Goal: Task Accomplishment & Management: Contribute content

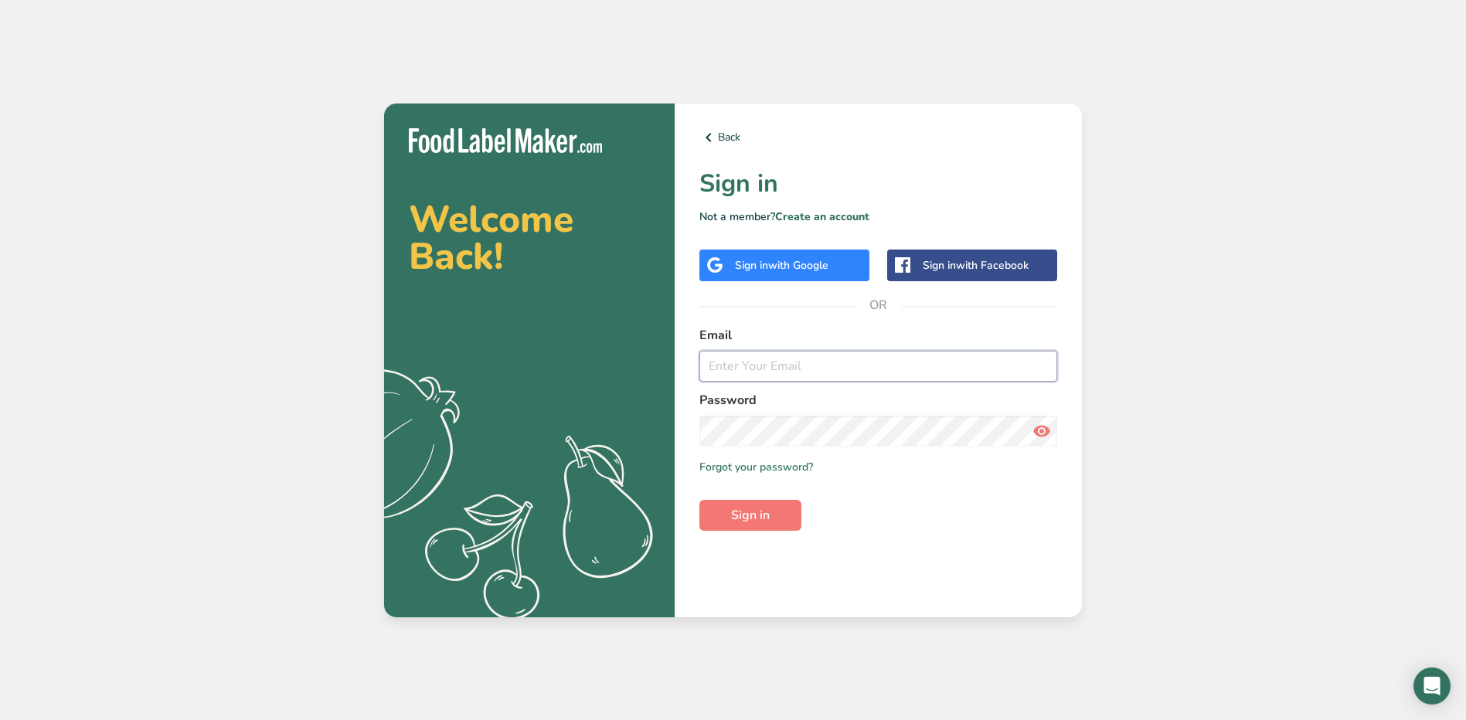
click at [739, 379] on input "email" at bounding box center [878, 366] width 358 height 31
type input "jhael.carrillo@stonybrookmedicine.edu"
click at [699, 500] on button "Sign in" at bounding box center [750, 515] width 102 height 31
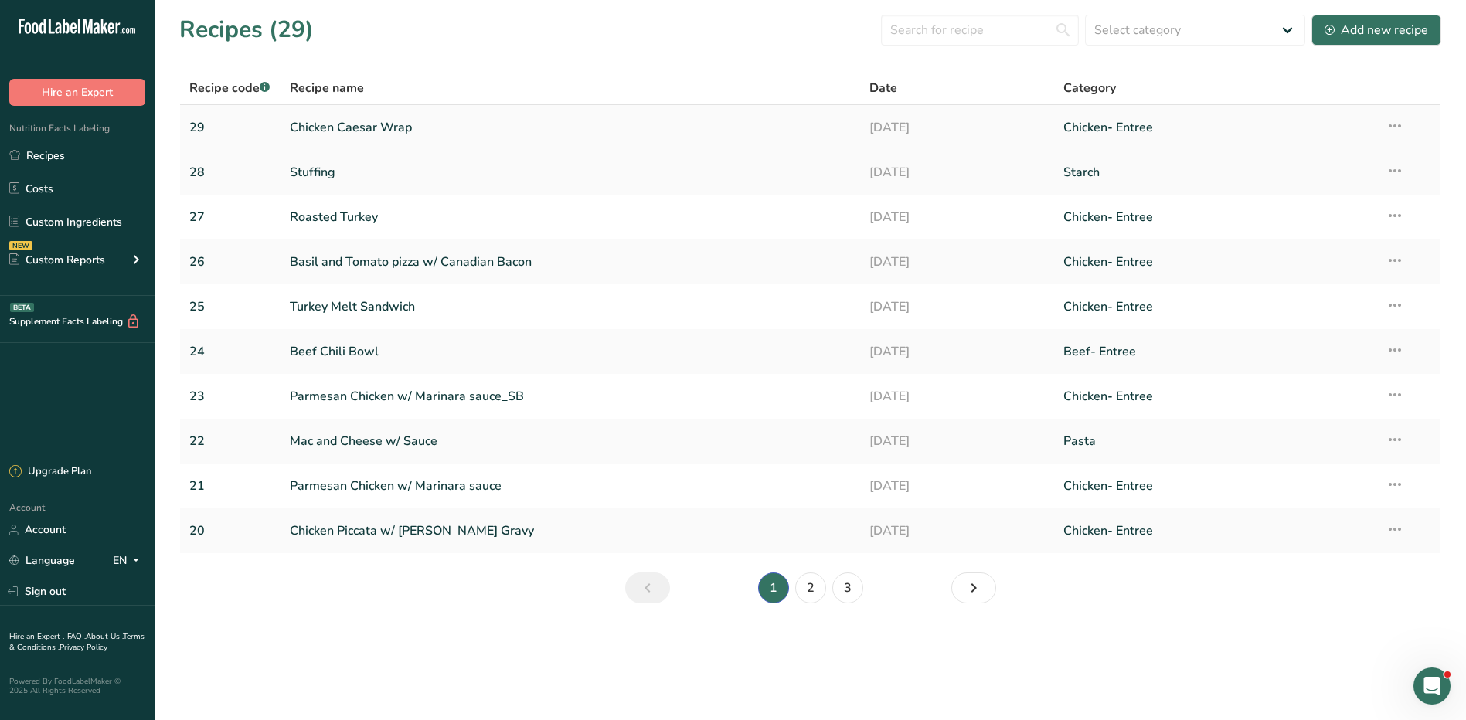
click at [359, 125] on link "Chicken Caesar Wrap" at bounding box center [571, 127] width 562 height 32
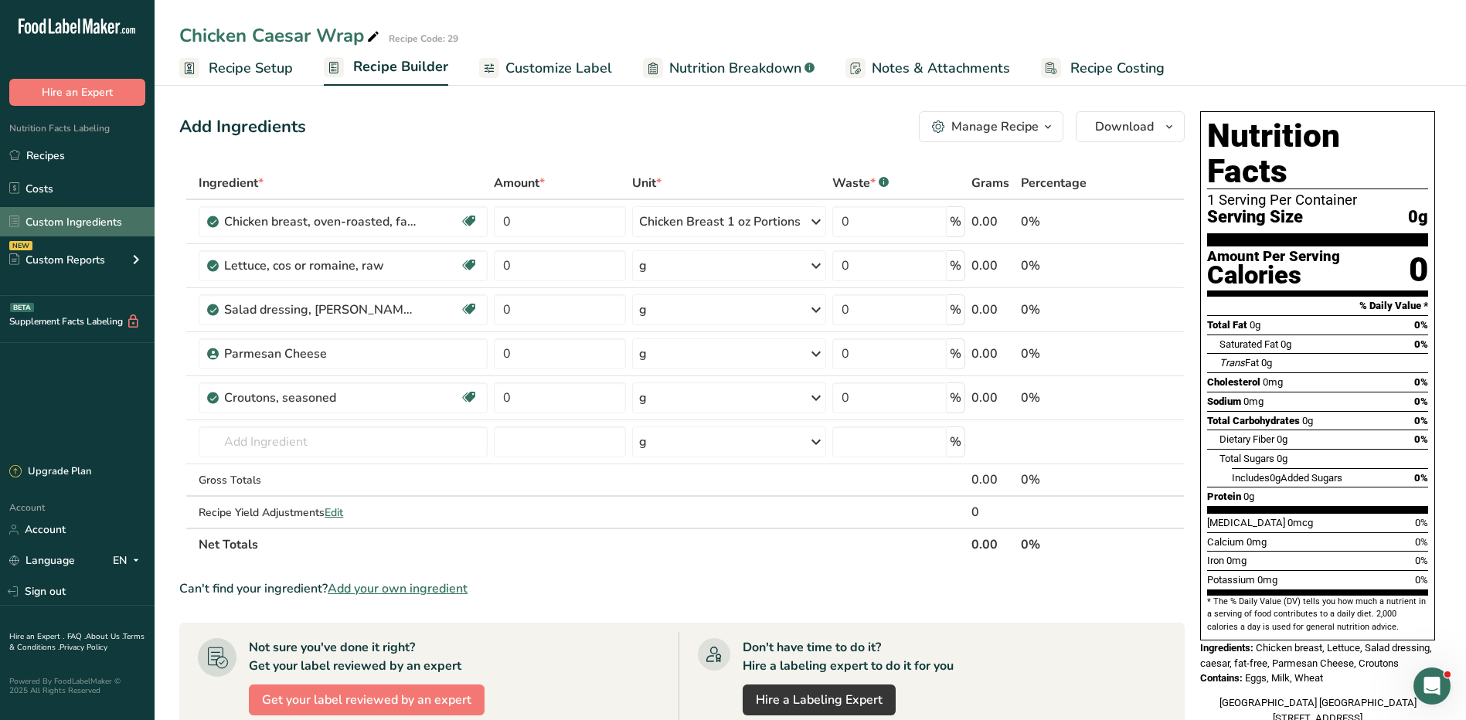
click at [70, 224] on link "Custom Ingredients" at bounding box center [77, 221] width 155 height 29
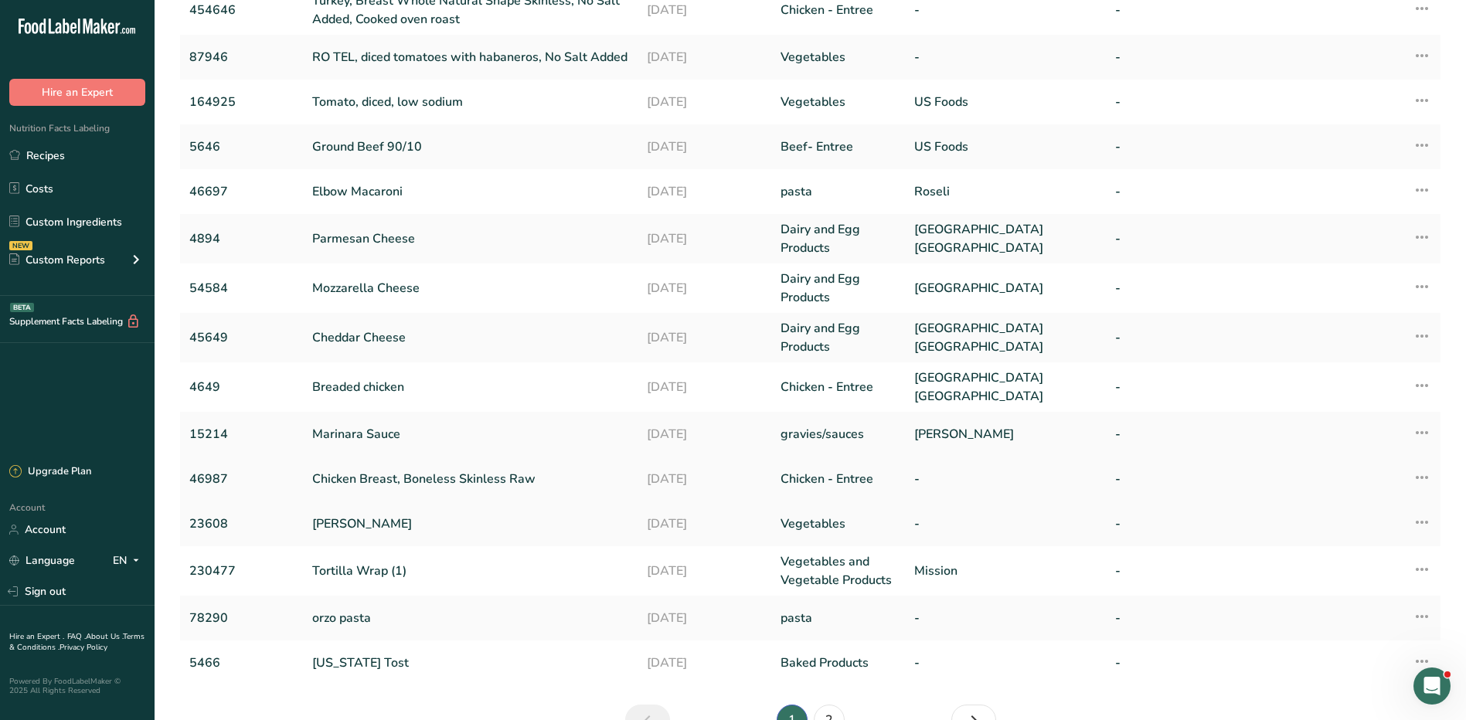
scroll to position [155, 0]
click at [229, 476] on link "46987" at bounding box center [241, 478] width 104 height 19
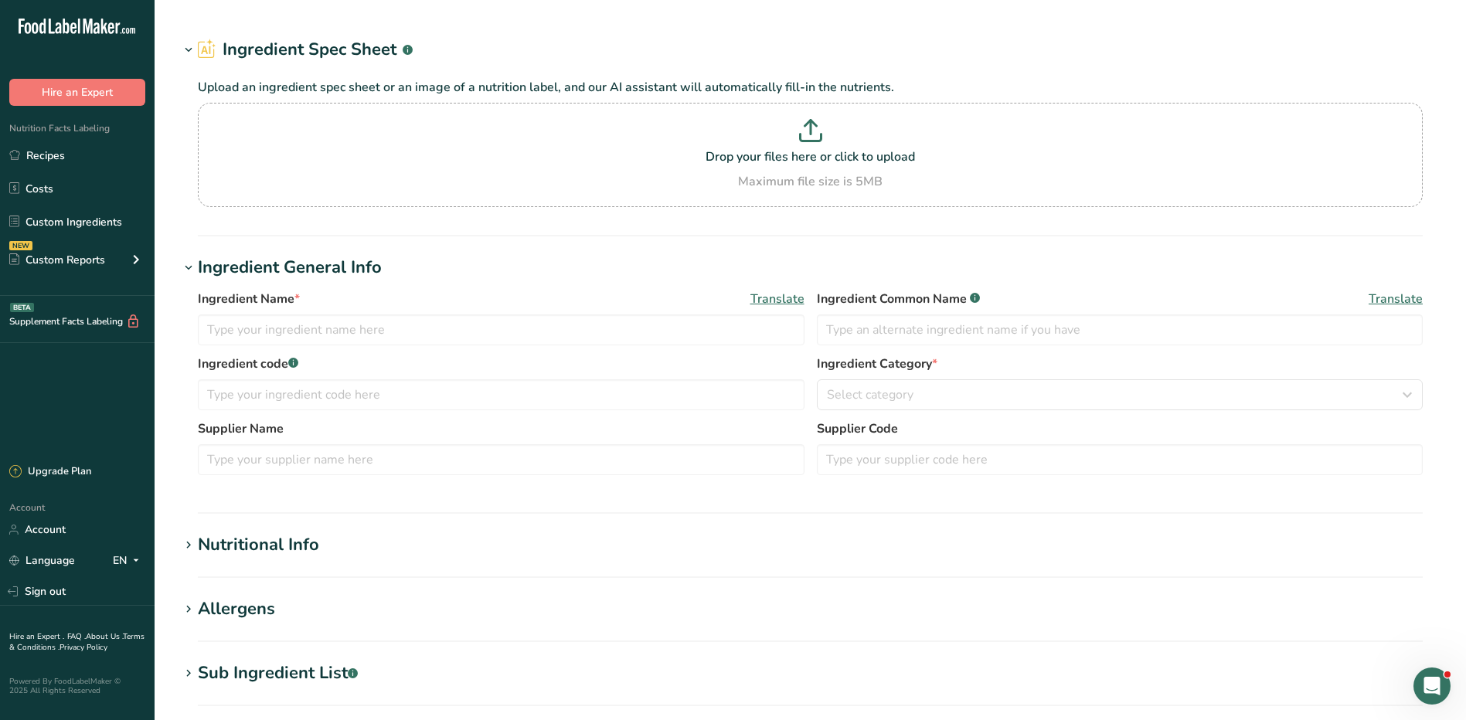
type input "Chicken Breast, Boneless Skinless Raw"
type input "Chicken Breast Raw"
type input "46987"
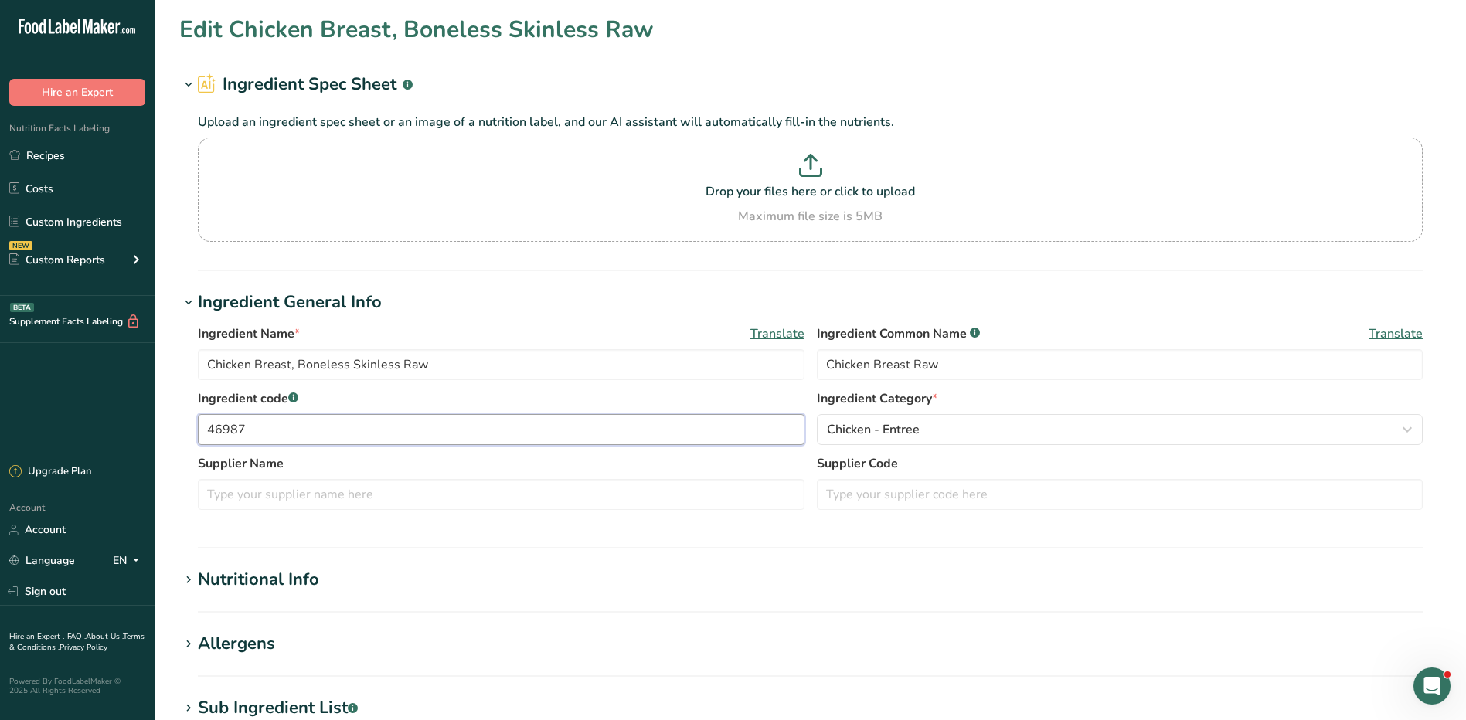
drag, startPoint x: 244, startPoint y: 427, endPoint x: 221, endPoint y: 427, distance: 23.2
click at [220, 427] on input "46987" at bounding box center [501, 429] width 607 height 31
click at [202, 436] on input "46987" at bounding box center [501, 429] width 607 height 31
drag, startPoint x: 204, startPoint y: 430, endPoint x: 257, endPoint y: 430, distance: 52.6
click at [257, 430] on input "46987" at bounding box center [501, 429] width 607 height 31
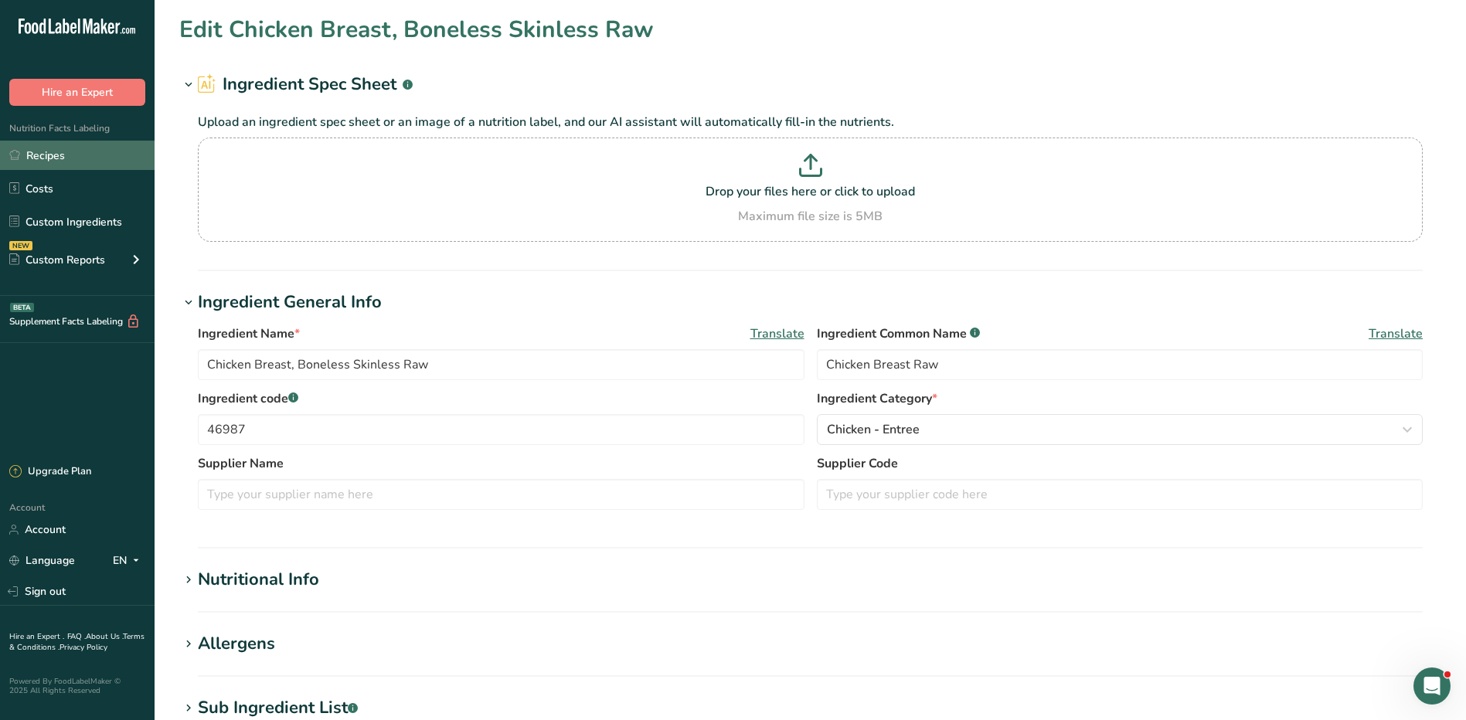
click at [52, 163] on link "Recipes" at bounding box center [77, 155] width 155 height 29
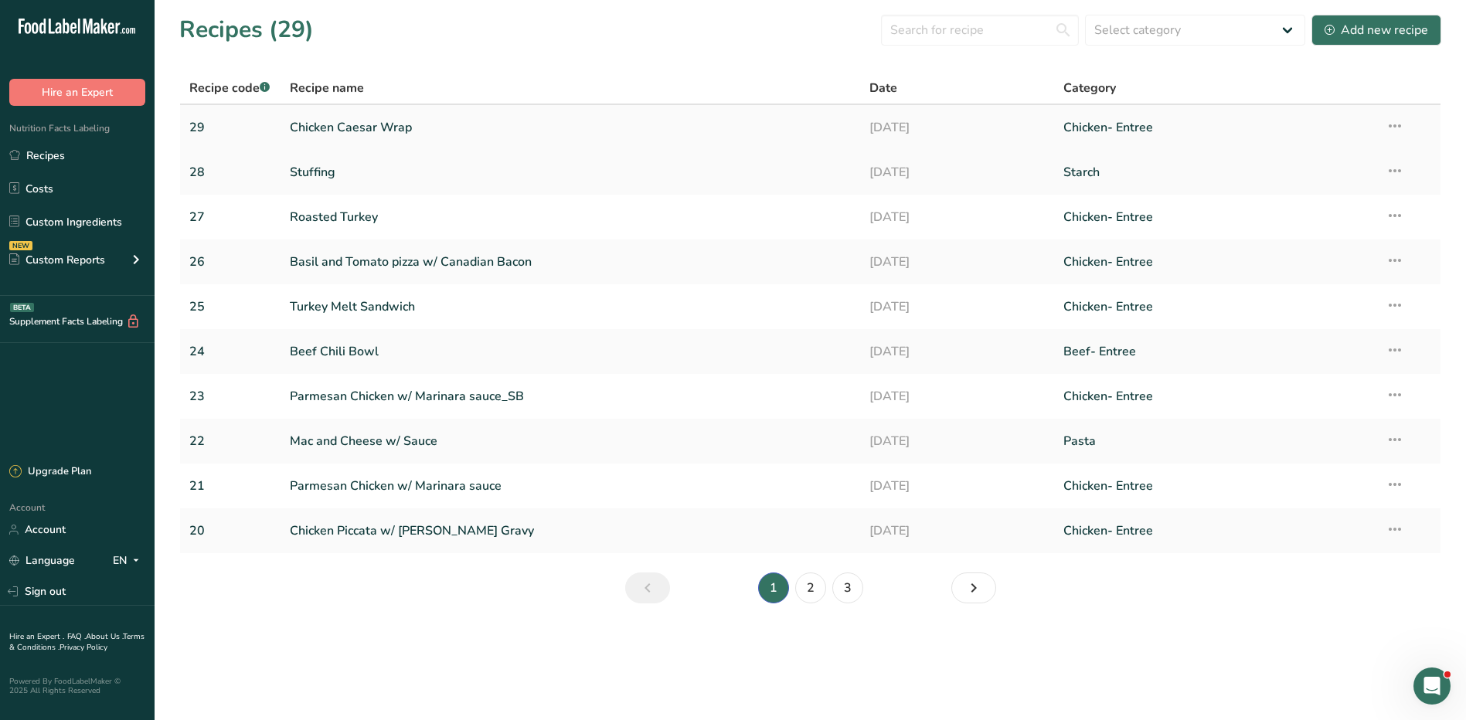
click at [349, 127] on link "Chicken Caesar Wrap" at bounding box center [571, 127] width 562 height 32
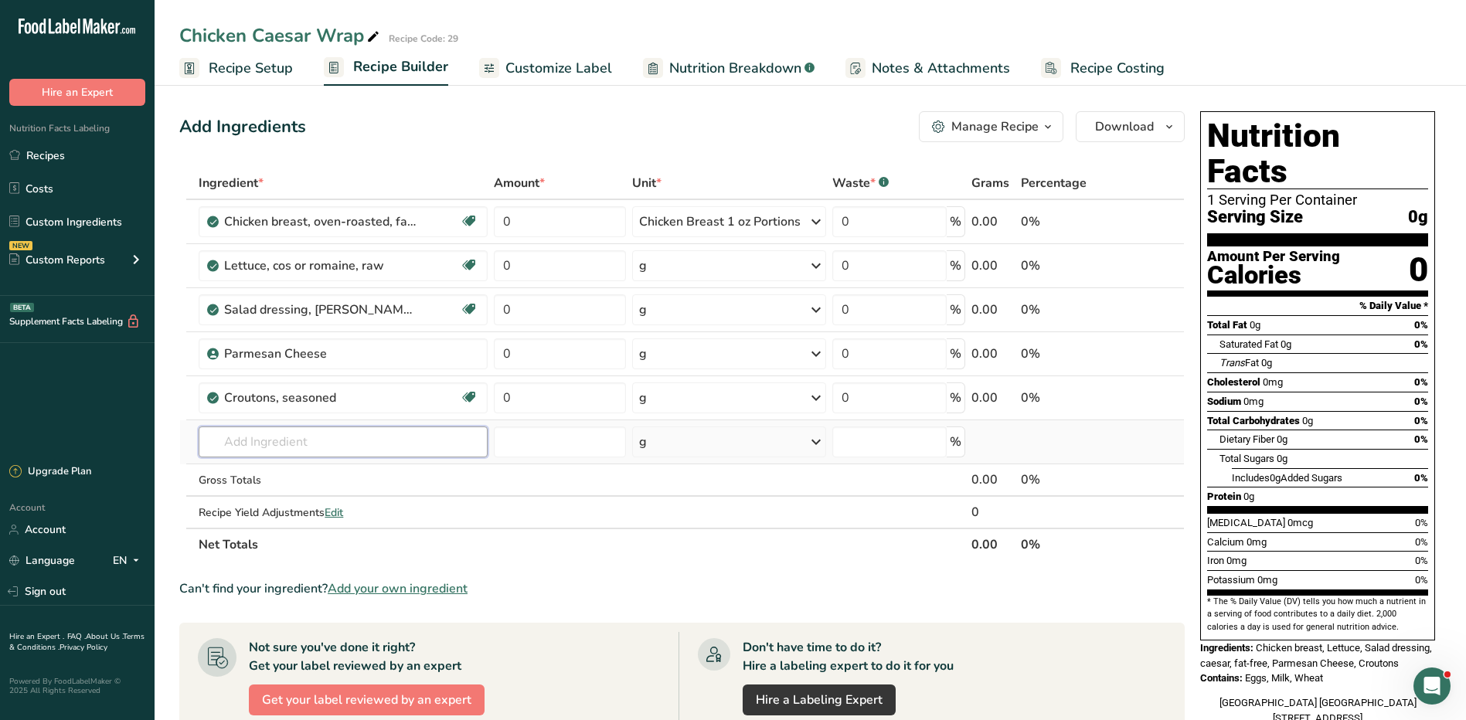
click at [273, 440] on input "text" at bounding box center [343, 442] width 289 height 31
paste input "46987"
type input "46987"
click at [325, 469] on p "46987 Chicken Breast, Boneless Skinless Raw" at bounding box center [332, 473] width 243 height 16
type input "Chicken Breast, Boneless Skinless Raw"
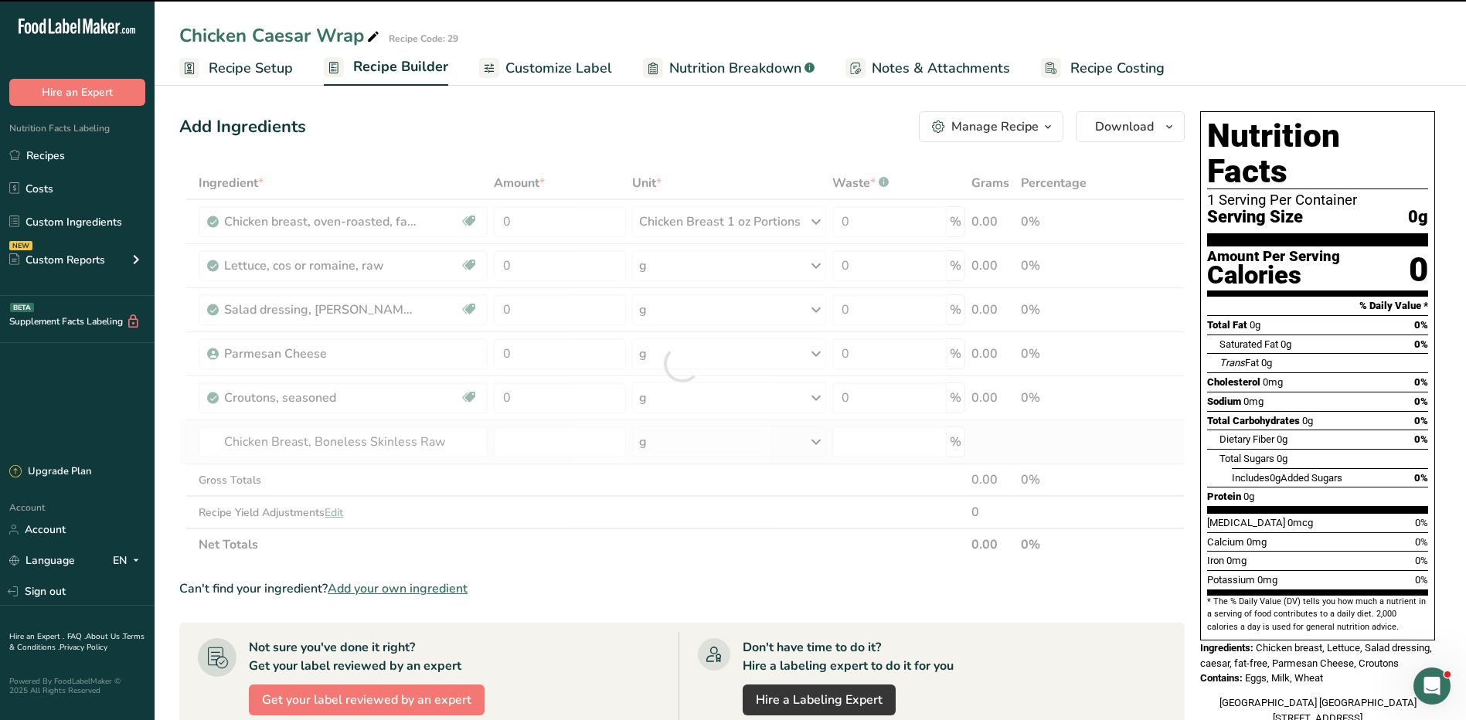
type input "0"
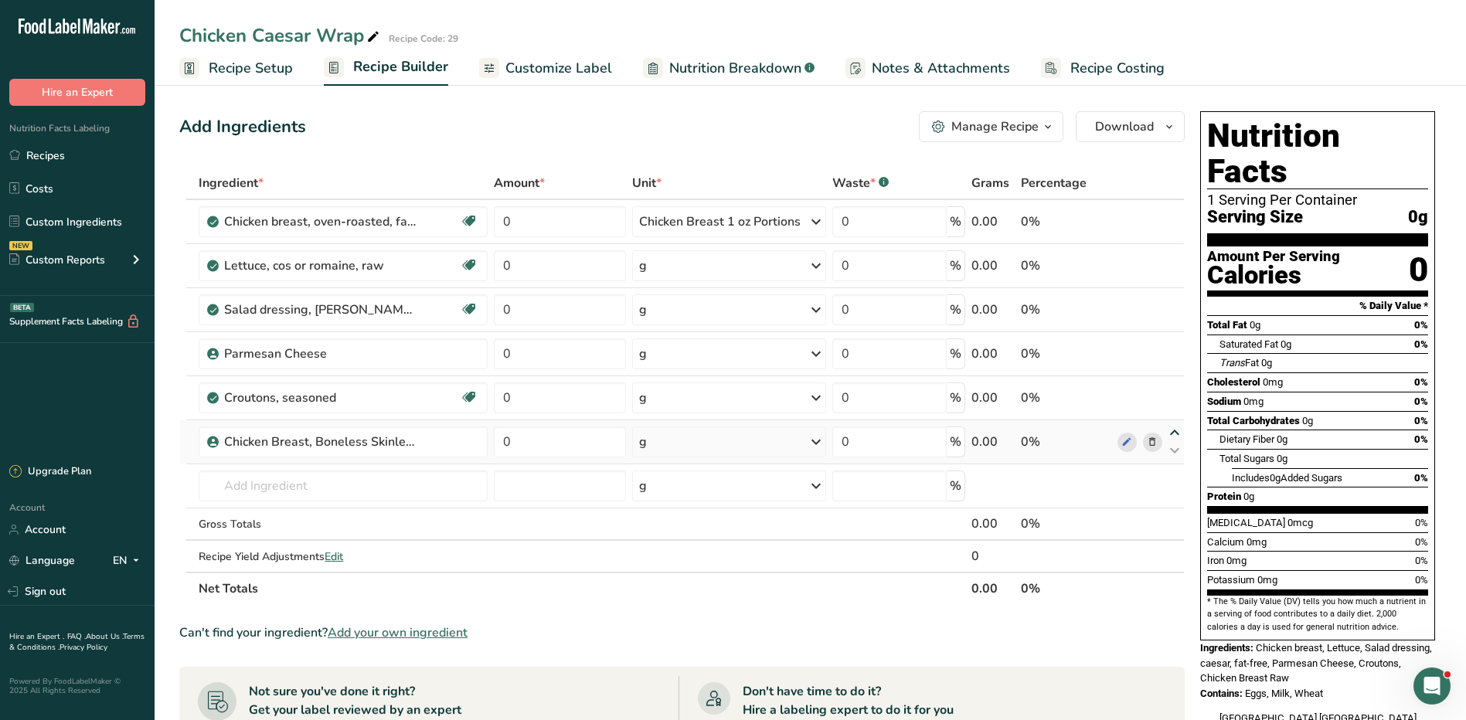
click at [1172, 430] on icon at bounding box center [1174, 433] width 19 height 12
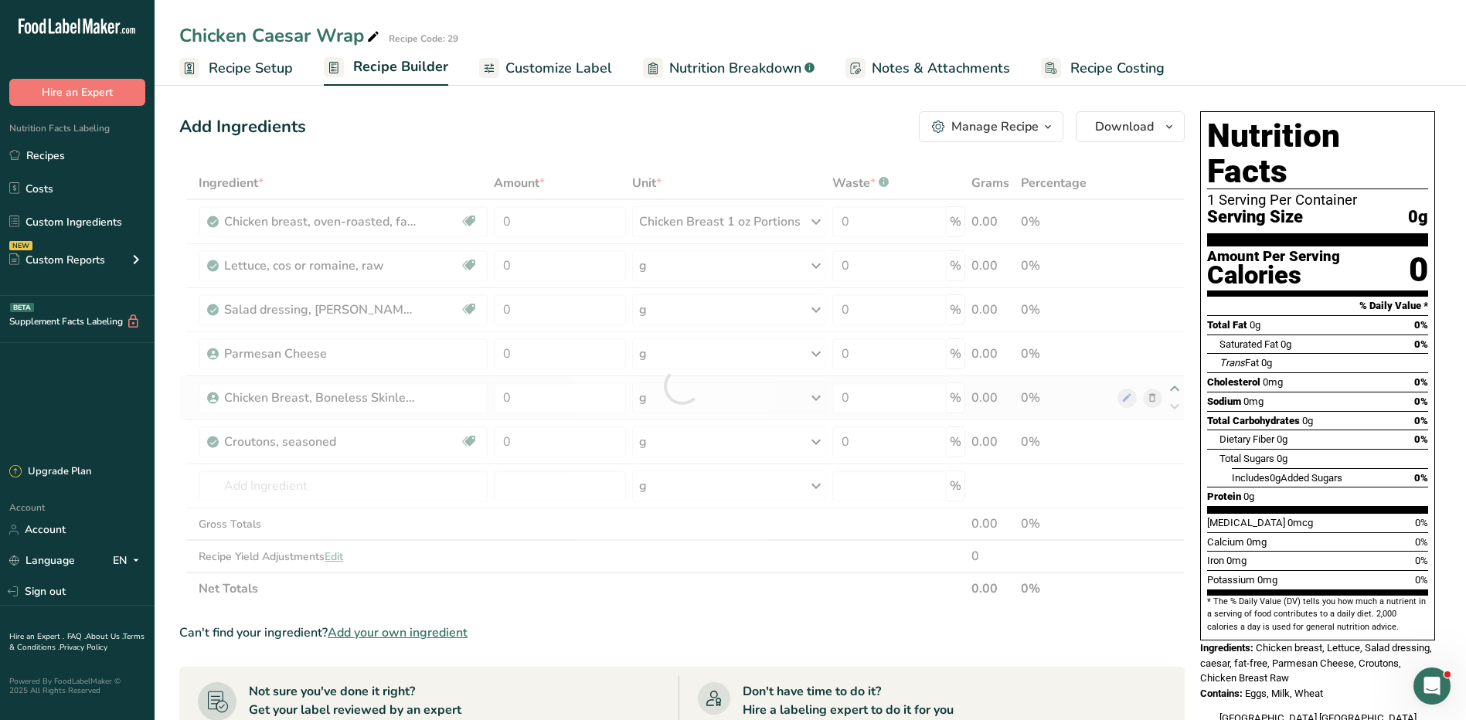
click at [1175, 389] on div at bounding box center [681, 386] width 1005 height 438
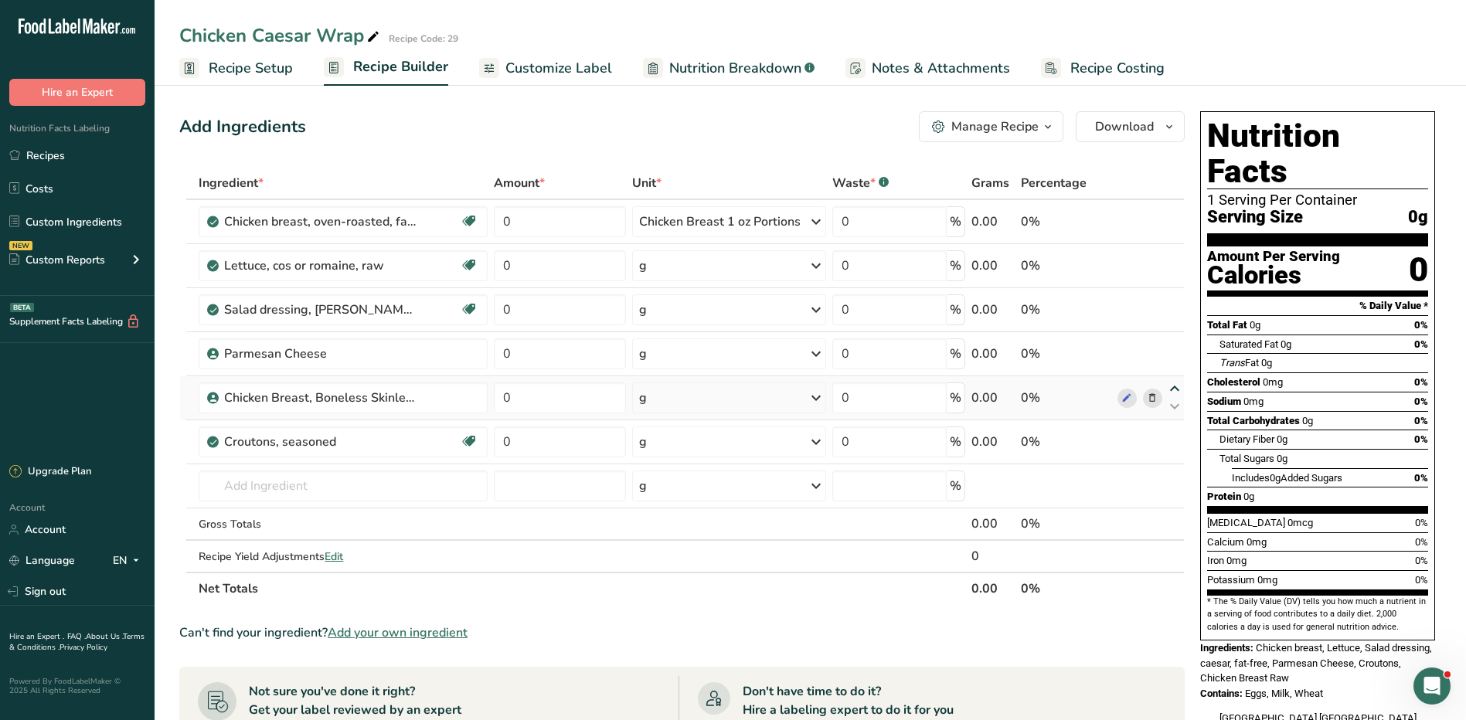
click at [1175, 385] on icon at bounding box center [1174, 389] width 19 height 12
click at [1175, 339] on icon at bounding box center [1174, 345] width 19 height 12
click at [1176, 295] on icon at bounding box center [1174, 301] width 19 height 12
click at [1154, 218] on icon at bounding box center [1152, 222] width 11 height 16
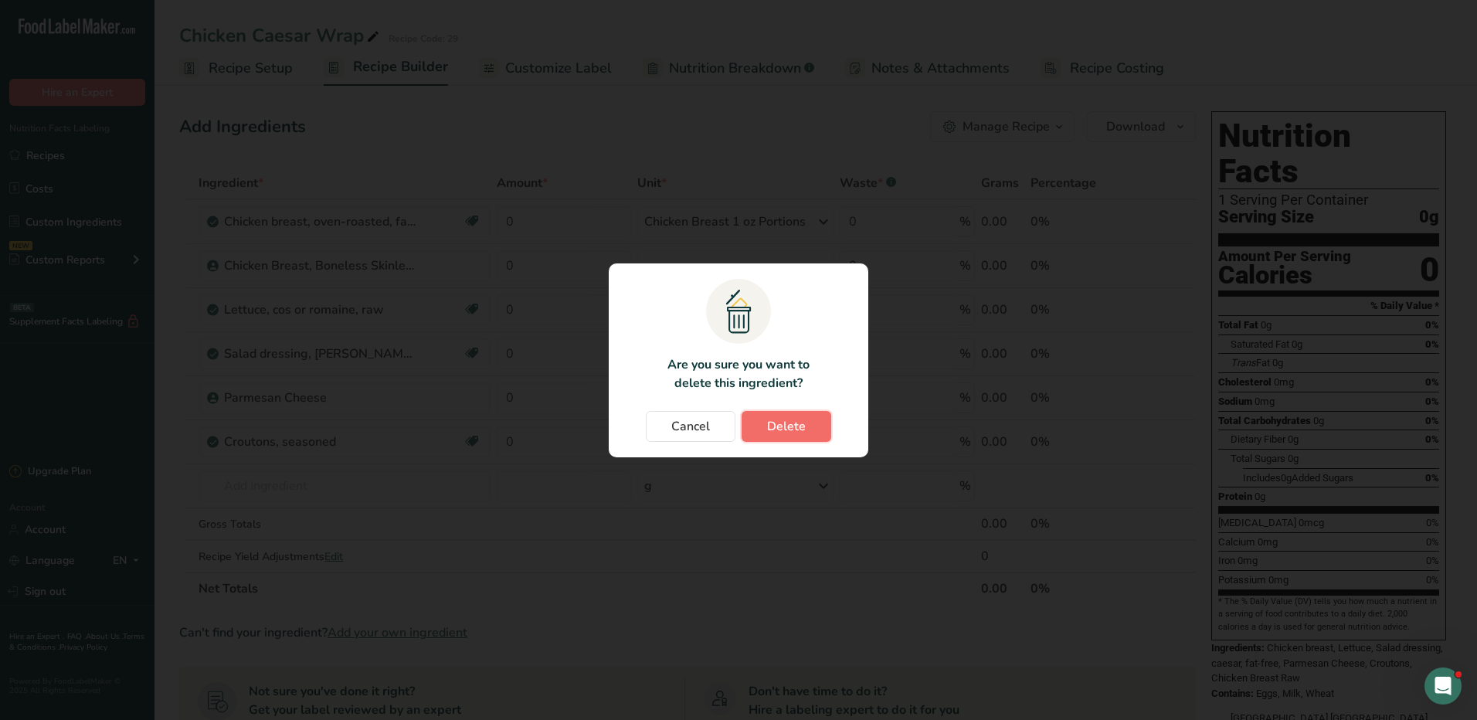
click at [828, 425] on button "Delete" at bounding box center [787, 426] width 90 height 31
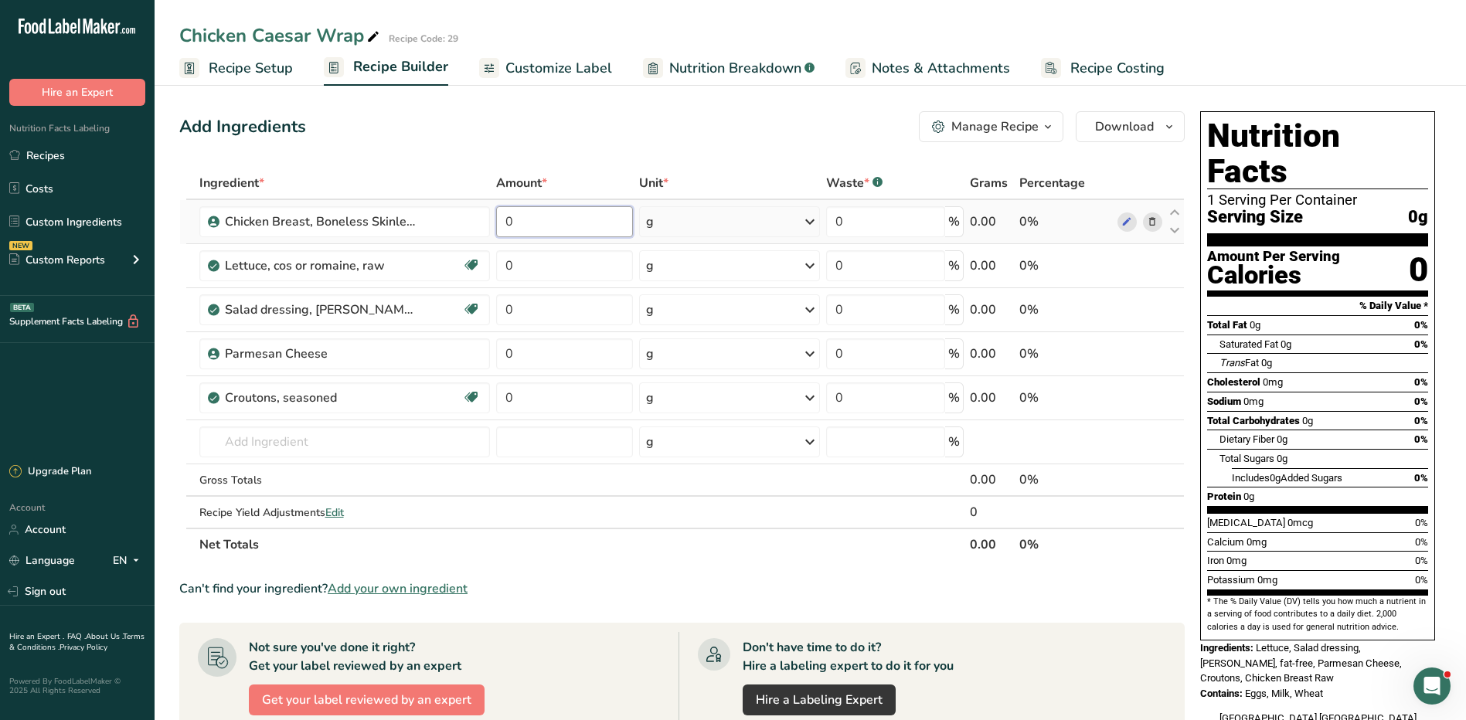
click at [532, 231] on input "0" at bounding box center [564, 221] width 137 height 31
type input "3"
click at [682, 216] on div "Ingredient * Amount * Unit * Waste * .a-a{fill:#347362;}.b-a{fill:#fff;} Grams …" at bounding box center [681, 364] width 1005 height 394
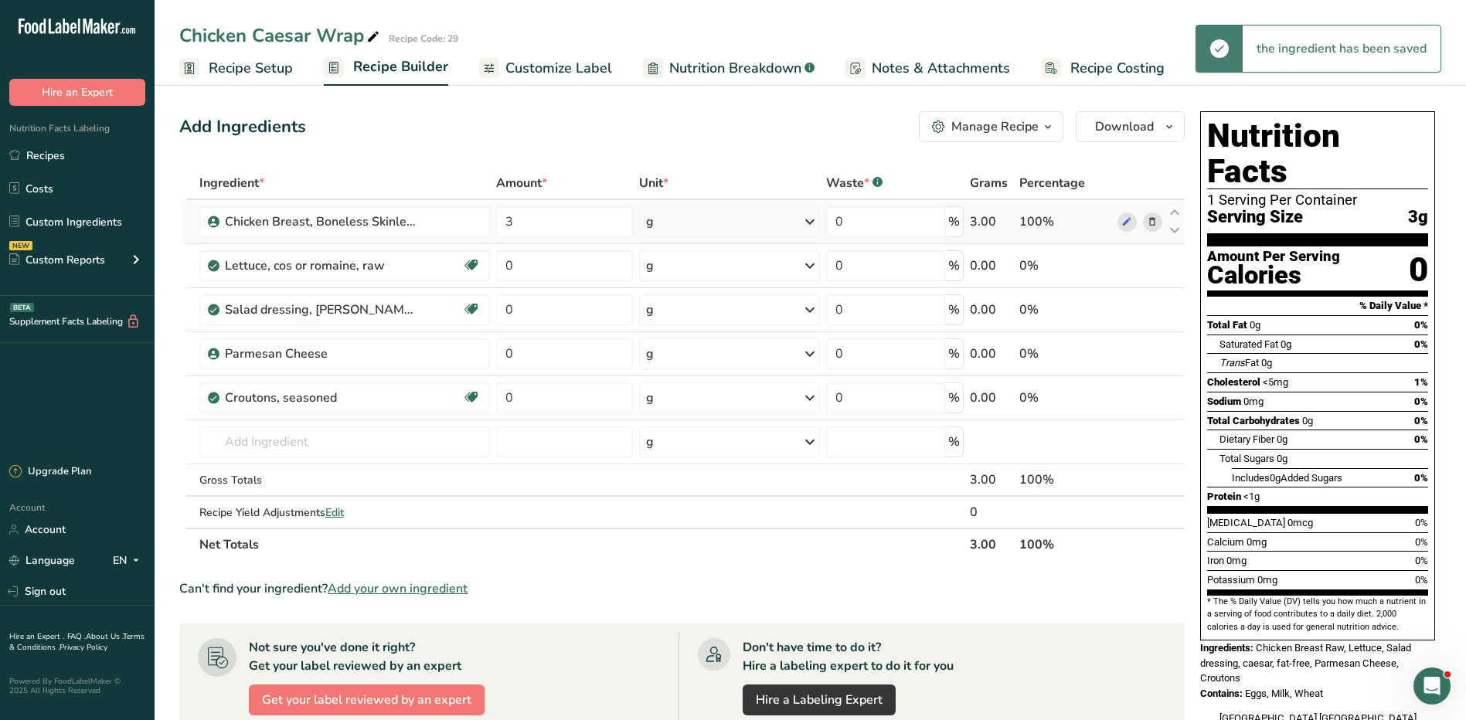
click at [682, 216] on div "g" at bounding box center [730, 221] width 182 height 31
click at [678, 433] on div "fl oz" at bounding box center [712, 438] width 117 height 16
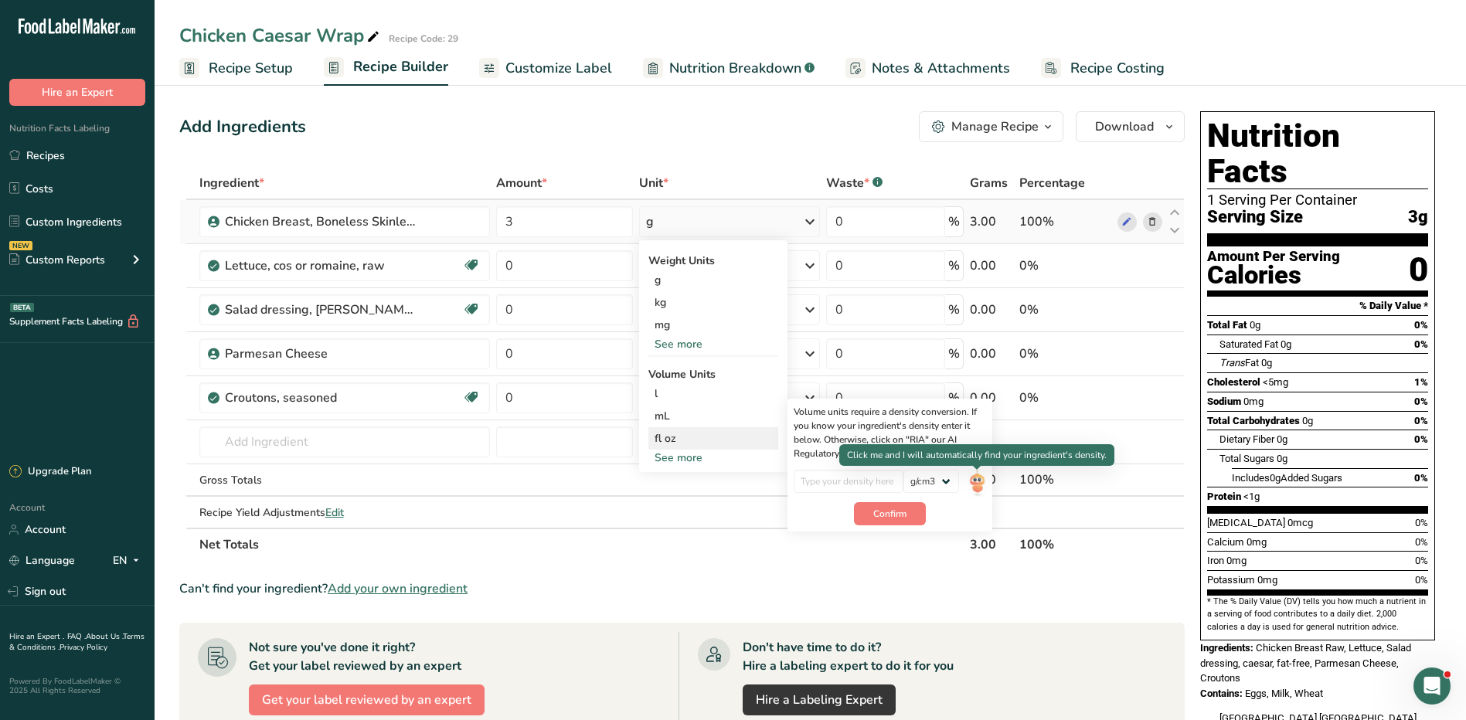
click at [981, 483] on img at bounding box center [976, 483] width 17 height 27
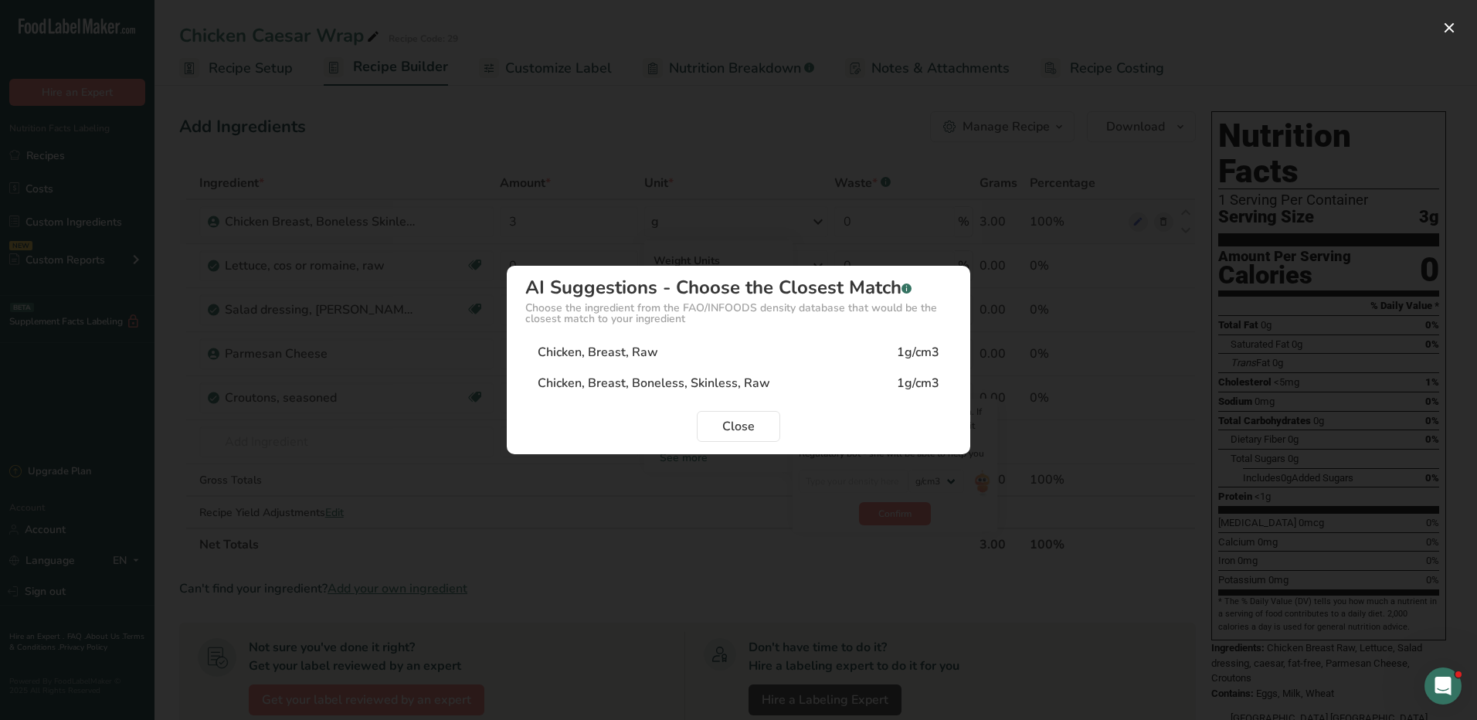
click at [913, 388] on div "1g/cm3" at bounding box center [918, 383] width 42 height 19
type input "1"
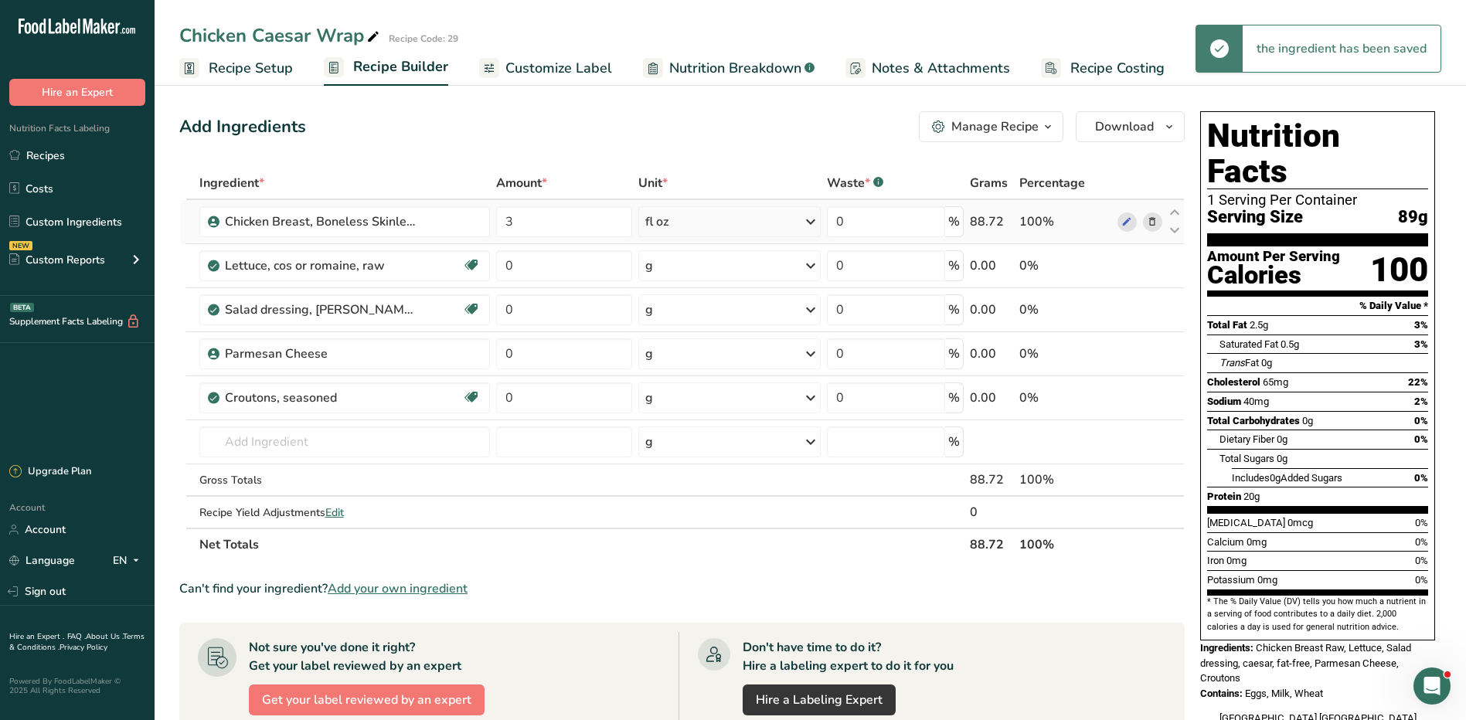
click at [762, 219] on div "fl oz" at bounding box center [729, 221] width 182 height 31
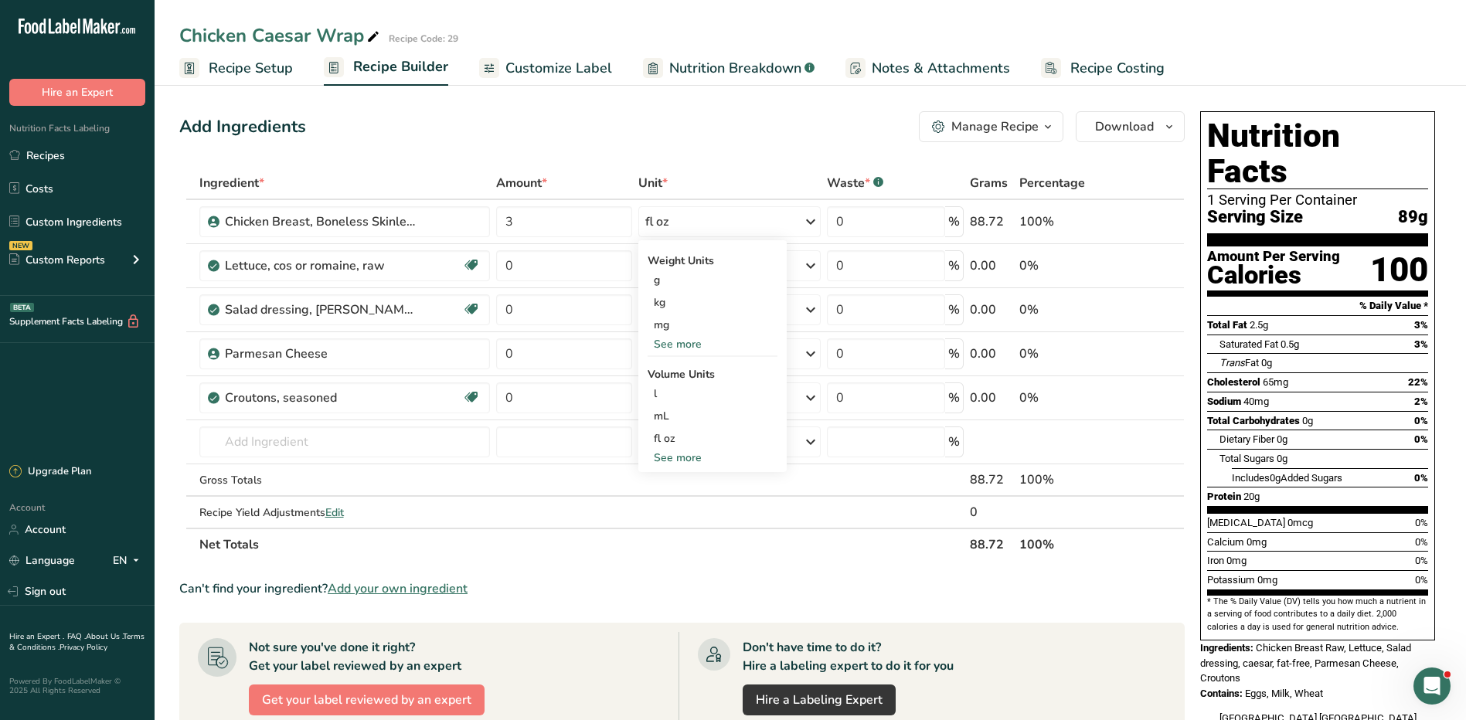
click at [668, 345] on div "See more" at bounding box center [713, 344] width 130 height 16
click at [676, 393] on div "oz" at bounding box center [713, 392] width 130 height 22
click at [529, 229] on input "3" at bounding box center [564, 221] width 137 height 31
type input "4"
click at [750, 219] on div "Ingredient * Amount * Unit * Waste * .a-a{fill:#347362;}.b-a{fill:#fff;} Grams …" at bounding box center [681, 364] width 1005 height 394
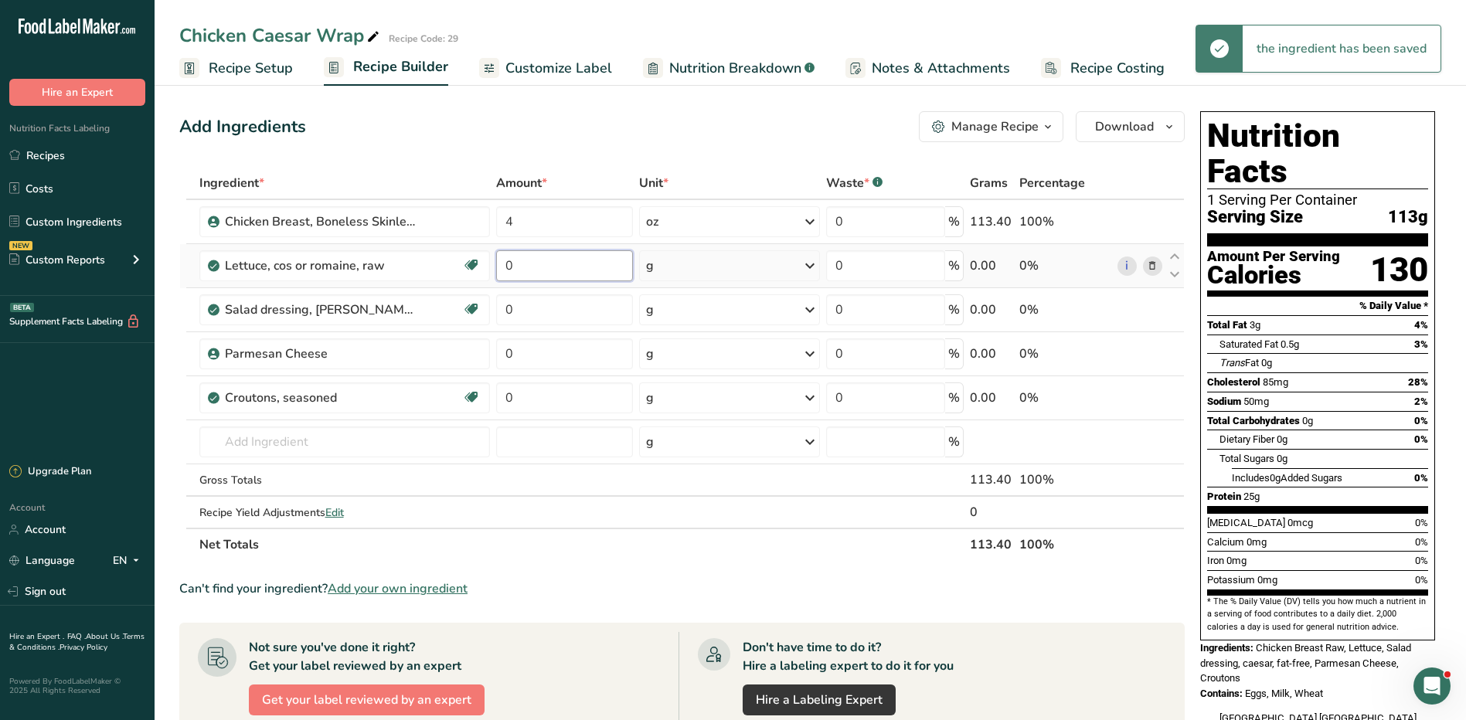
click at [525, 265] on input "0" at bounding box center [564, 265] width 137 height 31
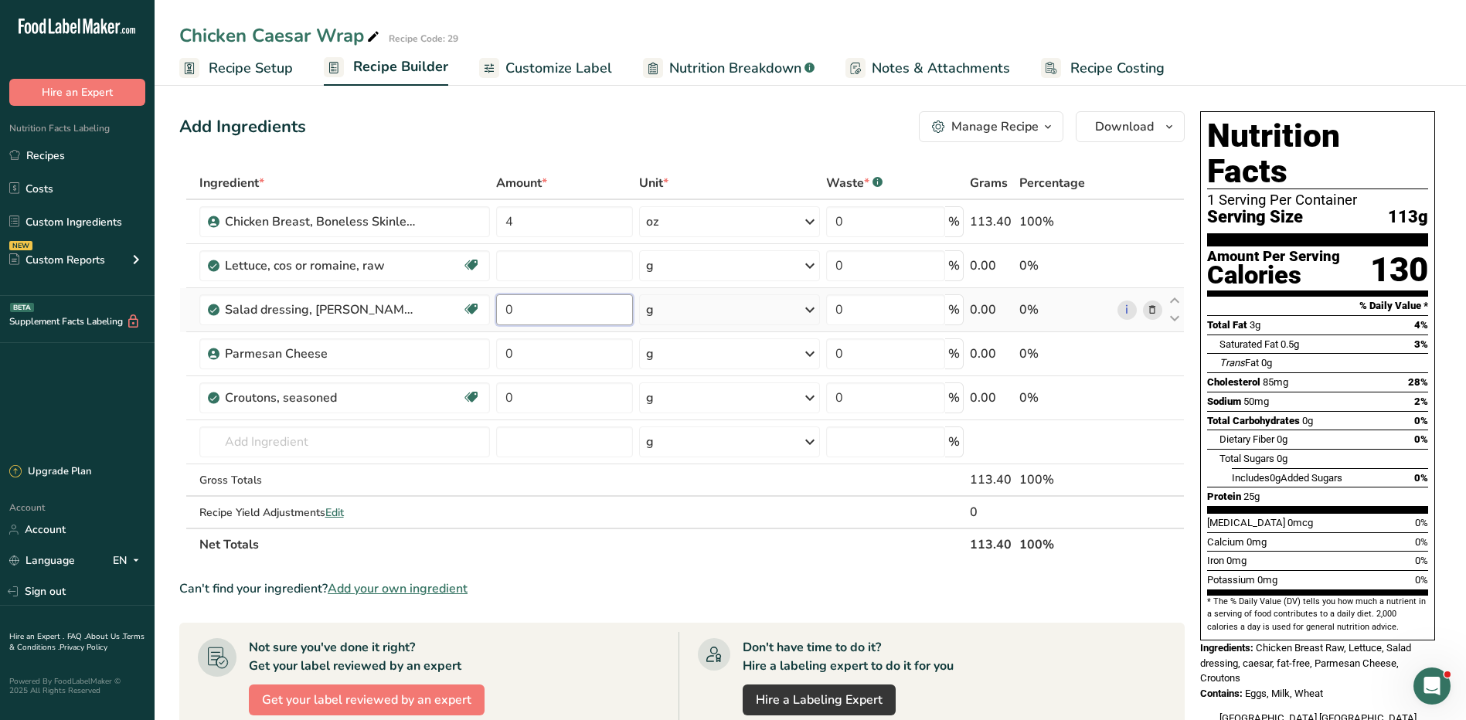
type input "0"
click at [528, 316] on div "Ingredient * Amount * Unit * Waste * .a-a{fill:#347362;}.b-a{fill:#fff;} Grams …" at bounding box center [681, 364] width 1005 height 394
type input "1"
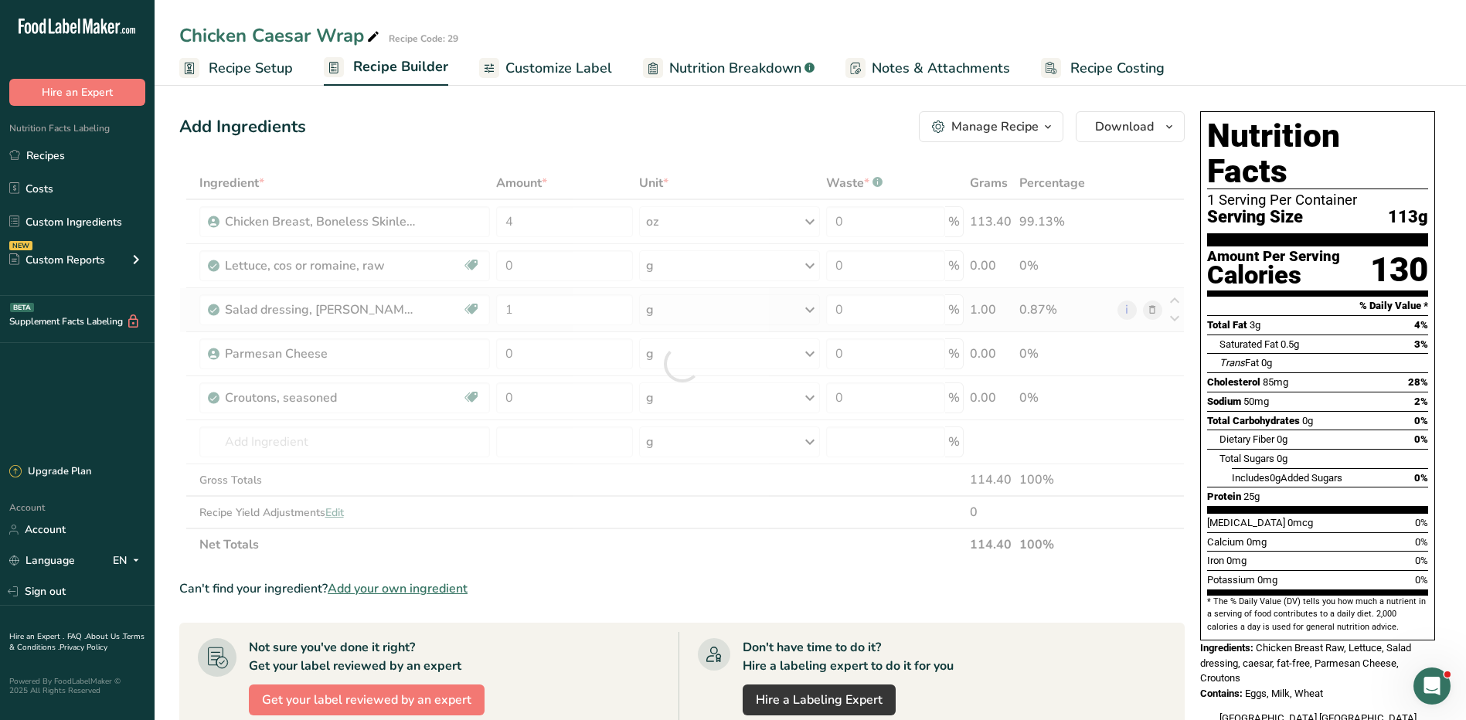
click at [712, 306] on div "Ingredient * Amount * Unit * Waste * .a-a{fill:#347362;}.b-a{fill:#fff;} Grams …" at bounding box center [681, 364] width 1005 height 394
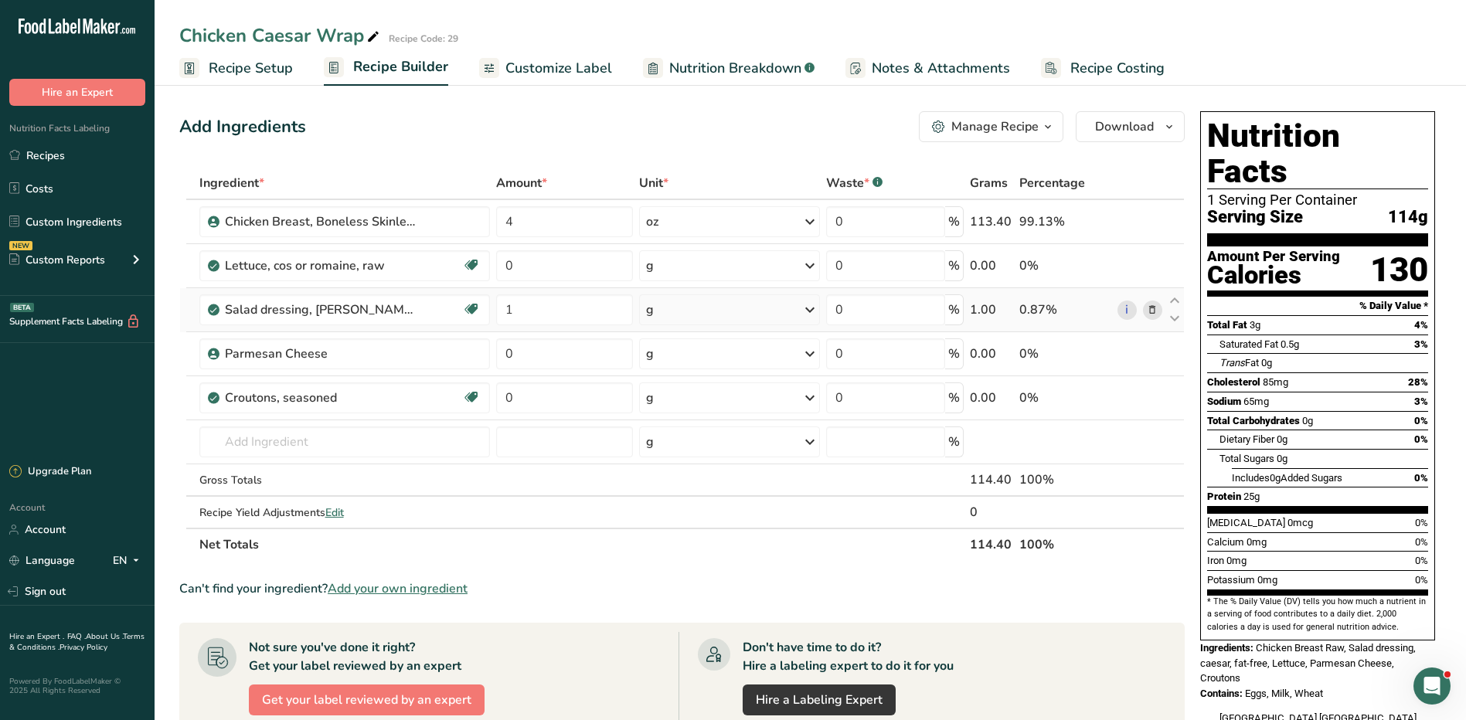
click at [712, 306] on div "g" at bounding box center [730, 309] width 182 height 31
click at [682, 569] on div "fl oz" at bounding box center [712, 573] width 117 height 16
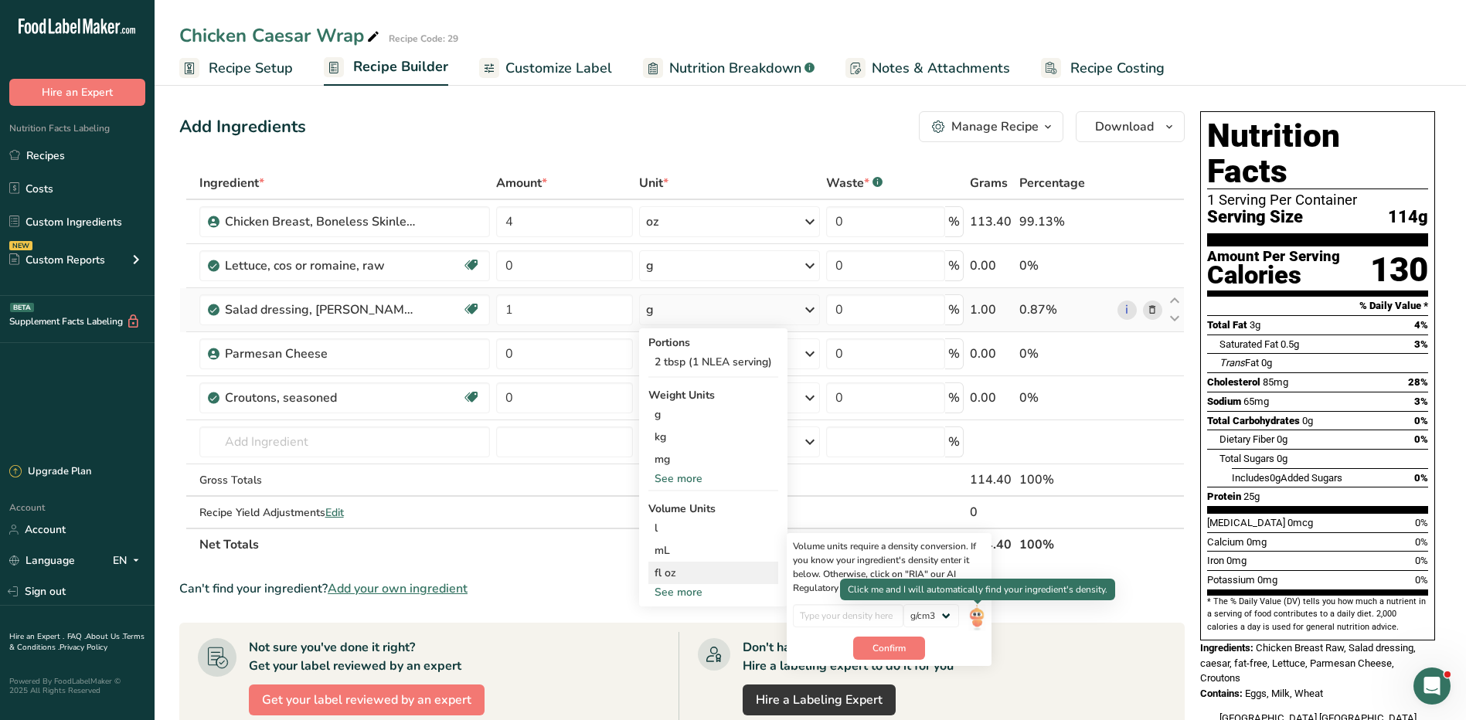
click at [984, 622] on img at bounding box center [976, 617] width 17 height 27
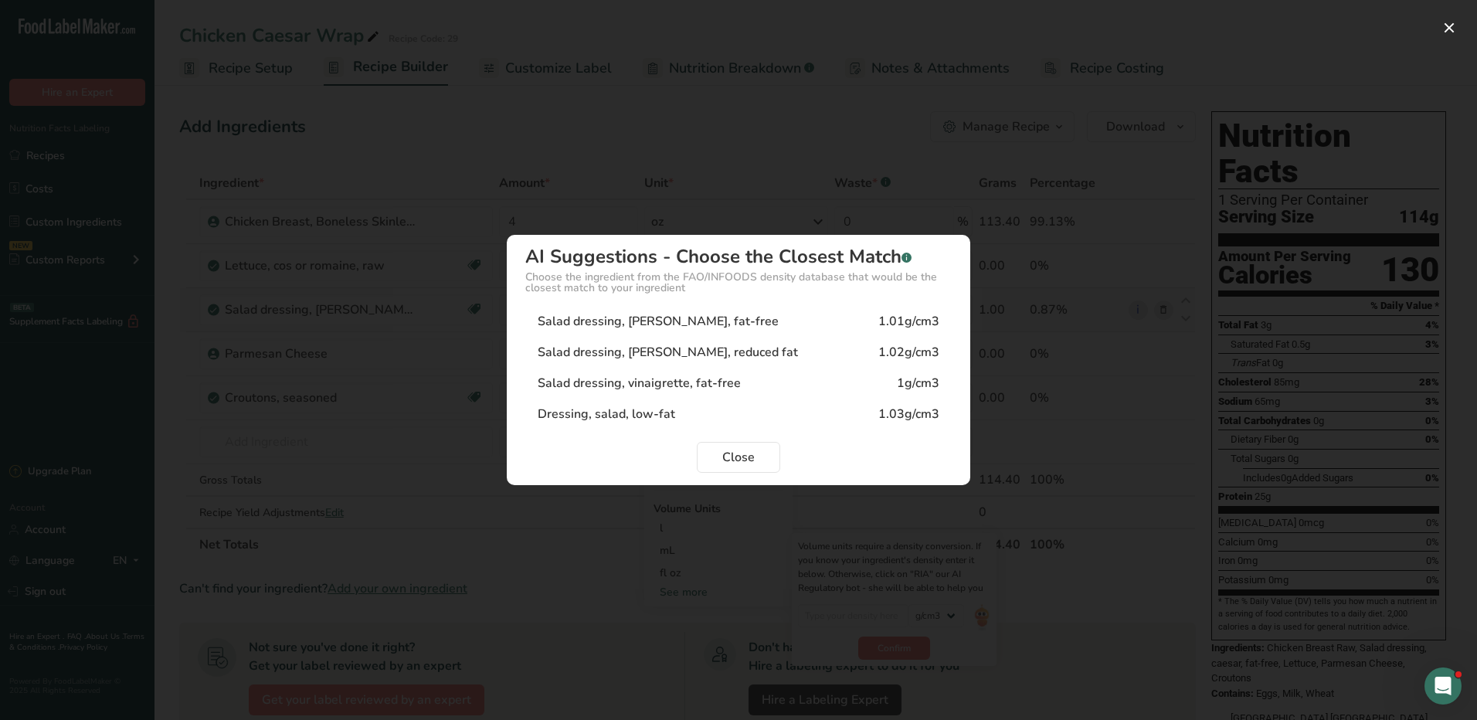
click at [712, 348] on div "Salad dressing, caesar, reduced fat" at bounding box center [668, 352] width 260 height 19
type input "1.02"
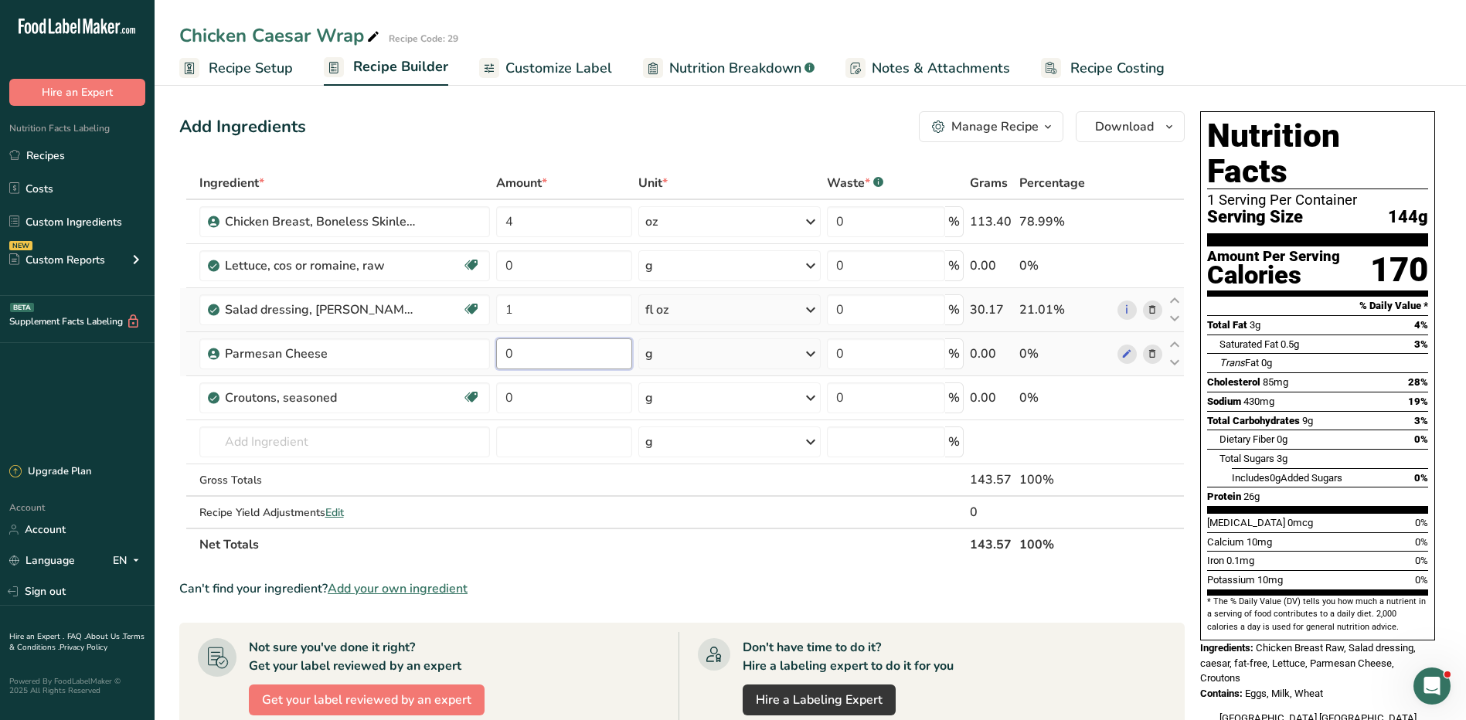
click at [566, 352] on input "0" at bounding box center [564, 353] width 136 height 31
click at [530, 400] on div "Ingredient * Amount * Unit * Waste * .a-a{fill:#347362;}.b-a{fill:#fff;} Grams …" at bounding box center [681, 364] width 1005 height 394
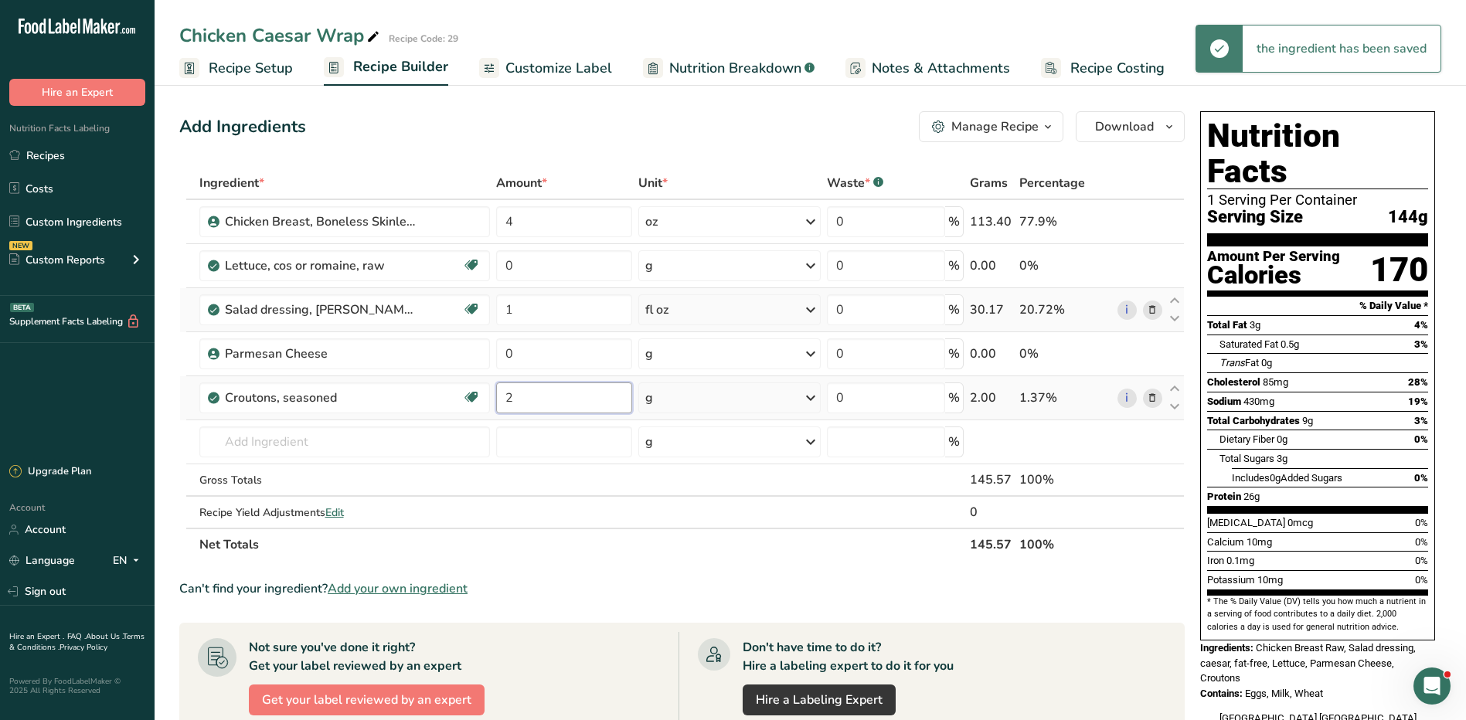
type input "2"
click at [677, 398] on div "Ingredient * Amount * Unit * Waste * .a-a{fill:#347362;}.b-a{fill:#fff;} Grams …" at bounding box center [681, 364] width 1005 height 394
click at [677, 396] on div "g" at bounding box center [729, 397] width 182 height 31
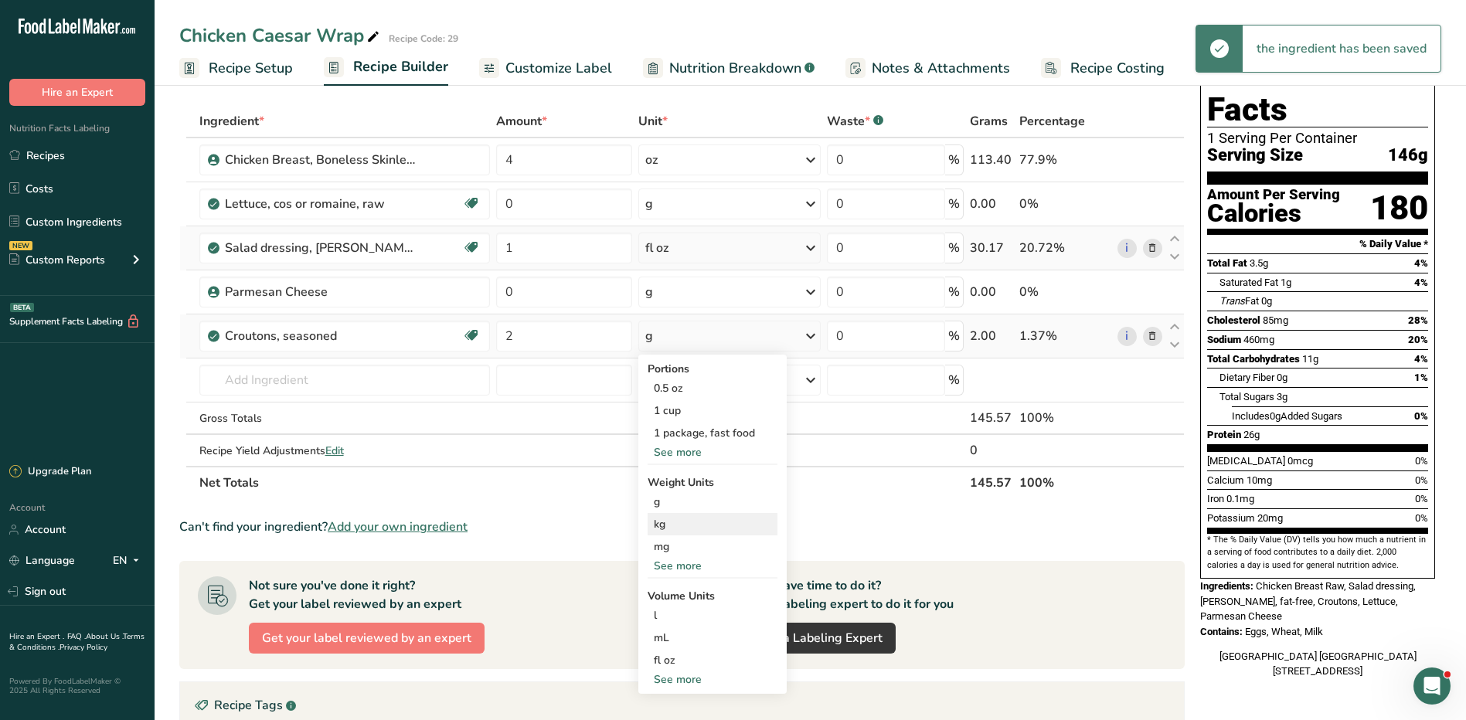
scroll to position [155, 0]
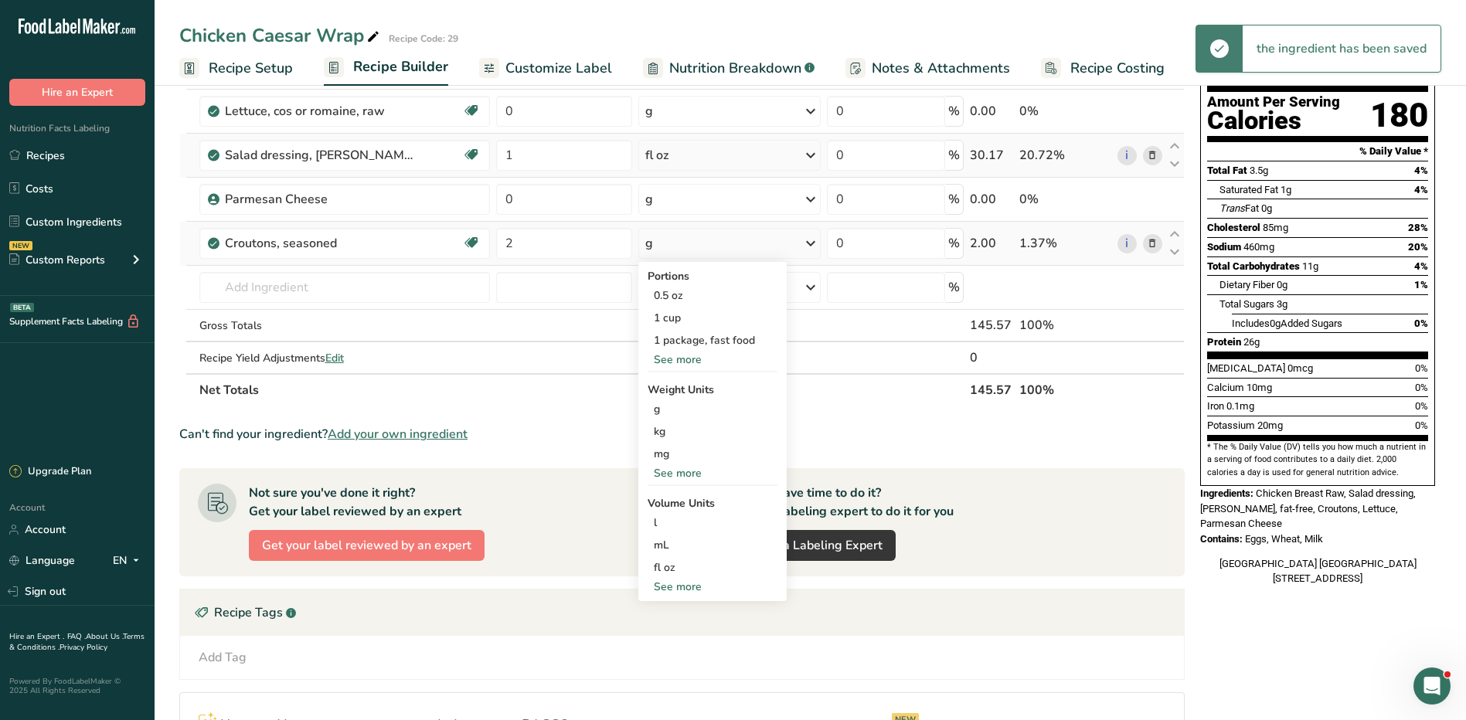
click at [688, 473] on div "See more" at bounding box center [713, 473] width 130 height 16
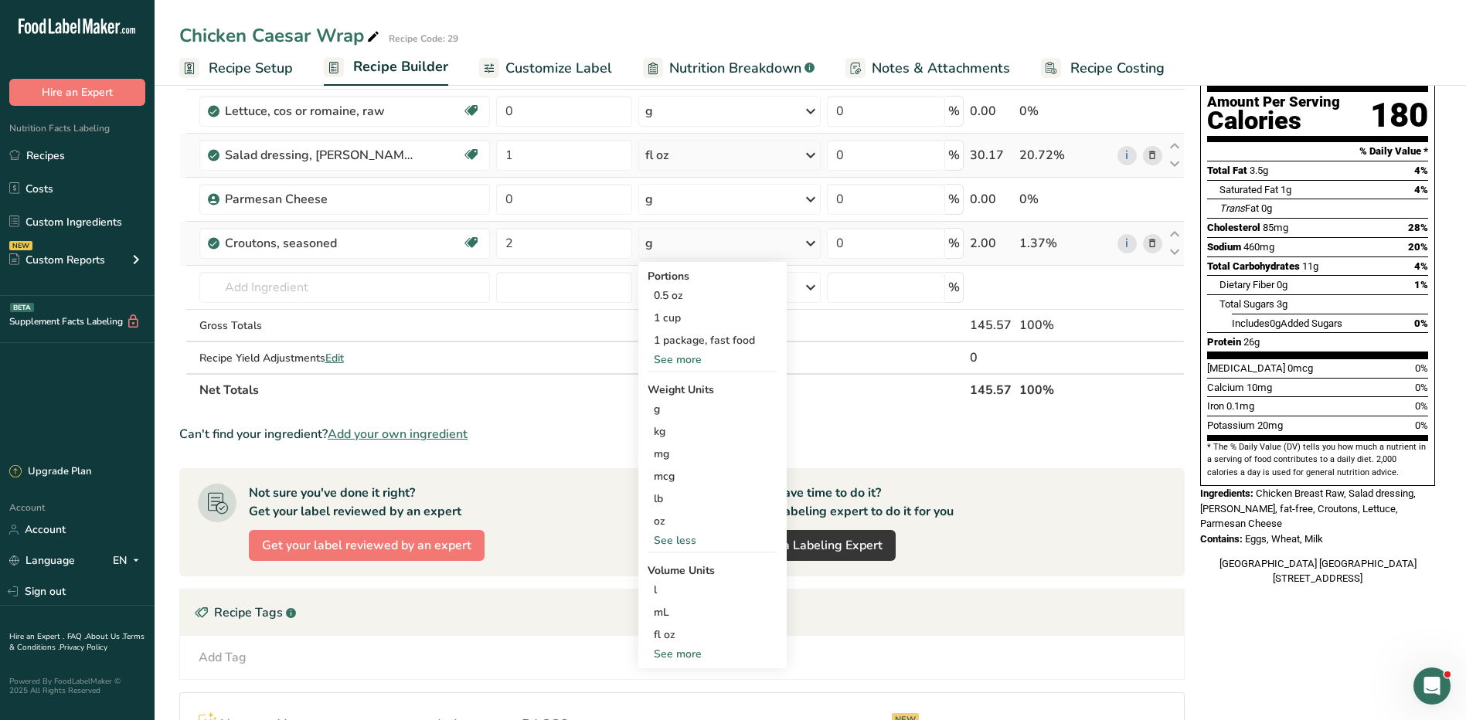
click at [681, 355] on div "See more" at bounding box center [713, 360] width 130 height 16
click at [671, 672] on div "See more" at bounding box center [713, 676] width 130 height 16
select select "22"
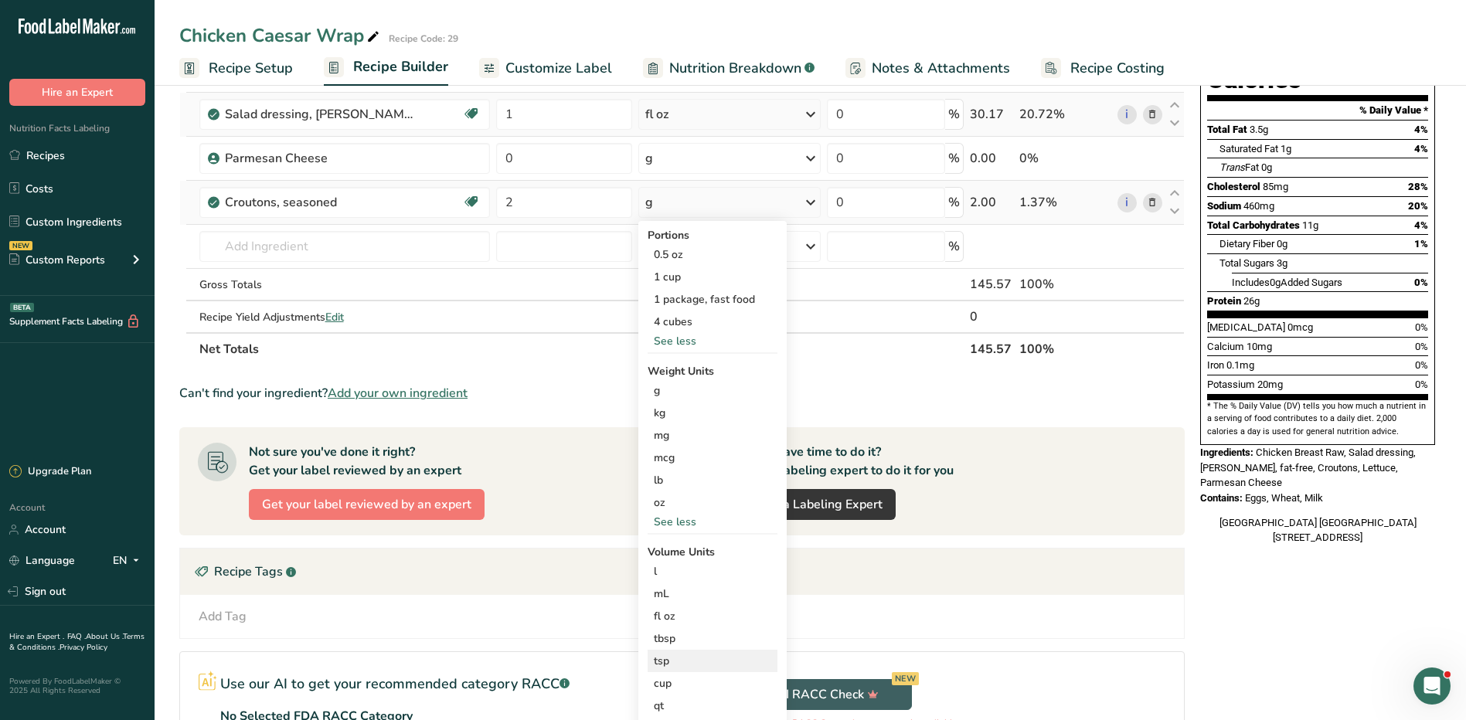
scroll to position [232, 0]
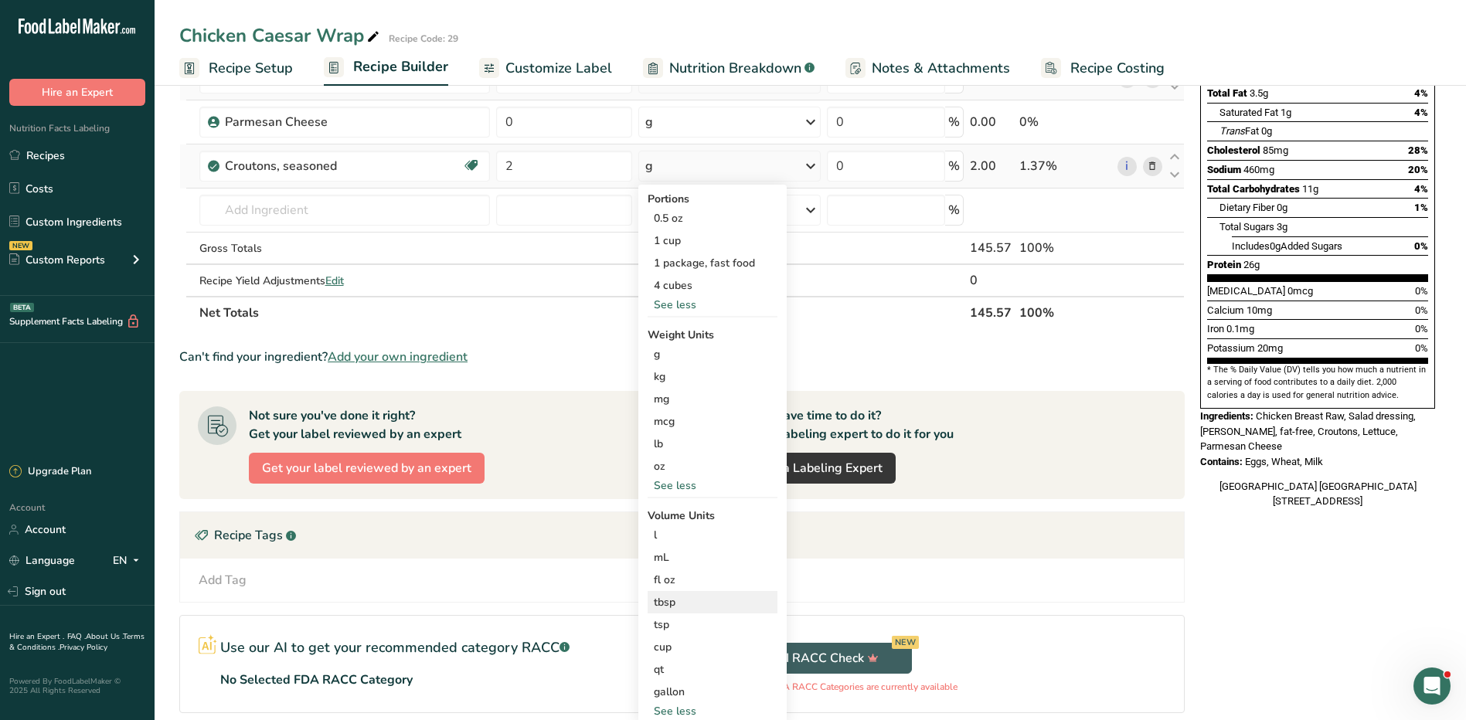
click at [686, 604] on div "tbsp" at bounding box center [712, 602] width 117 height 16
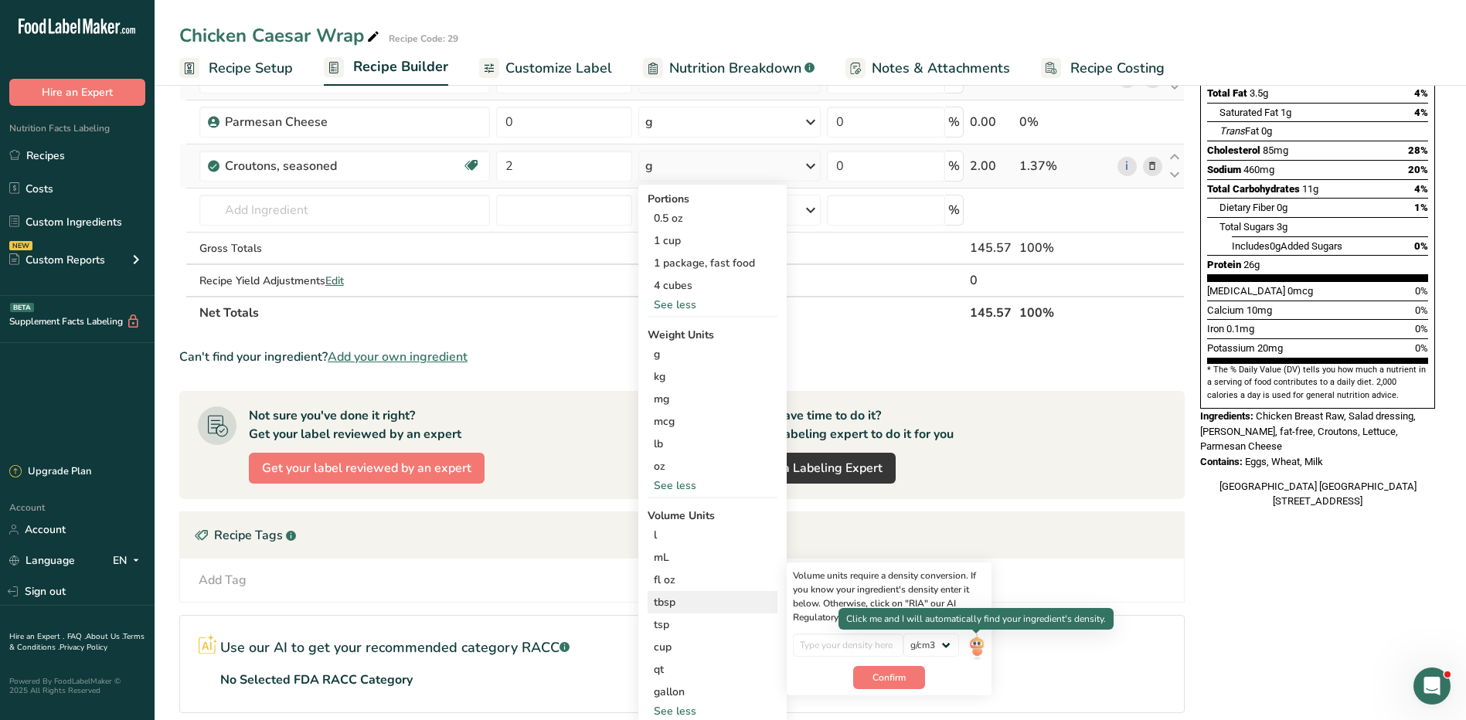
click at [978, 649] on img at bounding box center [976, 647] width 17 height 27
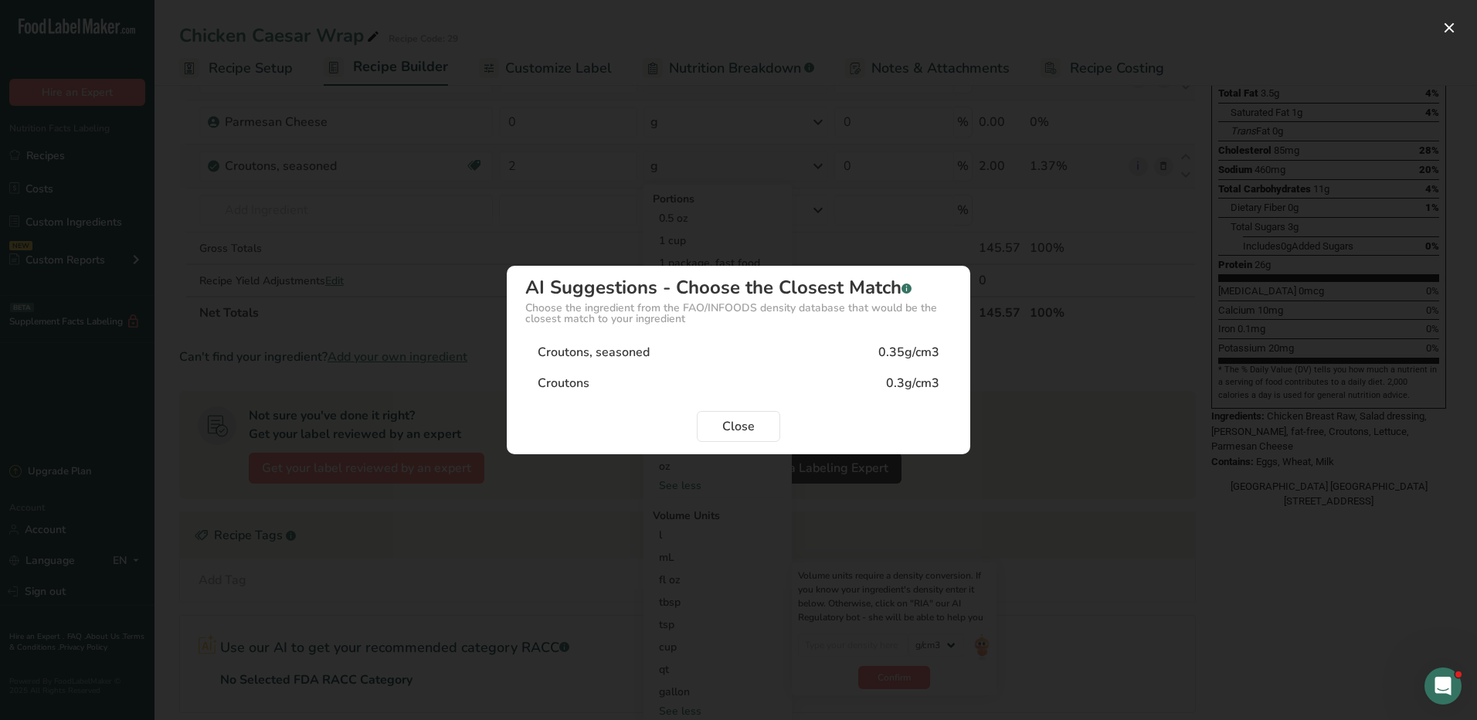
click at [554, 380] on div "Croutons" at bounding box center [564, 383] width 52 height 19
type input "0.3"
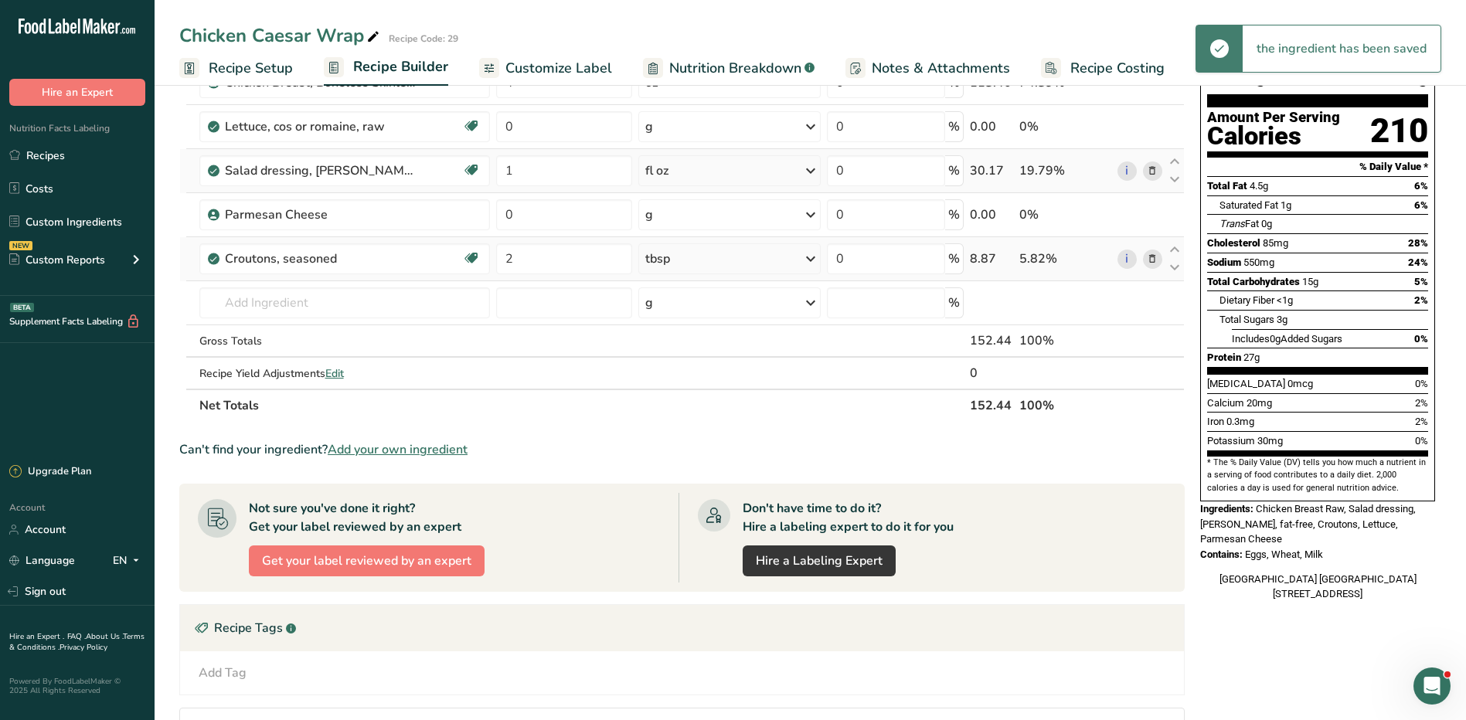
scroll to position [0, 0]
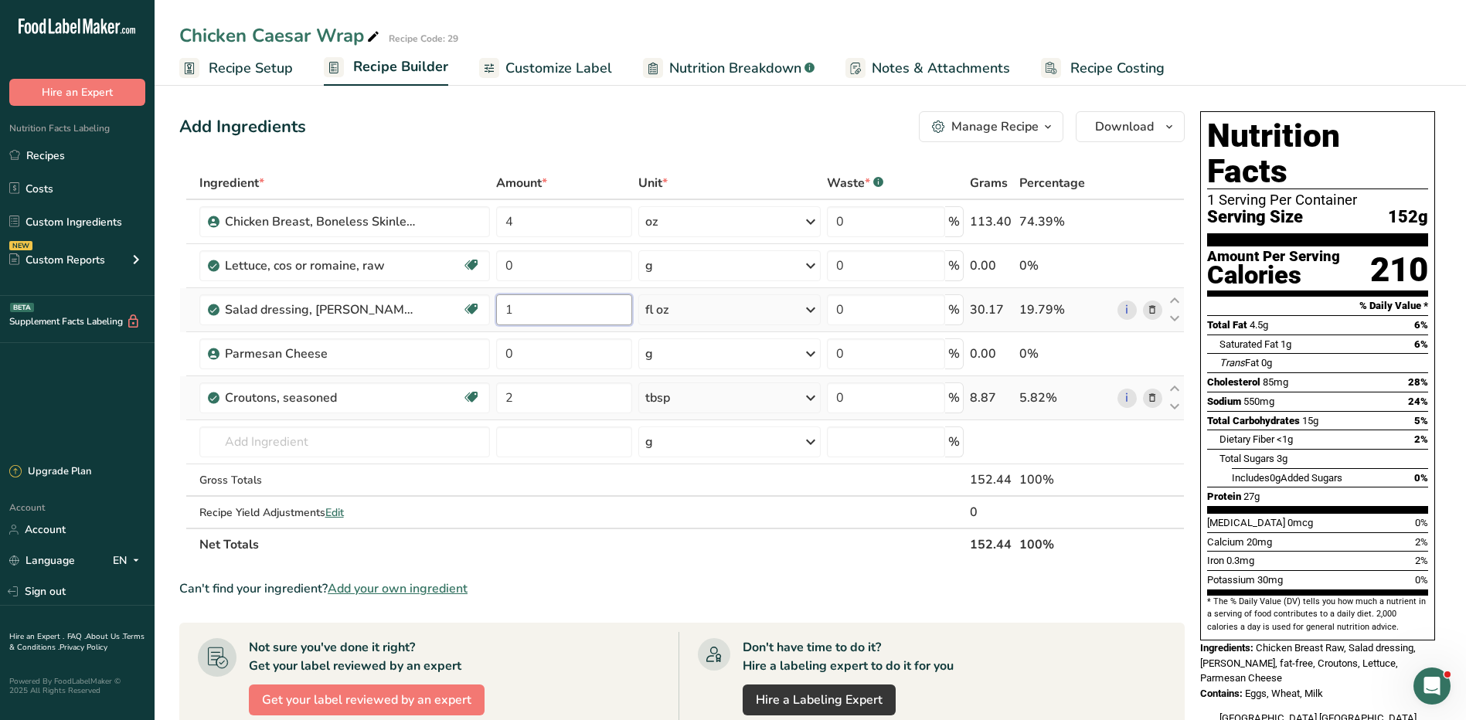
click at [525, 308] on input "1" at bounding box center [564, 309] width 136 height 31
click at [767, 305] on div "Ingredient * Amount * Unit * Waste * .a-a{fill:#347362;}.b-a{fill:#fff;} Grams …" at bounding box center [681, 364] width 1005 height 394
click at [767, 305] on div "fl oz" at bounding box center [729, 309] width 182 height 31
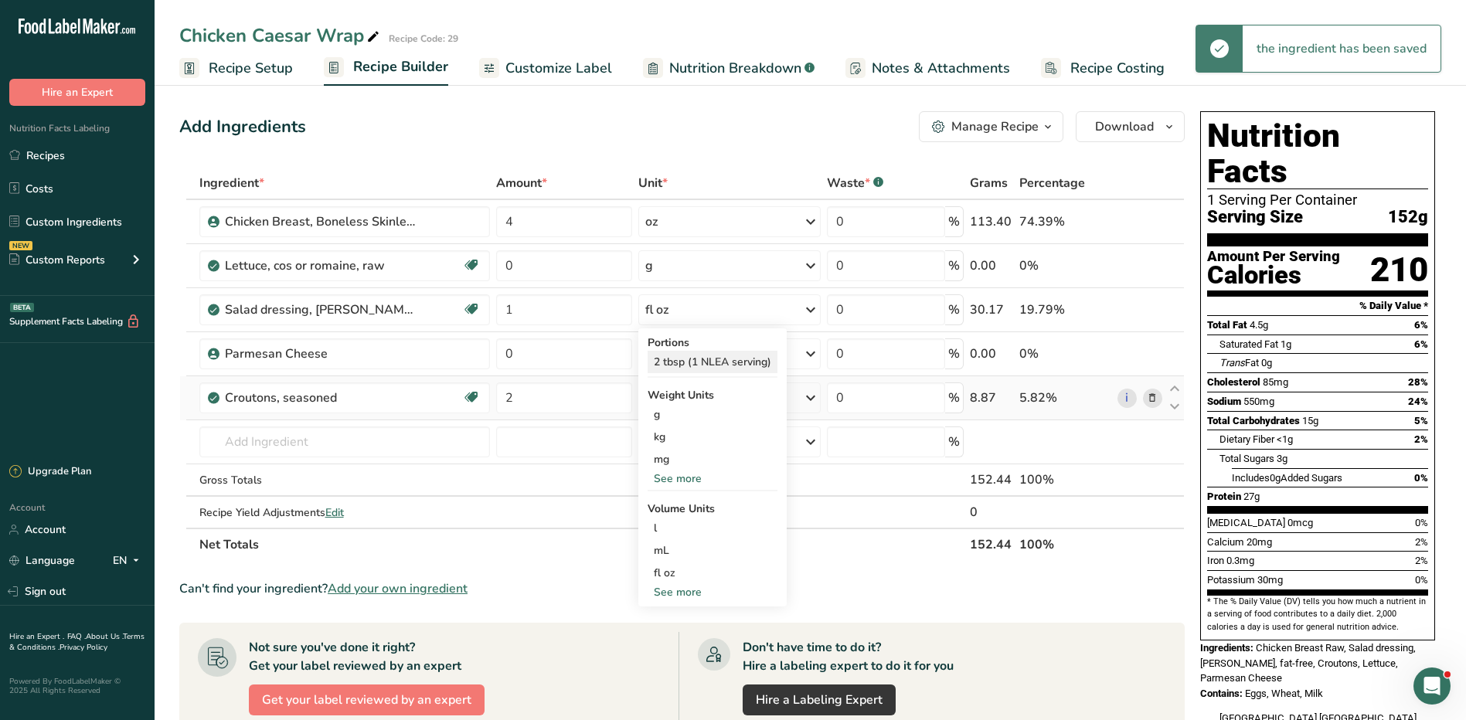
click at [718, 362] on div "2 tbsp (1 NLEA serving)" at bounding box center [713, 362] width 130 height 22
click at [790, 304] on div "tbsp (1 NLEA serving)" at bounding box center [728, 309] width 189 height 31
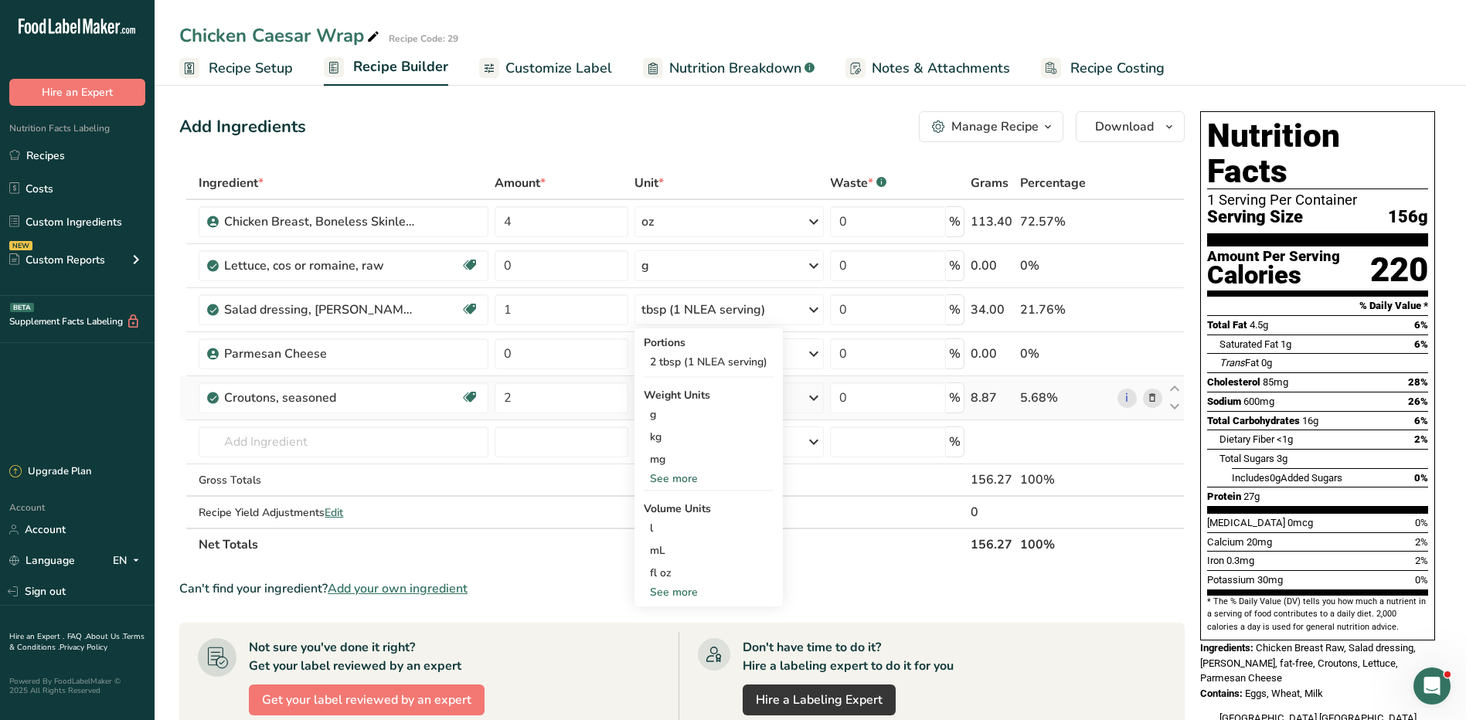
click at [673, 593] on div "See more" at bounding box center [709, 592] width 130 height 16
select select "22"
click at [681, 595] on div "tbsp" at bounding box center [708, 595] width 117 height 16
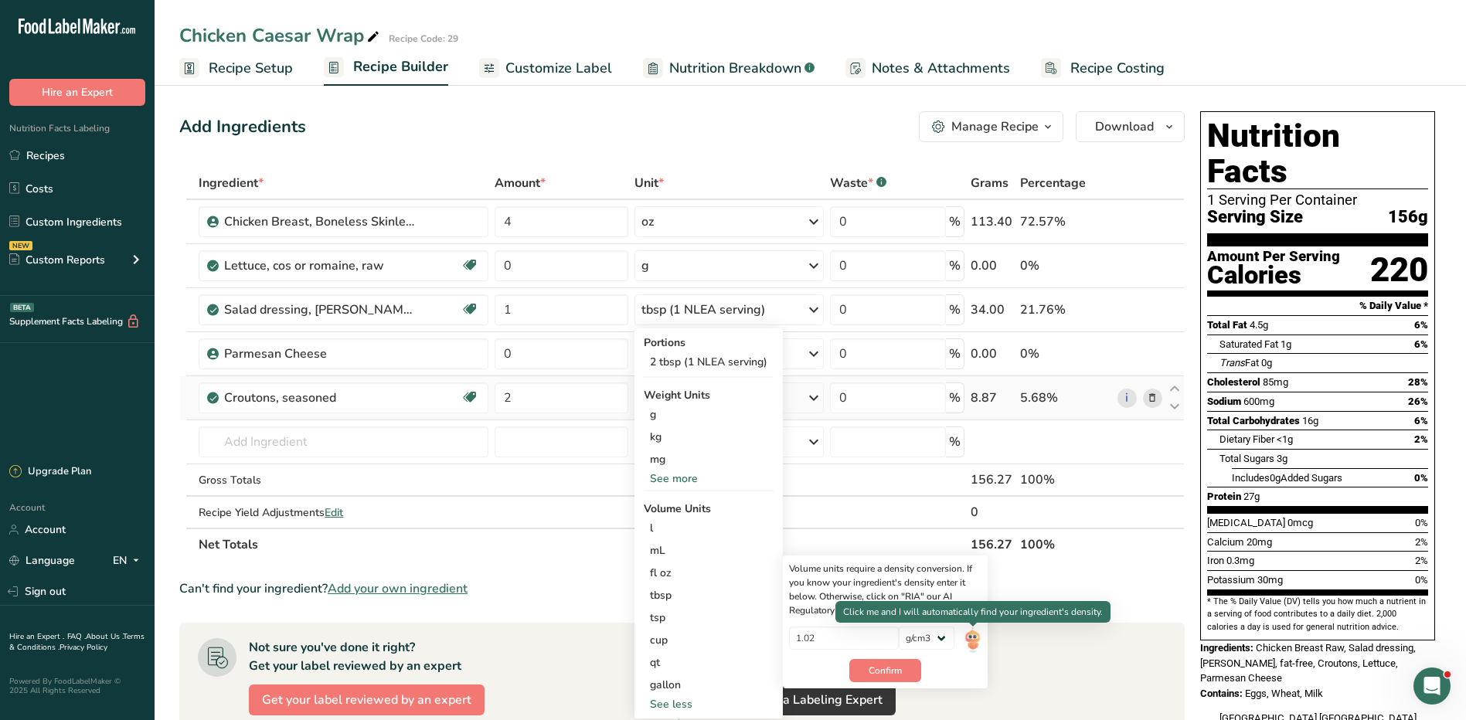
drag, startPoint x: 974, startPoint y: 641, endPoint x: 976, endPoint y: 625, distance: 16.3
click at [975, 642] on img at bounding box center [972, 640] width 17 height 27
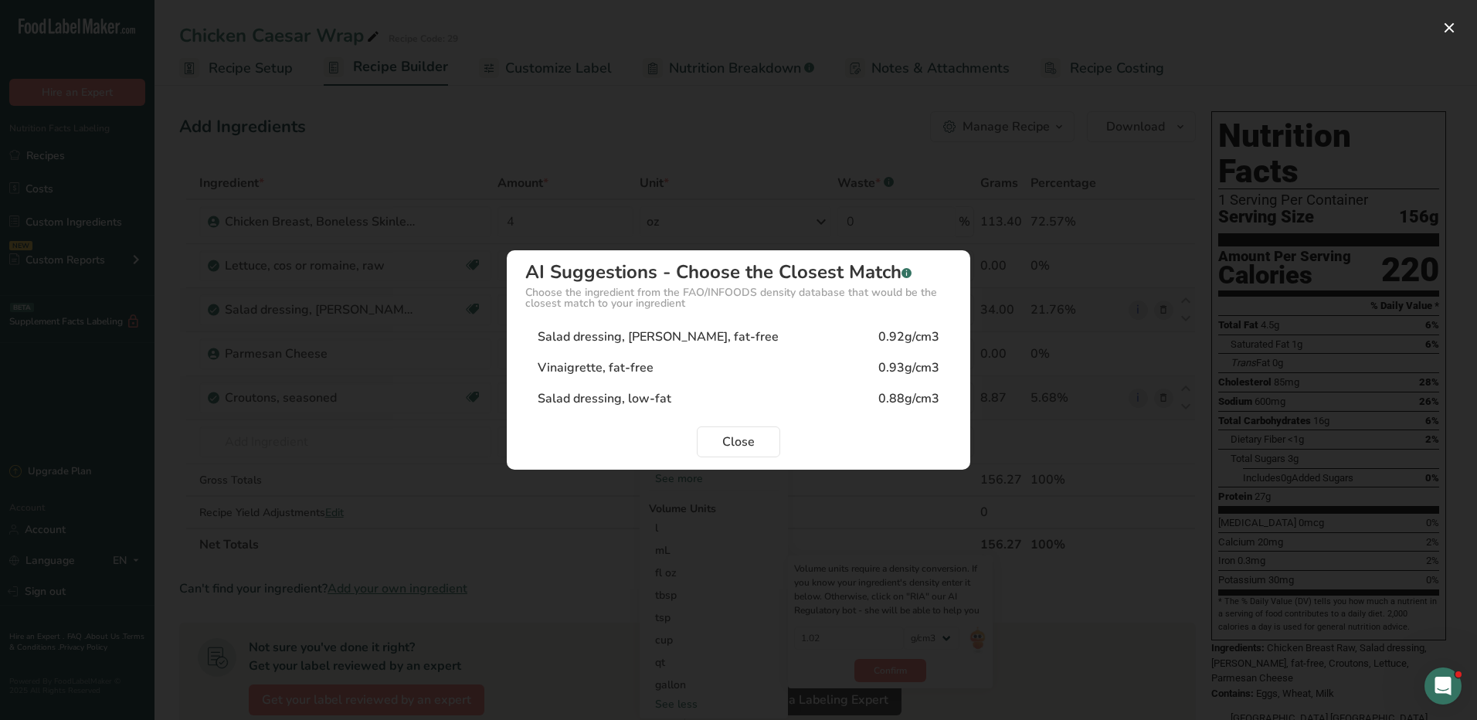
click at [638, 400] on div "Salad dressing, low-fat" at bounding box center [605, 398] width 134 height 19
type input "0.88"
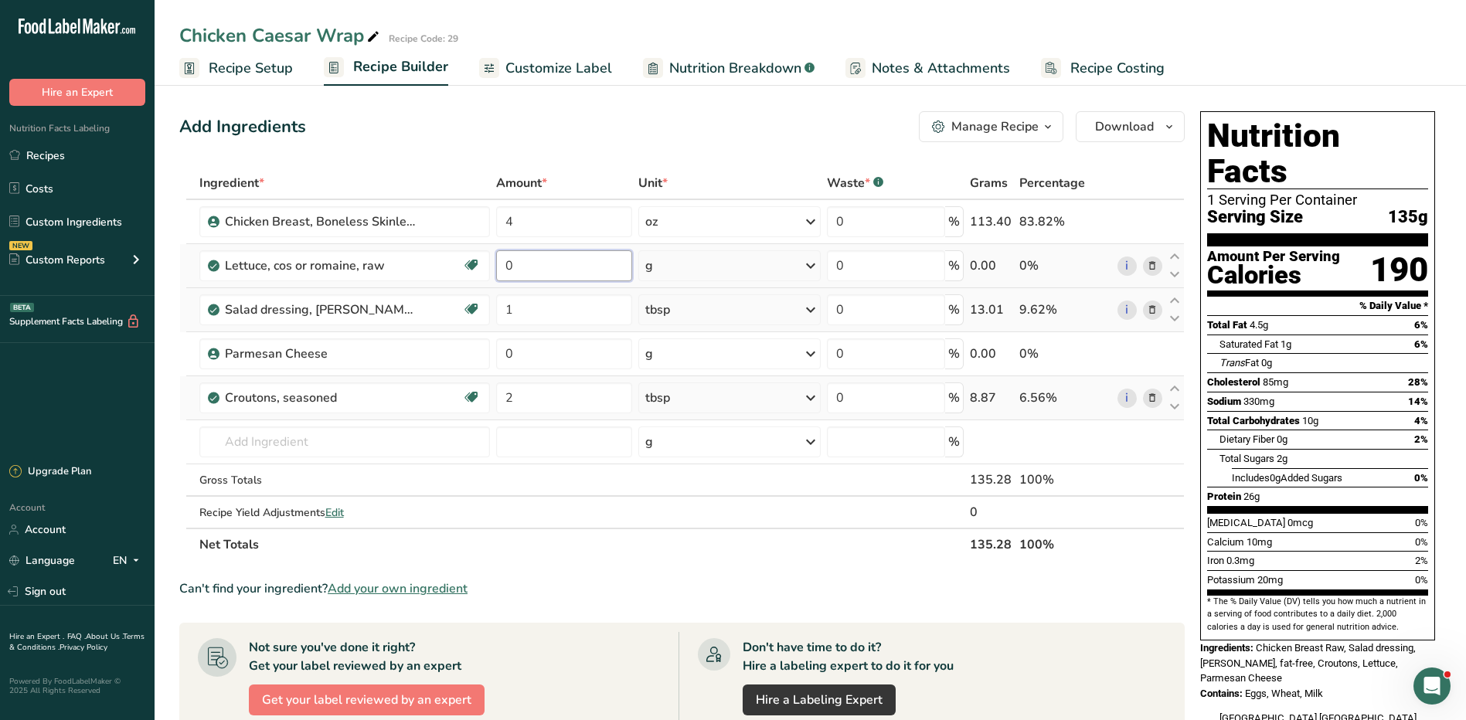
click at [521, 266] on input "0" at bounding box center [564, 265] width 136 height 31
type input "1"
click at [738, 273] on div "Ingredient * Amount * Unit * Waste * .a-a{fill:#347362;}.b-a{fill:#fff;} Grams …" at bounding box center [681, 364] width 1005 height 394
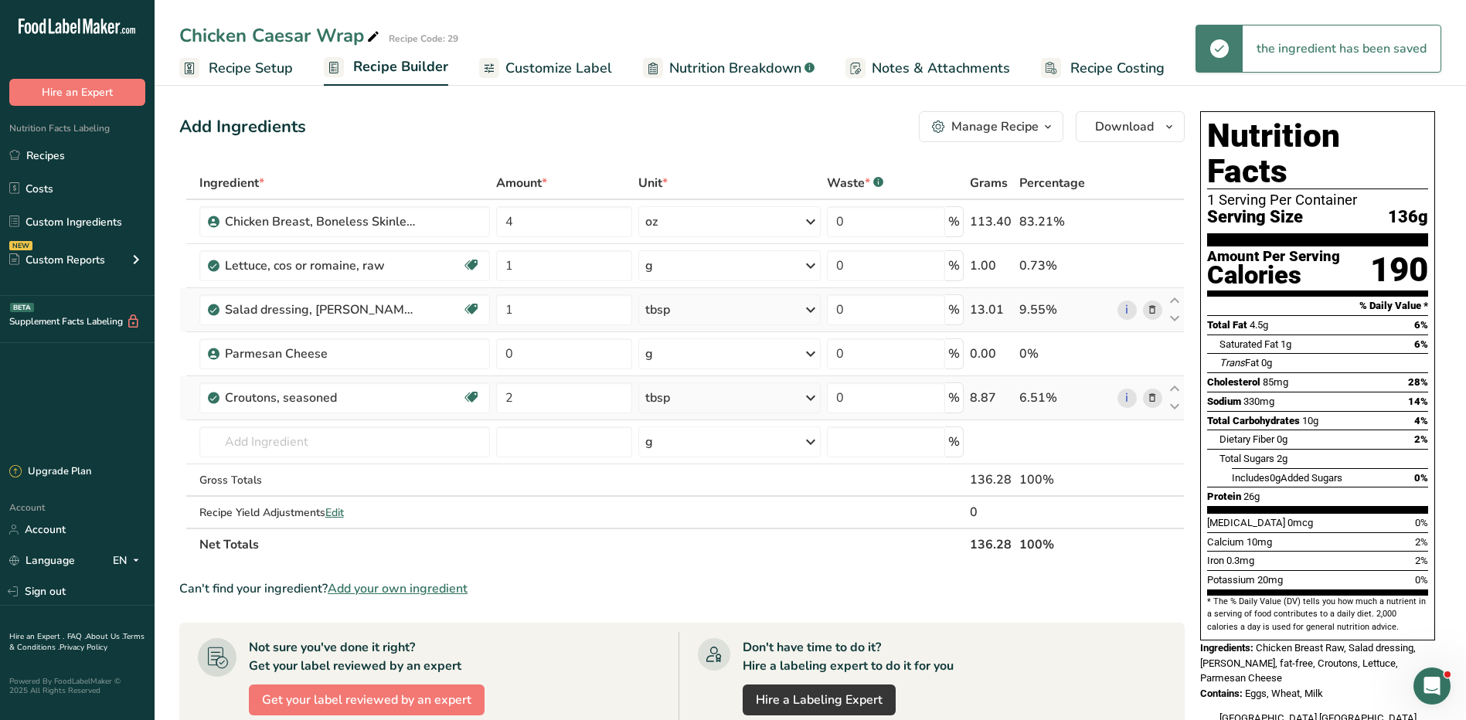
click at [740, 269] on div "g" at bounding box center [729, 265] width 182 height 31
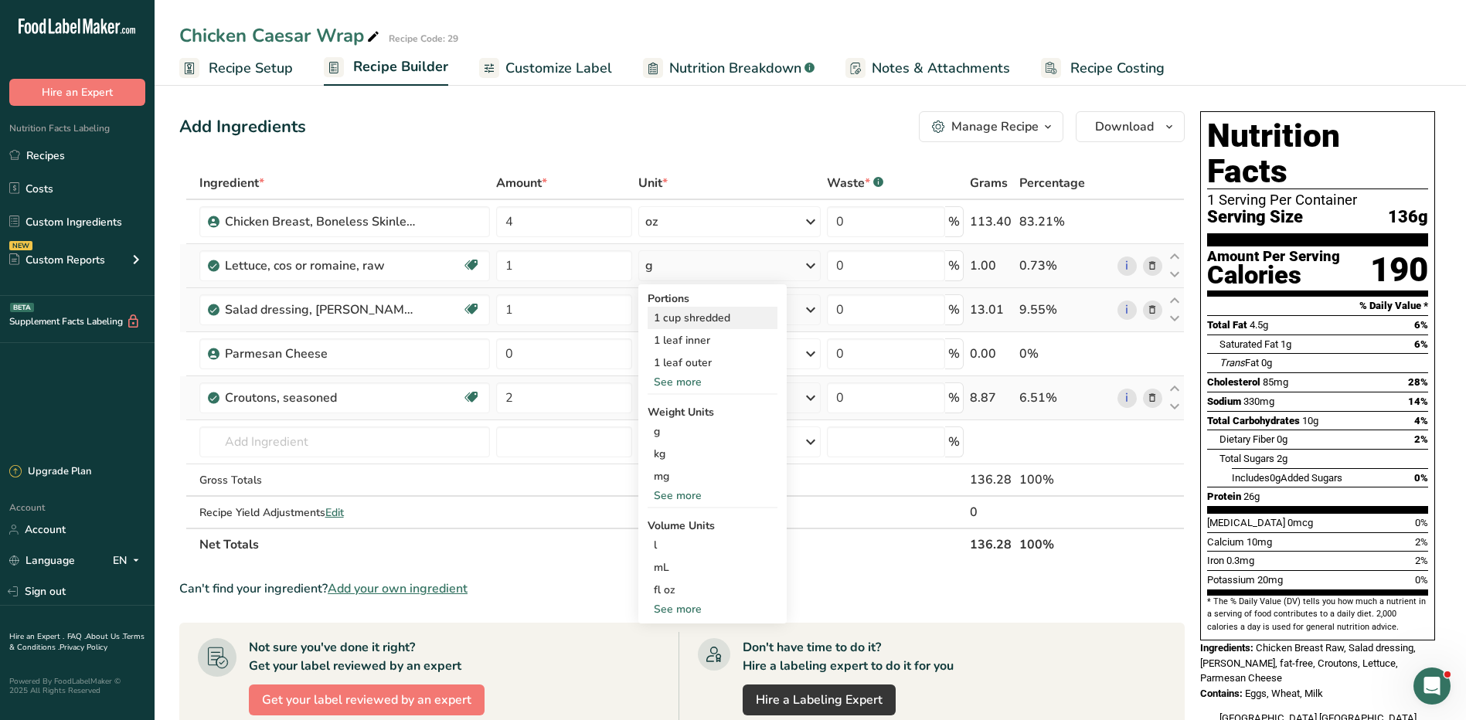
click at [733, 319] on div "1 cup shredded" at bounding box center [713, 318] width 130 height 22
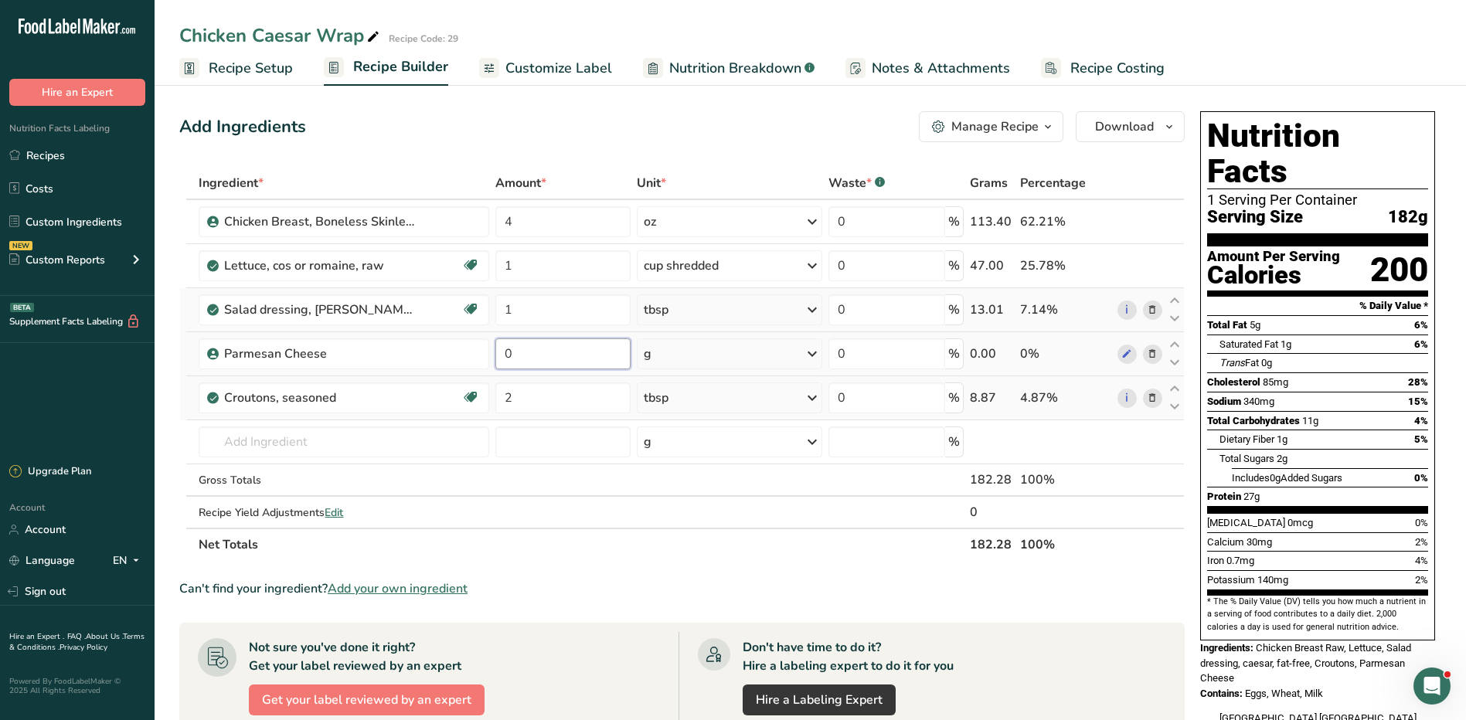
click at [549, 363] on input "0" at bounding box center [562, 353] width 135 height 31
type input "1"
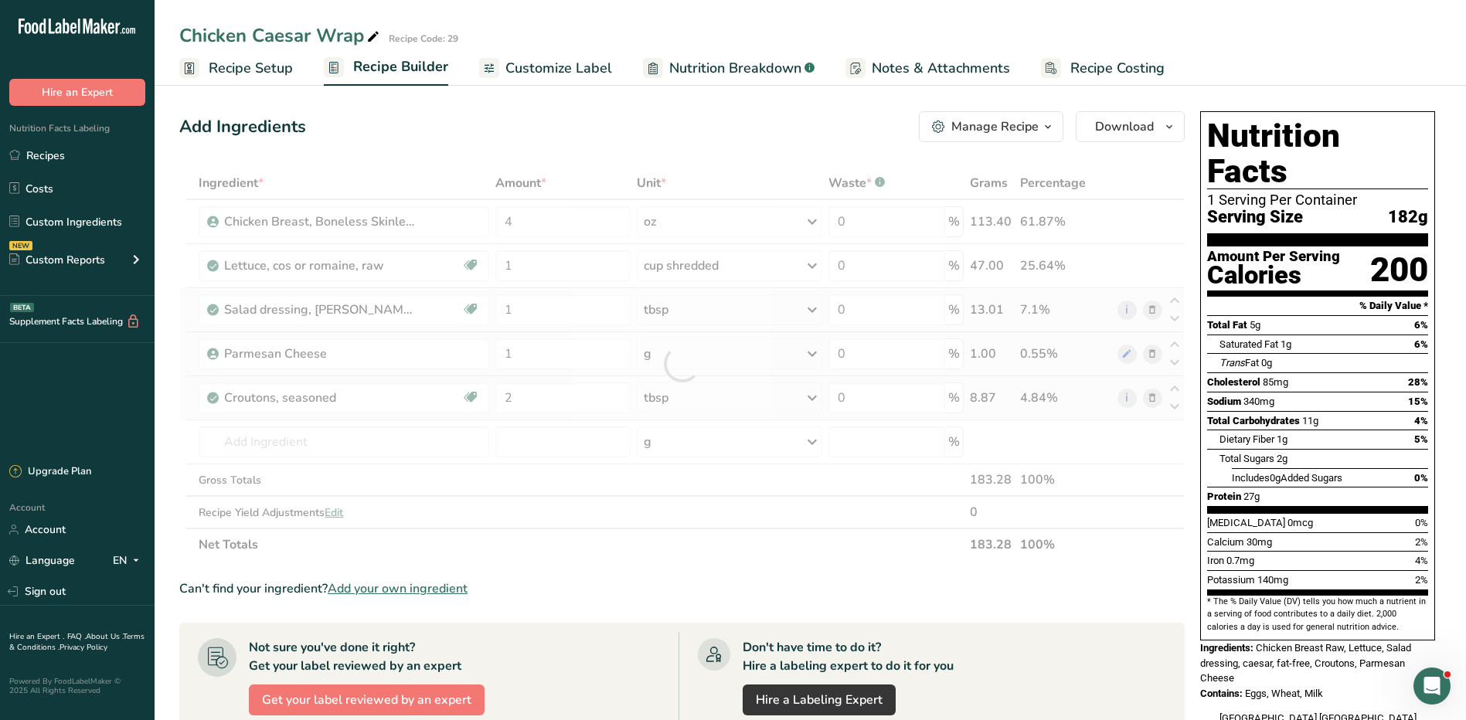
click at [684, 355] on div "Ingredient * Amount * Unit * Waste * .a-a{fill:#347362;}.b-a{fill:#fff;} Grams …" at bounding box center [681, 364] width 1005 height 394
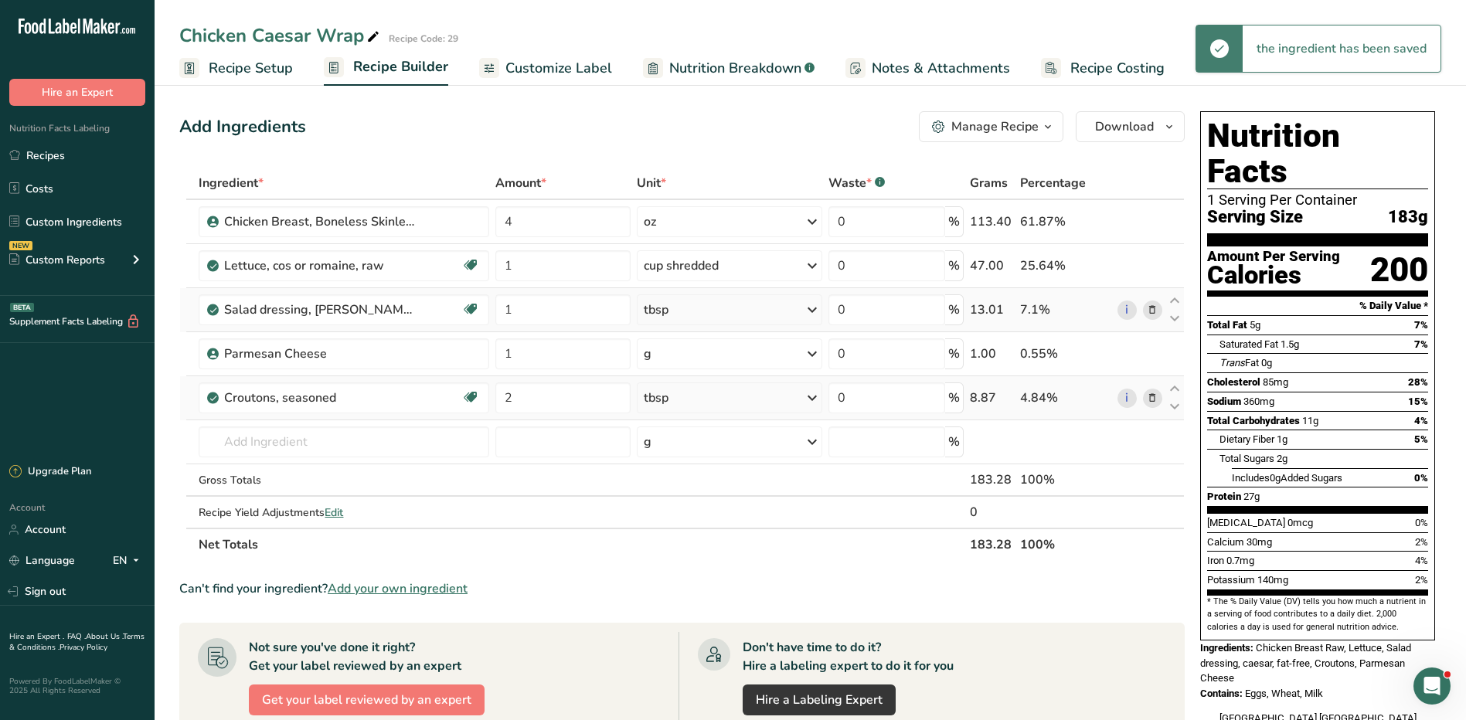
click at [685, 354] on div "g" at bounding box center [729, 353] width 185 height 31
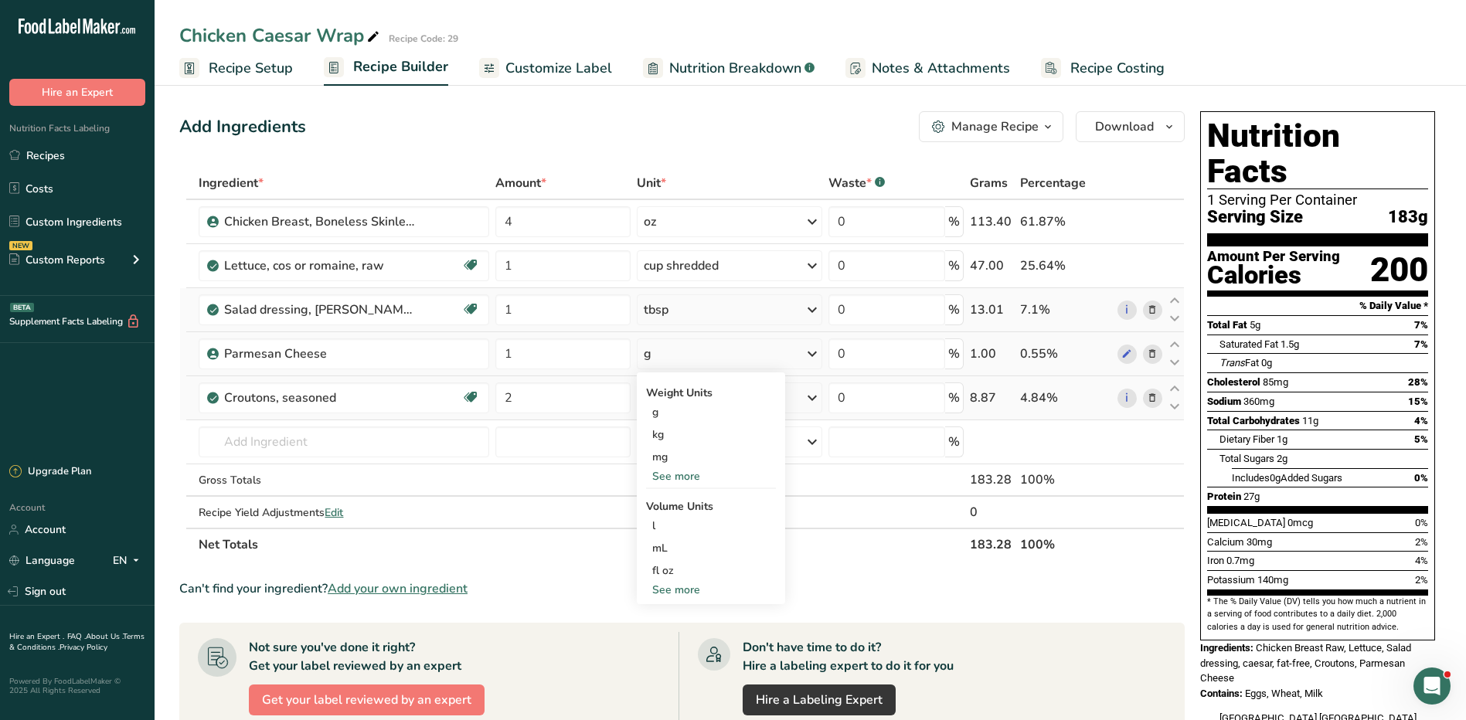
click at [682, 588] on div "See more" at bounding box center [711, 590] width 130 height 16
click at [693, 478] on div "See more" at bounding box center [711, 476] width 130 height 16
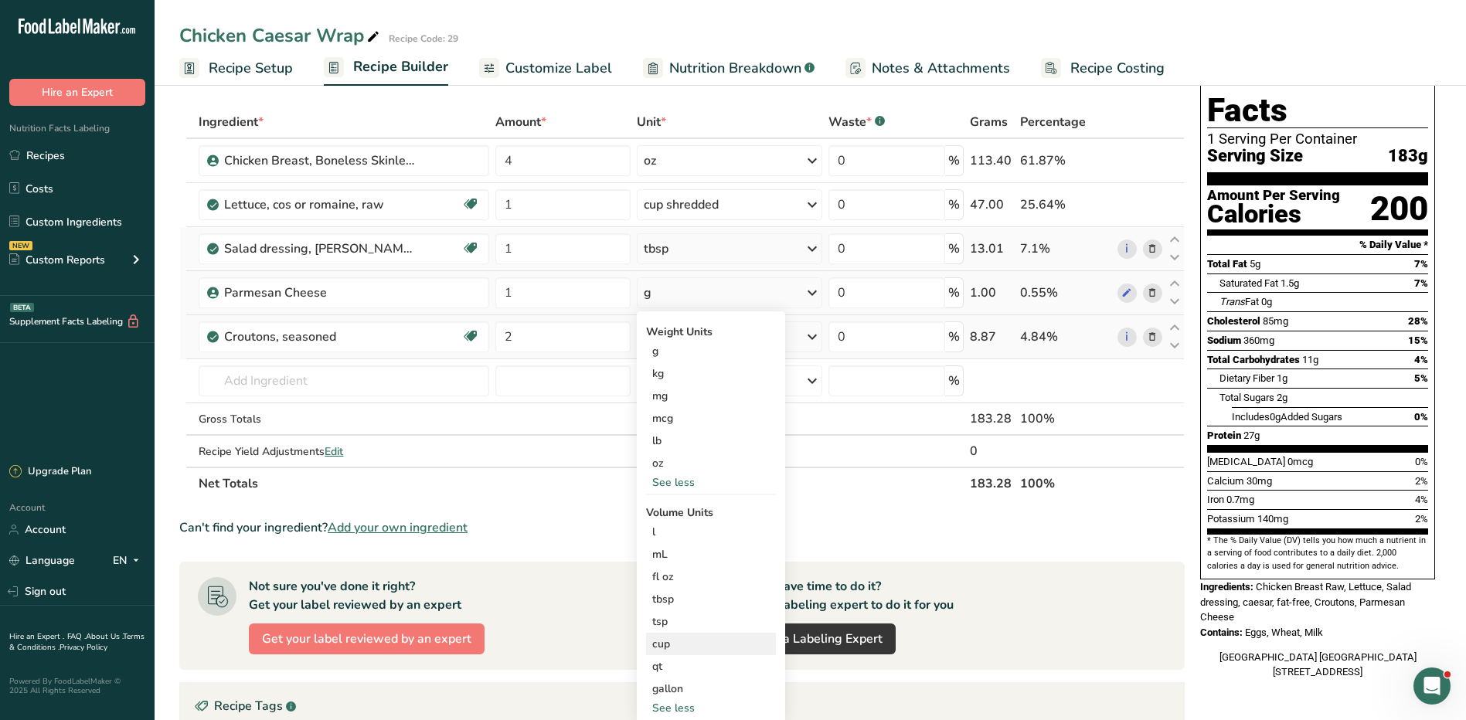
scroll to position [155, 0]
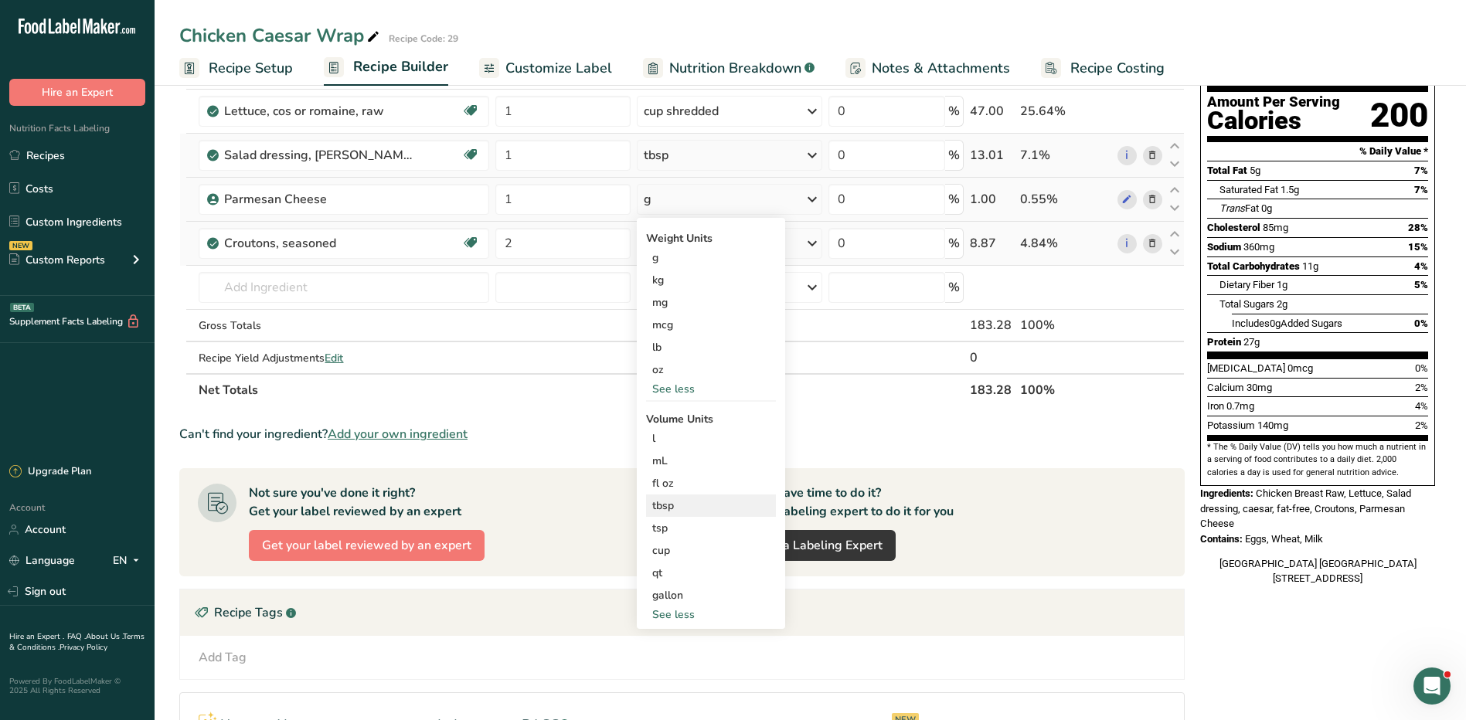
click at [699, 505] on div "tbsp" at bounding box center [710, 506] width 117 height 16
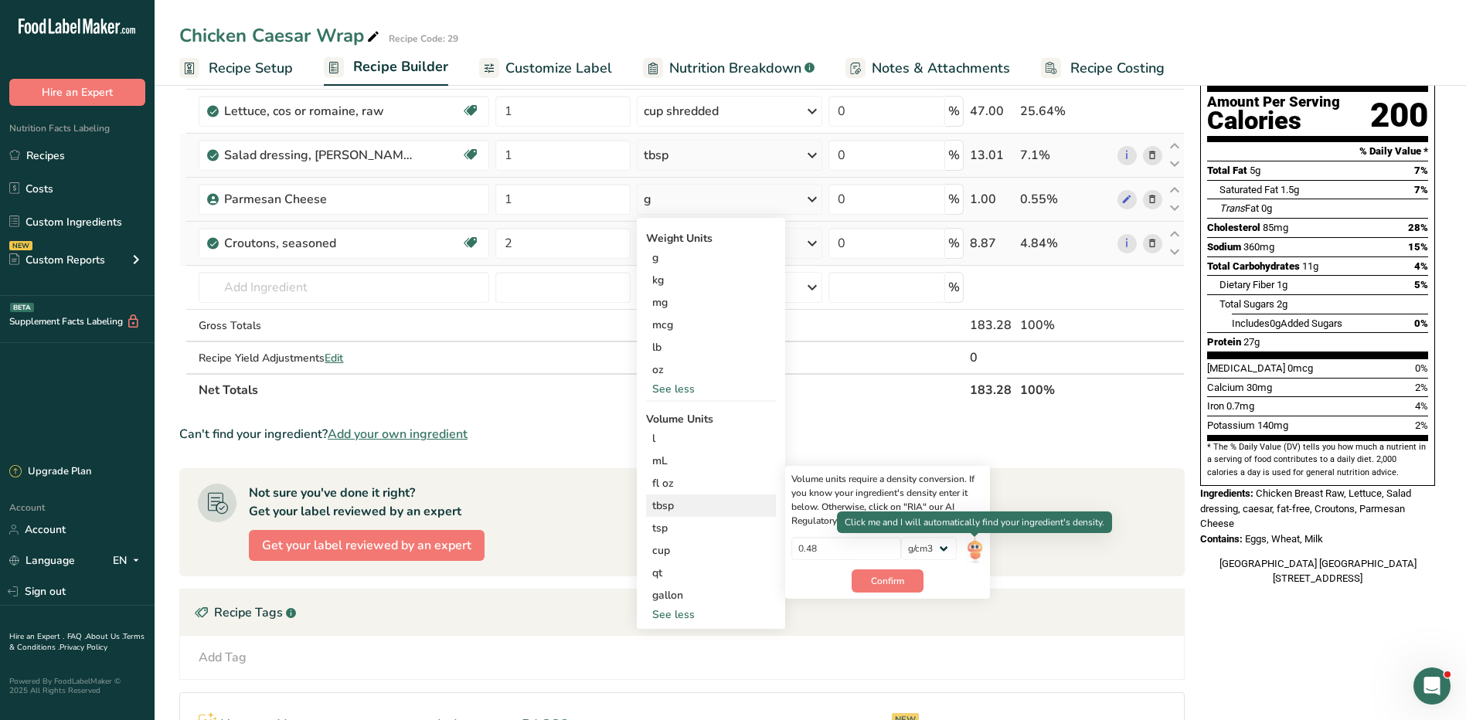
click at [977, 550] on img at bounding box center [974, 550] width 17 height 27
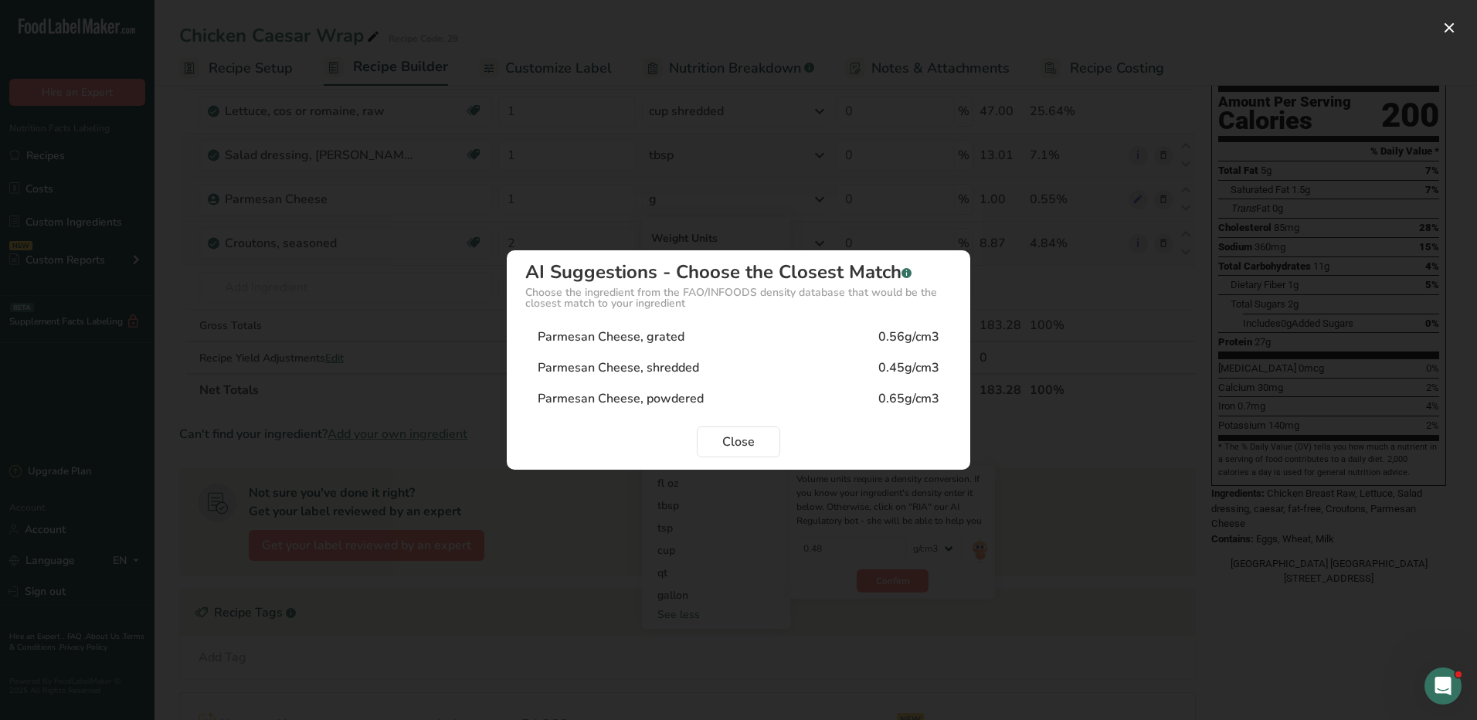
click at [703, 338] on div "Parmesan Cheese, grated 0.56g/cm3" at bounding box center [738, 336] width 427 height 31
type input "0.56"
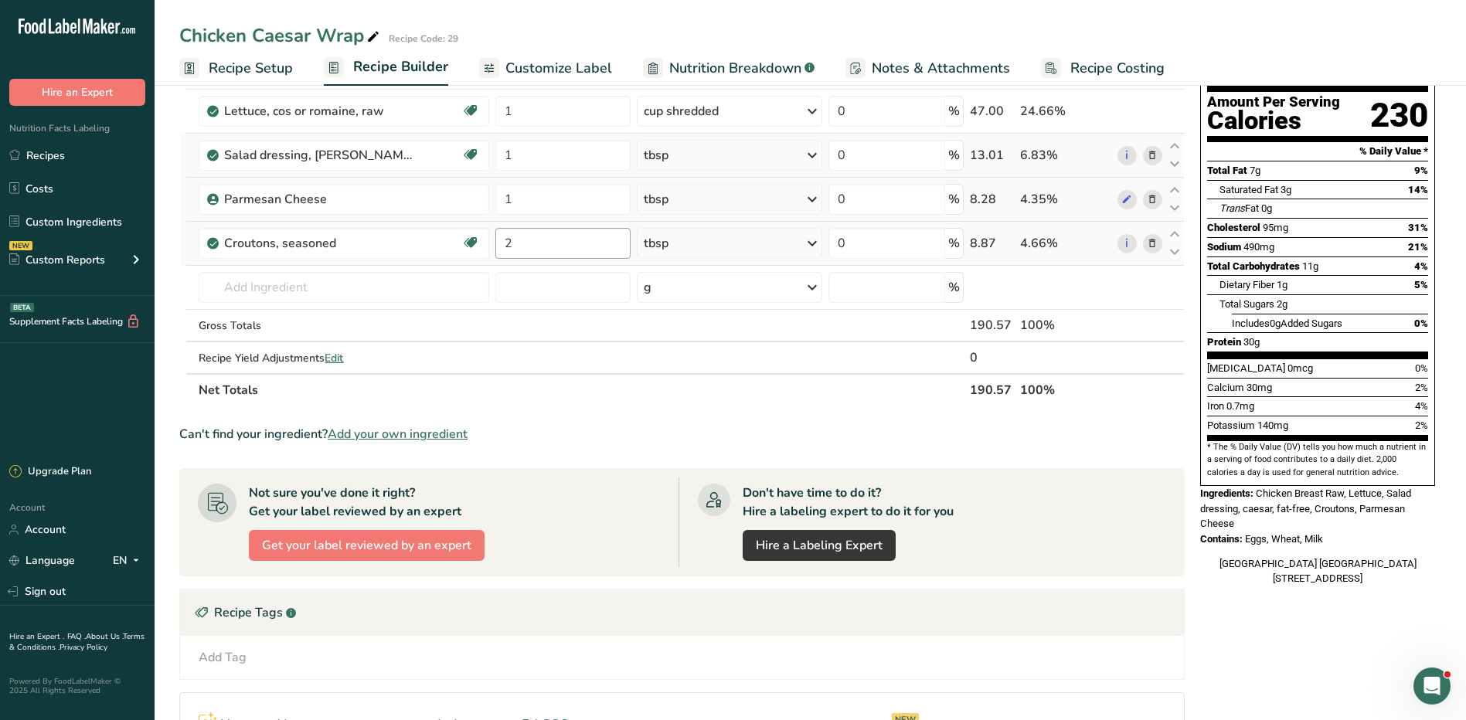
scroll to position [77, 0]
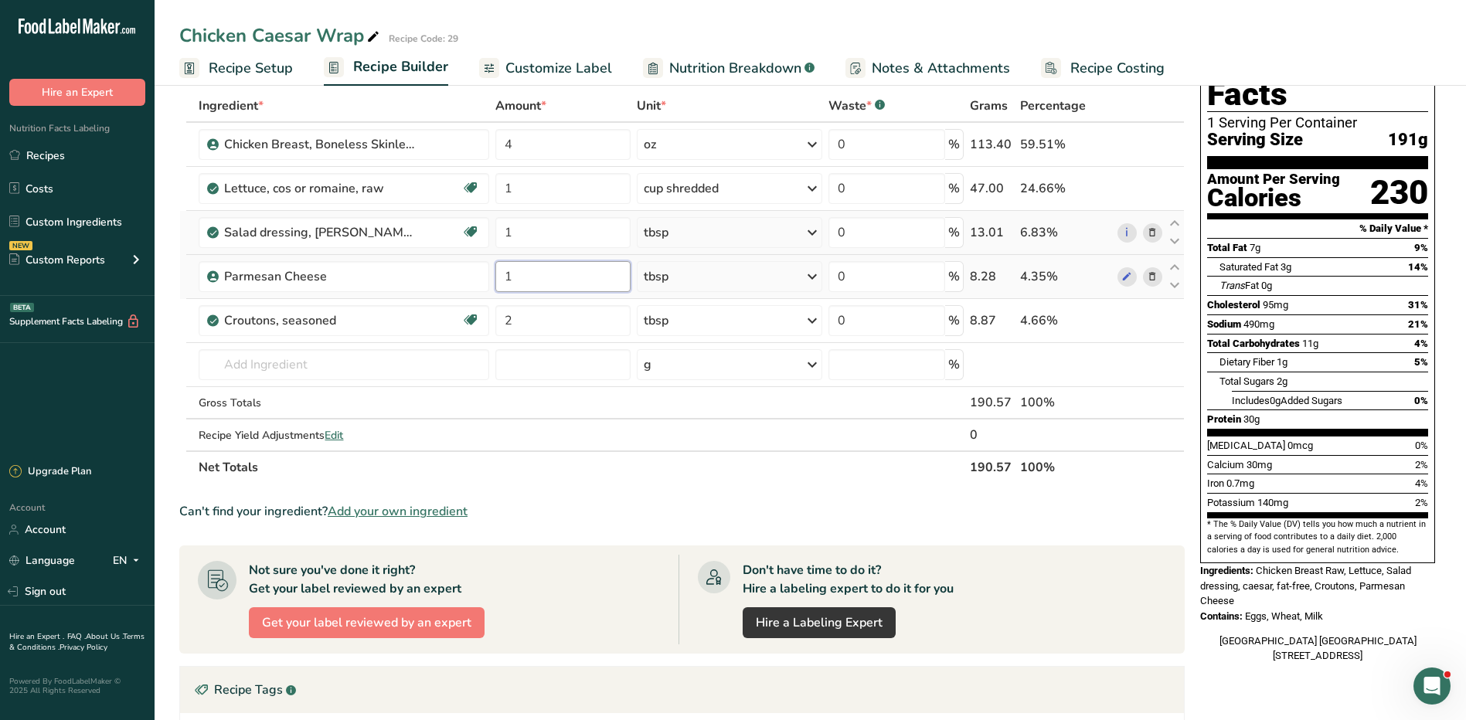
click at [521, 278] on input "1" at bounding box center [562, 276] width 135 height 31
type input "2"
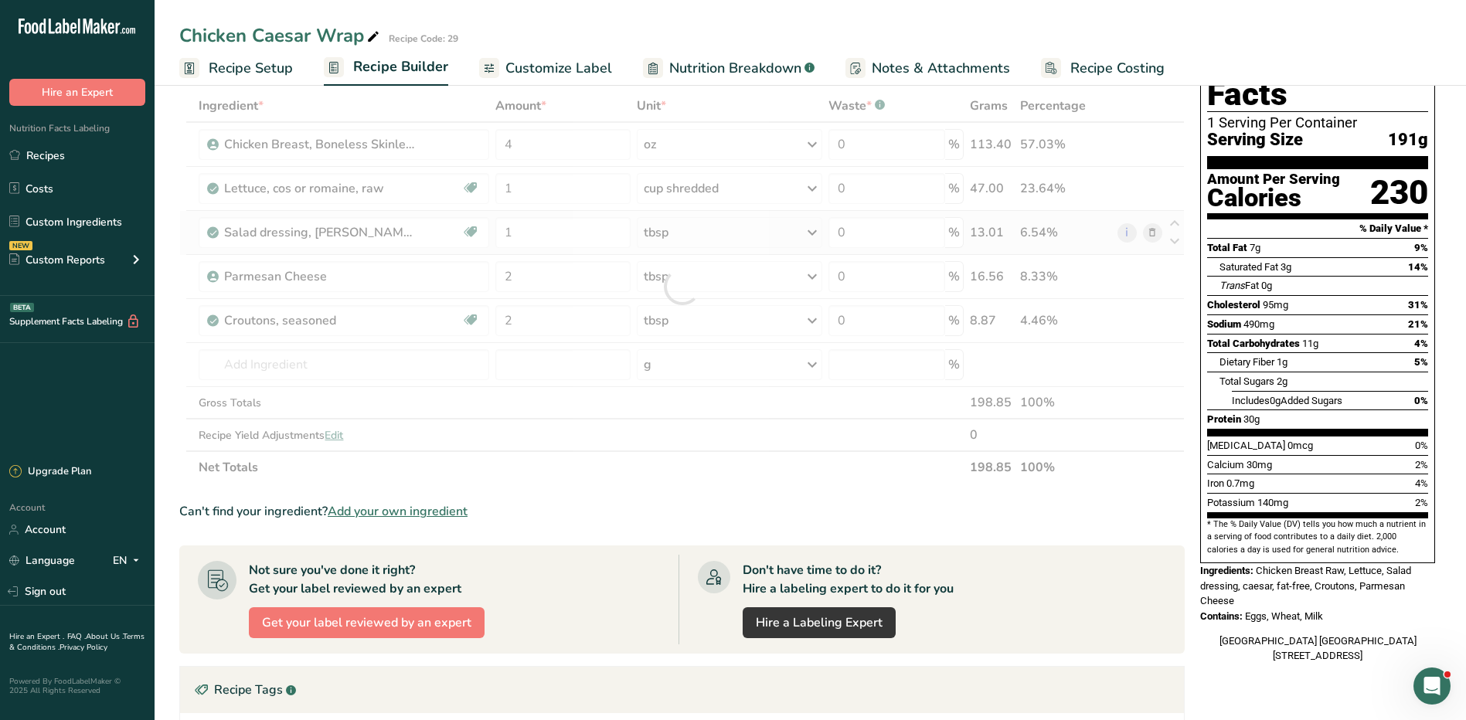
click at [747, 273] on div "Ingredient * Amount * Unit * Waste * .a-a{fill:#347362;}.b-a{fill:#fff;} Grams …" at bounding box center [681, 287] width 1005 height 394
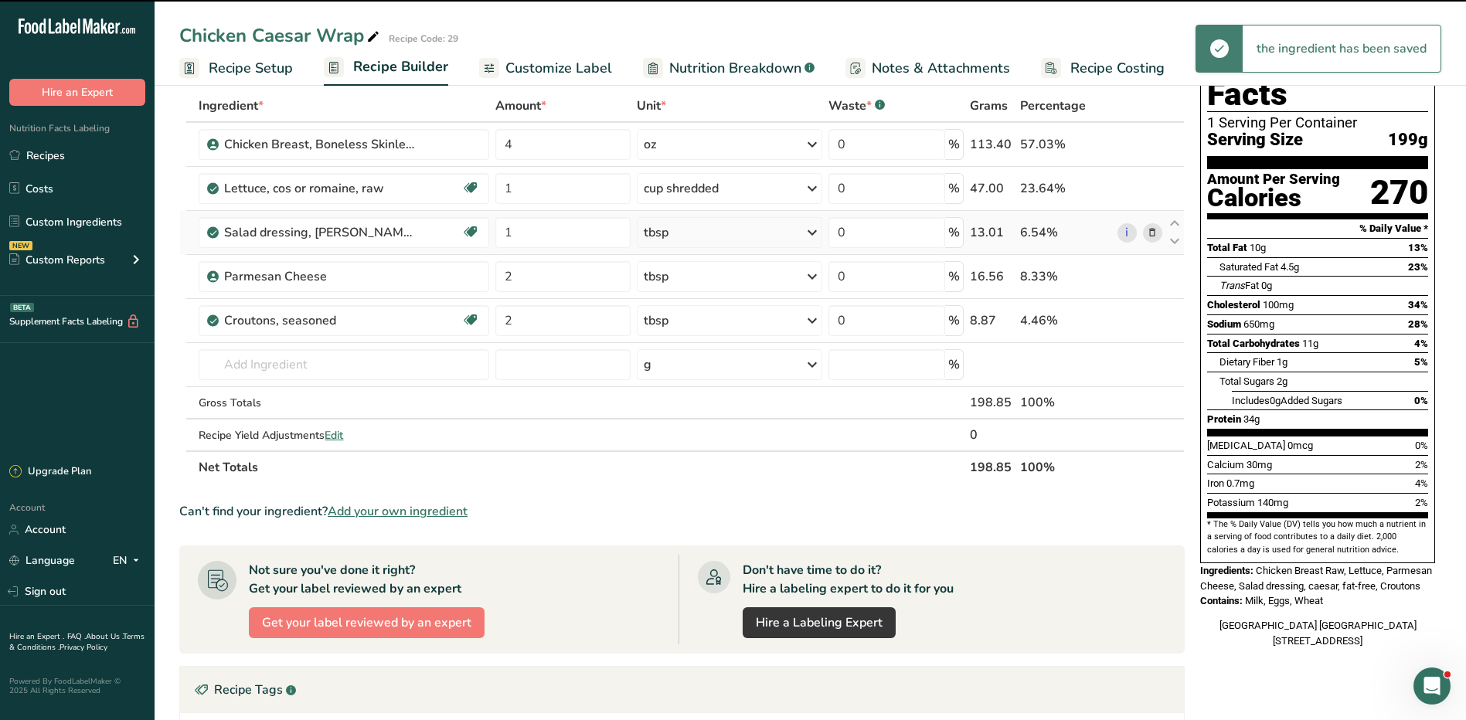
click at [747, 273] on div "tbsp" at bounding box center [729, 276] width 185 height 31
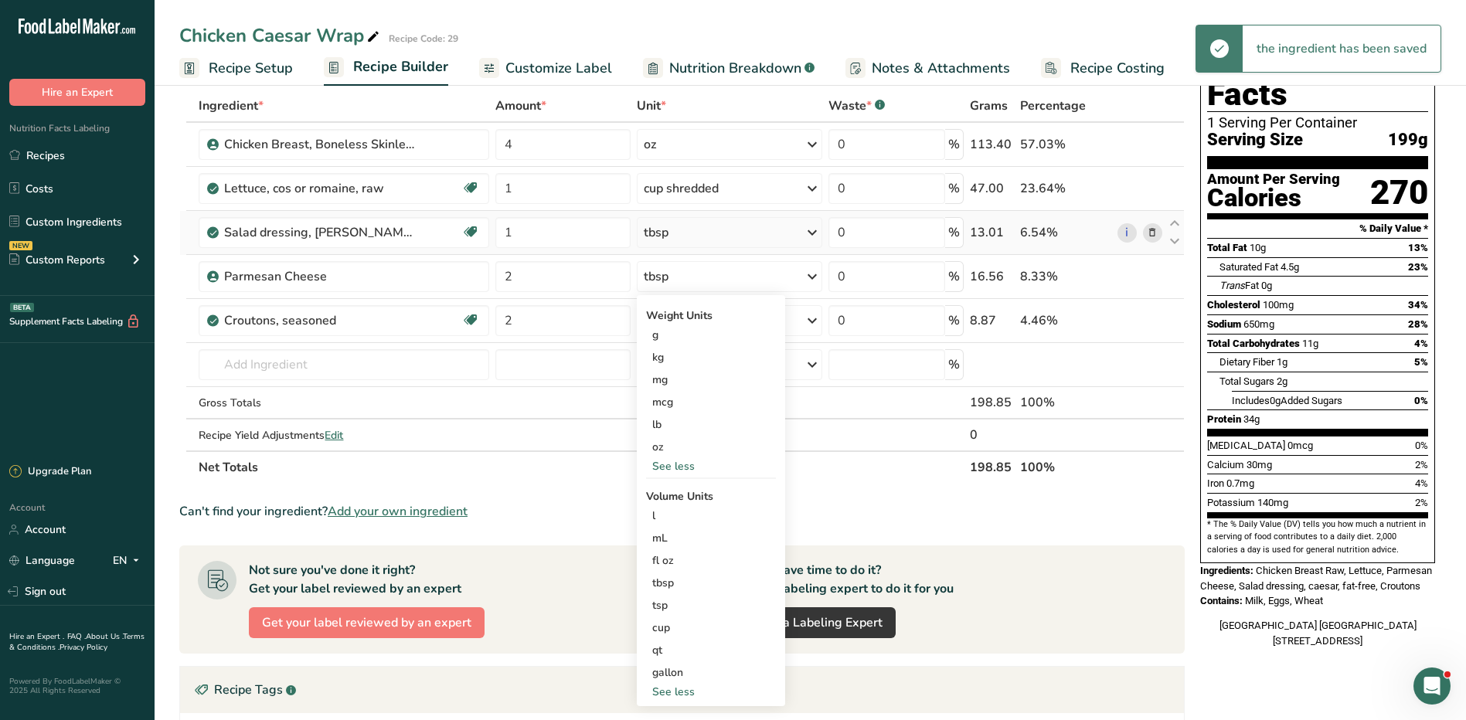
click at [678, 470] on div "See less" at bounding box center [711, 466] width 130 height 16
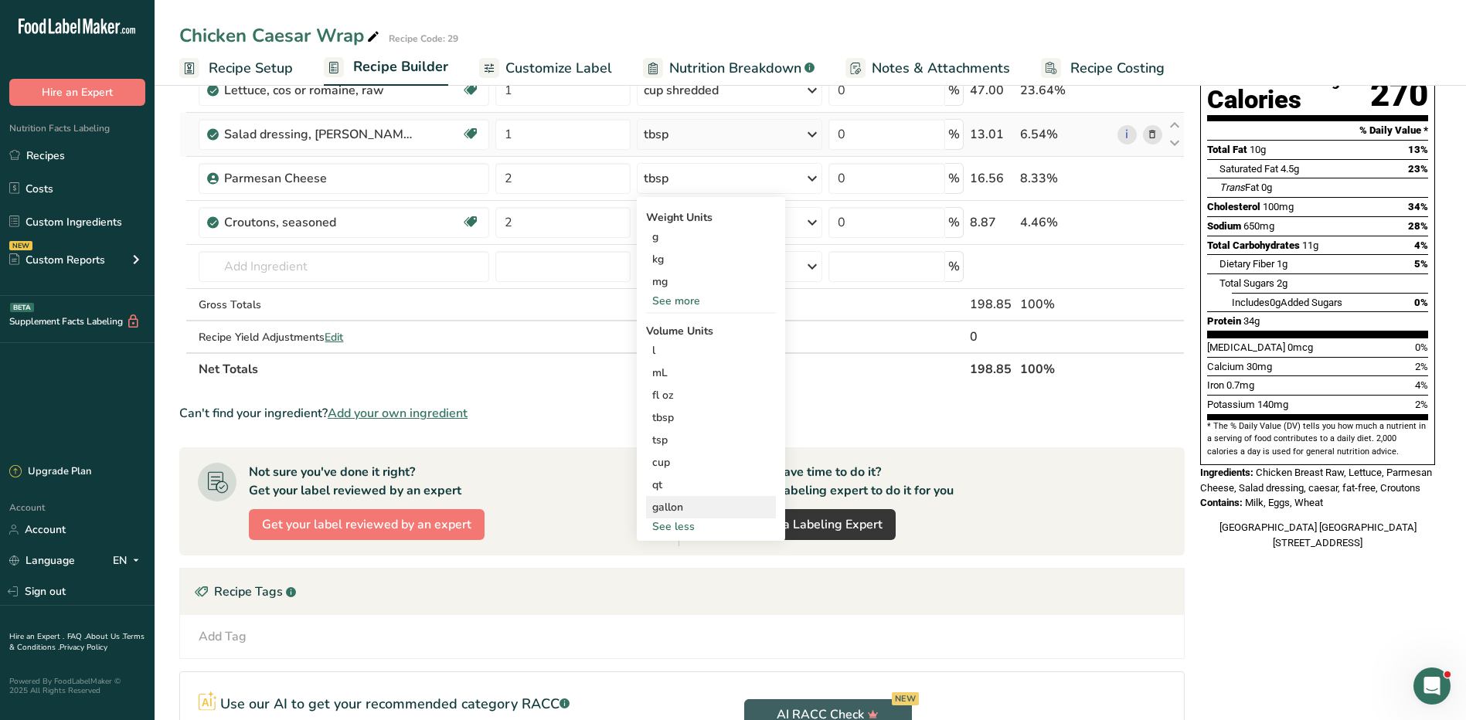
scroll to position [309, 0]
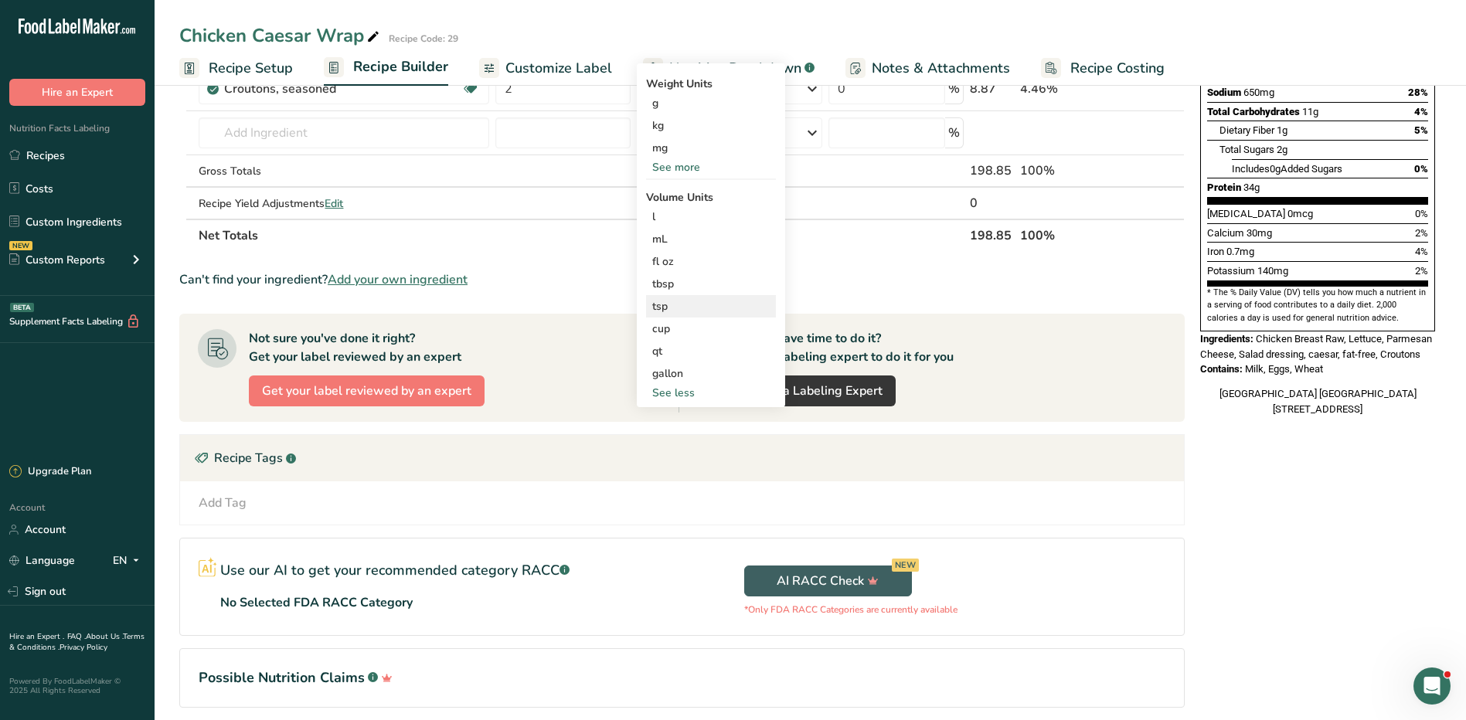
click at [673, 307] on div "tsp" at bounding box center [710, 306] width 117 height 16
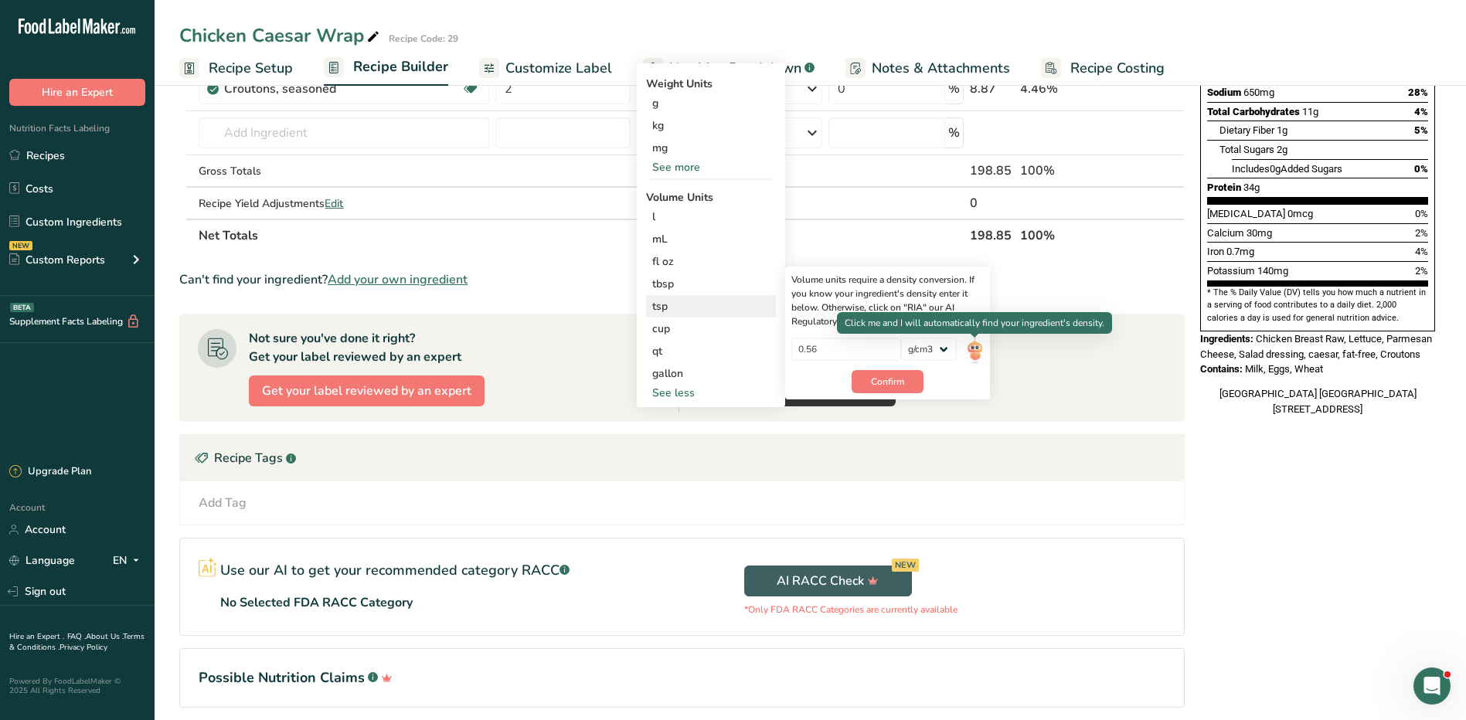
click at [976, 348] on img at bounding box center [974, 351] width 17 height 27
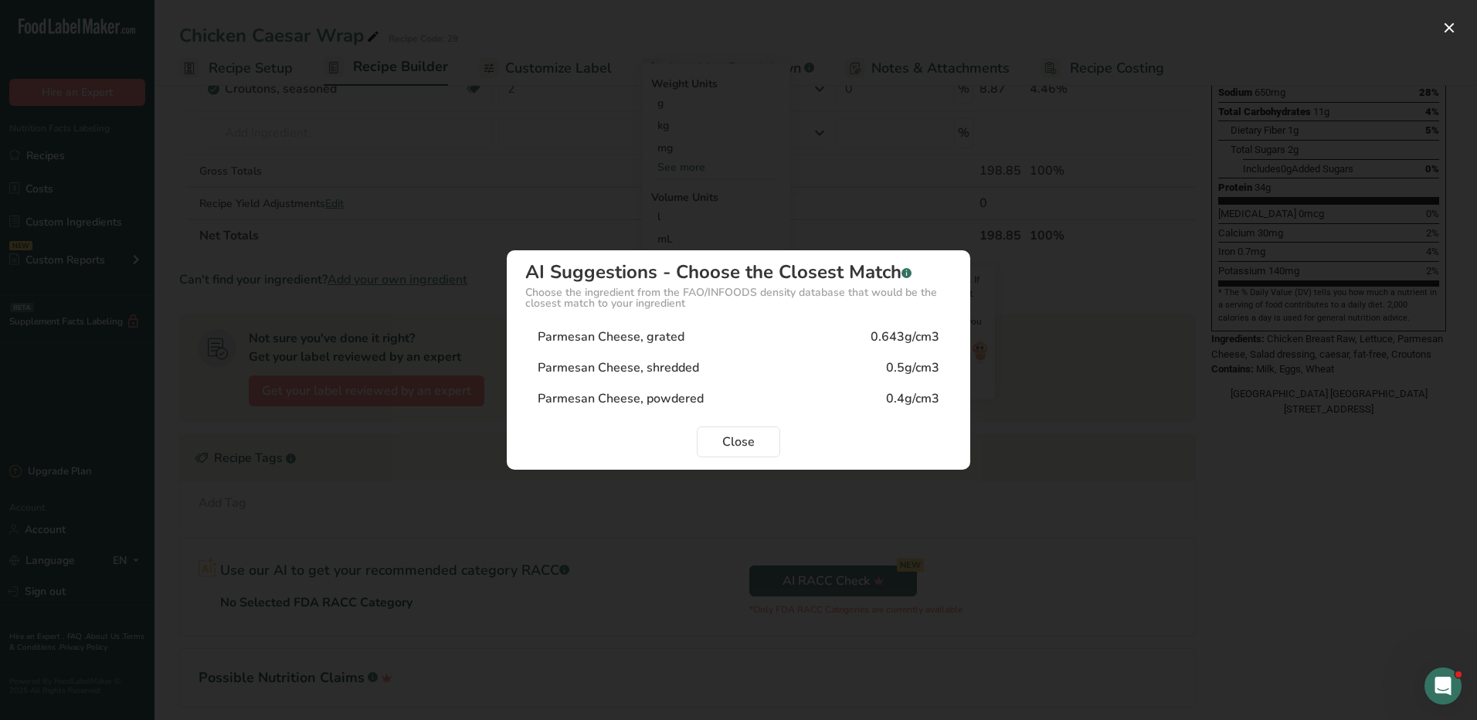
click at [705, 336] on div "Parmesan Cheese, grated 0.643g/cm3" at bounding box center [738, 336] width 427 height 31
type input "0.643"
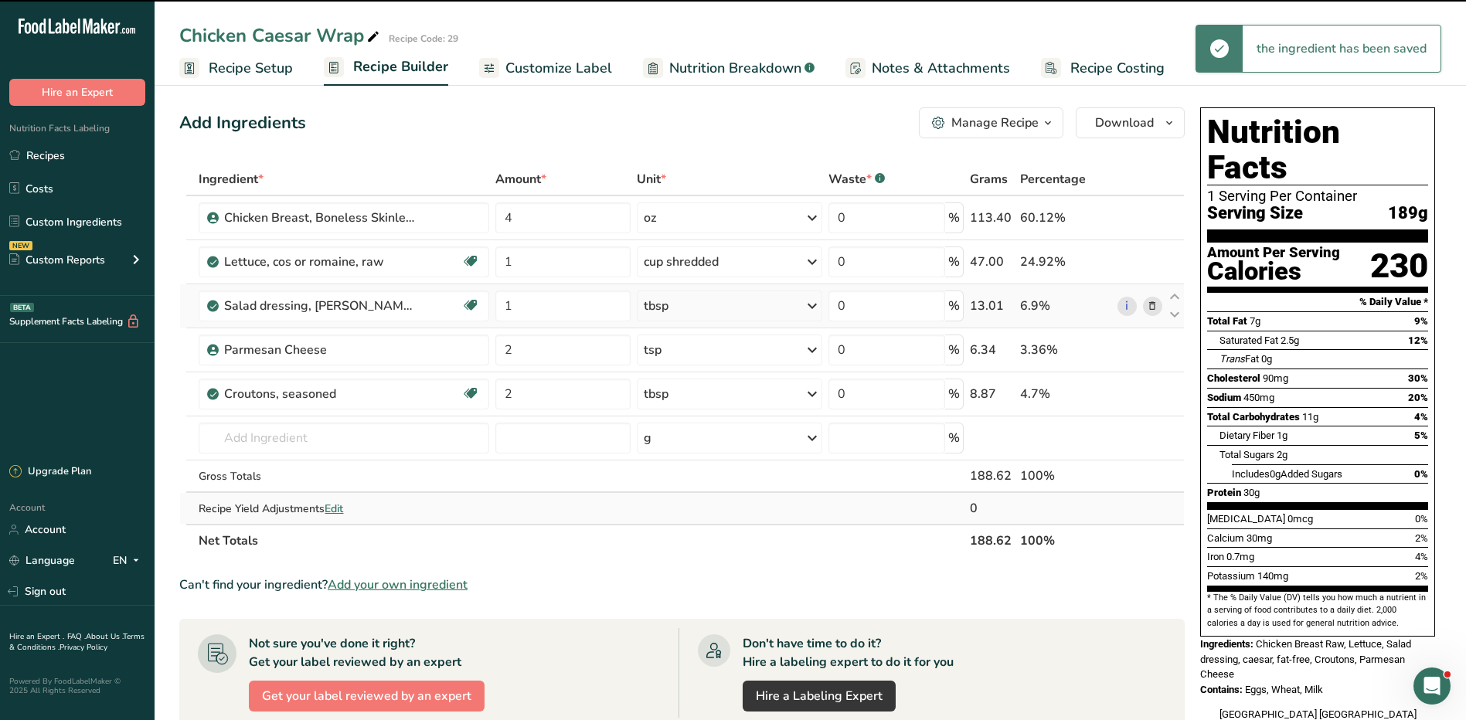
scroll to position [0, 0]
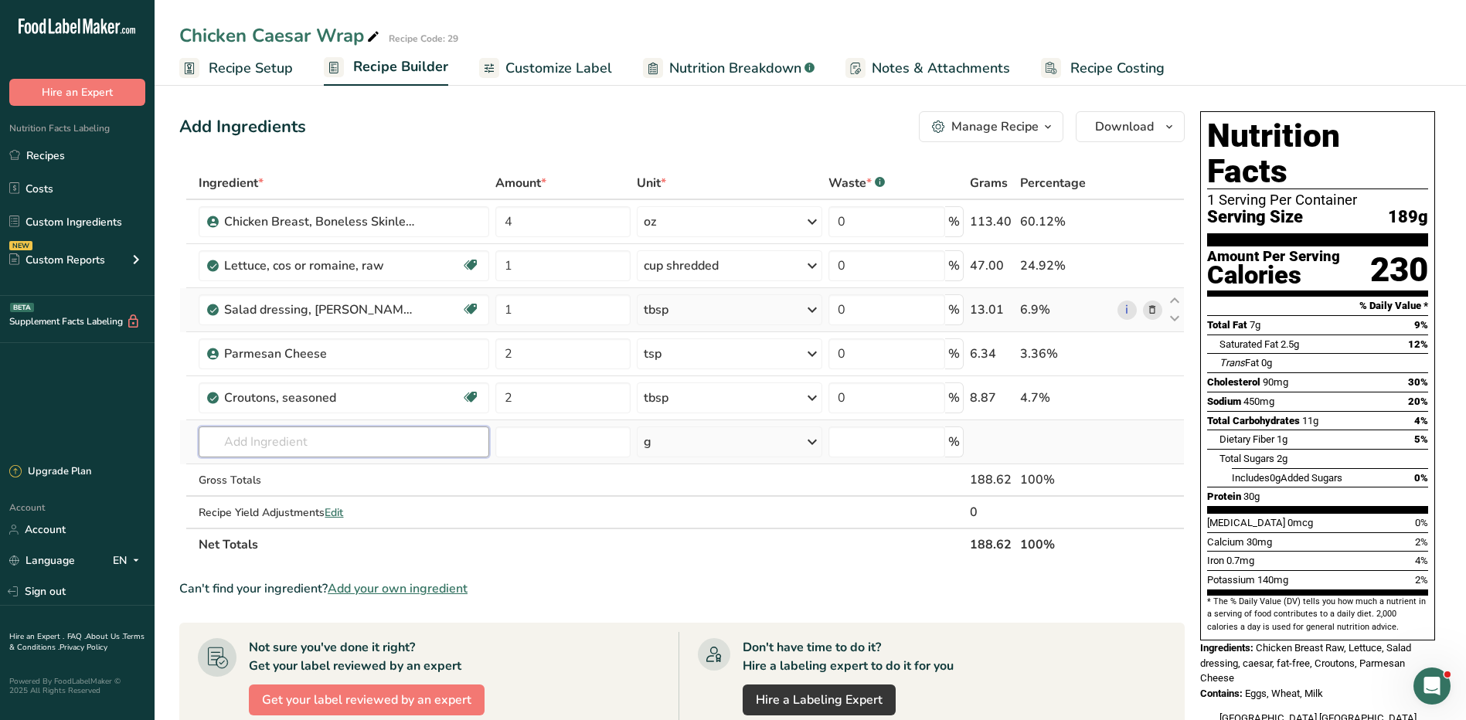
click at [334, 456] on input "text" at bounding box center [344, 442] width 290 height 31
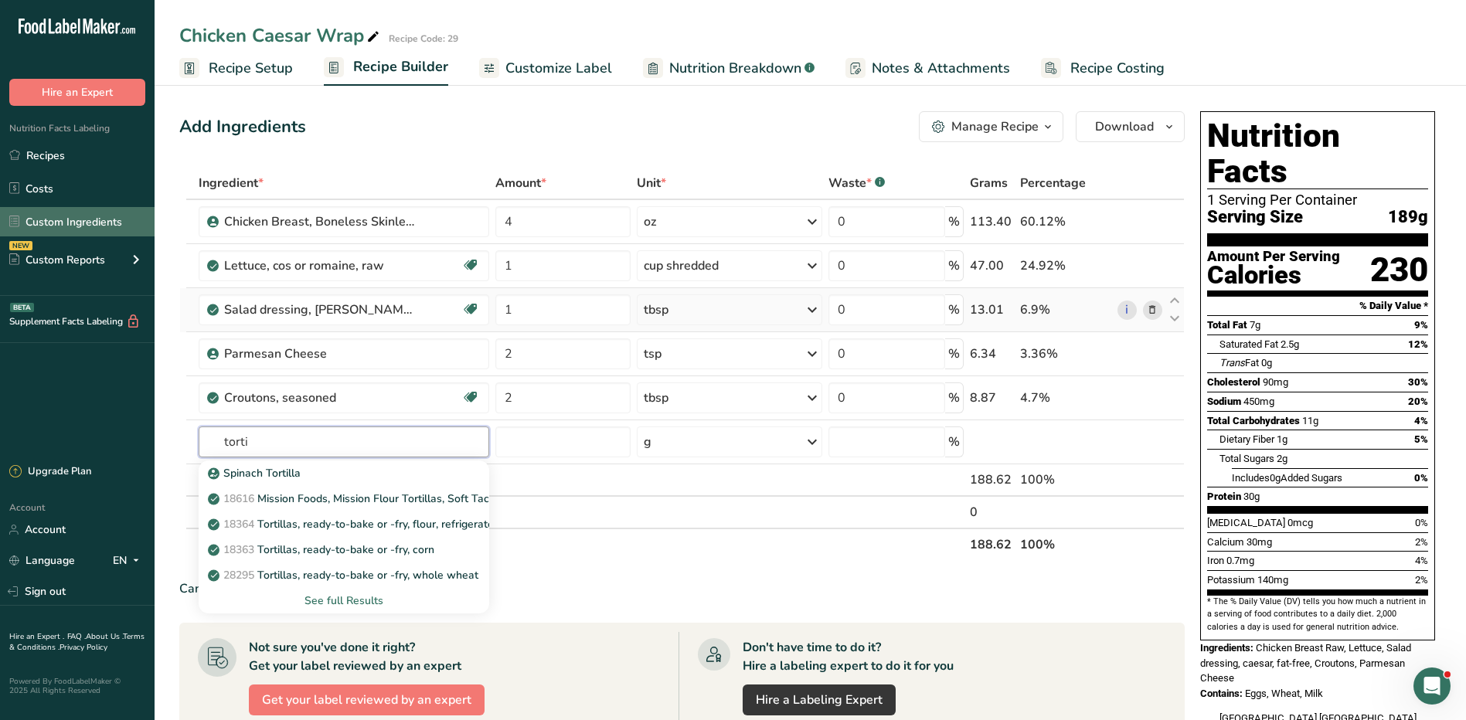
type input "torti"
click at [93, 222] on link "Custom Ingredients" at bounding box center [77, 221] width 155 height 29
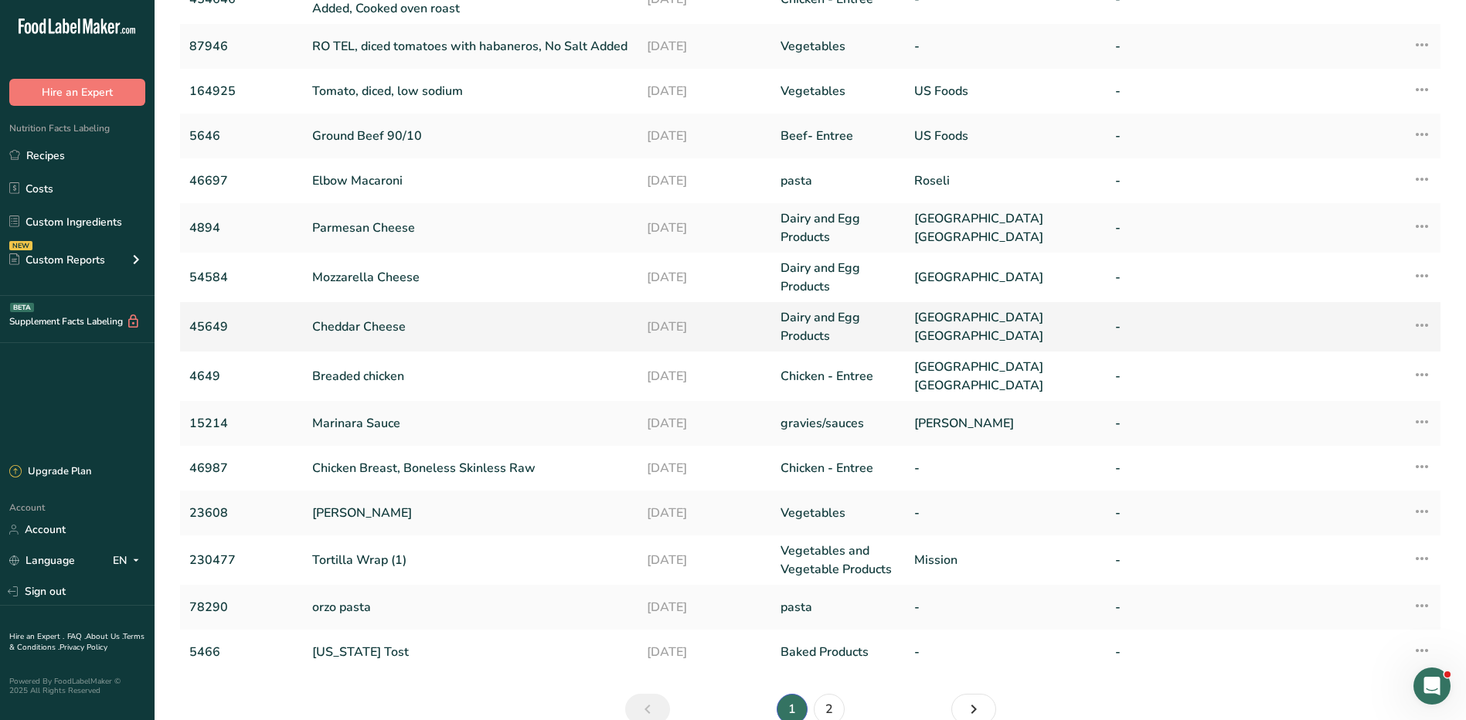
scroll to position [232, 0]
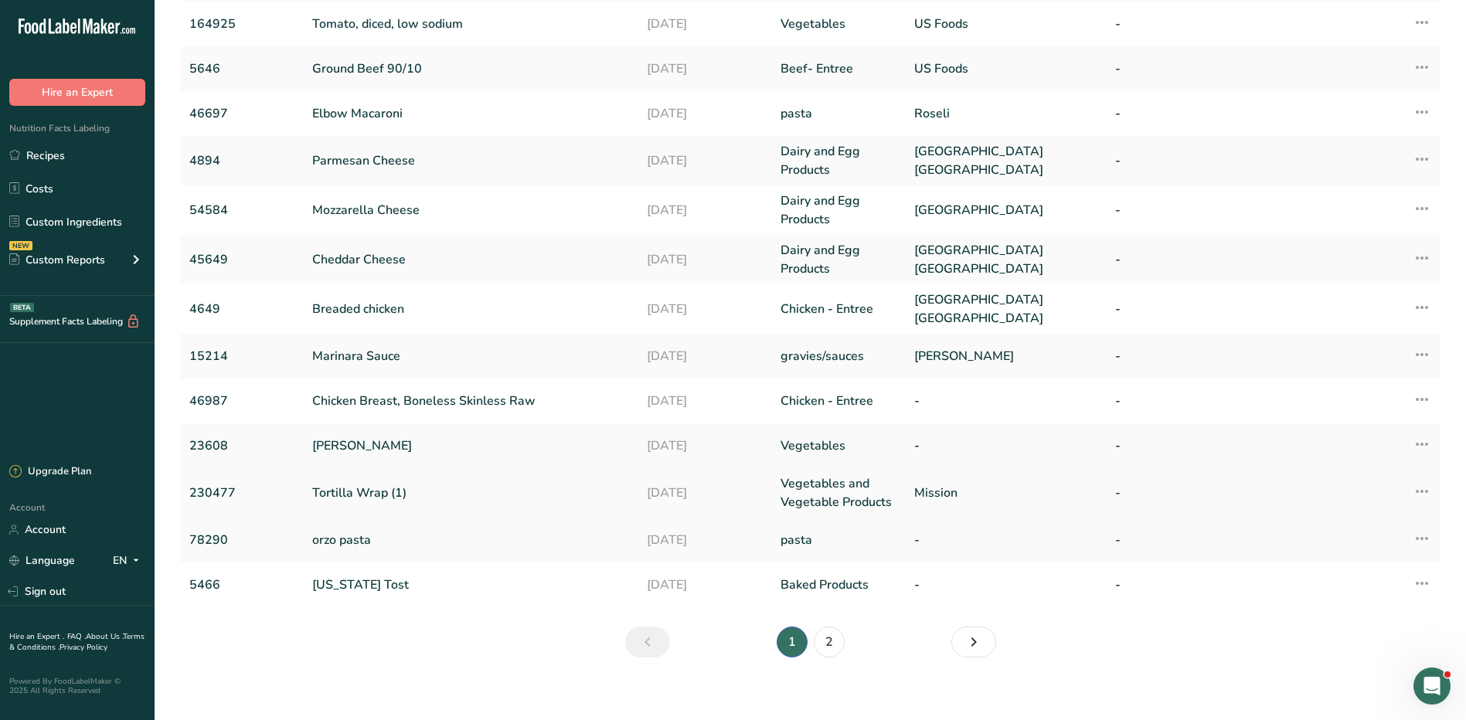
click at [207, 493] on link "230477" at bounding box center [241, 493] width 104 height 19
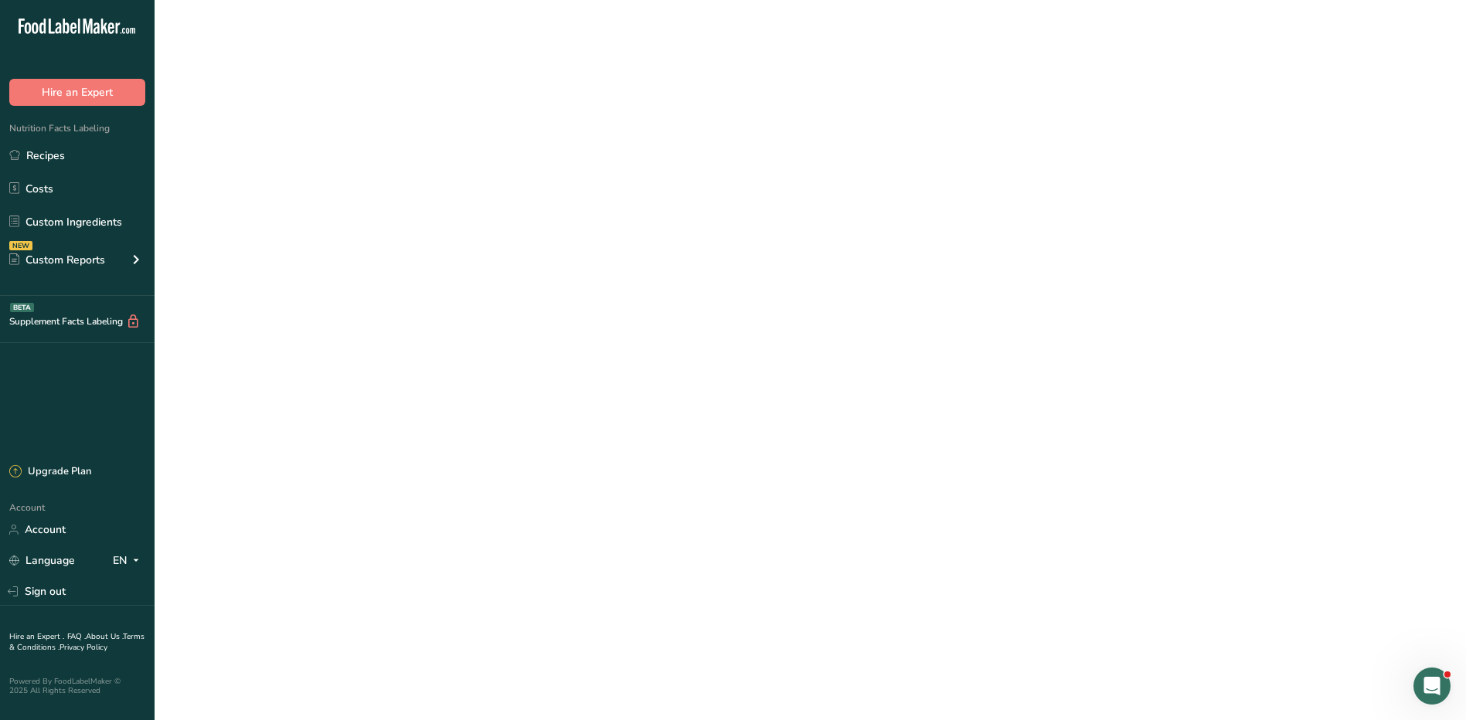
type input "Tortilla Wrap (1)"
type input "tortilla wrap"
type input "230477"
type input "Mission"
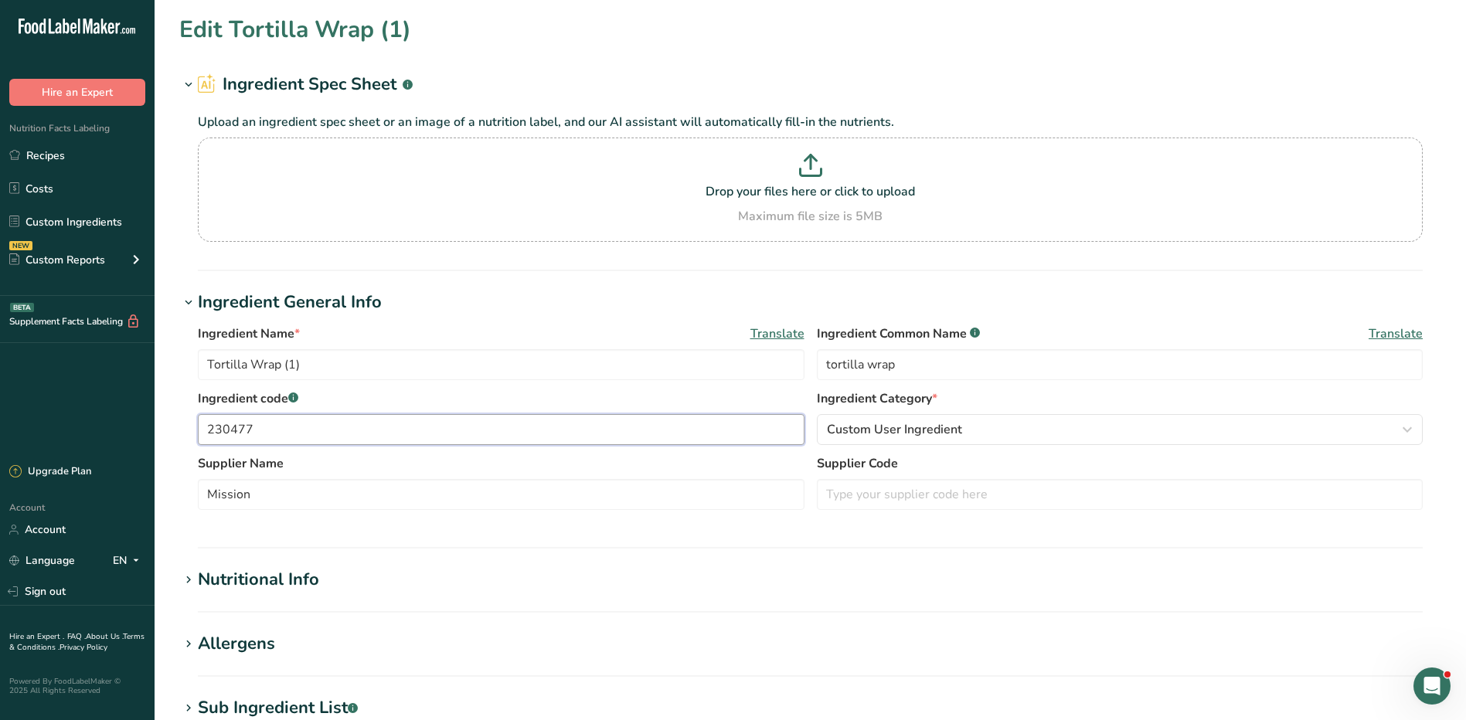
drag, startPoint x: 265, startPoint y: 428, endPoint x: 195, endPoint y: 438, distance: 70.3
click at [195, 438] on div "Ingredient Name * Translate Tortilla Wrap (1) Ingredient Common Name .a-a{fill:…" at bounding box center [810, 421] width 1262 height 213
click at [64, 150] on link "Recipes" at bounding box center [77, 155] width 155 height 29
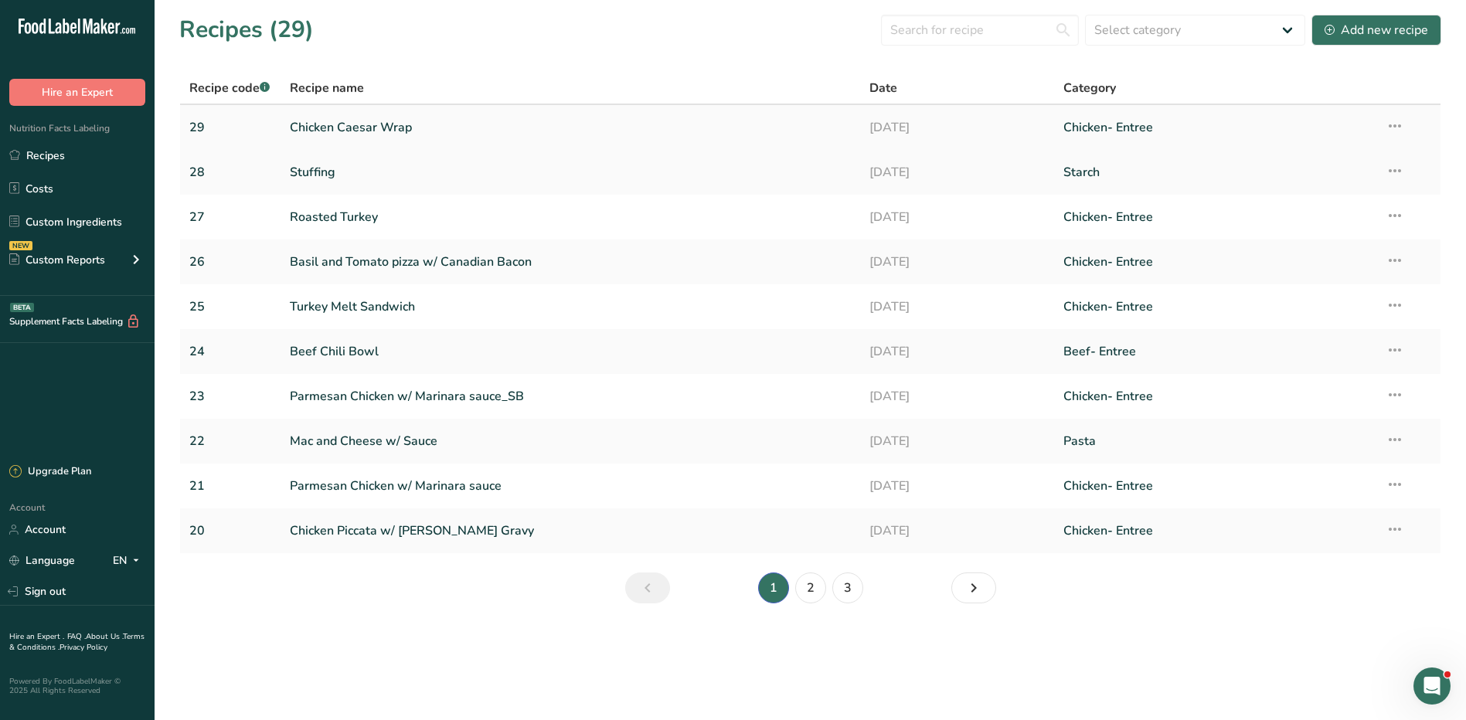
click at [346, 131] on link "Chicken Caesar Wrap" at bounding box center [571, 127] width 562 height 32
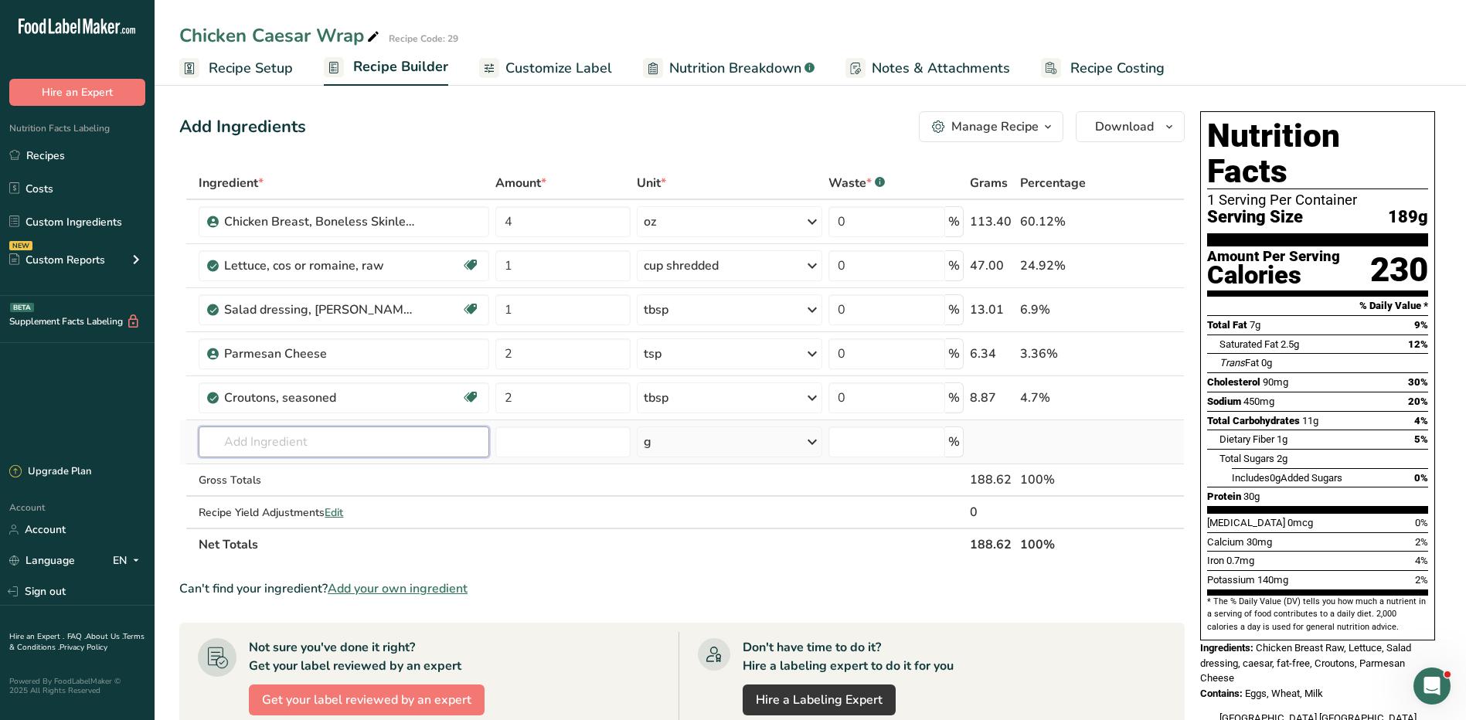
click at [264, 442] on input "text" at bounding box center [344, 442] width 290 height 31
paste input "230477"
type input "230477"
click at [389, 469] on div "230477 Tortilla Wrap (1)" at bounding box center [331, 473] width 240 height 16
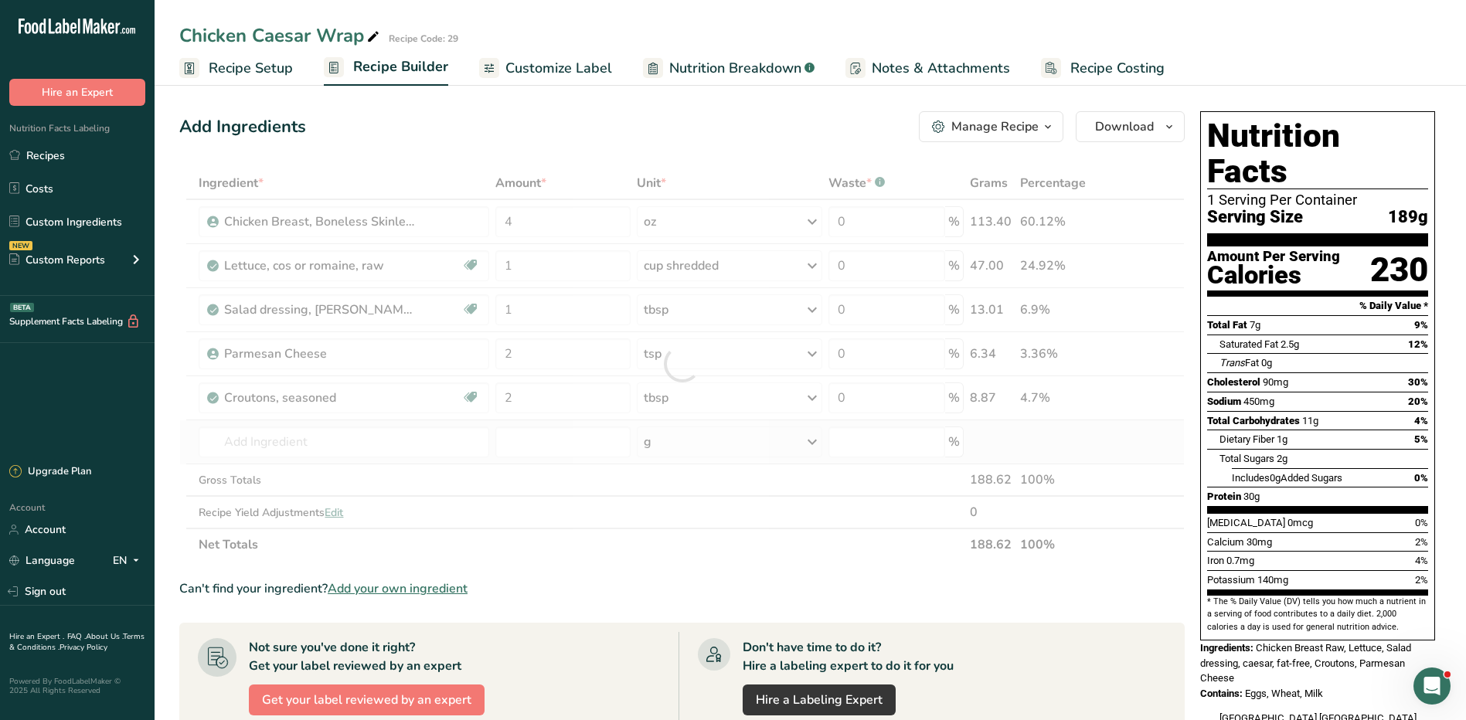
type input "Tortilla Wrap (1)"
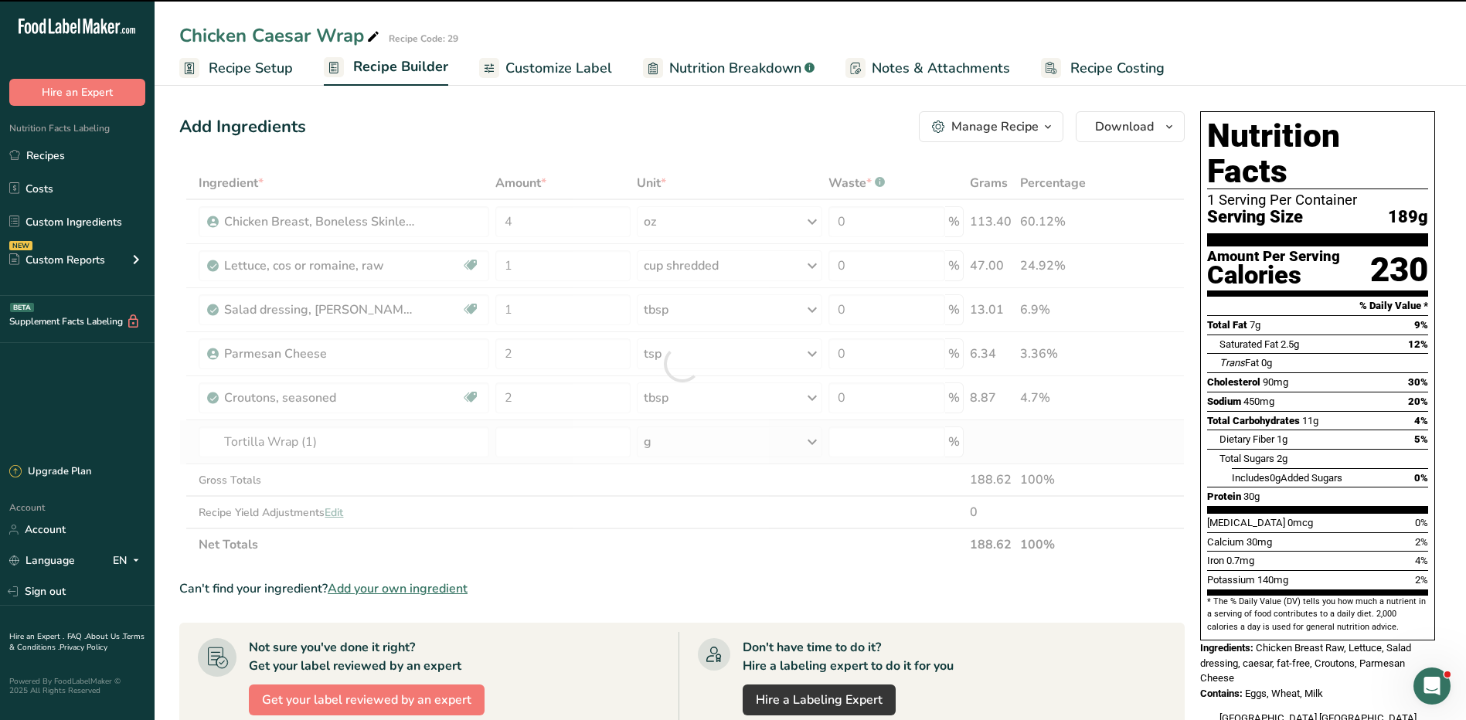
type input "0"
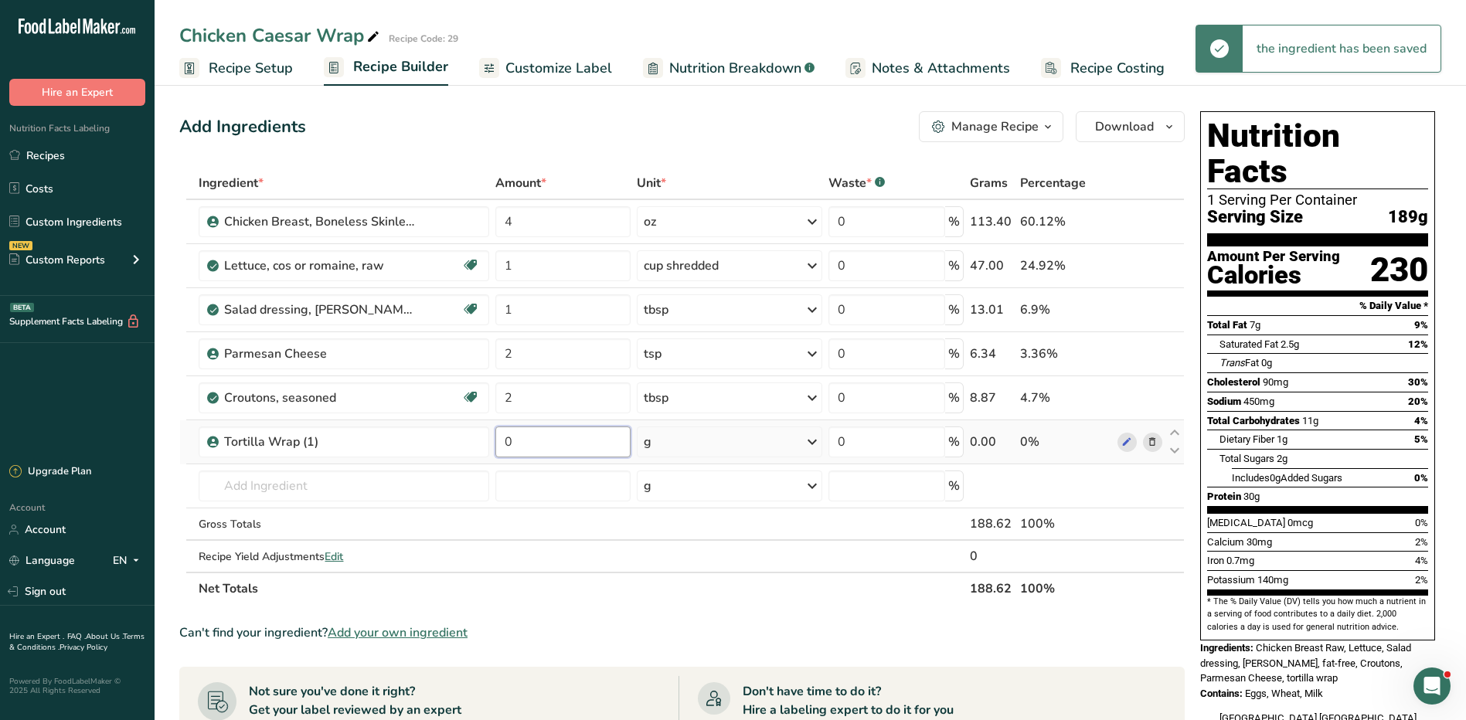
click at [547, 433] on input "0" at bounding box center [562, 442] width 135 height 31
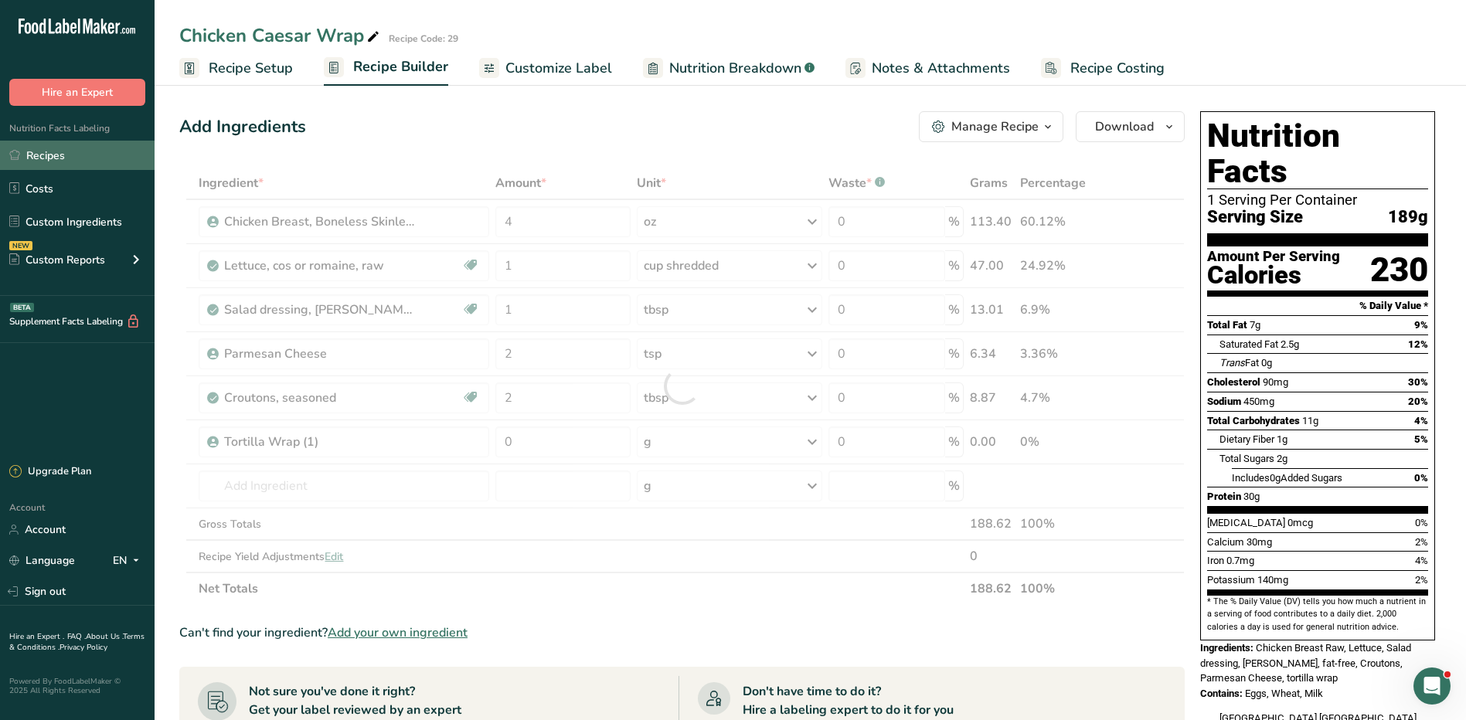
click at [64, 155] on link "Recipes" at bounding box center [77, 155] width 155 height 29
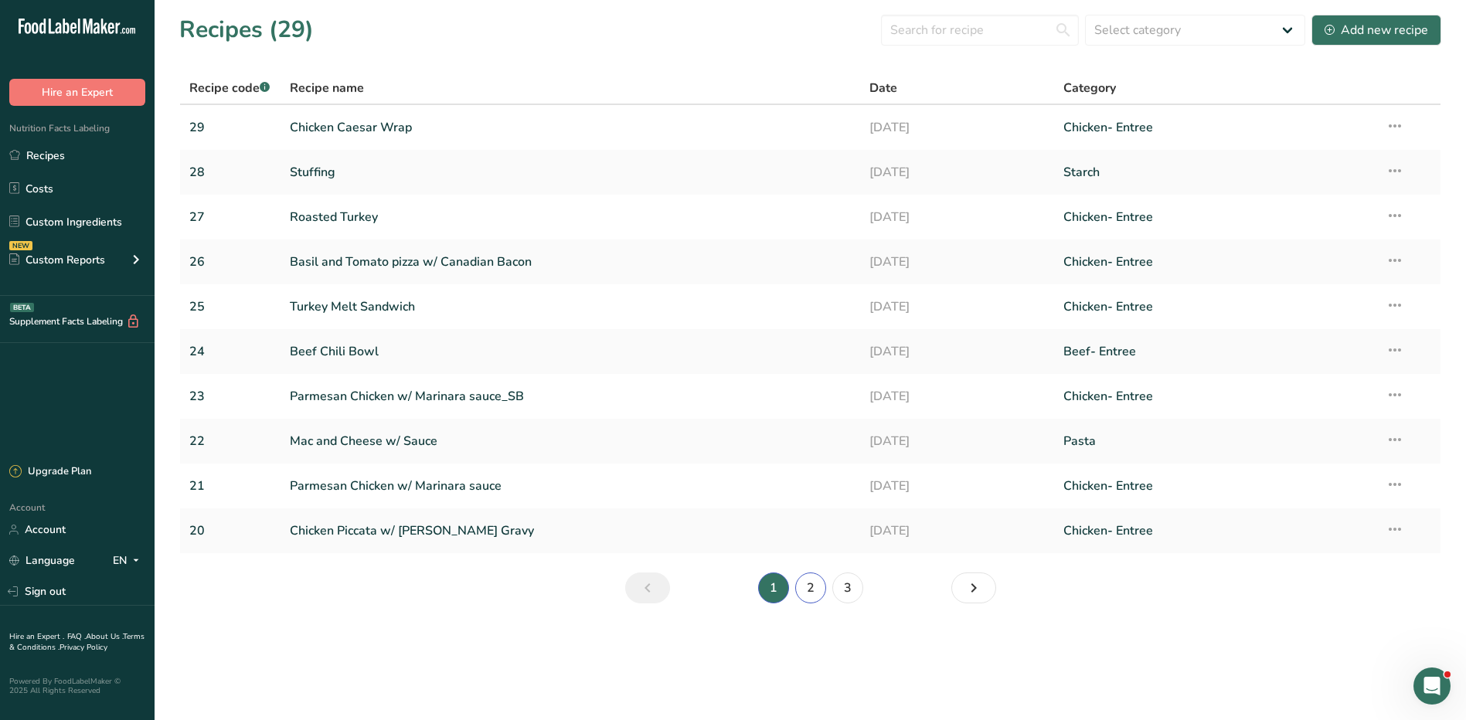
click at [814, 587] on link "2" at bounding box center [810, 588] width 31 height 31
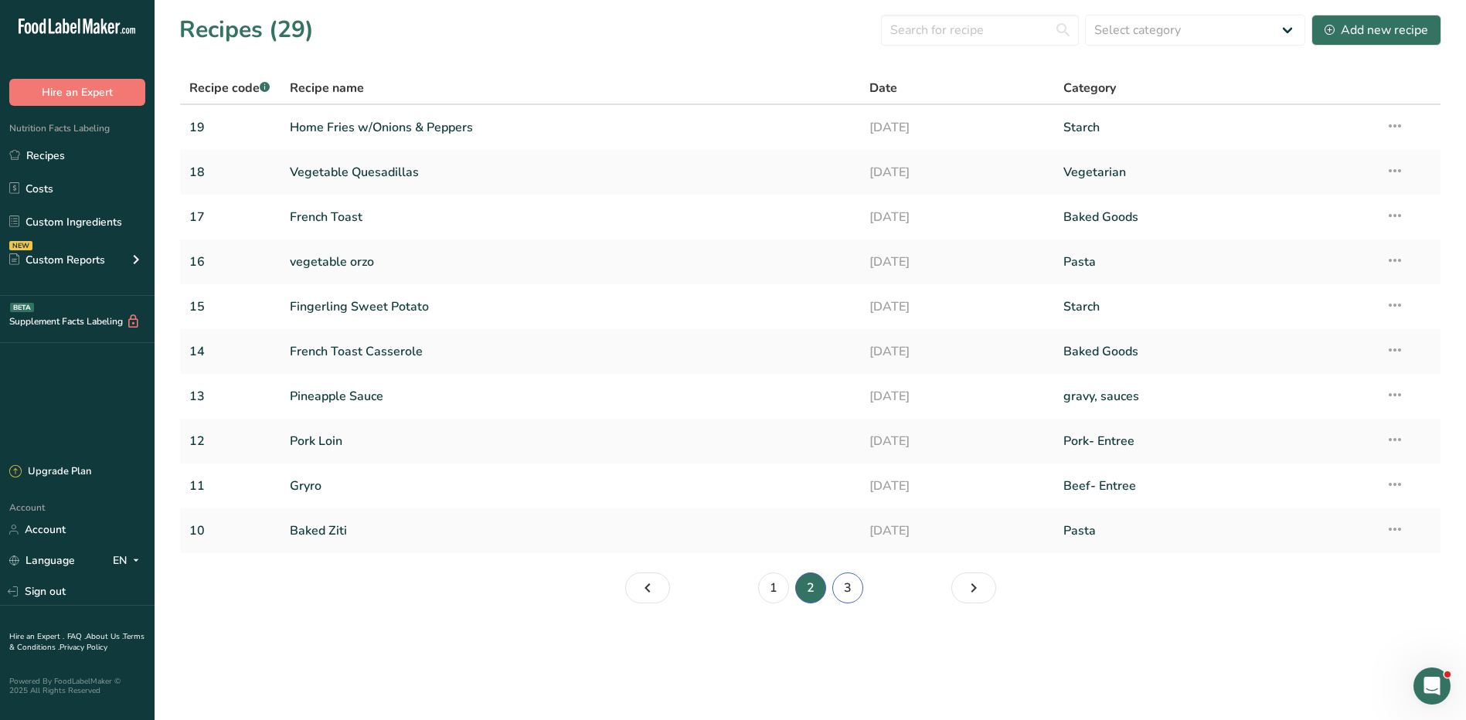
click at [848, 595] on link "3" at bounding box center [847, 588] width 31 height 31
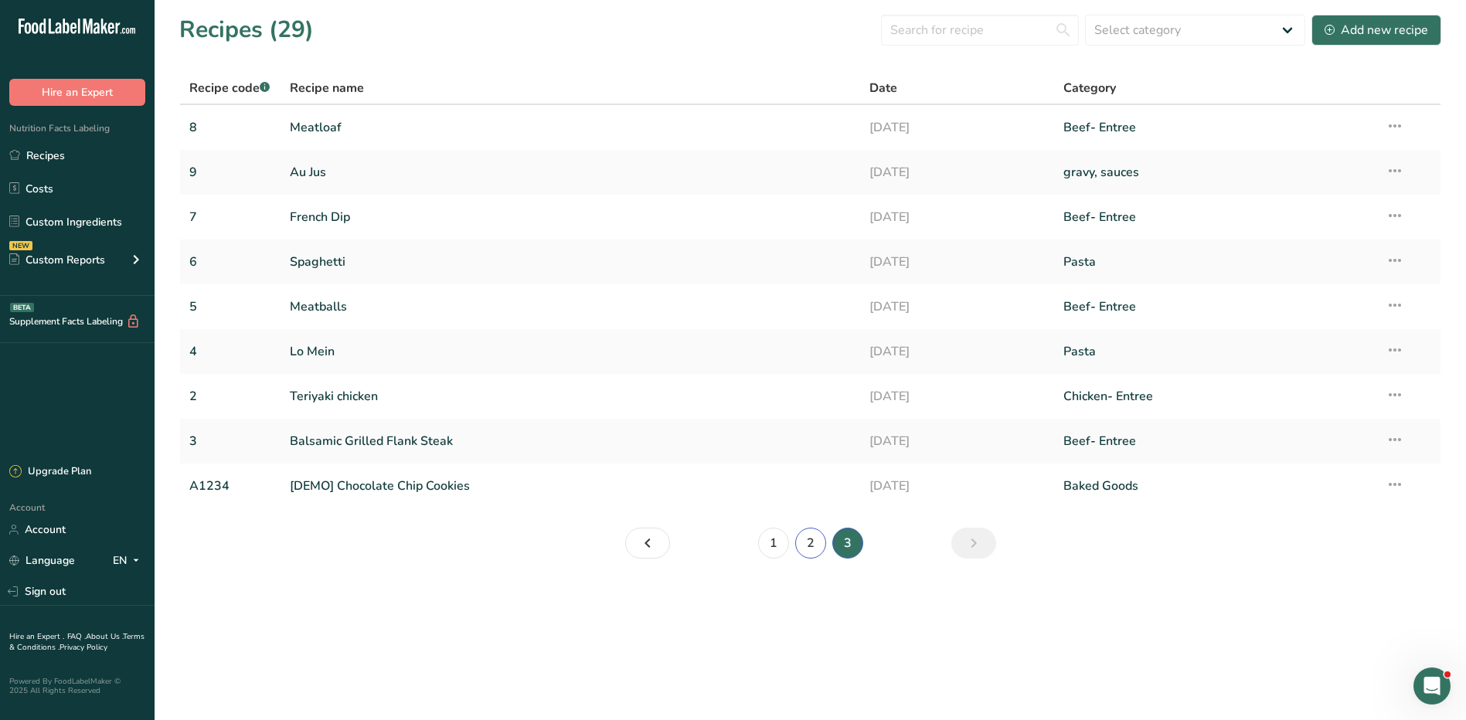
click at [810, 545] on link "2" at bounding box center [810, 543] width 31 height 31
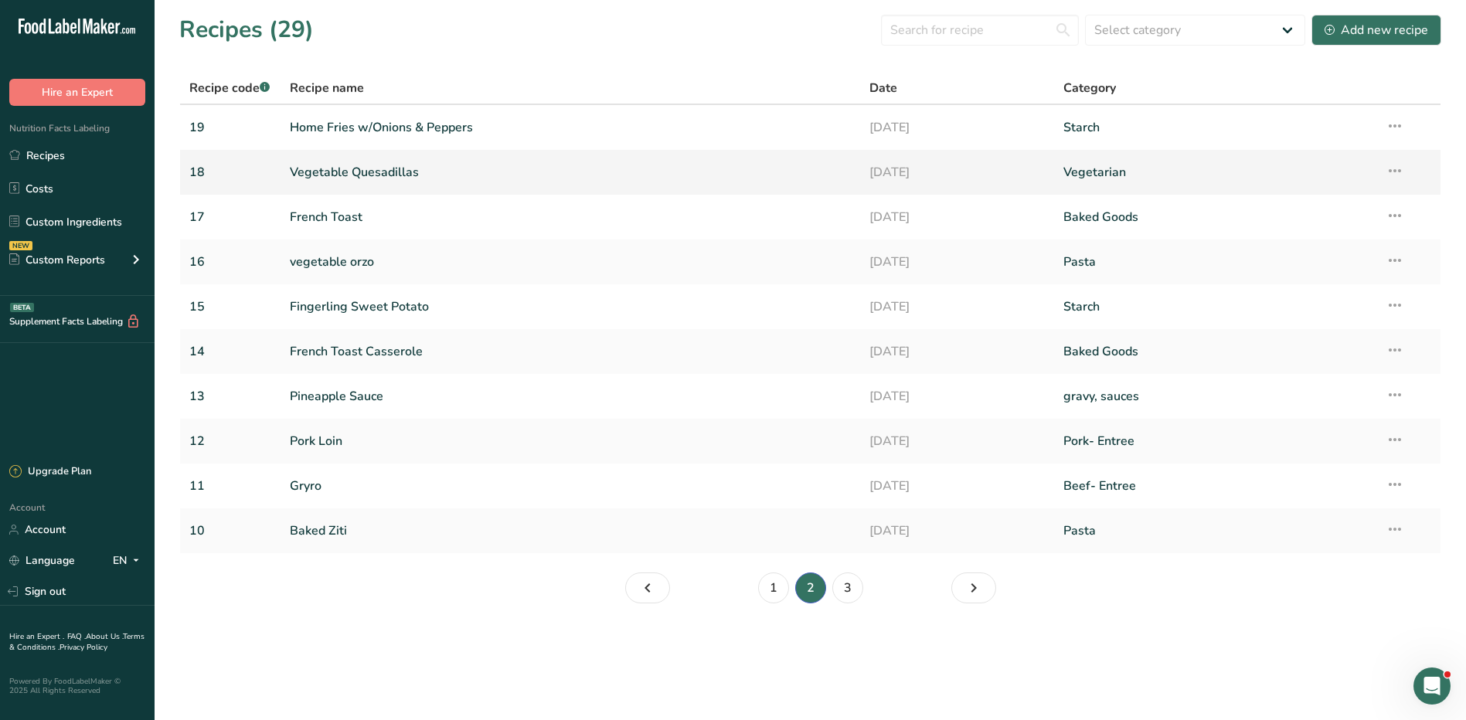
click at [323, 175] on link "Vegetable Quesadillas" at bounding box center [571, 172] width 562 height 32
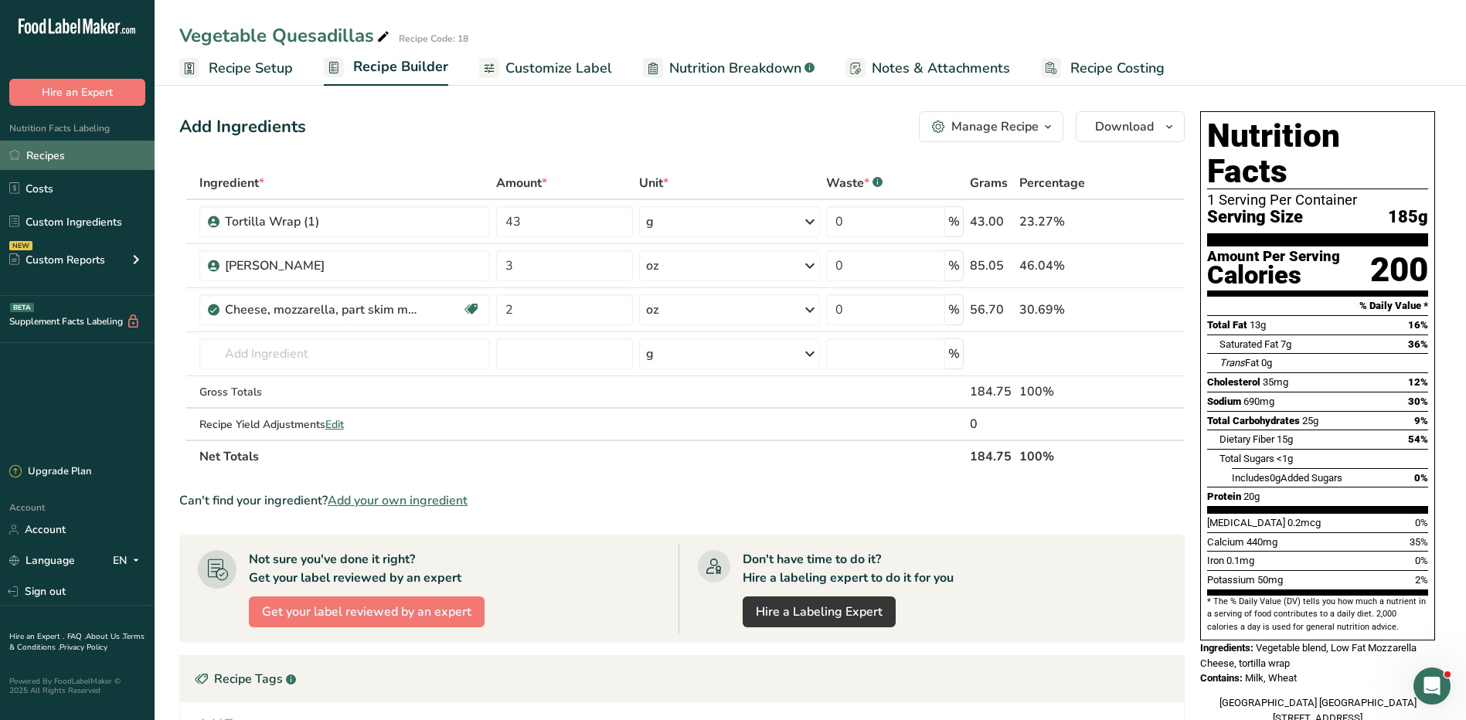
click at [90, 151] on link "Recipes" at bounding box center [77, 155] width 155 height 29
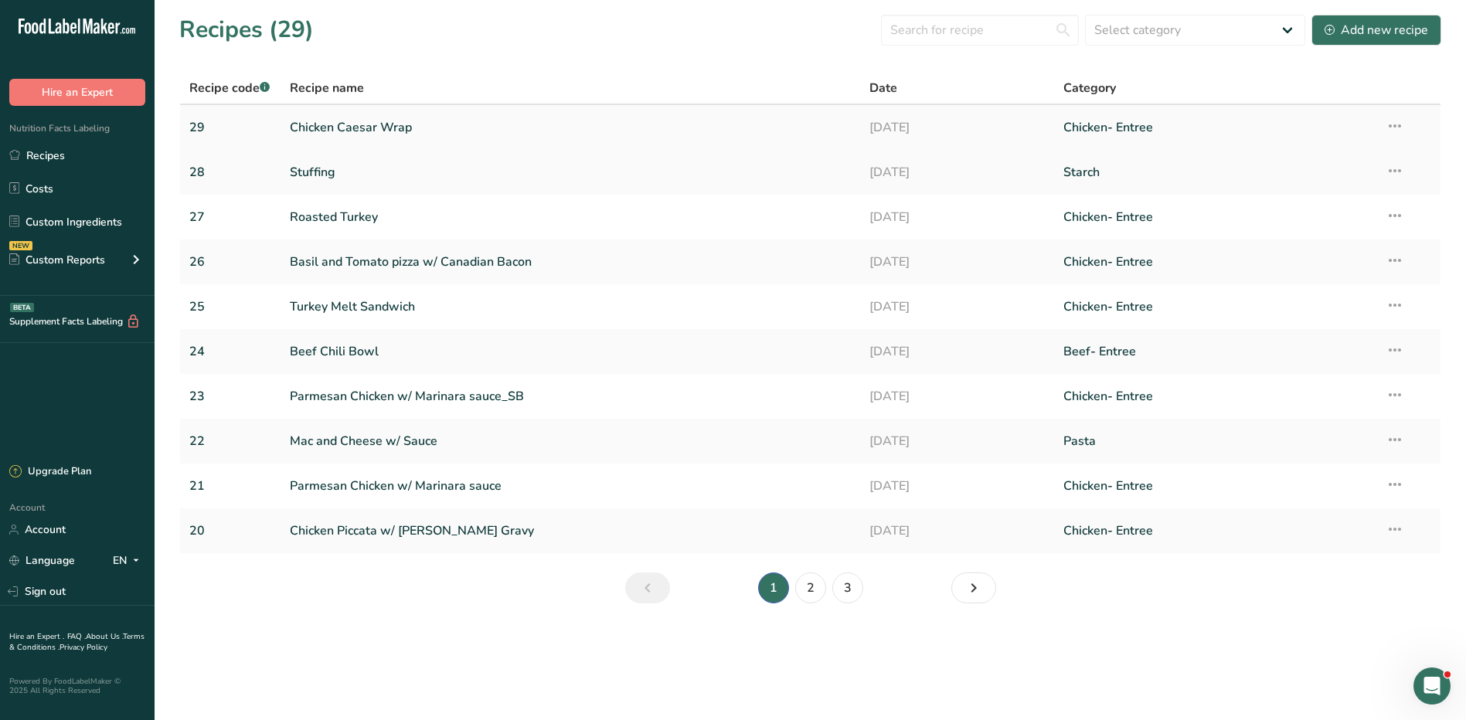
click at [338, 123] on link "Chicken Caesar Wrap" at bounding box center [571, 127] width 562 height 32
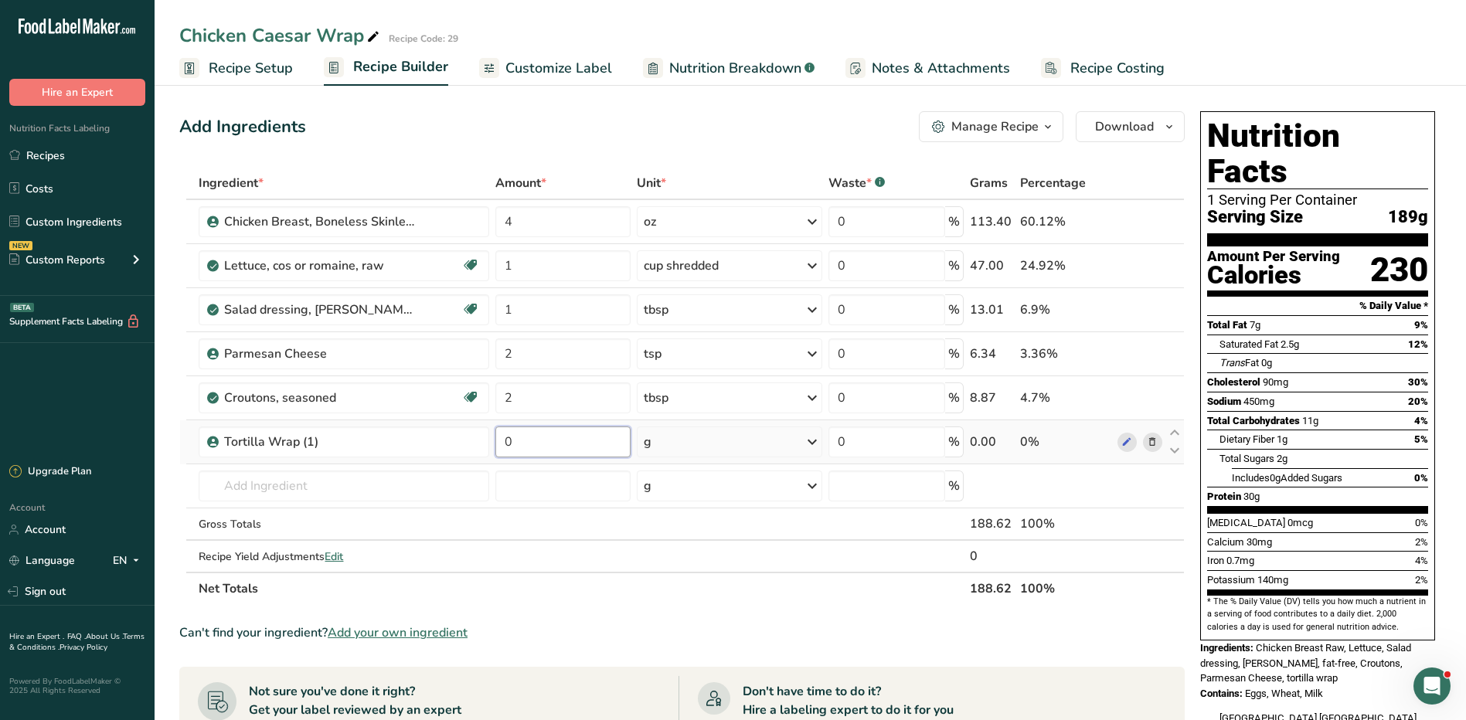
click at [519, 441] on input "0" at bounding box center [562, 442] width 135 height 31
type input "43"
click at [740, 440] on div "Ingredient * Amount * Unit * Waste * .a-a{fill:#347362;}.b-a{fill:#fff;} Grams …" at bounding box center [681, 386] width 1005 height 438
click at [1148, 308] on icon at bounding box center [1152, 310] width 11 height 16
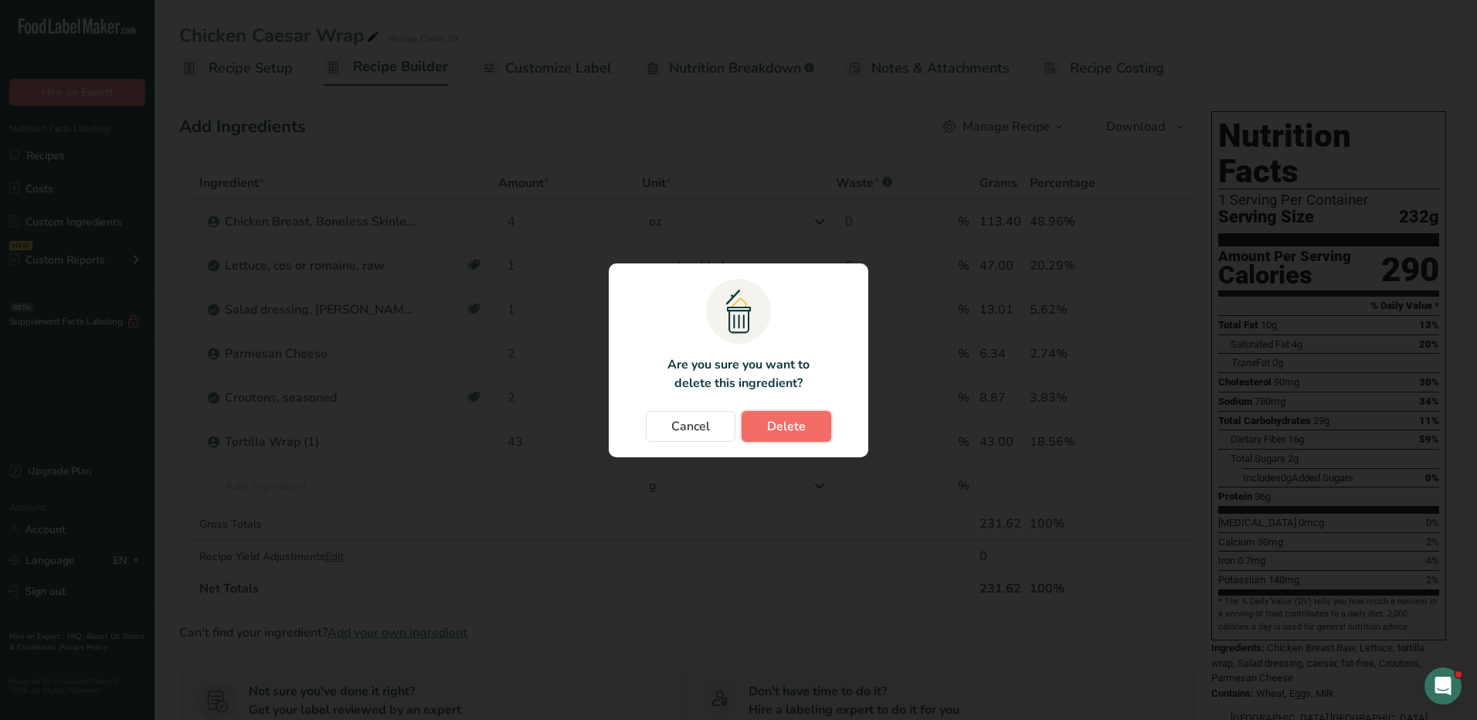
click at [784, 428] on span "Delete" at bounding box center [786, 426] width 39 height 19
type input "2"
type input "43"
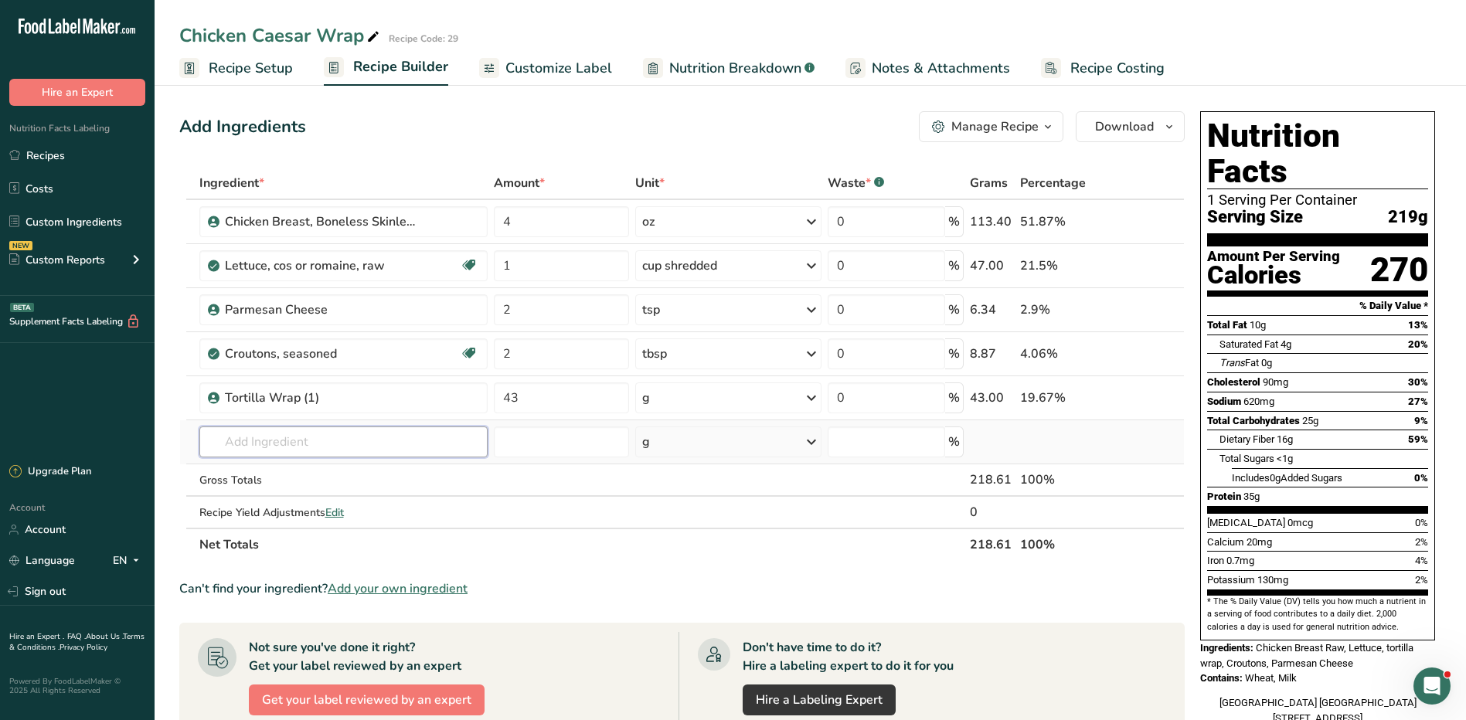
click at [376, 441] on input "text" at bounding box center [343, 442] width 289 height 31
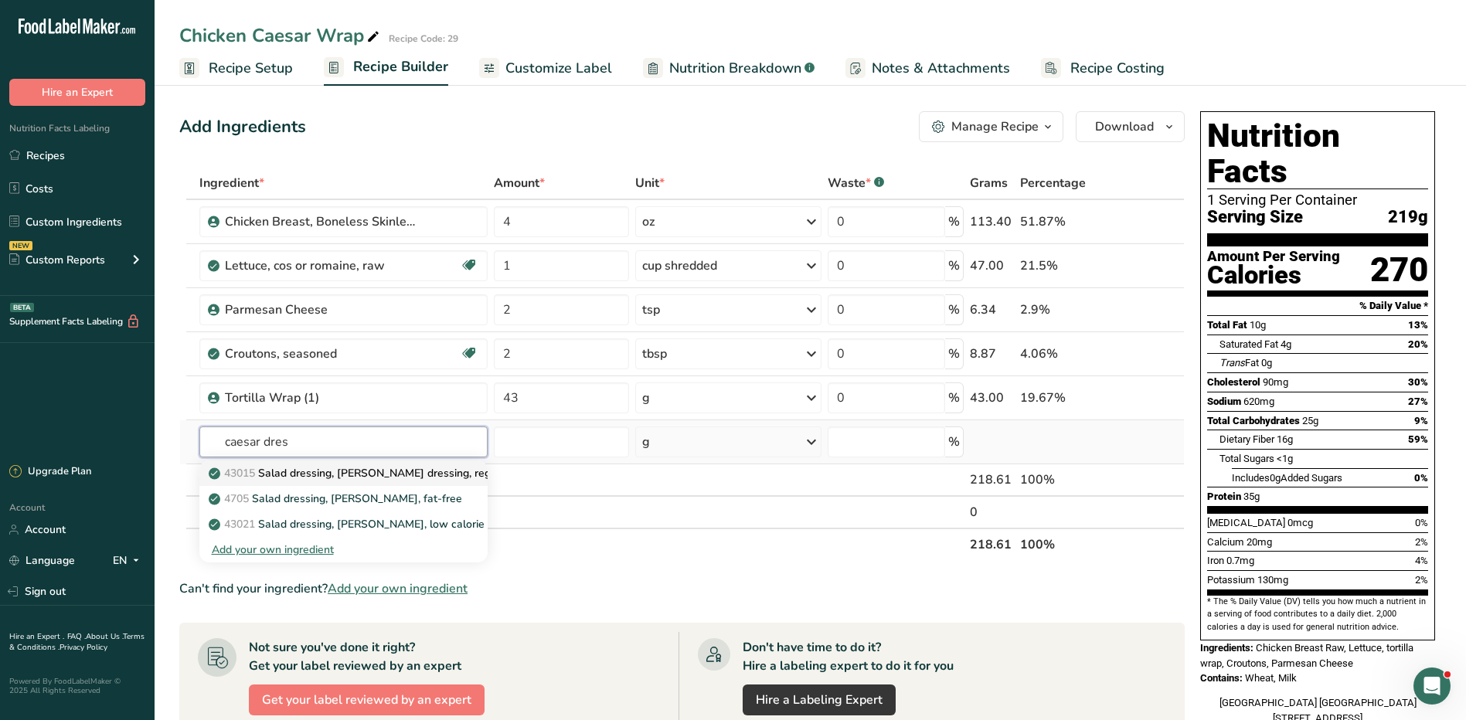
type input "caesar dres"
click at [405, 473] on p "43015 Salad dressing, caesar dressing, regular" at bounding box center [361, 473] width 298 height 16
type input "Salad dressing, caesar dressing, regular"
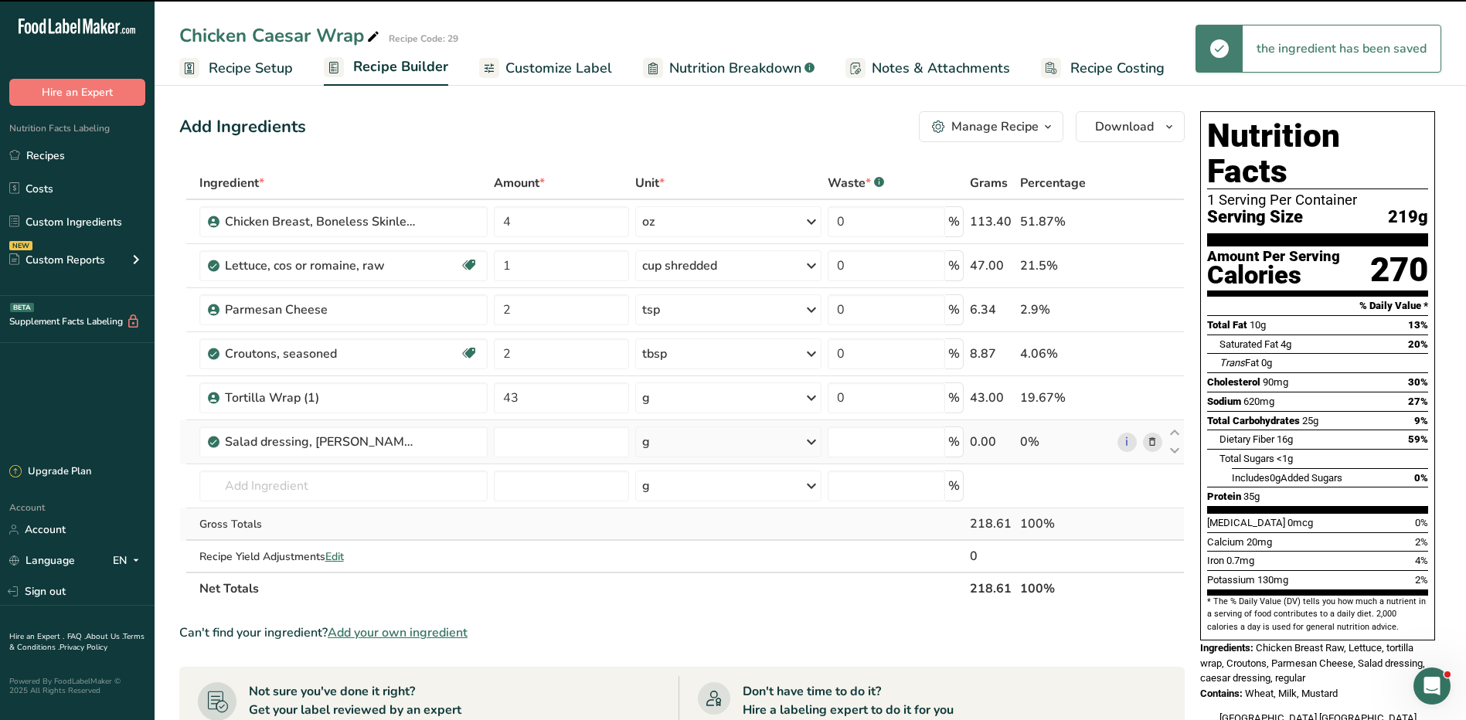
type input "0"
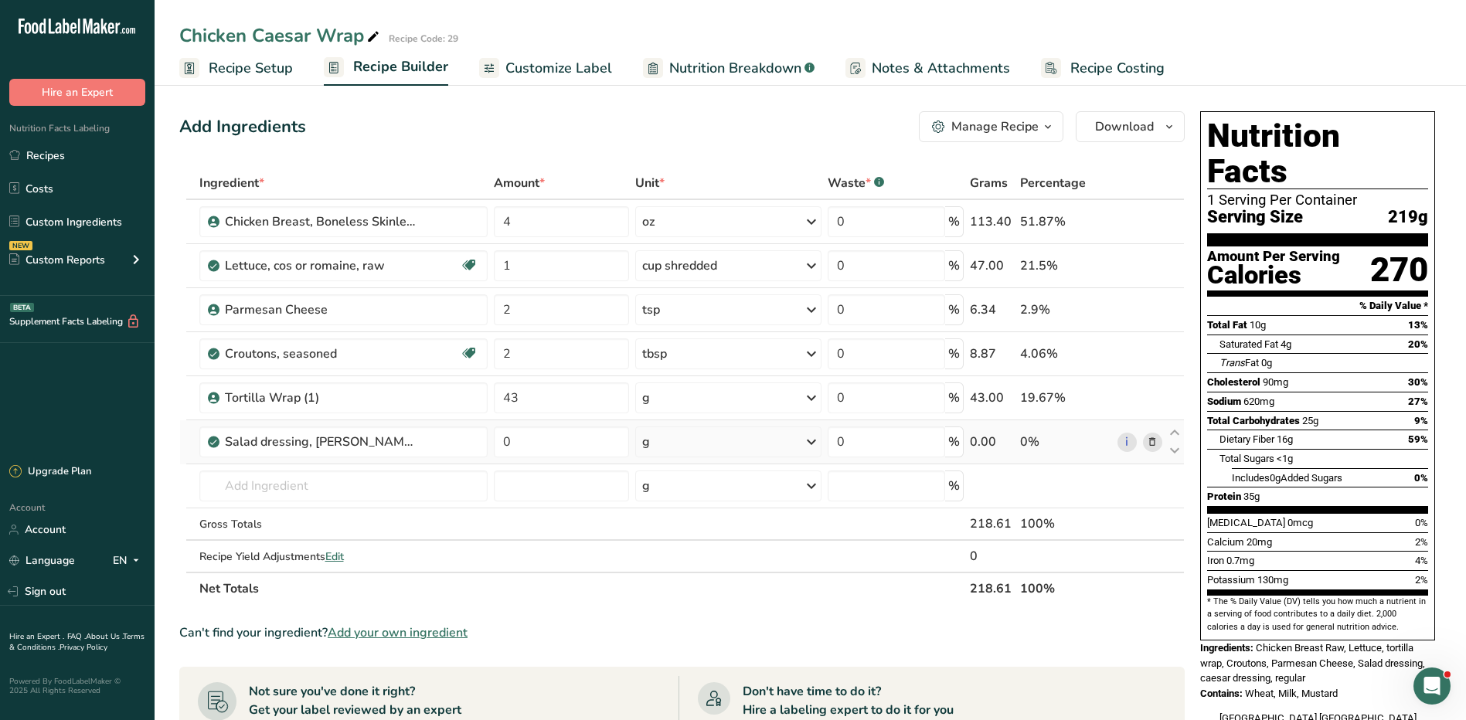
click at [1010, 122] on div "Manage Recipe" at bounding box center [994, 126] width 87 height 19
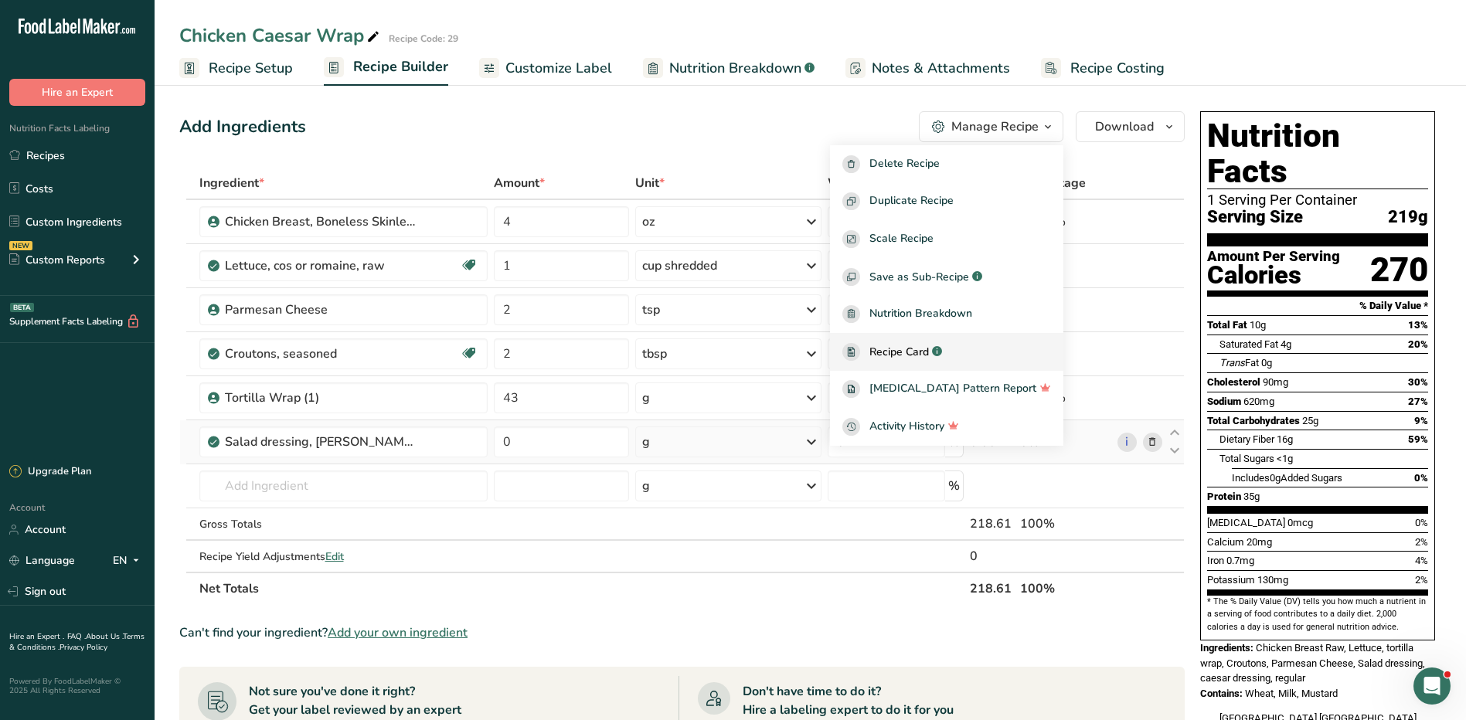
click at [906, 348] on span "Recipe Card" at bounding box center [898, 352] width 59 height 16
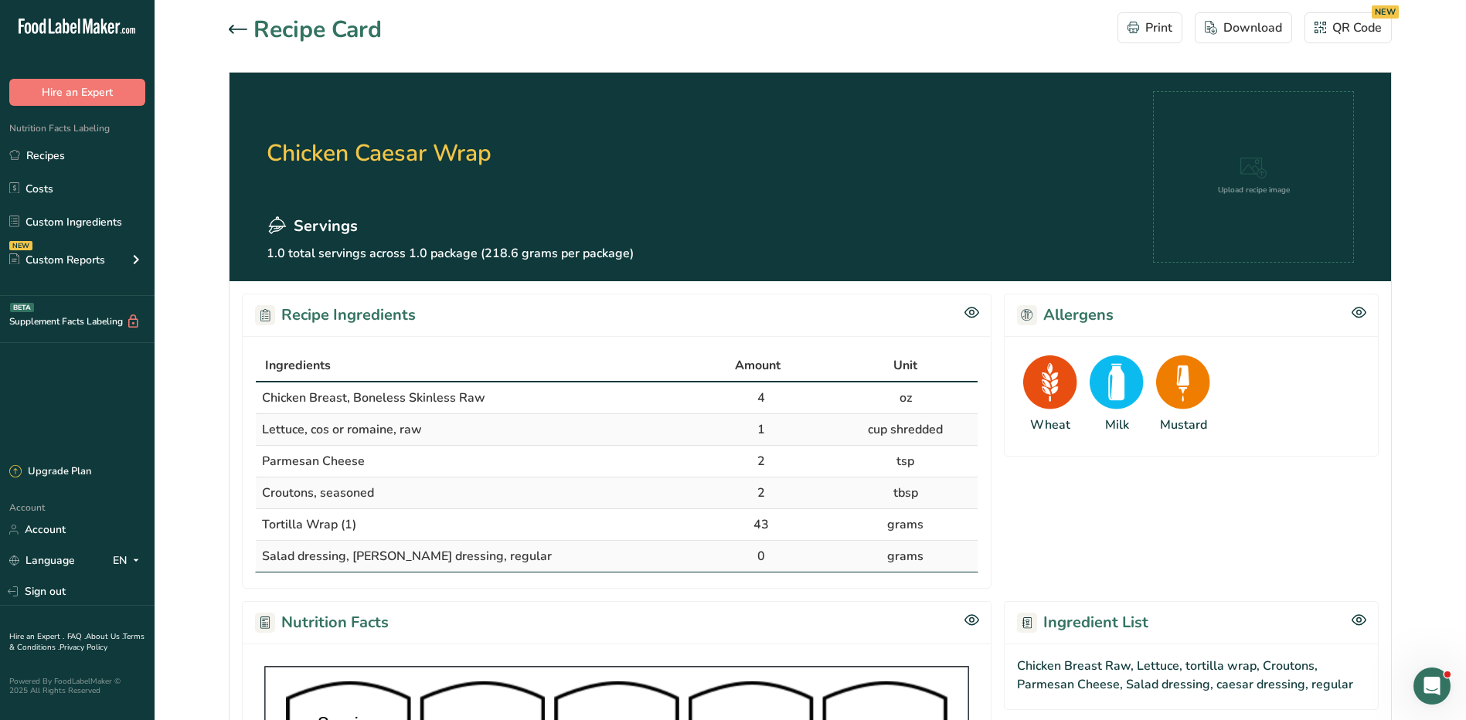
click at [234, 28] on icon at bounding box center [238, 29] width 19 height 9
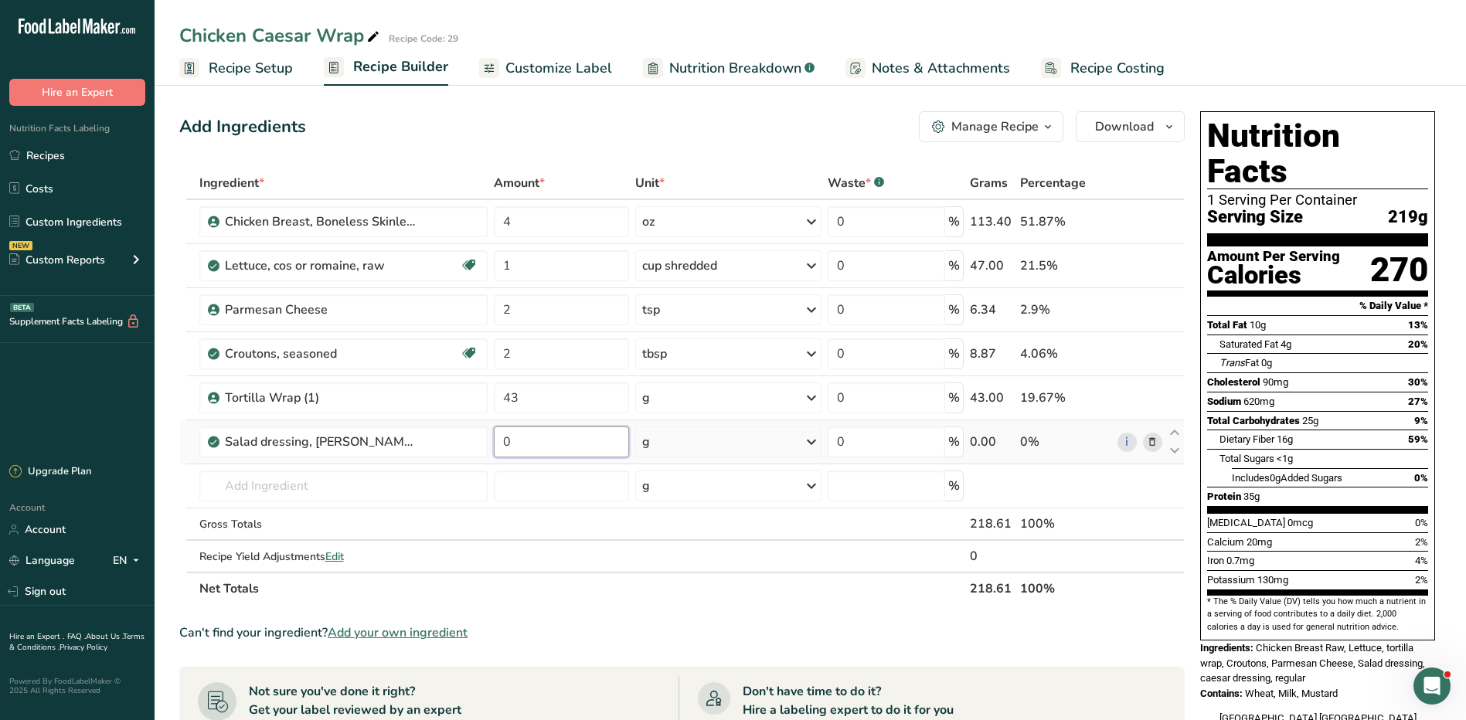
click at [572, 437] on input "0" at bounding box center [561, 442] width 135 height 31
type input "1"
click at [682, 433] on div "Ingredient * Amount * Unit * Waste * .a-a{fill:#347362;}.b-a{fill:#fff;} Grams …" at bounding box center [681, 386] width 1005 height 438
click at [684, 431] on div "g" at bounding box center [727, 442] width 185 height 31
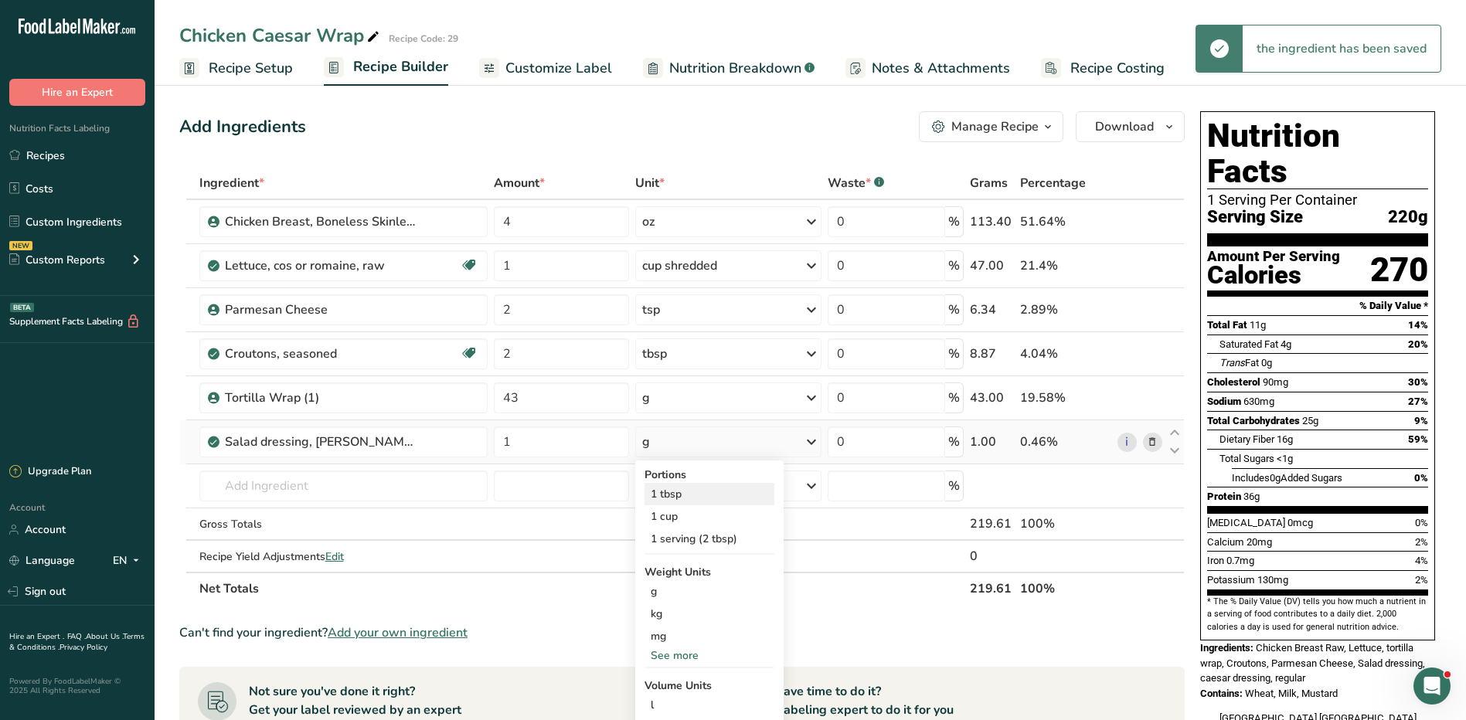
click at [684, 500] on div "1 tbsp" at bounding box center [709, 494] width 130 height 22
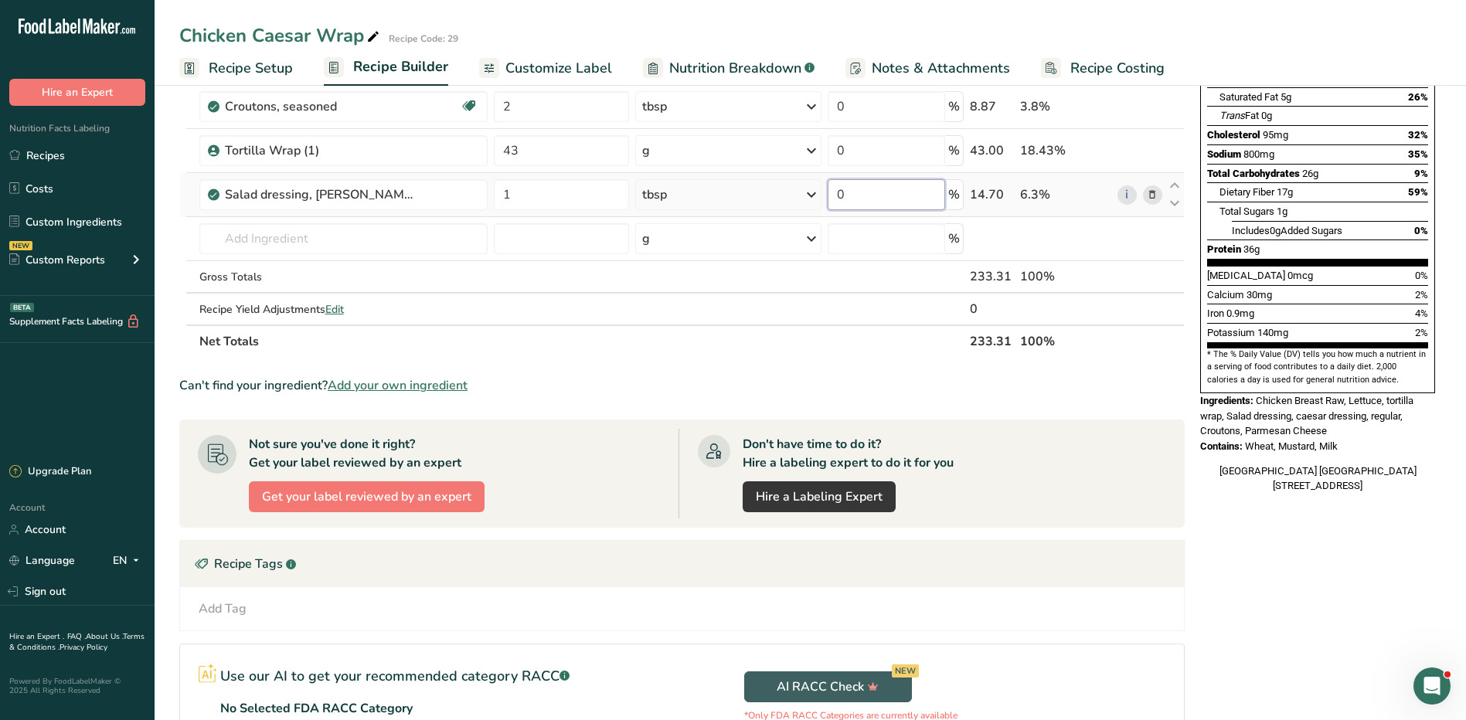
scroll to position [309, 0]
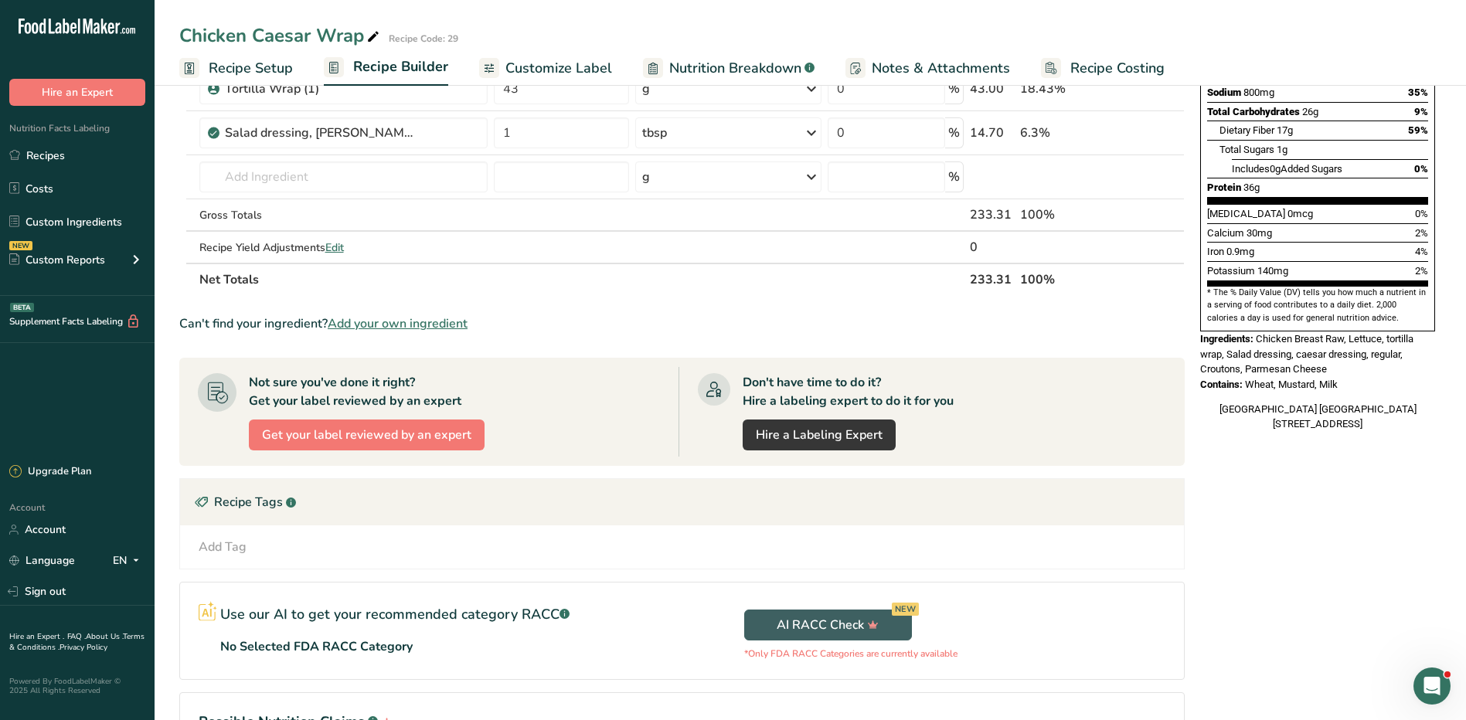
drag, startPoint x: 909, startPoint y: 413, endPoint x: 834, endPoint y: 325, distance: 116.2
click at [830, 328] on div "Can't find your ingredient? Add your own ingredient" at bounding box center [681, 323] width 1005 height 19
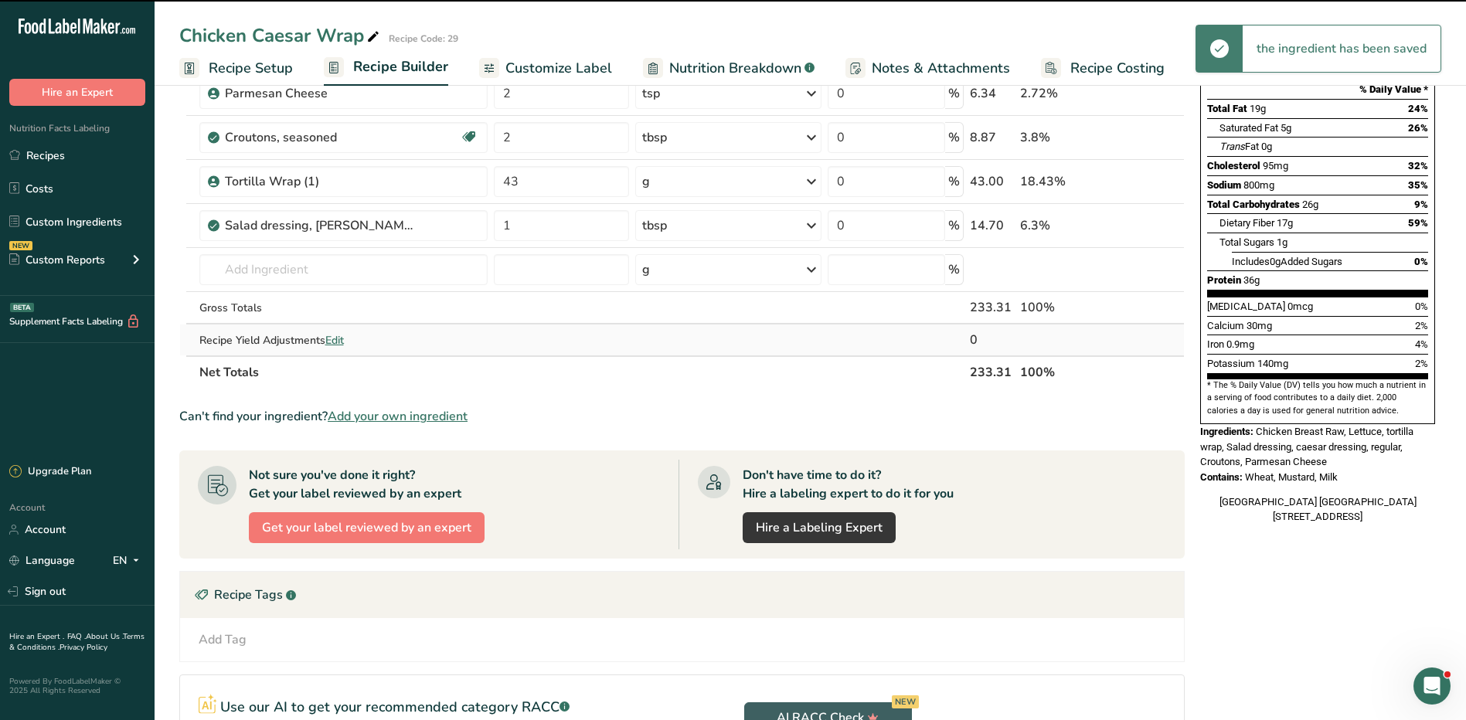
scroll to position [77, 0]
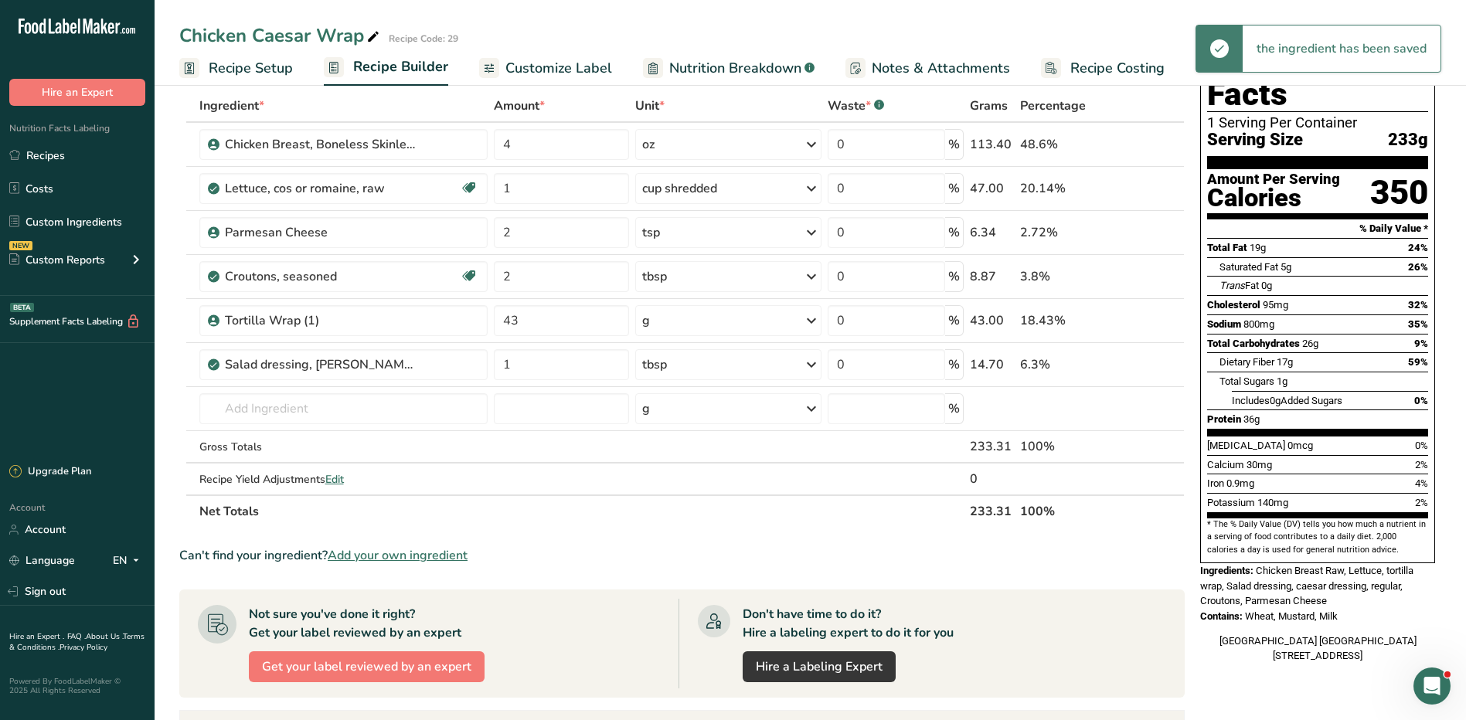
drag, startPoint x: 846, startPoint y: 332, endPoint x: 719, endPoint y: 544, distance: 247.1
click at [717, 546] on section "Ingredient * Amount * Unit * Waste * .a-a{fill:#347362;}.b-a{fill:#fff;} Grams …" at bounding box center [681, 549] width 1005 height 919
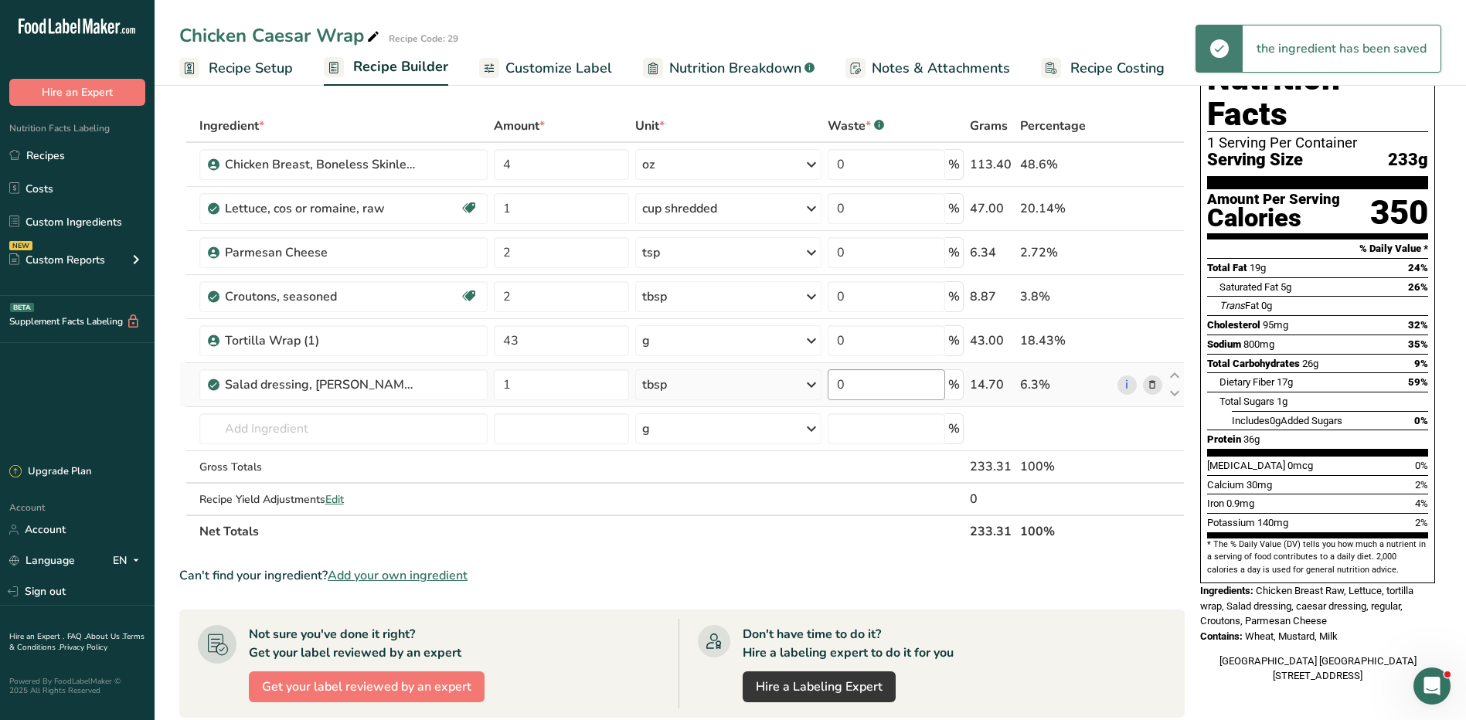
scroll to position [0, 0]
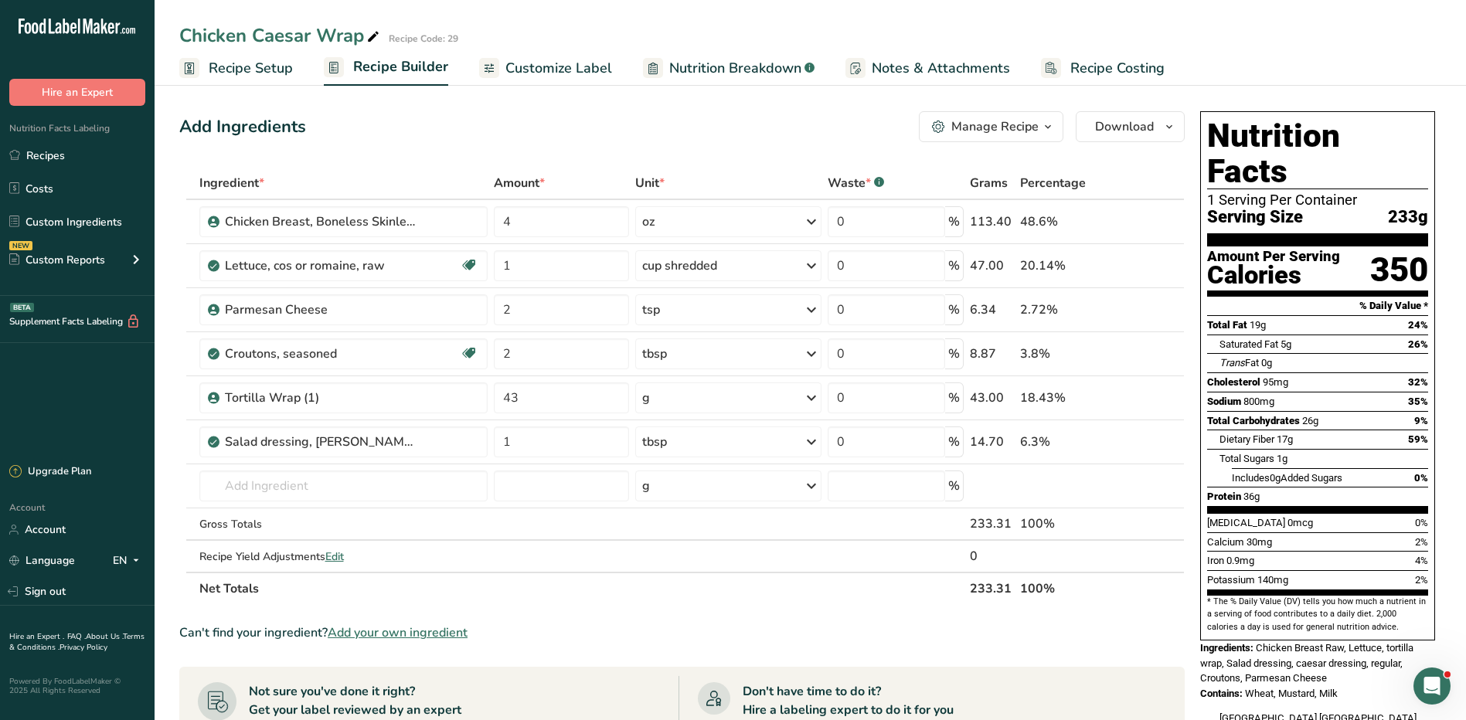
click at [1008, 124] on div "Manage Recipe" at bounding box center [994, 126] width 87 height 19
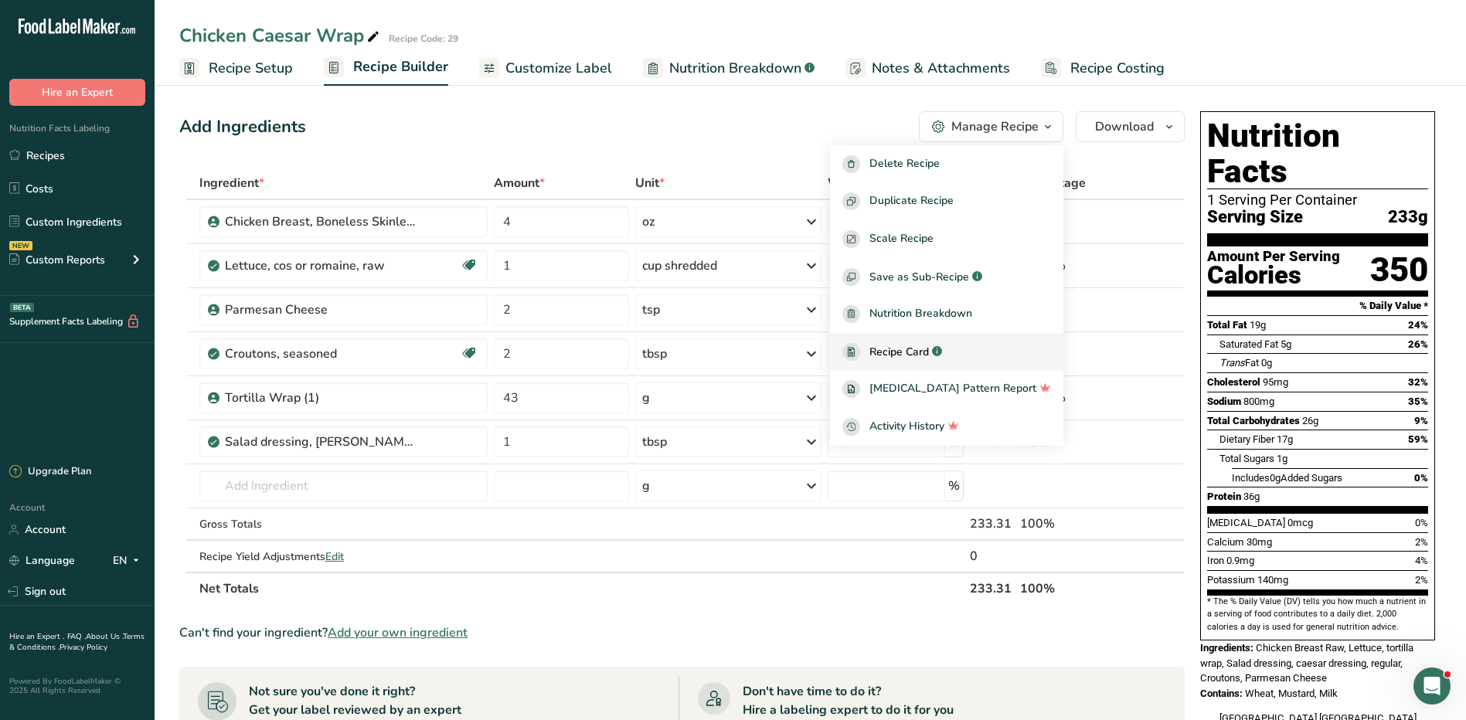
click at [916, 345] on span "Recipe Card" at bounding box center [898, 352] width 59 height 16
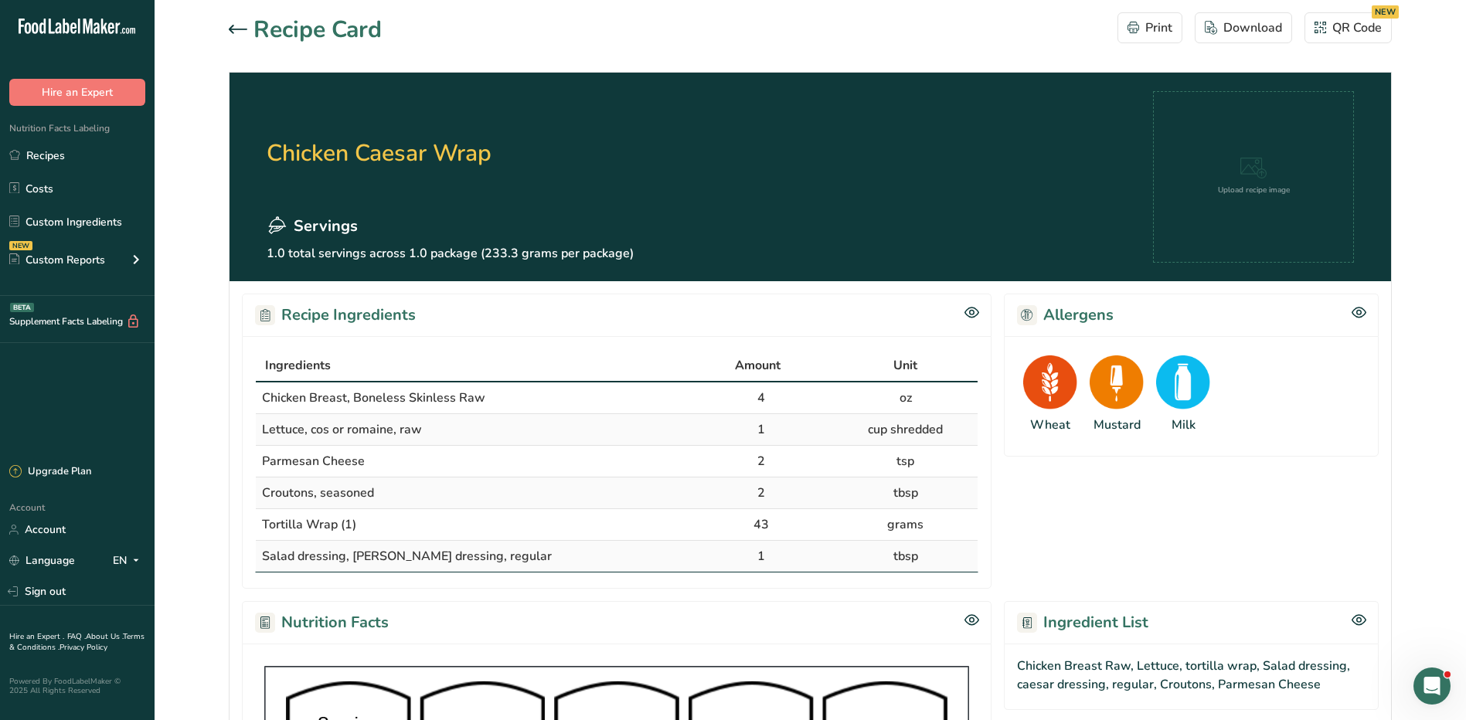
click at [232, 33] on icon at bounding box center [238, 29] width 19 height 9
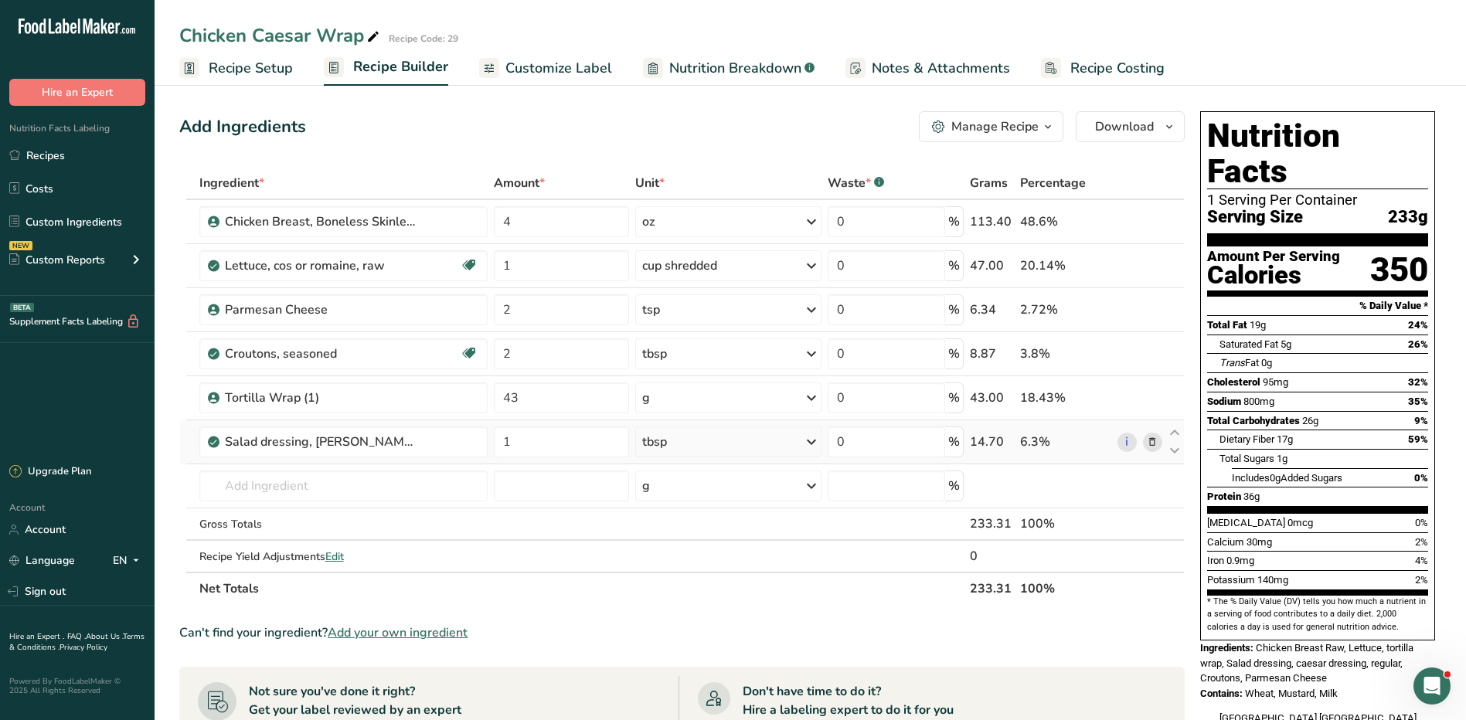
click at [1149, 440] on icon at bounding box center [1152, 442] width 11 height 16
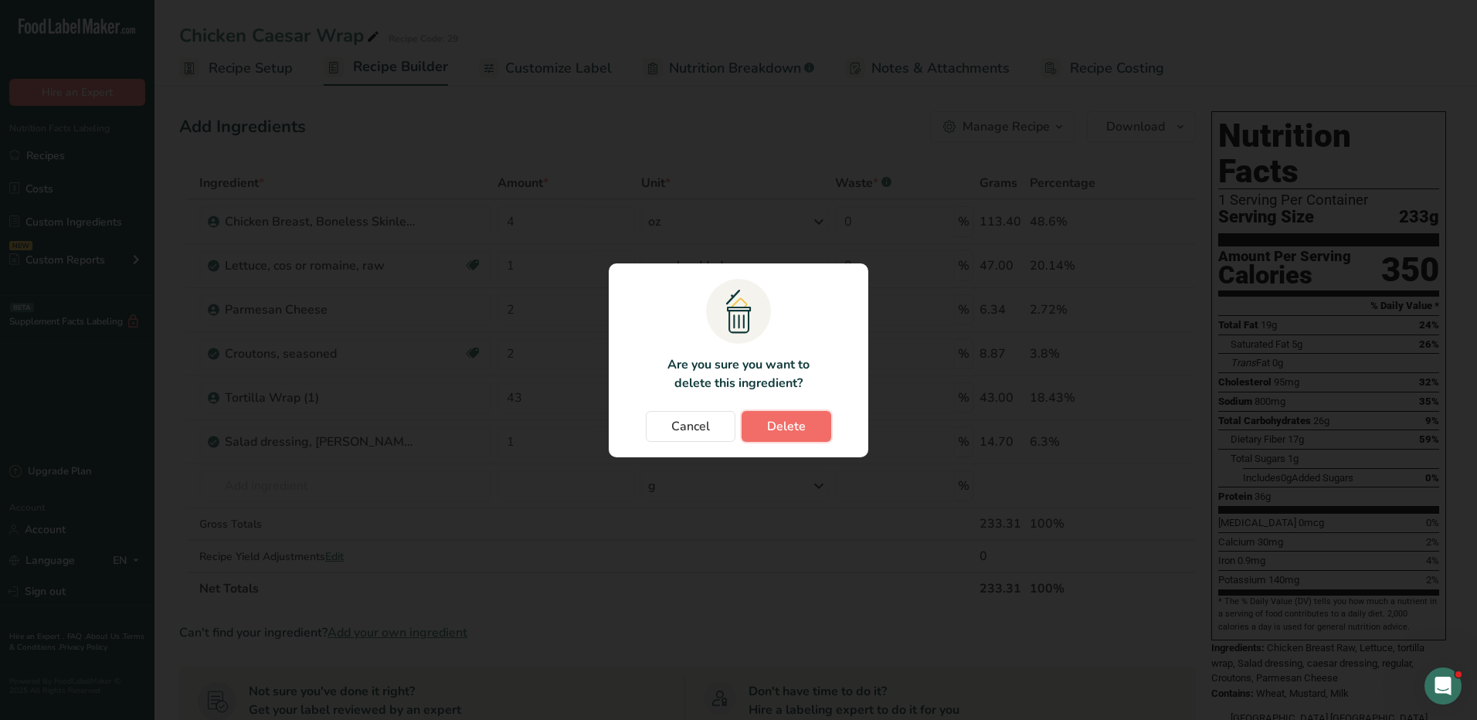
click at [797, 423] on span "Delete" at bounding box center [786, 426] width 39 height 19
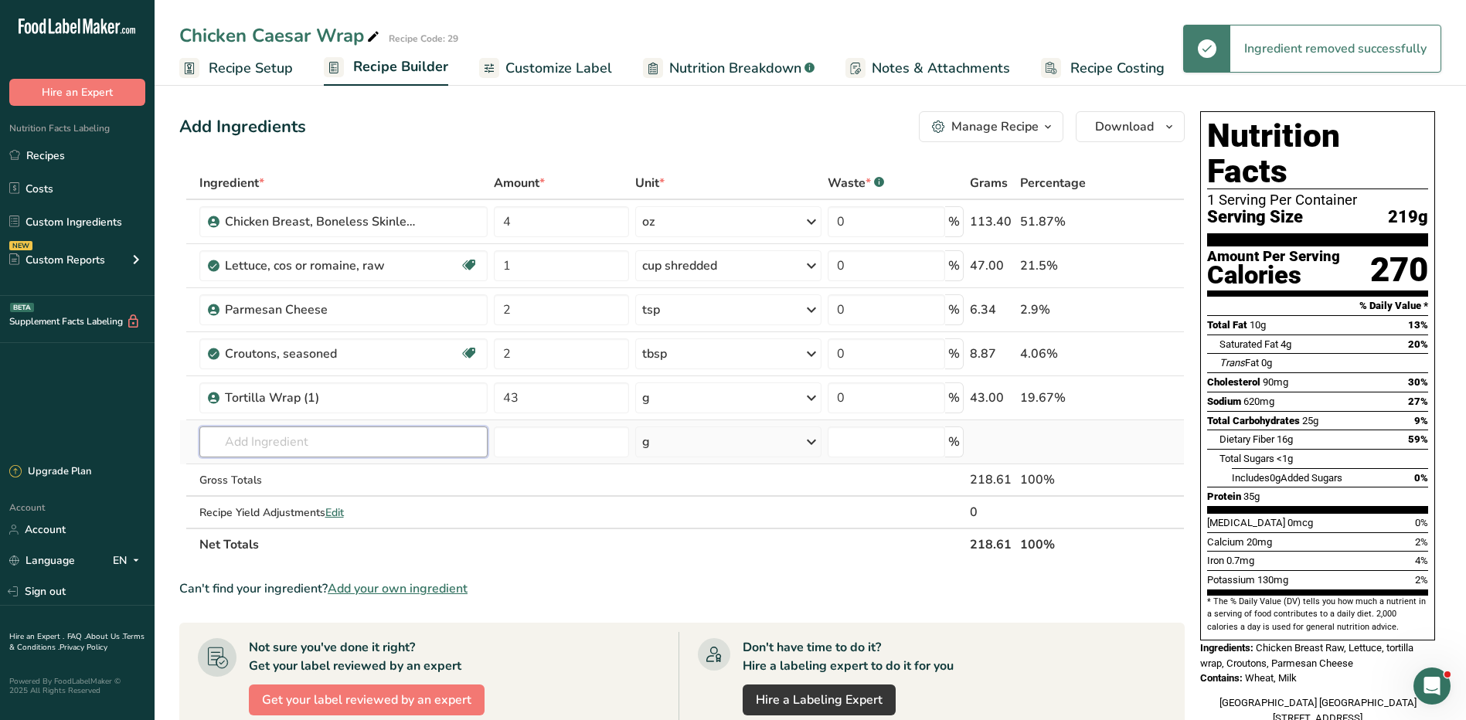
click at [301, 442] on input "text" at bounding box center [343, 442] width 289 height 31
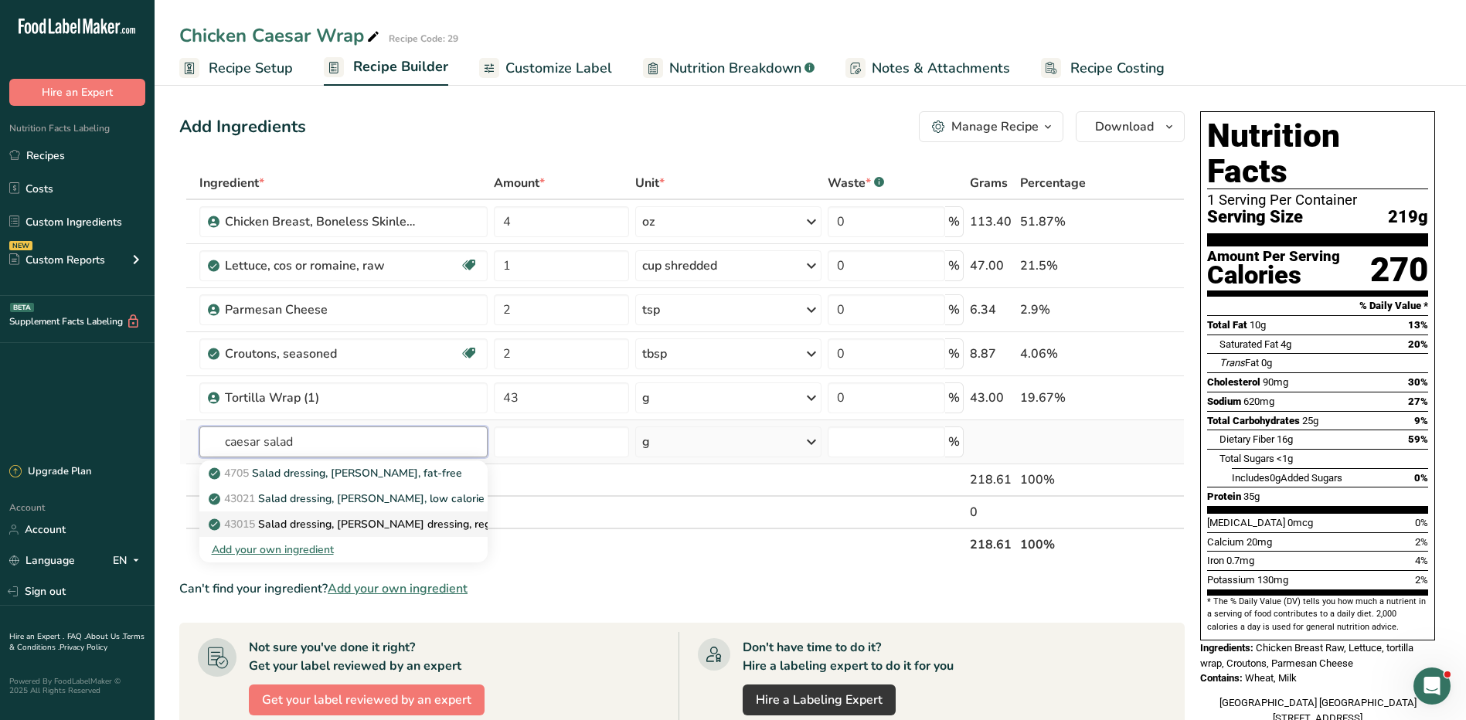
type input "caesar salad"
click at [377, 524] on p "43015 Salad dressing, caesar dressing, regular" at bounding box center [361, 524] width 298 height 16
type input "Salad dressing, caesar dressing, regular"
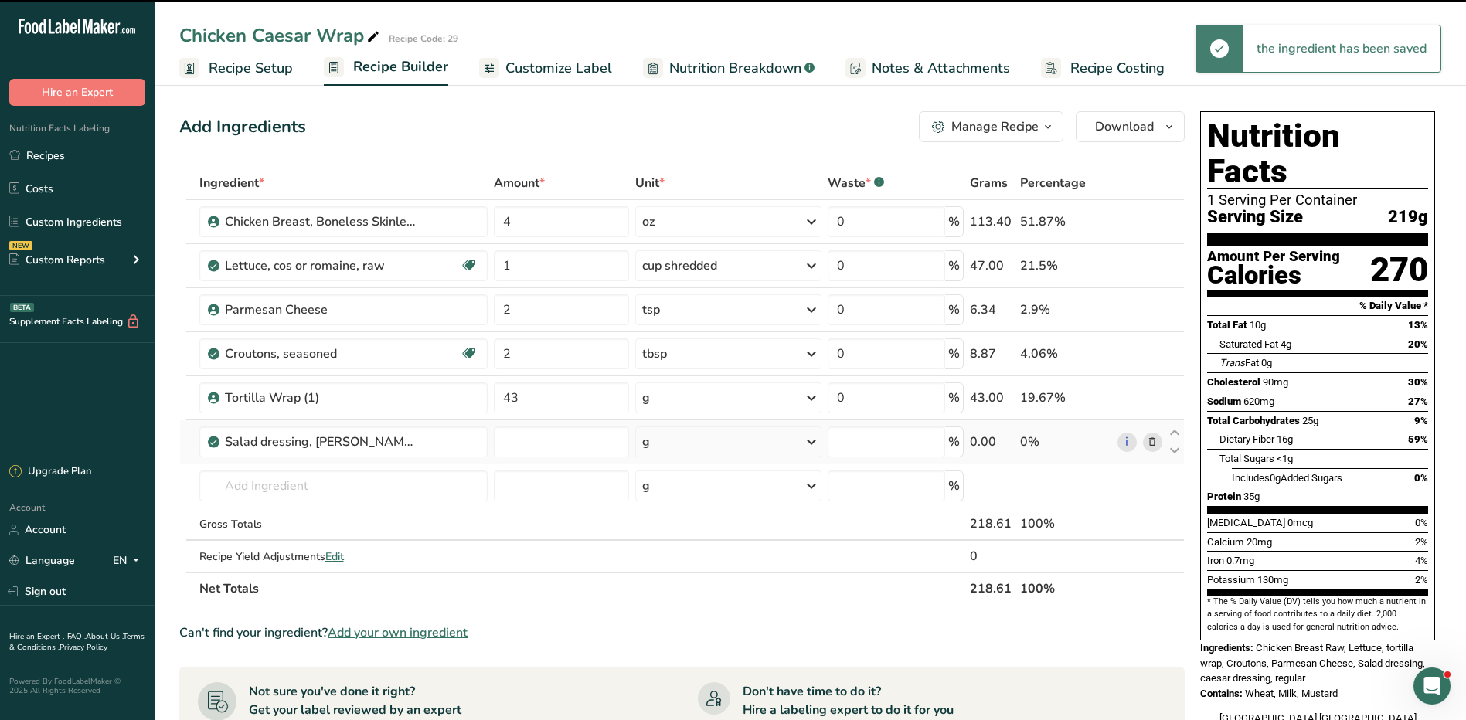
type input "0"
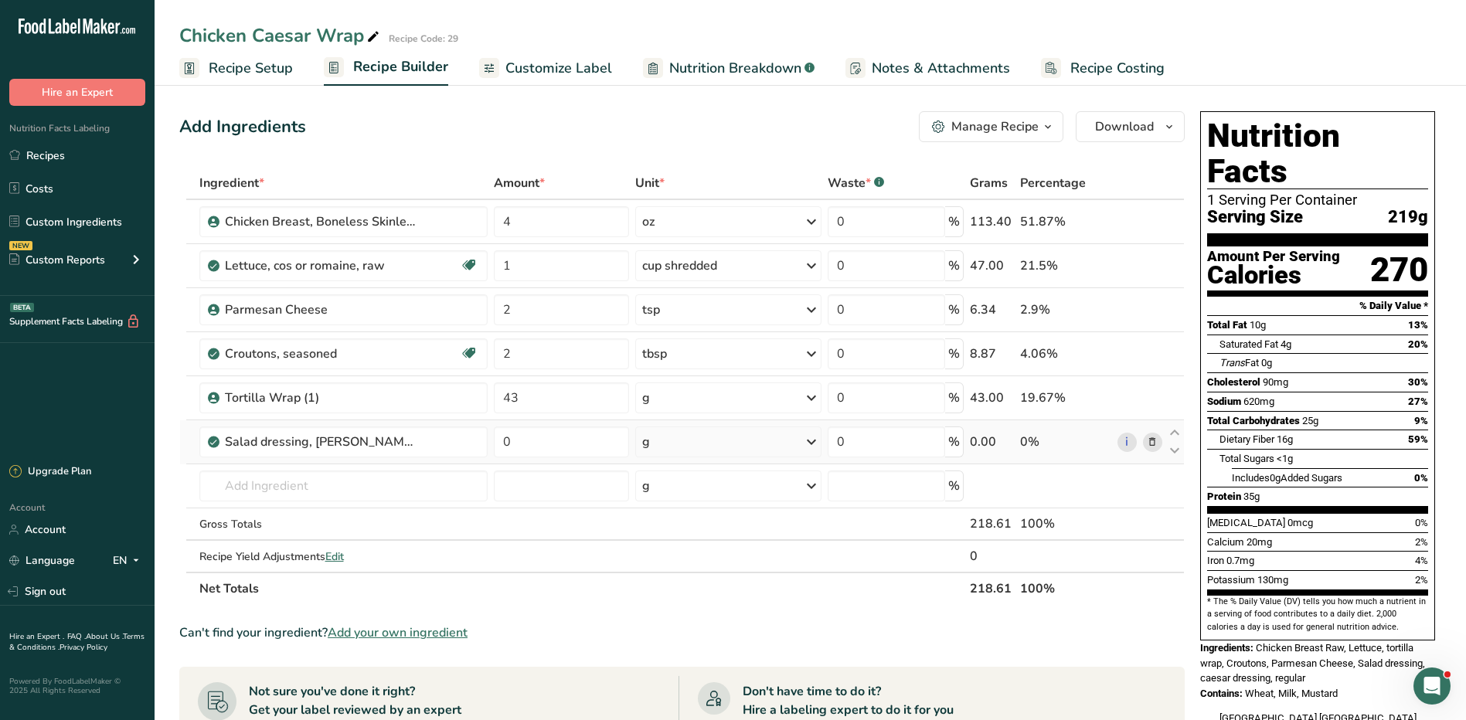
click at [1031, 122] on div "Manage Recipe" at bounding box center [994, 126] width 87 height 19
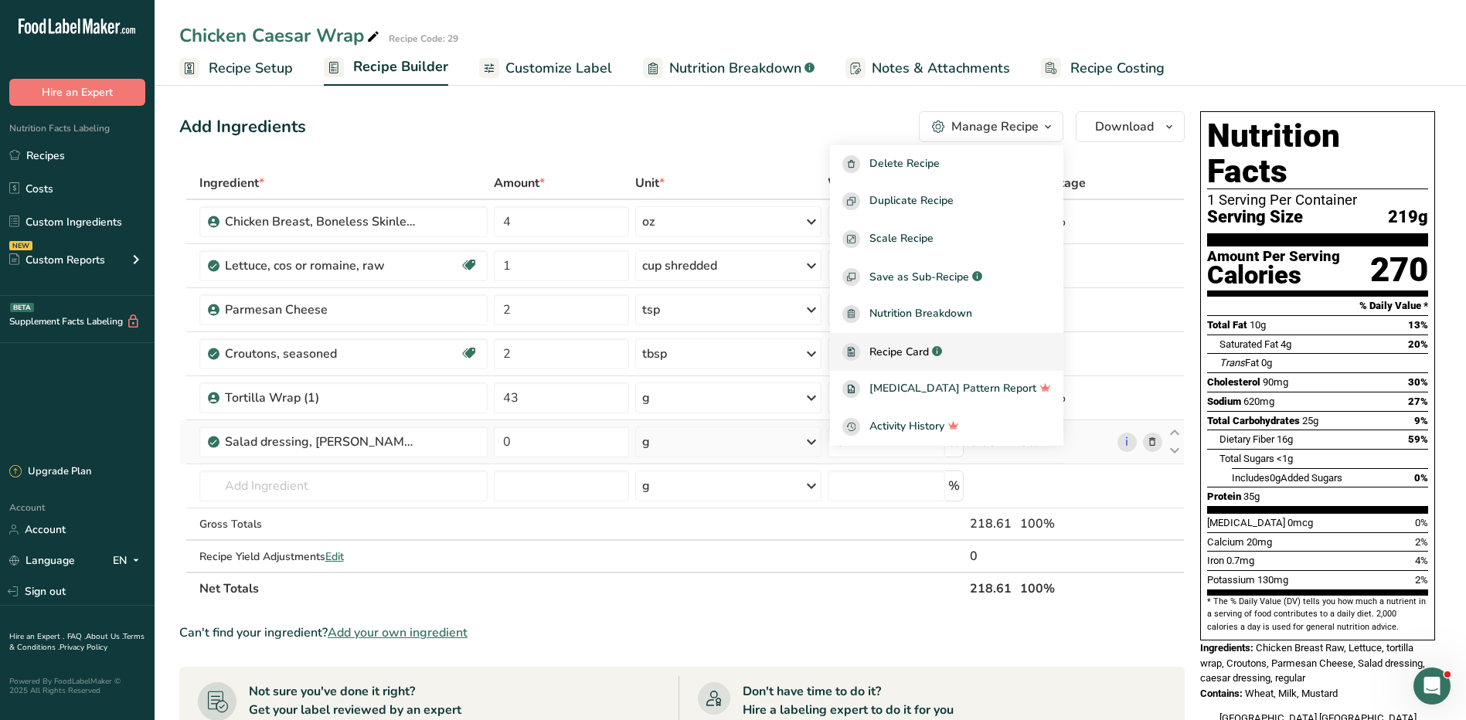
click at [929, 348] on span "Recipe Card" at bounding box center [898, 352] width 59 height 16
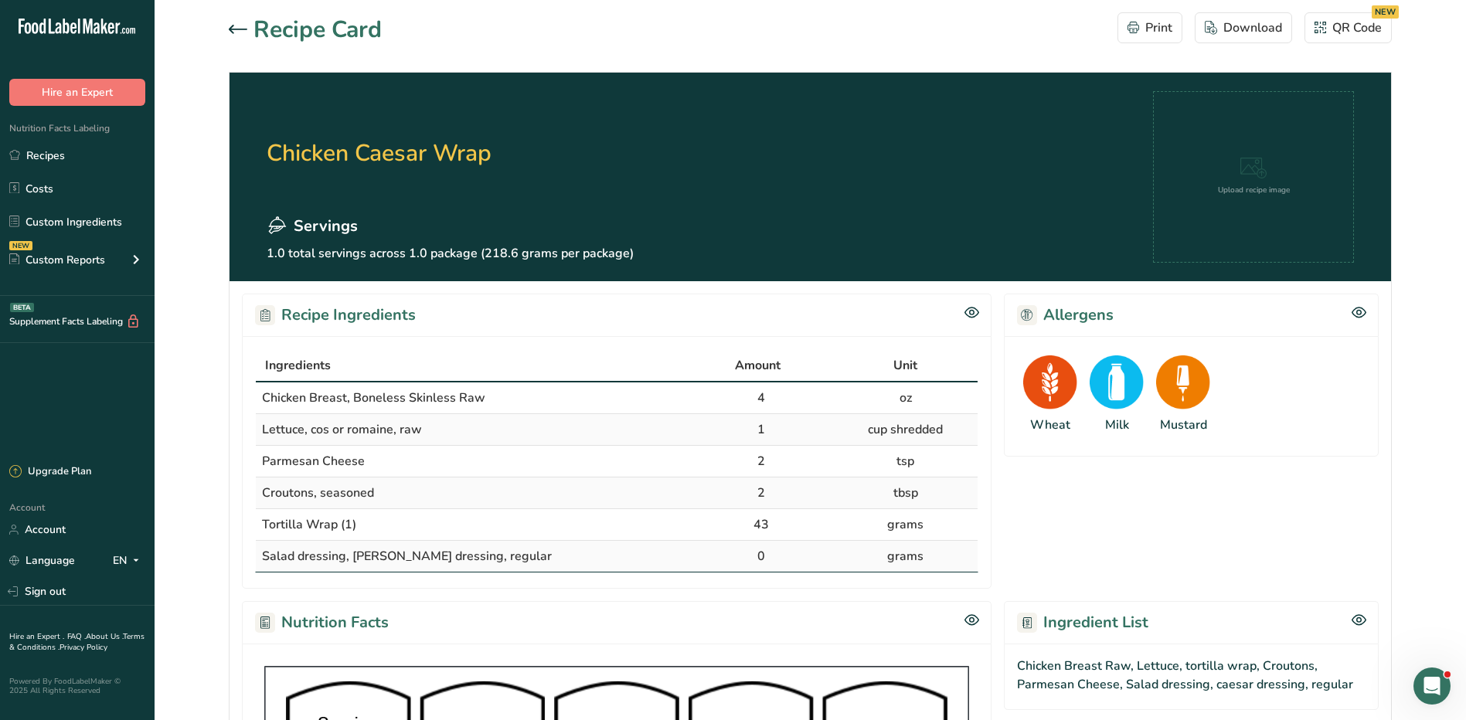
click at [235, 29] on icon at bounding box center [238, 29] width 19 height 8
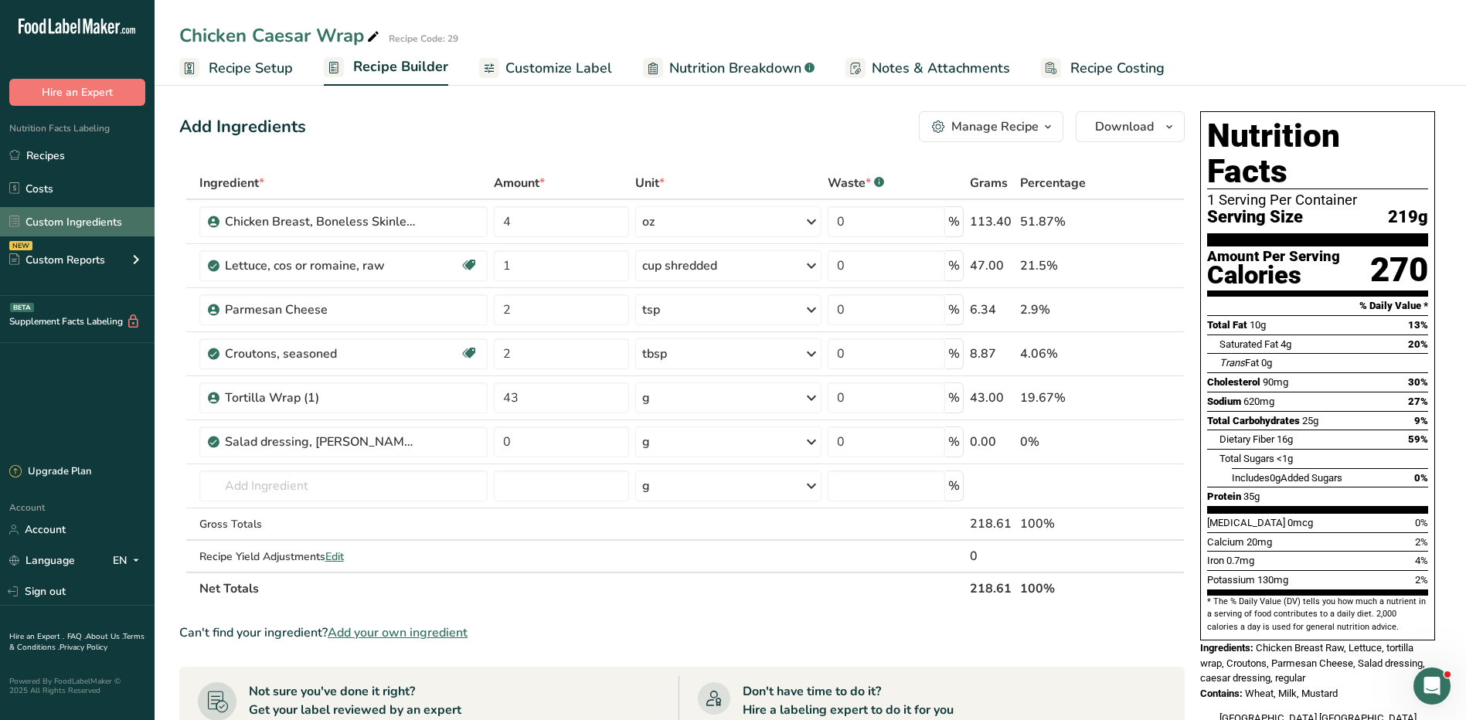
click at [68, 226] on link "Custom Ingredients" at bounding box center [77, 221] width 155 height 29
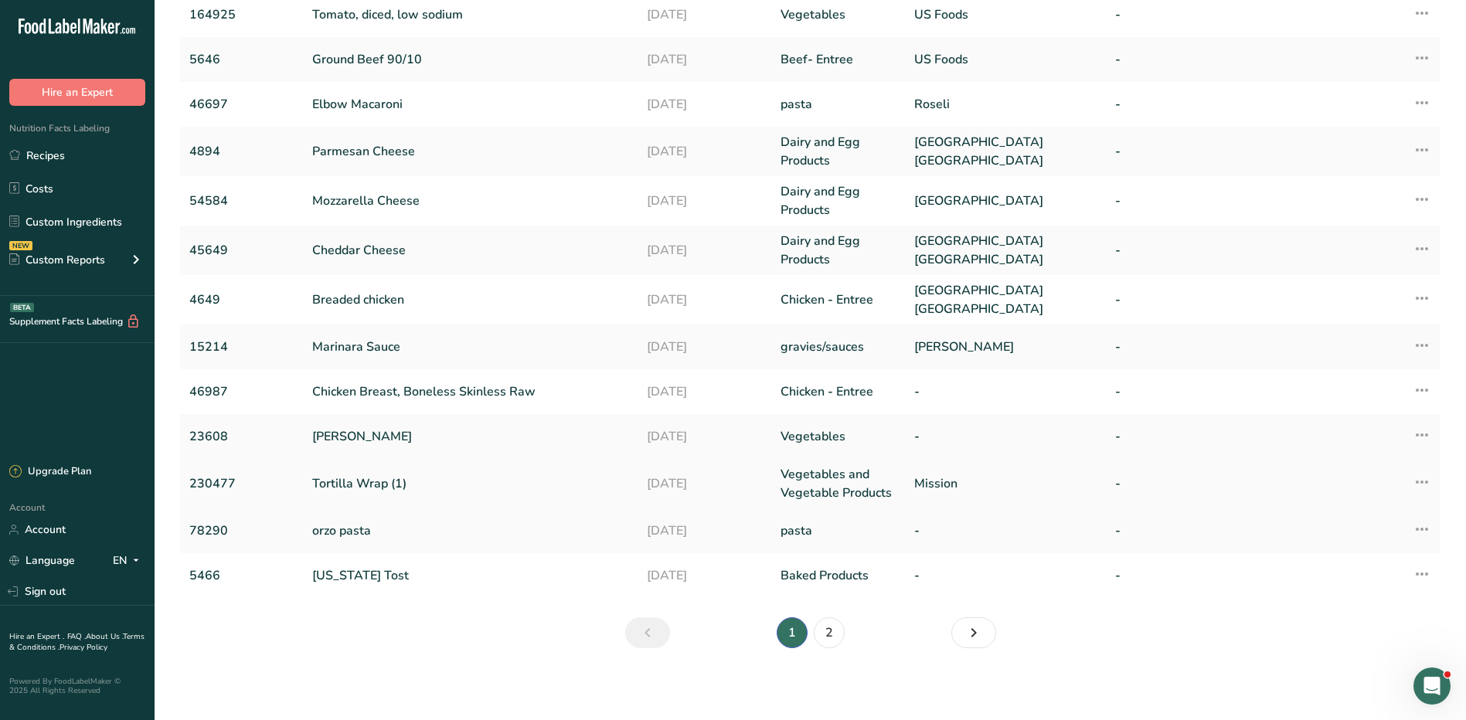
scroll to position [243, 0]
drag, startPoint x: 392, startPoint y: 386, endPoint x: 370, endPoint y: 391, distance: 22.3
click at [370, 391] on link "Chicken Breast, Boneless Skinless Raw" at bounding box center [470, 389] width 316 height 19
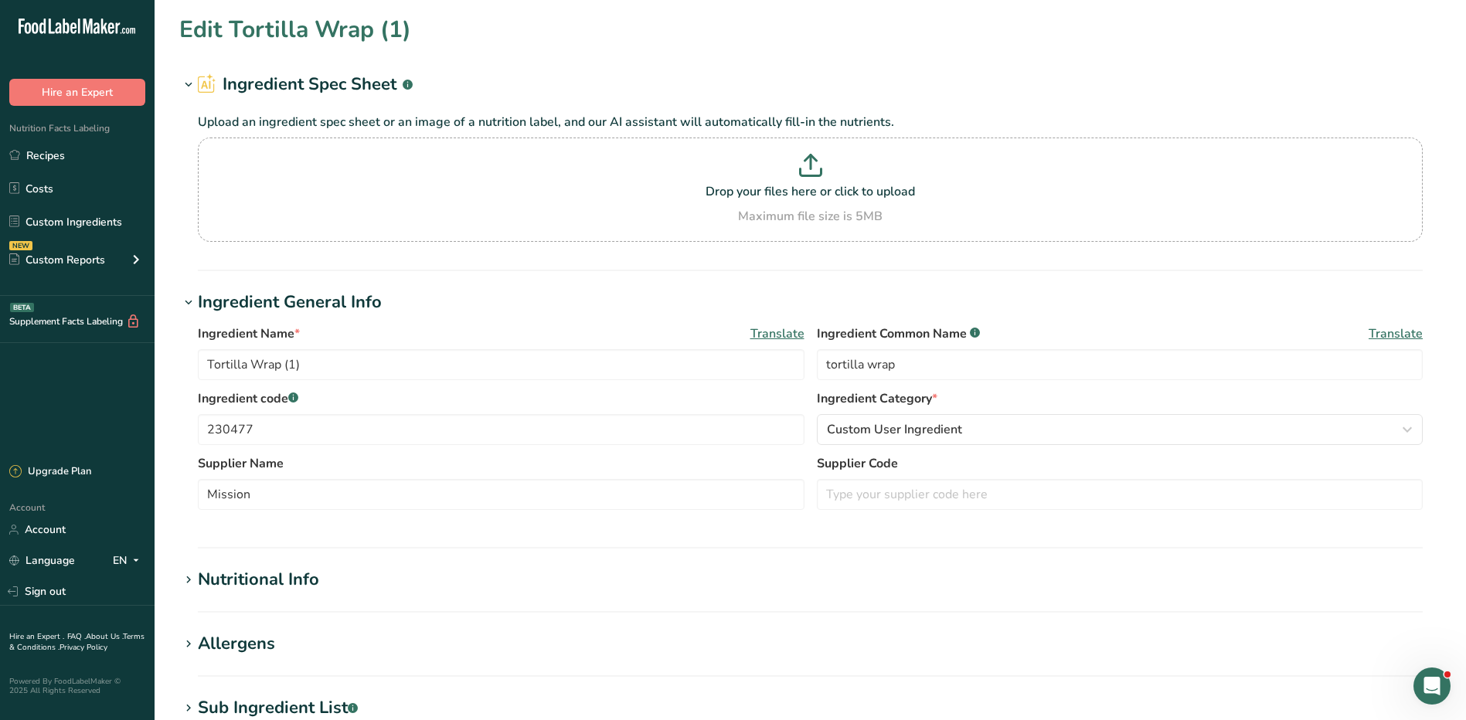
type input "Chicken Breast, Boneless Skinless Raw"
type input "Chicken Breast Raw"
type input "46987"
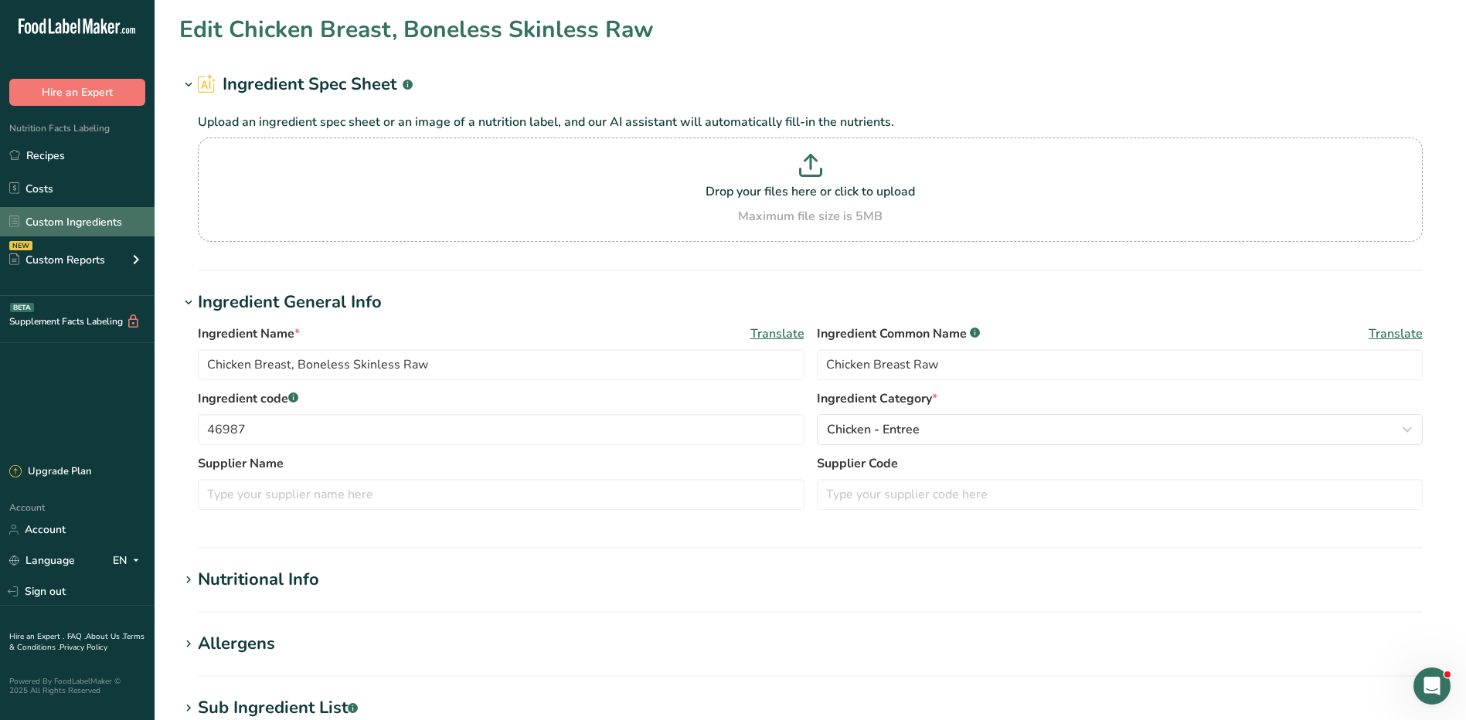
click at [84, 234] on link "Custom Ingredients" at bounding box center [77, 221] width 155 height 29
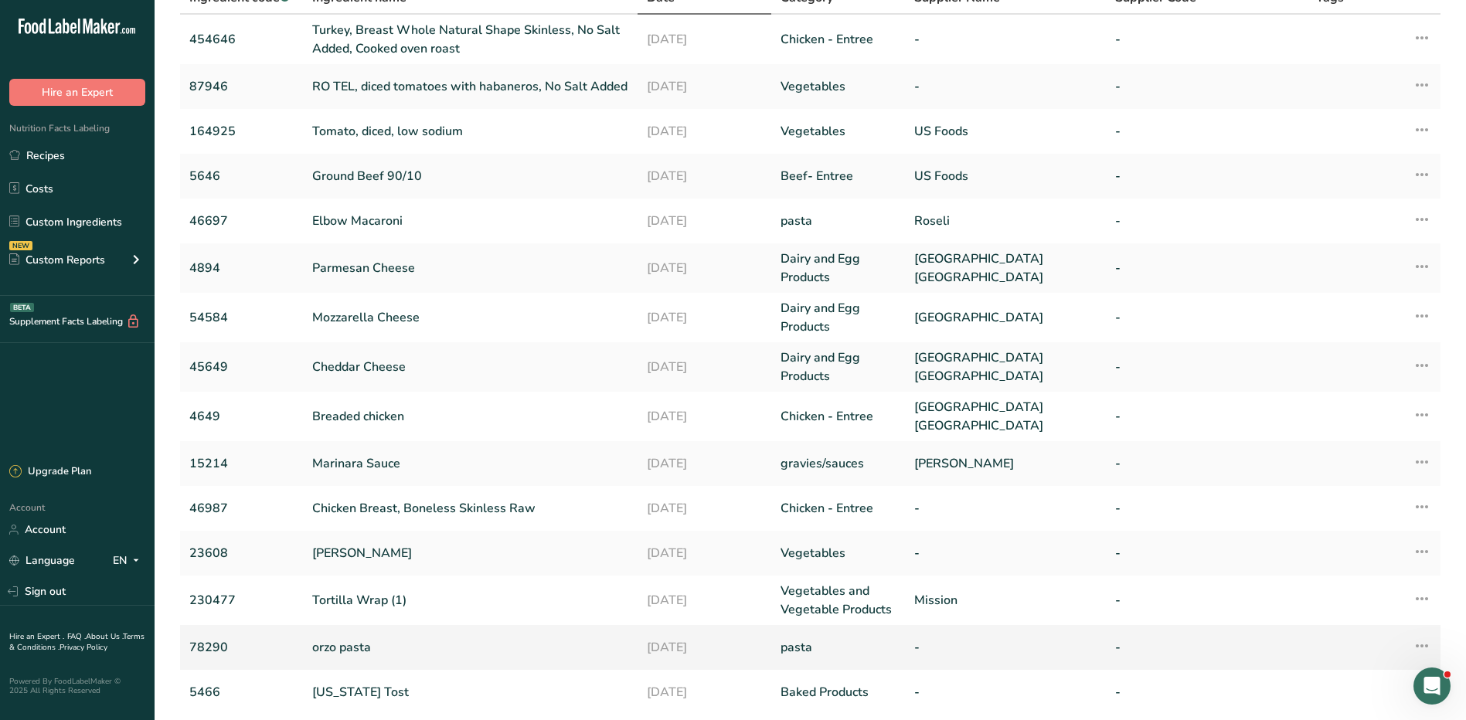
scroll to position [243, 0]
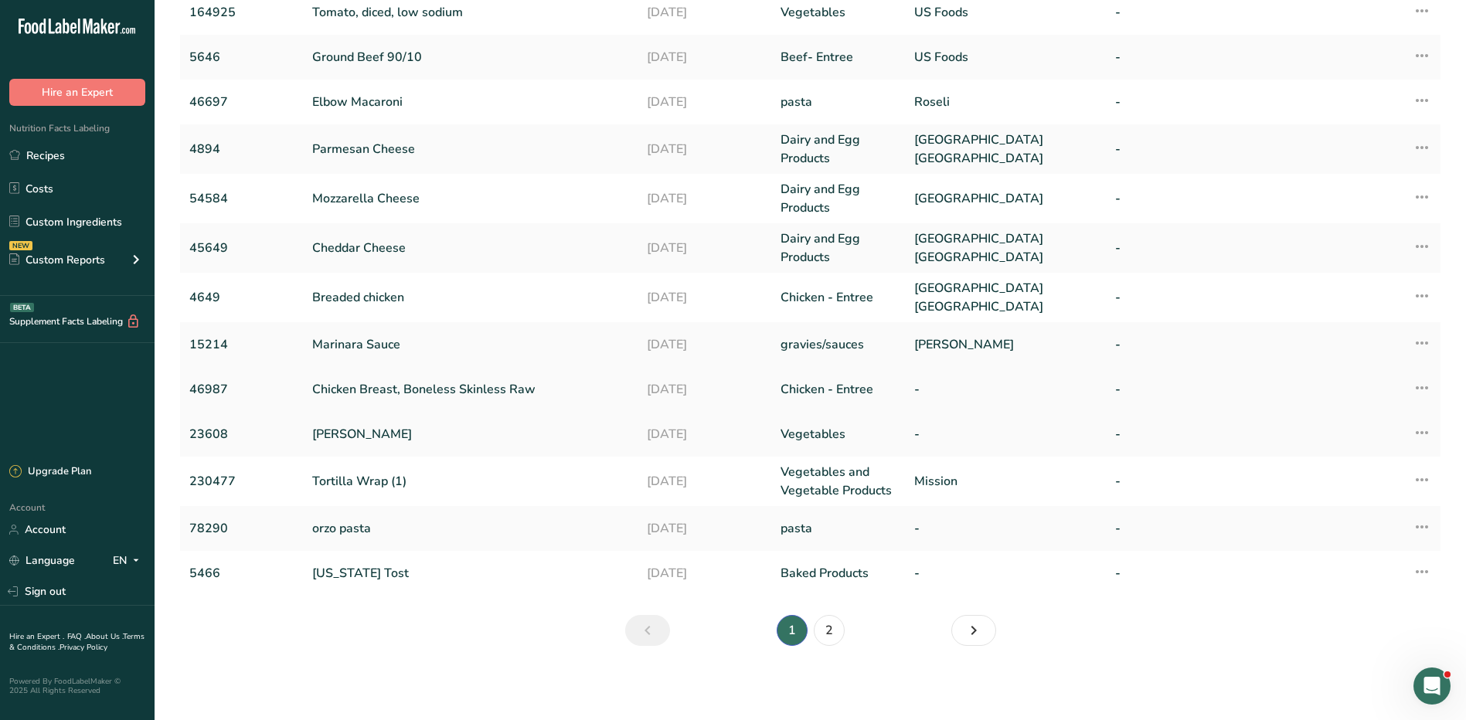
click at [1421, 388] on icon at bounding box center [1422, 388] width 19 height 28
click at [1358, 468] on span "Duplicate Ingredient" at bounding box center [1350, 461] width 101 height 16
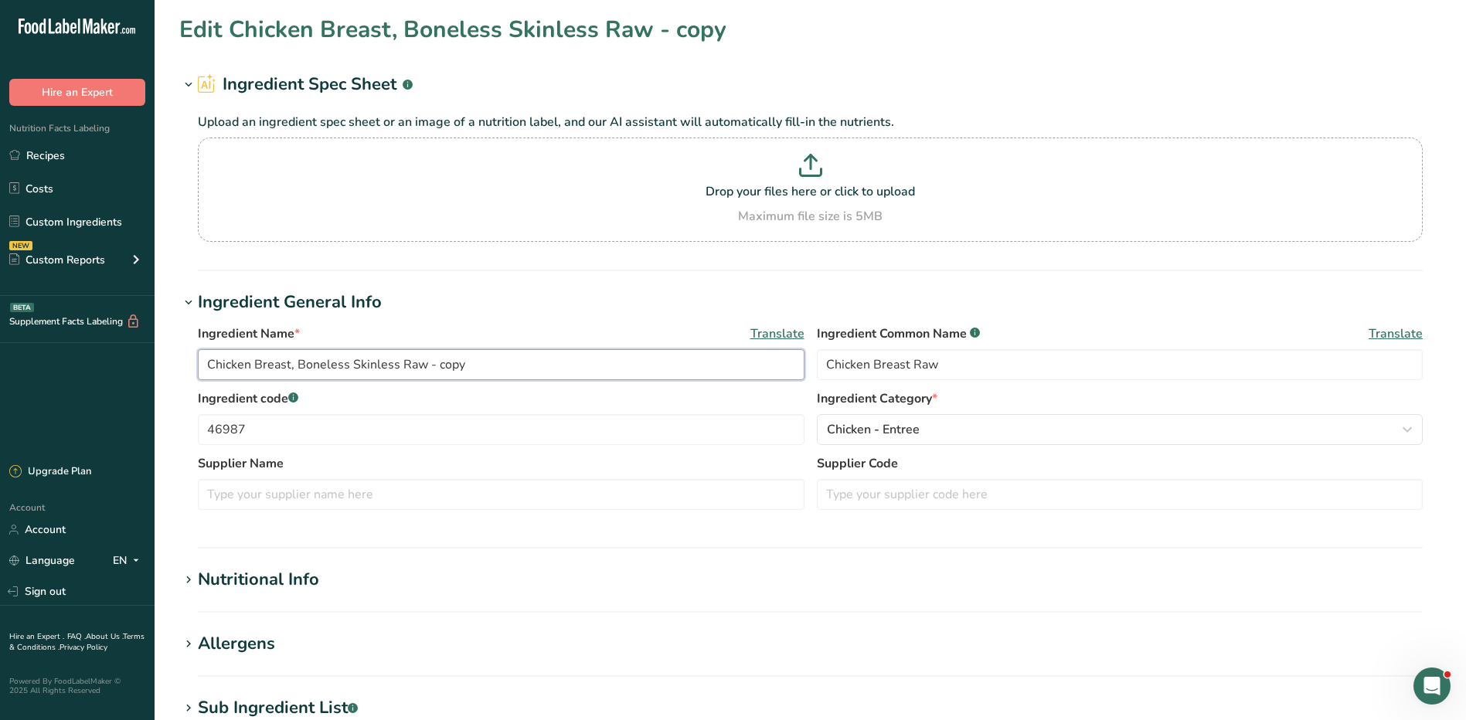
drag, startPoint x: 468, startPoint y: 365, endPoint x: 298, endPoint y: 364, distance: 170.0
click at [298, 364] on input "Chicken Breast, Boneless Skinless Raw - copy" at bounding box center [501, 364] width 607 height 31
drag, startPoint x: 207, startPoint y: 362, endPoint x: 226, endPoint y: 357, distance: 20.1
click at [206, 362] on input "Chicken Breast, Sliced" at bounding box center [501, 364] width 607 height 31
type input "Baked Chicken Breast, Sliced"
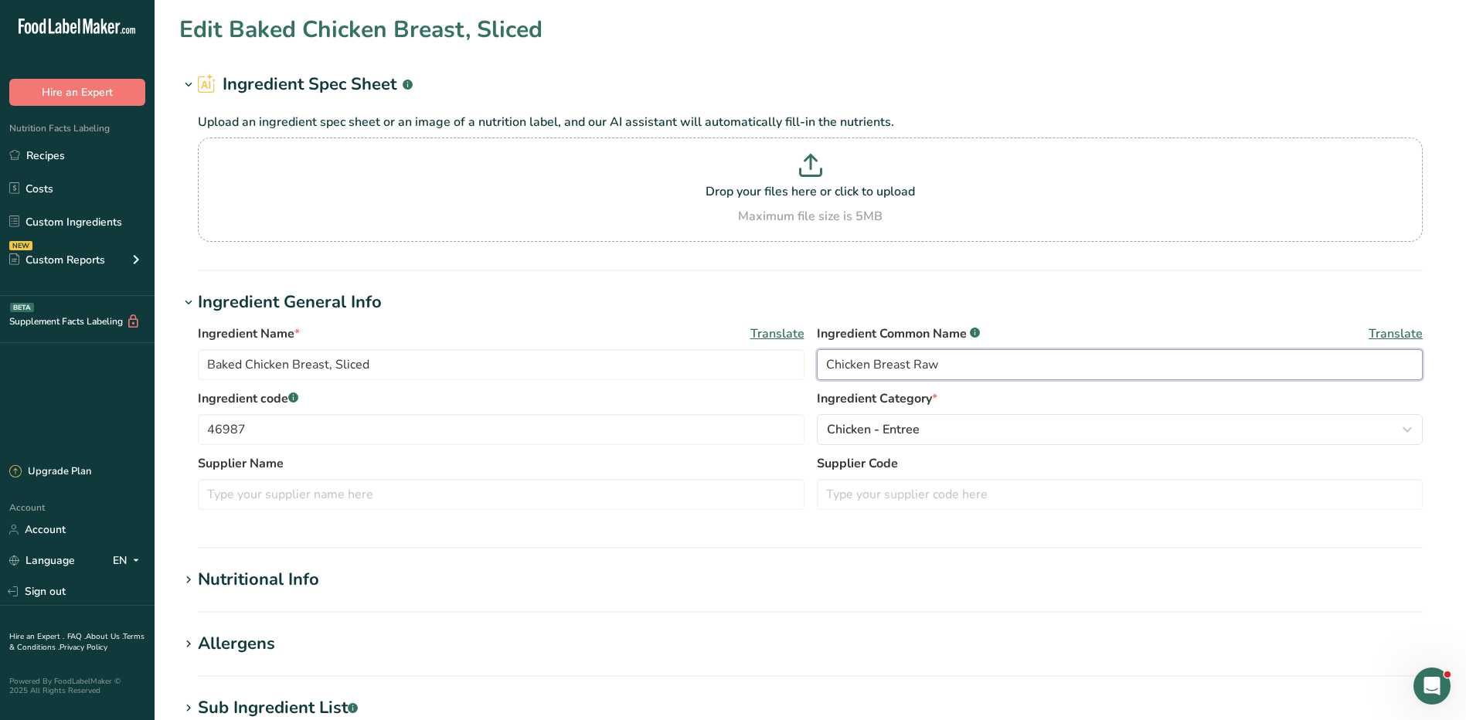
drag, startPoint x: 957, startPoint y: 361, endPoint x: 914, endPoint y: 361, distance: 42.5
click at [914, 361] on input "Chicken Breast Raw" at bounding box center [1120, 364] width 607 height 31
type input "Chicken Breast Cooked"
click at [321, 430] on input "46987" at bounding box center [501, 429] width 607 height 31
type input "4"
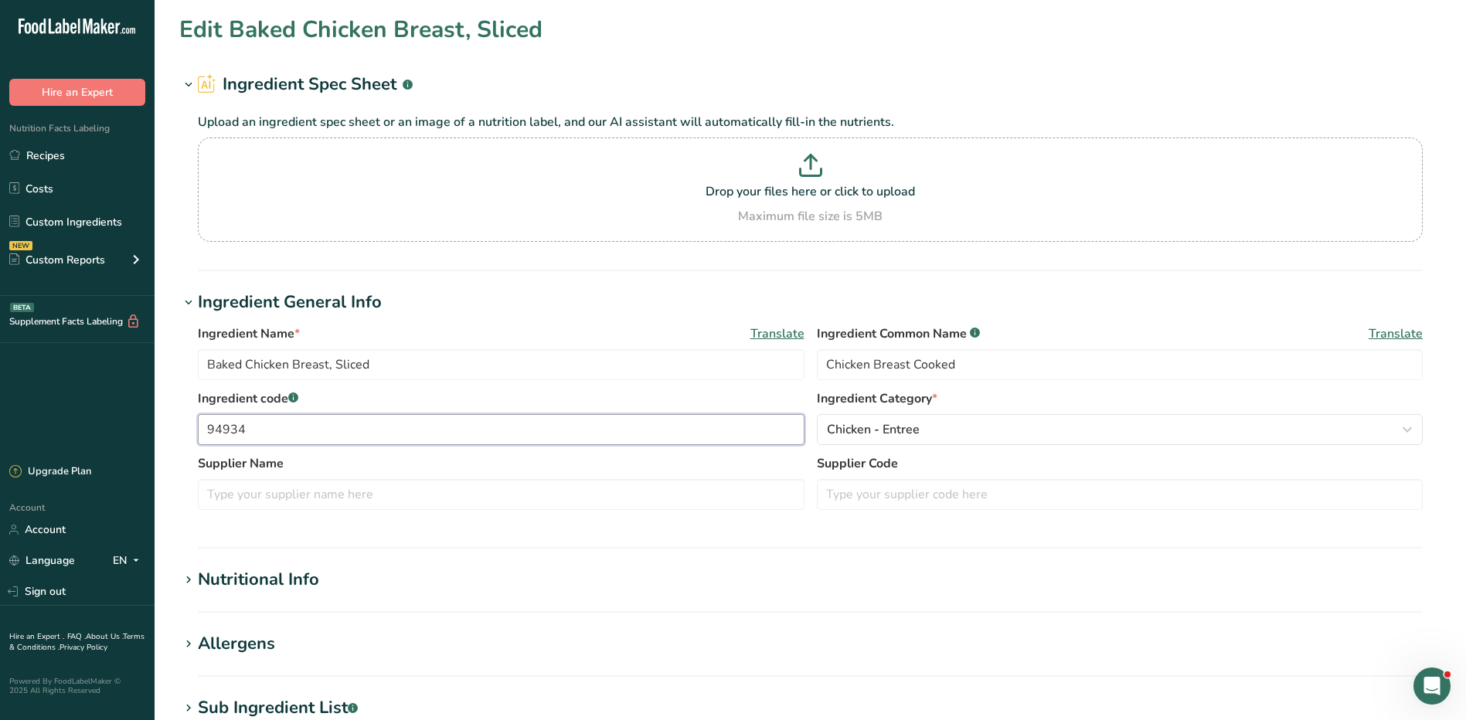
click at [270, 432] on input "94934" at bounding box center [501, 429] width 607 height 31
drag, startPoint x: 270, startPoint y: 430, endPoint x: 194, endPoint y: 433, distance: 75.8
click at [194, 433] on div "Ingredient Name * Translate Baked Chicken Breast, Sliced Ingredient Common Name…" at bounding box center [810, 421] width 1262 height 213
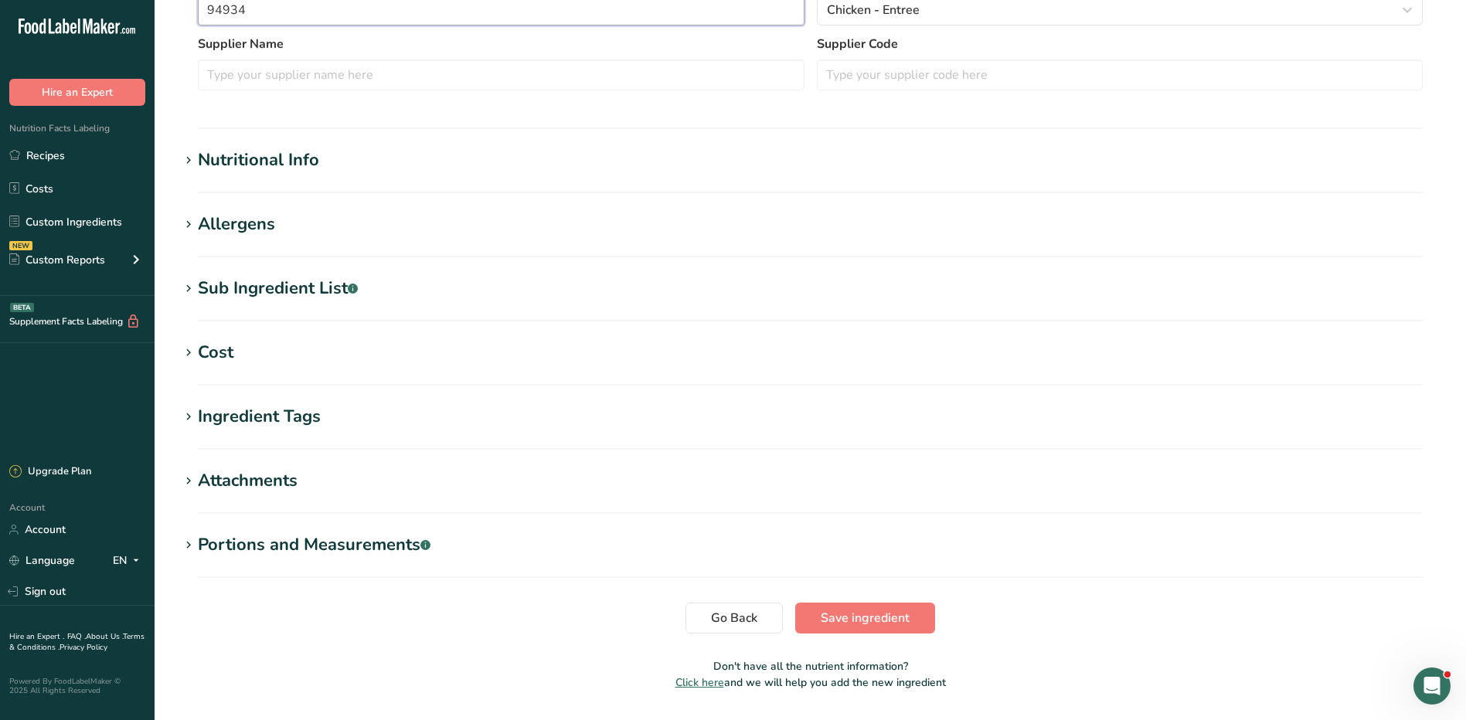
scroll to position [464, 0]
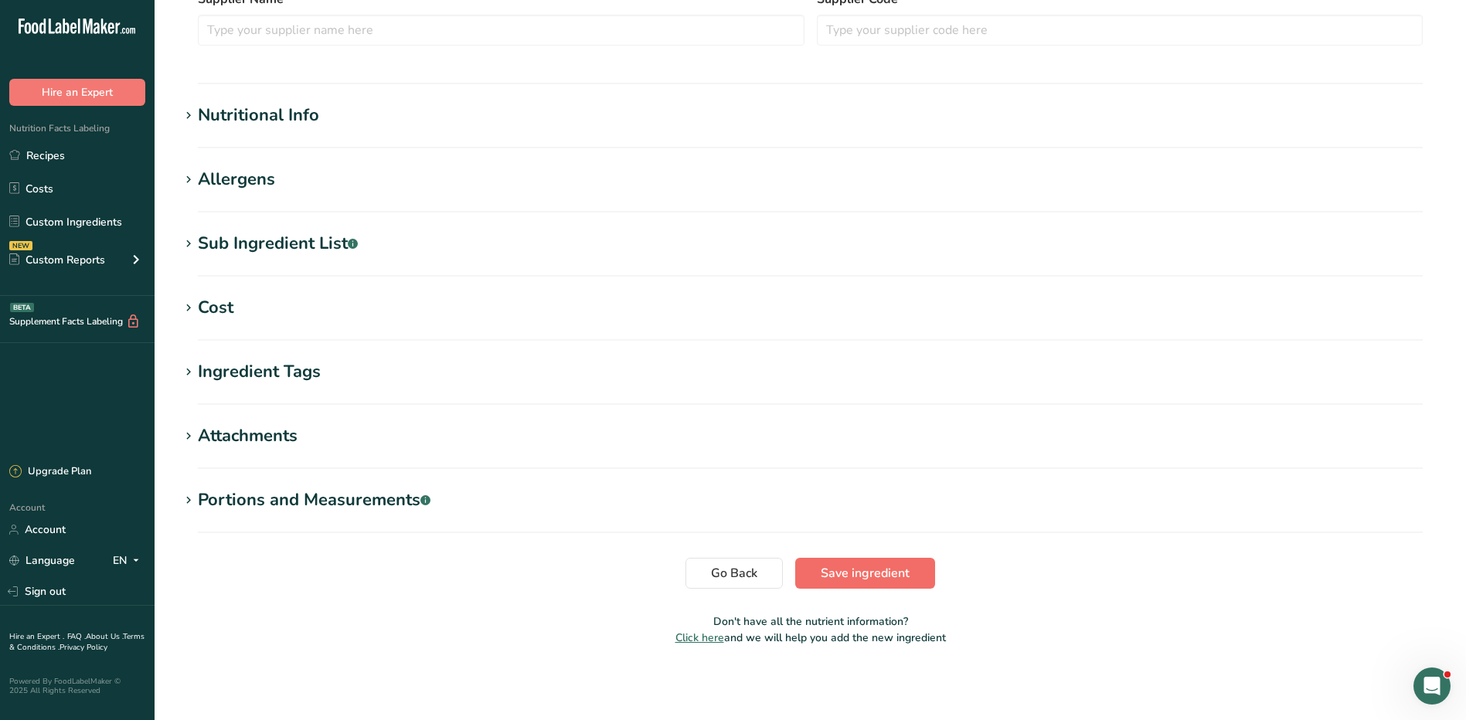
type input "94934"
click at [849, 569] on span "Save ingredient" at bounding box center [865, 573] width 89 height 19
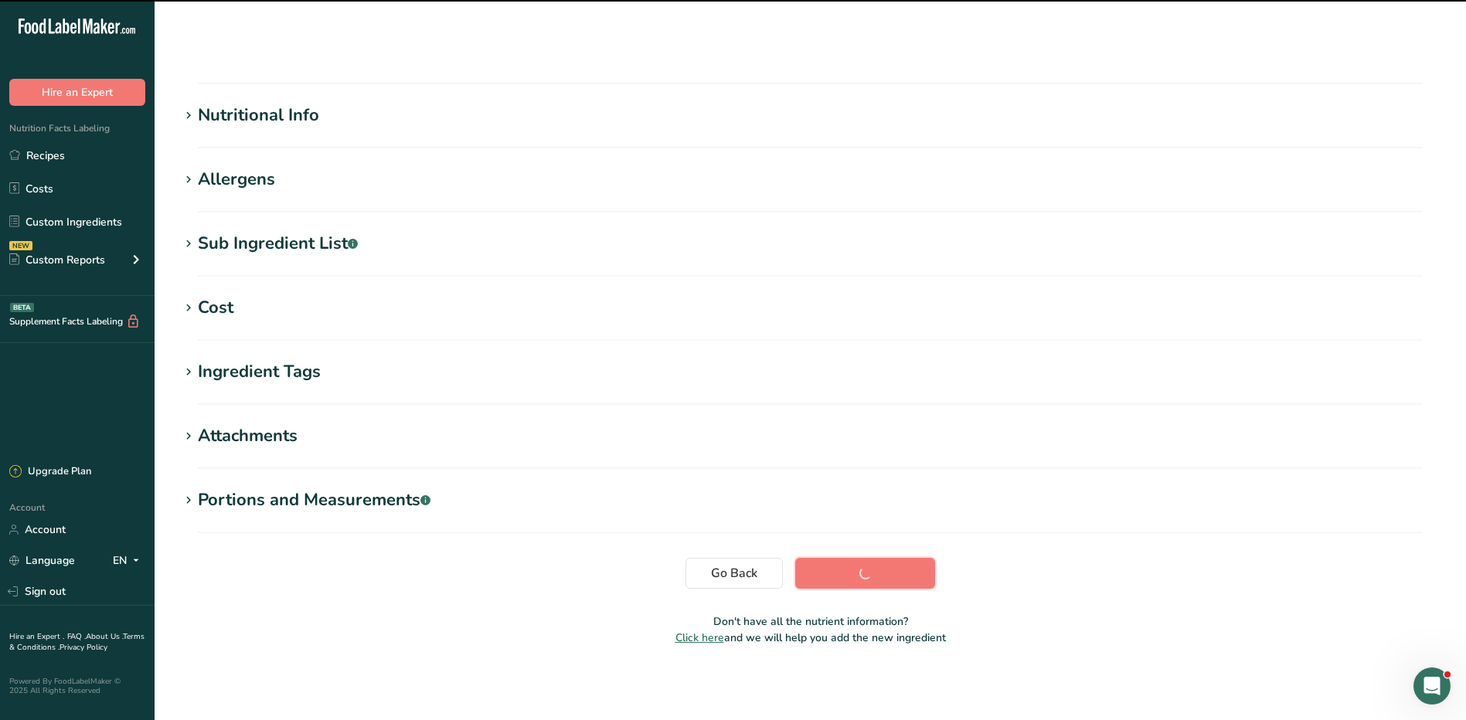
scroll to position [97, 0]
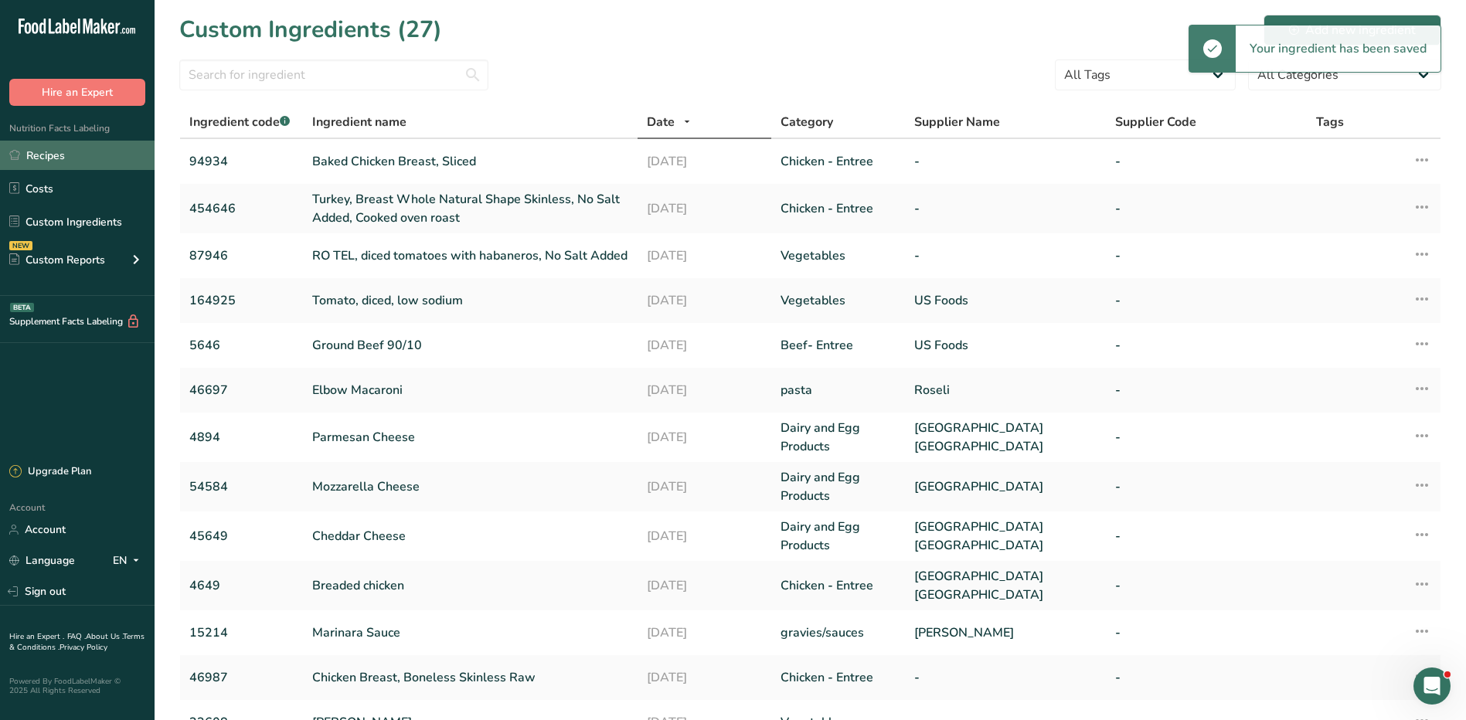
click at [78, 156] on link "Recipes" at bounding box center [77, 155] width 155 height 29
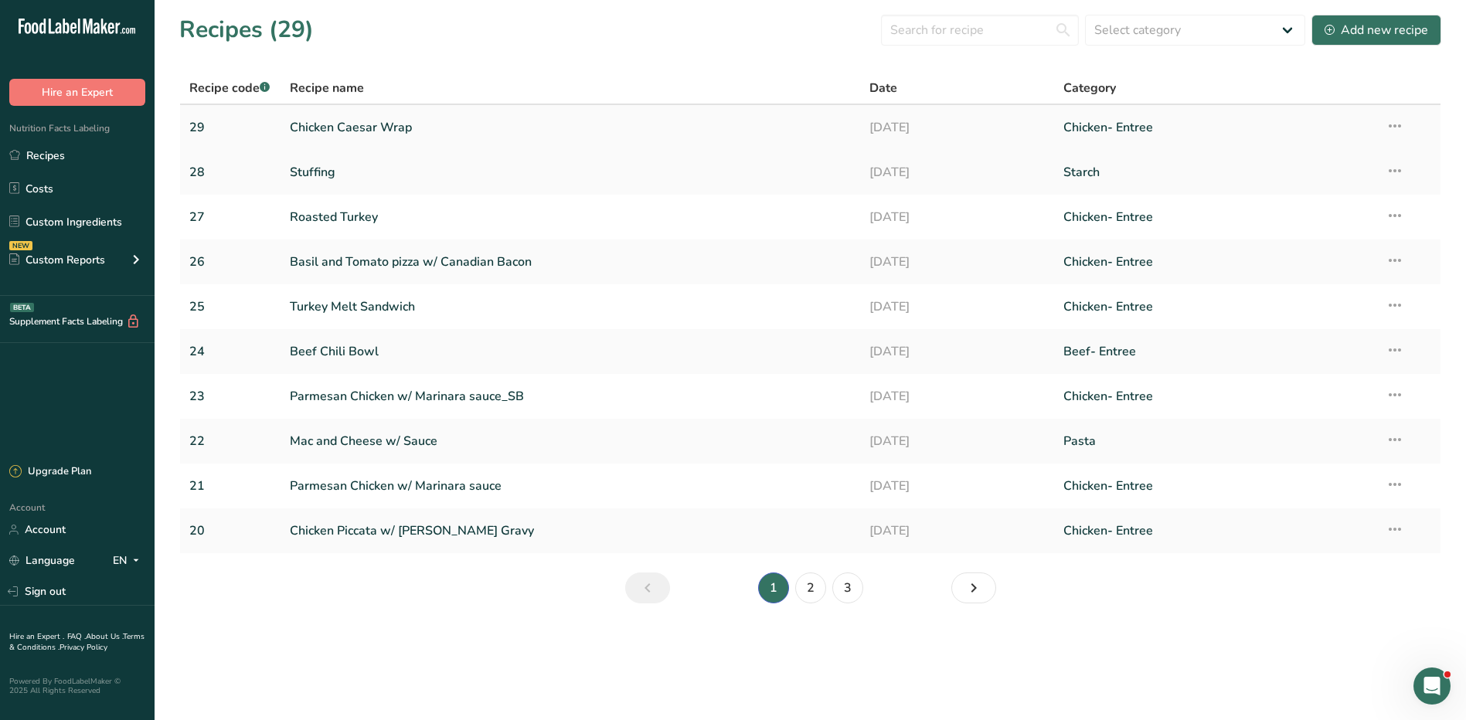
click at [381, 133] on link "Chicken Caesar Wrap" at bounding box center [571, 127] width 562 height 32
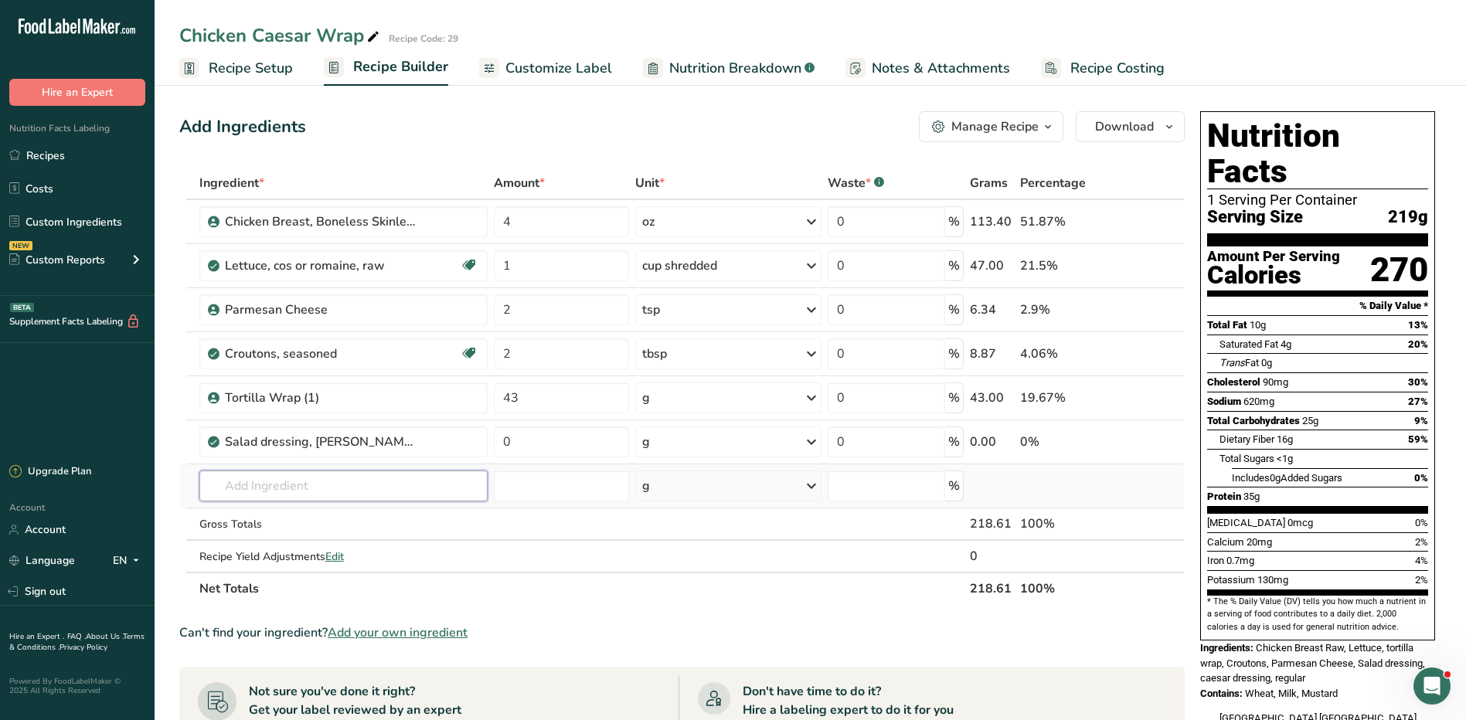
click at [267, 501] on input "text" at bounding box center [343, 486] width 289 height 31
paste input "94934"
type input "94934"
click at [295, 514] on p "94934 Baked Chicken Breast, Sliced" at bounding box center [308, 517] width 192 height 16
type input "Baked Chicken Breast, Sliced"
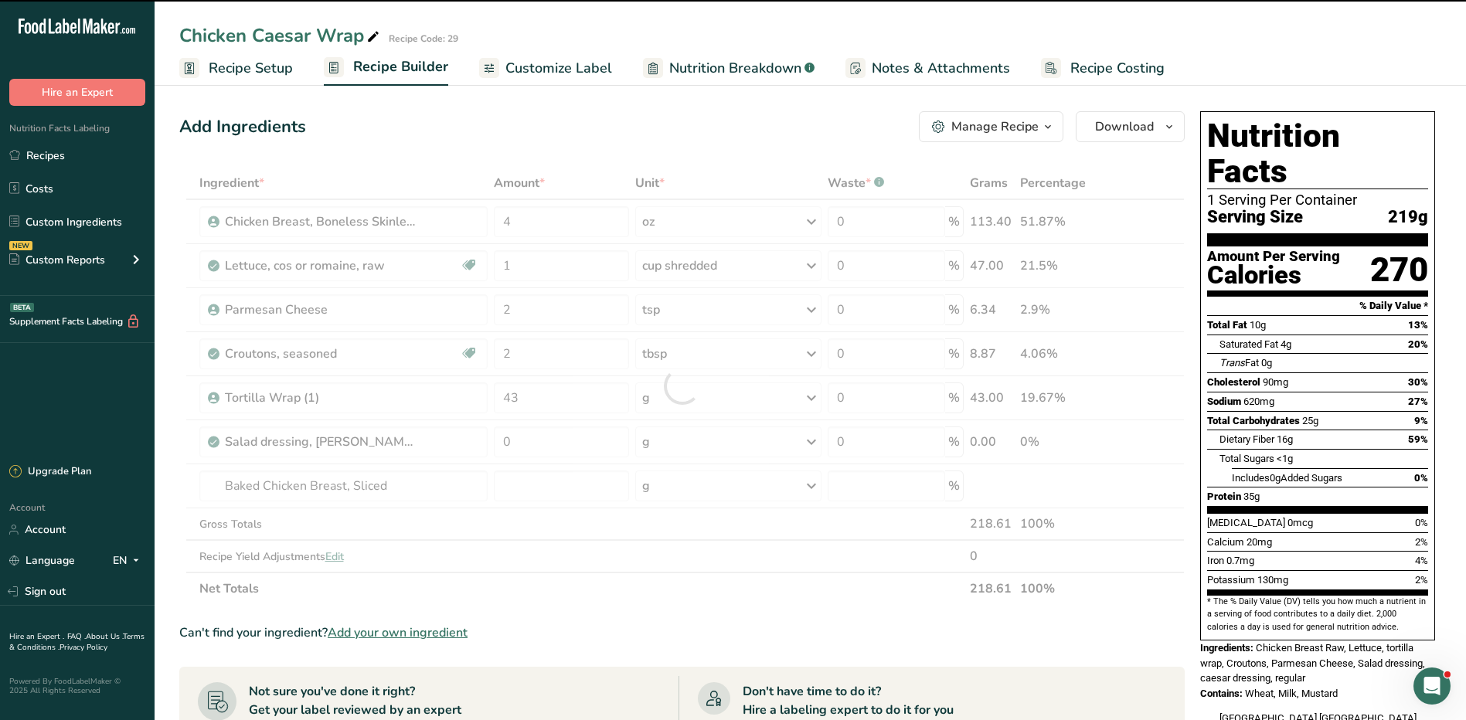
type input "0"
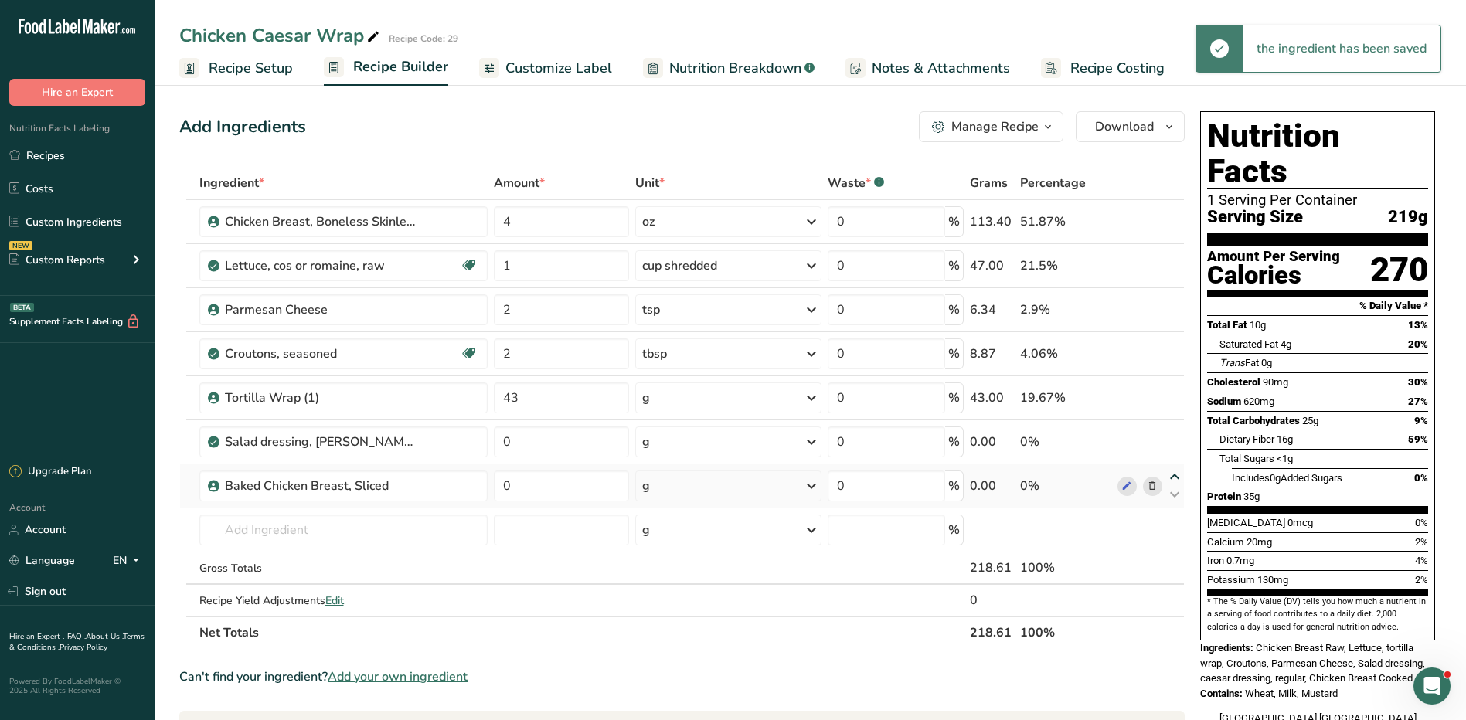
click at [1173, 478] on icon at bounding box center [1174, 477] width 19 height 12
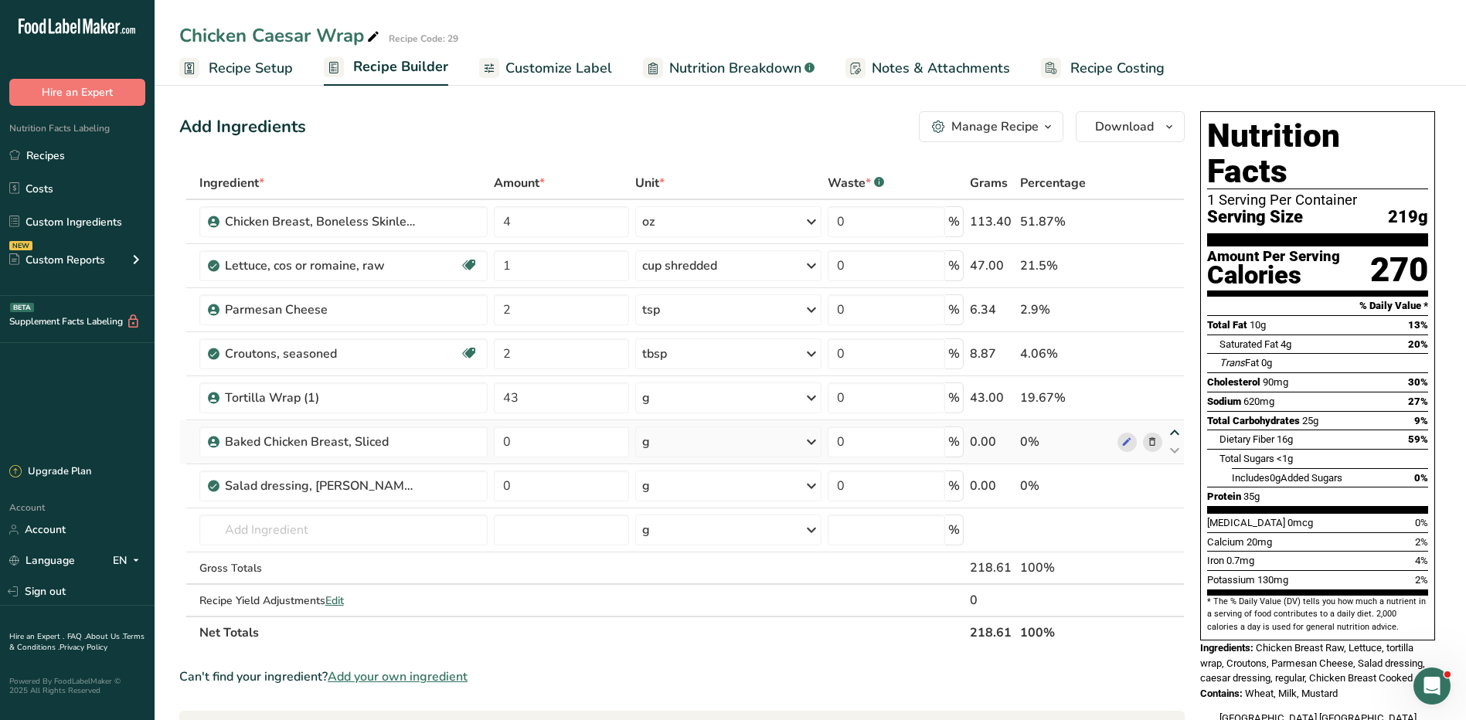
click at [1175, 432] on icon at bounding box center [1174, 433] width 19 height 12
type input "0"
type input "43"
click at [1172, 386] on icon at bounding box center [1174, 389] width 19 height 12
type input "0"
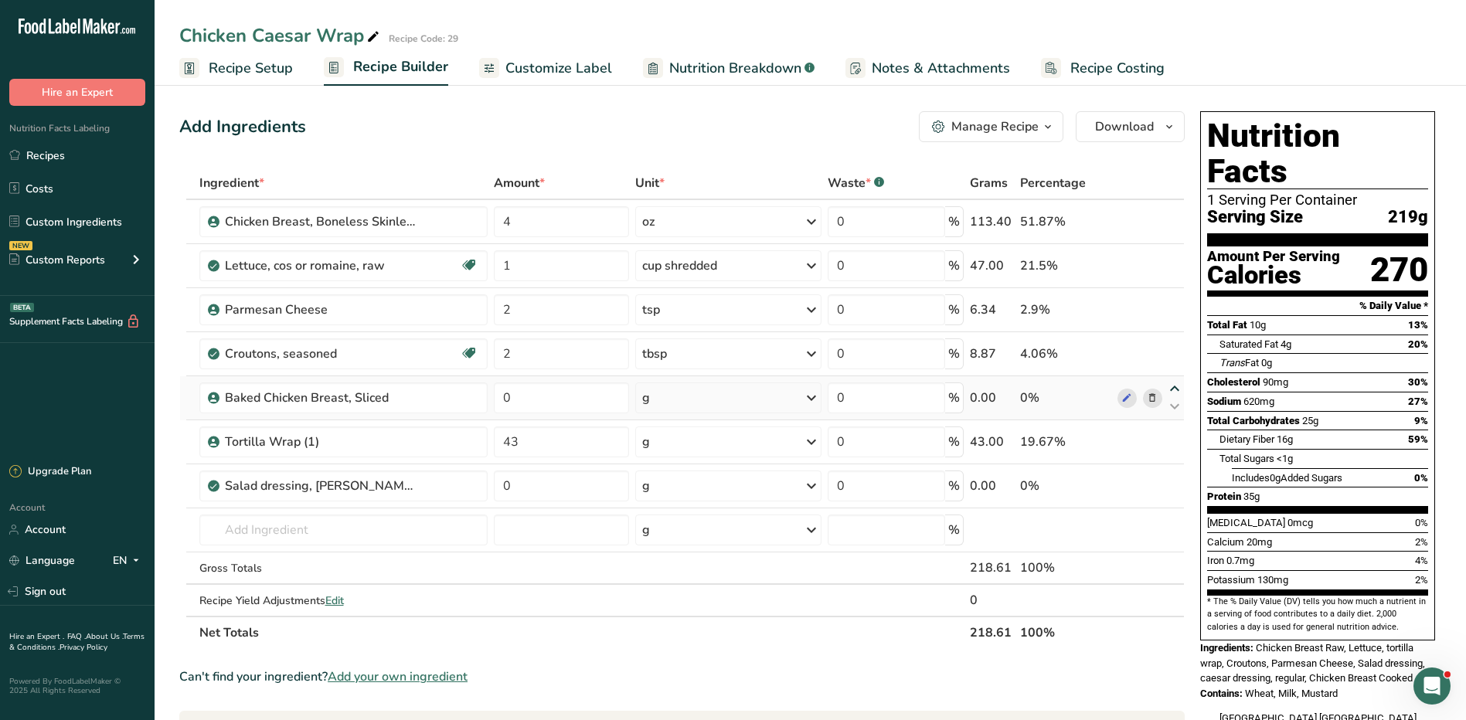
type input "2"
click at [1173, 342] on icon at bounding box center [1174, 345] width 19 height 12
type input "0"
type input "2"
click at [1175, 298] on icon at bounding box center [1174, 301] width 19 height 12
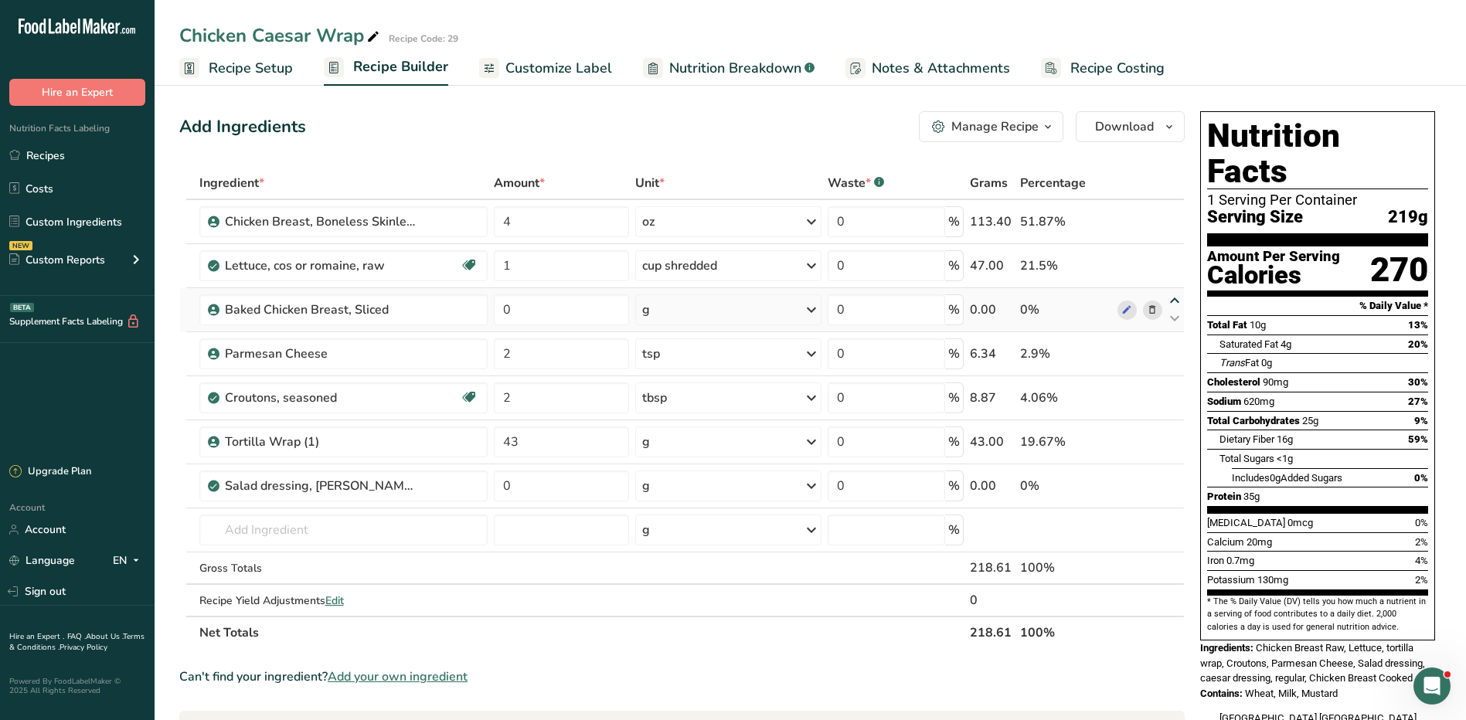
type input "0"
type input "1"
click at [1155, 224] on icon at bounding box center [1152, 222] width 11 height 16
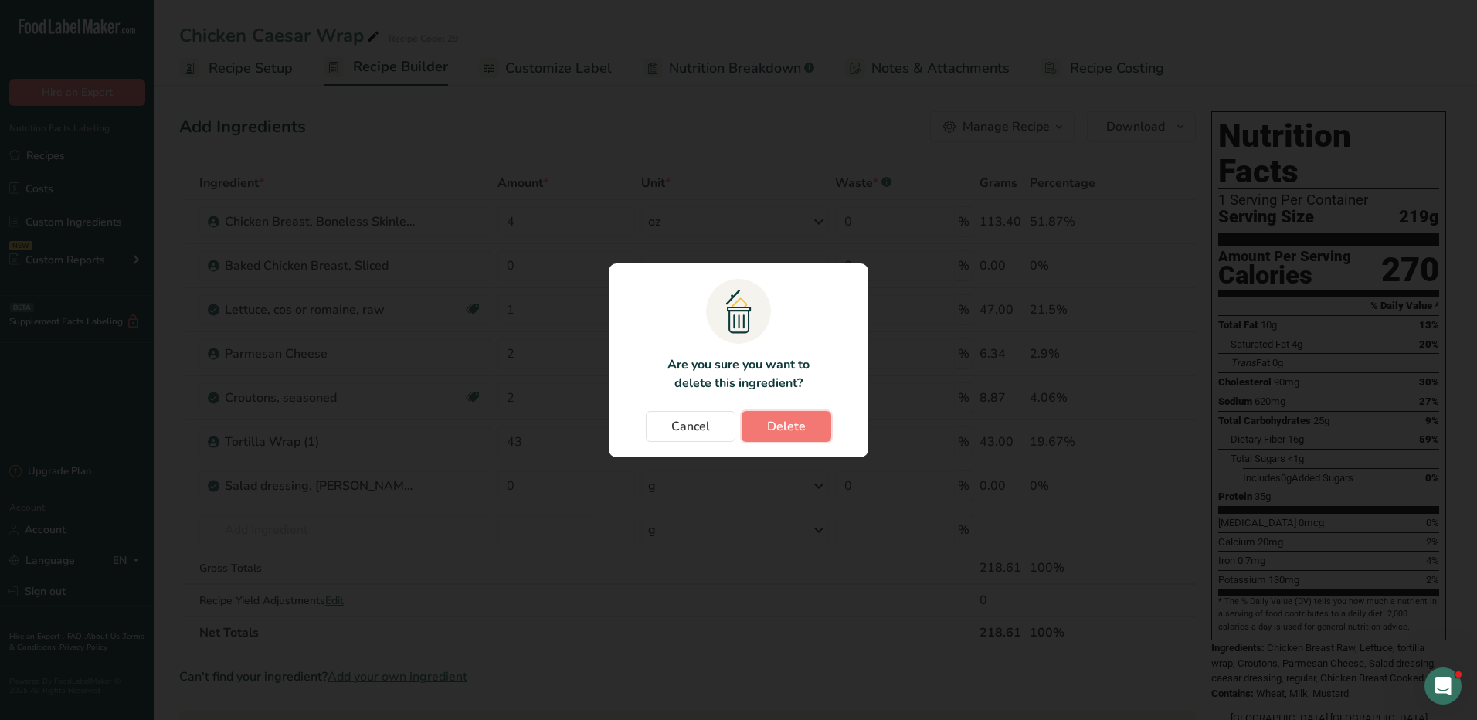
click at [790, 427] on span "Delete" at bounding box center [786, 426] width 39 height 19
type input "0"
type input "1"
type input "2"
type input "43"
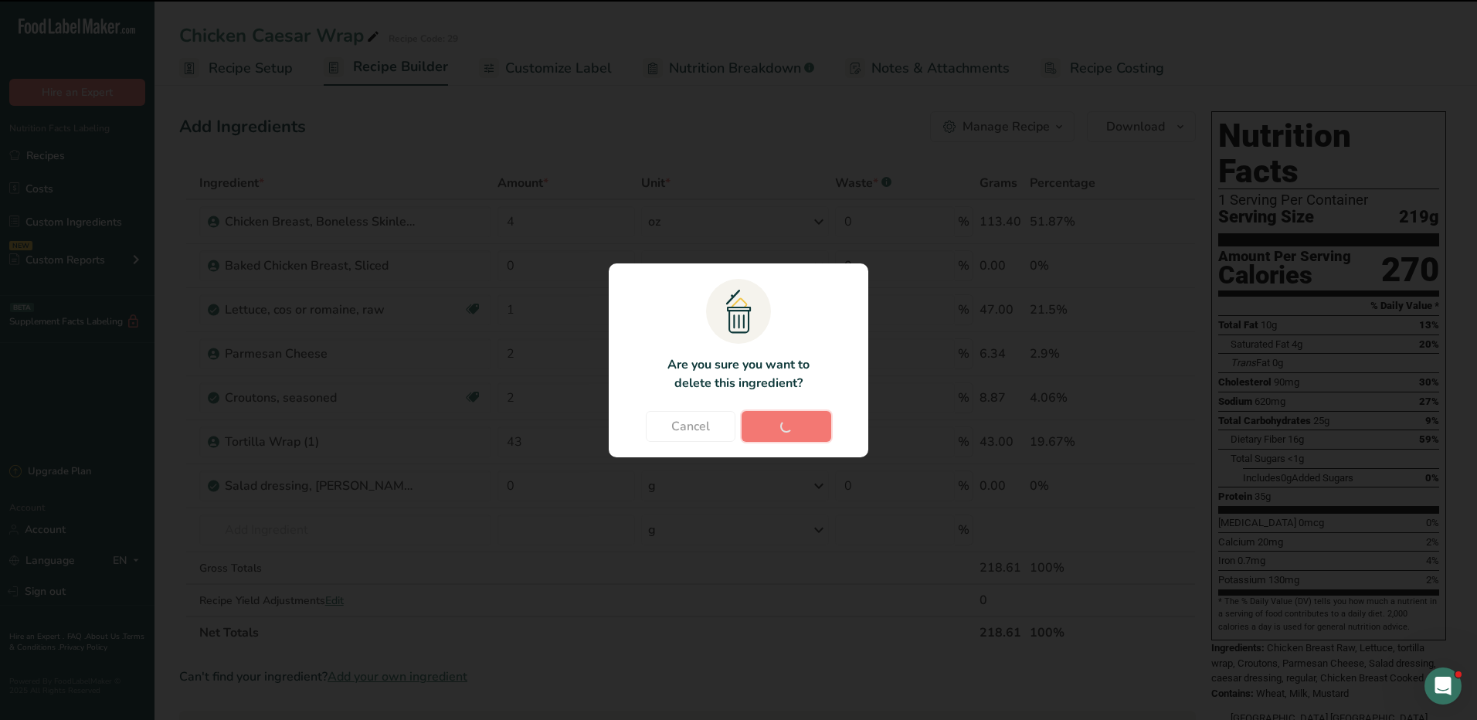
type input "0"
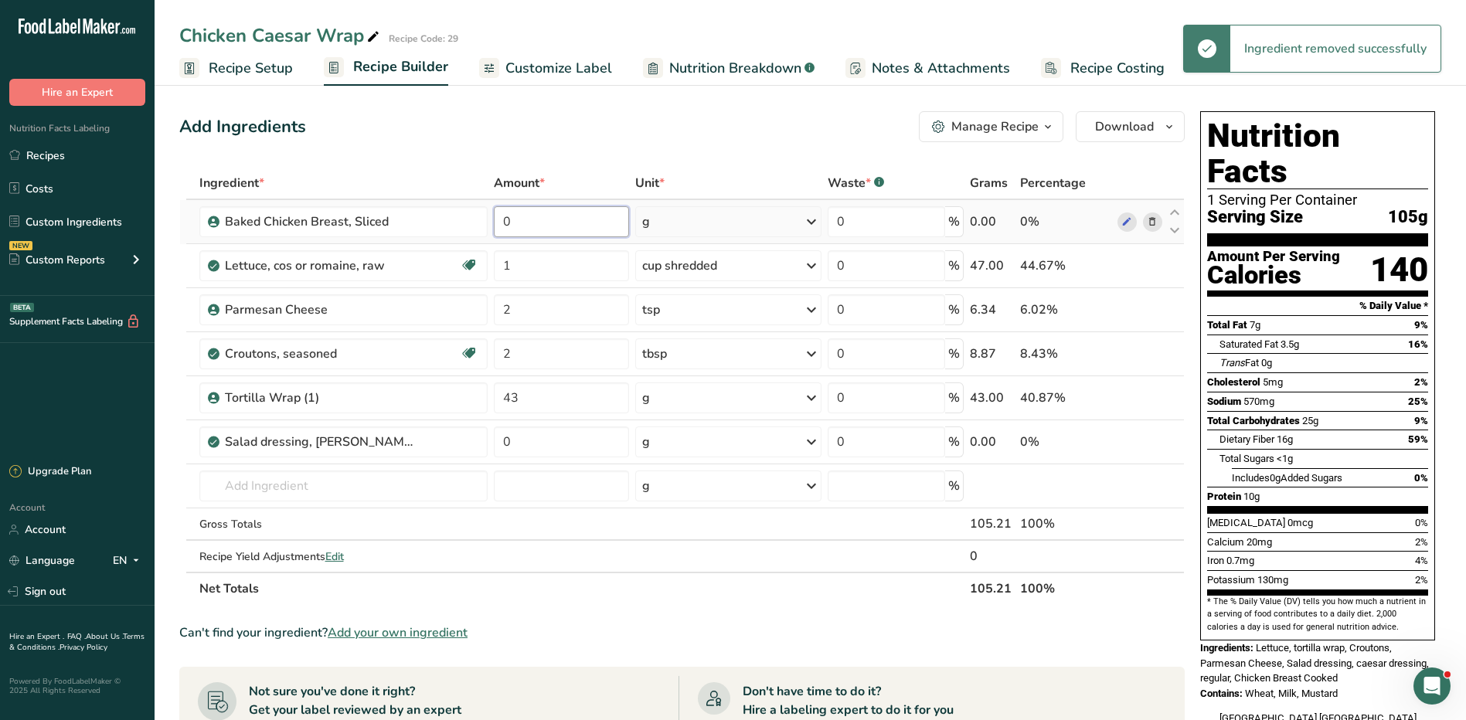
click at [566, 223] on input "0" at bounding box center [561, 221] width 135 height 31
type input "3"
click at [716, 213] on div "Ingredient * Amount * Unit * Waste * .a-a{fill:#347362;}.b-a{fill:#fff;} Grams …" at bounding box center [681, 386] width 1005 height 438
click at [717, 222] on div "g" at bounding box center [727, 221] width 185 height 31
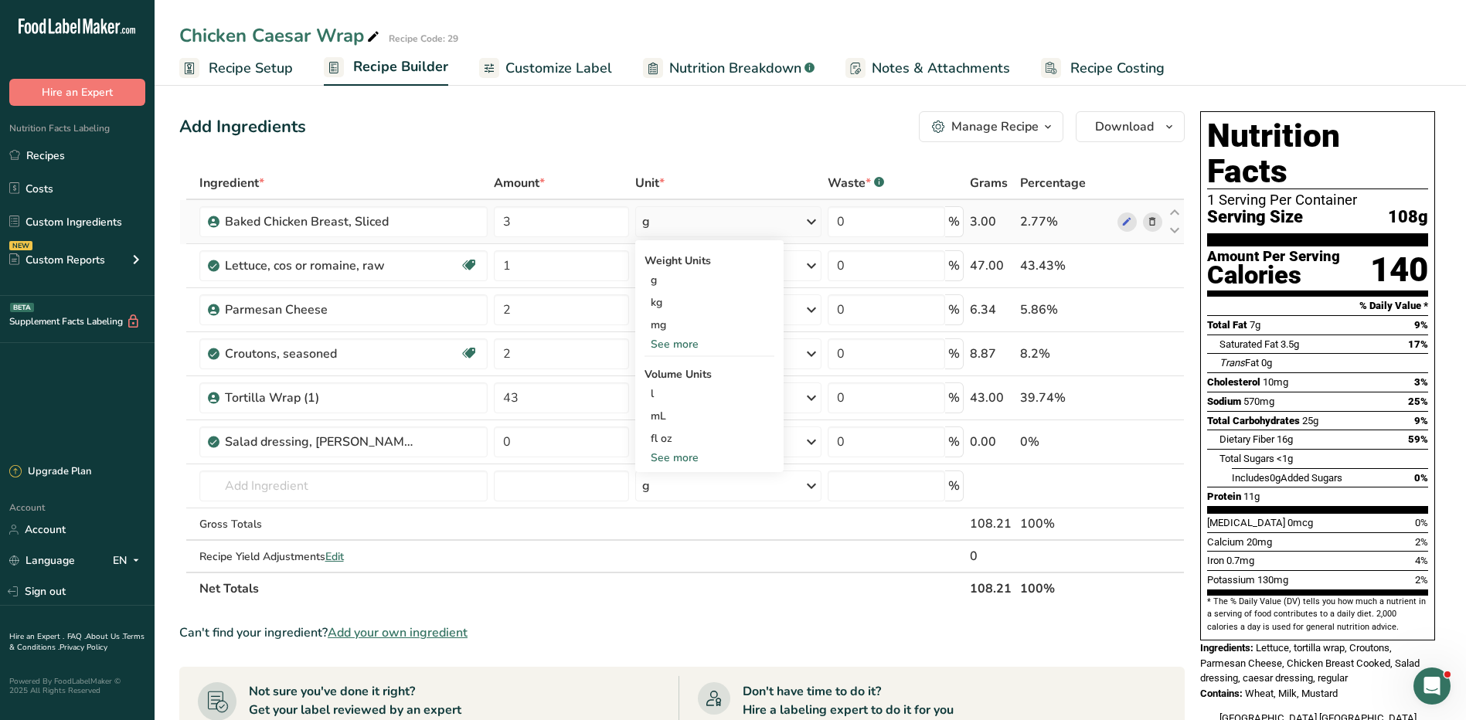
click at [691, 345] on div "See more" at bounding box center [709, 344] width 130 height 16
click at [687, 388] on div "oz" at bounding box center [709, 392] width 130 height 22
click at [1007, 125] on div "Manage Recipe" at bounding box center [994, 126] width 87 height 19
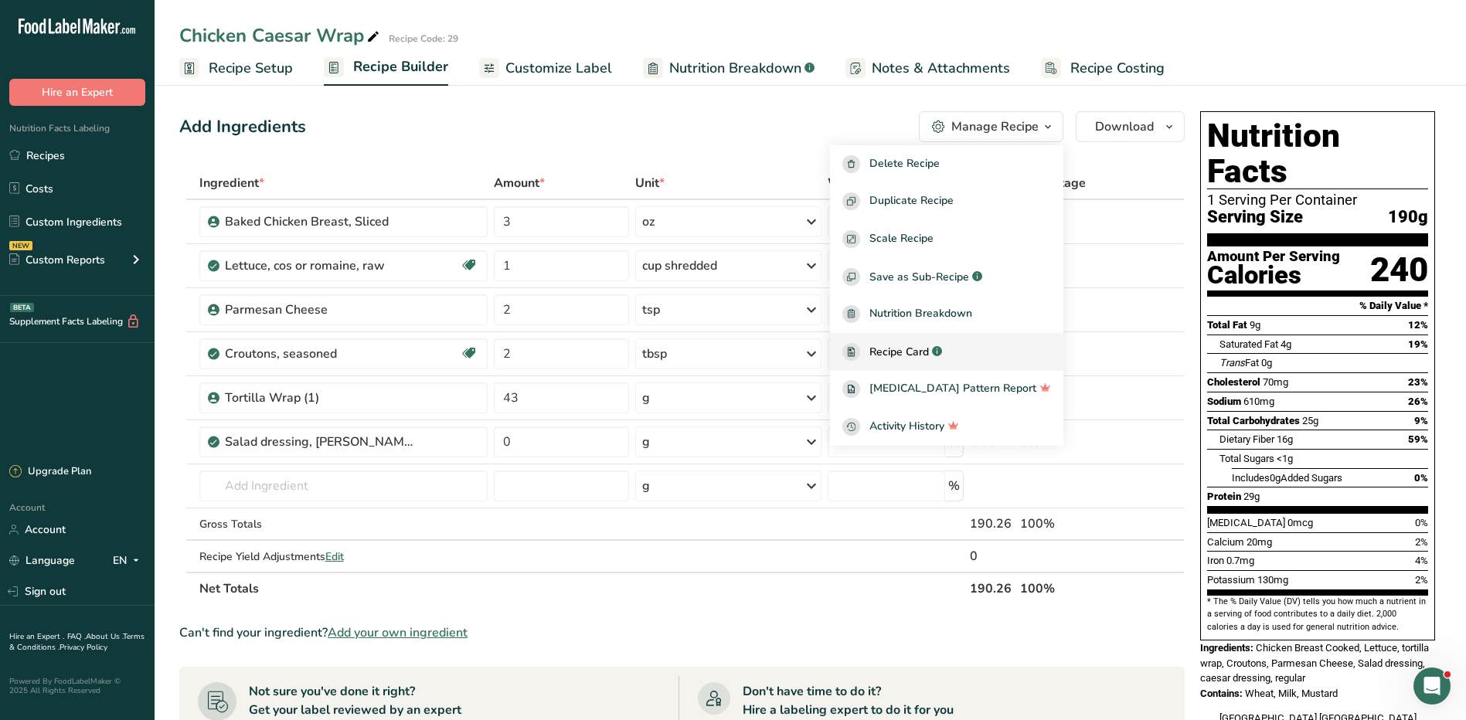
click at [929, 355] on span "Recipe Card" at bounding box center [898, 352] width 59 height 16
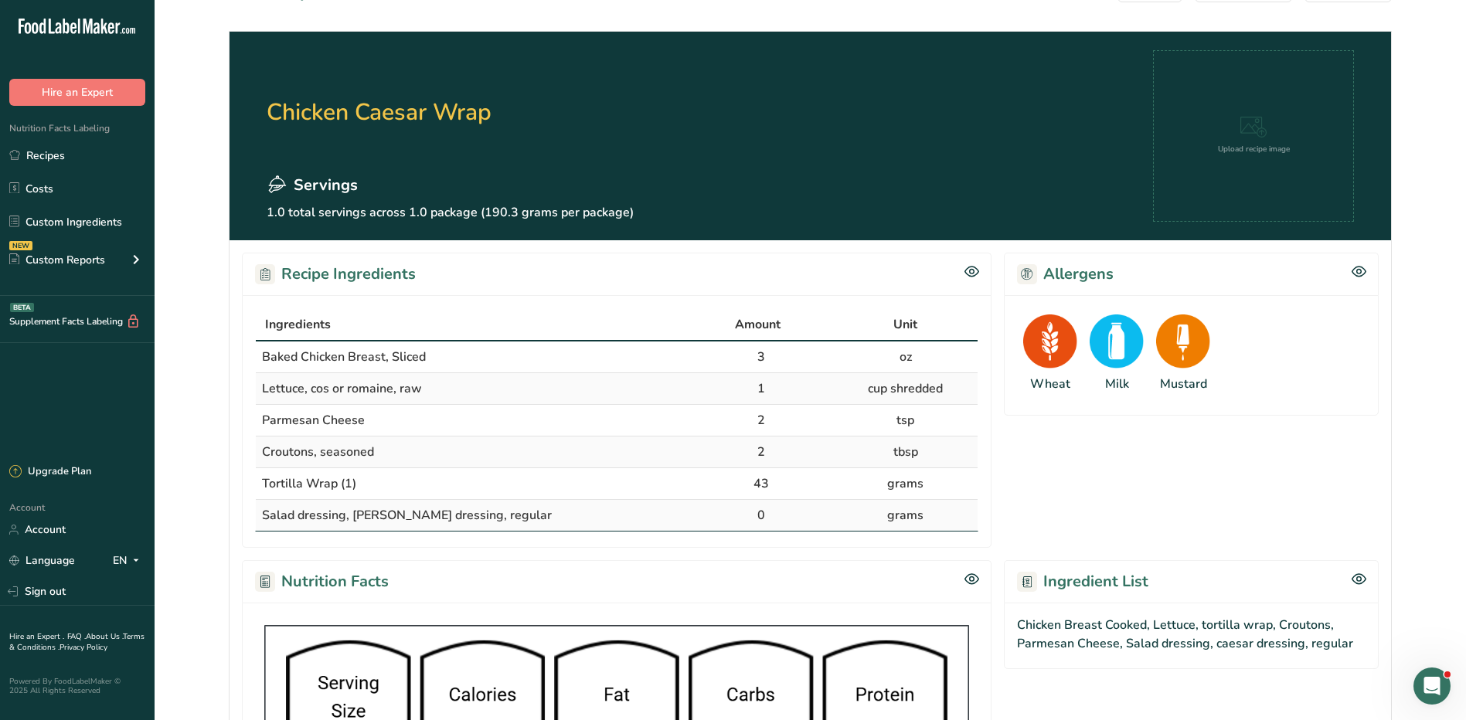
scroll to position [77, 0]
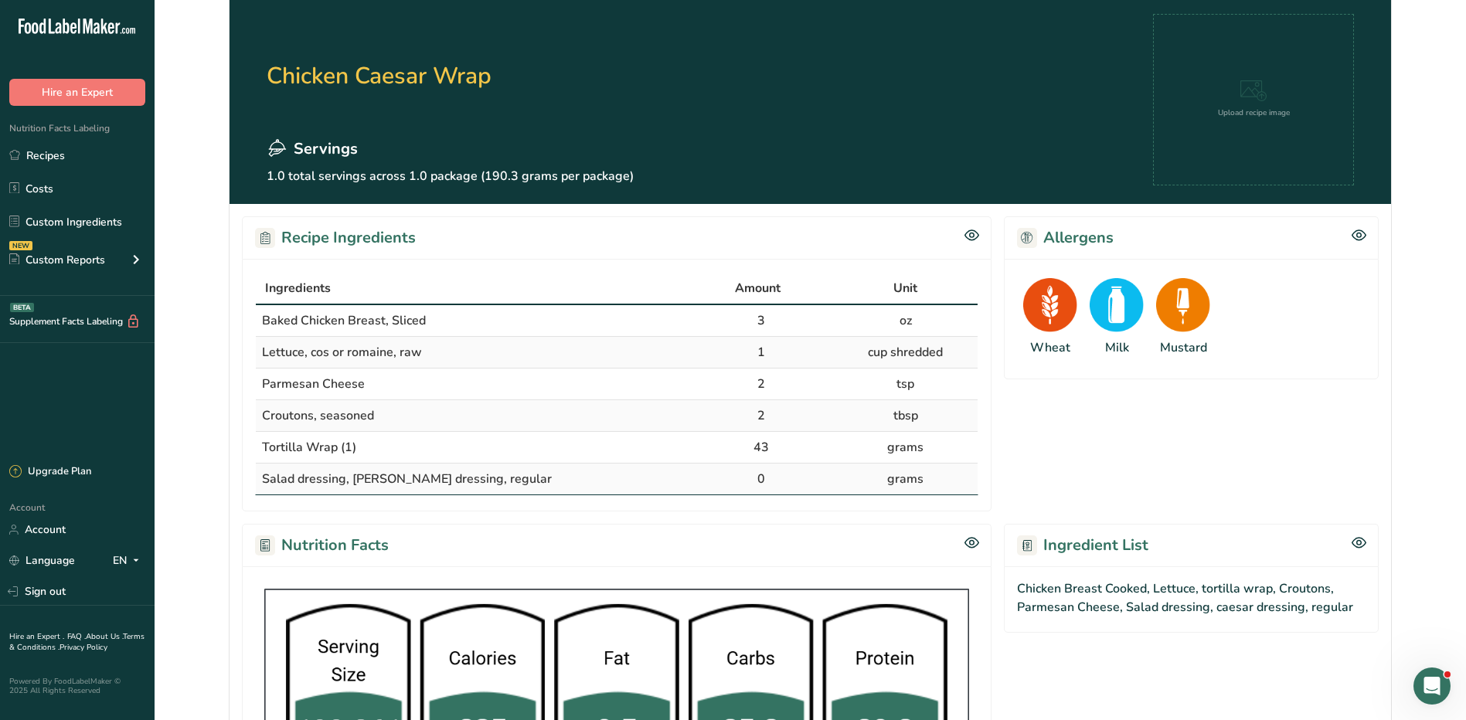
drag, startPoint x: 250, startPoint y: 306, endPoint x: 950, endPoint y: 486, distance: 722.9
click at [950, 486] on div "Ingredients Amount Unit Baked Chicken Breast, Sliced 3 oz Lettuce, cos or romai…" at bounding box center [617, 385] width 750 height 253
copy table "Ingredients Amount Unit Baked Chicken Breast, Sliced 3 oz Lettuce, cos or romai…"
click at [57, 152] on link "Recipes" at bounding box center [77, 155] width 155 height 29
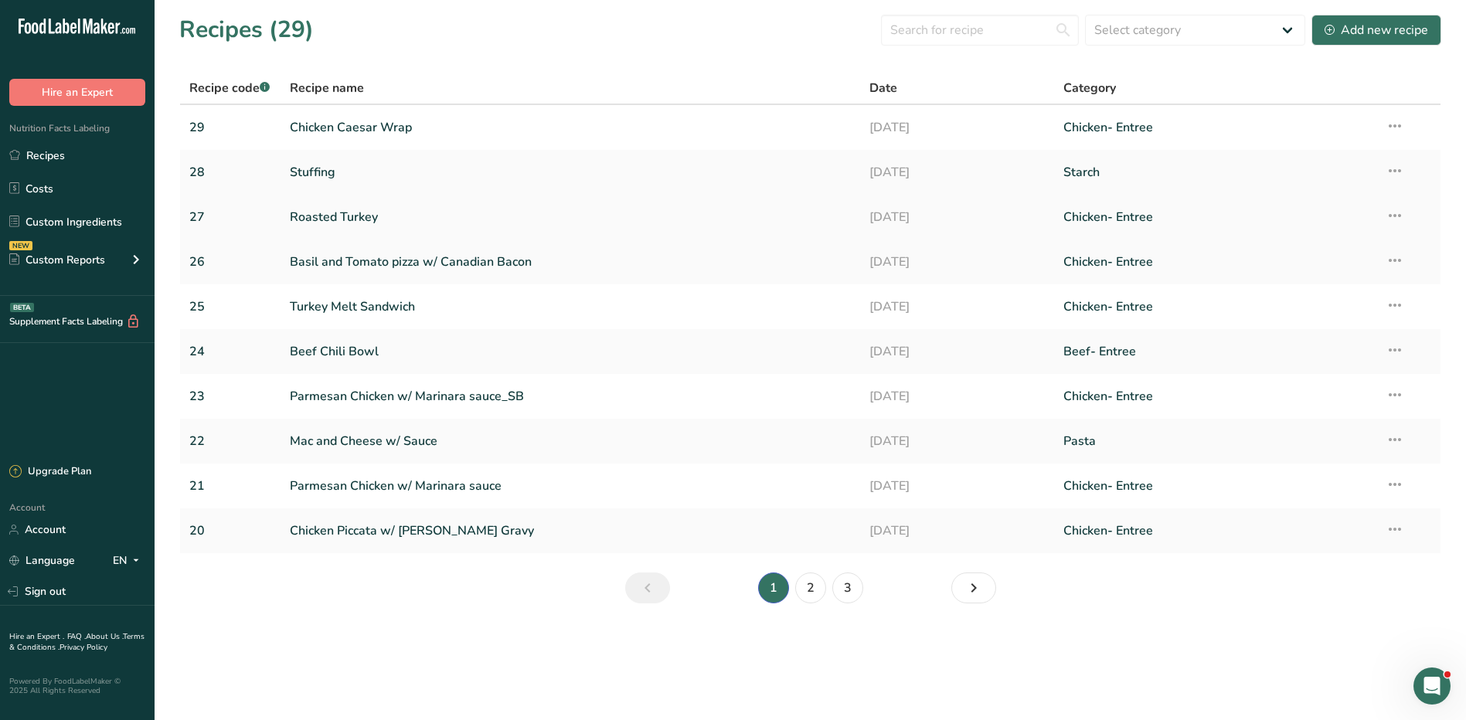
click at [334, 208] on link "Roasted Turkey" at bounding box center [571, 217] width 562 height 32
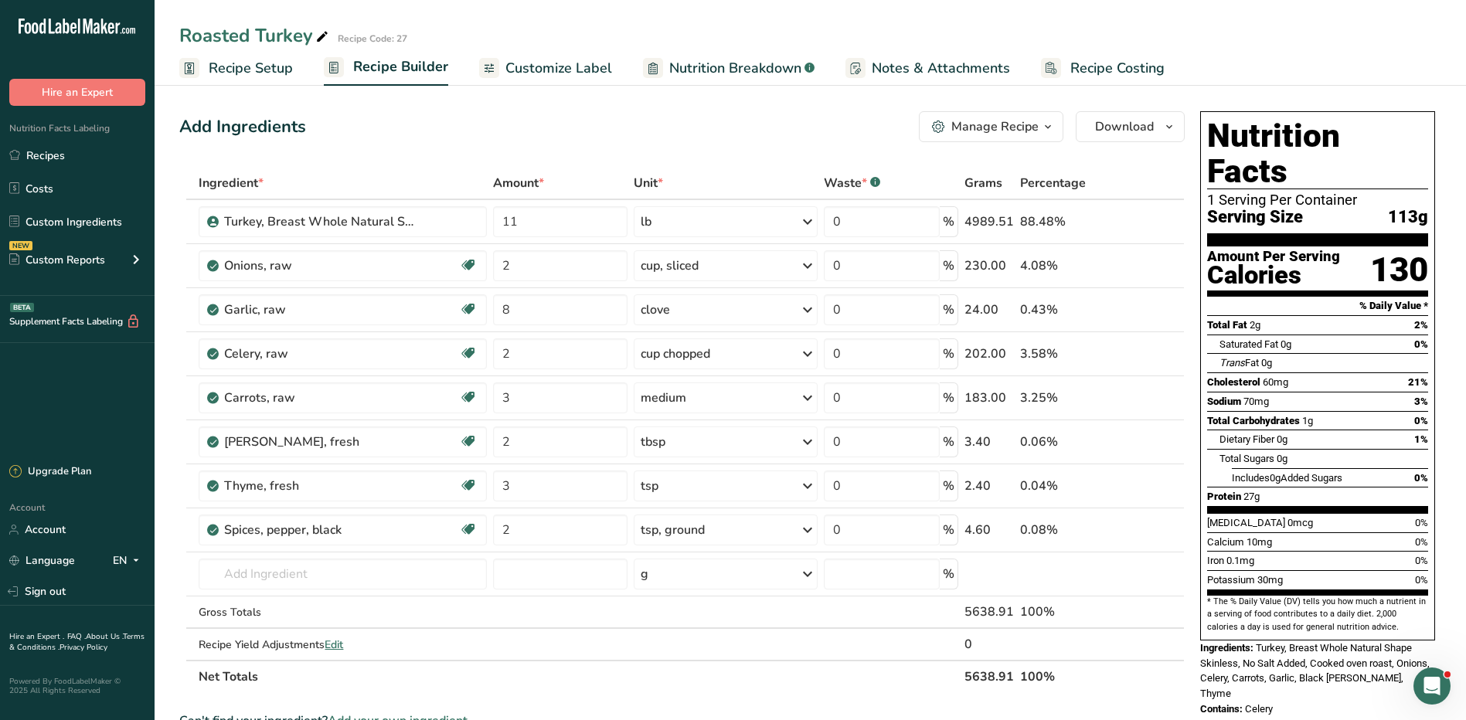
click at [1005, 125] on div "Manage Recipe" at bounding box center [994, 126] width 87 height 19
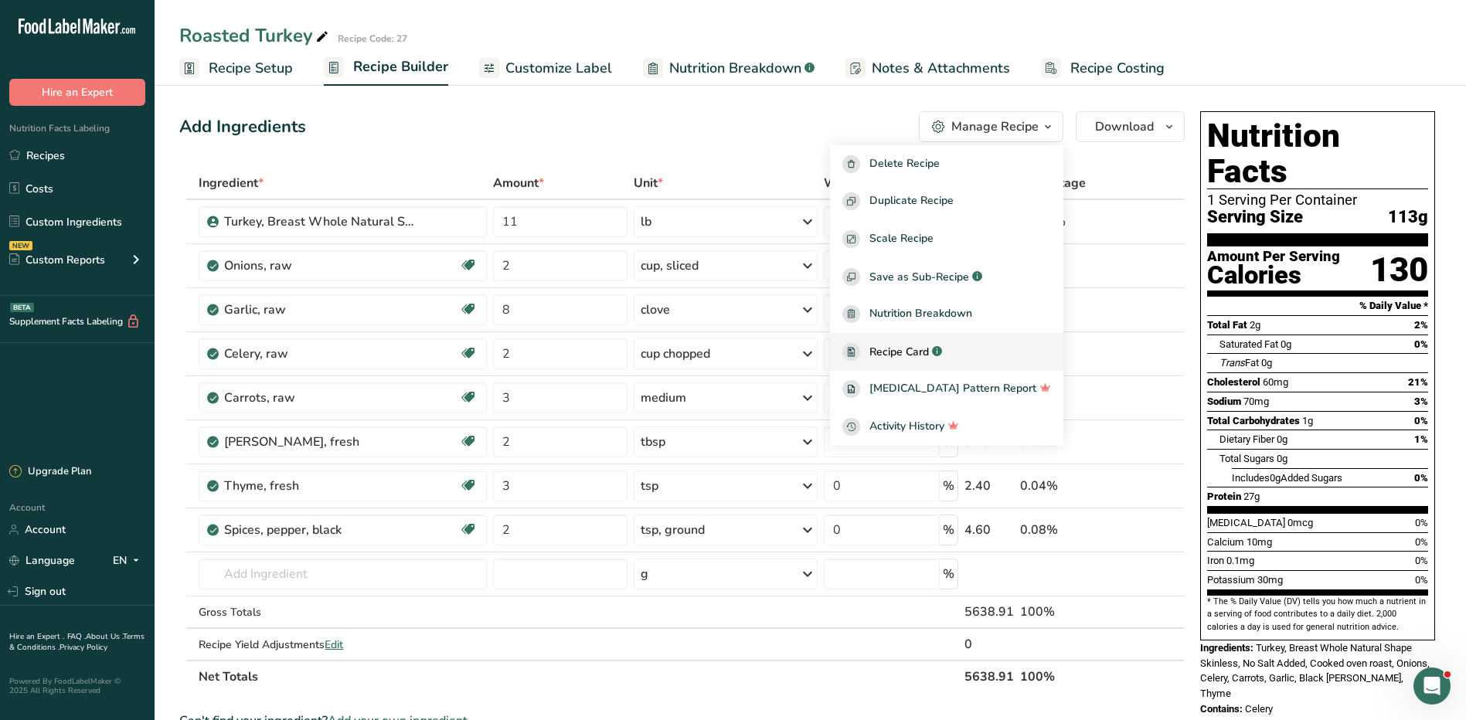
click at [925, 352] on span "Recipe Card" at bounding box center [898, 352] width 59 height 16
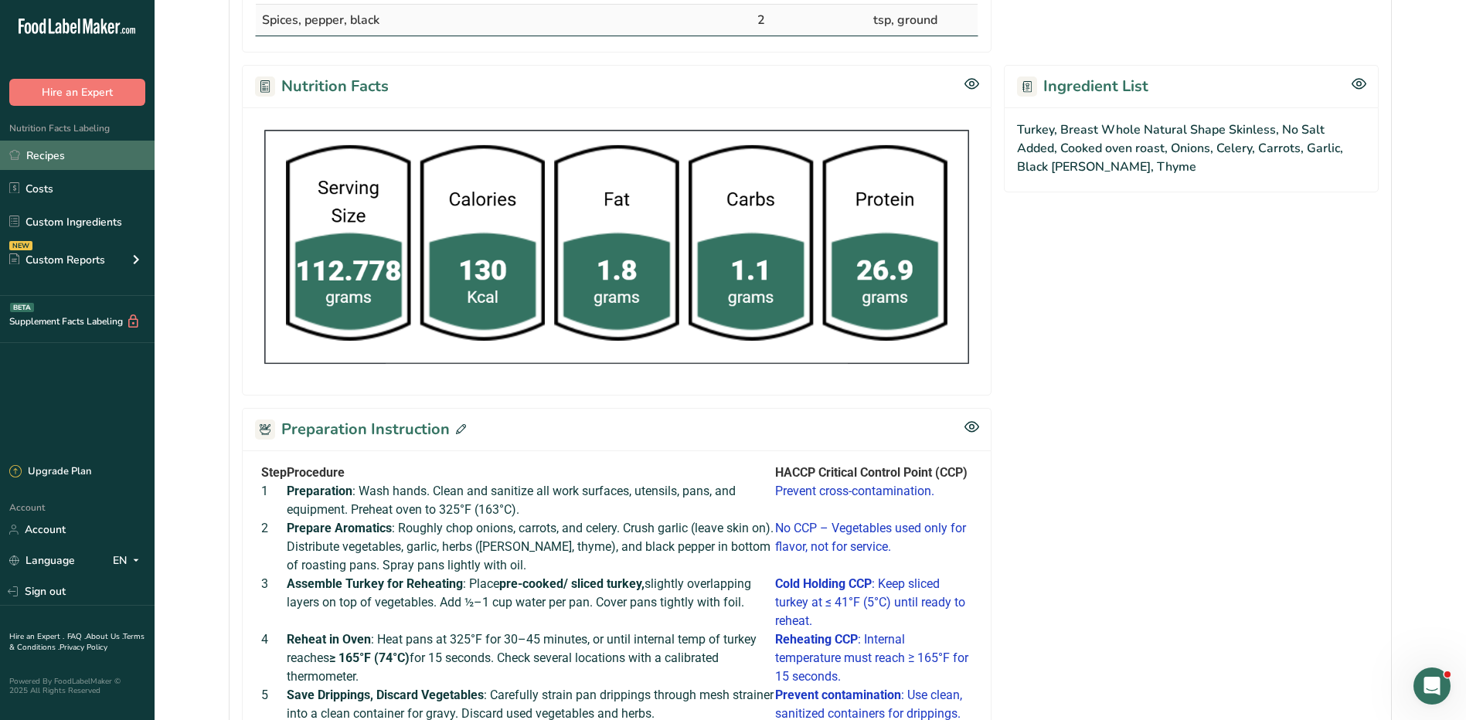
click at [47, 165] on link "Recipes" at bounding box center [77, 155] width 155 height 29
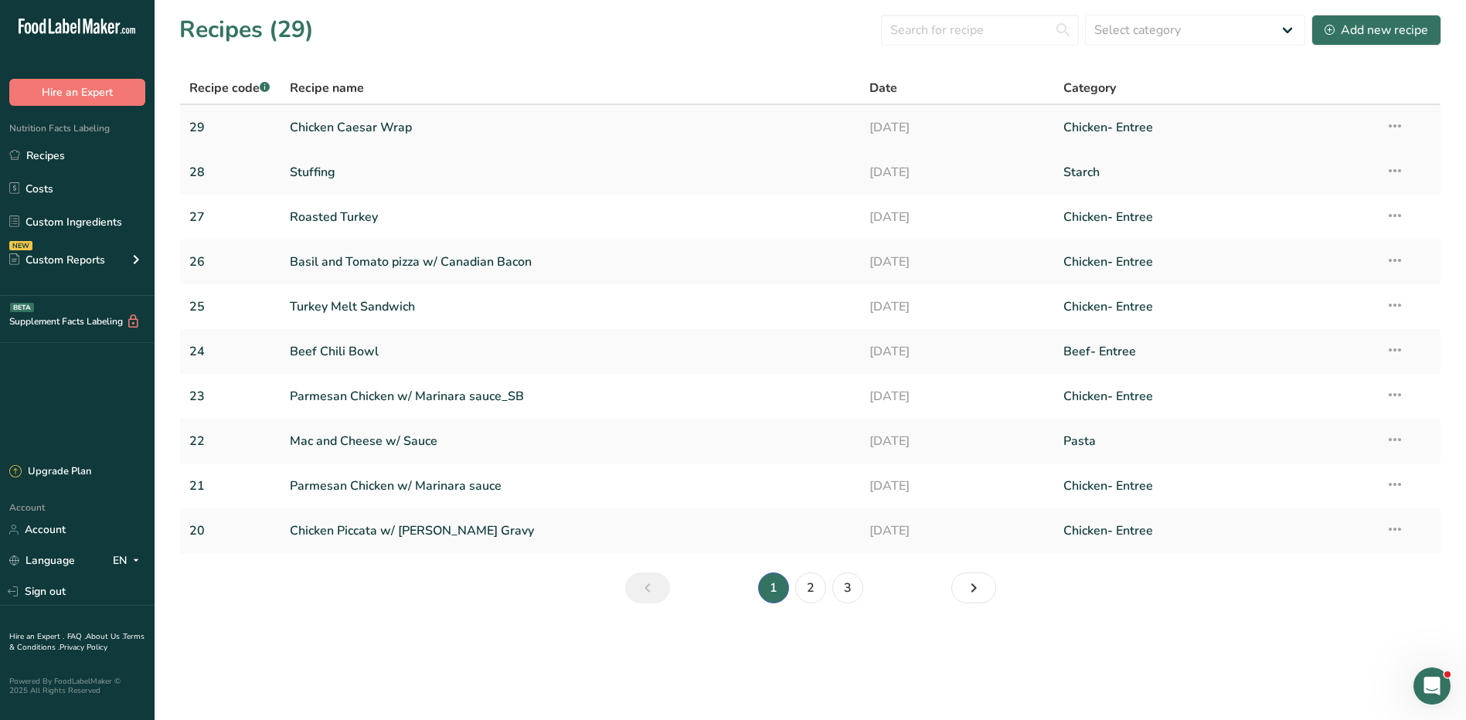
drag, startPoint x: 336, startPoint y: 134, endPoint x: 336, endPoint y: 125, distance: 9.3
click at [336, 134] on link "Chicken Caesar Wrap" at bounding box center [571, 127] width 562 height 32
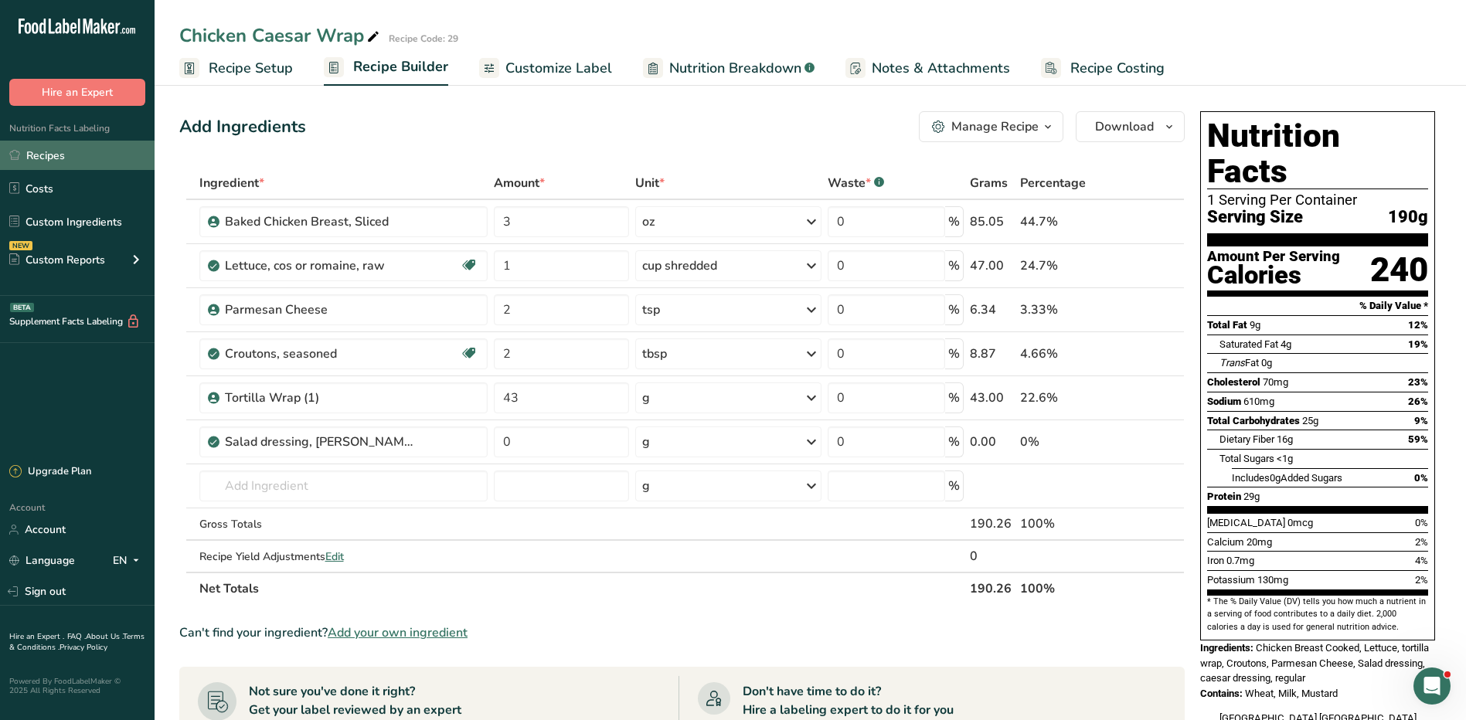
click at [69, 161] on link "Recipes" at bounding box center [77, 155] width 155 height 29
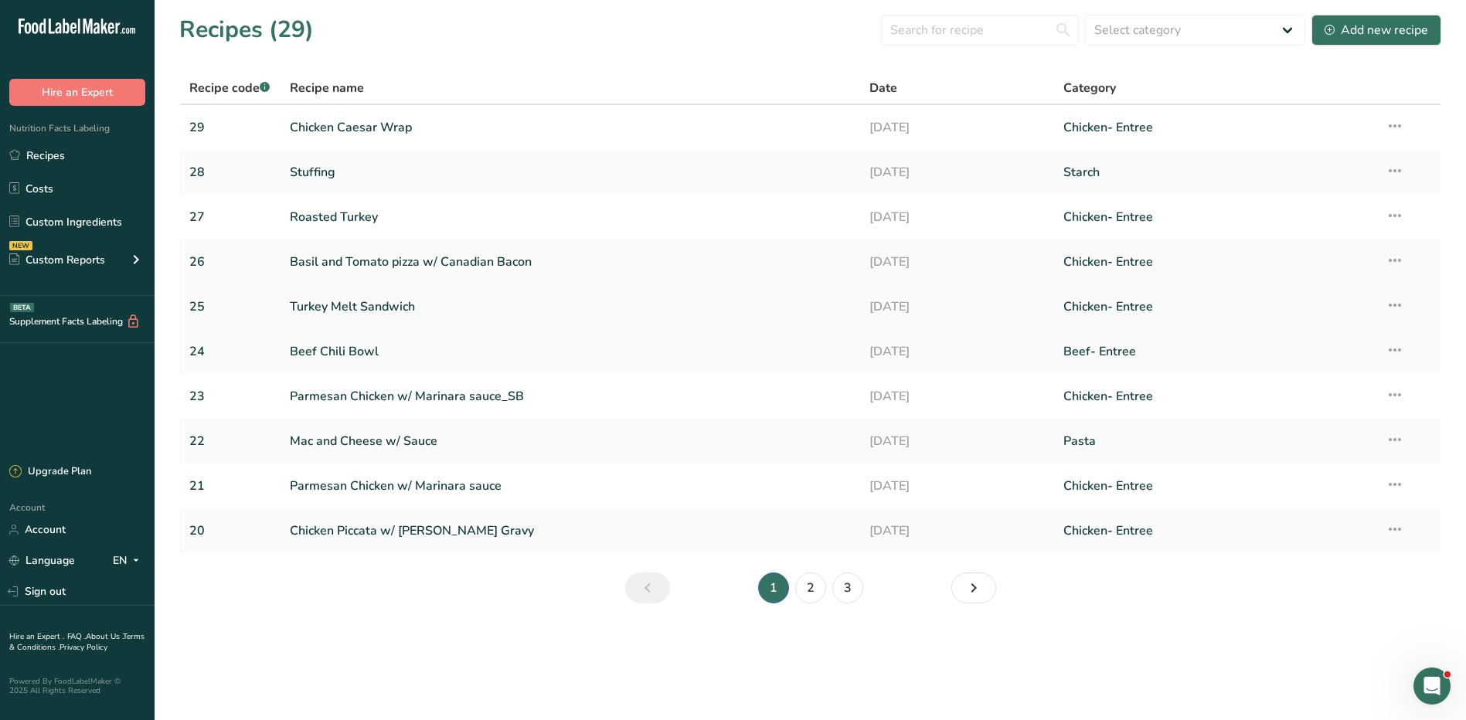
click at [377, 304] on link "Turkey Melt Sandwich" at bounding box center [571, 307] width 562 height 32
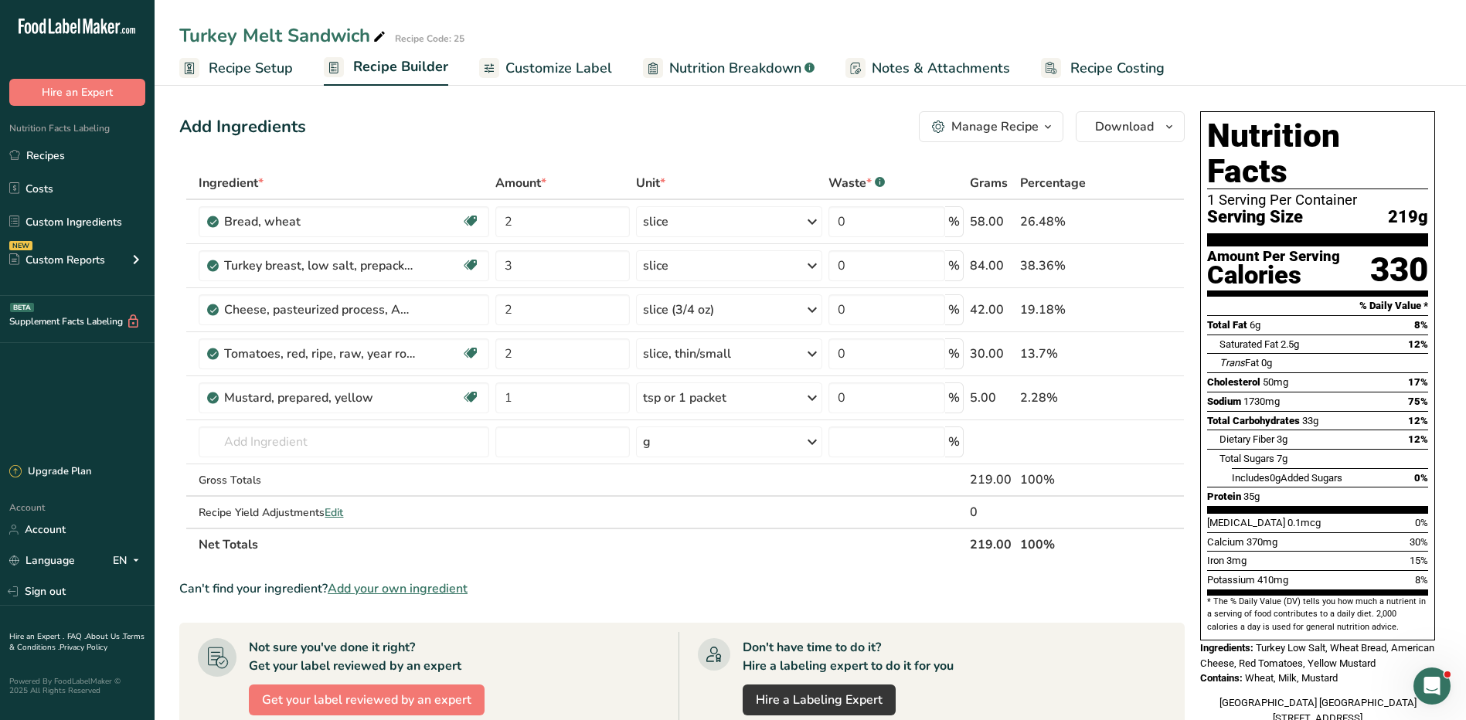
click at [1016, 127] on div "Manage Recipe" at bounding box center [994, 126] width 87 height 19
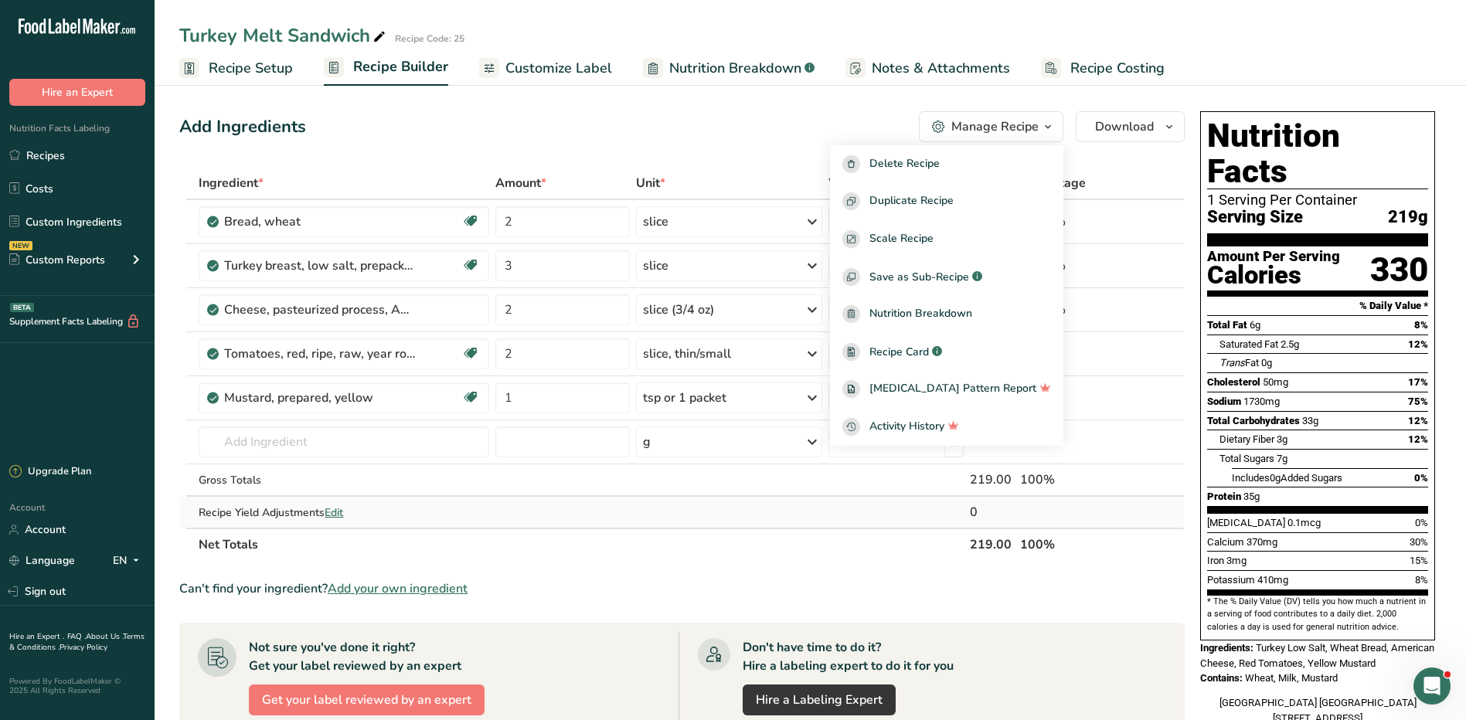
click at [700, 518] on td at bounding box center [729, 512] width 192 height 31
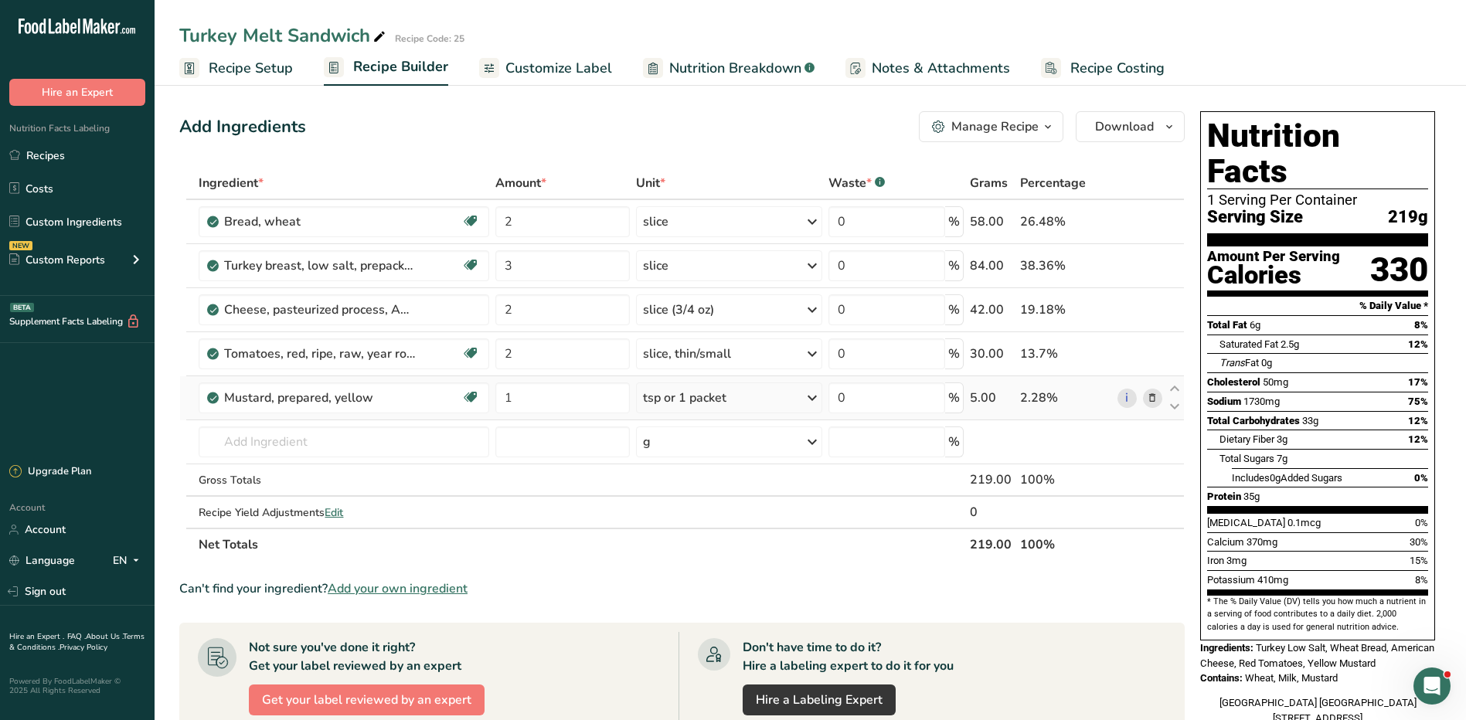
click at [1150, 394] on icon at bounding box center [1152, 398] width 11 height 16
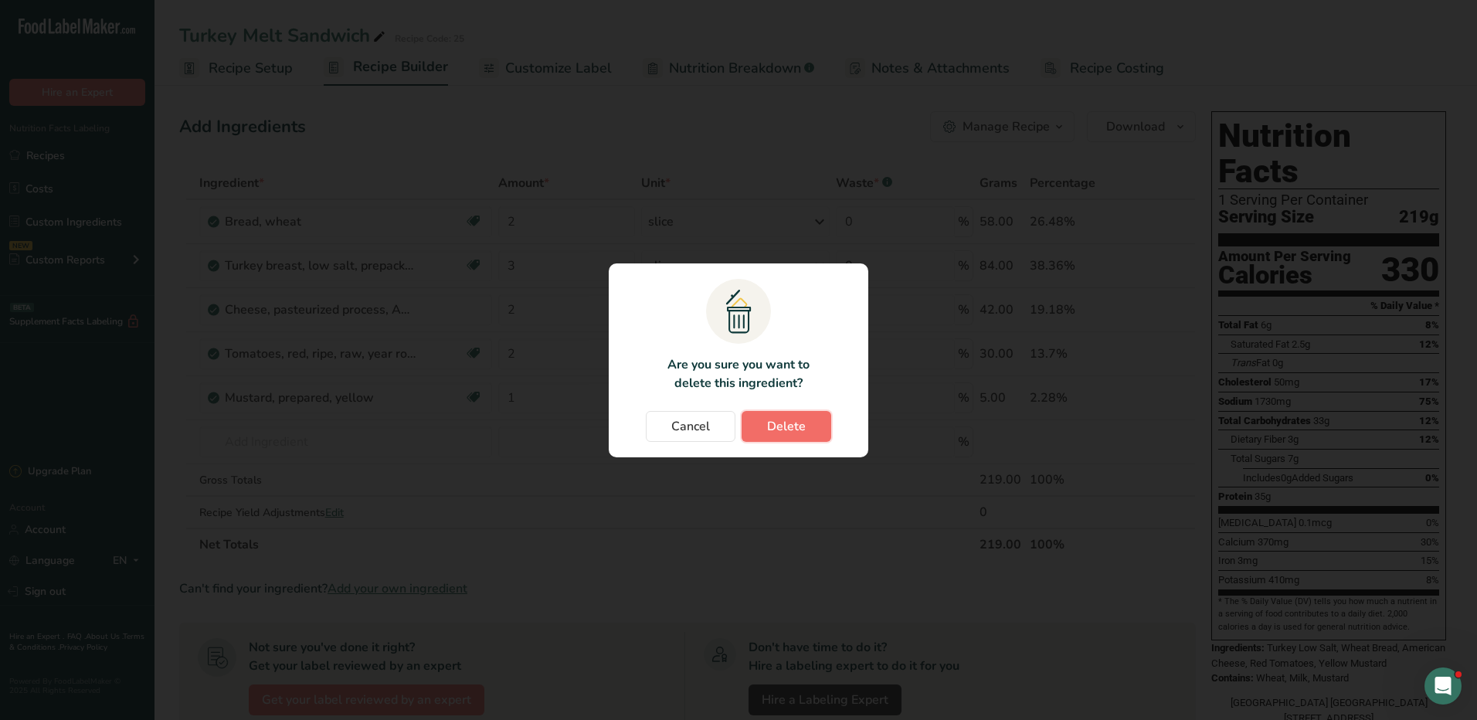
click at [778, 426] on span "Delete" at bounding box center [786, 426] width 39 height 19
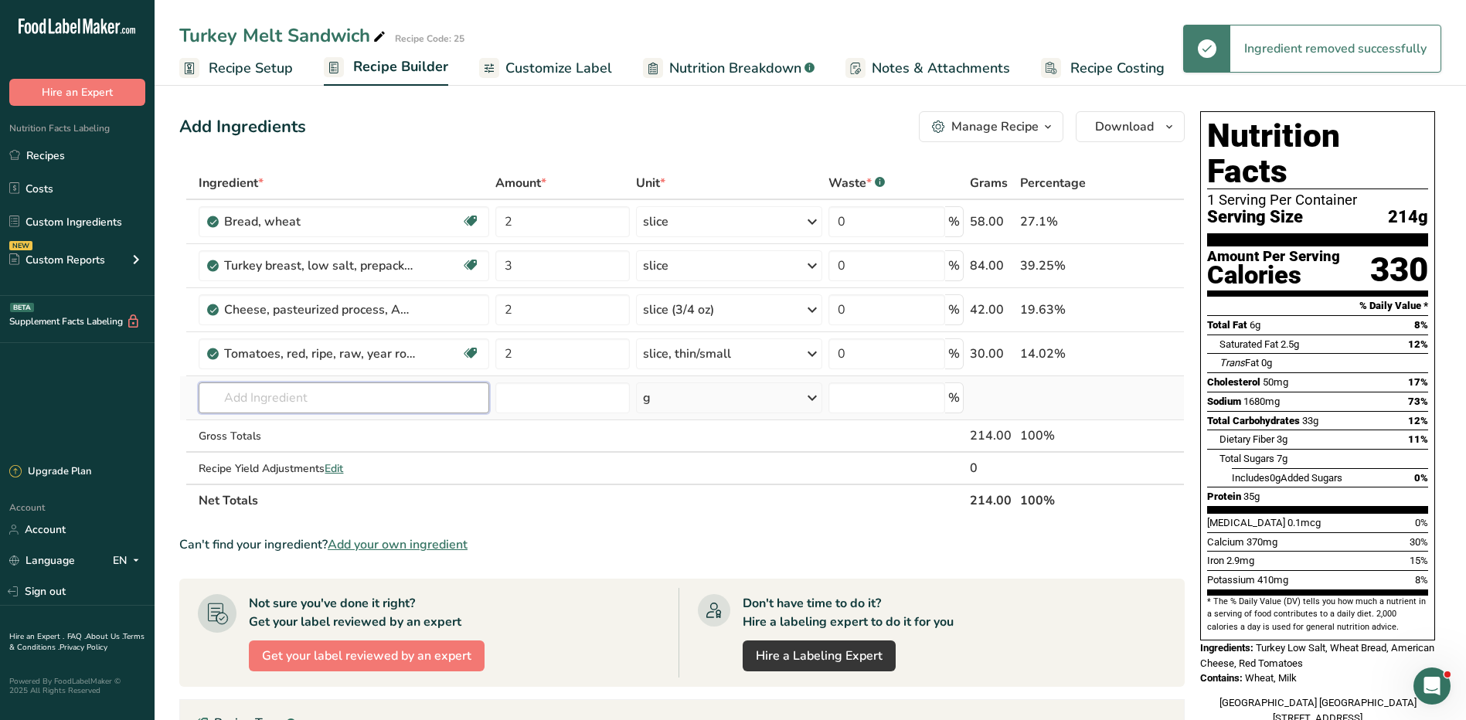
click at [350, 391] on input "text" at bounding box center [344, 397] width 290 height 31
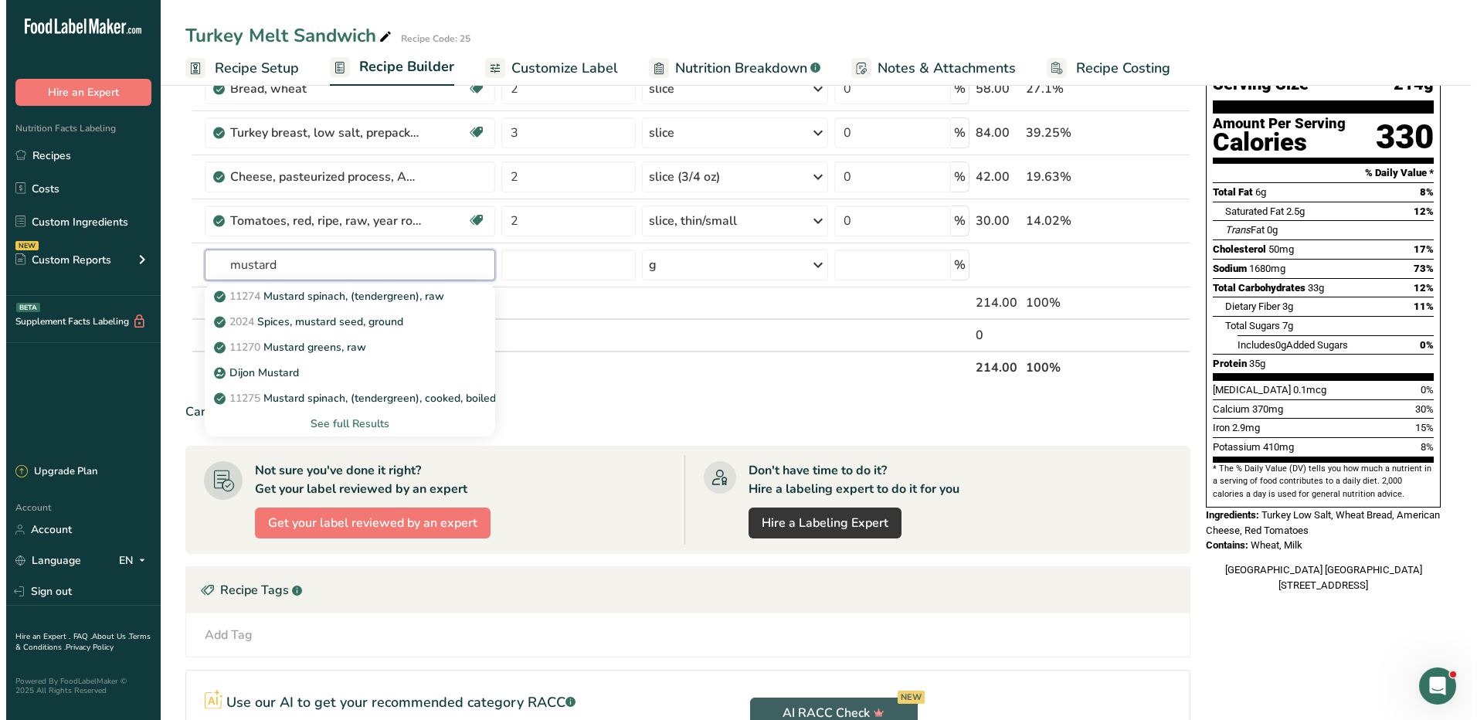
scroll to position [155, 0]
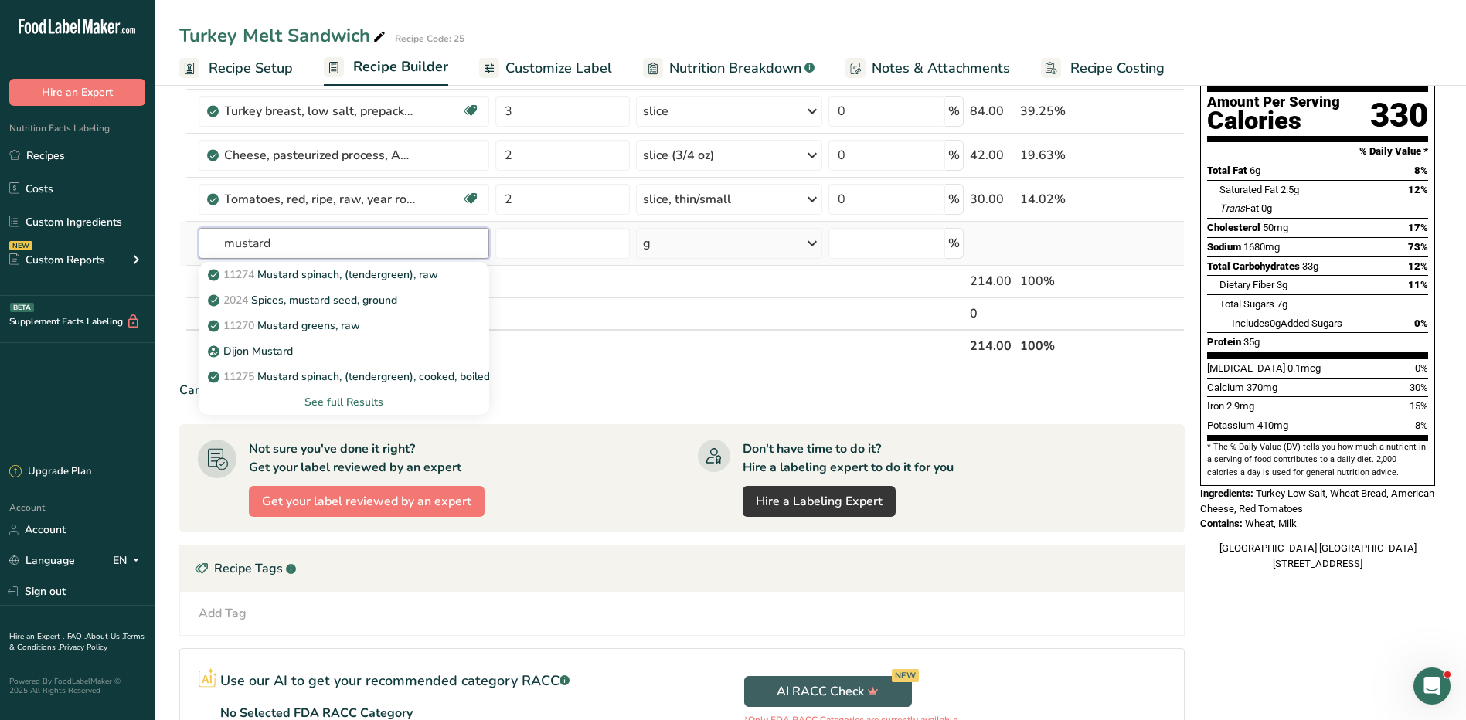
type input "mustard"
click at [358, 407] on div "See full Results" at bounding box center [343, 402] width 265 height 16
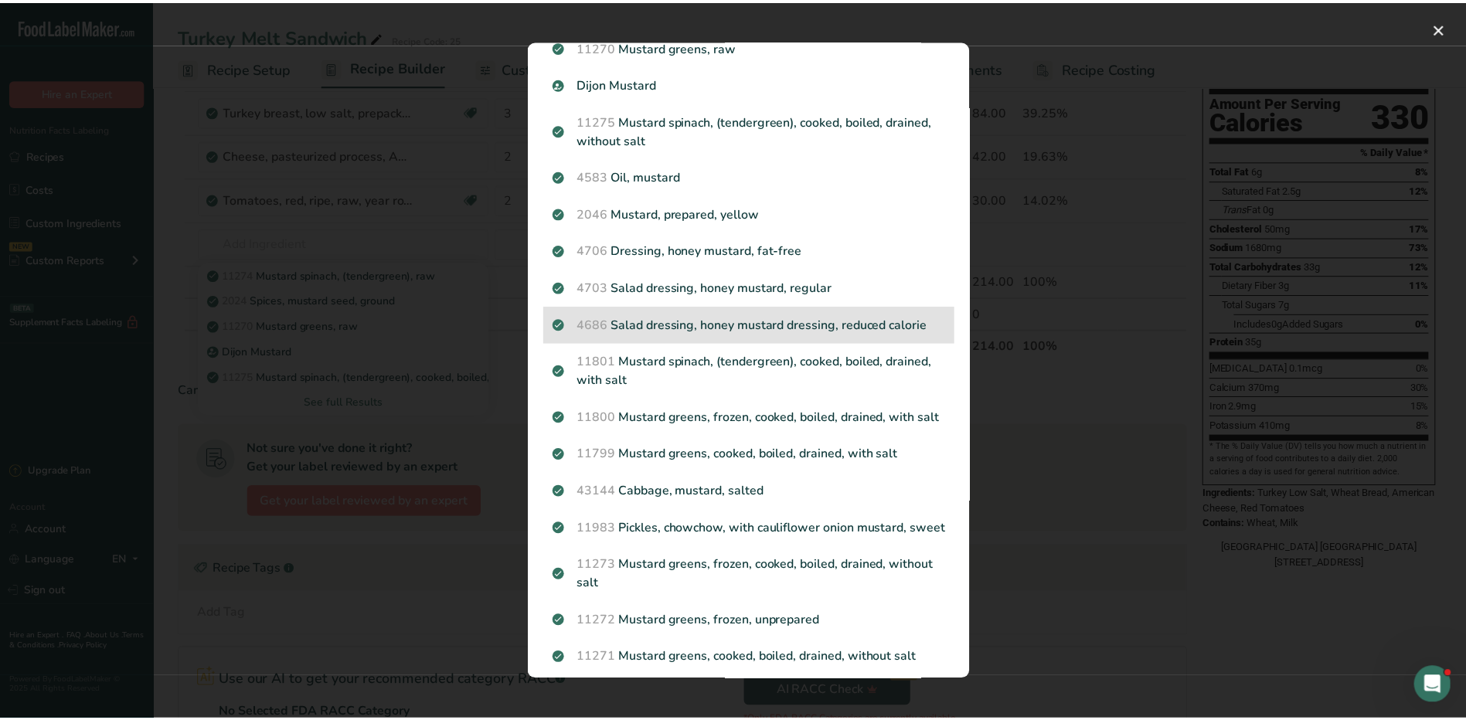
scroll to position [0, 0]
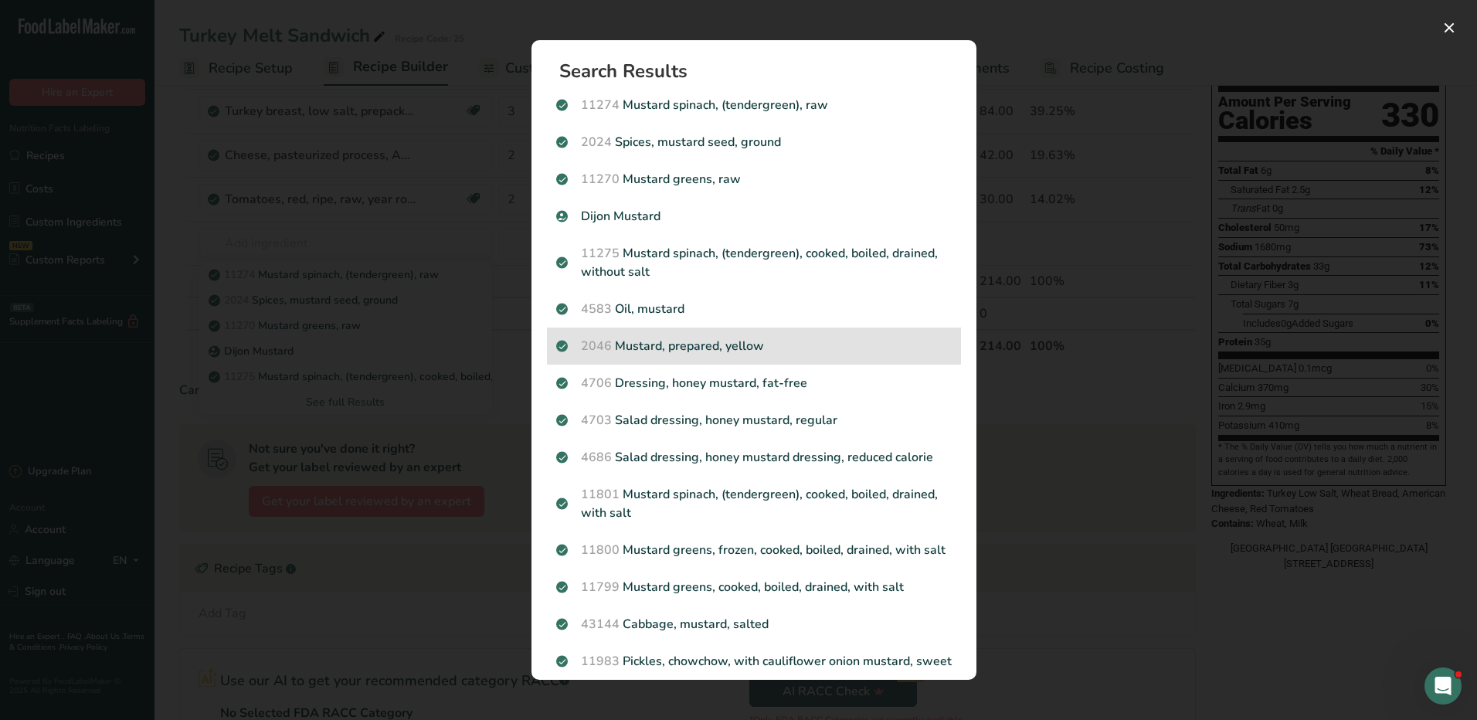
click at [739, 348] on p "2046 Mustard, prepared, yellow" at bounding box center [754, 346] width 396 height 19
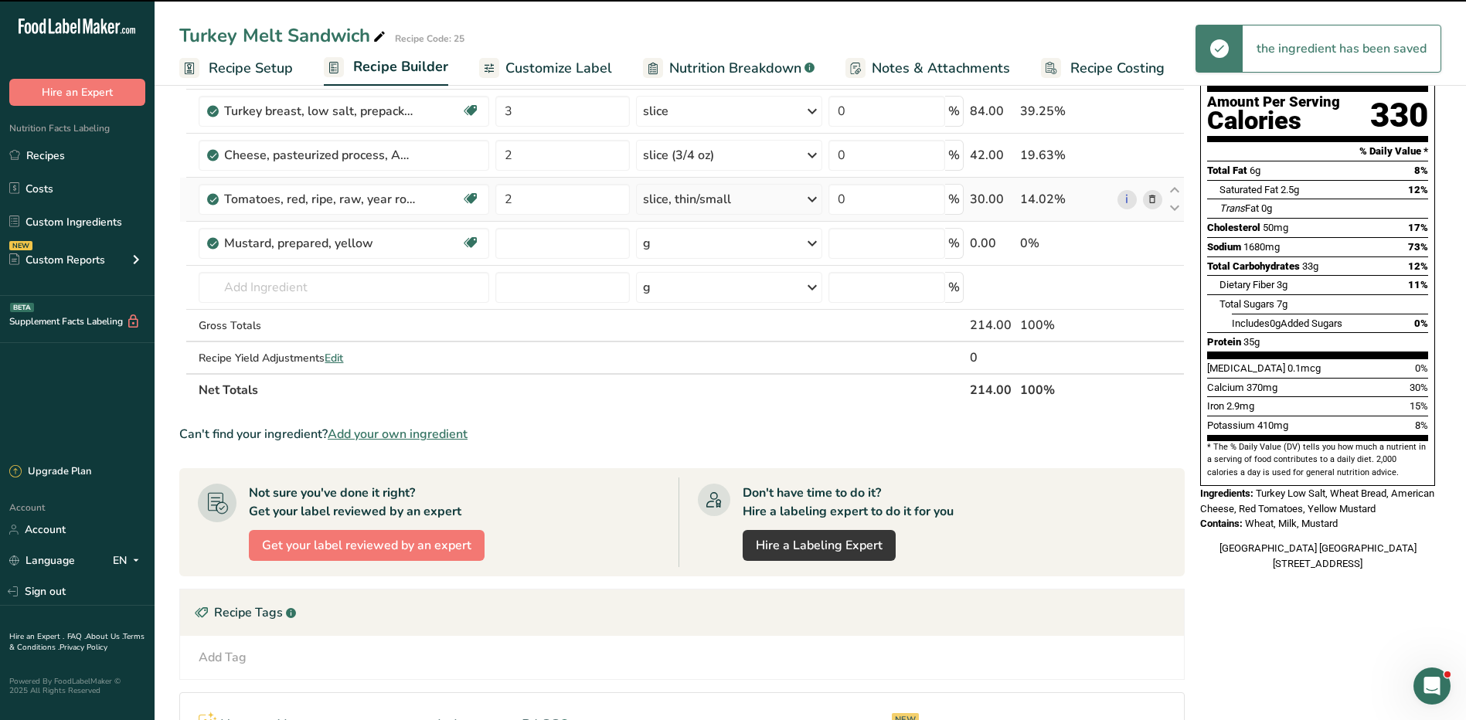
type input "0"
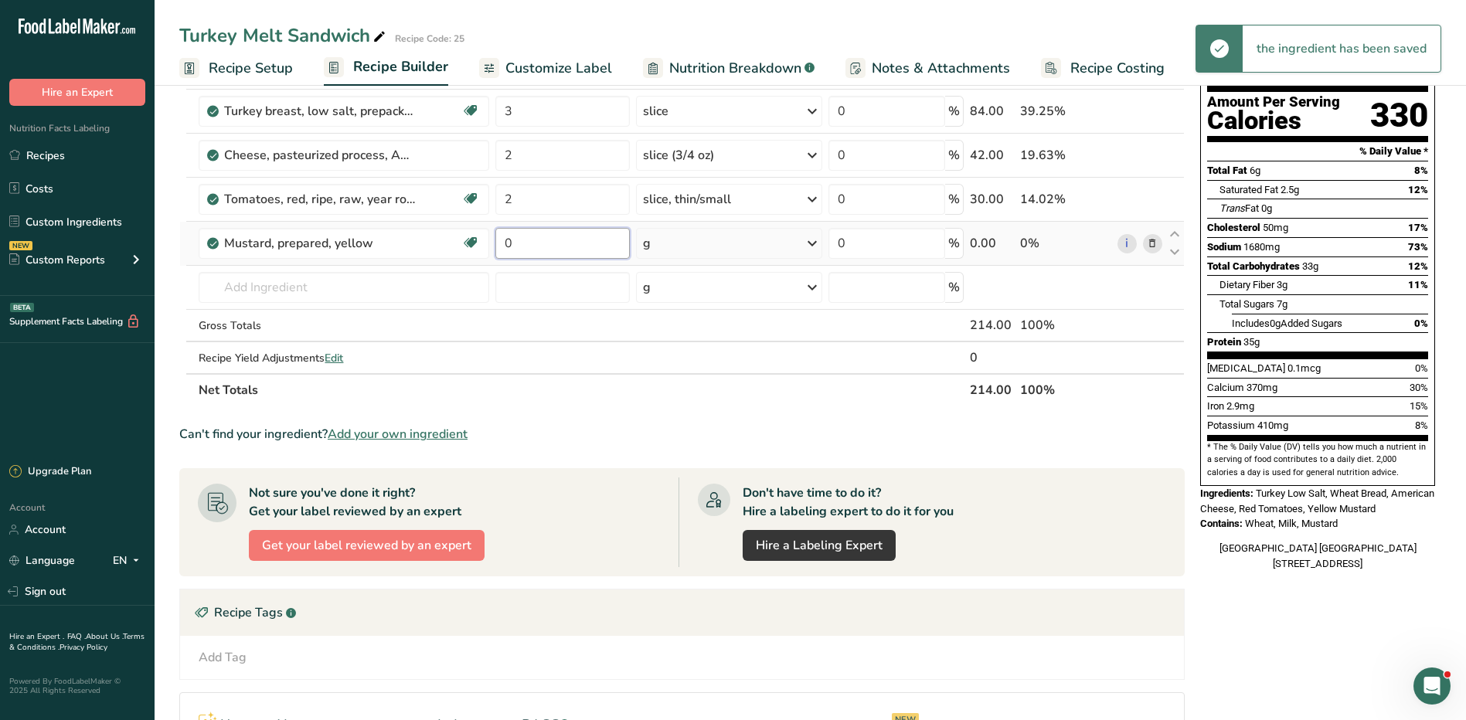
click at [527, 242] on input "0" at bounding box center [562, 243] width 134 height 31
type input "1"
click at [676, 246] on div "Ingredient * Amount * Unit * Waste * .a-a{fill:#347362;}.b-a{fill:#fff;} Grams …" at bounding box center [681, 209] width 1005 height 394
click at [668, 243] on div "g" at bounding box center [729, 243] width 186 height 31
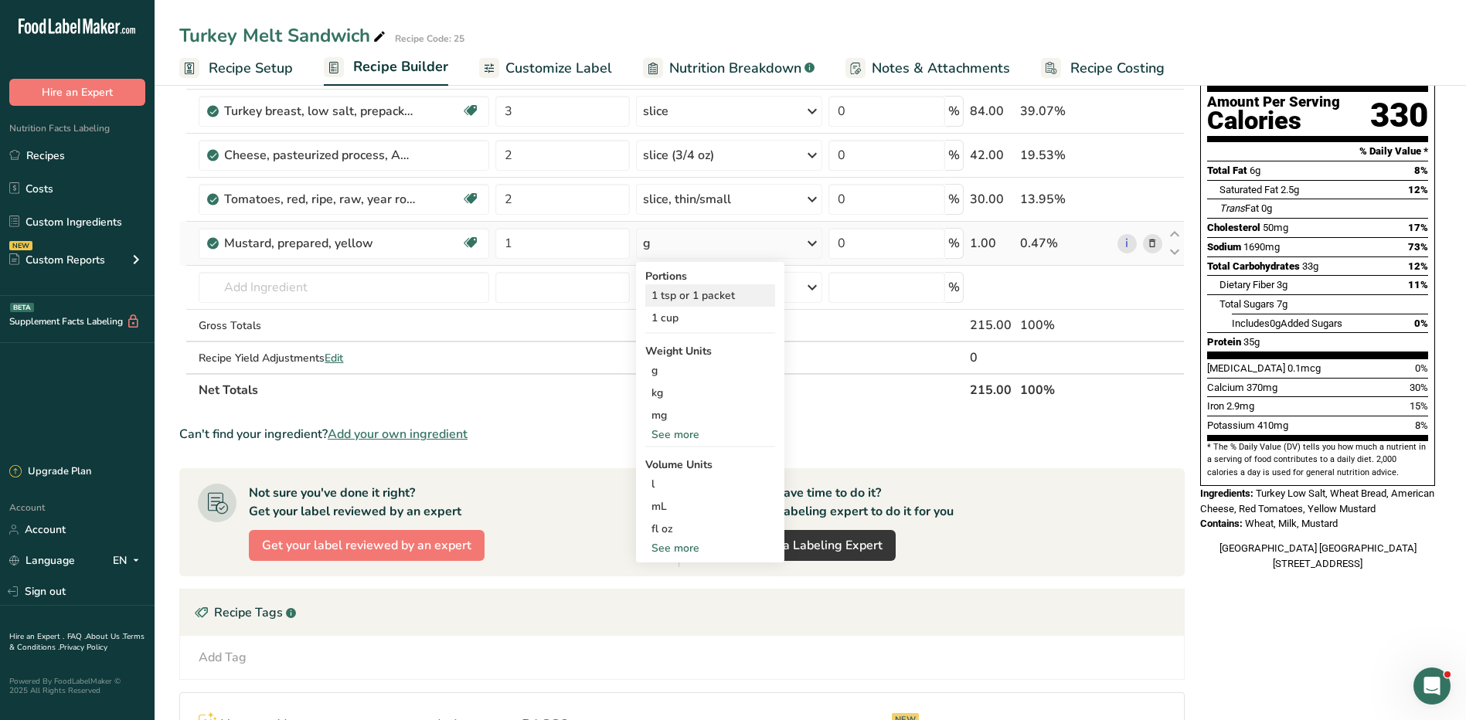
click at [705, 291] on div "1 tsp or 1 packet" at bounding box center [710, 295] width 130 height 22
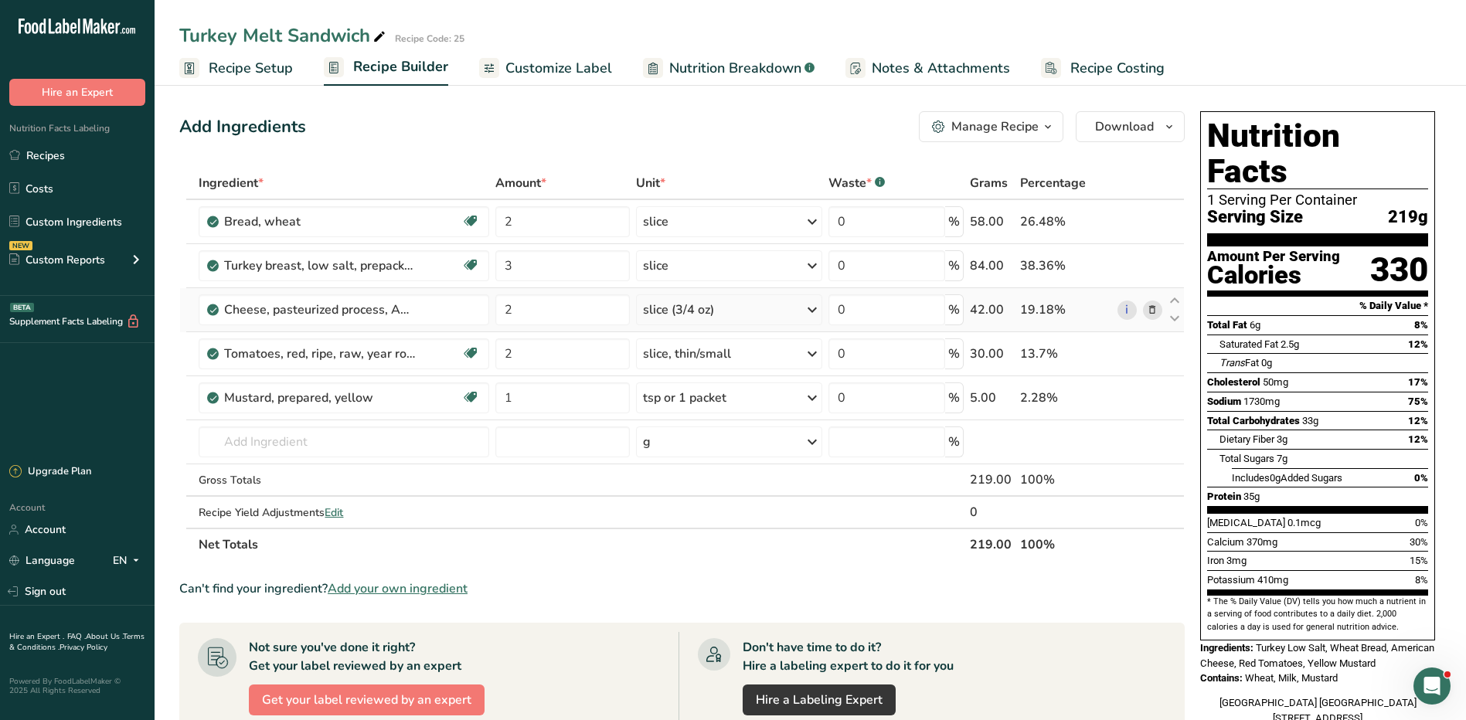
click at [1154, 308] on icon at bounding box center [1152, 310] width 11 height 16
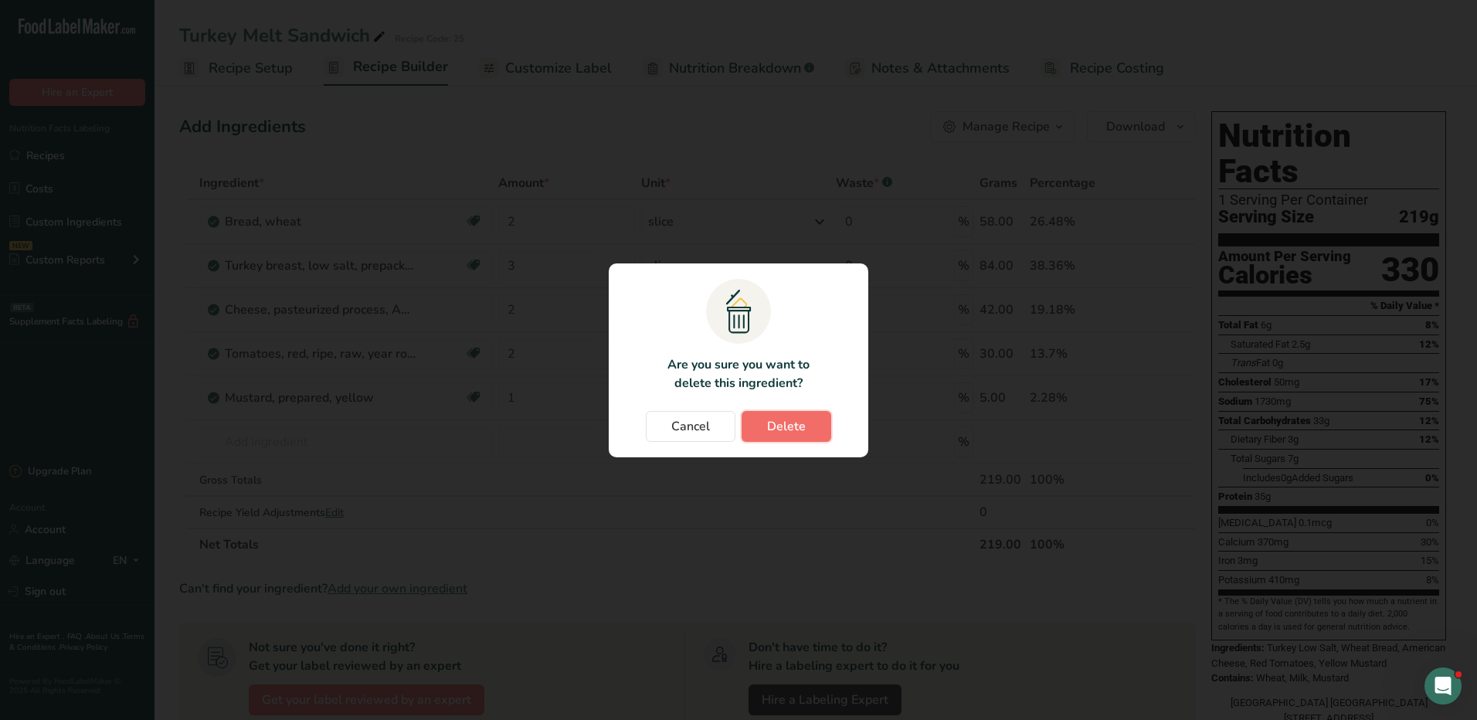
click at [806, 427] on button "Delete" at bounding box center [787, 426] width 90 height 31
type input "1"
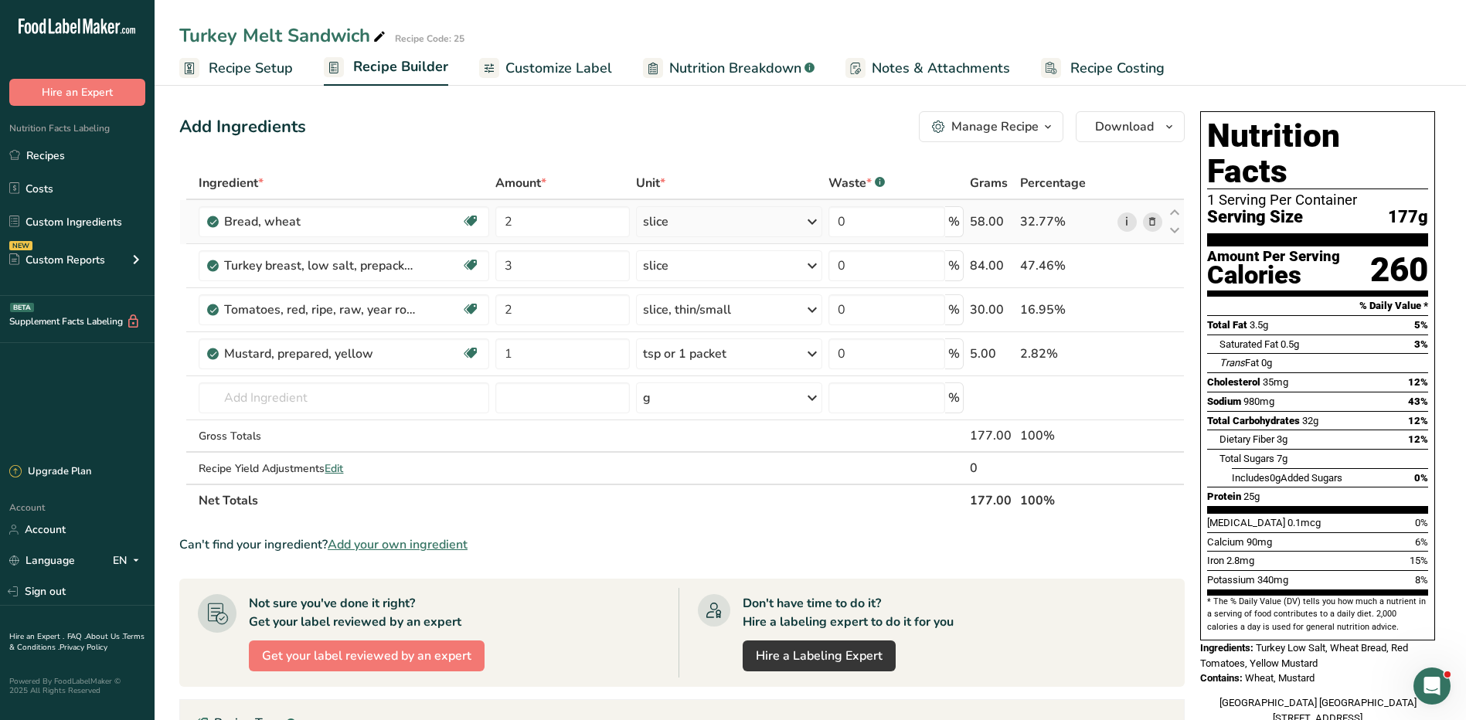
click at [1129, 221] on link "i" at bounding box center [1126, 221] width 19 height 19
click at [272, 399] on input "text" at bounding box center [344, 397] width 290 height 31
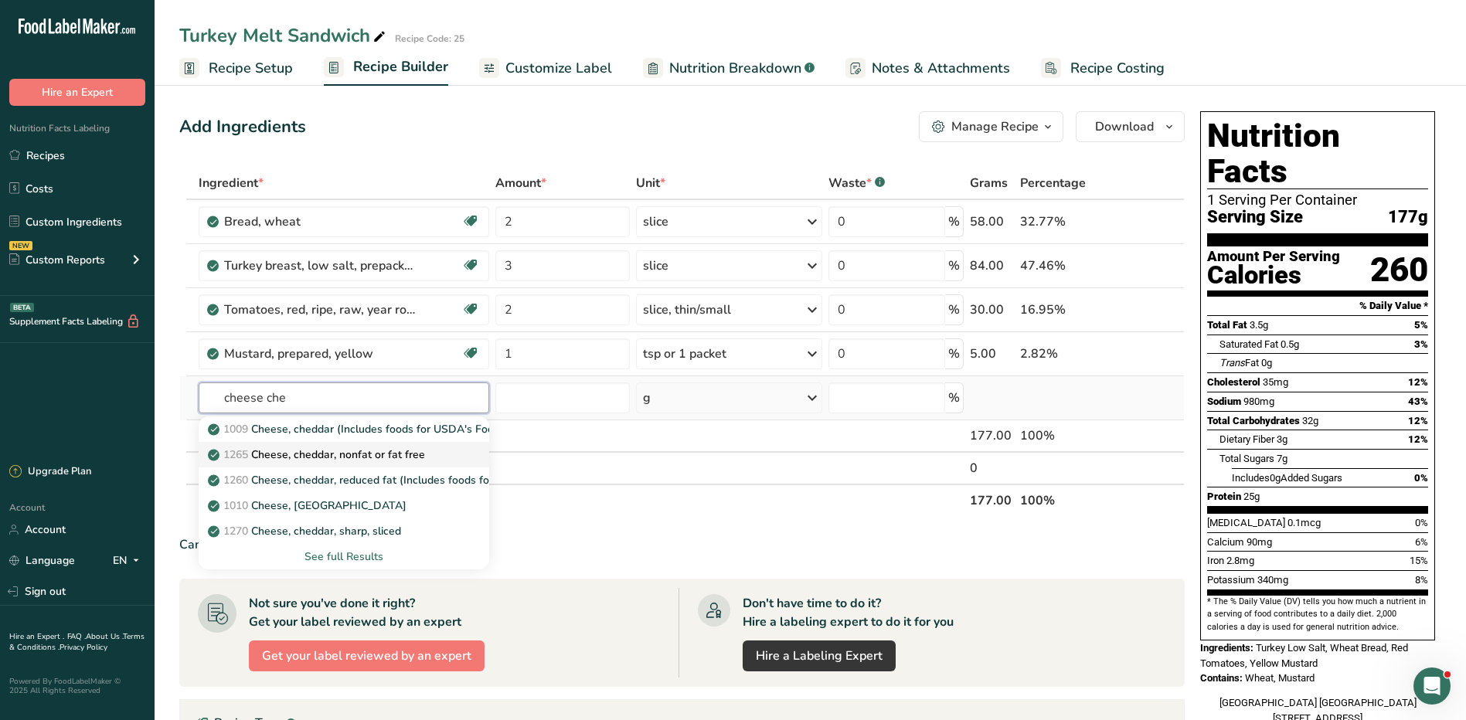
type input "cheese che"
click at [382, 454] on p "1265 Cheese, cheddar, nonfat or fat free" at bounding box center [318, 455] width 214 height 16
type input "Cheese, cheddar, nonfat or fat free"
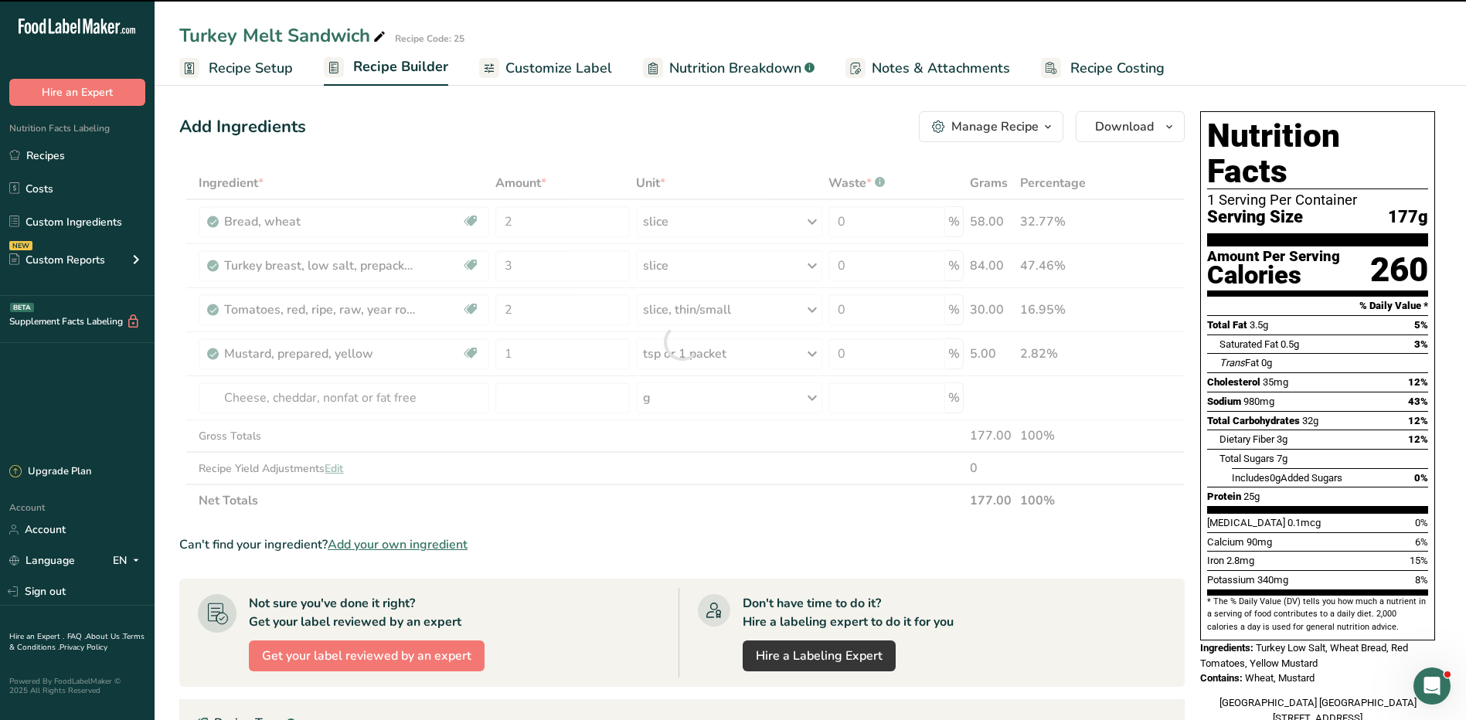
type input "0"
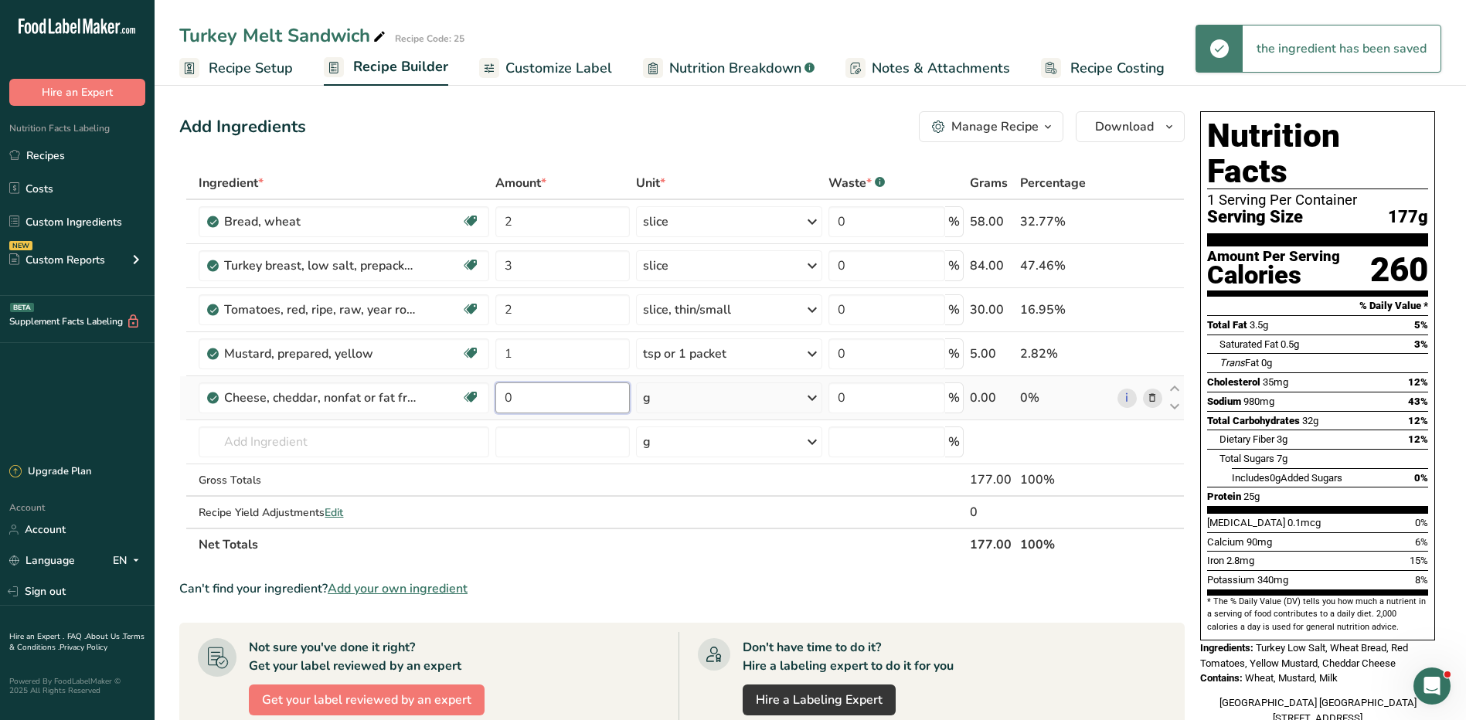
click at [535, 396] on input "0" at bounding box center [562, 397] width 134 height 31
type input "3"
type input "4"
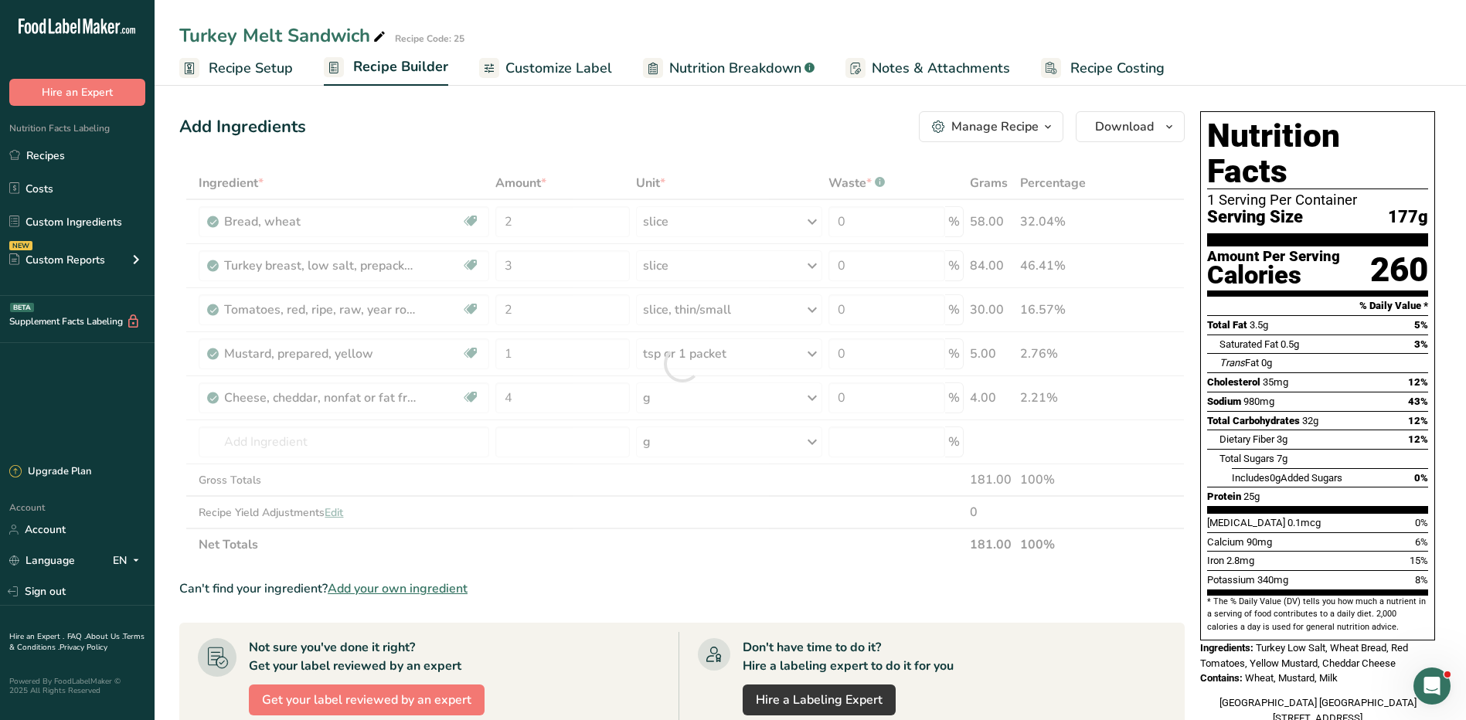
click at [697, 408] on div "Ingredient * Amount * Unit * Waste * .a-a{fill:#347362;}.b-a{fill:#fff;} Grams …" at bounding box center [681, 364] width 1005 height 394
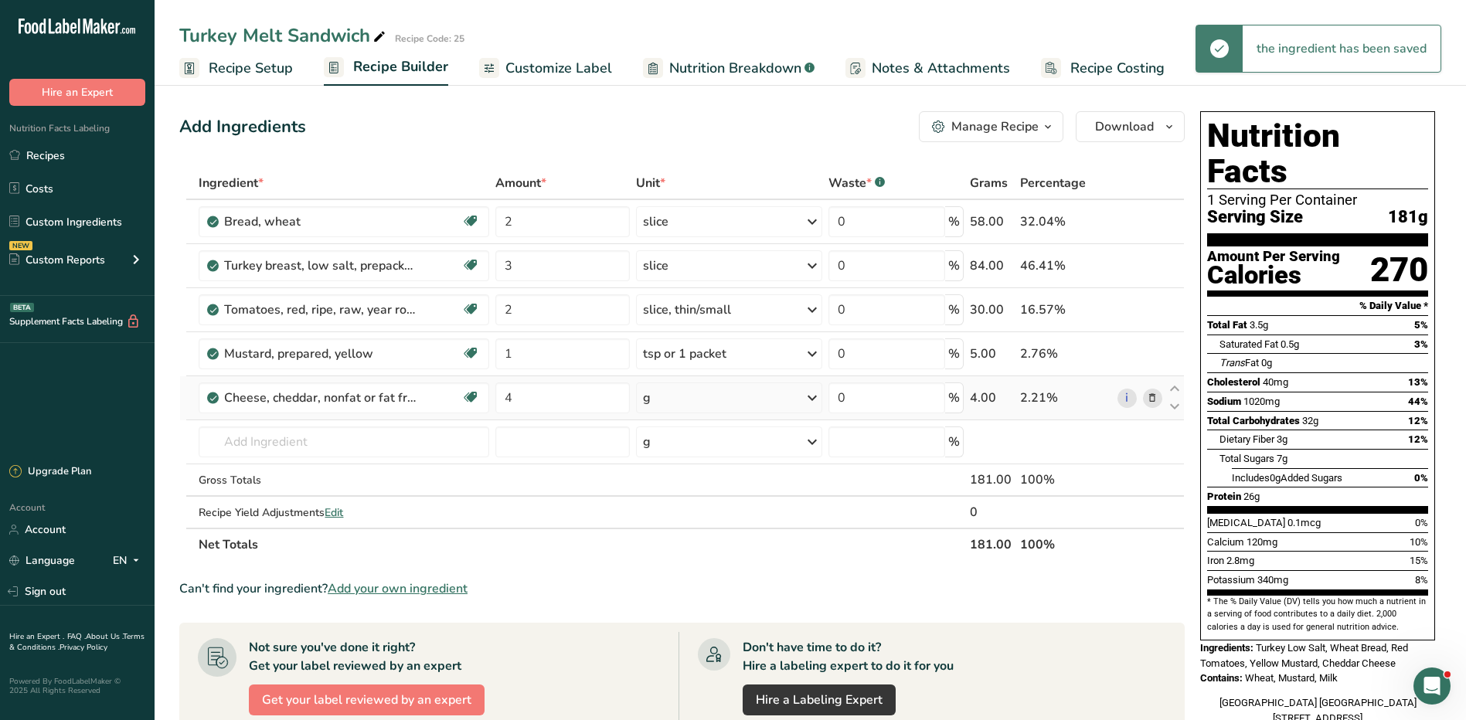
click at [704, 404] on div "g" at bounding box center [729, 397] width 186 height 31
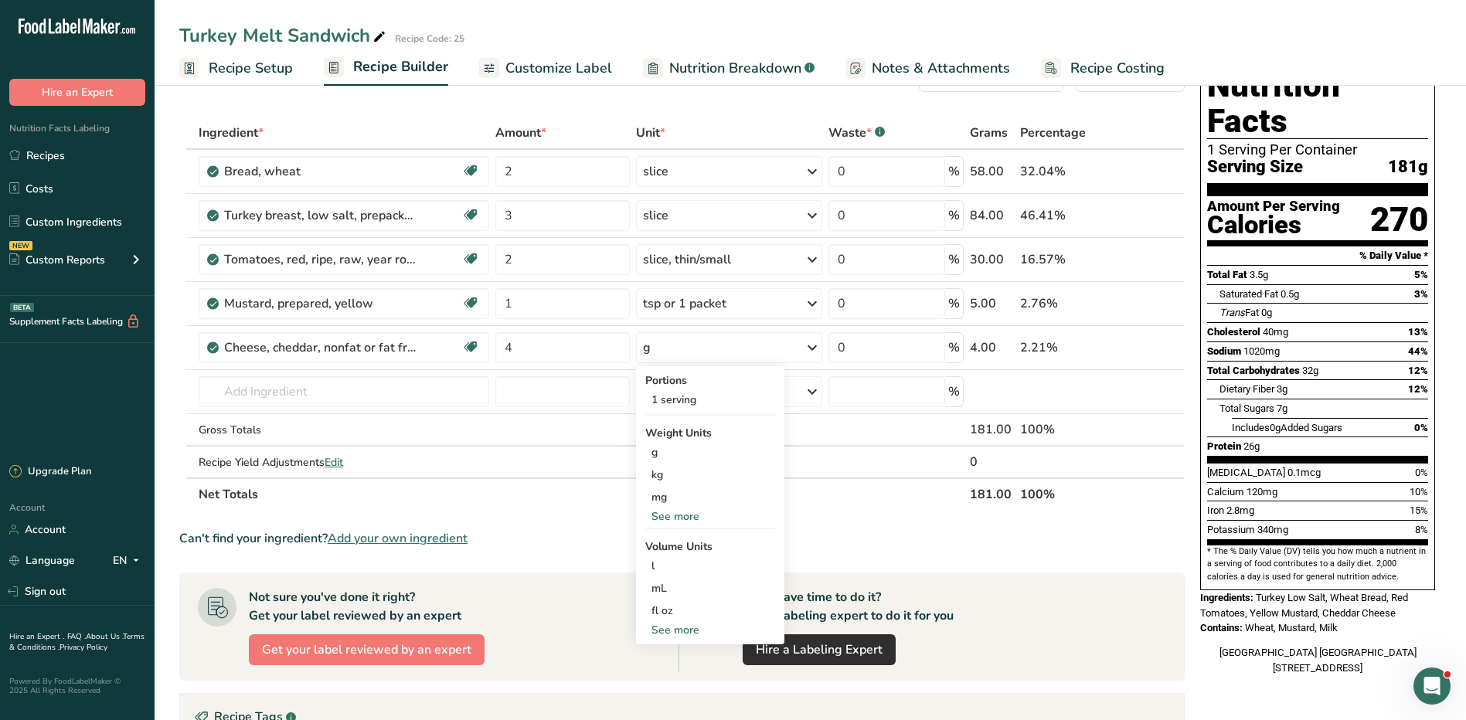
scroll to position [77, 0]
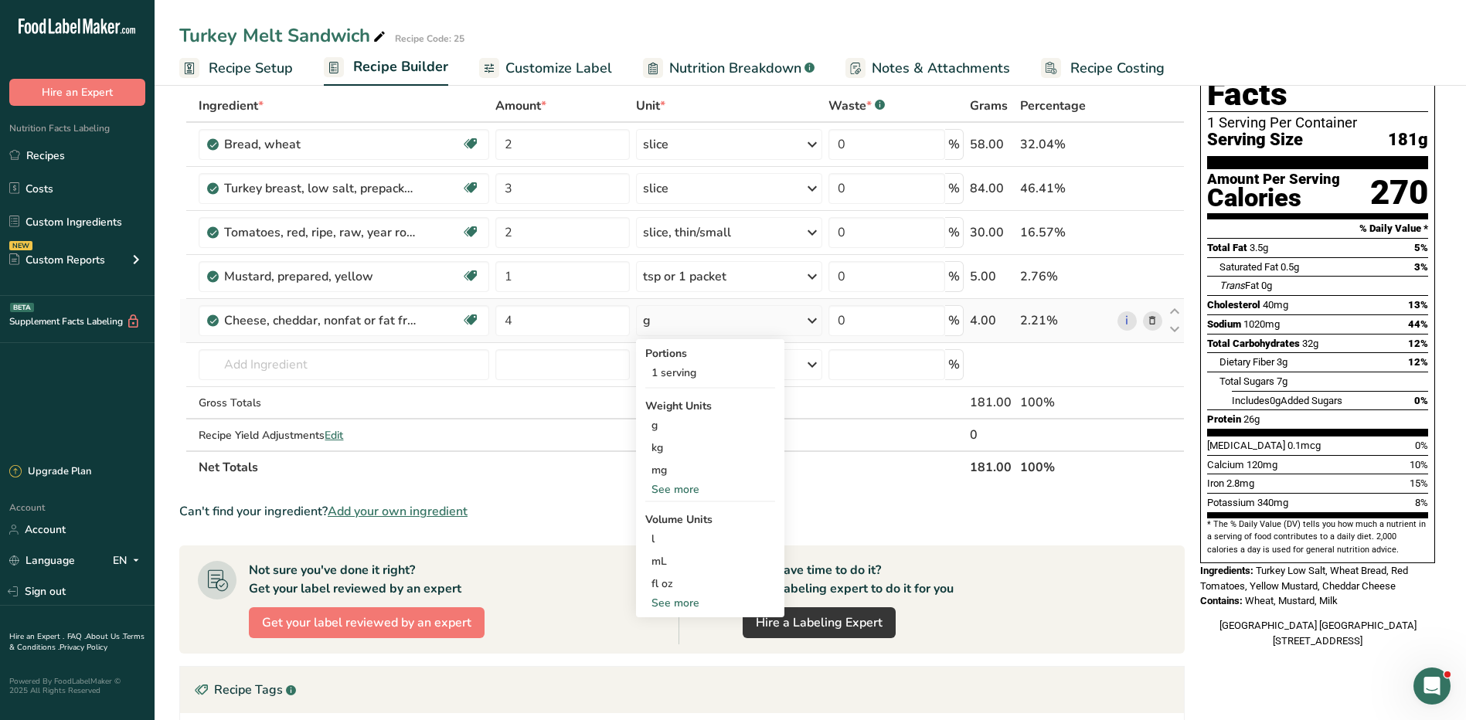
click at [673, 600] on div "See more" at bounding box center [710, 603] width 130 height 16
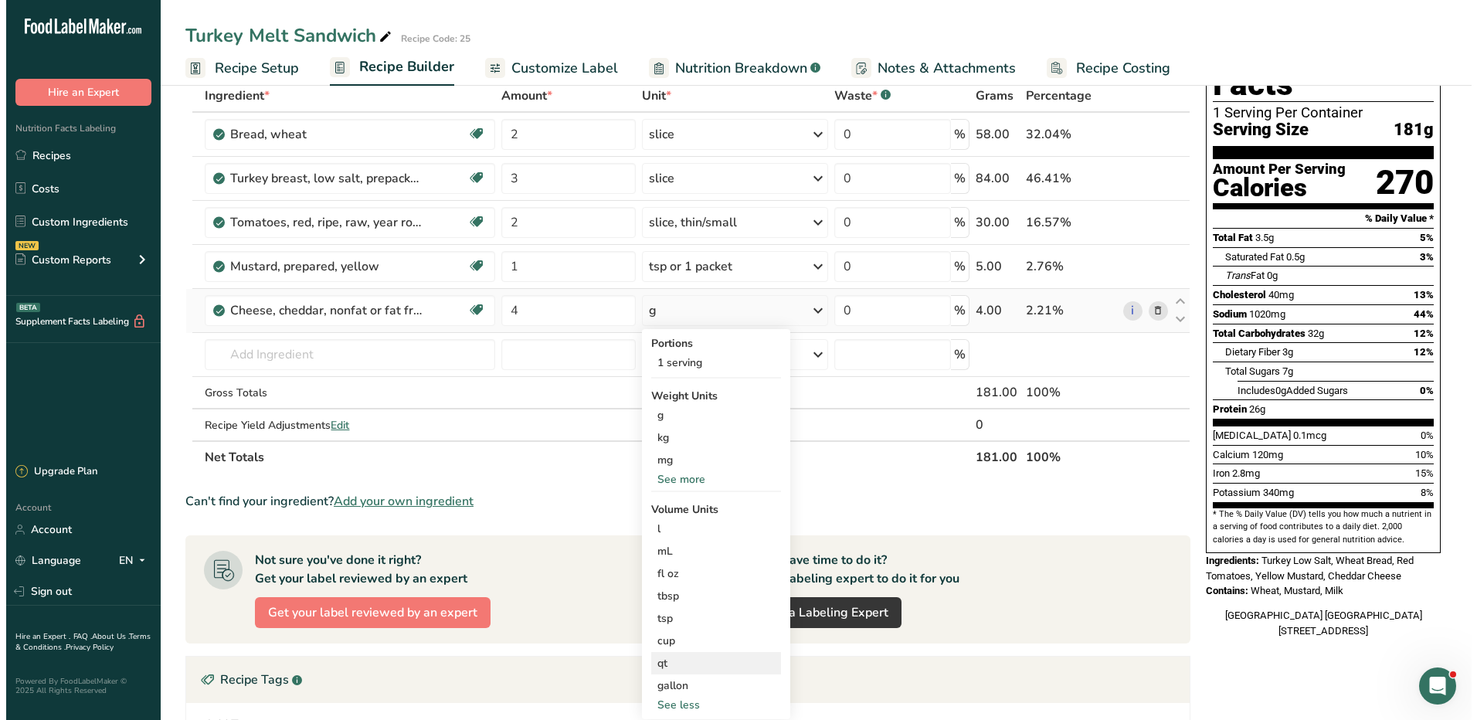
scroll to position [0, 0]
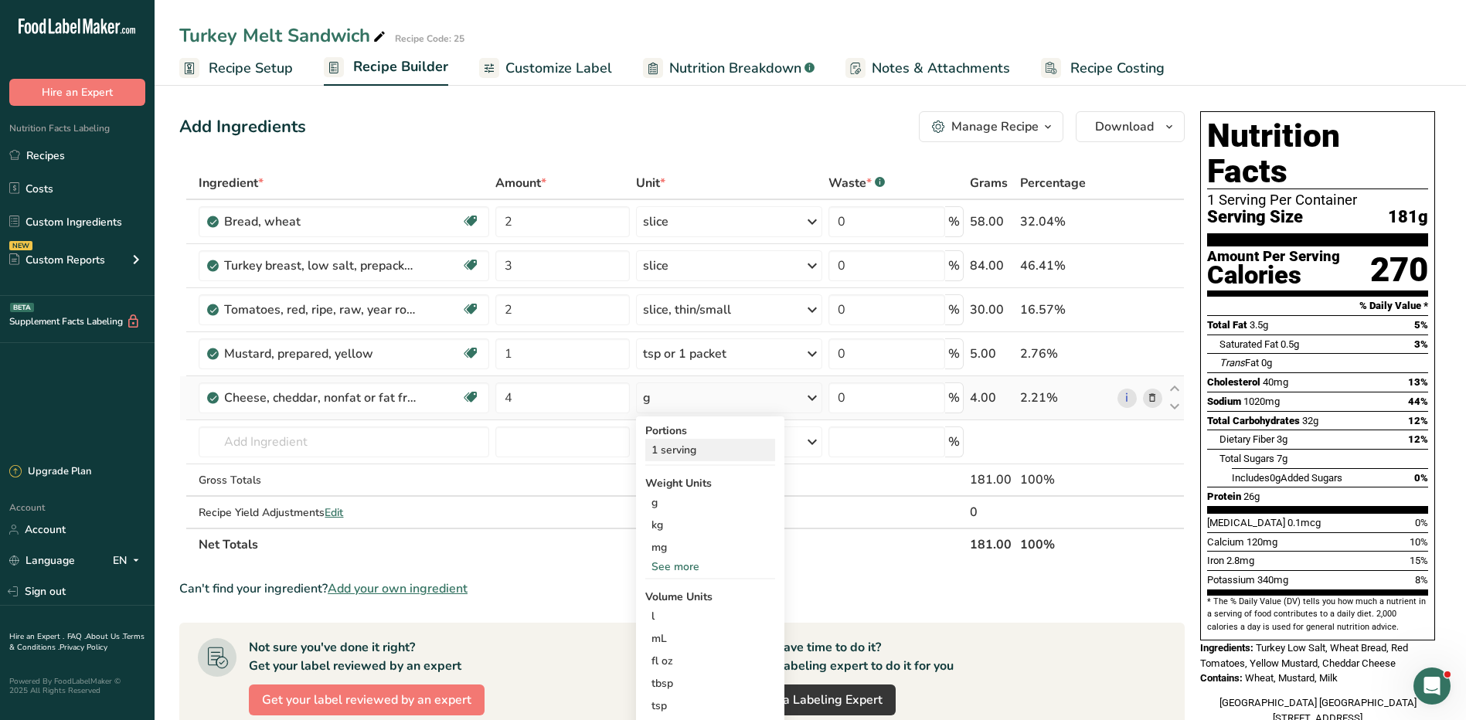
click at [717, 456] on div "1 serving" at bounding box center [710, 450] width 130 height 22
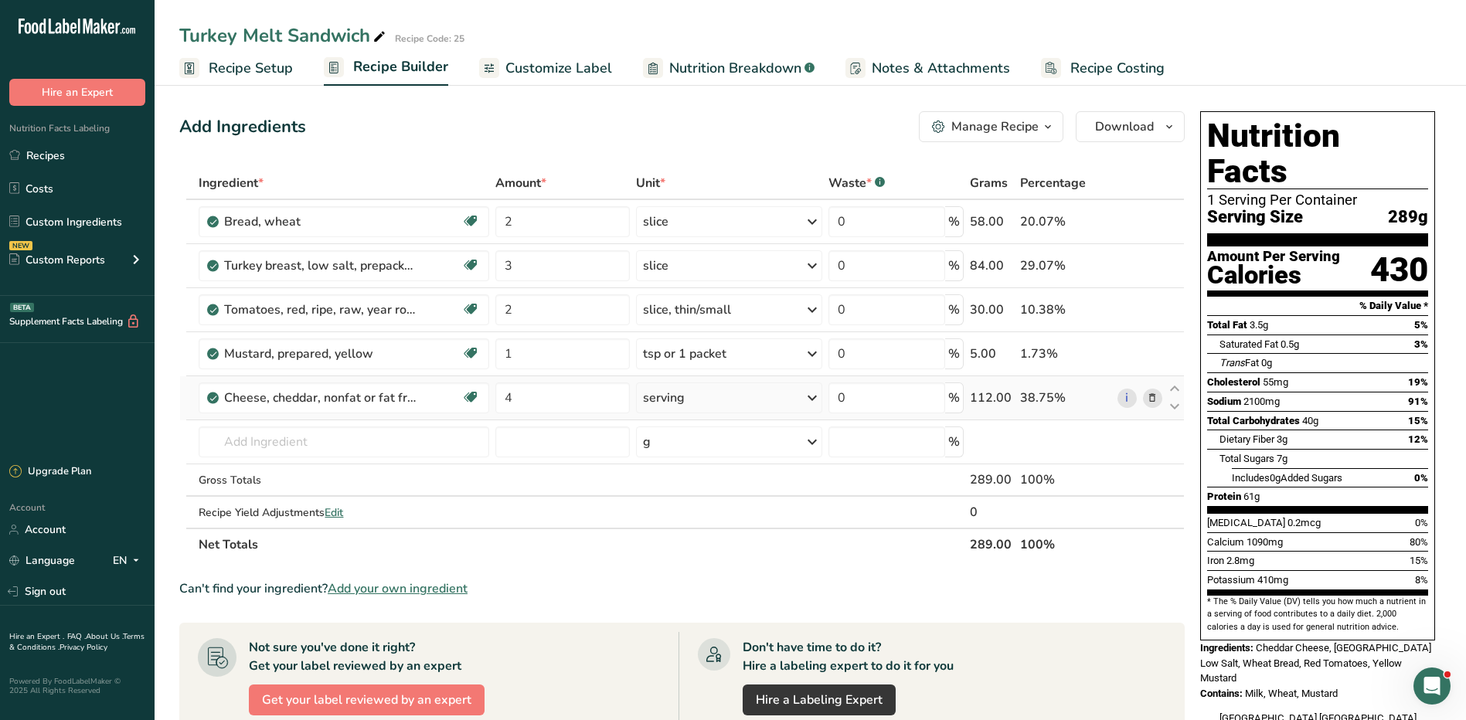
click at [756, 403] on div "serving" at bounding box center [729, 397] width 186 height 31
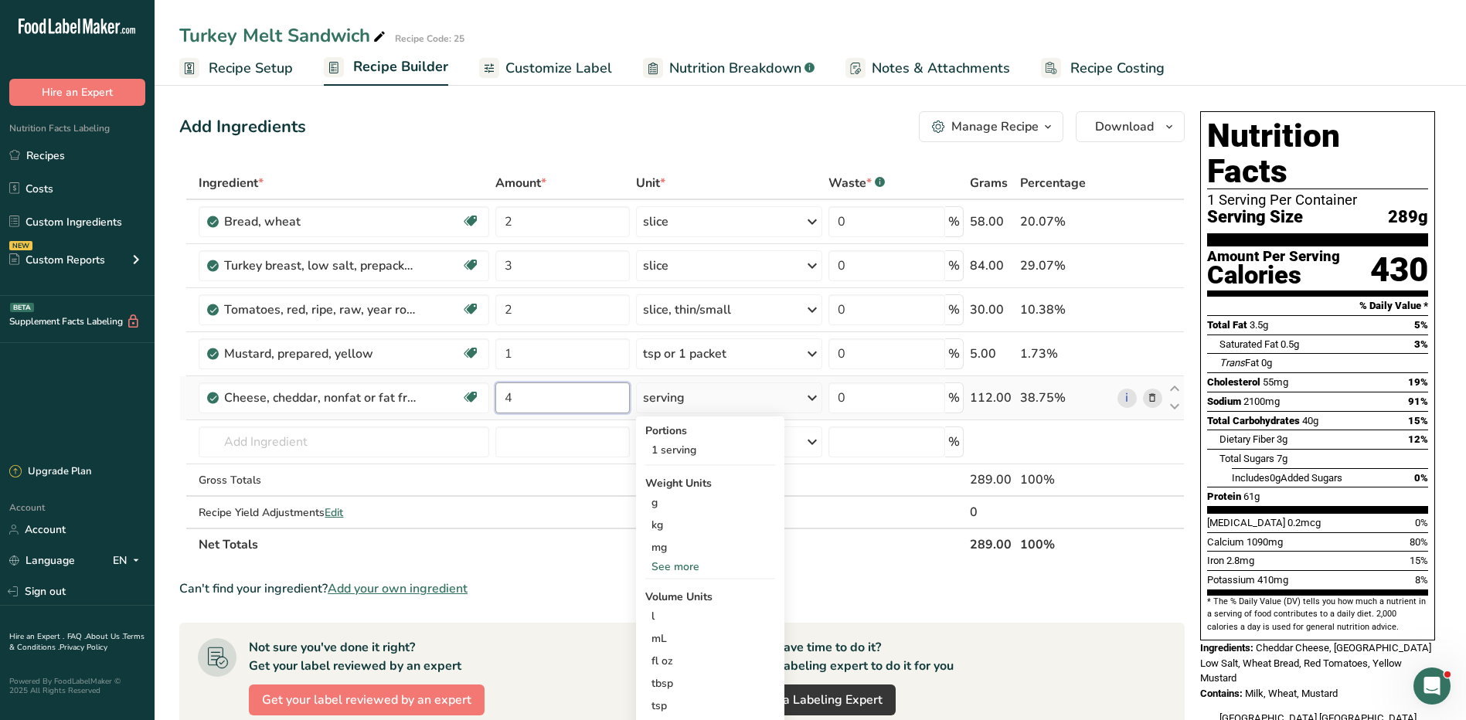
click at [535, 397] on input "4" at bounding box center [562, 397] width 134 height 31
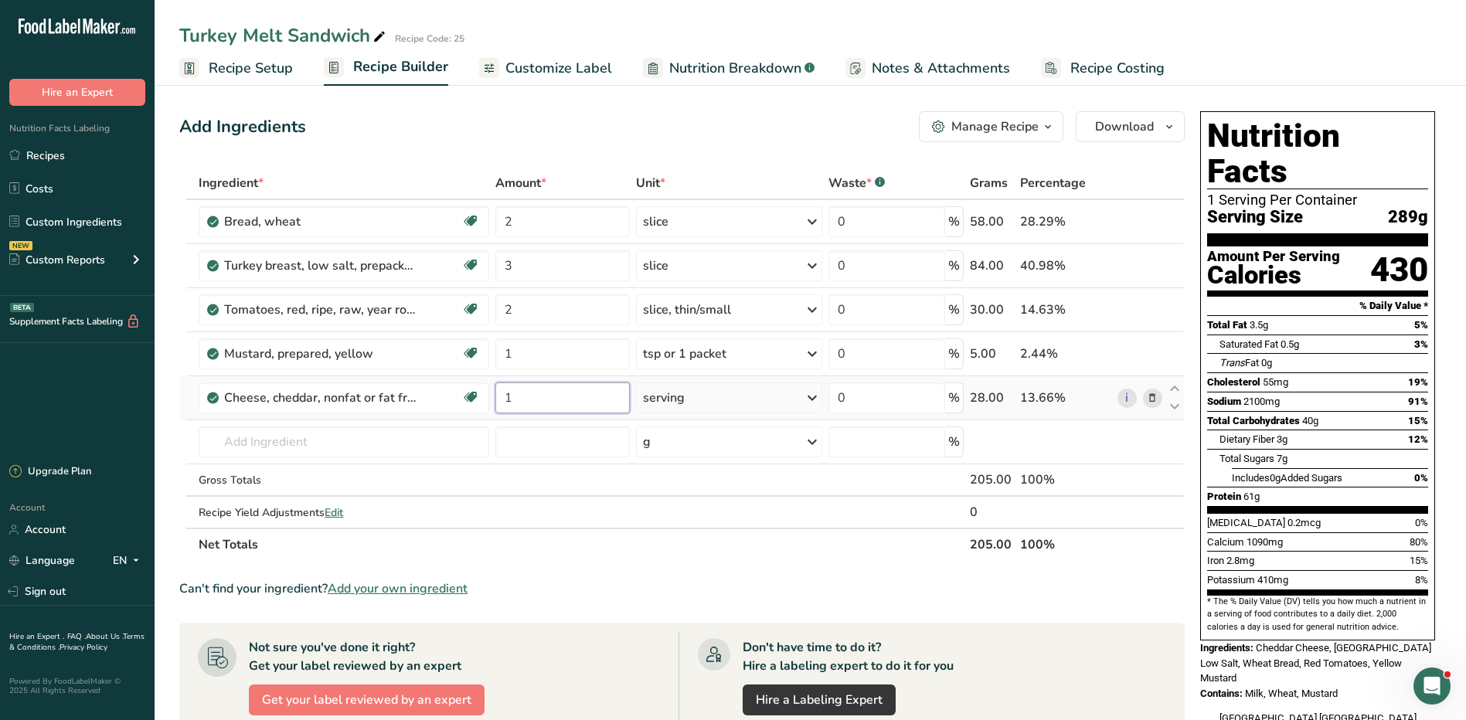
type input "1"
click at [730, 404] on div "Ingredient * Amount * Unit * Waste * .a-a{fill:#347362;}.b-a{fill:#fff;} Grams …" at bounding box center [681, 364] width 1005 height 394
click at [223, 441] on input "text" at bounding box center [344, 442] width 290 height 31
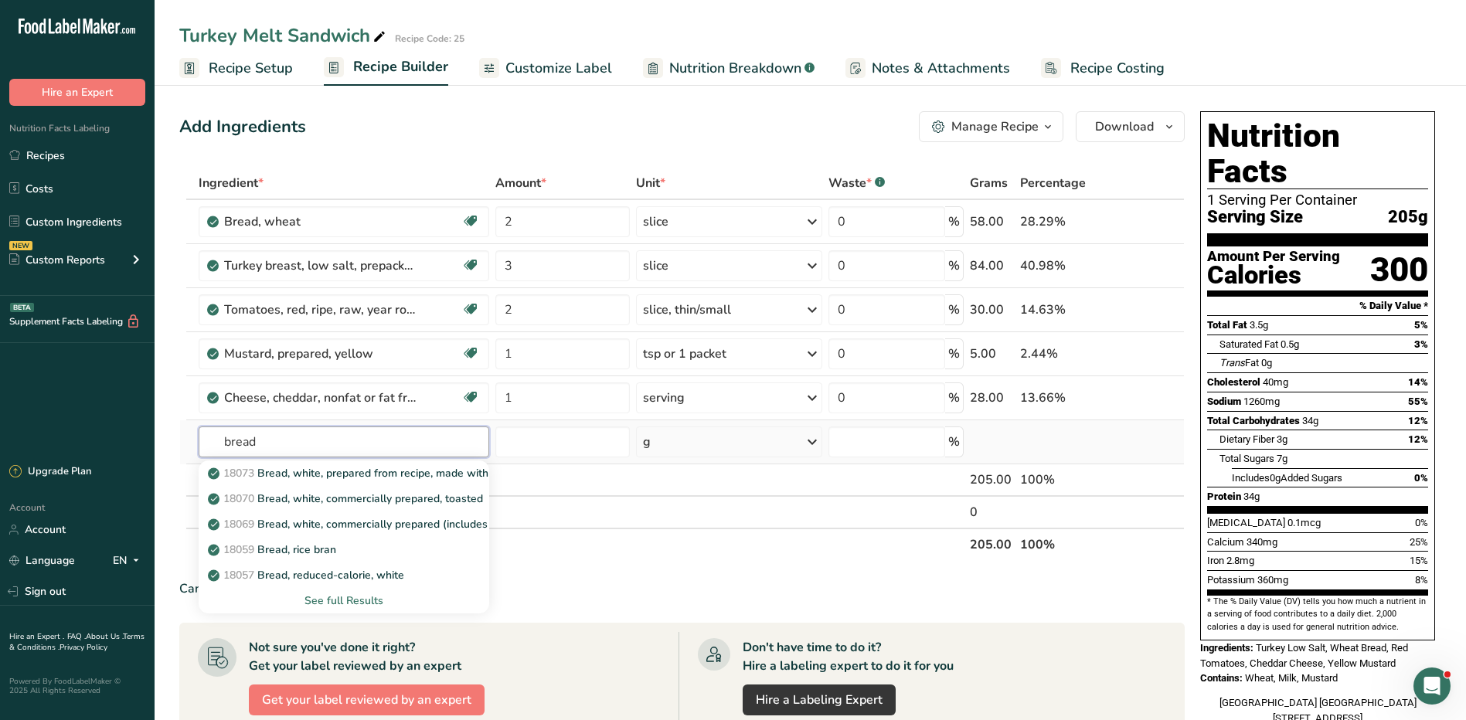
type input "bread"
click at [363, 603] on div "See full Results" at bounding box center [343, 601] width 265 height 16
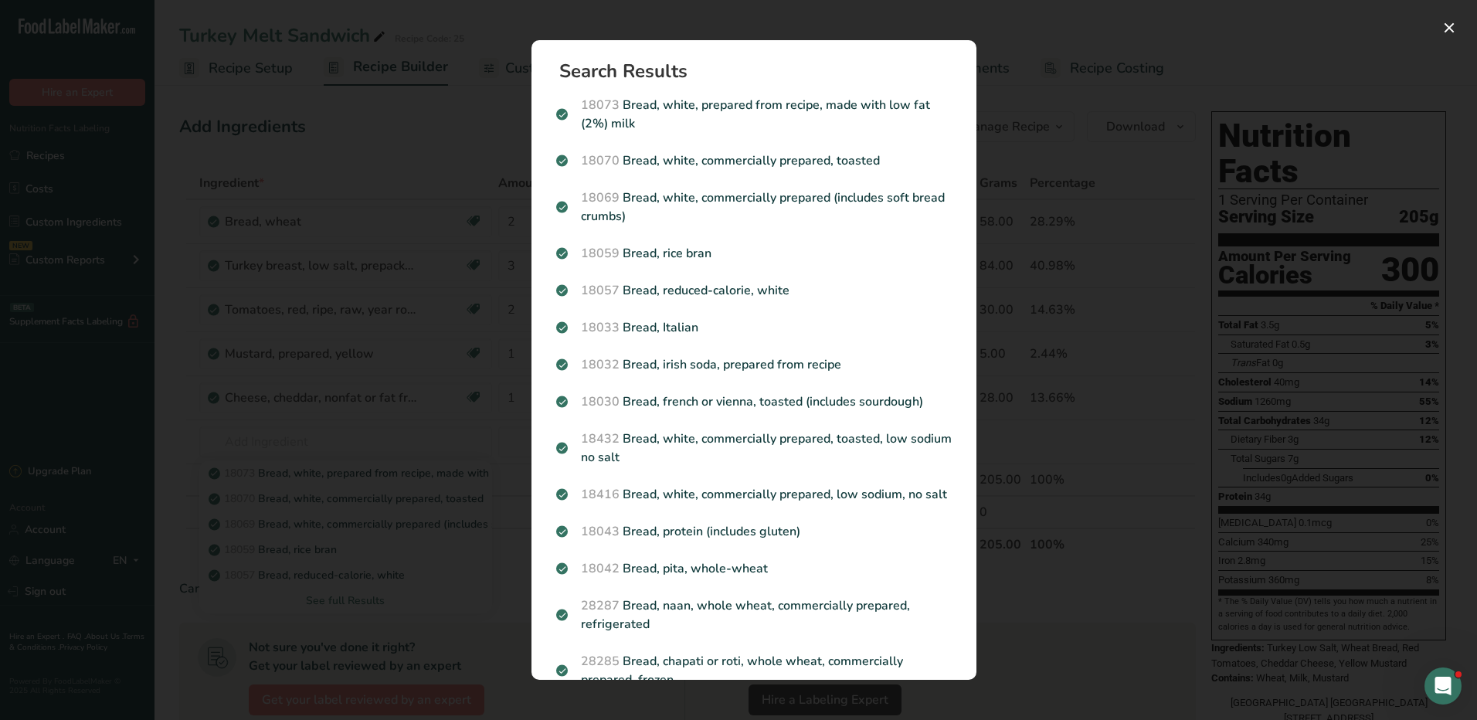
click at [1094, 532] on div "Search results modal" at bounding box center [738, 360] width 1477 height 720
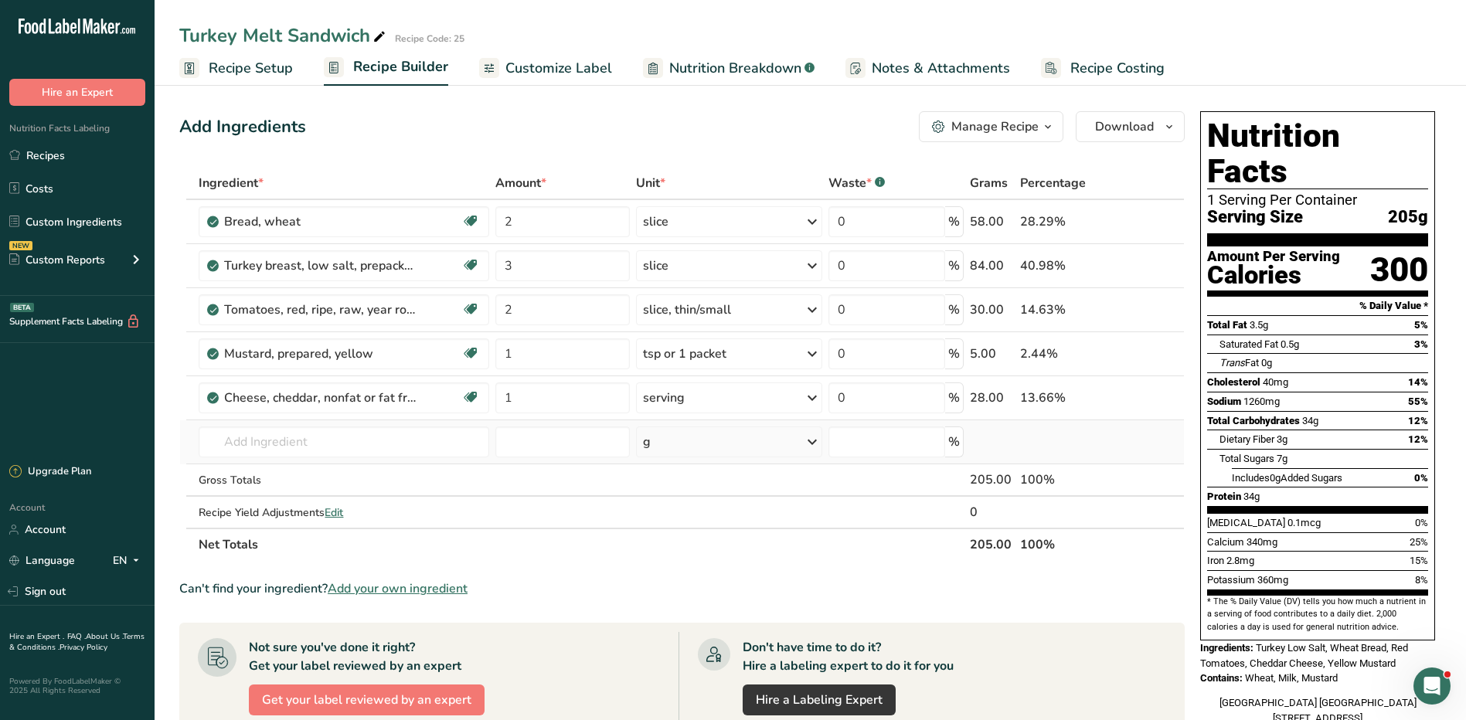
click at [359, 458] on td "18073 Bread, white, prepared from recipe, made with low fat (2%) milk 18070 Bre…" at bounding box center [343, 442] width 296 height 44
click at [359, 450] on input "text" at bounding box center [344, 442] width 290 height 31
type input "cheese sli"
click at [314, 471] on p "1270 Cheese, cheddar, sharp, sliced" at bounding box center [306, 473] width 190 height 16
type input "Cheese, cheddar, sharp, sliced"
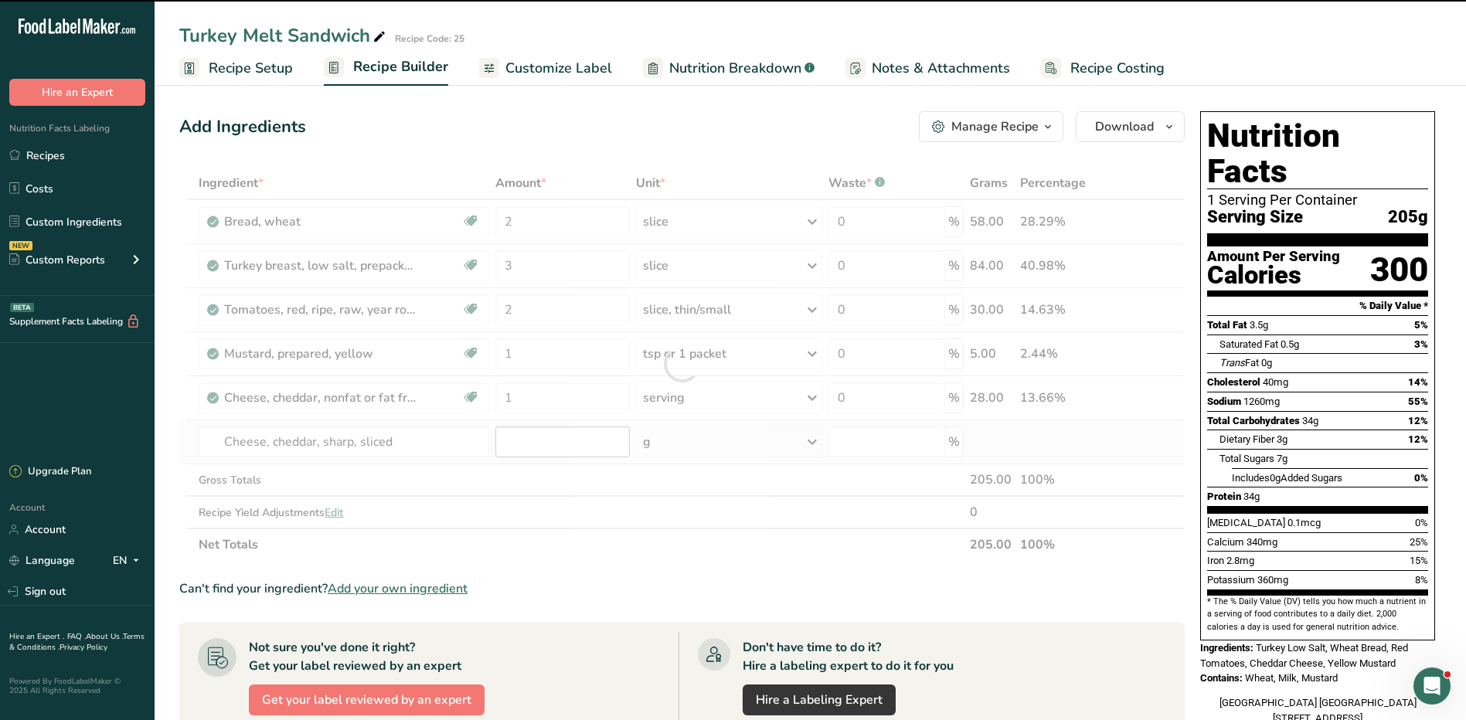
type input "0"
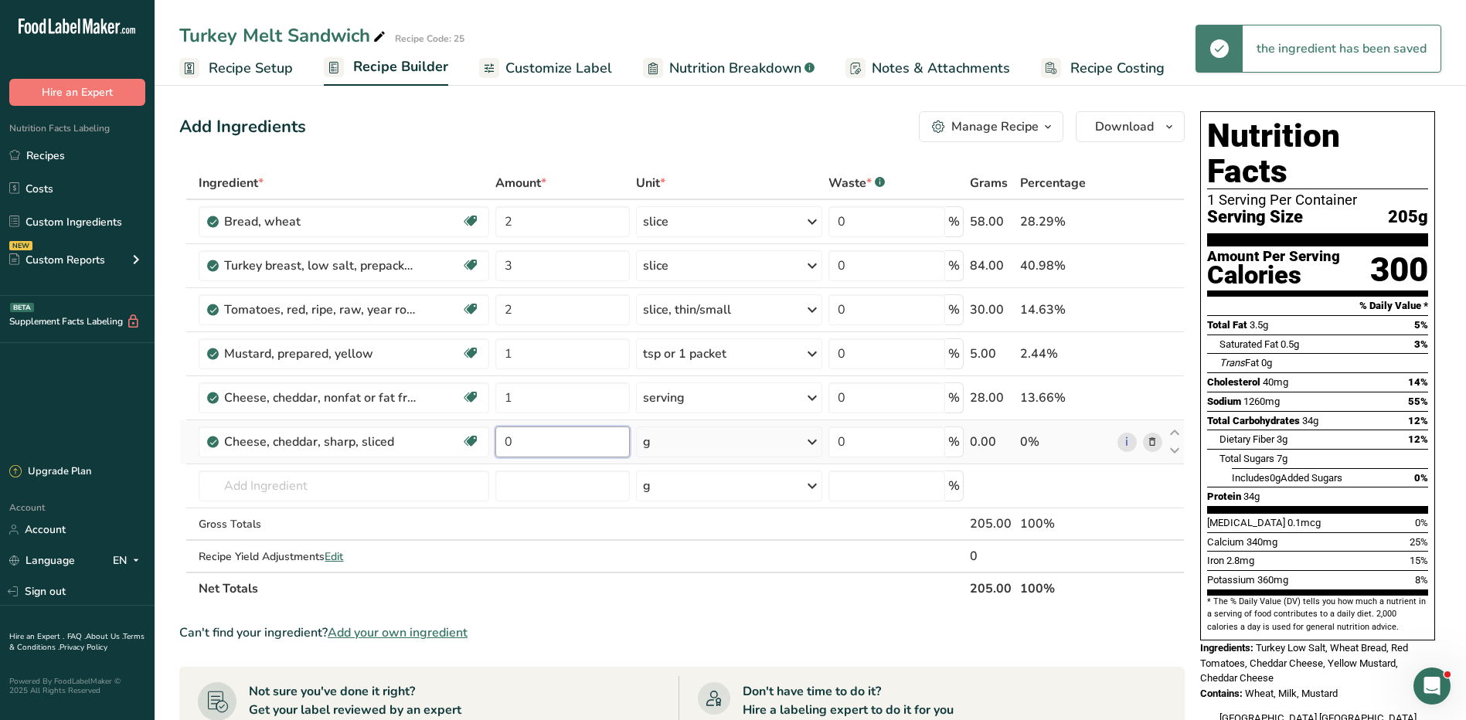
click at [593, 450] on input "0" at bounding box center [562, 442] width 134 height 31
type input "4"
click at [705, 444] on div "Ingredient * Amount * Unit * Waste * .a-a{fill:#347362;}.b-a{fill:#fff;} Grams …" at bounding box center [681, 386] width 1005 height 438
click at [693, 455] on div "g" at bounding box center [729, 442] width 186 height 31
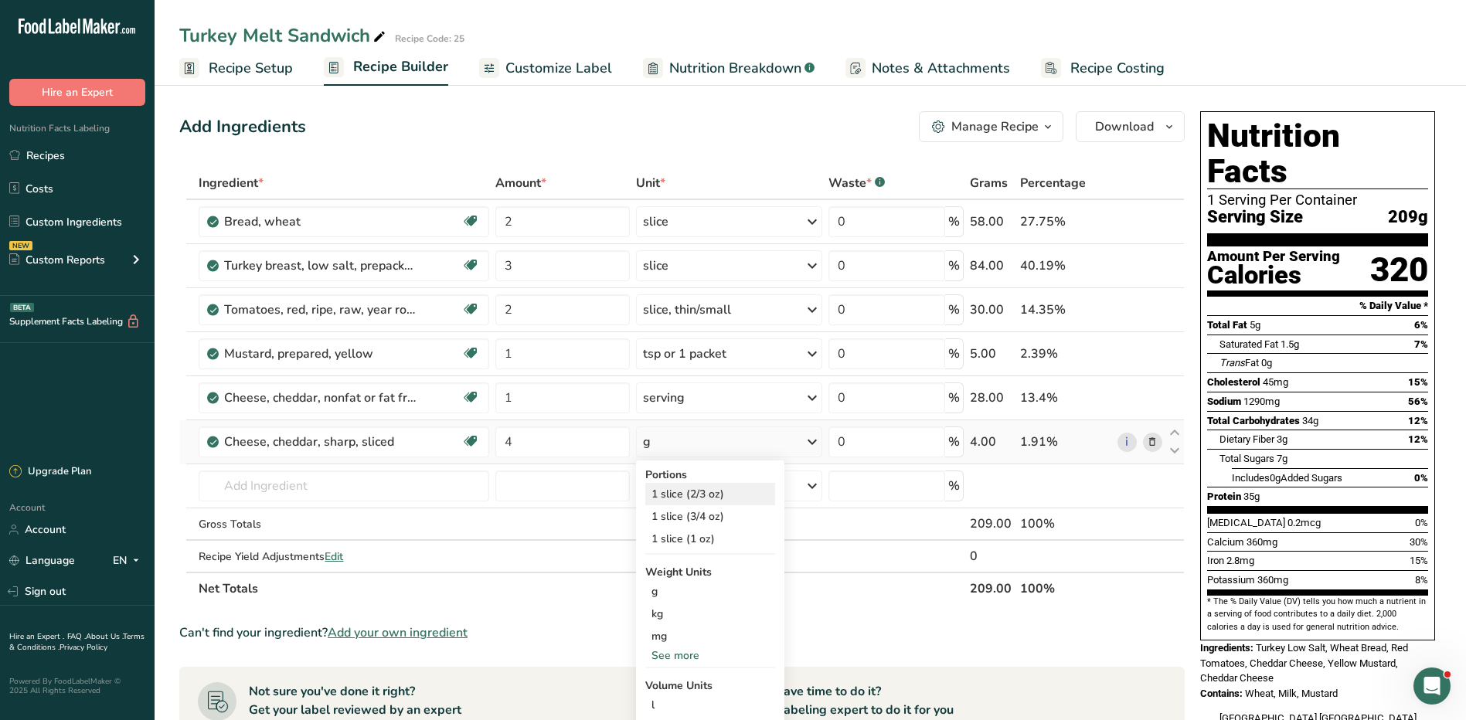
click at [715, 497] on div "1 slice (2/3 oz)" at bounding box center [710, 494] width 130 height 22
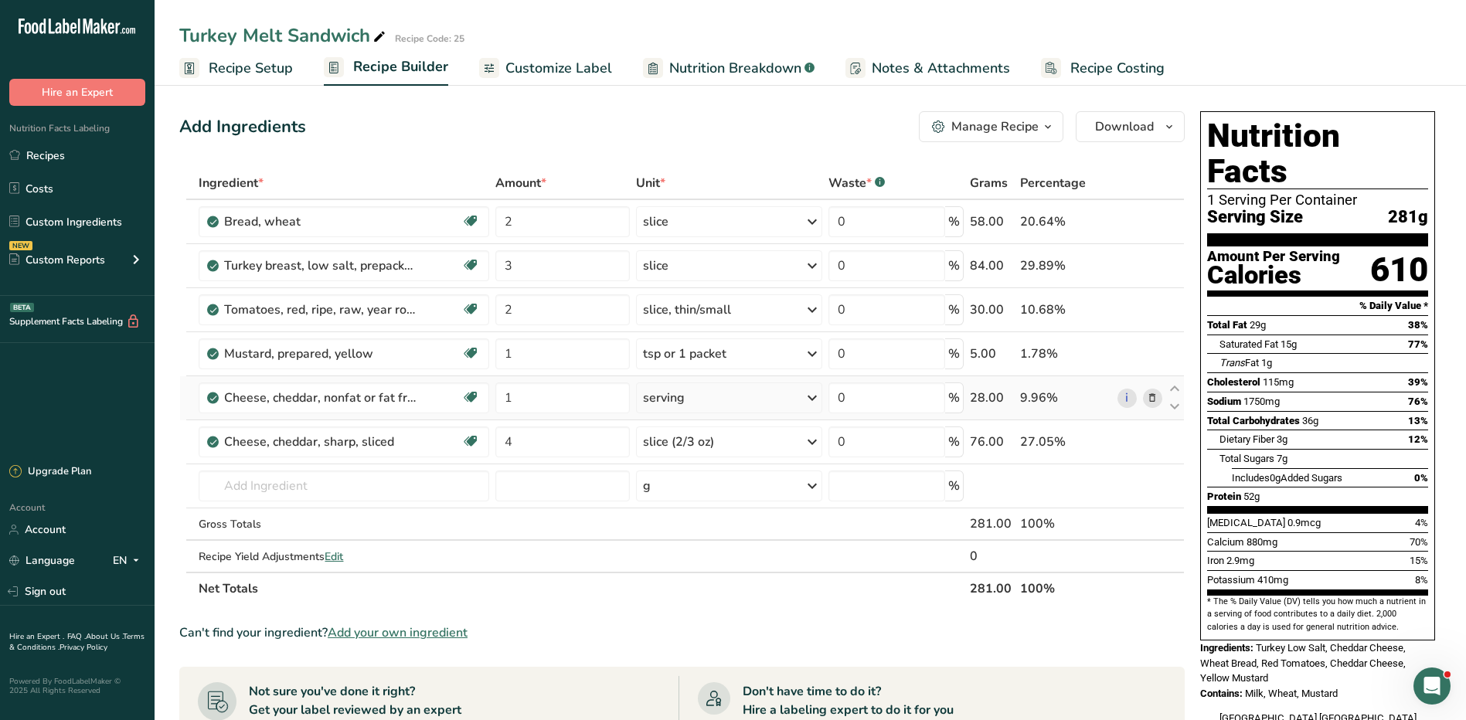
click at [1154, 396] on icon at bounding box center [1152, 398] width 11 height 16
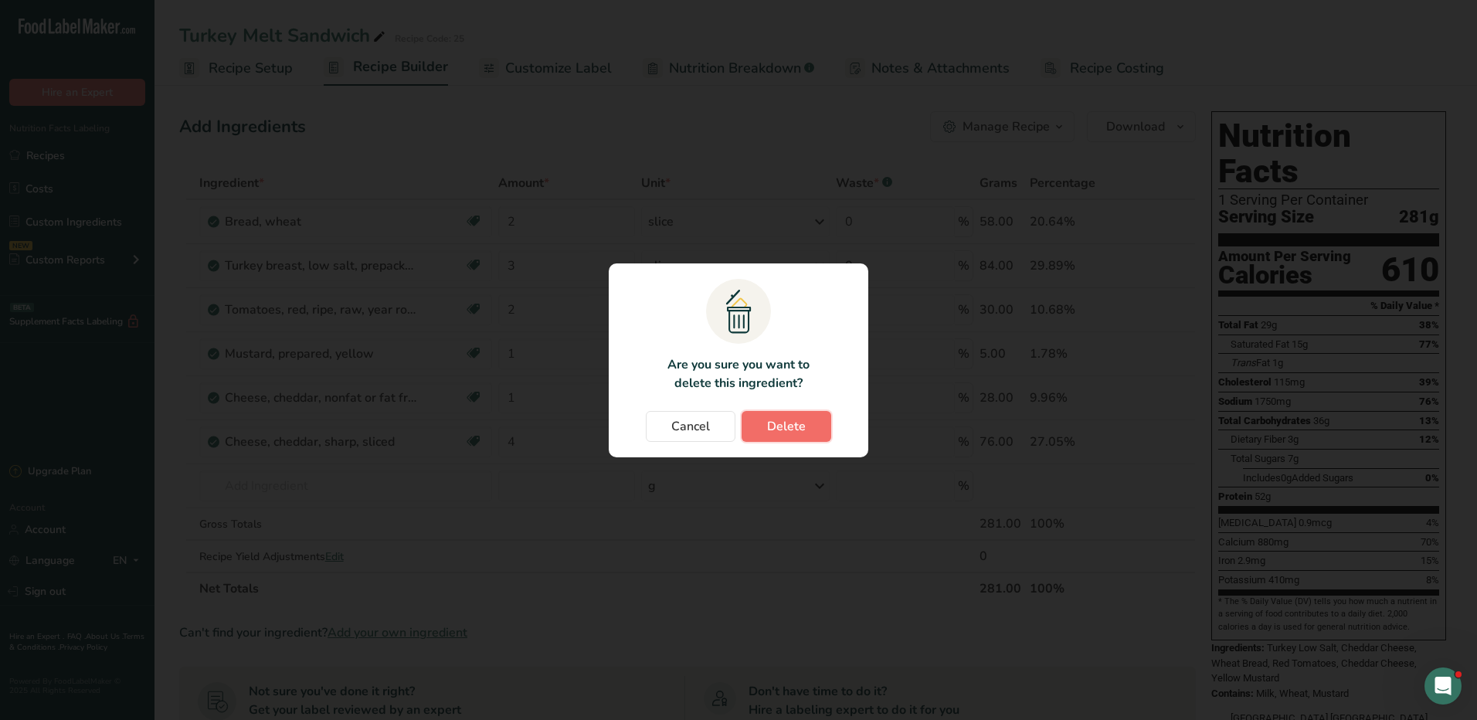
click at [771, 424] on span "Delete" at bounding box center [786, 426] width 39 height 19
type input "4"
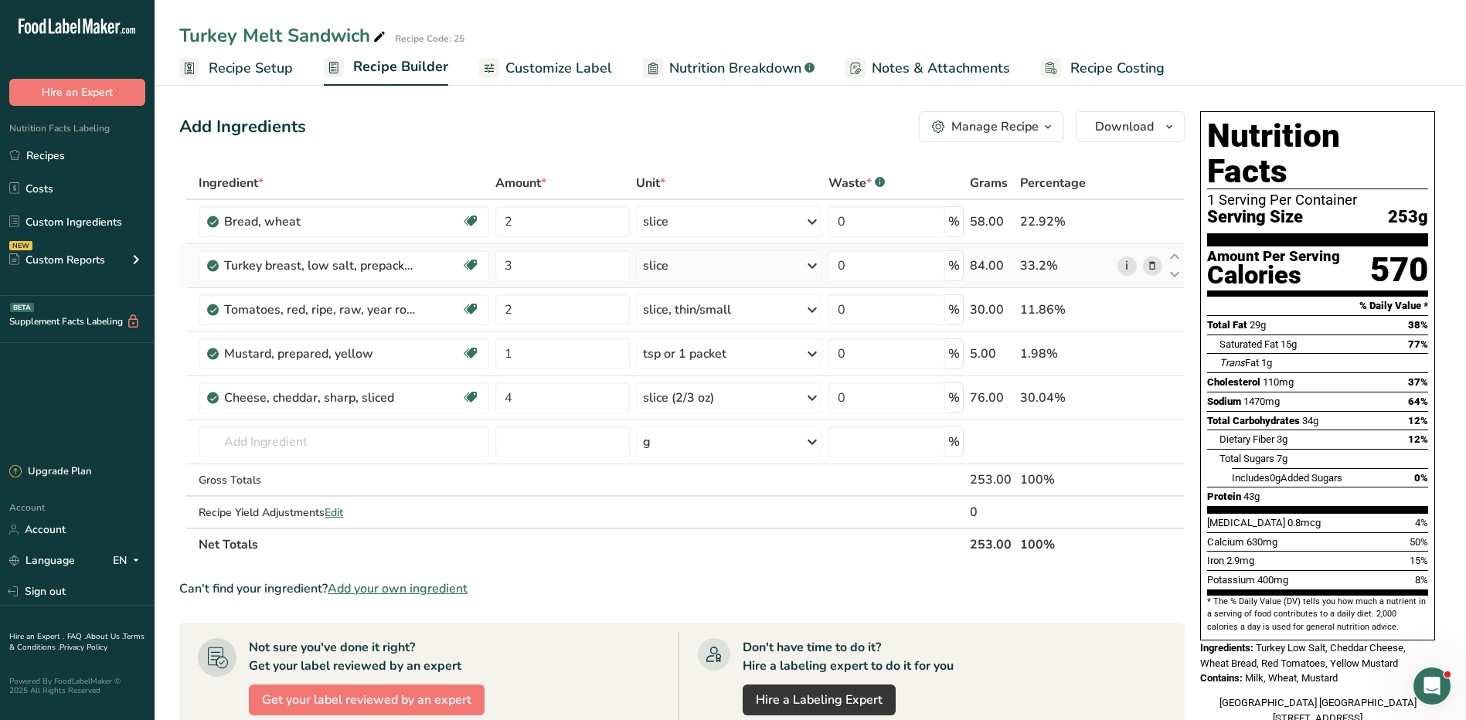
click at [1124, 264] on link "i" at bounding box center [1126, 266] width 19 height 19
click at [1150, 396] on icon at bounding box center [1152, 398] width 11 height 16
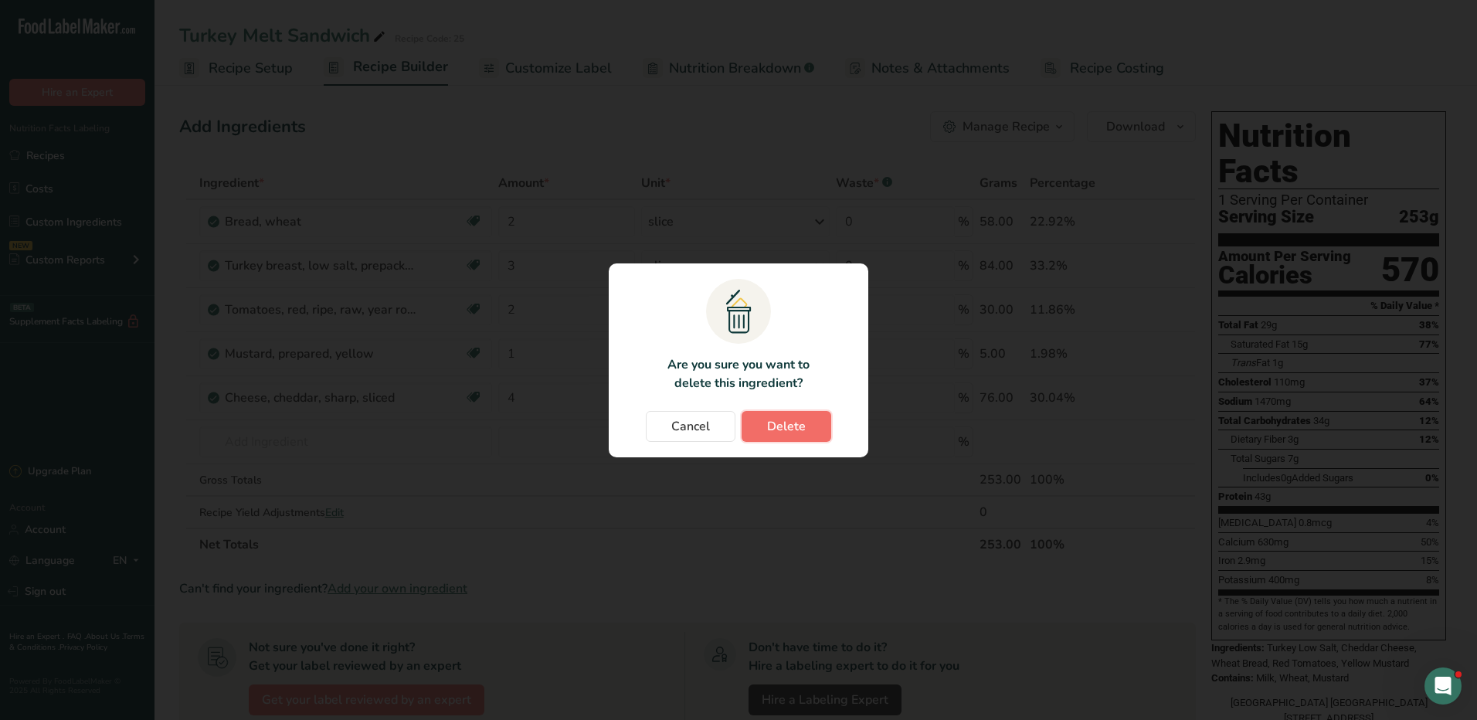
click at [805, 423] on button "Delete" at bounding box center [787, 426] width 90 height 31
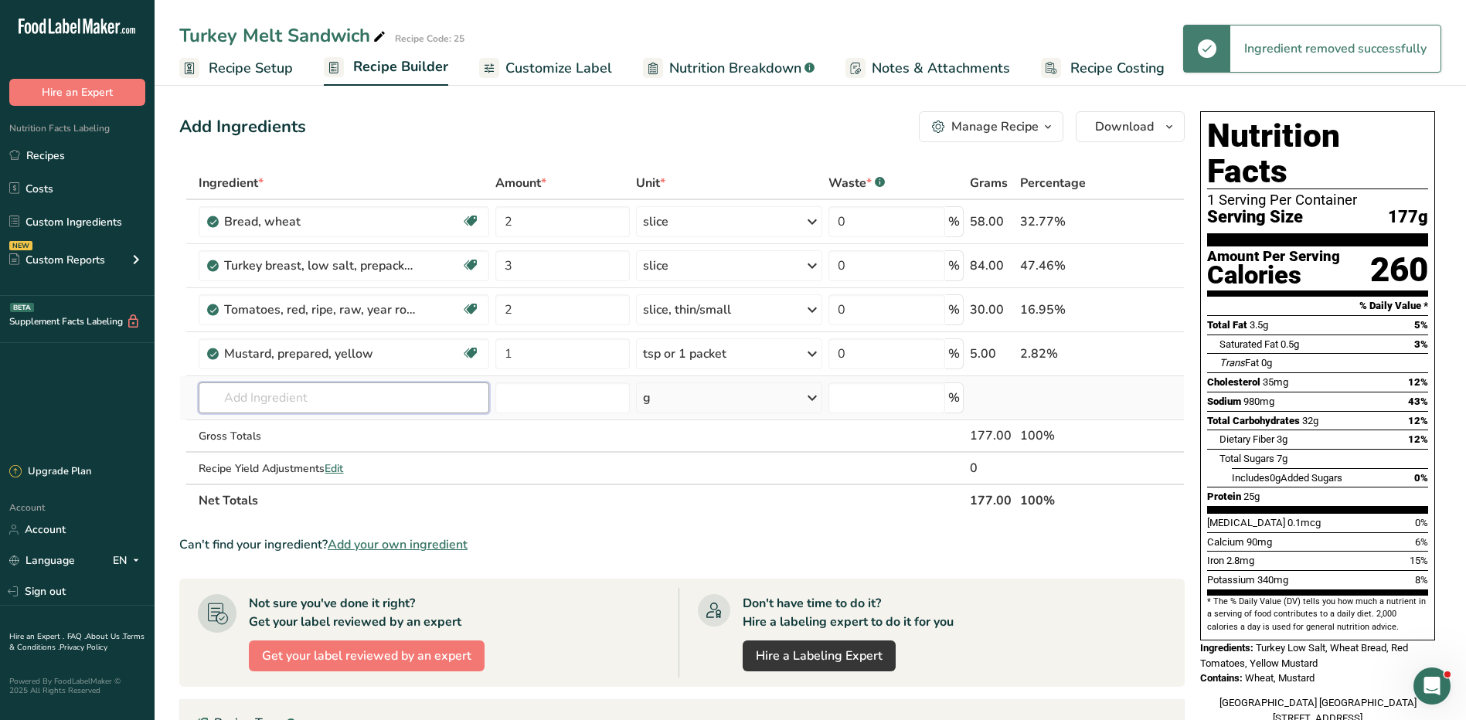
click at [379, 403] on input "text" at bounding box center [344, 397] width 290 height 31
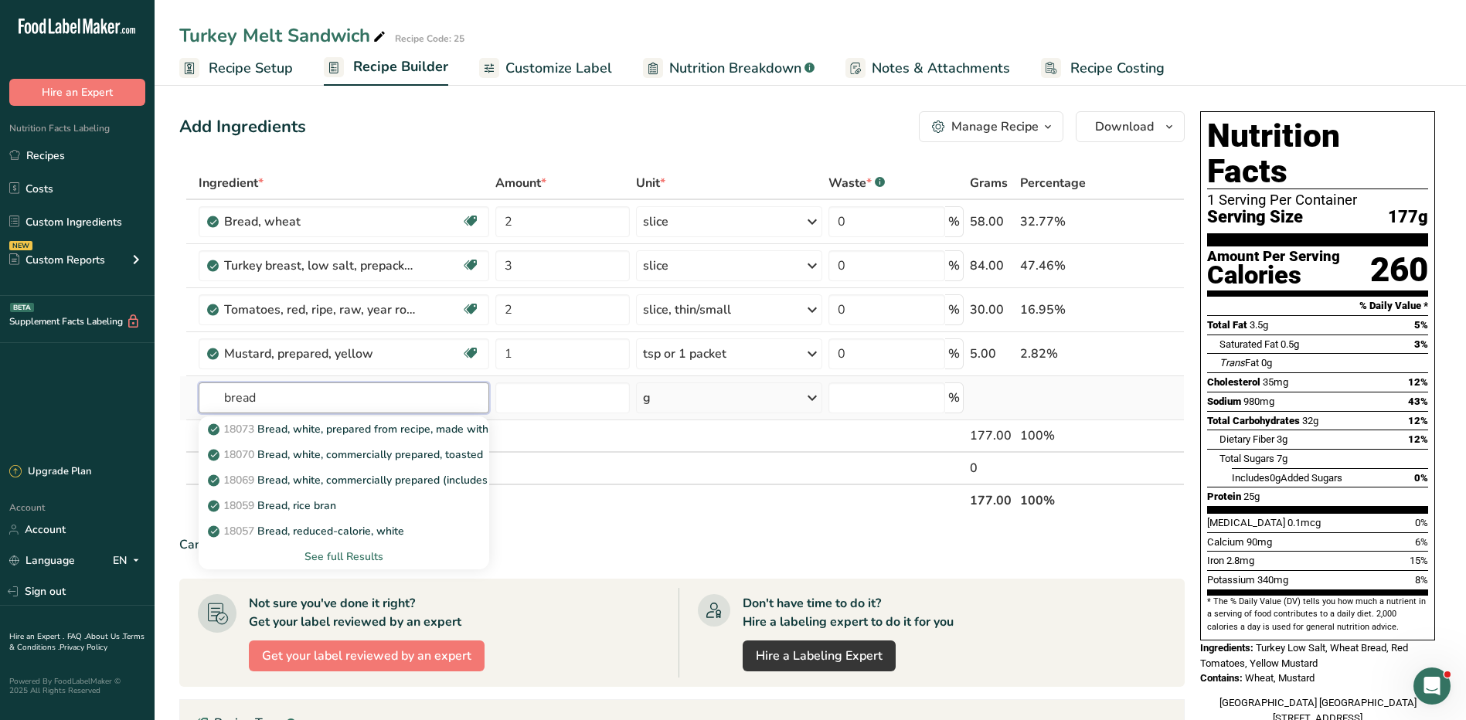
type input "bread"
click at [353, 556] on div "See full Results" at bounding box center [343, 557] width 265 height 16
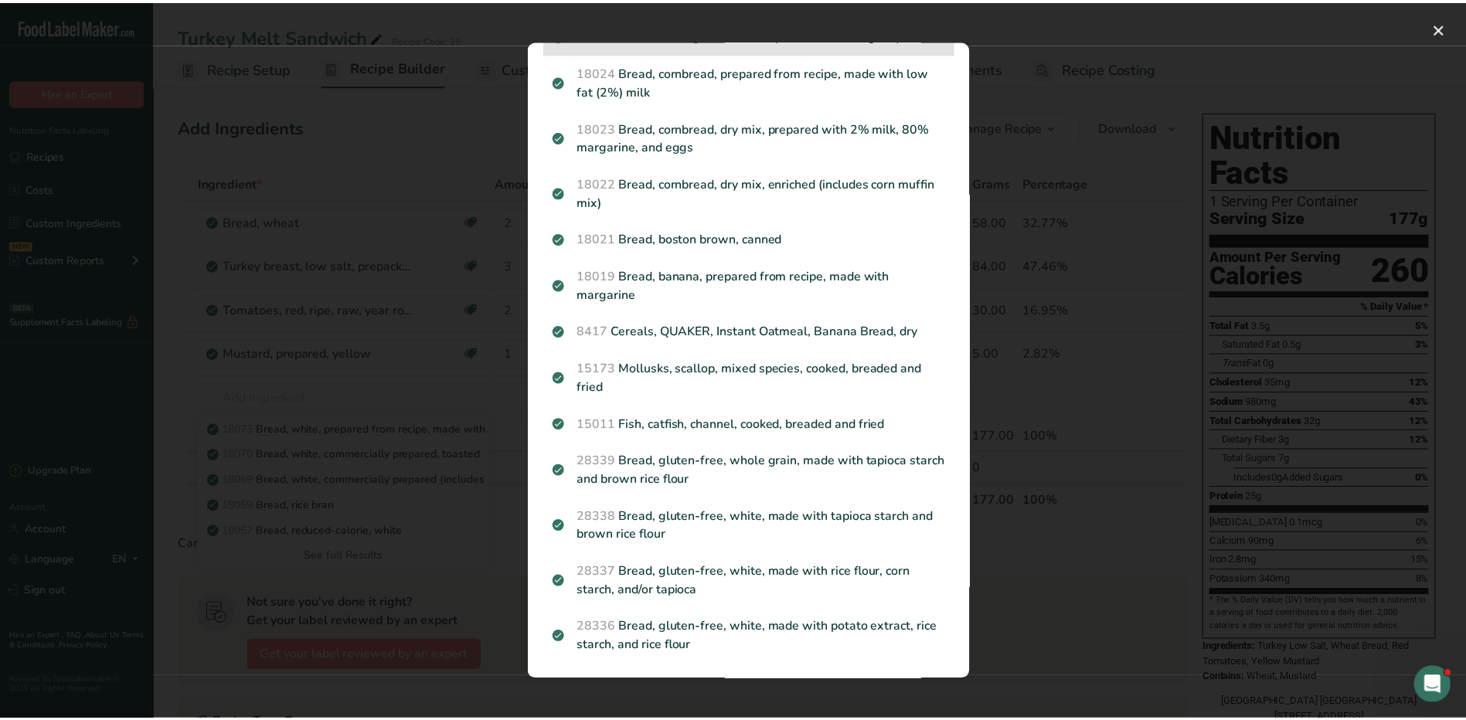
scroll to position [1629, 0]
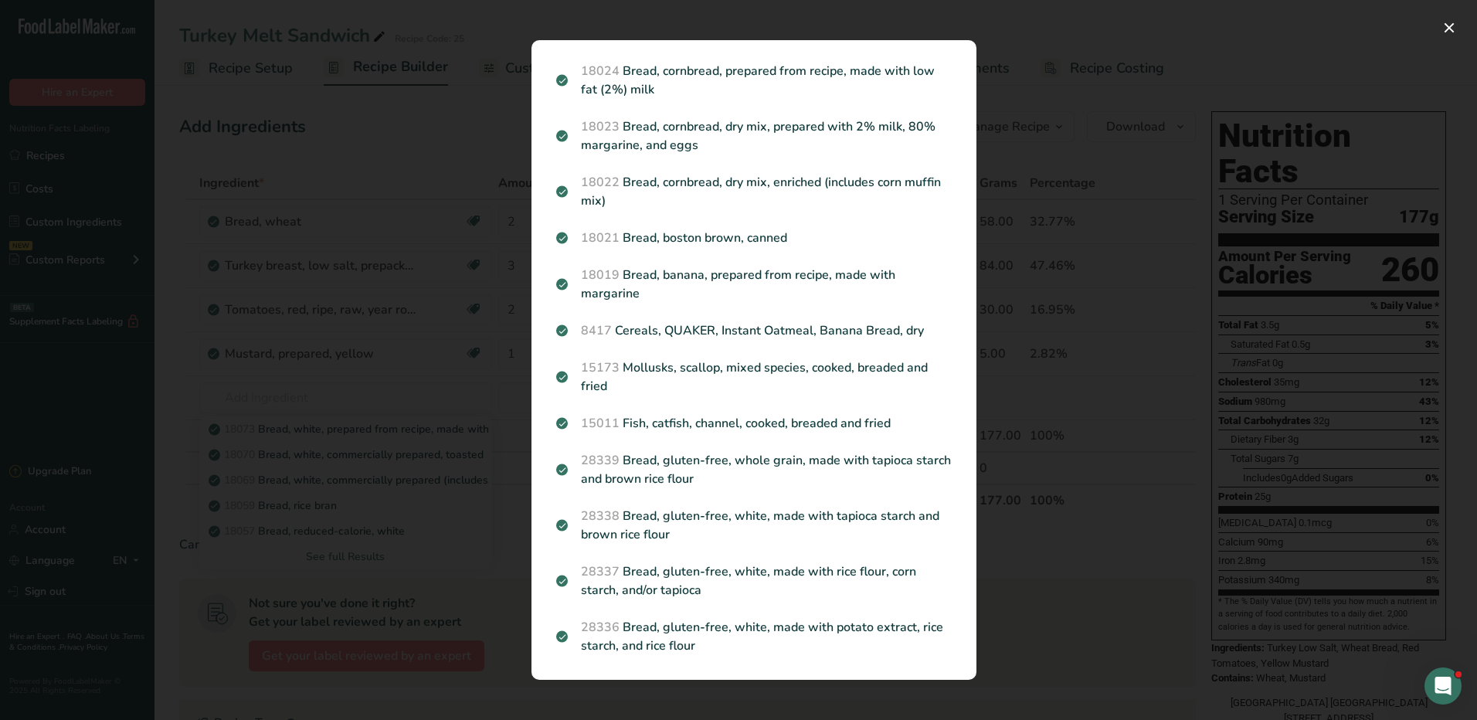
click at [1045, 403] on div "Search results modal" at bounding box center [738, 360] width 1477 height 720
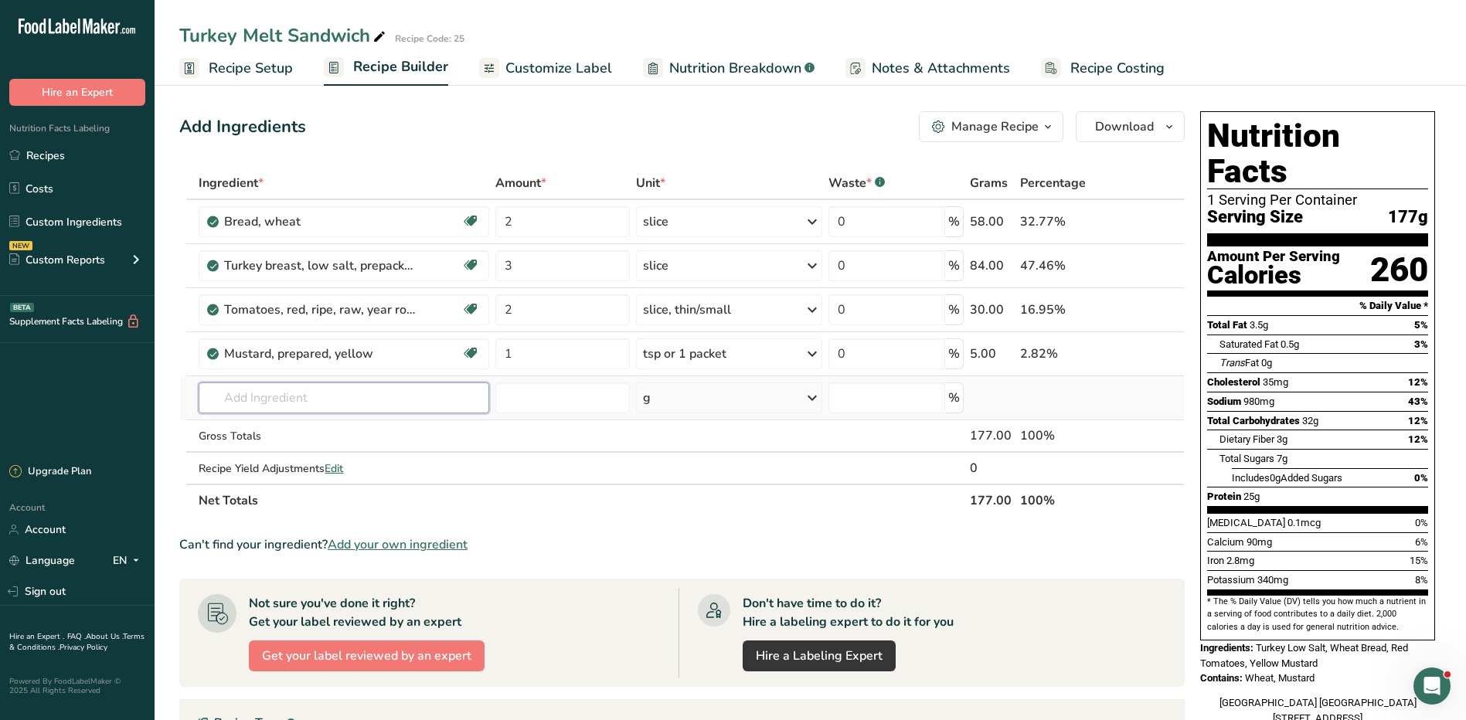
click at [280, 402] on input "text" at bounding box center [344, 397] width 290 height 31
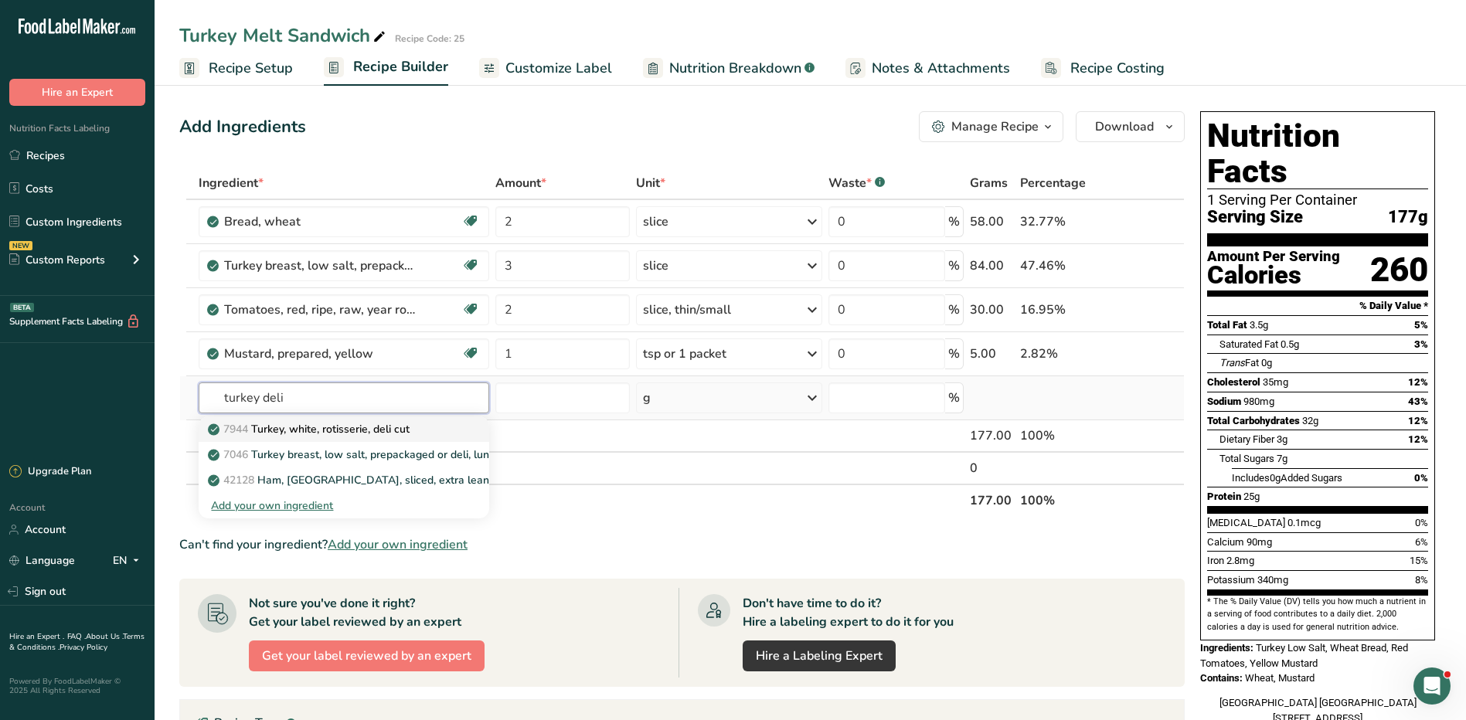
type input "turkey deli"
click at [316, 427] on p "7944 Turkey, white, rotisserie, deli cut" at bounding box center [310, 429] width 199 height 16
type input "Turkey, white, rotisserie, deli cut"
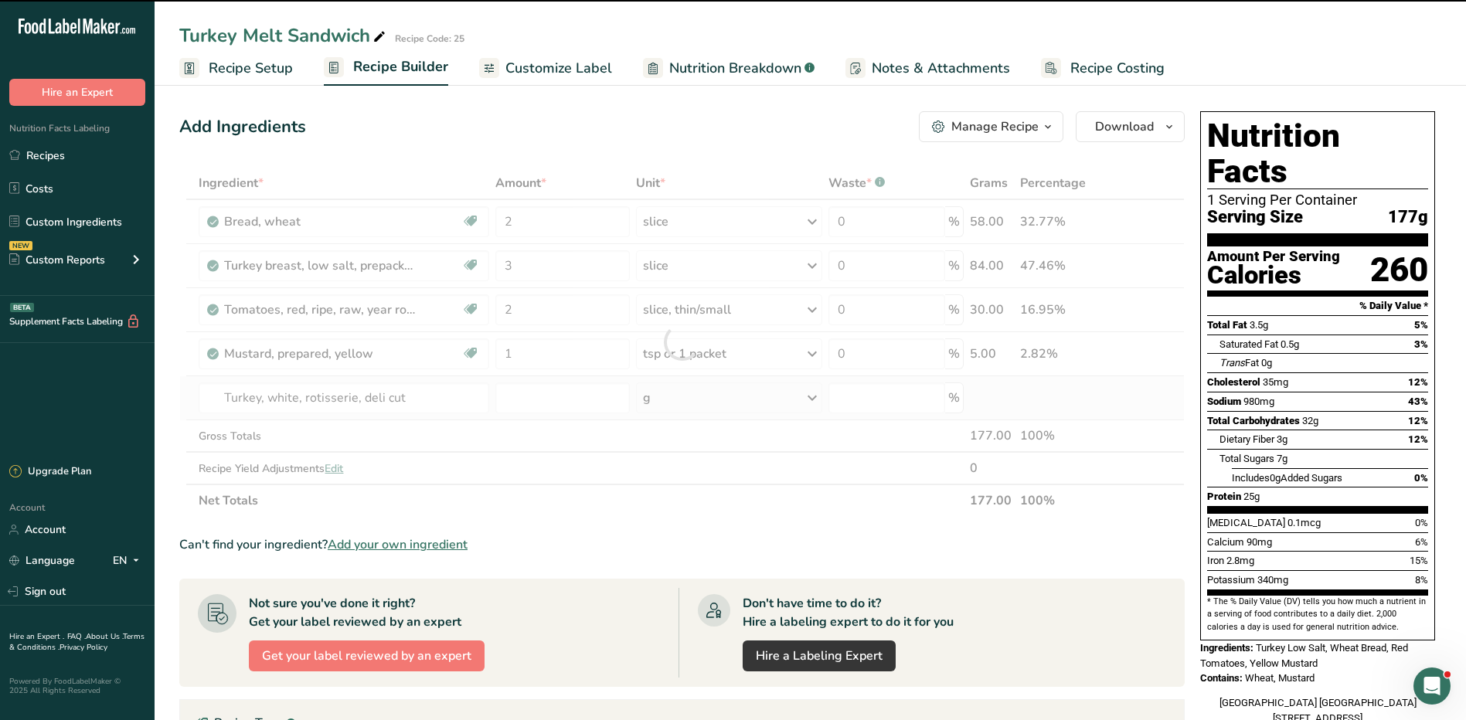
type input "0"
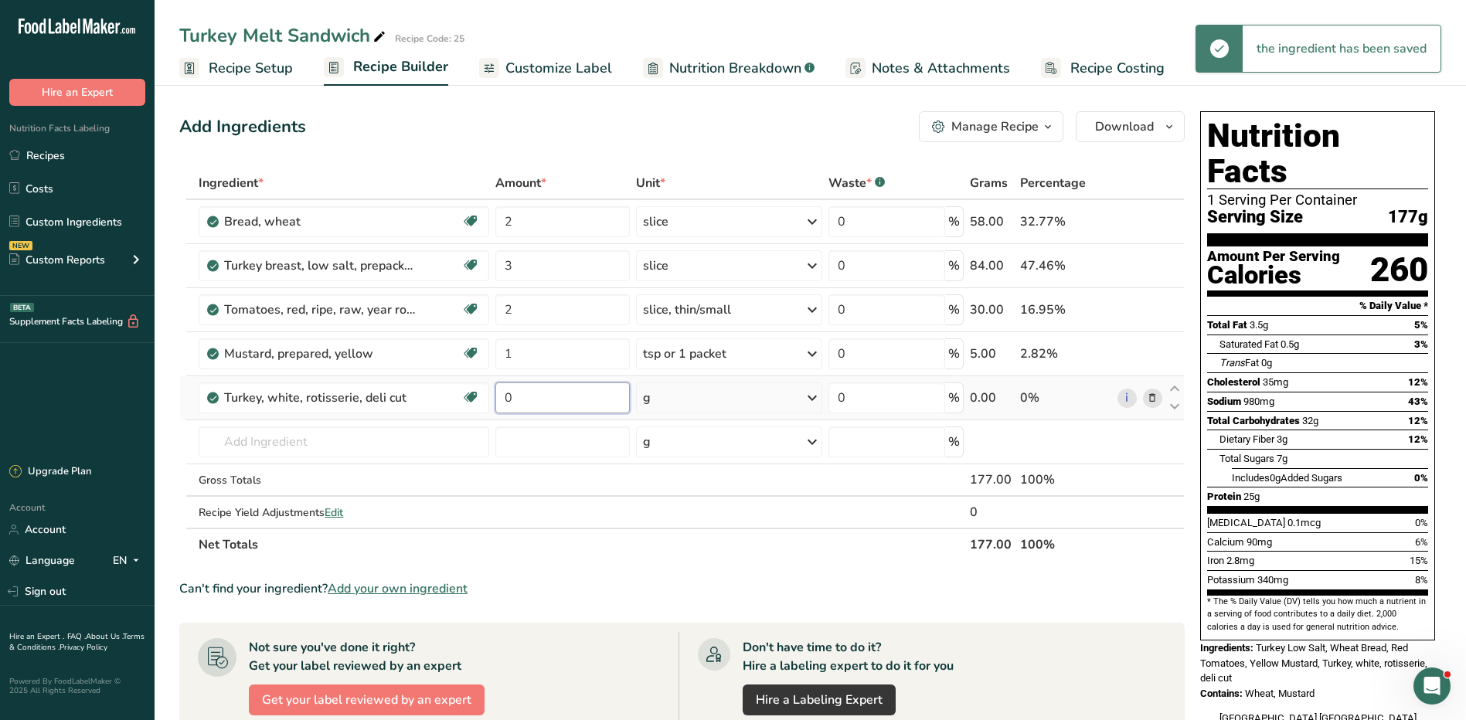
click at [527, 398] on input "0" at bounding box center [562, 397] width 134 height 31
type input "3"
click at [750, 402] on div "Ingredient * Amount * Unit * Waste * .a-a{fill:#347362;}.b-a{fill:#fff;} Grams …" at bounding box center [681, 364] width 1005 height 394
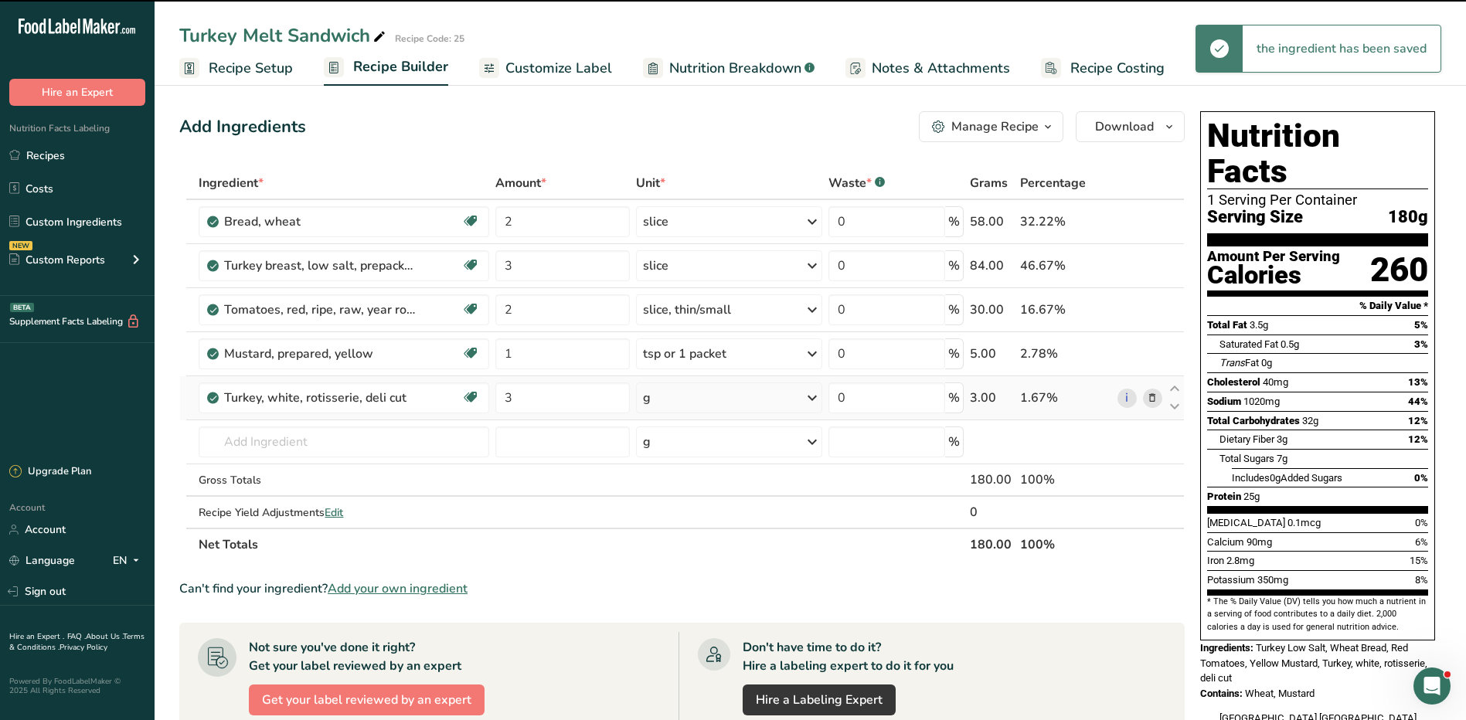
click at [753, 402] on div "g" at bounding box center [729, 397] width 186 height 31
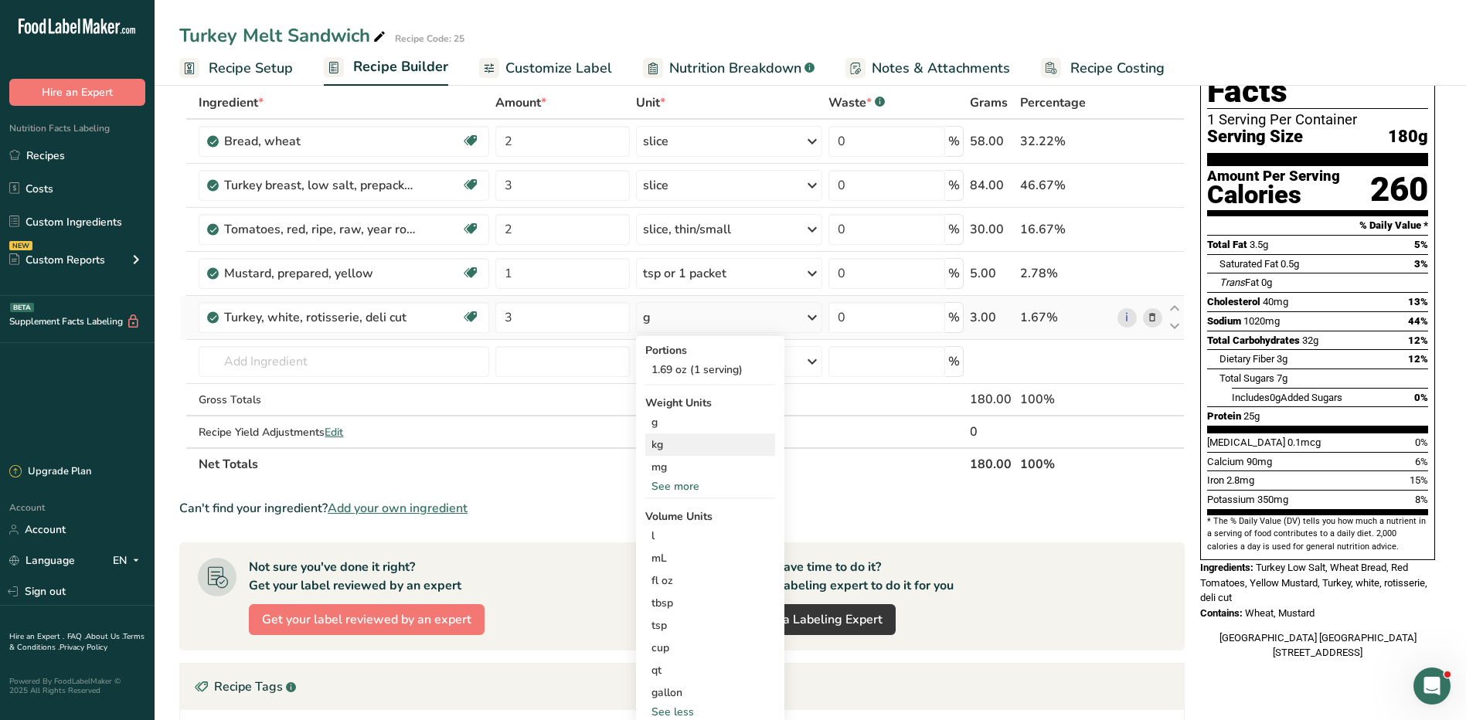
scroll to position [155, 0]
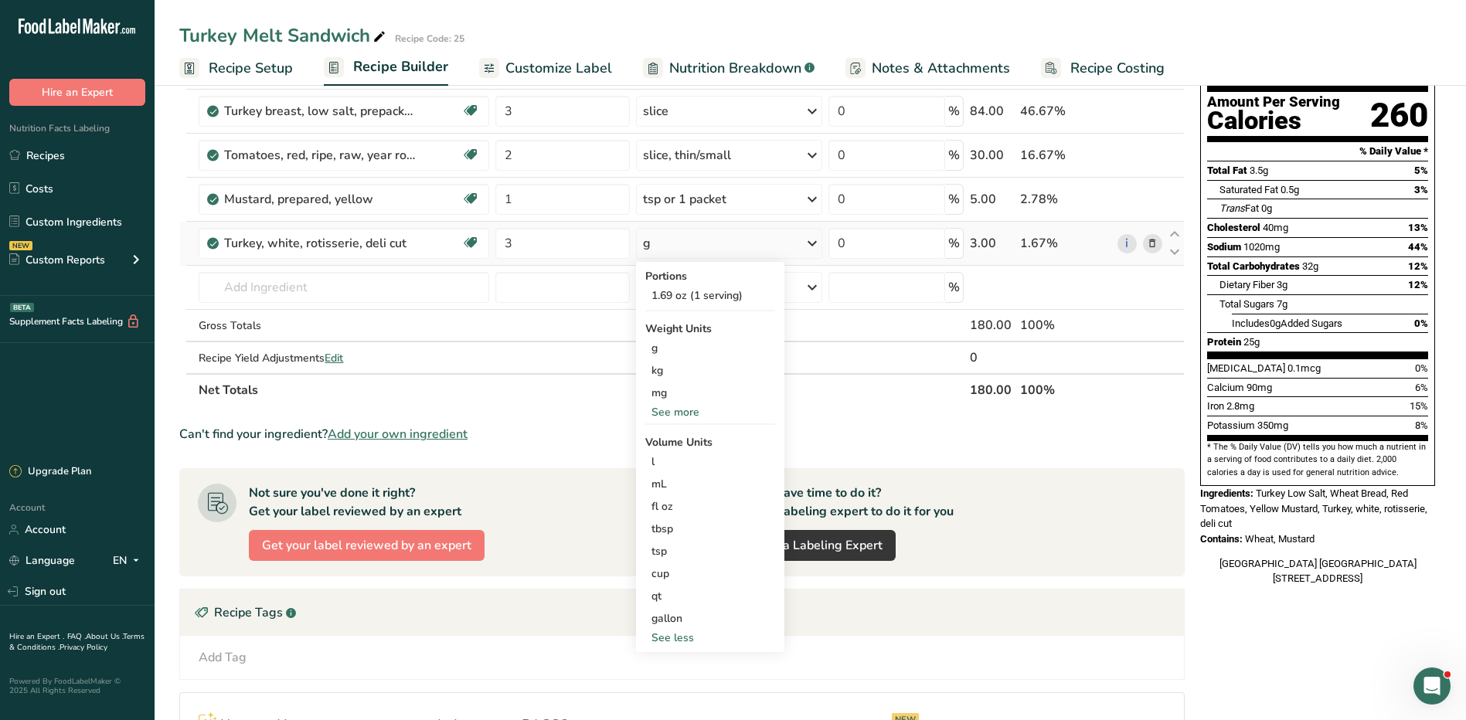
click at [680, 407] on div "See more" at bounding box center [710, 412] width 130 height 16
click at [670, 454] on div "oz" at bounding box center [710, 460] width 130 height 22
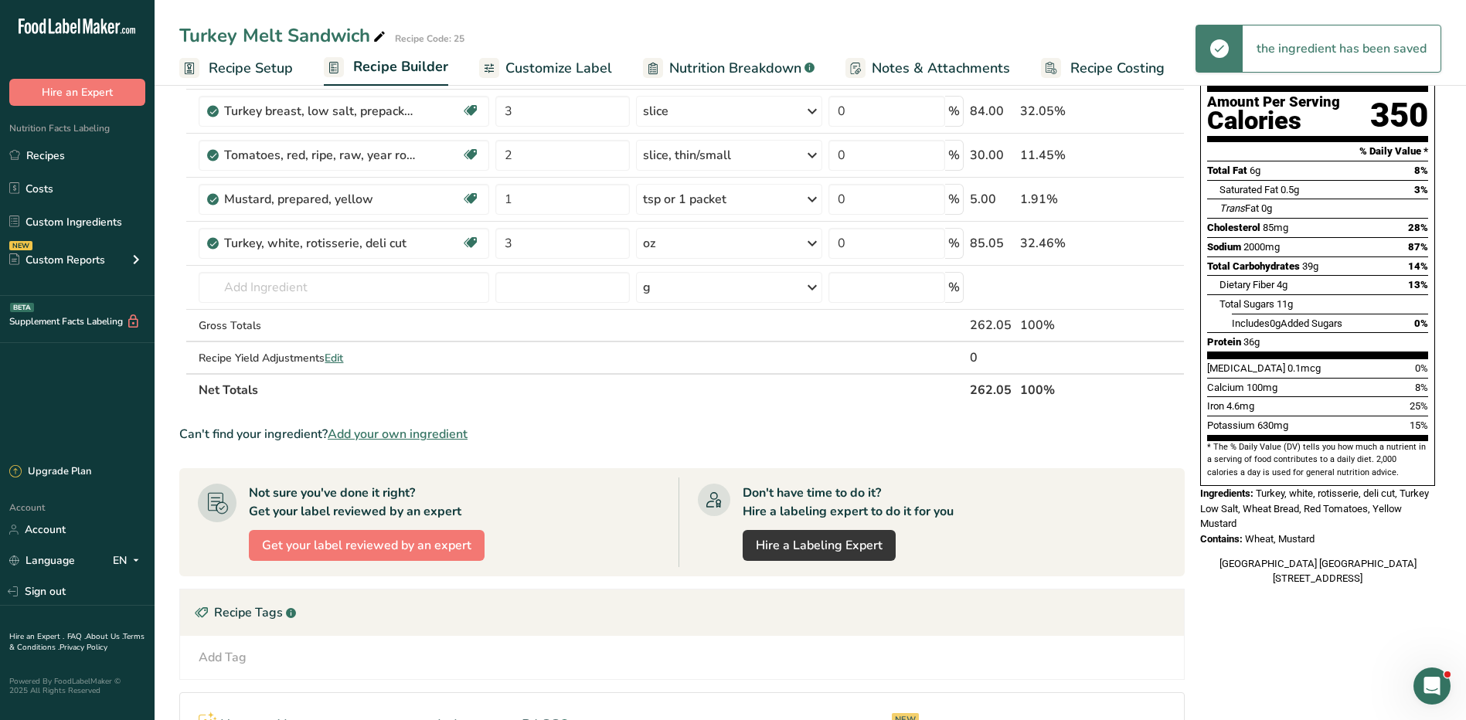
scroll to position [0, 0]
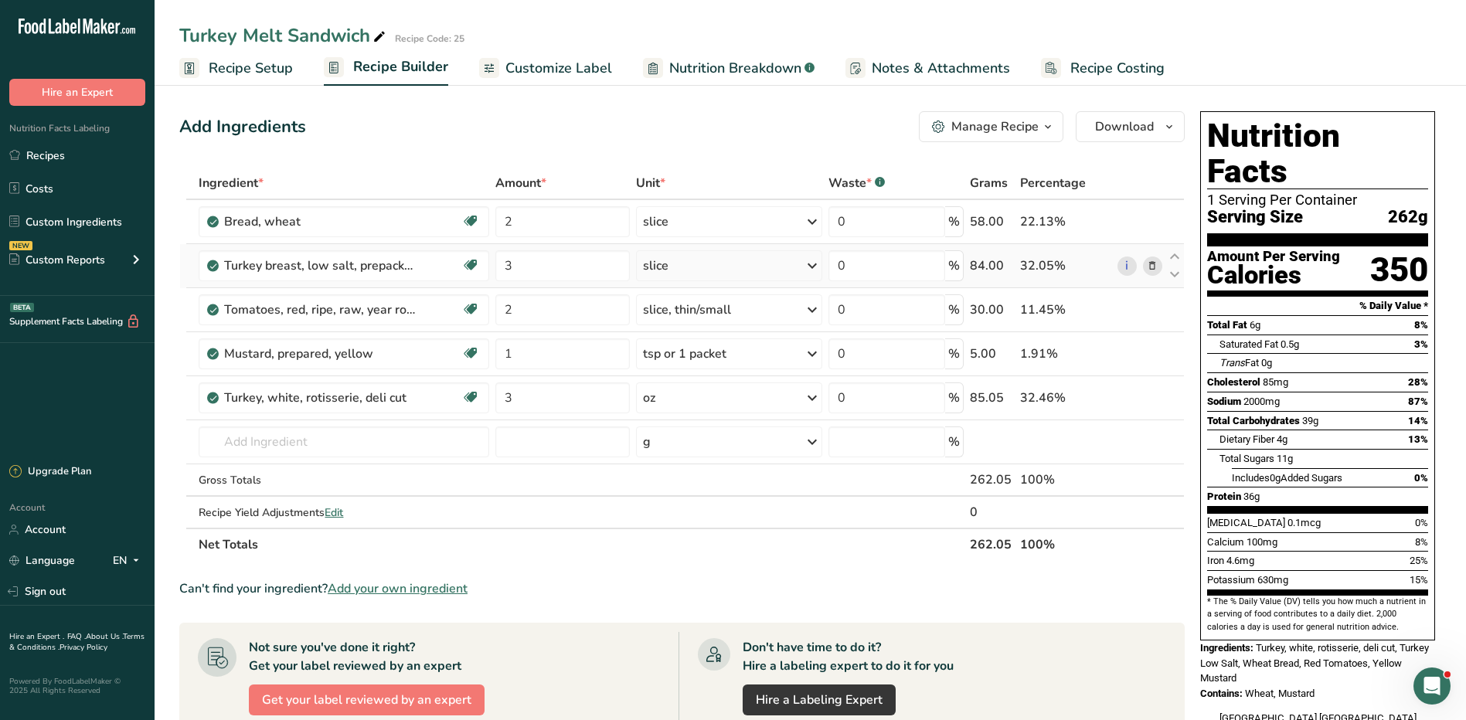
click at [1154, 265] on icon at bounding box center [1152, 266] width 11 height 16
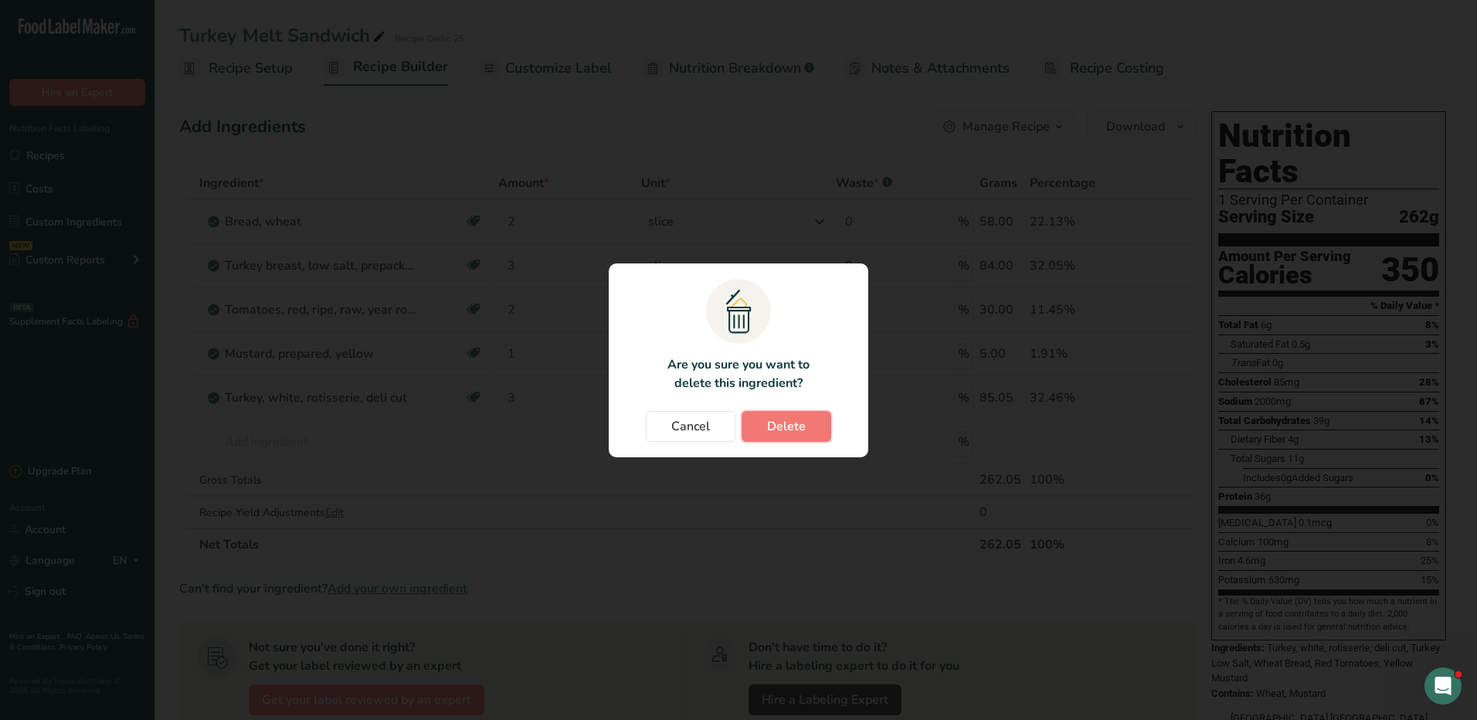
click at [807, 435] on button "Delete" at bounding box center [787, 426] width 90 height 31
type input "2"
type input "1"
type input "3"
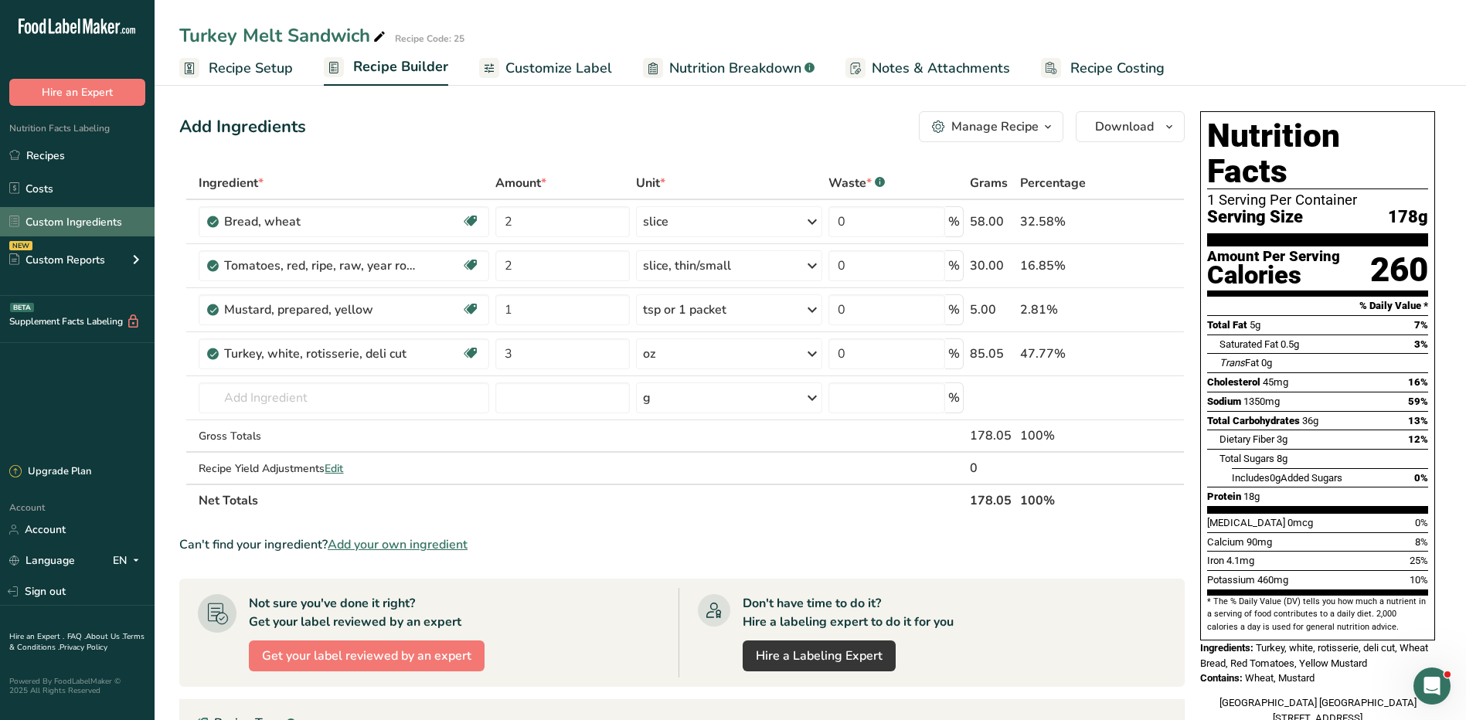
click at [73, 228] on link "Custom Ingredients" at bounding box center [77, 221] width 155 height 29
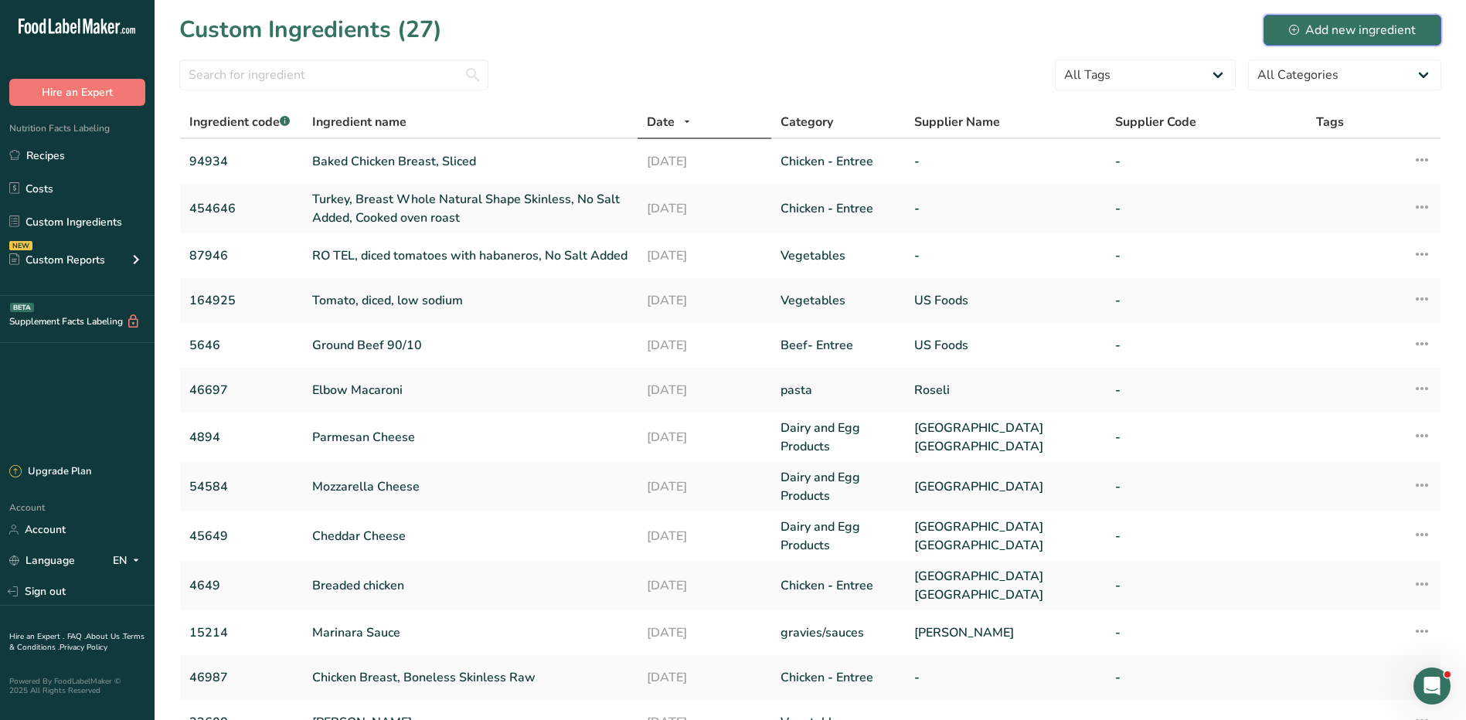
click at [1348, 31] on div "Add new ingredient" at bounding box center [1352, 30] width 127 height 19
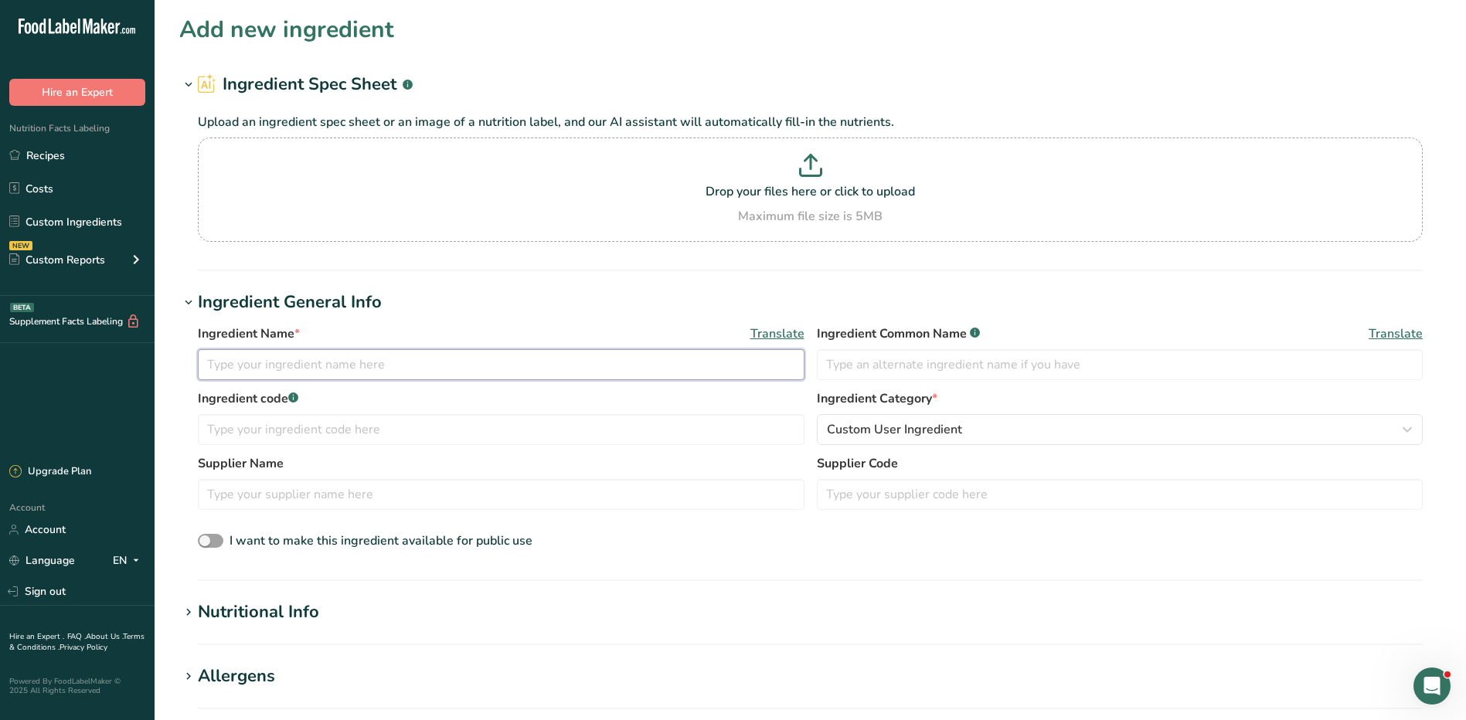
click at [280, 365] on input "text" at bounding box center [501, 364] width 607 height 31
type input "Wheat Bread"
click at [875, 360] on input "text" at bounding box center [1120, 364] width 607 height 31
click at [503, 439] on input "text" at bounding box center [501, 429] width 607 height 31
type input "973185"
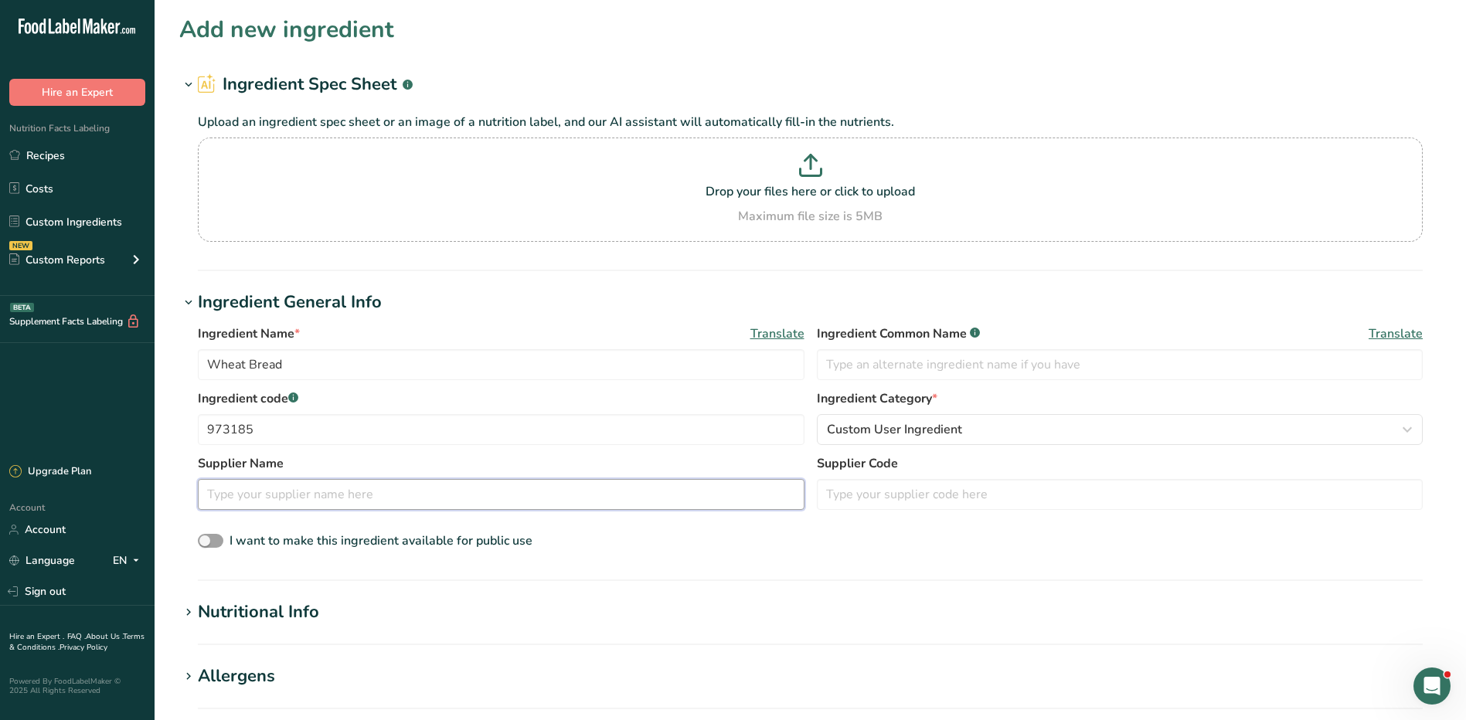
click at [423, 488] on input "text" at bounding box center [501, 494] width 607 height 31
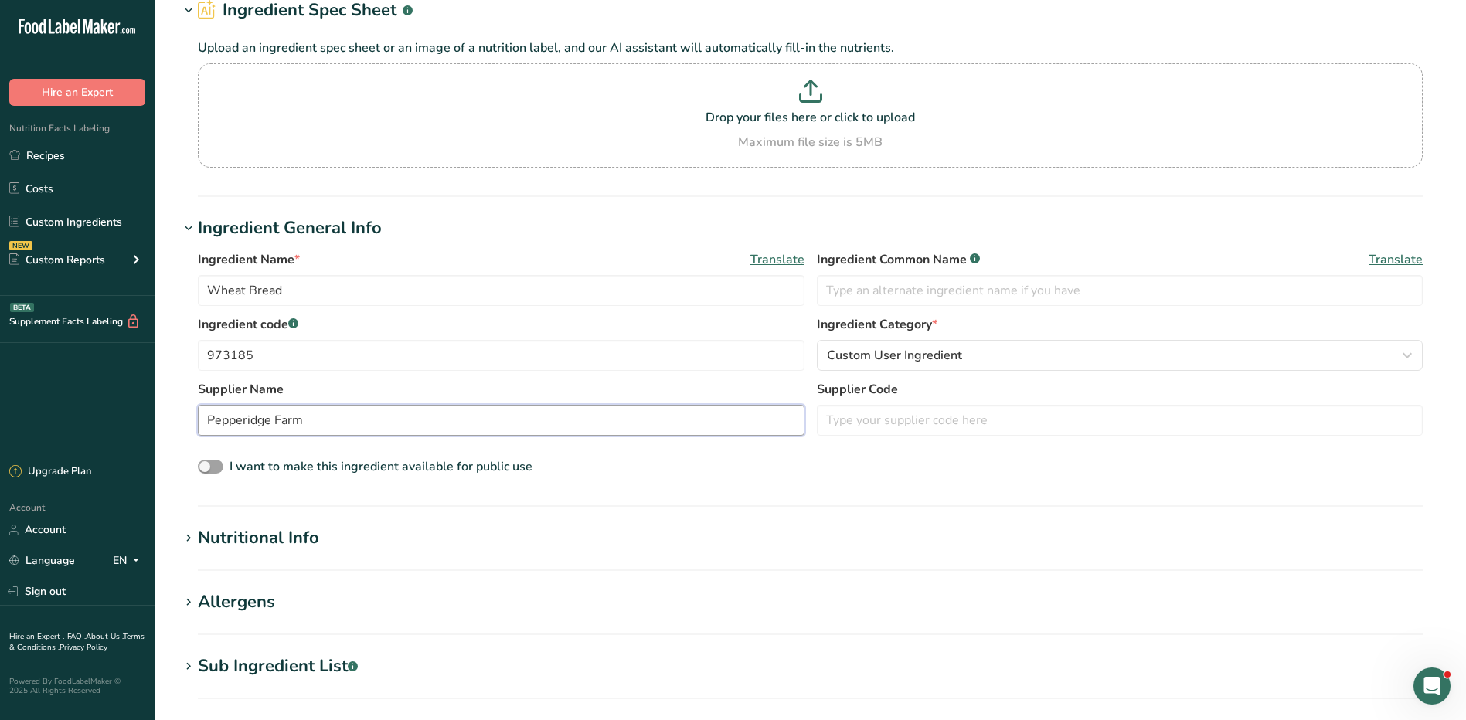
scroll to position [155, 0]
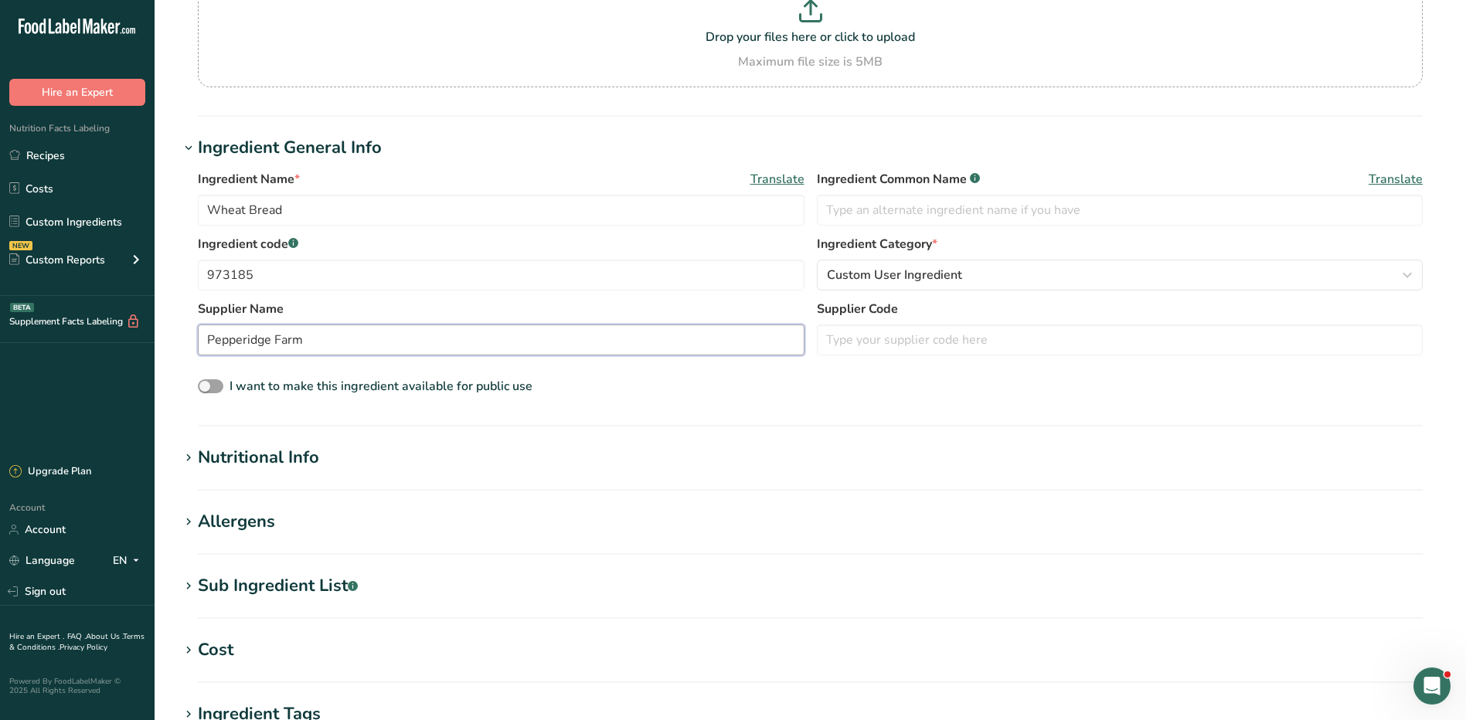
type input "Pepperidge Farm"
click at [295, 455] on div "Nutritional Info" at bounding box center [258, 457] width 121 height 25
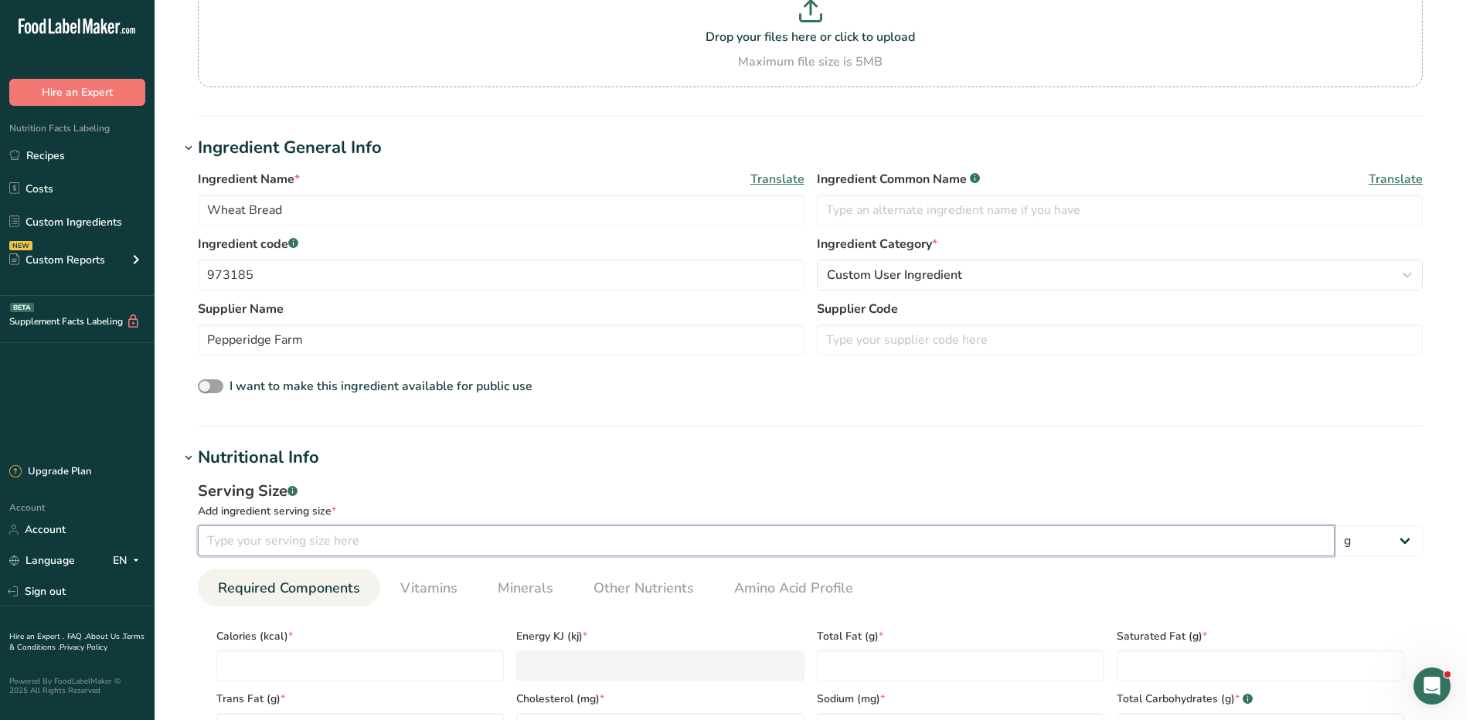
click at [396, 548] on input "number" at bounding box center [766, 540] width 1137 height 31
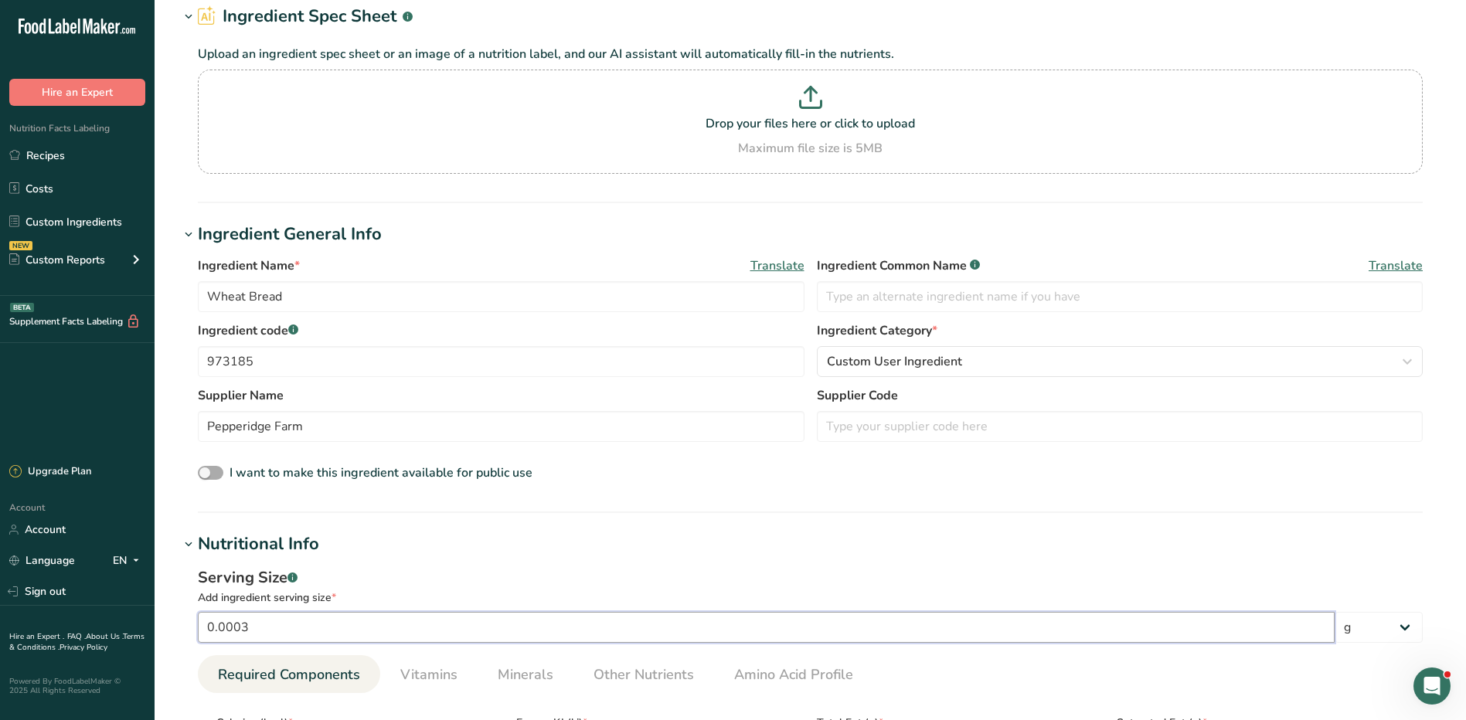
scroll to position [0, 0]
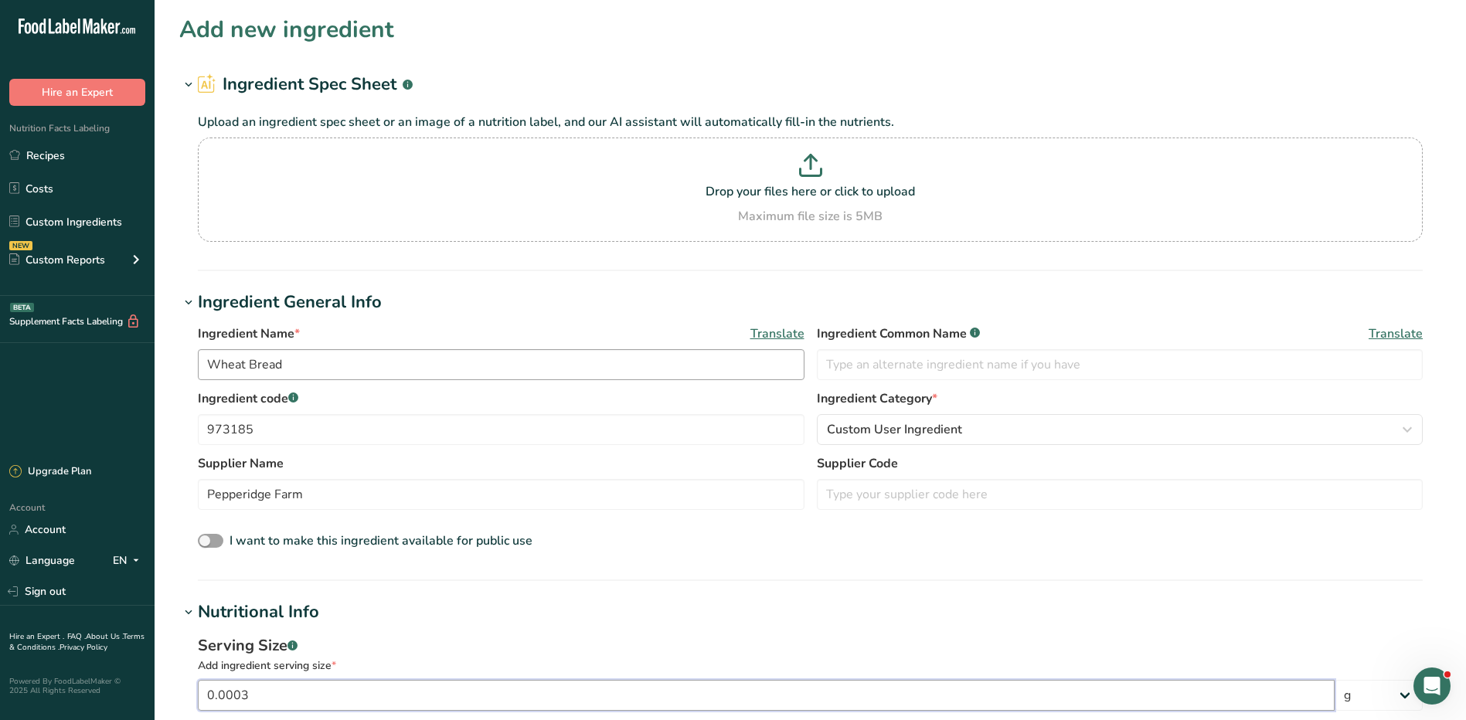
type input "0.0003"
click at [328, 372] on input "Wheat Bread" at bounding box center [501, 364] width 607 height 31
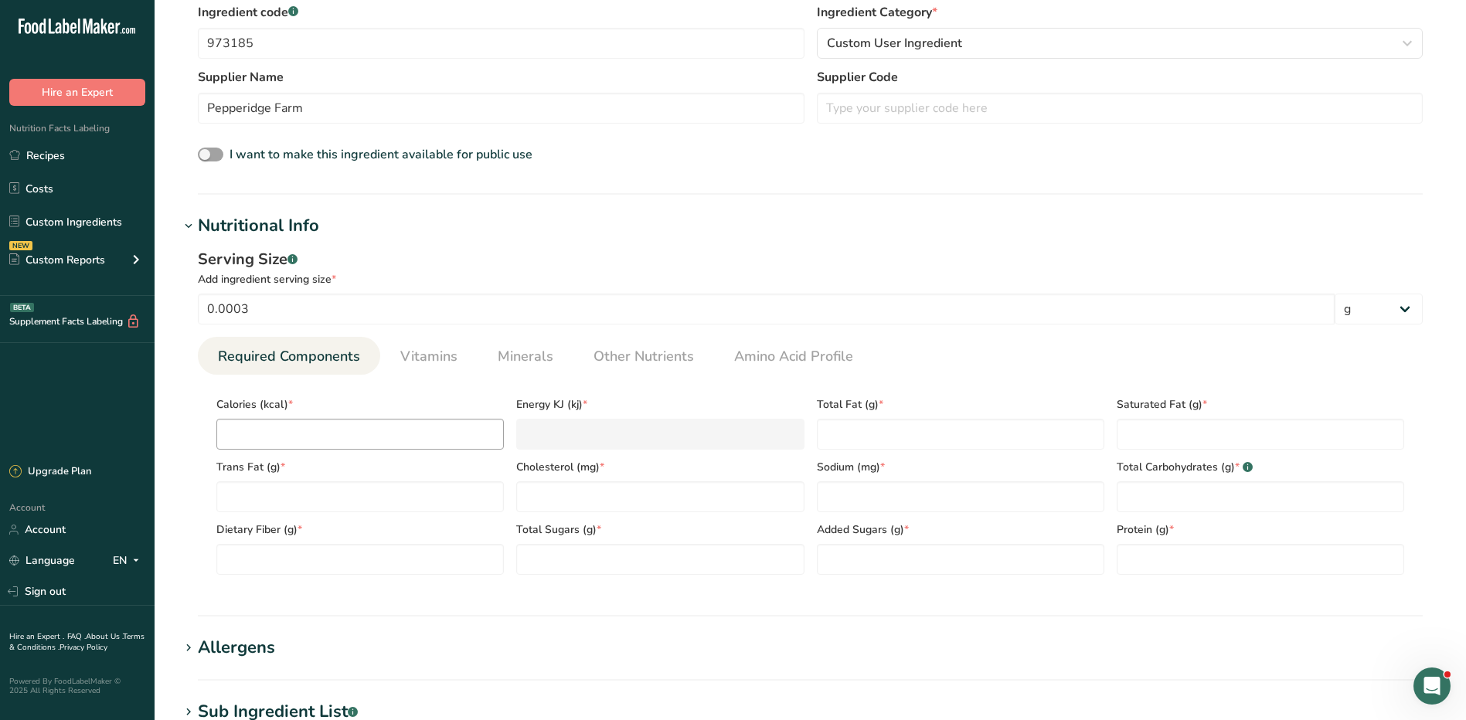
type input "Wheat Bread 1 slice"
click at [301, 437] on input "number" at bounding box center [359, 434] width 287 height 31
click at [276, 303] on input "0.0003" at bounding box center [766, 309] width 1137 height 31
type input "0"
type input "1"
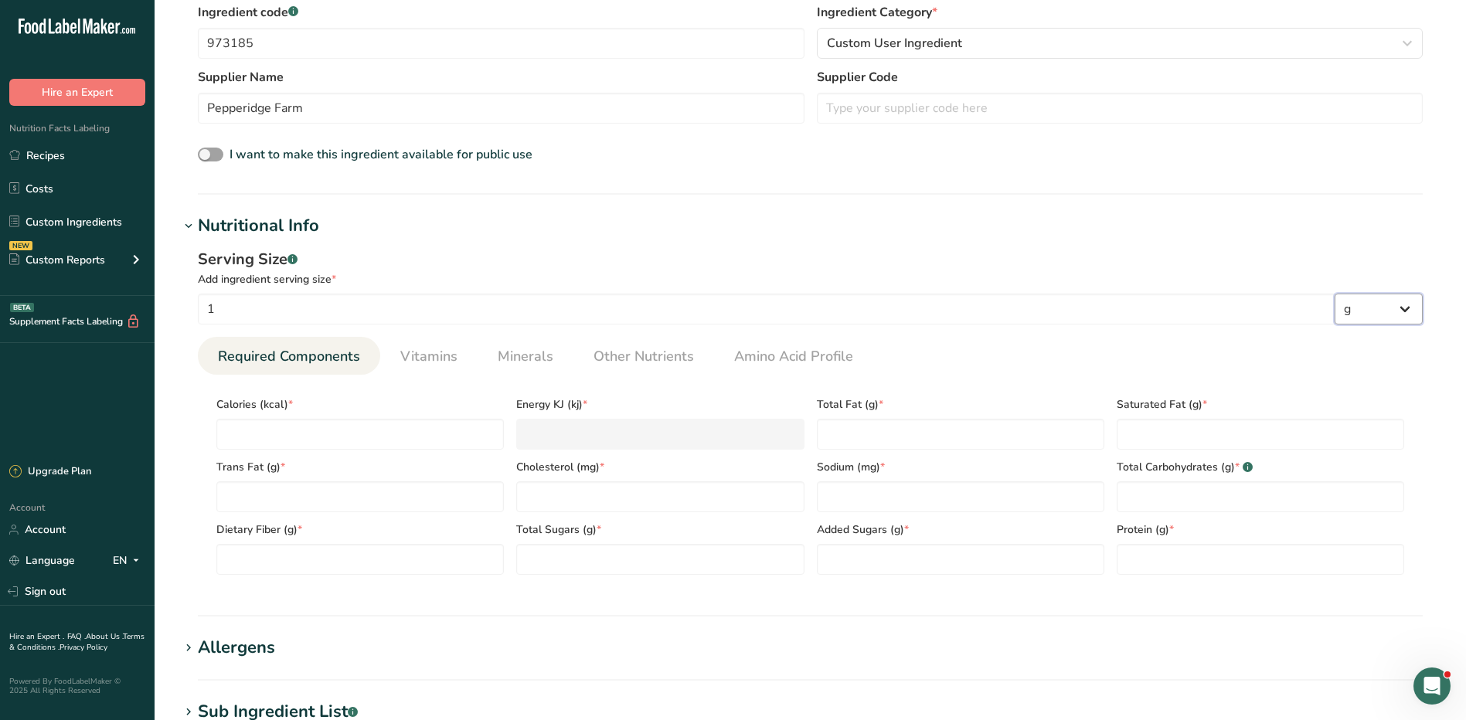
click at [1399, 311] on select "g kg mg mcg lb oz l mL fl oz tbsp tsp cup qt gallon" at bounding box center [1378, 309] width 88 height 31
click at [784, 304] on input "1" at bounding box center [766, 309] width 1137 height 31
type input "43"
click at [1373, 323] on select "g kg mg mcg lb oz l mL fl oz tbsp tsp cup qt gallon" at bounding box center [1378, 309] width 88 height 31
click at [1221, 365] on ul "Required Components Vitamins Minerals Other Nutrients Amino Acid Profile" at bounding box center [810, 356] width 1225 height 38
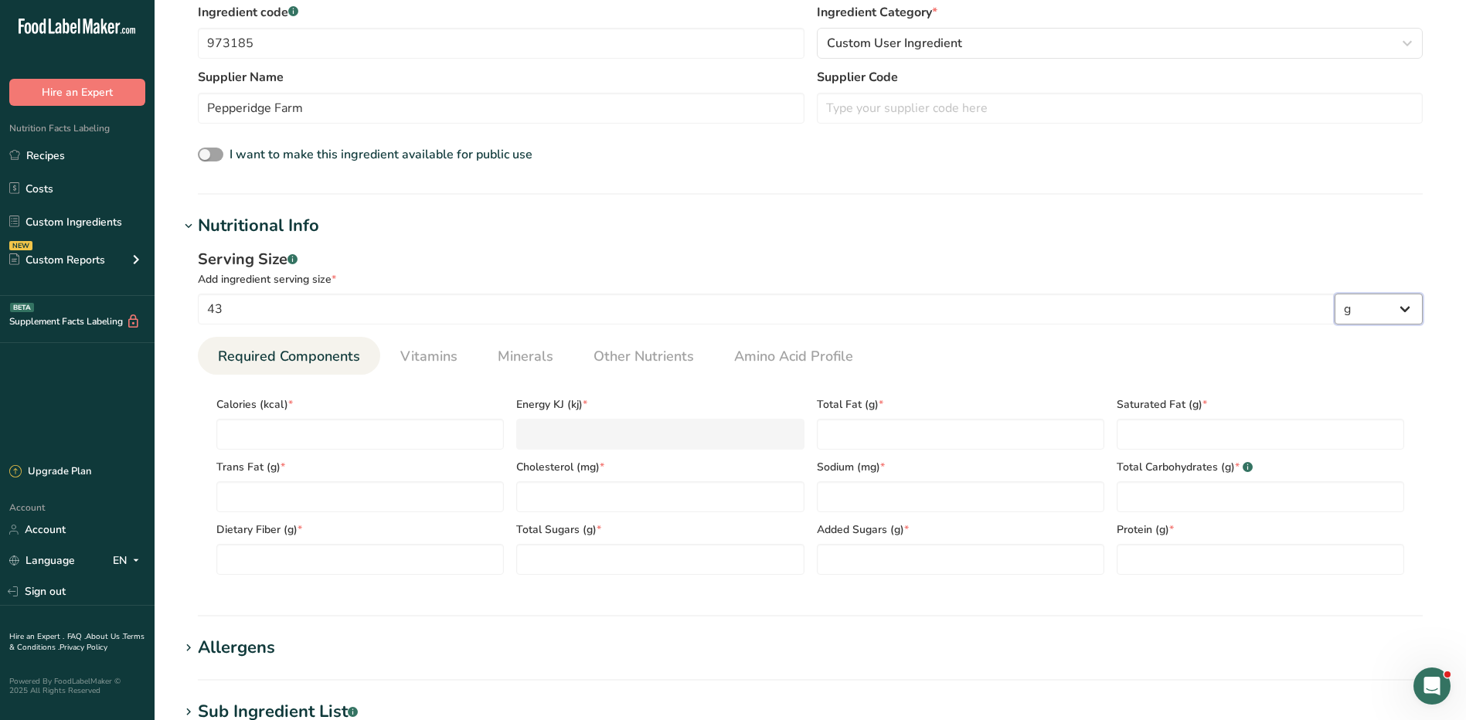
click at [1377, 304] on select "g kg mg mcg lb oz l mL fl oz tbsp tsp cup qt gallon" at bounding box center [1378, 309] width 88 height 31
click at [1334, 294] on select "g kg mg mcg lb oz l mL fl oz tbsp tsp cup qt gallon" at bounding box center [1378, 309] width 88 height 31
click at [347, 429] on input "number" at bounding box center [359, 434] width 287 height 31
type input "1"
type KJ "4.2"
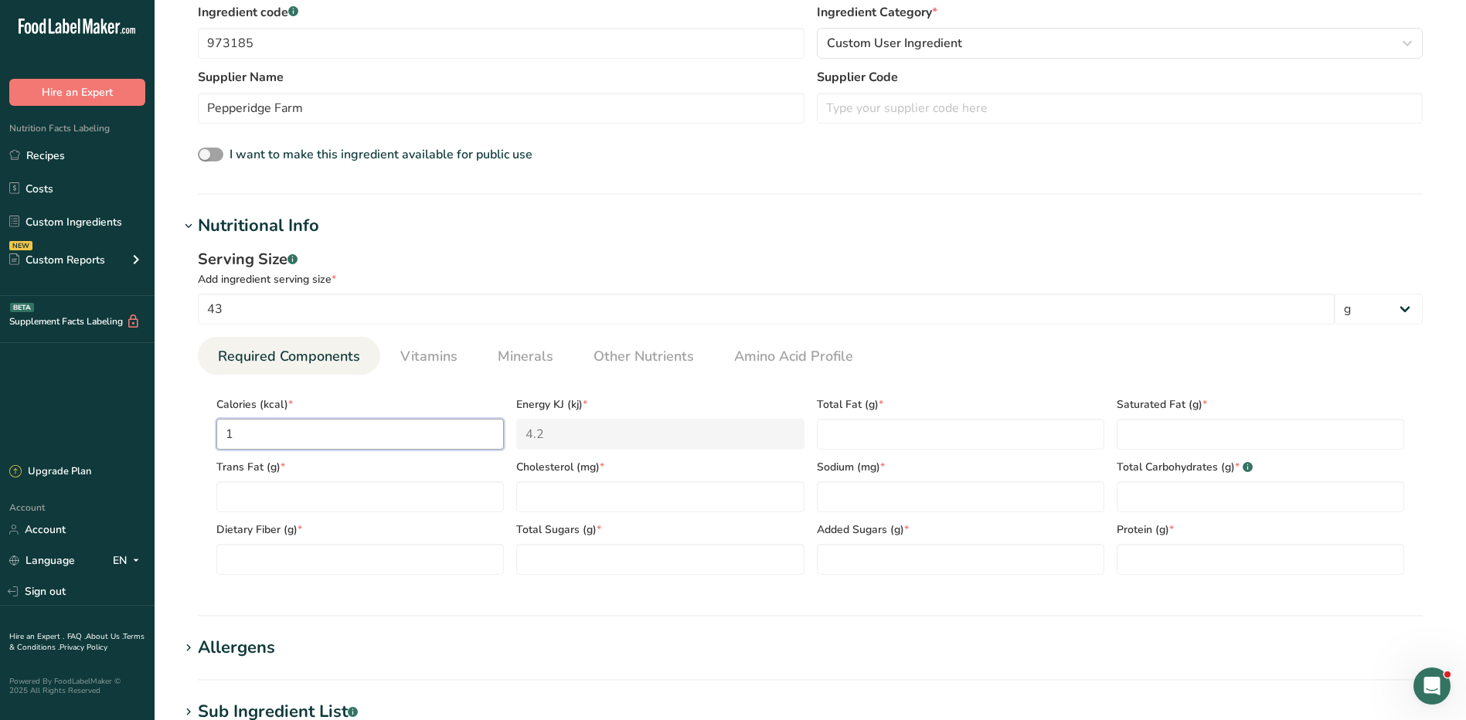
type input "12"
type KJ "50.2"
type input "120"
type KJ "502.1"
type input "120"
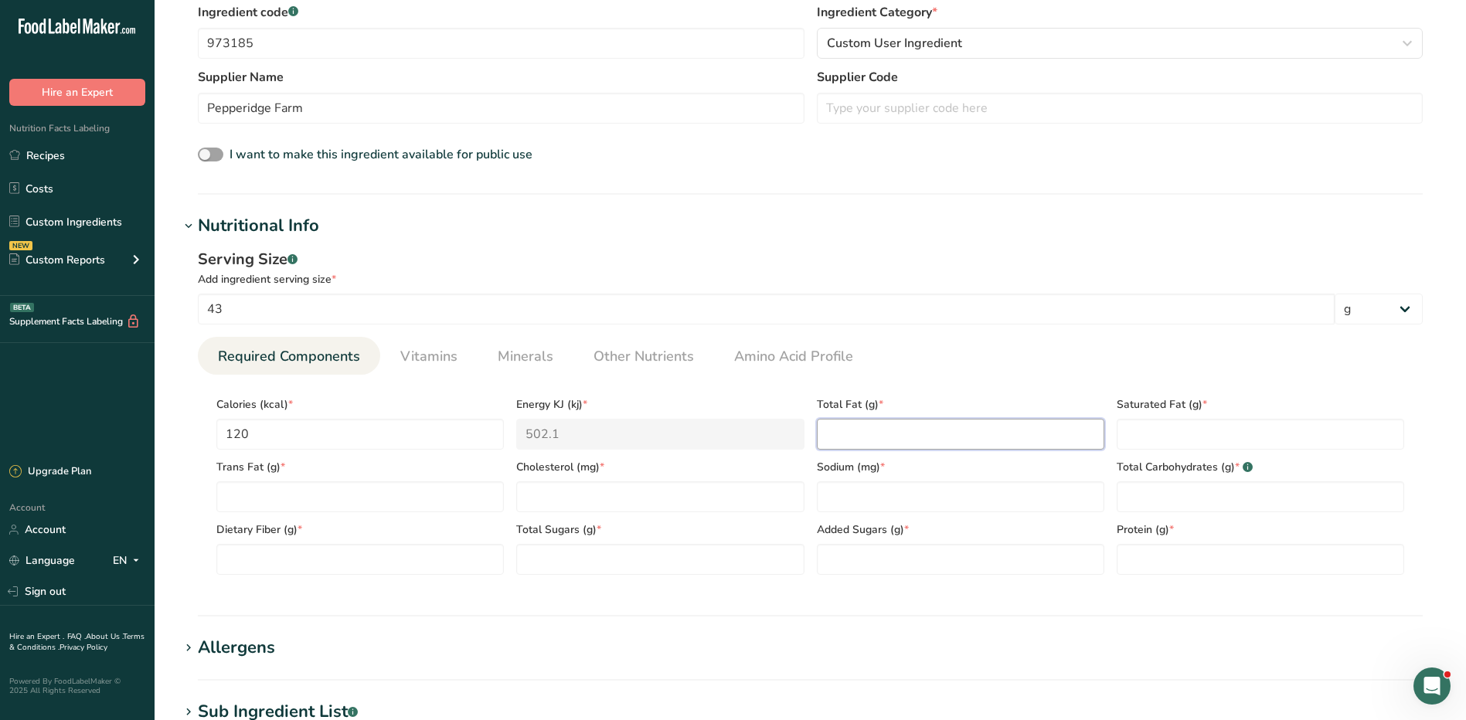
click at [950, 439] on Fat "number" at bounding box center [960, 434] width 287 height 31
type Fat "1.5"
click at [1179, 419] on Fat "number" at bounding box center [1260, 434] width 287 height 31
type Fat "0"
click at [277, 489] on Fat "number" at bounding box center [359, 496] width 287 height 31
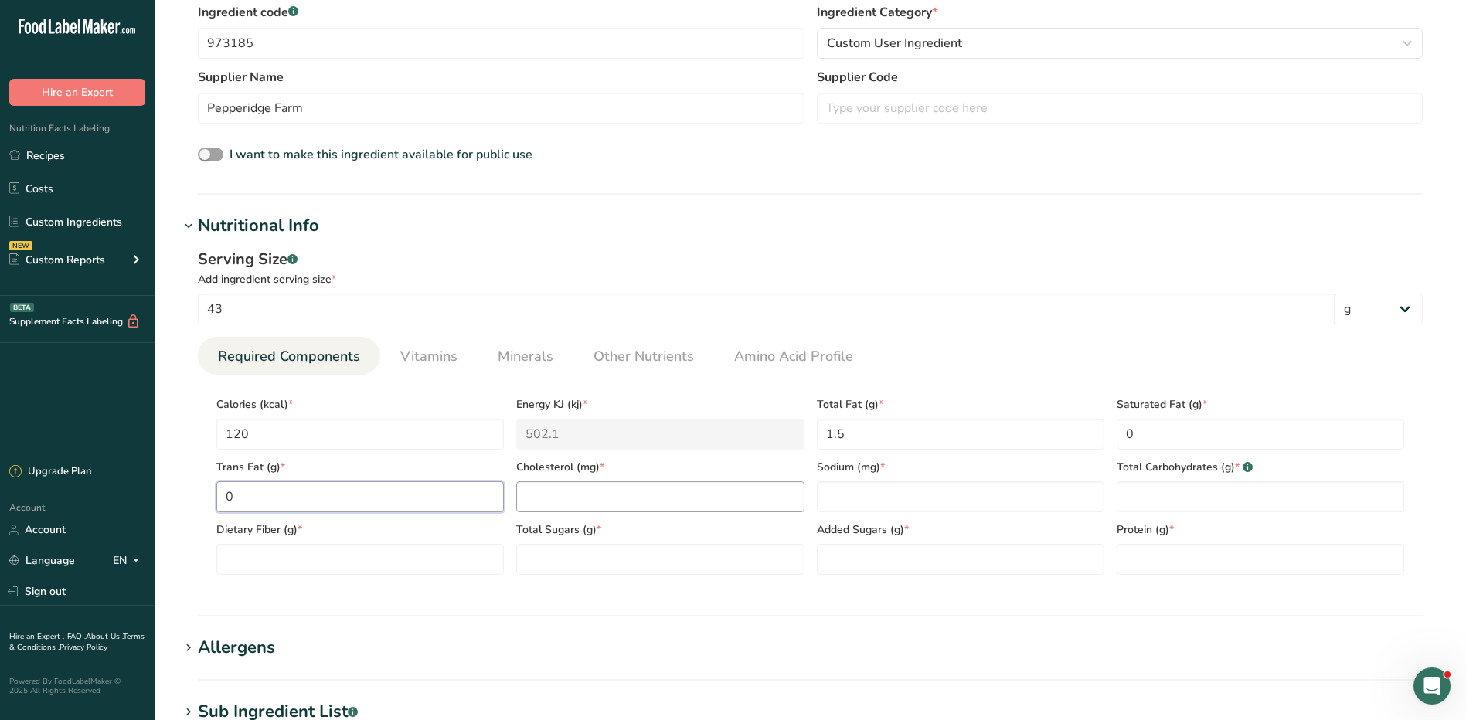
type Fat "0"
click at [558, 497] on input "number" at bounding box center [659, 496] width 287 height 31
type input "0"
click at [858, 492] on input "number" at bounding box center [960, 496] width 287 height 31
type input "135"
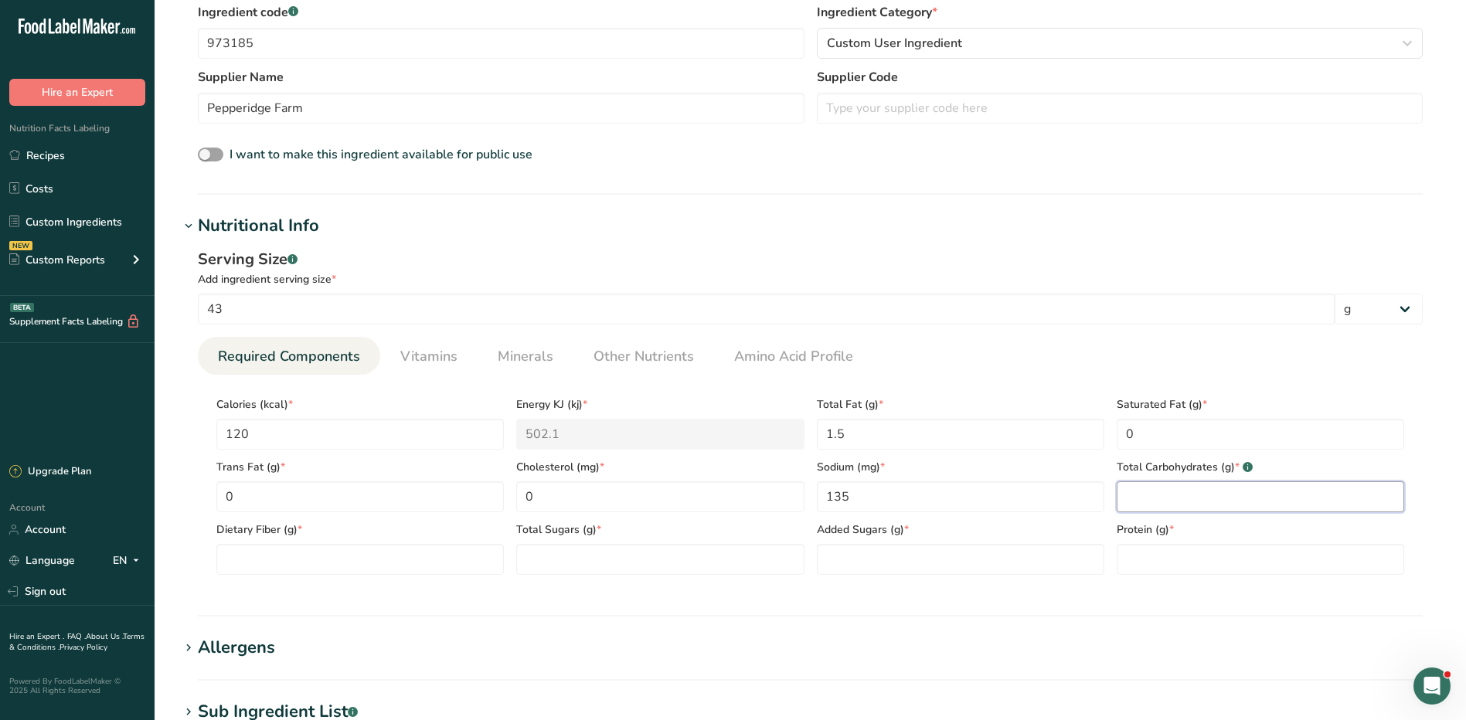
click at [1183, 496] on Carbohydrates "number" at bounding box center [1260, 496] width 287 height 31
type Carbohydrates "21"
click at [318, 571] on Fiber "number" at bounding box center [359, 559] width 287 height 31
type Fiber "3"
drag, startPoint x: 589, startPoint y: 548, endPoint x: 574, endPoint y: 549, distance: 14.8
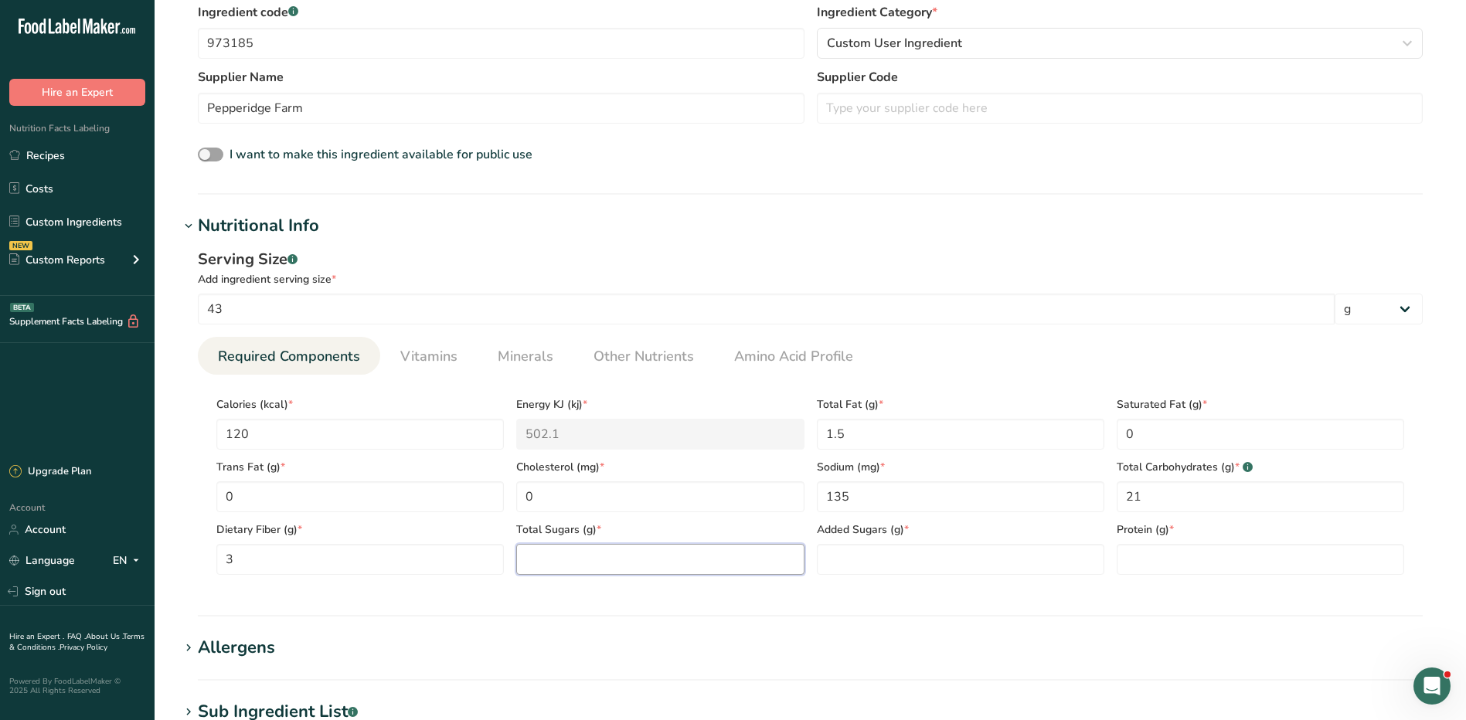
click at [585, 548] on Sugars "number" at bounding box center [659, 559] width 287 height 31
type Sugars "4"
click at [866, 569] on Sugars "number" at bounding box center [960, 559] width 287 height 31
type Sugars "3"
click at [1153, 554] on input "number" at bounding box center [1260, 559] width 287 height 31
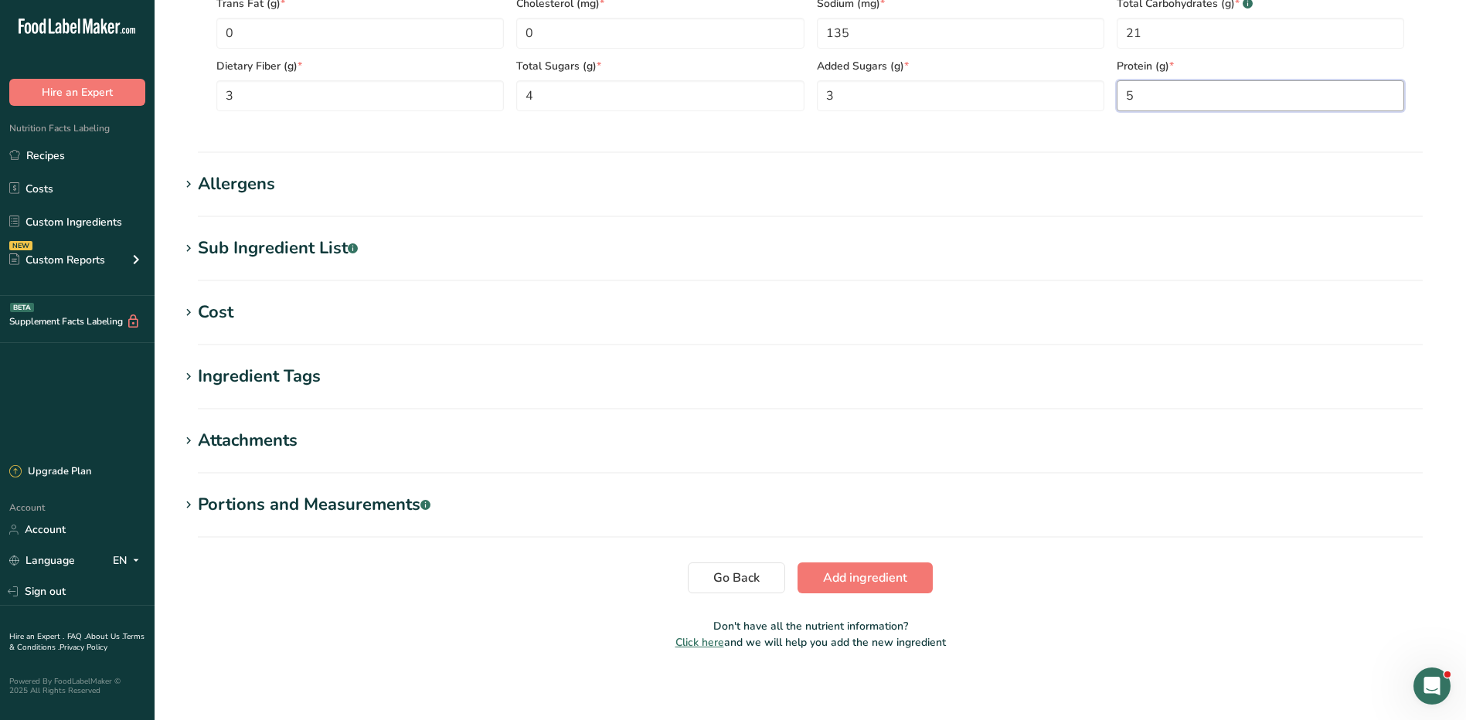
scroll to position [855, 0]
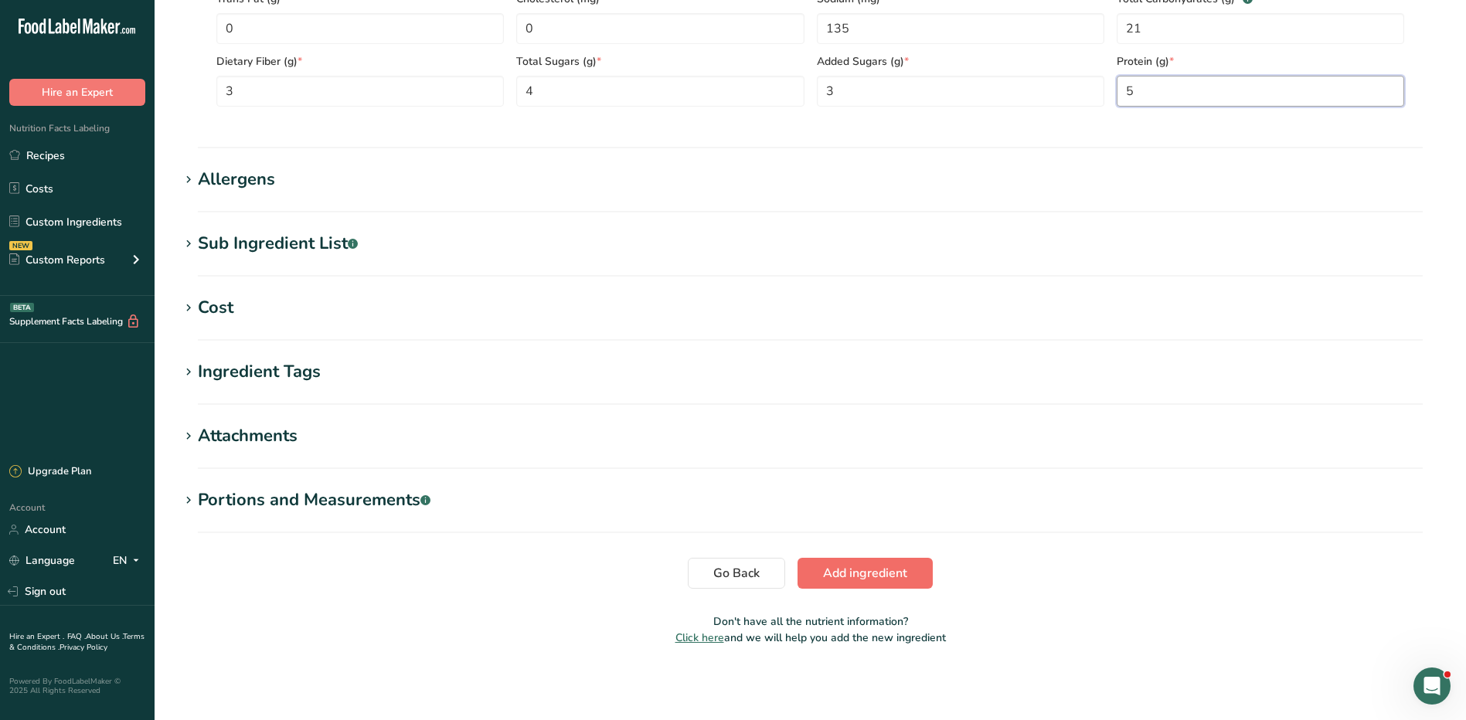
type input "5"
click at [877, 572] on span "Add ingredient" at bounding box center [865, 573] width 84 height 19
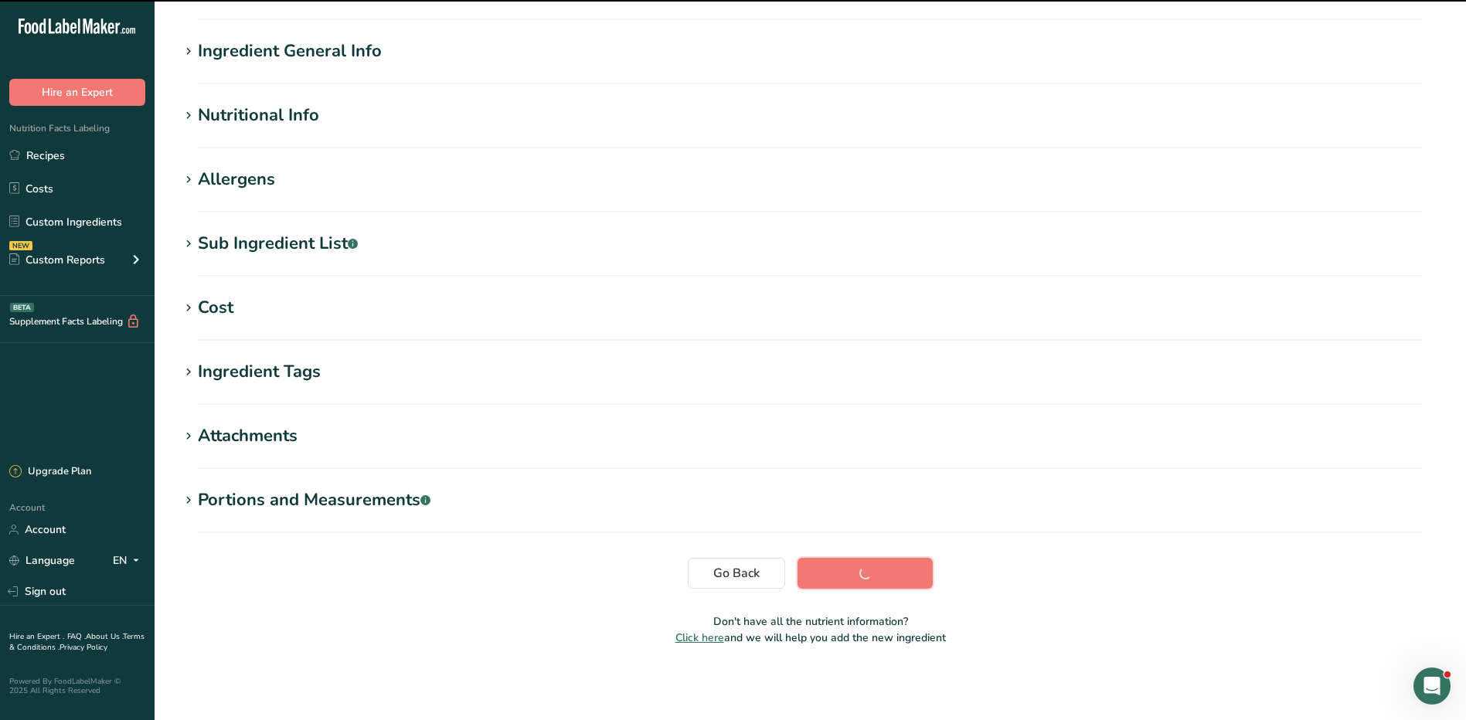
scroll to position [97, 0]
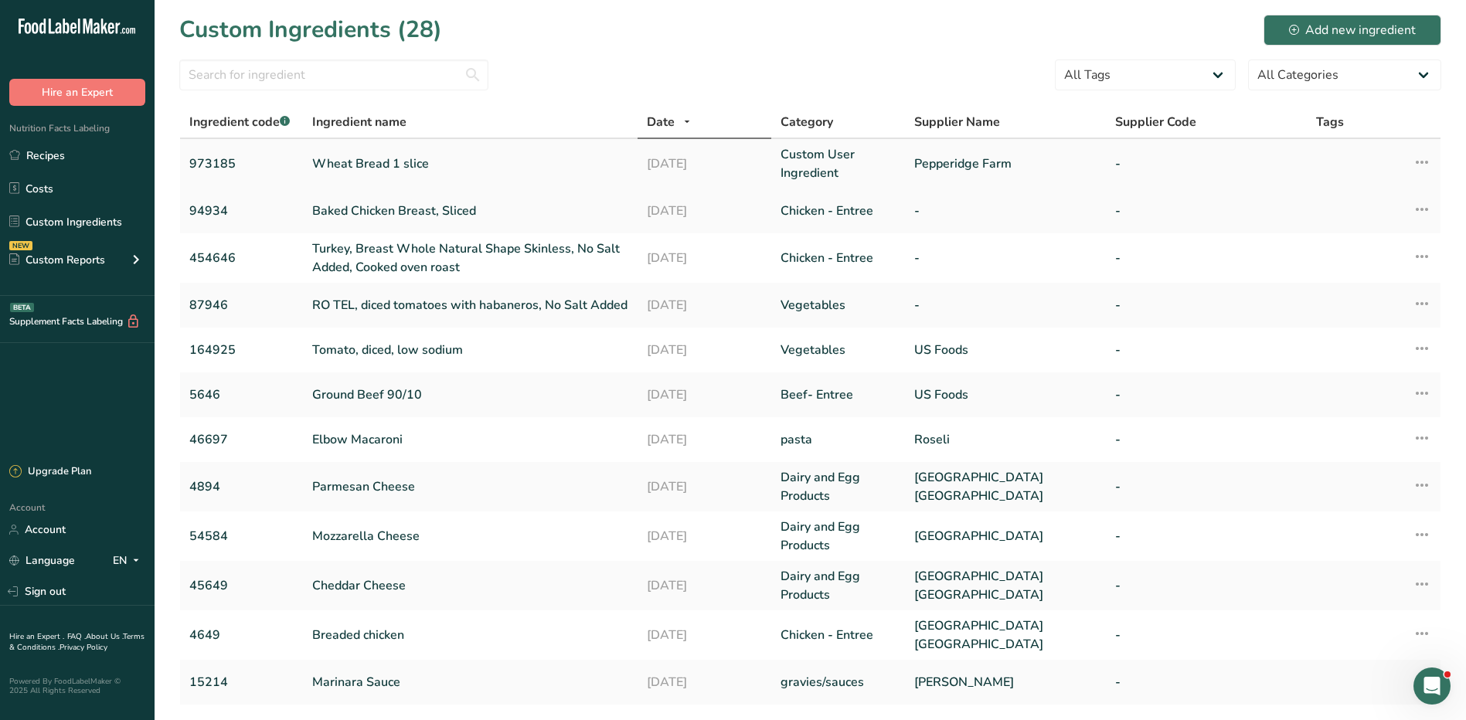
click at [206, 165] on link "973185" at bounding box center [241, 164] width 104 height 19
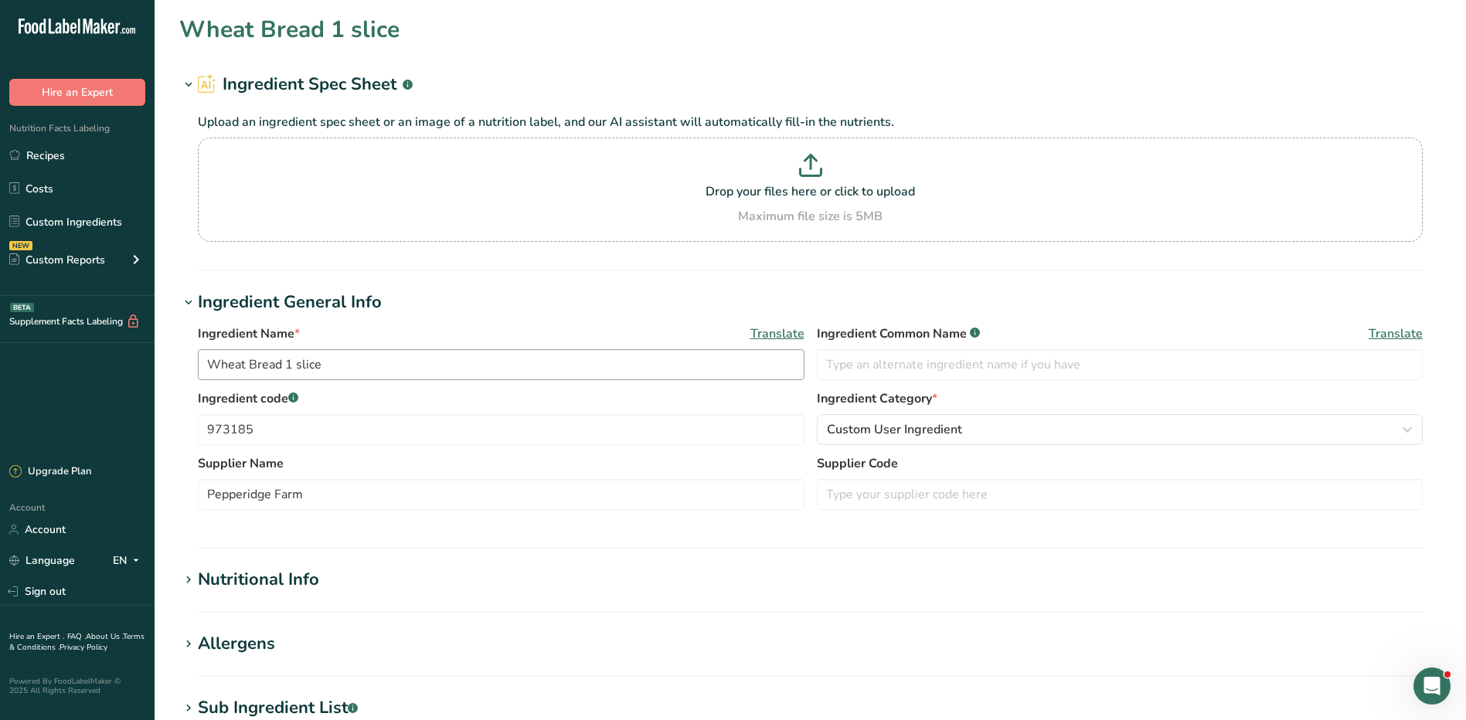
type input "Wheat Bread 1 slice"
type input "Pepperidge Farm"
drag, startPoint x: 284, startPoint y: 436, endPoint x: 199, endPoint y: 439, distance: 85.8
click at [199, 439] on input "973185" at bounding box center [501, 429] width 607 height 31
click at [82, 148] on link "Recipes" at bounding box center [77, 155] width 155 height 29
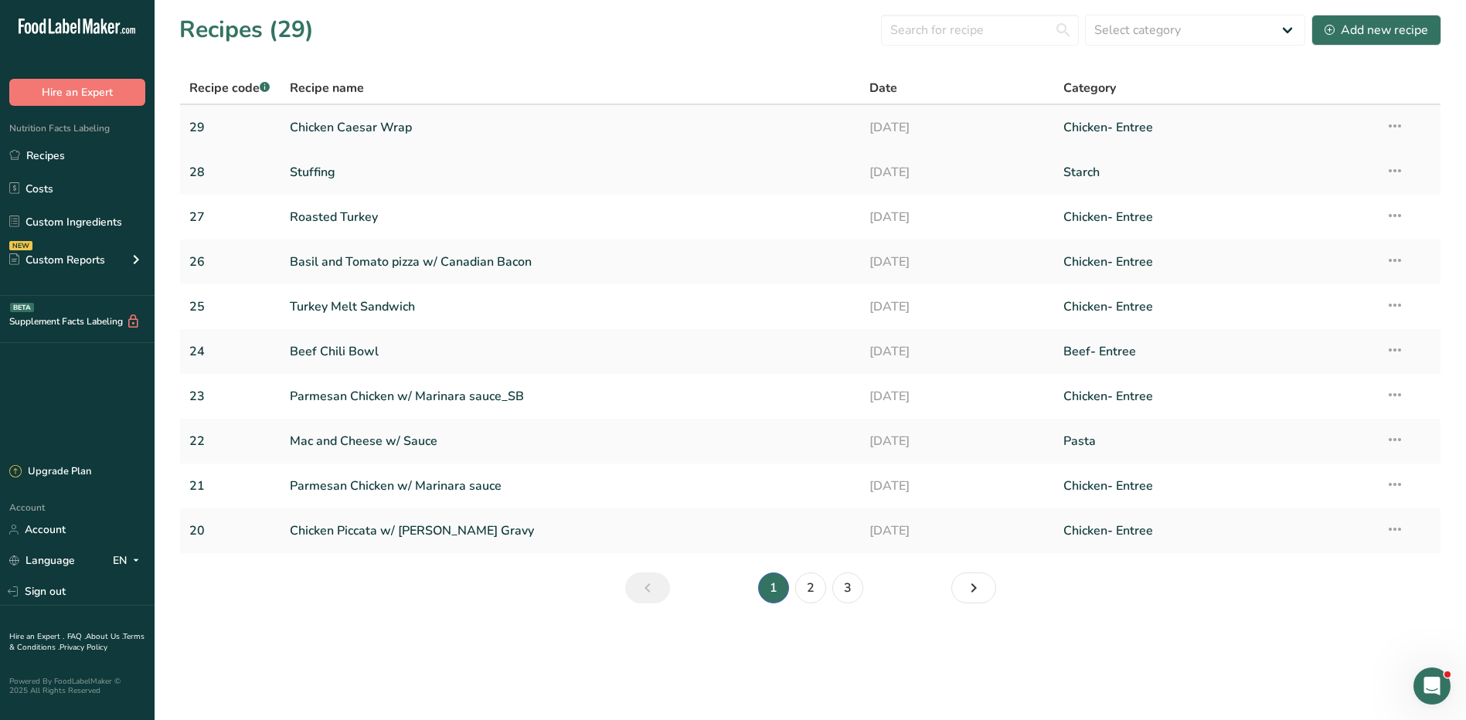
click at [386, 127] on link "Chicken Caesar Wrap" at bounding box center [571, 127] width 562 height 32
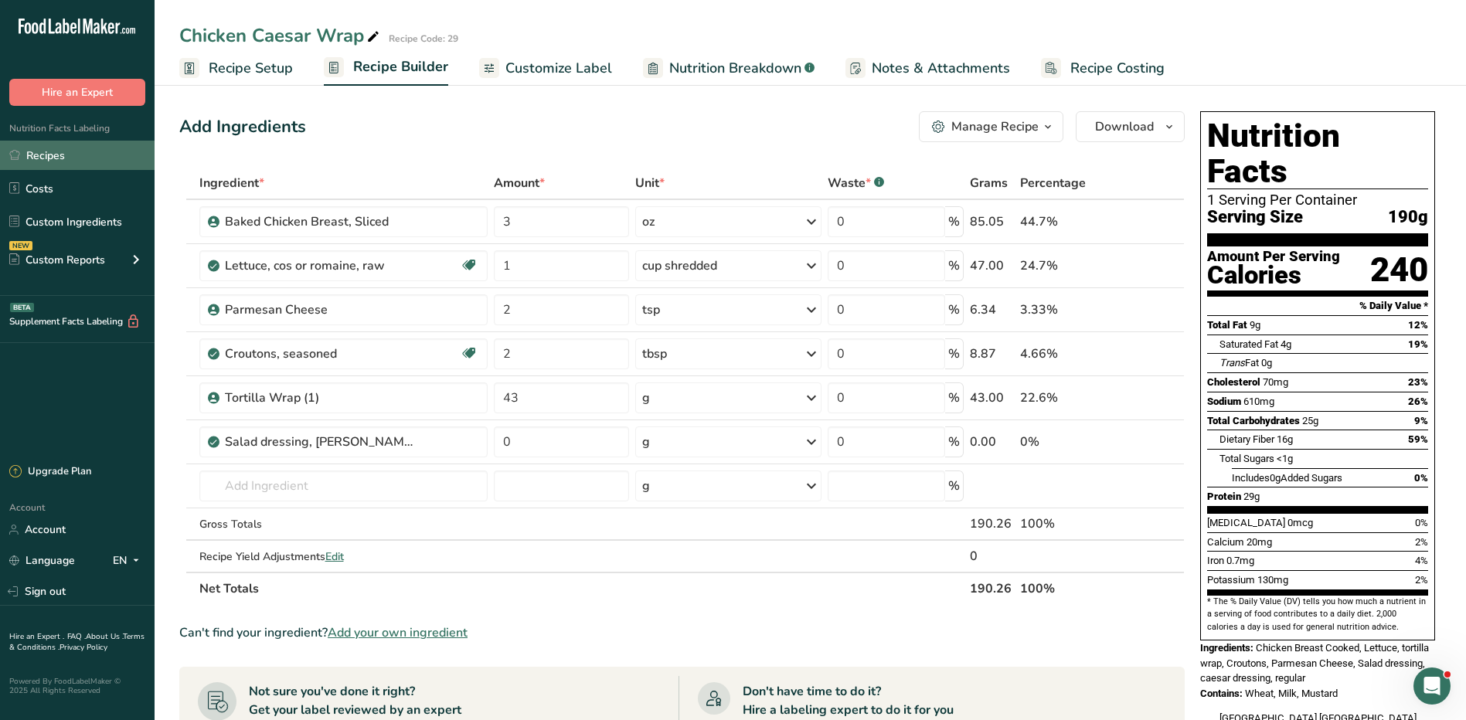
click at [52, 151] on link "Recipes" at bounding box center [77, 155] width 155 height 29
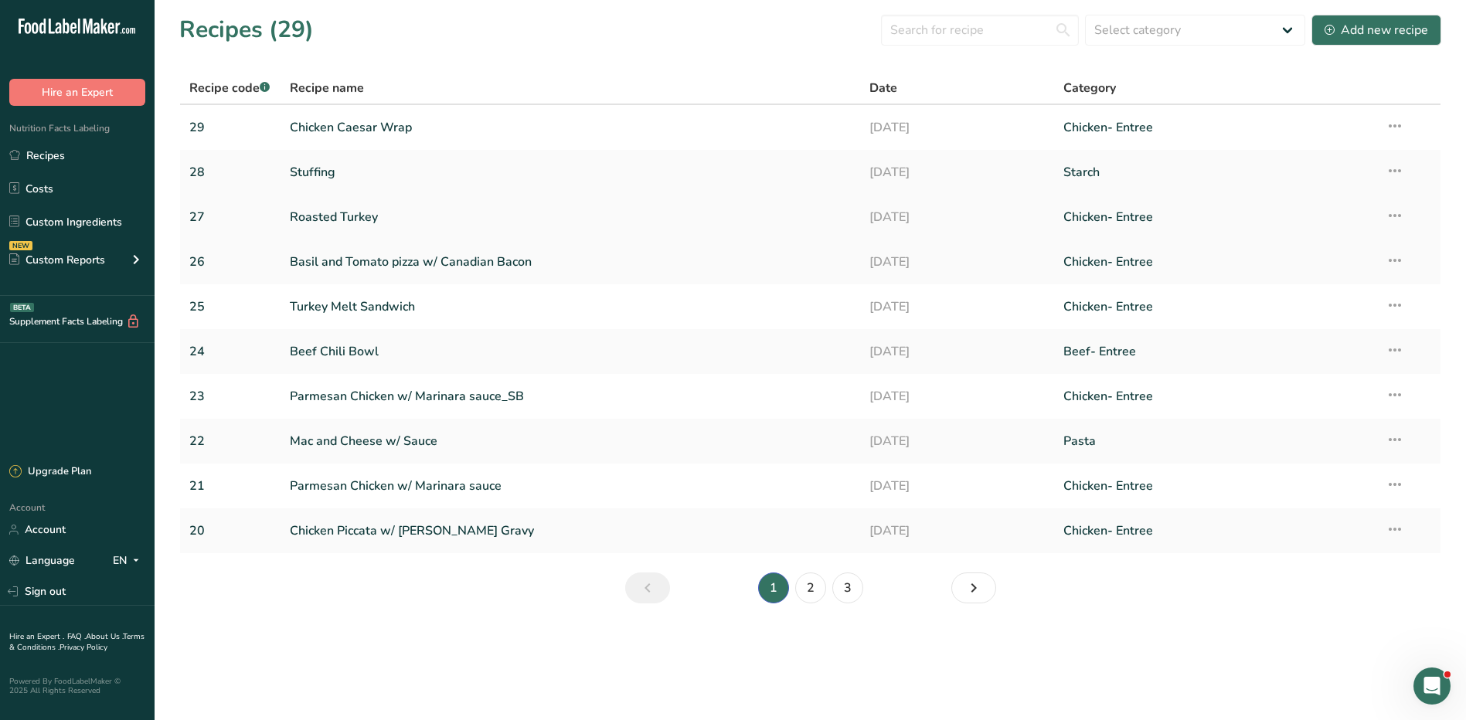
click at [328, 216] on link "Roasted Turkey" at bounding box center [571, 217] width 562 height 32
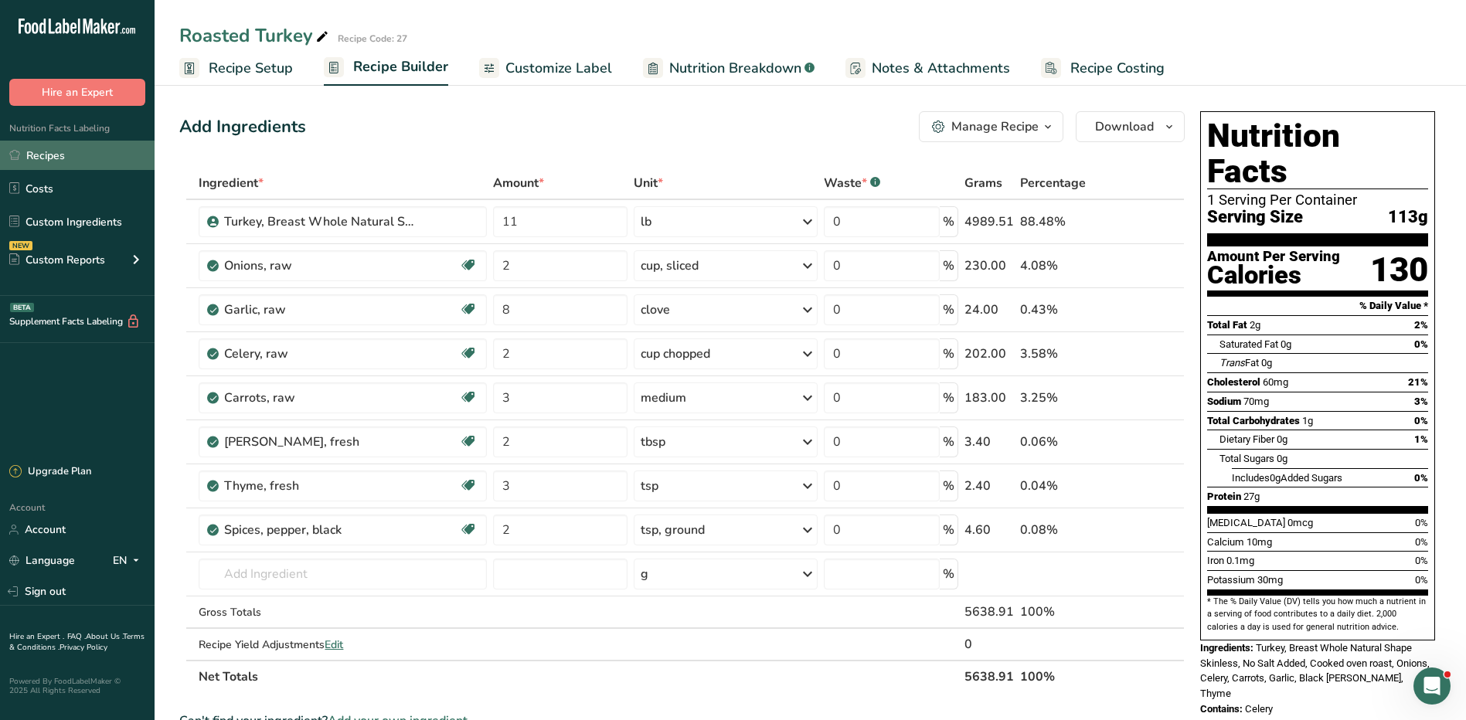
click at [56, 151] on link "Recipes" at bounding box center [77, 155] width 155 height 29
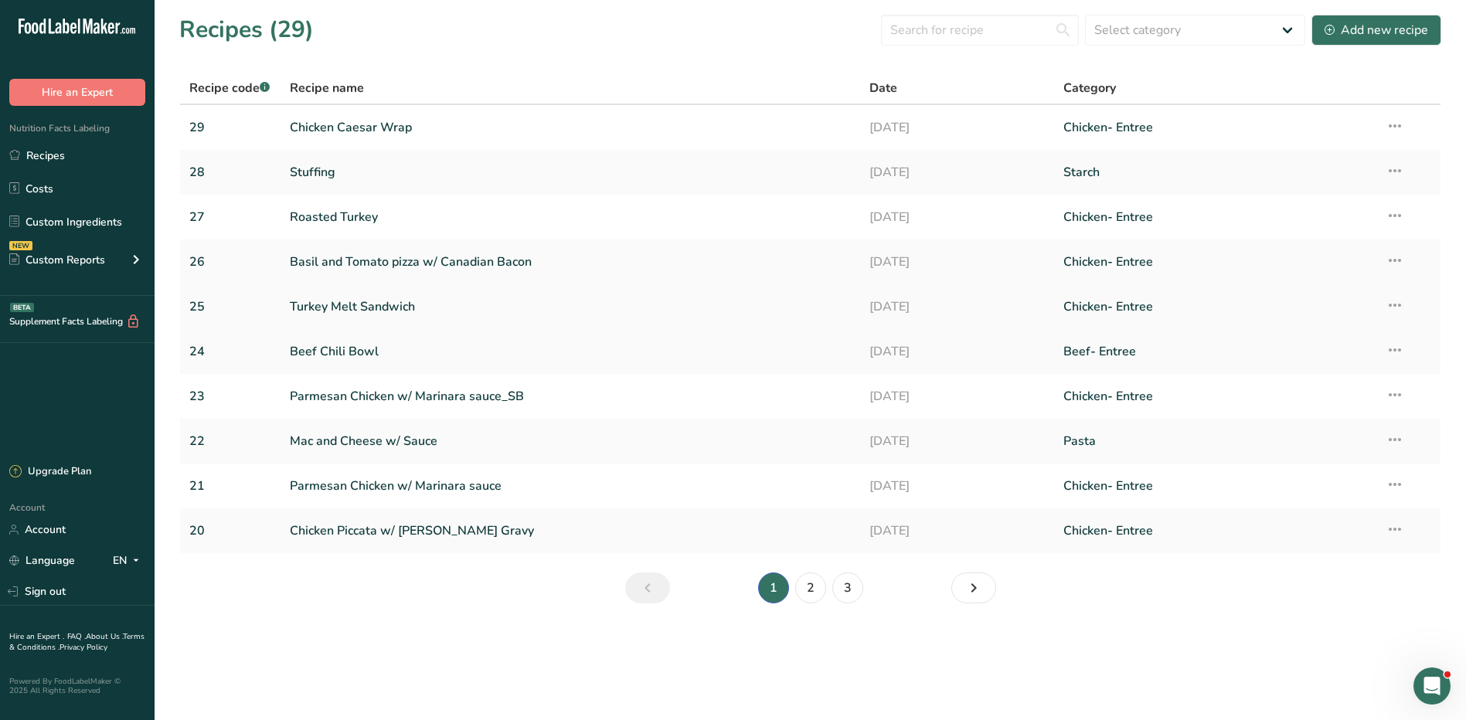
click at [392, 311] on link "Turkey Melt Sandwich" at bounding box center [571, 307] width 562 height 32
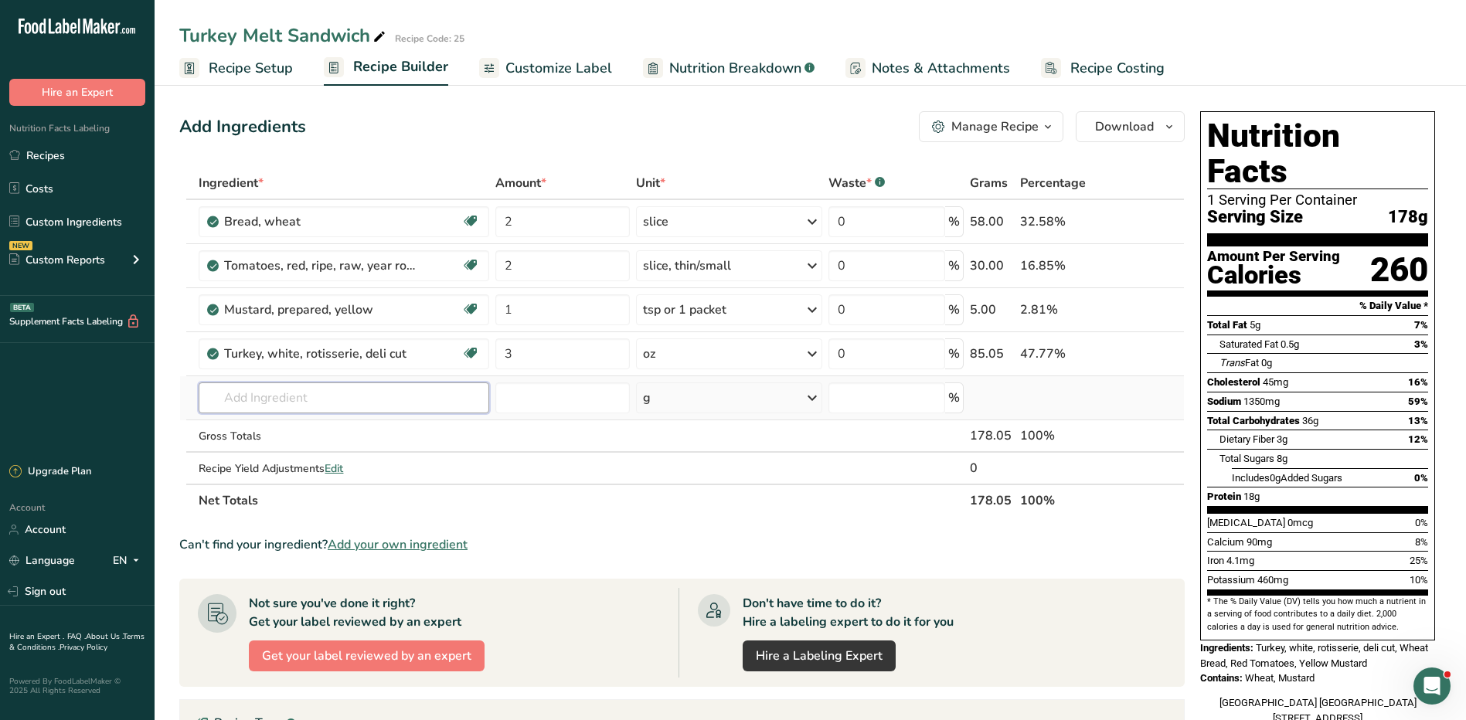
click at [377, 382] on input "text" at bounding box center [344, 397] width 290 height 31
paste input "973185"
type input "973185"
click at [362, 427] on p "973185 Wheat Bread 1 slice" at bounding box center [289, 429] width 156 height 16
type input "Wheat Bread 1 slice"
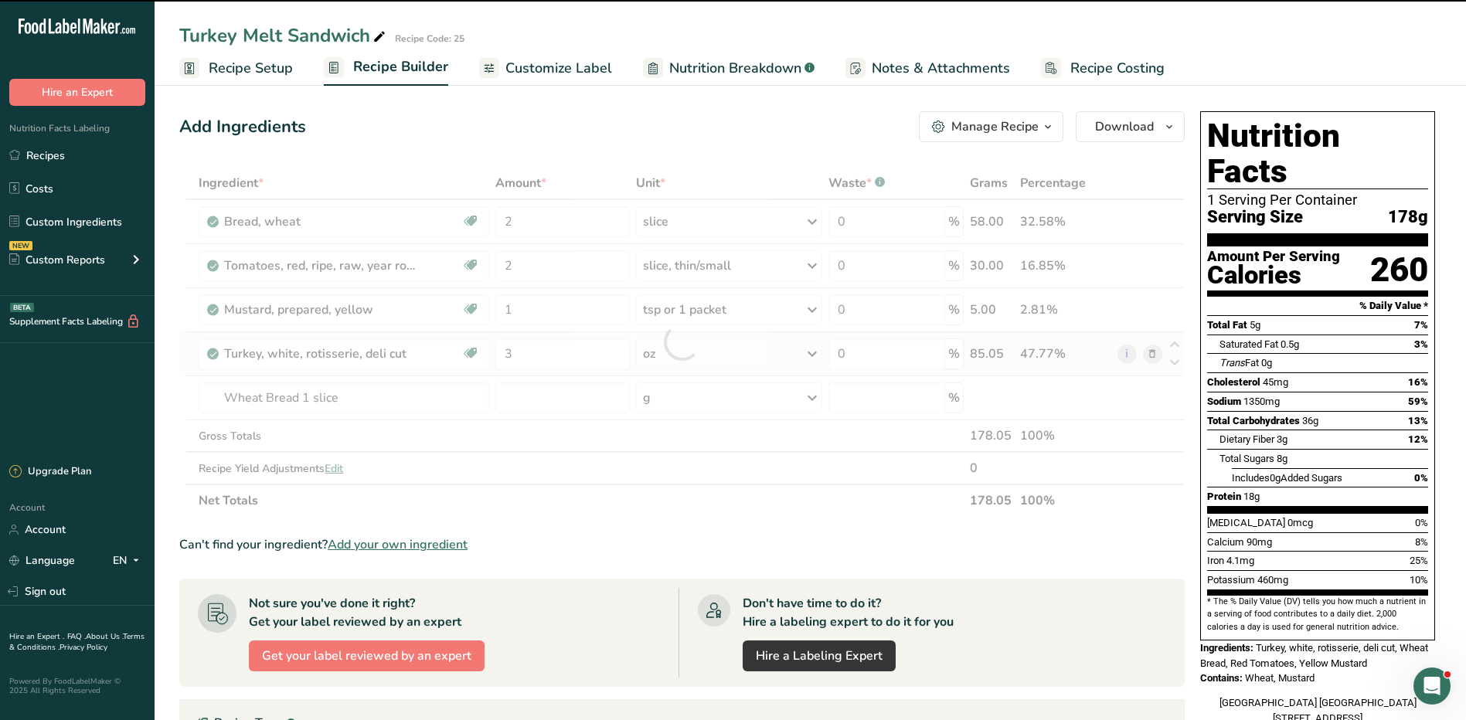
type input "0"
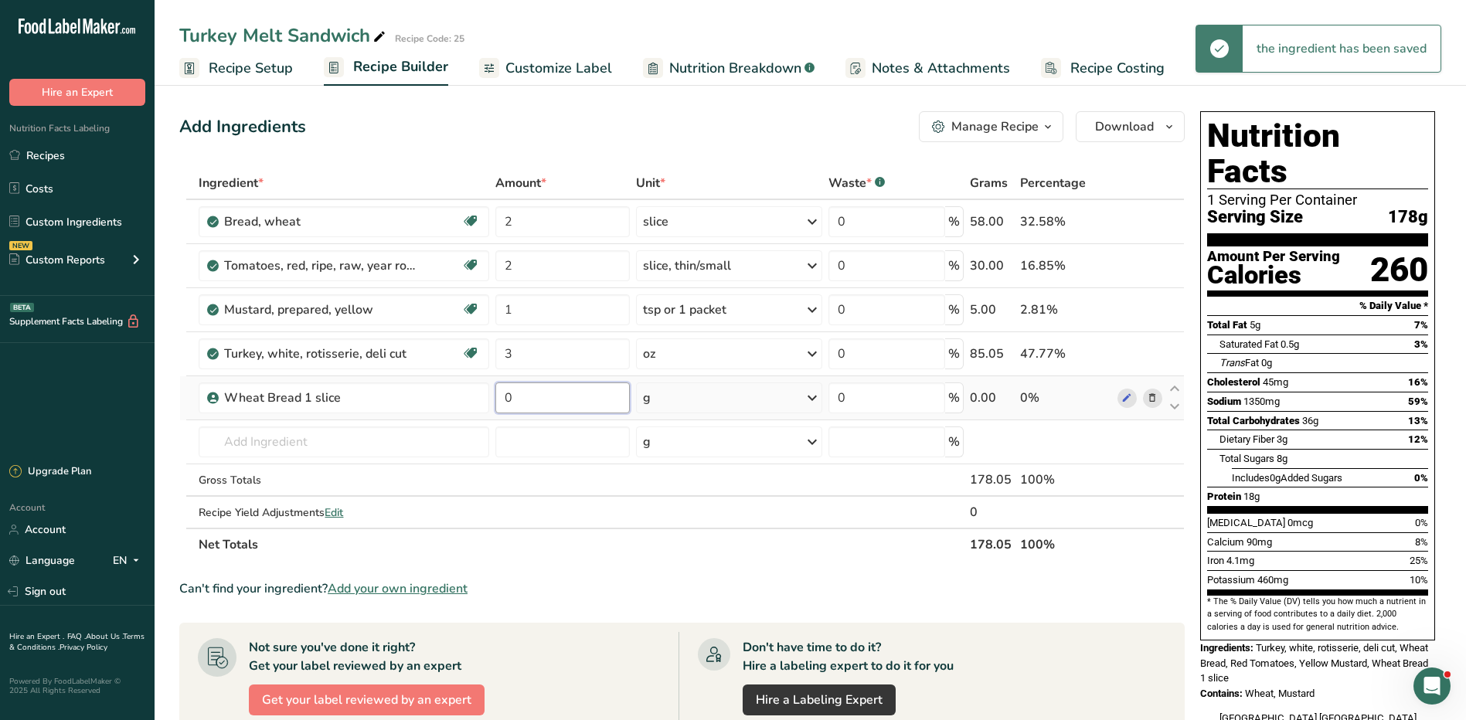
click at [562, 399] on input "0" at bounding box center [562, 397] width 134 height 31
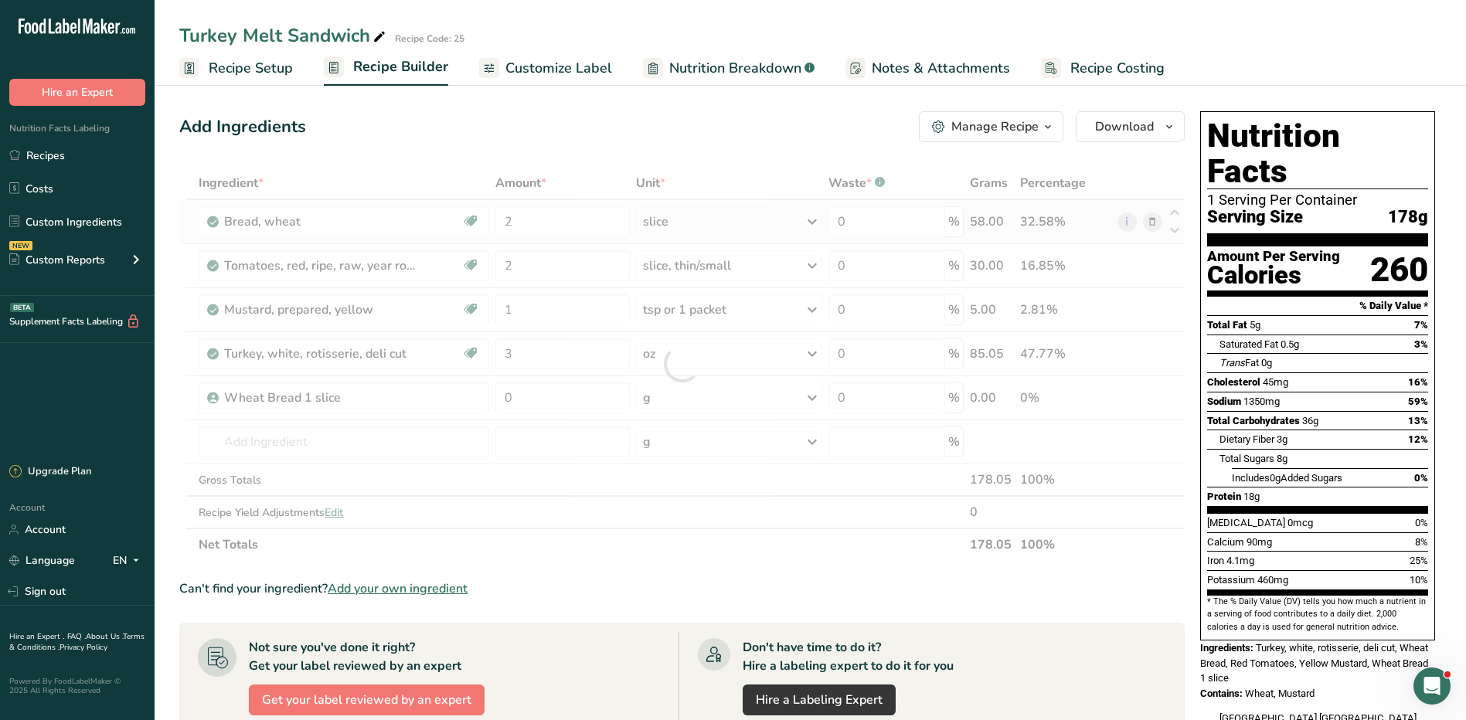
click at [1158, 218] on div "Ingredient * Amount * Unit * Waste * .a-a{fill:#347362;}.b-a{fill:#fff;} Grams …" at bounding box center [681, 364] width 1005 height 394
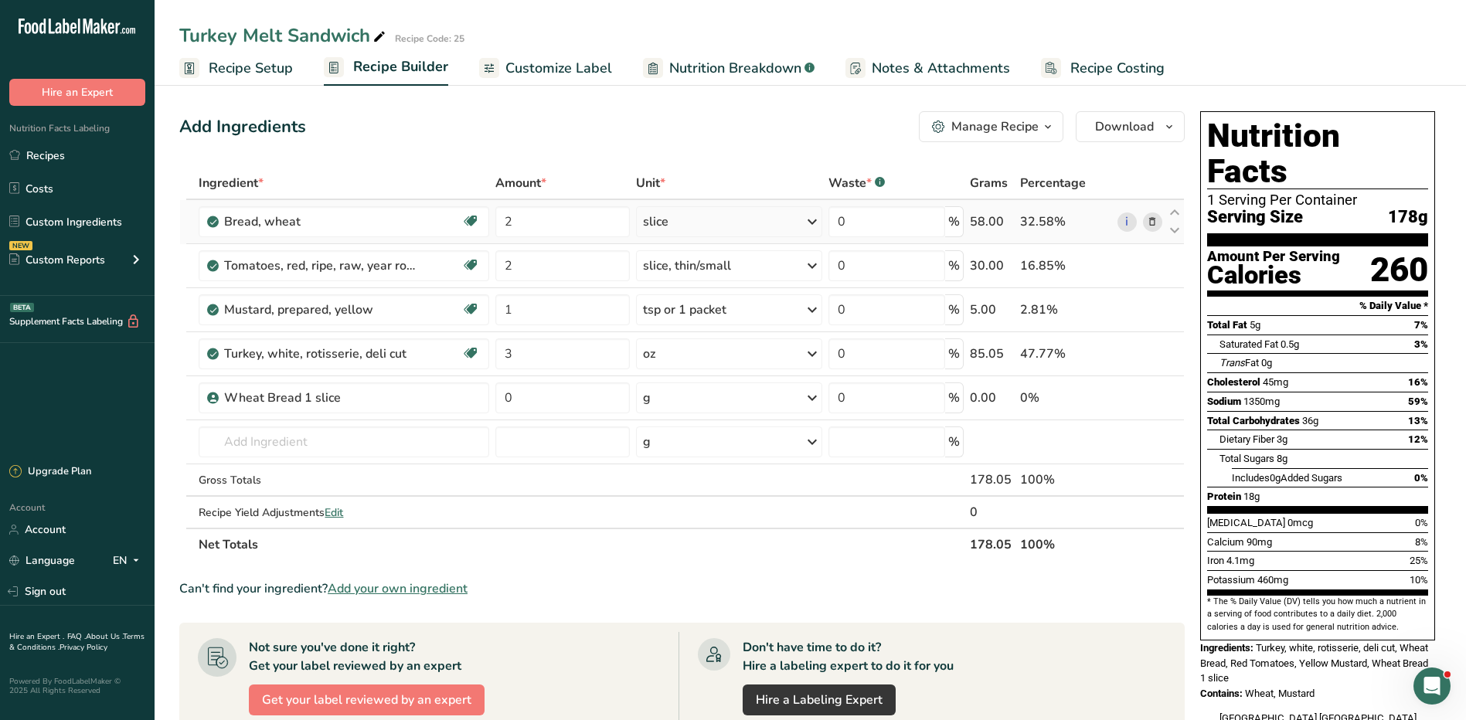
click at [1152, 219] on icon at bounding box center [1152, 222] width 11 height 16
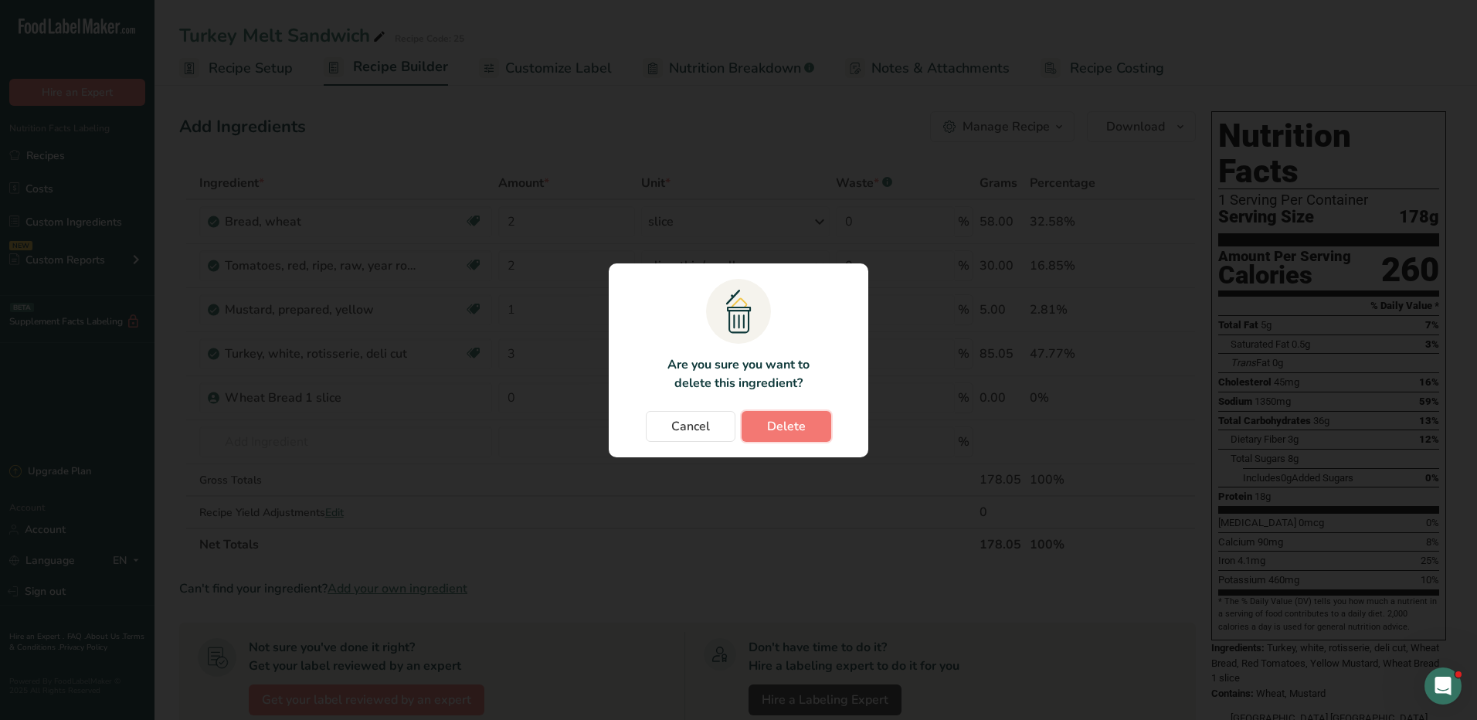
click at [794, 437] on button "Delete" at bounding box center [787, 426] width 90 height 31
type input "1"
type input "3"
type input "0"
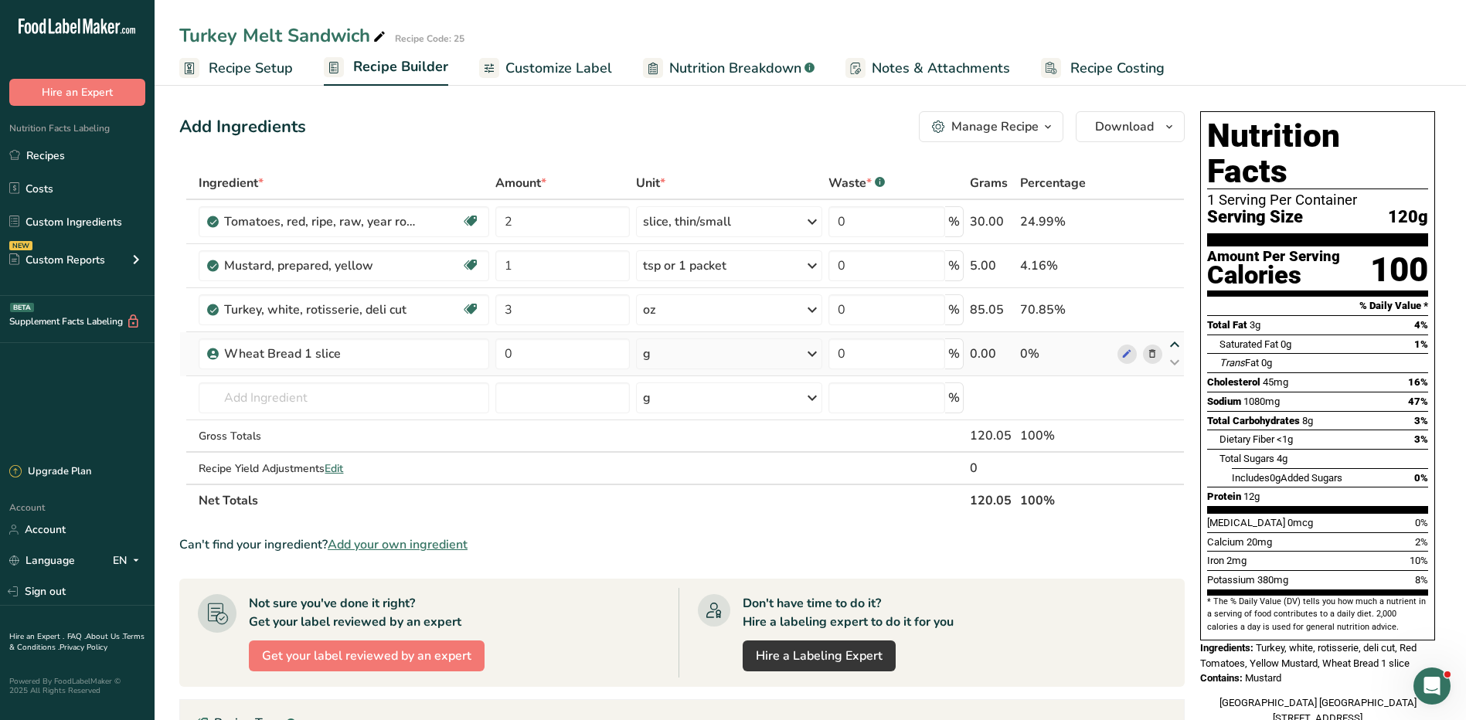
click at [1173, 340] on icon at bounding box center [1174, 345] width 19 height 12
type input "0"
type input "3"
click at [1173, 295] on icon at bounding box center [1174, 301] width 19 height 12
type input "0"
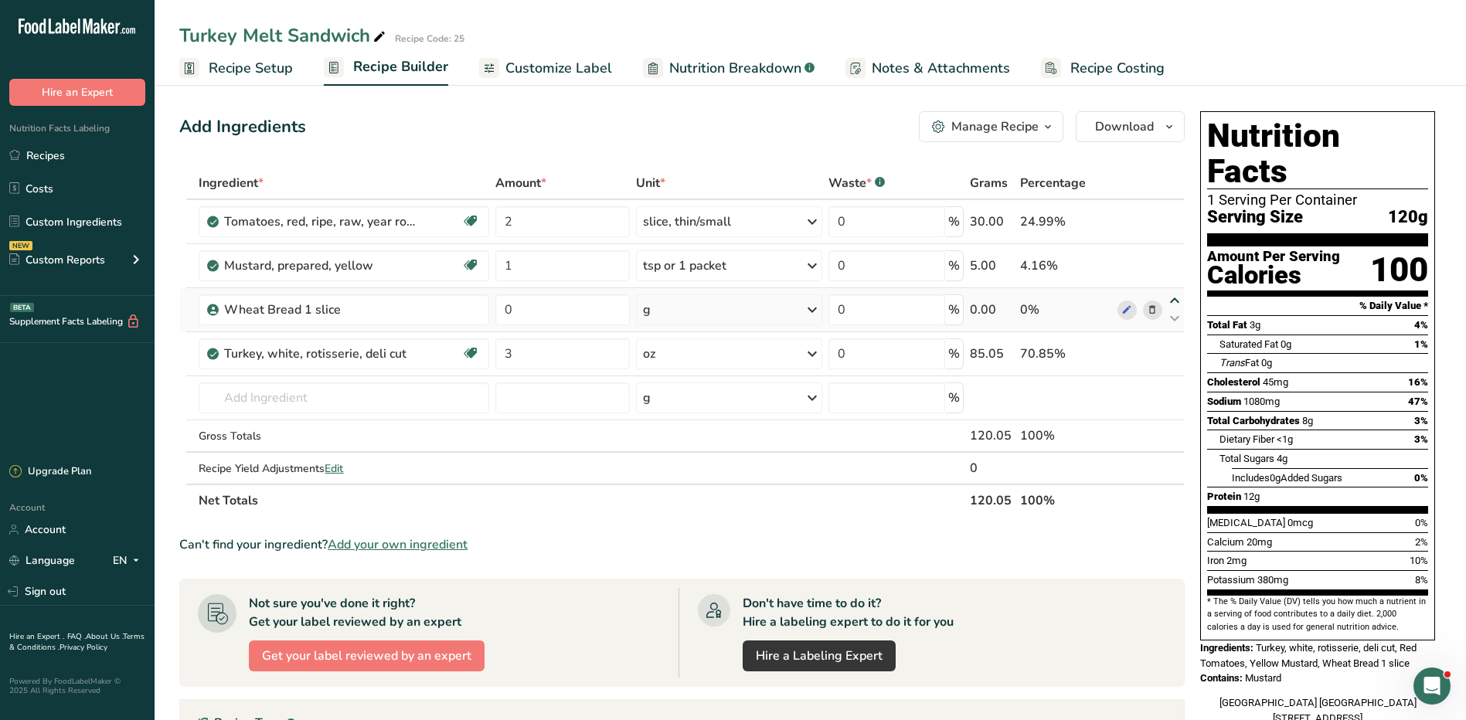
type input "1"
click at [1173, 251] on icon at bounding box center [1174, 257] width 19 height 12
type input "0"
type input "2"
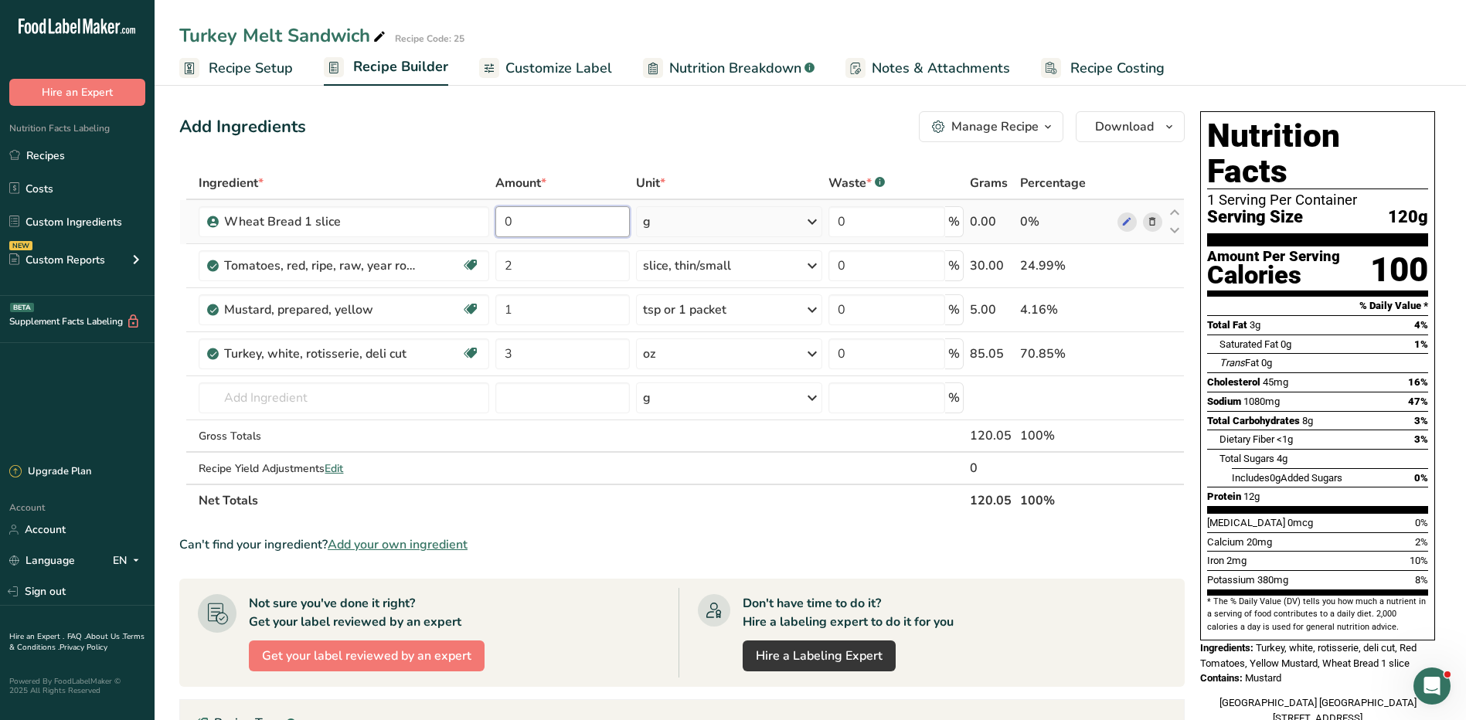
click at [600, 225] on input "0" at bounding box center [562, 221] width 134 height 31
type input "86"
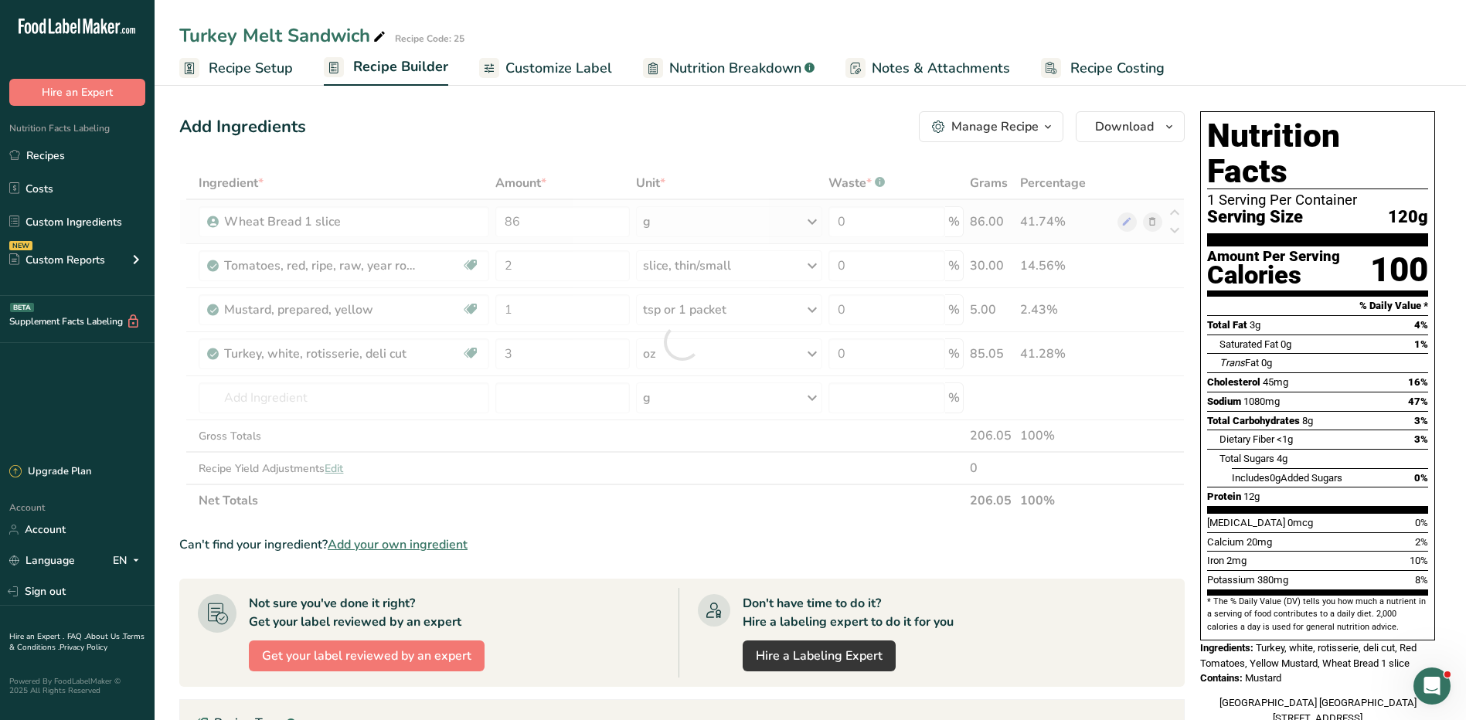
click at [738, 216] on div "Ingredient * Amount * Unit * Waste * .a-a{fill:#347362;}.b-a{fill:#fff;} Grams …" at bounding box center [681, 342] width 1005 height 350
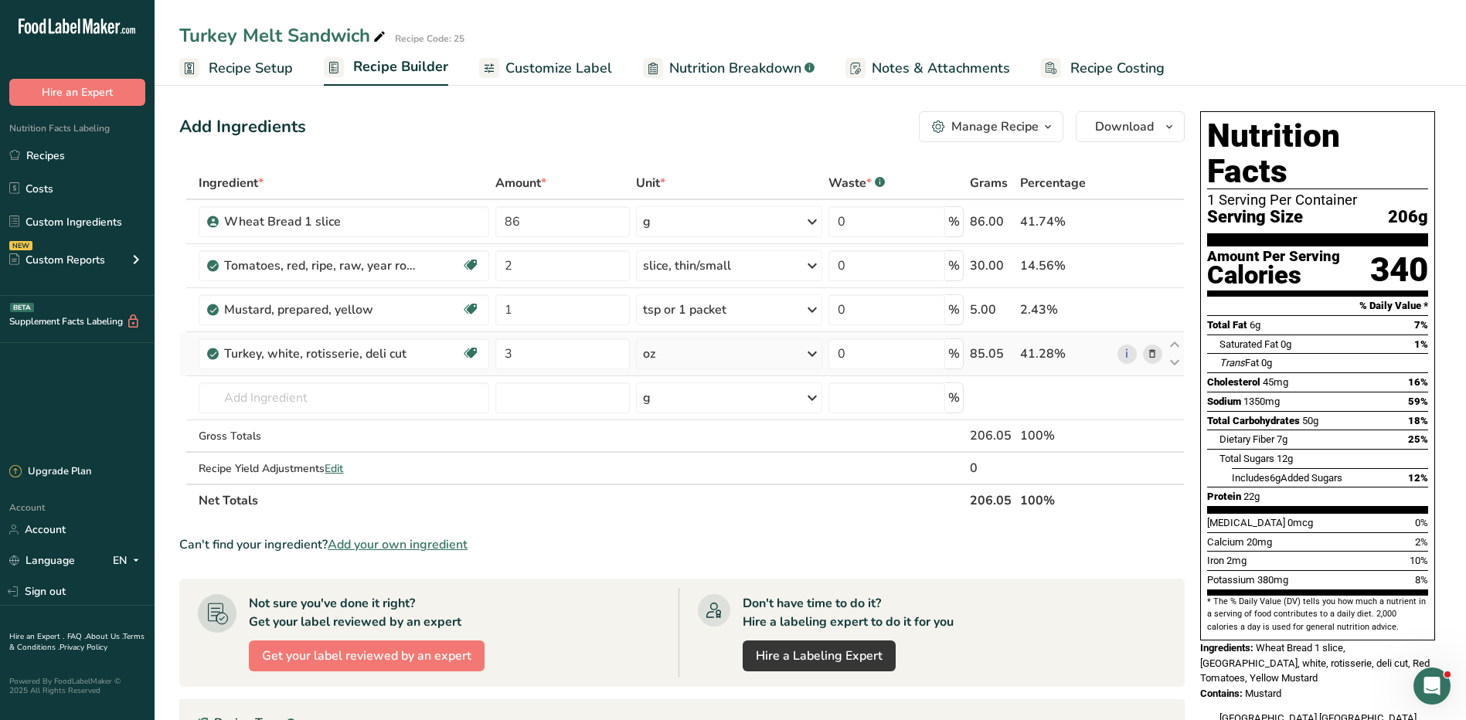
click at [1152, 353] on icon at bounding box center [1152, 354] width 11 height 16
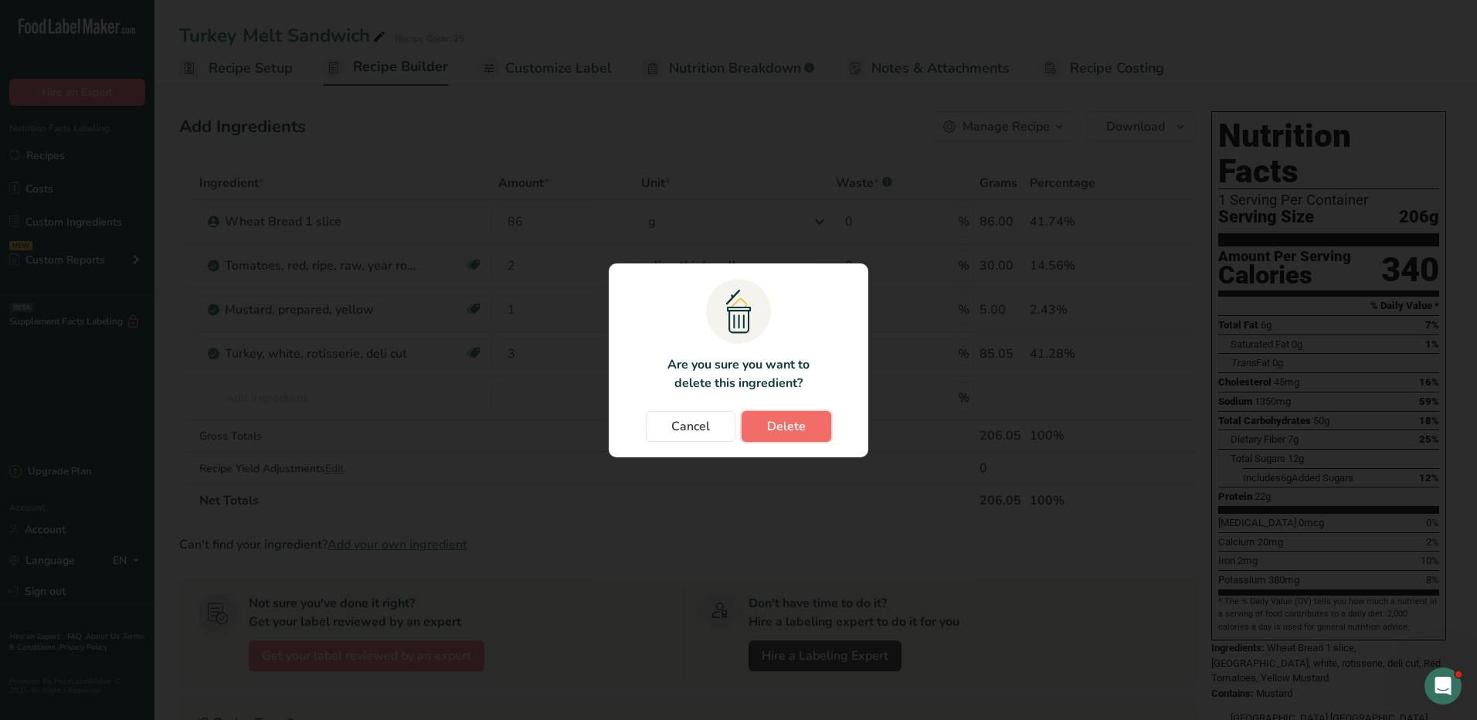
click at [774, 420] on span "Delete" at bounding box center [786, 426] width 39 height 19
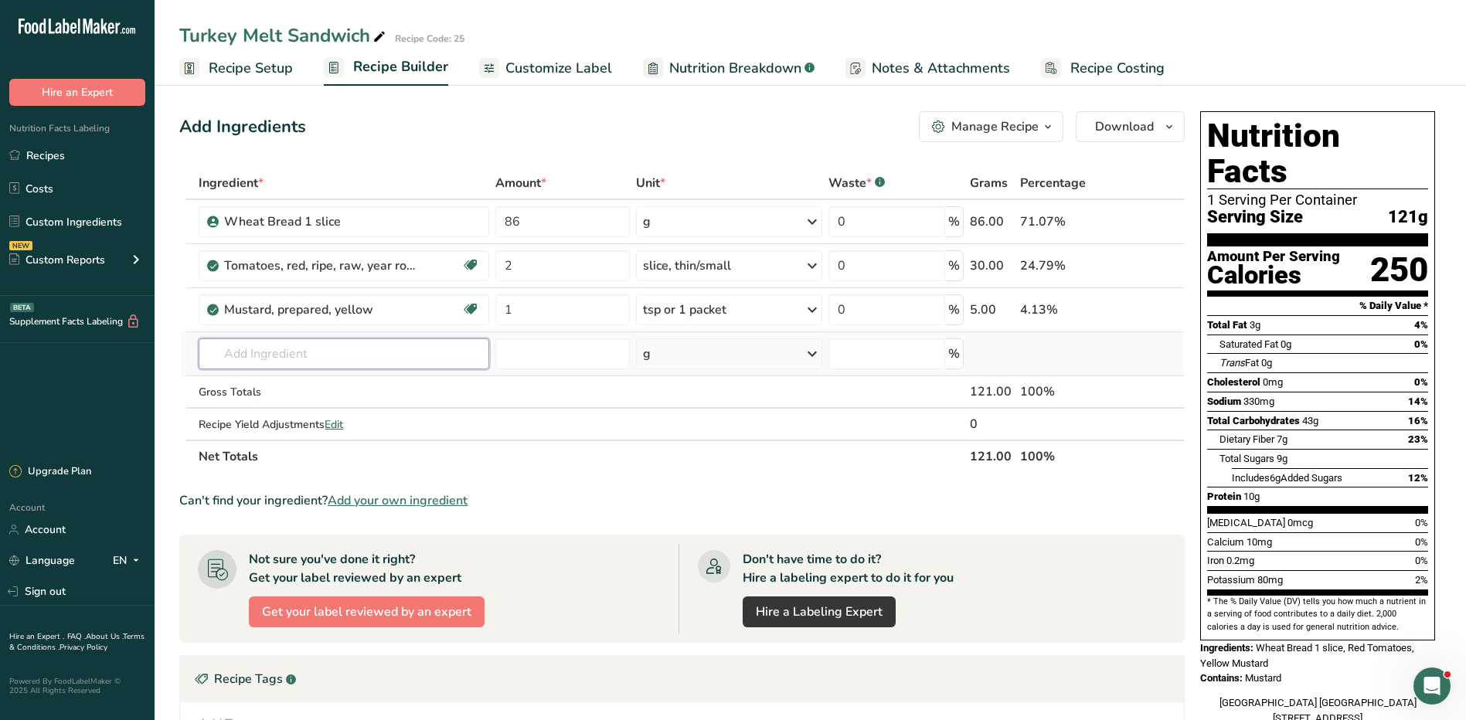
click at [278, 356] on input "text" at bounding box center [344, 353] width 290 height 31
click at [68, 227] on link "Custom Ingredients" at bounding box center [77, 221] width 155 height 29
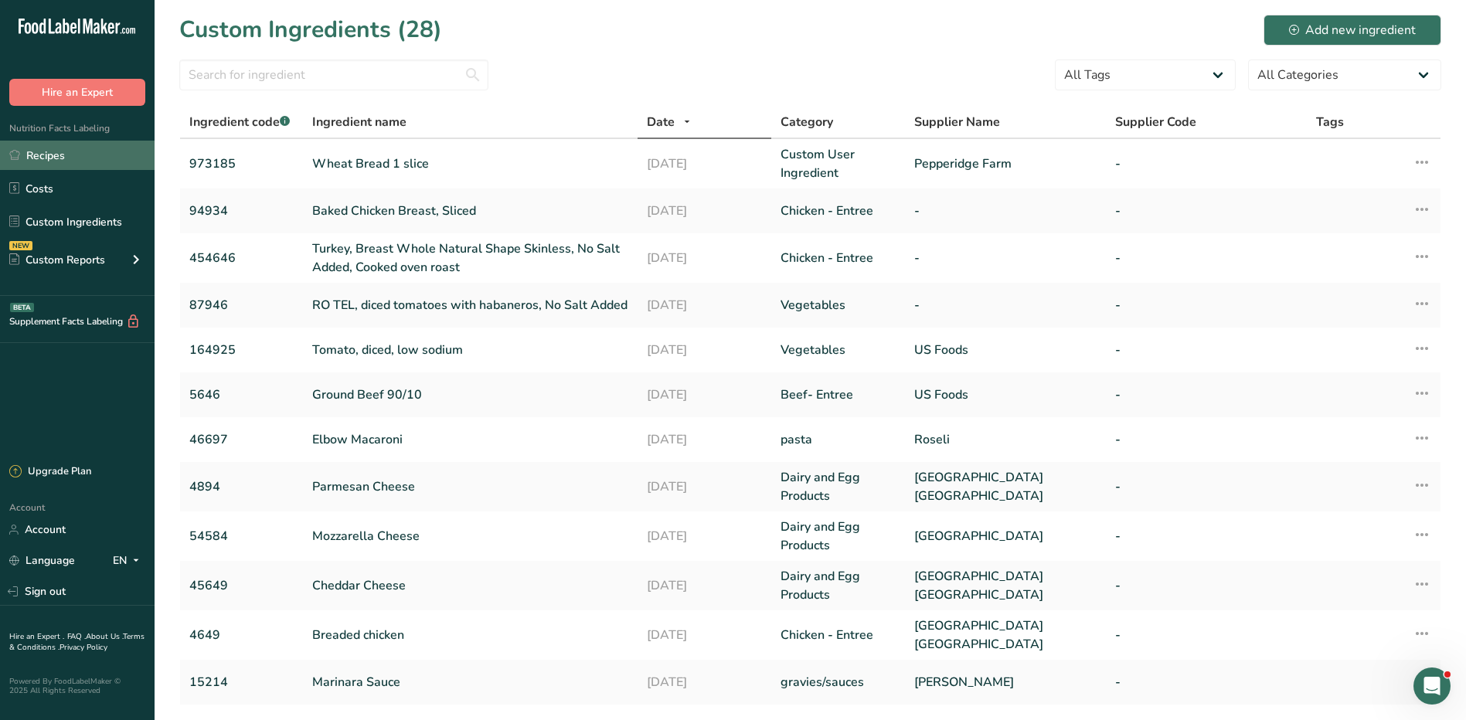
click at [73, 155] on link "Recipes" at bounding box center [77, 155] width 155 height 29
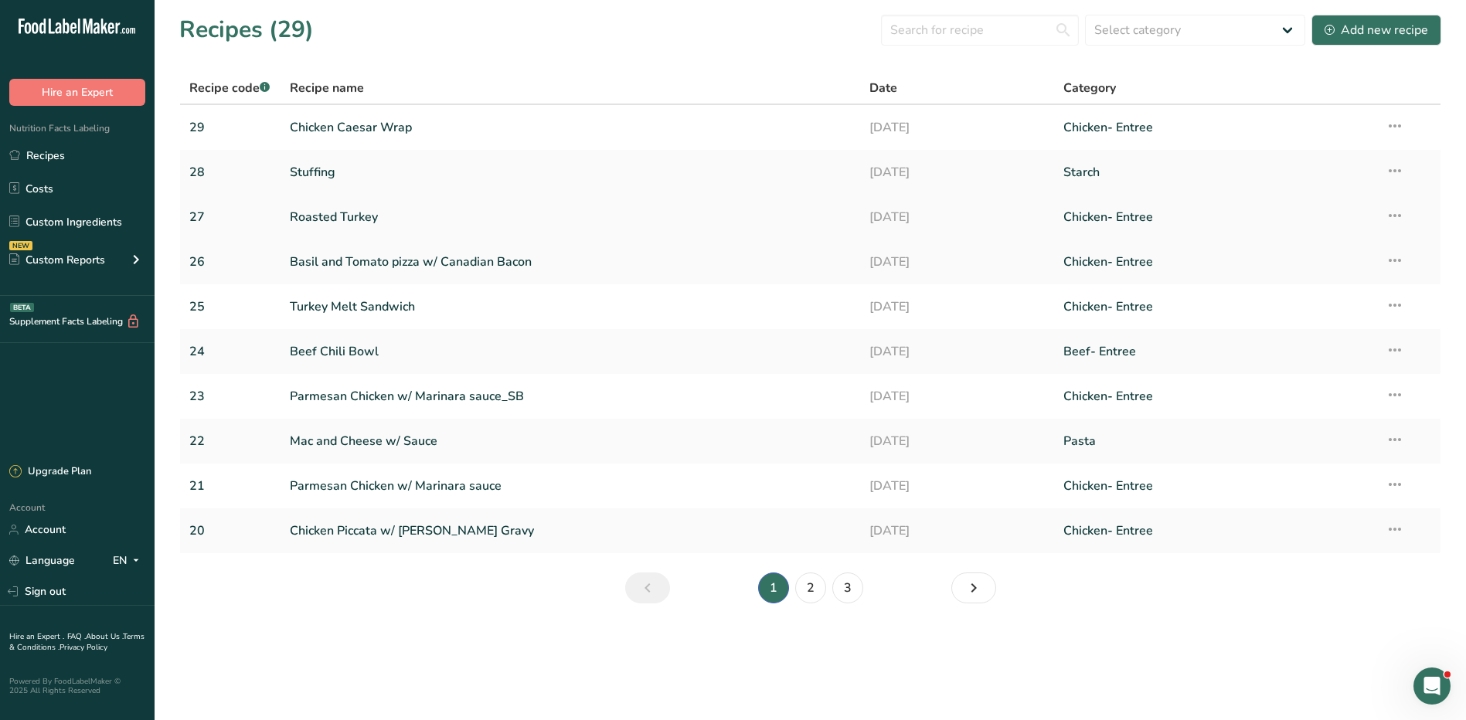
click at [297, 219] on link "Roasted Turkey" at bounding box center [571, 217] width 562 height 32
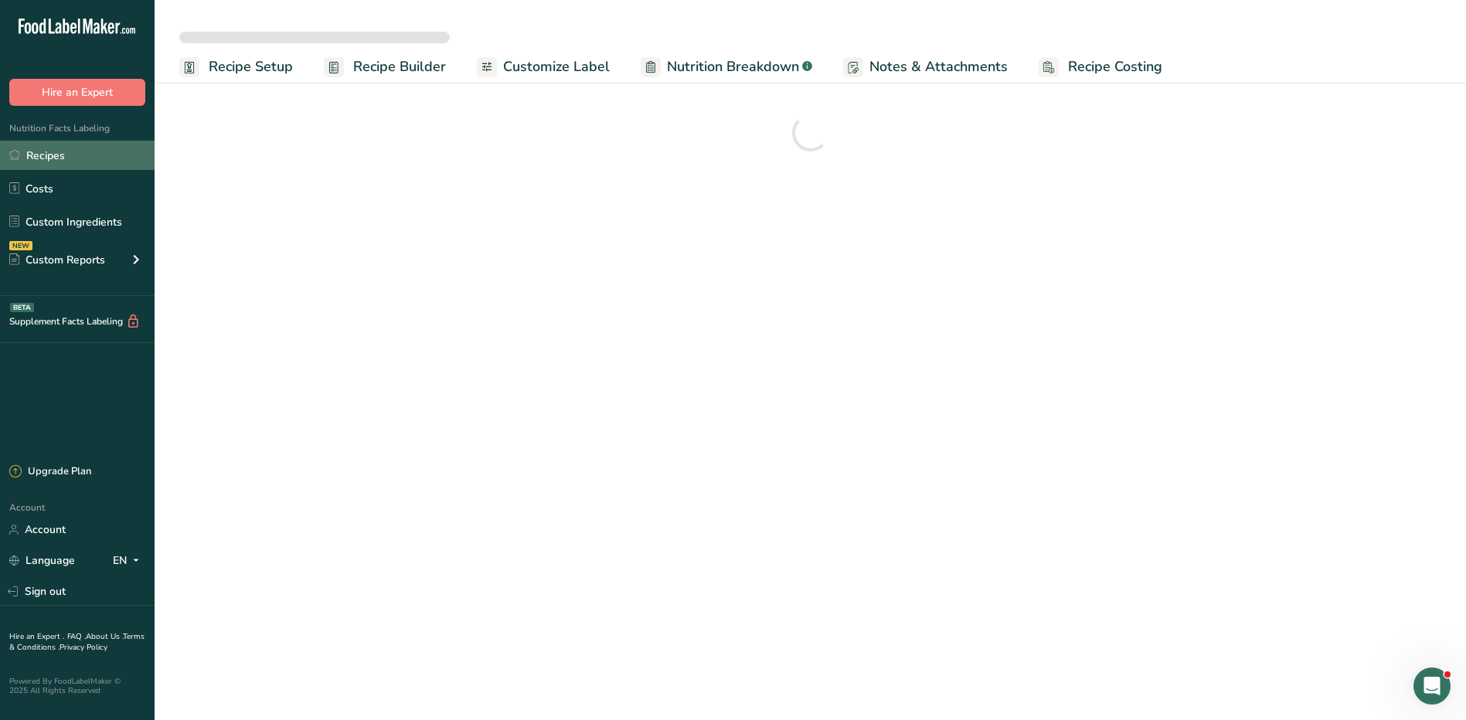
click at [69, 158] on link "Recipes" at bounding box center [77, 155] width 155 height 29
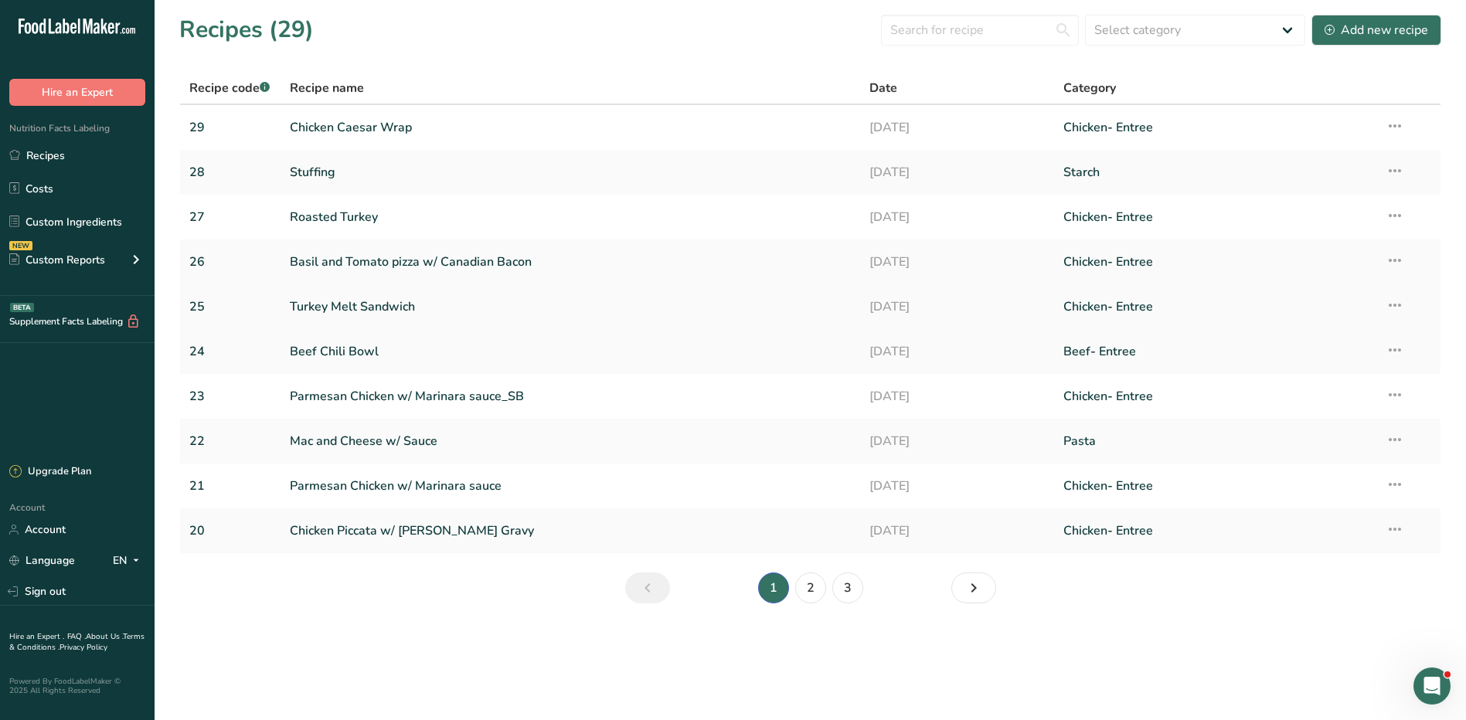
click at [367, 308] on link "Turkey Melt Sandwich" at bounding box center [571, 307] width 562 height 32
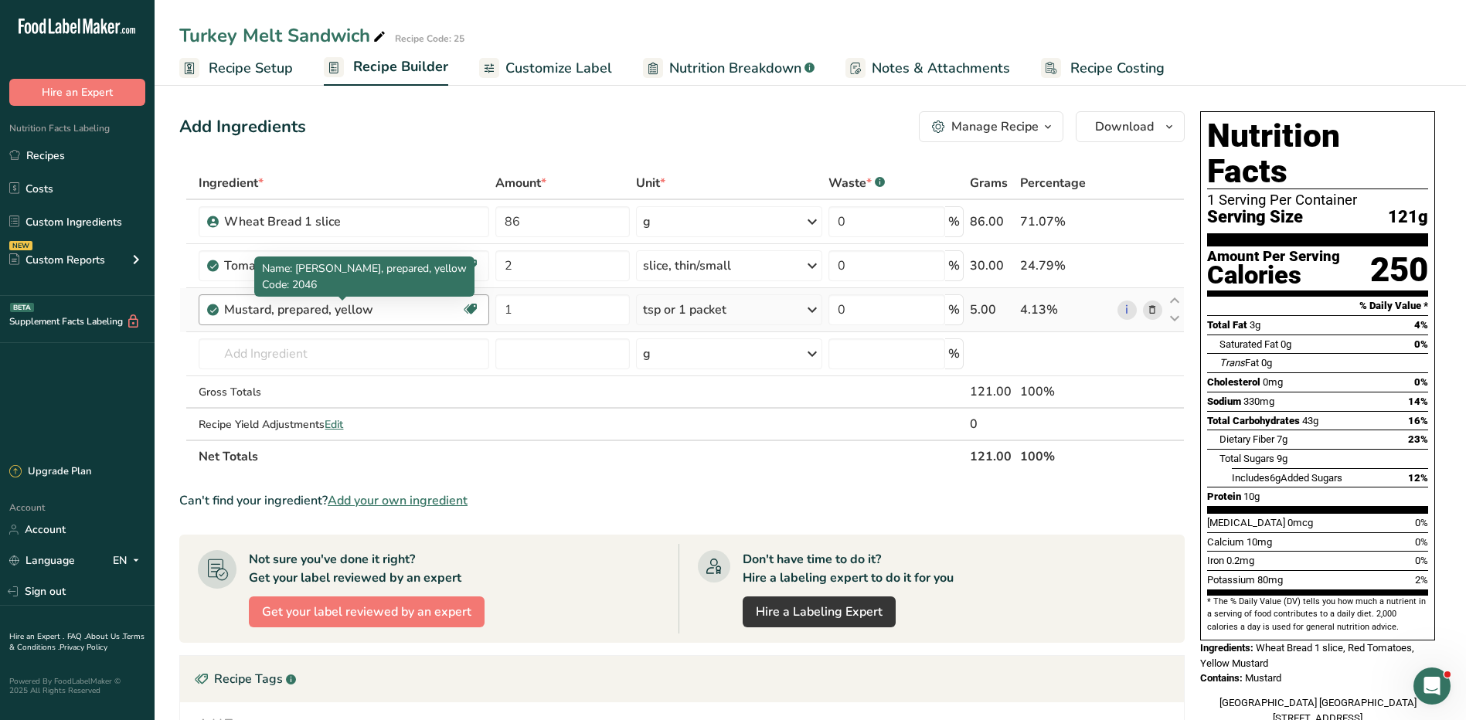
click at [368, 311] on div "Mustard, prepared, yellow" at bounding box center [320, 310] width 193 height 19
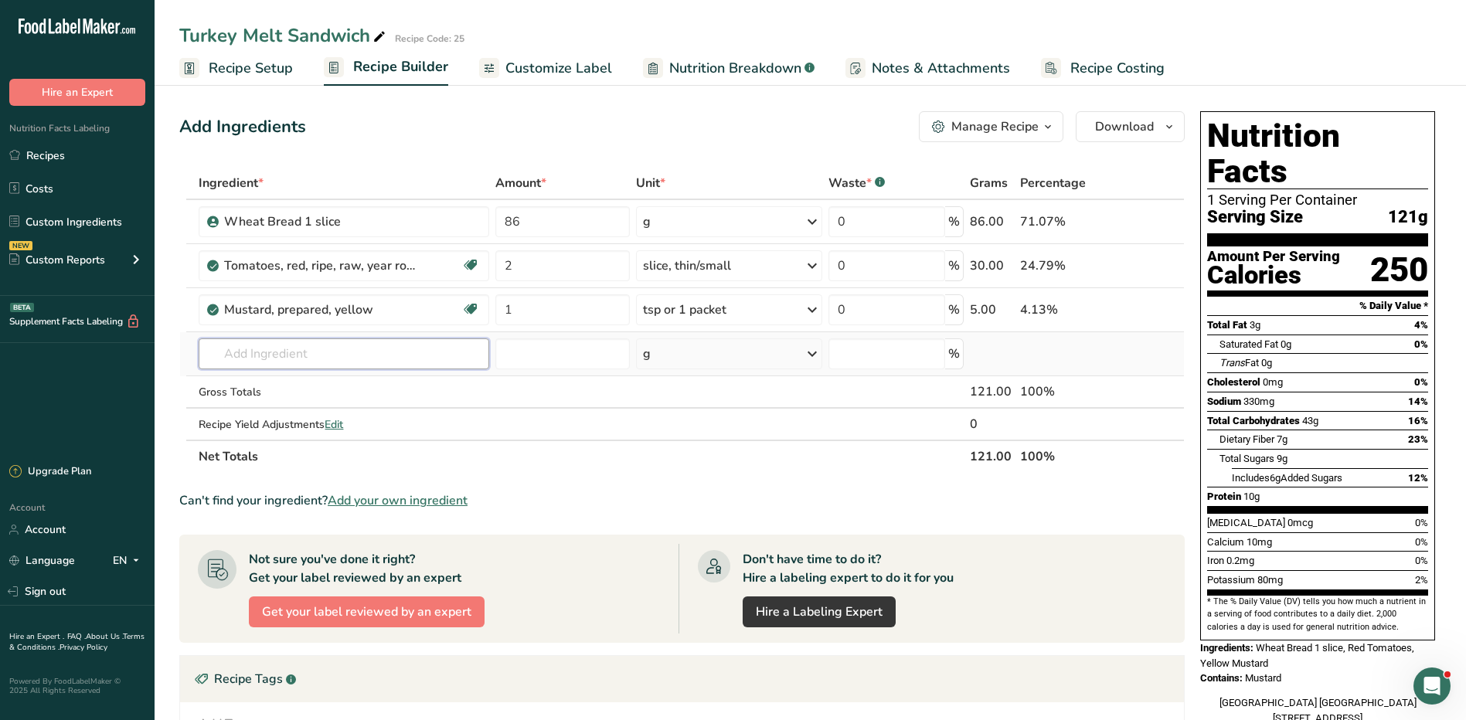
click at [333, 353] on input "text" at bounding box center [344, 353] width 290 height 31
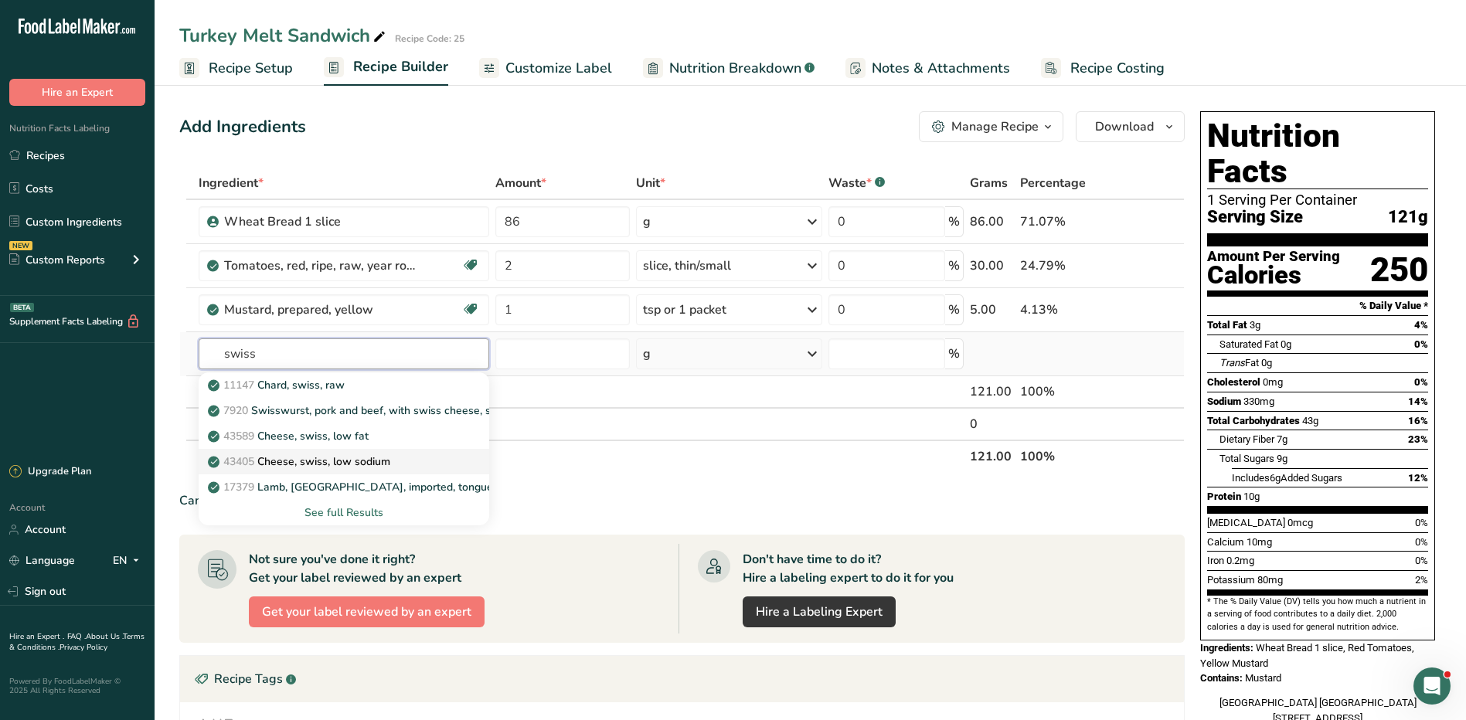
type input "swiss"
click at [390, 460] on p "43405 Cheese, swiss, low sodium" at bounding box center [300, 462] width 179 height 16
type input "Cheese, swiss, low sodium"
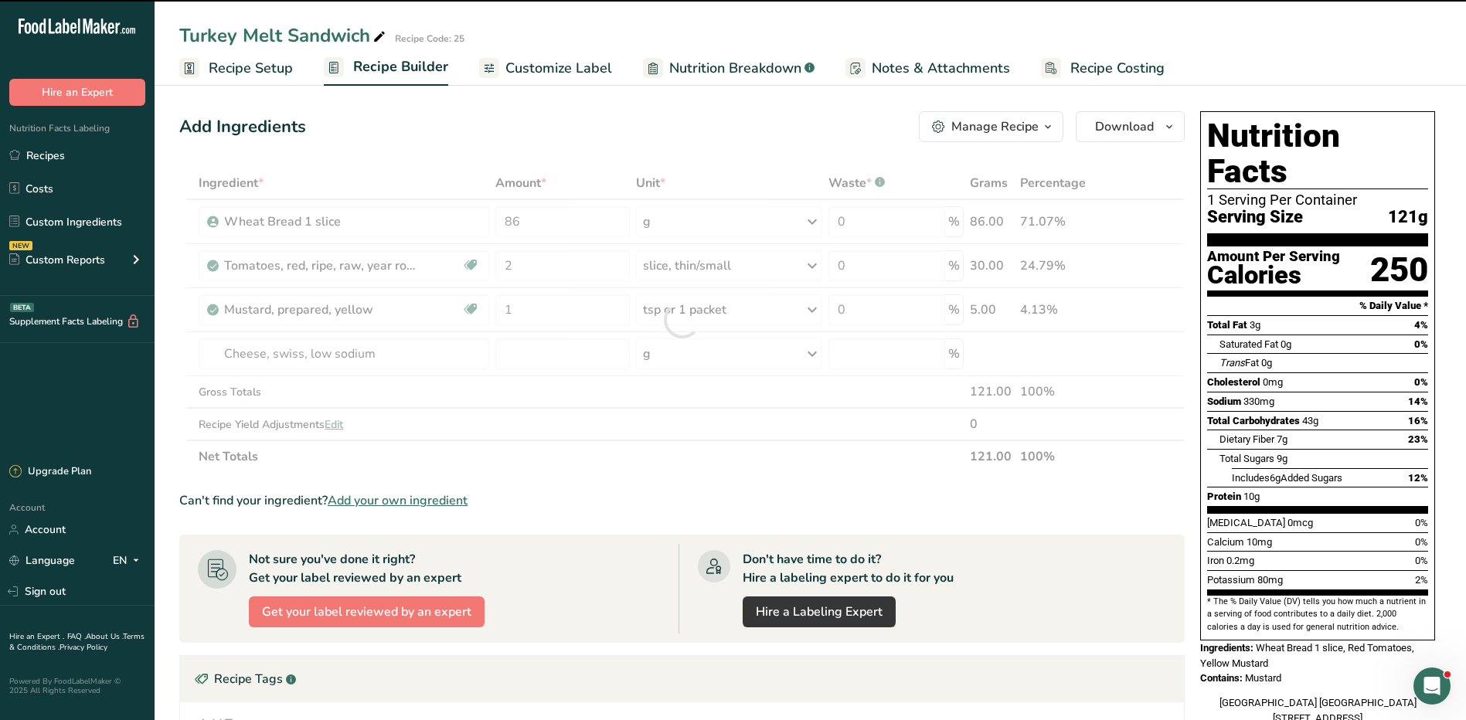
type input "0"
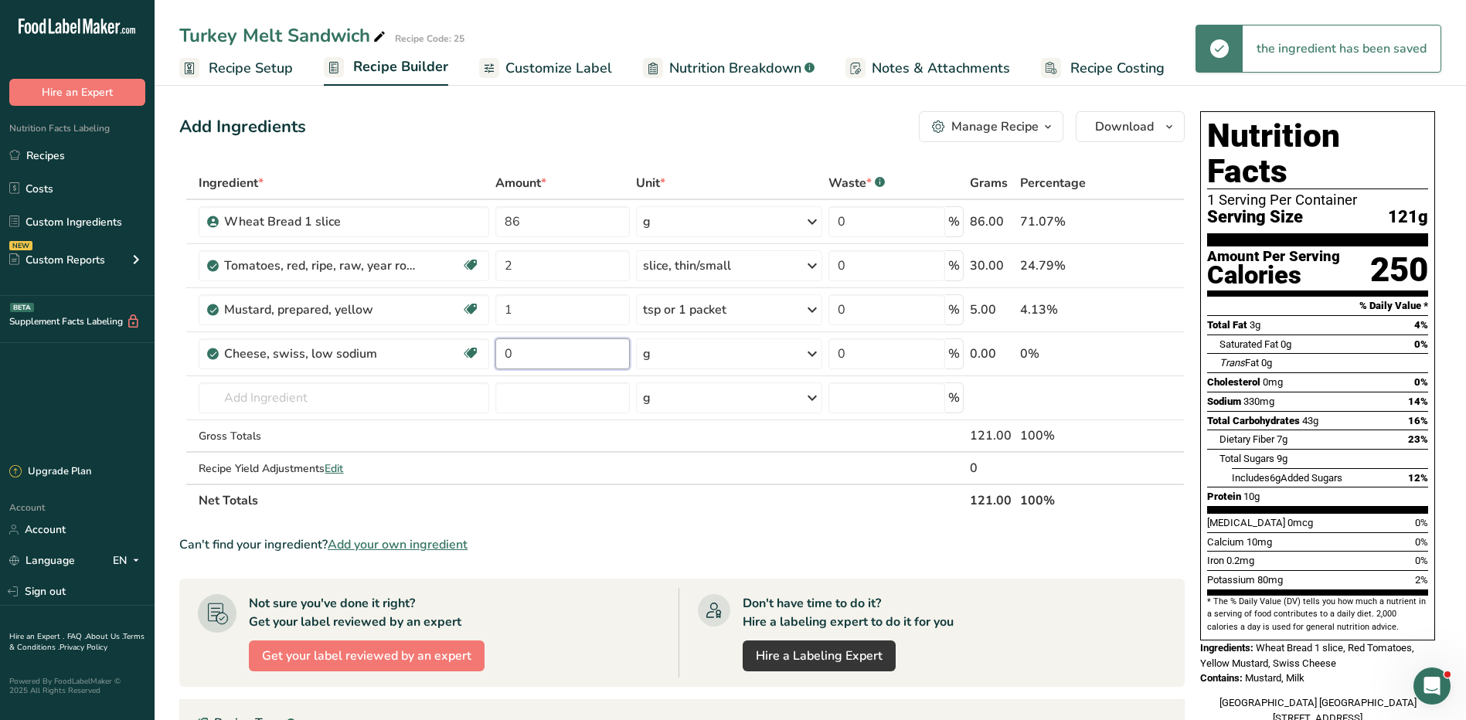
click at [520, 355] on input "0" at bounding box center [562, 353] width 134 height 31
type input "4"
click at [730, 342] on div "Ingredient * Amount * Unit * Waste * .a-a{fill:#347362;}.b-a{fill:#fff;} Grams …" at bounding box center [681, 342] width 1005 height 350
click at [741, 356] on div "g" at bounding box center [729, 353] width 186 height 31
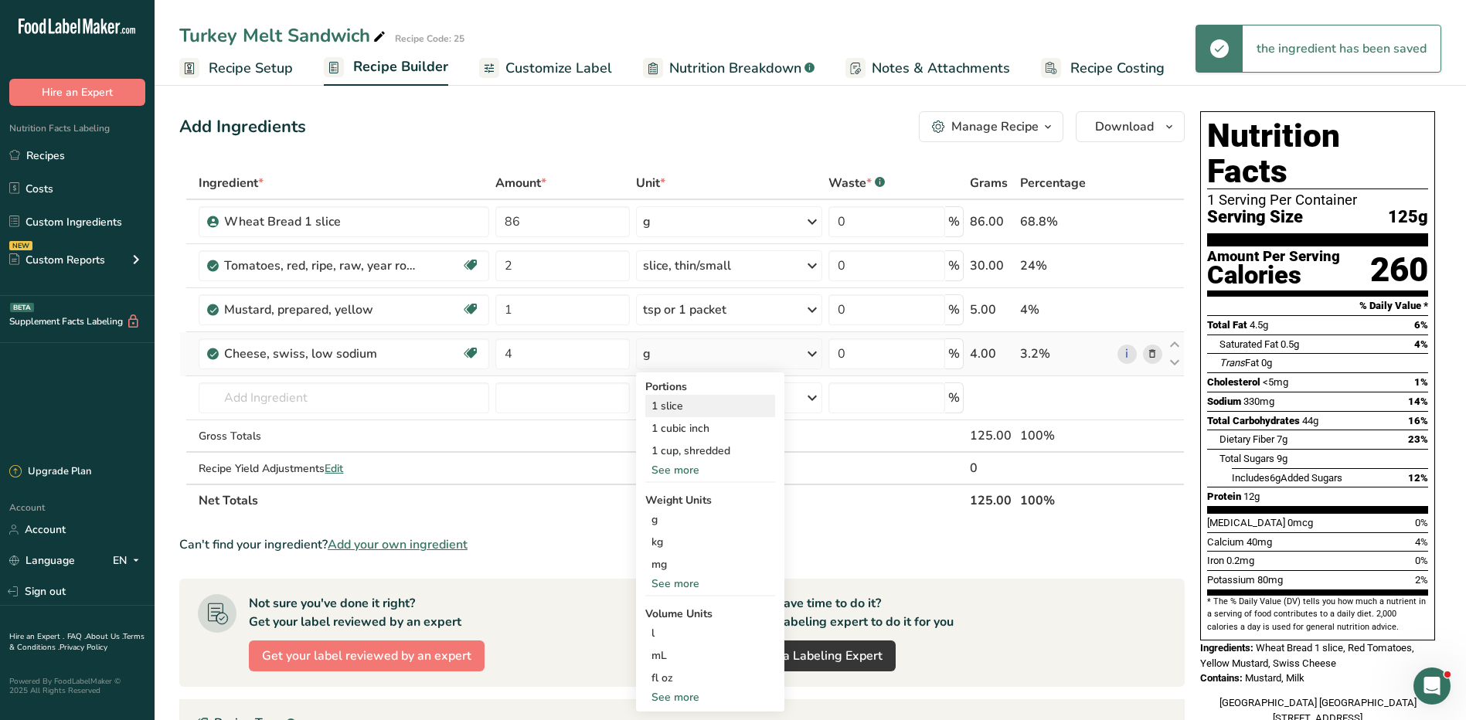
click at [721, 399] on div "1 slice" at bounding box center [710, 406] width 130 height 22
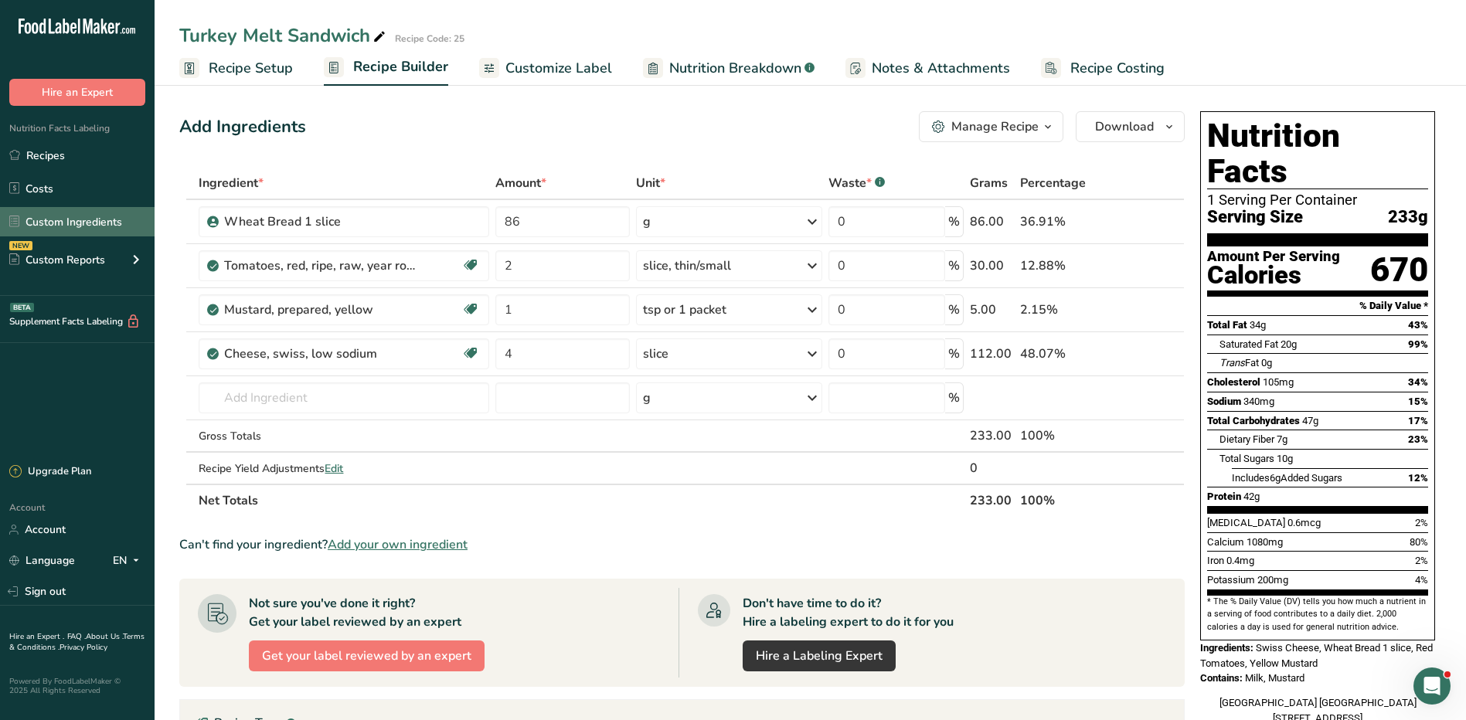
click at [78, 220] on link "Custom Ingredients" at bounding box center [77, 221] width 155 height 29
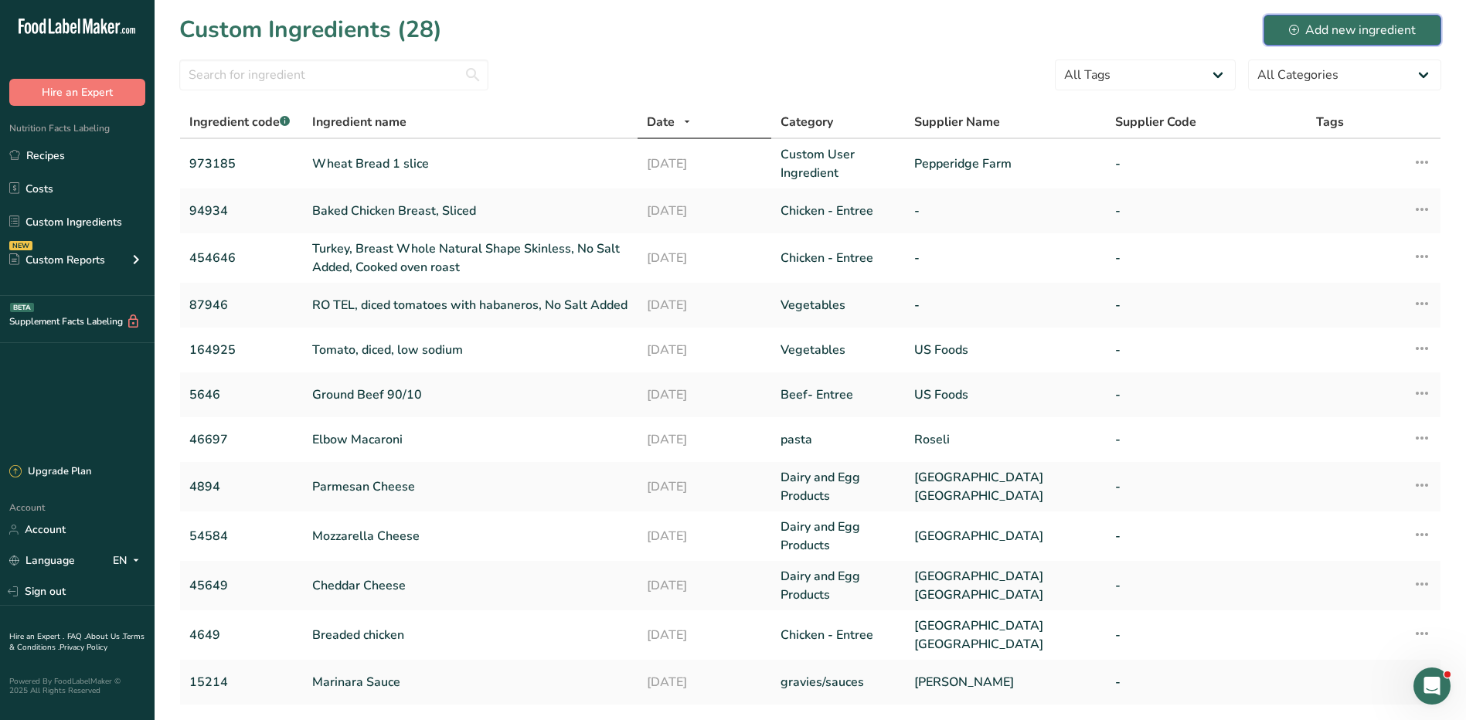
click at [1302, 22] on div "Add new ingredient" at bounding box center [1352, 30] width 127 height 19
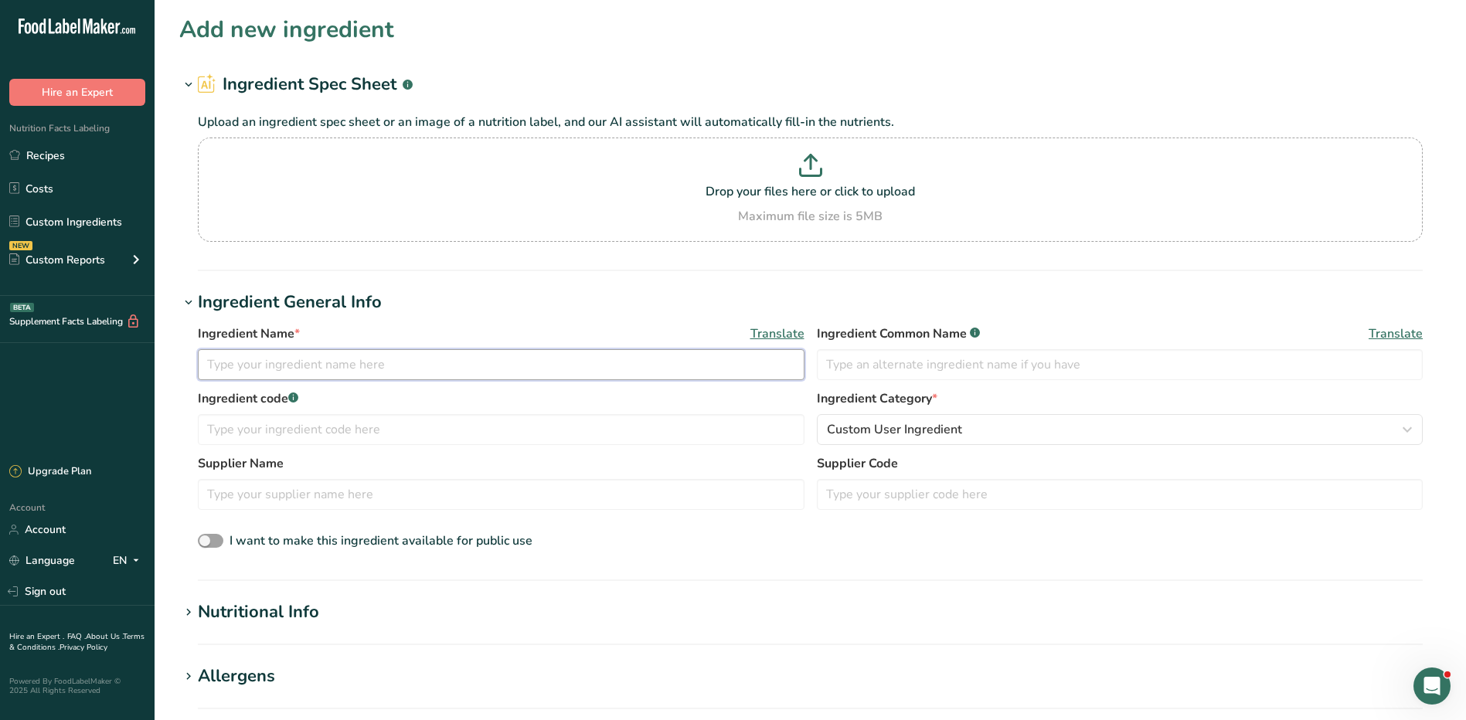
click at [272, 362] on input "text" at bounding box center [501, 364] width 607 height 31
drag, startPoint x: 234, startPoint y: 360, endPoint x: 311, endPoint y: 372, distance: 77.4
click at [241, 363] on input "Deli Turkey" at bounding box center [501, 364] width 607 height 31
click at [285, 365] on input "Deli Turkey" at bounding box center [501, 364] width 607 height 31
type input "Deli Turkey"
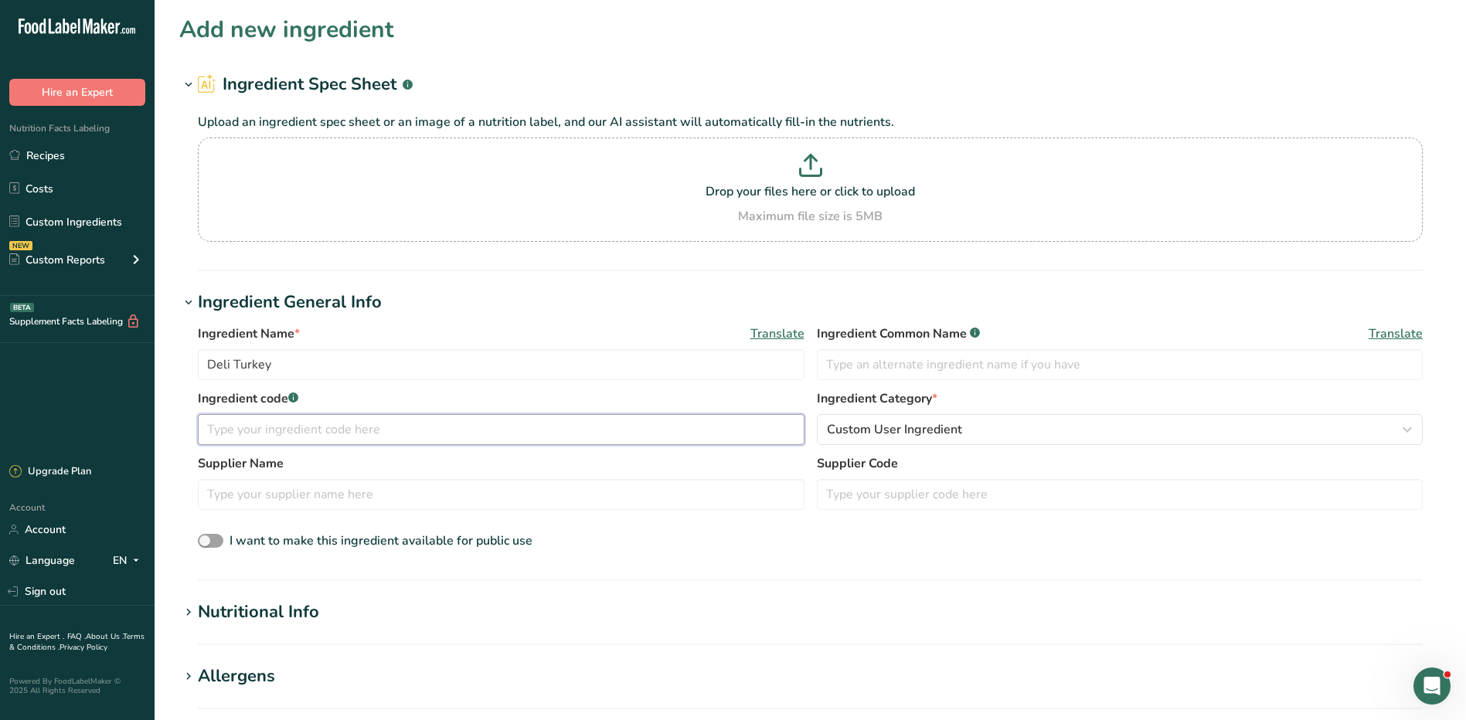
click at [433, 436] on input "text" at bounding box center [501, 429] width 607 height 31
type input "84963"
click at [862, 436] on span "Custom User Ingredient" at bounding box center [894, 429] width 135 height 19
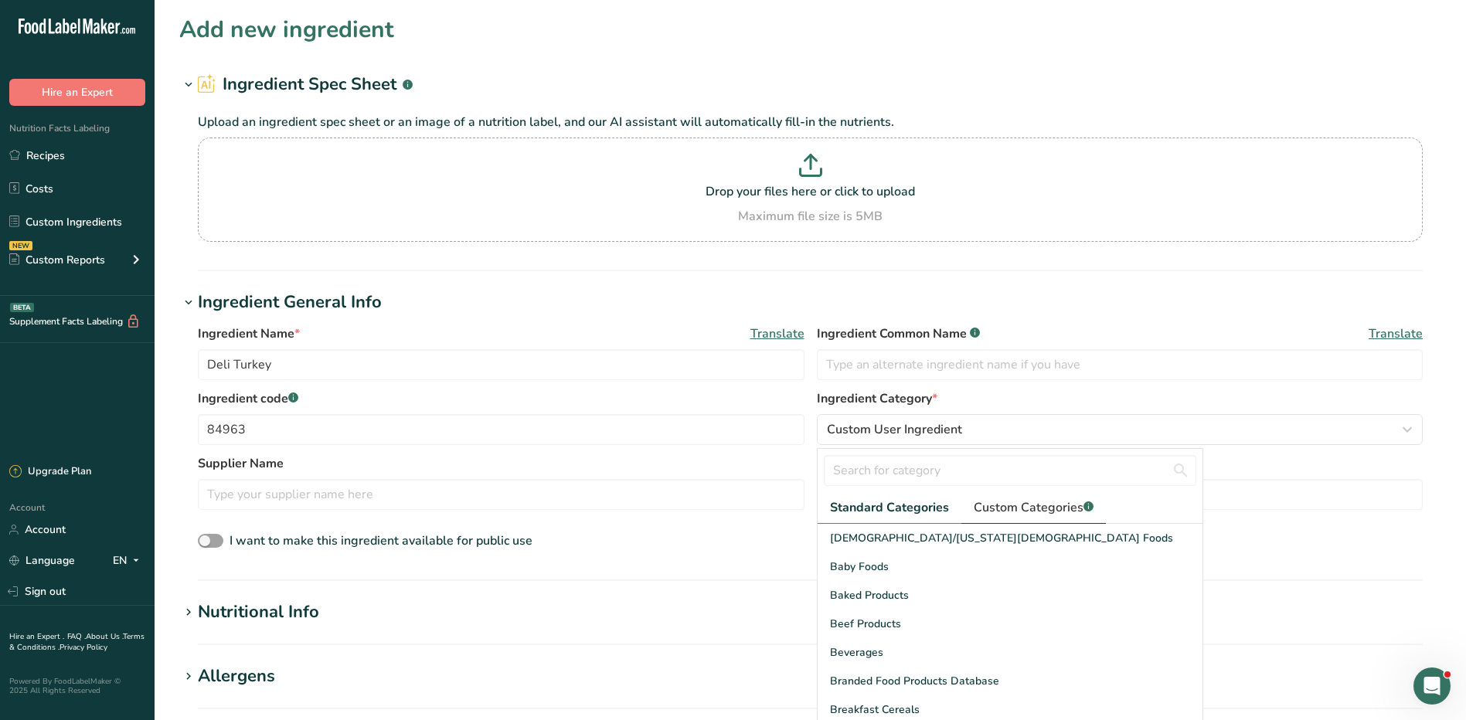
click at [1011, 502] on span "Custom Categories .a-a{fill:#347362;}.b-a{fill:#fff;}" at bounding box center [1034, 507] width 120 height 19
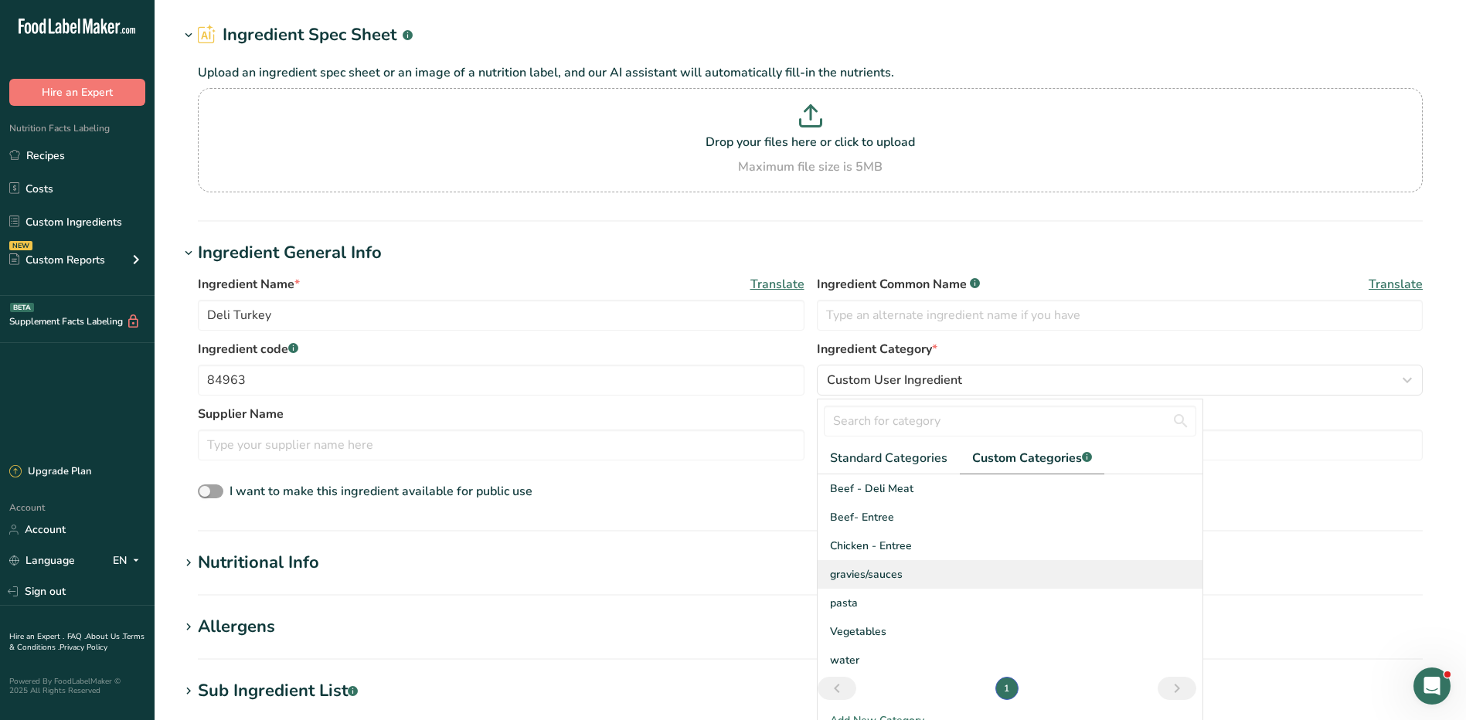
scroll to position [77, 0]
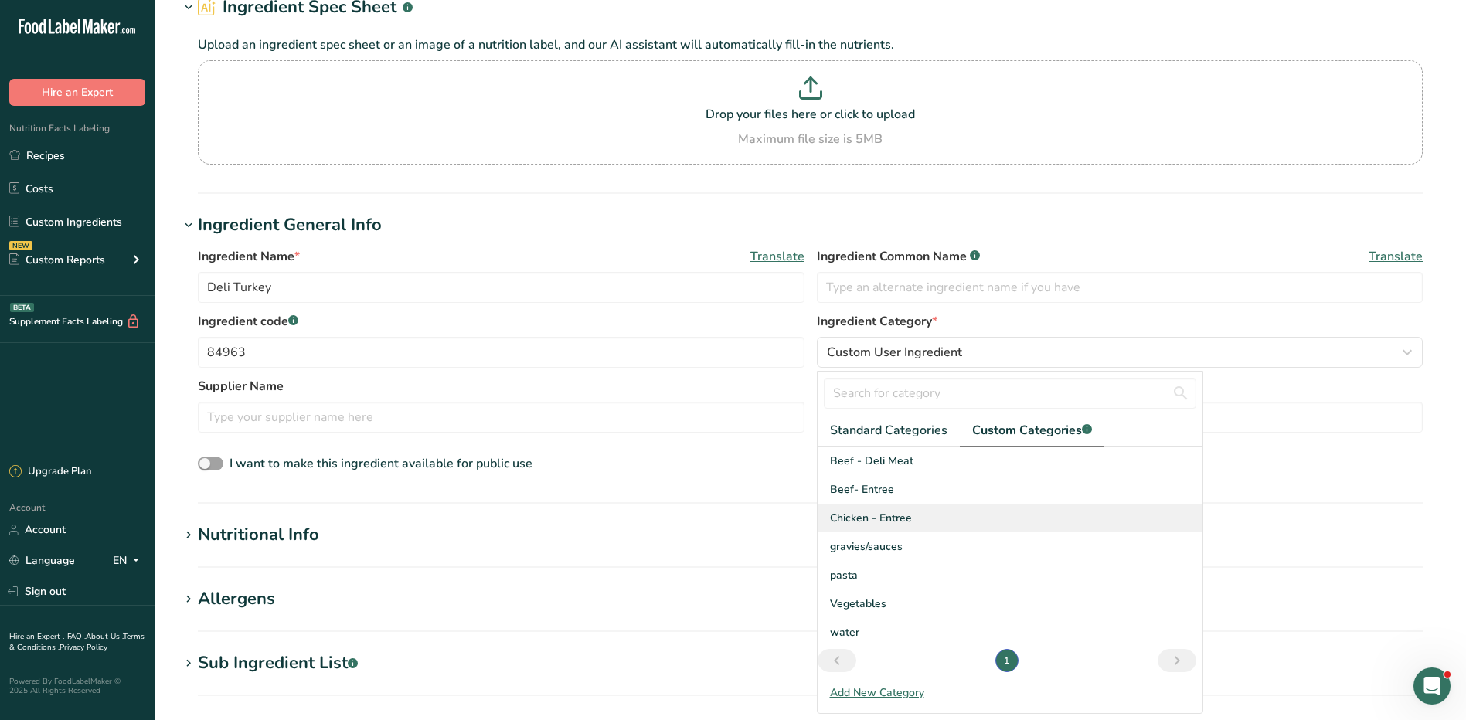
click at [899, 521] on span "Chicken - Entree" at bounding box center [871, 518] width 82 height 16
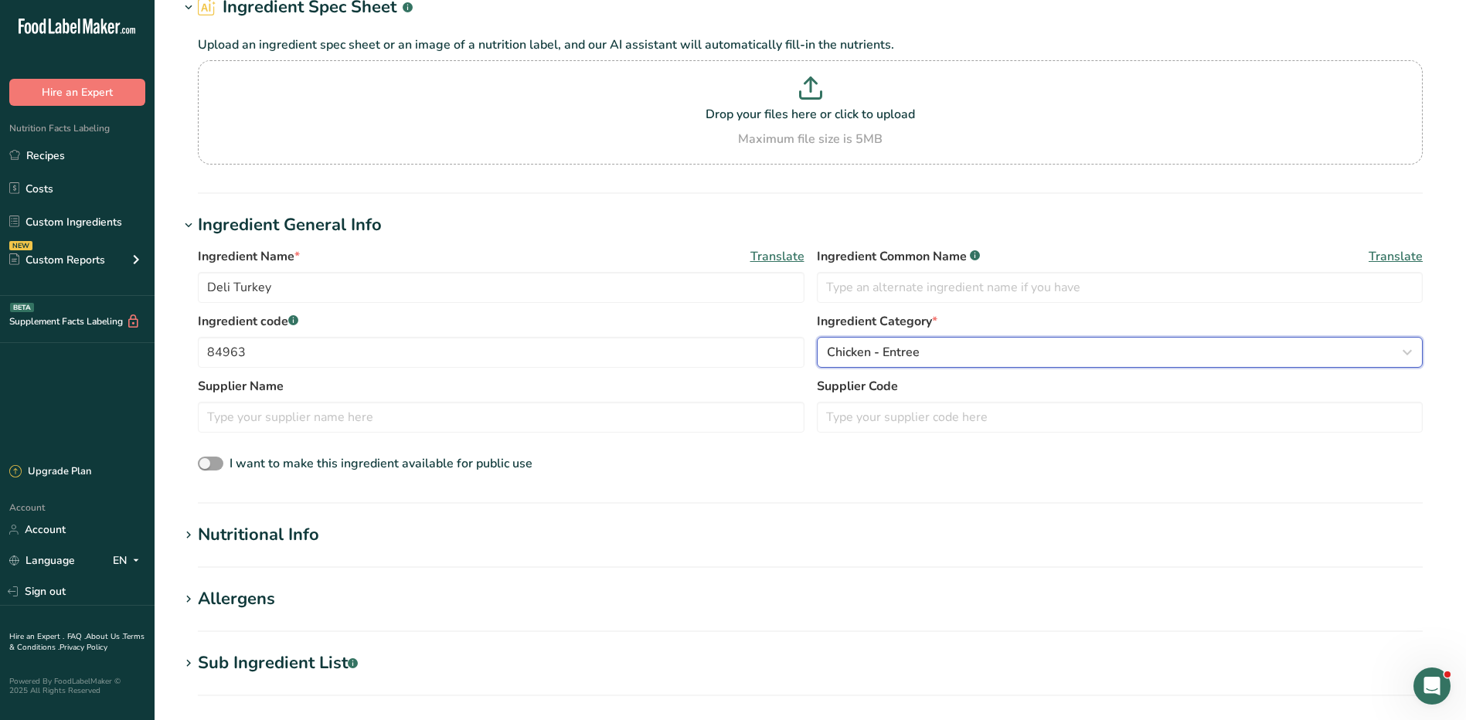
click at [944, 349] on div "Chicken - Entree" at bounding box center [1115, 352] width 577 height 19
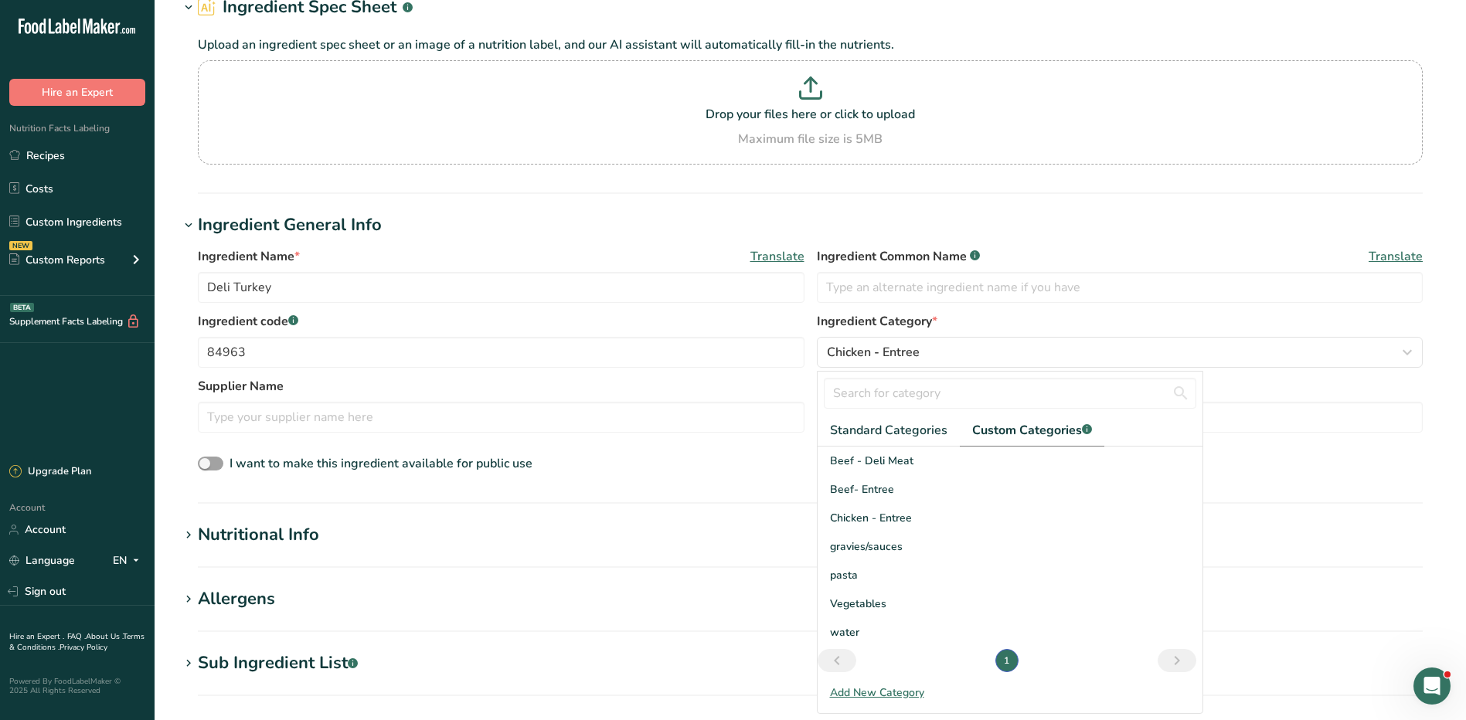
click at [884, 693] on div "Add New Category" at bounding box center [1010, 693] width 385 height 16
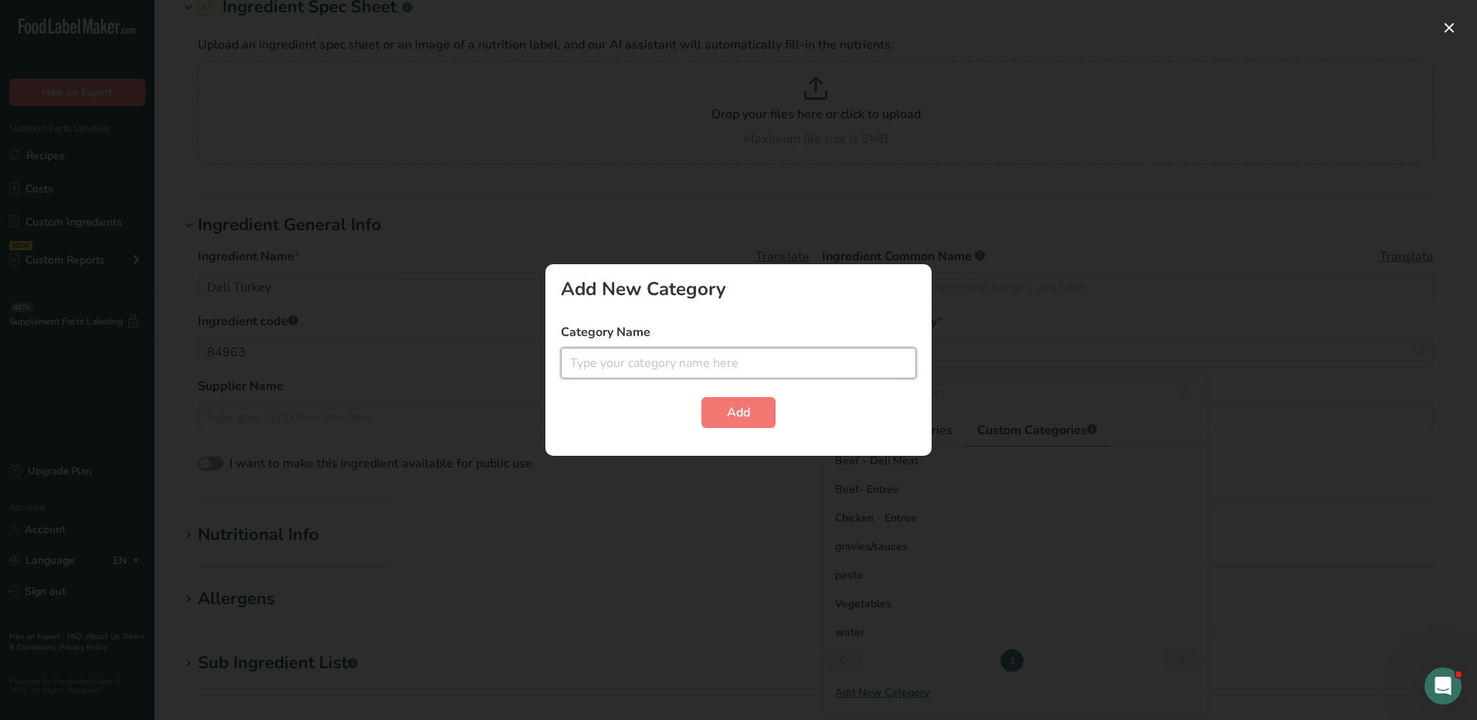
click at [688, 360] on input "text" at bounding box center [738, 363] width 355 height 31
type input "S"
type input "H"
type input "Deli meat"
click at [743, 416] on span "Add" at bounding box center [738, 412] width 23 height 19
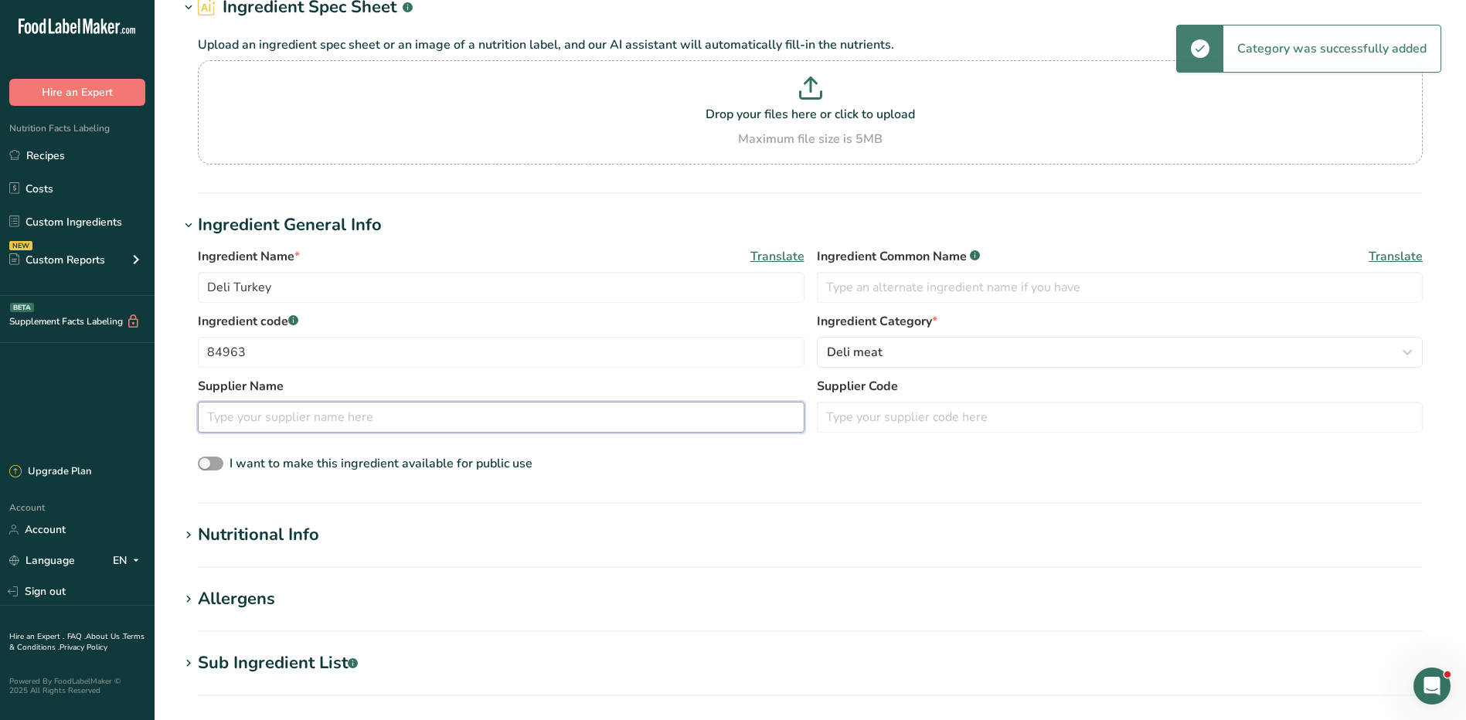
click at [263, 417] on input "text" at bounding box center [501, 417] width 607 height 31
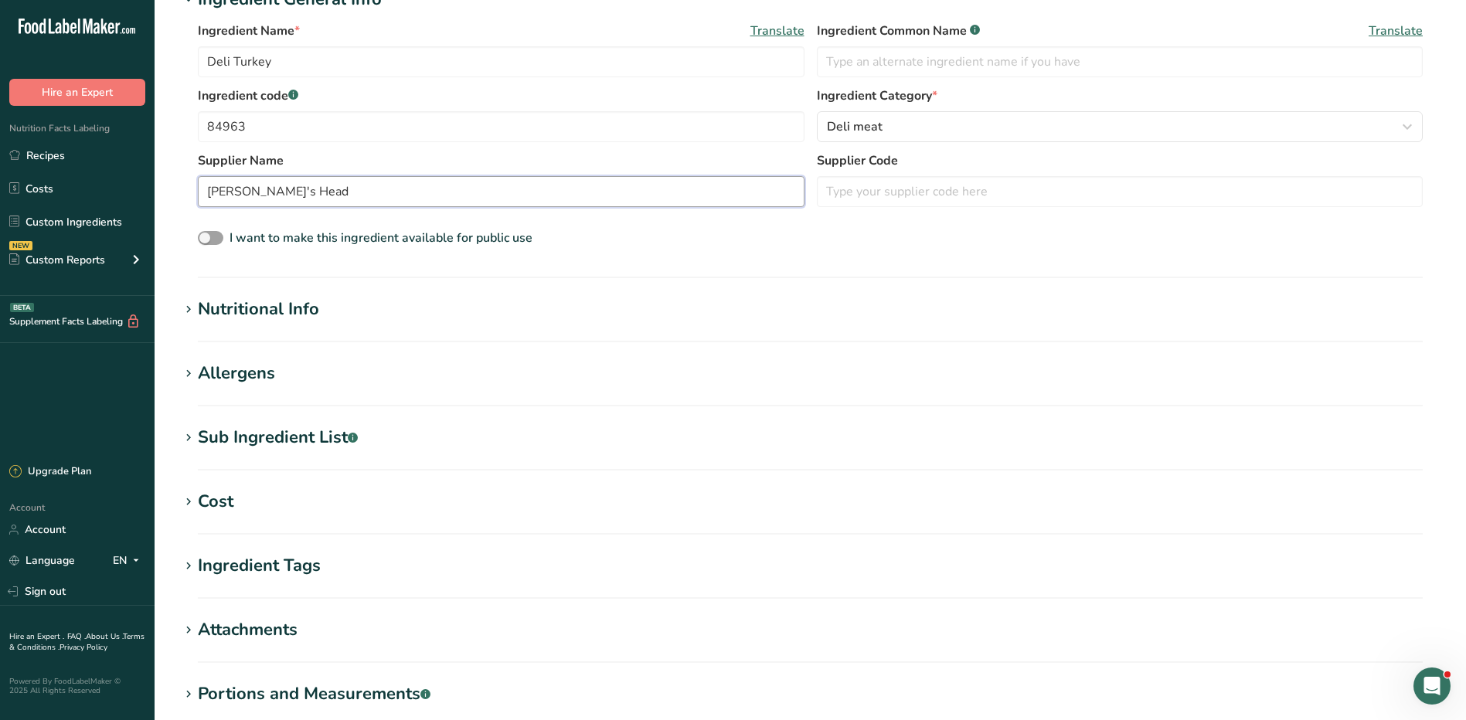
scroll to position [309, 0]
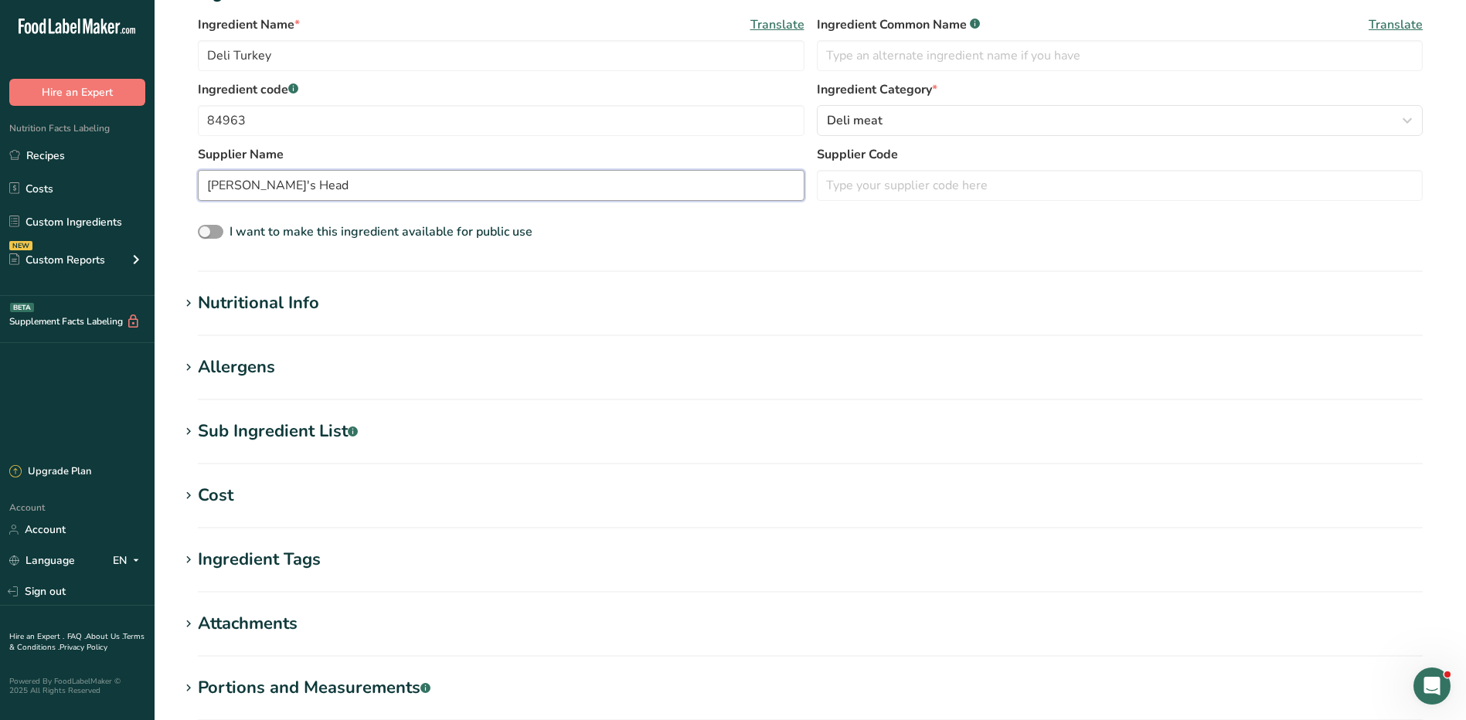
type input "Boar's Head"
click at [251, 300] on div "Nutritional Info" at bounding box center [258, 303] width 121 height 25
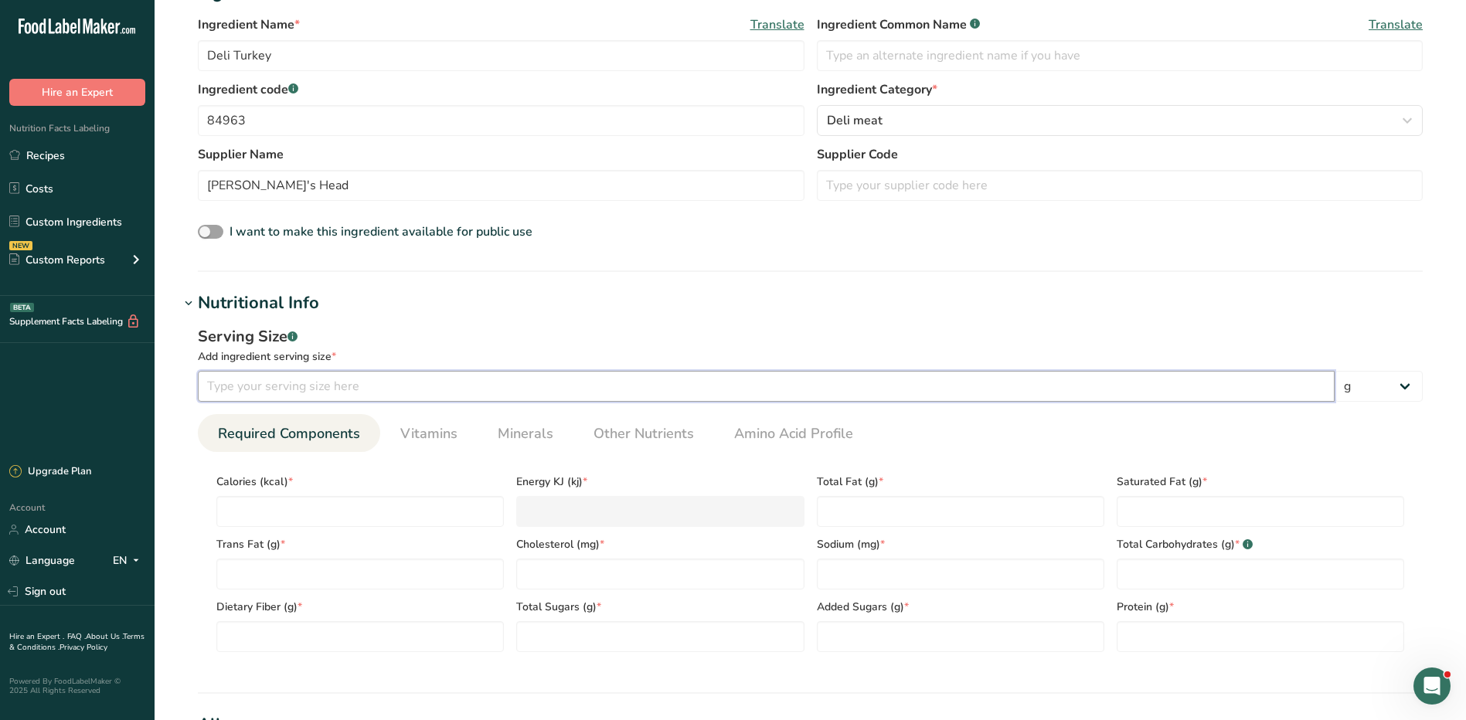
click at [314, 388] on input "number" at bounding box center [766, 386] width 1137 height 31
type input "2"
click at [1390, 378] on select "g kg mg mcg lb oz l mL fl oz tbsp tsp cup qt gallon" at bounding box center [1378, 386] width 88 height 31
select select "5"
click at [1334, 371] on select "g kg mg mcg lb oz l mL fl oz tbsp tsp cup qt gallon" at bounding box center [1378, 386] width 88 height 31
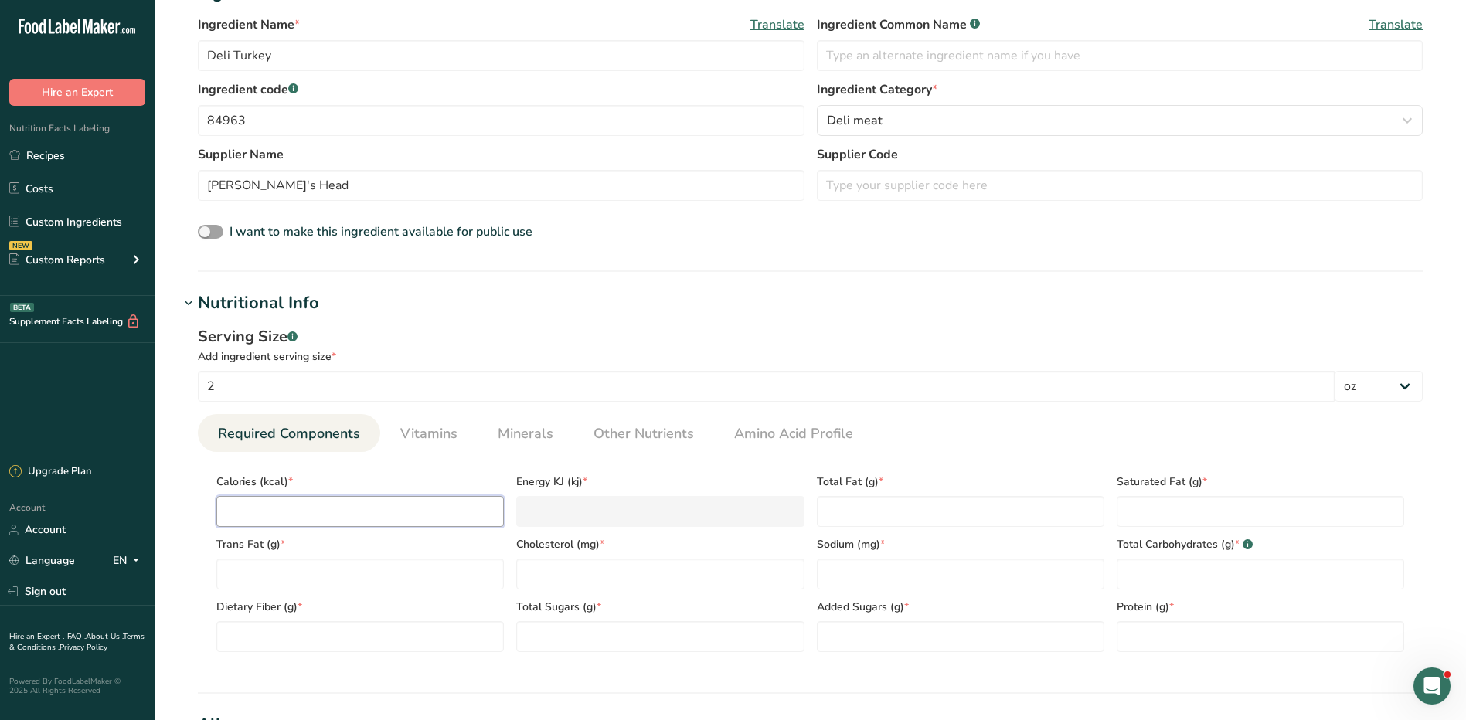
click at [296, 506] on input "number" at bounding box center [359, 511] width 287 height 31
type input "6"
type KJ "25.1"
type input "60"
type KJ "251"
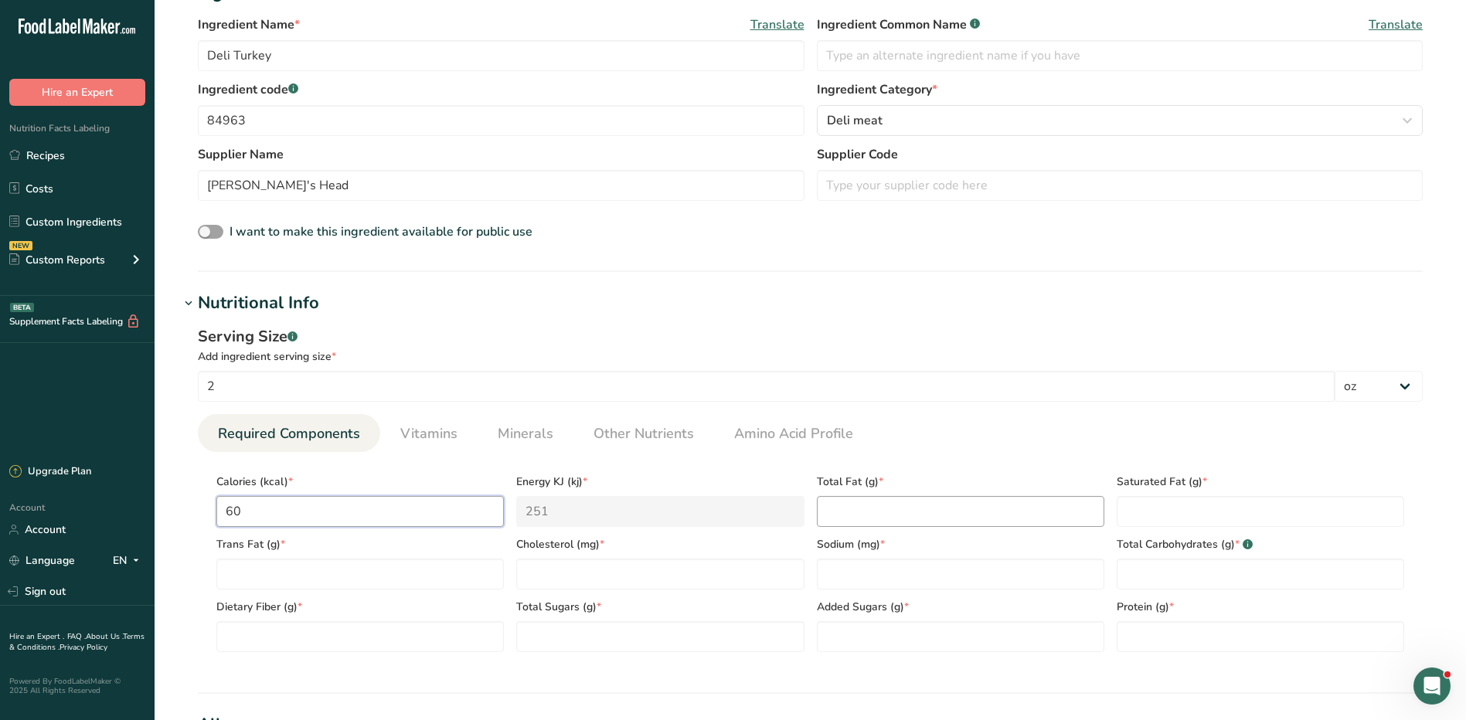
type input "60"
click at [855, 518] on Fat "number" at bounding box center [960, 511] width 287 height 31
type Fat "1"
click at [1284, 512] on Fat "number" at bounding box center [1260, 511] width 287 height 31
type Fat "0"
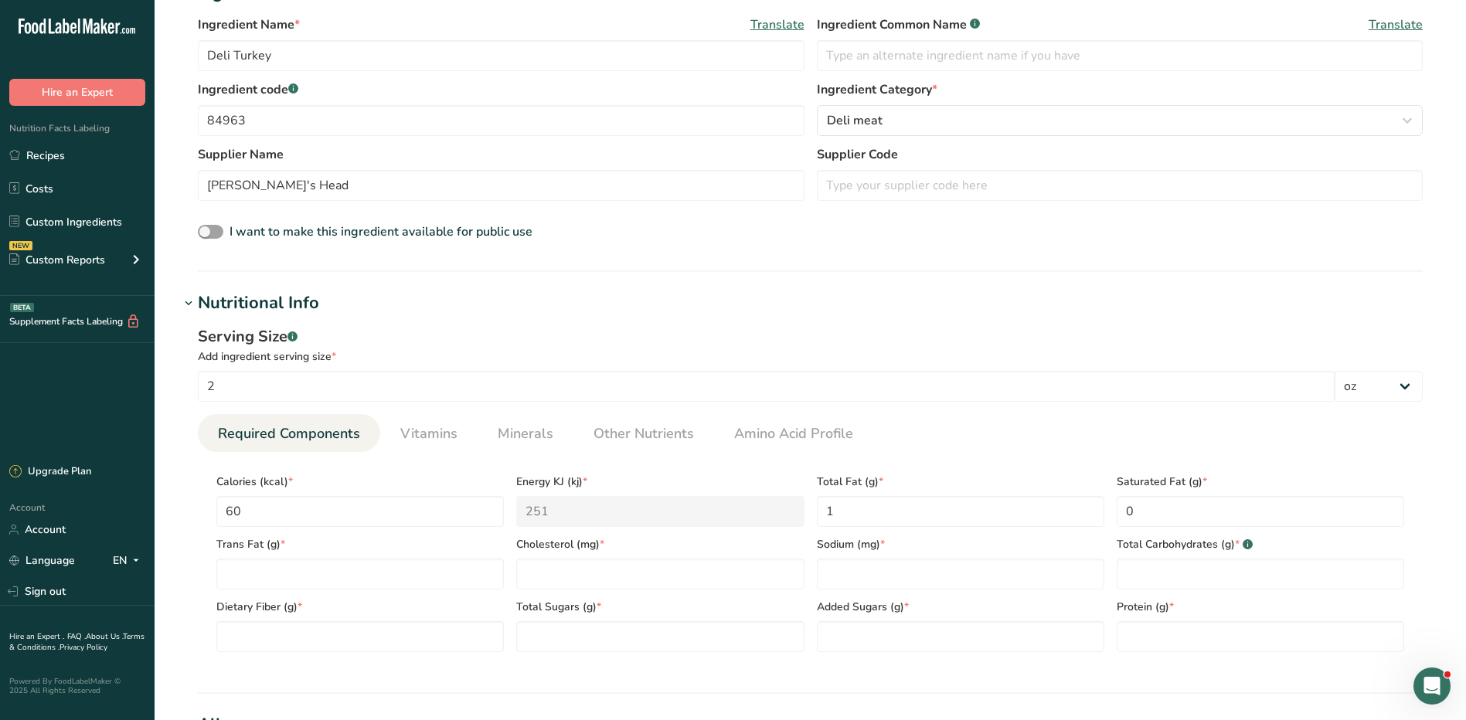
click at [464, 596] on div "Dietary Fiber (g) *" at bounding box center [360, 621] width 300 height 63
click at [472, 580] on Fat "number" at bounding box center [359, 574] width 287 height 31
drag, startPoint x: 298, startPoint y: 579, endPoint x: 311, endPoint y: 570, distance: 15.6
click at [300, 578] on Fat "number" at bounding box center [359, 574] width 287 height 31
click at [611, 575] on input "number" at bounding box center [659, 574] width 287 height 31
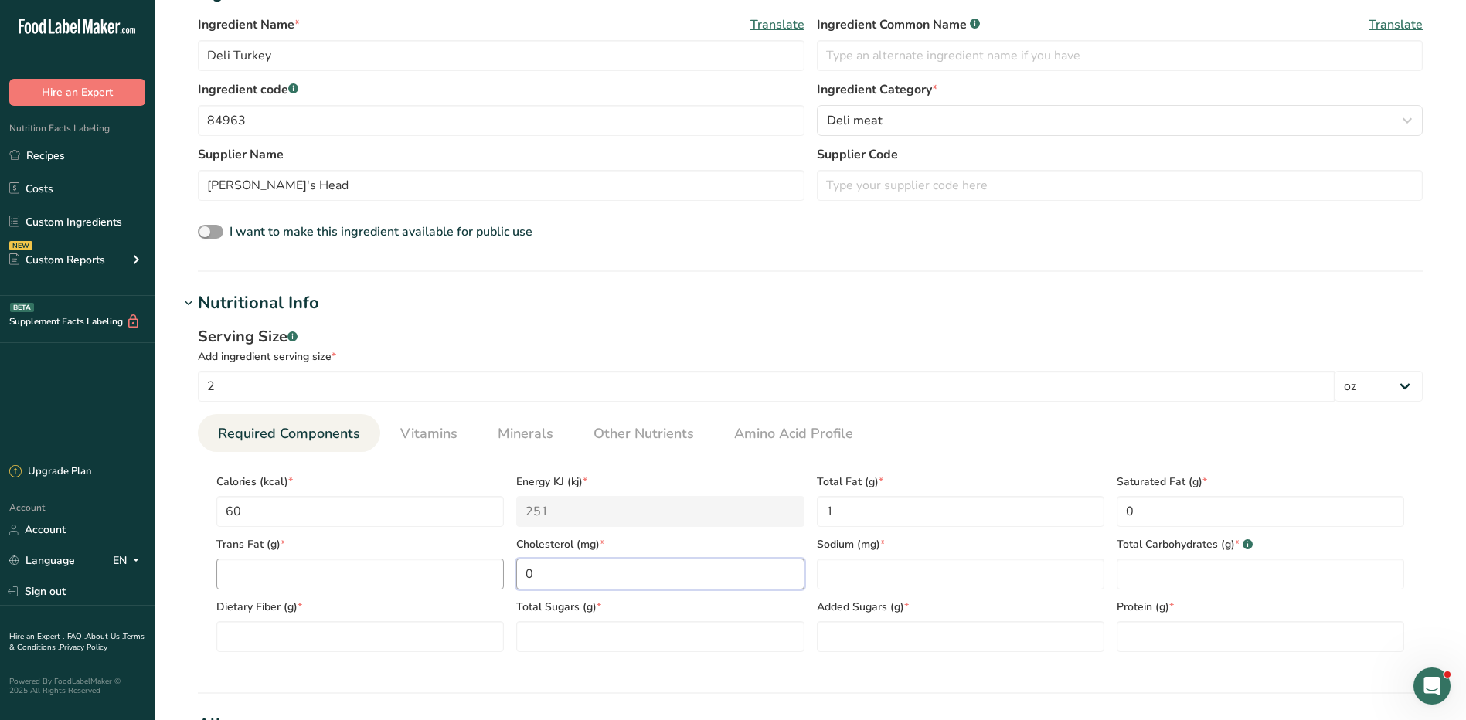
type input "0"
click at [440, 577] on Fat "number" at bounding box center [359, 574] width 287 height 31
type Fat "0"
click at [943, 581] on input "number" at bounding box center [960, 574] width 287 height 31
type input "360"
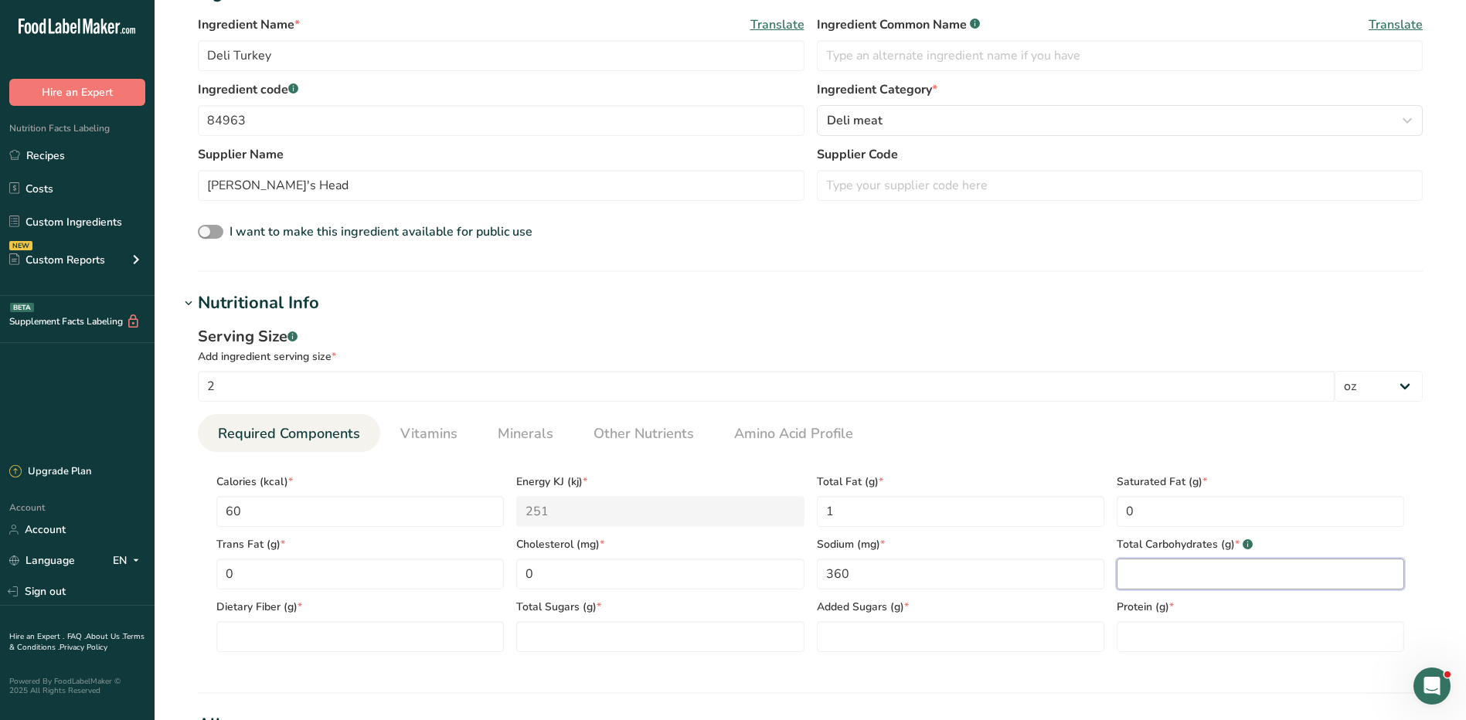
click at [1158, 569] on Carbohydrates "number" at bounding box center [1260, 574] width 287 height 31
type Carbohydrates "0"
click at [255, 637] on Fiber "number" at bounding box center [359, 636] width 287 height 31
type Fiber "0"
click at [553, 641] on Sugars "number" at bounding box center [659, 636] width 287 height 31
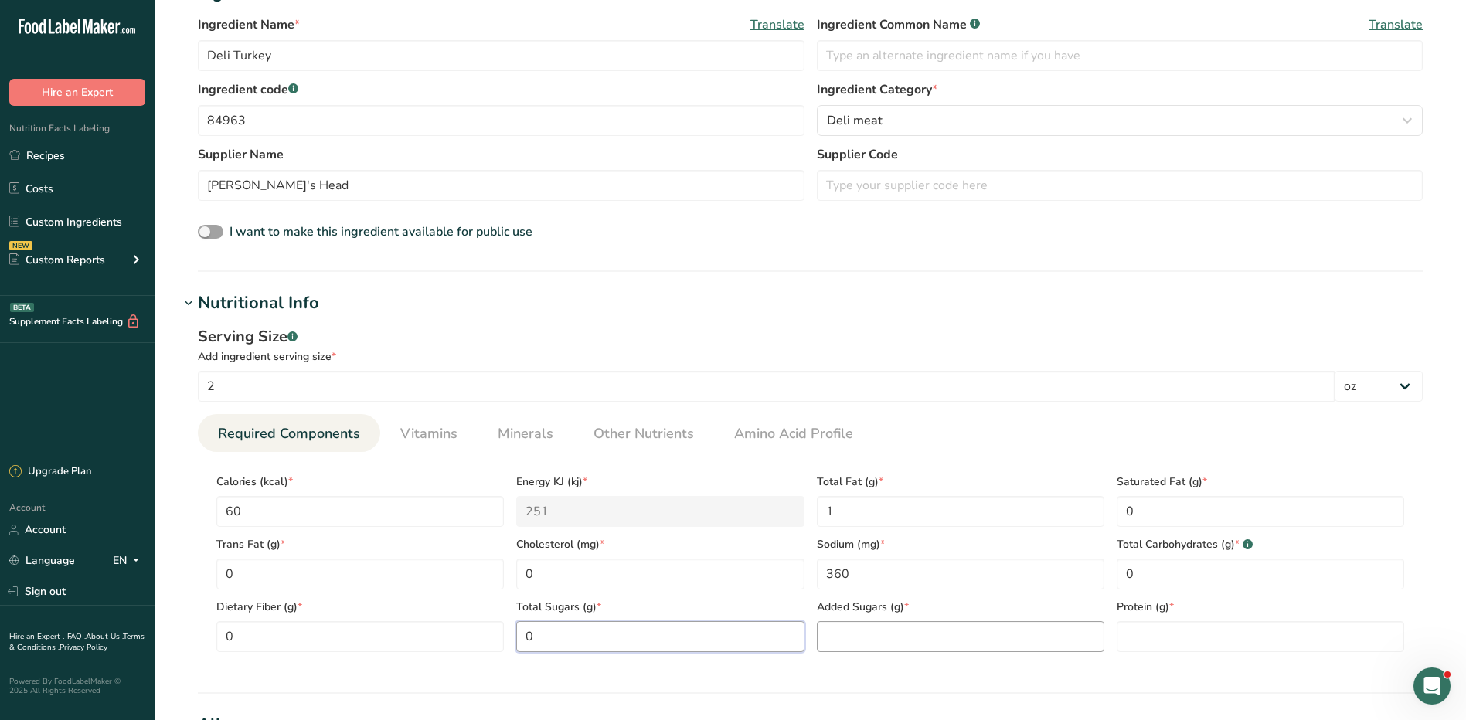
type Sugars "0"
click at [859, 638] on Sugars "number" at bounding box center [960, 636] width 287 height 31
type Sugars "0"
click at [1158, 635] on input "number" at bounding box center [1260, 636] width 287 height 31
type input "12"
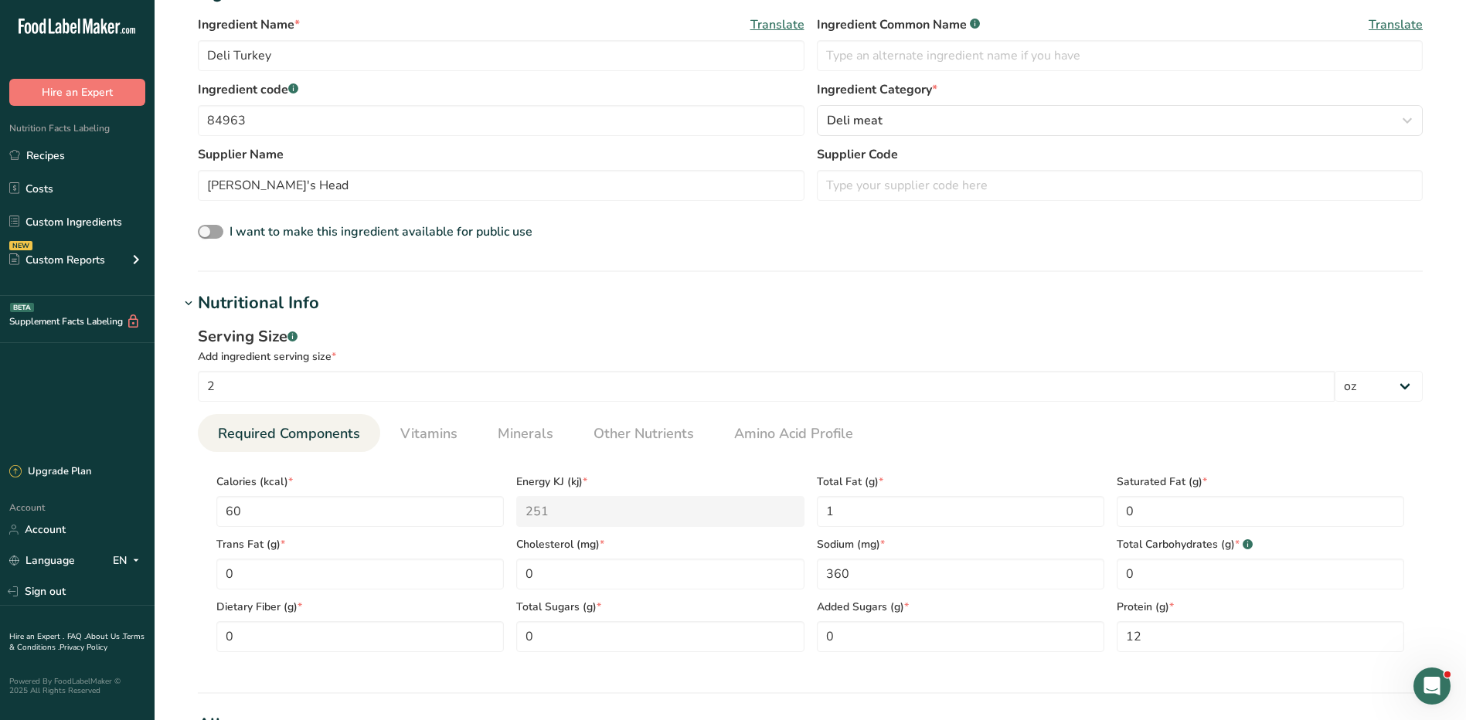
click at [1165, 677] on section "Nutritional Info Serving Size .a-a{fill:#347362;}.b-a{fill:#fff;} Add ingredien…" at bounding box center [810, 492] width 1262 height 403
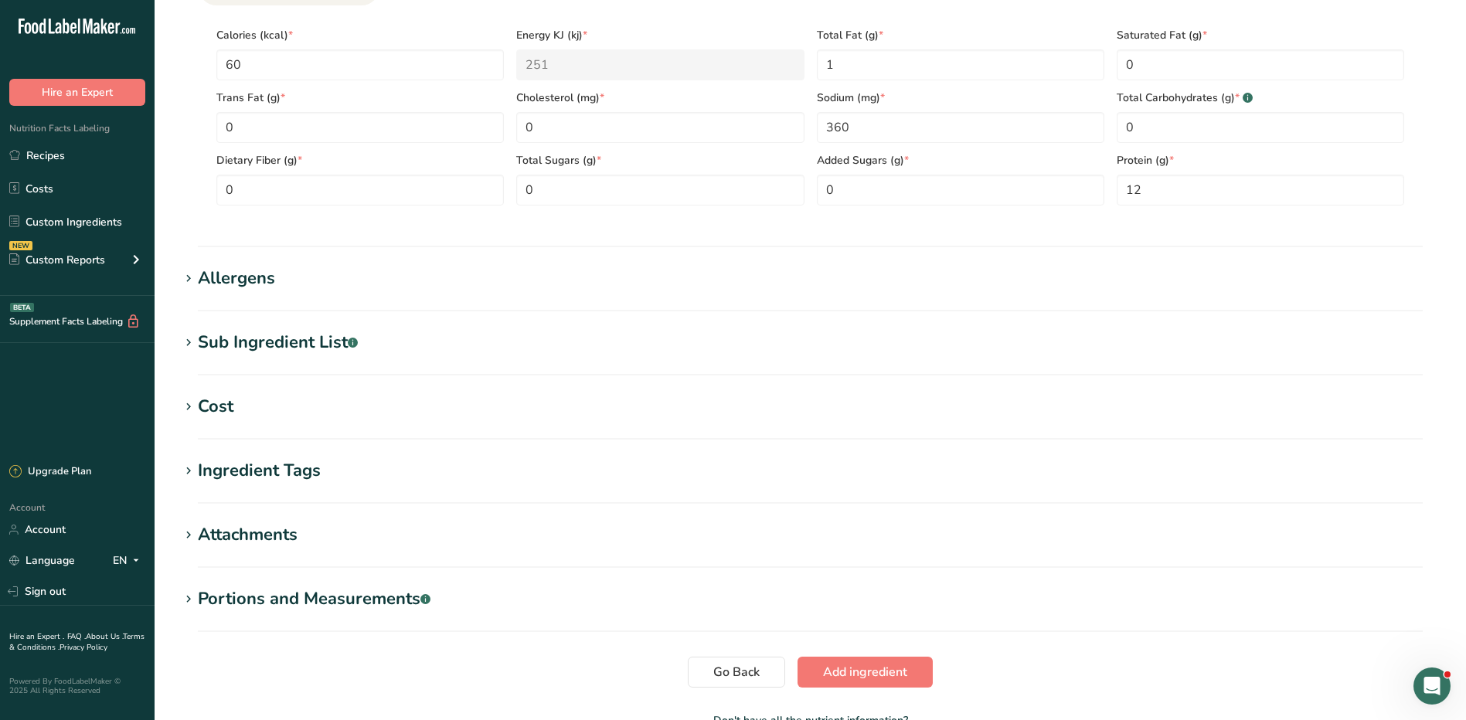
scroll to position [855, 0]
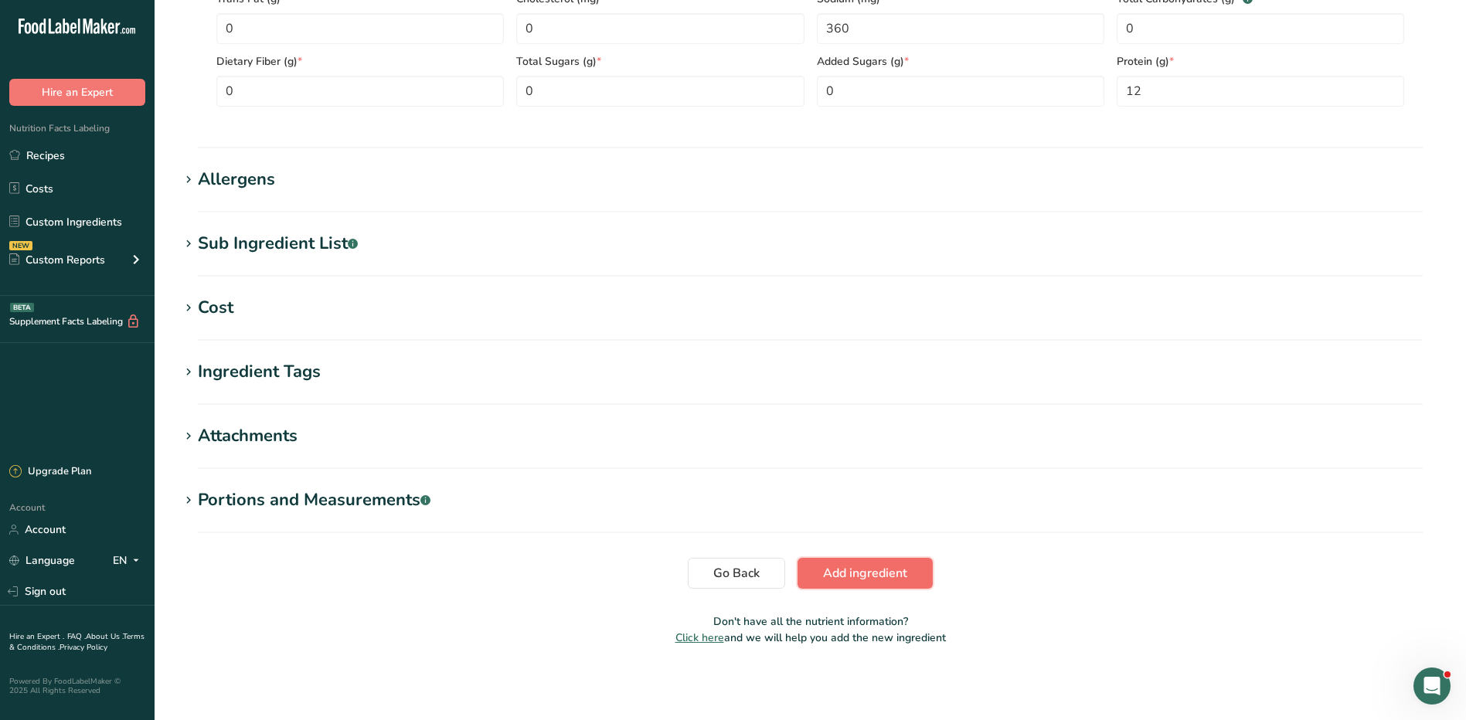
click at [867, 566] on span "Add ingredient" at bounding box center [865, 573] width 84 height 19
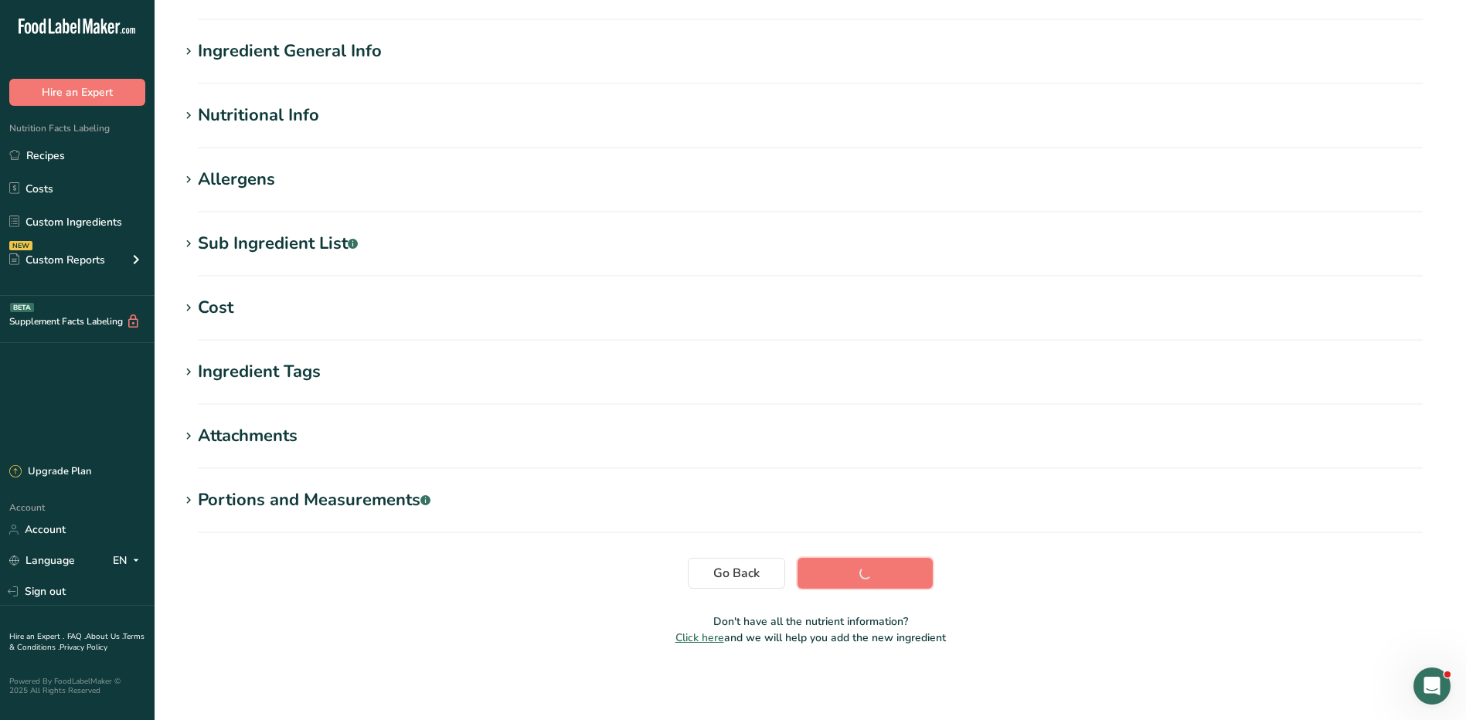
scroll to position [97, 0]
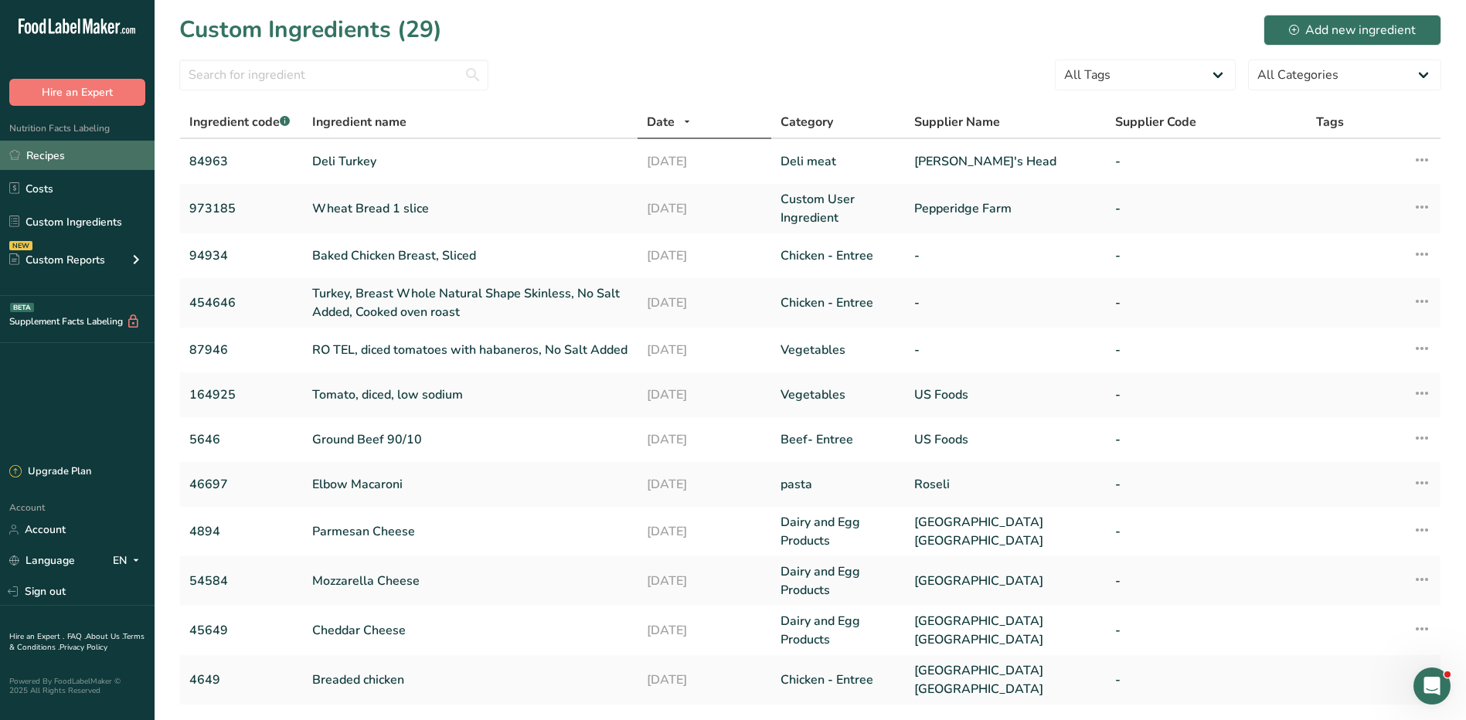
click at [51, 151] on link "Recipes" at bounding box center [77, 155] width 155 height 29
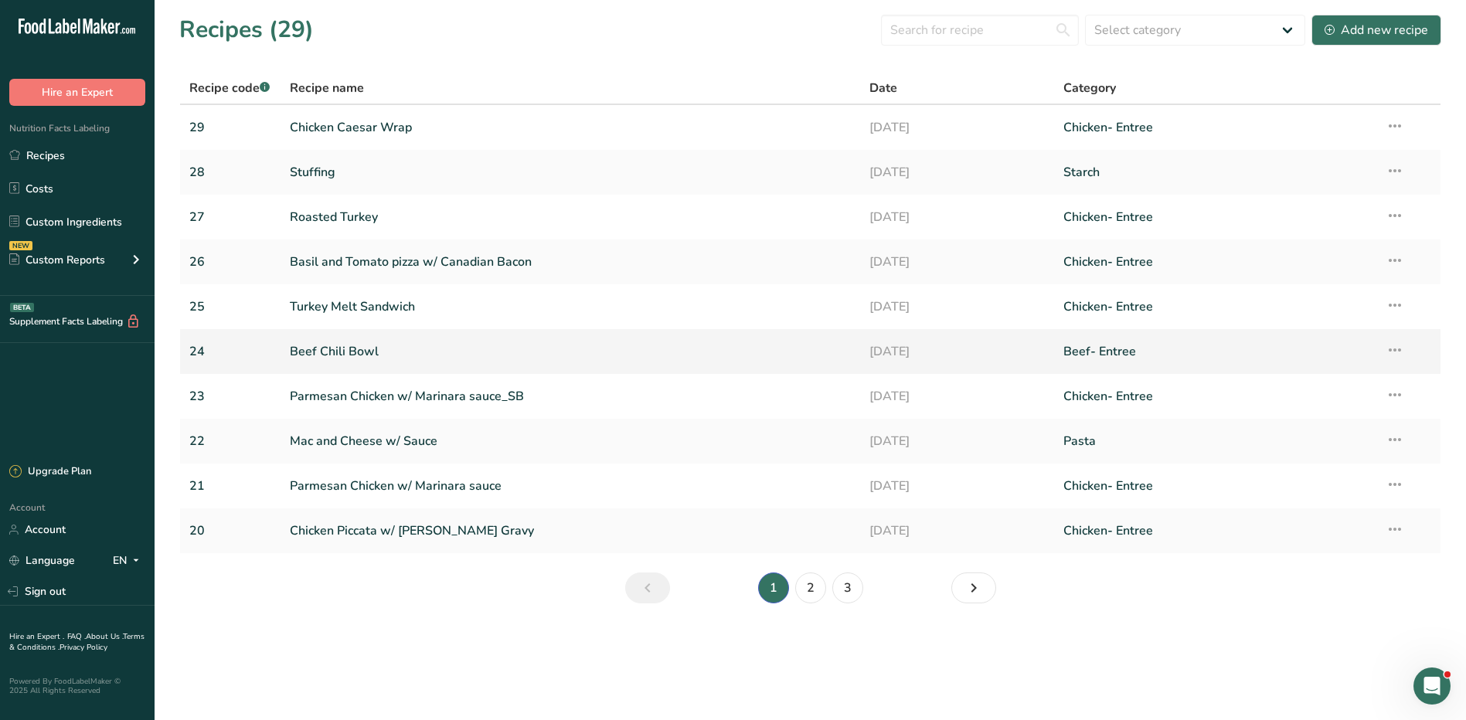
click at [308, 346] on link "Beef Chili Bowl" at bounding box center [571, 351] width 562 height 32
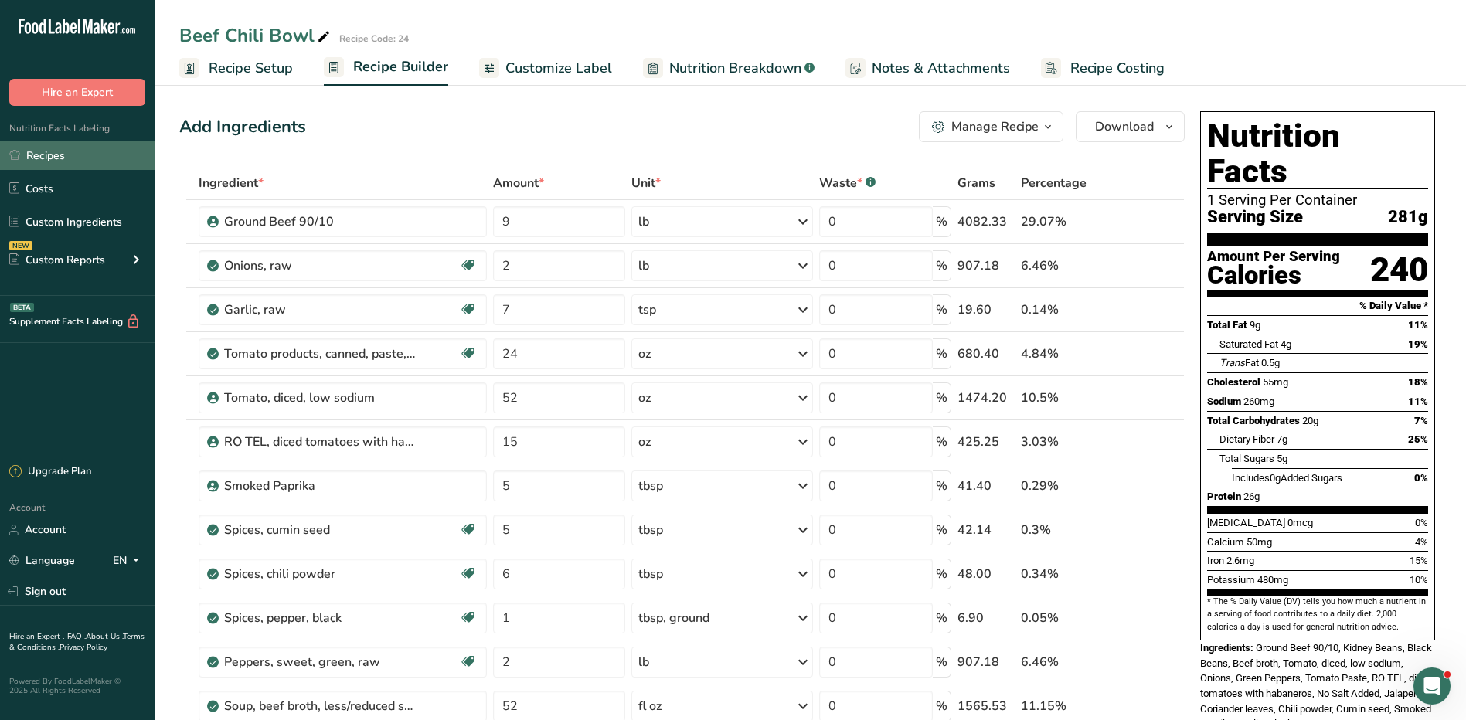
click at [31, 158] on link "Recipes" at bounding box center [77, 155] width 155 height 29
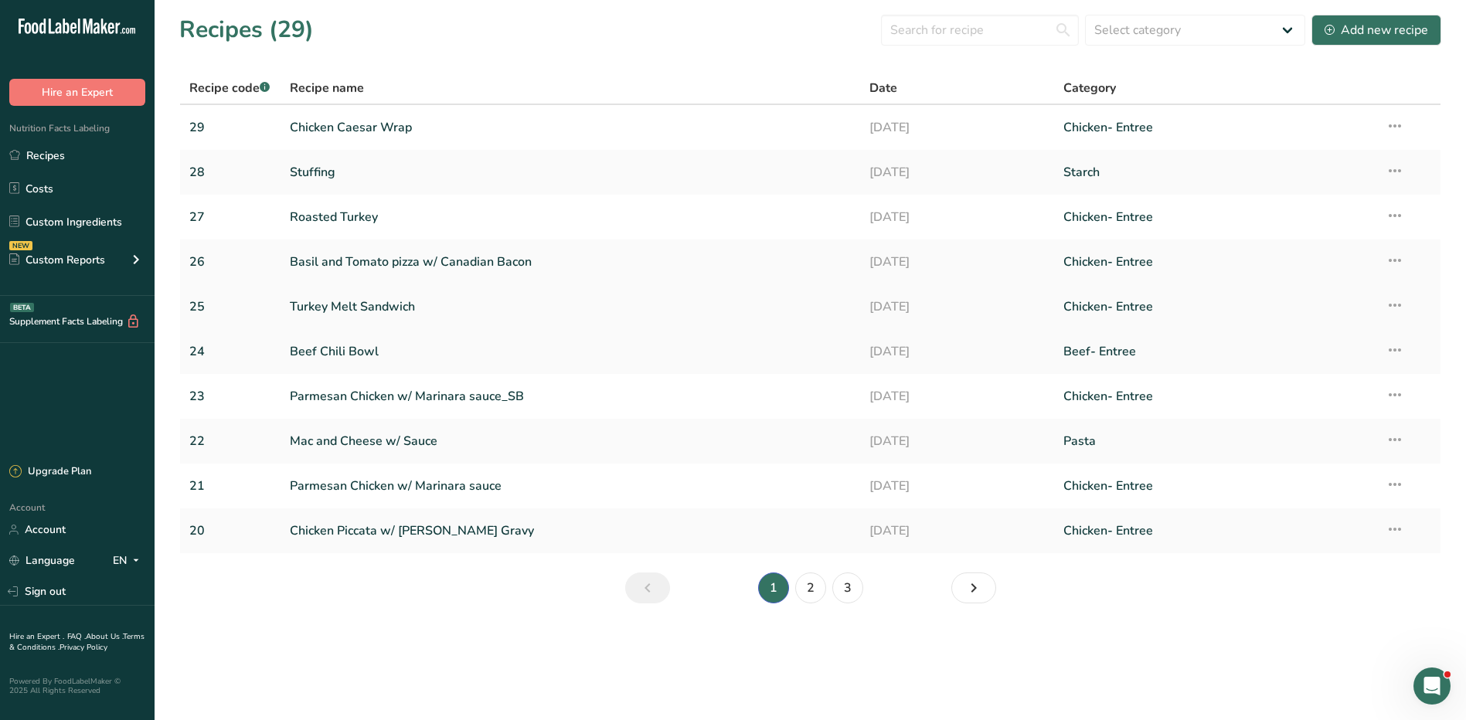
click at [382, 311] on link "Turkey Melt Sandwich" at bounding box center [571, 307] width 562 height 32
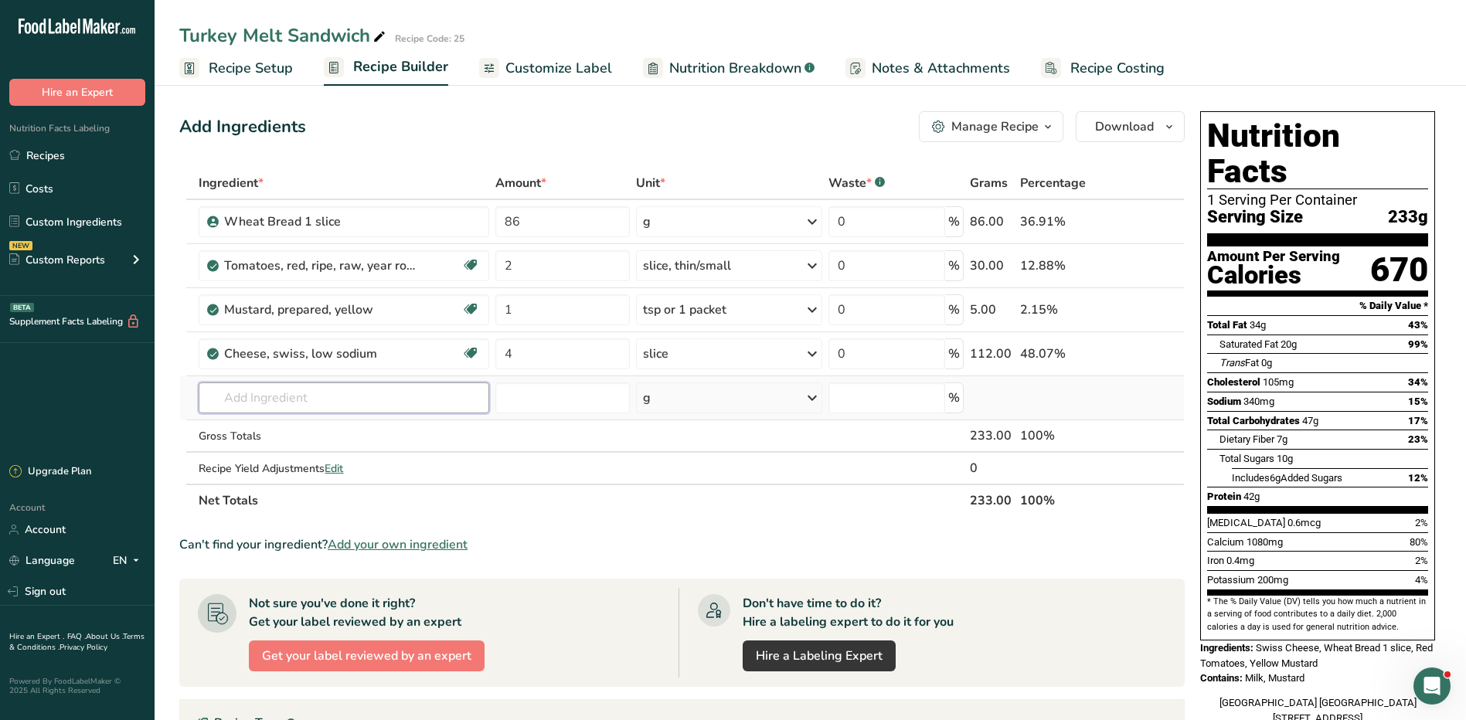
click at [323, 395] on input "text" at bounding box center [344, 397] width 290 height 31
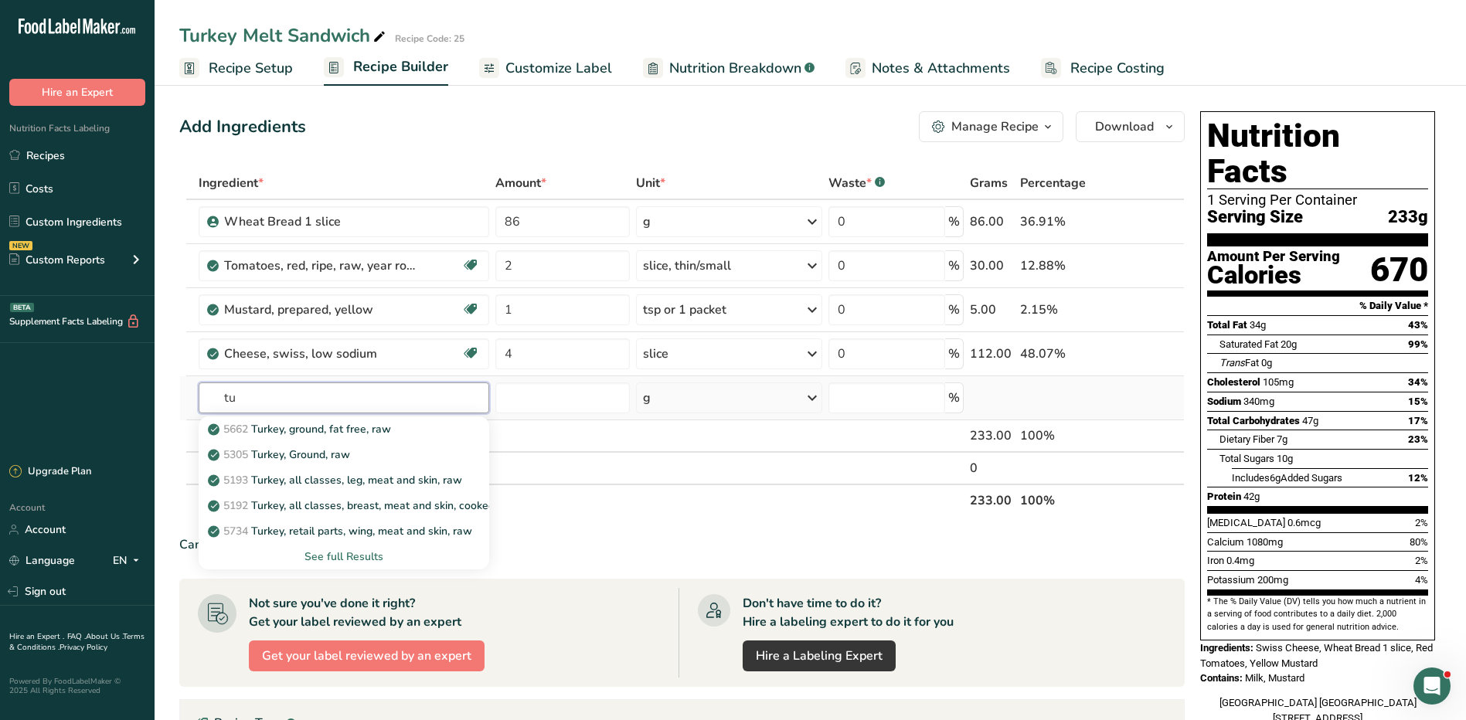
type input "t"
type input "deli tur"
click at [328, 431] on div "84963 Deli Turkey" at bounding box center [331, 429] width 240 height 16
type input "Deli Turkey"
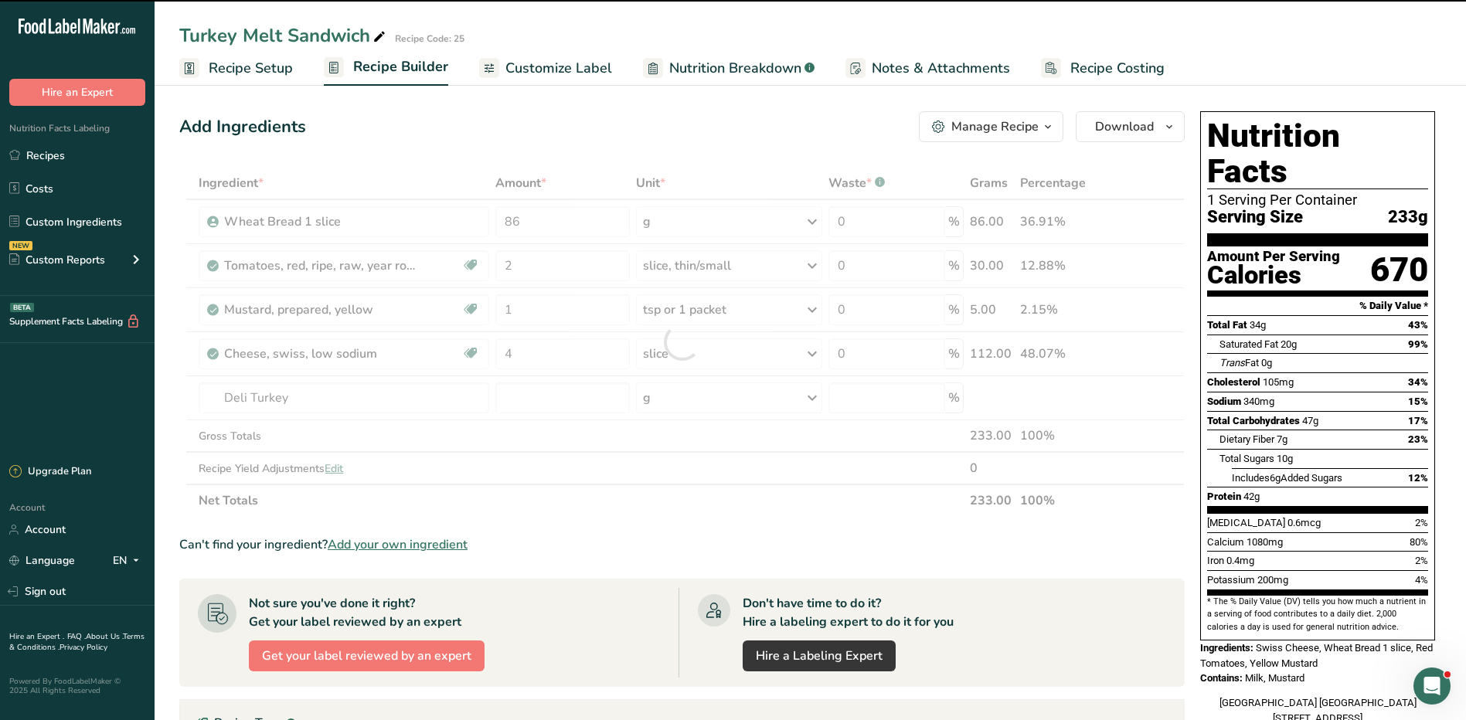
type input "0"
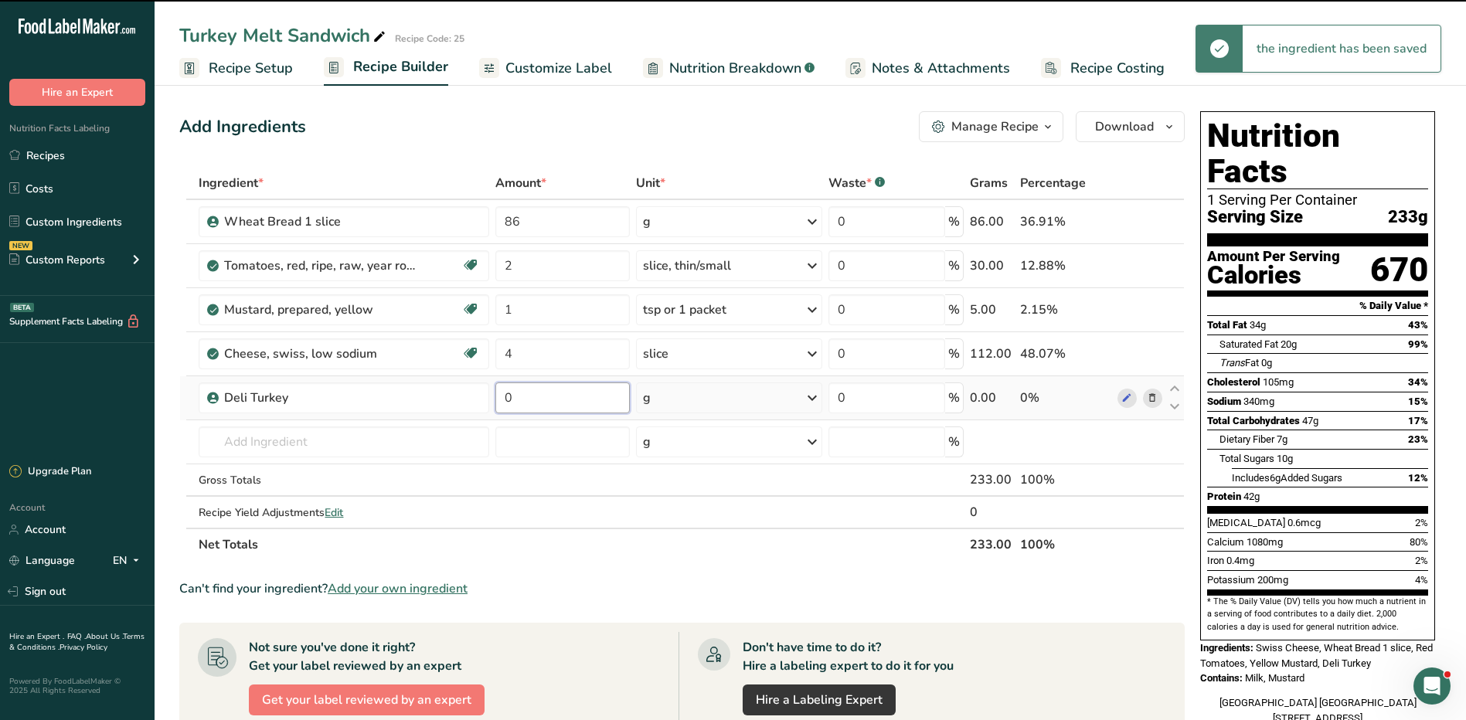
click at [554, 396] on input "0" at bounding box center [562, 397] width 134 height 31
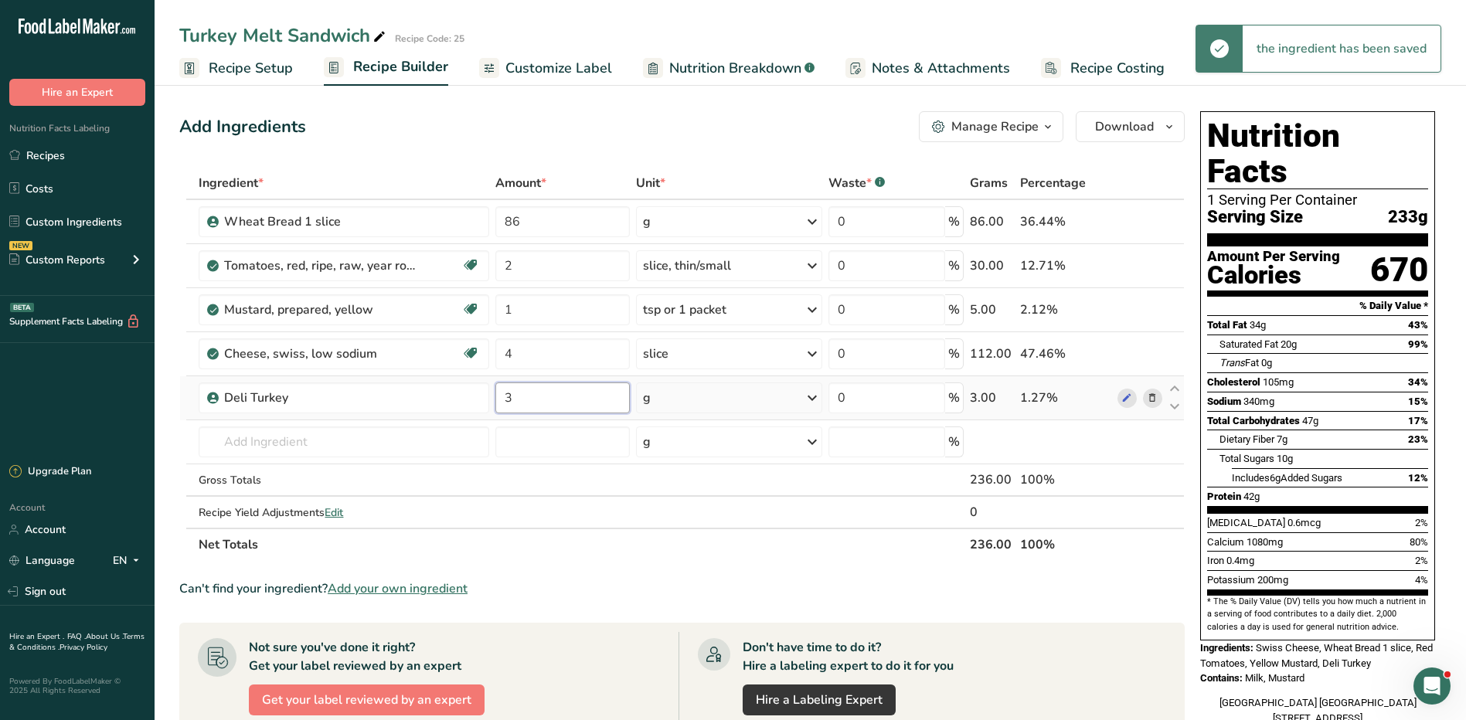
type input "3"
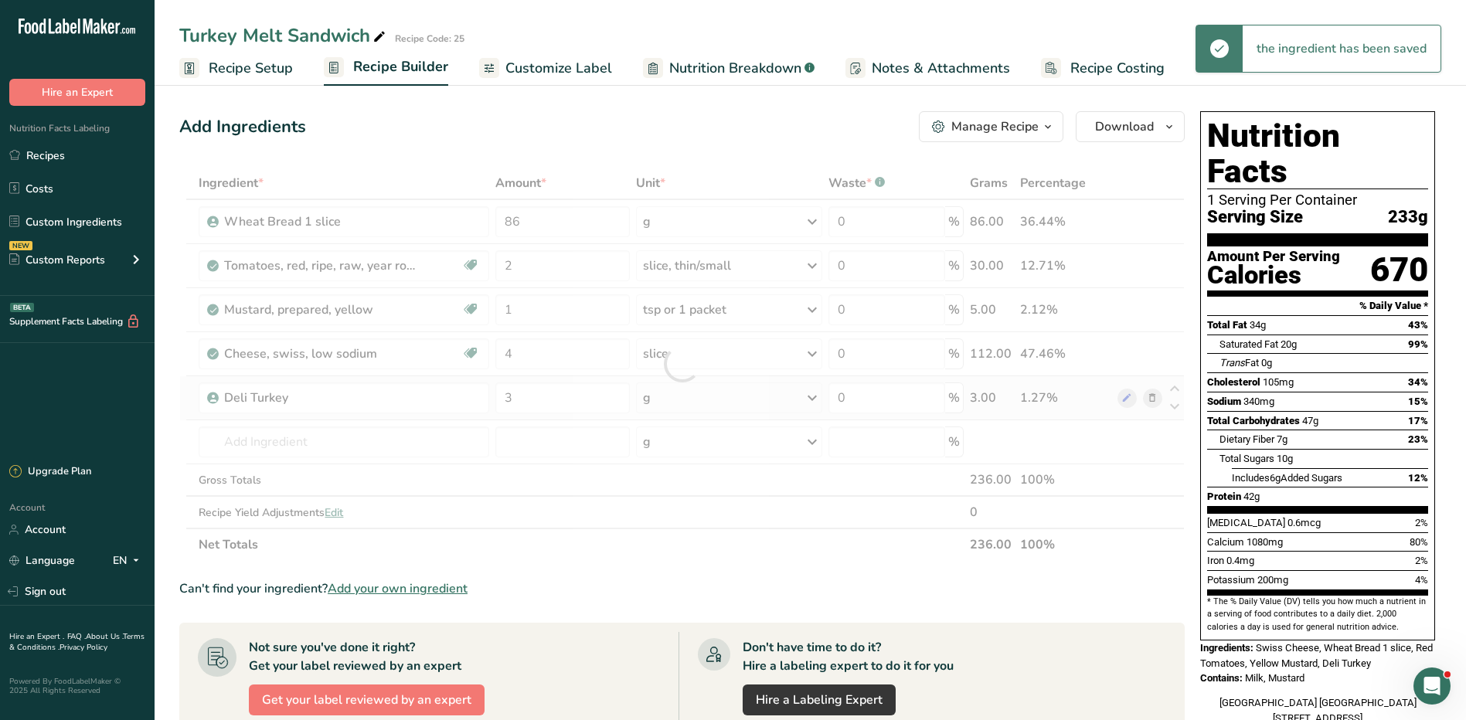
click at [739, 403] on div "Ingredient * Amount * Unit * Waste * .a-a{fill:#347362;}.b-a{fill:#fff;} Grams …" at bounding box center [681, 364] width 1005 height 394
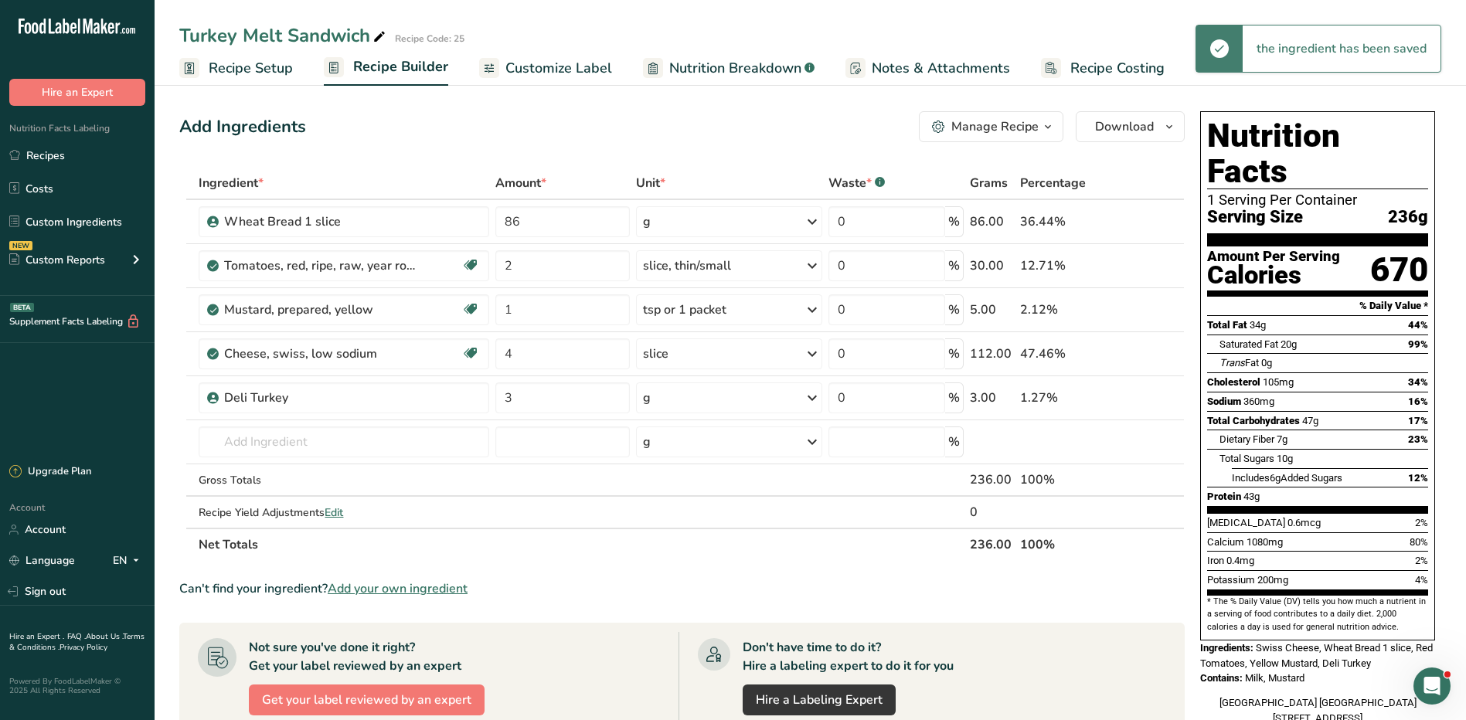
click at [738, 403] on div "g" at bounding box center [729, 397] width 186 height 31
click at [694, 522] on div "See more" at bounding box center [710, 520] width 130 height 16
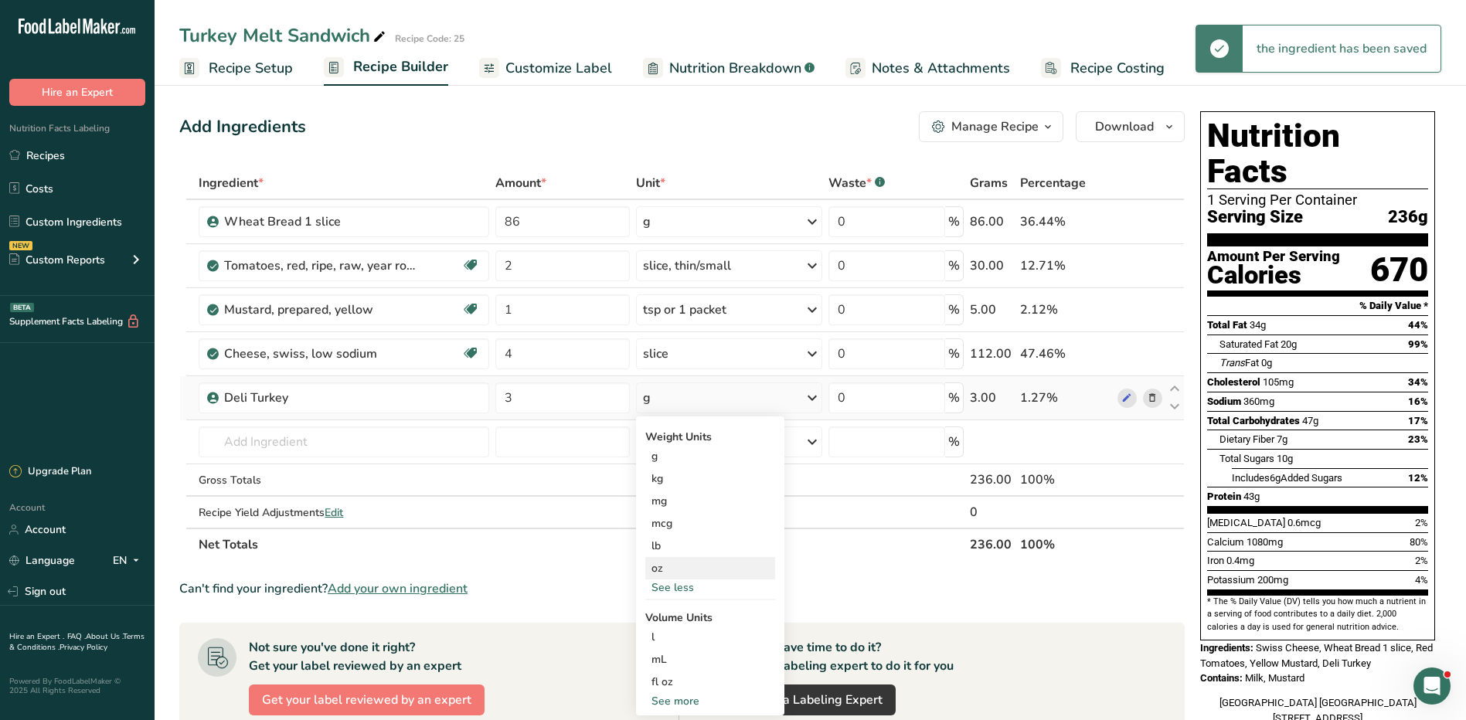
click at [683, 572] on div "oz" at bounding box center [710, 568] width 130 height 22
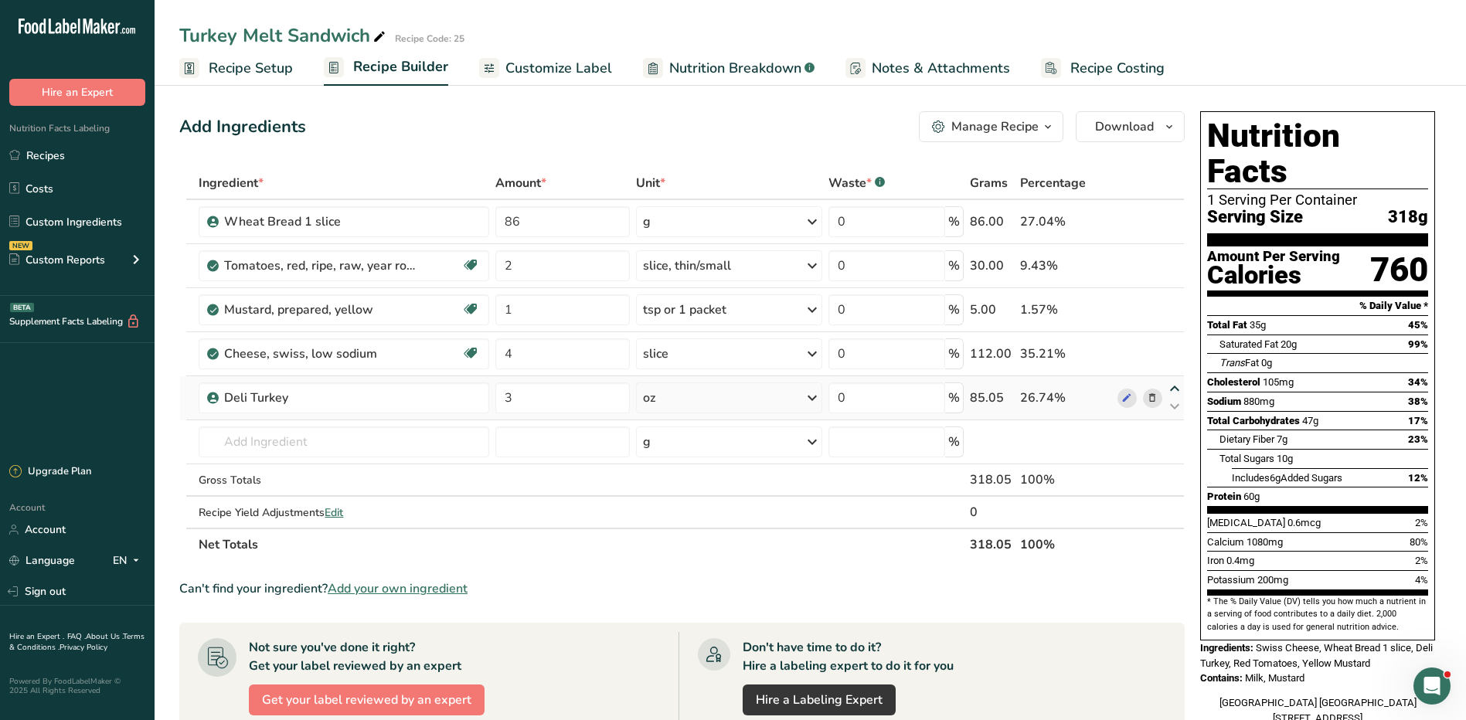
click at [1176, 388] on icon at bounding box center [1174, 389] width 19 height 12
type input "3"
type input "4"
click at [1174, 342] on icon at bounding box center [1174, 345] width 19 height 12
type input "3"
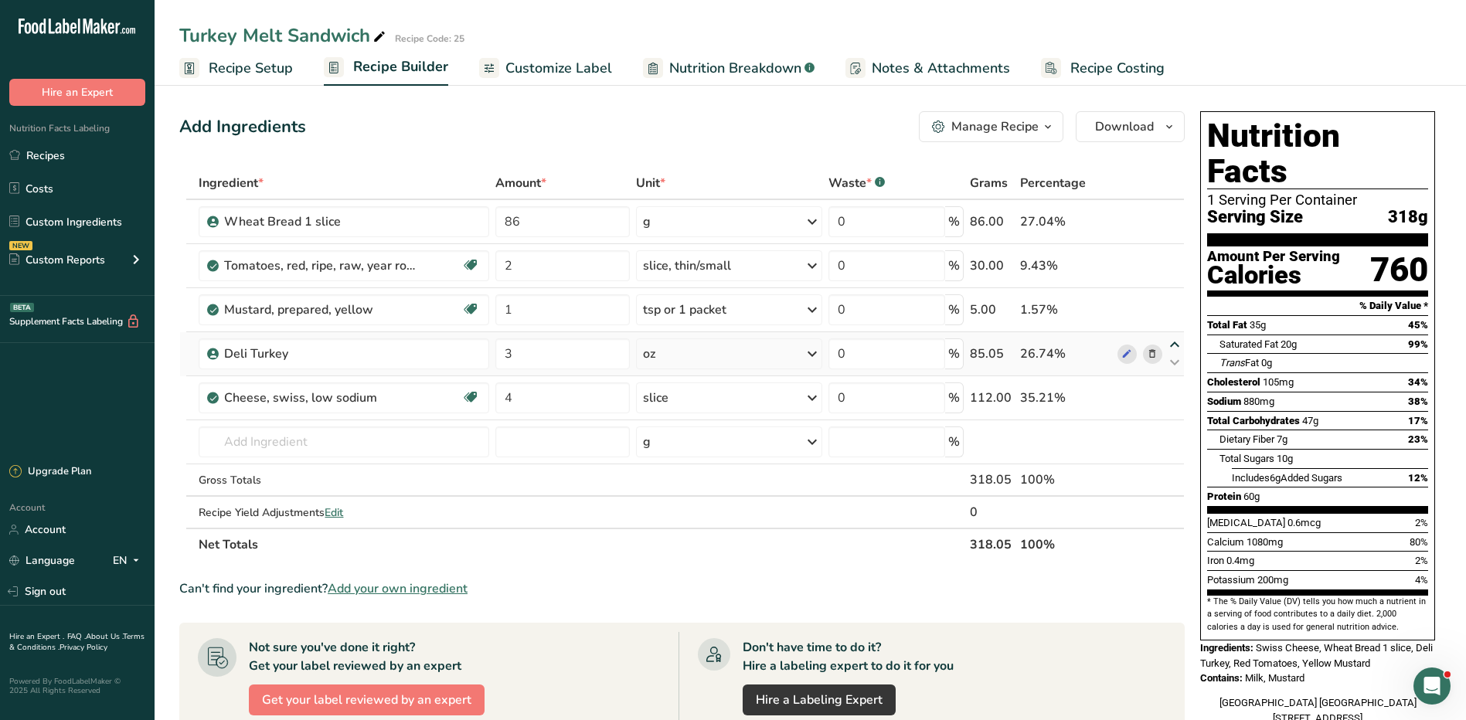
type input "1"
click at [1172, 299] on icon at bounding box center [1174, 301] width 19 height 12
type input "3"
type input "2"
click at [1173, 385] on icon at bounding box center [1174, 389] width 19 height 12
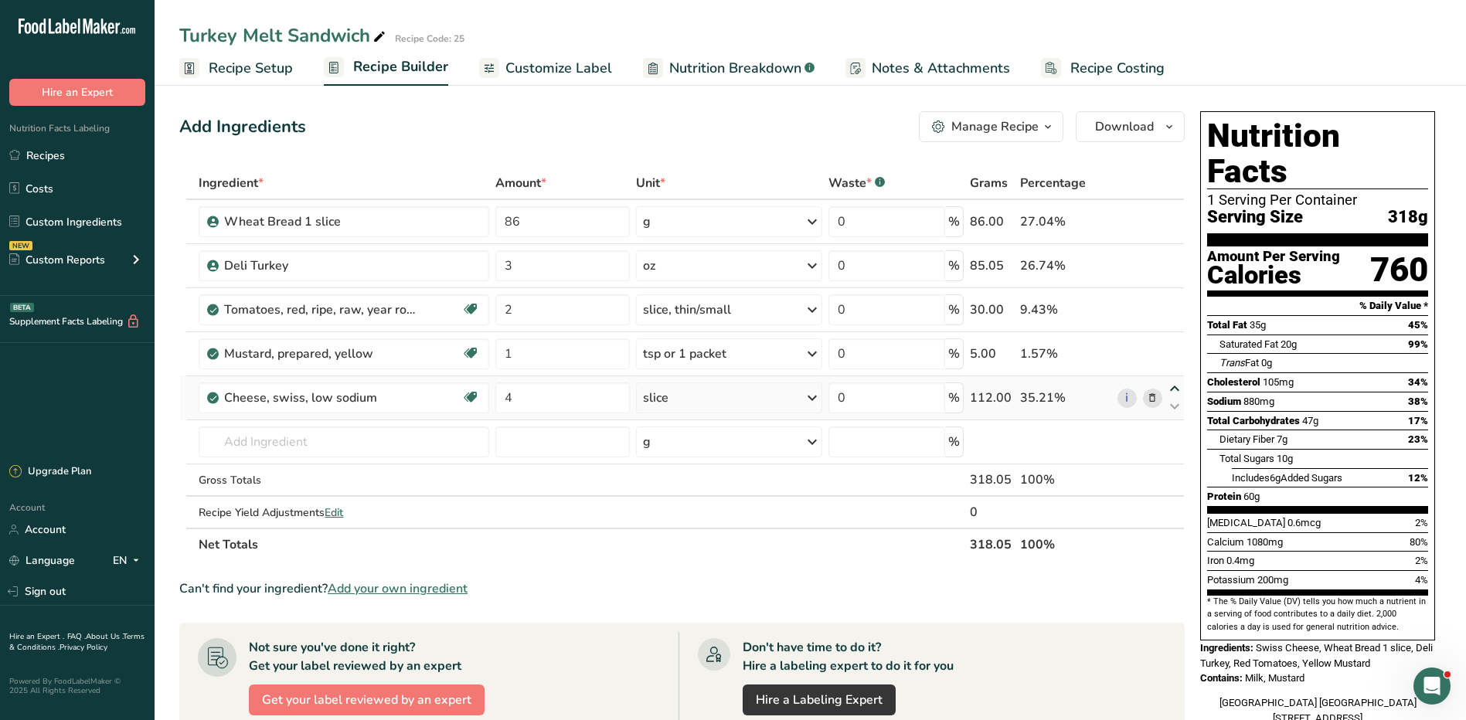
type input "4"
type input "1"
click at [1149, 224] on icon at bounding box center [1152, 222] width 11 height 16
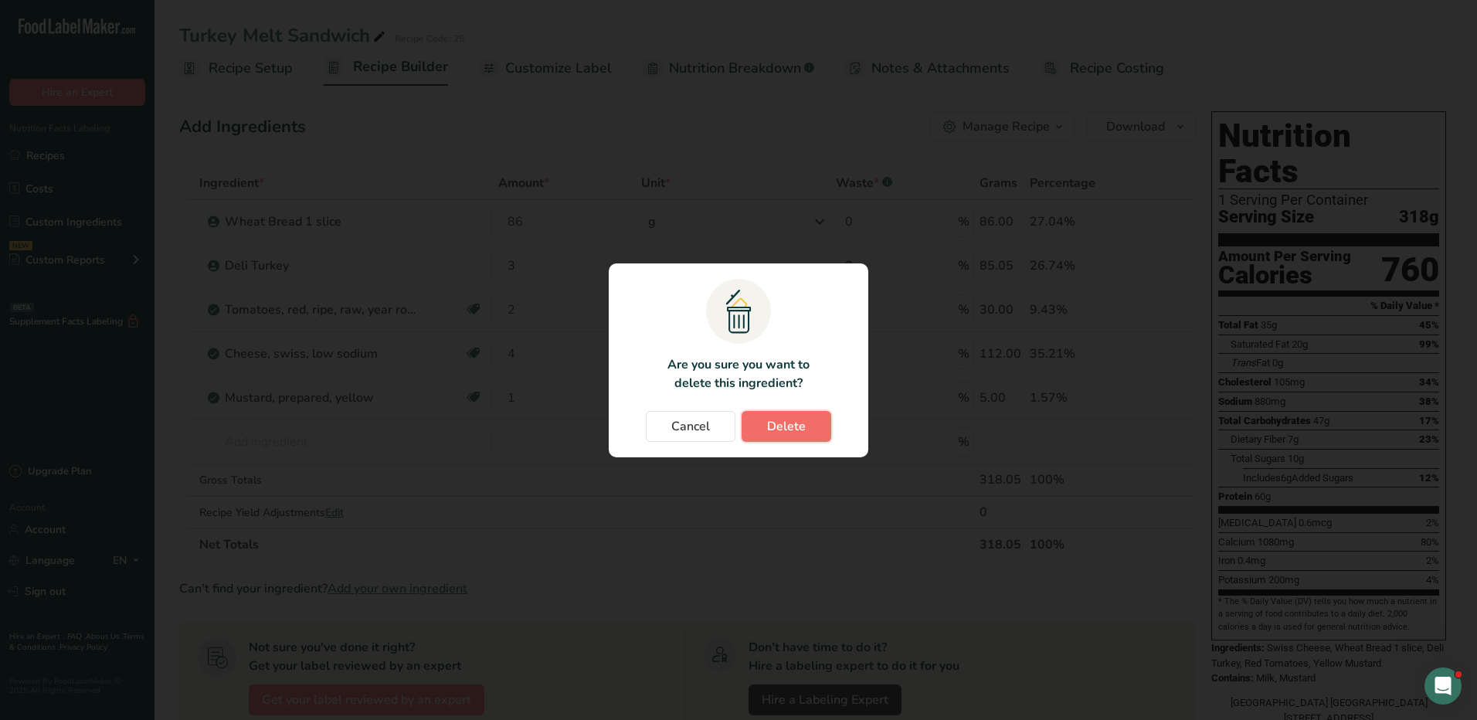
click at [801, 433] on span "Delete" at bounding box center [786, 426] width 39 height 19
type input "3"
type input "2"
type input "4"
type input "1"
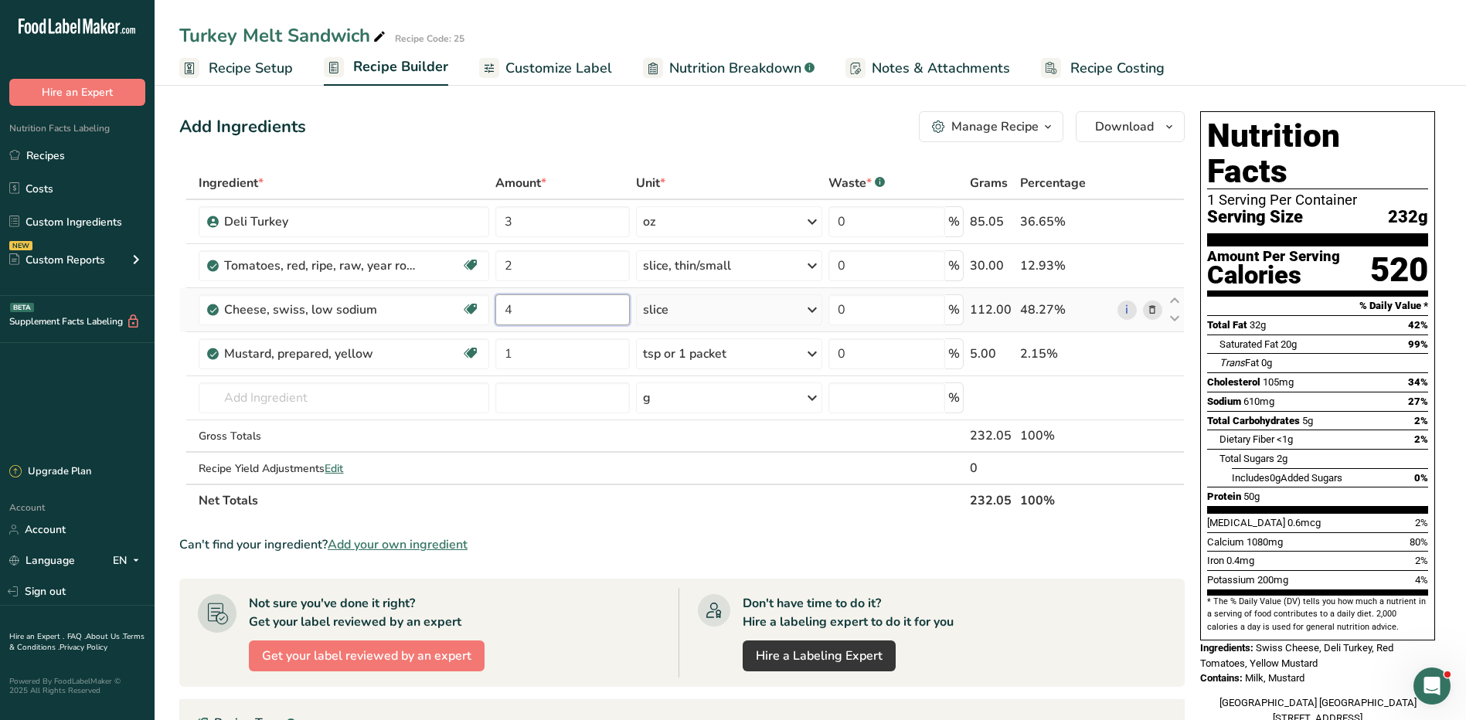
click at [522, 314] on input "4" at bounding box center [562, 309] width 134 height 31
type input "2"
click at [739, 311] on div "Ingredient * Amount * Unit * Waste * .a-a{fill:#347362;}.b-a{fill:#fff;} Grams …" at bounding box center [681, 342] width 1005 height 350
click at [738, 313] on div "slice" at bounding box center [729, 309] width 186 height 31
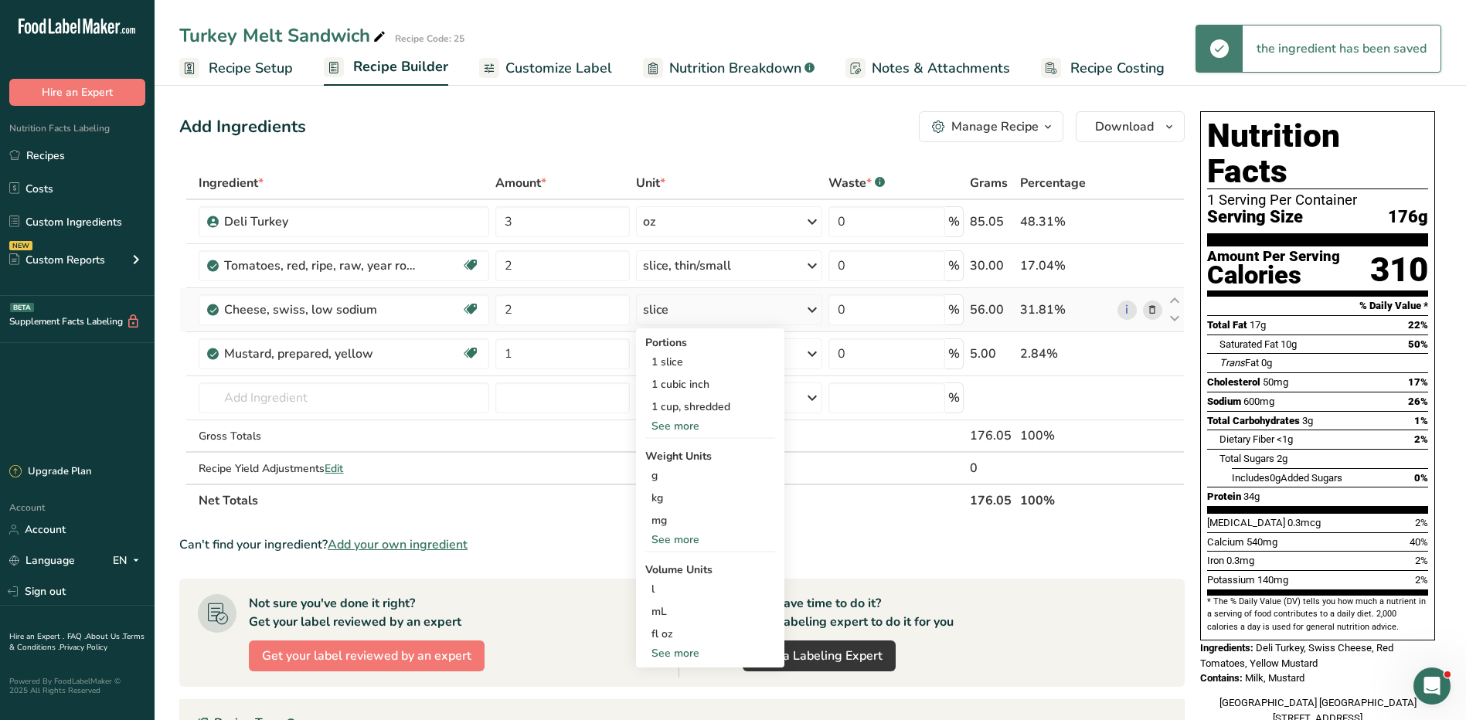
click at [668, 535] on div "See more" at bounding box center [710, 540] width 130 height 16
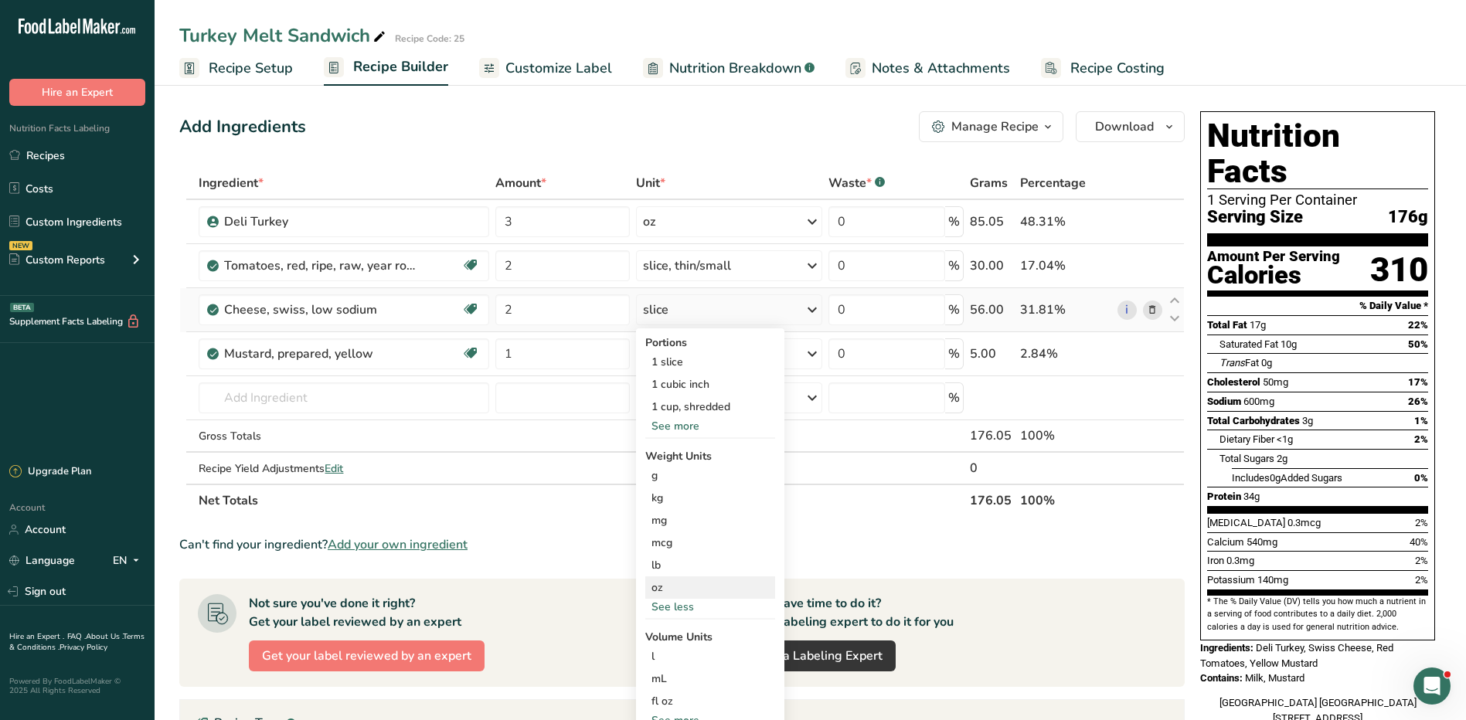
click at [677, 591] on div "oz" at bounding box center [710, 587] width 130 height 22
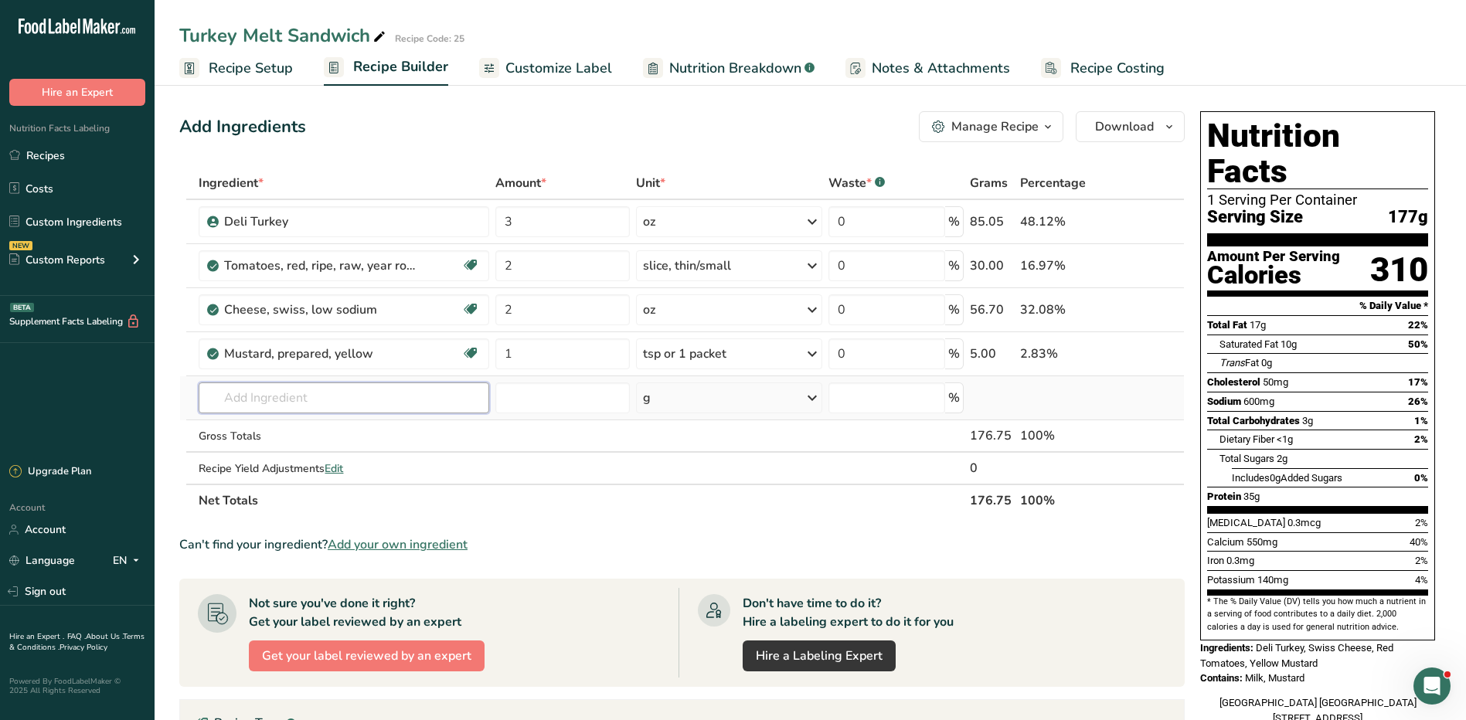
click at [374, 402] on input "text" at bounding box center [344, 397] width 290 height 31
click at [66, 226] on link "Custom Ingredients" at bounding box center [77, 221] width 155 height 29
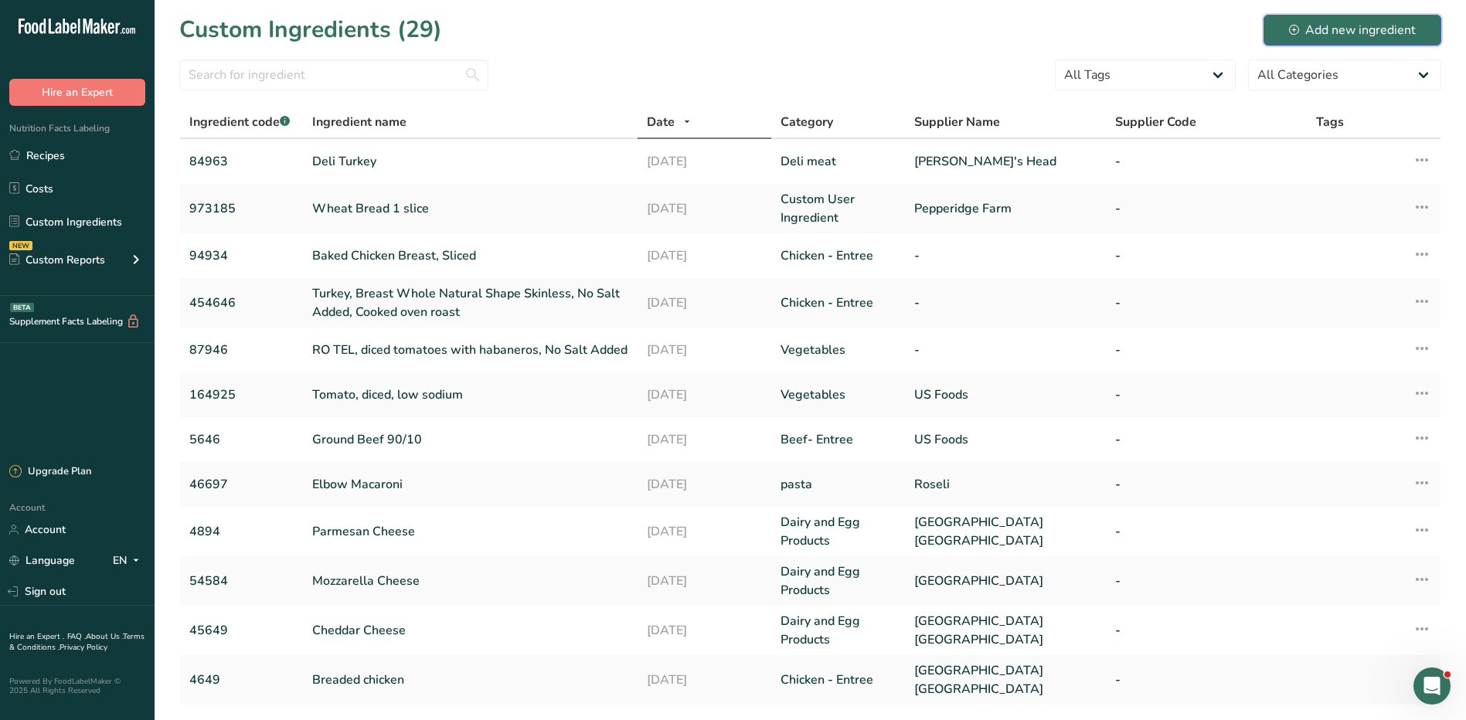
click at [1374, 36] on div "Add new ingredient" at bounding box center [1352, 30] width 127 height 19
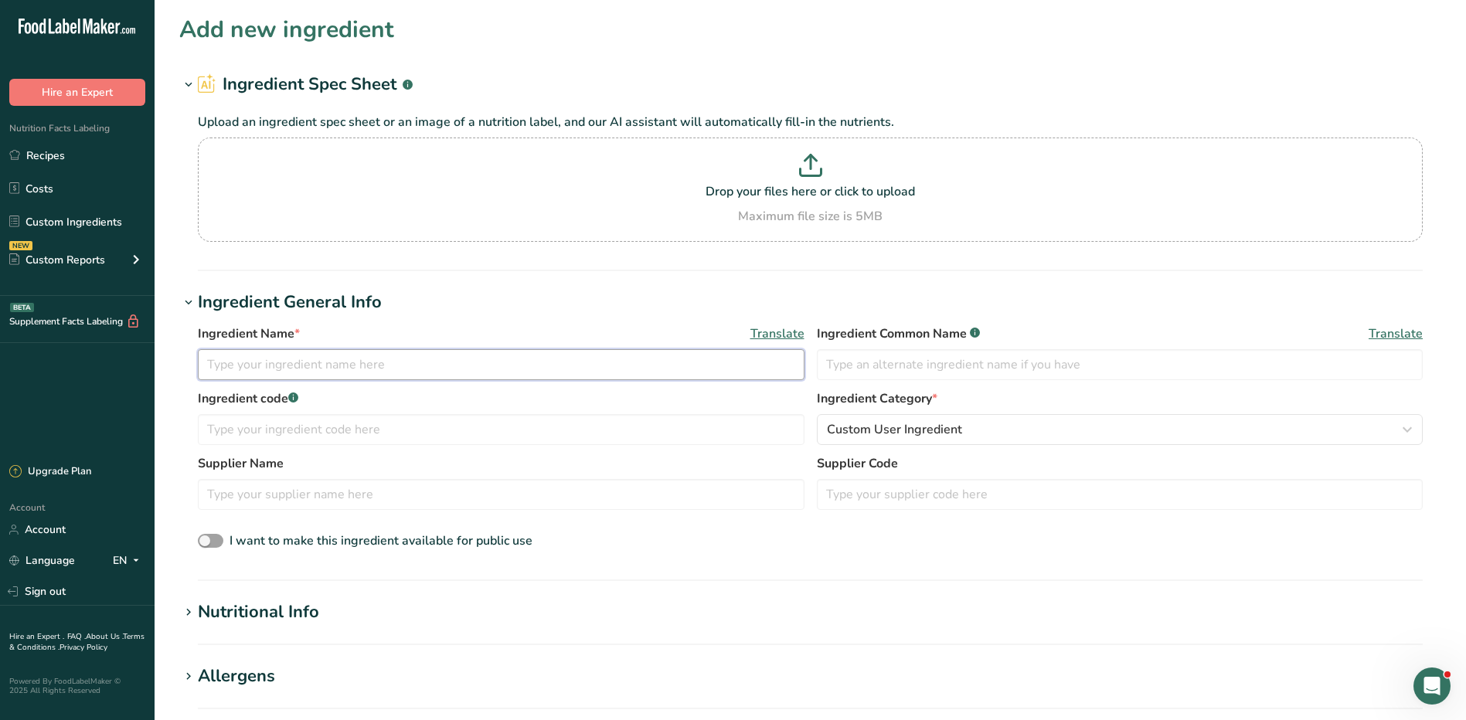
click at [280, 362] on input "text" at bounding box center [501, 364] width 607 height 31
type input "White Bread- 2 slices"
click at [532, 491] on input "text" at bounding box center [501, 494] width 607 height 31
drag, startPoint x: 221, startPoint y: 495, endPoint x: 236, endPoint y: 501, distance: 16.4
drag, startPoint x: 248, startPoint y: 493, endPoint x: 282, endPoint y: 505, distance: 35.9
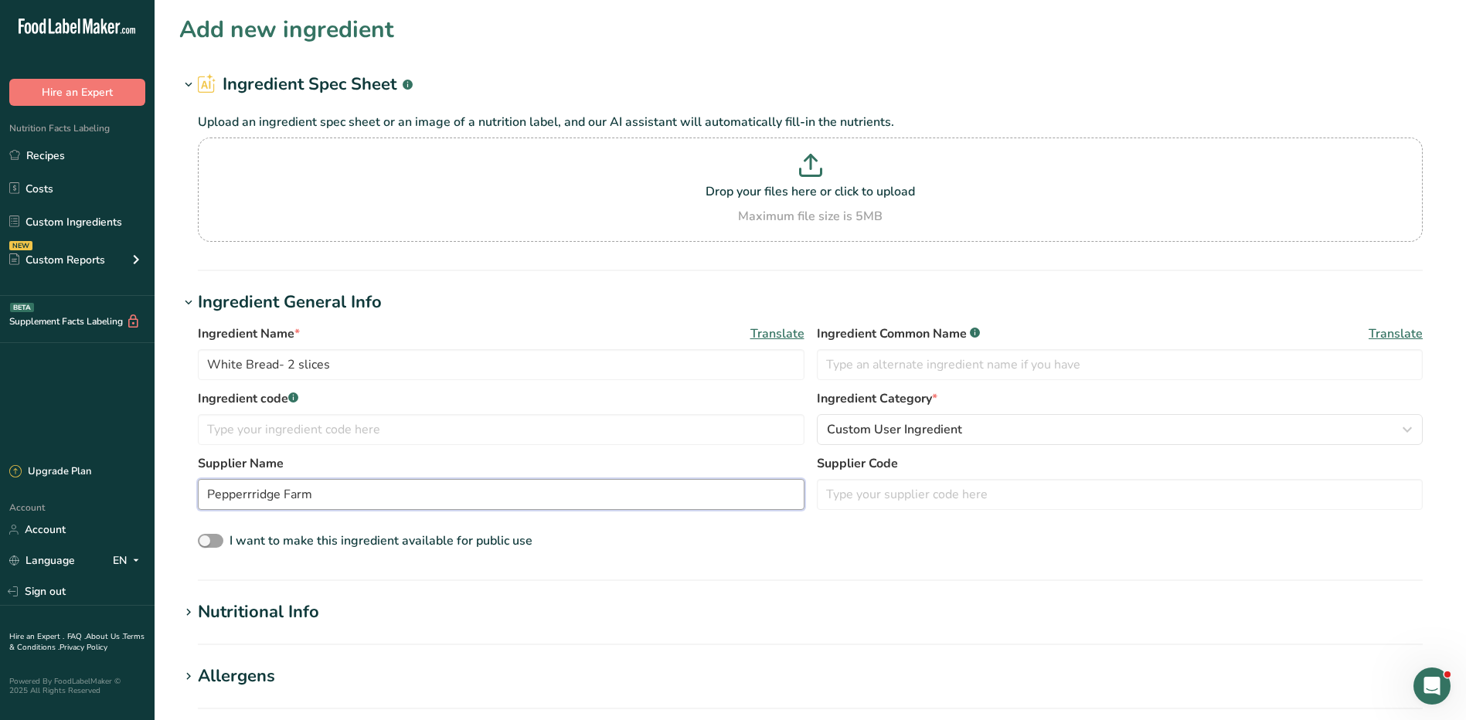
click at [252, 495] on input "Pepperrridge Farm" at bounding box center [501, 494] width 607 height 31
type input "Pepperidge Farm"
click at [331, 437] on input "text" at bounding box center [501, 429] width 607 height 31
type input "65845"
click at [833, 427] on span "Custom User Ingredient" at bounding box center [894, 429] width 135 height 19
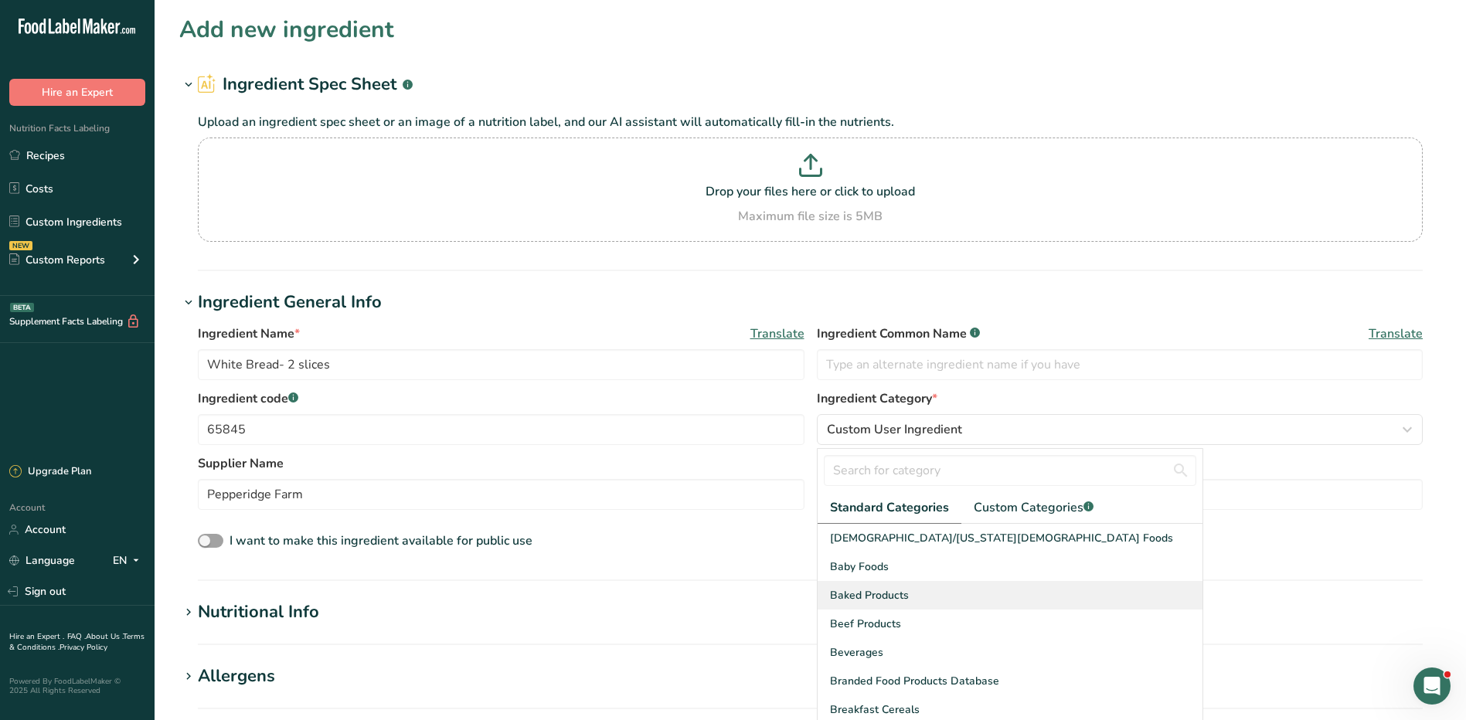
click at [894, 597] on span "Baked Products" at bounding box center [869, 595] width 79 height 16
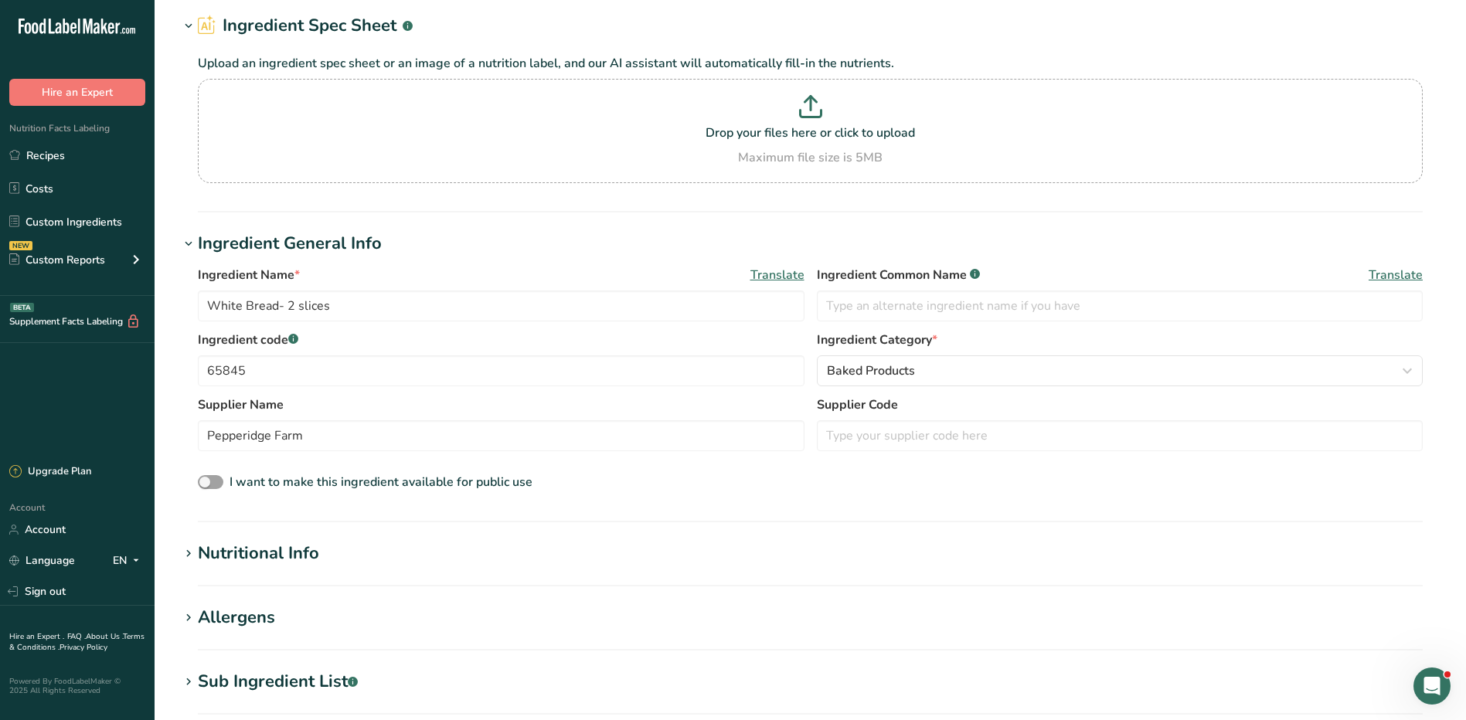
scroll to position [155, 0]
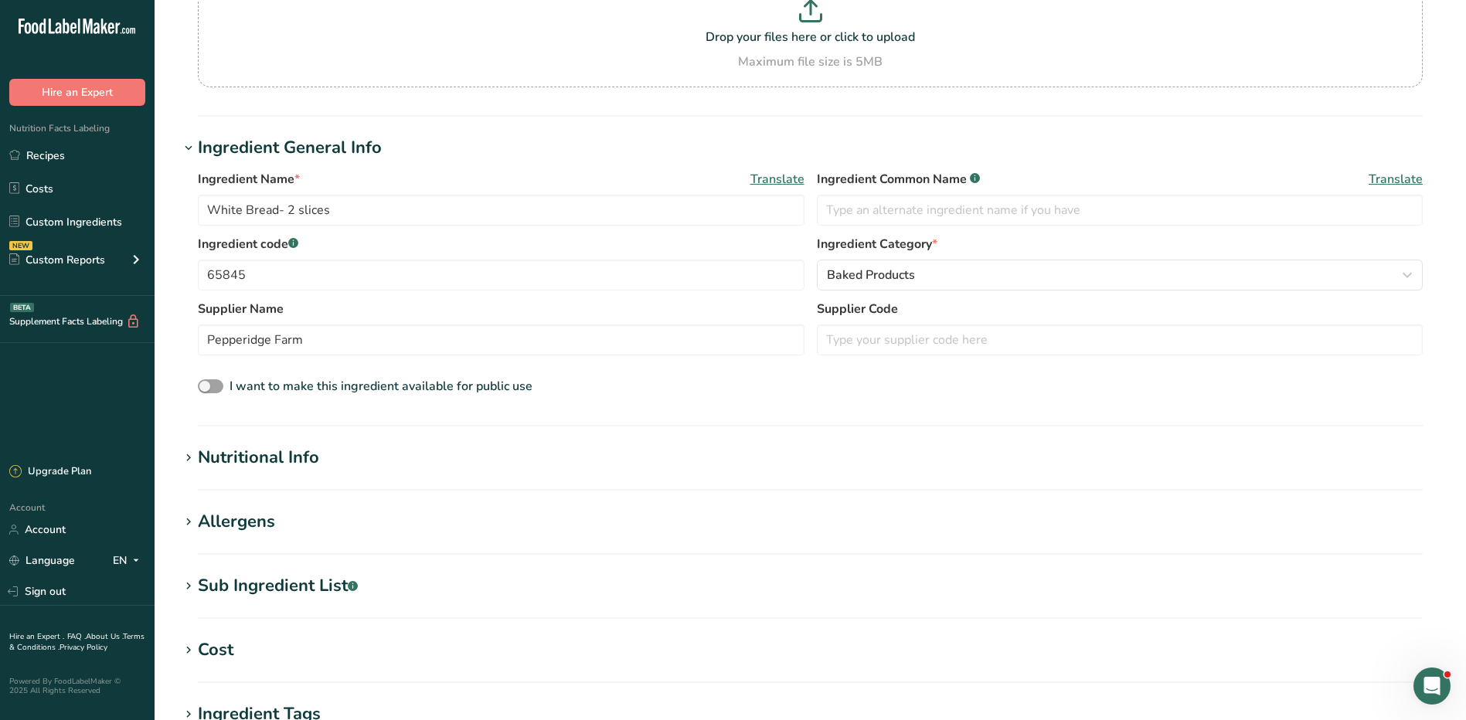
click at [221, 459] on div "Nutritional Info" at bounding box center [258, 457] width 121 height 25
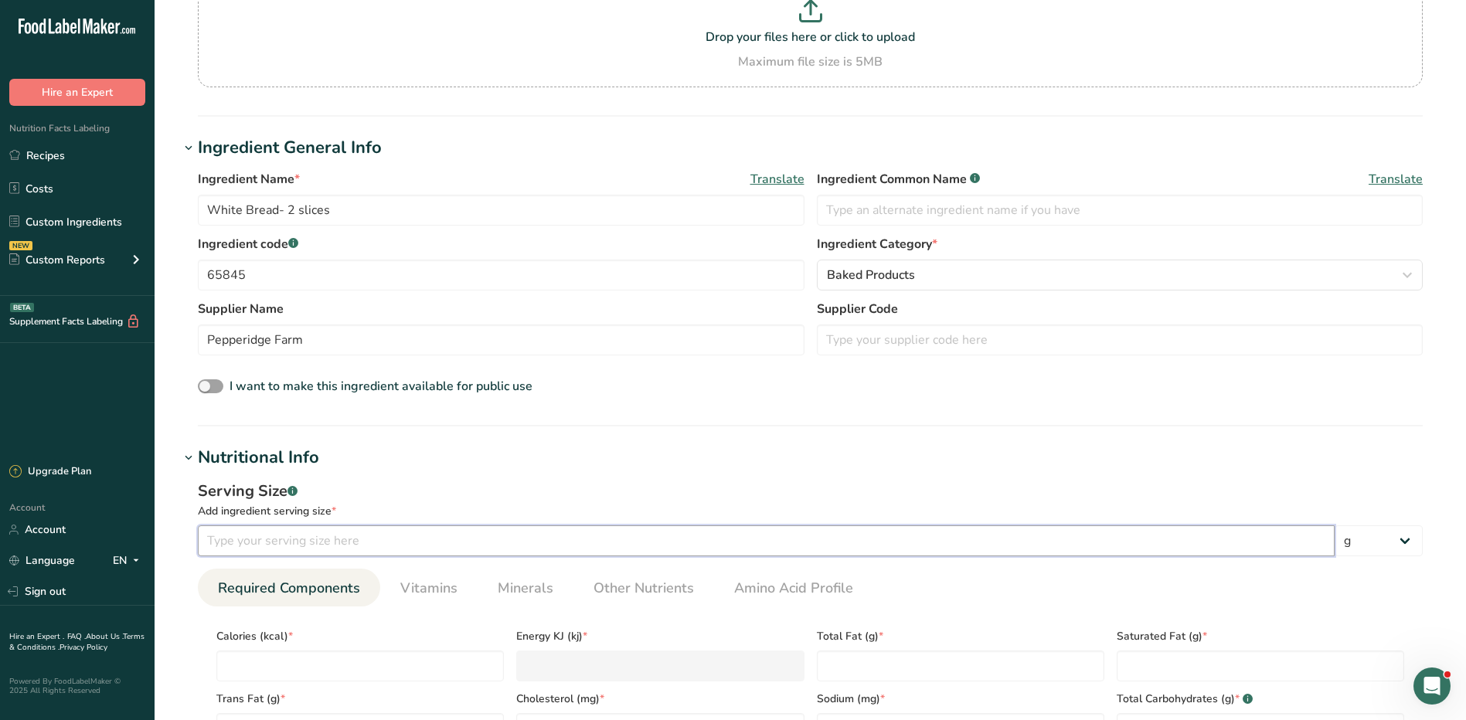
click at [429, 546] on input "number" at bounding box center [766, 540] width 1137 height 31
type input "45"
click at [392, 661] on input "number" at bounding box center [359, 666] width 287 height 31
type input "1"
type KJ "4.2"
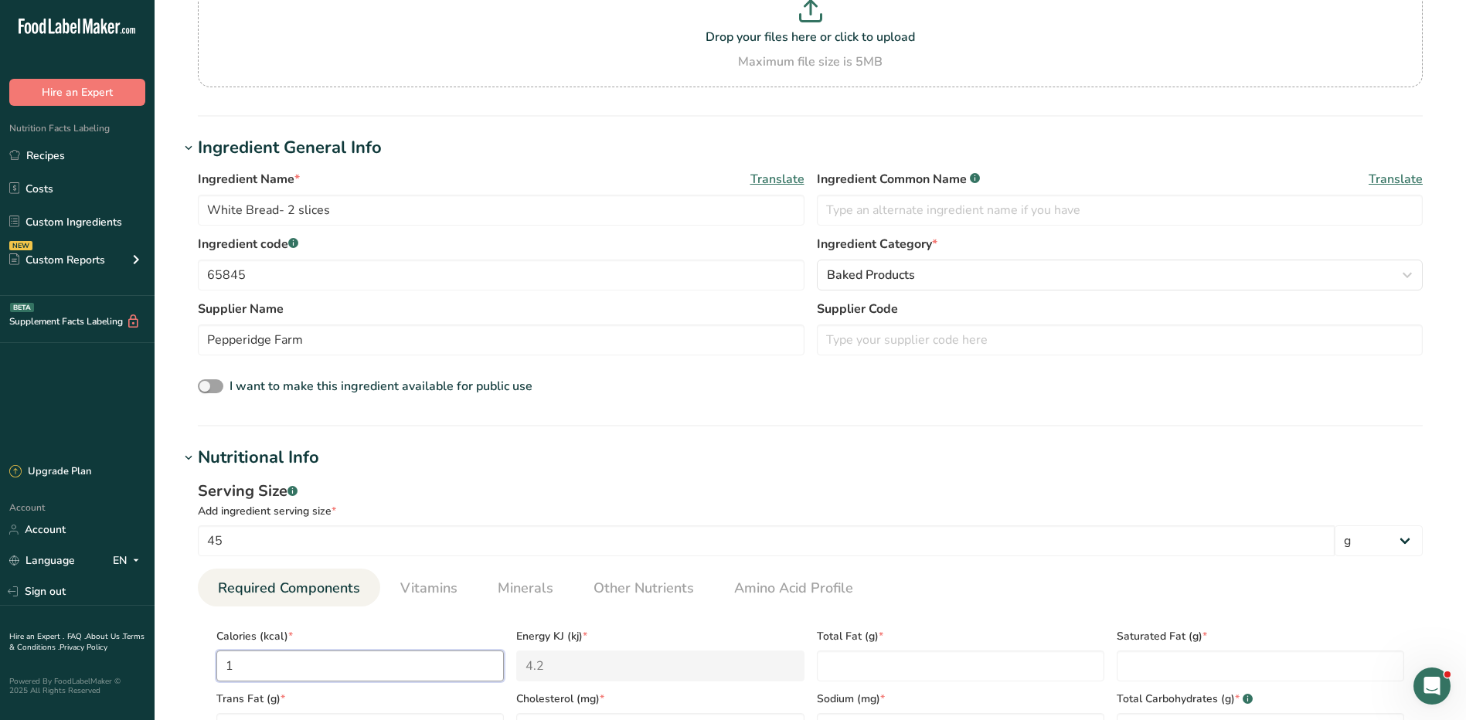
type input "13"
type KJ "54.4"
type input "130"
type KJ "543.9"
type input "130"
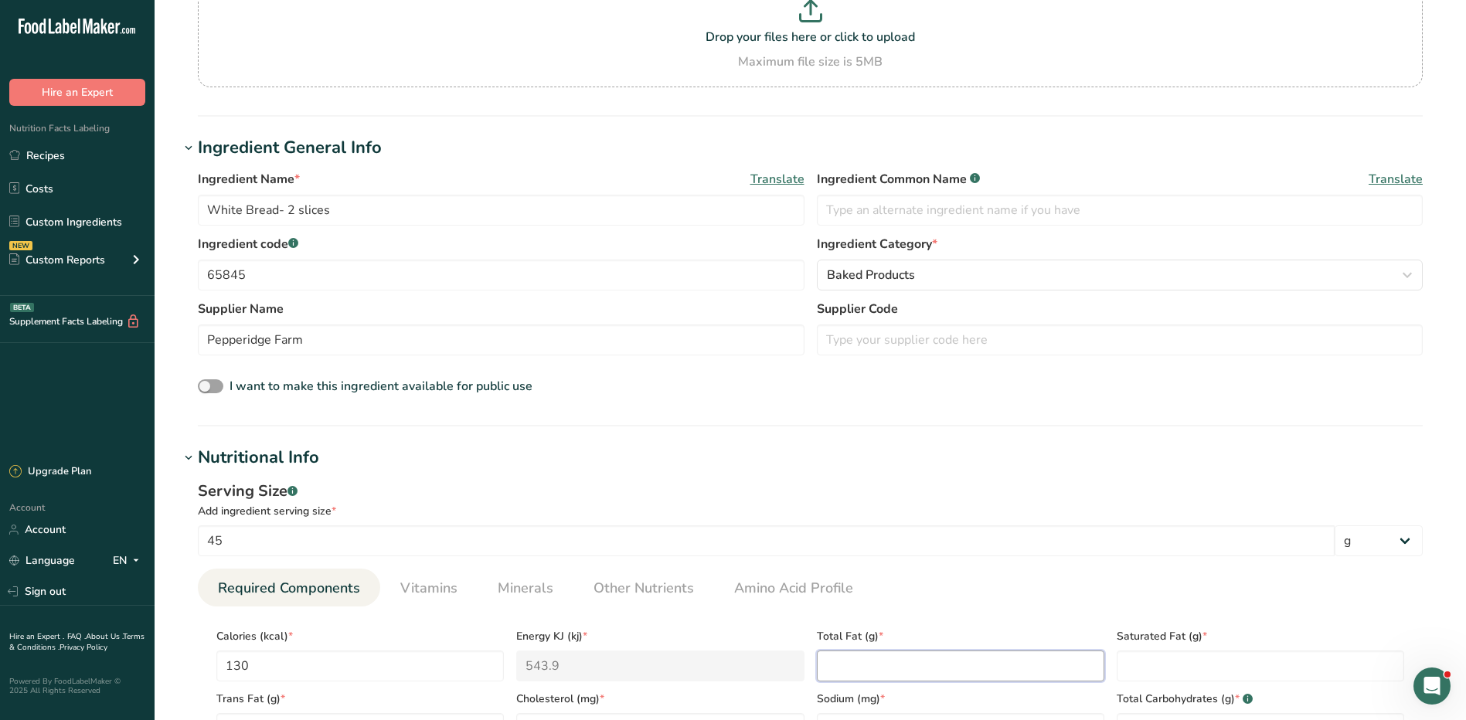
click at [879, 670] on Fat "number" at bounding box center [960, 666] width 287 height 31
type Fat "2.5"
click at [1136, 662] on Fat "number" at bounding box center [1260, 666] width 287 height 31
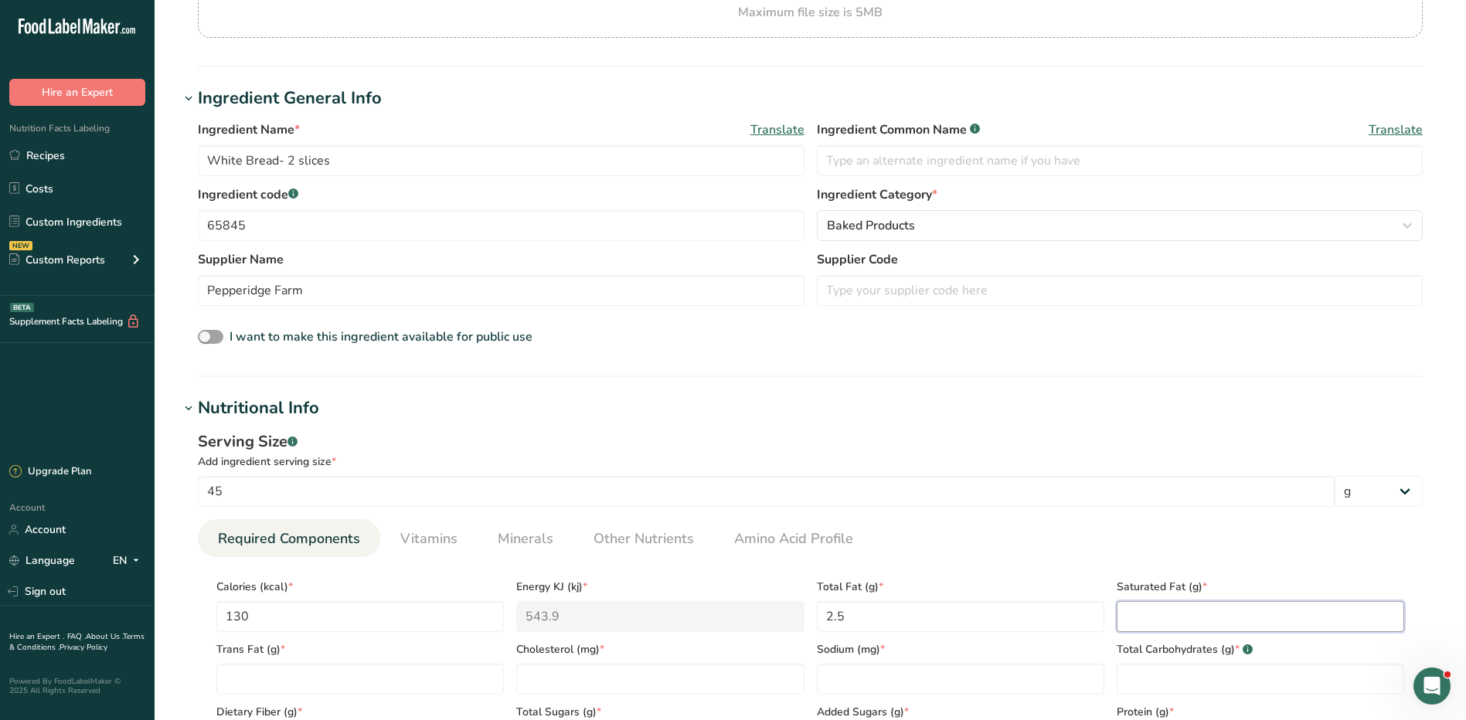
scroll to position [232, 0]
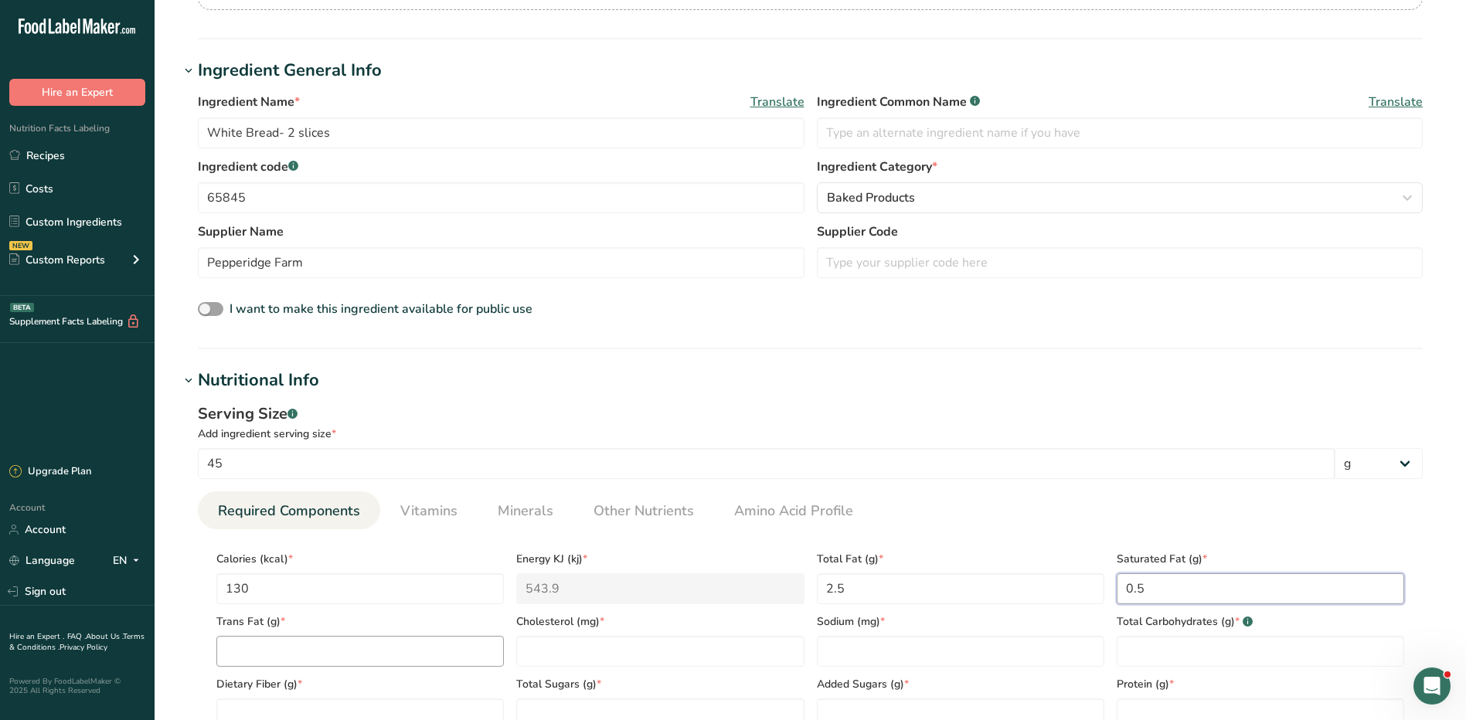
type Fat "0.5"
click at [298, 664] on Fat "number" at bounding box center [359, 651] width 287 height 31
type Fat "0"
click at [541, 664] on input "number" at bounding box center [659, 651] width 287 height 31
type input "0.5"
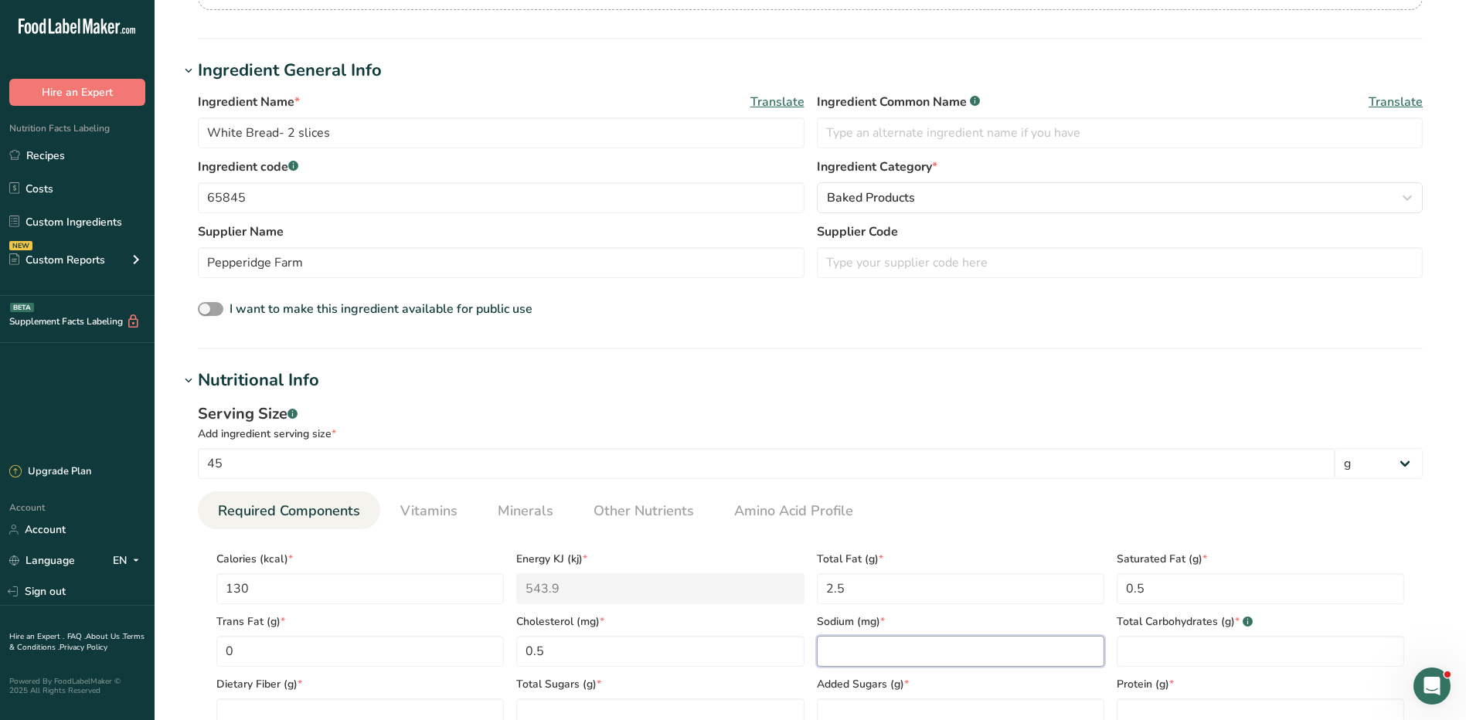
click at [896, 647] on input "number" at bounding box center [960, 651] width 287 height 31
type input "0"
click at [726, 652] on input "0.5" at bounding box center [659, 651] width 287 height 31
type input "0"
click at [898, 658] on input "0" at bounding box center [960, 651] width 287 height 31
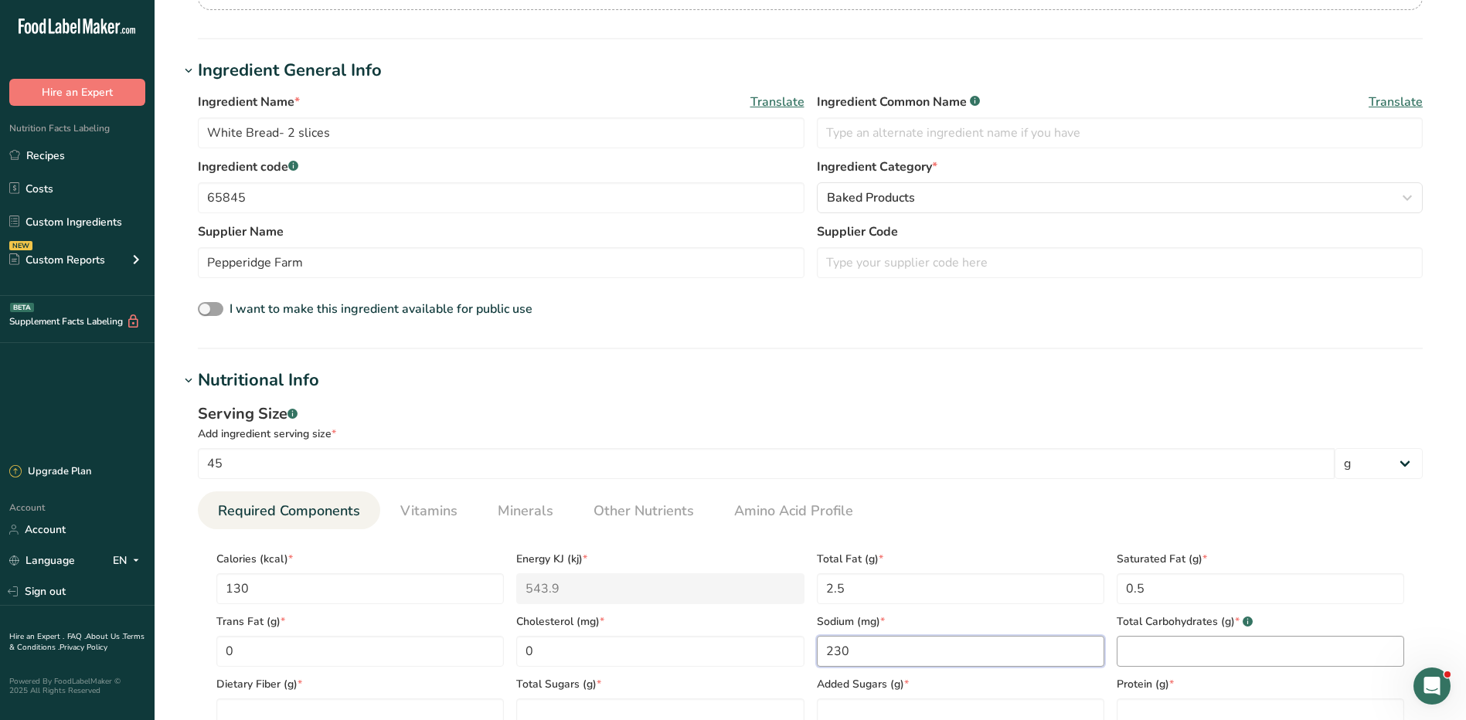
type input "230"
click at [1222, 654] on Carbohydrates "number" at bounding box center [1260, 651] width 287 height 31
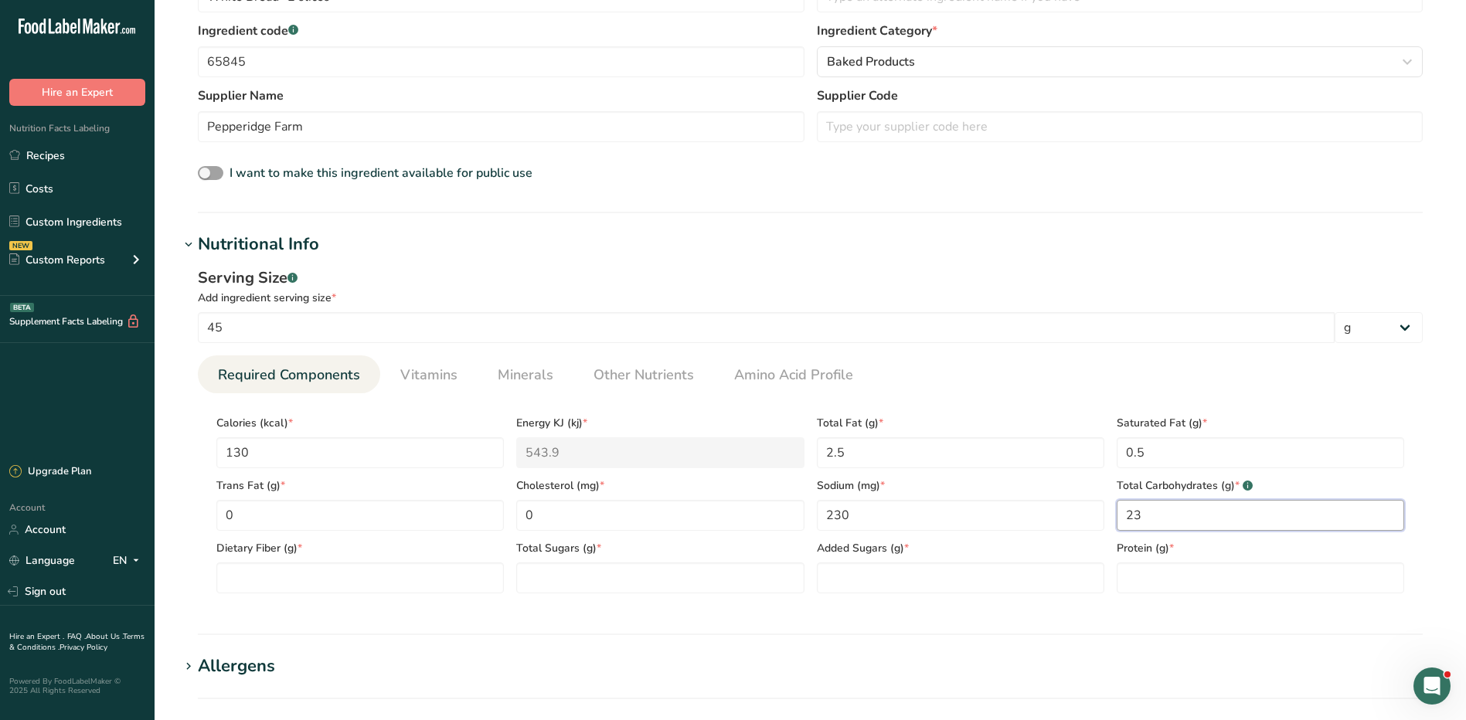
scroll to position [541, 0]
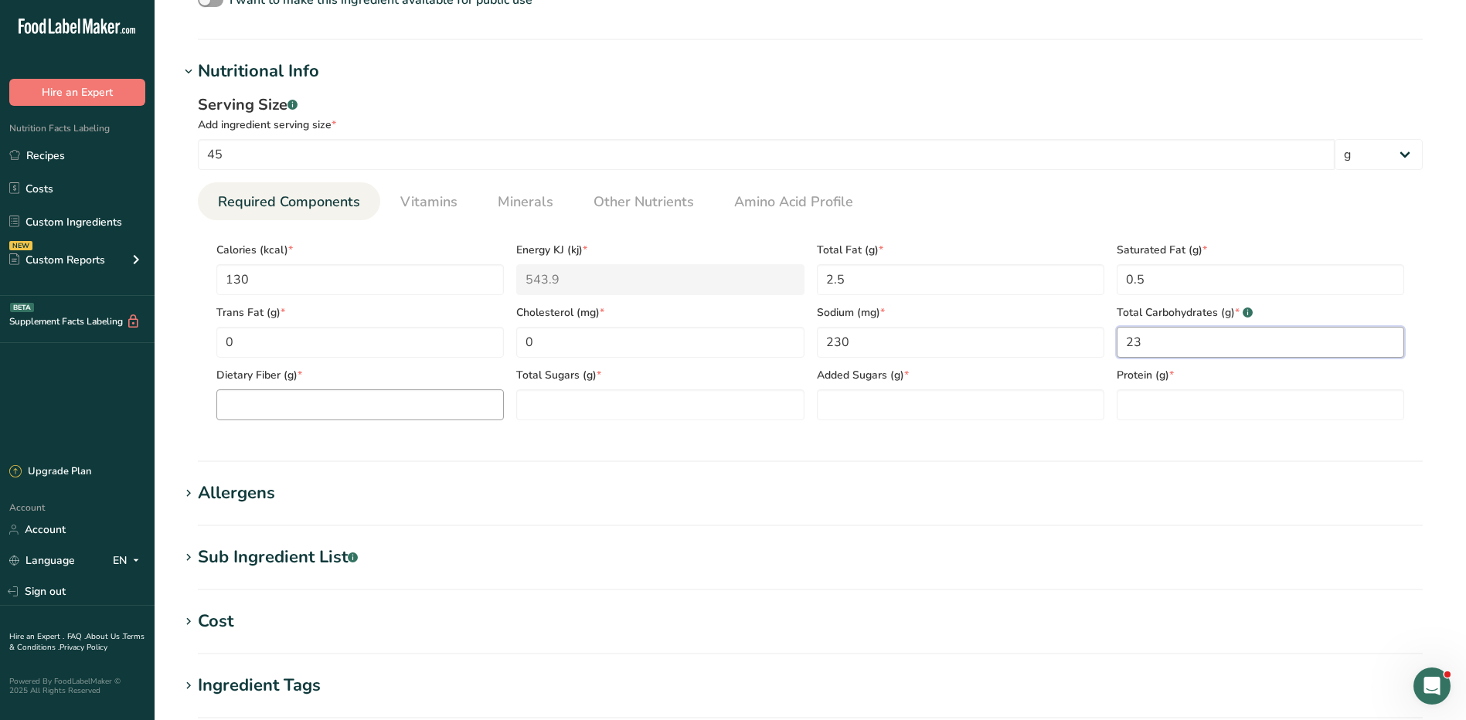
type Carbohydrates "23"
click at [364, 399] on Fiber "number" at bounding box center [359, 404] width 287 height 31
type Fiber "1"
click at [584, 410] on Sugars "number" at bounding box center [659, 404] width 287 height 31
type Sugars "2"
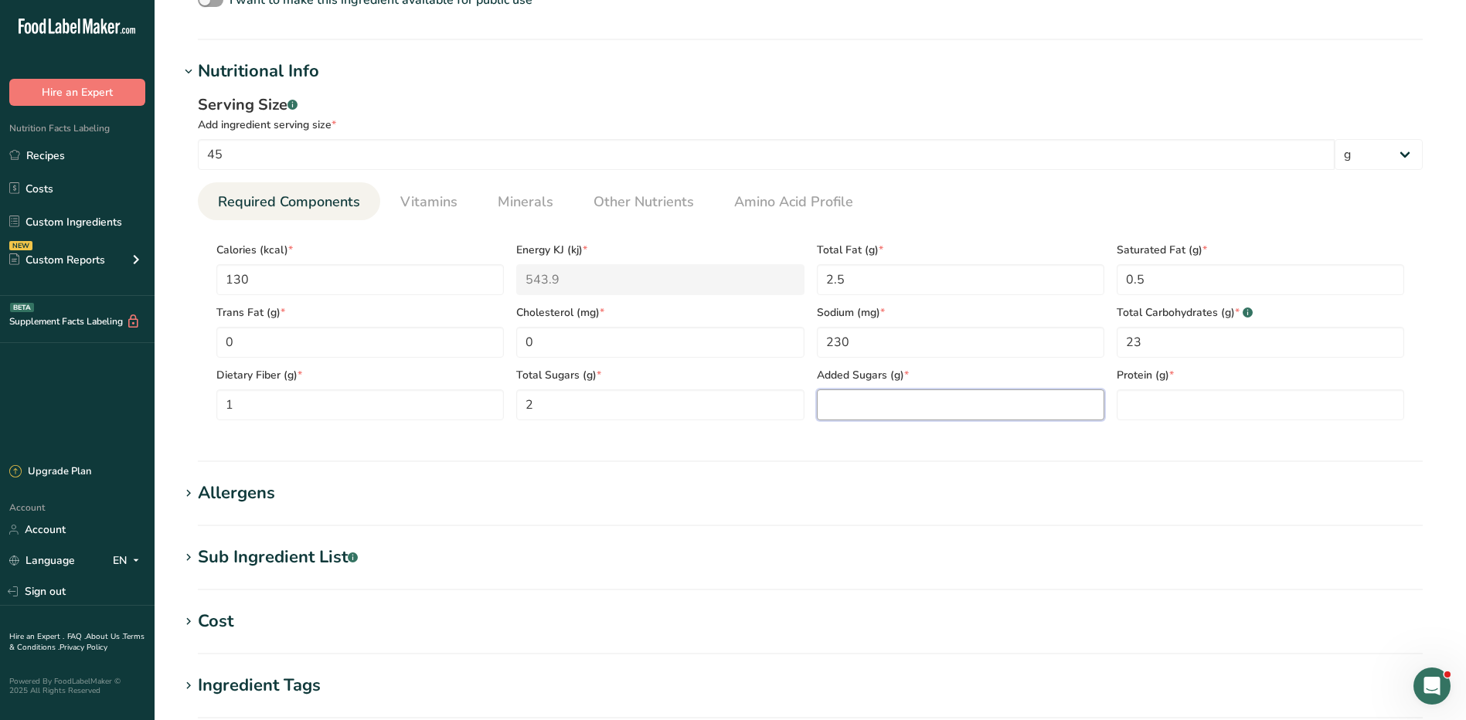
click at [829, 407] on Sugars "number" at bounding box center [960, 404] width 287 height 31
type Sugars "2"
click at [1134, 416] on input "number" at bounding box center [1260, 404] width 287 height 31
type input "4"
click at [267, 492] on div "Allergens" at bounding box center [236, 493] width 77 height 25
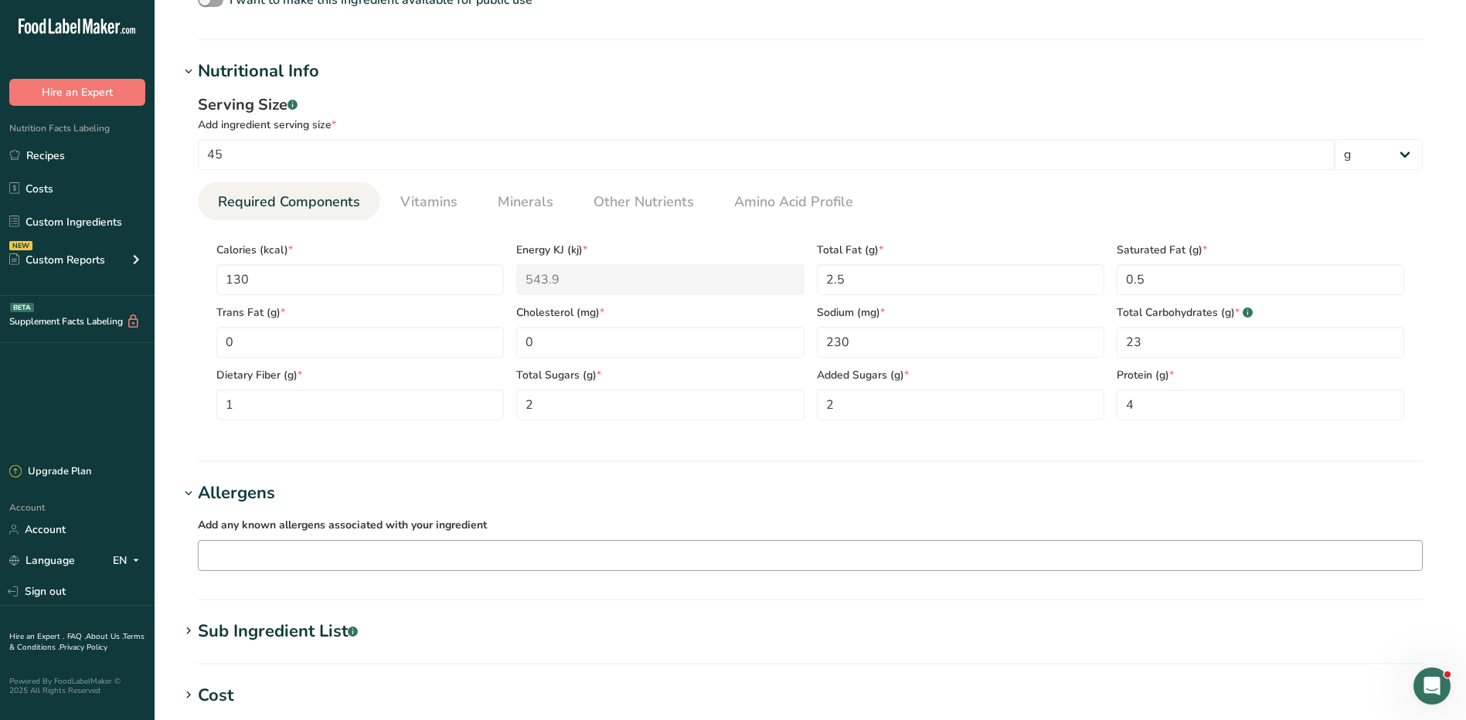
click at [270, 564] on input "text" at bounding box center [810, 555] width 1223 height 24
type input "glu"
click at [294, 523] on div "Gluten" at bounding box center [798, 528] width 1174 height 16
drag, startPoint x: 302, startPoint y: 524, endPoint x: 310, endPoint y: 573, distance: 50.1
click at [308, 568] on div "Soy Tree Nuts Wheat Milk Eggs Fish Peanuts Sesame Crustaceans Sulphites Celery …" at bounding box center [843, 556] width 1157 height 26
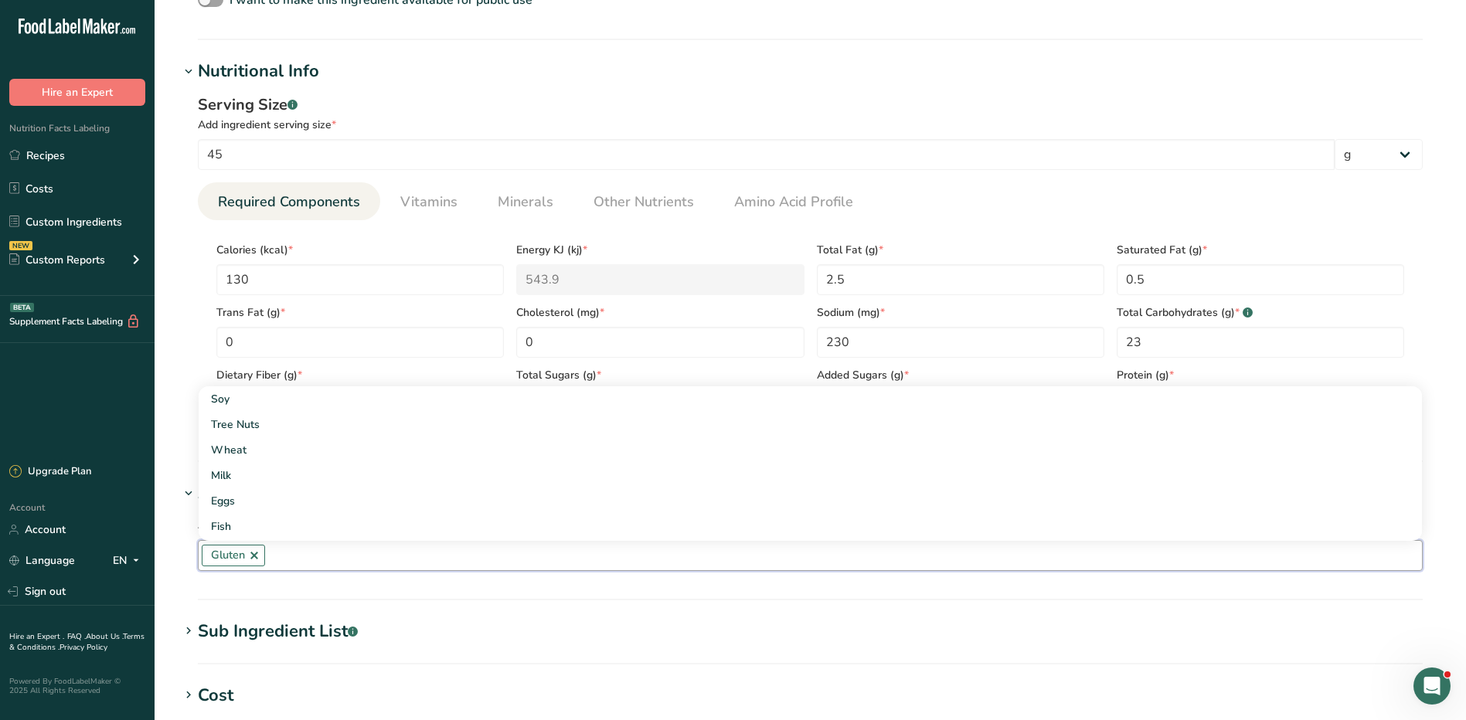
click at [273, 601] on section "Add new ingredient Ingredient Spec Sheet .a-a{fill:#347362;}.b-a{fill:#fff;} Up…" at bounding box center [810, 259] width 1311 height 1600
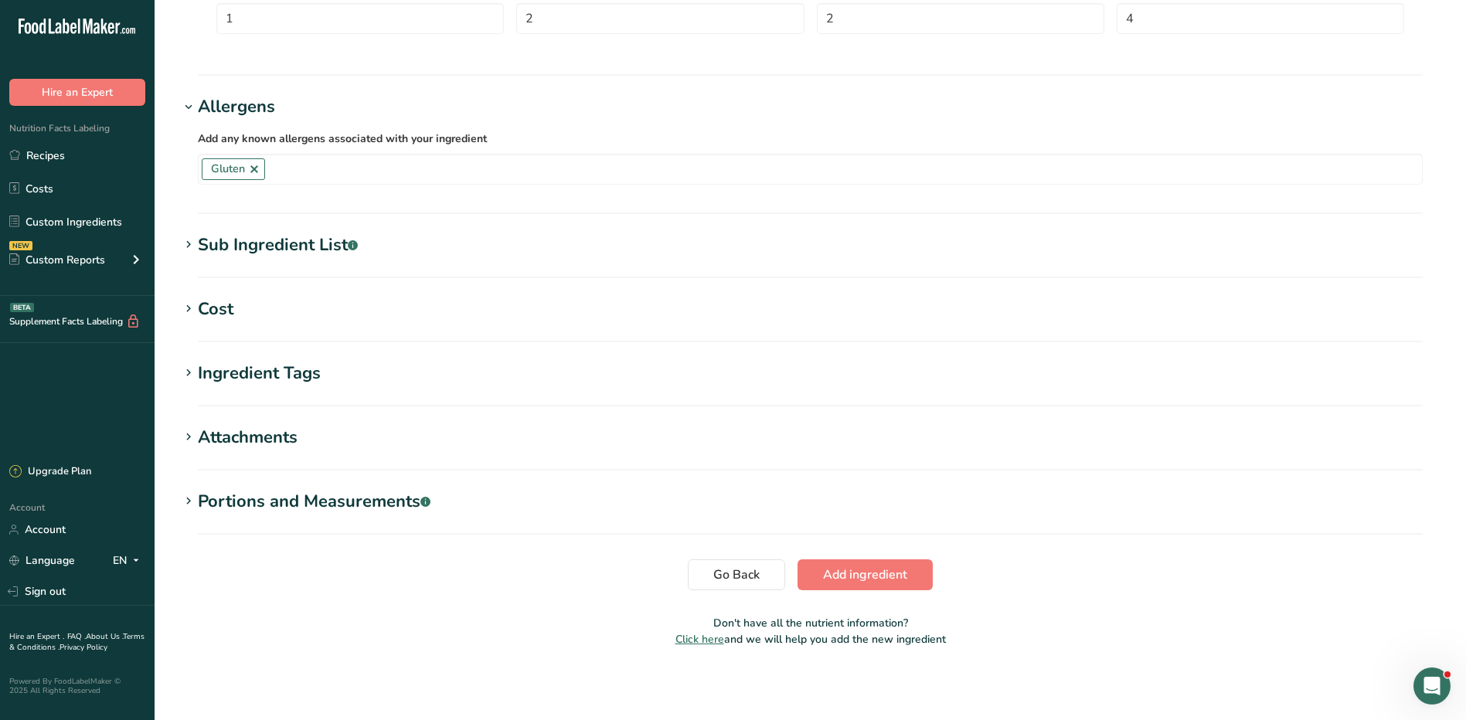
scroll to position [929, 0]
click at [890, 565] on span "Add ingredient" at bounding box center [865, 573] width 84 height 19
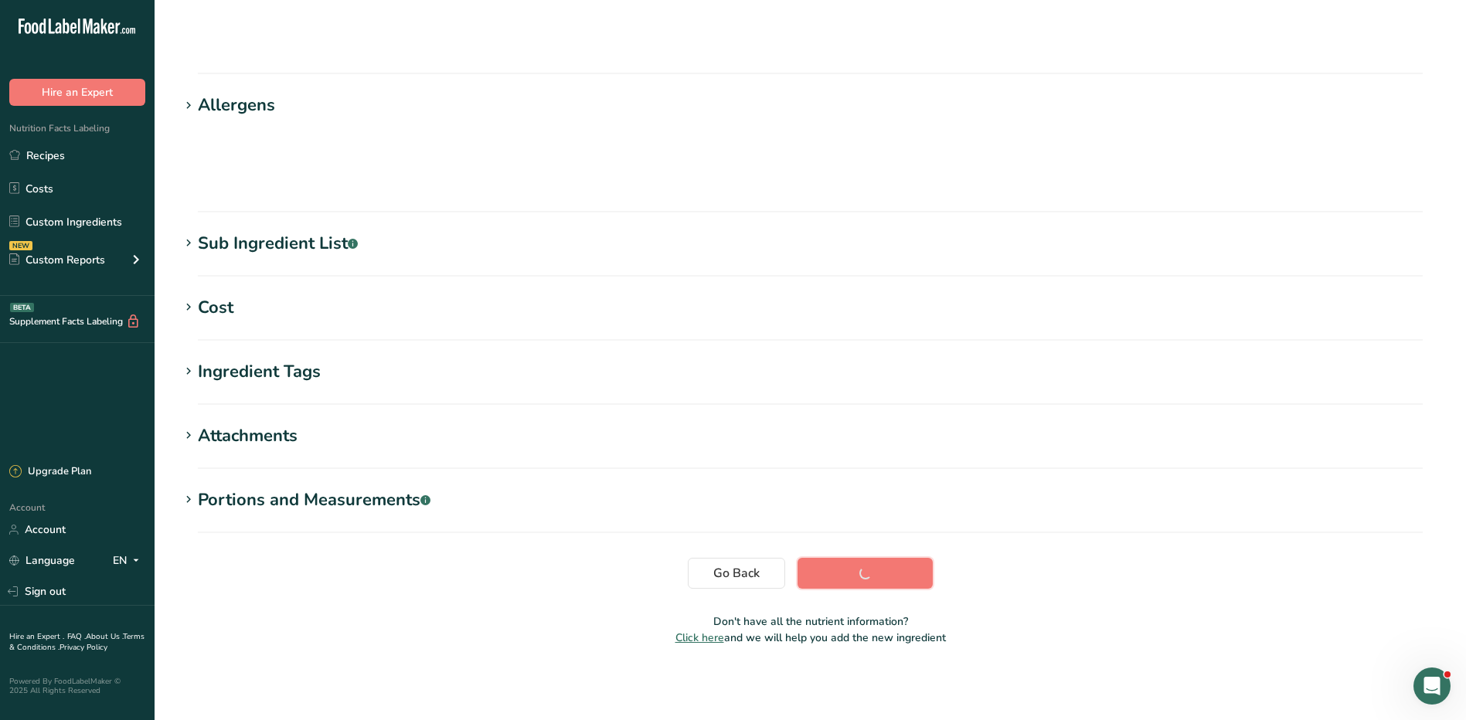
scroll to position [97, 0]
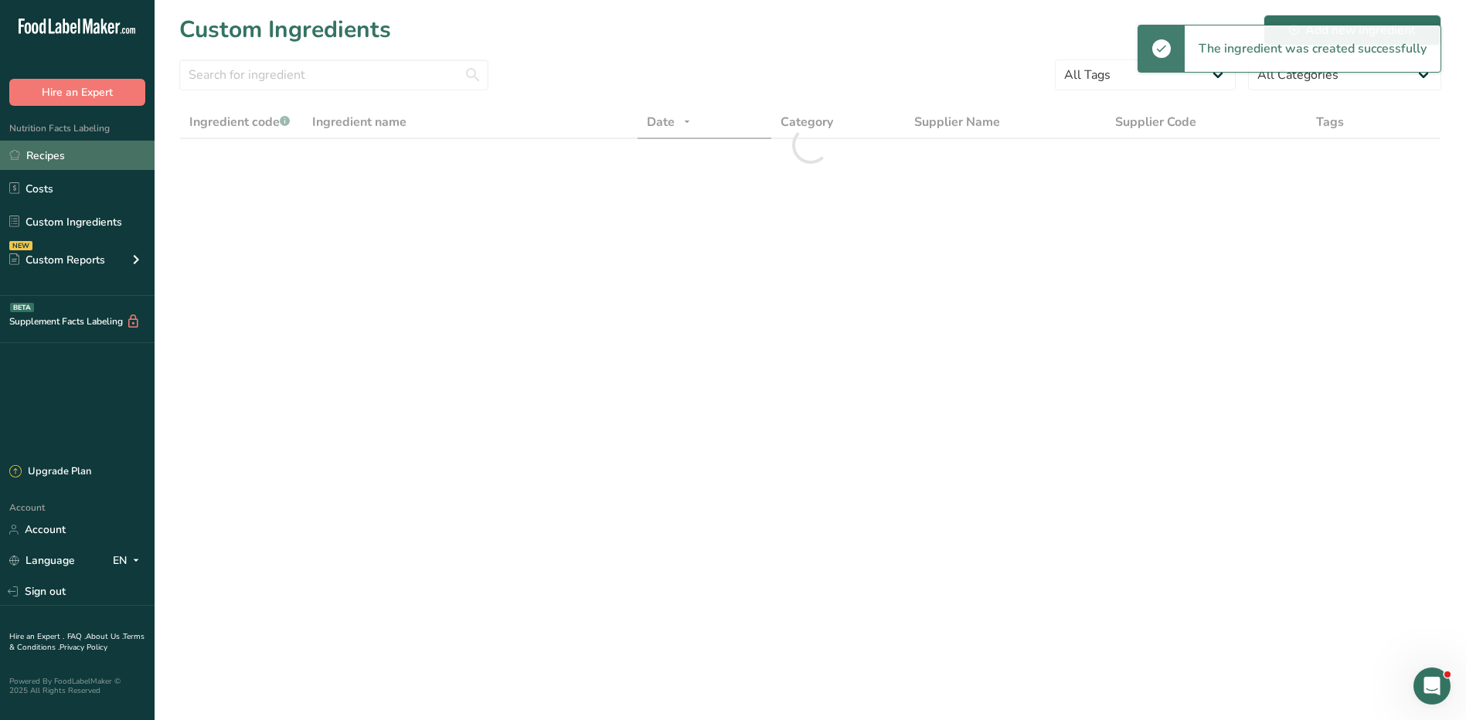
click at [49, 151] on link "Recipes" at bounding box center [77, 155] width 155 height 29
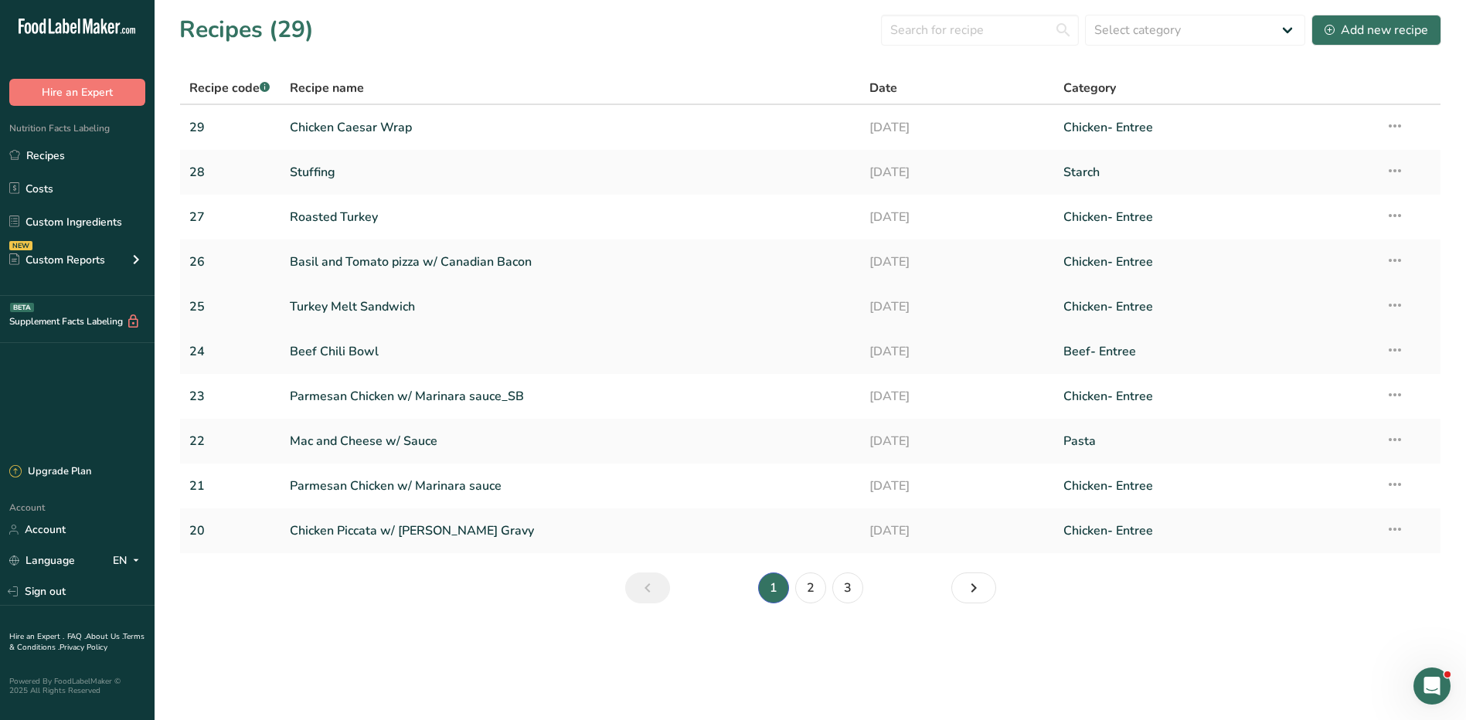
click at [363, 304] on link "Turkey Melt Sandwich" at bounding box center [571, 307] width 562 height 32
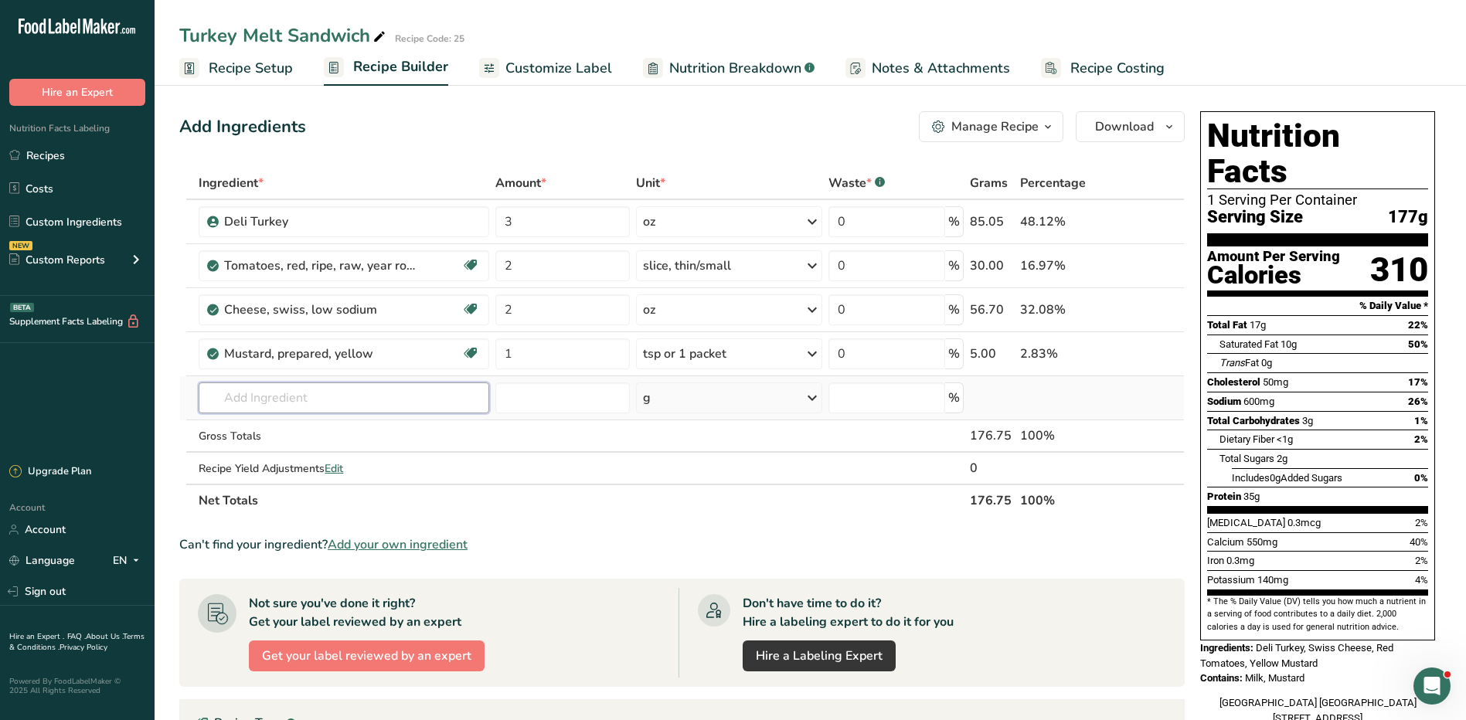
click at [304, 406] on input "text" at bounding box center [344, 397] width 290 height 31
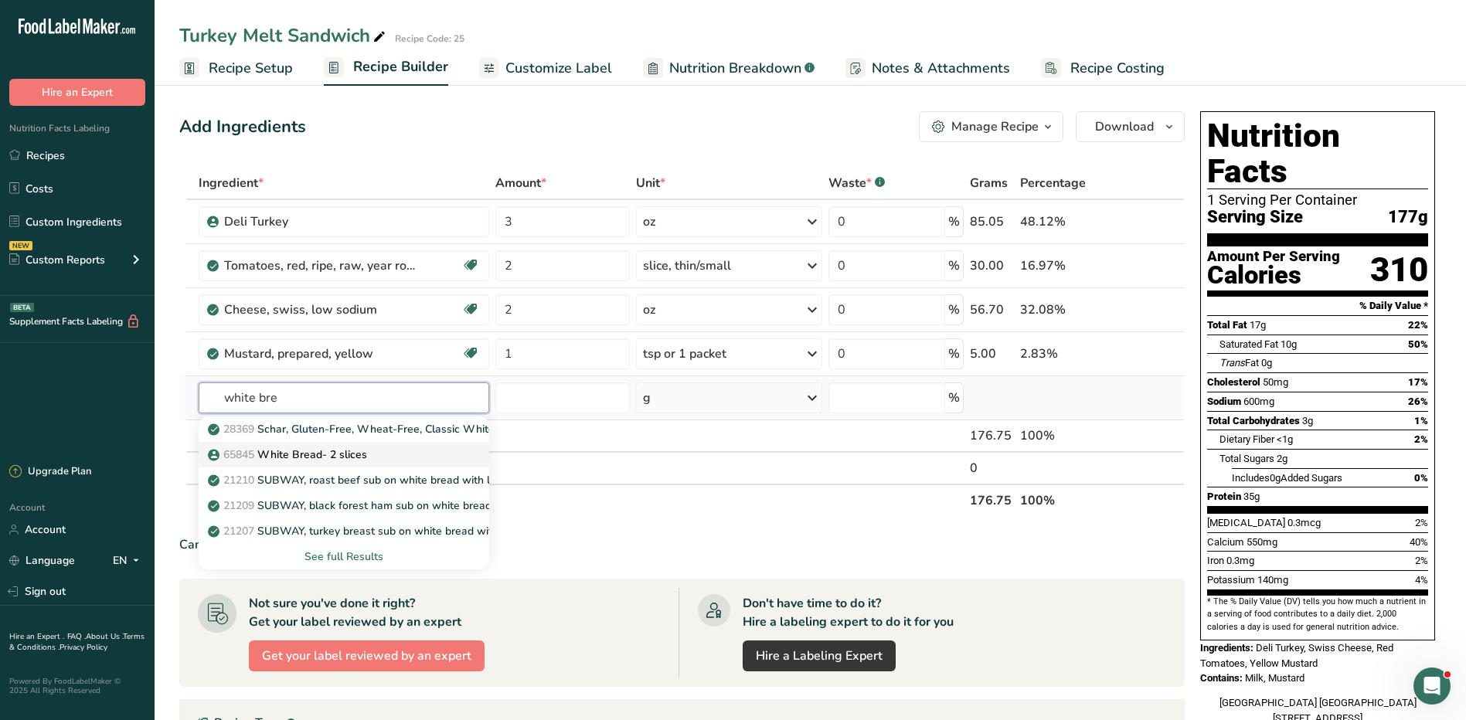
type input "white bre"
click at [340, 447] on link "65845 White Bread- 2 slices" at bounding box center [344, 454] width 290 height 25
type input "White Bread- 2 slices"
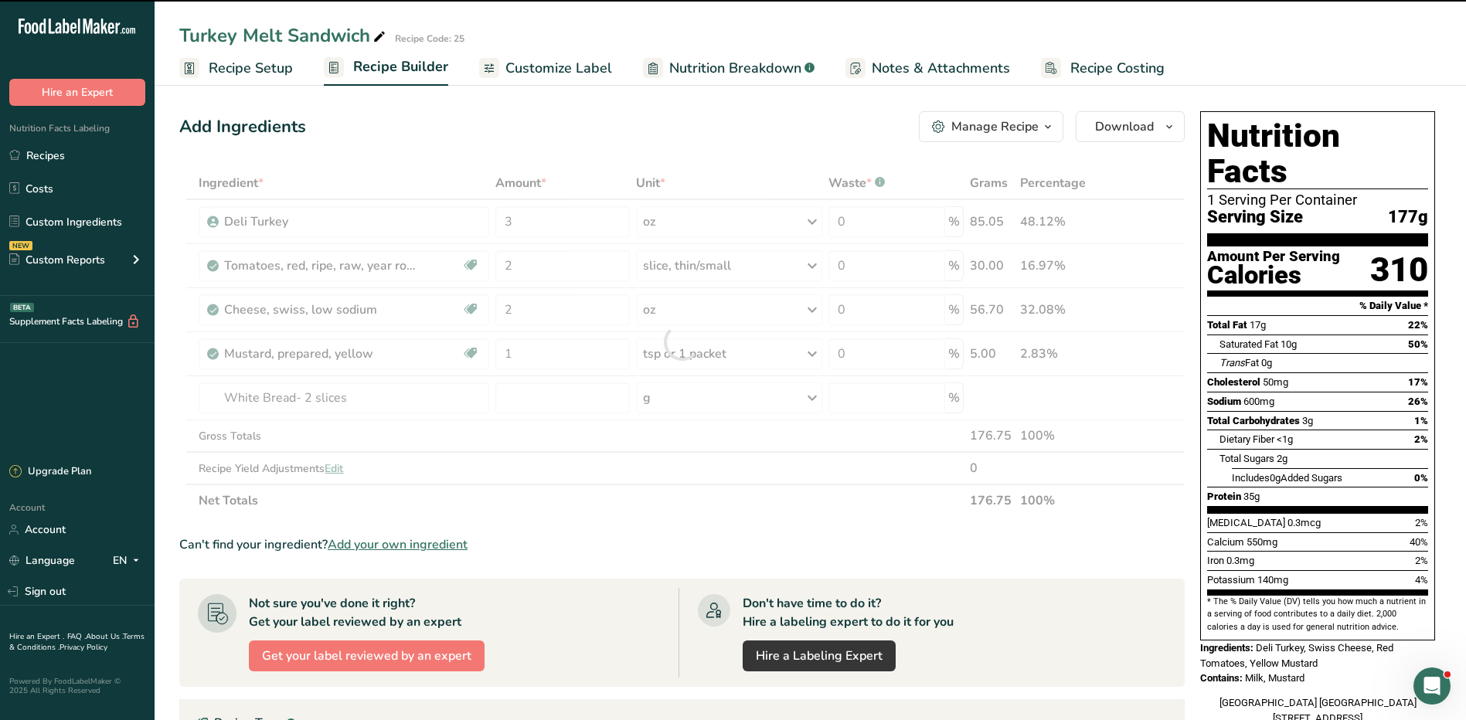
type input "0"
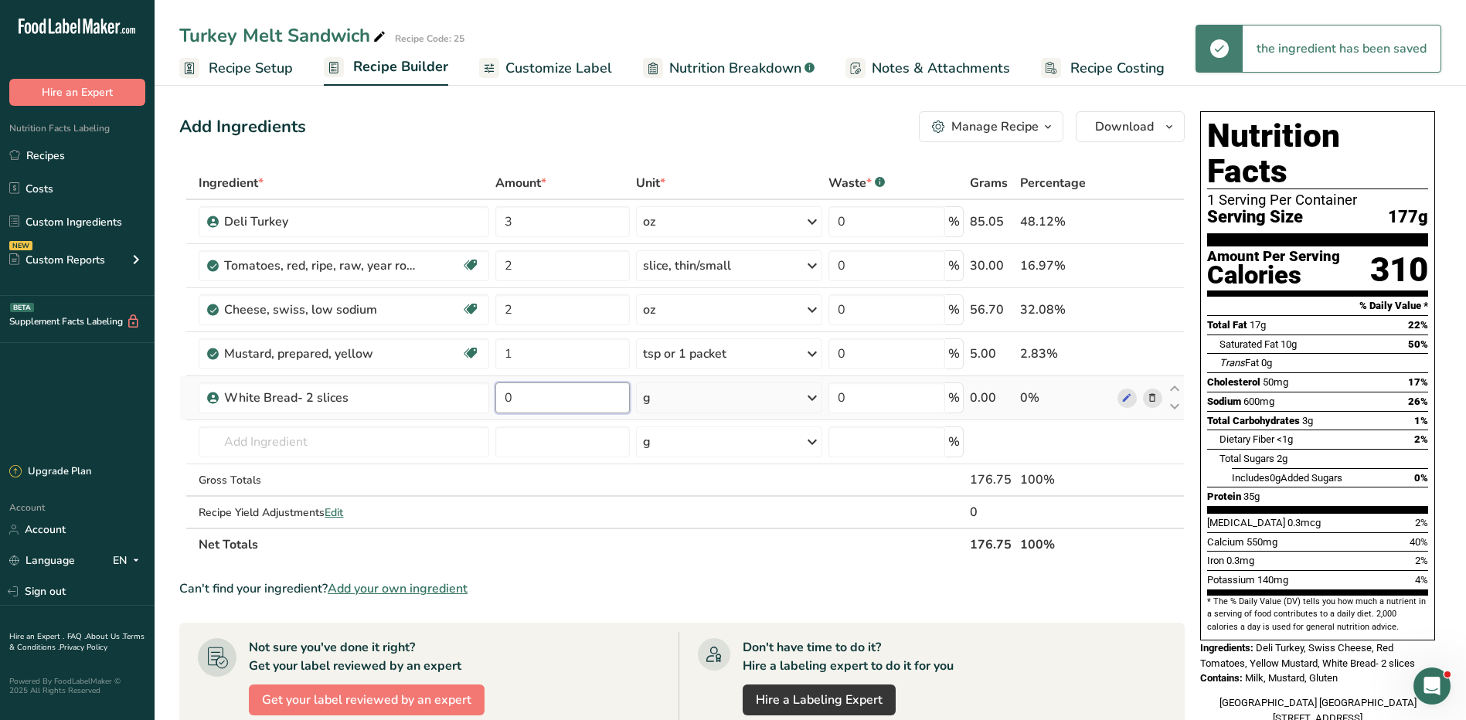
click at [556, 403] on input "0" at bounding box center [562, 397] width 134 height 31
type input "45"
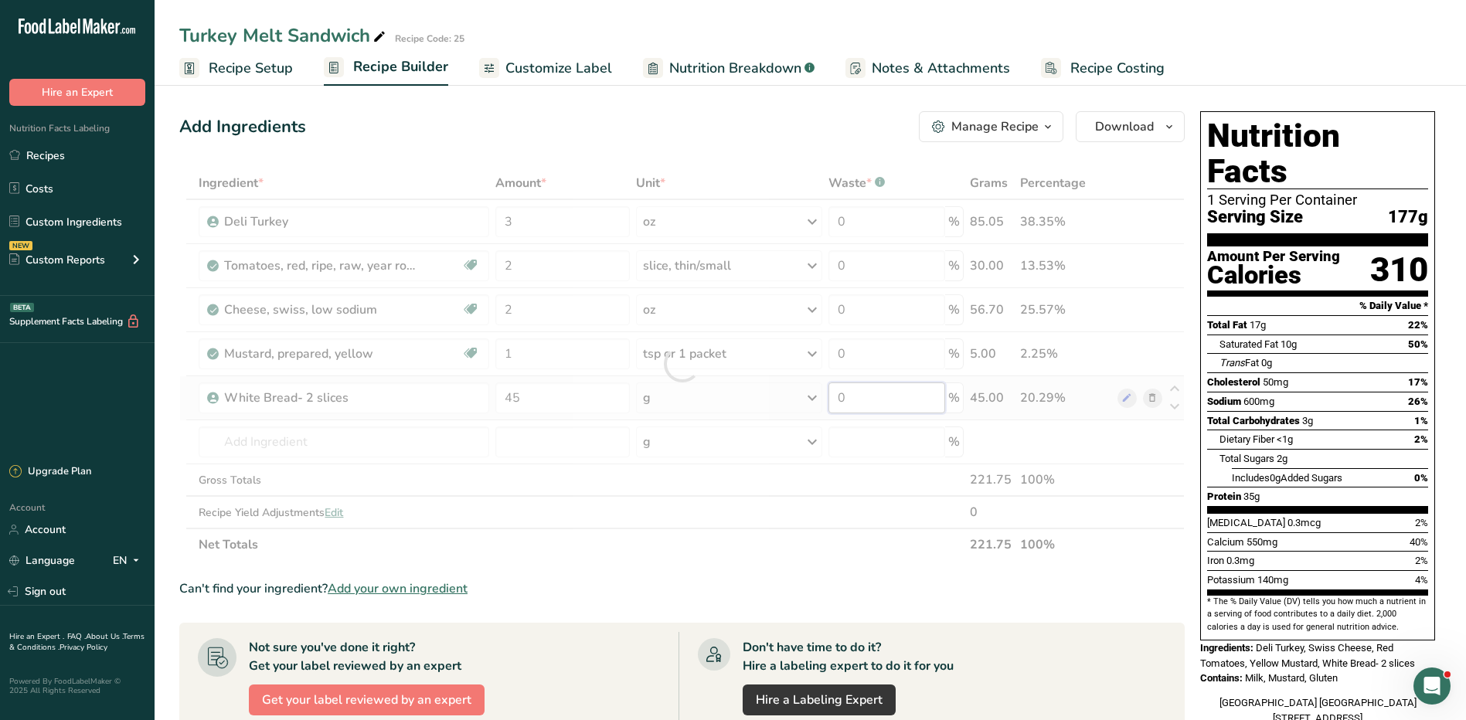
click at [862, 400] on div "Ingredient * Amount * Unit * Waste * .a-a{fill:#347362;}.b-a{fill:#fff;} Grams …" at bounding box center [681, 364] width 1005 height 394
click at [55, 164] on link "Recipes" at bounding box center [77, 155] width 155 height 29
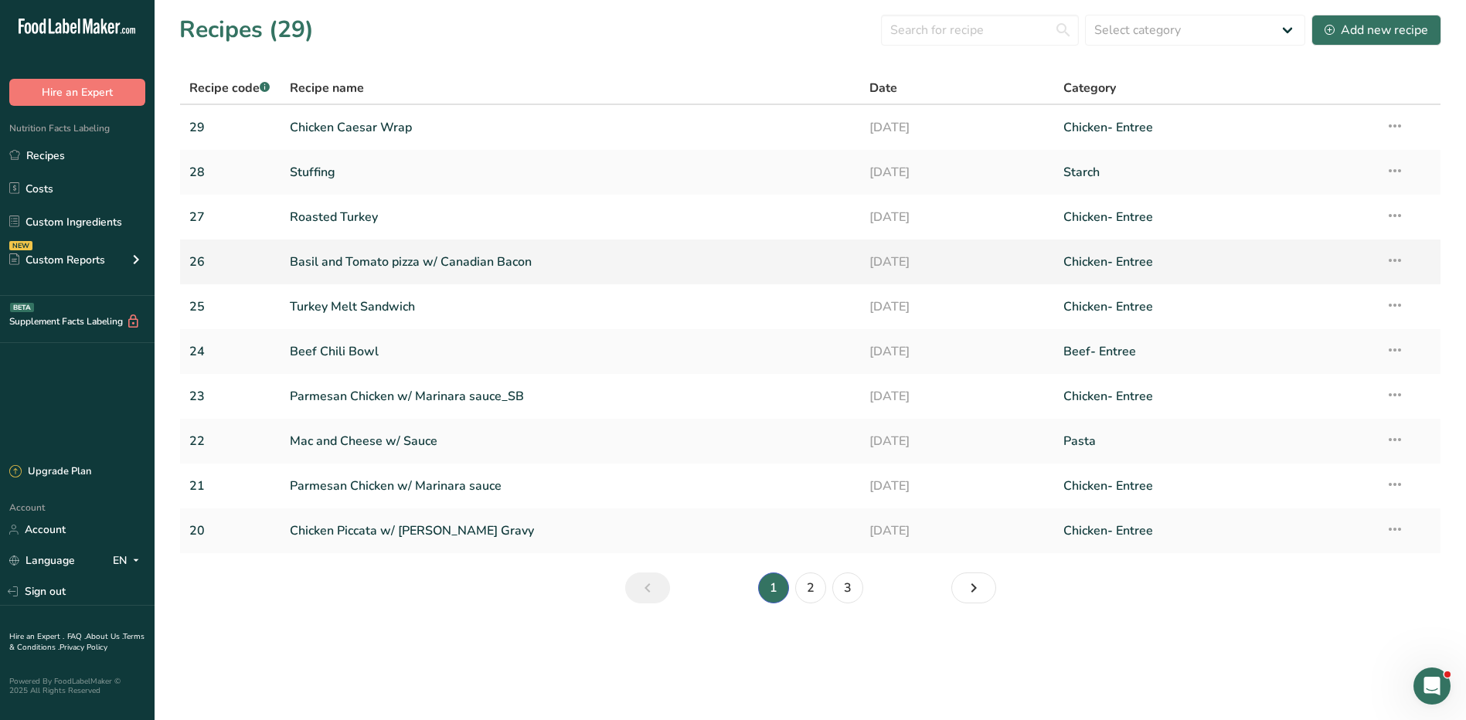
click at [403, 265] on link "Basil and Tomato pizza w/ Canadian Bacon" at bounding box center [571, 262] width 562 height 32
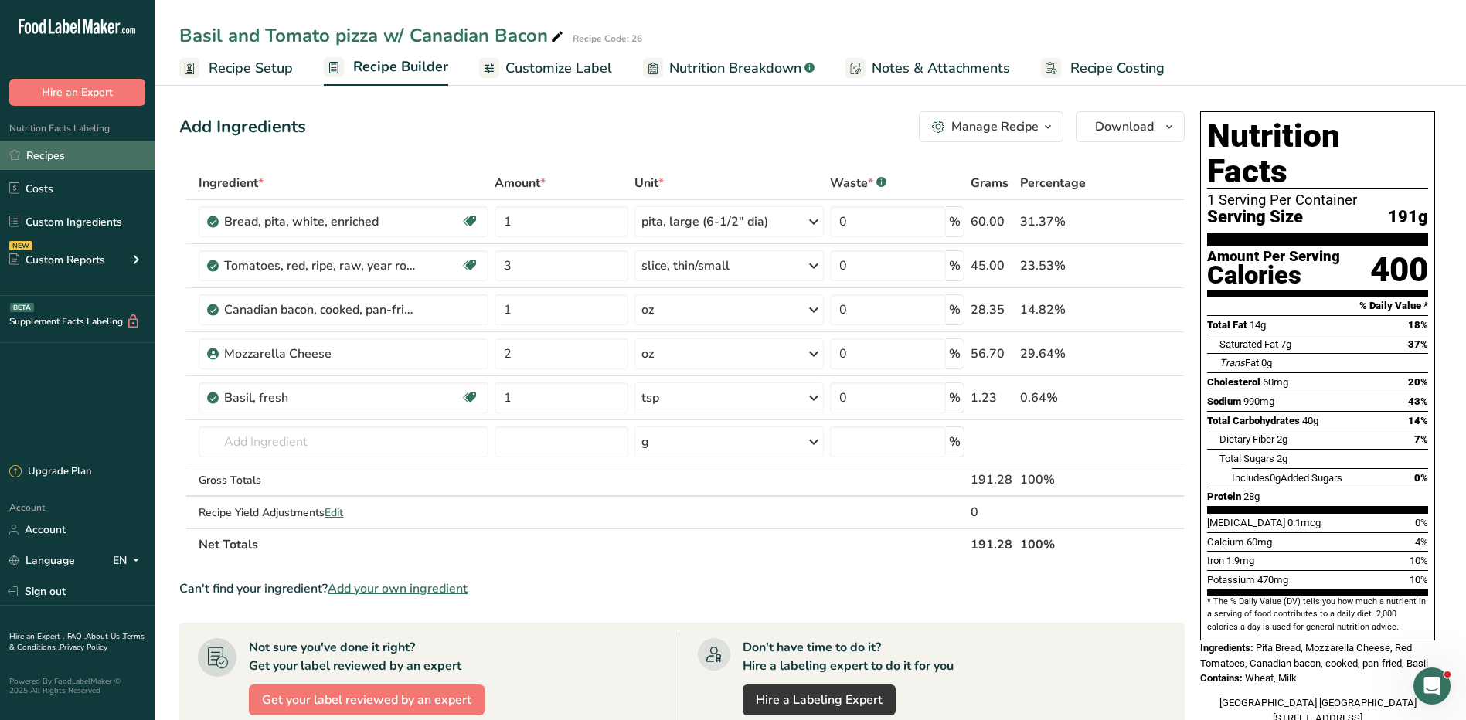
click at [88, 160] on link "Recipes" at bounding box center [77, 155] width 155 height 29
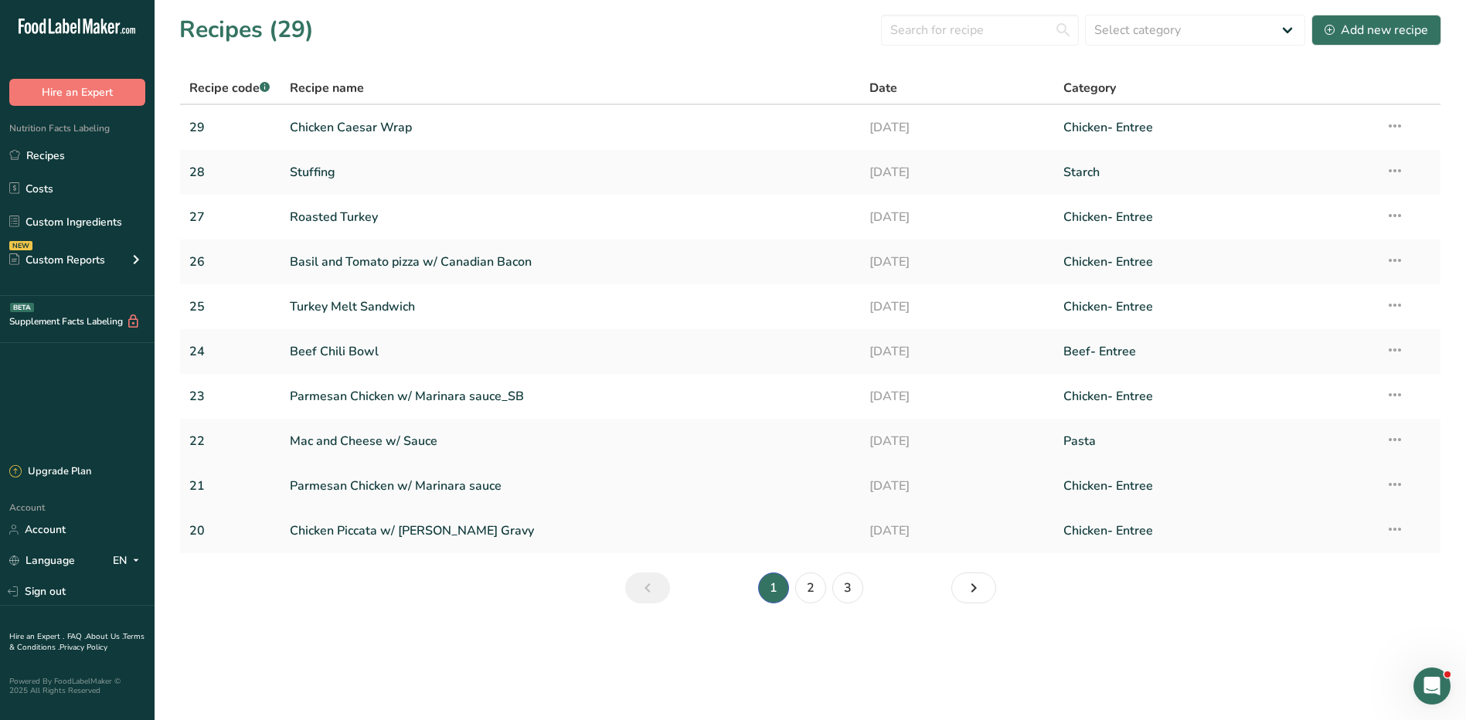
click at [376, 484] on link "Parmesan Chicken w/ Marinara sauce" at bounding box center [571, 486] width 562 height 32
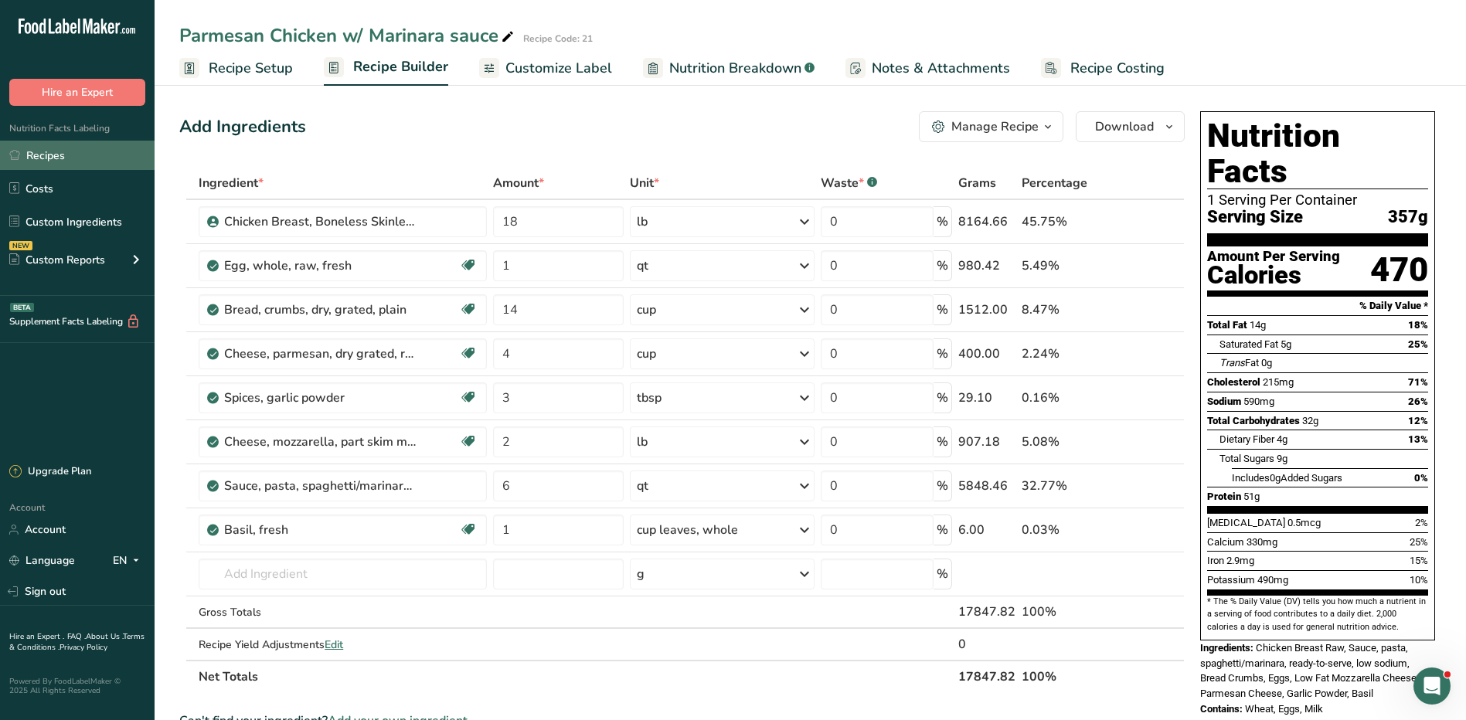
click at [51, 162] on link "Recipes" at bounding box center [77, 155] width 155 height 29
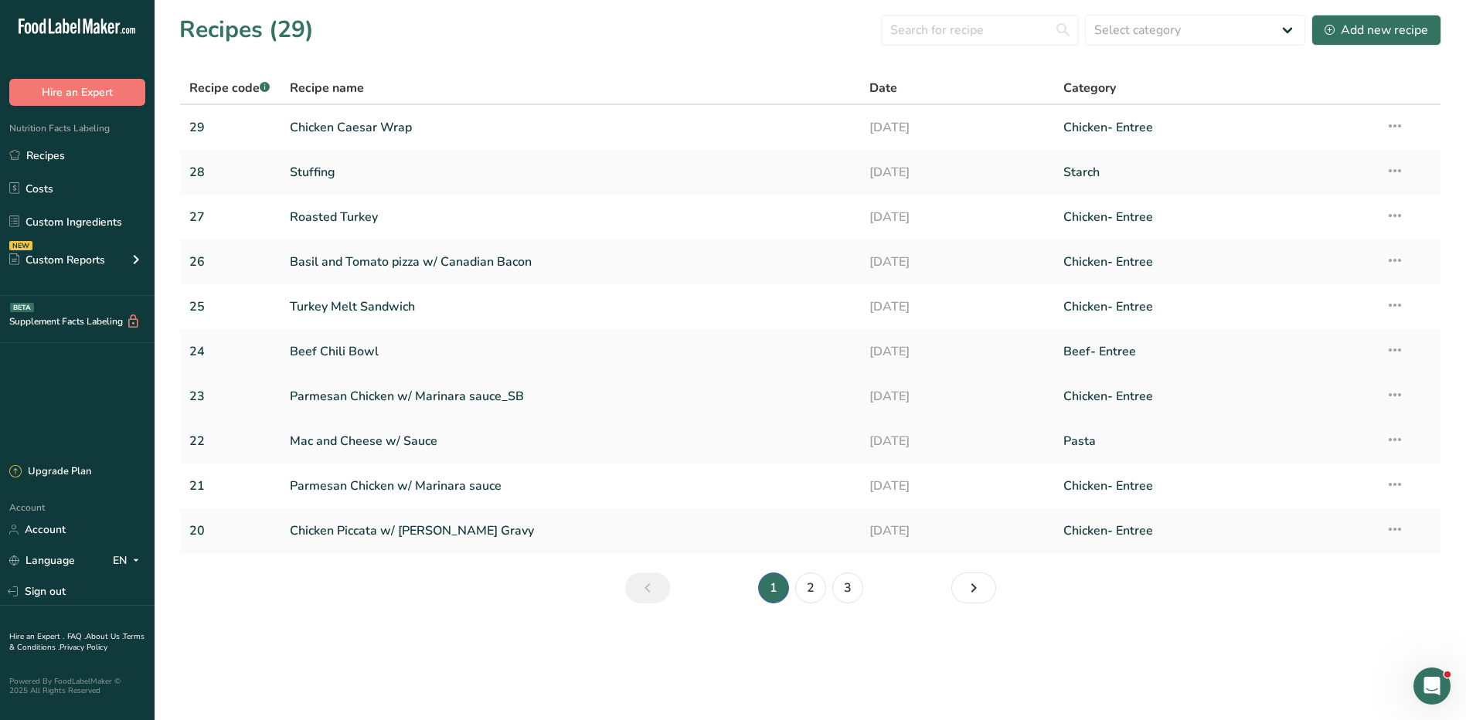
click at [380, 398] on link "Parmesan Chicken w/ Marinara sauce_SB" at bounding box center [571, 396] width 562 height 32
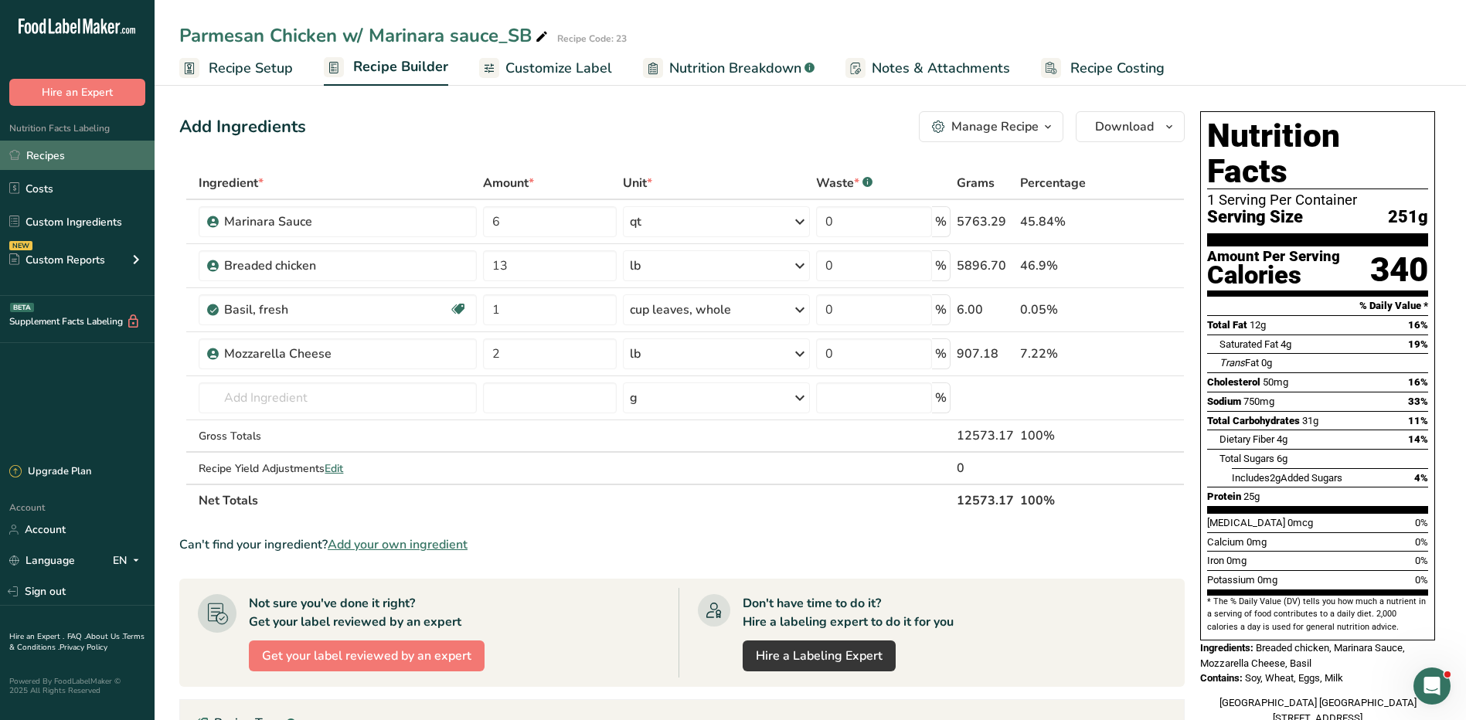
click at [48, 155] on link "Recipes" at bounding box center [77, 155] width 155 height 29
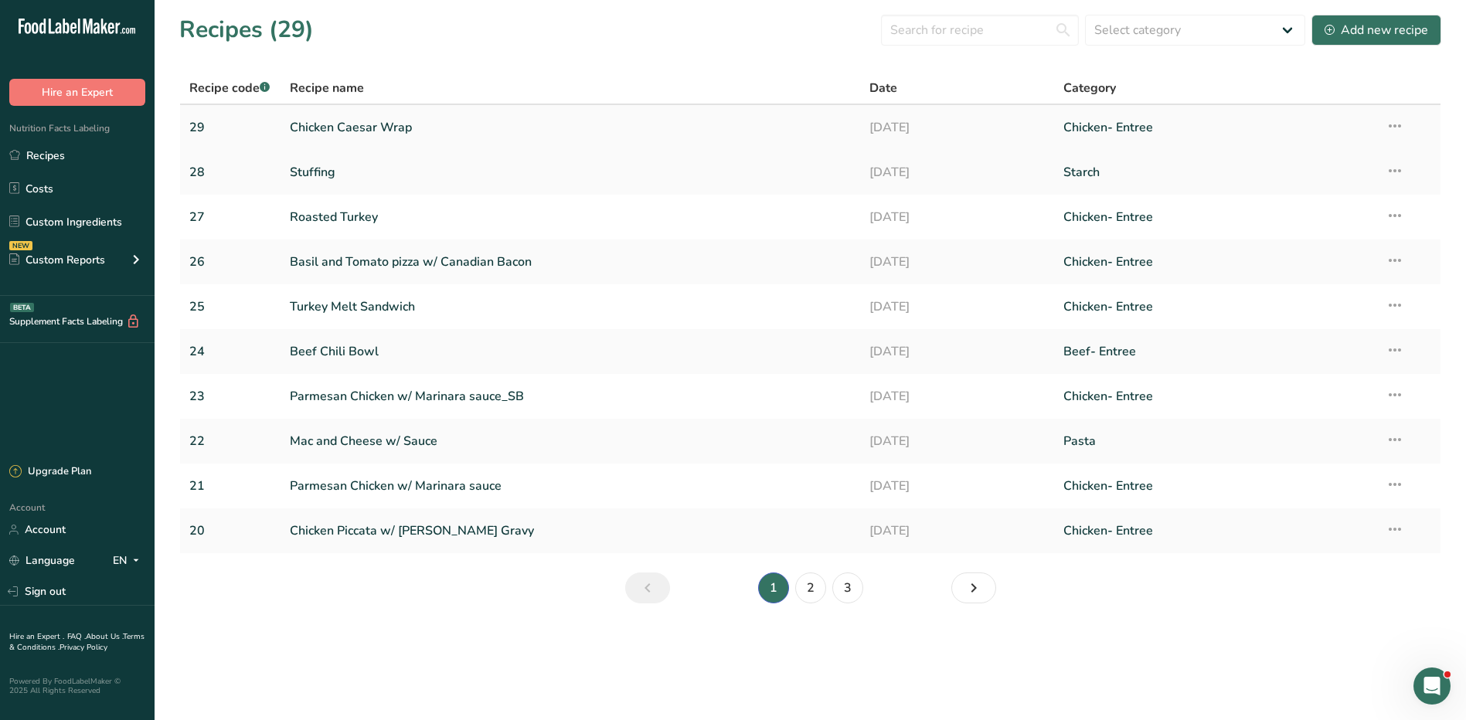
click at [337, 135] on link "Chicken Caesar Wrap" at bounding box center [571, 127] width 562 height 32
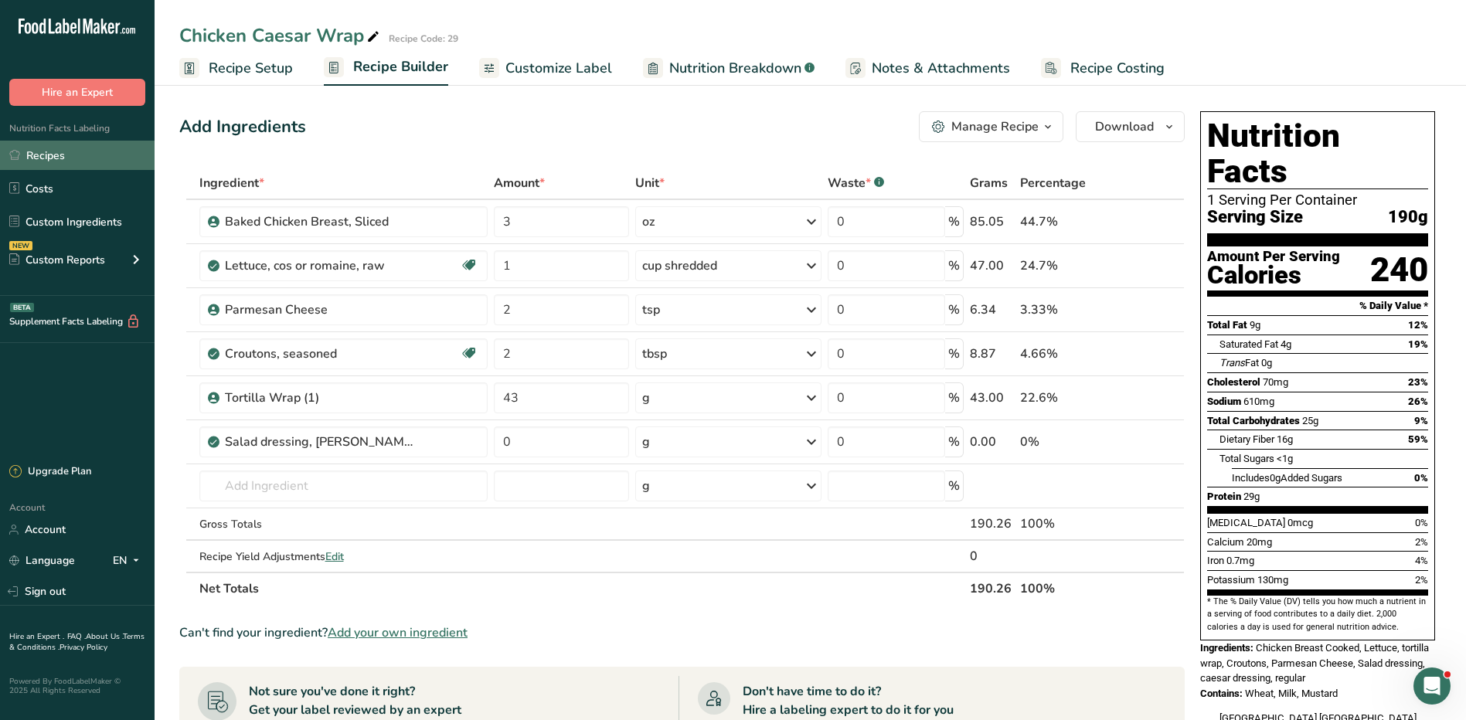
click at [73, 156] on link "Recipes" at bounding box center [77, 155] width 155 height 29
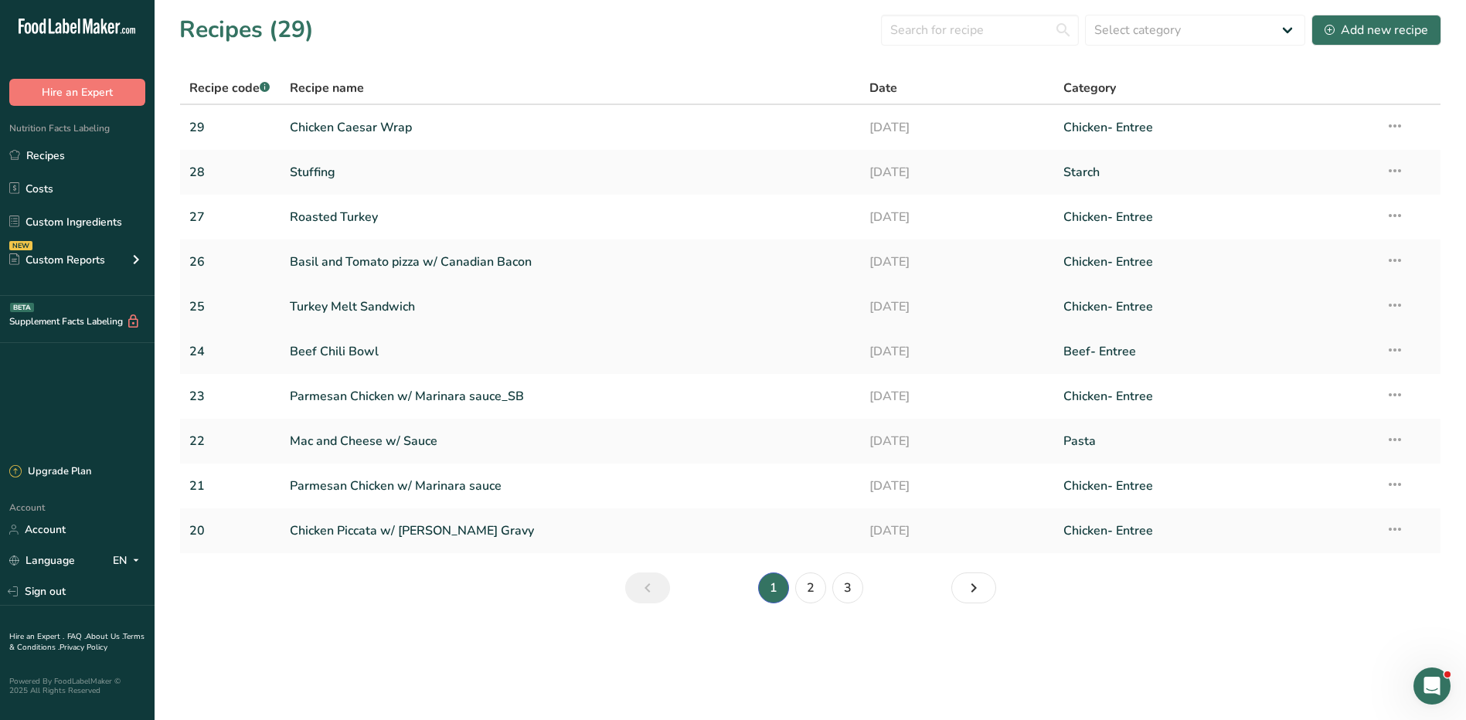
click at [365, 308] on link "Turkey Melt Sandwich" at bounding box center [571, 307] width 562 height 32
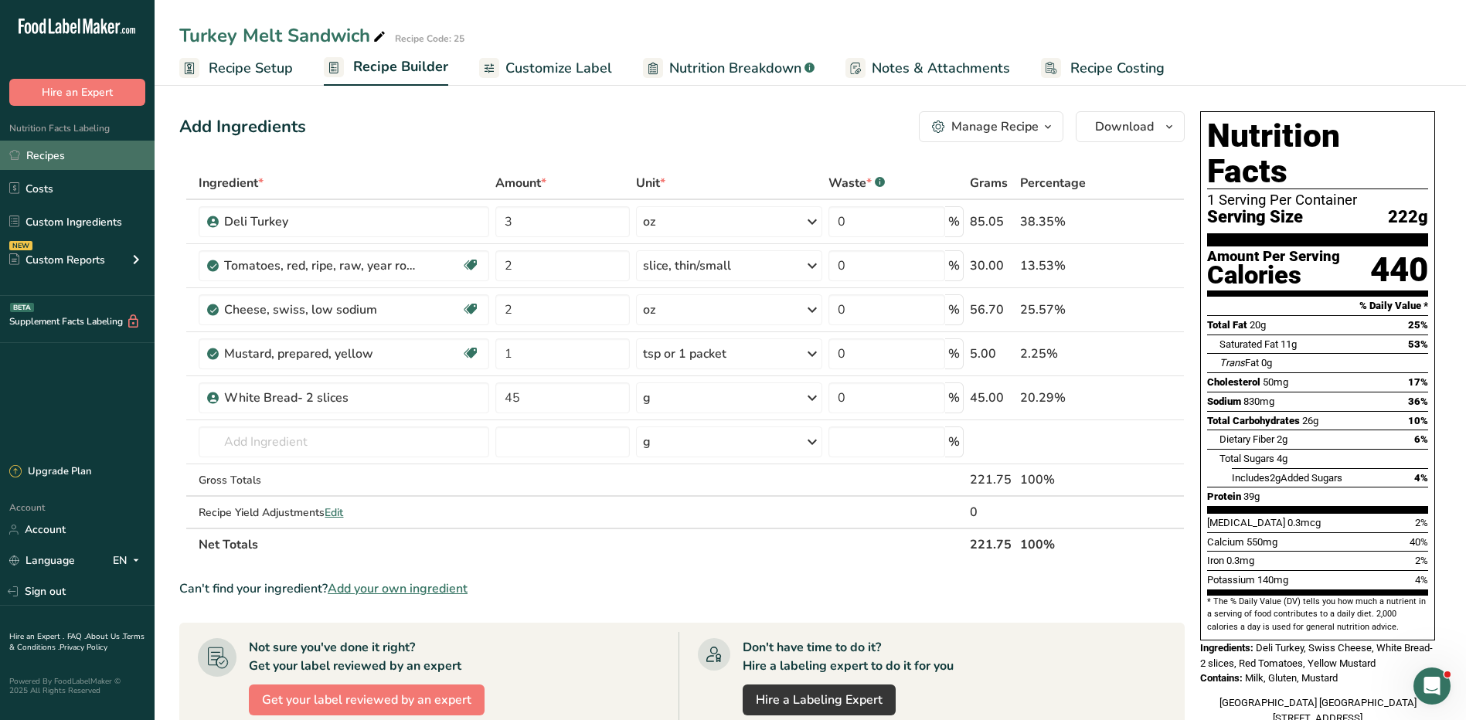
click at [63, 157] on link "Recipes" at bounding box center [77, 155] width 155 height 29
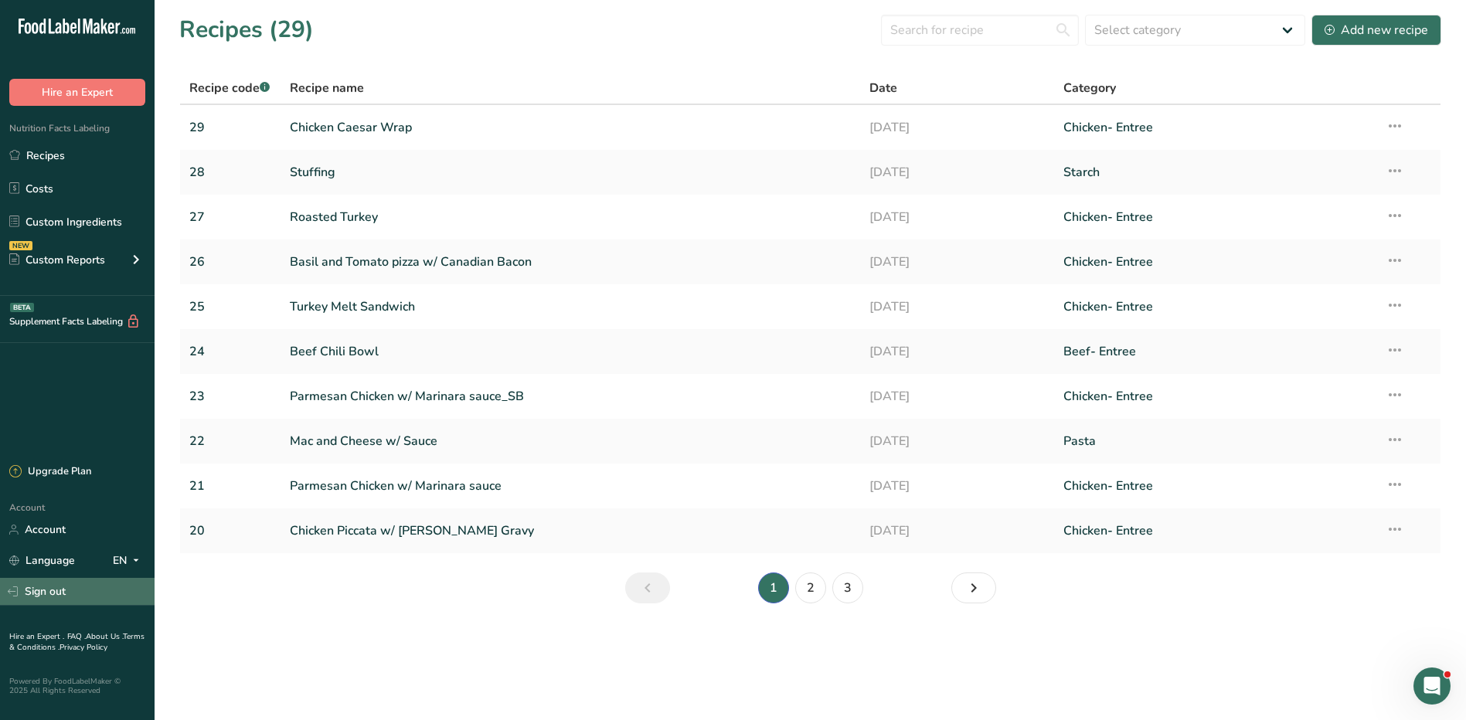
click at [55, 587] on link "Sign out" at bounding box center [77, 591] width 155 height 27
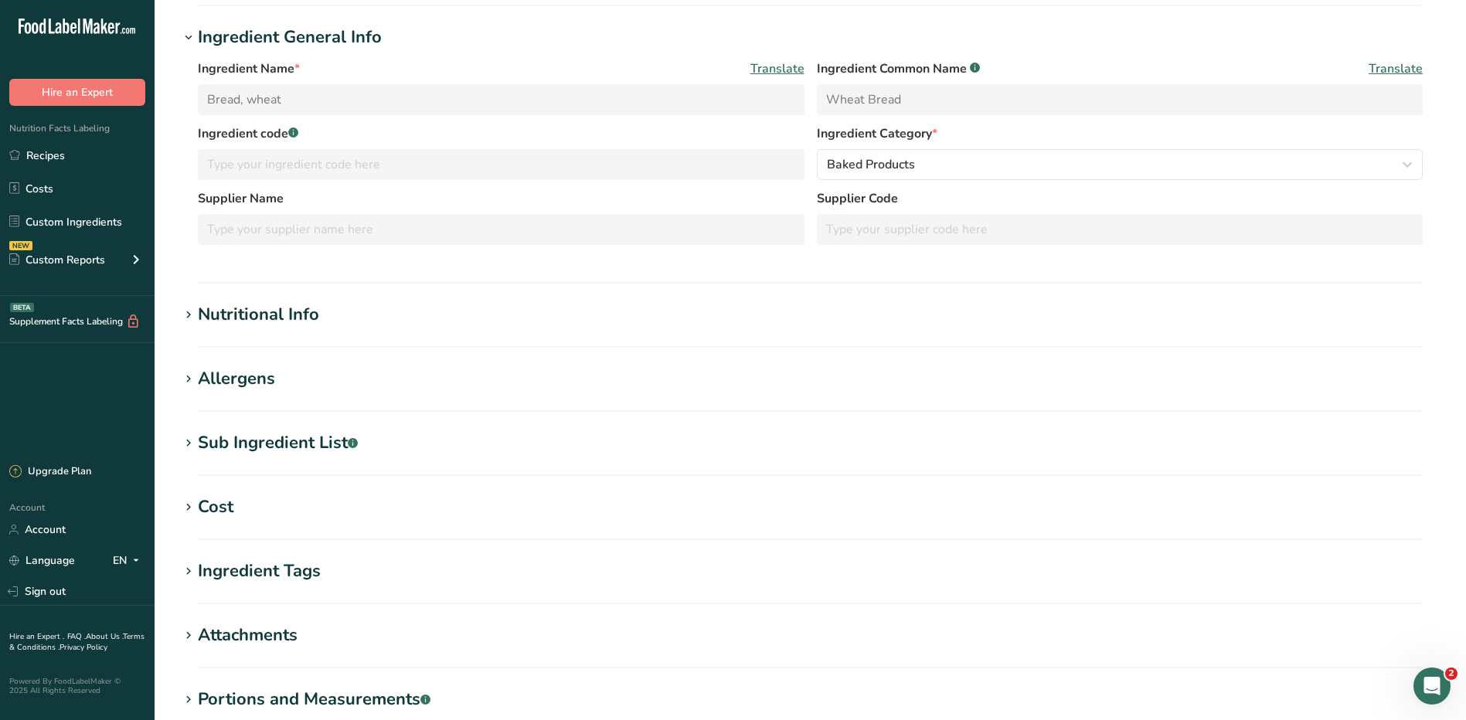
click at [274, 331] on section "Nutritional Info Required Components Vitamins Minerals Other Nutrients Amino Ac…" at bounding box center [810, 325] width 1262 height 46
click at [277, 318] on div "Nutritional Info" at bounding box center [258, 314] width 121 height 25
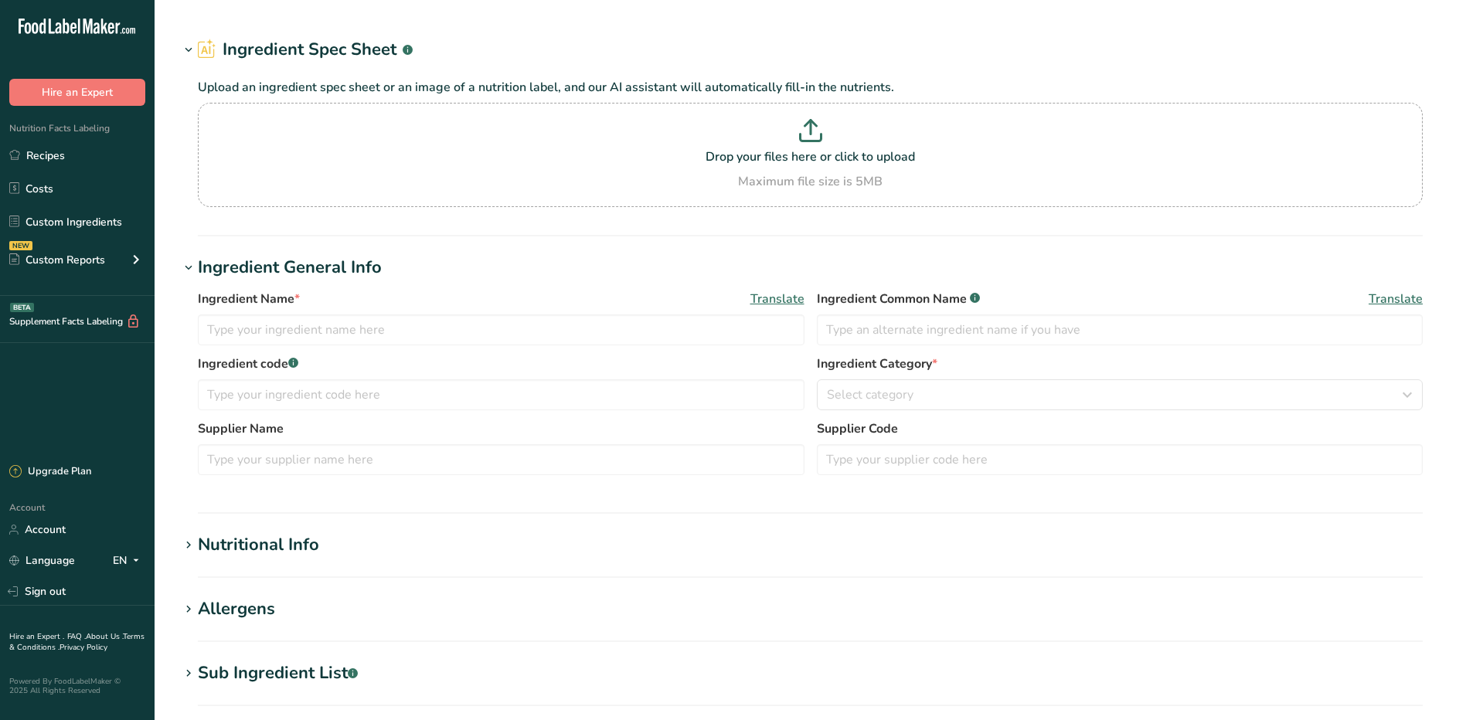
type input "Turkey breast, low salt, prepackaged or deli, luncheon meat"
type input "Turkey Low Salt"
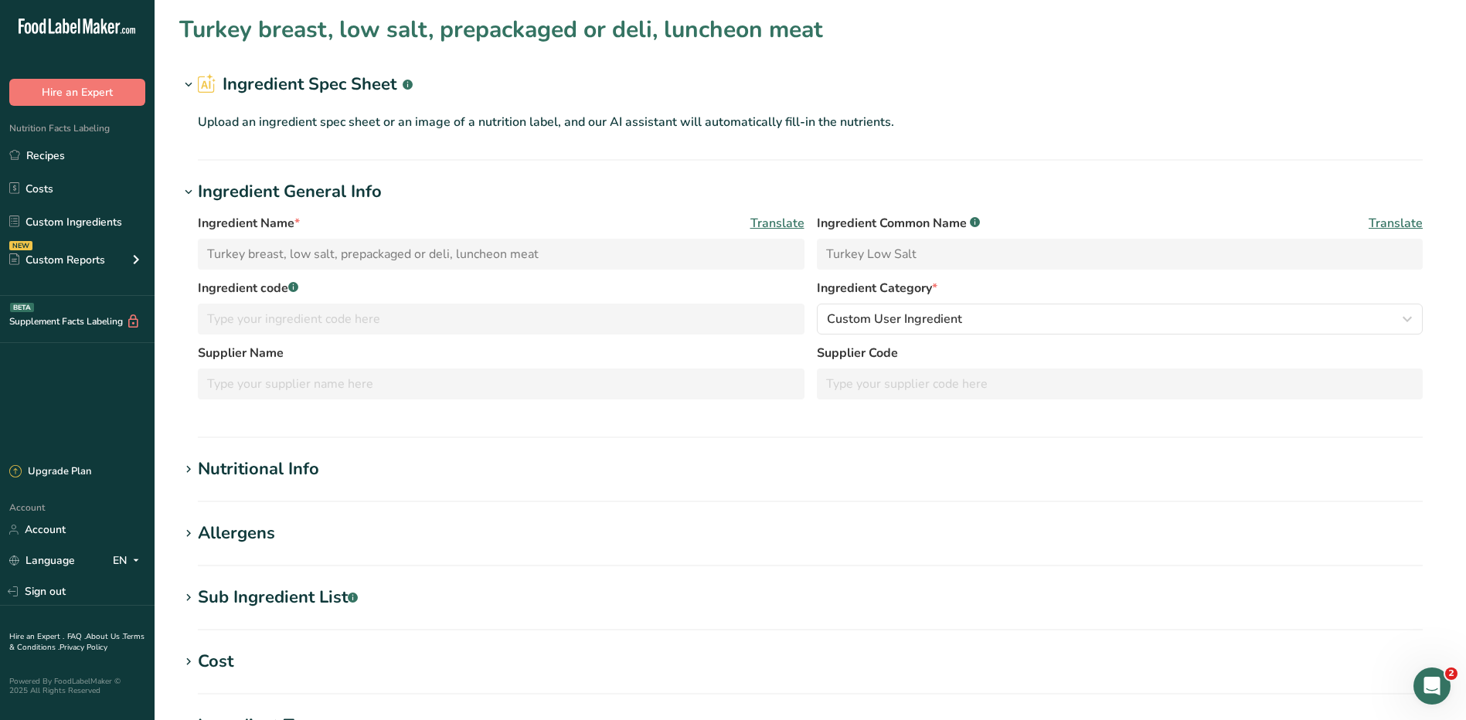
click at [206, 469] on div "Nutritional Info" at bounding box center [258, 469] width 121 height 25
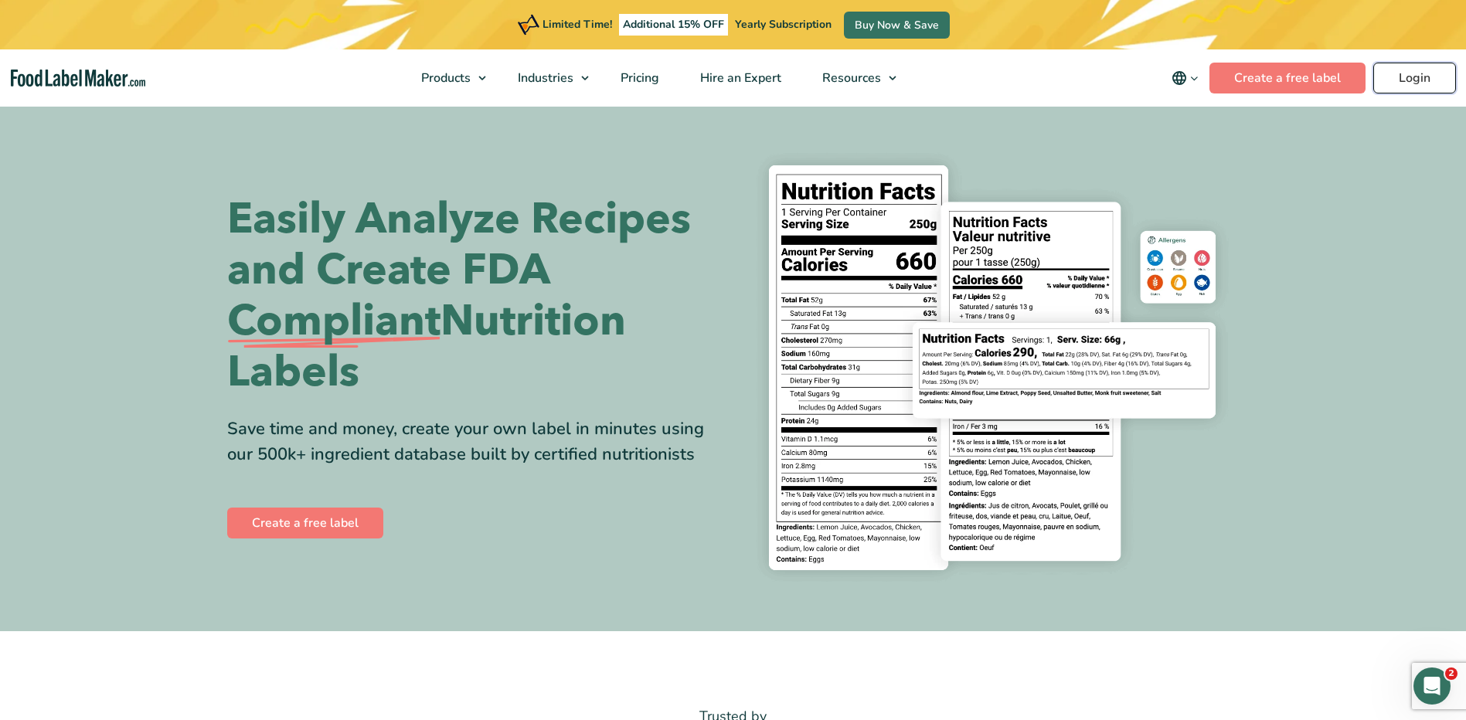
drag, startPoint x: 0, startPoint y: 0, endPoint x: 1426, endPoint y: 88, distance: 1428.4
click at [1426, 88] on link "Login" at bounding box center [1414, 78] width 83 height 31
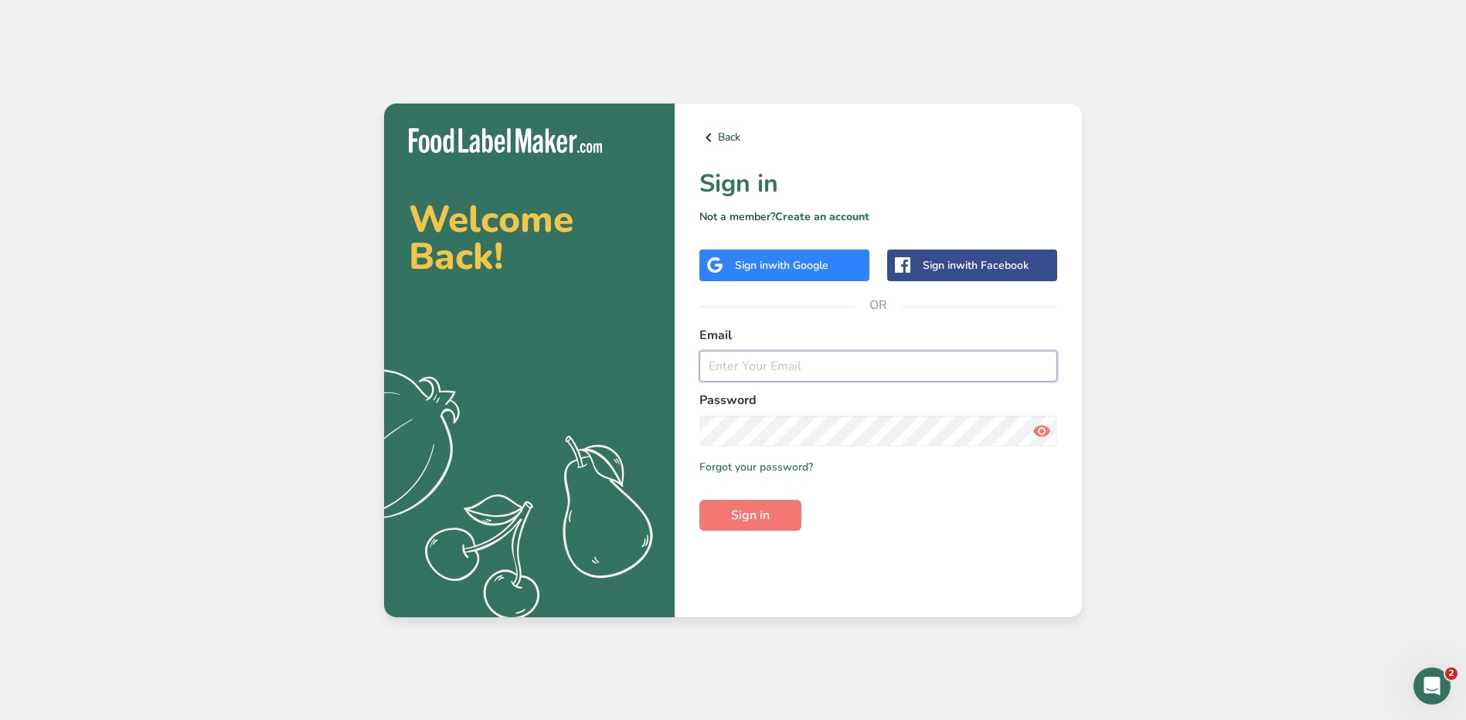
click at [773, 369] on input "email" at bounding box center [878, 366] width 358 height 31
type input "[EMAIL_ADDRESS][PERSON_NAME][DOMAIN_NAME]"
click at [699, 500] on button "Sign in" at bounding box center [750, 515] width 102 height 31
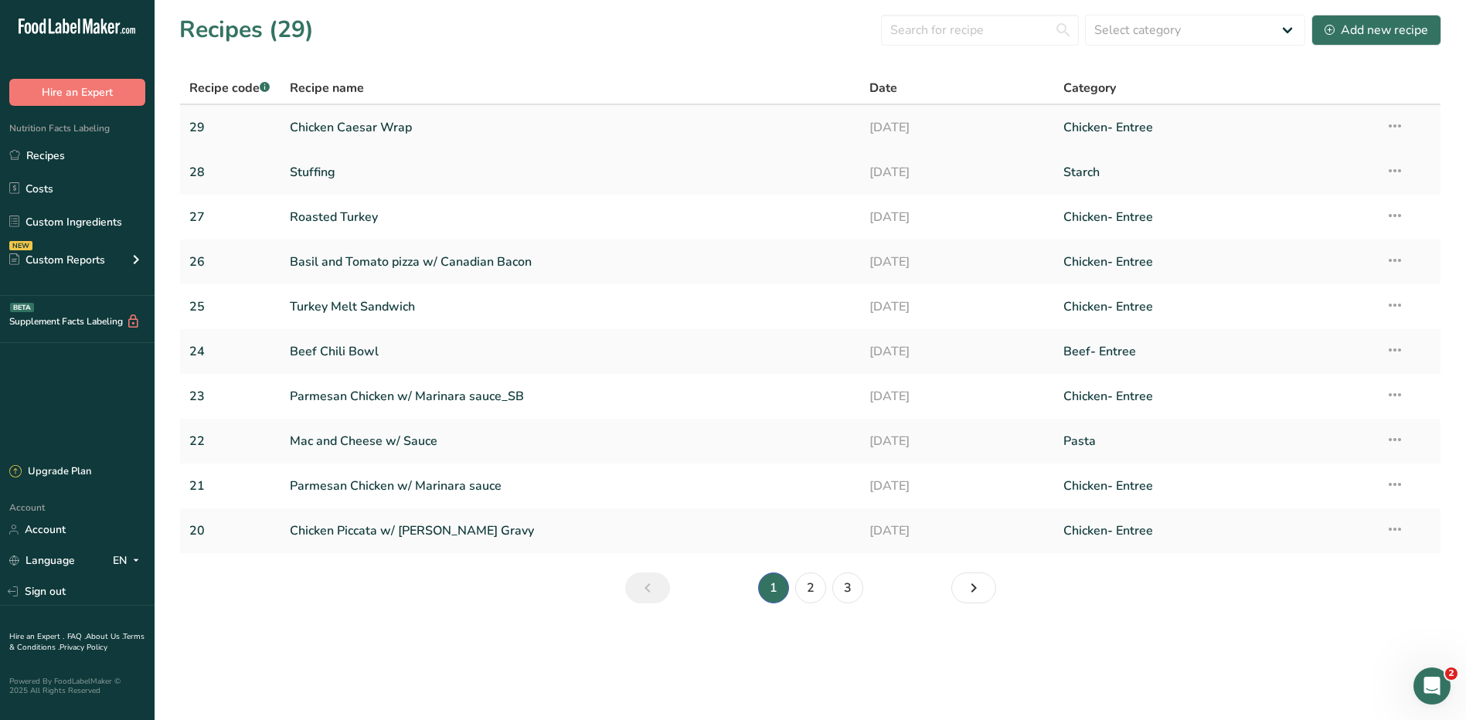
click at [345, 126] on link "Chicken Caesar Wrap" at bounding box center [571, 127] width 562 height 32
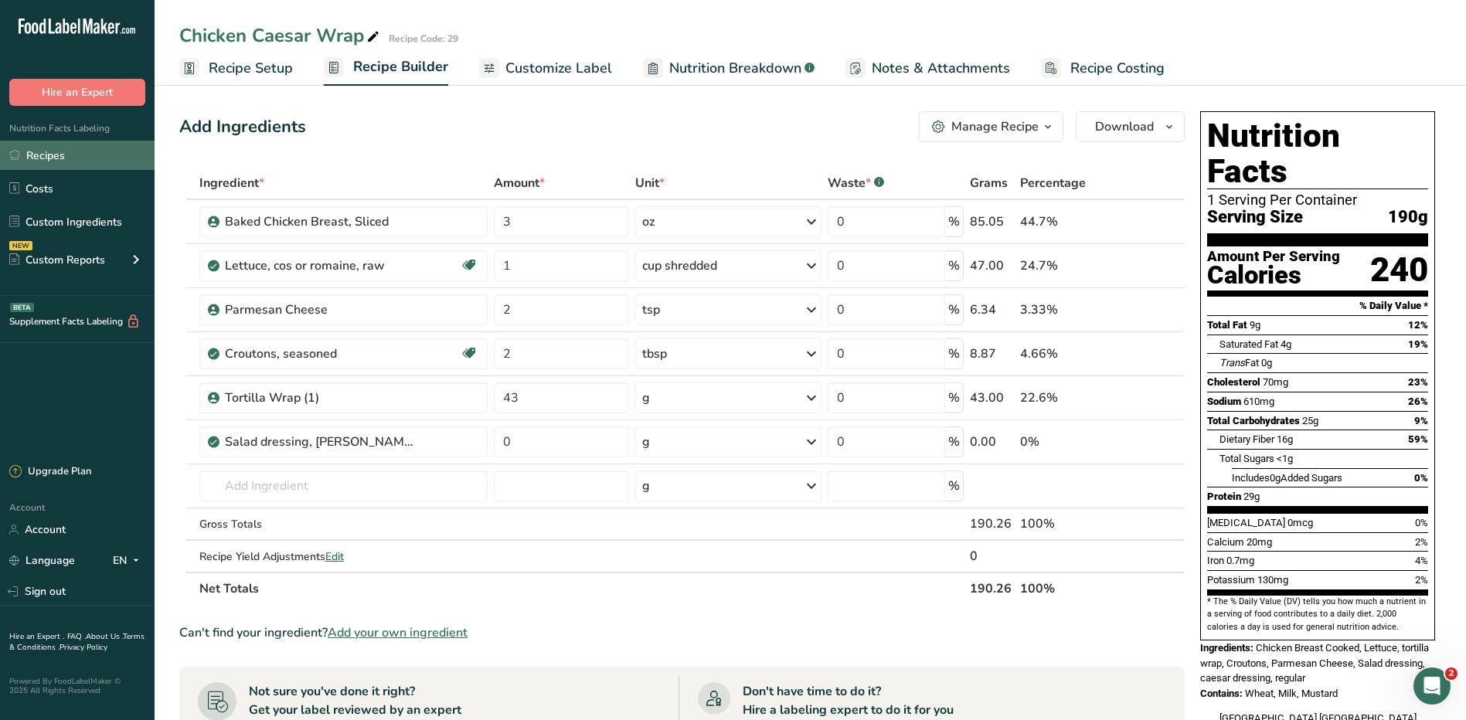
click at [64, 153] on link "Recipes" at bounding box center [77, 155] width 155 height 29
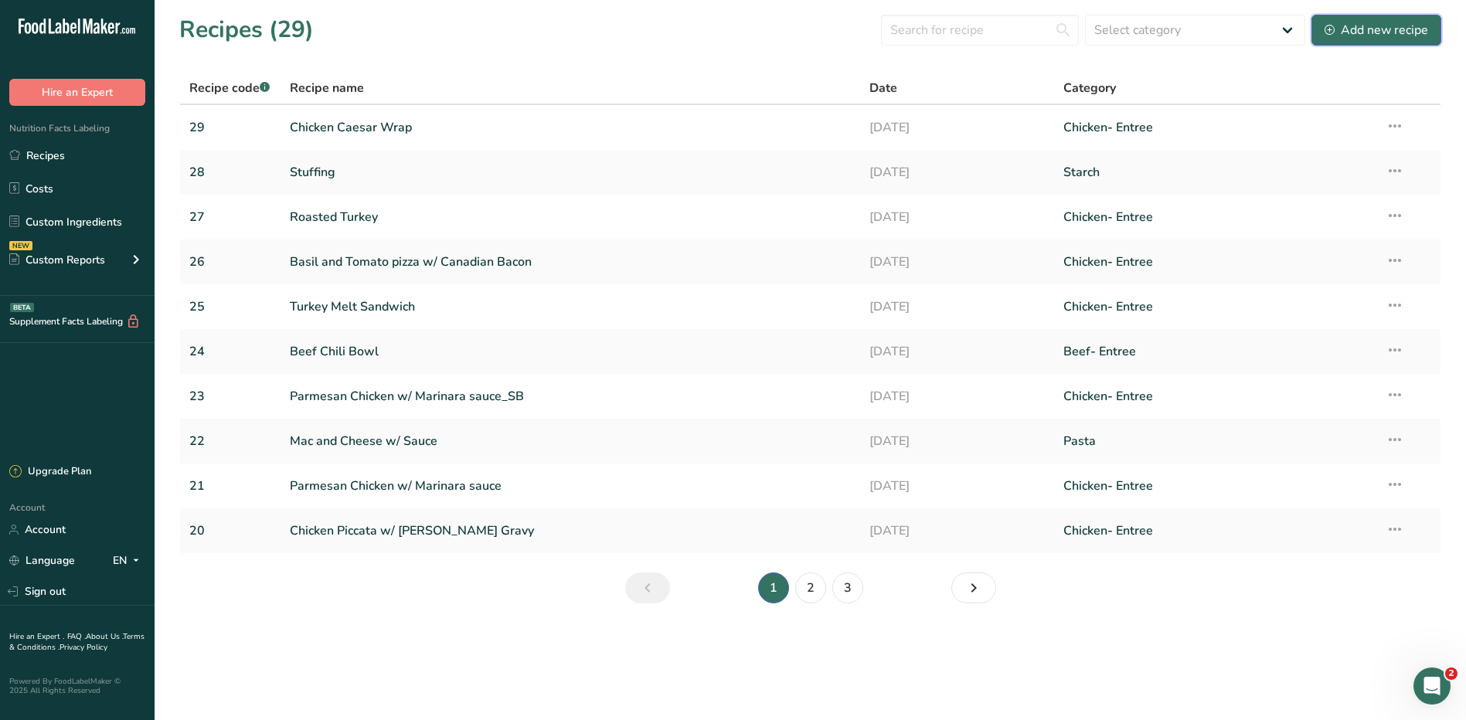
click at [1355, 32] on div "Add new recipe" at bounding box center [1376, 30] width 104 height 19
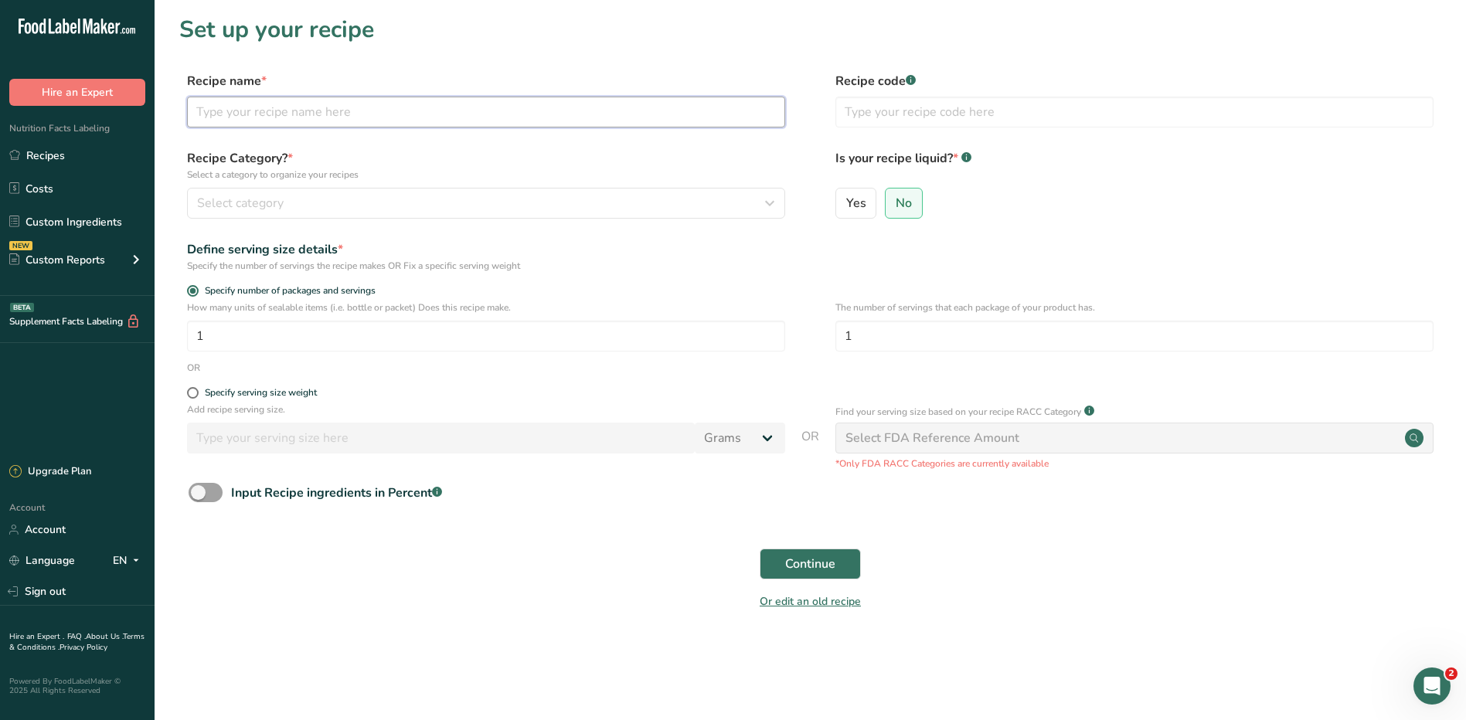
click at [329, 114] on input "text" at bounding box center [486, 112] width 598 height 31
type input "V"
type input "Turkey Wrap w/ Lettuce & Tomato"
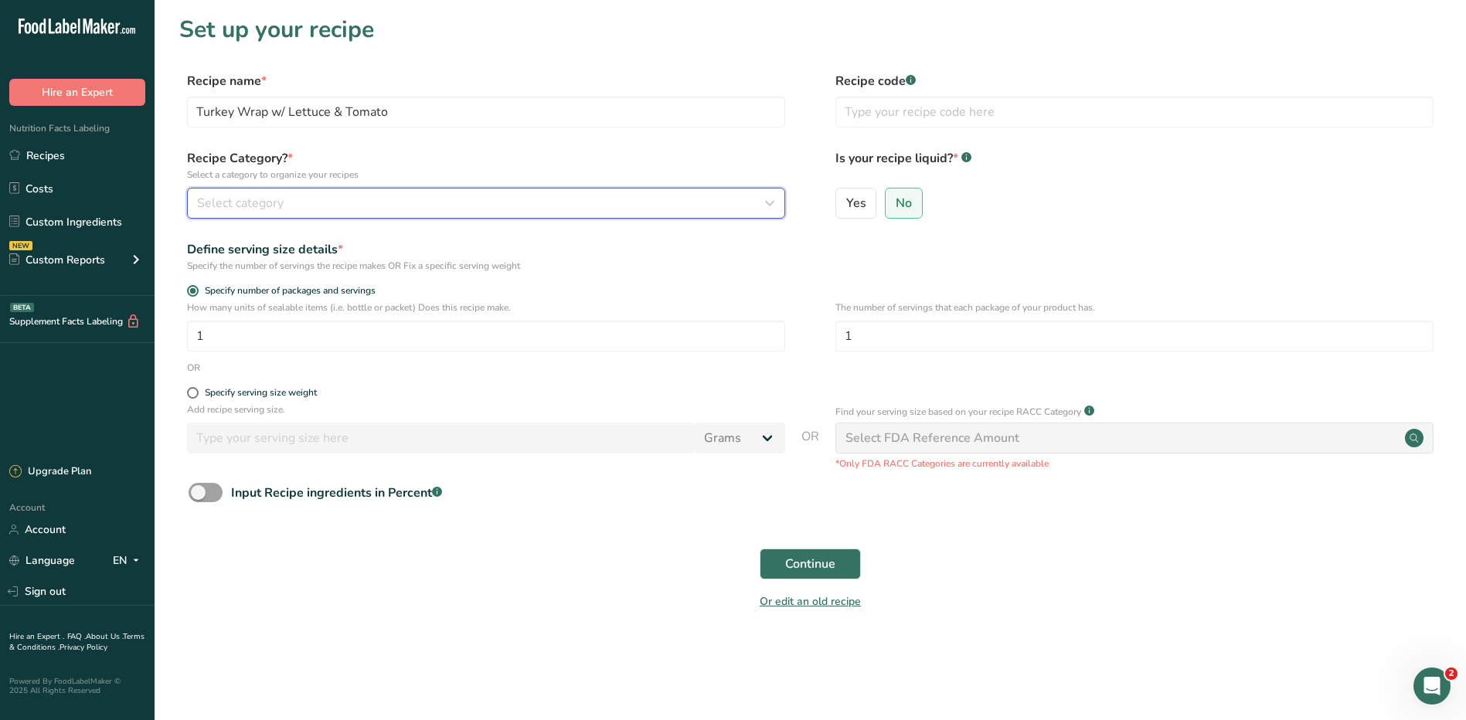
click at [305, 191] on button "Select category" at bounding box center [486, 203] width 598 height 31
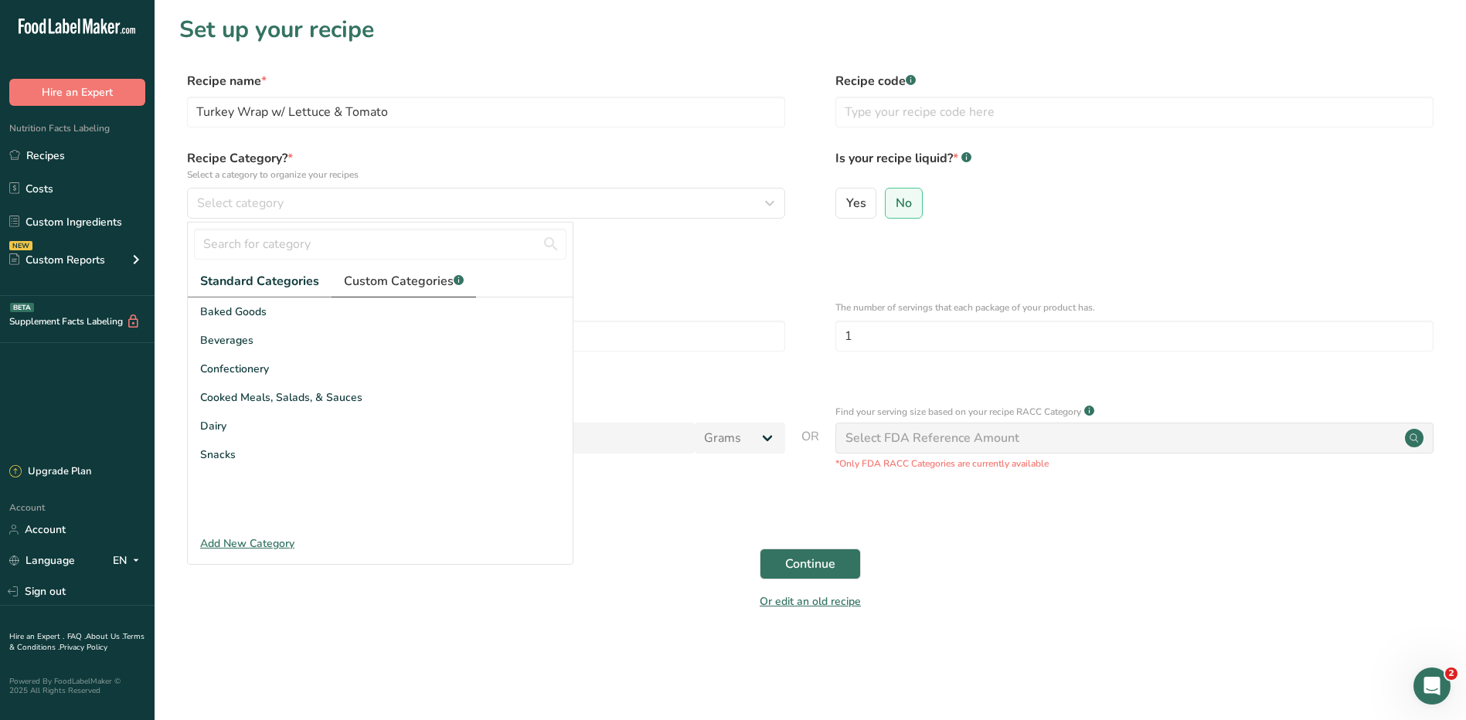
click at [346, 283] on span "Custom Categories .a-a{fill:#347362;}.b-a{fill:#fff;}" at bounding box center [404, 281] width 120 height 19
click at [538, 516] on icon "Next page" at bounding box center [547, 512] width 19 height 28
click at [208, 519] on icon "Previous page" at bounding box center [207, 512] width 19 height 28
click at [264, 542] on div "Add New Category" at bounding box center [380, 543] width 385 height 16
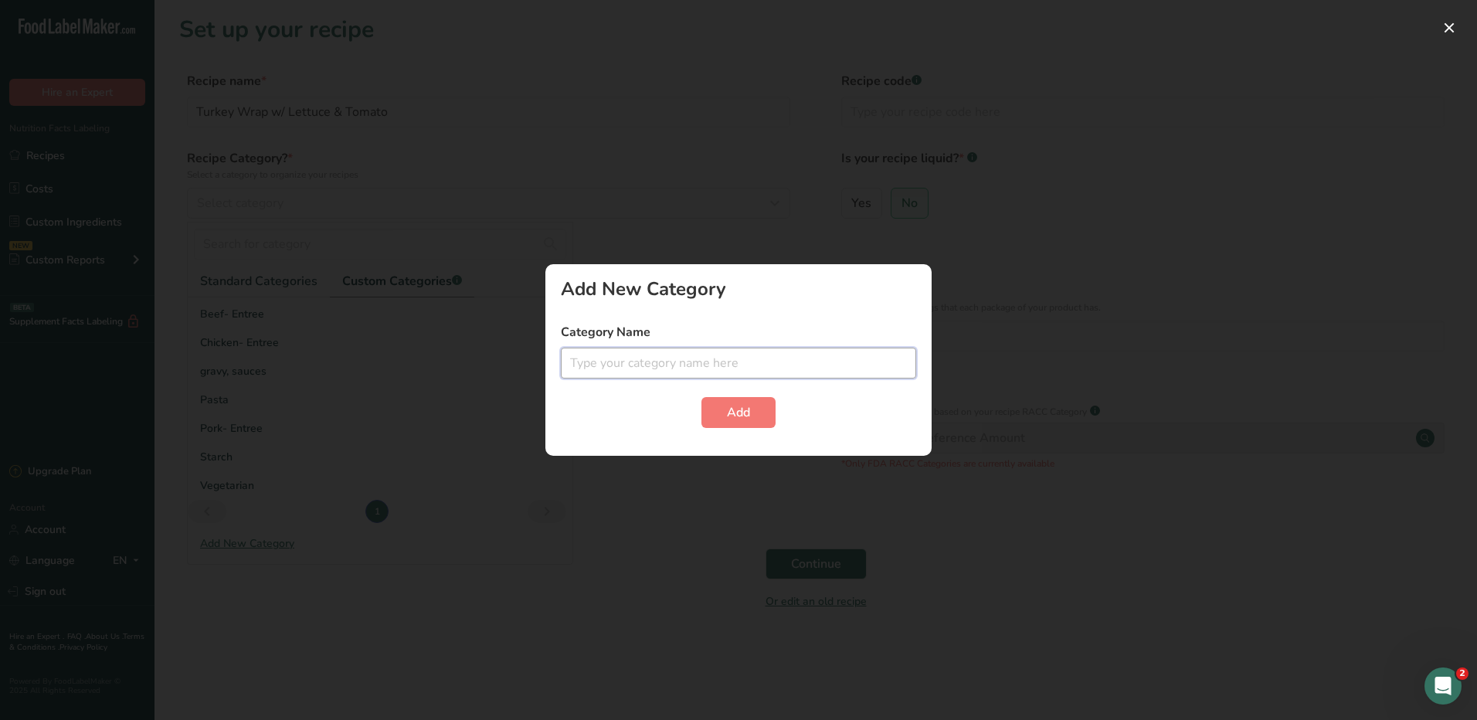
click at [637, 359] on input "text" at bounding box center [738, 363] width 355 height 31
type input "wraps"
click at [746, 410] on span "Add" at bounding box center [738, 412] width 23 height 19
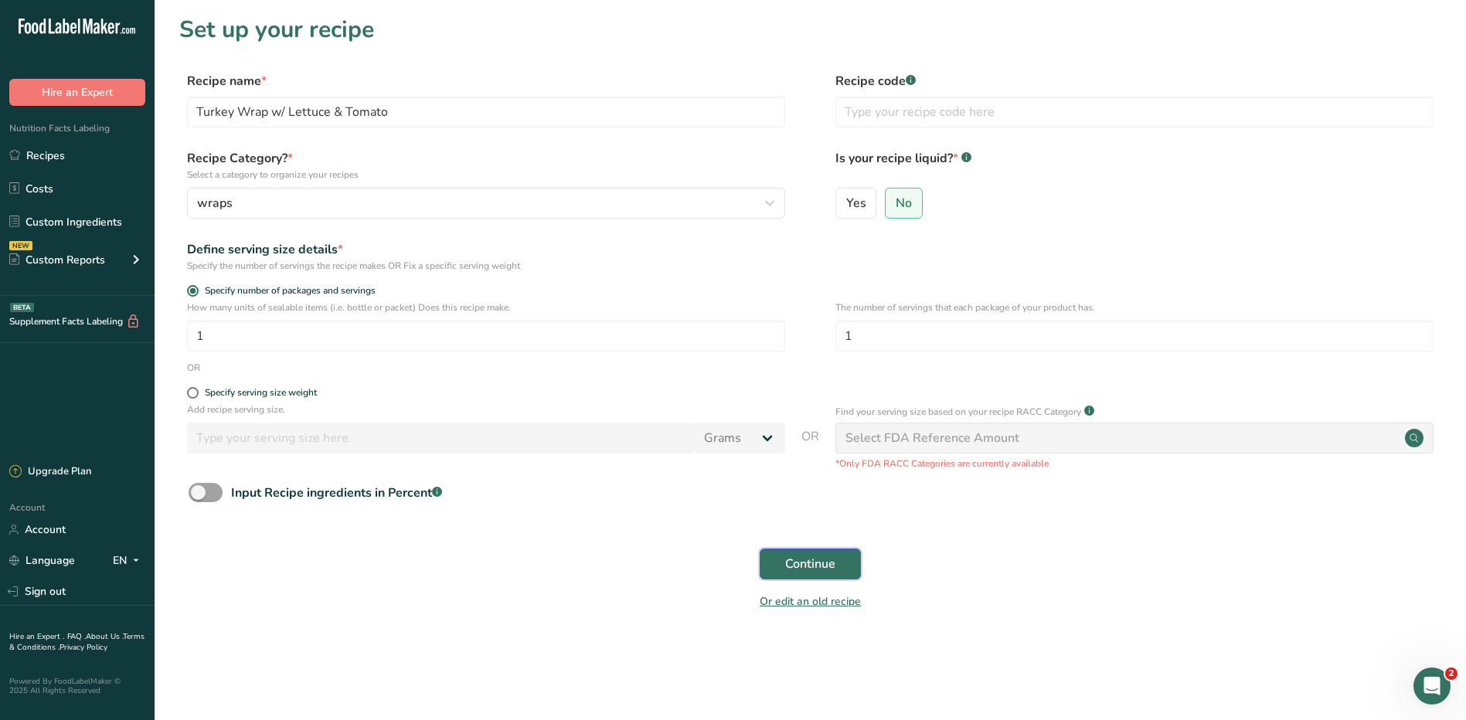
click at [809, 566] on span "Continue" at bounding box center [810, 564] width 50 height 19
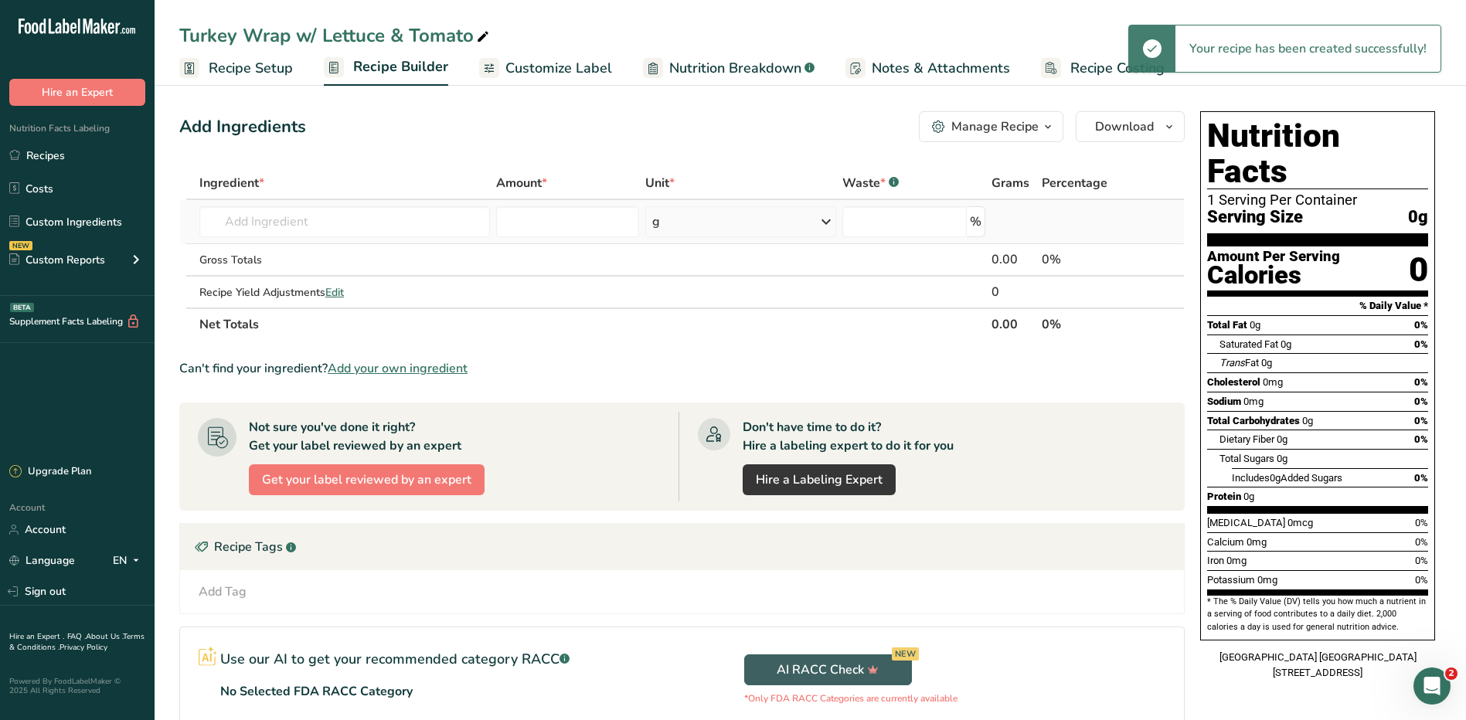
click at [280, 243] on td "Almond flour 1211 Milk, whole, 3.25% milkfat, without added vitamin A and [MEDI…" at bounding box center [344, 222] width 297 height 44
click at [284, 229] on input "text" at bounding box center [344, 221] width 291 height 31
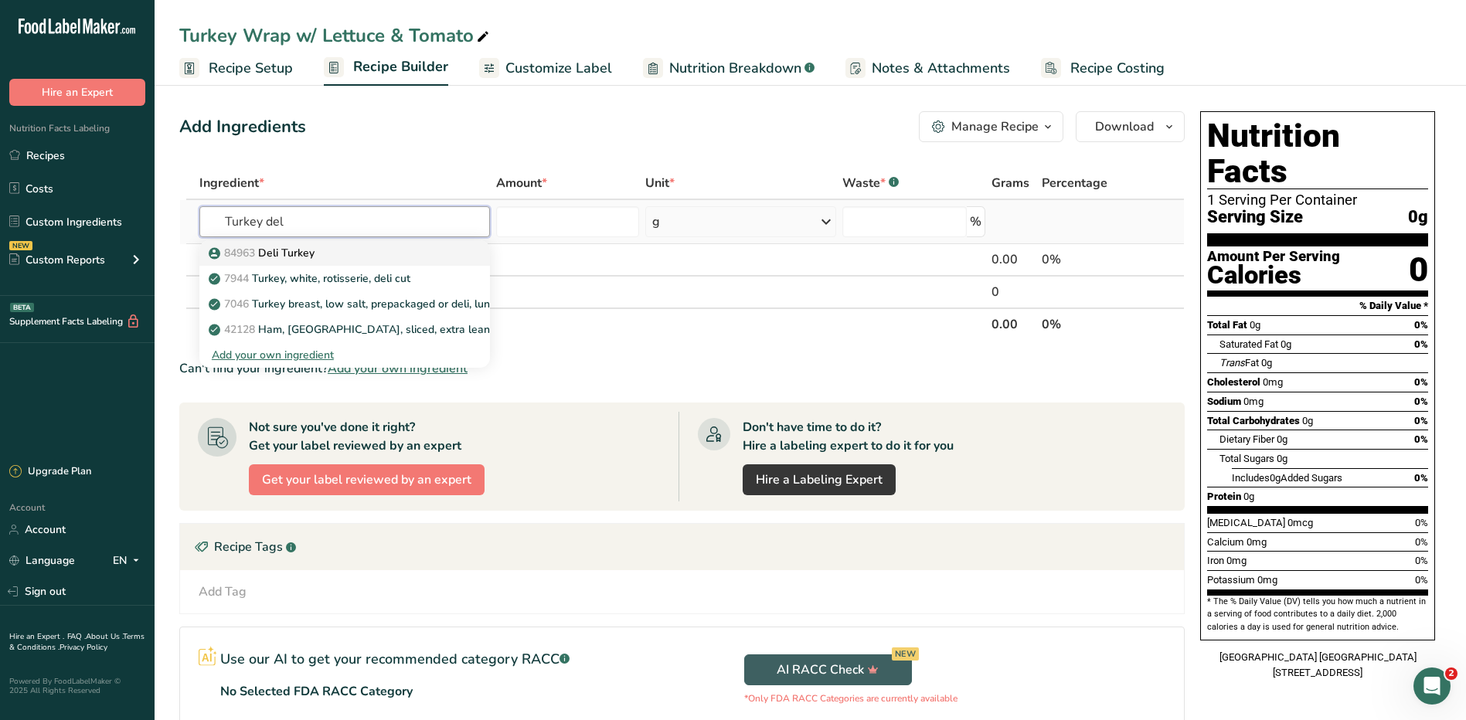
type input "Turkey del"
click at [399, 253] on div "84963 Deli Turkey" at bounding box center [332, 253] width 241 height 16
type input "Deli Turkey"
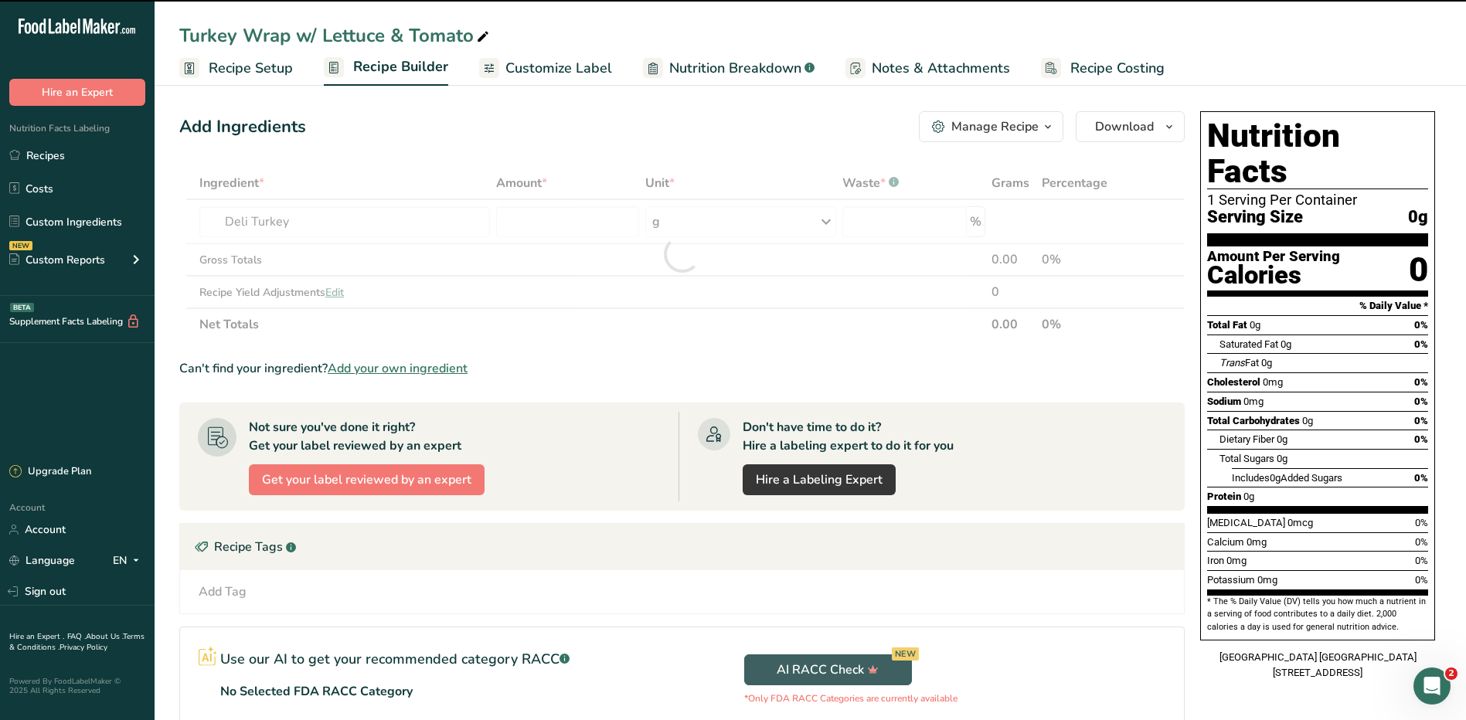
type input "0"
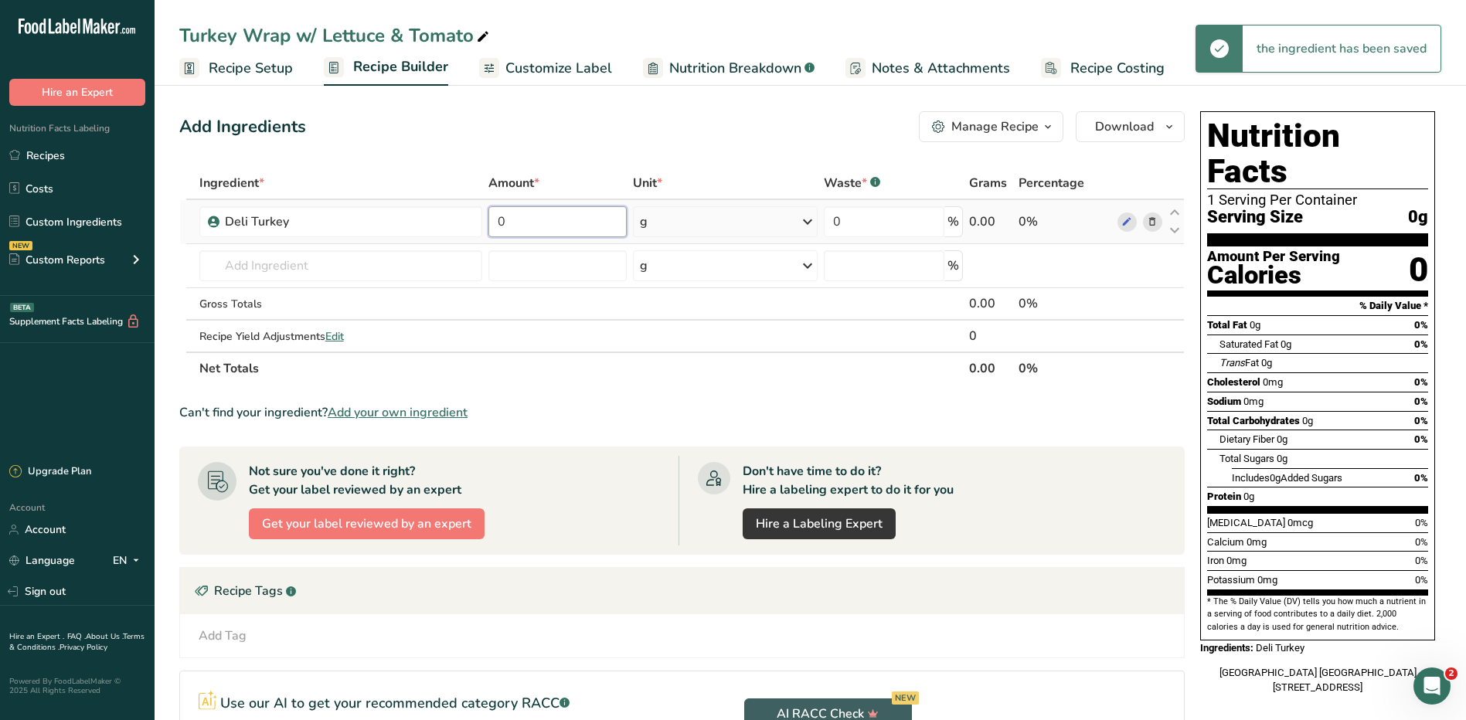
click at [543, 233] on input "0" at bounding box center [557, 221] width 138 height 31
type input "2"
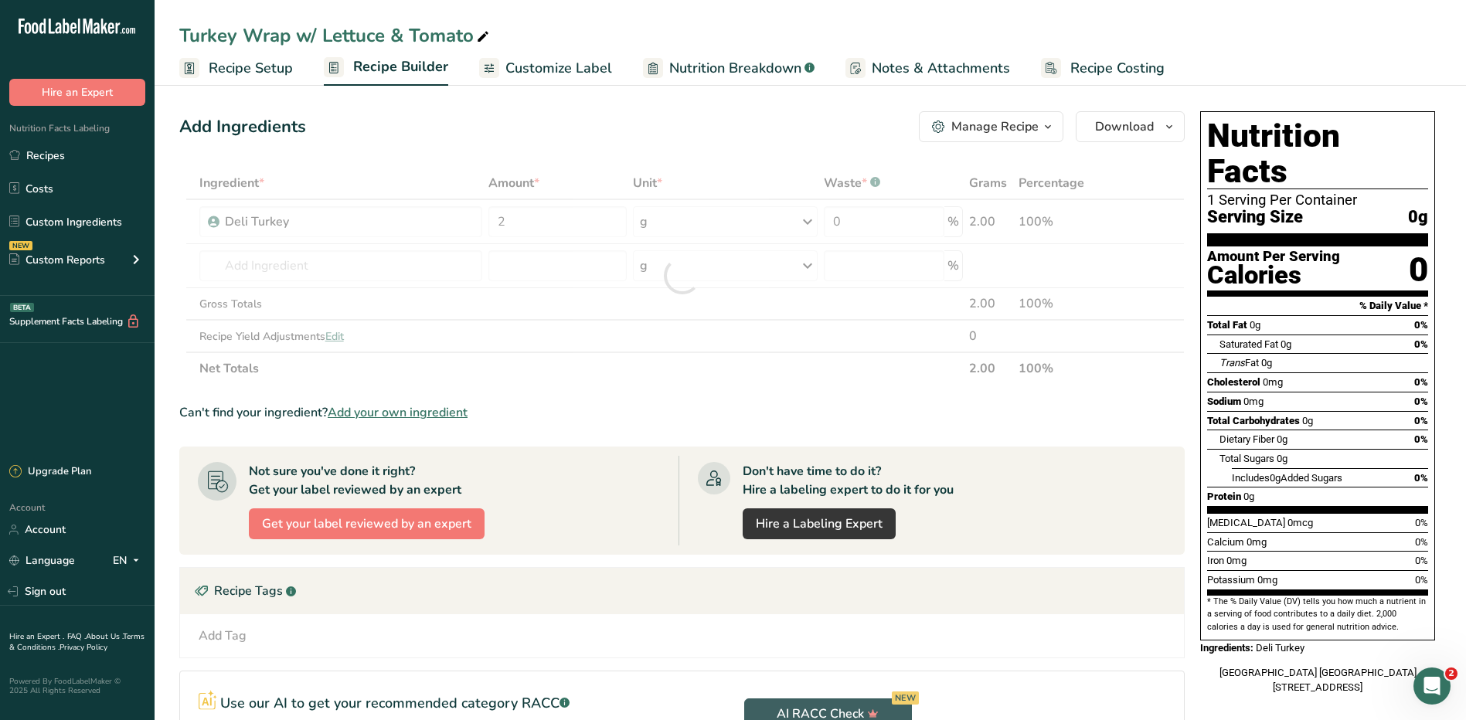
click at [705, 223] on div "Ingredient * Amount * Unit * Waste * .a-a{fill:#347362;}.b-a{fill:#fff;} Grams …" at bounding box center [681, 276] width 1005 height 218
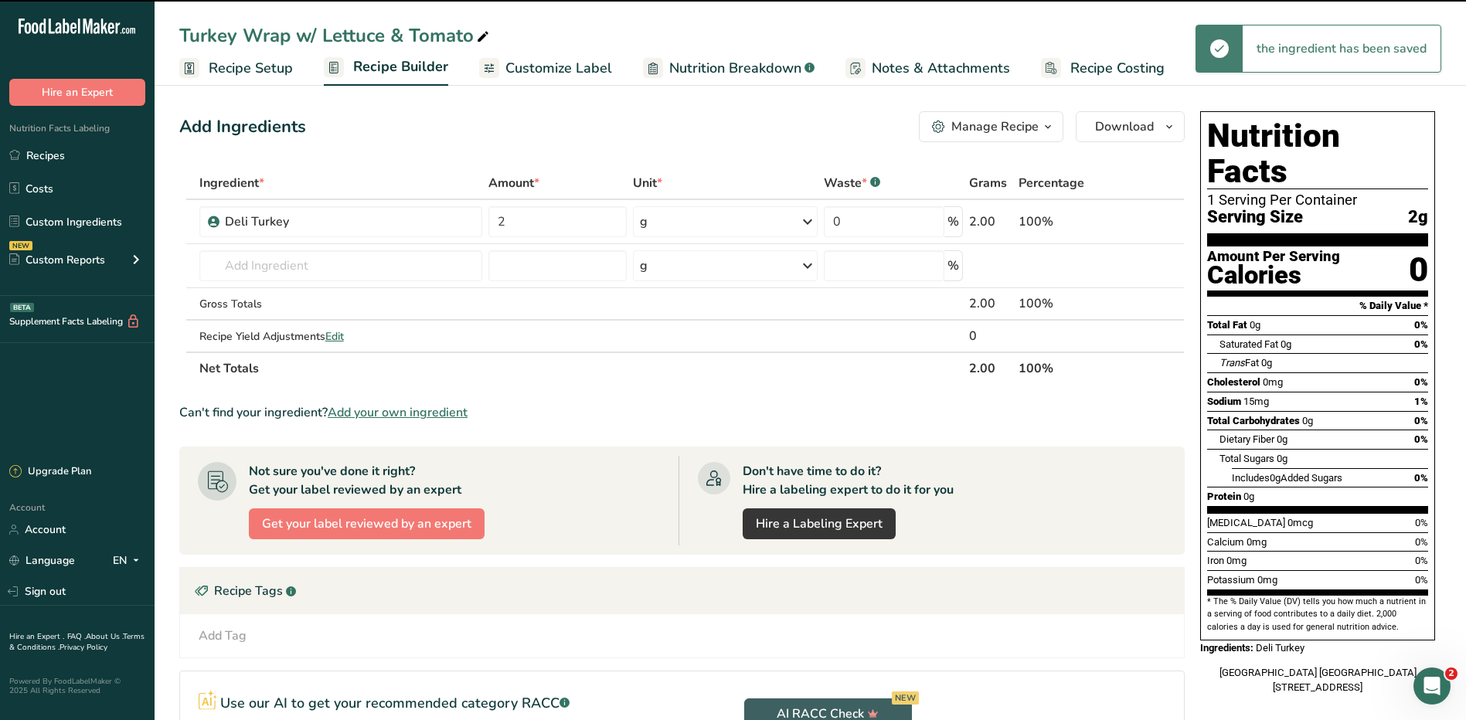
click at [709, 223] on div "g" at bounding box center [725, 221] width 185 height 31
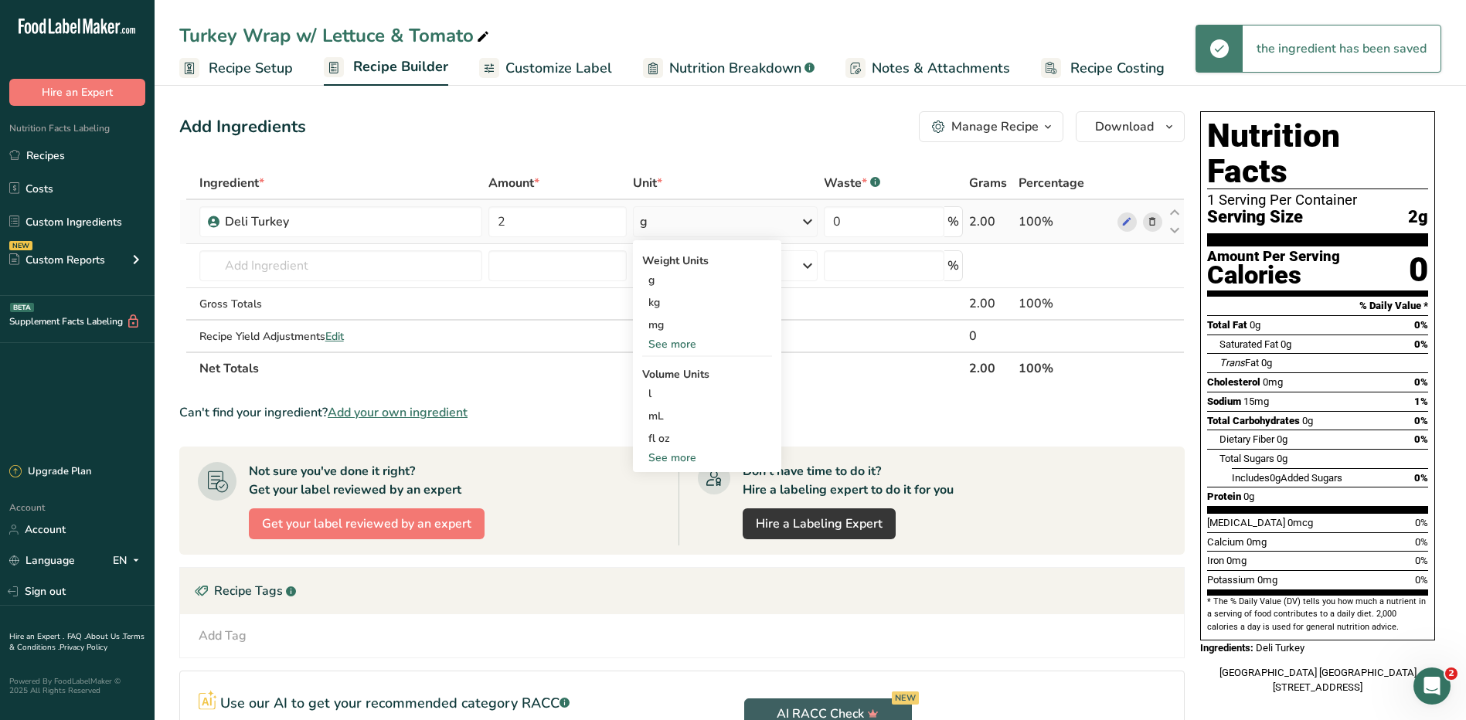
click at [682, 342] on div "See more" at bounding box center [707, 344] width 130 height 16
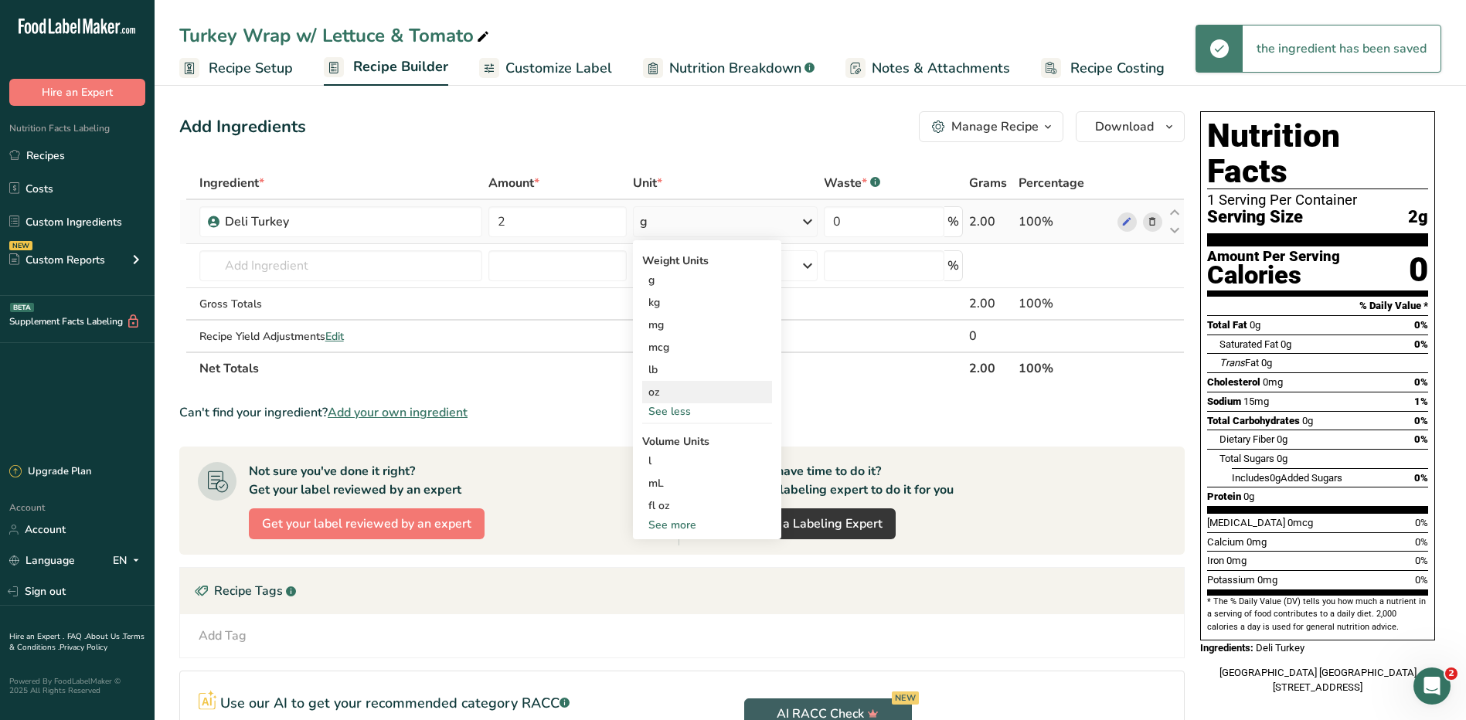
click at [661, 391] on div "oz" at bounding box center [707, 392] width 130 height 22
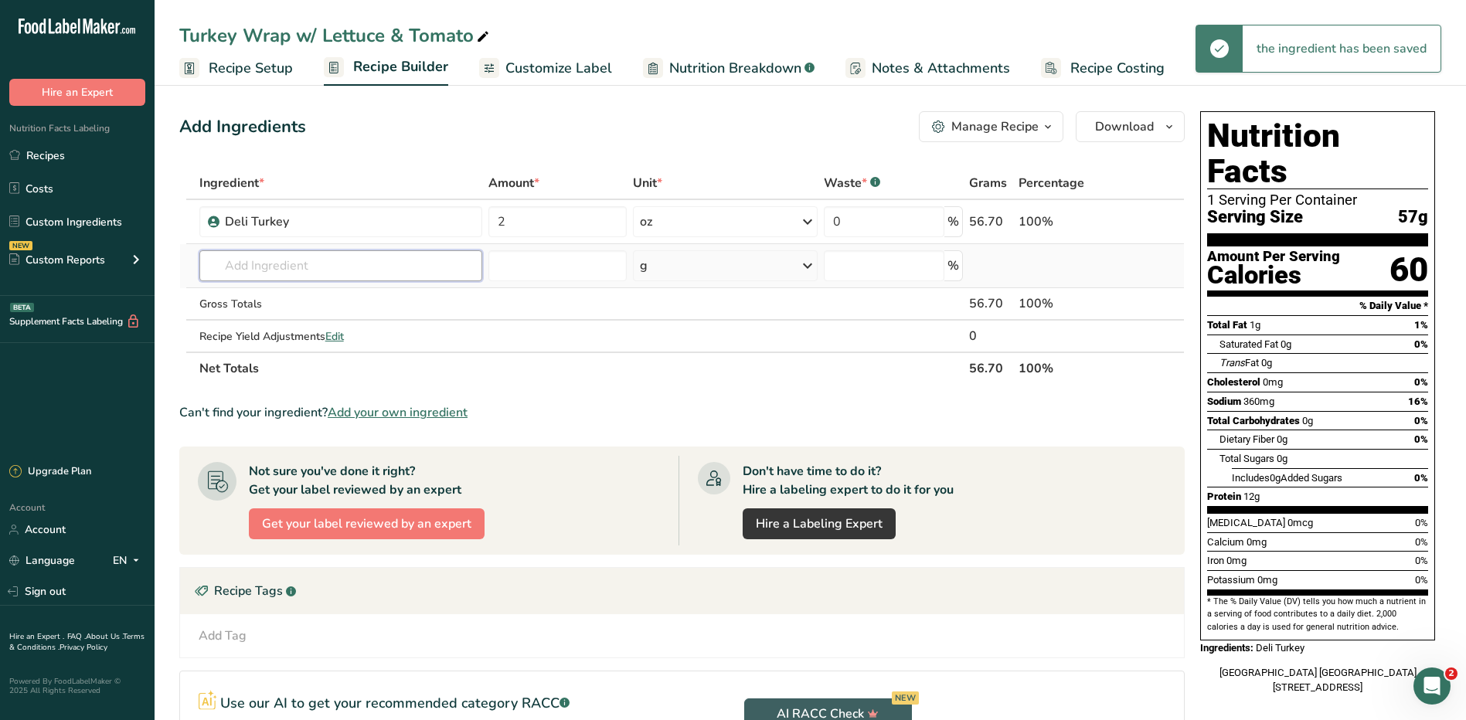
click at [232, 263] on input "text" at bounding box center [340, 265] width 283 height 31
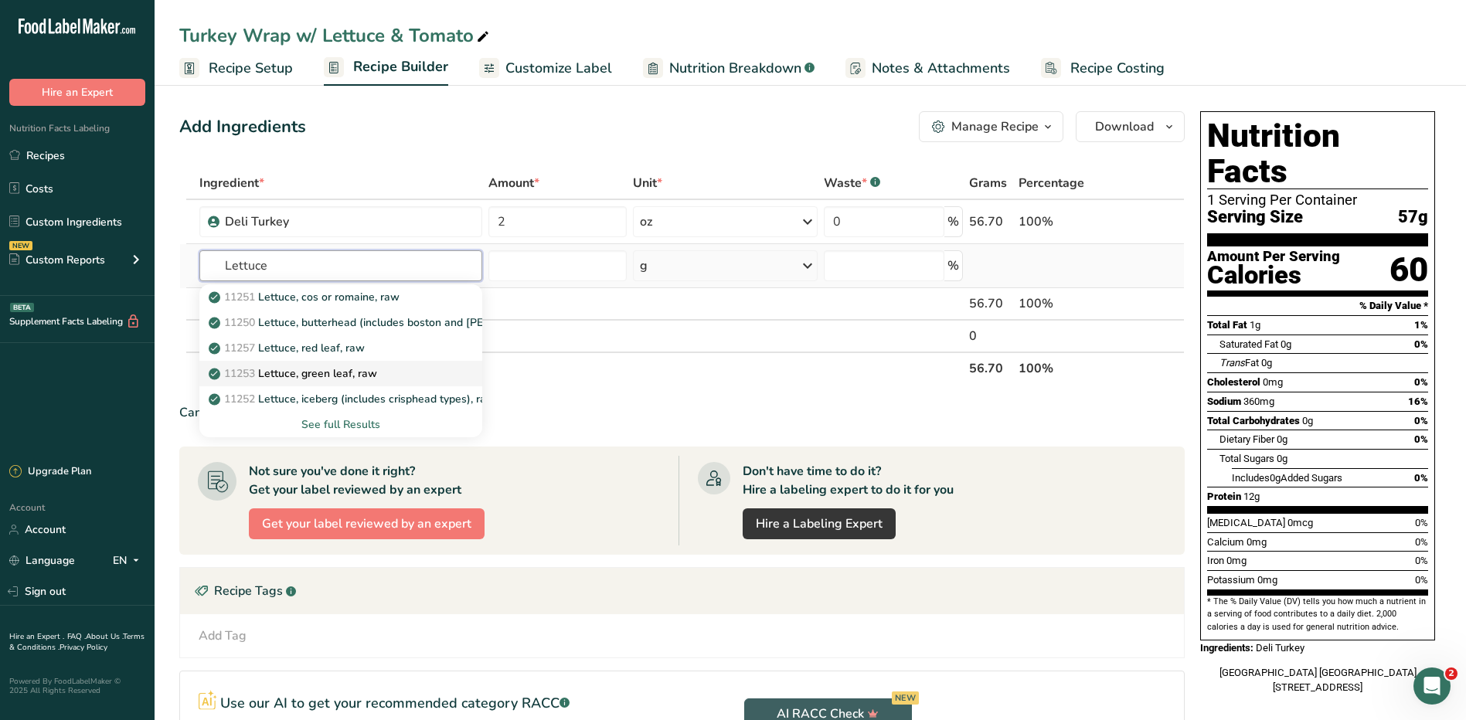
type input "Lettuce"
click at [319, 372] on p "11253 Lettuce, green leaf, raw" at bounding box center [294, 373] width 165 height 16
type input "Lettuce, green leaf, raw"
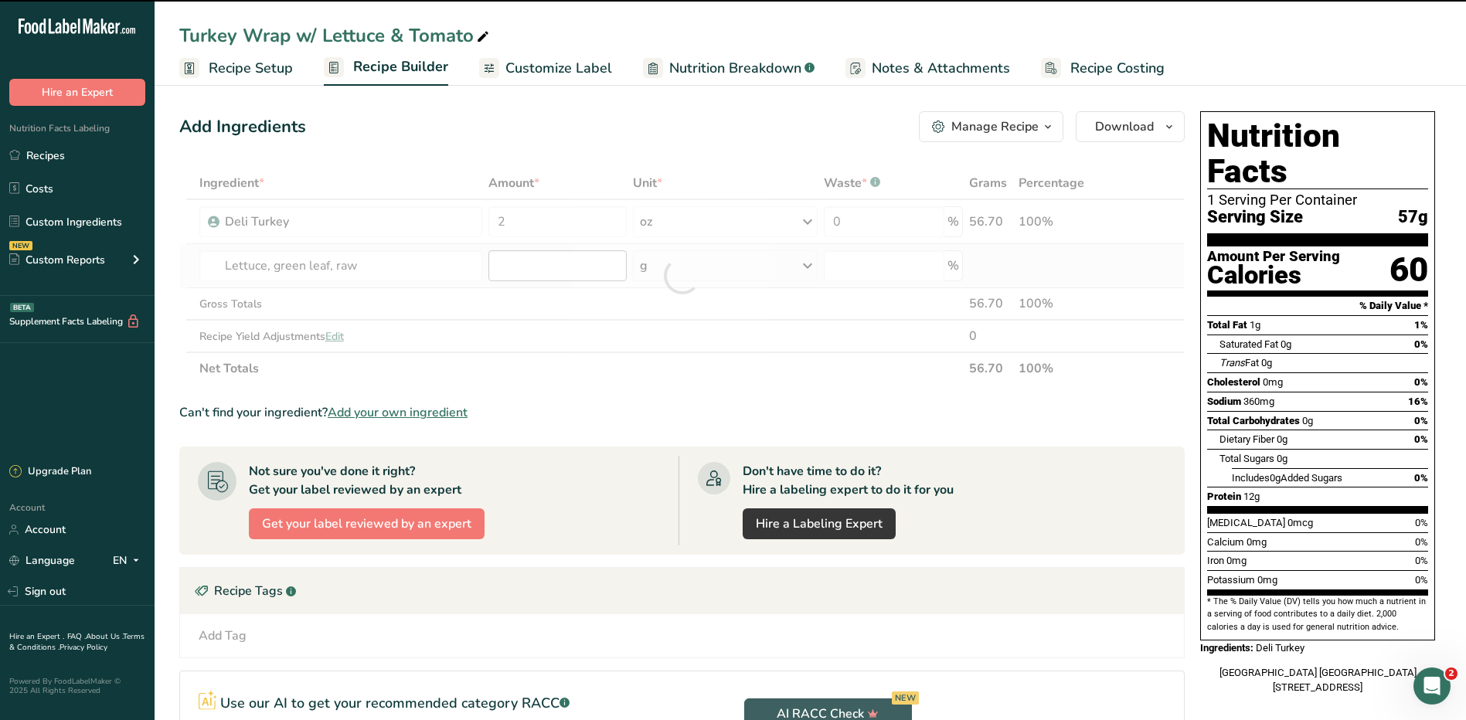
type input "0"
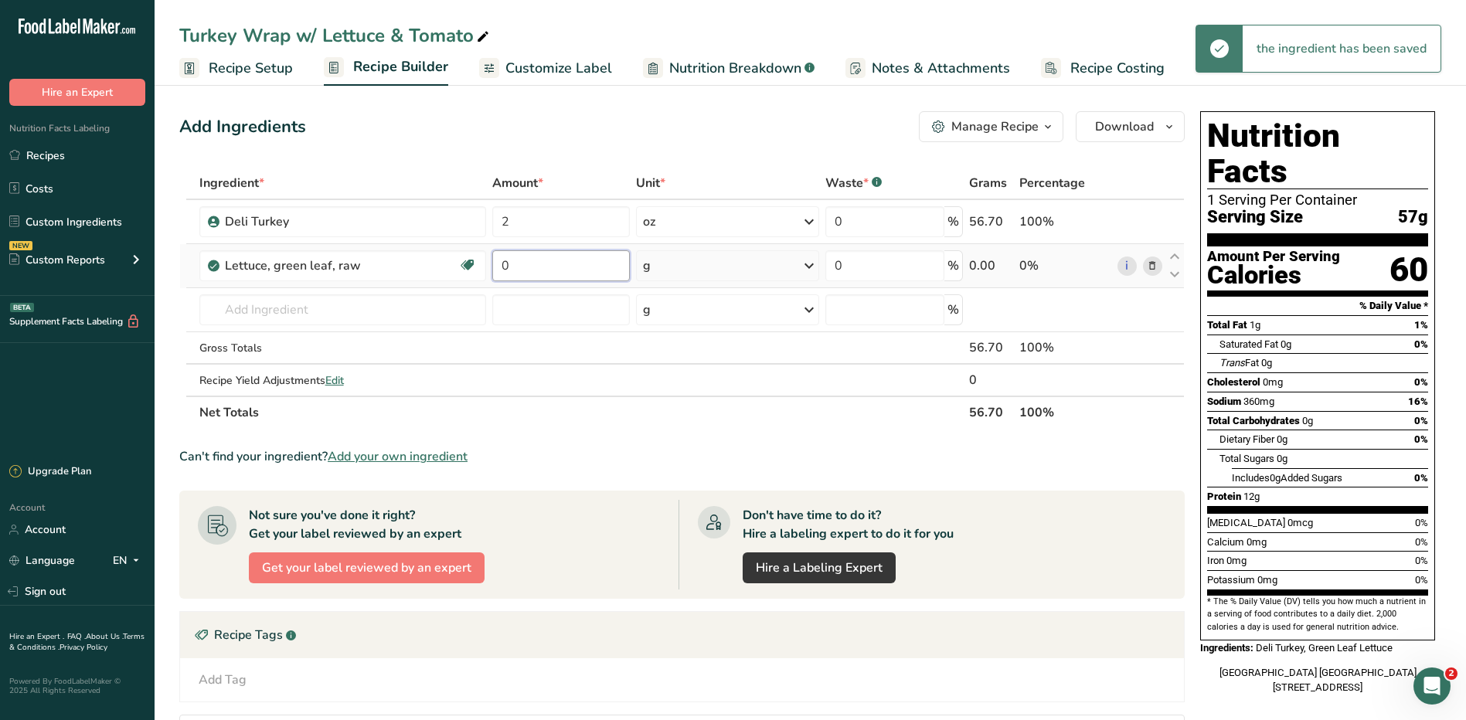
click at [521, 273] on input "0" at bounding box center [561, 265] width 138 height 31
click at [260, 311] on div "Ingredient * Amount * Unit * Waste * .a-a{fill:#347362;}.b-a{fill:#fff;} Grams …" at bounding box center [681, 298] width 1005 height 262
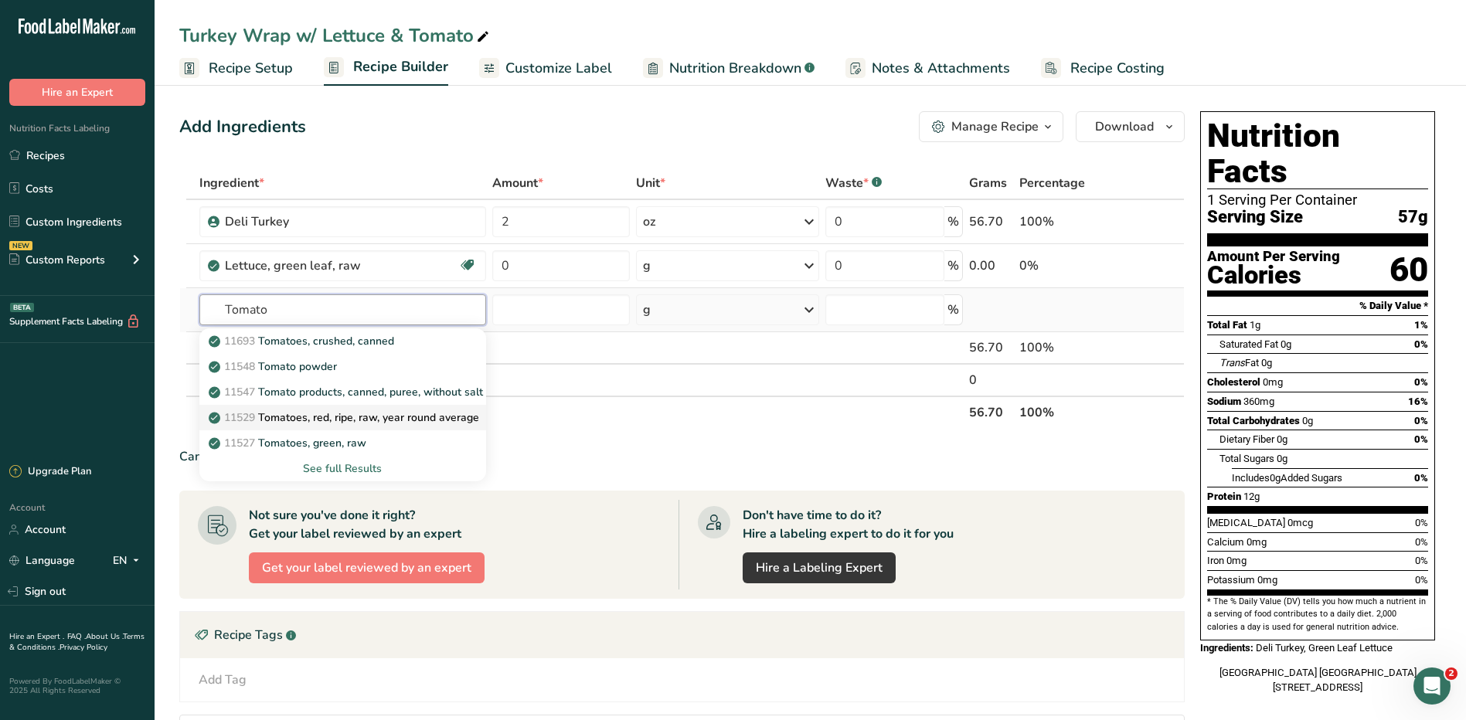
type input "Tomato"
click at [436, 418] on p "11529 Tomatoes, red, ripe, raw, year round average" at bounding box center [345, 418] width 267 height 16
type input "Tomatoes, red, ripe, raw, year round average"
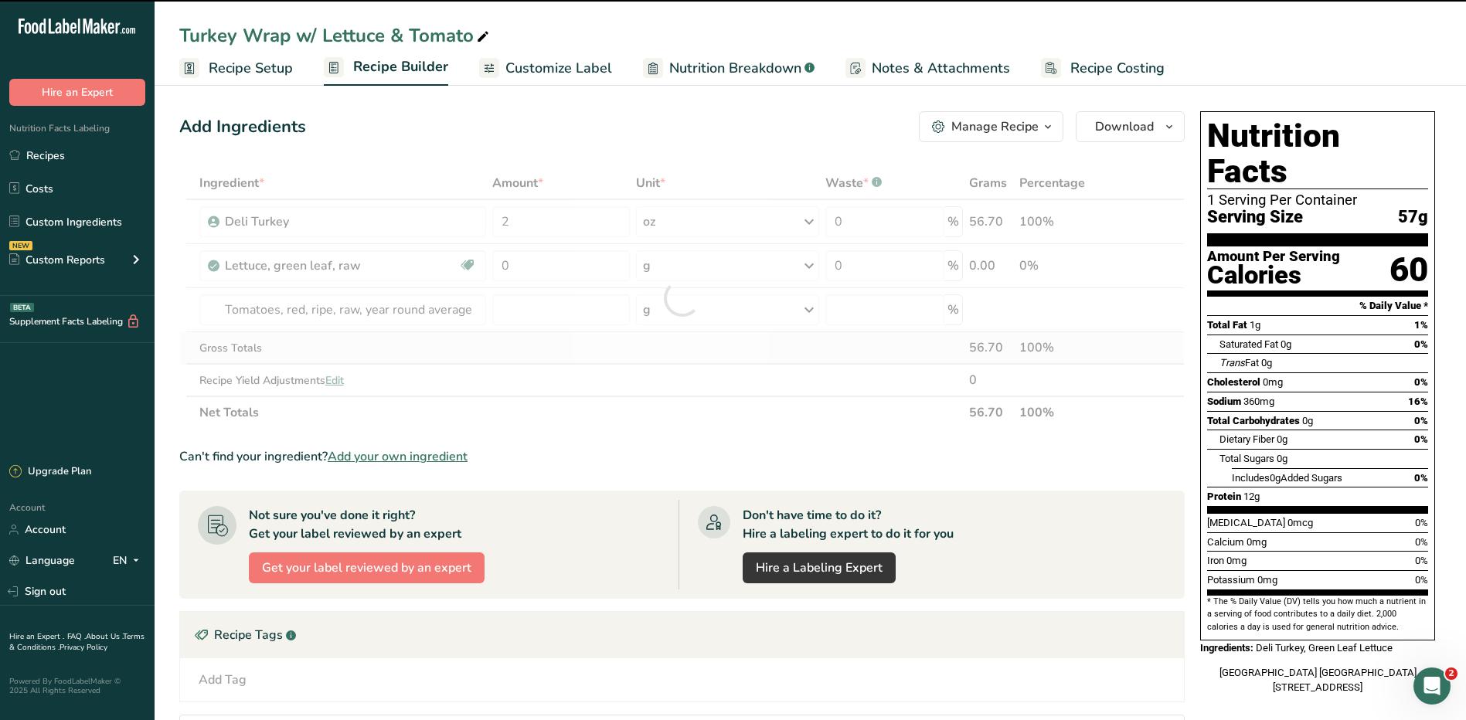
type input "0"
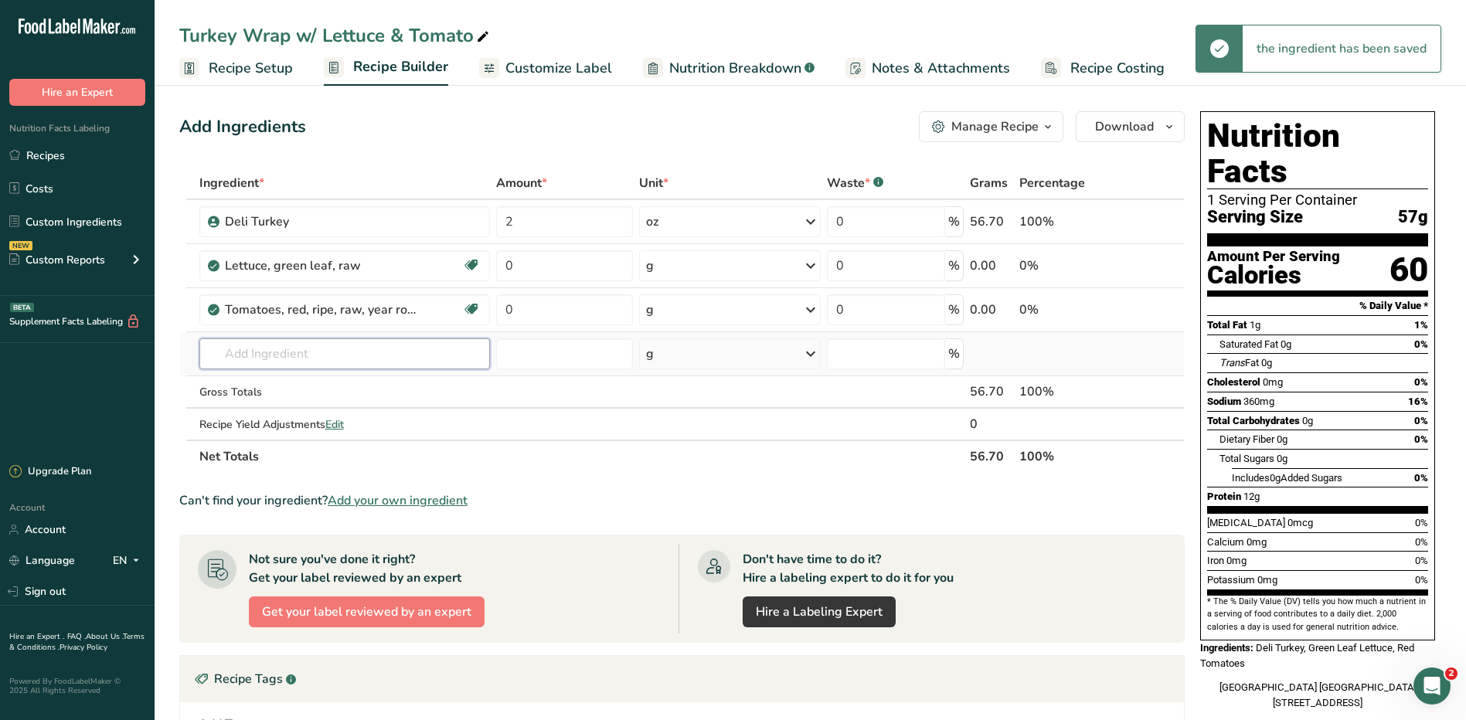
click at [285, 355] on input "text" at bounding box center [344, 353] width 291 height 31
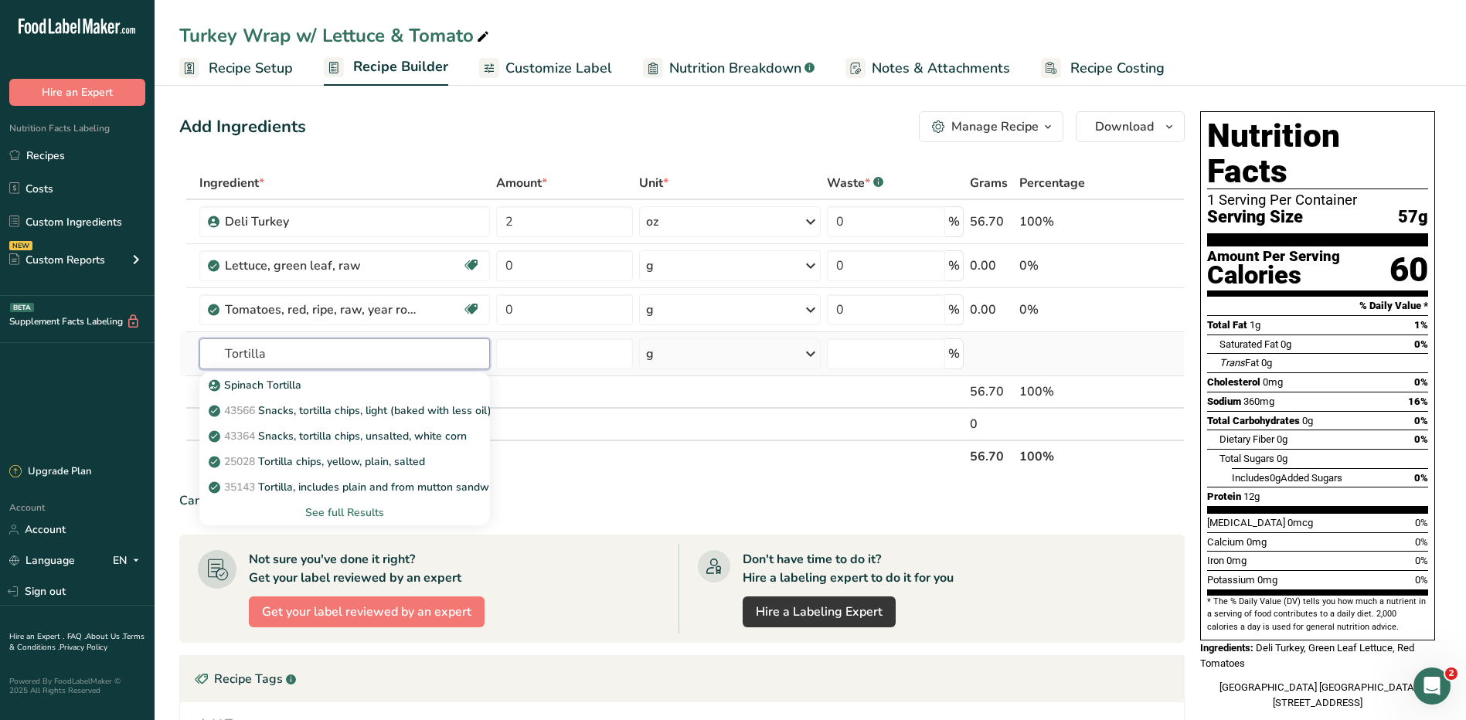
type input "Tortilla"
click at [367, 507] on div "See full Results" at bounding box center [345, 513] width 266 height 16
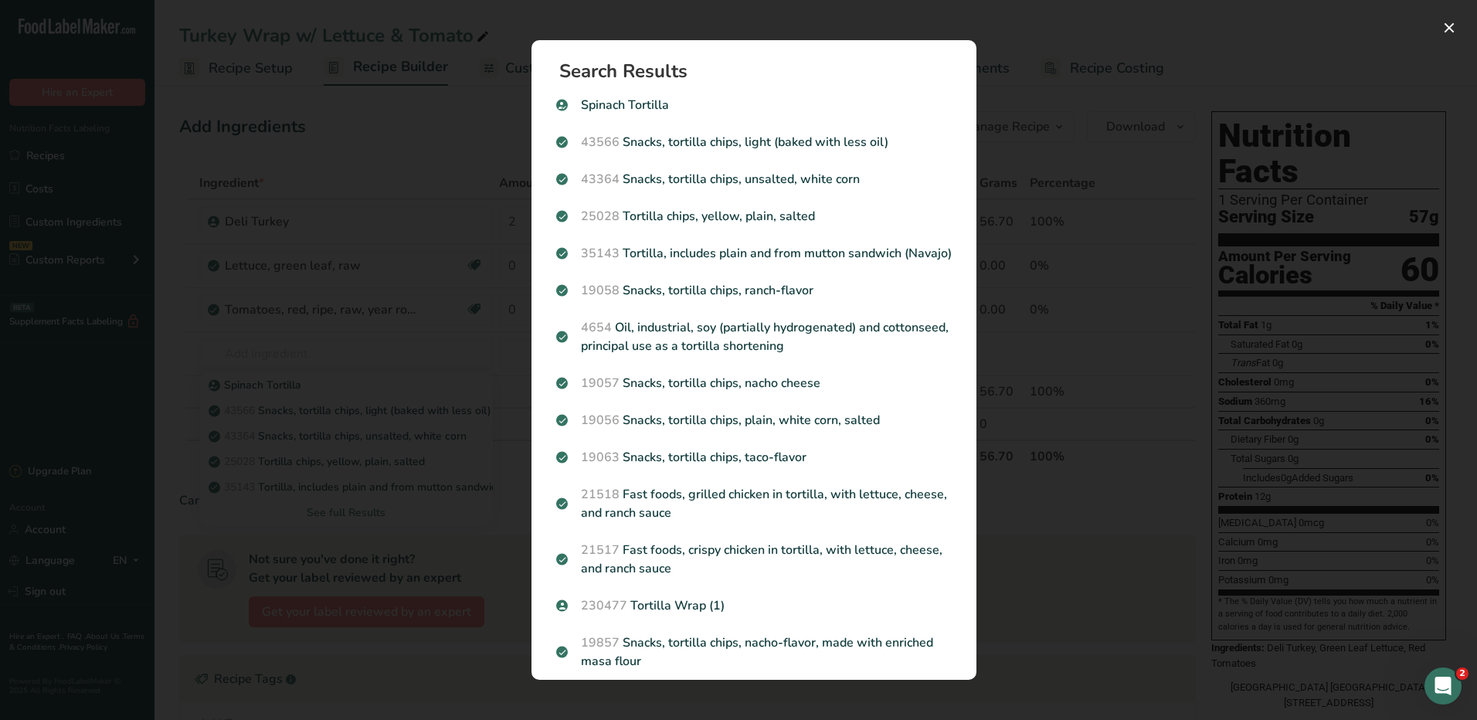
click at [665, 615] on p "230477 Tortilla Wrap (1)" at bounding box center [754, 606] width 396 height 19
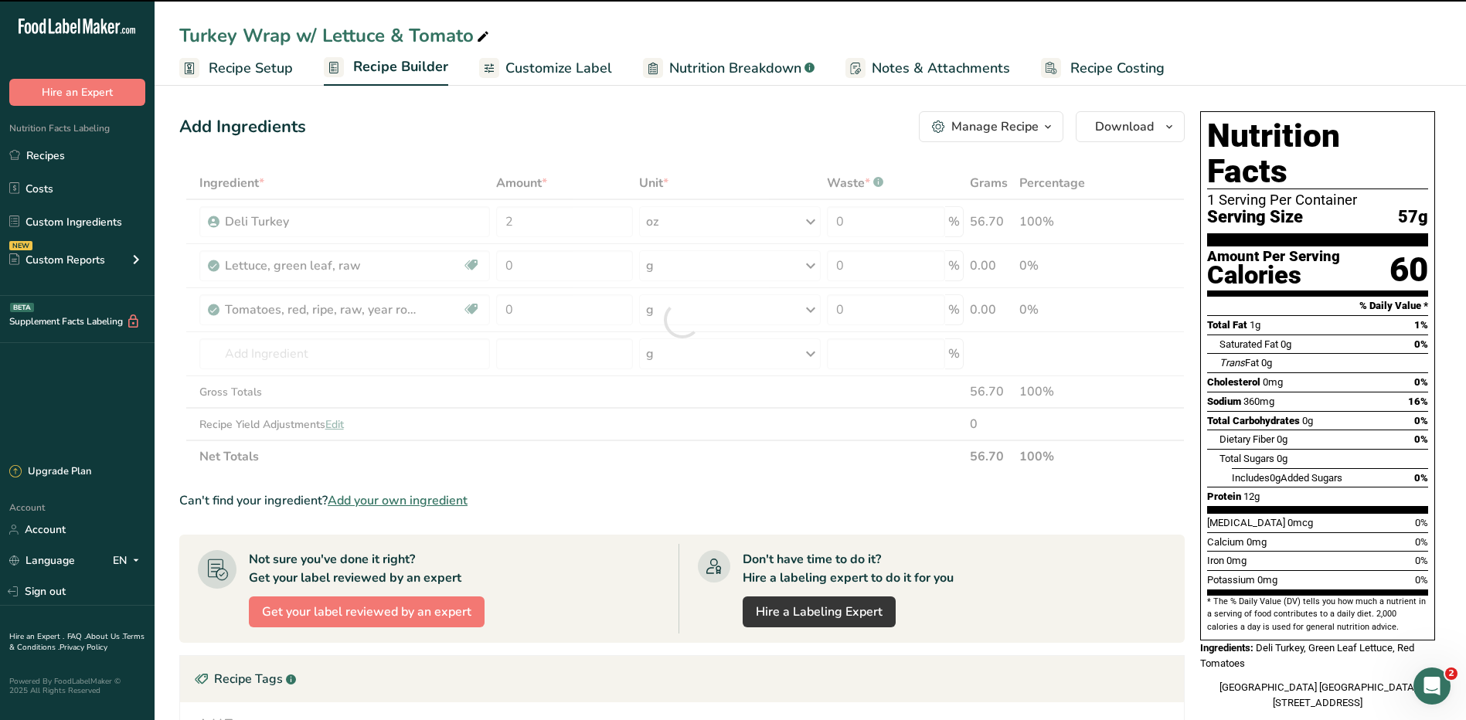
type input "0"
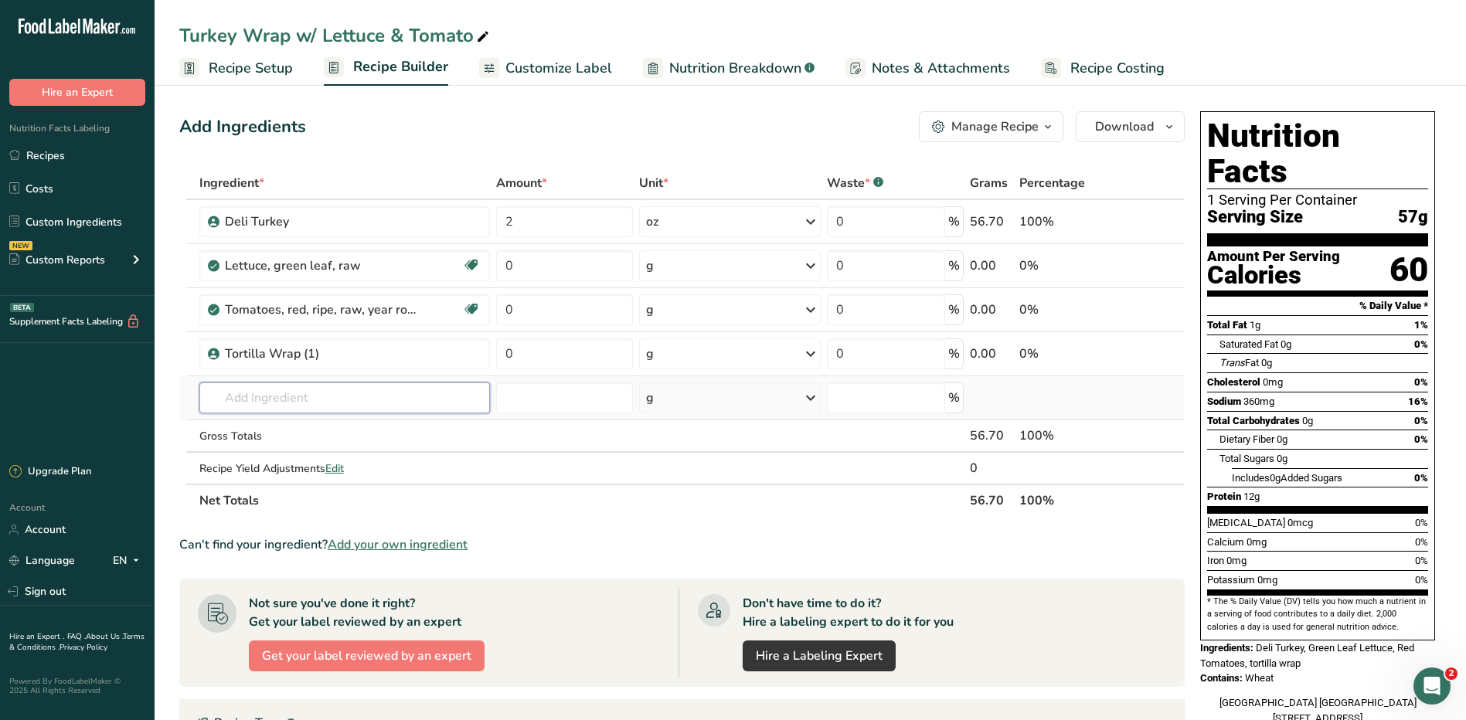
click at [280, 390] on input "text" at bounding box center [344, 397] width 291 height 31
click at [1175, 342] on icon at bounding box center [1174, 345] width 19 height 12
click at [1175, 298] on icon at bounding box center [1174, 301] width 19 height 12
click at [1172, 252] on icon at bounding box center [1174, 257] width 19 height 12
type input "0"
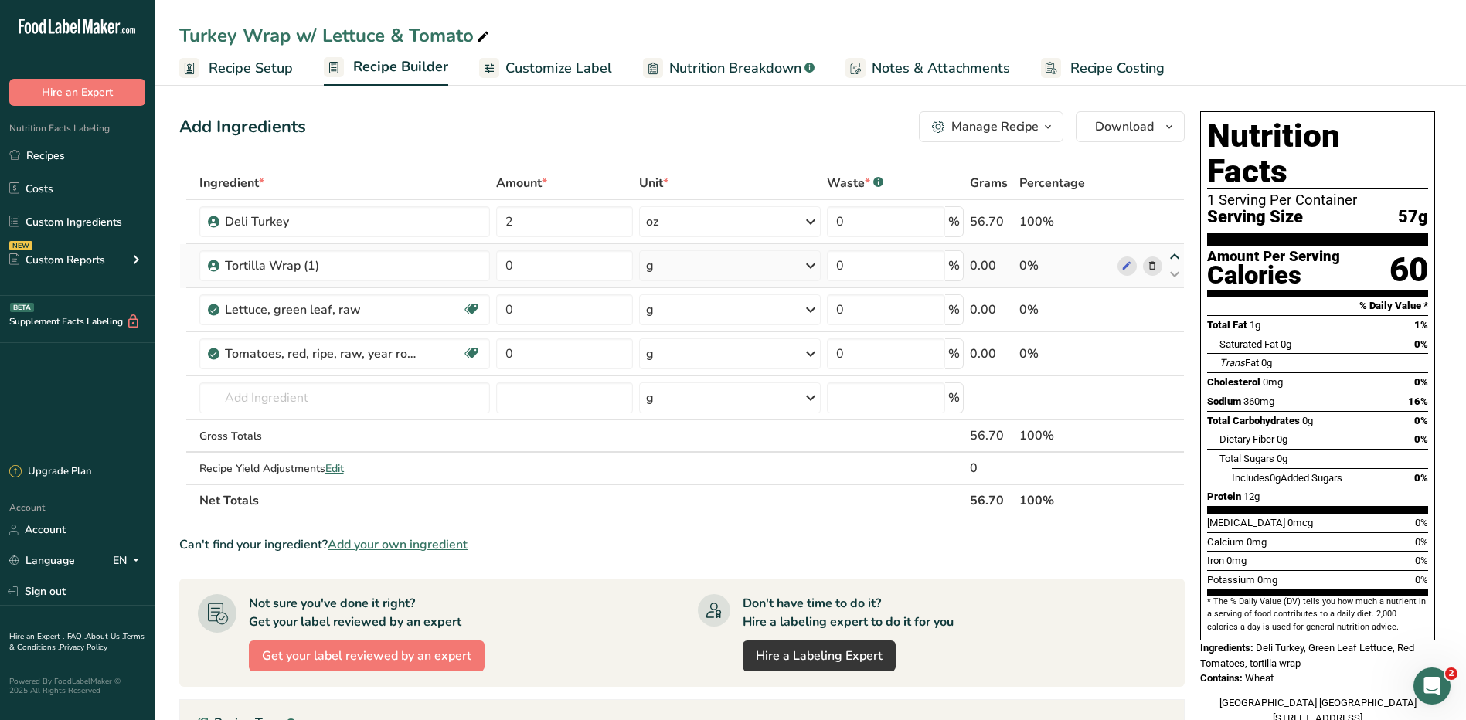
type input "2"
click at [256, 395] on input "text" at bounding box center [344, 397] width 291 height 31
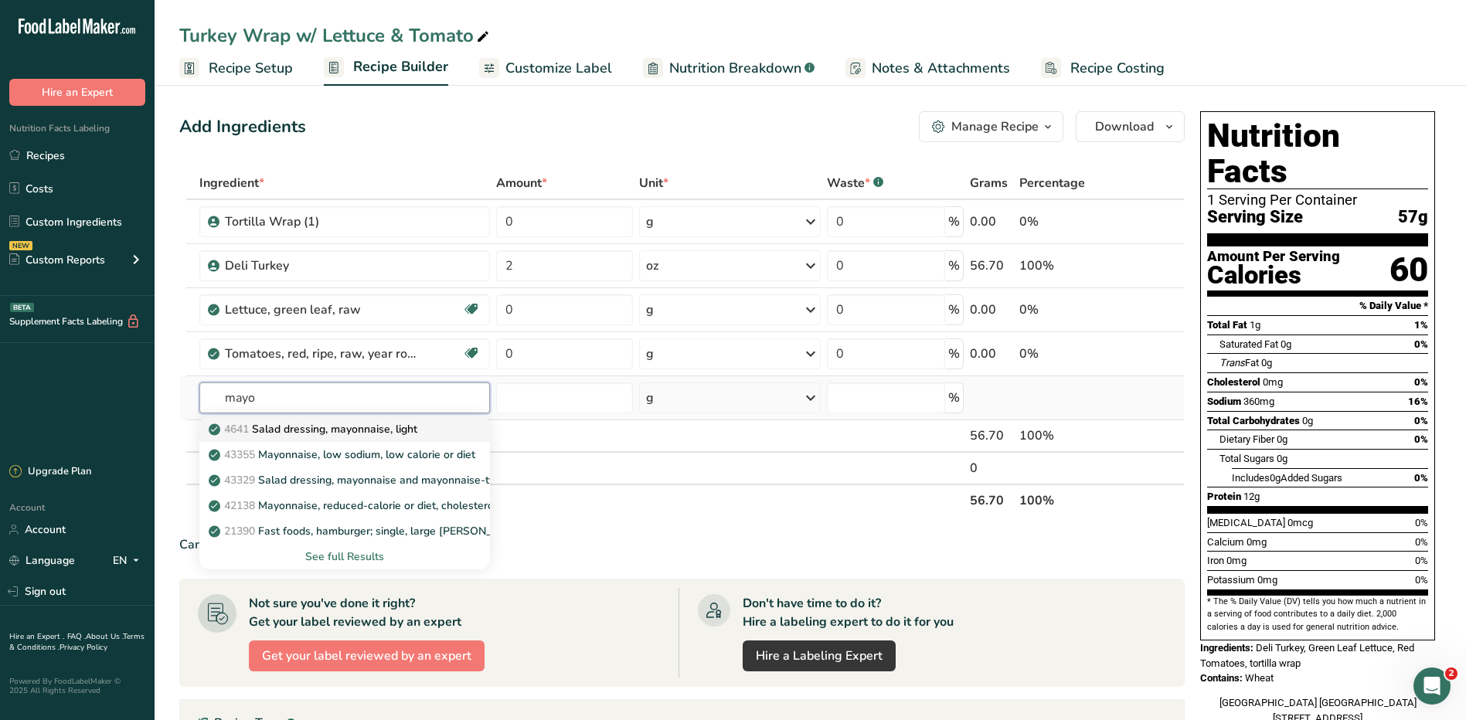
type input "mayo"
click at [458, 427] on link "4641 Salad dressing, mayonnaise, light" at bounding box center [344, 428] width 291 height 25
type input "Salad dressing, mayonnaise, light"
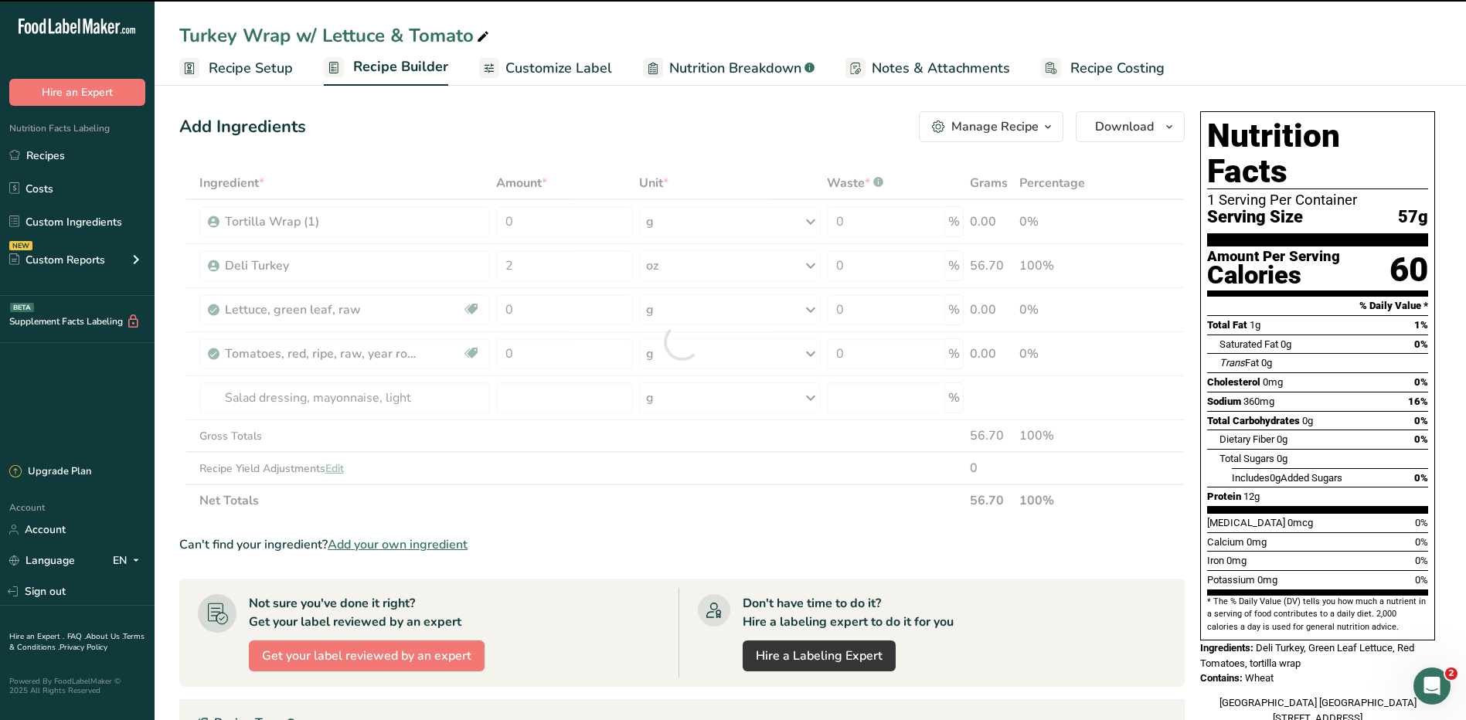
type input "0"
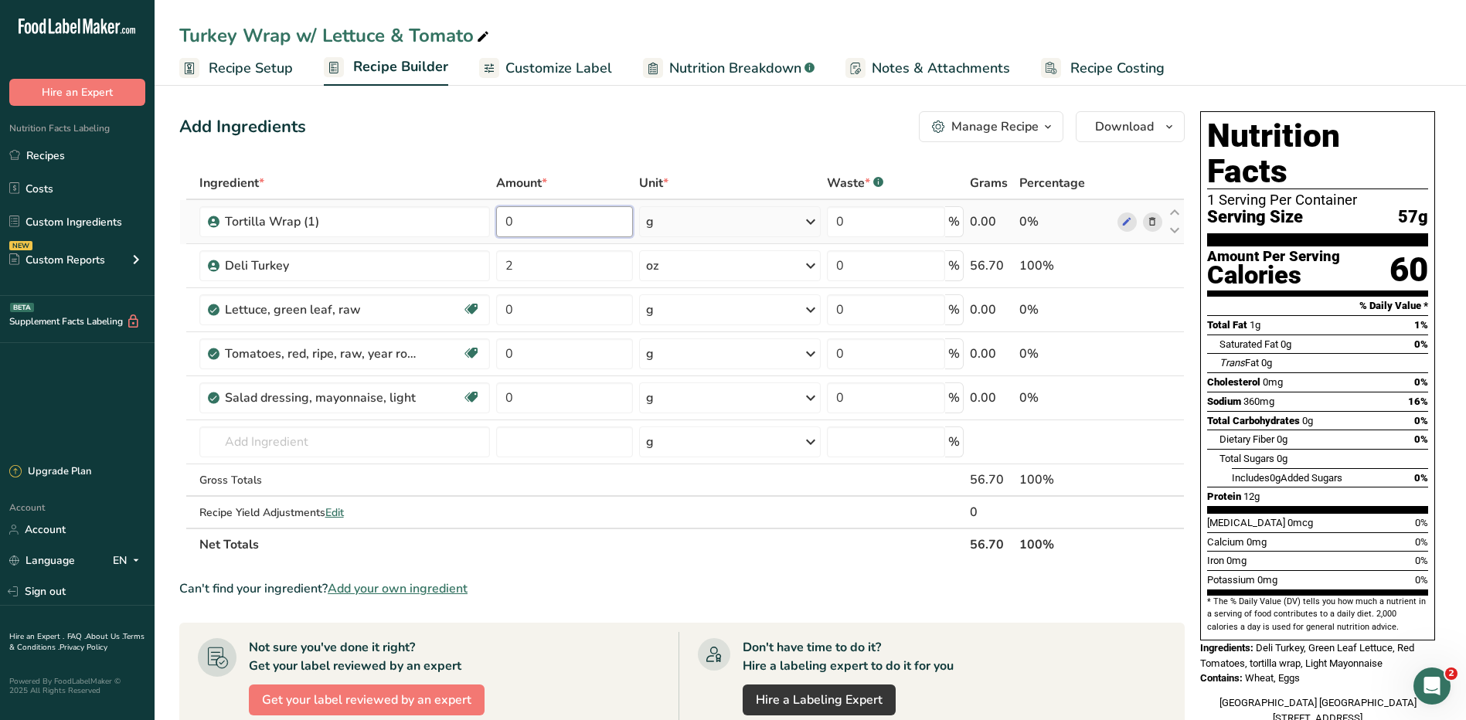
click at [571, 216] on input "0" at bounding box center [564, 221] width 137 height 31
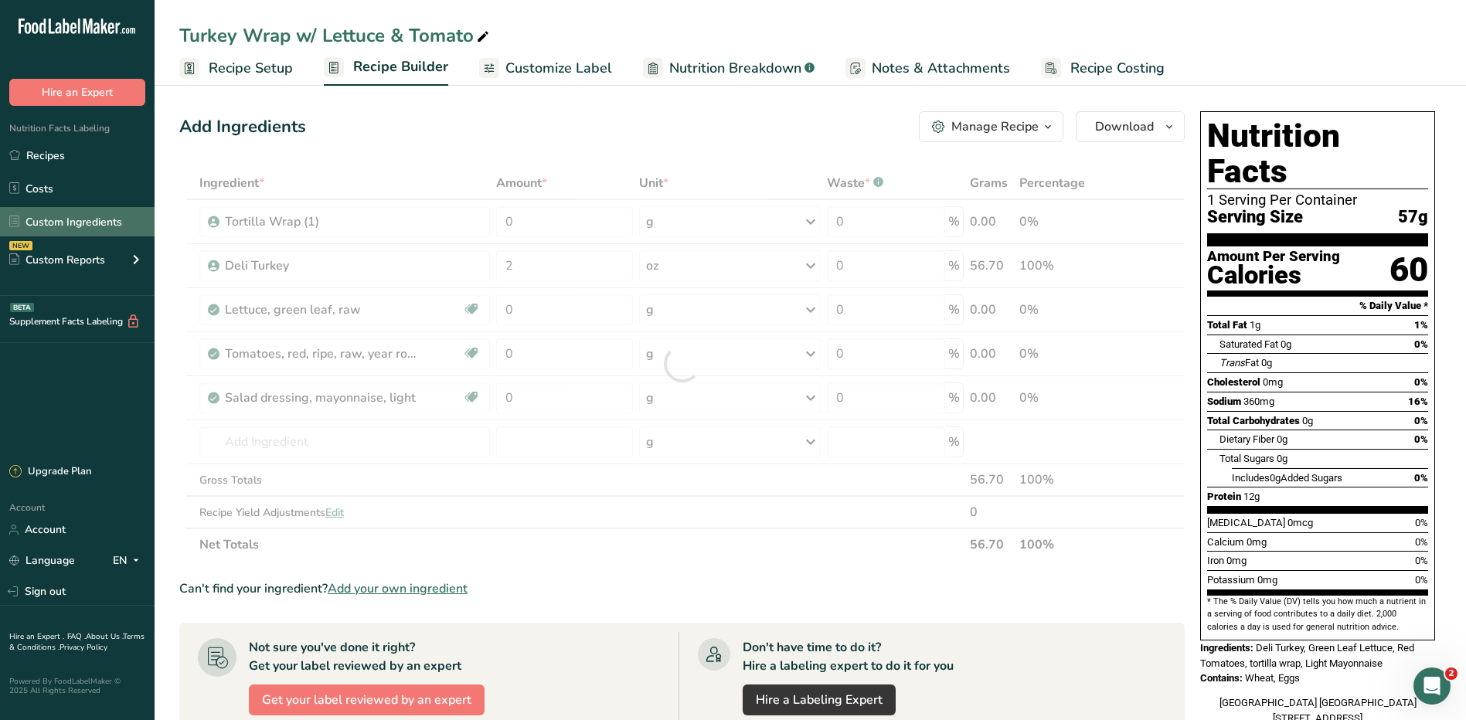
click at [83, 226] on link "Custom Ingredients" at bounding box center [77, 221] width 155 height 29
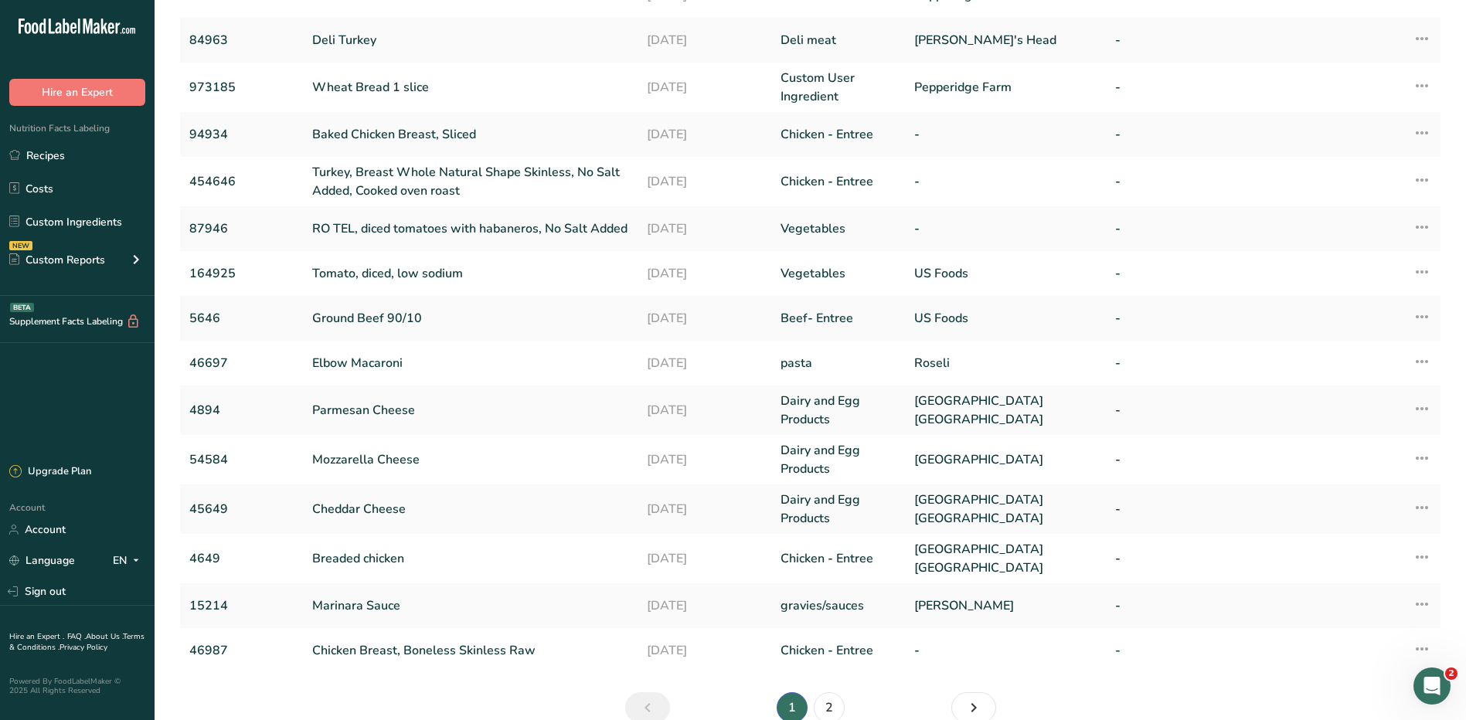
scroll to position [243, 0]
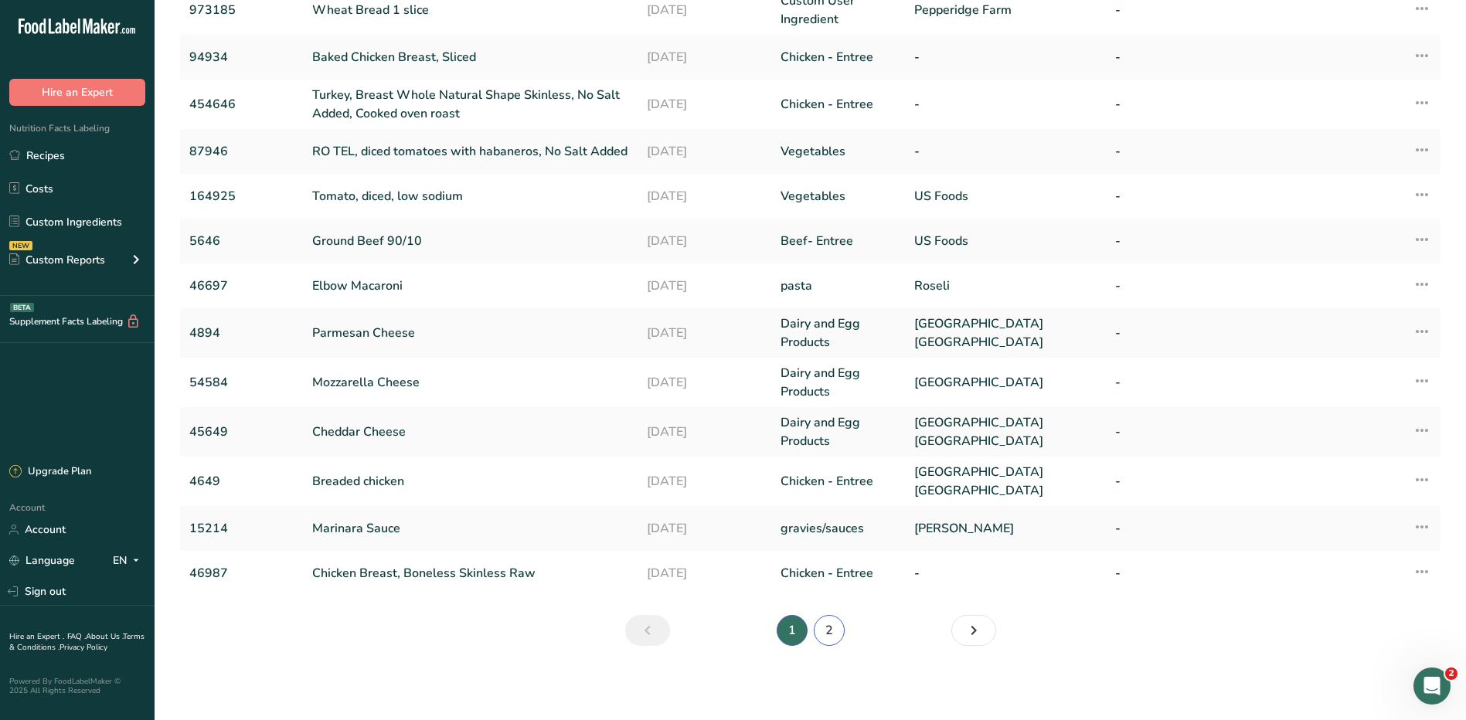
click at [827, 640] on link "2" at bounding box center [829, 630] width 31 height 31
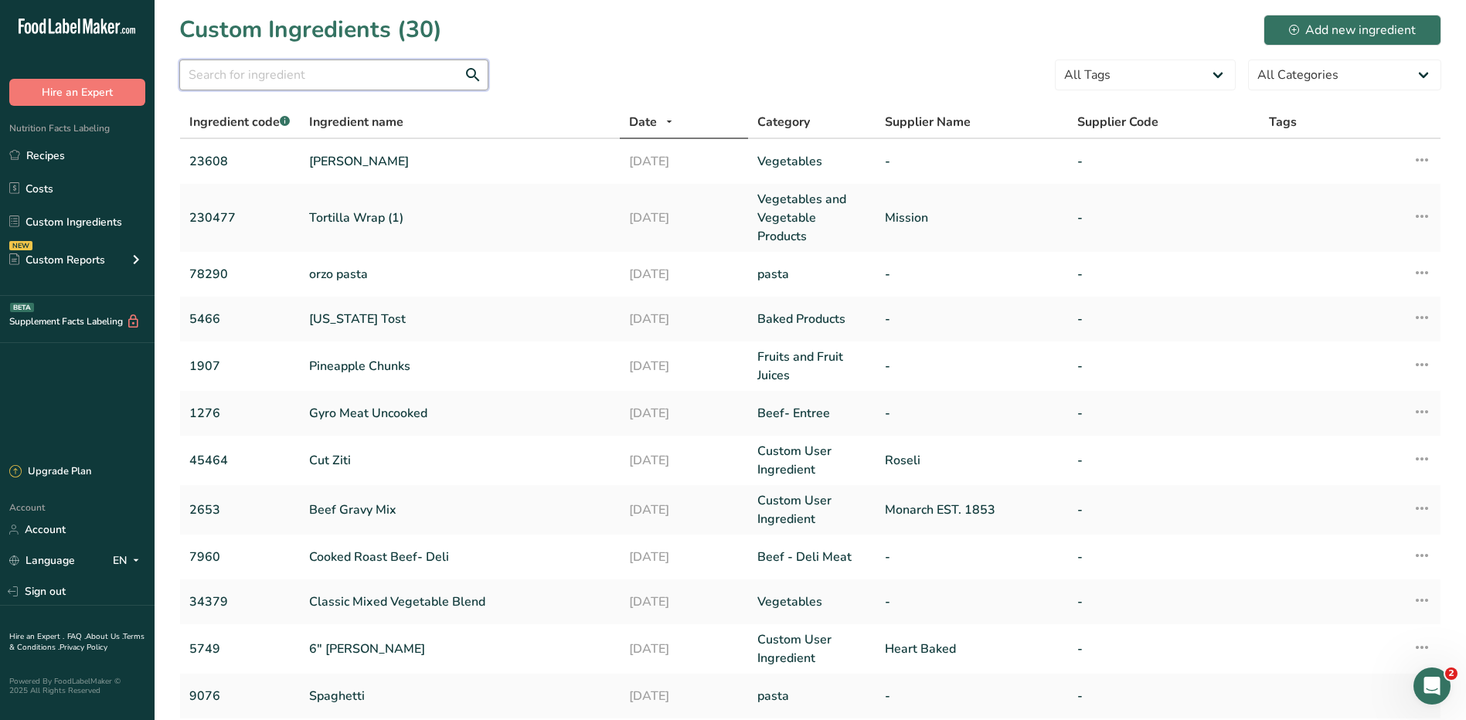
click at [246, 83] on input "text" at bounding box center [333, 74] width 309 height 31
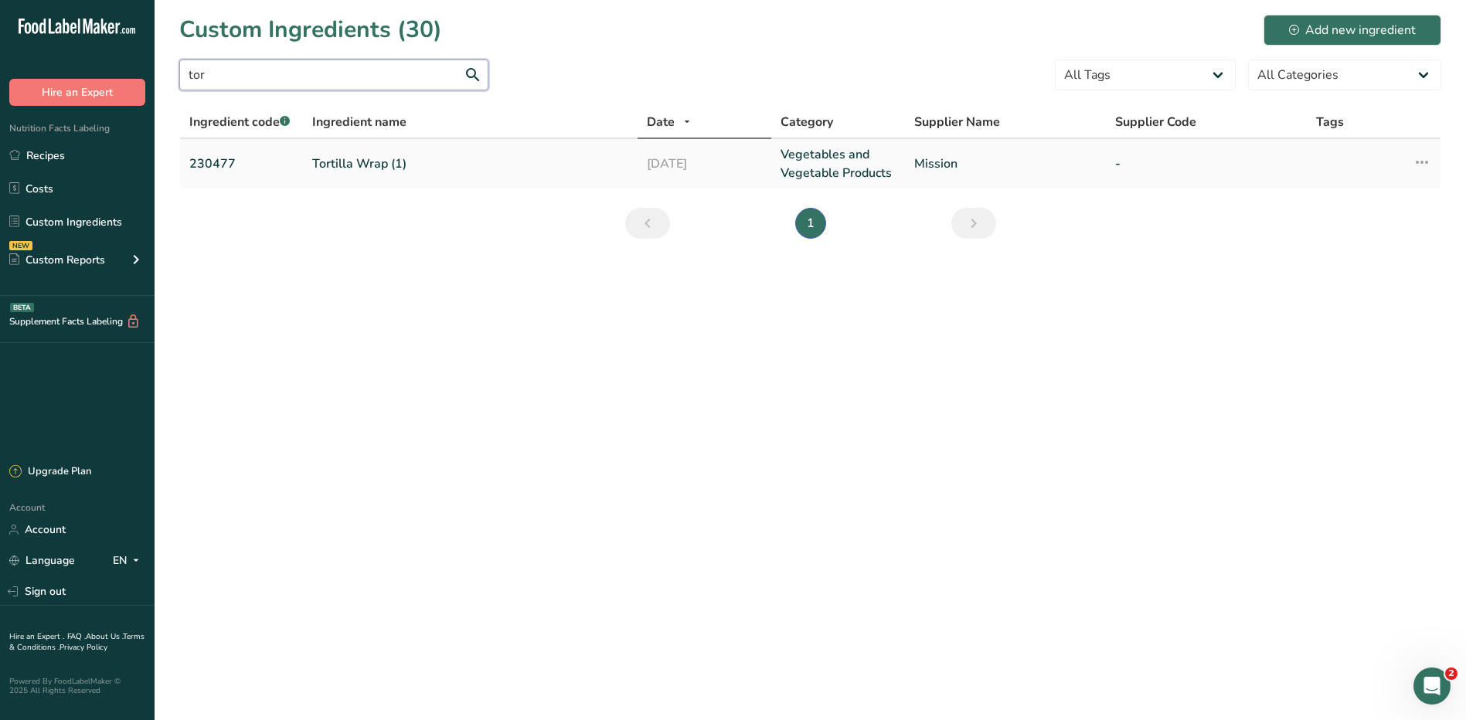
type input "tor"
click at [184, 160] on td "230477" at bounding box center [241, 163] width 123 height 49
drag, startPoint x: 188, startPoint y: 160, endPoint x: 234, endPoint y: 168, distance: 47.0
click at [234, 168] on td "230477" at bounding box center [241, 163] width 123 height 49
drag, startPoint x: 234, startPoint y: 168, endPoint x: 223, endPoint y: 167, distance: 11.6
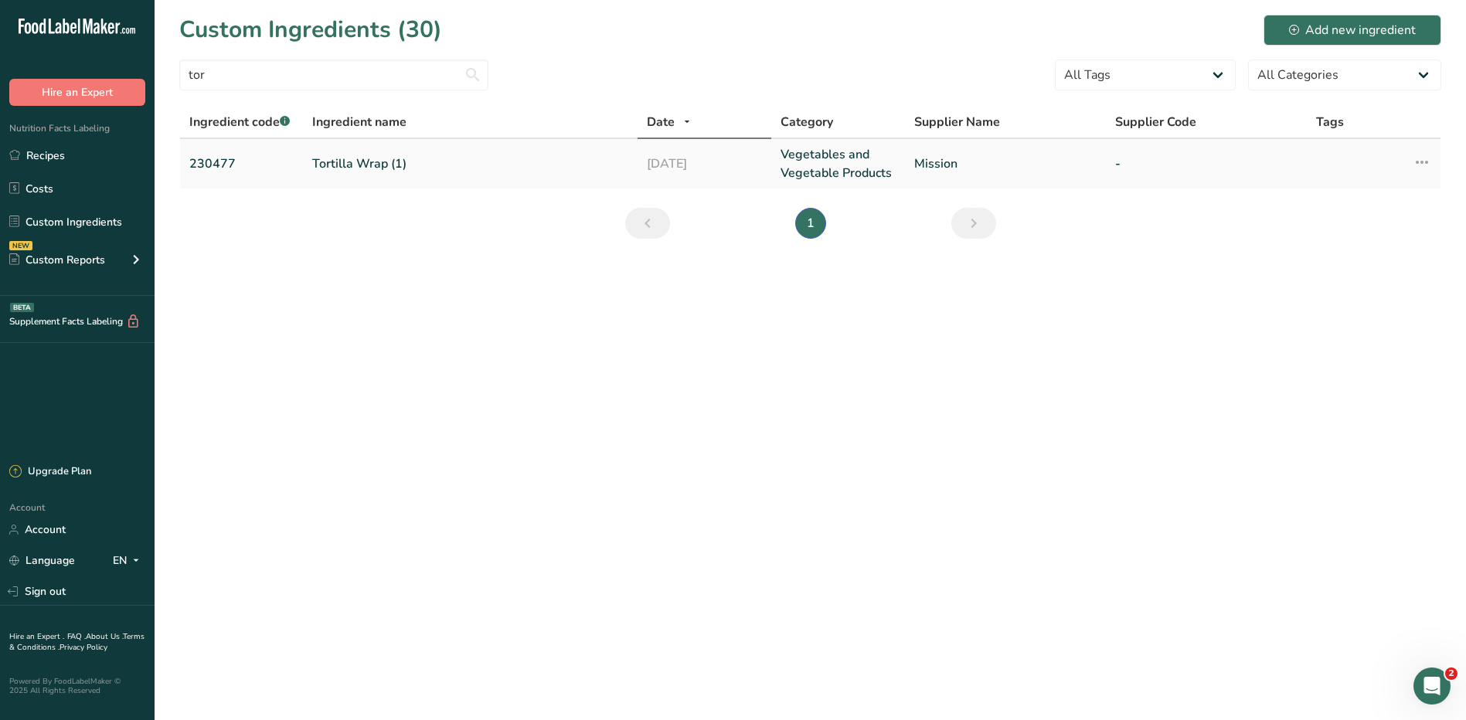
copy link "230477"
click at [63, 160] on link "Recipes" at bounding box center [77, 155] width 155 height 29
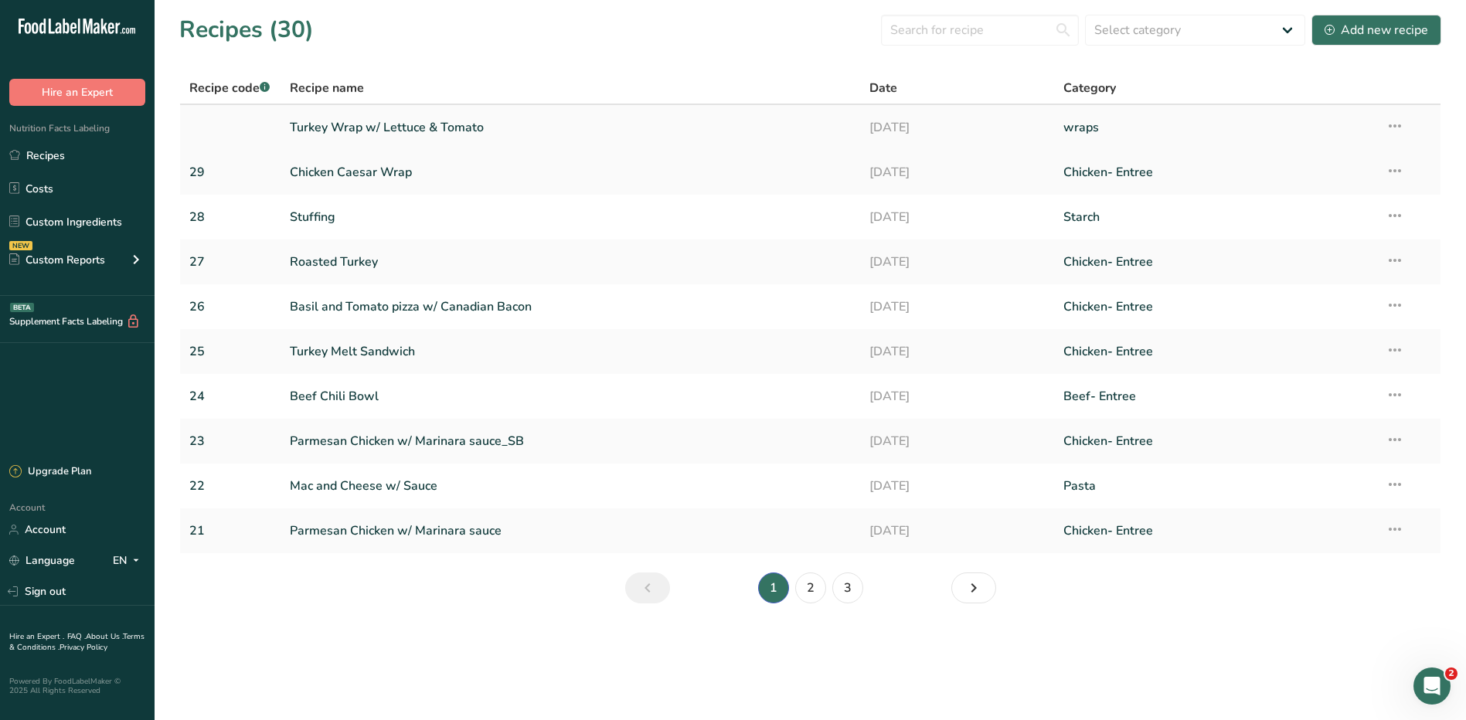
click at [348, 120] on link "Turkey Wrap w/ Lettuce & Tomato" at bounding box center [571, 127] width 562 height 32
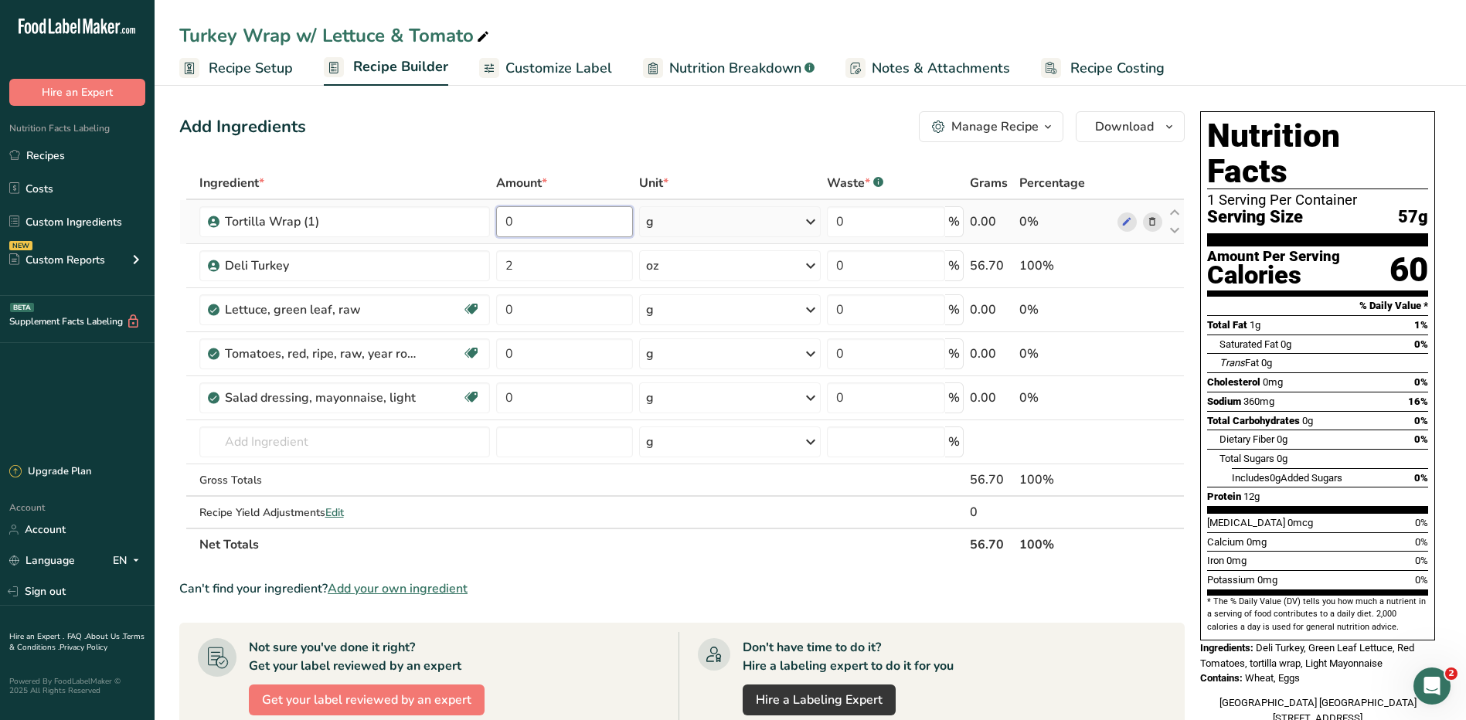
click at [564, 223] on input "0" at bounding box center [564, 221] width 137 height 31
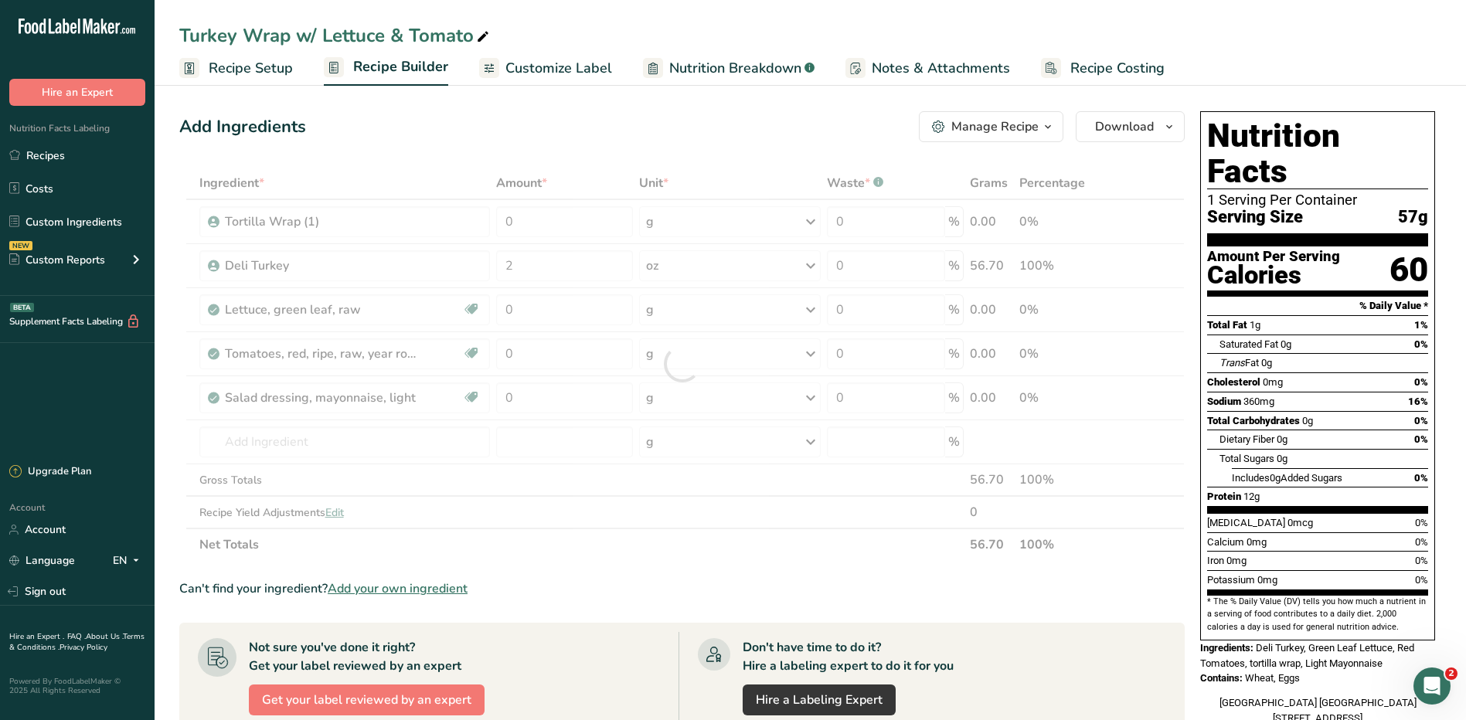
click at [233, 68] on span "Recipe Setup" at bounding box center [251, 68] width 84 height 21
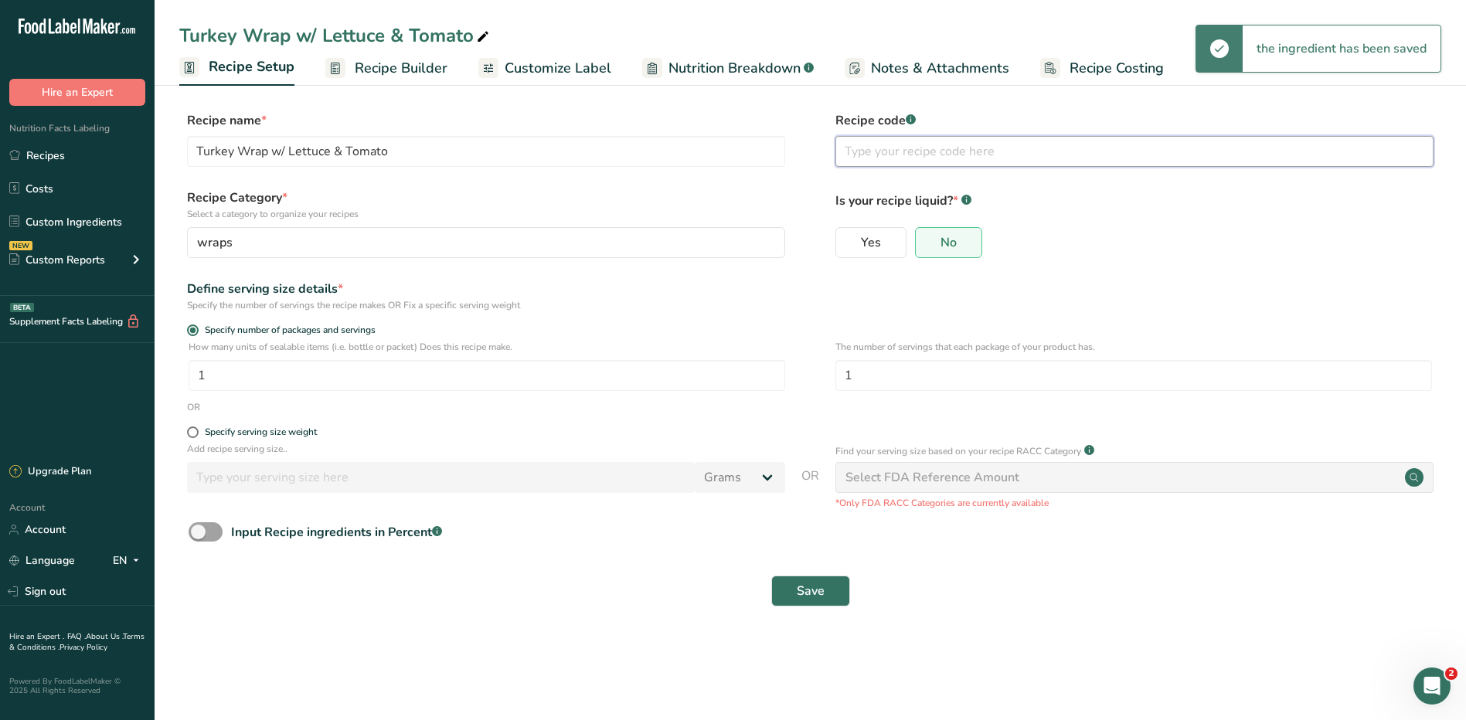
click at [923, 151] on input "text" at bounding box center [1134, 151] width 598 height 31
type input "30"
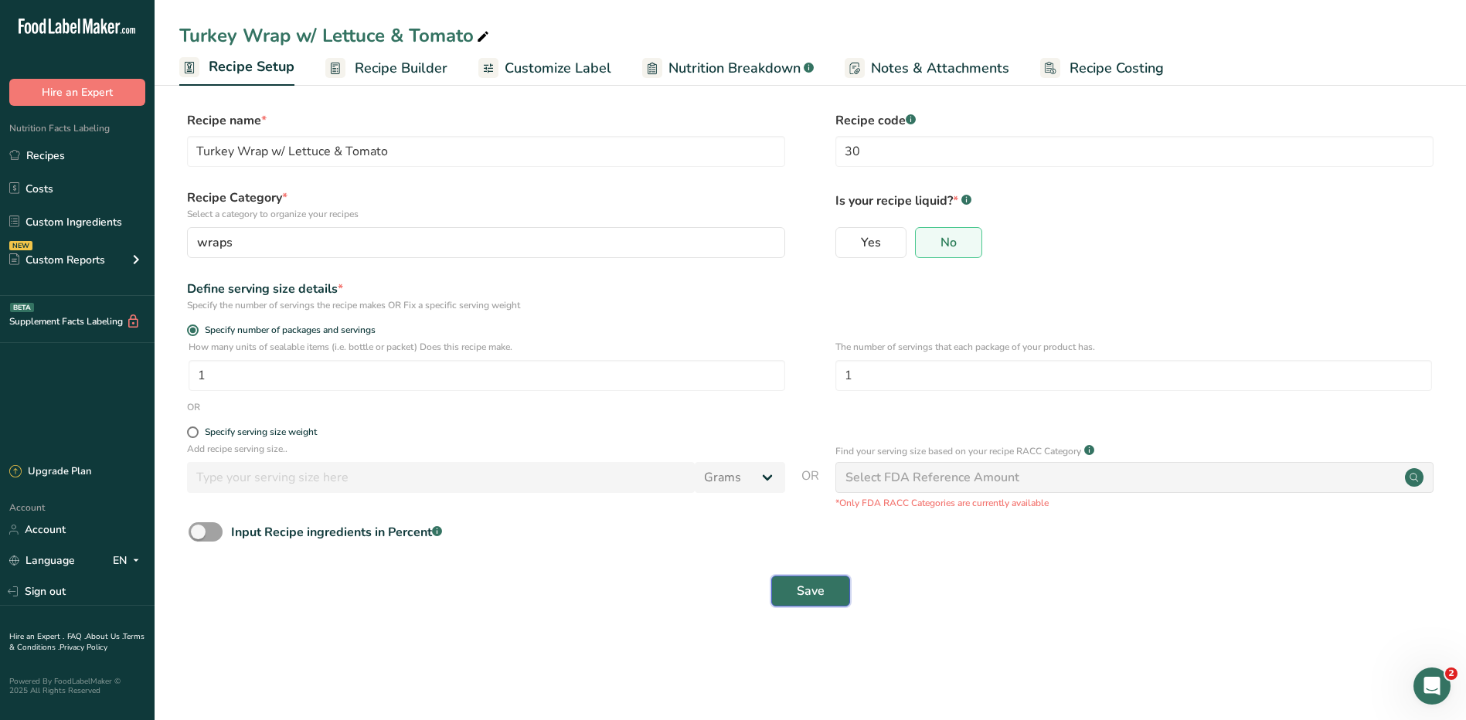
click at [809, 586] on span "Save" at bounding box center [811, 591] width 28 height 19
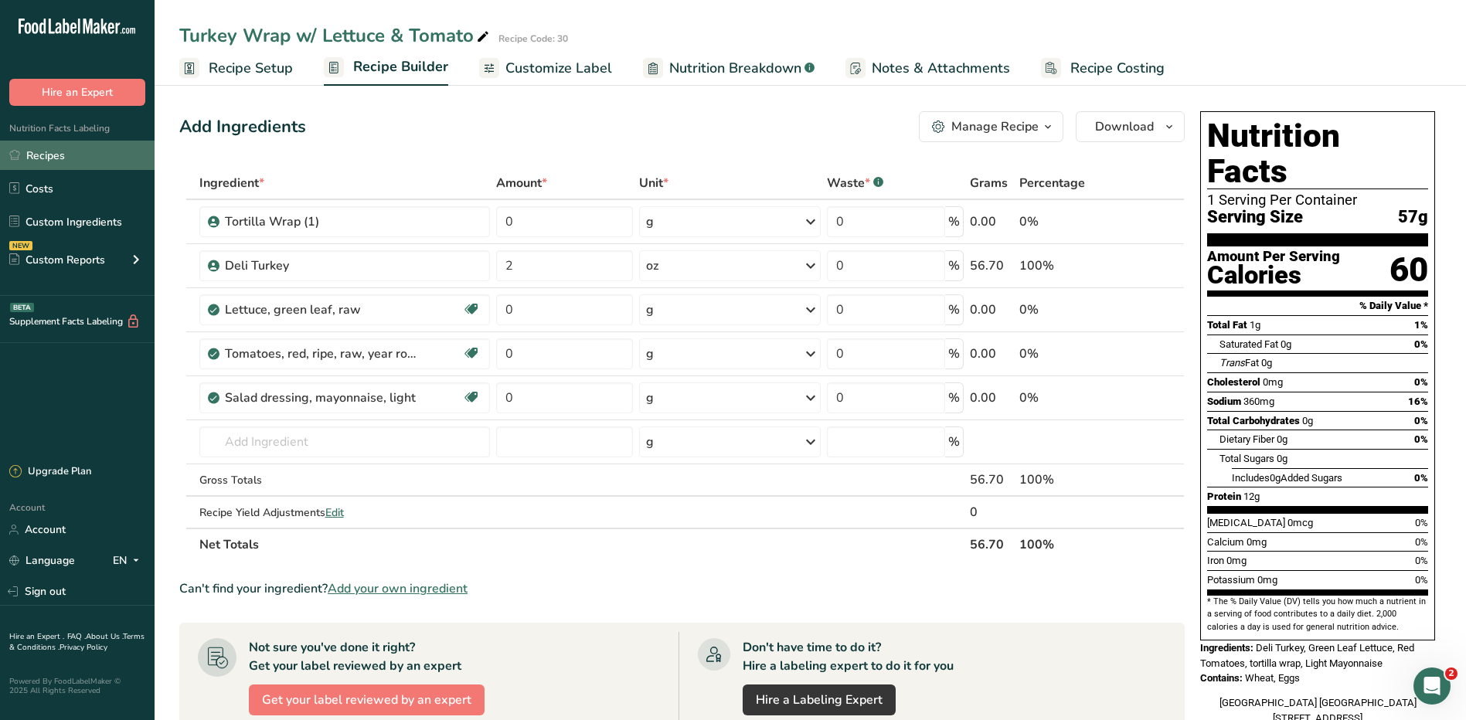
click at [65, 146] on link "Recipes" at bounding box center [77, 155] width 155 height 29
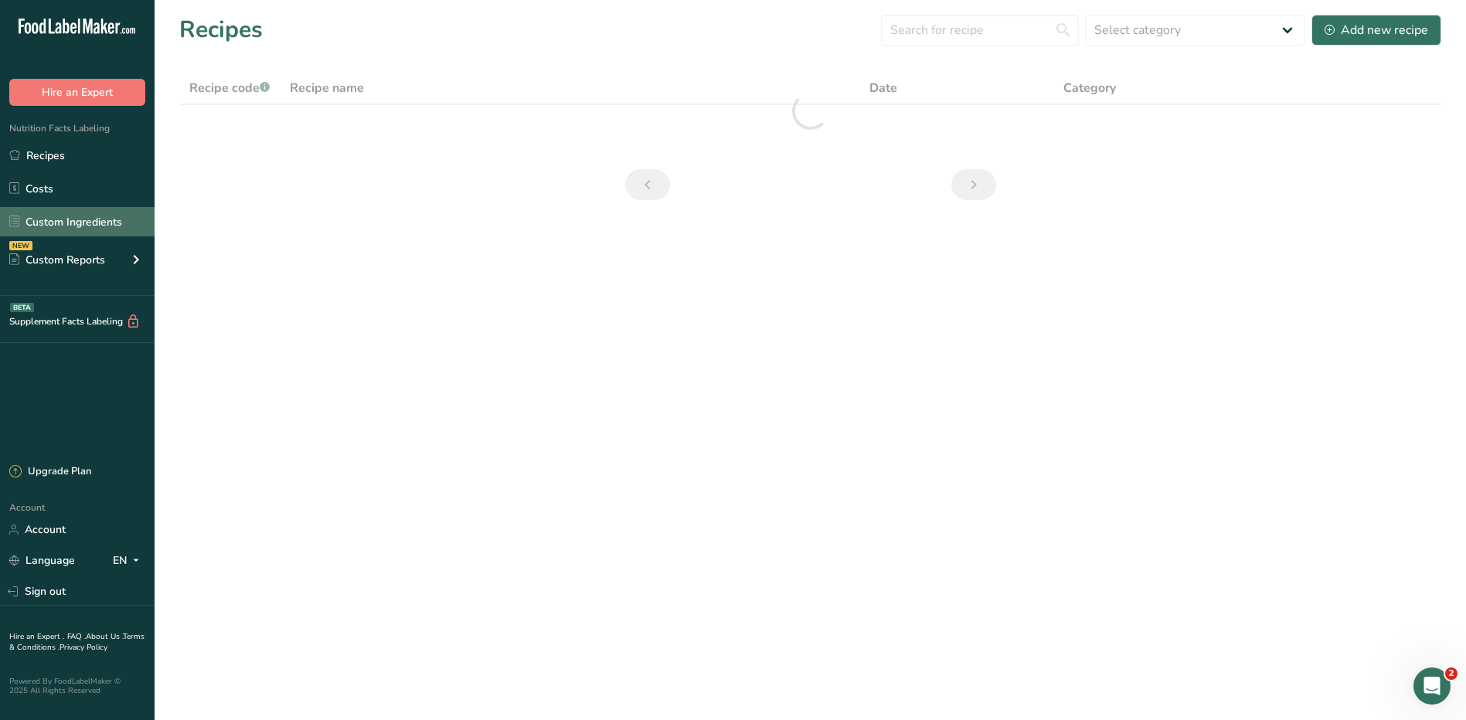
click at [62, 226] on link "Custom Ingredients" at bounding box center [77, 221] width 155 height 29
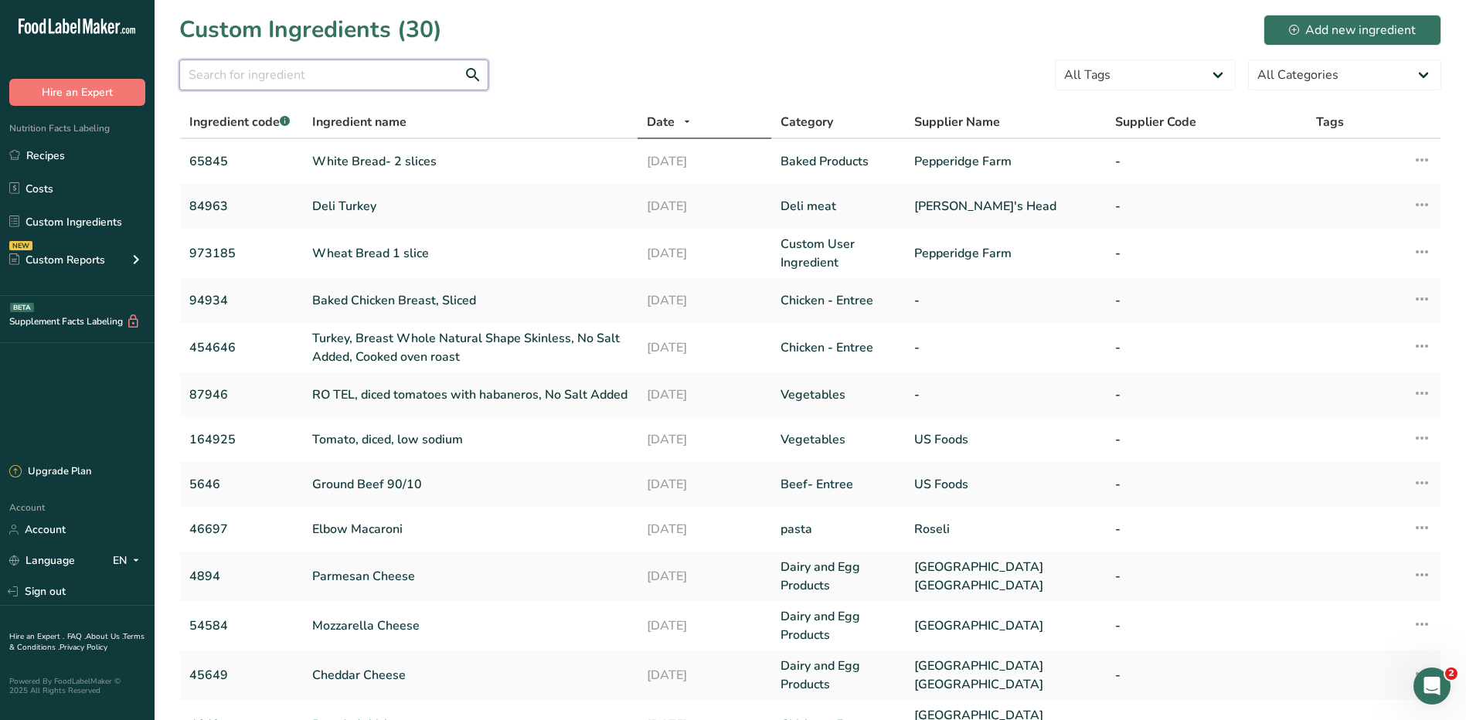
click at [275, 70] on input "text" at bounding box center [333, 74] width 309 height 31
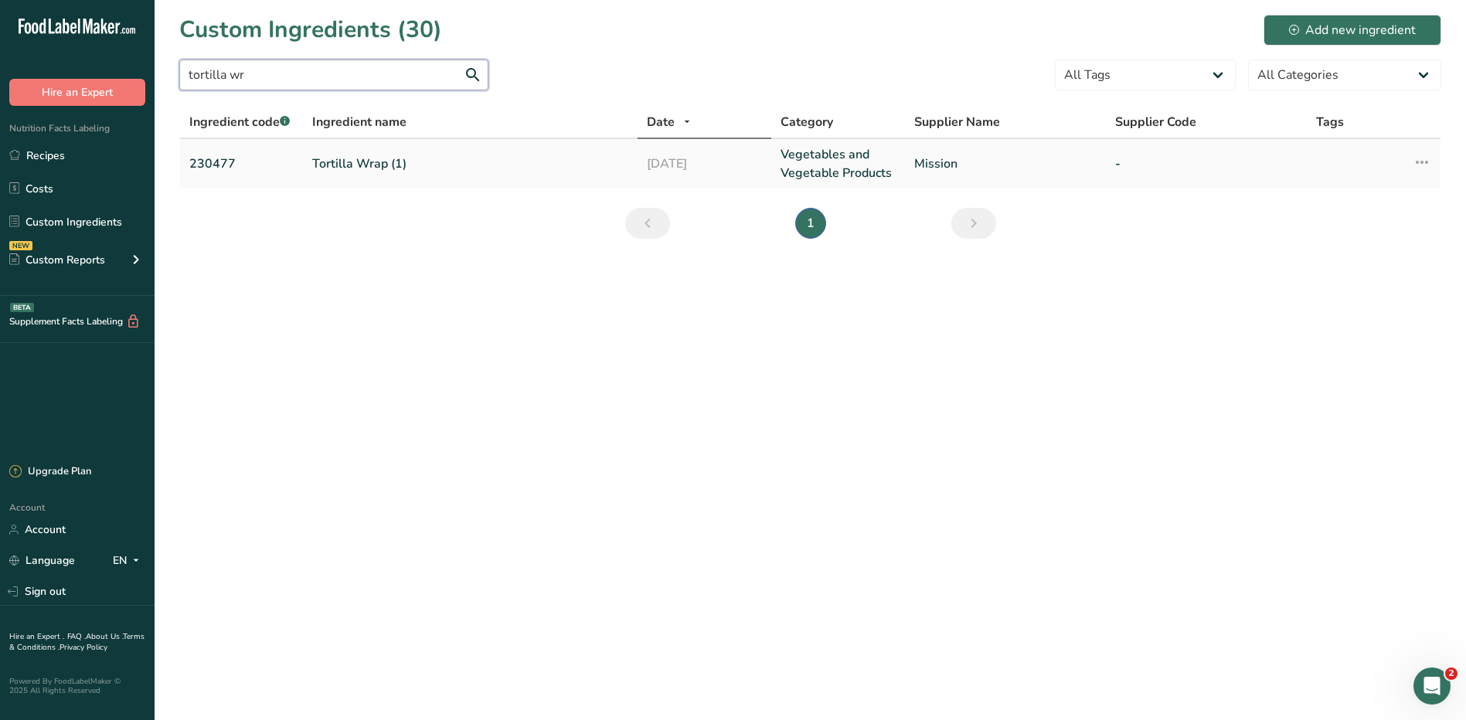
type input "tortilla wr"
click at [359, 165] on link "Tortilla Wrap (1)" at bounding box center [470, 164] width 316 height 19
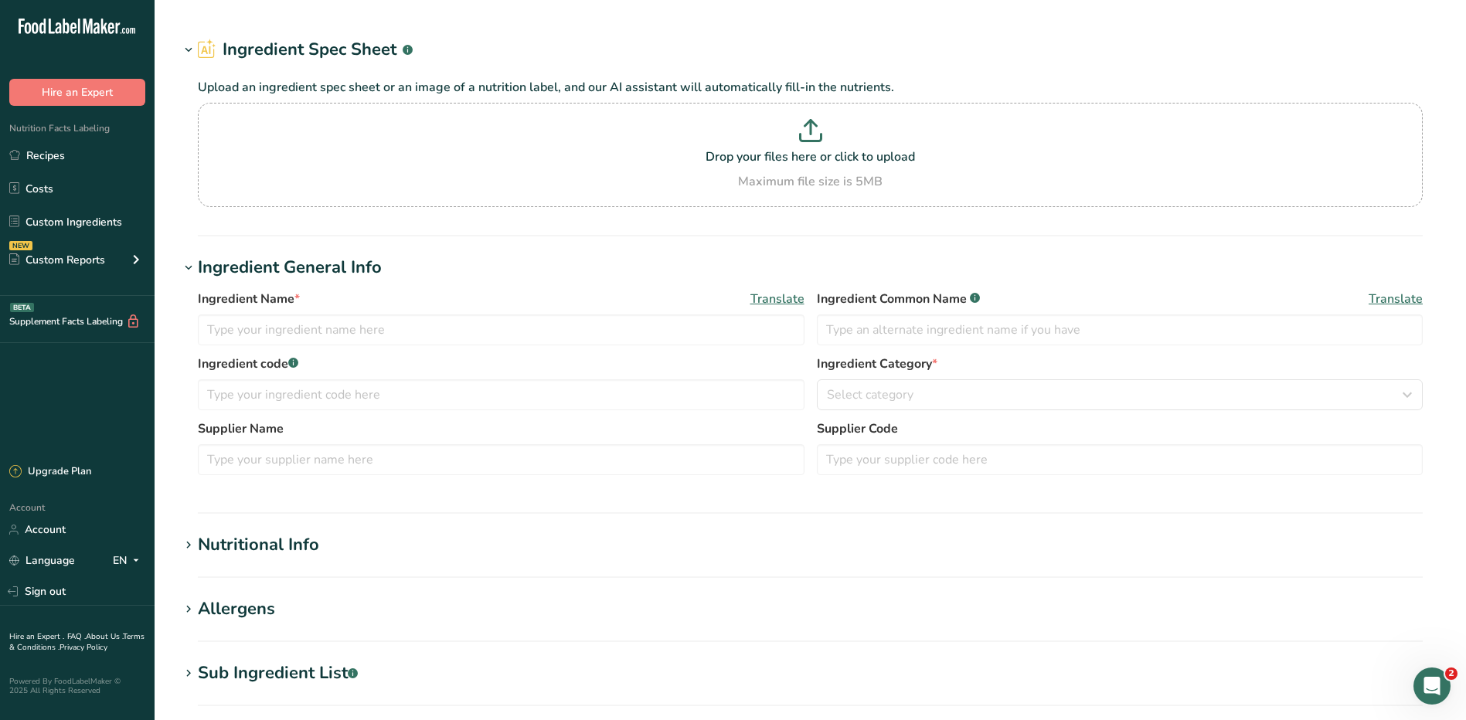
type input "Tortilla Wrap (1)"
type input "tortilla wrap"
type input "230477"
type input "Mission"
type input "43"
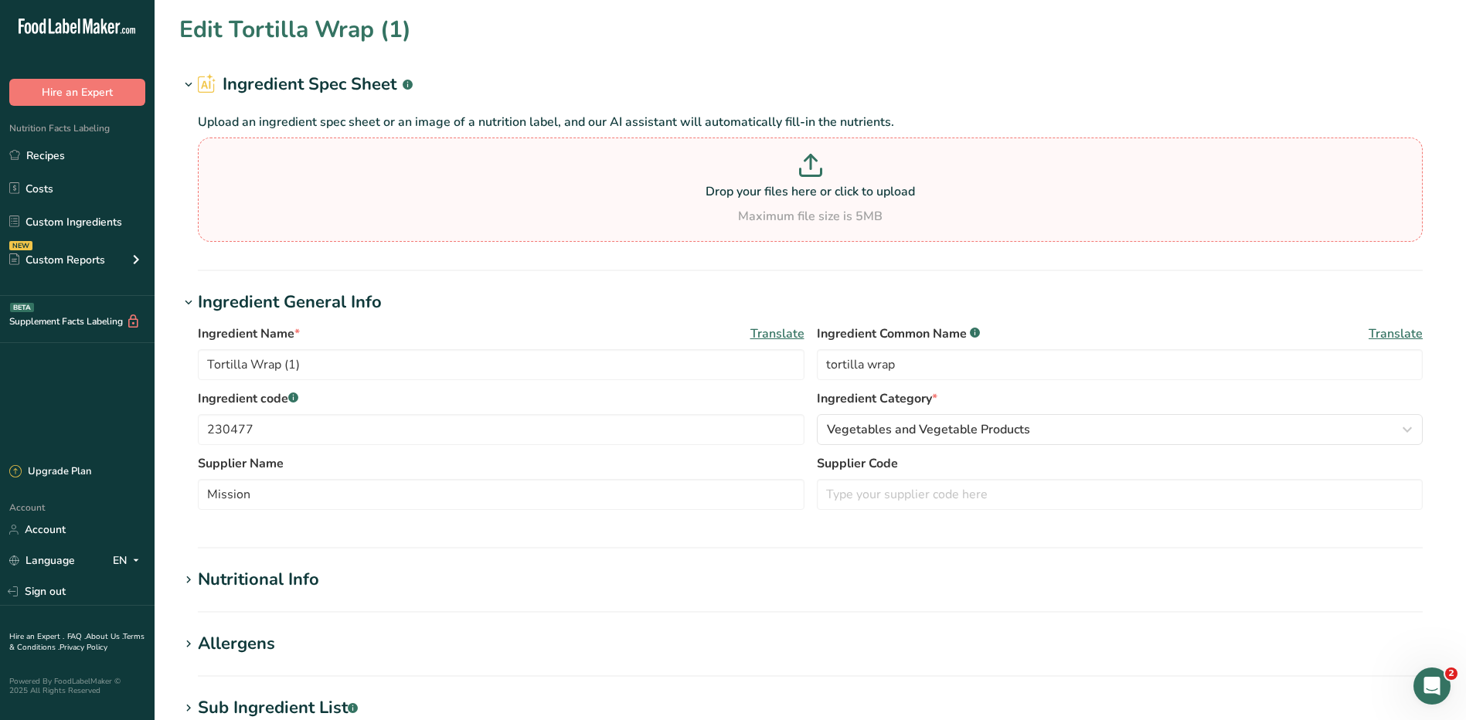
type input "60"
type KJ "251"
type Fat "3.5"
type Fat "1.5"
type Fat "0"
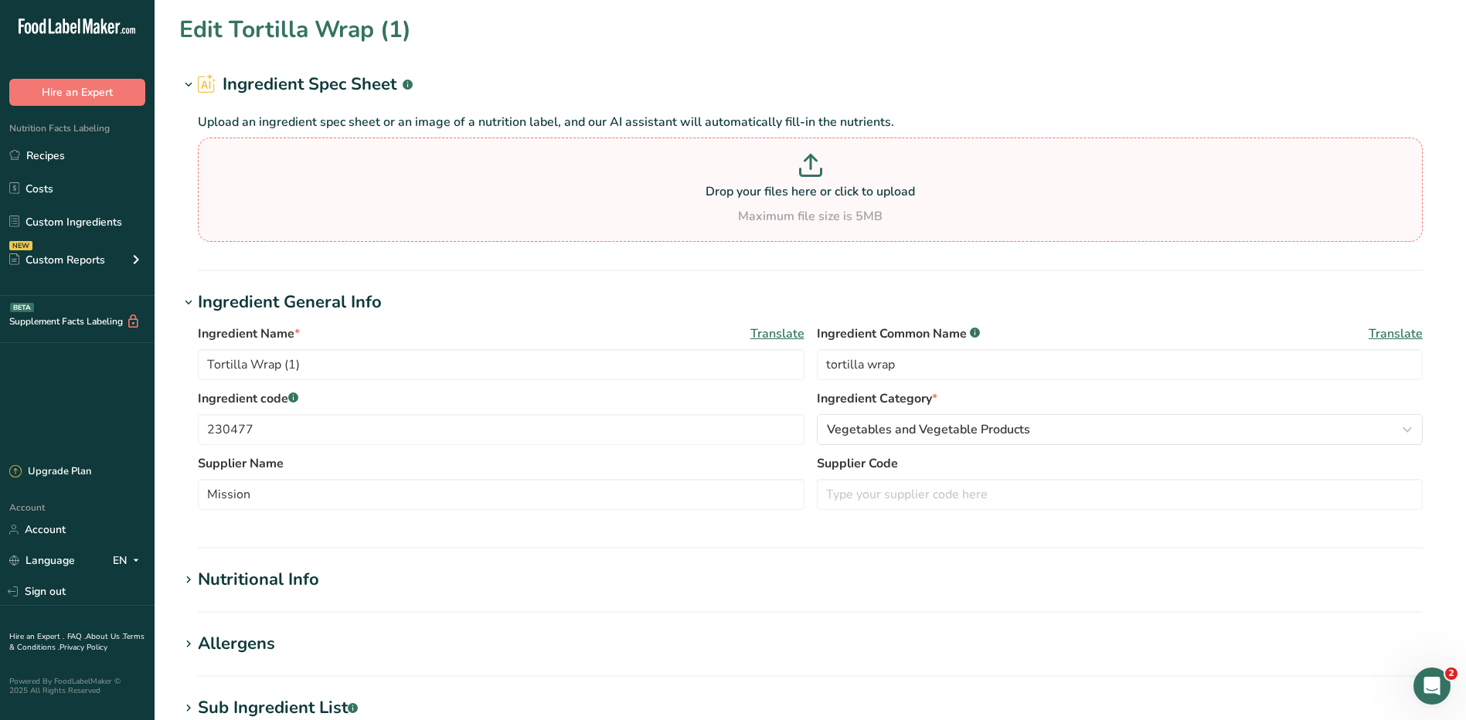
type input "0"
type input "330"
type Carbohydrates "18"
type Fiber "15"
type Sugars "0"
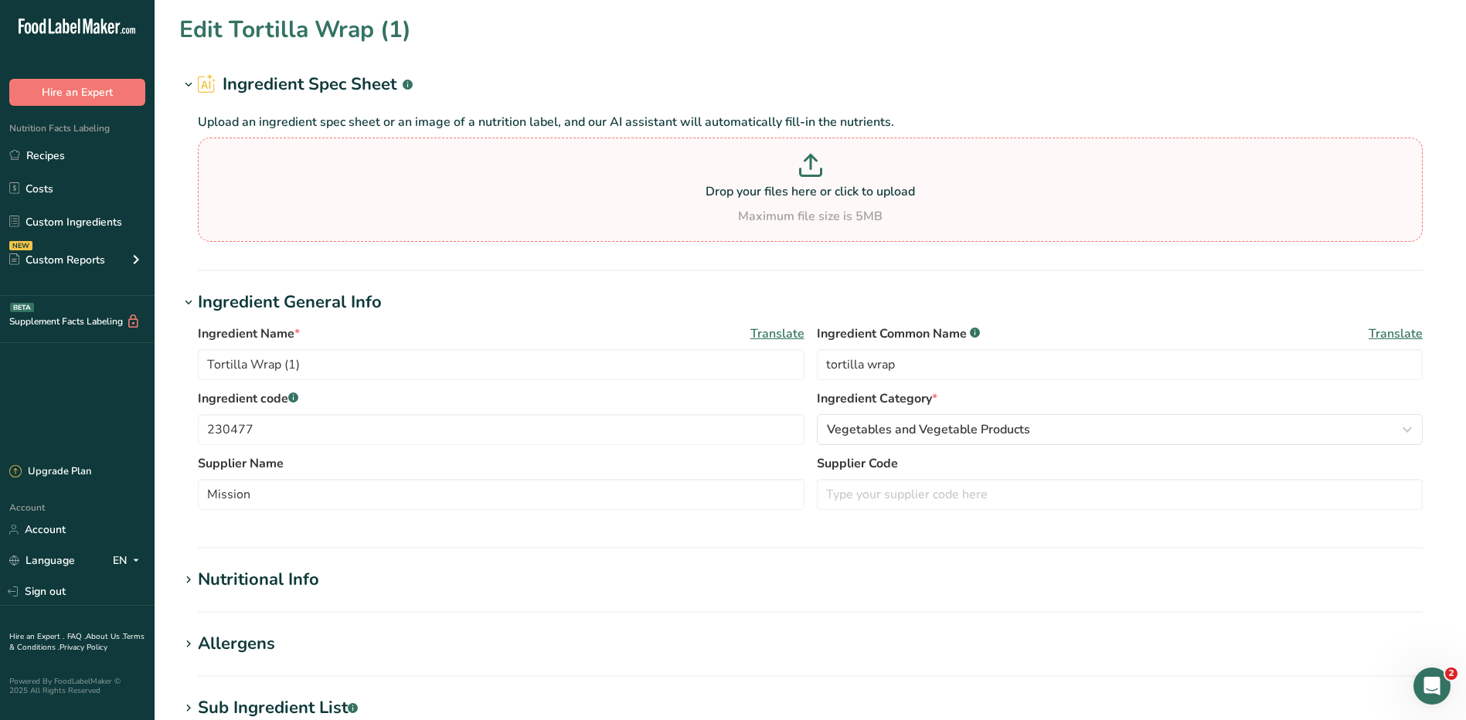
type Sugars "0"
type input "6"
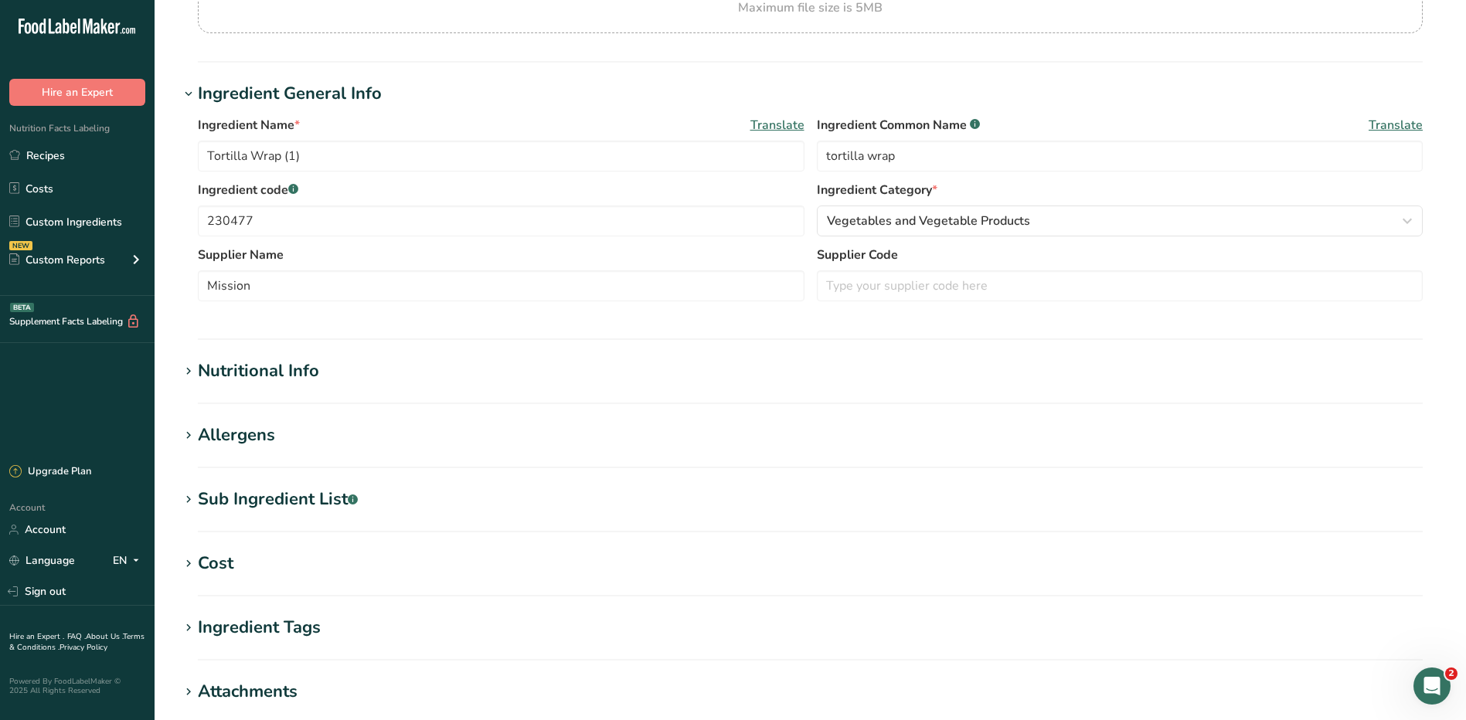
scroll to position [309, 0]
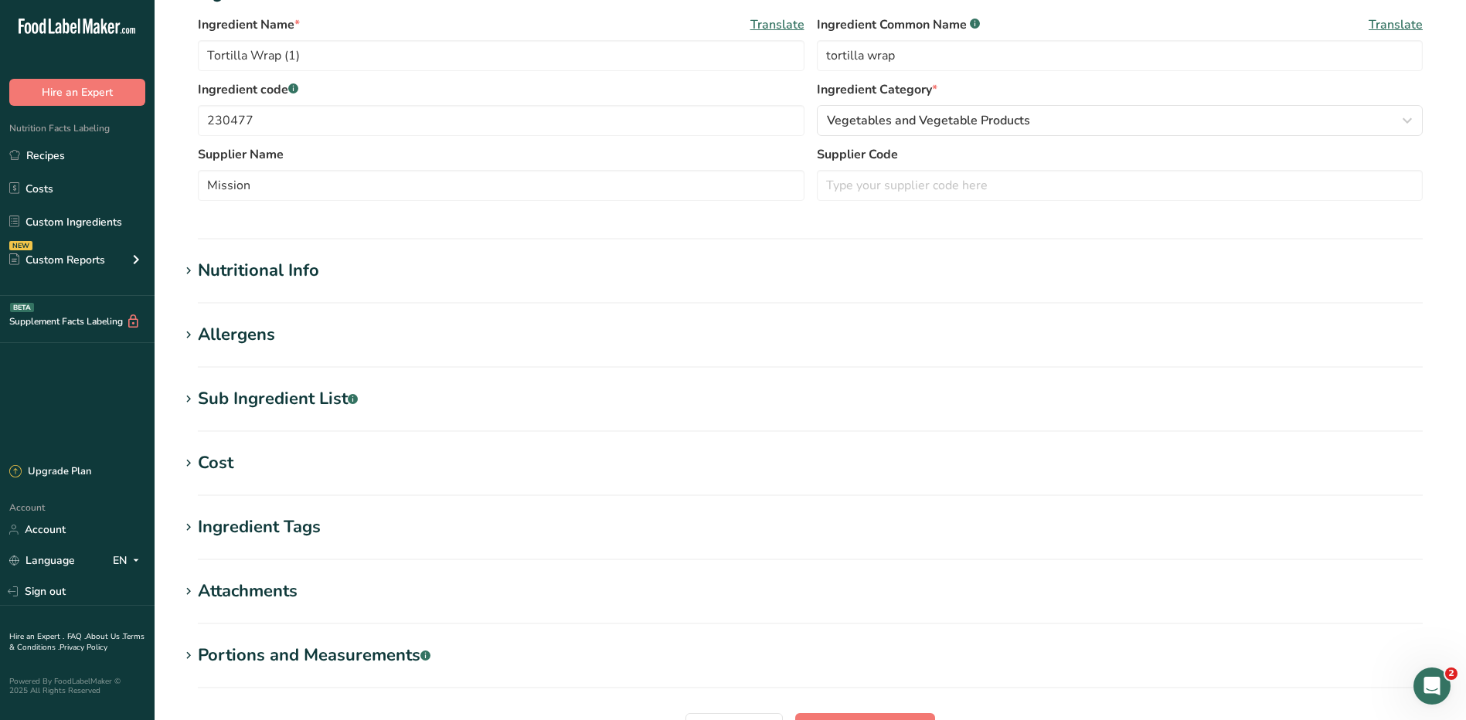
click at [297, 277] on div "Nutritional Info" at bounding box center [258, 270] width 121 height 25
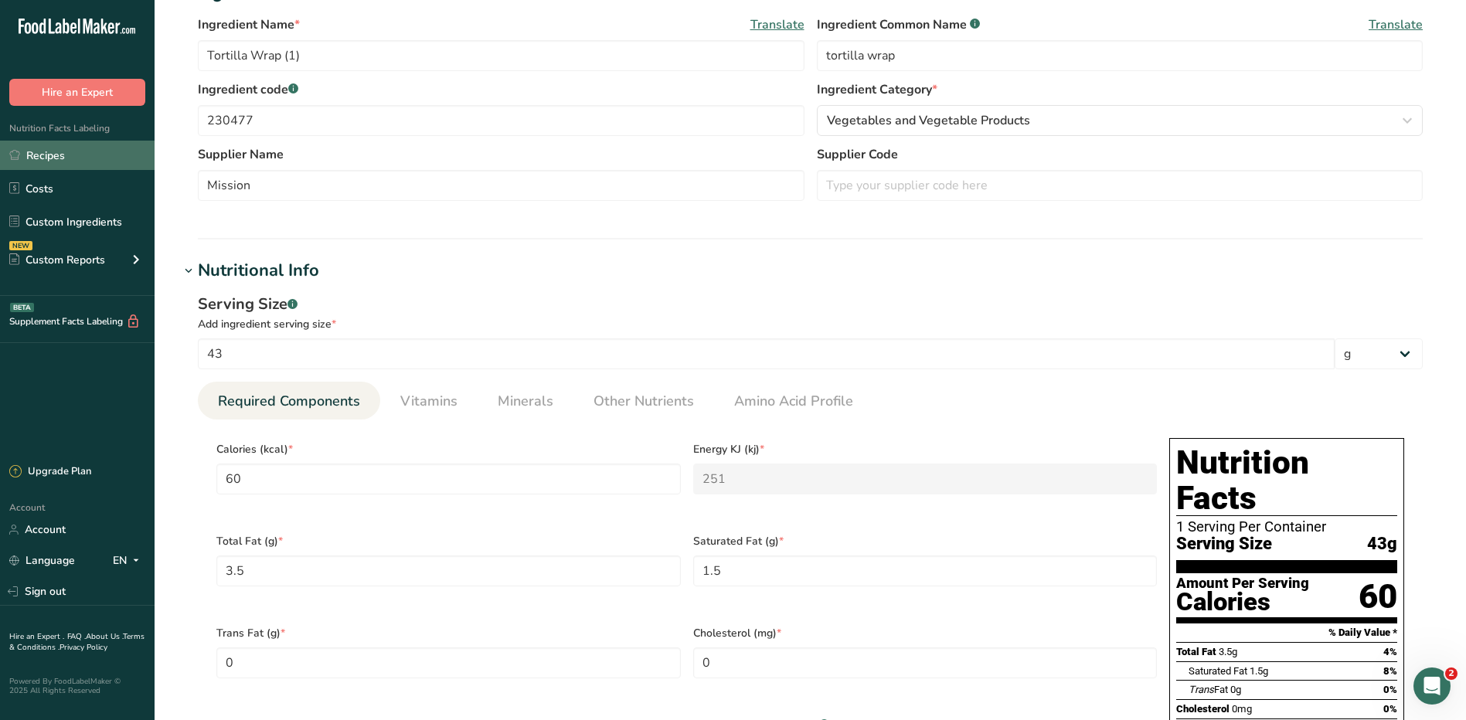
click at [53, 156] on link "Recipes" at bounding box center [77, 155] width 155 height 29
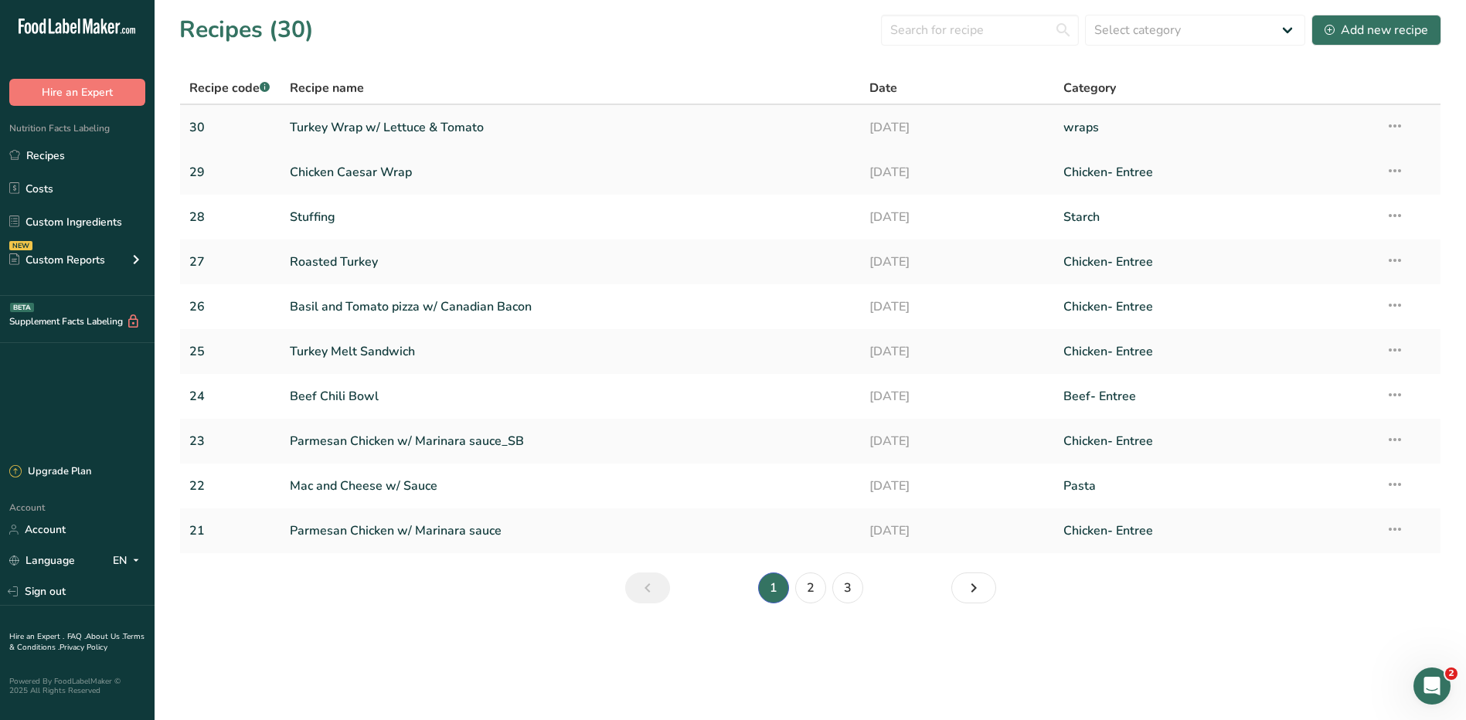
click at [348, 133] on link "Turkey Wrap w/ Lettuce & Tomato" at bounding box center [571, 127] width 562 height 32
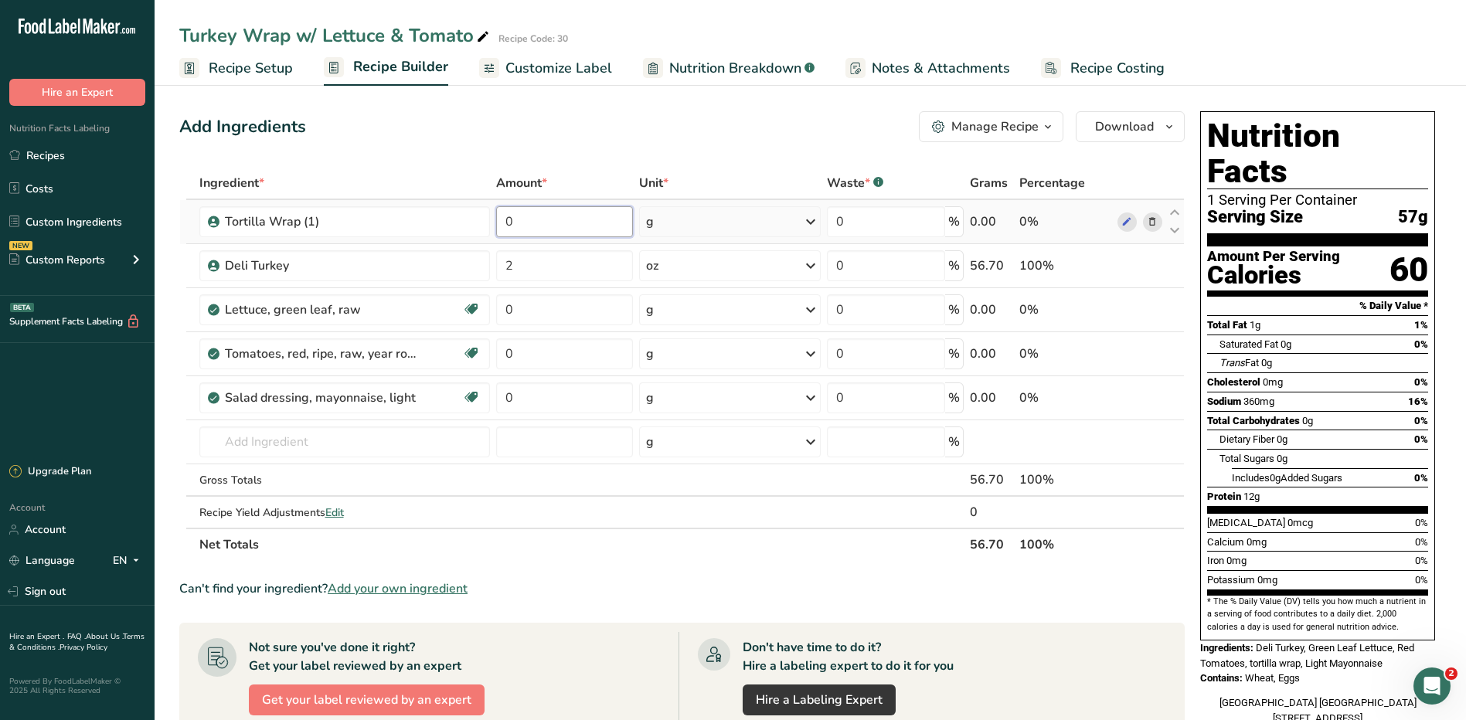
click at [524, 223] on input "0" at bounding box center [564, 221] width 137 height 31
type input "43"
click at [573, 273] on div "Ingredient * Amount * Unit * Waste * .a-a{fill:#347362;}.b-a{fill:#fff;} Grams …" at bounding box center [681, 364] width 1005 height 394
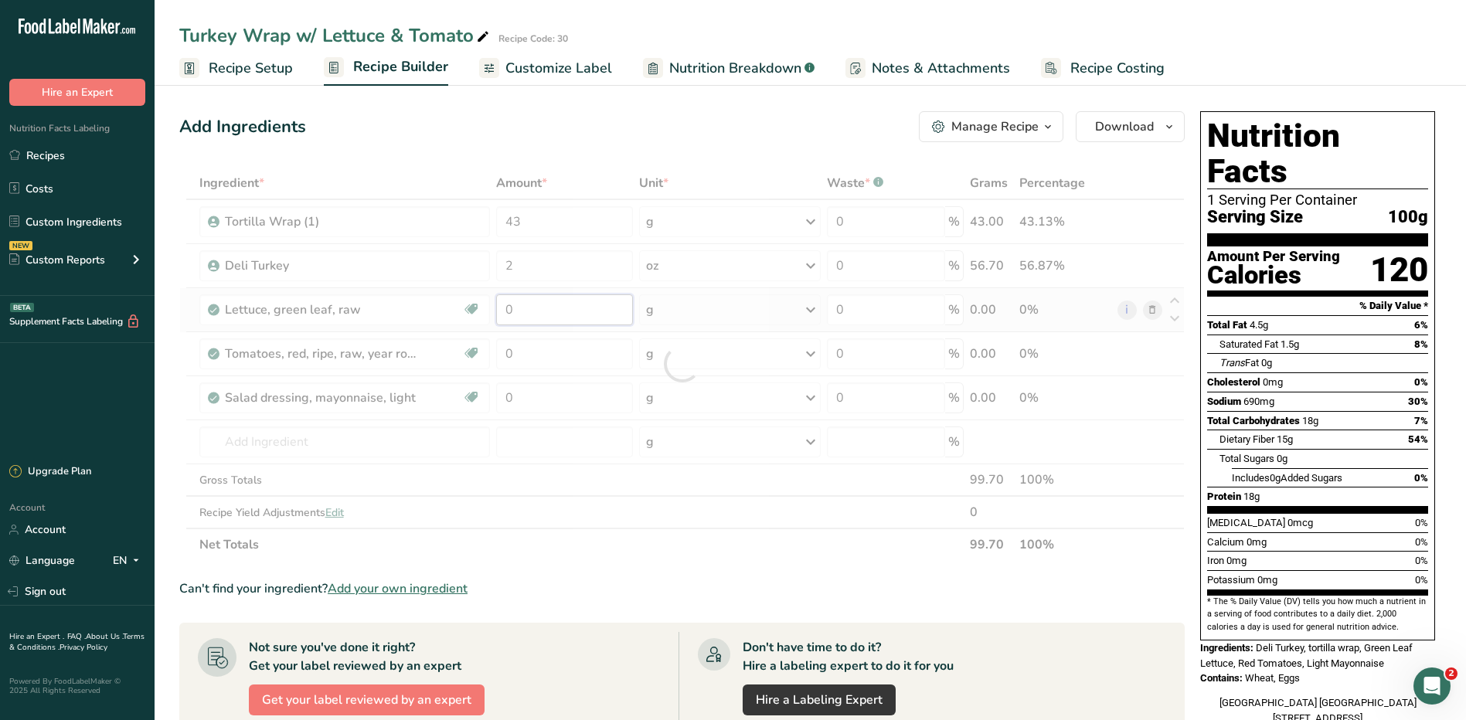
click at [546, 306] on div "Ingredient * Amount * Unit * Waste * .a-a{fill:#347362;}.b-a{fill:#fff;} Grams …" at bounding box center [681, 364] width 1005 height 394
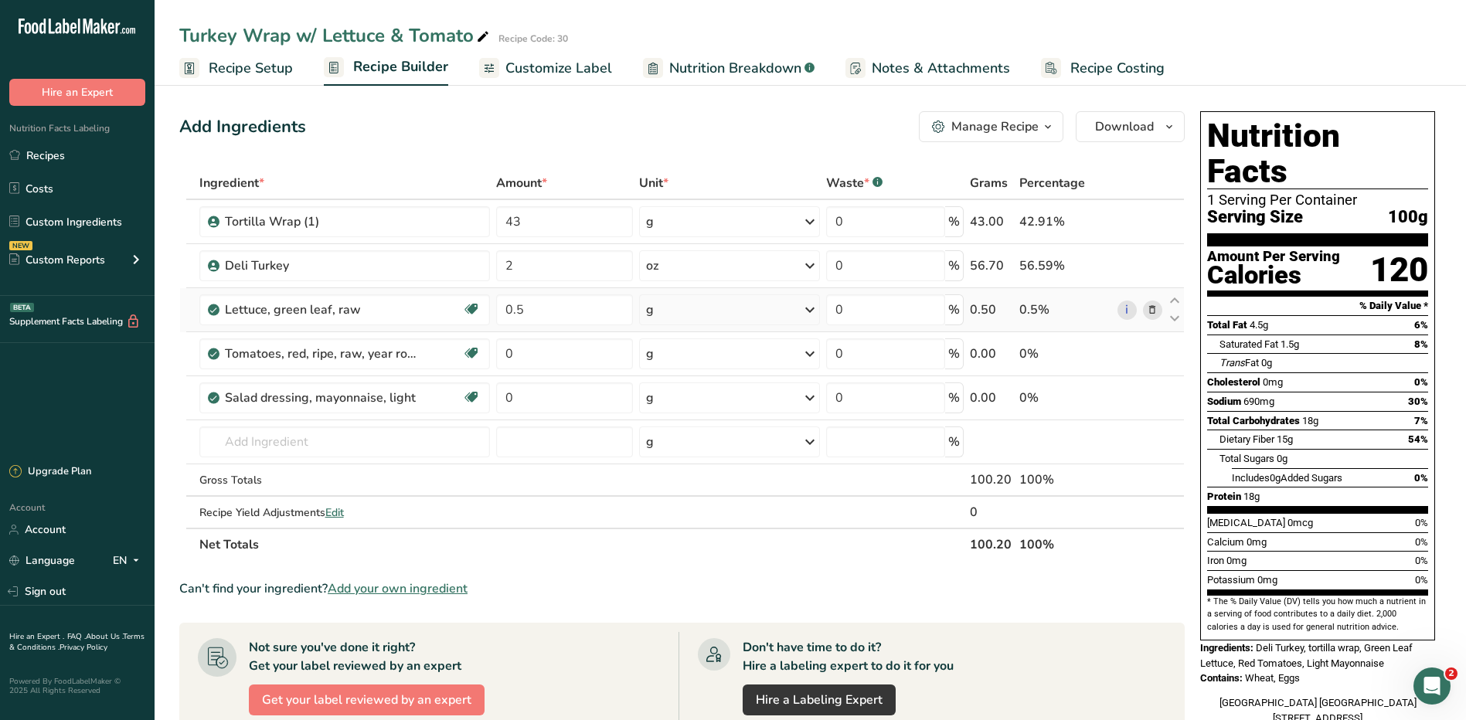
click at [691, 300] on div "Ingredient * Amount * Unit * Waste * .a-a{fill:#347362;}.b-a{fill:#fff;} Grams …" at bounding box center [681, 364] width 1005 height 394
click at [691, 300] on div "g" at bounding box center [730, 309] width 182 height 31
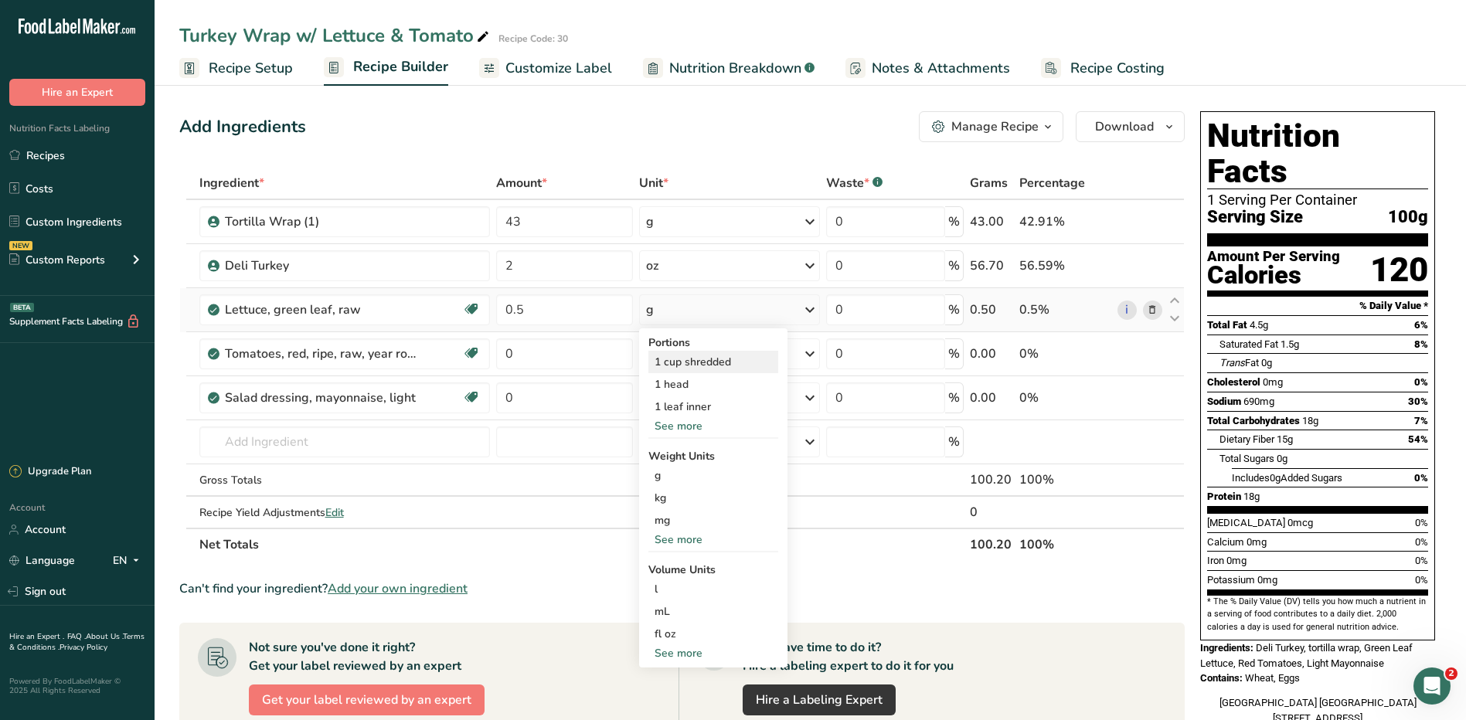
click at [688, 361] on div "1 cup shredded" at bounding box center [713, 362] width 130 height 22
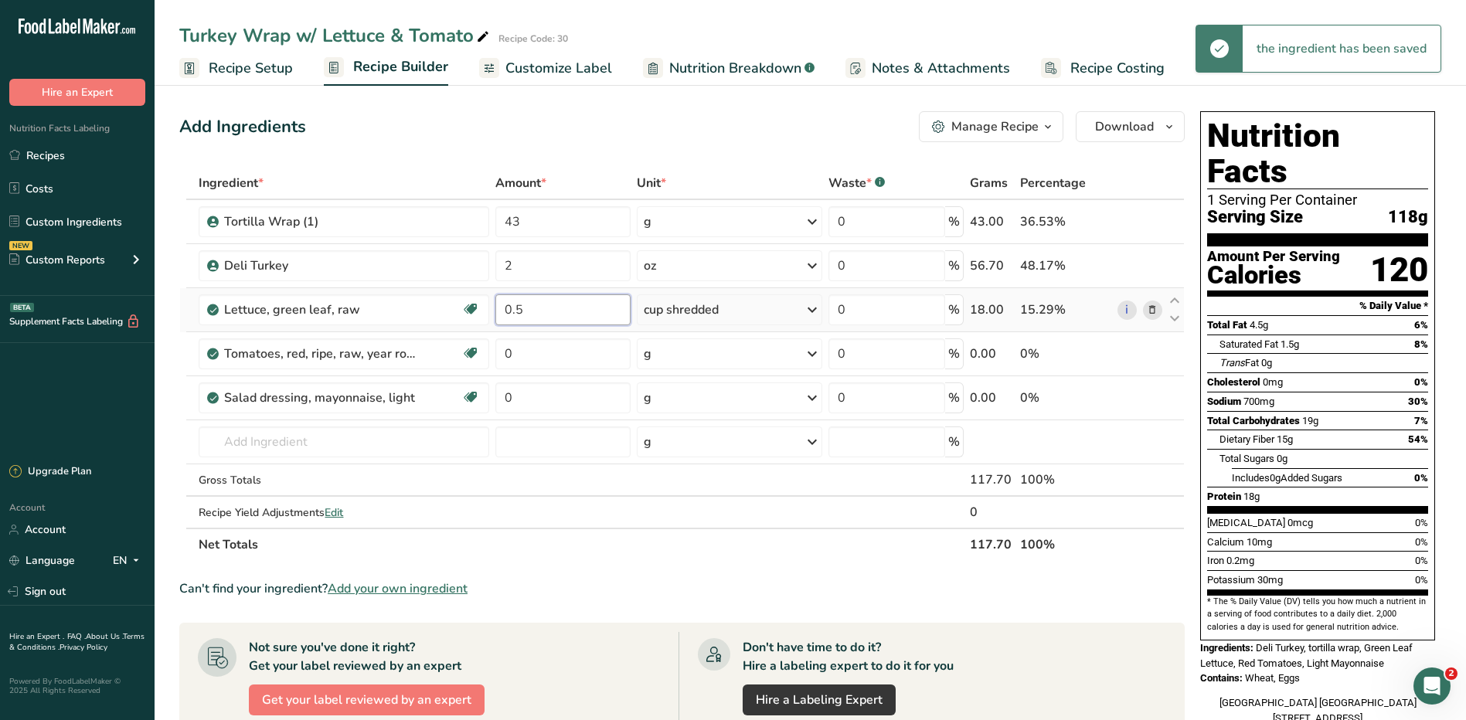
click at [533, 313] on input "0.5" at bounding box center [562, 309] width 135 height 31
type input "0"
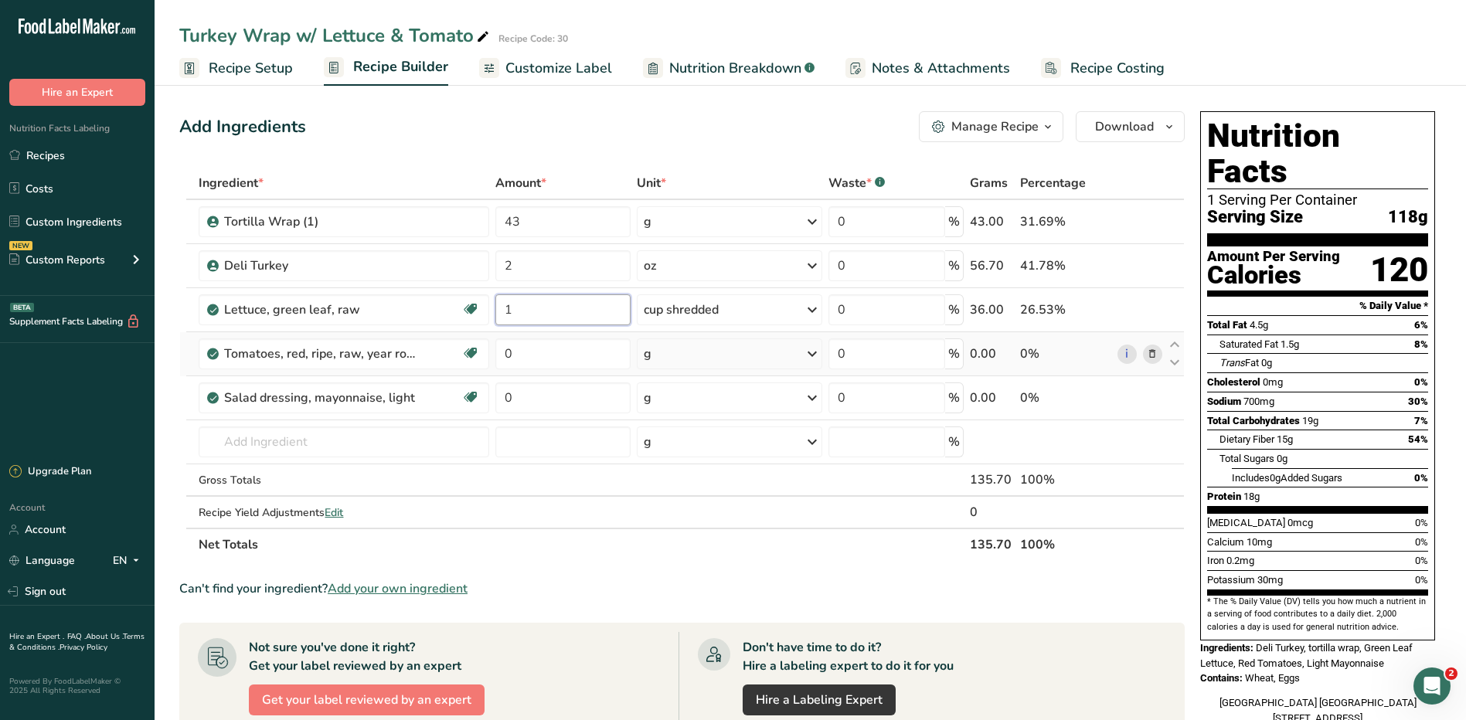
type input "1"
click at [732, 359] on div "Ingredient * Amount * Unit * Waste * .a-a{fill:#347362;}.b-a{fill:#fff;} Grams …" at bounding box center [681, 364] width 1005 height 394
click at [539, 344] on input "0" at bounding box center [562, 353] width 135 height 31
type input "2"
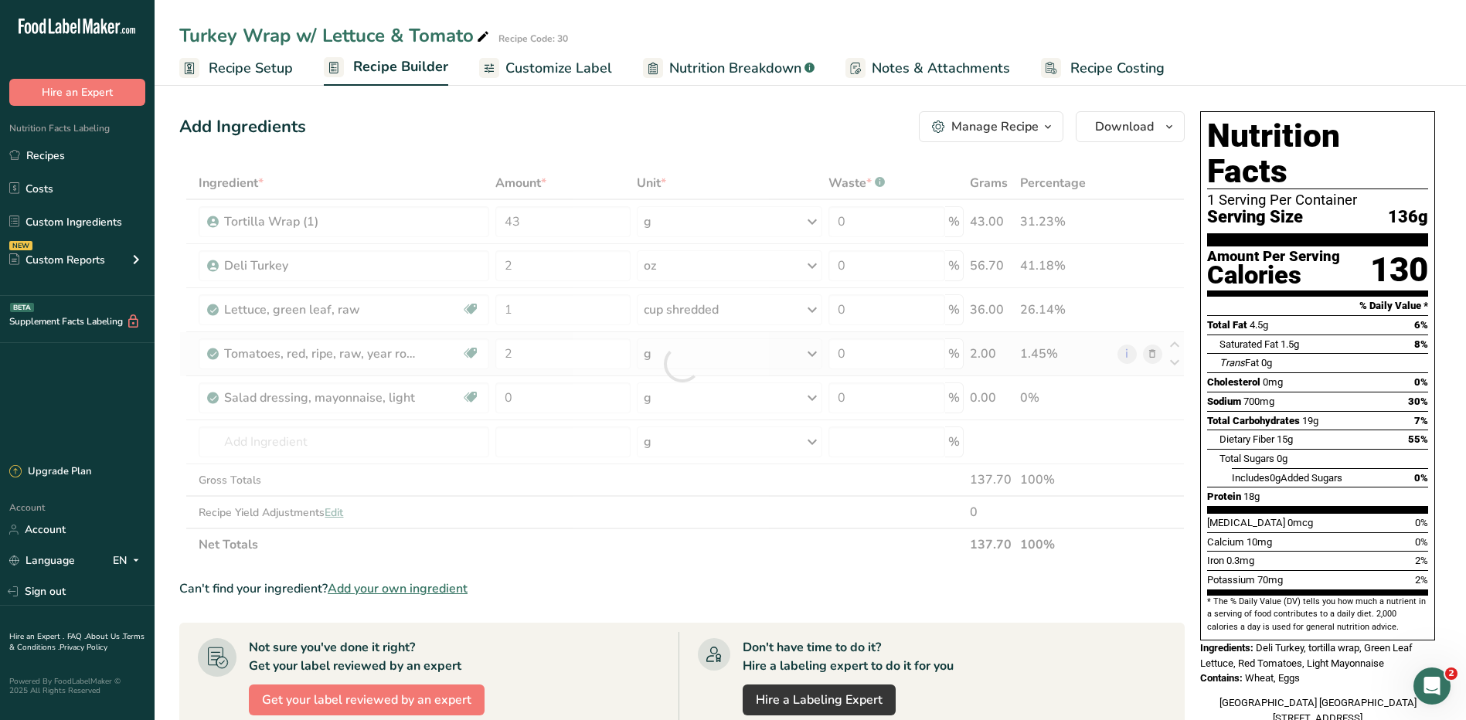
click at [774, 361] on div "Ingredient * Amount * Unit * Waste * .a-a{fill:#347362;}.b-a{fill:#fff;} Grams …" at bounding box center [681, 364] width 1005 height 394
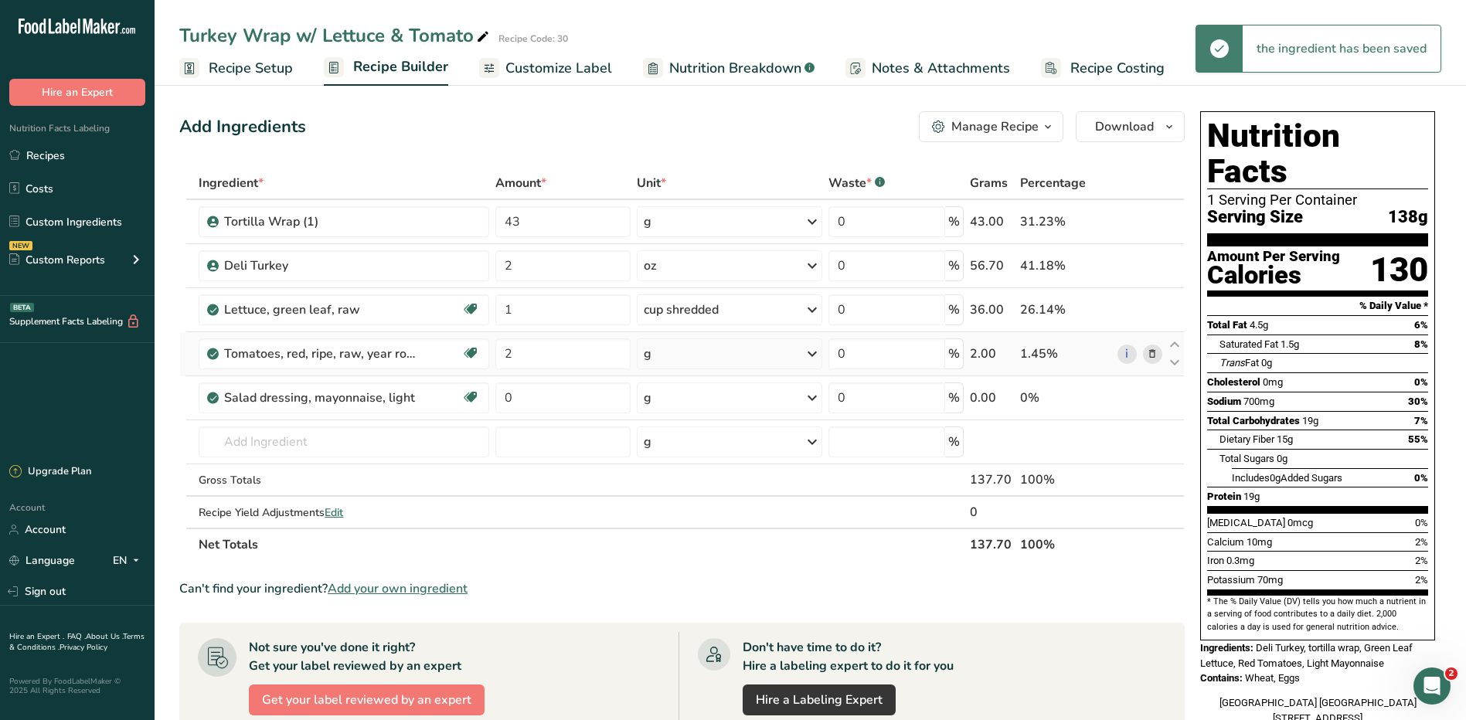
click at [743, 356] on div "g" at bounding box center [729, 353] width 185 height 31
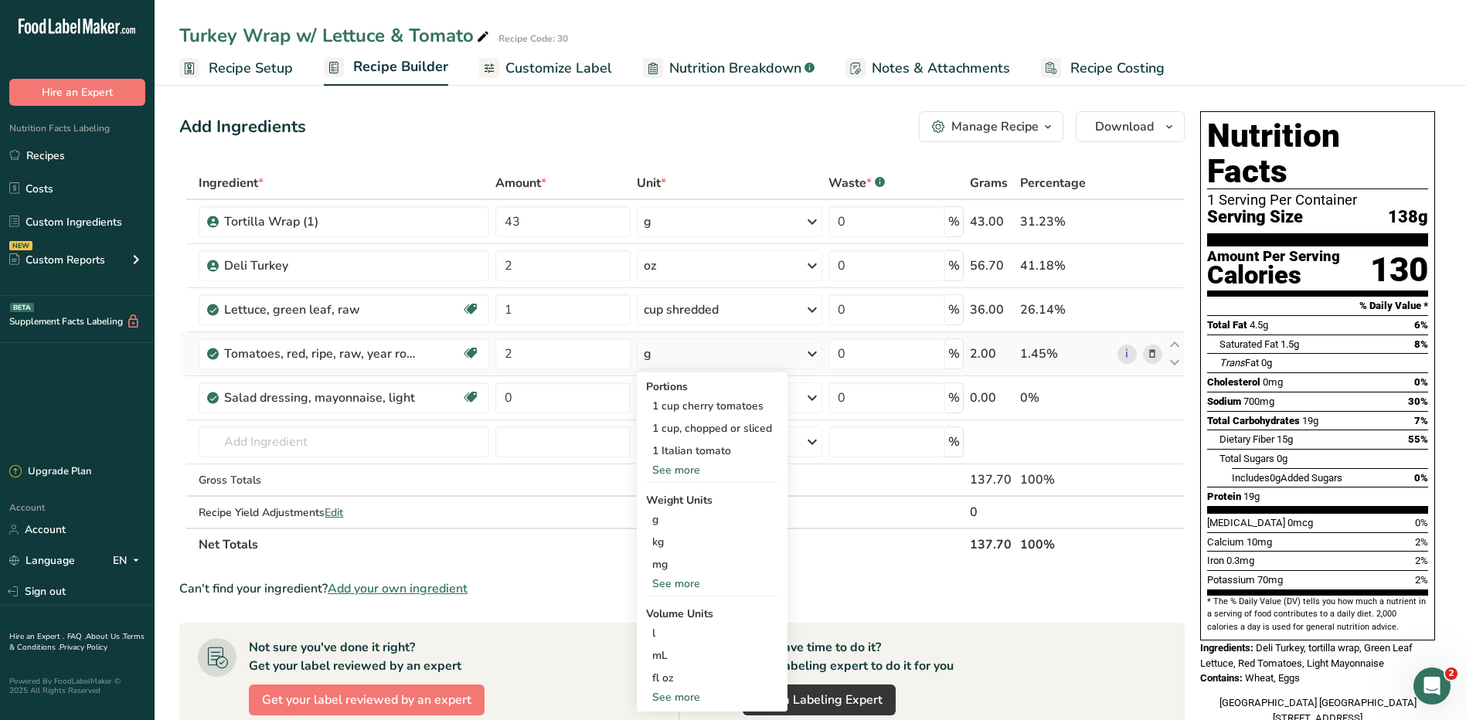
click at [685, 472] on div "See more" at bounding box center [712, 470] width 132 height 16
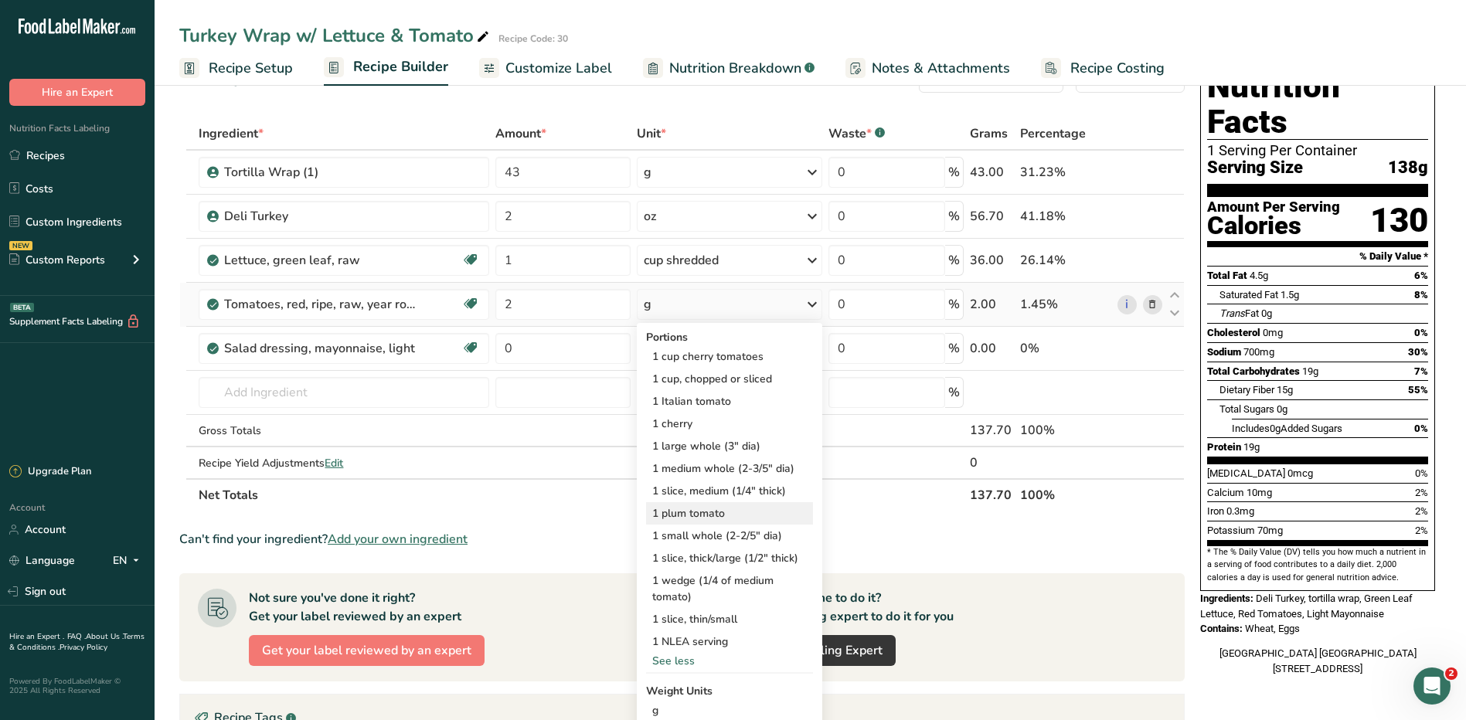
scroll to position [77, 0]
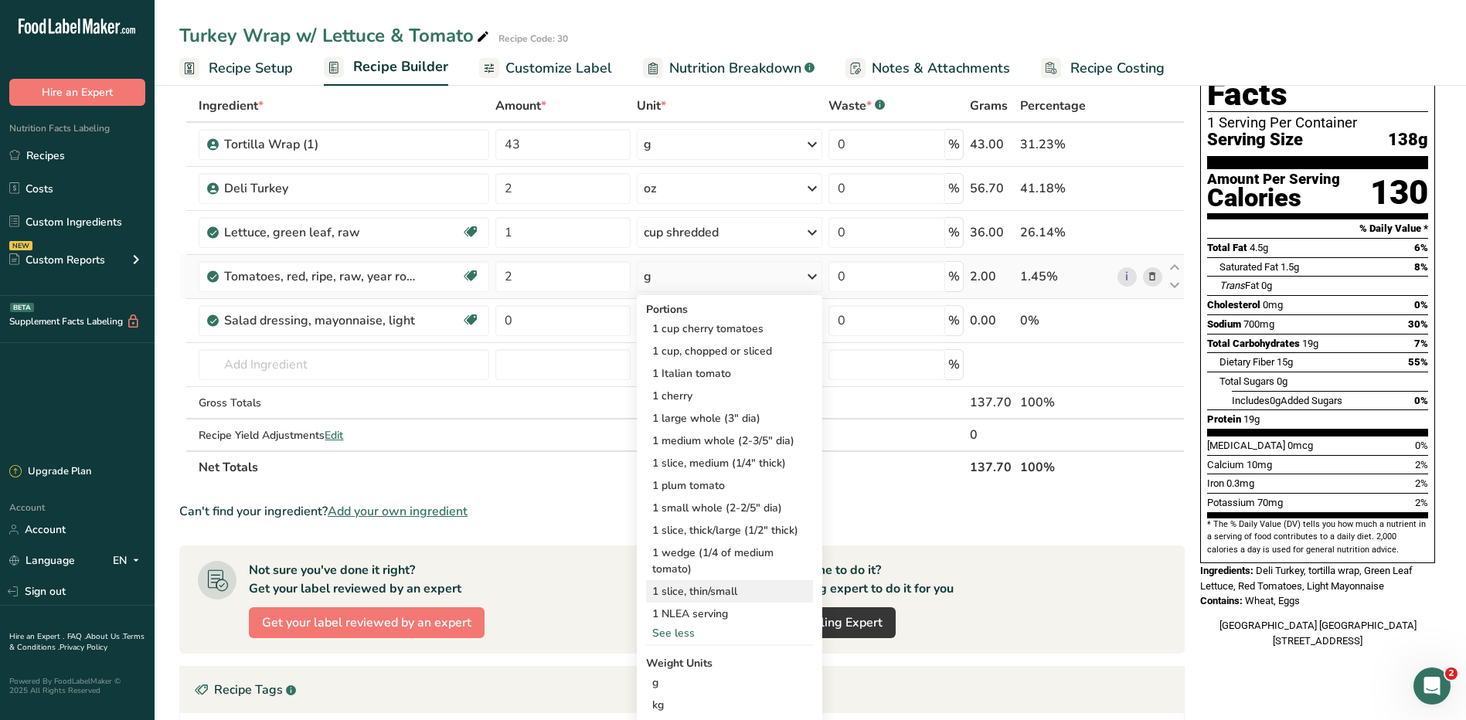
click at [729, 595] on div "1 slice, thin/small" at bounding box center [729, 591] width 167 height 22
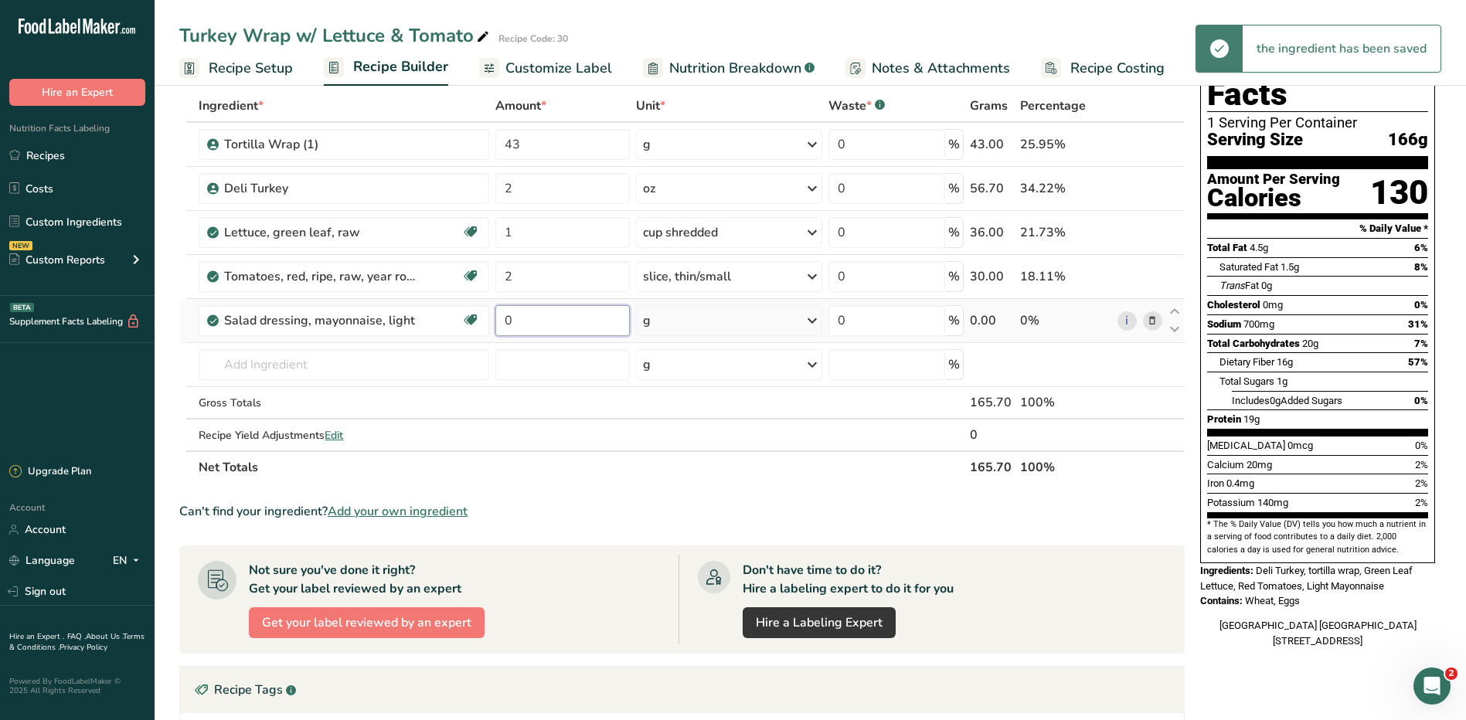
click at [535, 318] on input "0" at bounding box center [562, 320] width 134 height 31
type input "1"
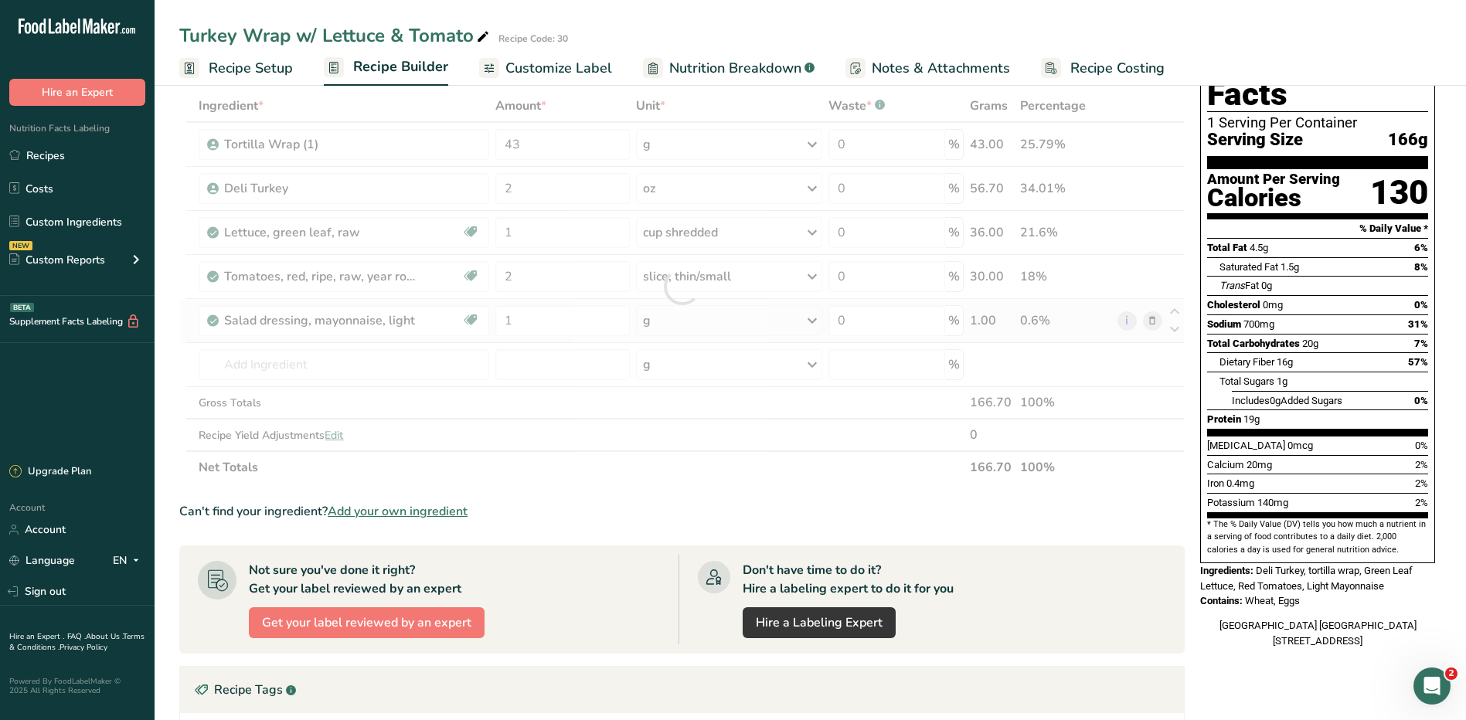
click at [808, 317] on div "Ingredient * Amount * Unit * Waste * .a-a{fill:#347362;}.b-a{fill:#fff;} Grams …" at bounding box center [681, 287] width 1005 height 394
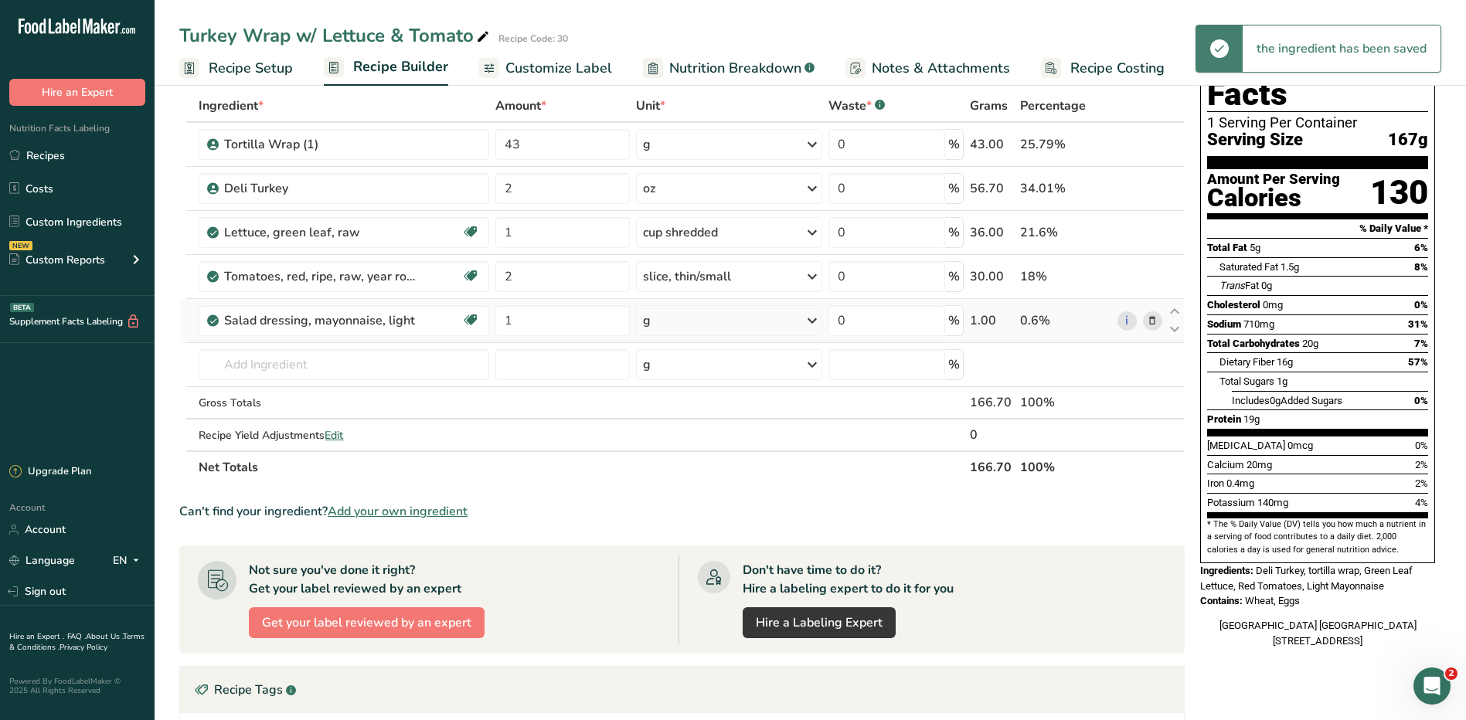
click at [808, 317] on icon at bounding box center [812, 321] width 19 height 28
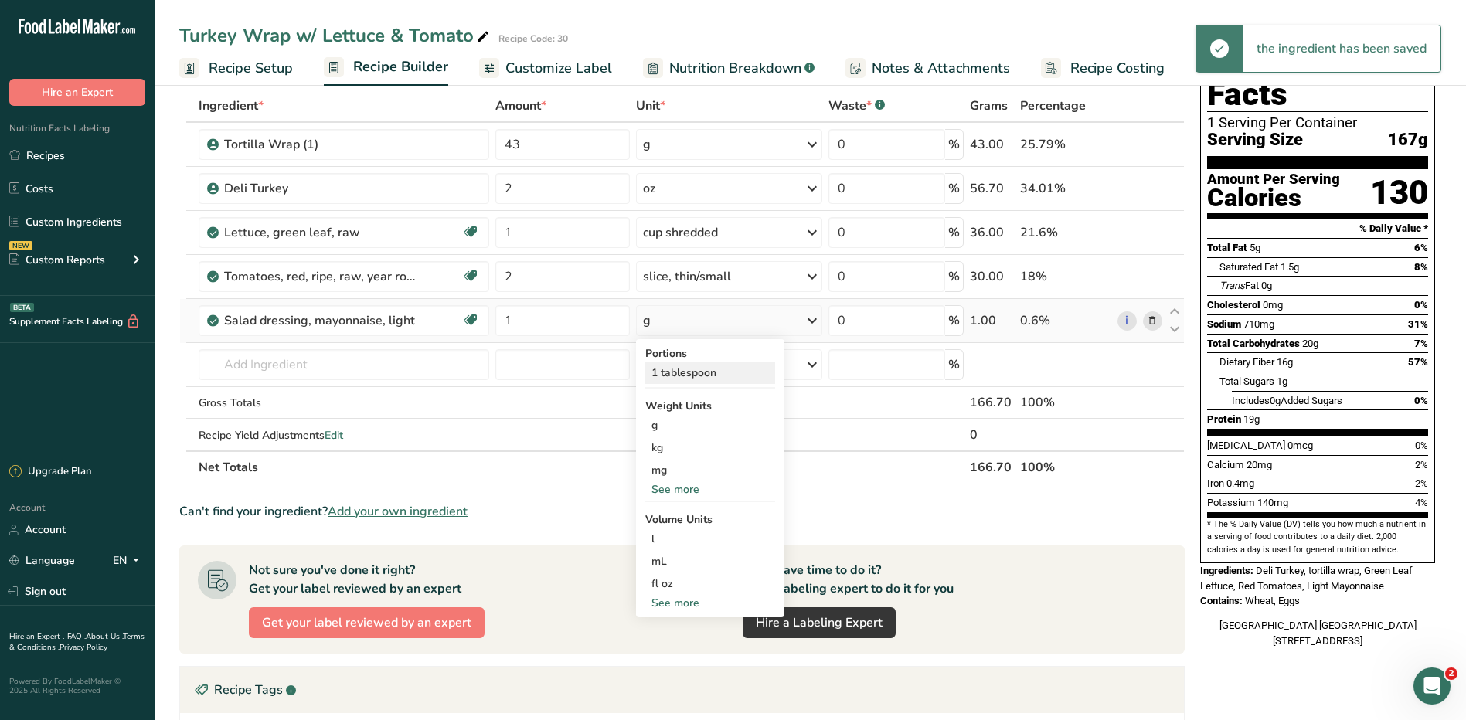
click at [715, 368] on div "1 tablespoon" at bounding box center [710, 373] width 130 height 22
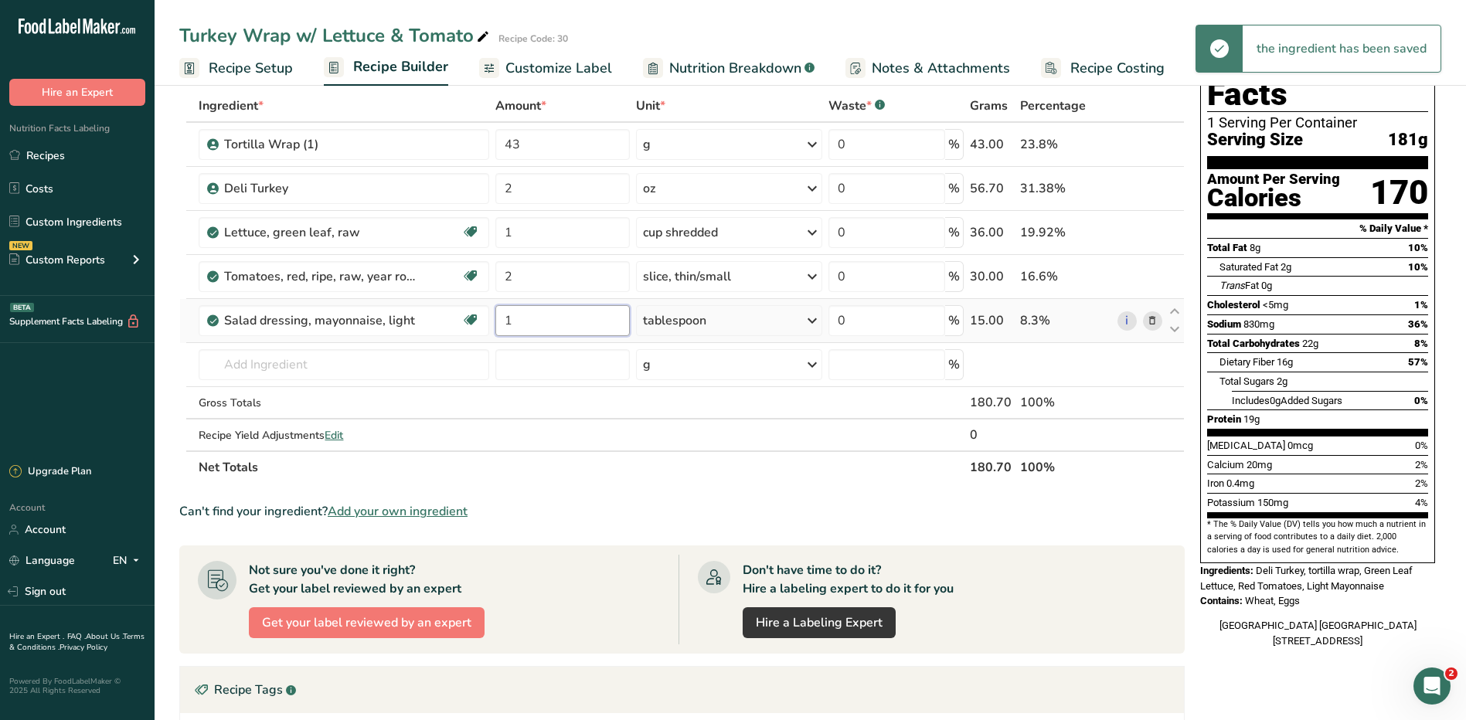
click at [510, 325] on input "1" at bounding box center [562, 320] width 134 height 31
click at [1156, 319] on div "Ingredient * Amount * Unit * Waste * .a-a{fill:#347362;}.b-a{fill:#fff;} Grams …" at bounding box center [681, 287] width 1005 height 394
click at [1149, 321] on icon at bounding box center [1152, 321] width 11 height 16
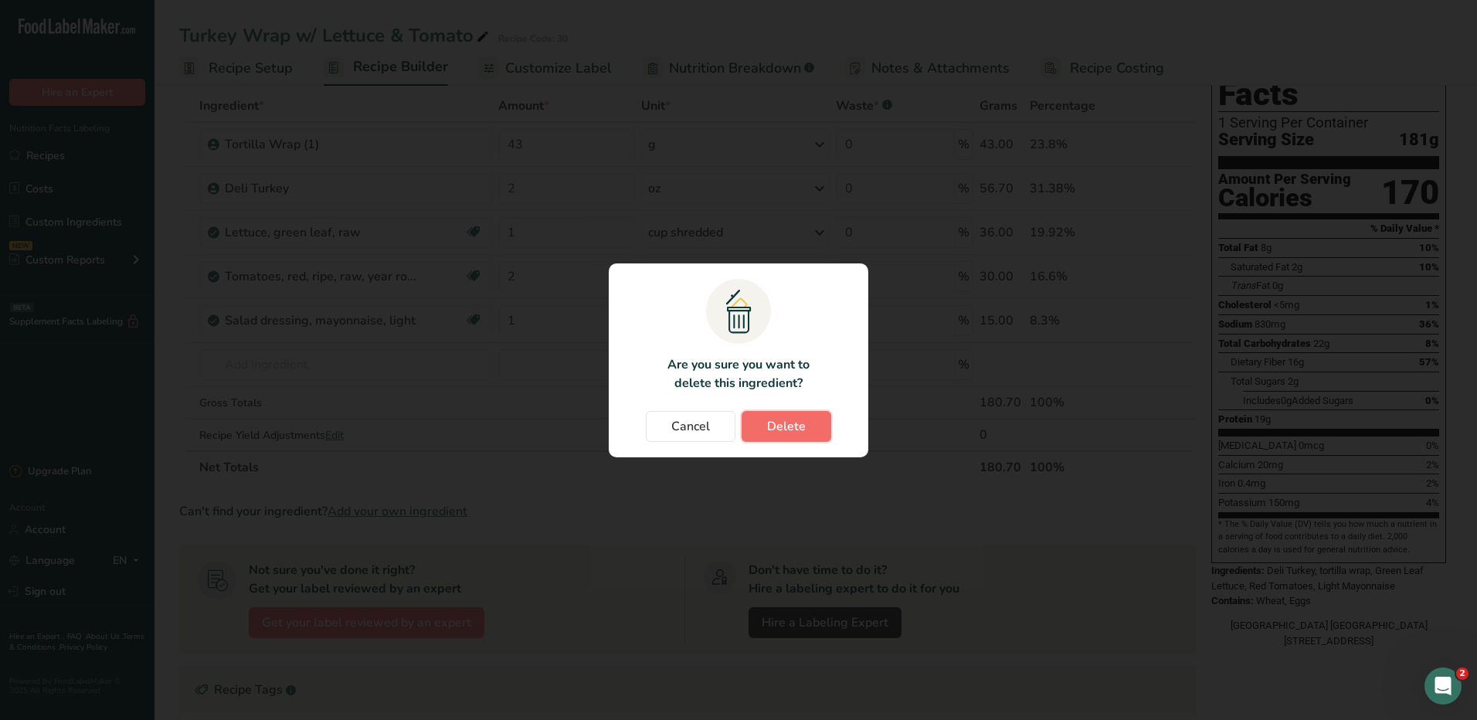
click at [781, 420] on span "Delete" at bounding box center [786, 426] width 39 height 19
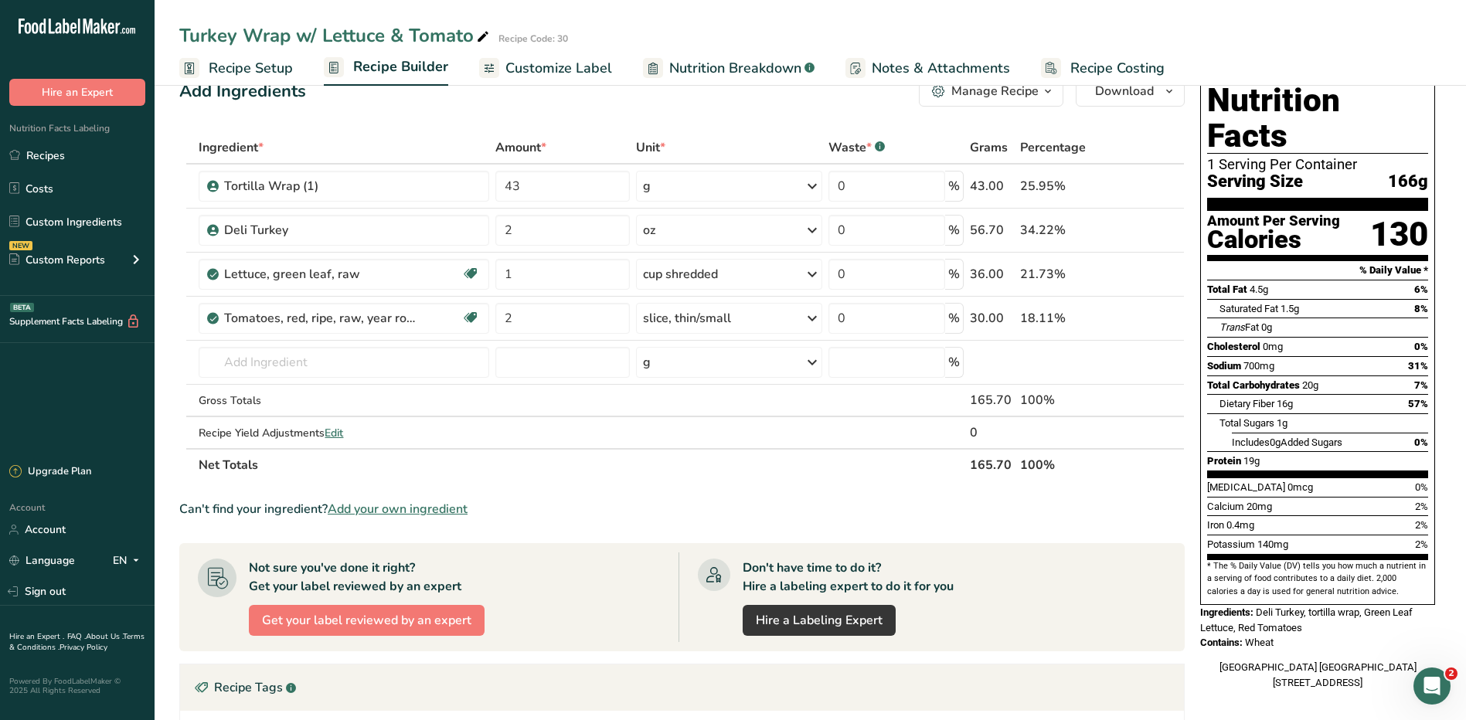
scroll to position [0, 0]
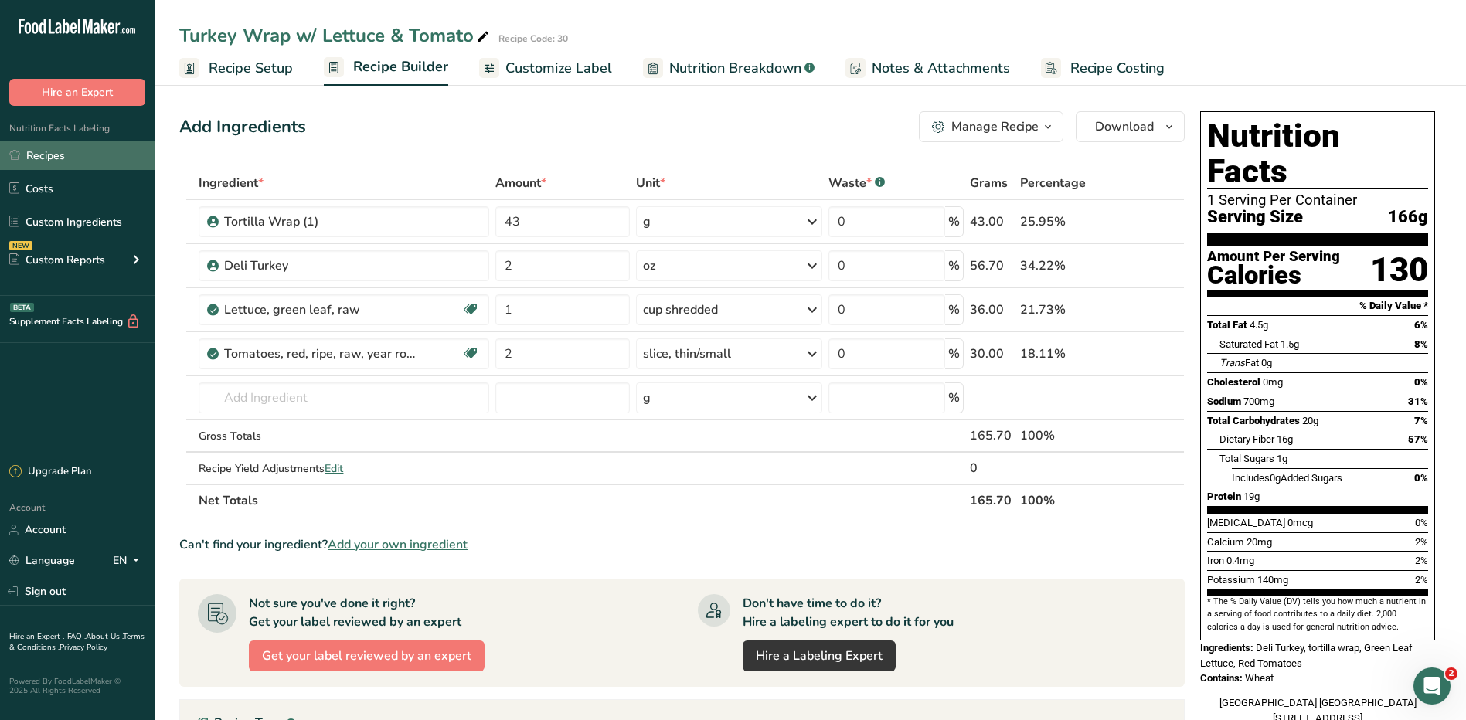
click at [41, 165] on link "Recipes" at bounding box center [77, 155] width 155 height 29
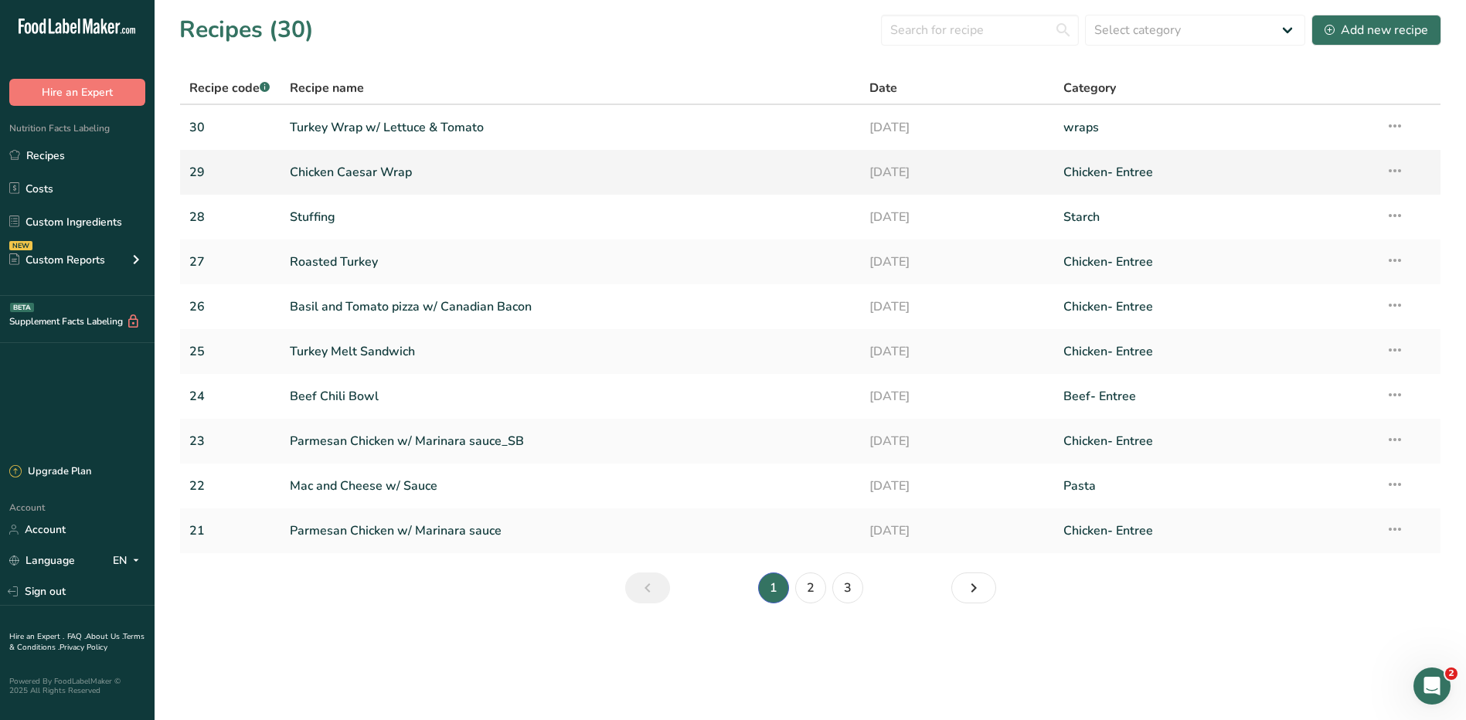
click at [370, 173] on link "Chicken Caesar Wrap" at bounding box center [571, 172] width 562 height 32
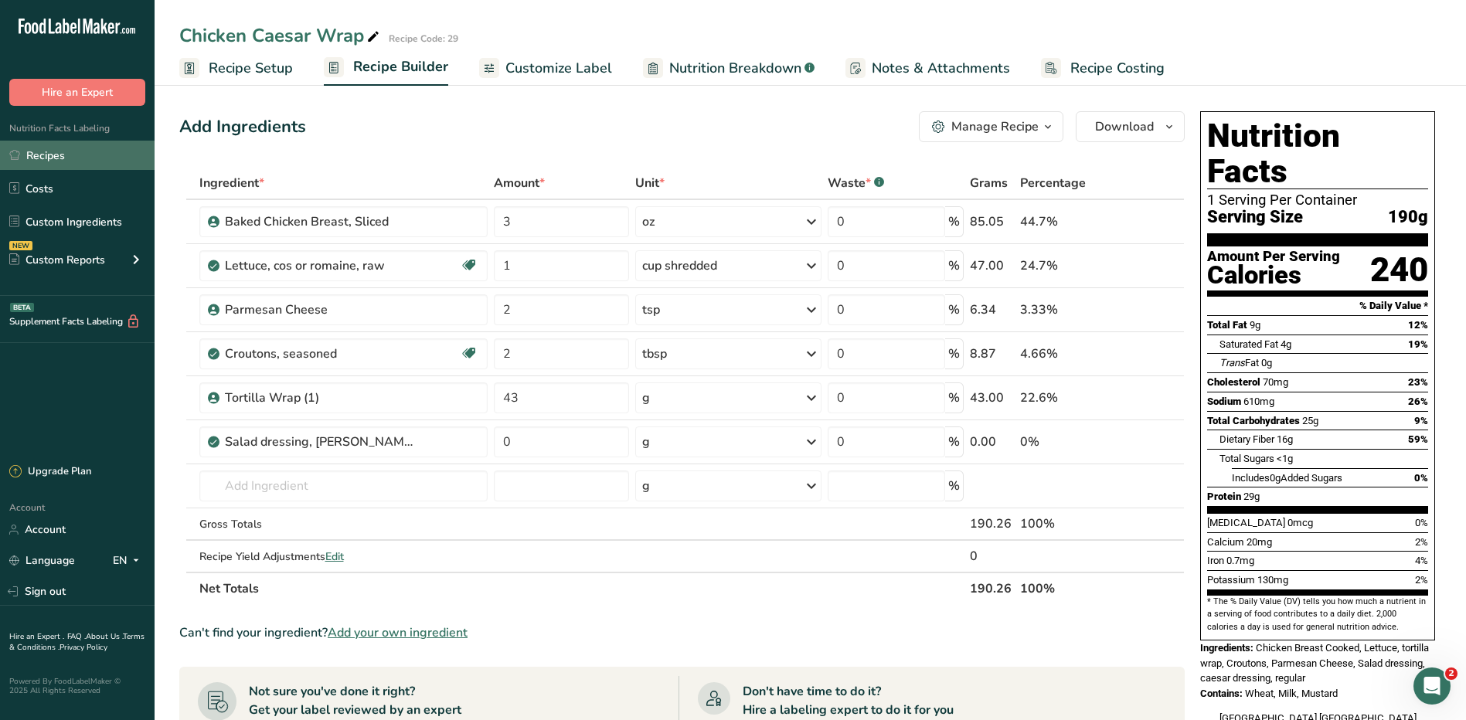
click at [36, 155] on link "Recipes" at bounding box center [77, 155] width 155 height 29
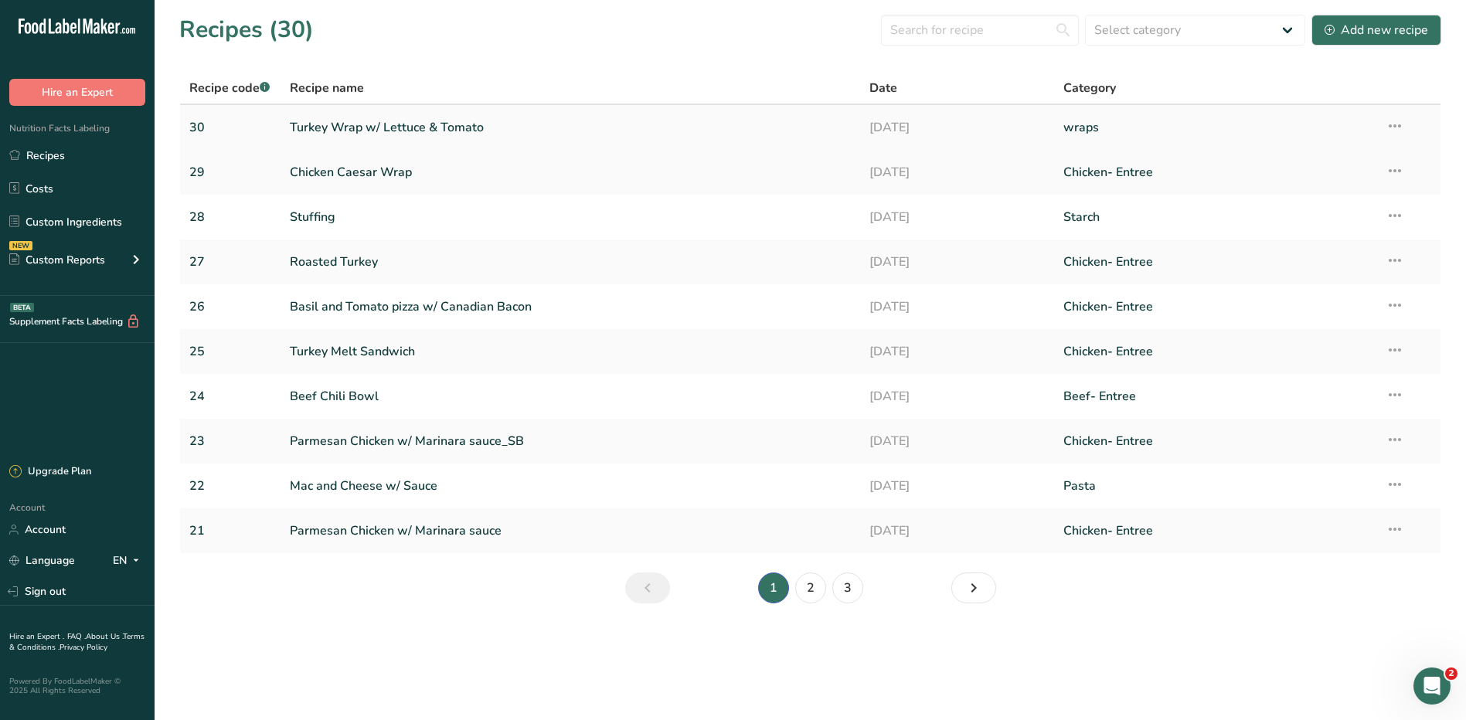
click at [473, 127] on link "Turkey Wrap w/ Lettuce & Tomato" at bounding box center [571, 127] width 562 height 32
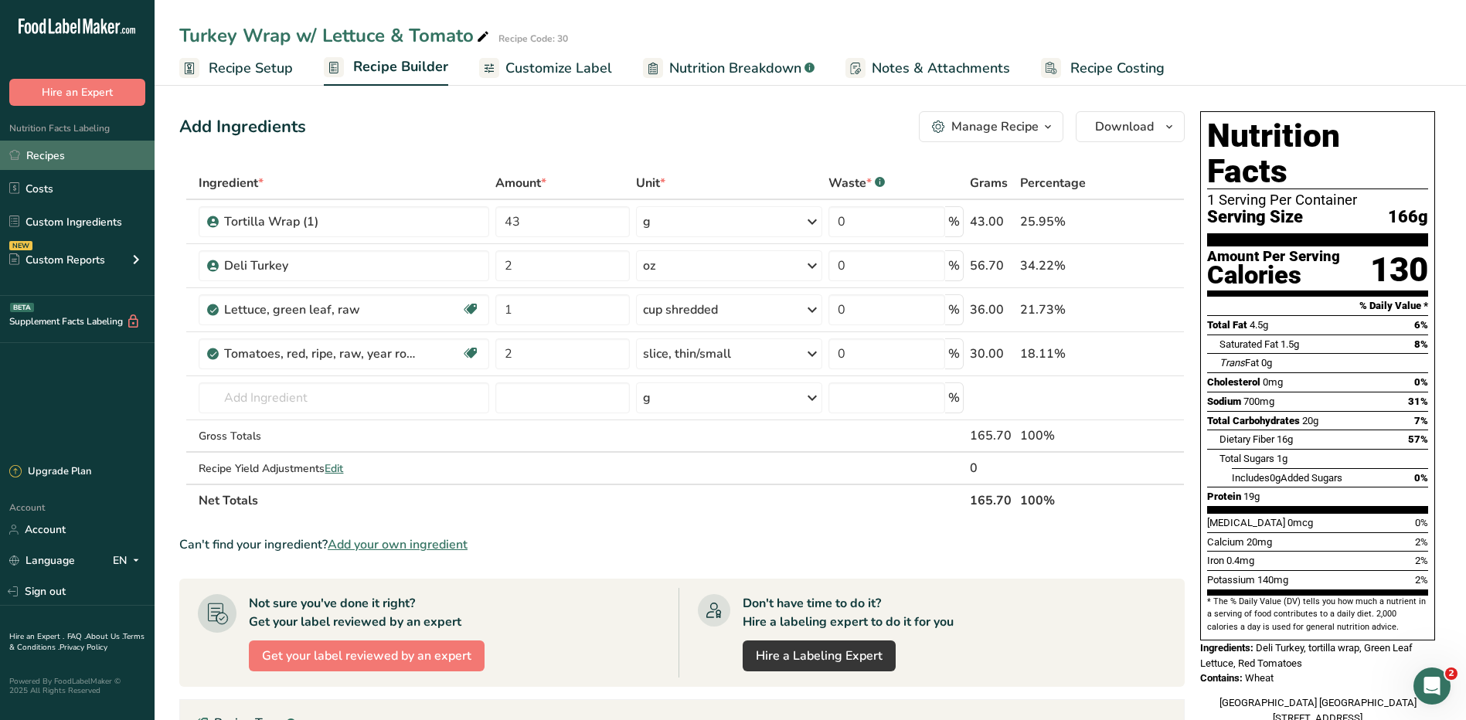
click at [85, 165] on link "Recipes" at bounding box center [77, 155] width 155 height 29
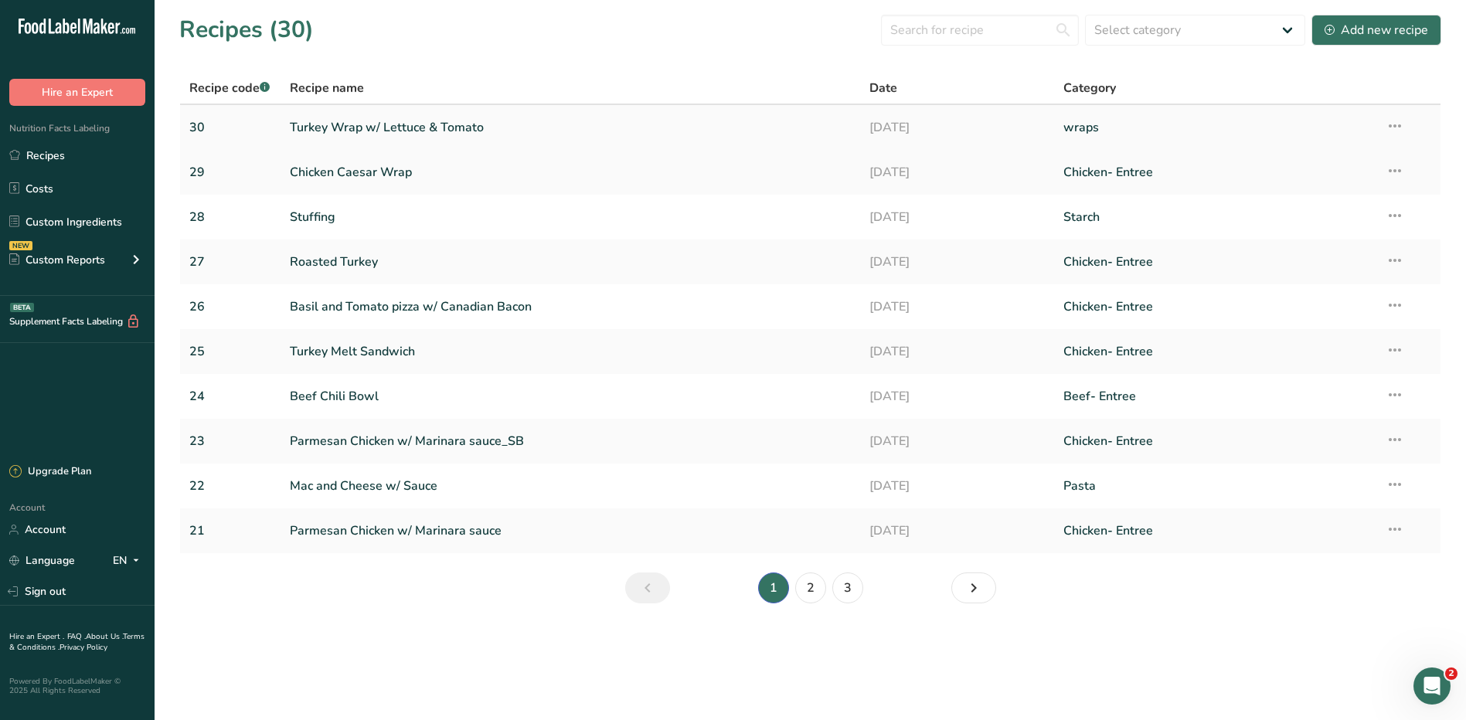
click at [338, 121] on link "Turkey Wrap w/ Lettuce & Tomato" at bounding box center [571, 127] width 562 height 32
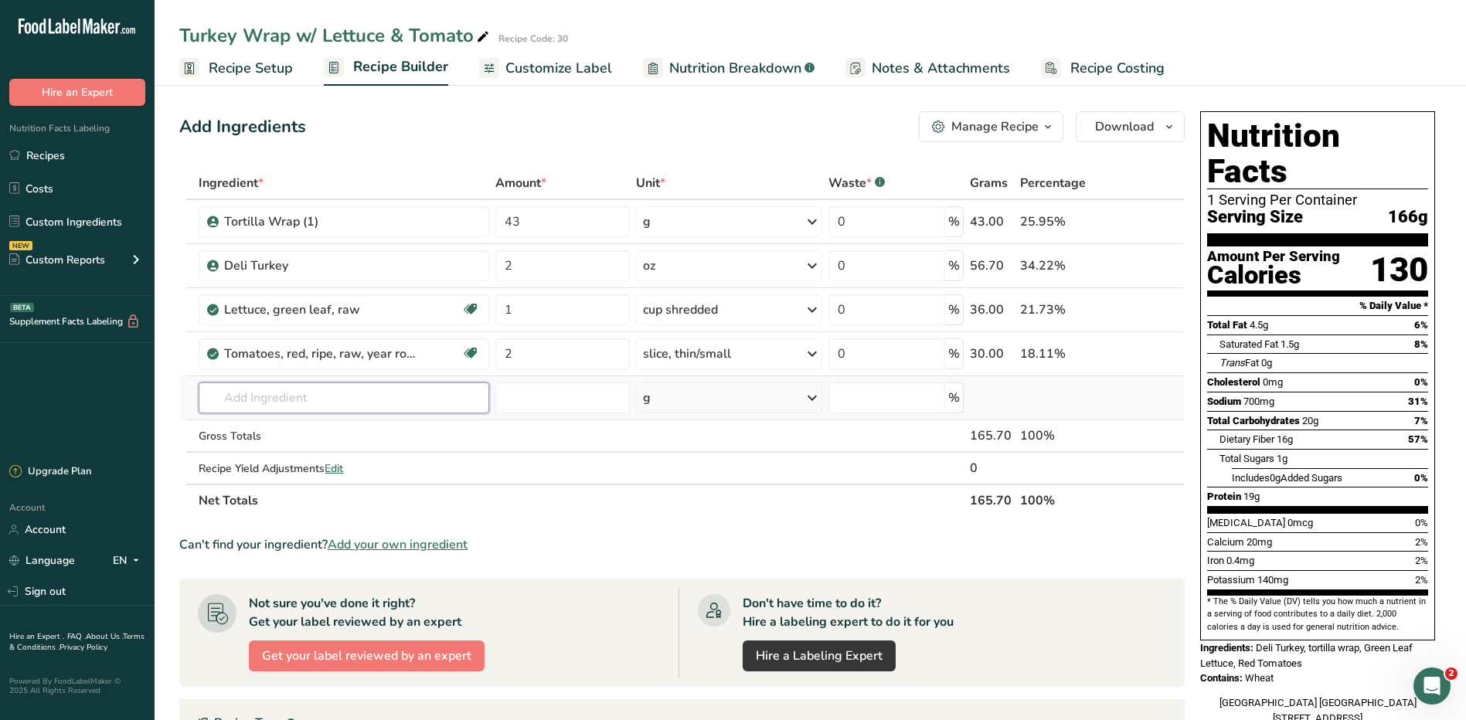
click at [339, 402] on input "text" at bounding box center [344, 397] width 290 height 31
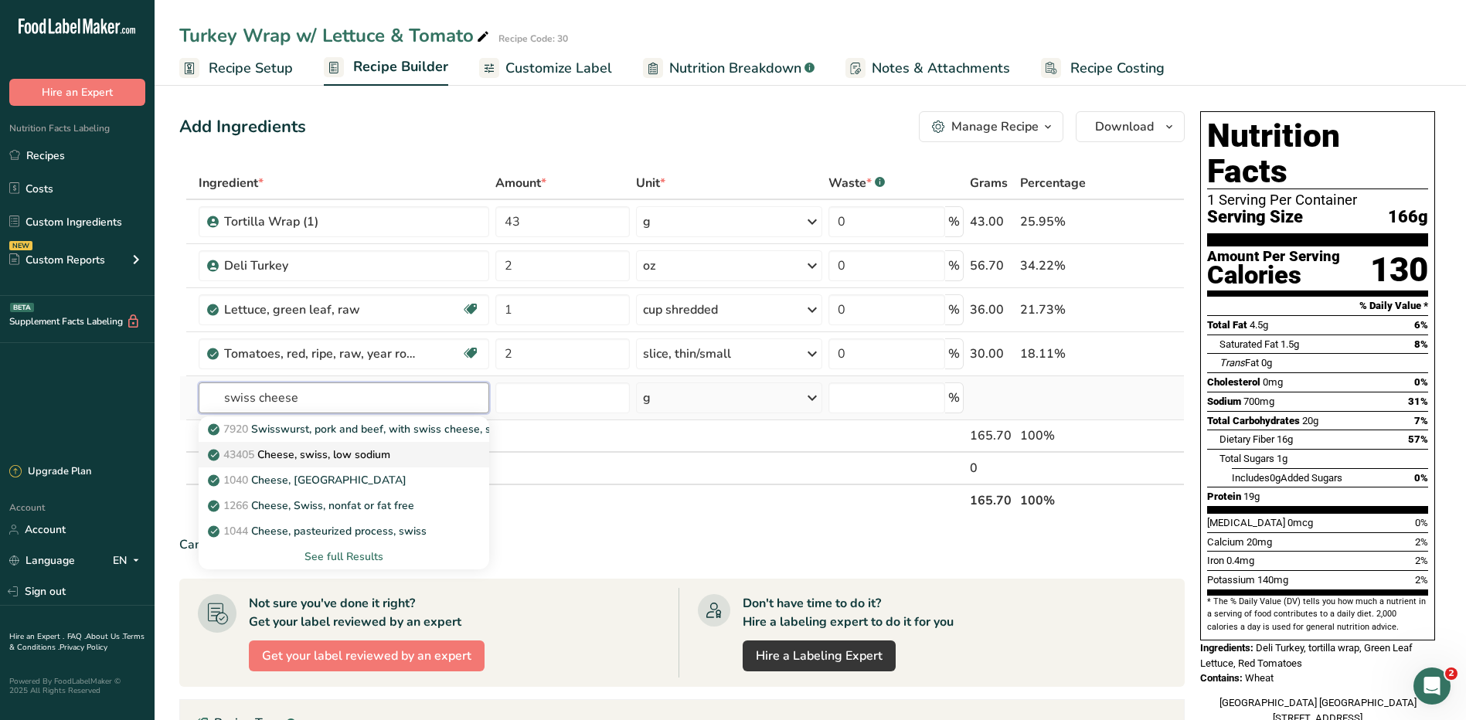
type input "swiss cheese"
click at [355, 459] on p "43405 Cheese, swiss, low sodium" at bounding box center [300, 455] width 179 height 16
type input "Cheese, swiss, low sodium"
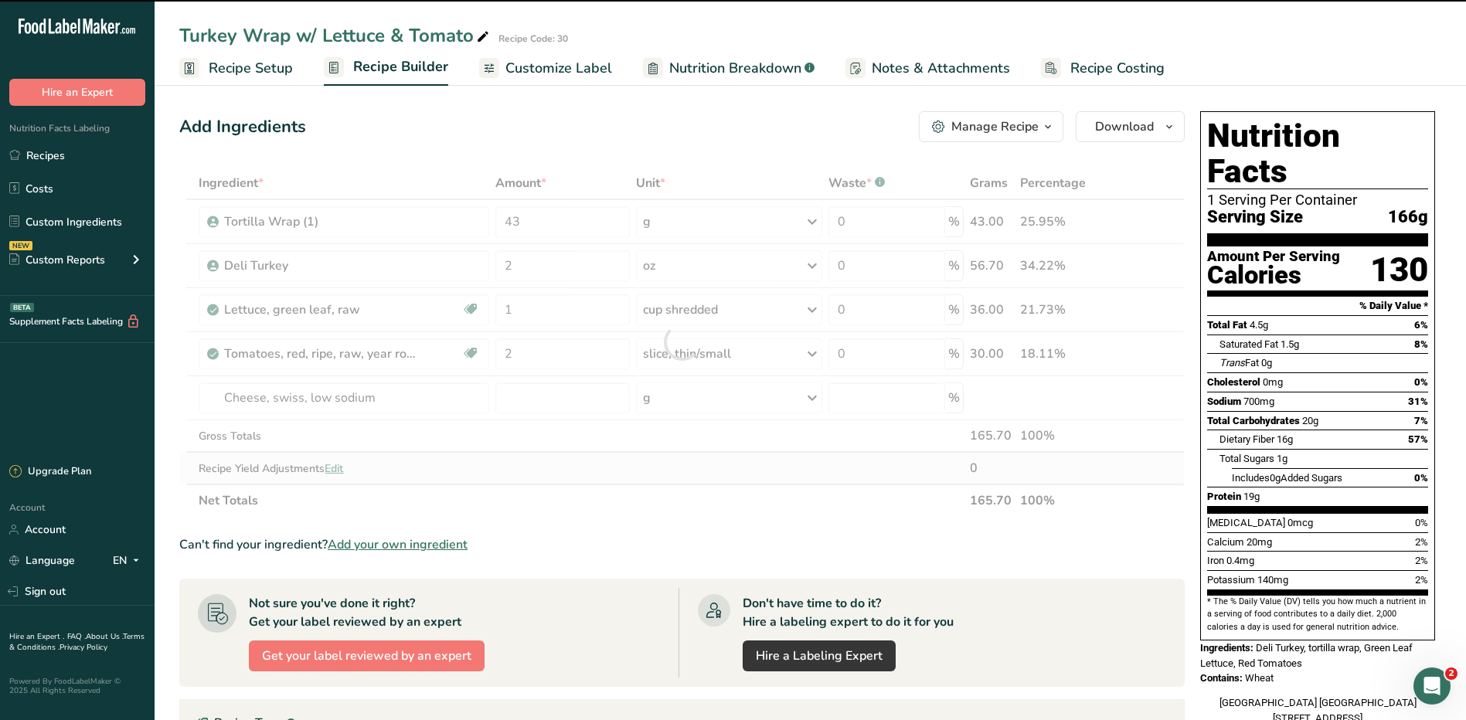
type input "0"
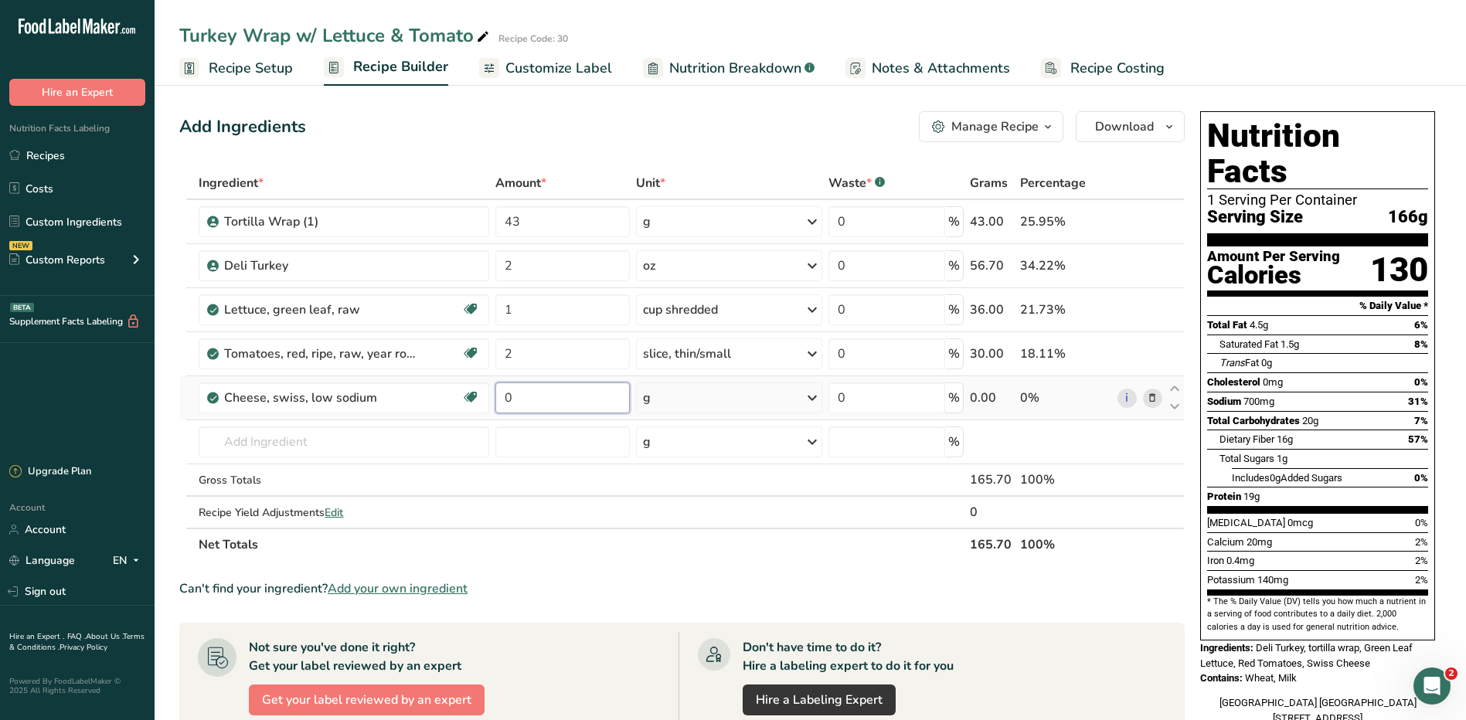
click at [574, 410] on input "0" at bounding box center [562, 397] width 134 height 31
type input "2"
click at [668, 398] on div "Ingredient * Amount * Unit * Waste * .a-a{fill:#347362;}.b-a{fill:#fff;} Grams …" at bounding box center [681, 364] width 1005 height 394
click at [668, 398] on div "g" at bounding box center [729, 397] width 186 height 31
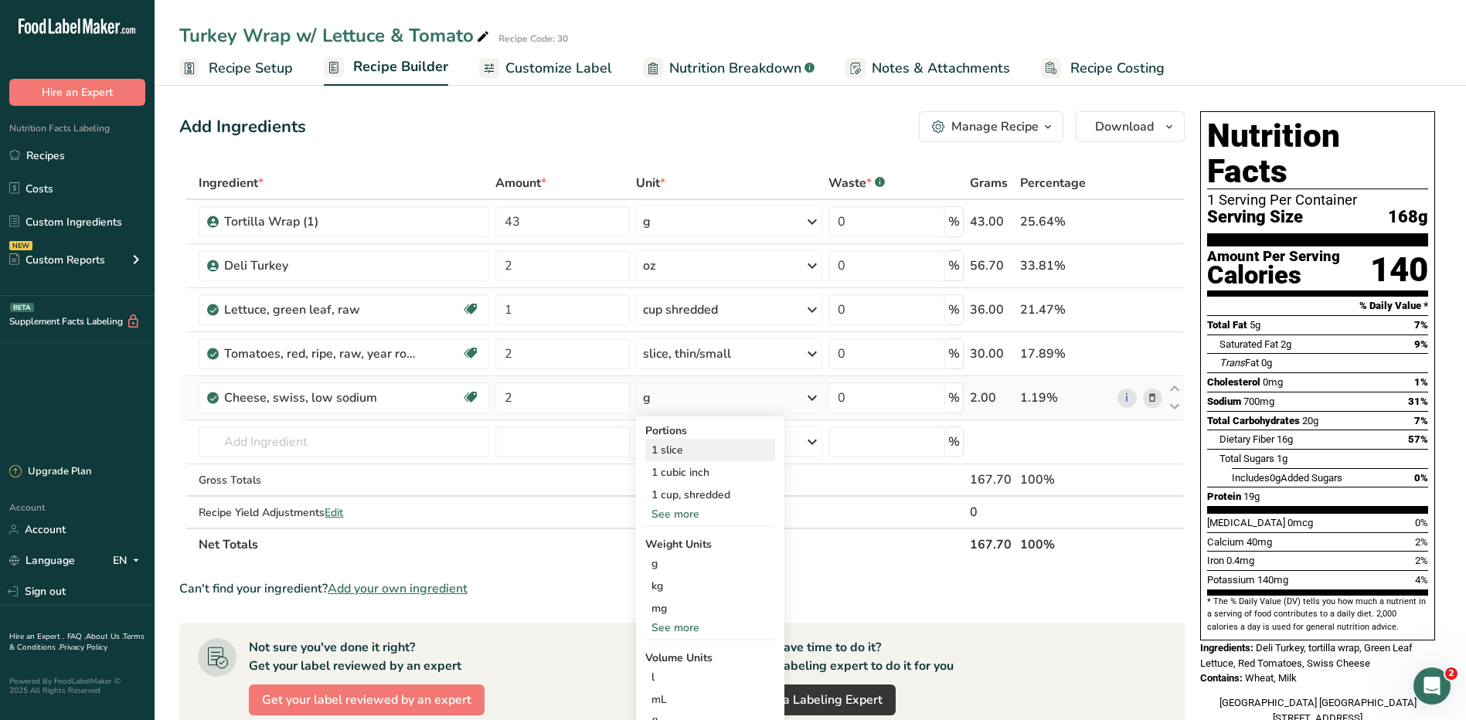
click at [675, 452] on div "1 slice" at bounding box center [710, 450] width 130 height 22
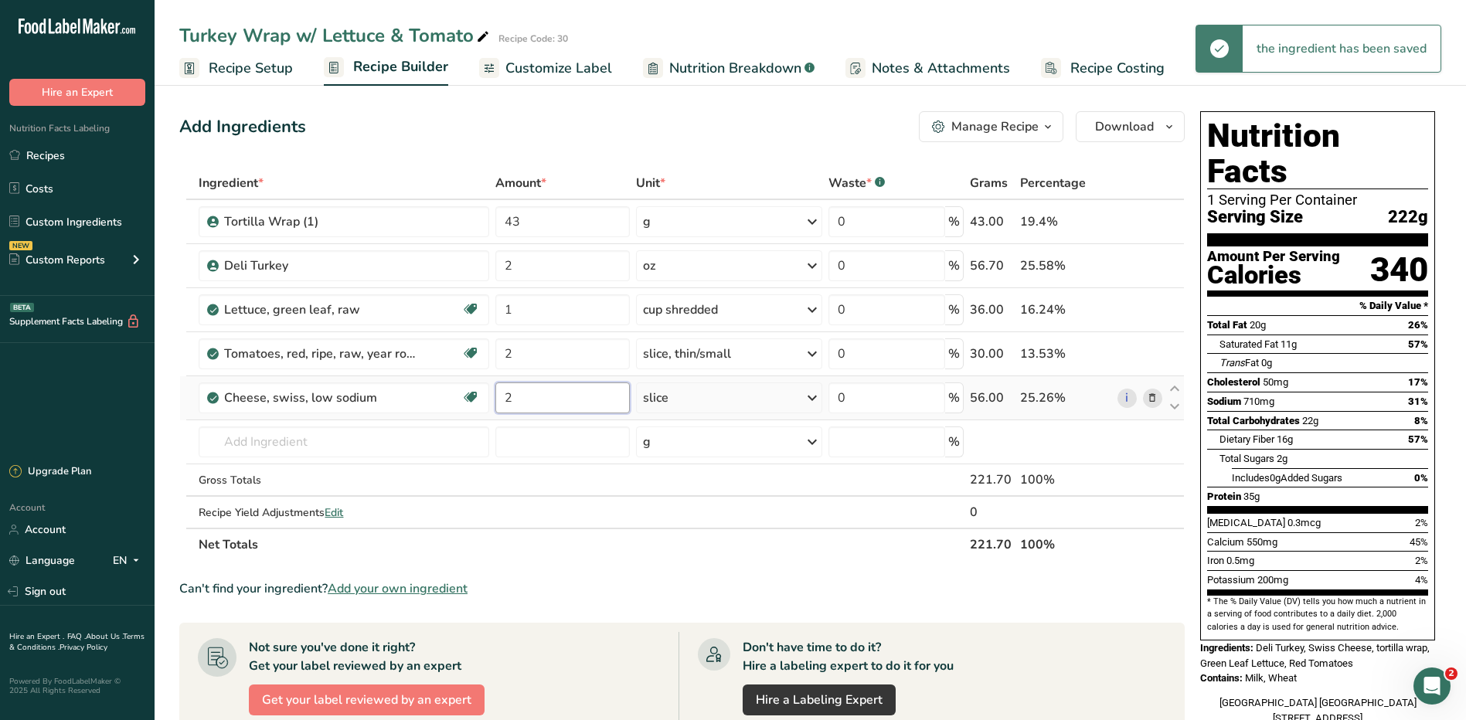
click at [528, 406] on input "2" at bounding box center [562, 397] width 134 height 31
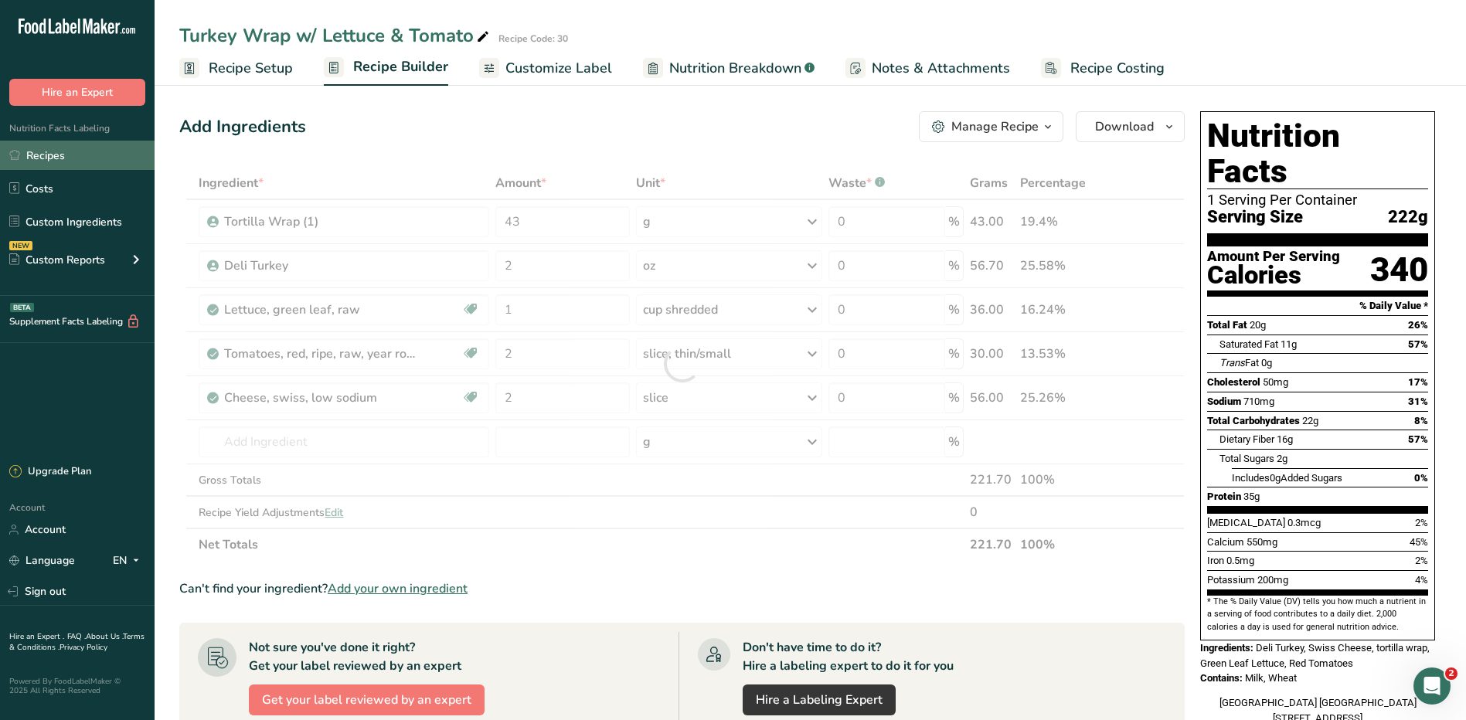
click at [84, 151] on link "Recipes" at bounding box center [77, 155] width 155 height 29
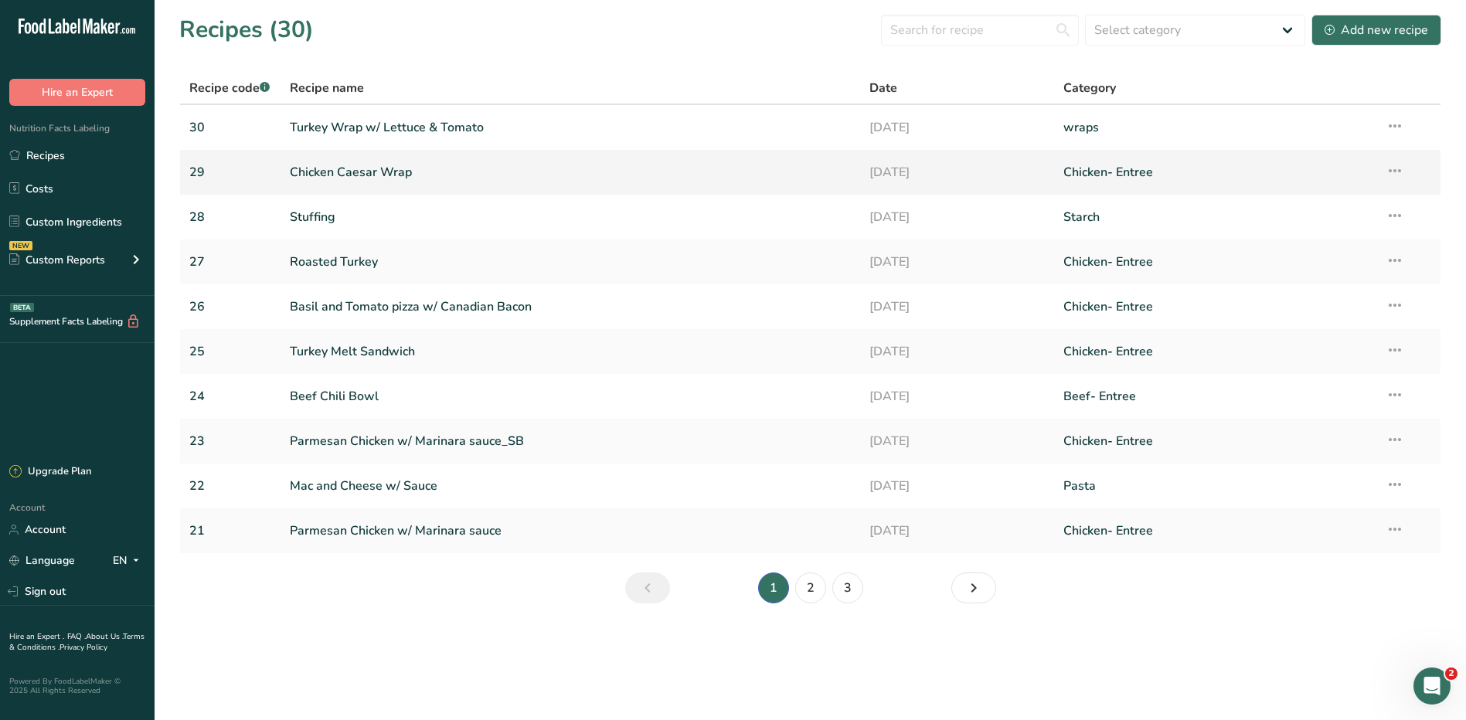
click at [406, 171] on link "Chicken Caesar Wrap" at bounding box center [571, 172] width 562 height 32
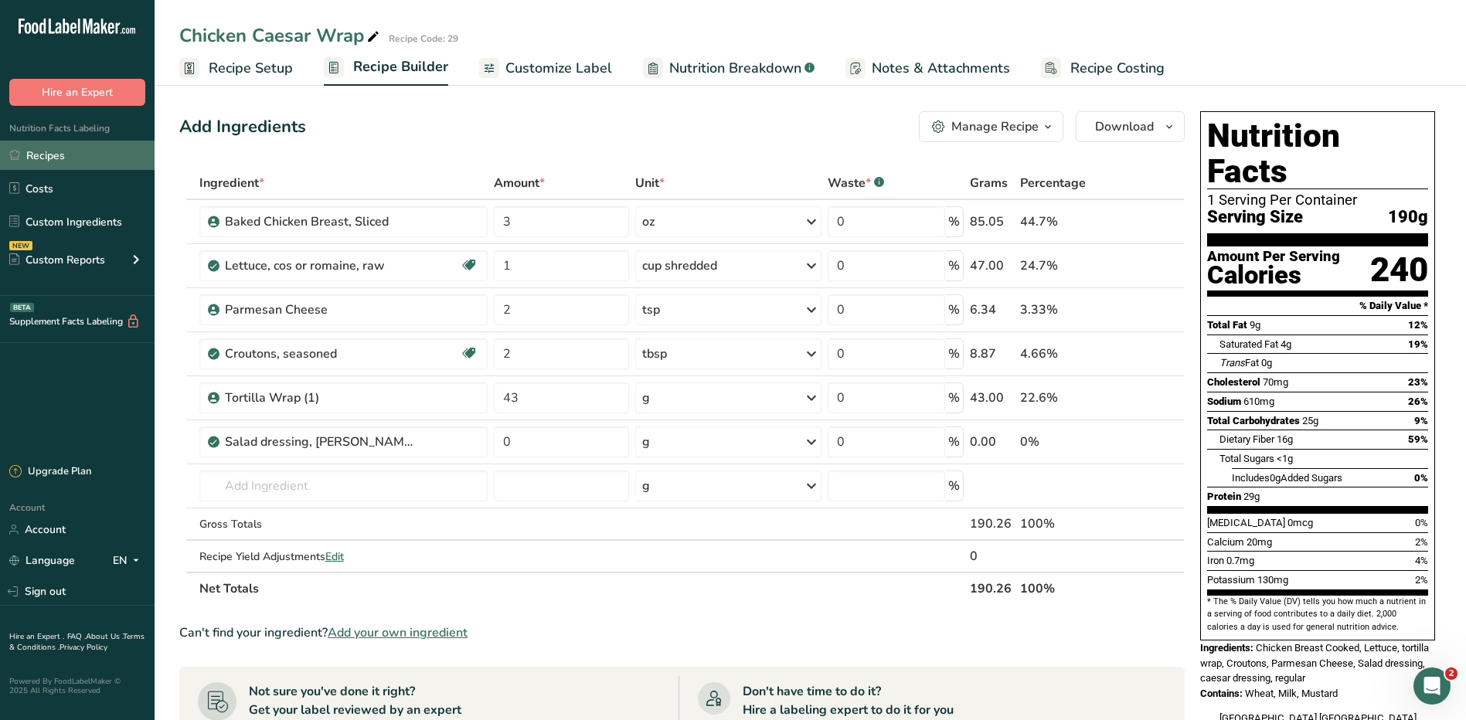
click at [53, 151] on link "Recipes" at bounding box center [77, 155] width 155 height 29
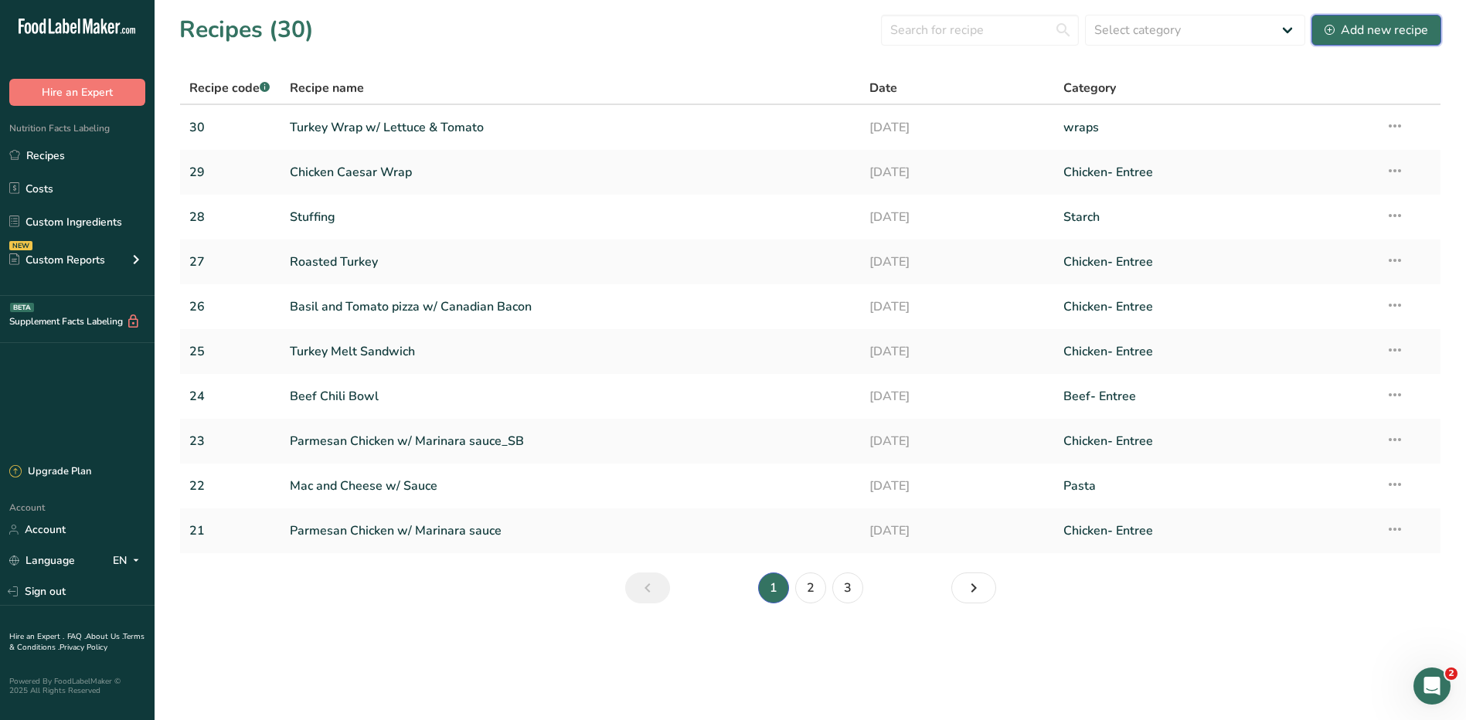
click at [1377, 36] on div "Add new recipe" at bounding box center [1376, 30] width 104 height 19
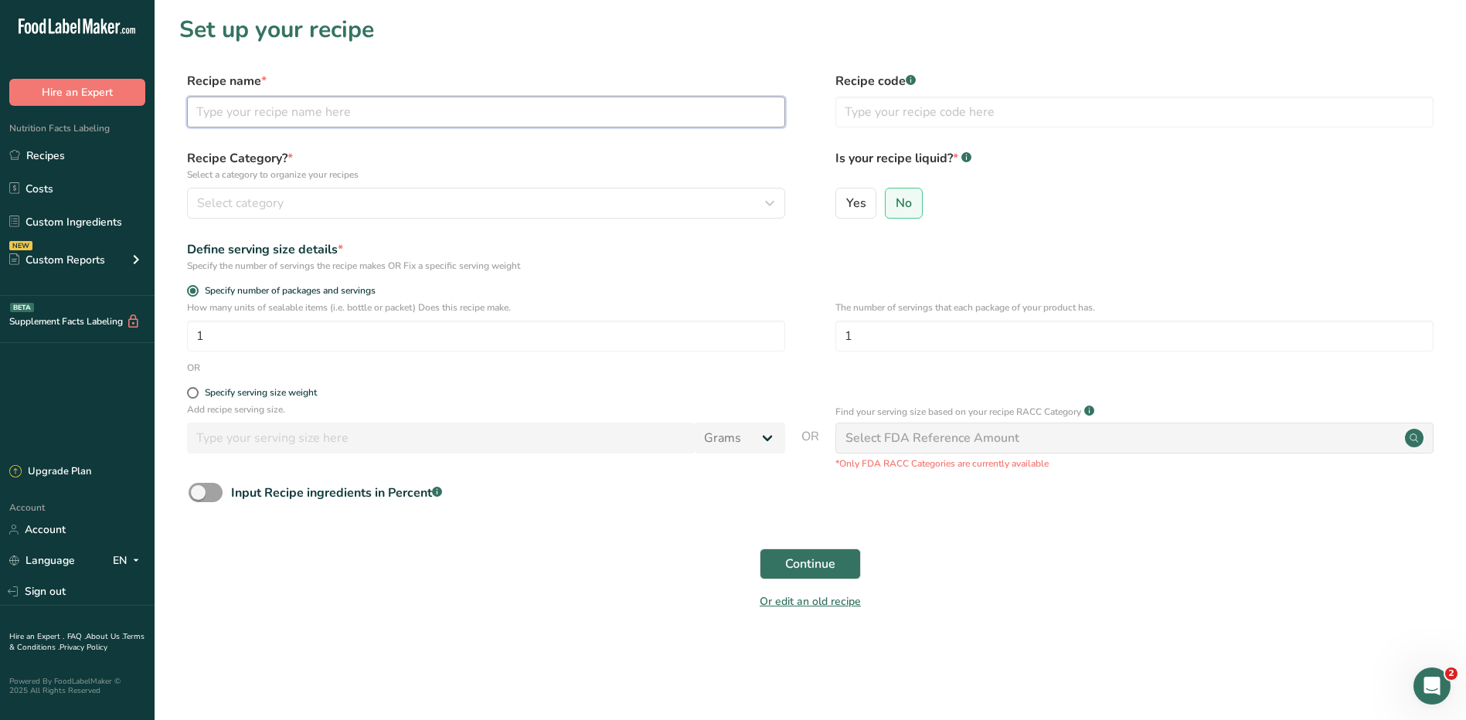
click at [594, 110] on input "text" at bounding box center [486, 112] width 598 height 31
type input "Grilled Vegetable Wrap"
click at [1009, 107] on input "text" at bounding box center [1134, 112] width 598 height 31
type input "31"
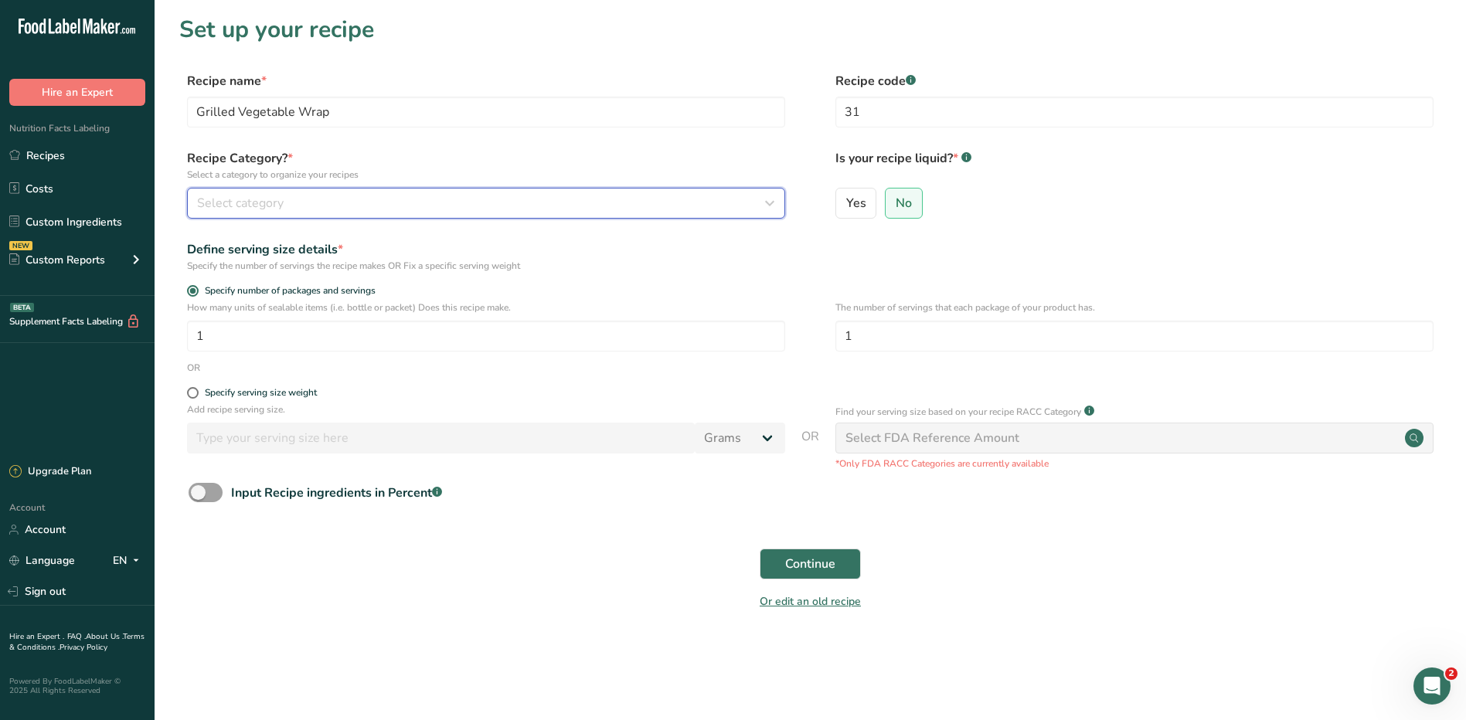
click at [239, 205] on span "Select category" at bounding box center [240, 203] width 87 height 19
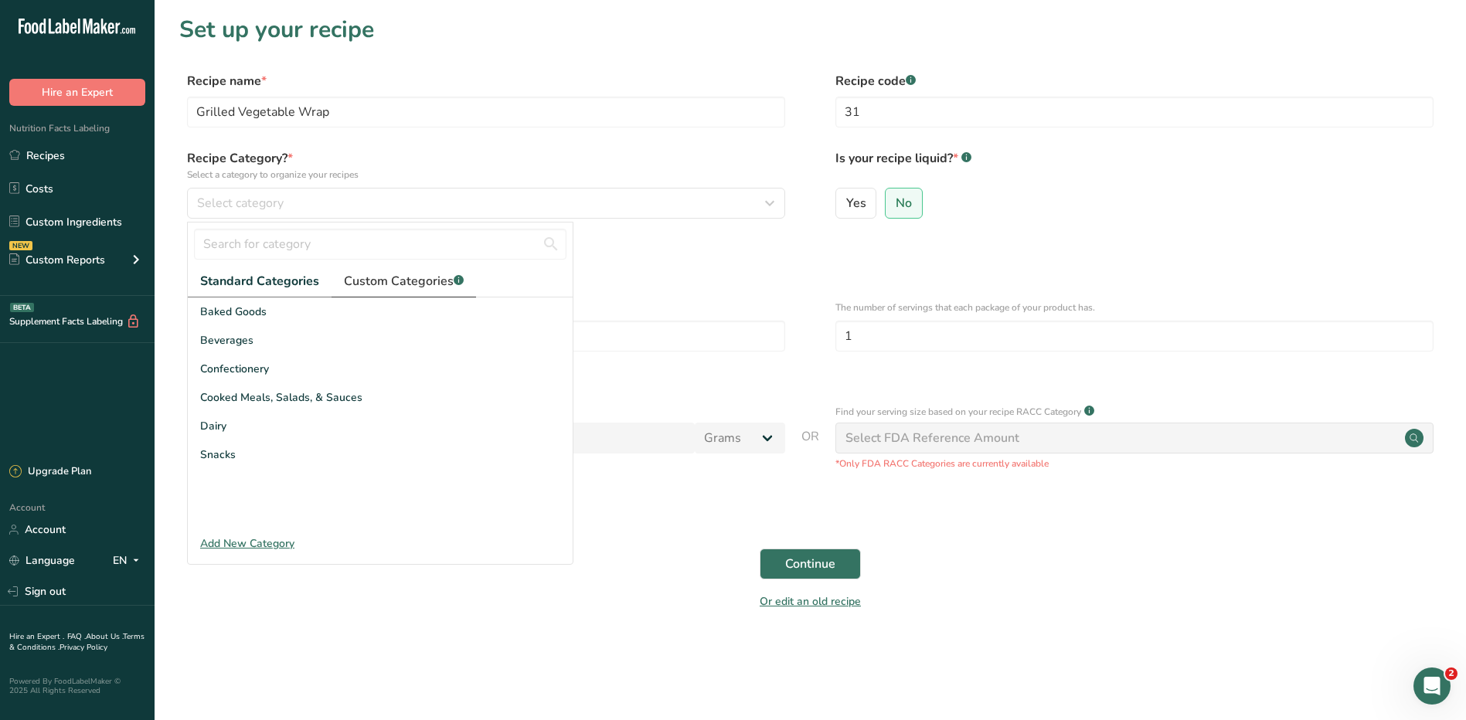
click at [403, 280] on span "Custom Categories .a-a{fill:#347362;}.b-a{fill:#fff;}" at bounding box center [404, 281] width 120 height 19
click at [216, 517] on span "Vegetarian" at bounding box center [227, 512] width 54 height 16
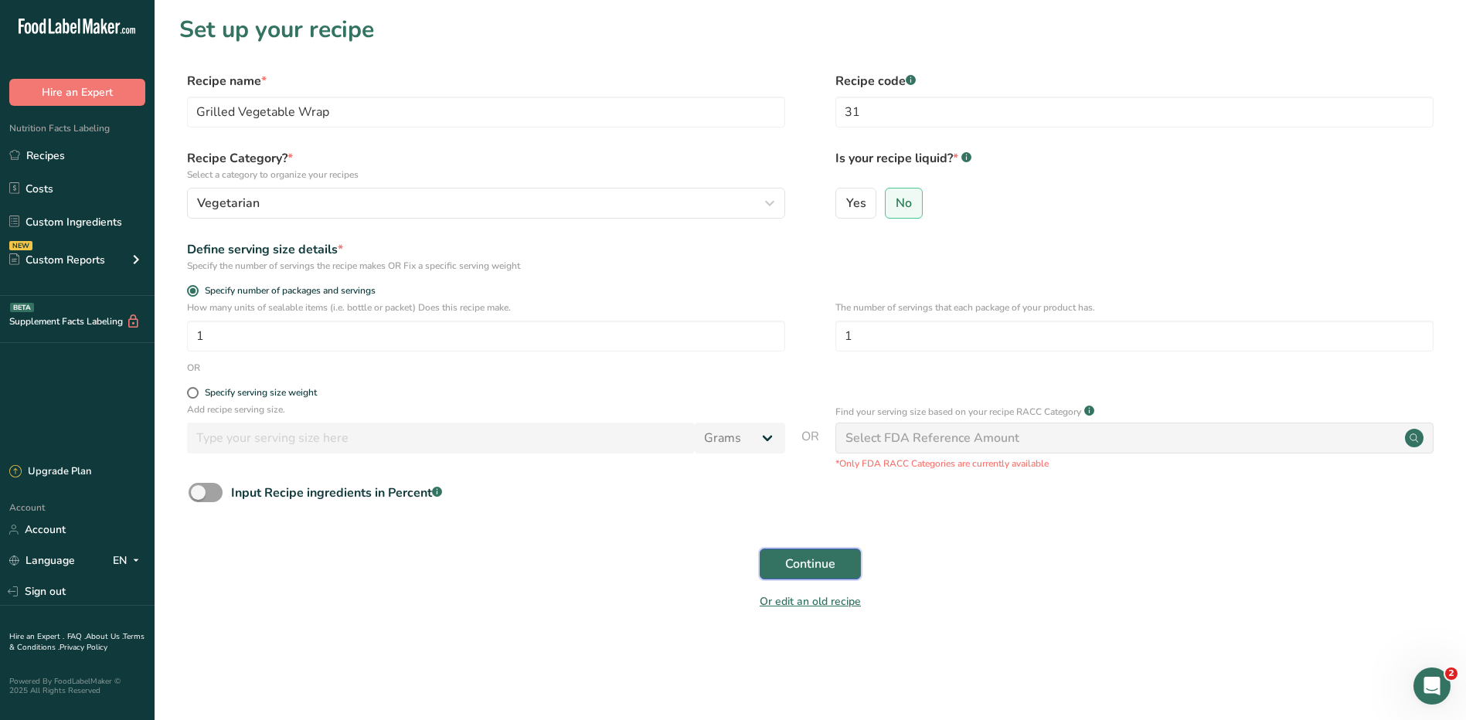
click at [814, 562] on span "Continue" at bounding box center [810, 564] width 50 height 19
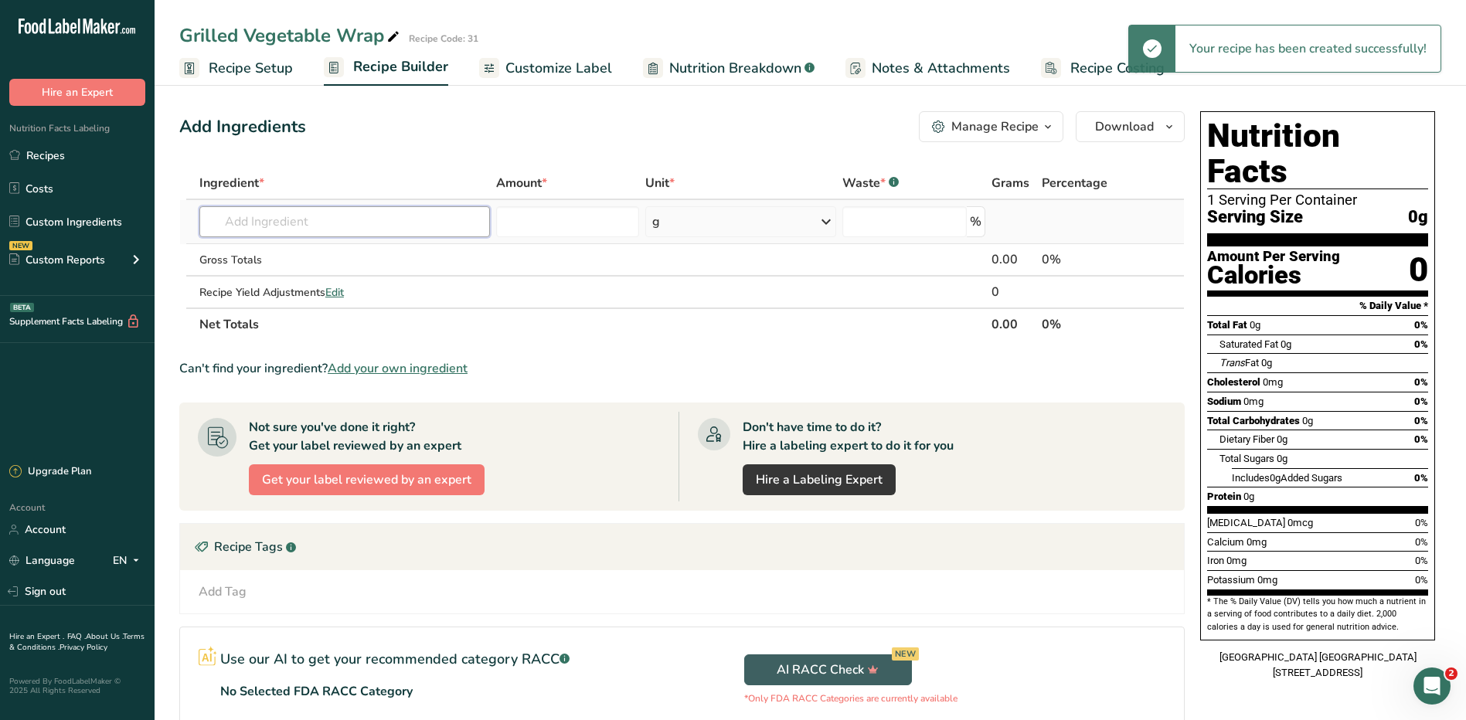
click at [428, 226] on input "text" at bounding box center [344, 221] width 291 height 31
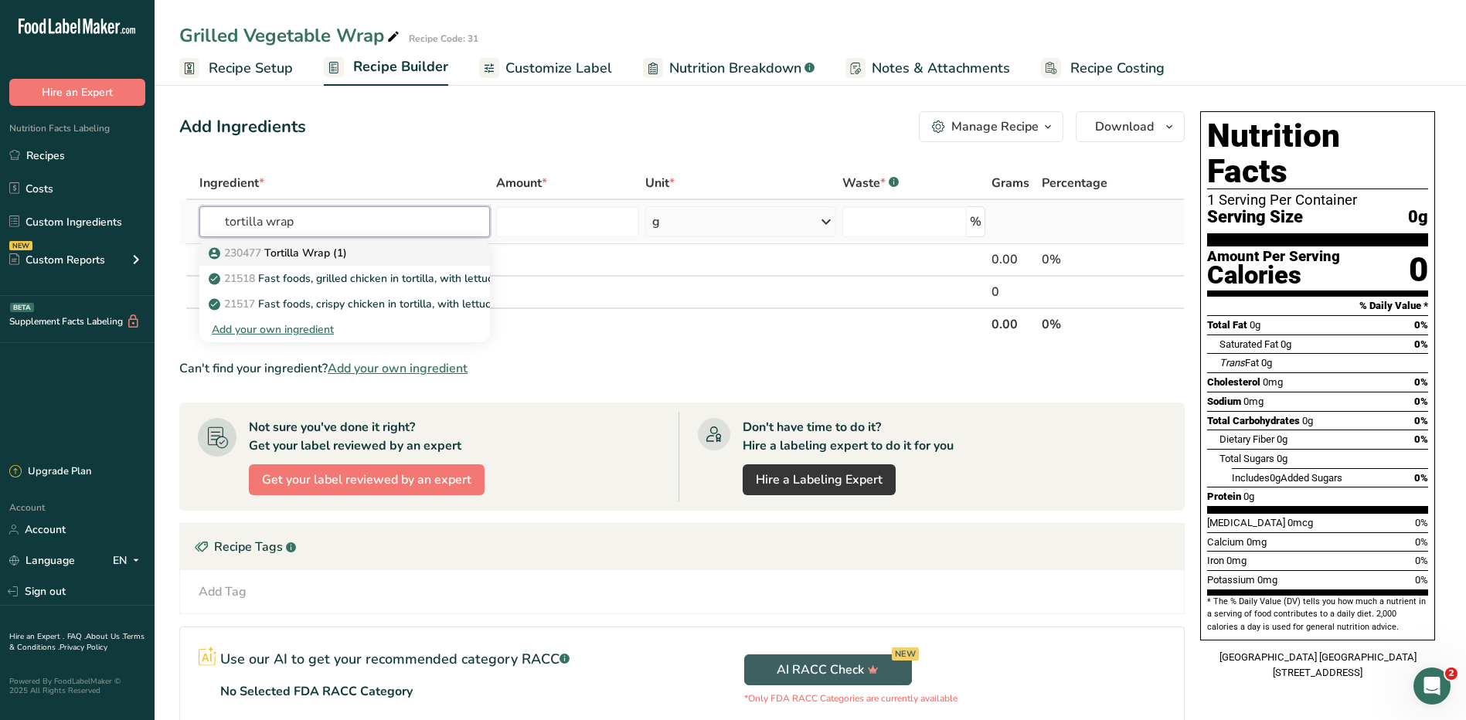
type input "tortilla wrap"
click at [400, 249] on div "230477 Tortilla Wrap (1)" at bounding box center [332, 253] width 241 height 16
type input "Tortilla Wrap (1)"
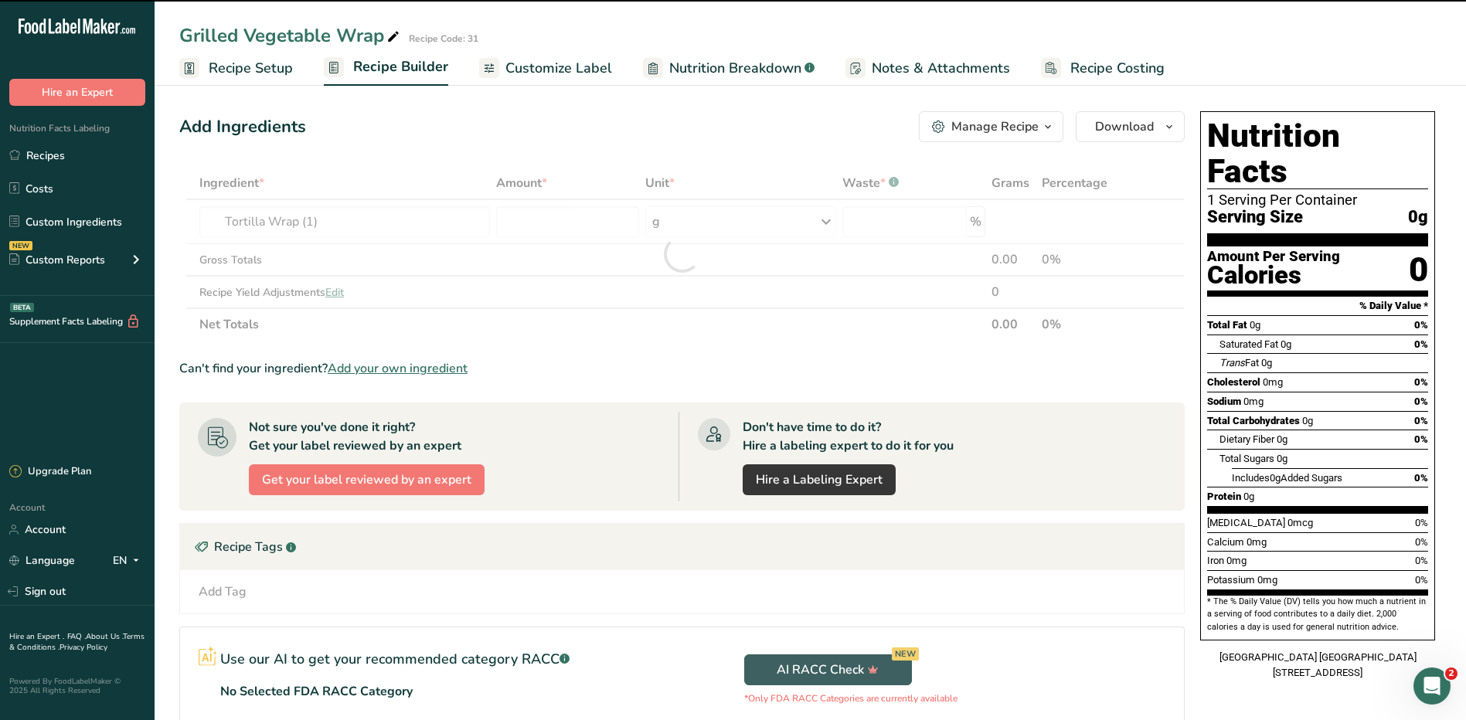
type input "0"
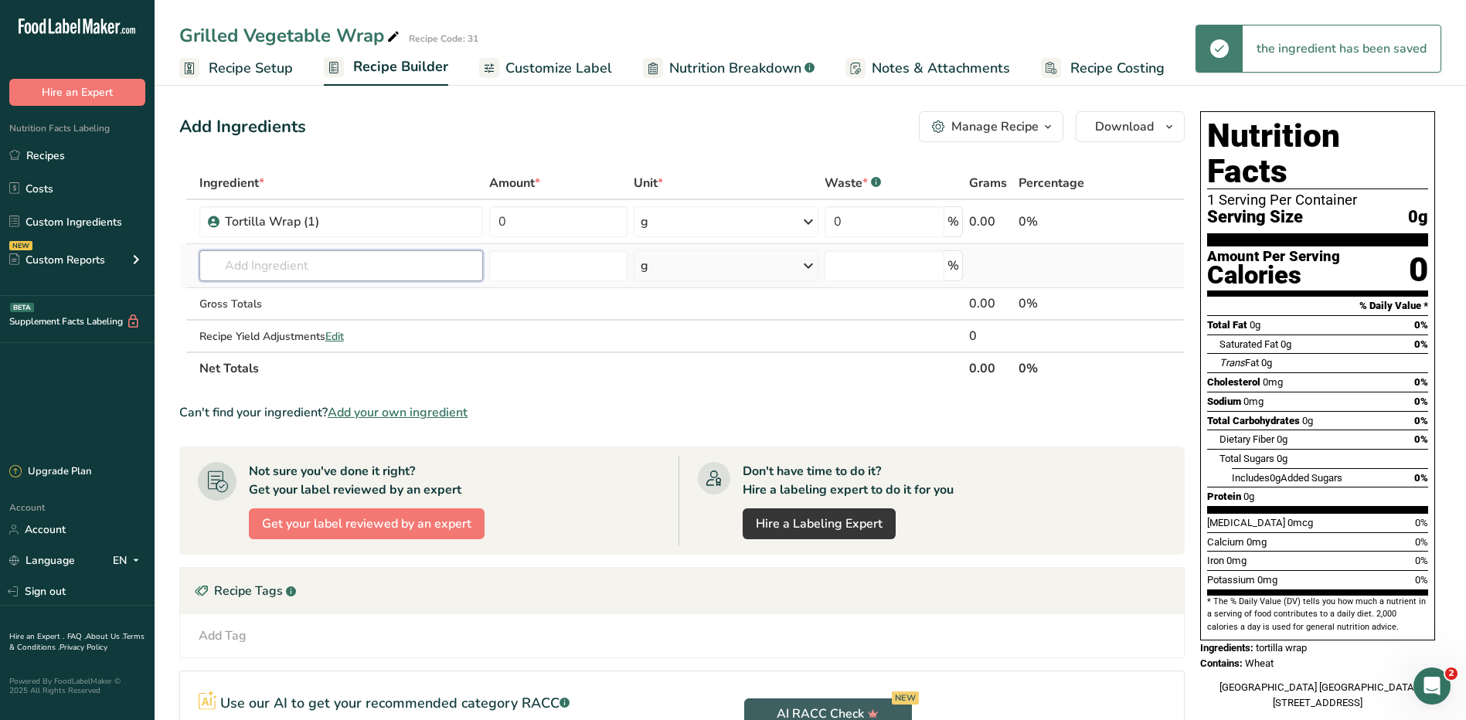
click at [317, 275] on input "text" at bounding box center [341, 265] width 284 height 31
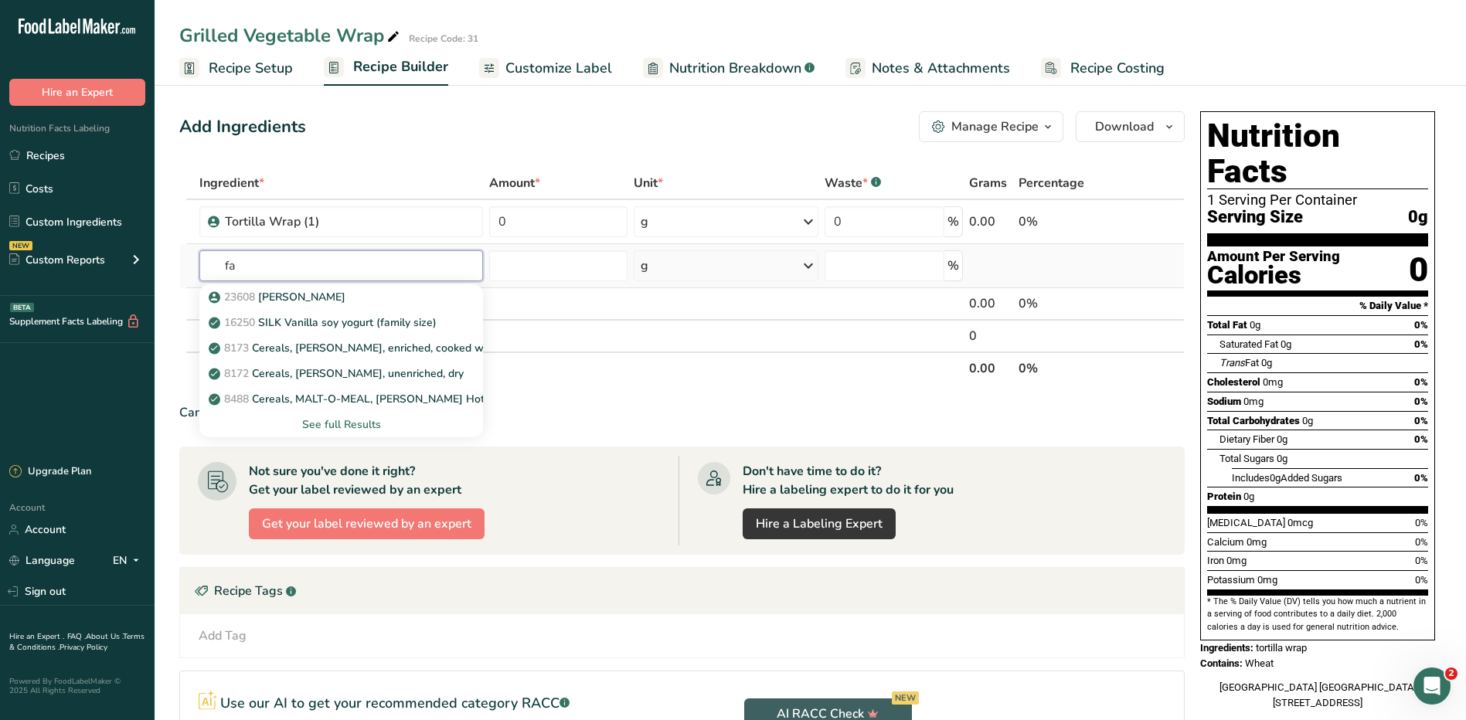
type input "f"
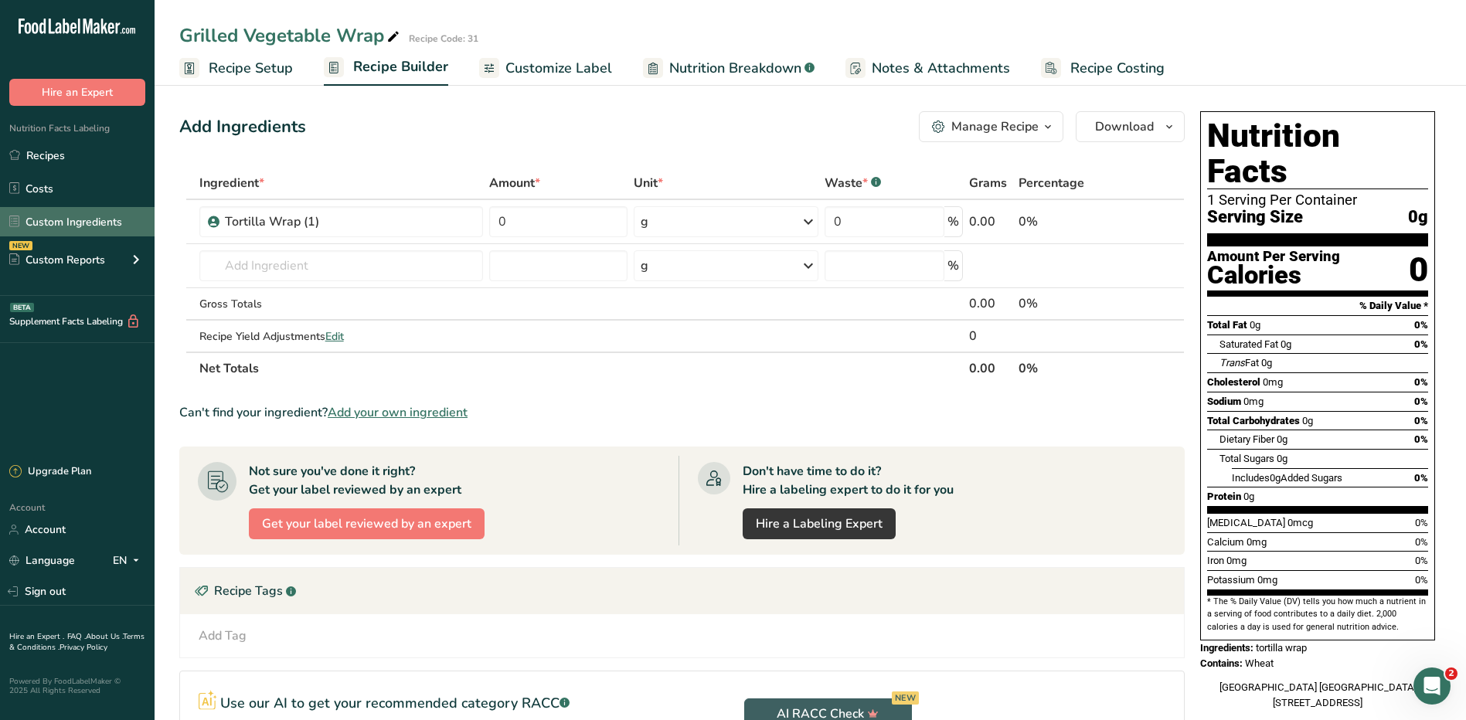
click at [46, 226] on link "Custom Ingredients" at bounding box center [77, 221] width 155 height 29
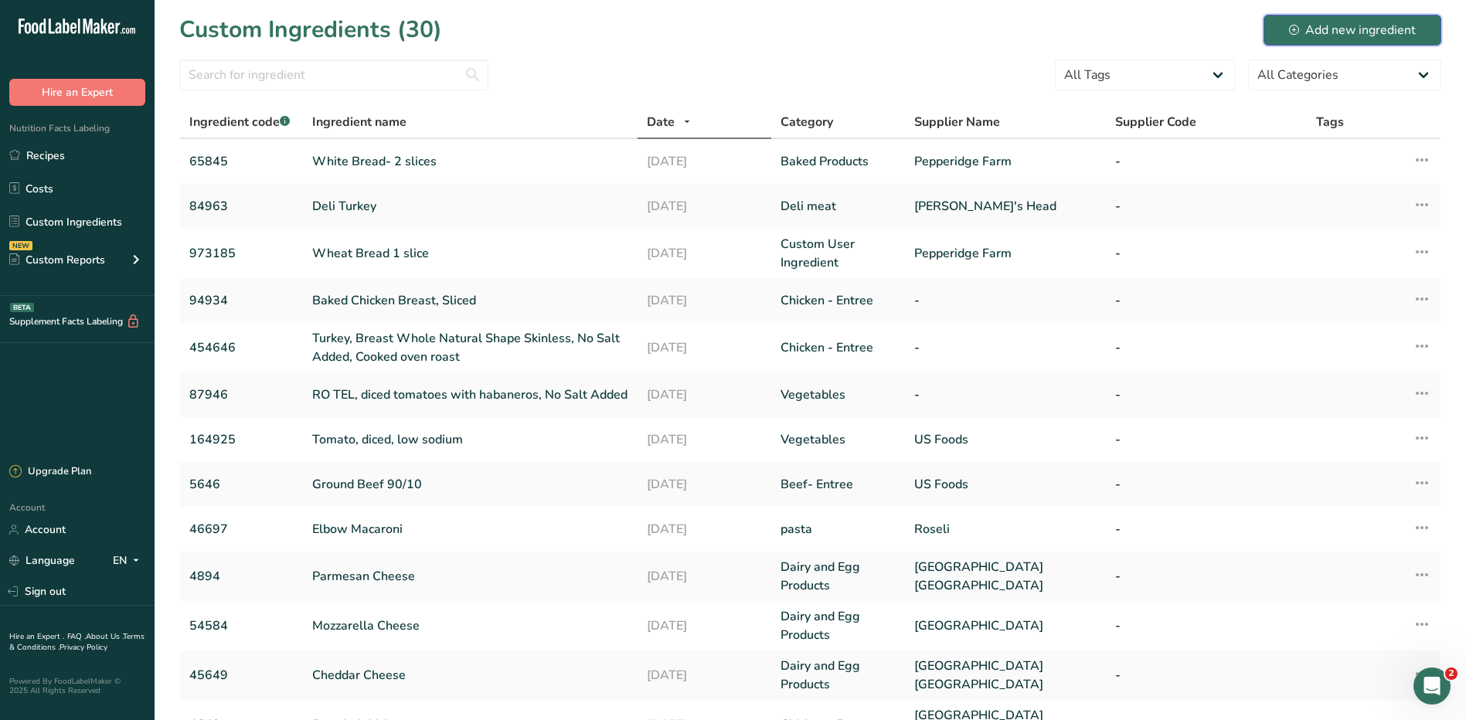
click at [1333, 30] on div "Add new ingredient" at bounding box center [1352, 30] width 127 height 19
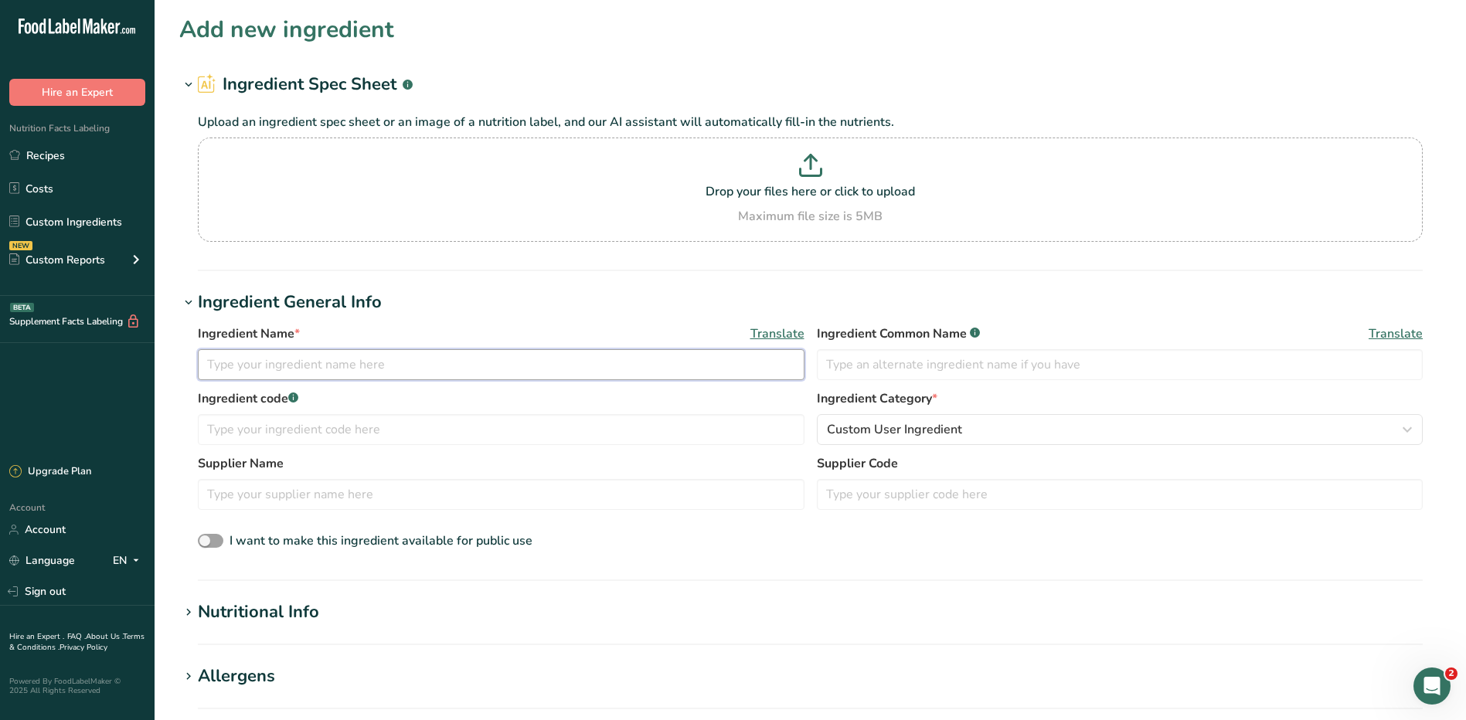
click at [411, 362] on input "text" at bounding box center [501, 364] width 607 height 31
type input "Bermuda Blend Vegetable"
click at [305, 500] on input "text" at bounding box center [501, 494] width 607 height 31
type input "US Foods"
click at [964, 421] on div "Custom User Ingredient" at bounding box center [1115, 429] width 577 height 19
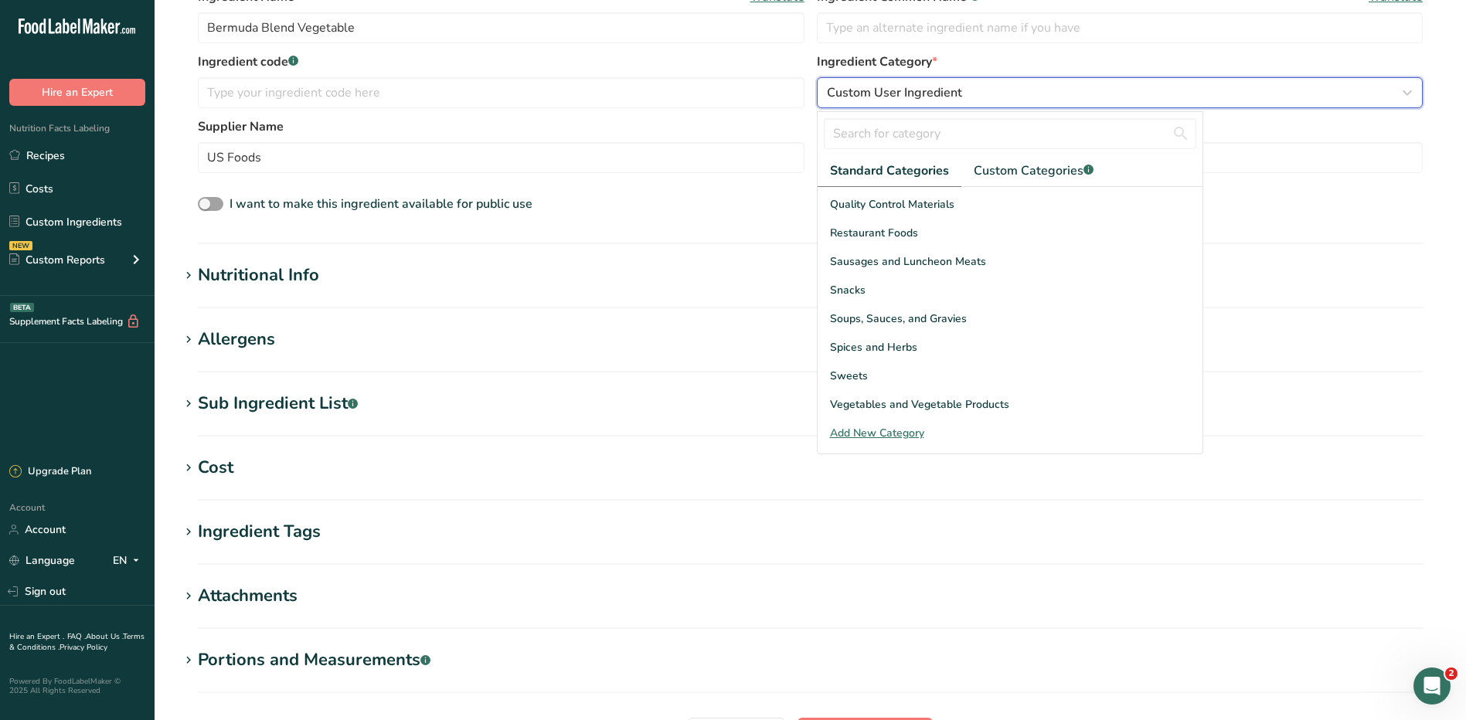
scroll to position [309, 0]
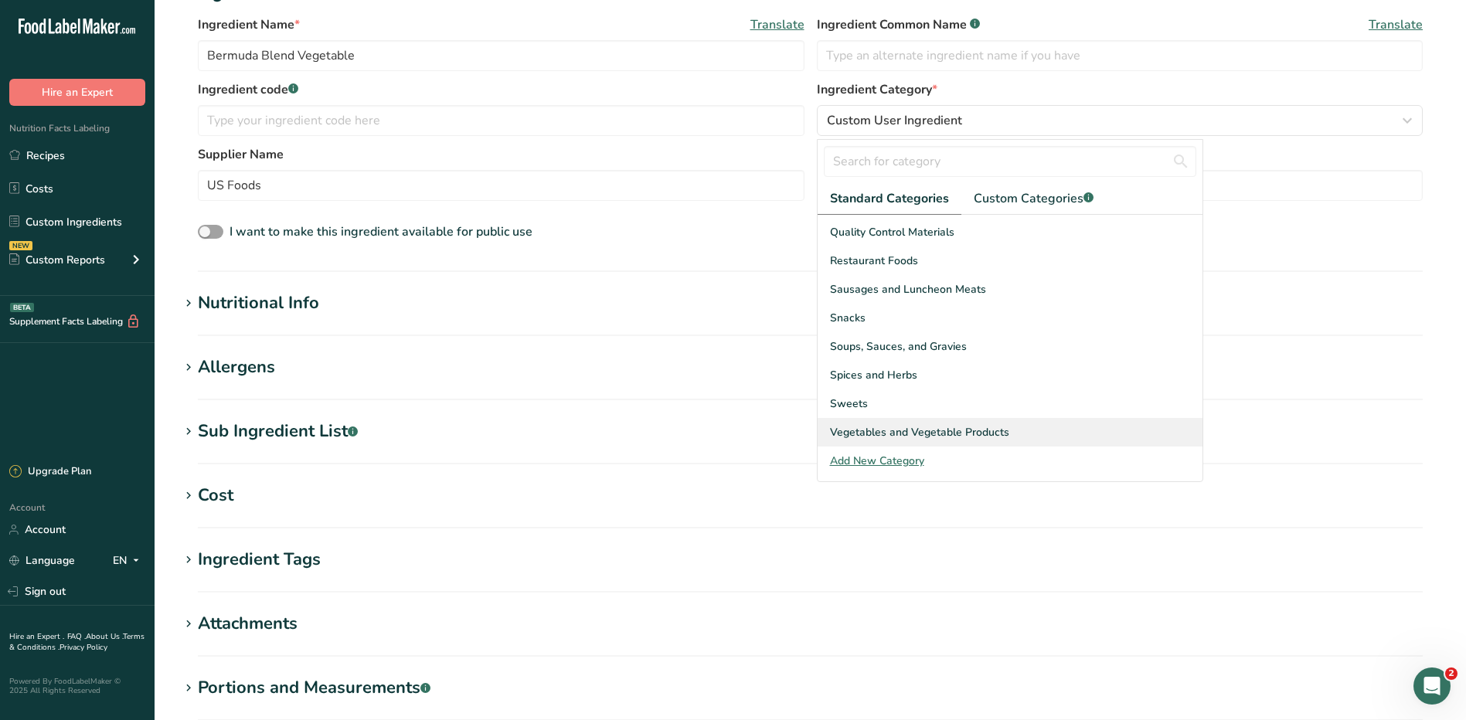
click at [1015, 430] on div "Vegetables and Vegetable Products" at bounding box center [1010, 432] width 385 height 29
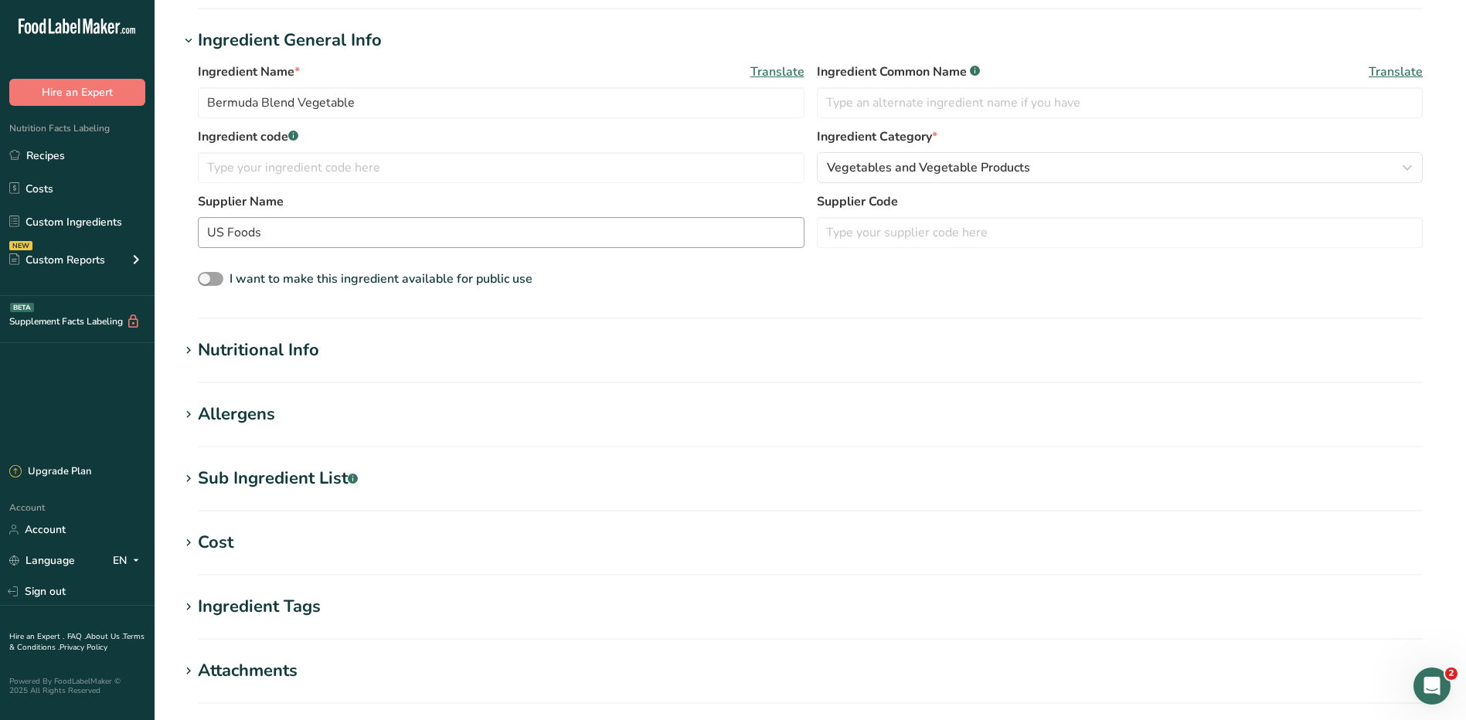
scroll to position [155, 0]
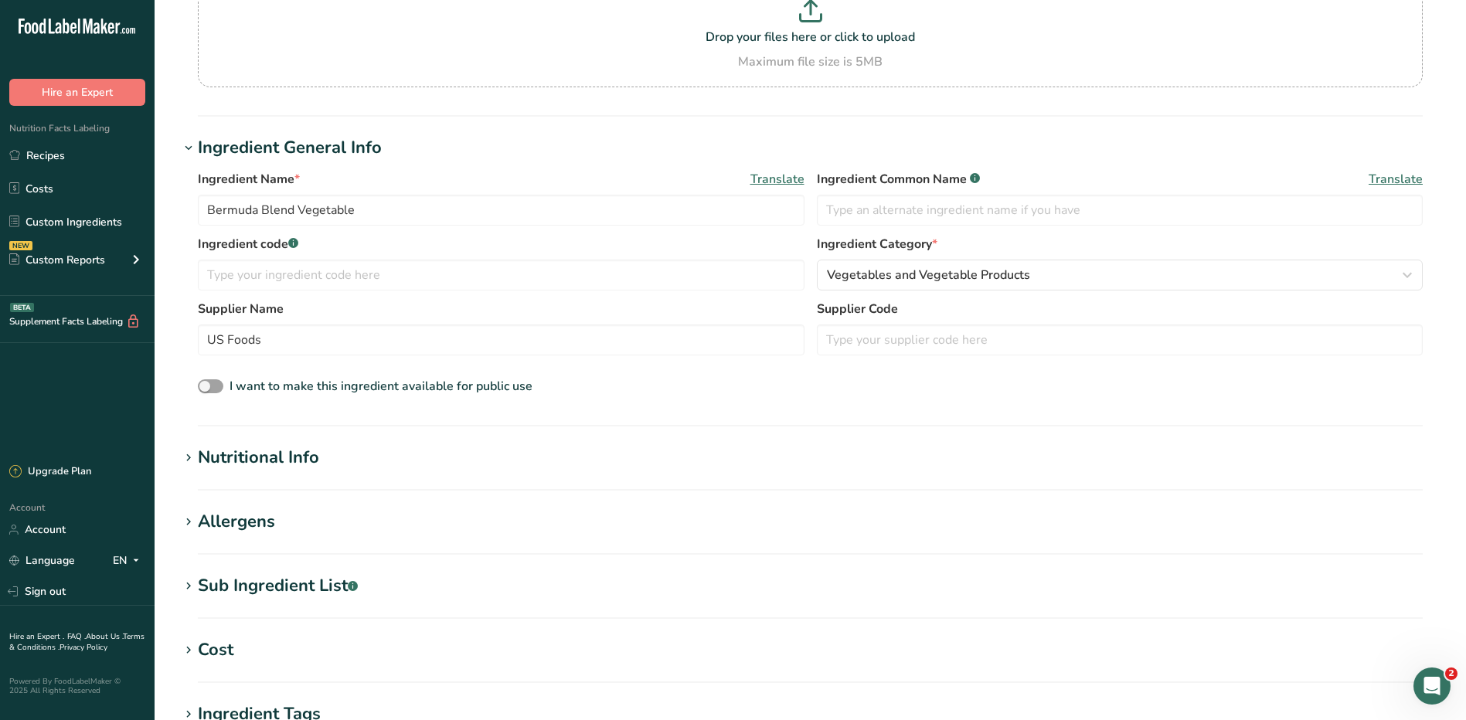
click at [256, 454] on div "Nutritional Info" at bounding box center [258, 457] width 121 height 25
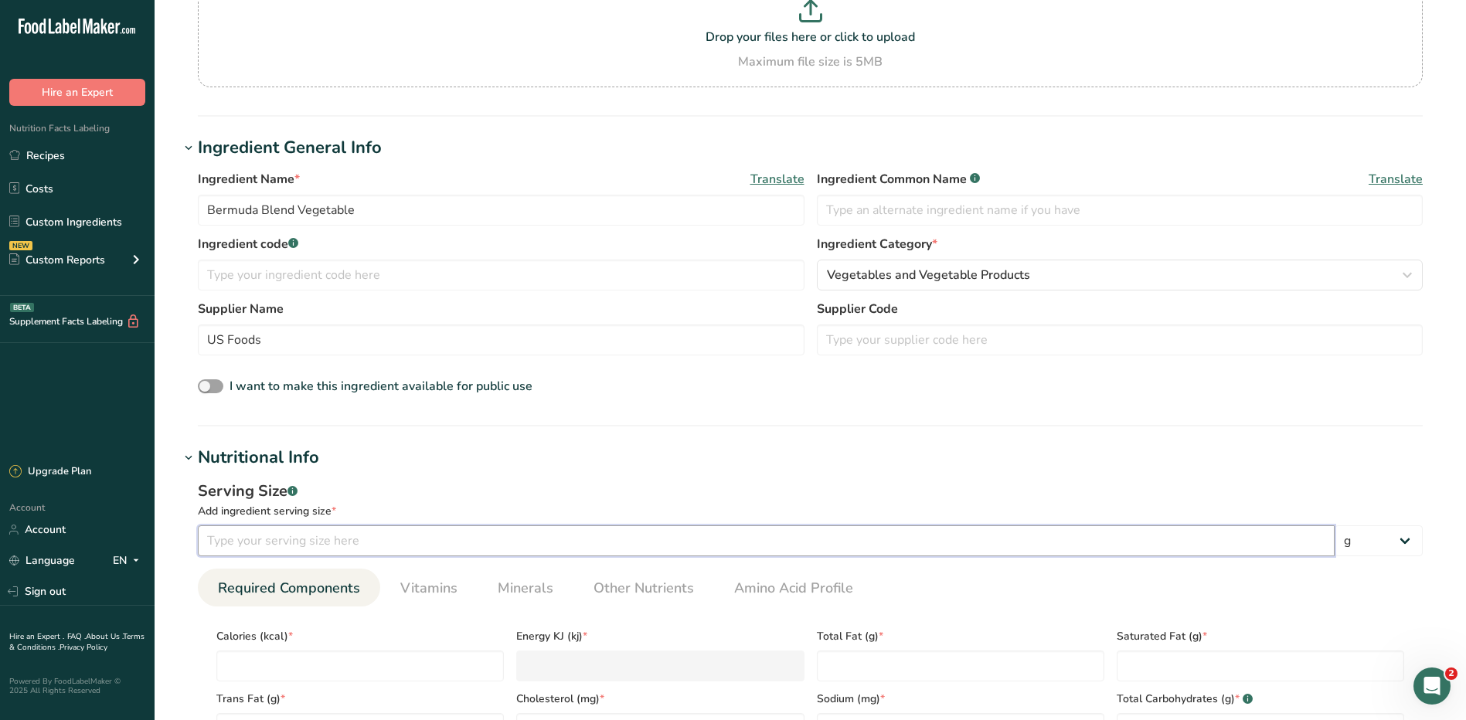
click at [310, 548] on input "number" at bounding box center [766, 540] width 1137 height 31
type input "1"
click at [1372, 539] on select "g kg mg mcg lb oz l mL fl oz tbsp tsp cup qt gallon" at bounding box center [1378, 540] width 88 height 31
click at [953, 488] on div "Serving Size .a-a{fill:#347362;}.b-a{fill:#fff;}" at bounding box center [810, 491] width 1225 height 23
click at [648, 546] on input "1" at bounding box center [766, 540] width 1137 height 31
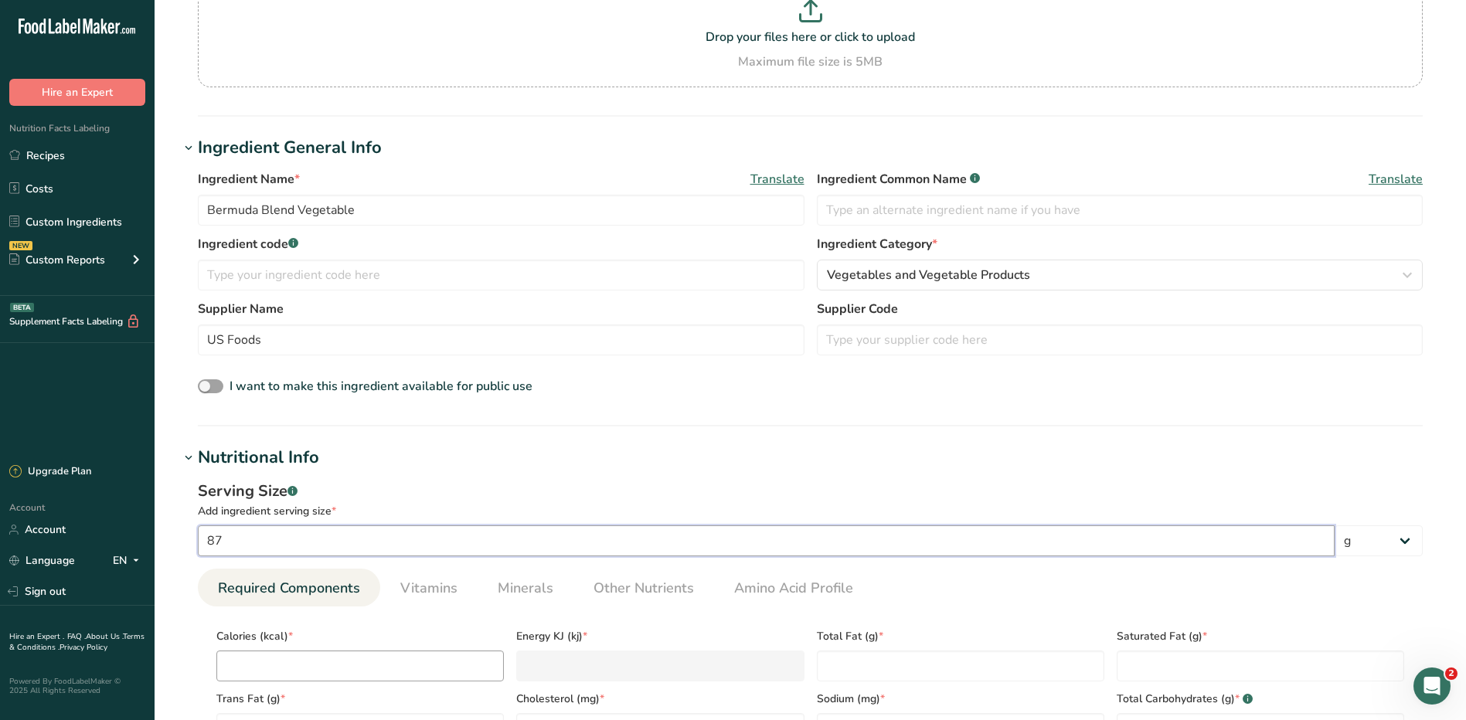
type input "87"
click at [303, 654] on input "number" at bounding box center [359, 666] width 287 height 31
type input "3"
type KJ "12.6"
type input "30"
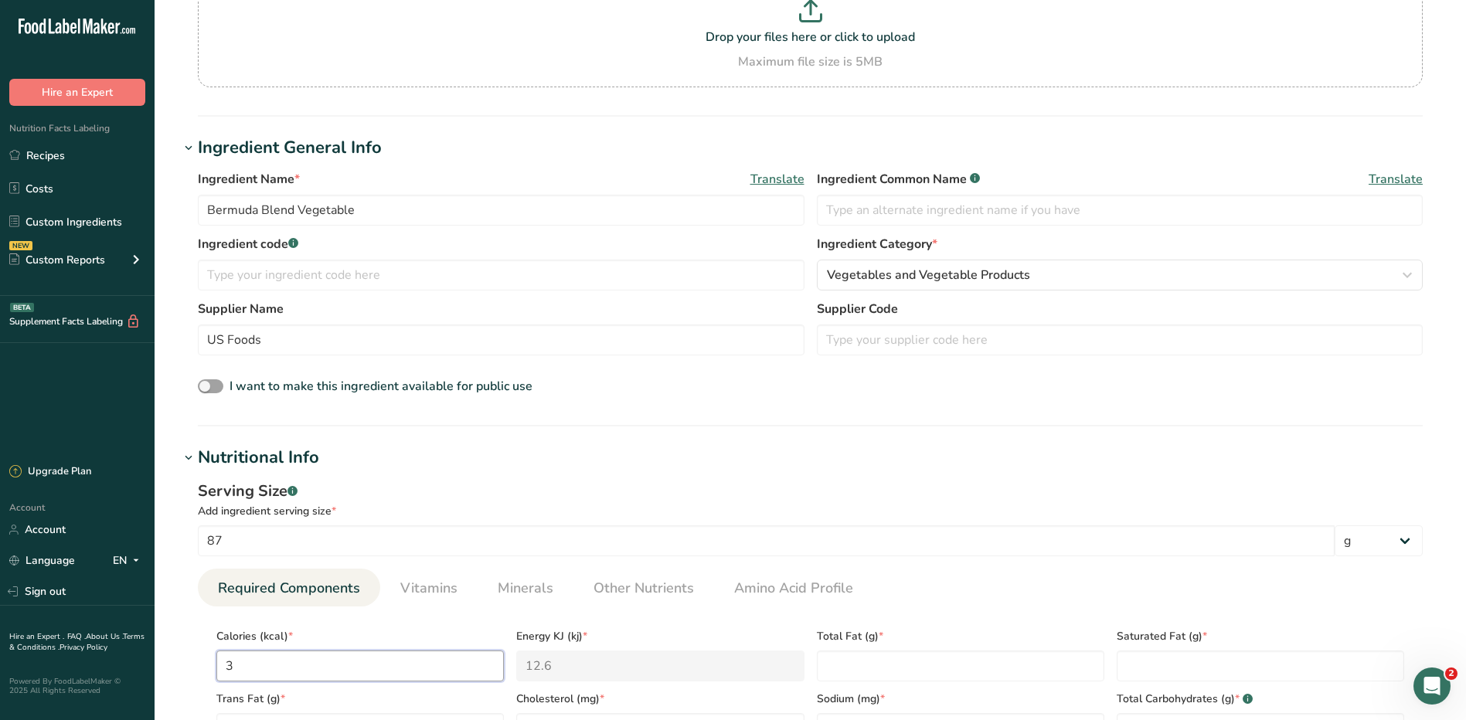
type KJ "125.5"
type input "30"
click at [853, 671] on Fat "number" at bounding box center [960, 666] width 287 height 31
type Fat "0"
click at [1185, 663] on Fat "number" at bounding box center [1260, 666] width 287 height 31
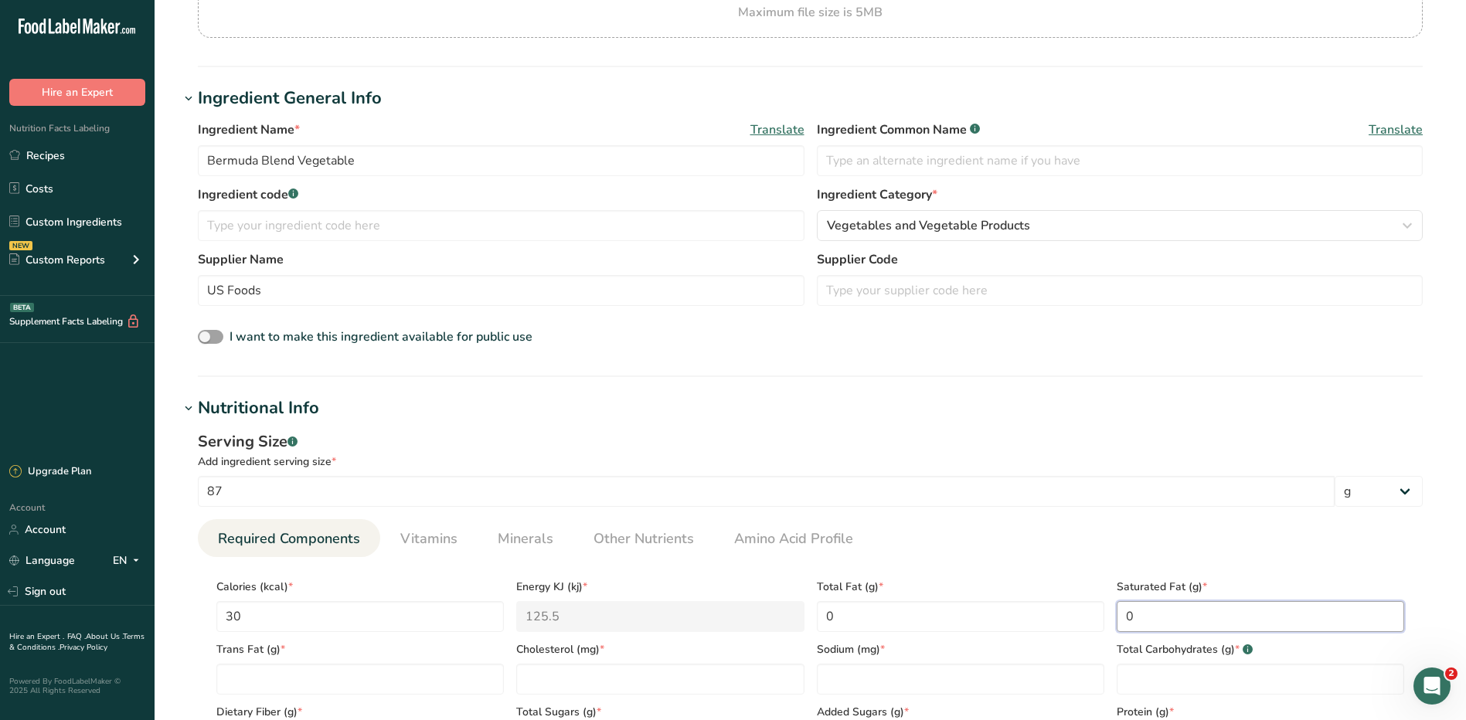
scroll to position [232, 0]
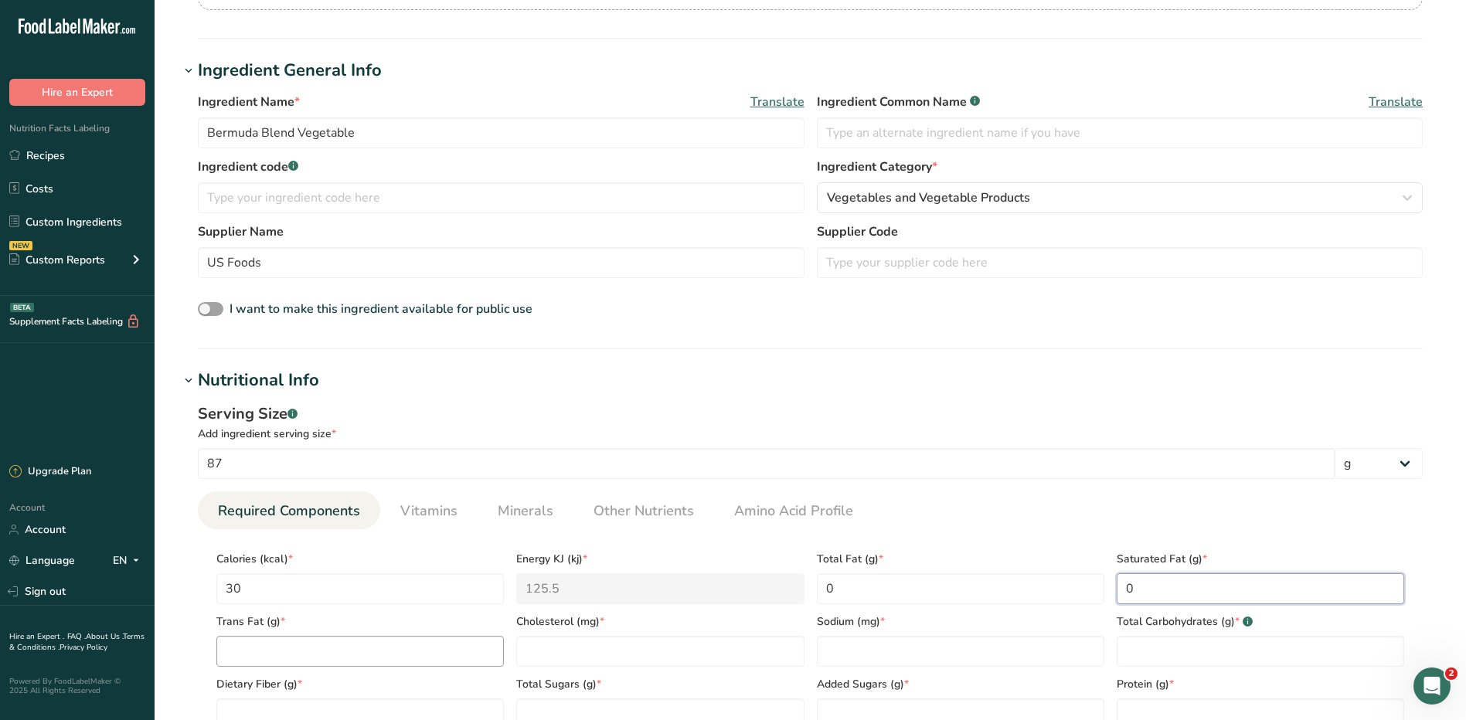
type Fat "0"
click at [250, 644] on Fat "number" at bounding box center [359, 651] width 287 height 31
type Fat "0"
click at [534, 662] on input "number" at bounding box center [659, 651] width 287 height 31
type input "0"
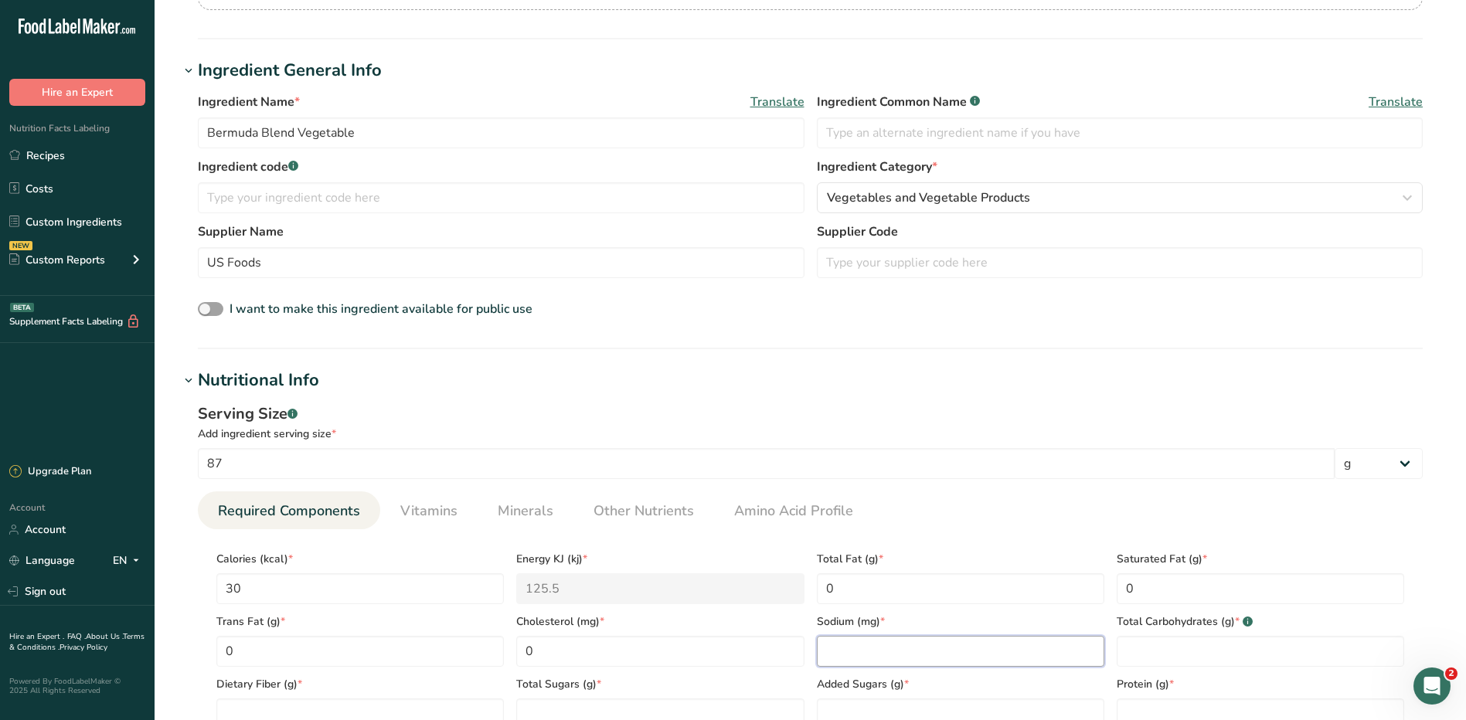
click at [841, 657] on input "number" at bounding box center [960, 651] width 287 height 31
type input "15"
click at [1181, 655] on Carbohydrates "number" at bounding box center [1260, 651] width 287 height 31
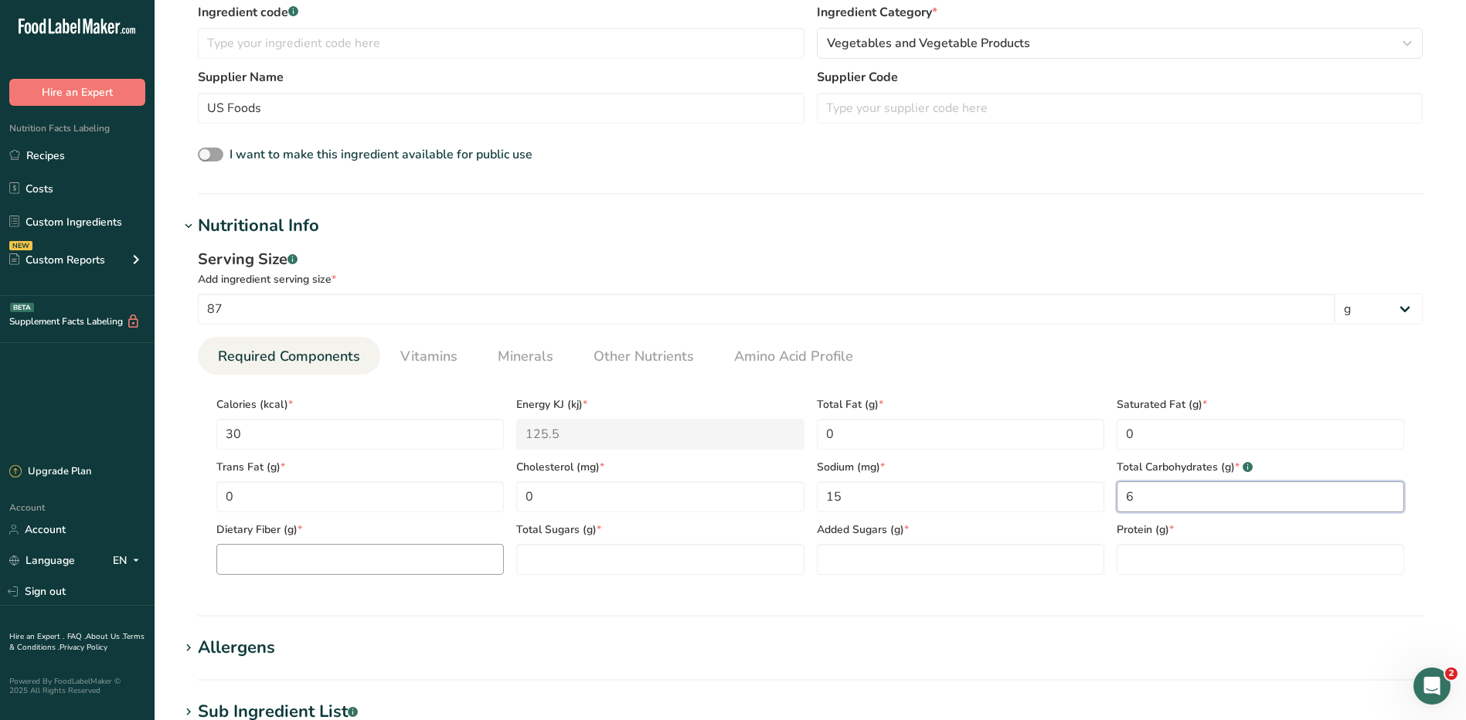
type Carbohydrates "6"
click at [314, 557] on Fiber "number" at bounding box center [359, 559] width 287 height 31
type Fiber "2"
click at [549, 560] on Sugars "number" at bounding box center [659, 559] width 287 height 31
type Sugars "2"
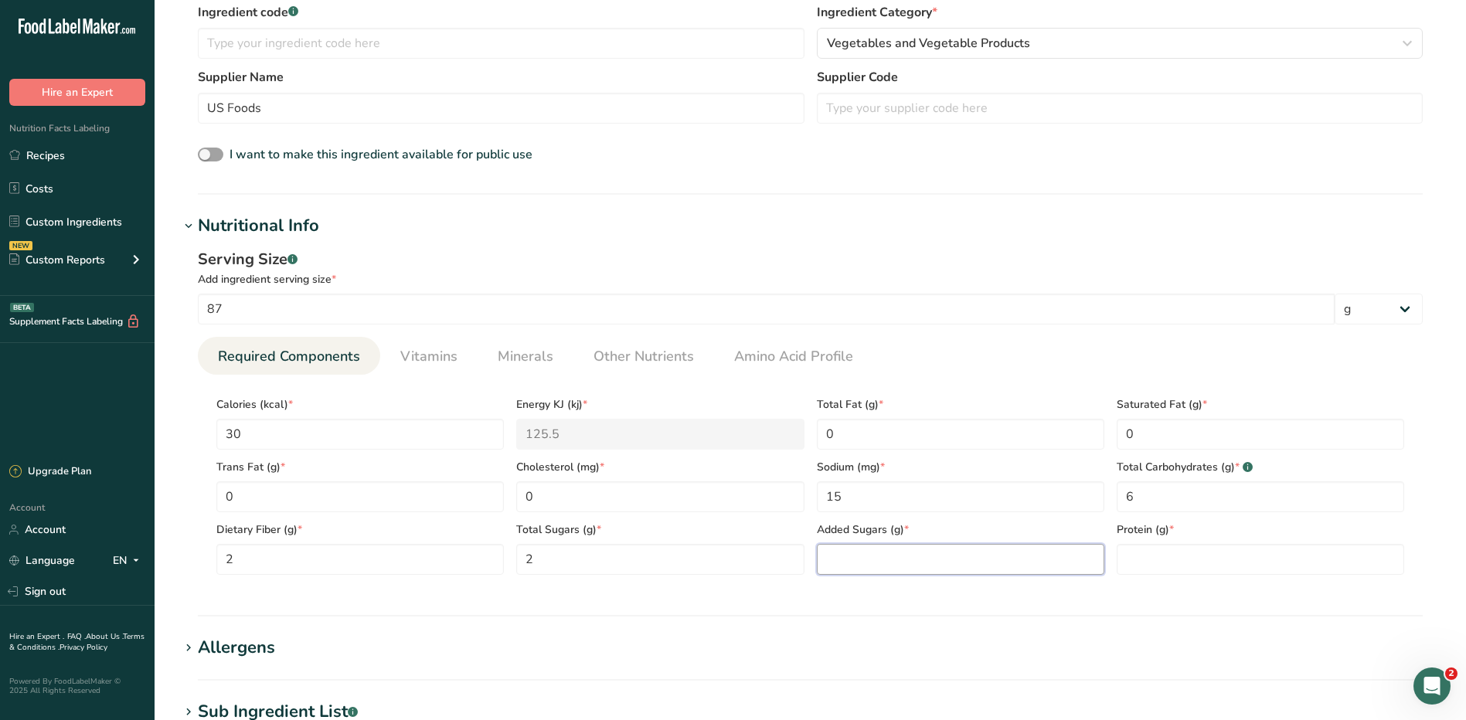
click at [906, 564] on Sugars "number" at bounding box center [960, 559] width 287 height 31
type Sugars "0"
click at [1202, 559] on input "number" at bounding box center [1260, 559] width 287 height 31
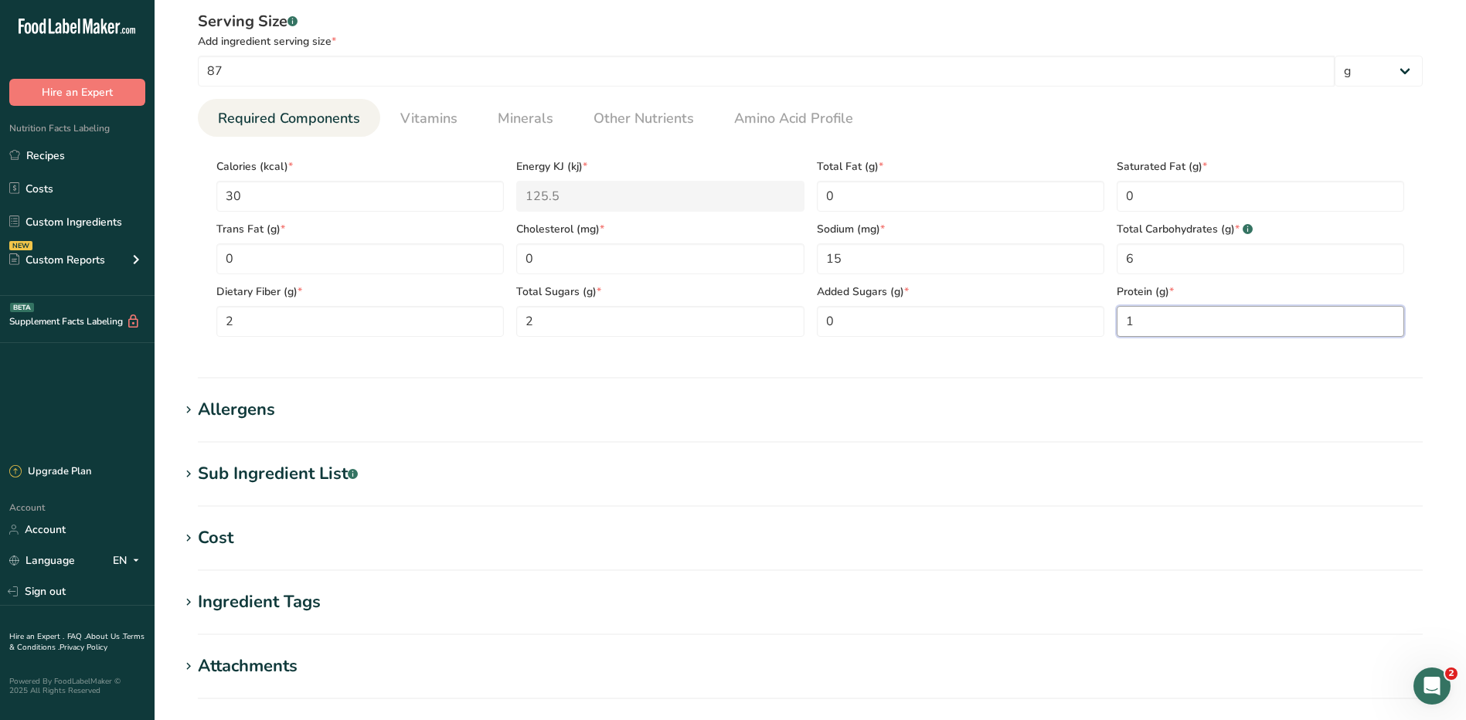
scroll to position [773, 0]
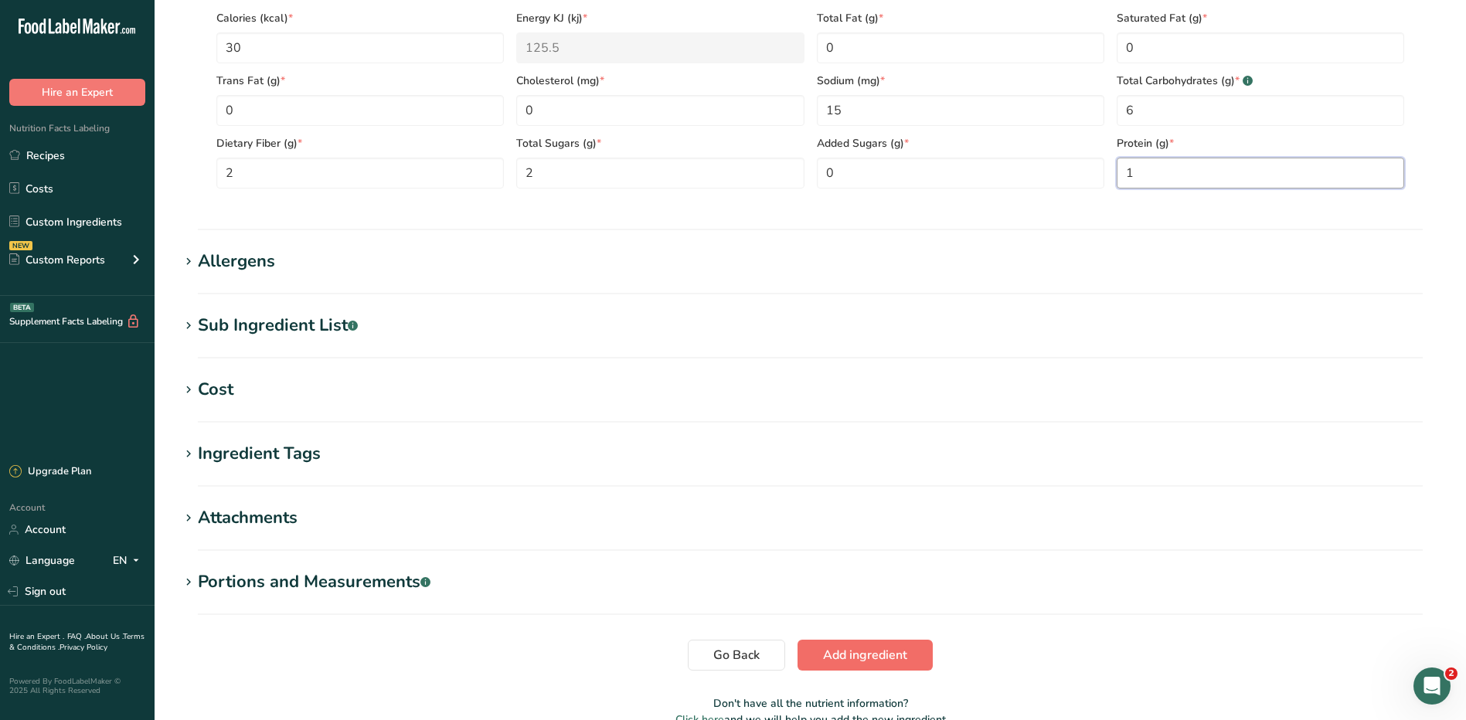
type input "1"
click at [901, 651] on span "Add ingredient" at bounding box center [865, 655] width 84 height 19
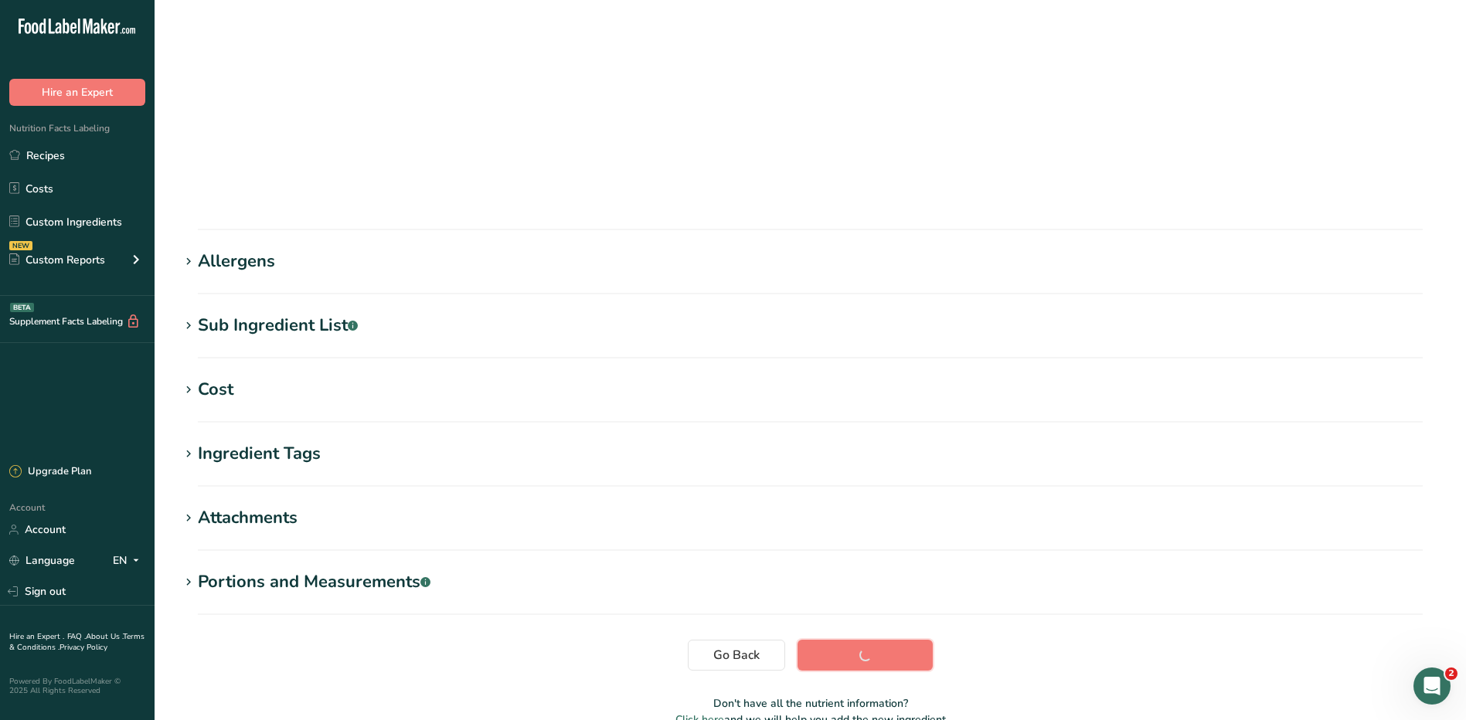
scroll to position [97, 0]
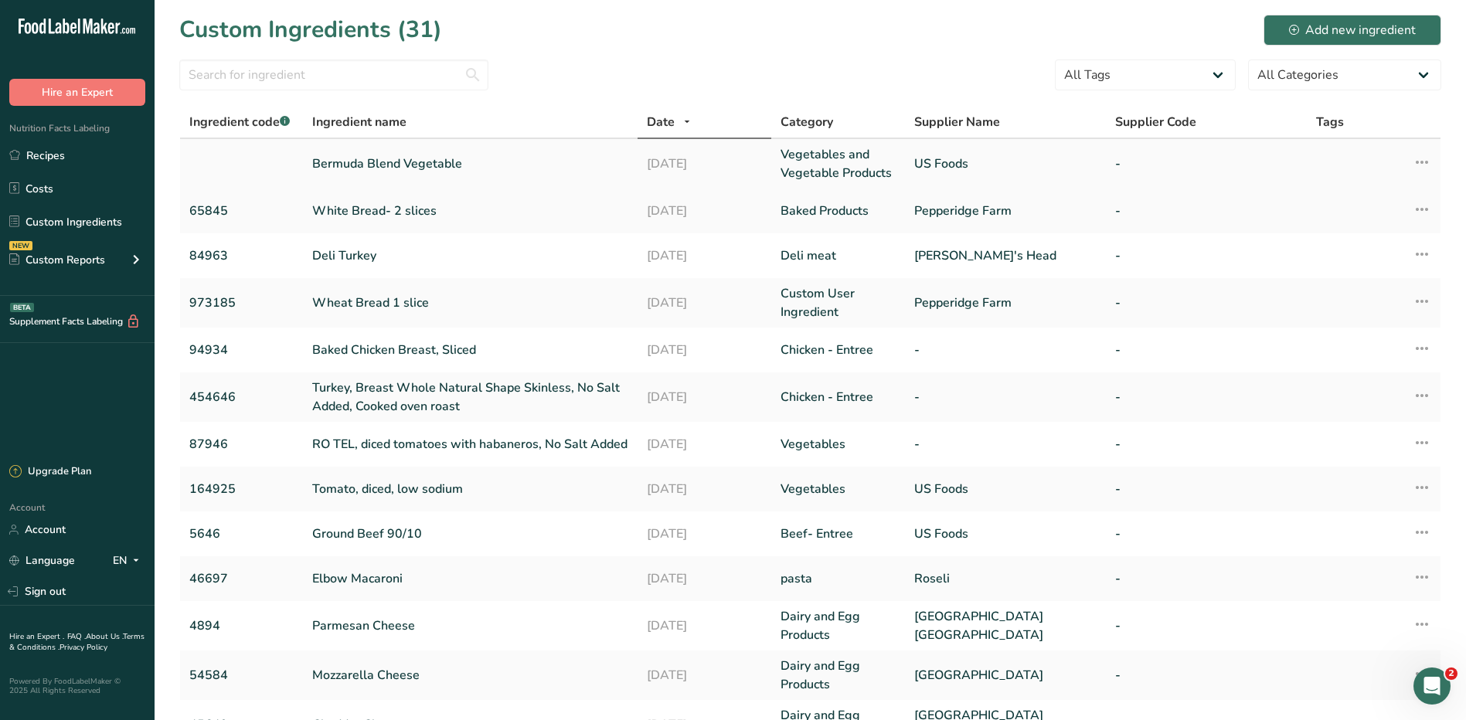
click at [366, 155] on link "Bermuda Blend Vegetable" at bounding box center [470, 164] width 316 height 19
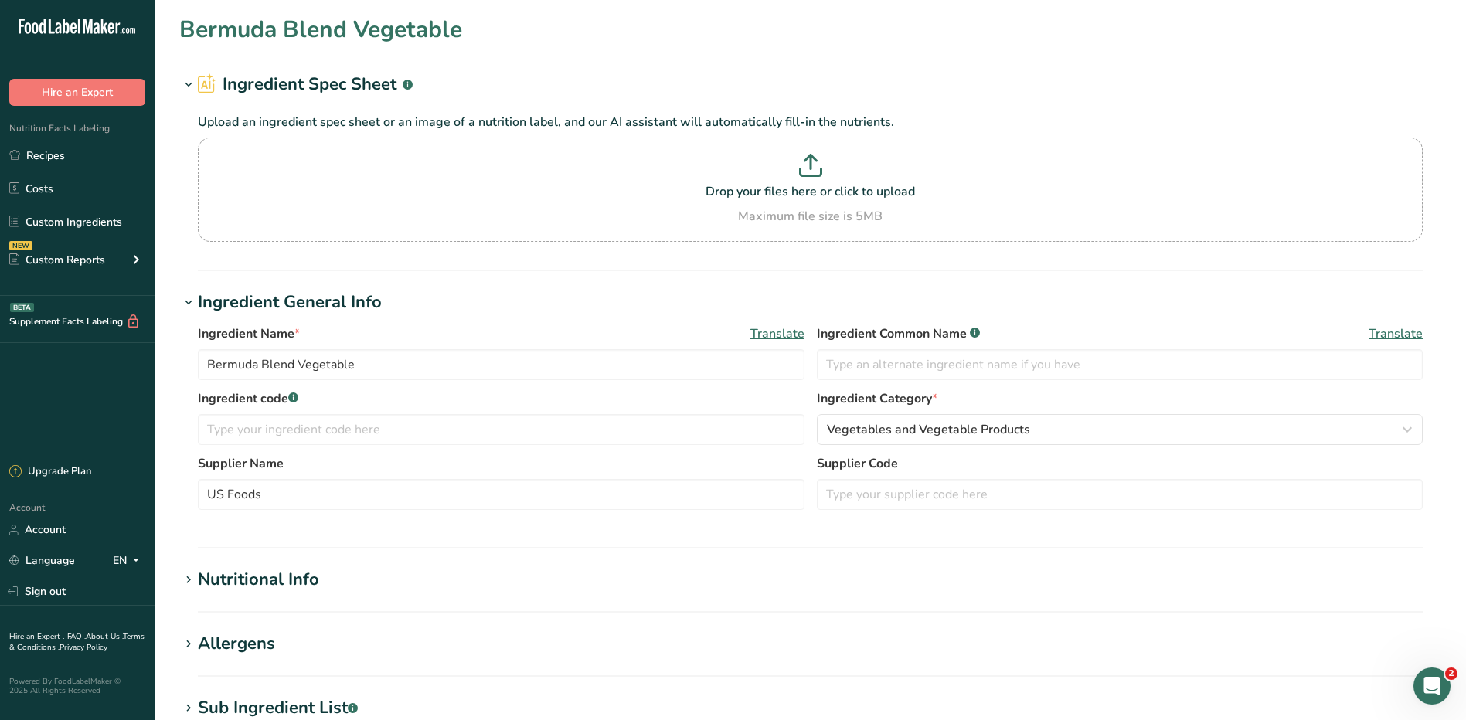
type input "Bermuda Blend Vegetable"
type input "US Foods"
click at [325, 424] on input "text" at bounding box center [501, 429] width 607 height 31
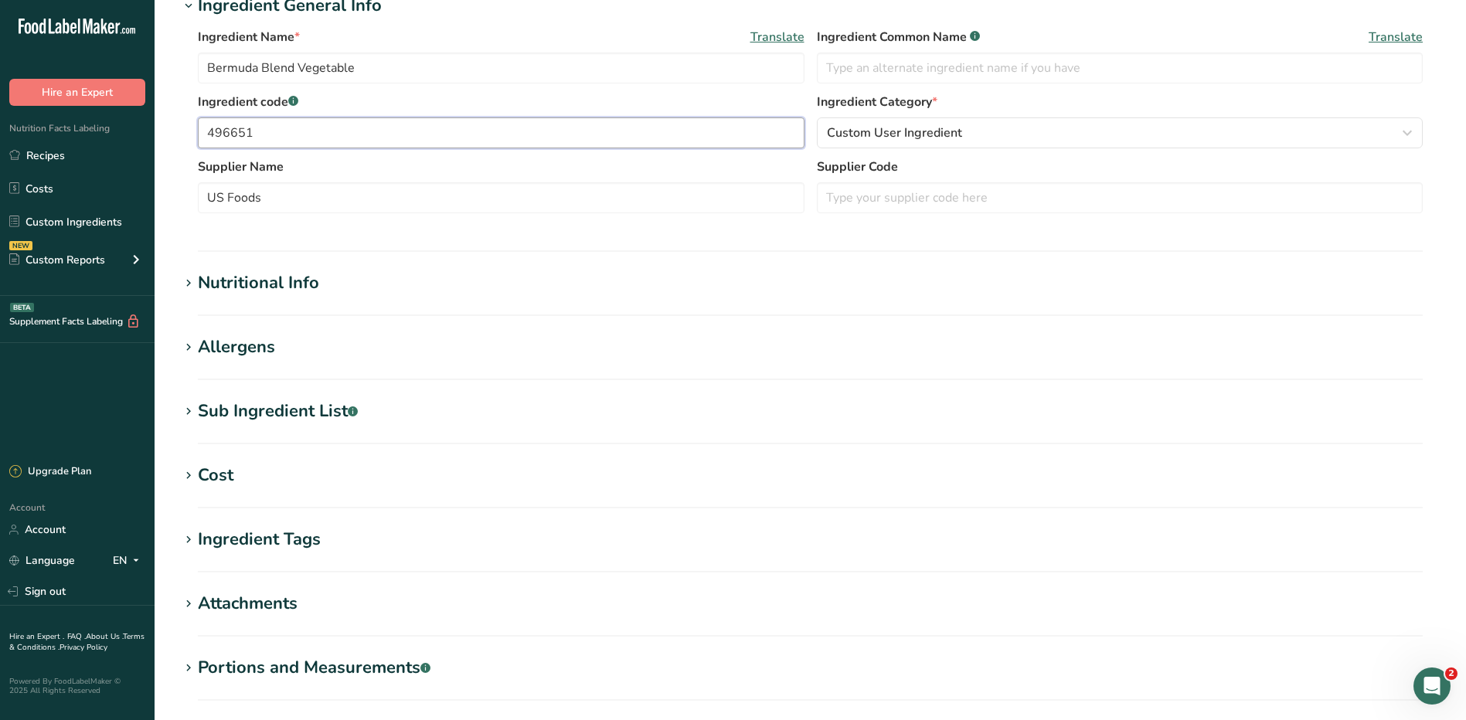
scroll to position [464, 0]
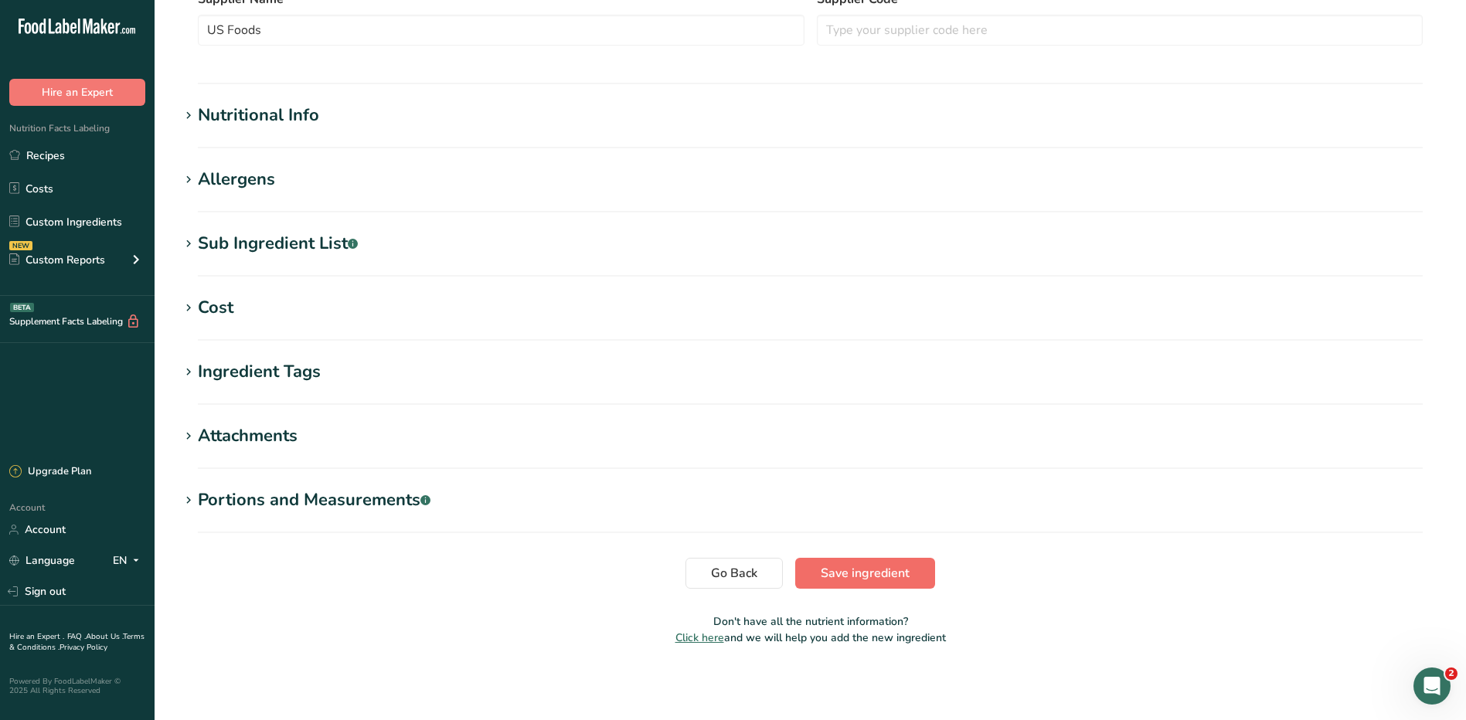
type input "496651"
click at [893, 568] on span "Save ingredient" at bounding box center [865, 573] width 89 height 19
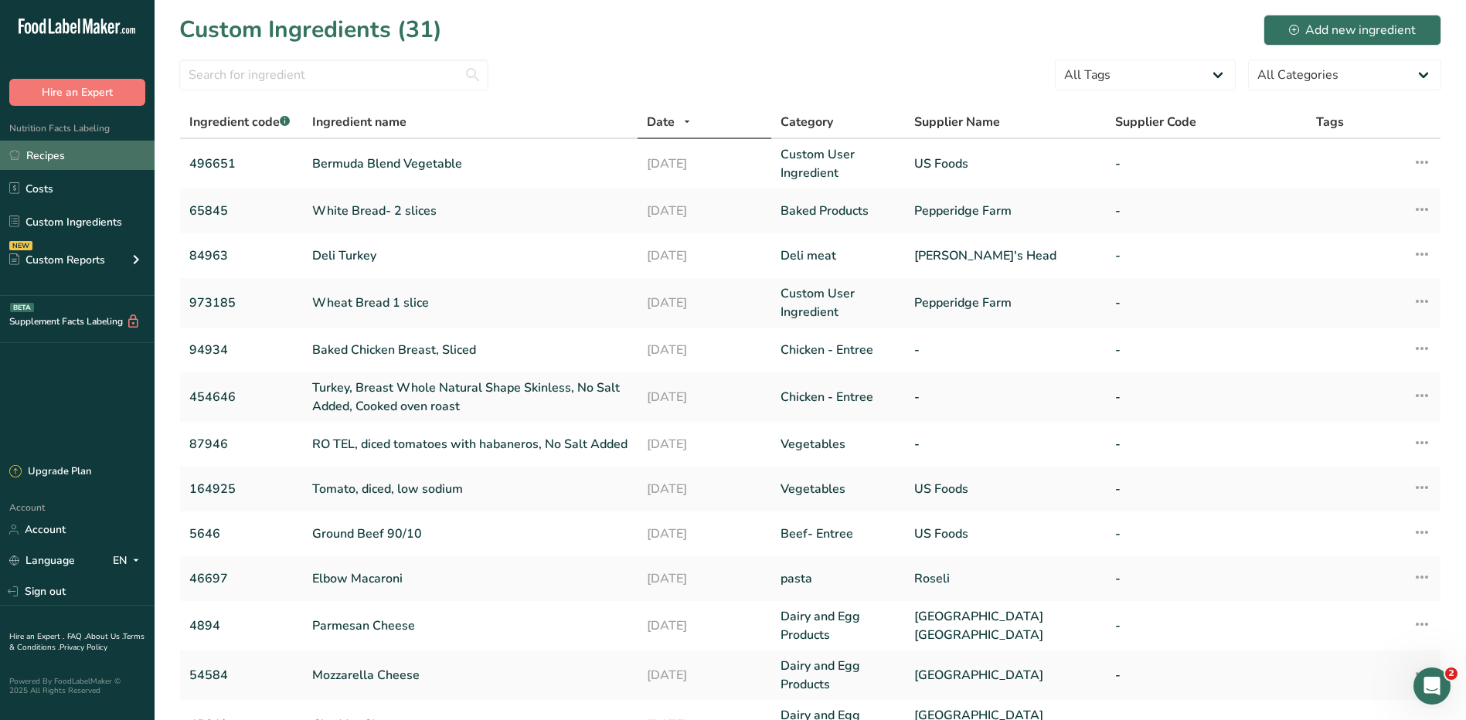
click at [55, 165] on link "Recipes" at bounding box center [77, 155] width 155 height 29
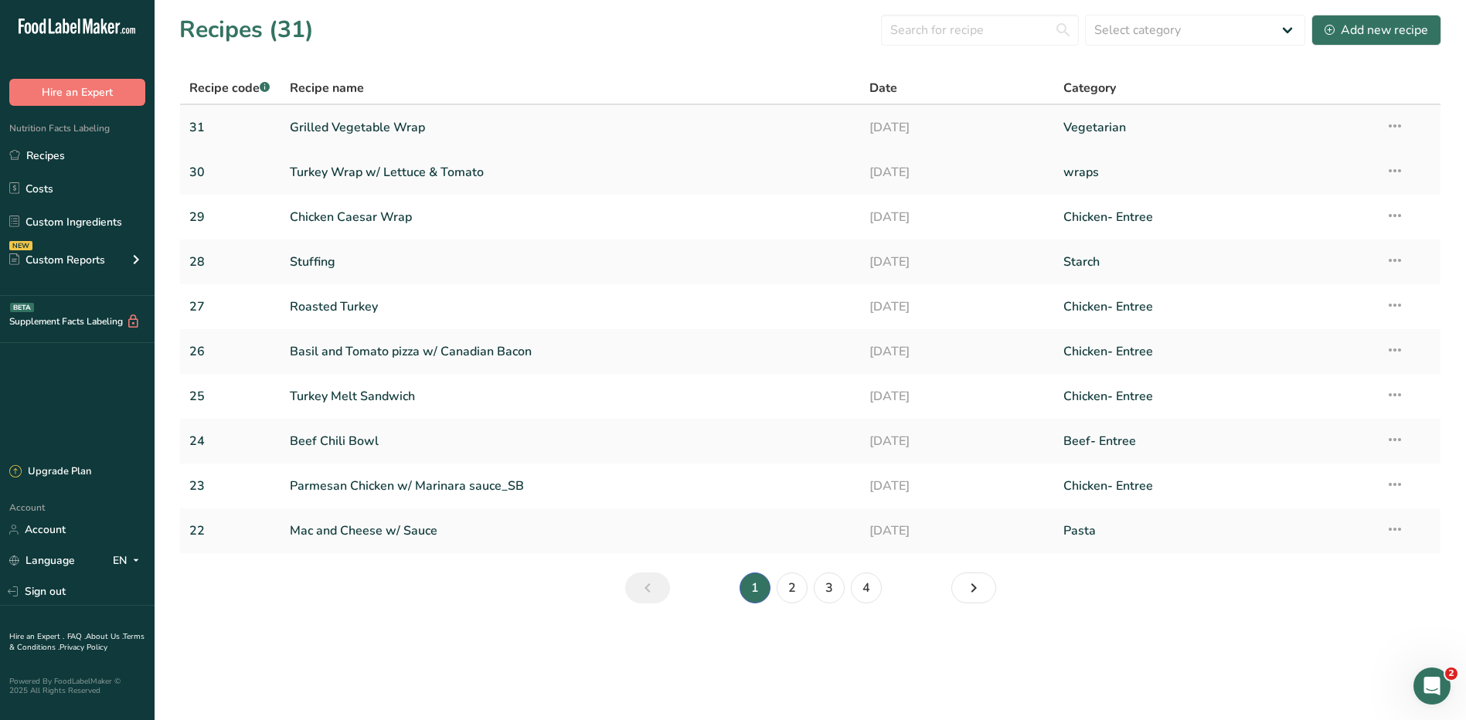
click at [391, 129] on link "Grilled Vegetable Wrap" at bounding box center [571, 127] width 562 height 32
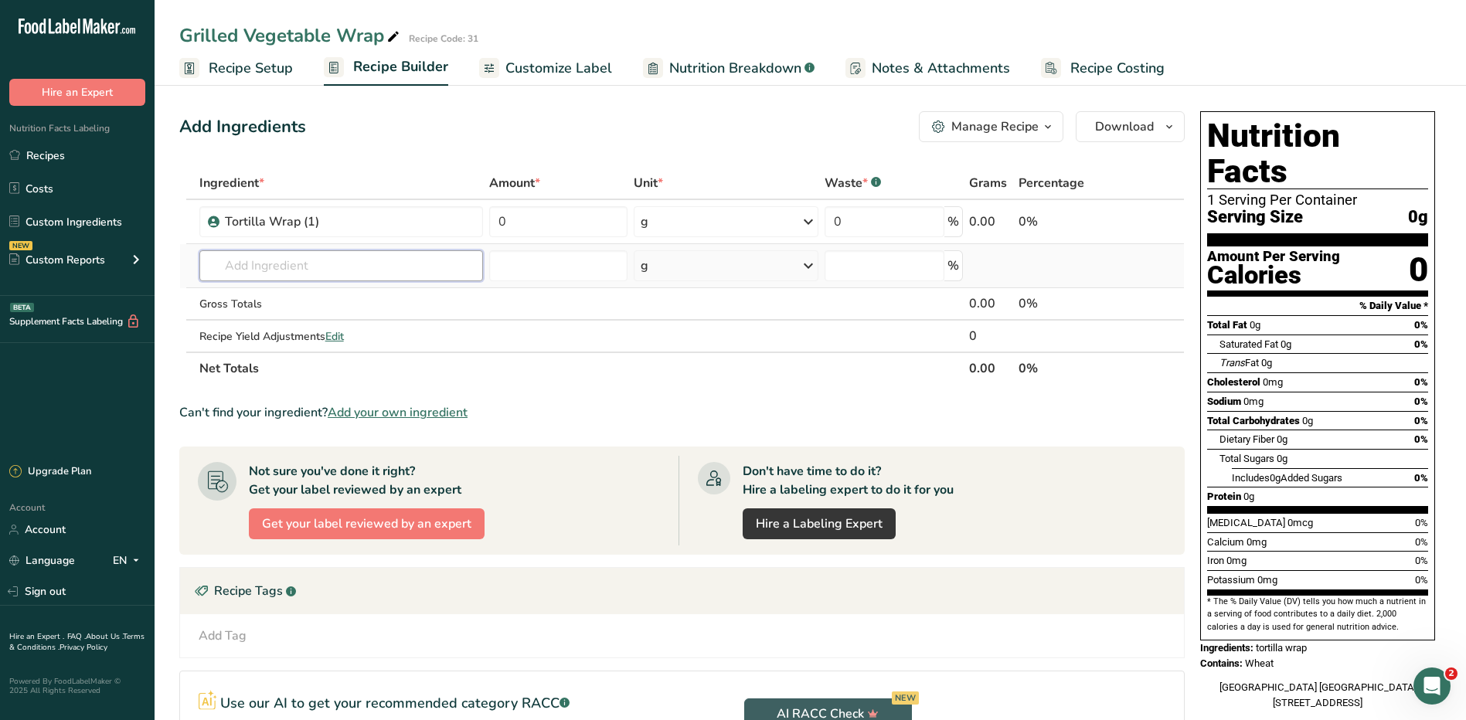
click at [443, 271] on input "text" at bounding box center [341, 265] width 284 height 31
type input "bermud"
click at [291, 294] on p "496651 Bermuda Blend Vegetable" at bounding box center [304, 297] width 185 height 16
type input "Bermuda Blend Vegetable"
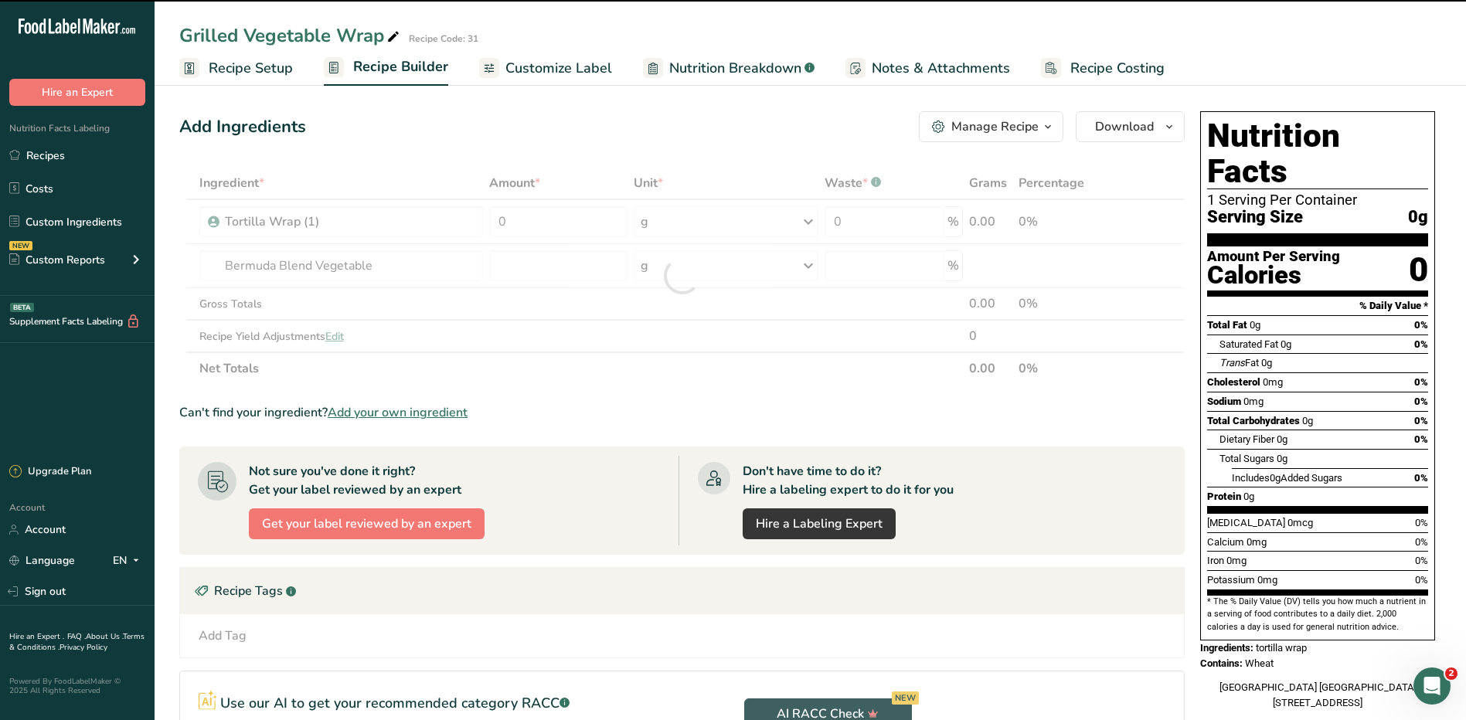
type input "0"
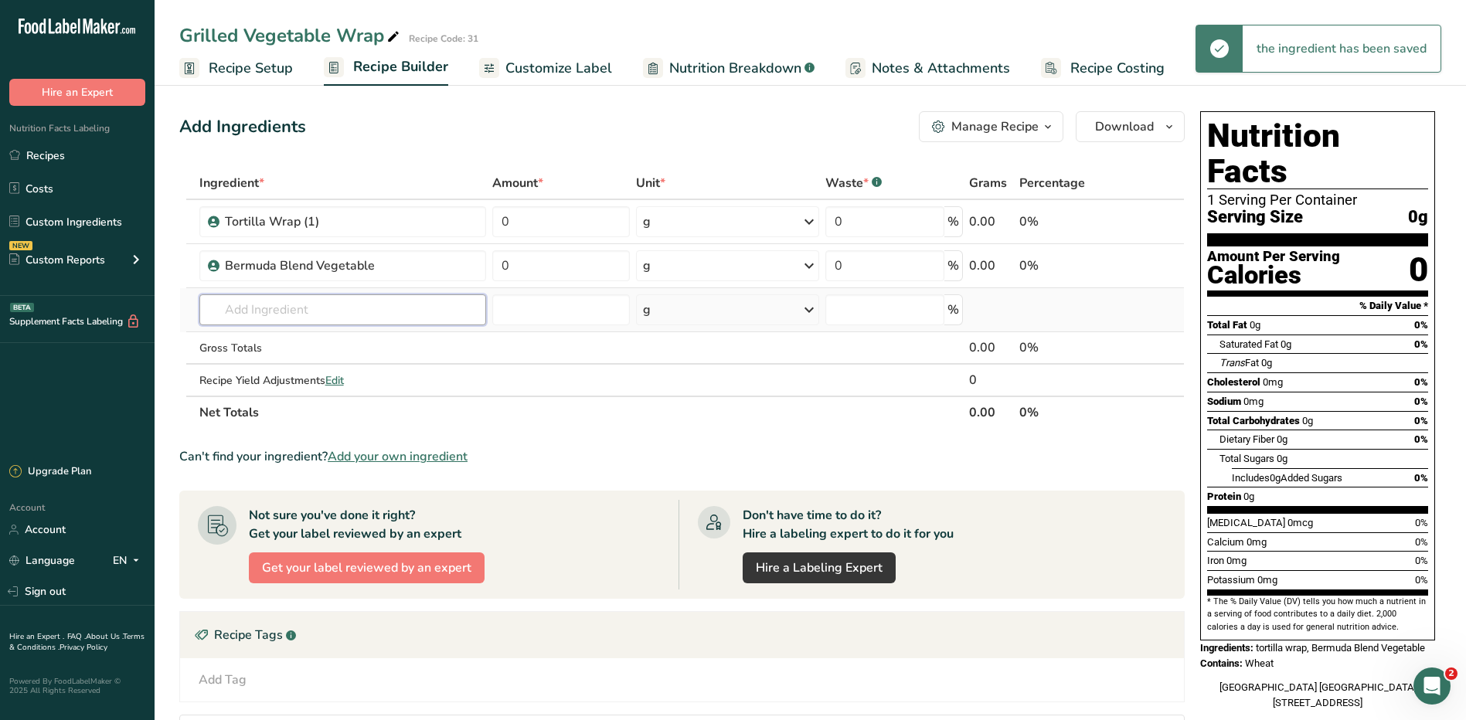
click at [342, 302] on input "text" at bounding box center [342, 309] width 287 height 31
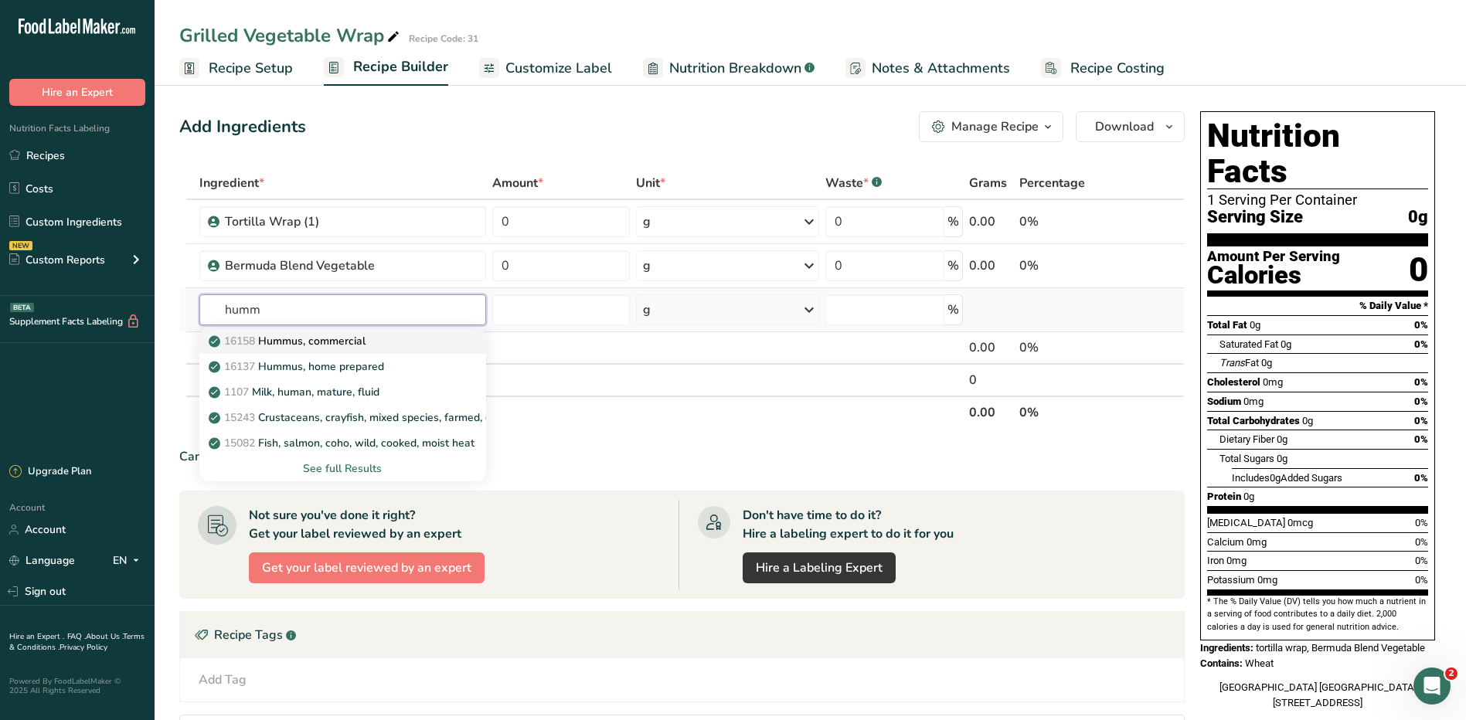
type input "humm"
click at [369, 333] on div "16158 Hummus, commercial" at bounding box center [330, 341] width 237 height 16
type input "Hummus, commercial"
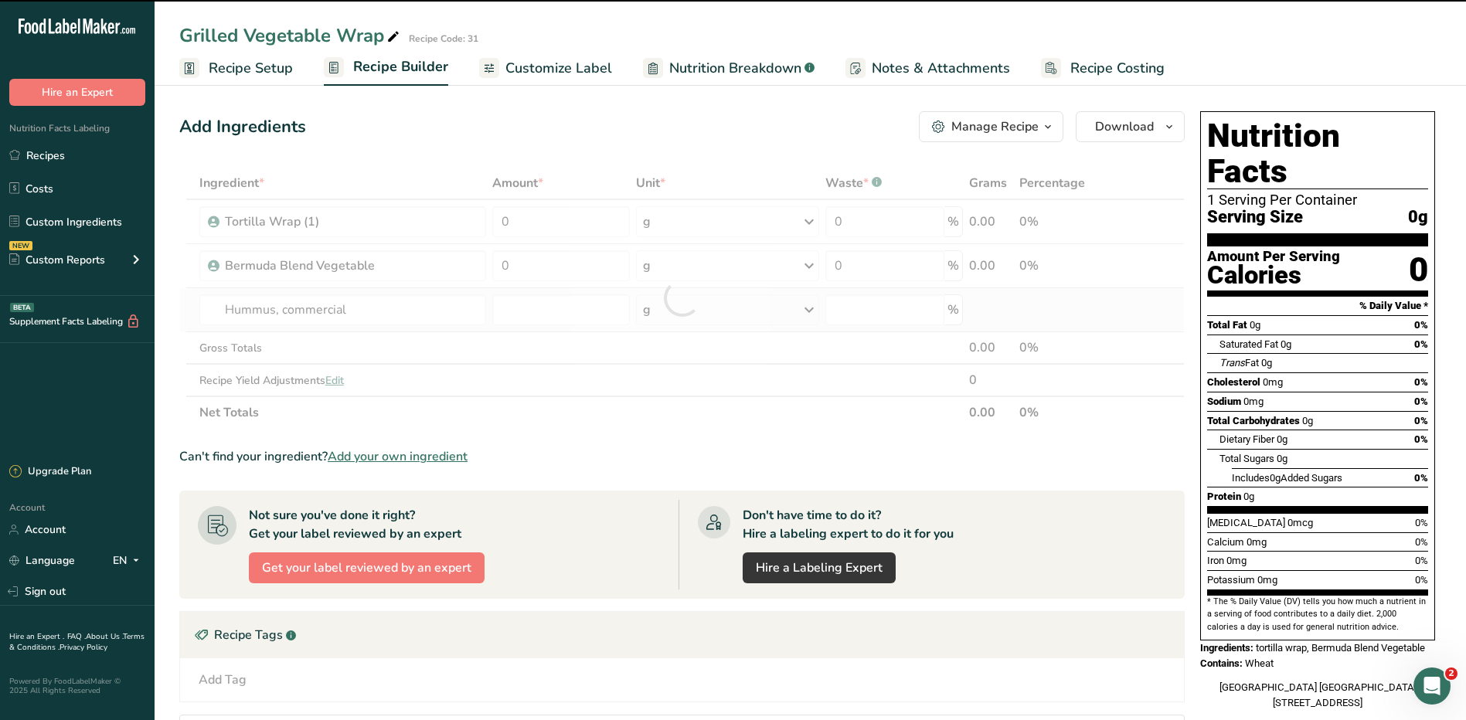
type input "0"
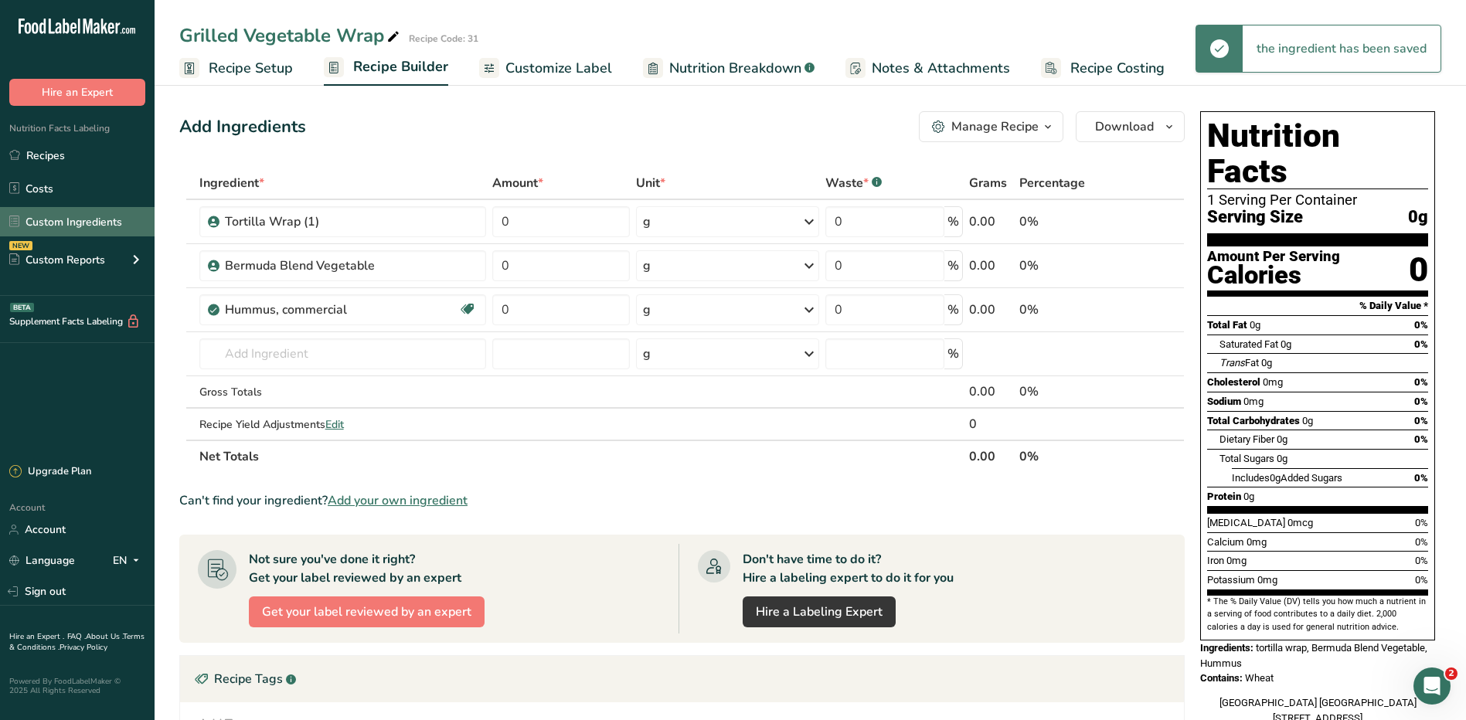
click at [59, 214] on link "Custom Ingredients" at bounding box center [77, 221] width 155 height 29
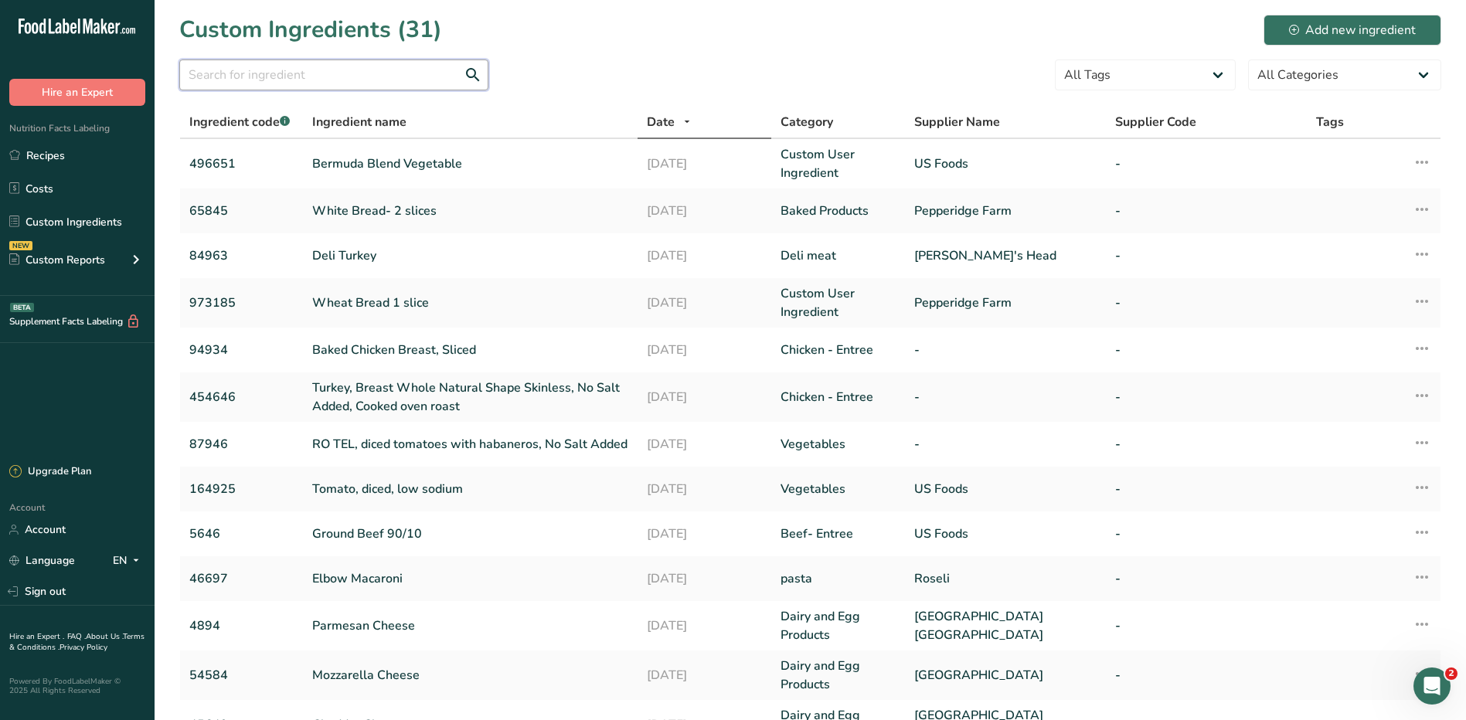
click at [304, 75] on input "text" at bounding box center [333, 74] width 309 height 31
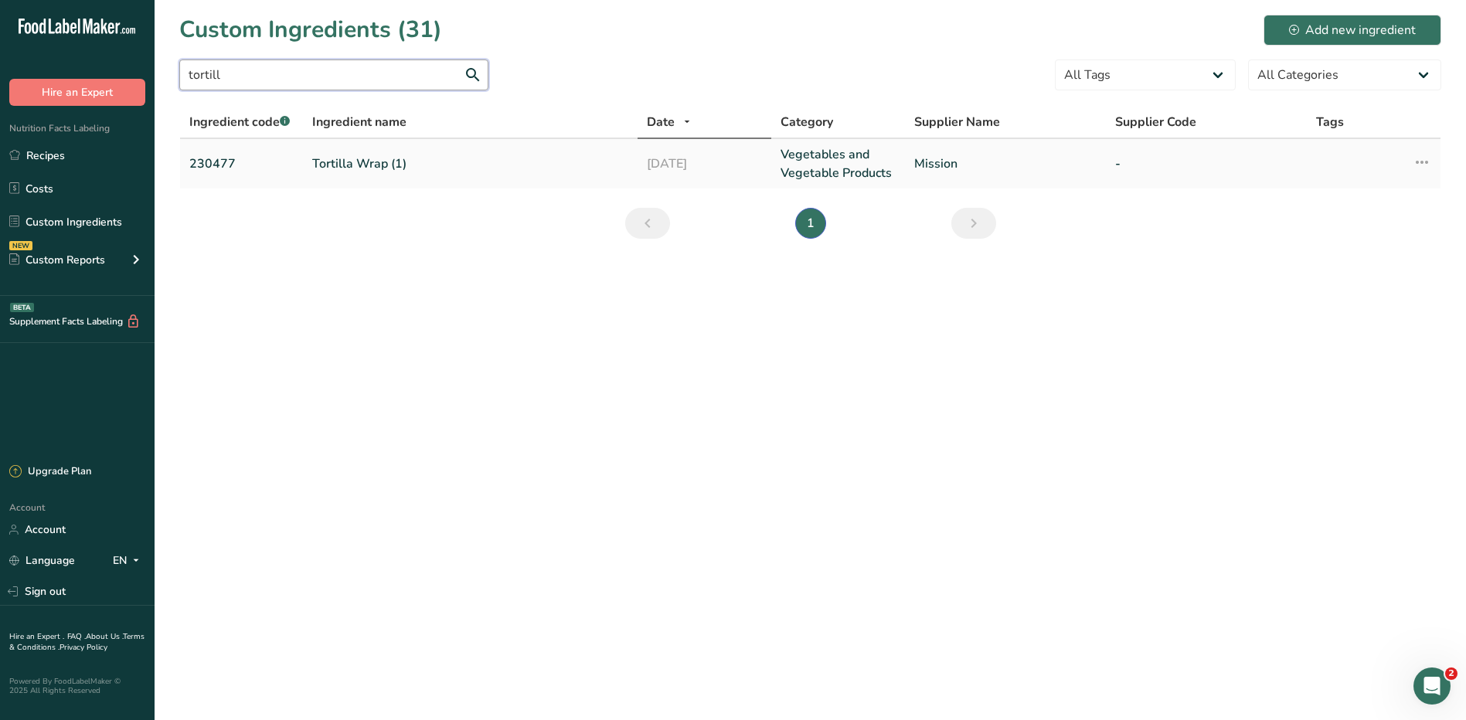
type input "tortill"
click at [391, 169] on link "Tortilla Wrap (1)" at bounding box center [470, 164] width 316 height 19
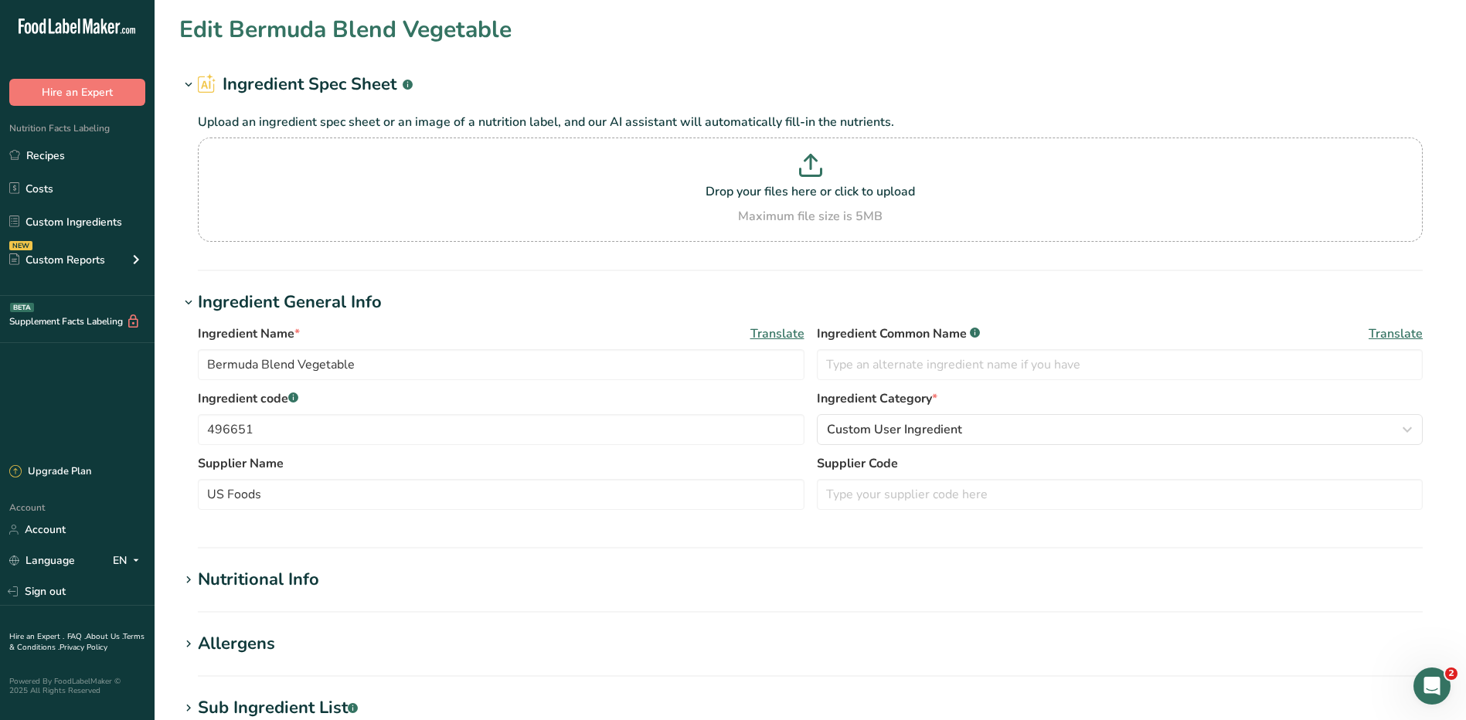
type input "Tortilla Wrap (1)"
type input "tortilla wrap"
type input "230477"
type input "Mission"
type input "43"
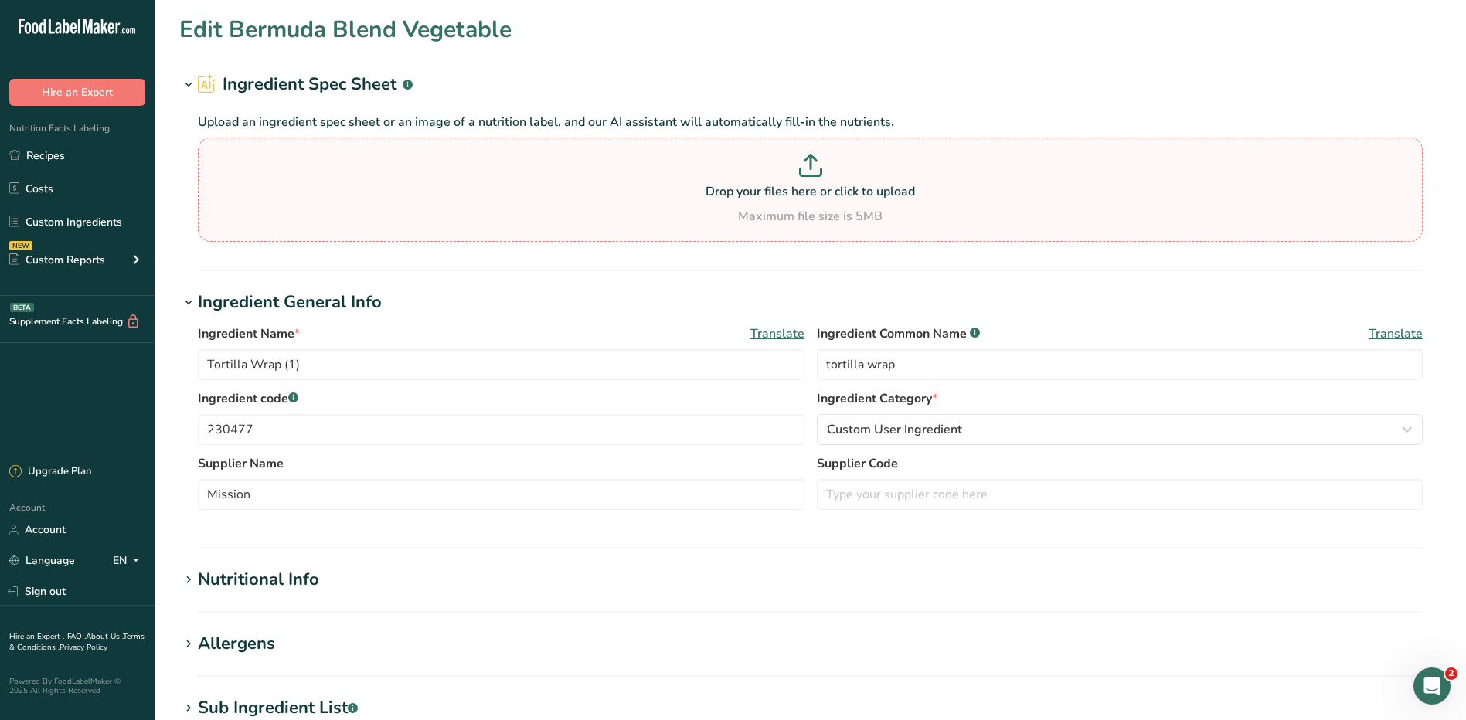
type input "60"
type KJ "251"
type Fat "3.5"
type Fat "1.5"
type Fat "0"
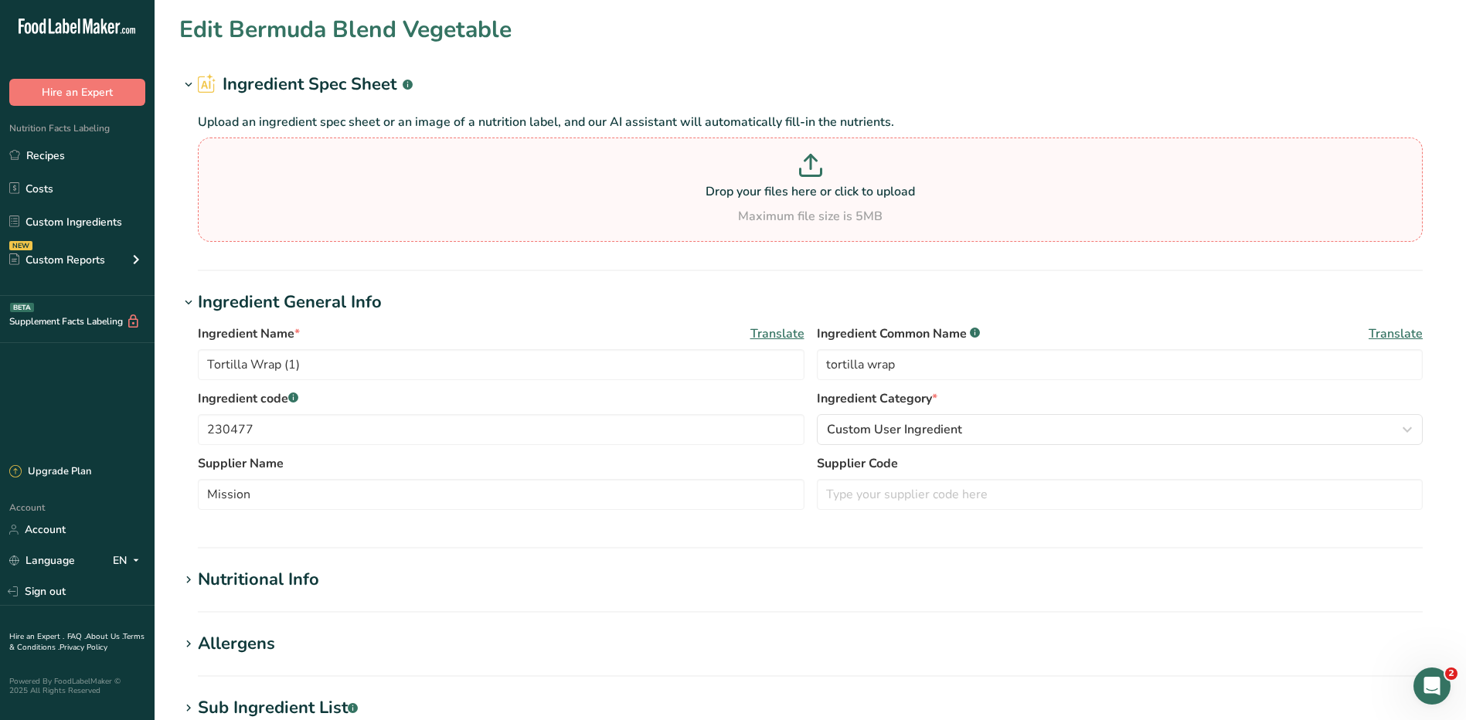
type input "0"
type input "330"
type Carbohydrates "18"
type Fiber "15"
type Sugars "0"
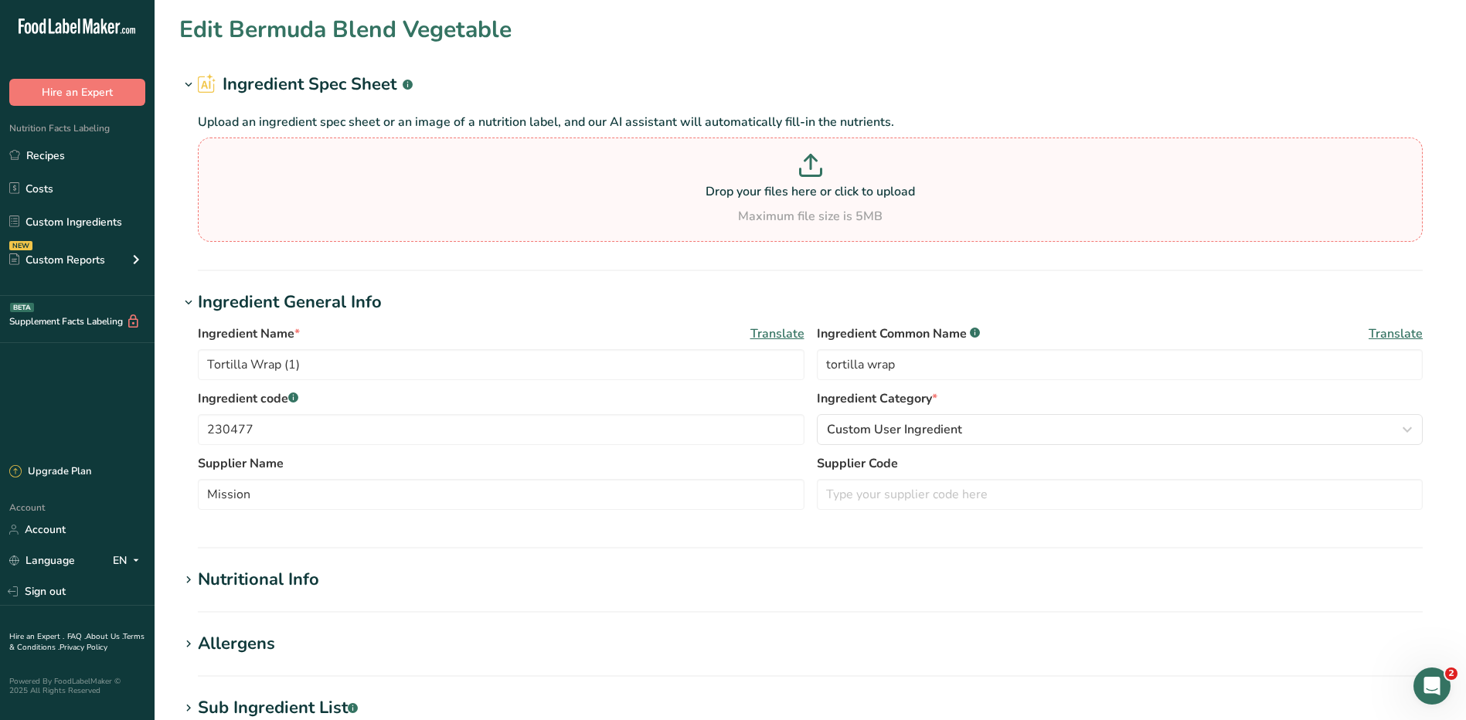
type Sugars "0"
type input "6"
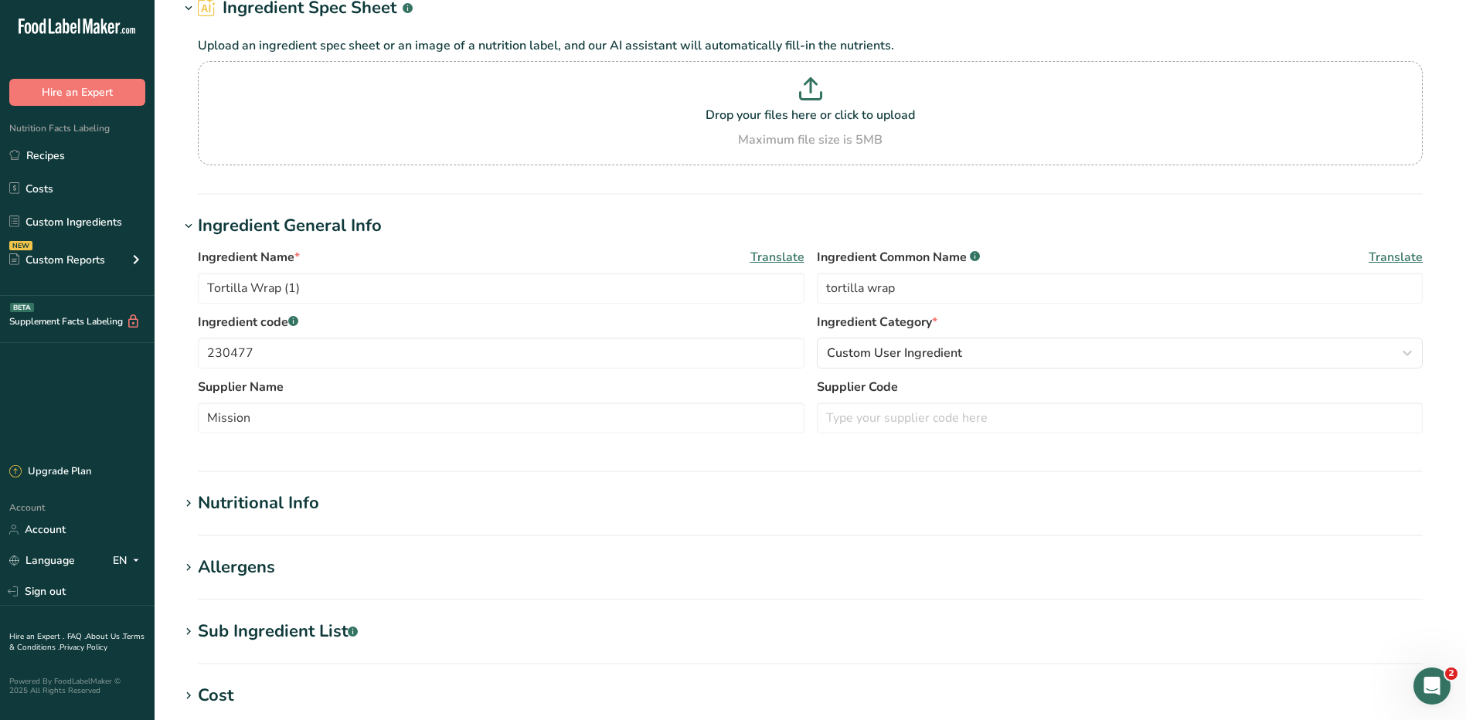
scroll to position [232, 0]
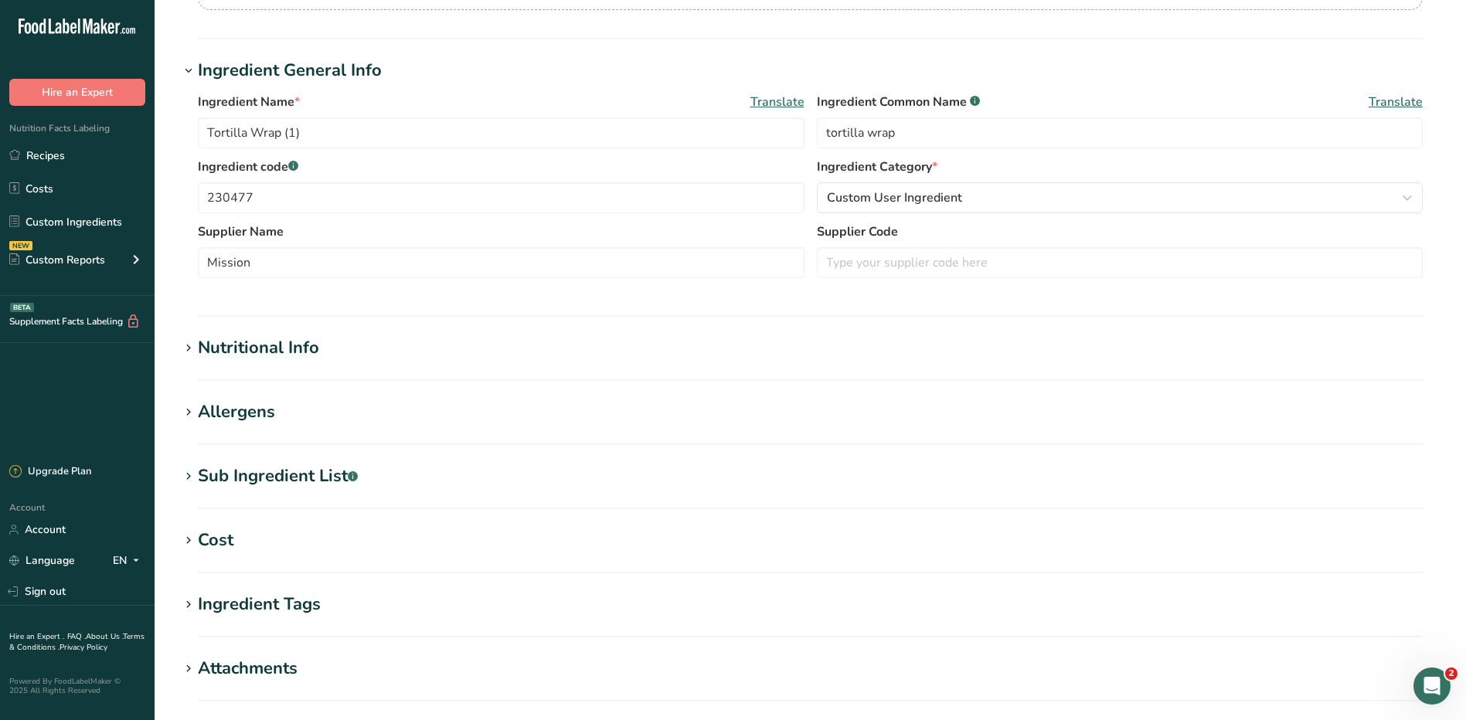
click at [246, 347] on div "Nutritional Info" at bounding box center [258, 347] width 121 height 25
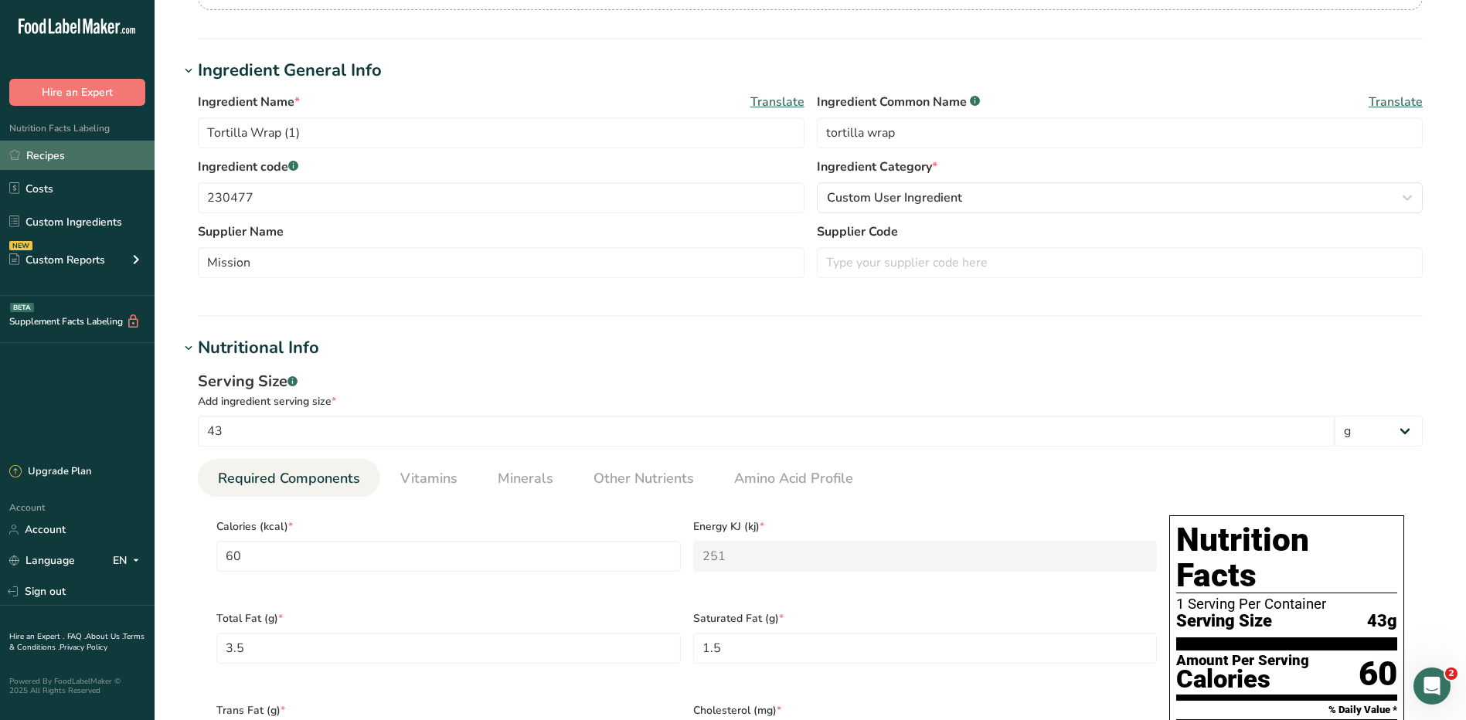
click at [56, 160] on link "Recipes" at bounding box center [77, 155] width 155 height 29
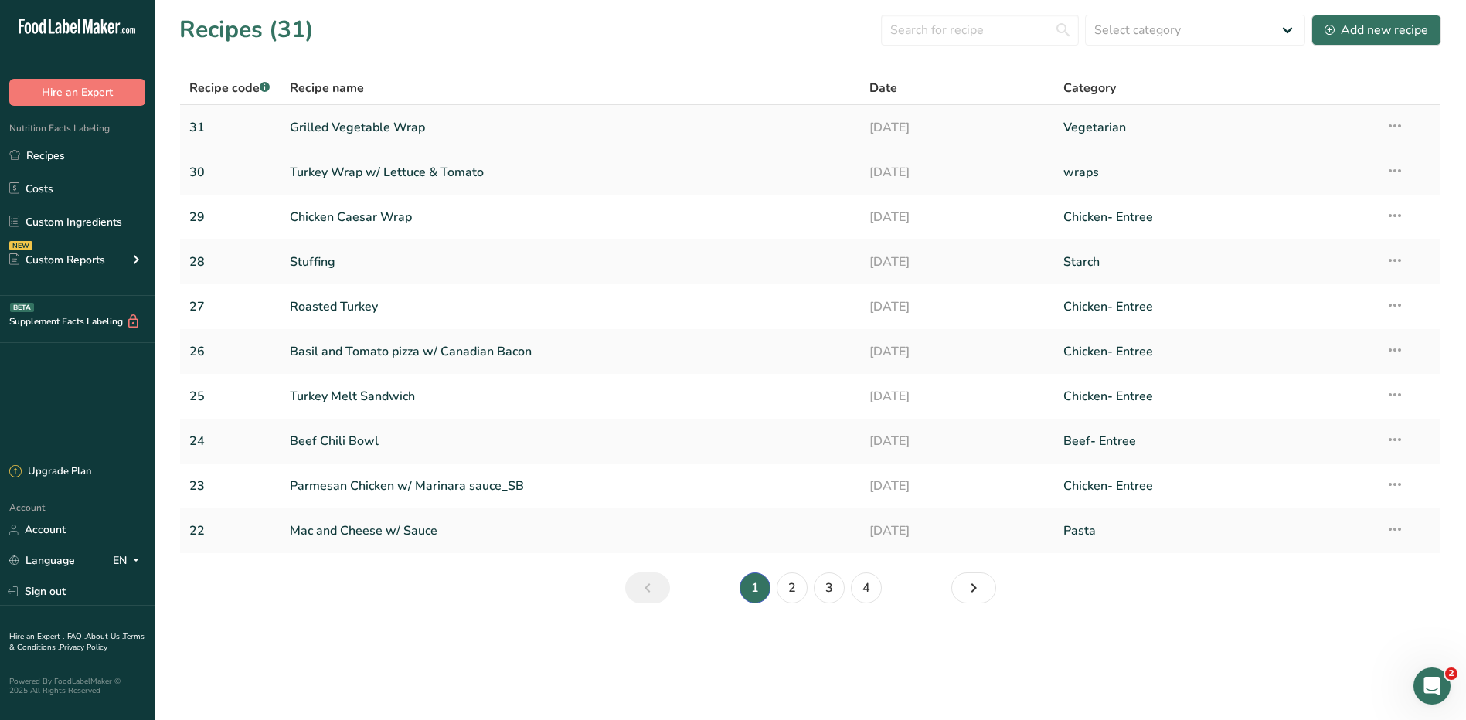
click at [352, 134] on link "Grilled Vegetable Wrap" at bounding box center [571, 127] width 562 height 32
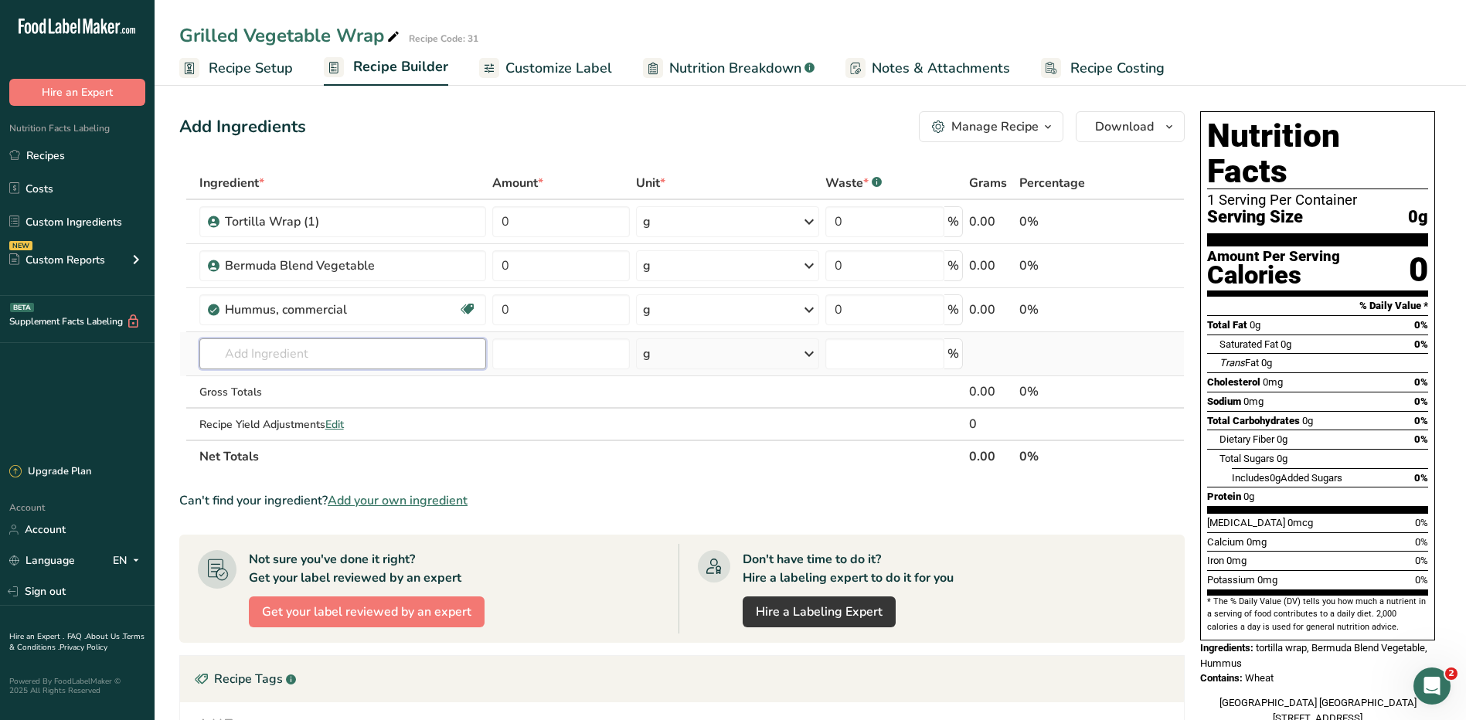
click at [276, 347] on input "text" at bounding box center [342, 353] width 287 height 31
click at [538, 217] on input "0" at bounding box center [561, 221] width 138 height 31
type input "43"
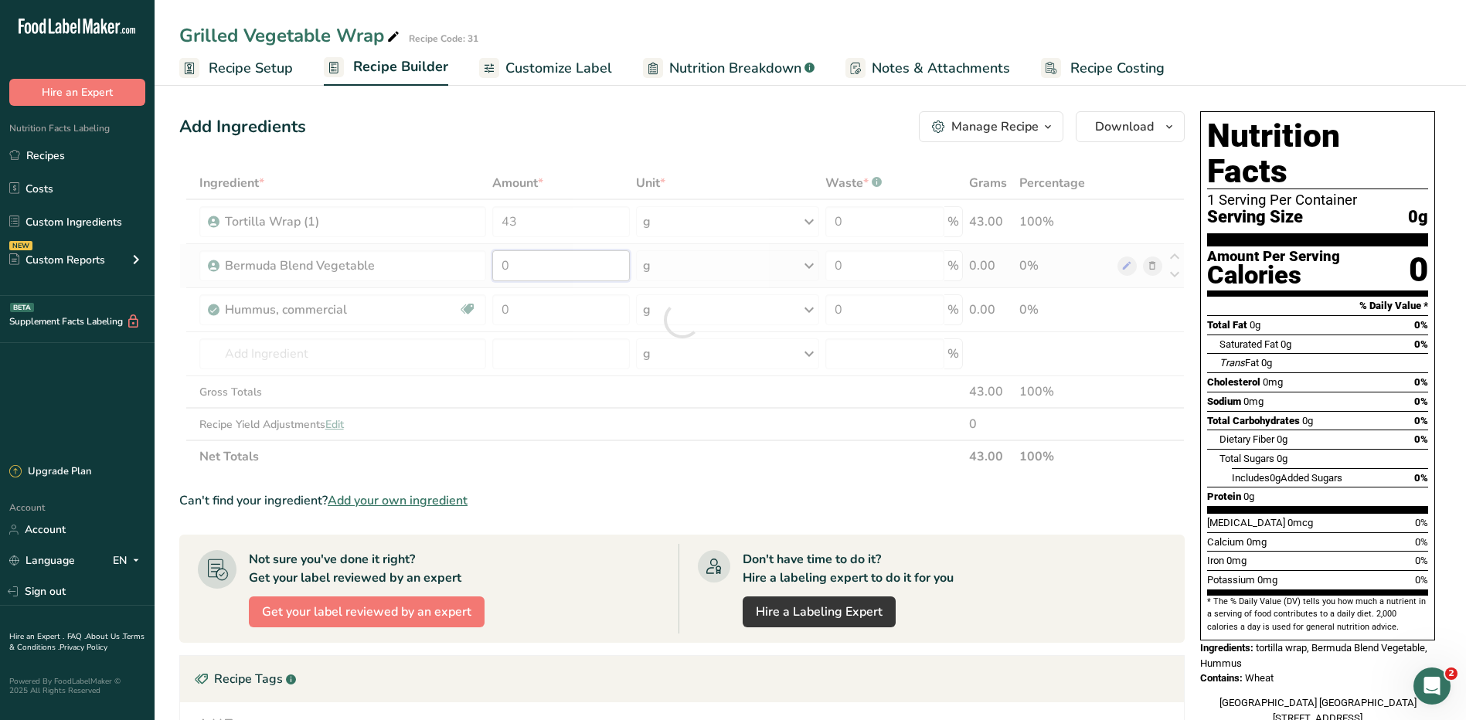
click at [580, 260] on div "Ingredient * Amount * Unit * Waste * .a-a{fill:#347362;}.b-a{fill:#fff;} Grams …" at bounding box center [681, 320] width 1005 height 306
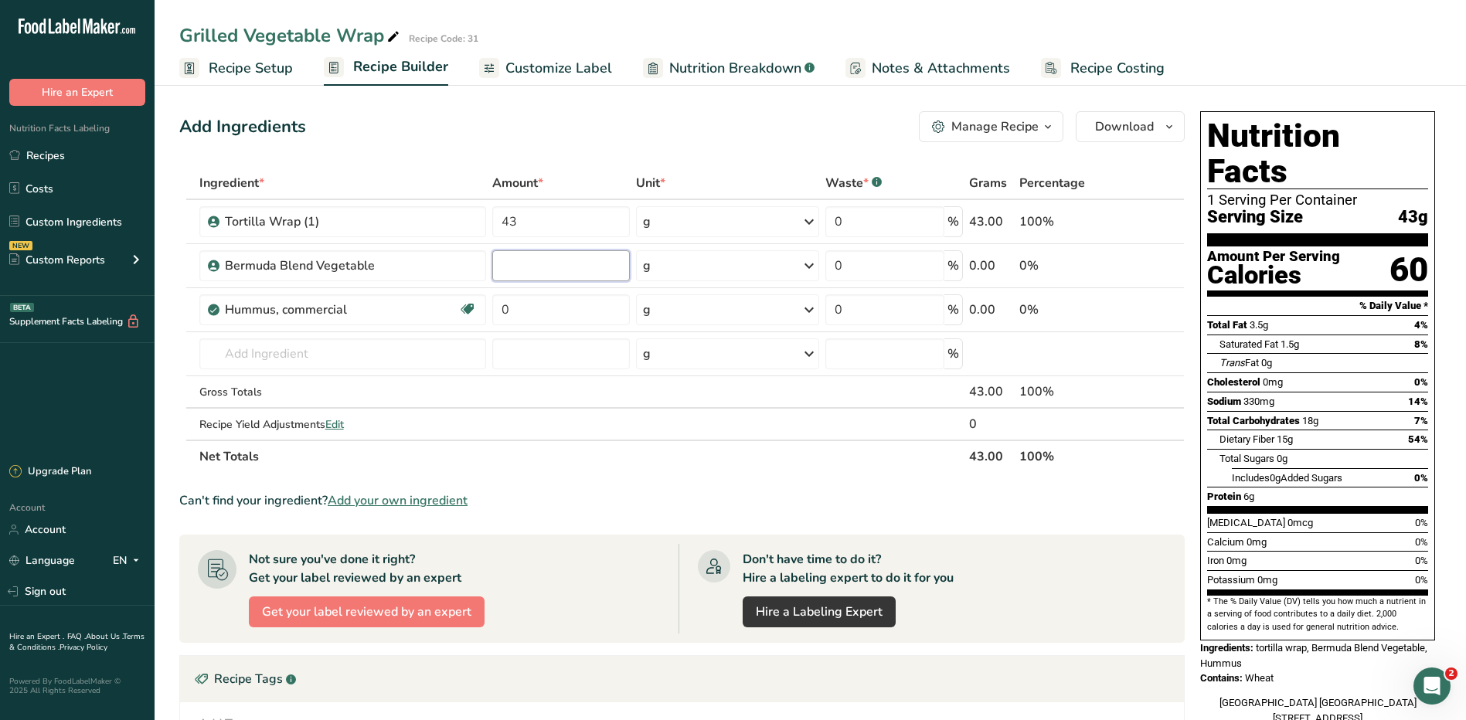
type input "1"
click at [715, 270] on div "Ingredient * Amount * Unit * Waste * .a-a{fill:#347362;}.b-a{fill:#fff;} Grams …" at bounding box center [681, 320] width 1005 height 306
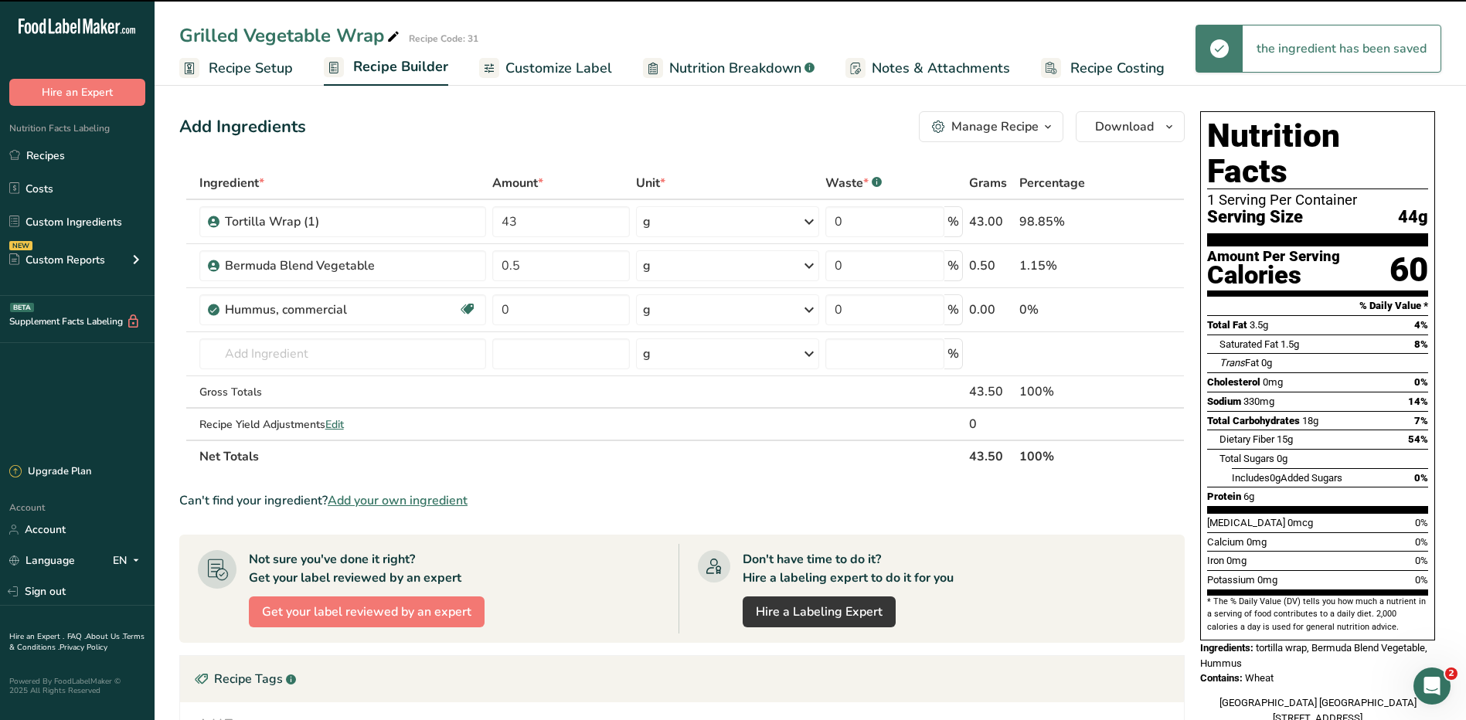
click at [712, 270] on div "g" at bounding box center [727, 265] width 183 height 31
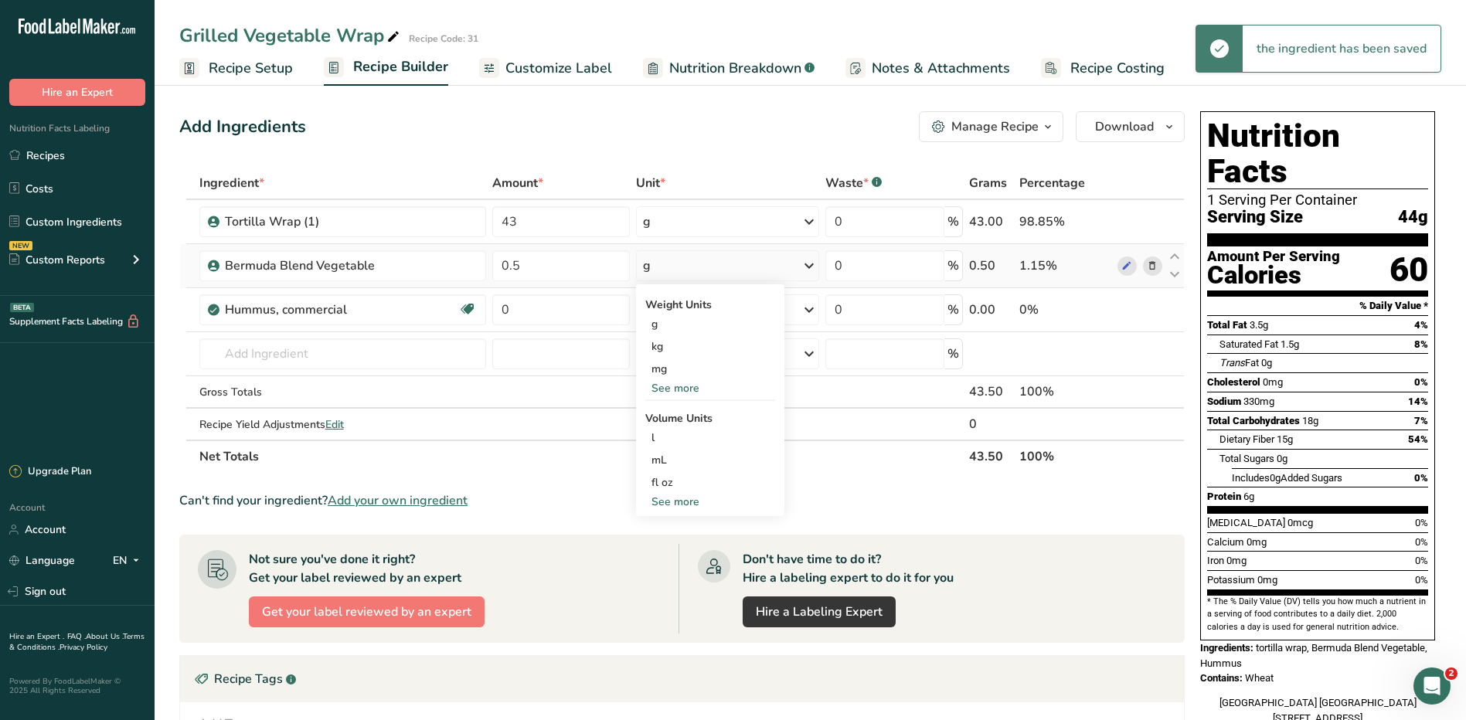
click at [675, 386] on div "See more" at bounding box center [710, 388] width 130 height 16
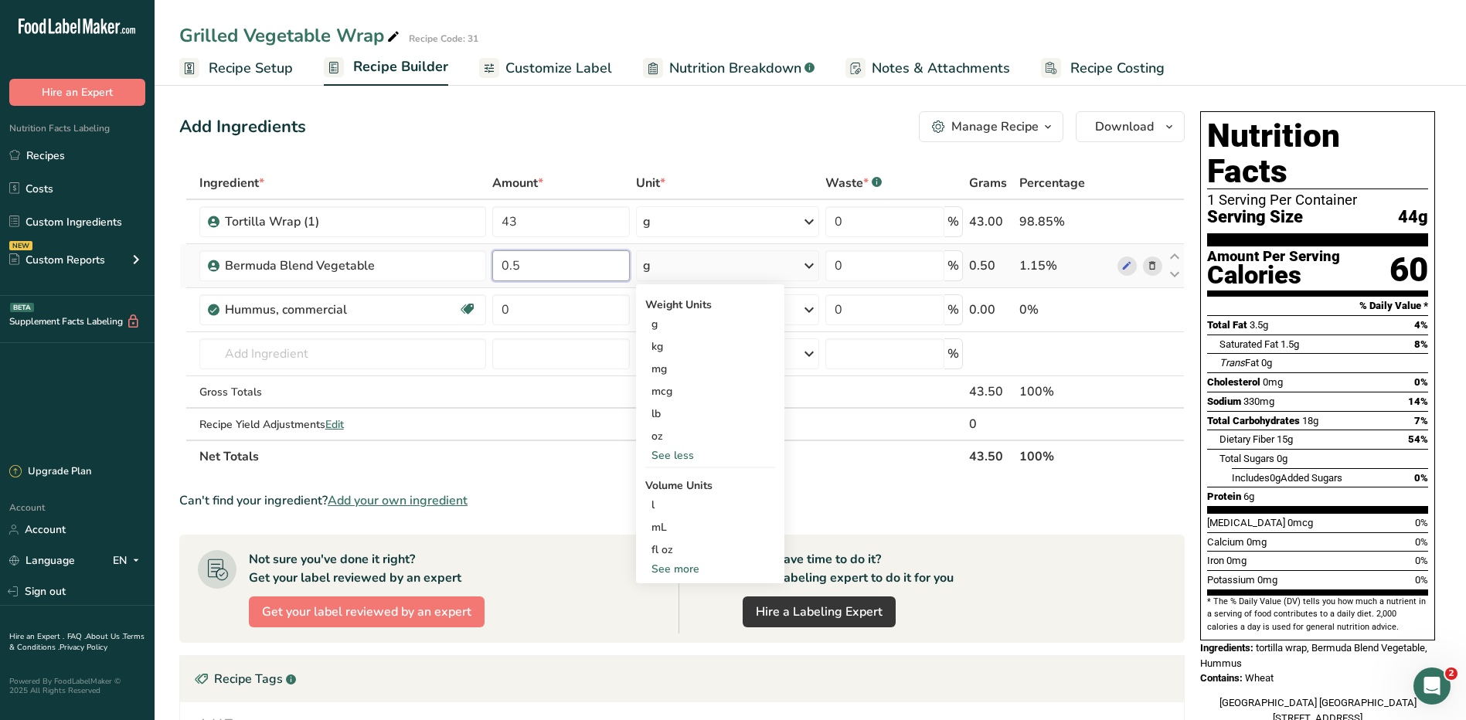
click at [566, 253] on input "0.5" at bounding box center [561, 265] width 138 height 31
type input "0"
type input "4"
click at [699, 262] on div "Ingredient * Amount * Unit * Waste * .a-a{fill:#347362;}.b-a{fill:#fff;} Grams …" at bounding box center [681, 320] width 1005 height 306
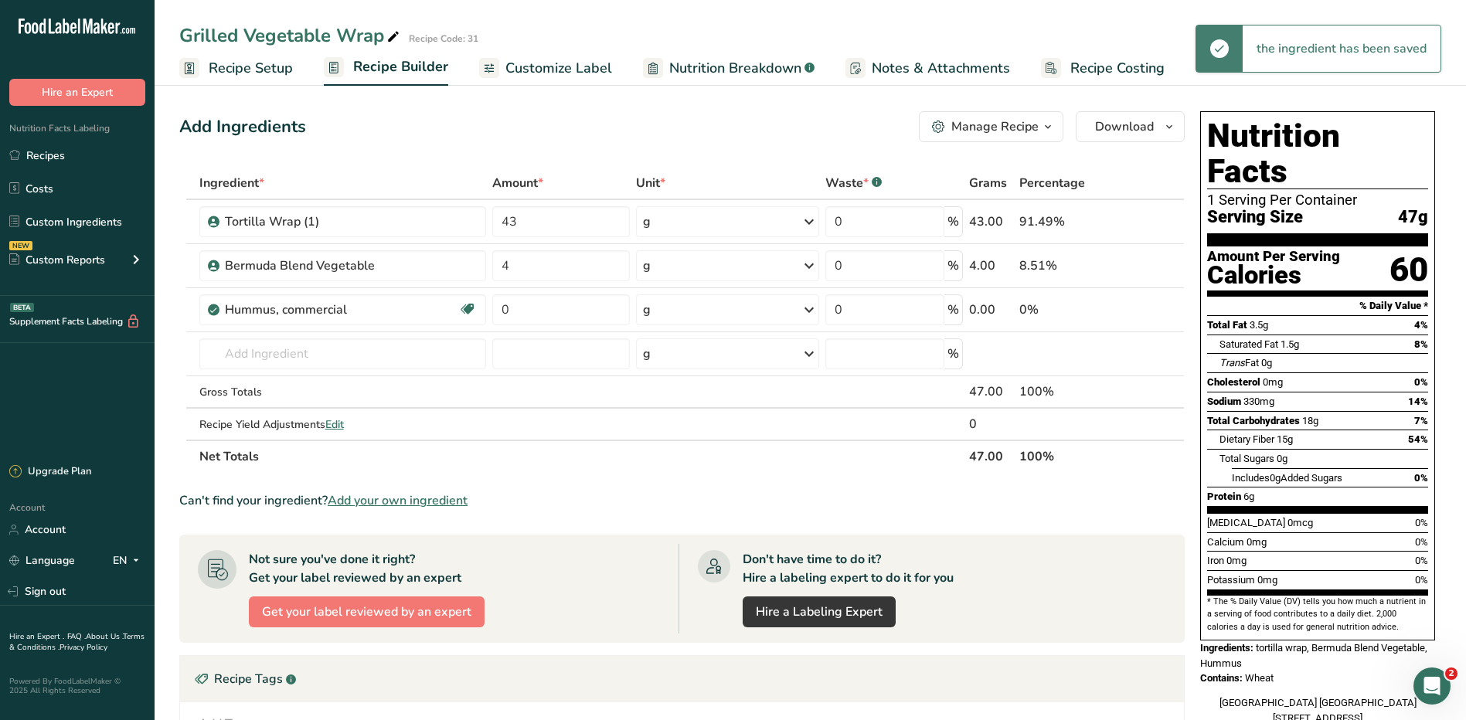
click at [699, 259] on div "g" at bounding box center [727, 265] width 183 height 31
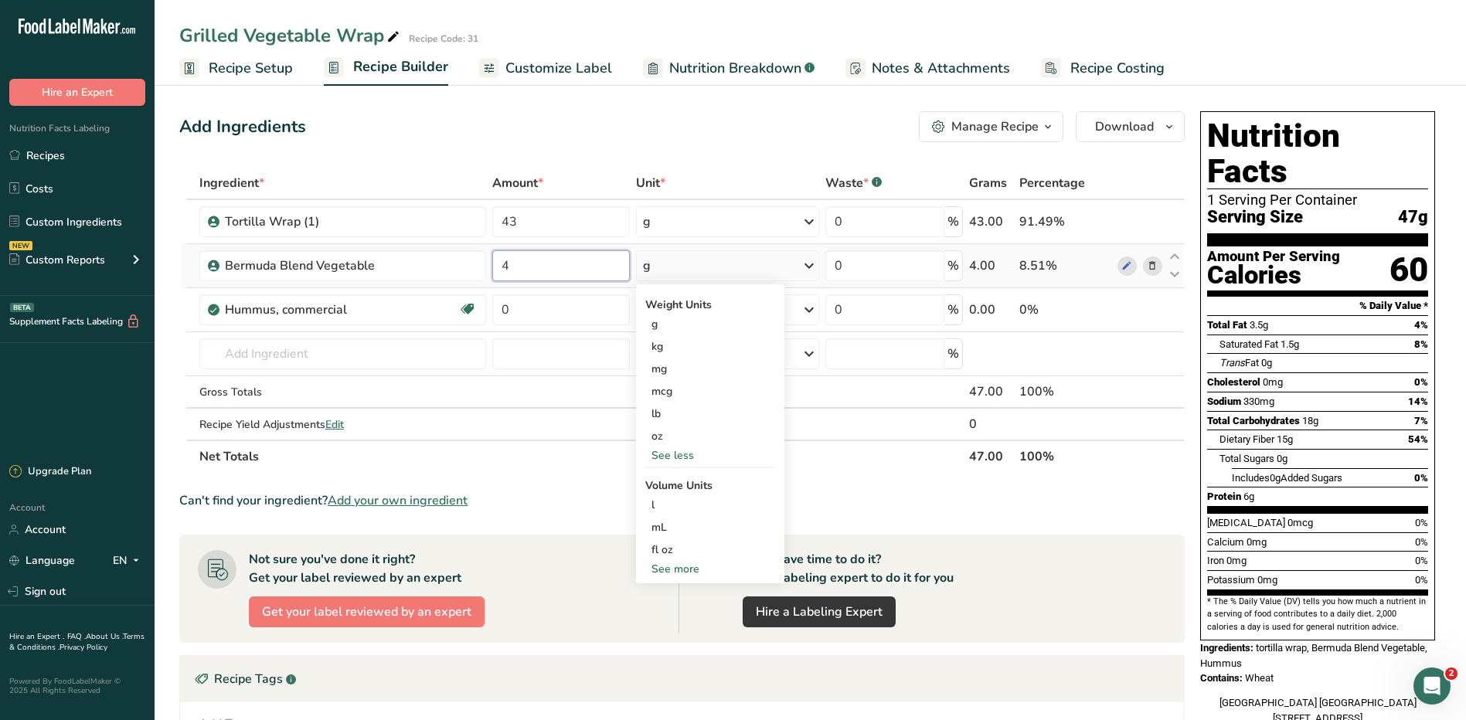
click at [516, 266] on input "4" at bounding box center [561, 265] width 138 height 31
type input "0.5"
click at [702, 262] on div "Ingredient * Amount * Unit * Waste * .a-a{fill:#347362;}.b-a{fill:#fff;} Grams …" at bounding box center [681, 320] width 1005 height 306
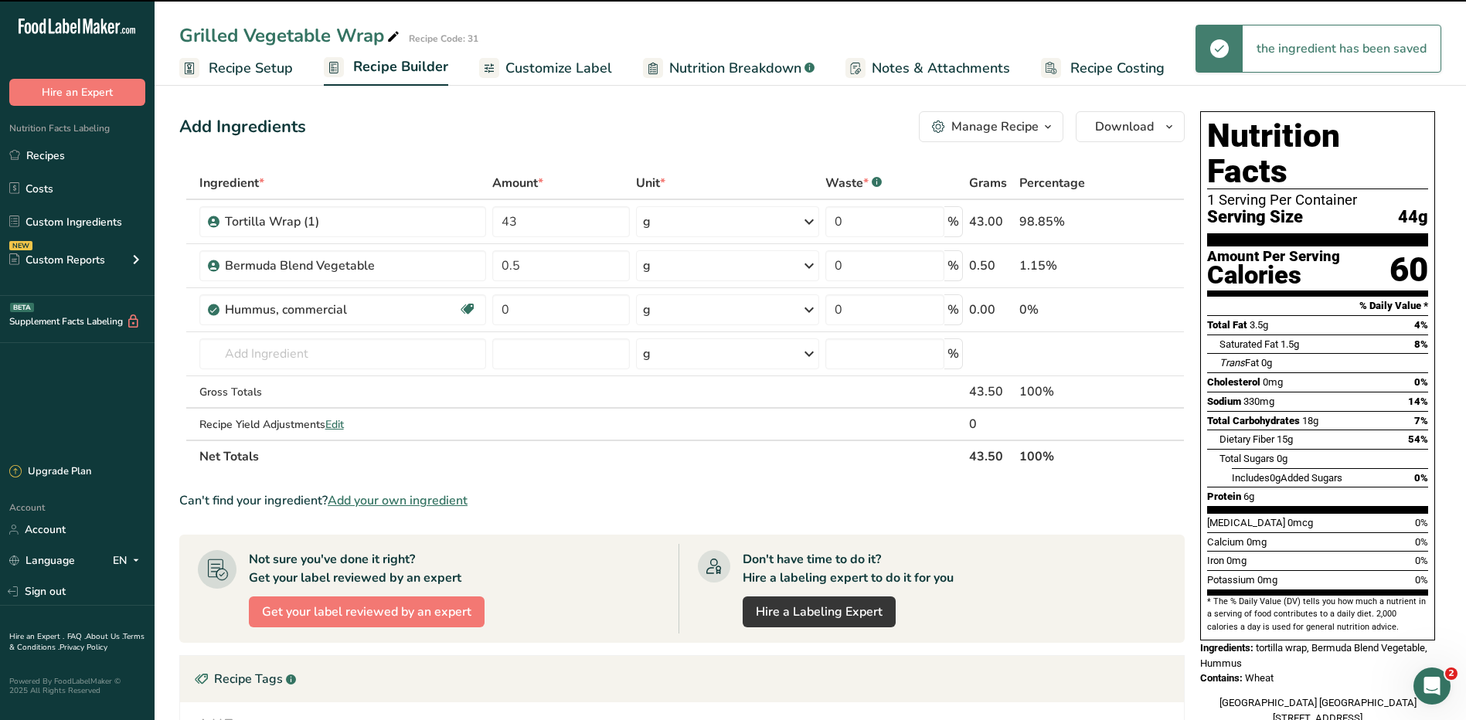
click at [705, 260] on div "g" at bounding box center [727, 265] width 183 height 31
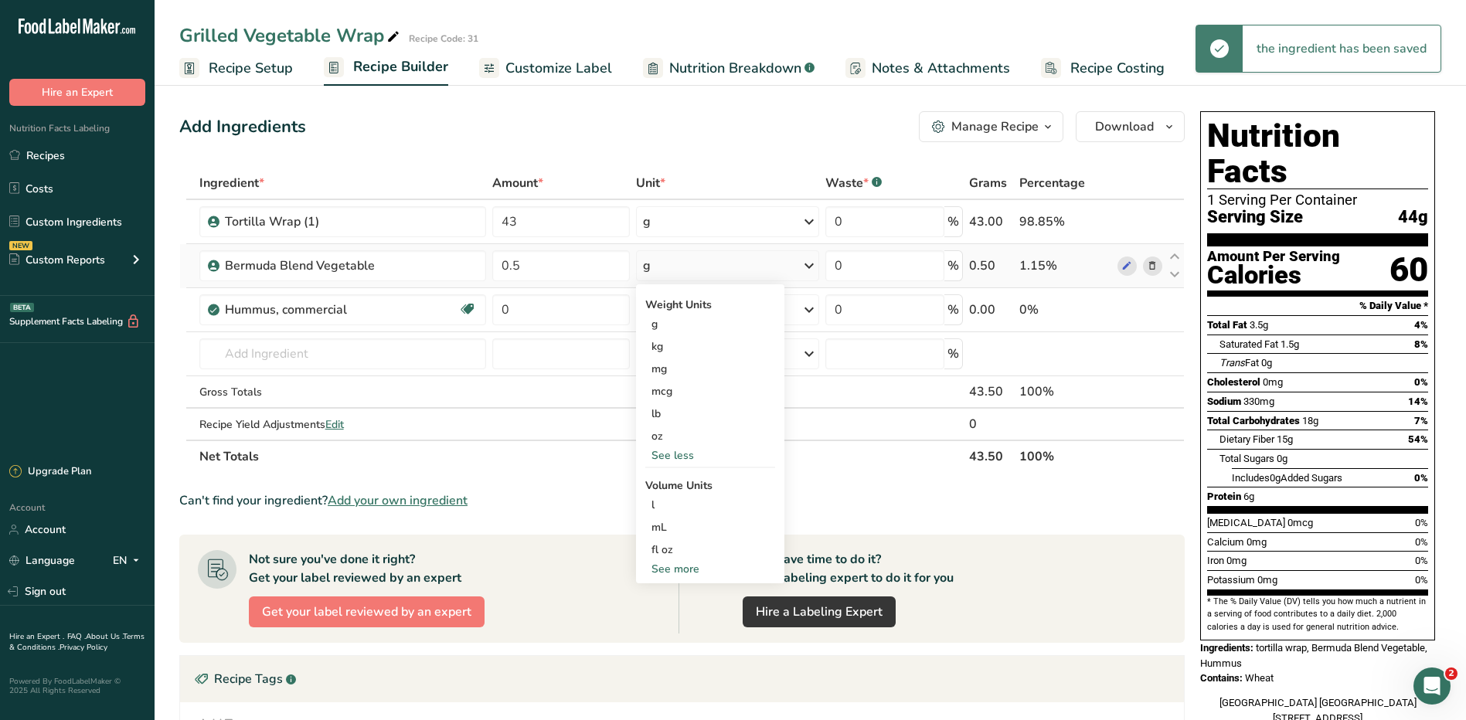
click at [680, 568] on div "See more" at bounding box center [710, 569] width 130 height 16
click at [685, 620] on div "cup" at bounding box center [709, 617] width 117 height 16
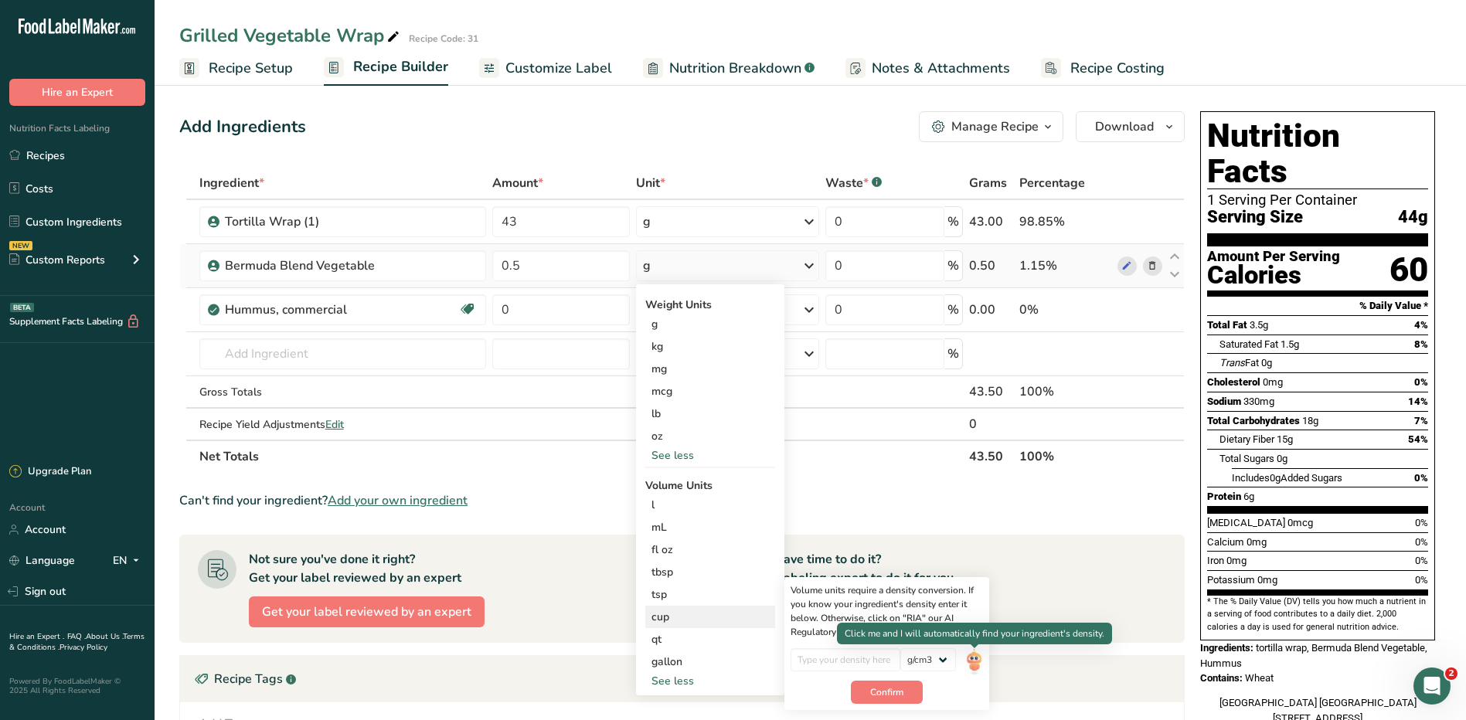
click at [981, 654] on img at bounding box center [973, 661] width 17 height 27
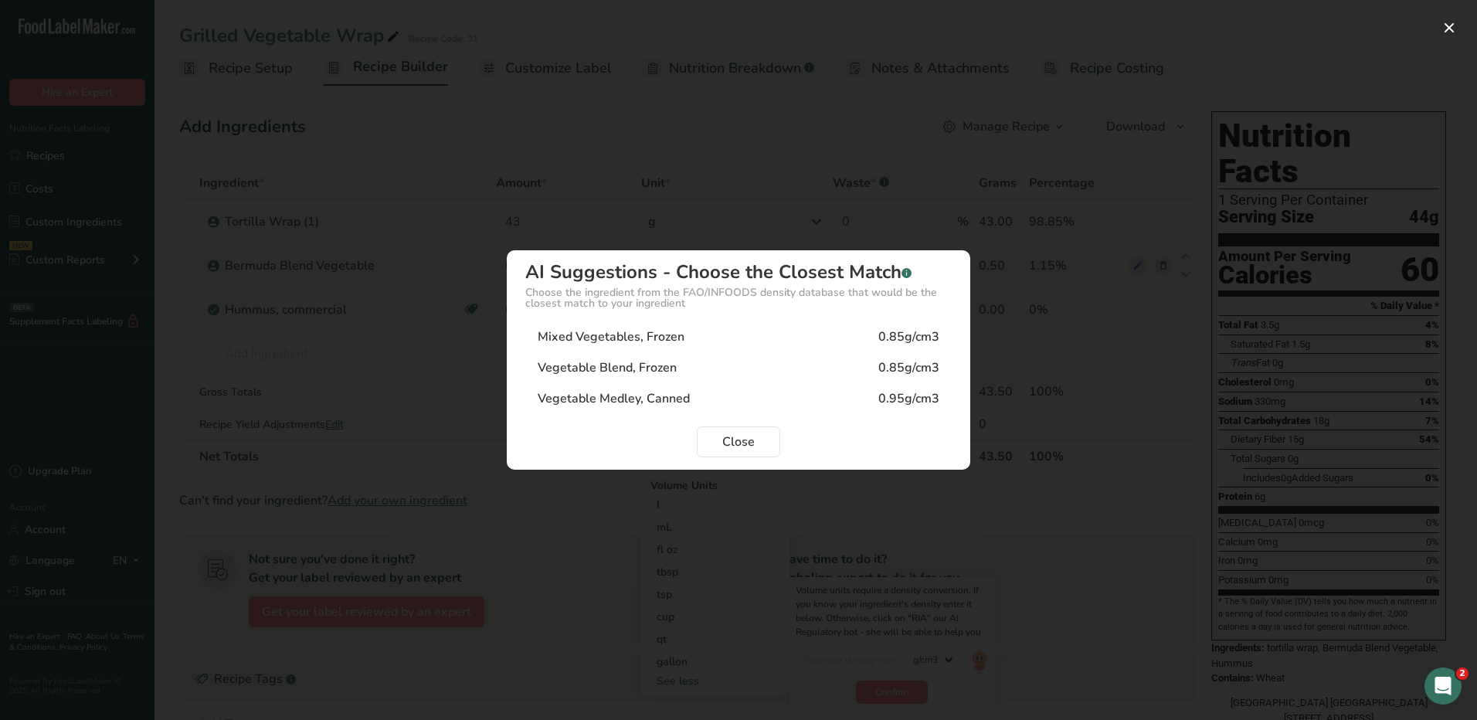
click at [605, 371] on div "Vegetable Blend, Frozen" at bounding box center [607, 368] width 139 height 19
type input "0.85"
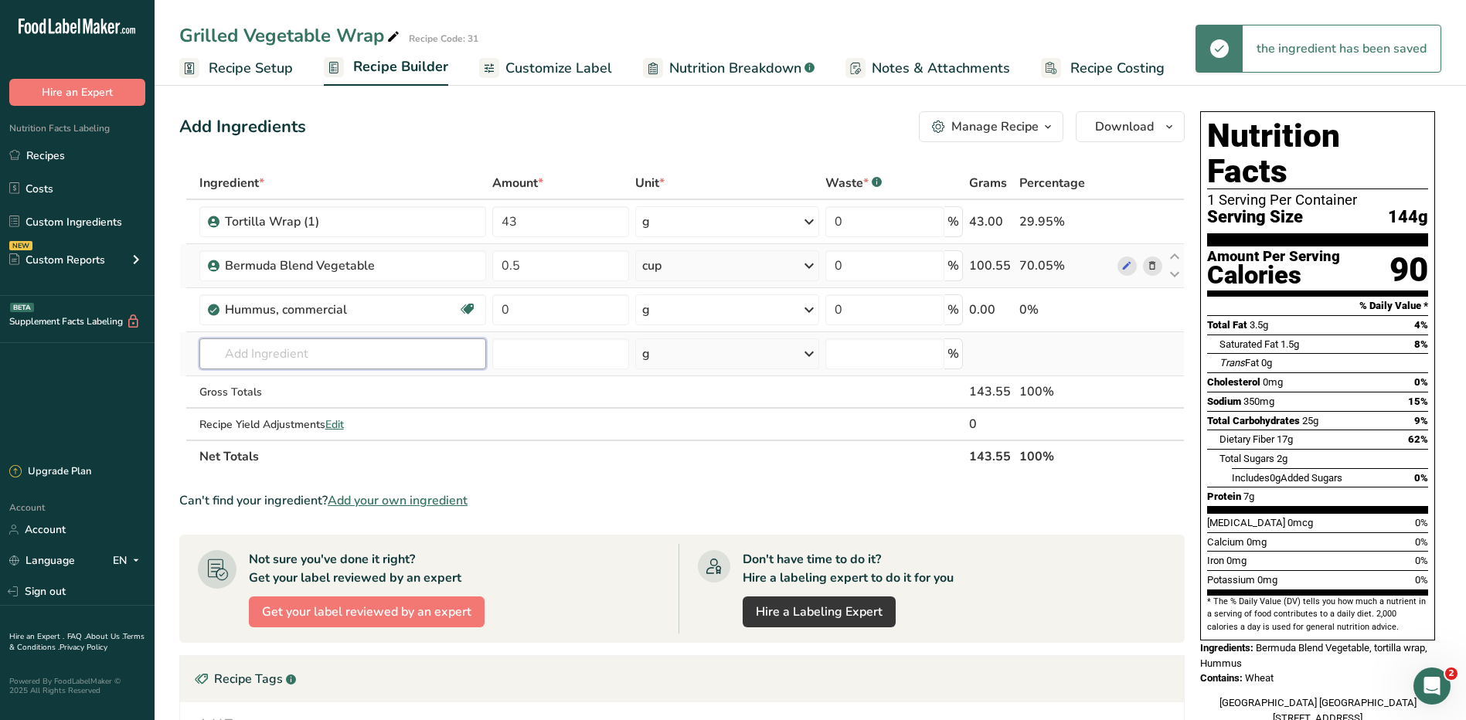
click at [412, 359] on input "text" at bounding box center [342, 353] width 287 height 31
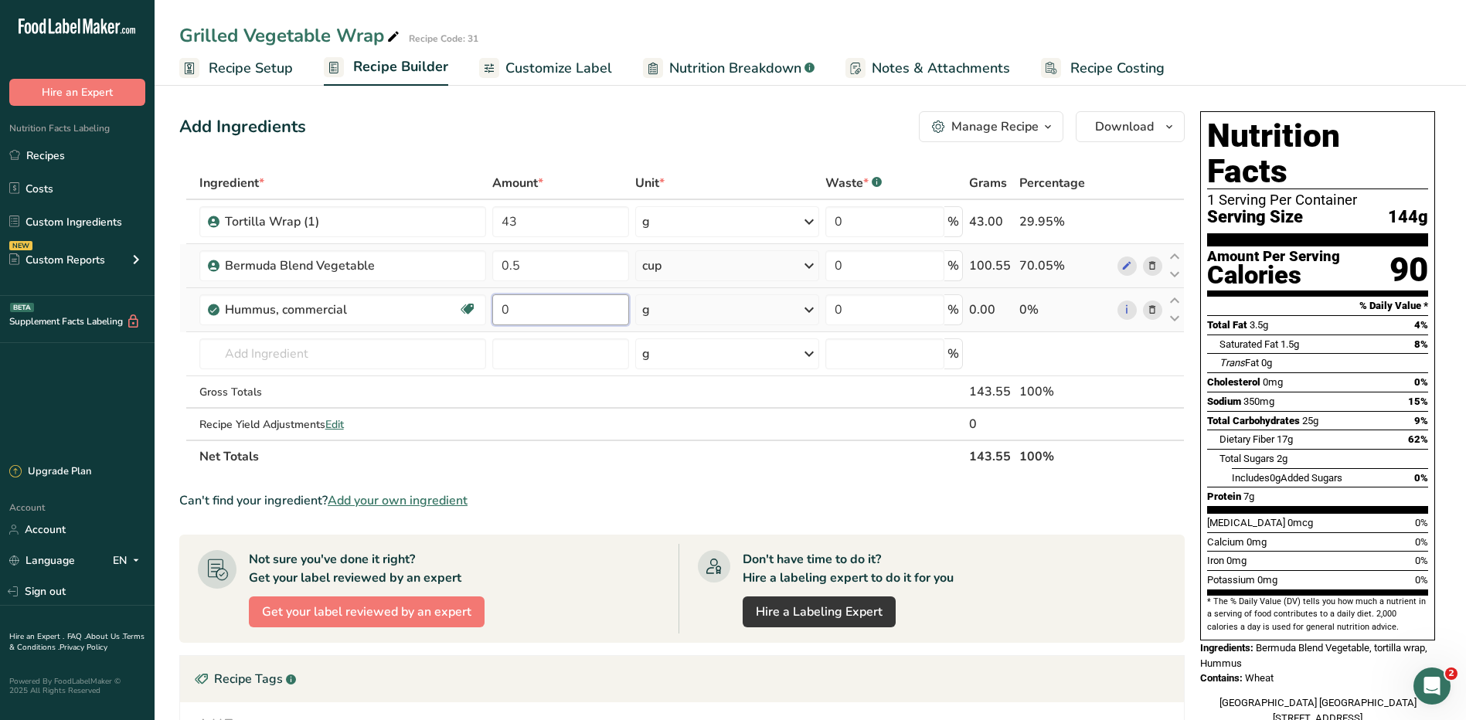
click at [569, 313] on input "0" at bounding box center [561, 309] width 138 height 31
type input "2"
click at [701, 312] on div "Ingredient * Amount * Unit * Waste * .a-a{fill:#347362;}.b-a{fill:#fff;} Grams …" at bounding box center [681, 320] width 1005 height 306
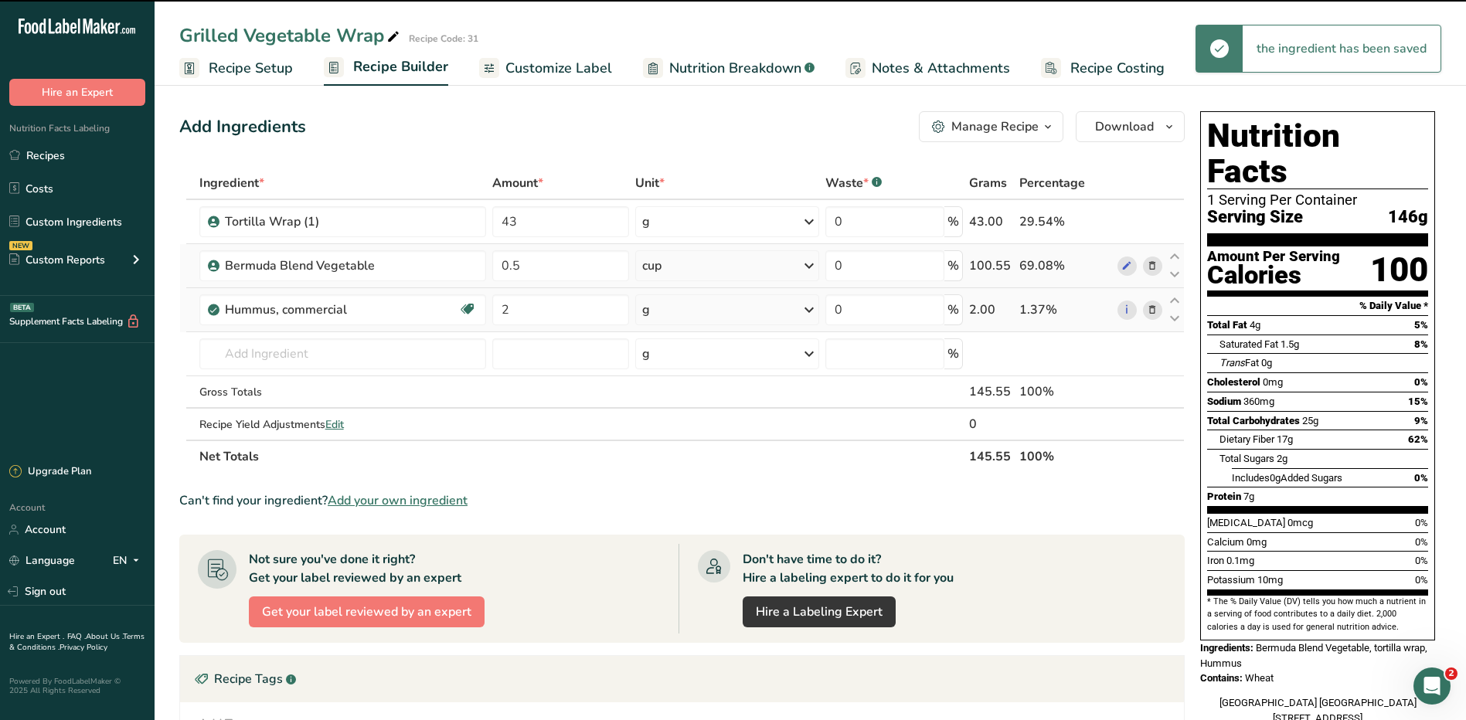
click at [689, 312] on div "g" at bounding box center [726, 309] width 183 height 31
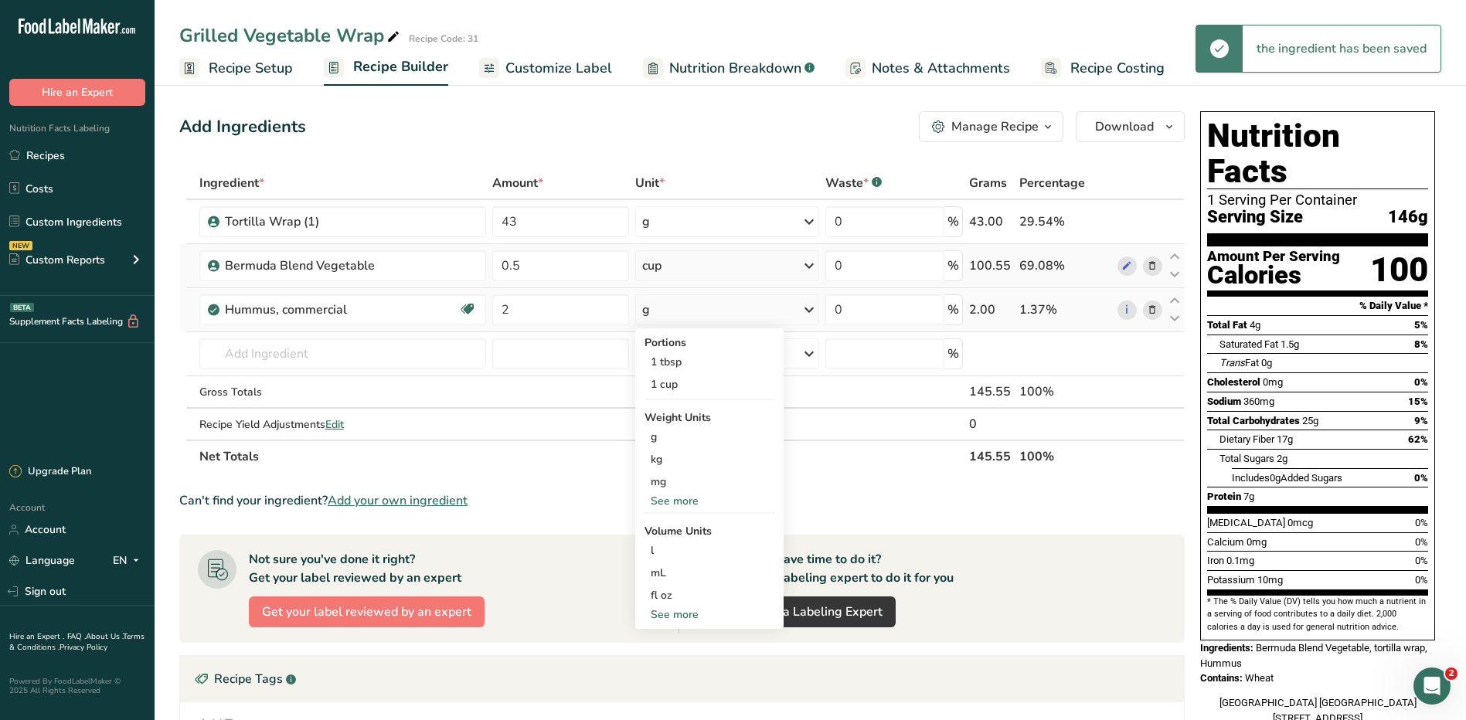
click at [687, 498] on div "See more" at bounding box center [709, 501] width 130 height 16
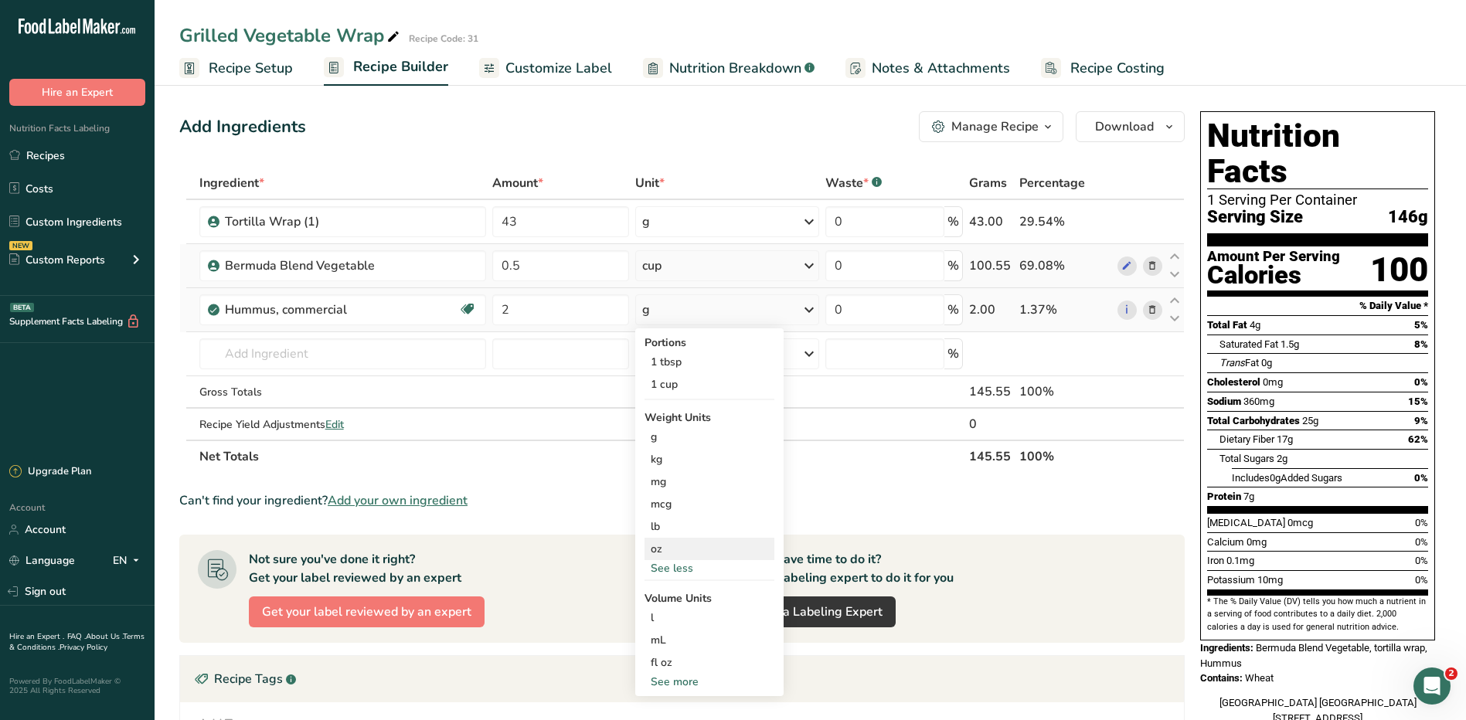
click at [685, 546] on div "oz" at bounding box center [709, 549] width 130 height 22
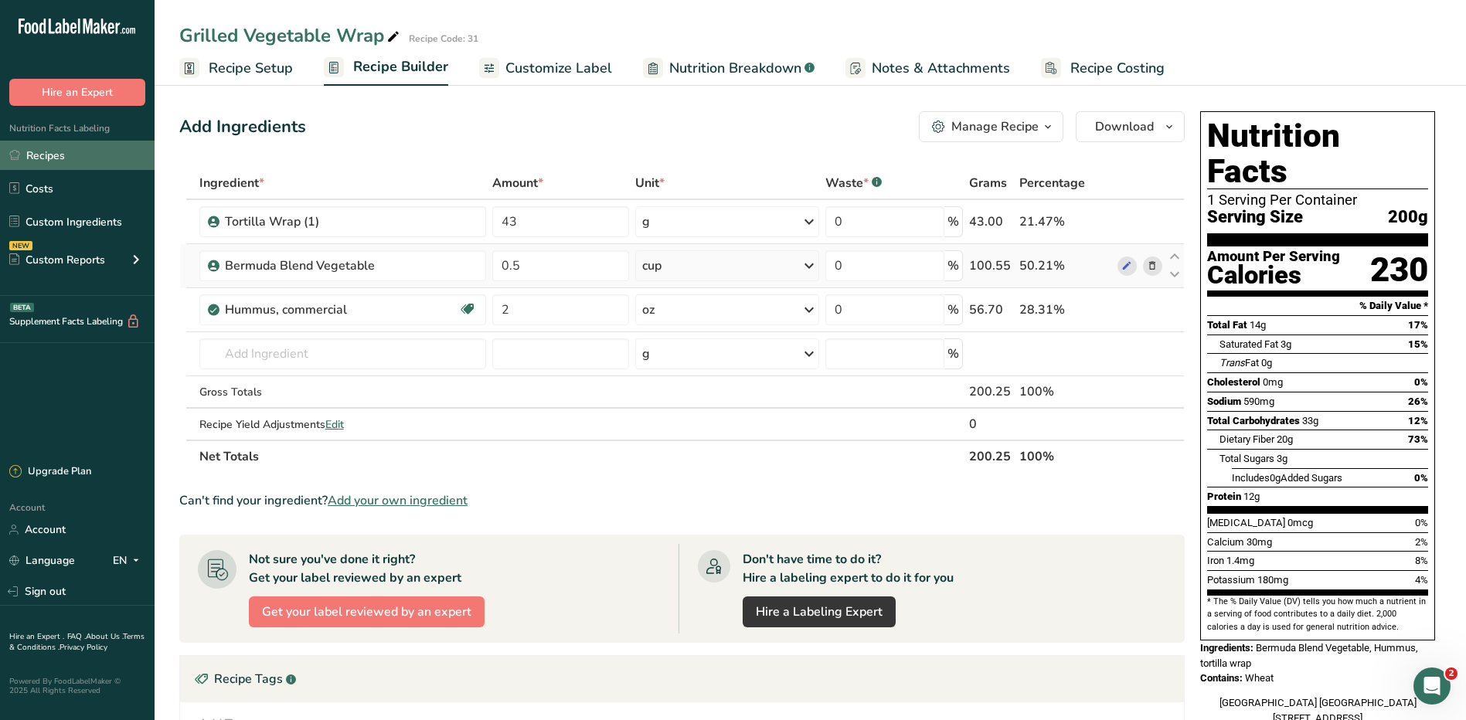
click at [36, 148] on link "Recipes" at bounding box center [77, 155] width 155 height 29
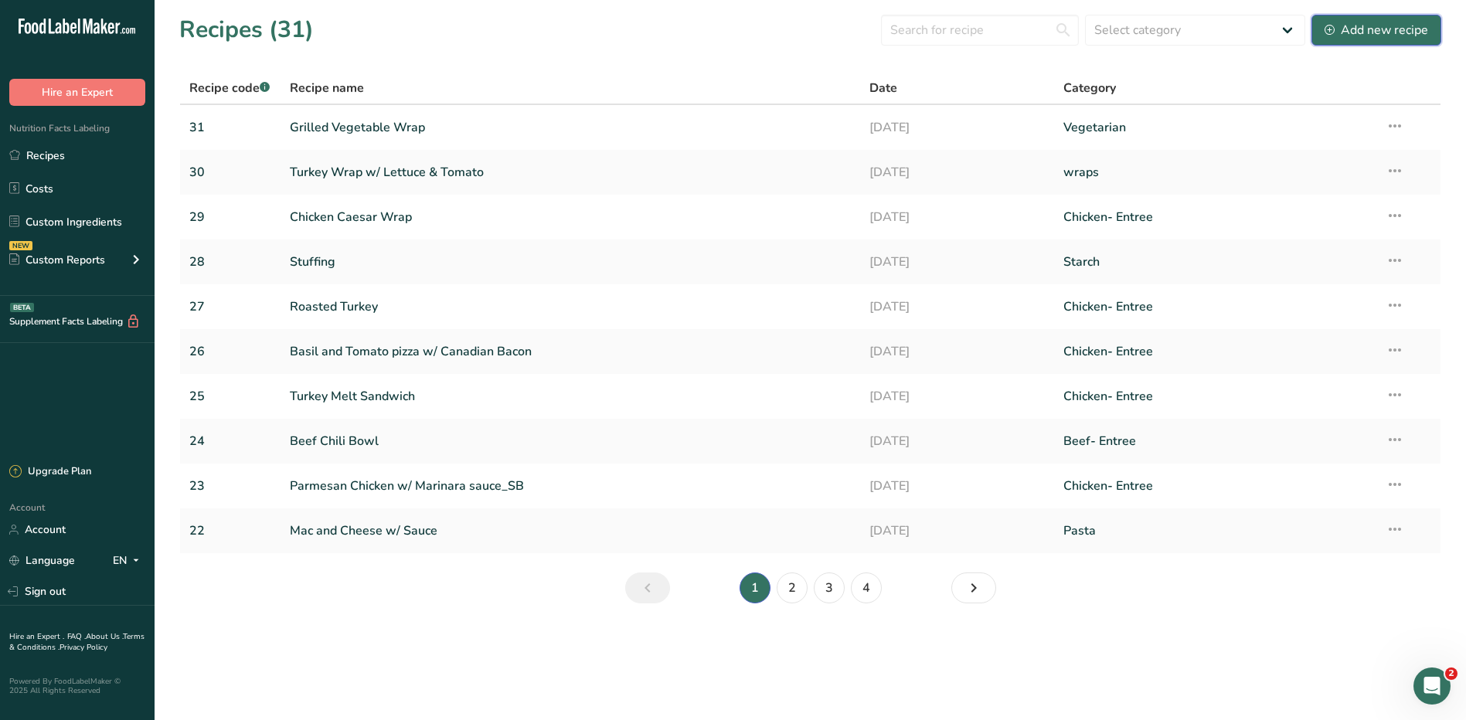
click at [1375, 30] on div "Add new recipe" at bounding box center [1376, 30] width 104 height 19
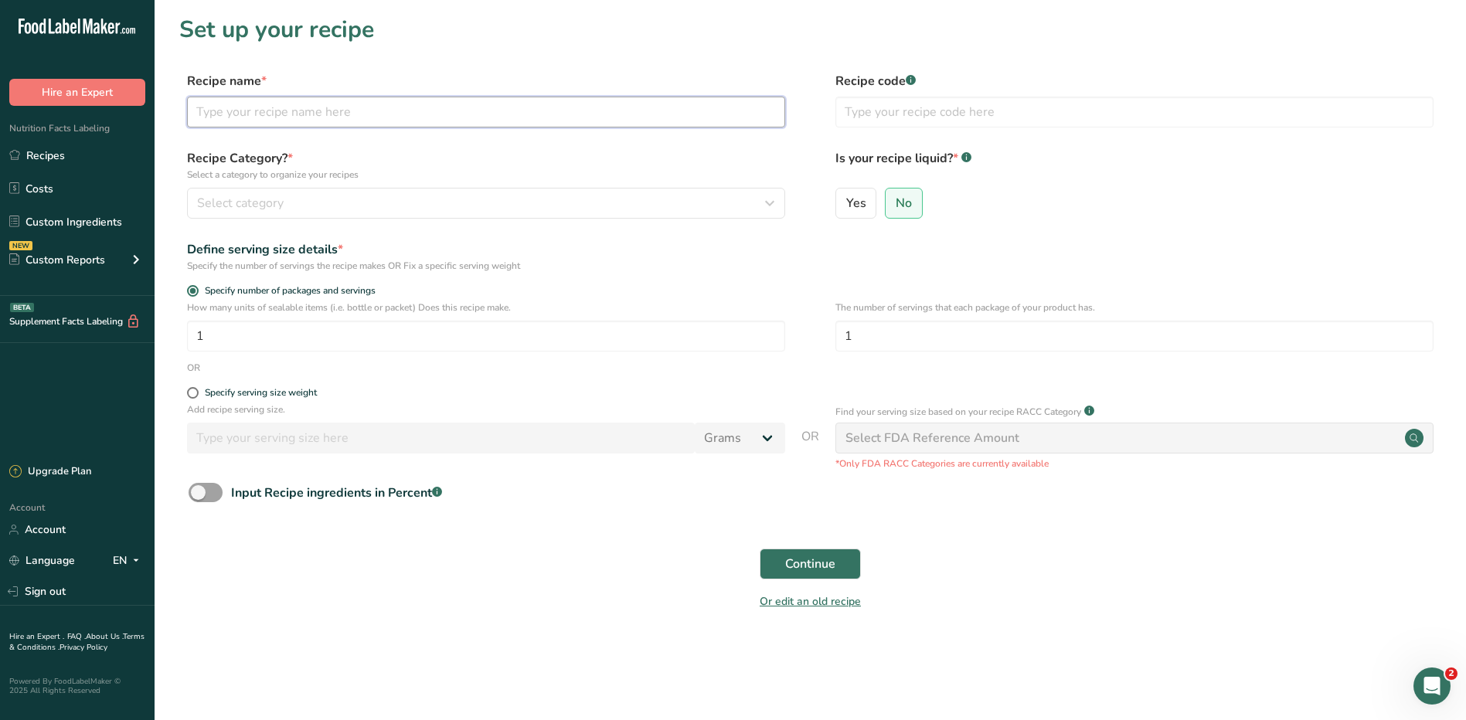
click at [396, 110] on input "text" at bounding box center [486, 112] width 598 height 31
click at [52, 156] on link "Recipes" at bounding box center [77, 155] width 155 height 29
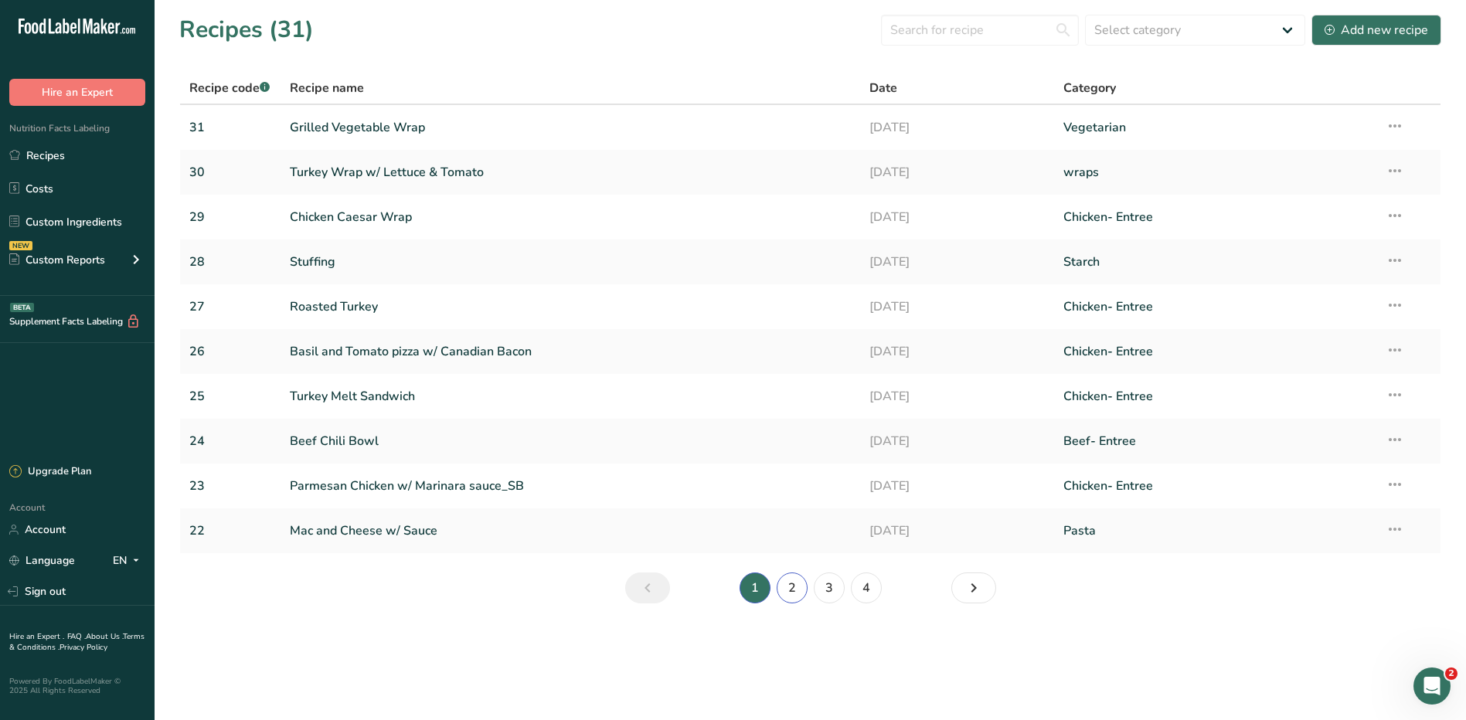
click at [794, 588] on link "2" at bounding box center [792, 588] width 31 height 31
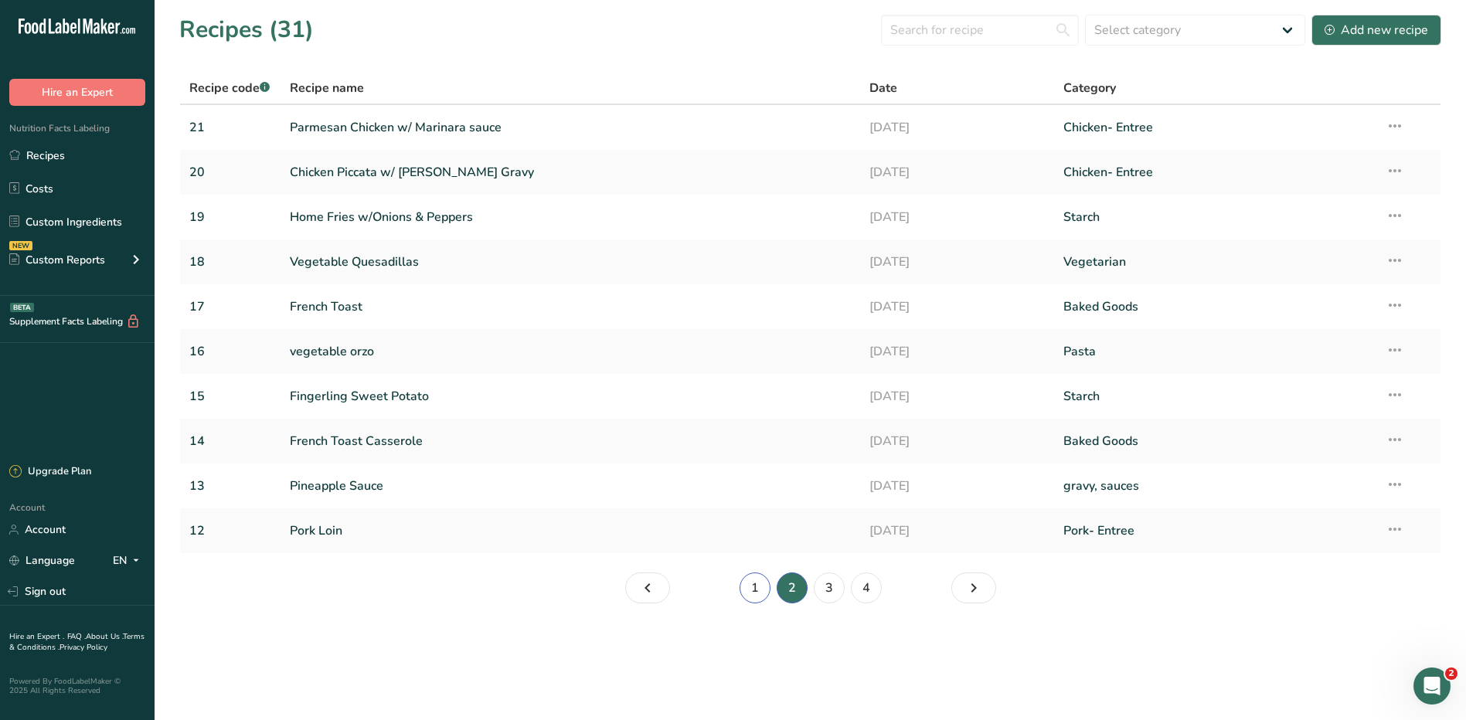
click at [757, 593] on link "1" at bounding box center [754, 588] width 31 height 31
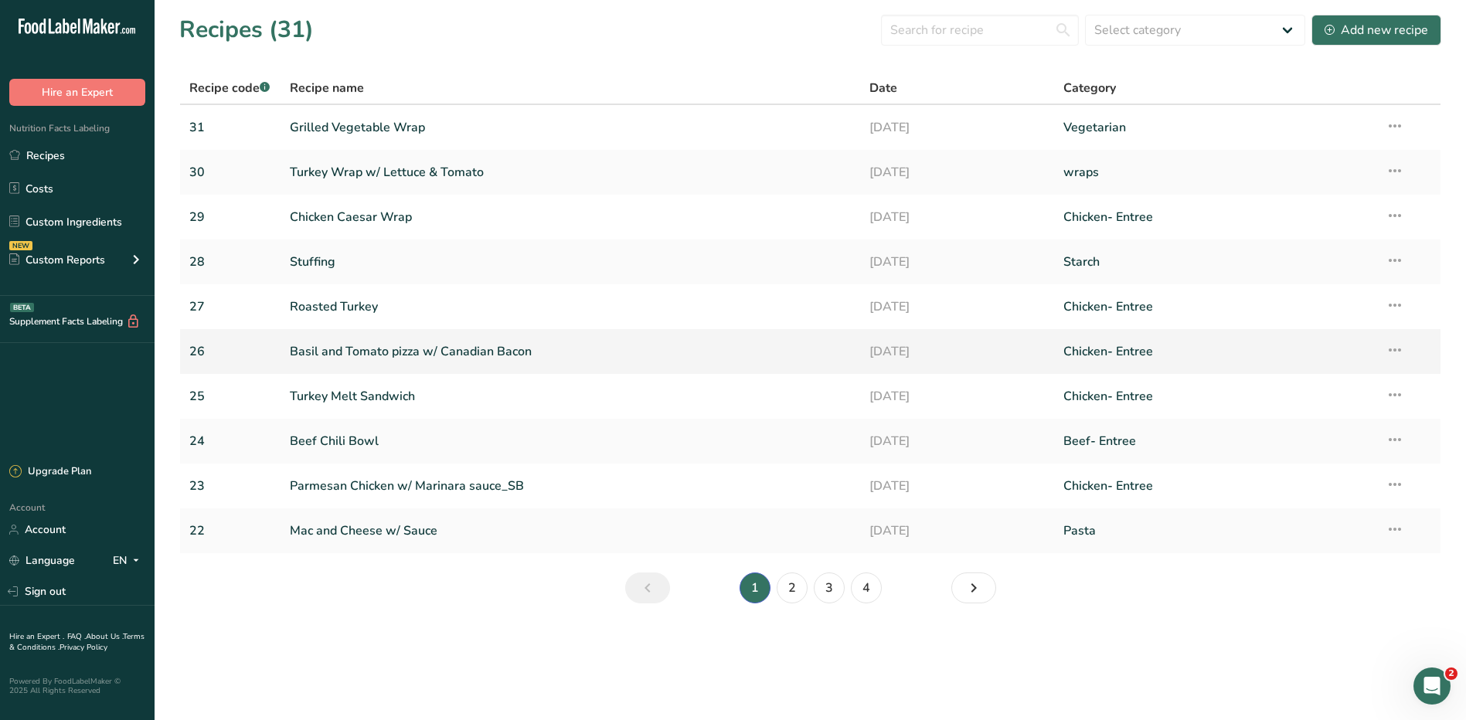
click at [1390, 353] on icon at bounding box center [1394, 350] width 19 height 28
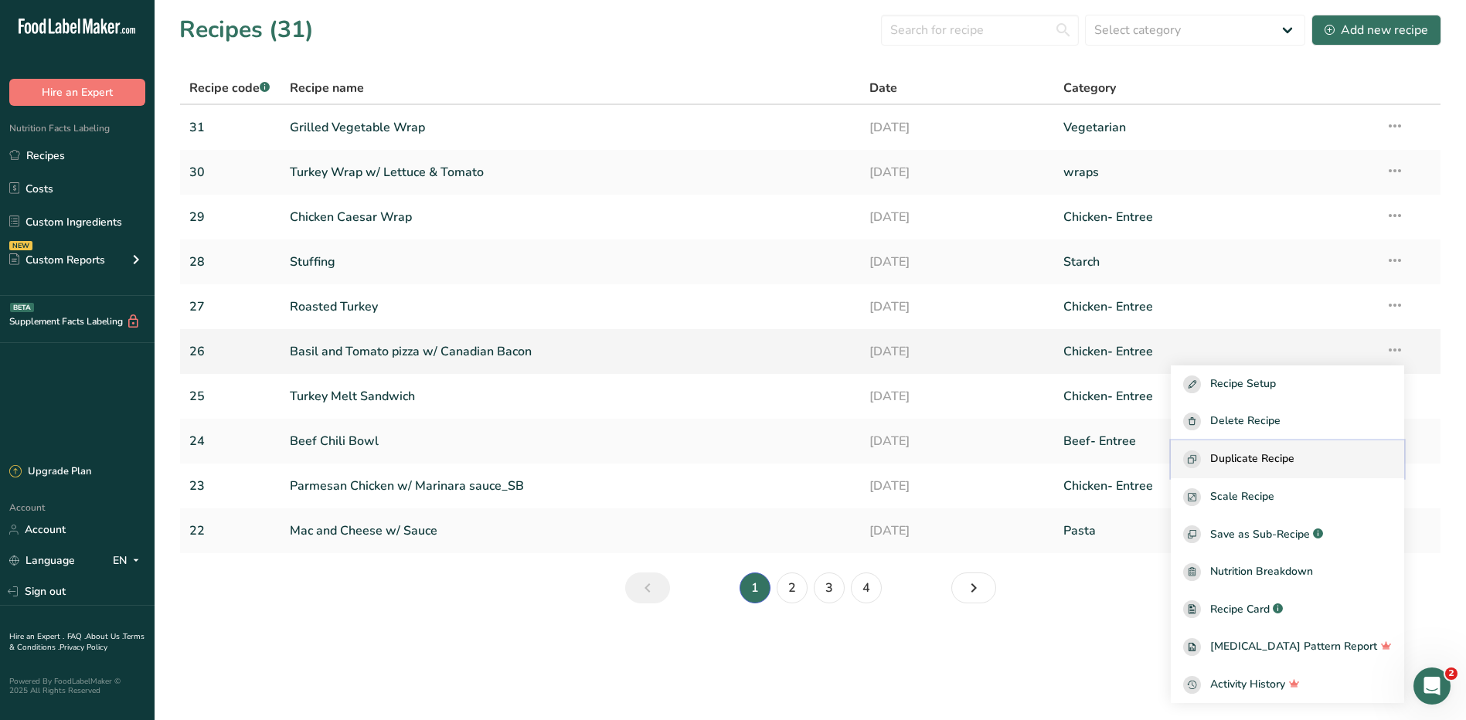
click at [1263, 456] on span "Duplicate Recipe" at bounding box center [1252, 459] width 84 height 18
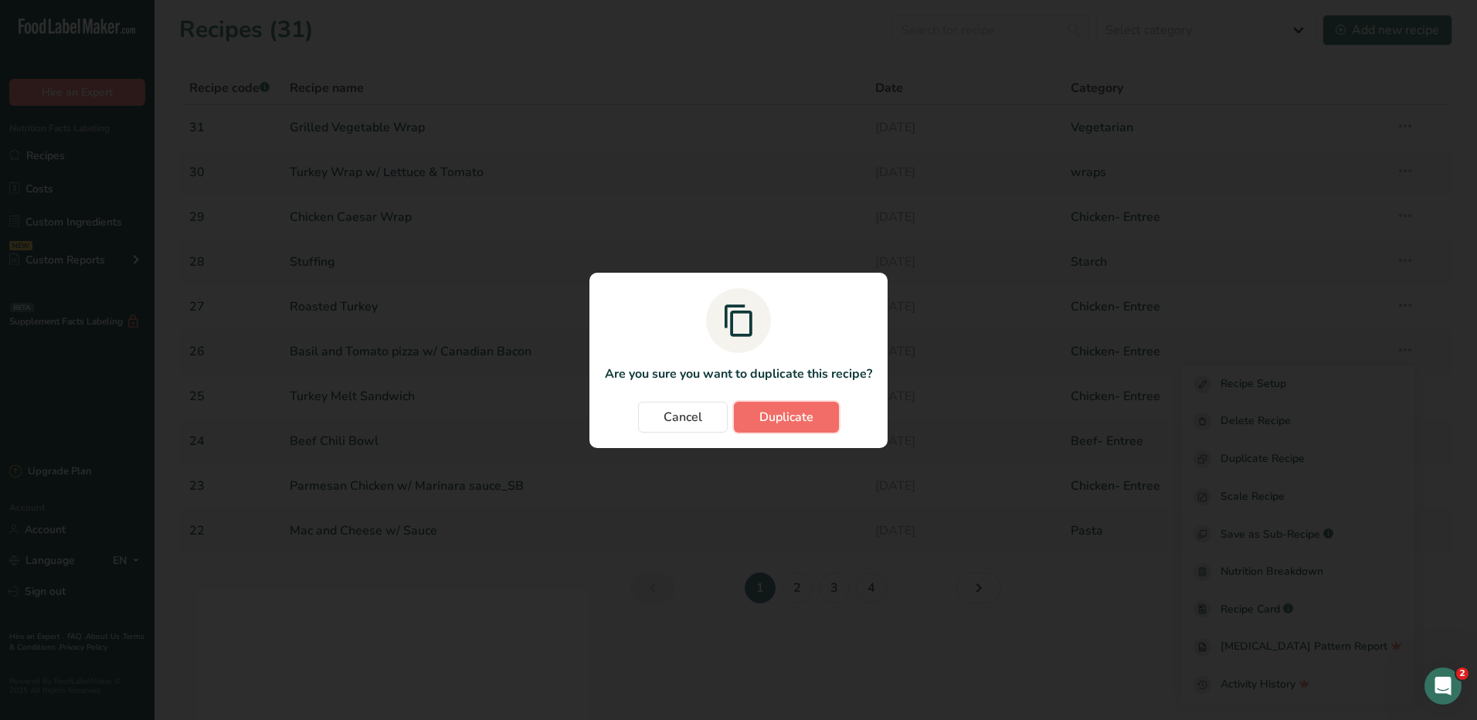
click at [771, 420] on span "Duplicate" at bounding box center [787, 417] width 54 height 19
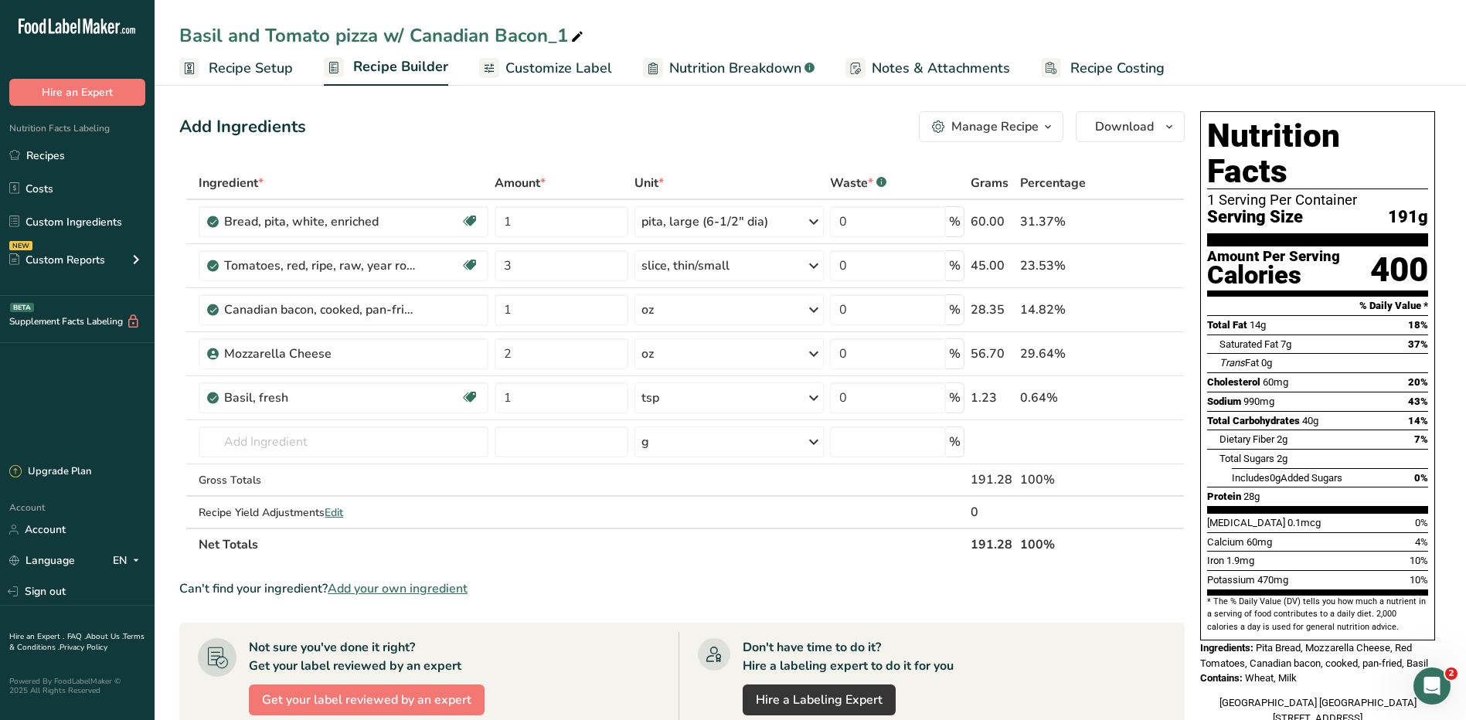
click at [573, 33] on icon at bounding box center [577, 37] width 14 height 22
drag, startPoint x: 569, startPoint y: 34, endPoint x: 386, endPoint y: 44, distance: 182.6
click at [386, 44] on input "Basil and Tomato pizza w/ Canadian Bacon_1" at bounding box center [810, 36] width 1262 height 28
type input "Basil and Tomato pizza - Vegetarian"
click at [1154, 313] on icon at bounding box center [1152, 310] width 11 height 16
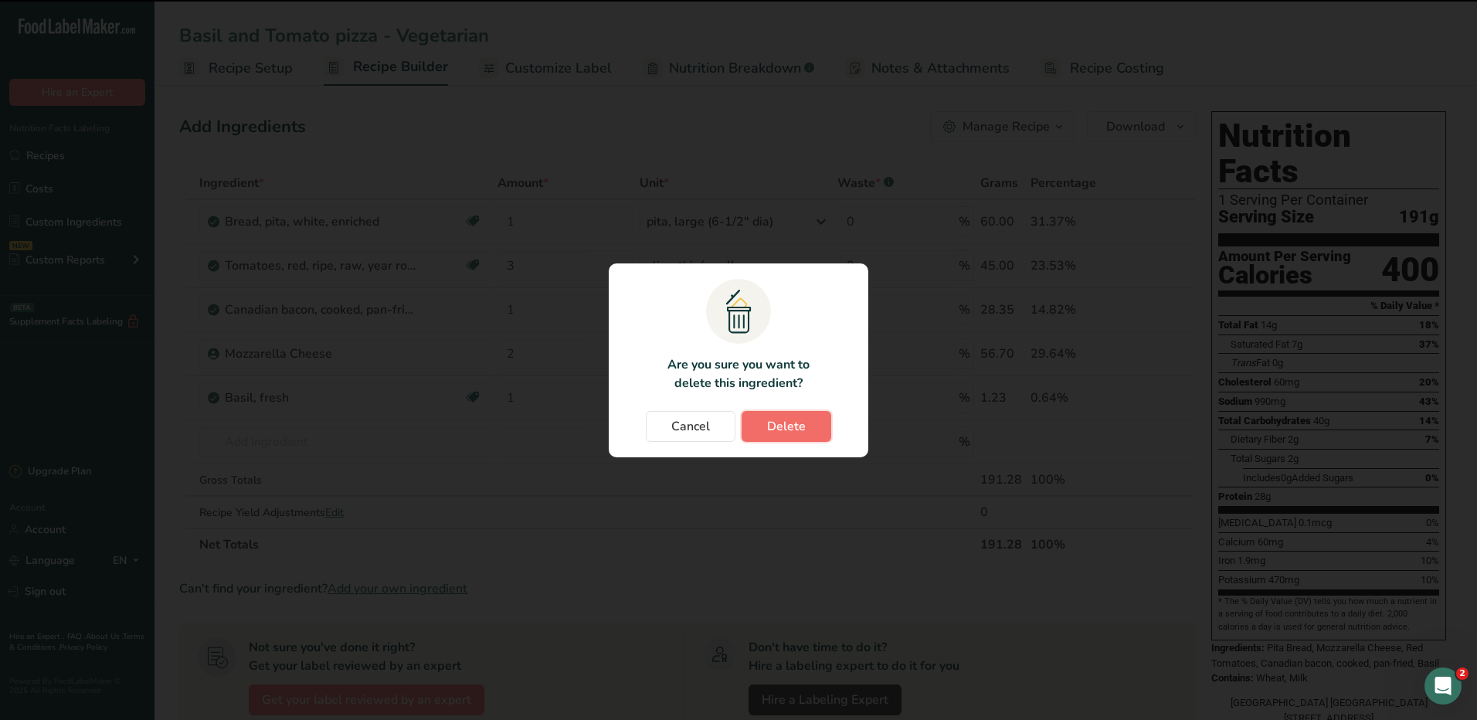
click at [798, 430] on span "Delete" at bounding box center [786, 426] width 39 height 19
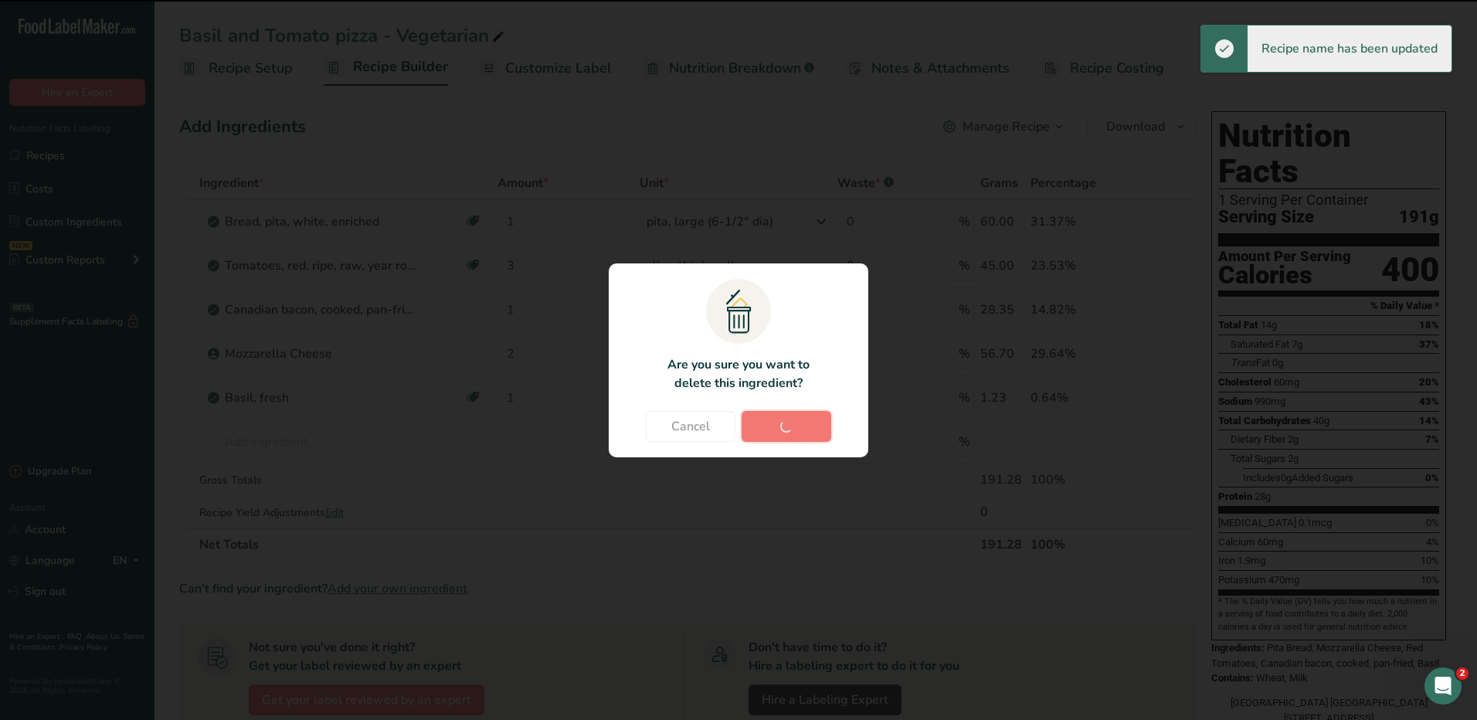
type input "2"
type input "1"
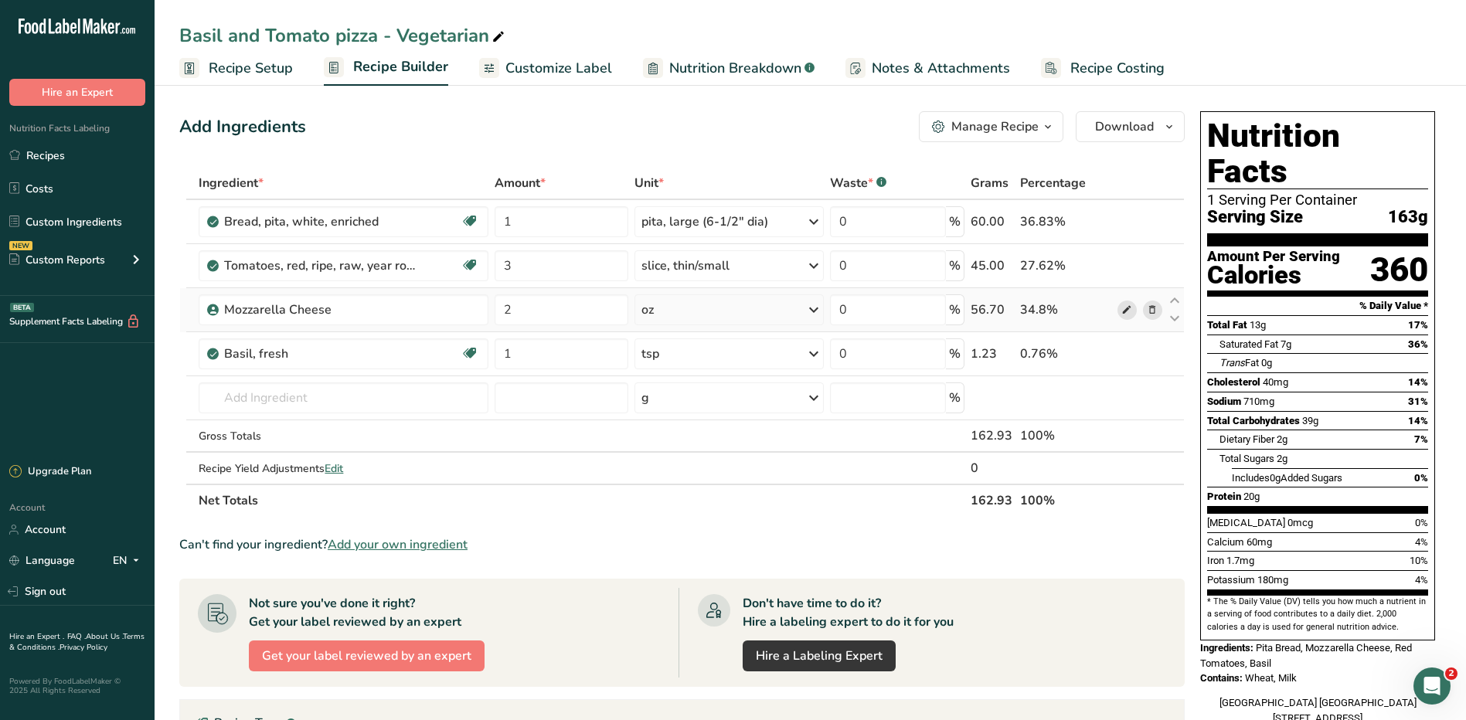
click at [1125, 314] on icon at bounding box center [1126, 310] width 11 height 16
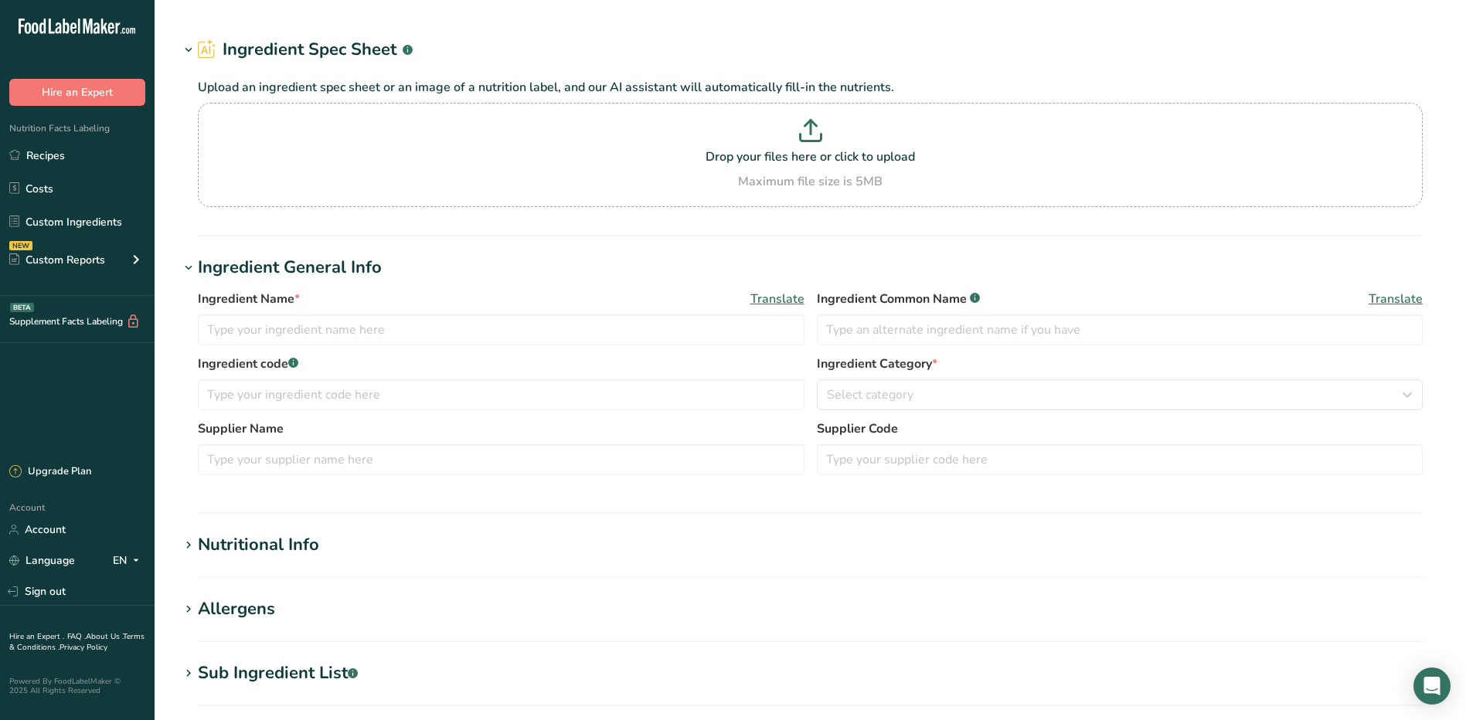
type input "Mozzarella Cheese"
type input "54584"
type input "[GEOGRAPHIC_DATA]"
type input "28"
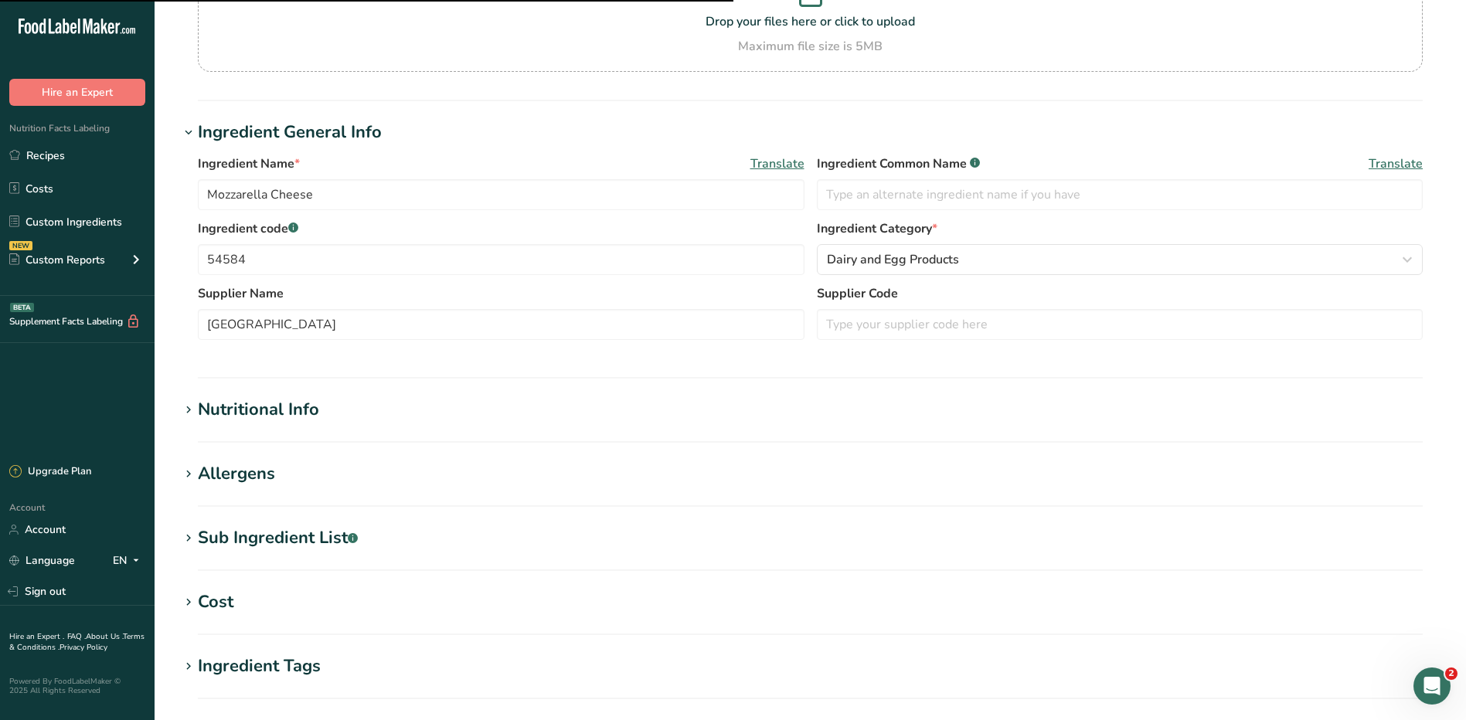
scroll to position [309, 0]
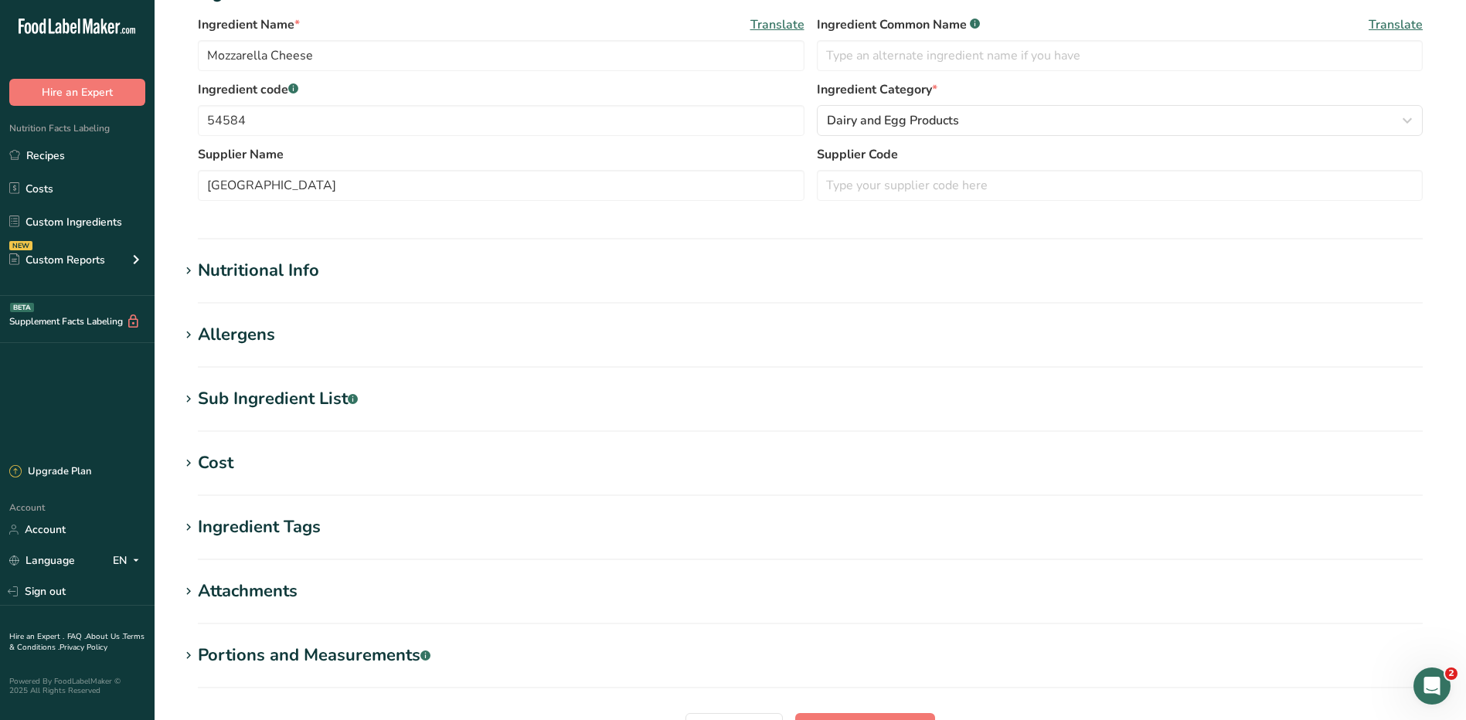
click at [264, 277] on div "Nutritional Info" at bounding box center [258, 270] width 121 height 25
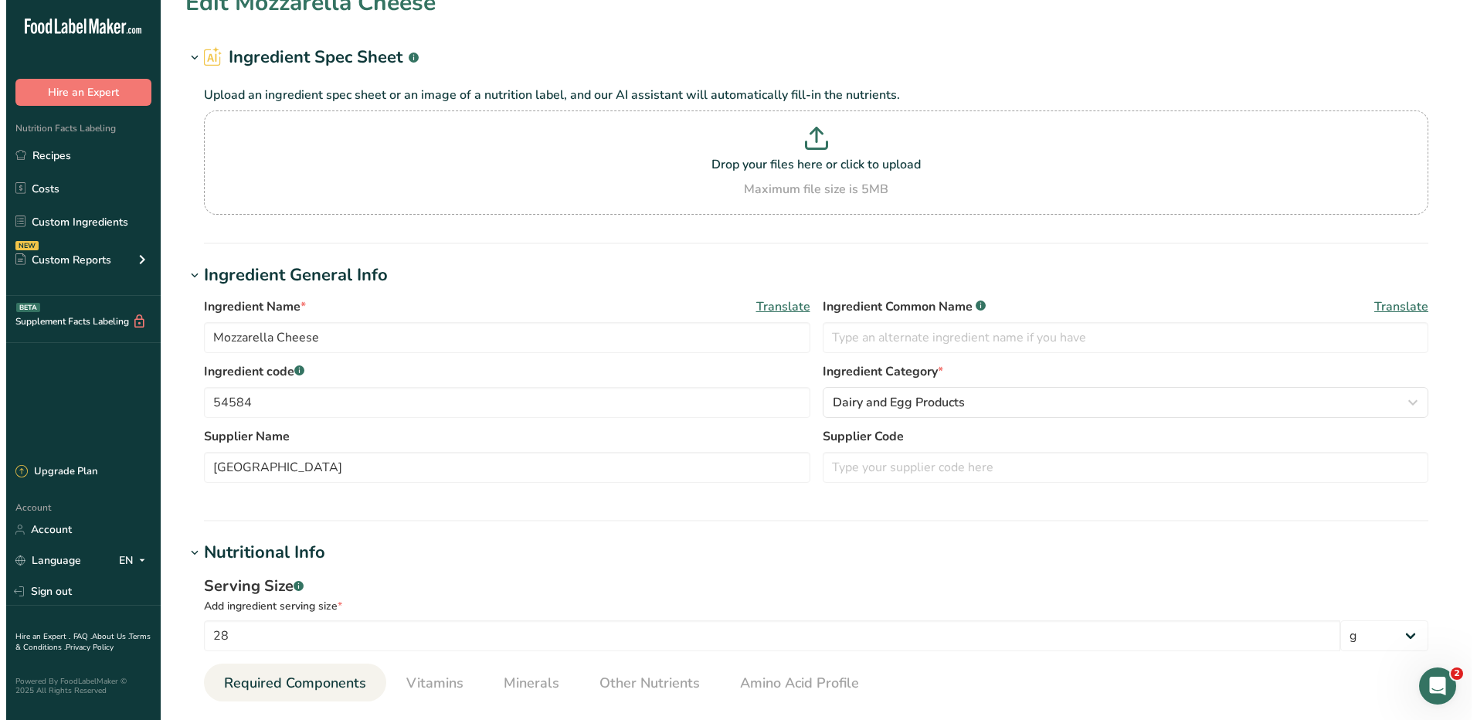
scroll to position [0, 0]
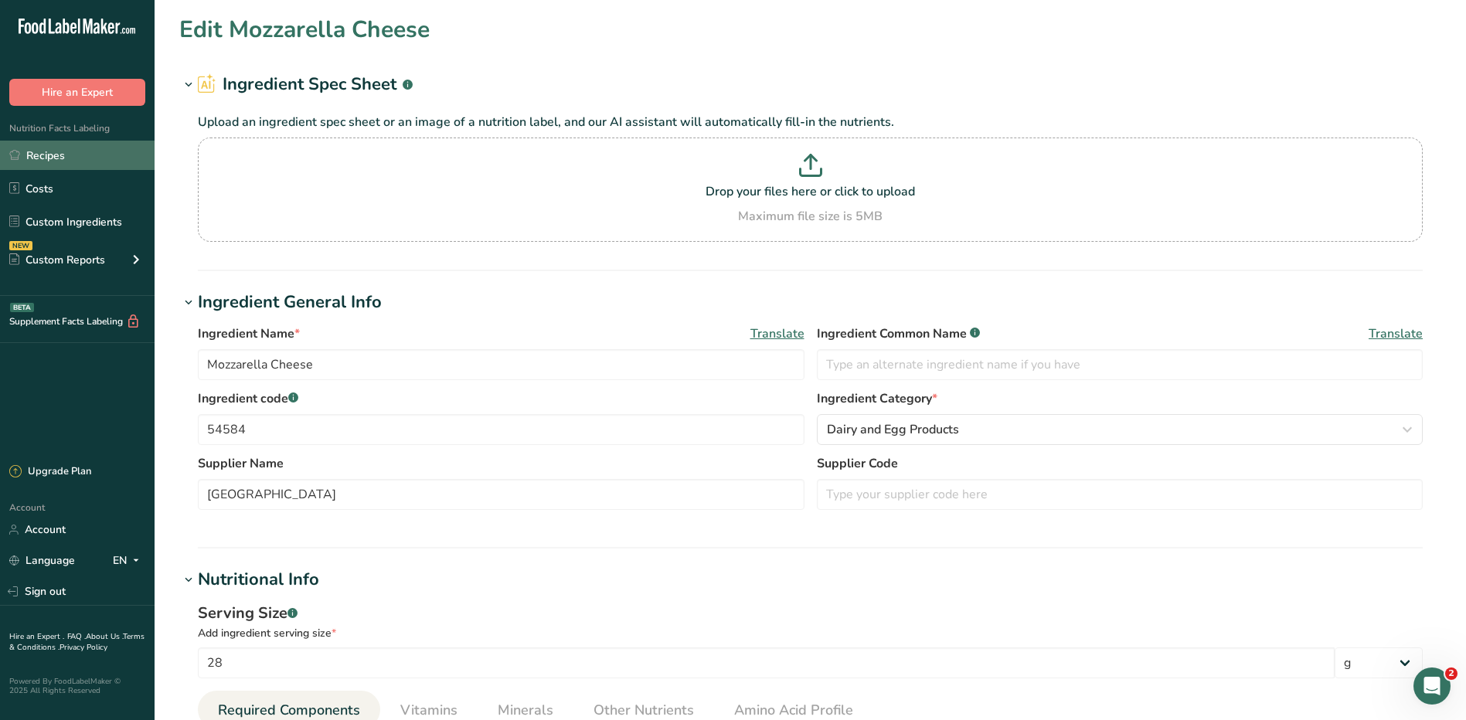
click at [73, 158] on link "Recipes" at bounding box center [77, 155] width 155 height 29
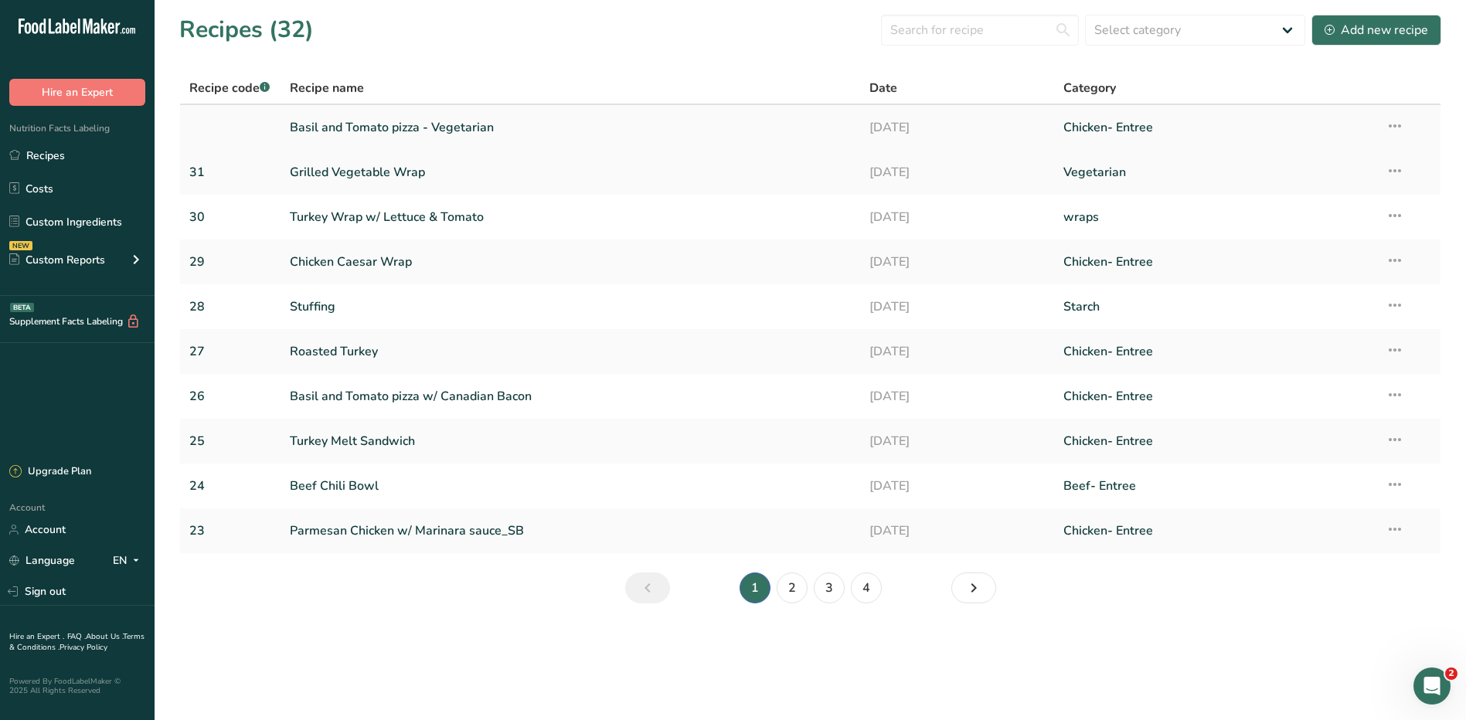
click at [447, 122] on link "Basil and Tomato pizza - Vegetarian" at bounding box center [571, 127] width 562 height 32
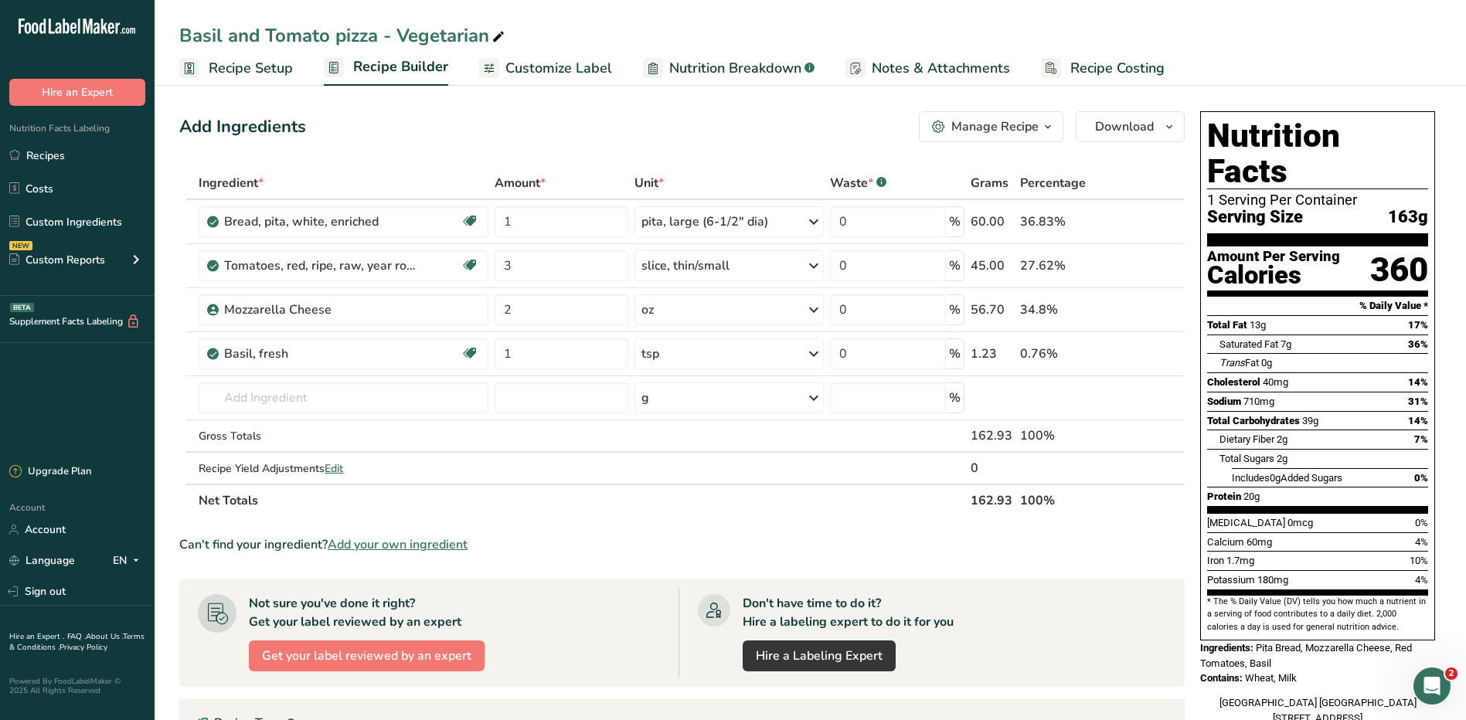
click at [270, 76] on span "Recipe Setup" at bounding box center [251, 68] width 84 height 21
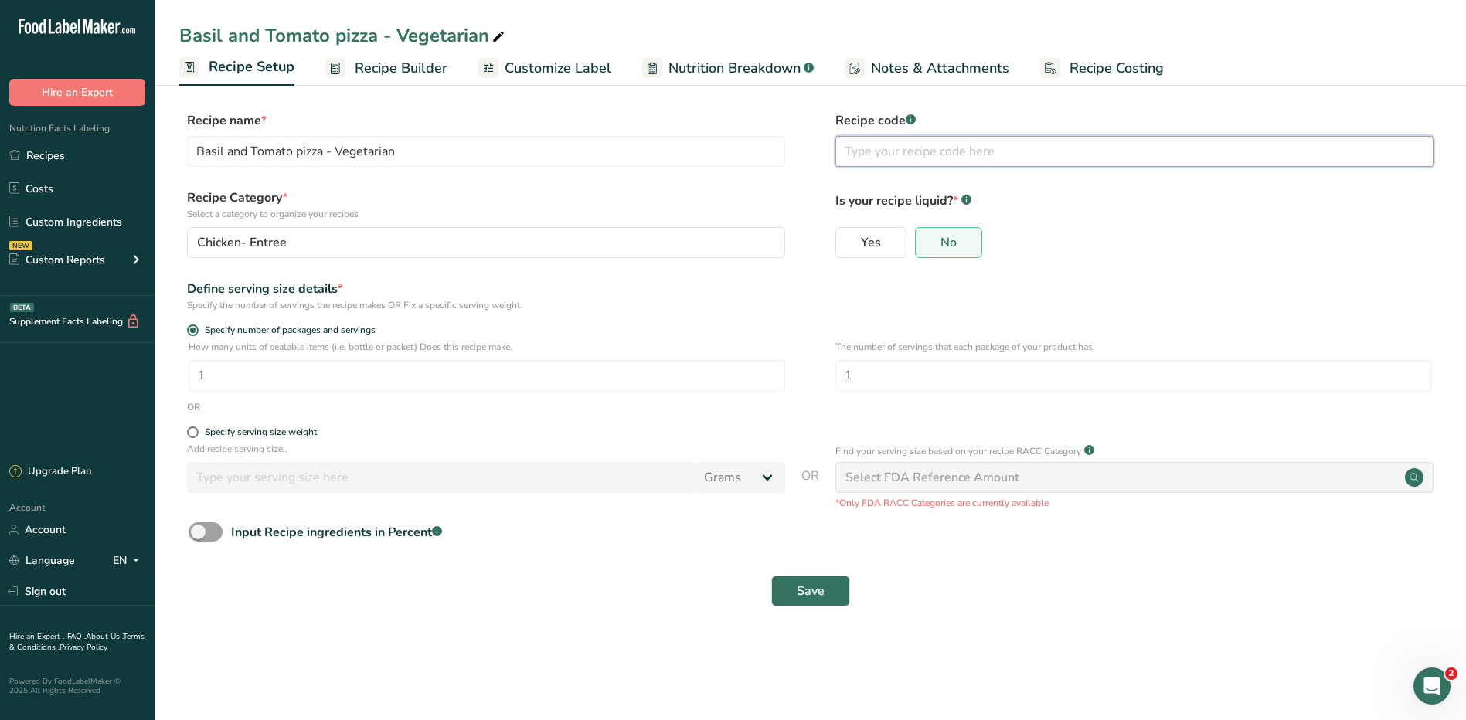
click at [905, 149] on input "text" at bounding box center [1134, 151] width 598 height 31
type input "32"
drag, startPoint x: 325, startPoint y: 243, endPoint x: 264, endPoint y: 241, distance: 60.3
click at [264, 241] on div "Chicken- Entree" at bounding box center [481, 242] width 569 height 19
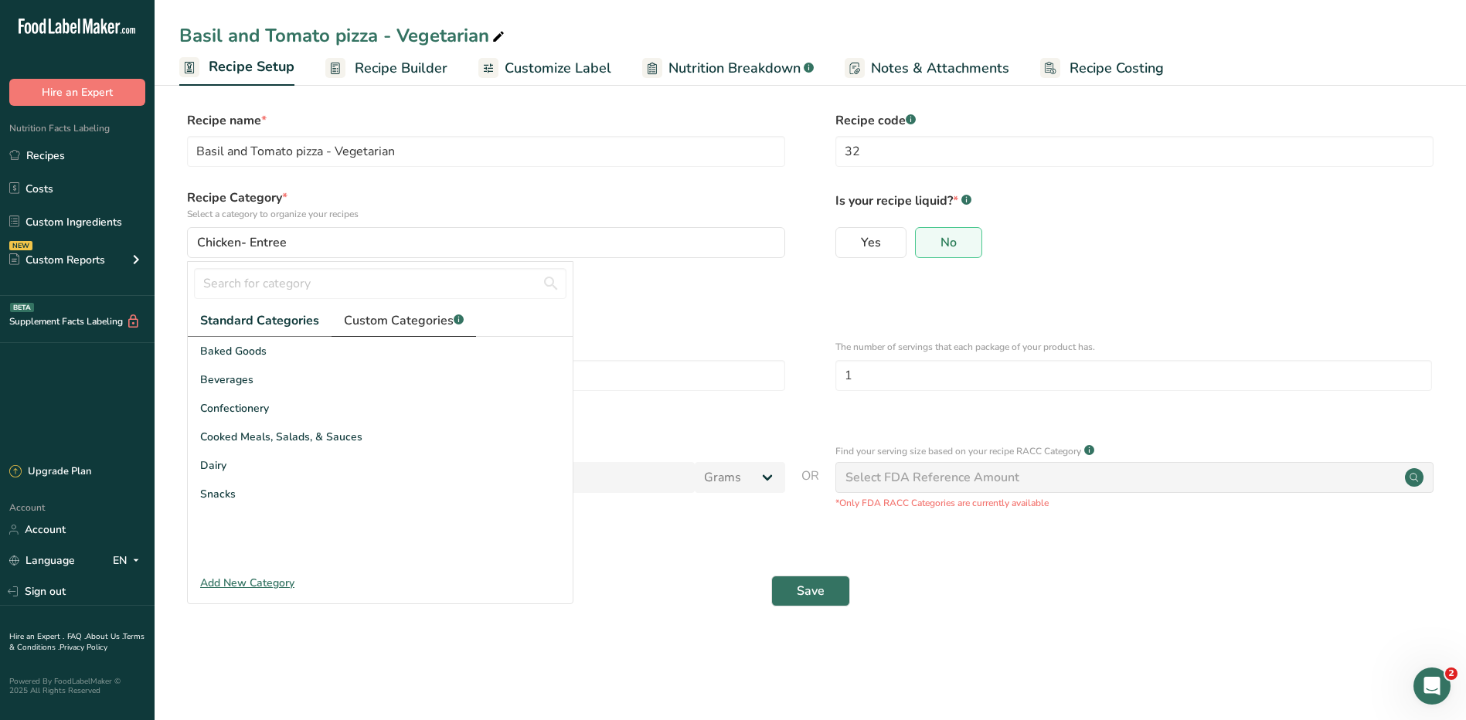
click at [381, 318] on span "Custom Categories .a-a{fill:#347362;}.b-a{fill:#fff;}" at bounding box center [404, 320] width 120 height 19
click at [244, 556] on span "Vegetarian" at bounding box center [227, 551] width 54 height 16
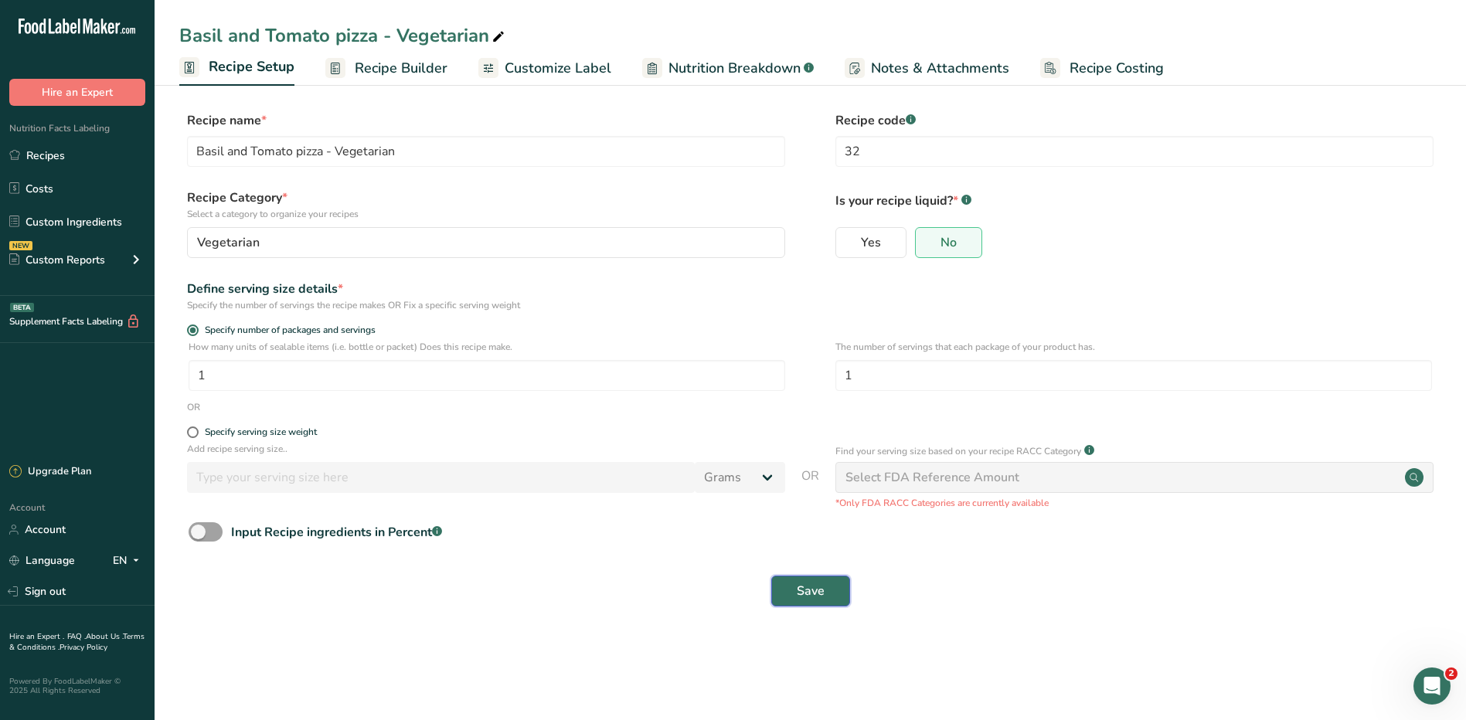
click at [824, 595] on button "Save" at bounding box center [810, 591] width 79 height 31
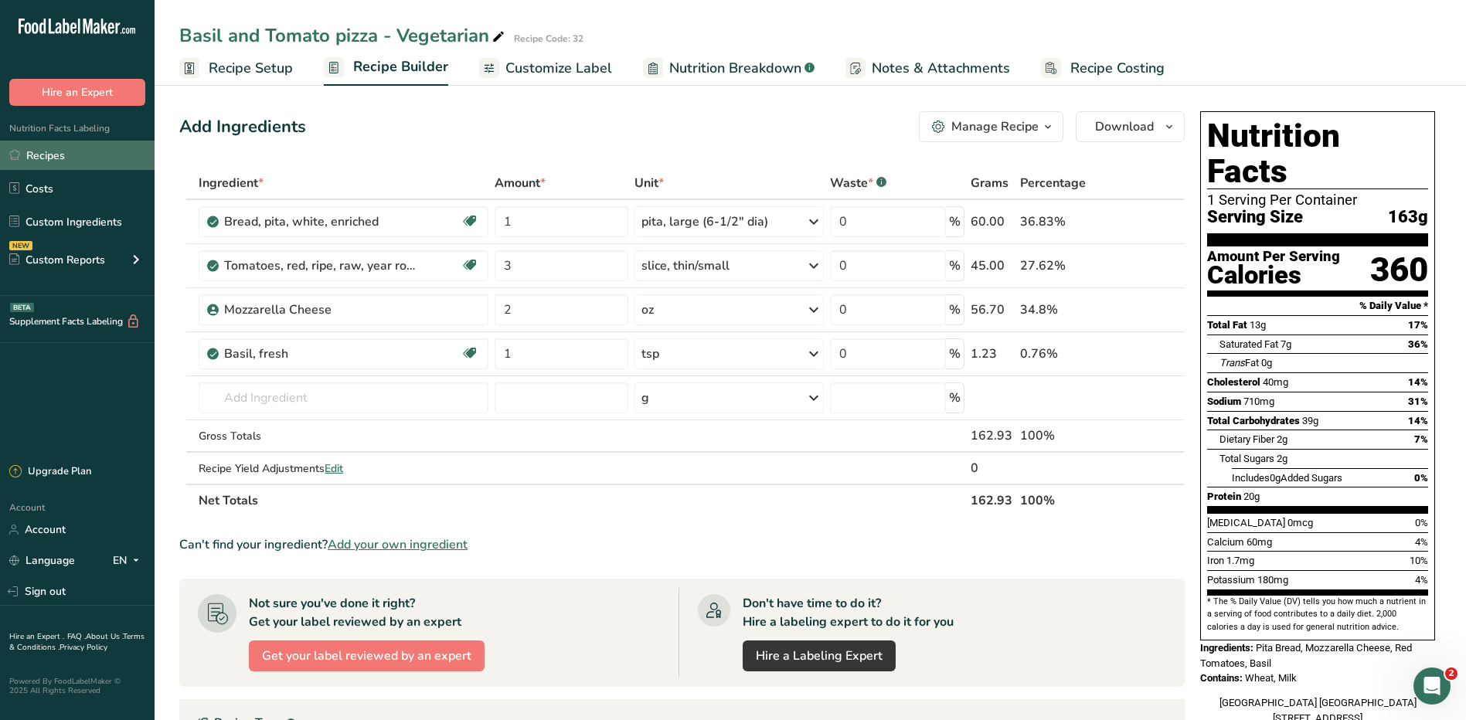
click at [51, 155] on link "Recipes" at bounding box center [77, 155] width 155 height 29
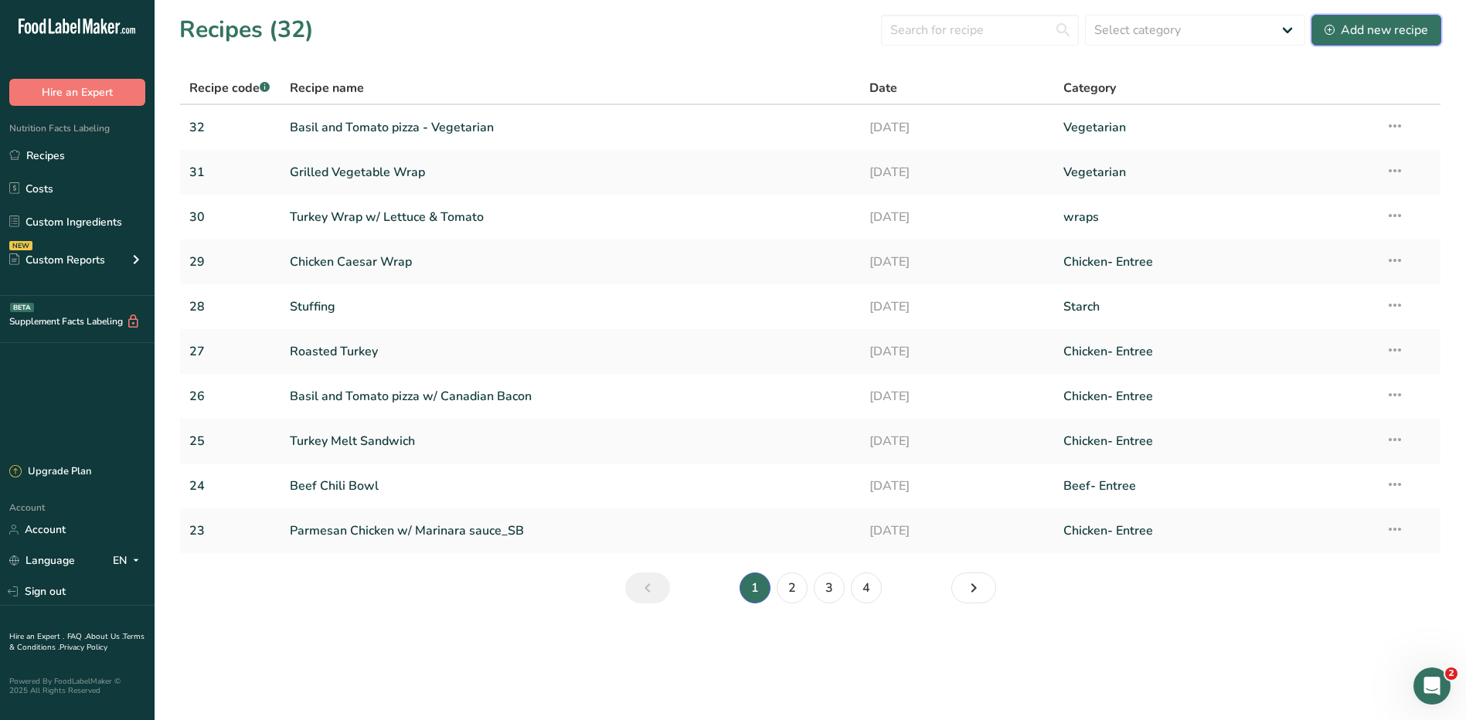
click at [1328, 38] on div "Add new recipe" at bounding box center [1376, 30] width 104 height 19
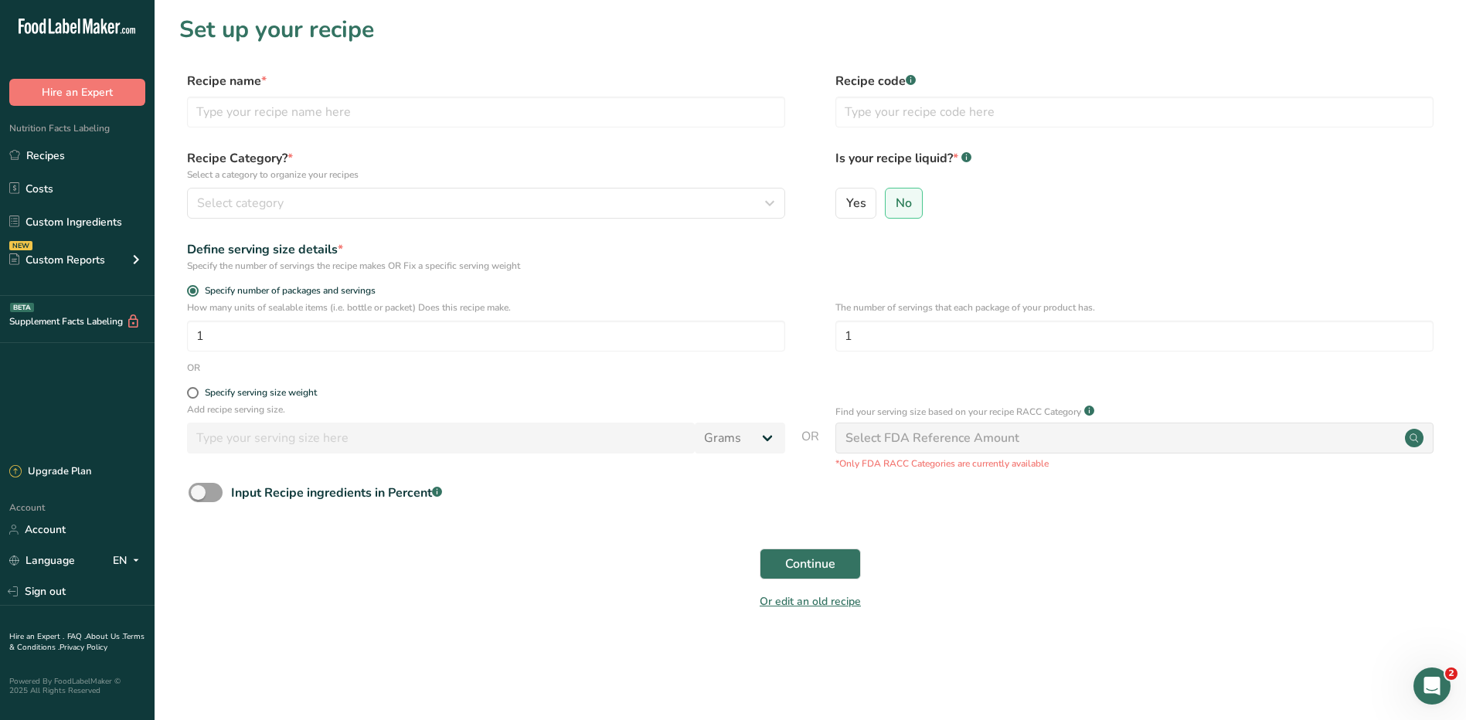
click at [933, 127] on div "Recipe code .a-a{fill:#347362;}.b-a{fill:#fff;}" at bounding box center [1134, 104] width 598 height 65
click at [932, 120] on input "text" at bounding box center [1134, 112] width 598 height 31
type input "33"
click at [372, 111] on input "text" at bounding box center [486, 112] width 598 height 31
type input "Avocado Toast"
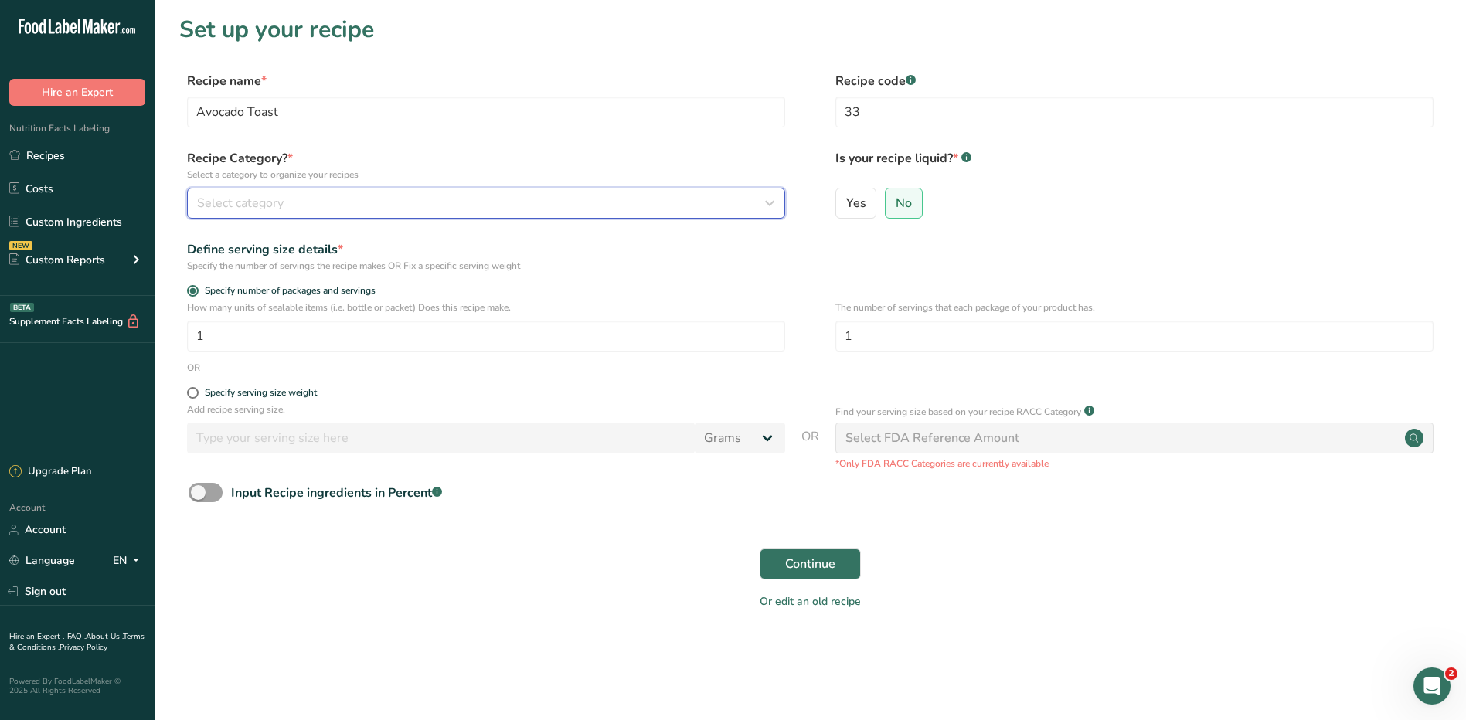
click at [402, 199] on div "Select category" at bounding box center [481, 203] width 569 height 19
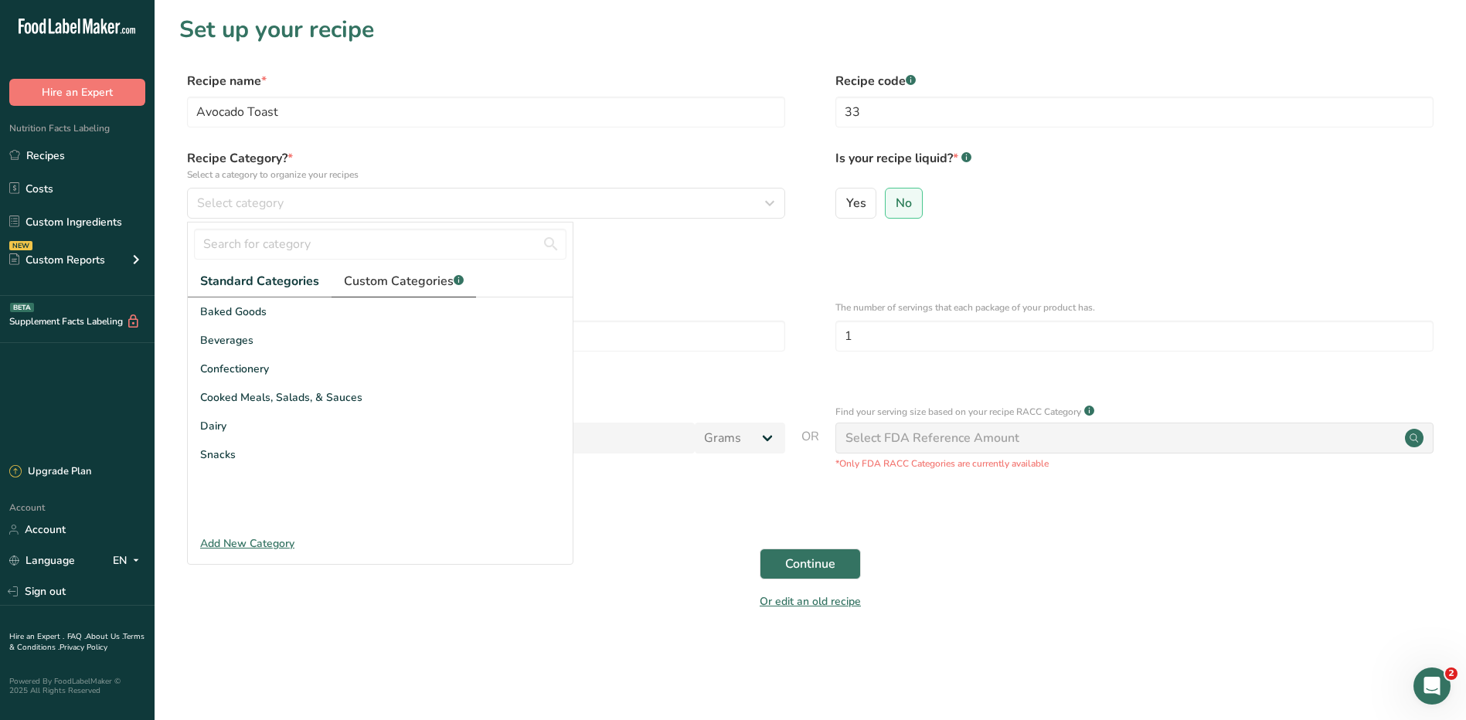
click at [396, 280] on span "Custom Categories .a-a{fill:#347362;}.b-a{fill:#fff;}" at bounding box center [404, 281] width 120 height 19
click at [219, 518] on span "Vegetarian" at bounding box center [227, 512] width 54 height 16
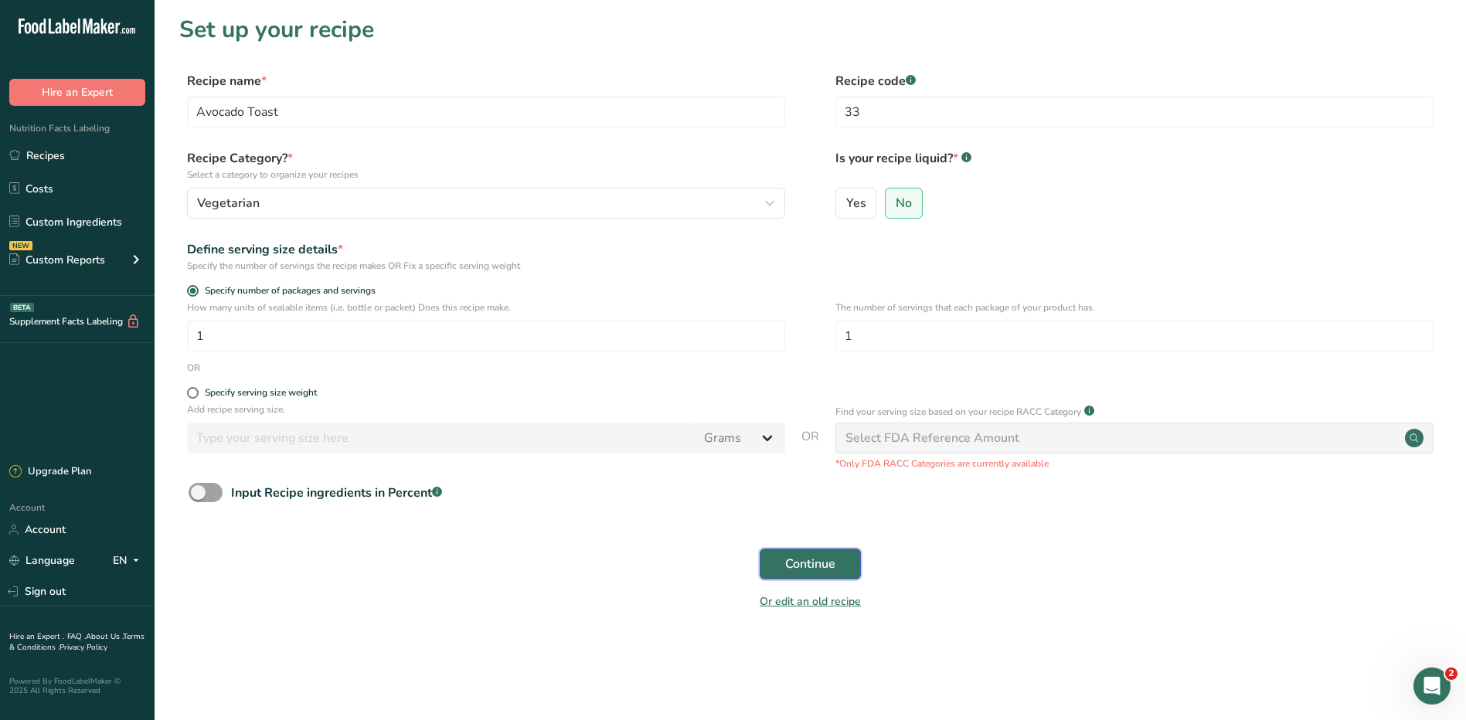
click at [788, 563] on span "Continue" at bounding box center [810, 564] width 50 height 19
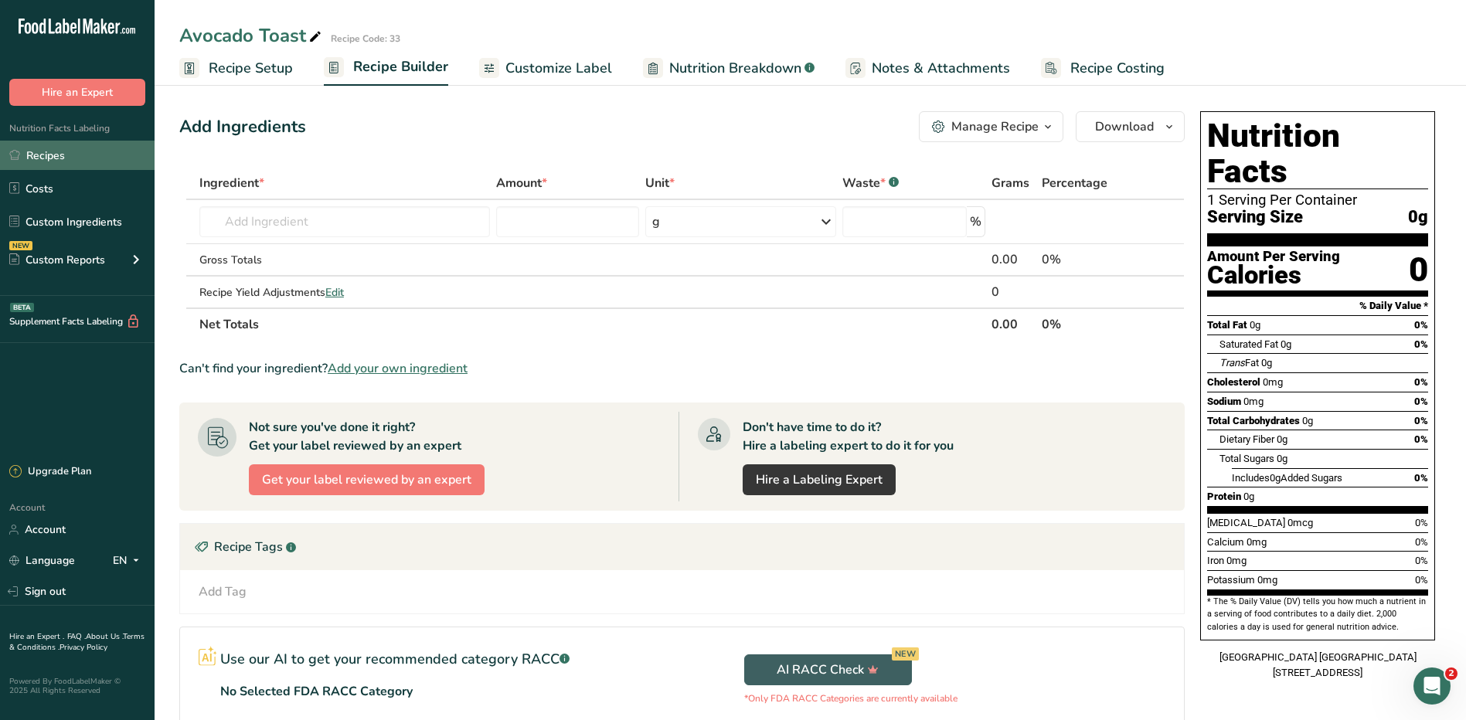
click at [90, 157] on link "Recipes" at bounding box center [77, 155] width 155 height 29
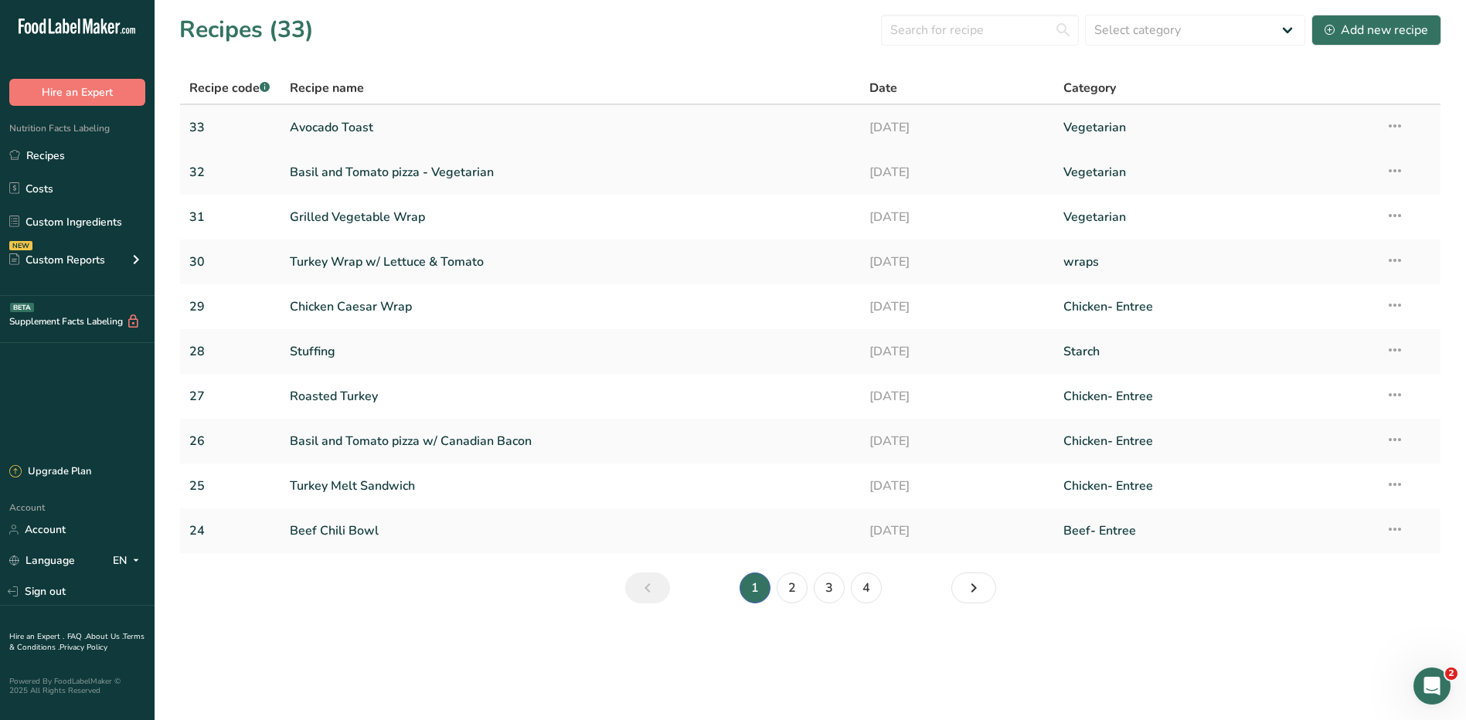
click at [327, 123] on link "Avocado Toast" at bounding box center [571, 127] width 562 height 32
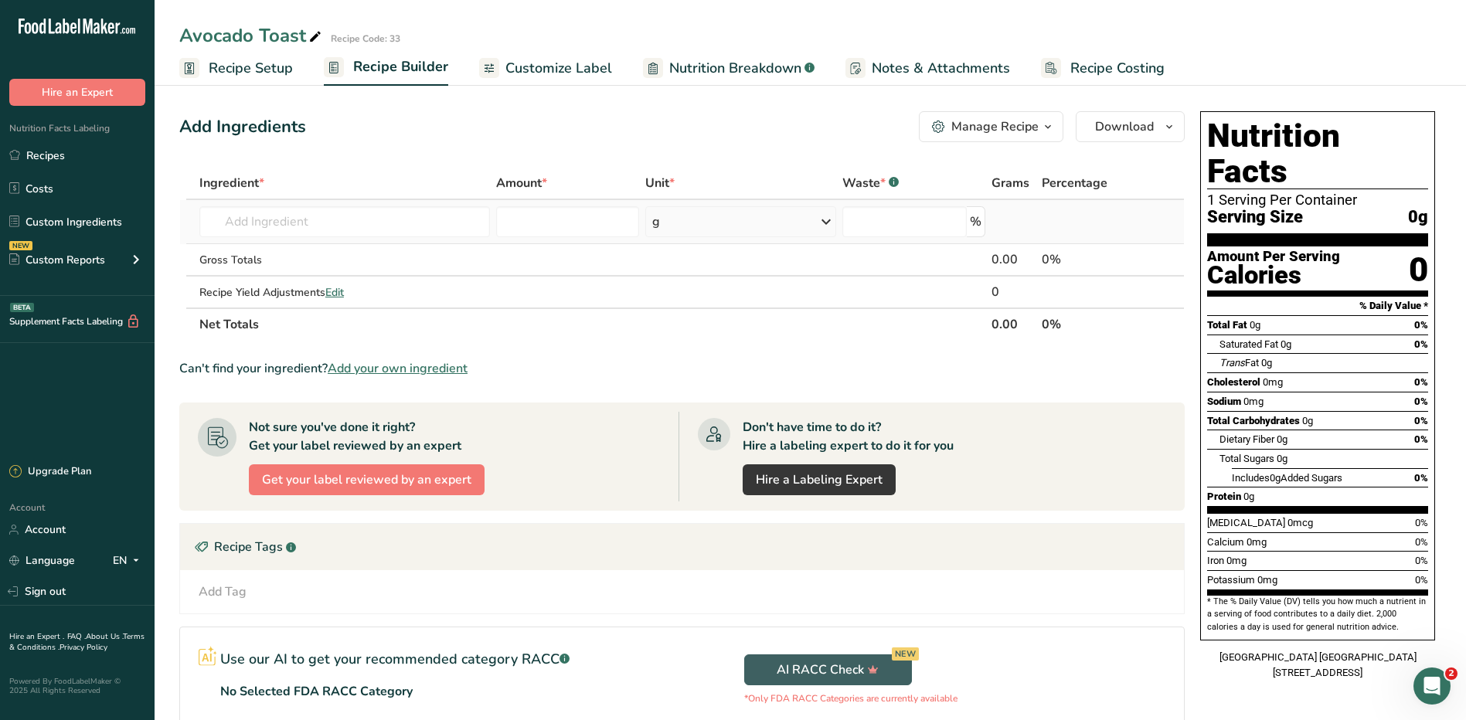
click at [398, 243] on td "Almond flour 1211 Milk, whole, 3.25% milkfat, without added vitamin A and [MEDI…" at bounding box center [344, 222] width 297 height 44
click at [399, 229] on input "text" at bounding box center [344, 221] width 291 height 31
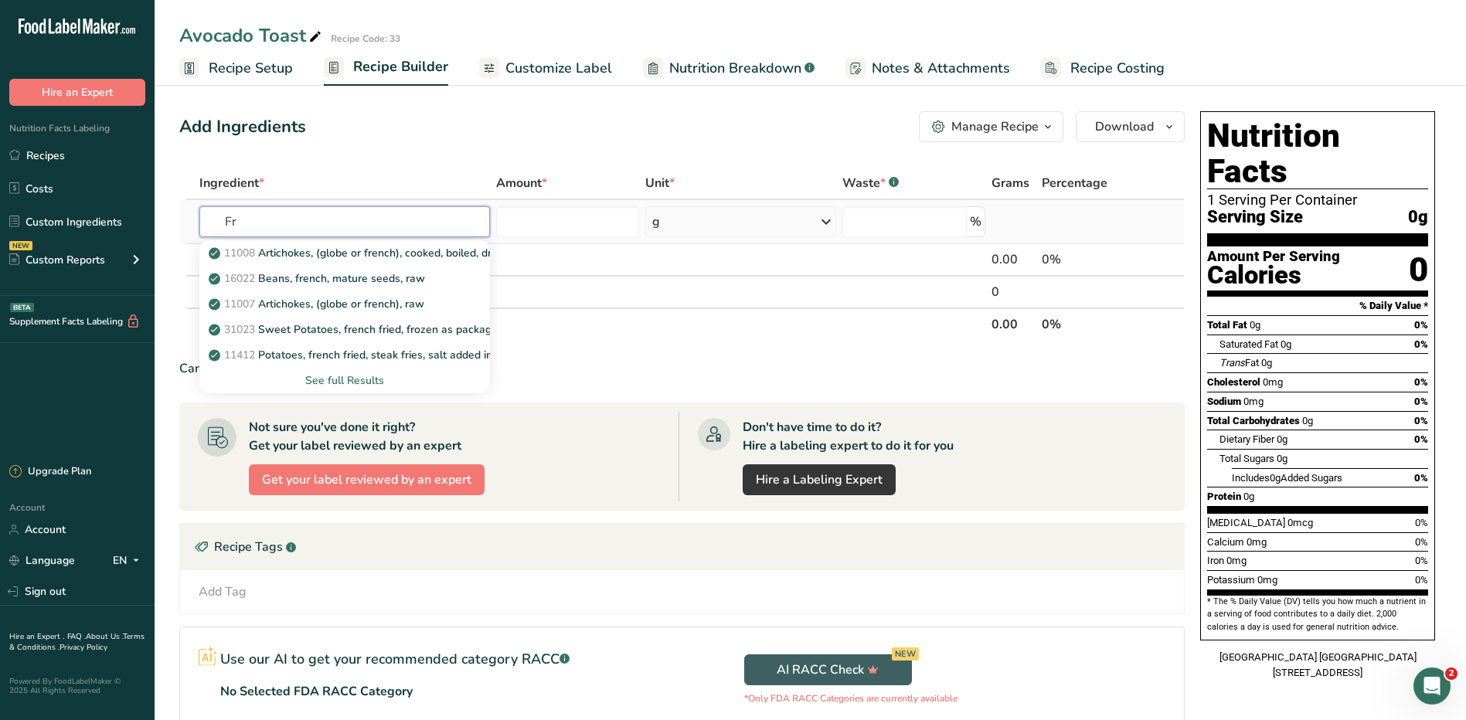
type input "F"
type input "b"
type input "bread"
click at [331, 380] on div "See full Results" at bounding box center [345, 380] width 266 height 16
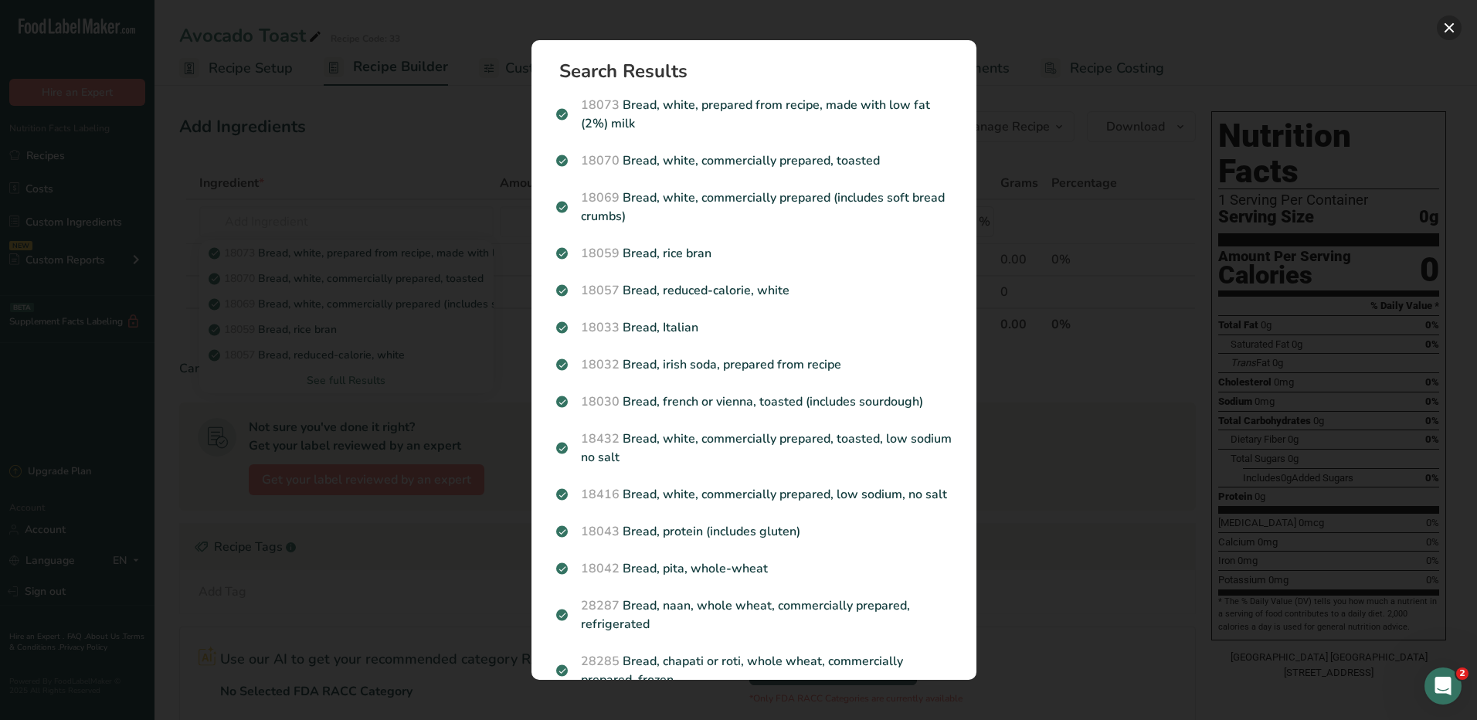
click at [1445, 32] on button "Search results modal" at bounding box center [1449, 27] width 25 height 25
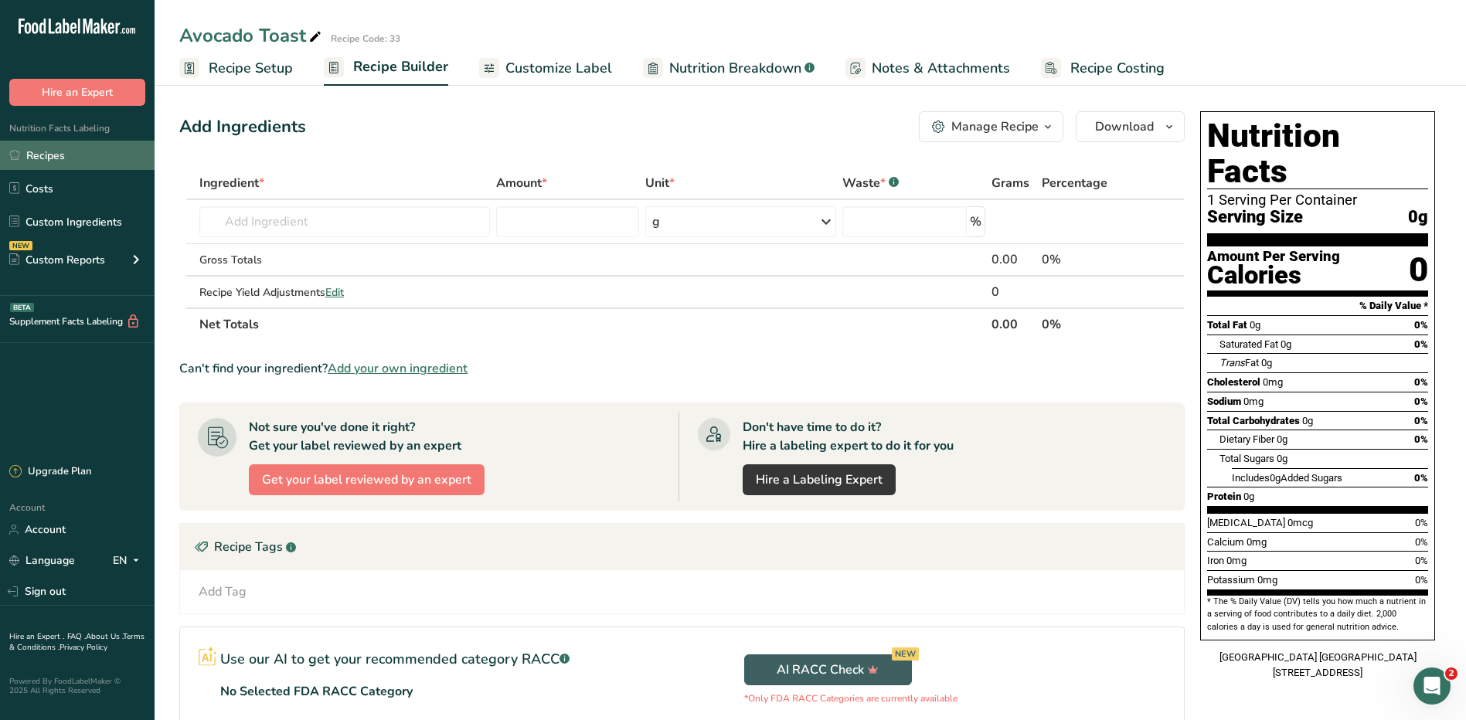
click at [62, 151] on link "Recipes" at bounding box center [77, 155] width 155 height 29
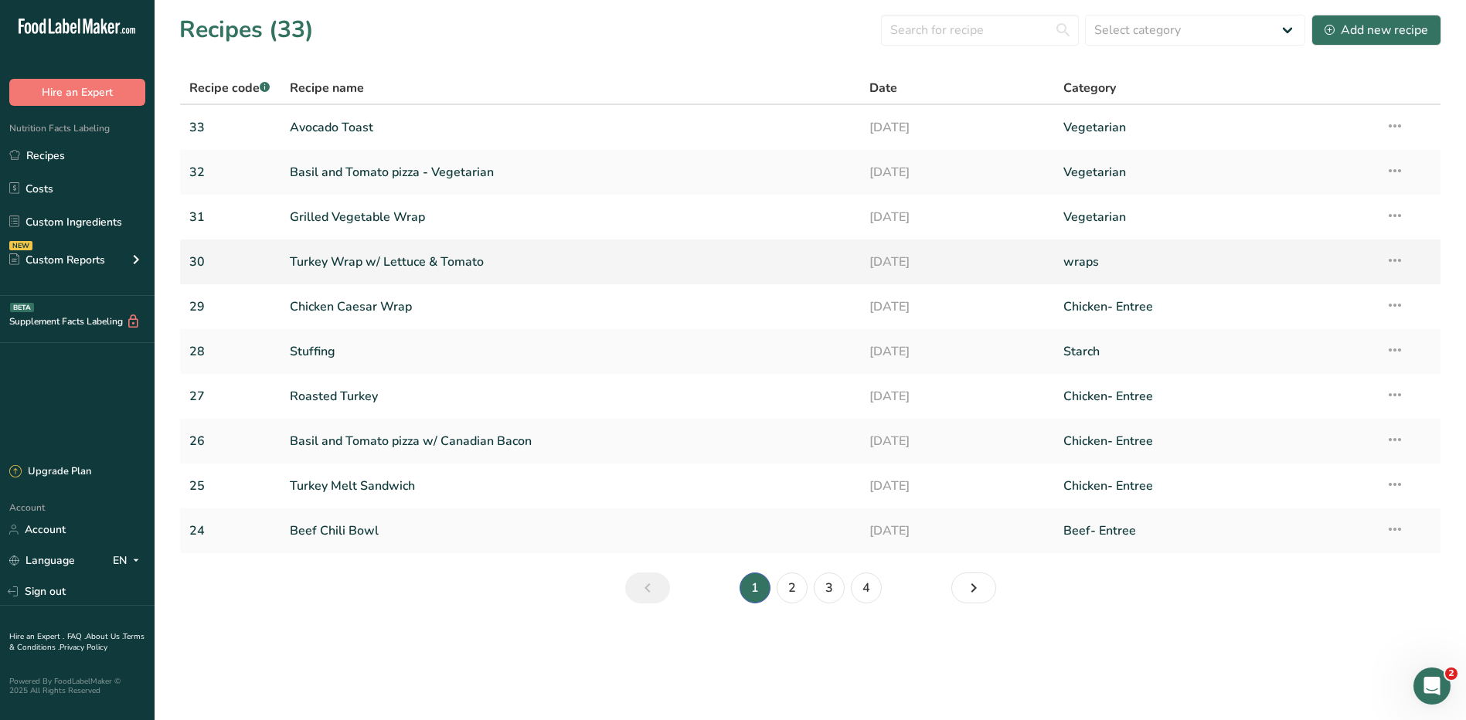
click at [385, 259] on link "Turkey Wrap w/ Lettuce & Tomato" at bounding box center [571, 262] width 562 height 32
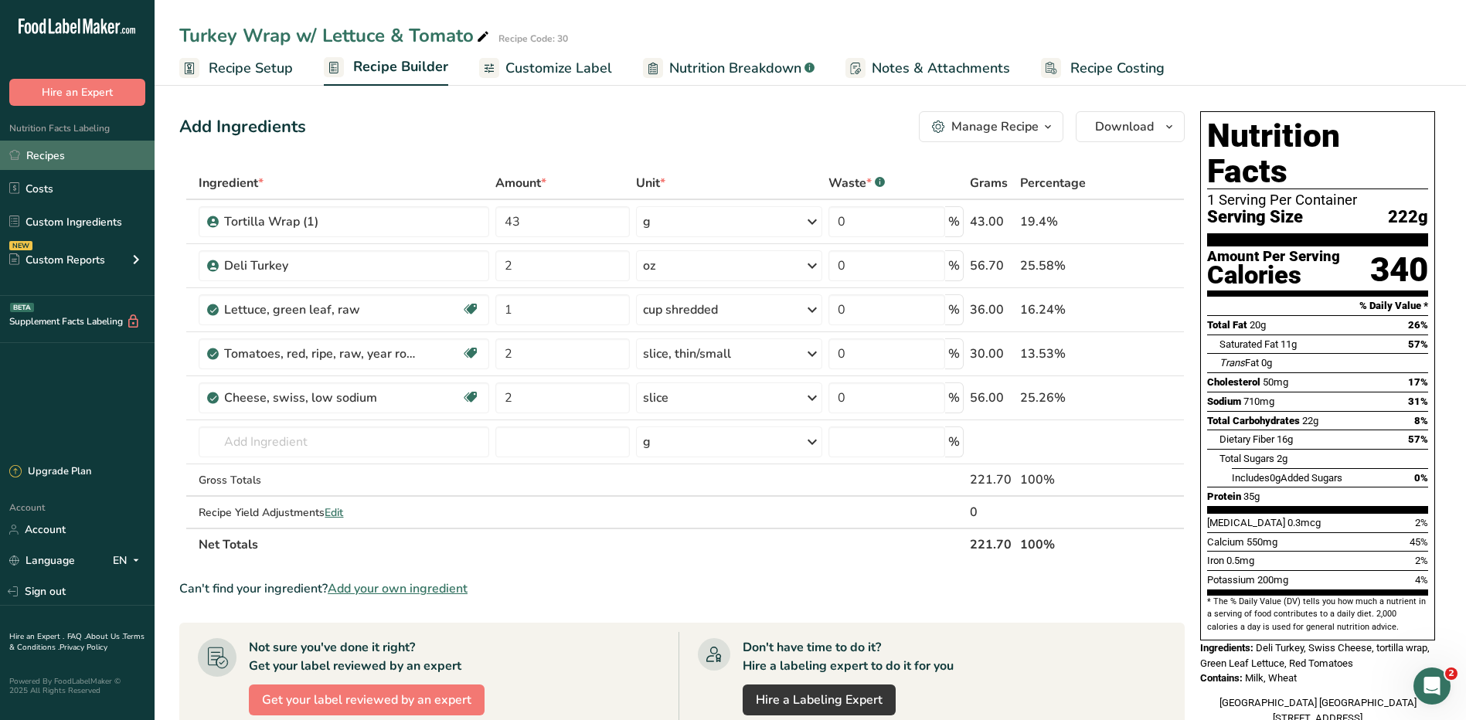
click at [87, 153] on link "Recipes" at bounding box center [77, 155] width 155 height 29
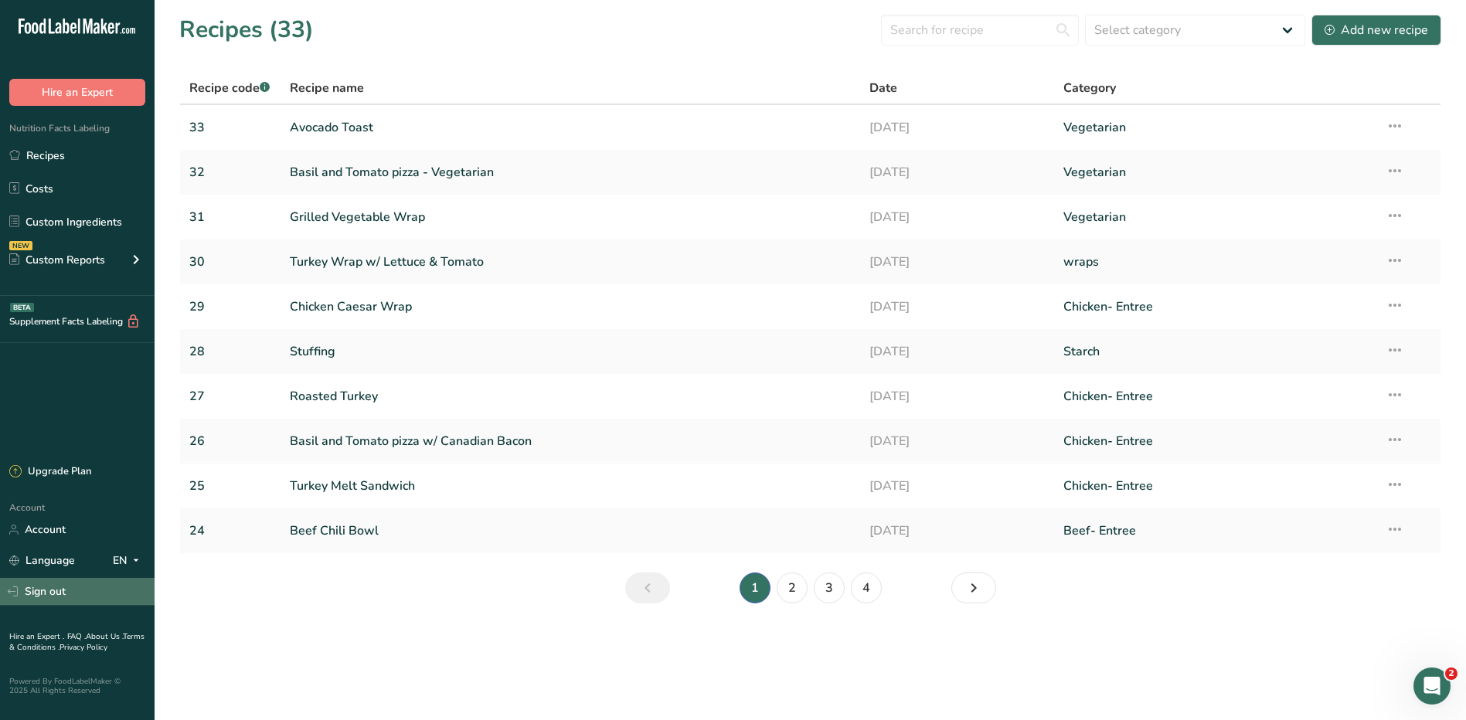
click at [46, 591] on link "Sign out" at bounding box center [77, 591] width 155 height 27
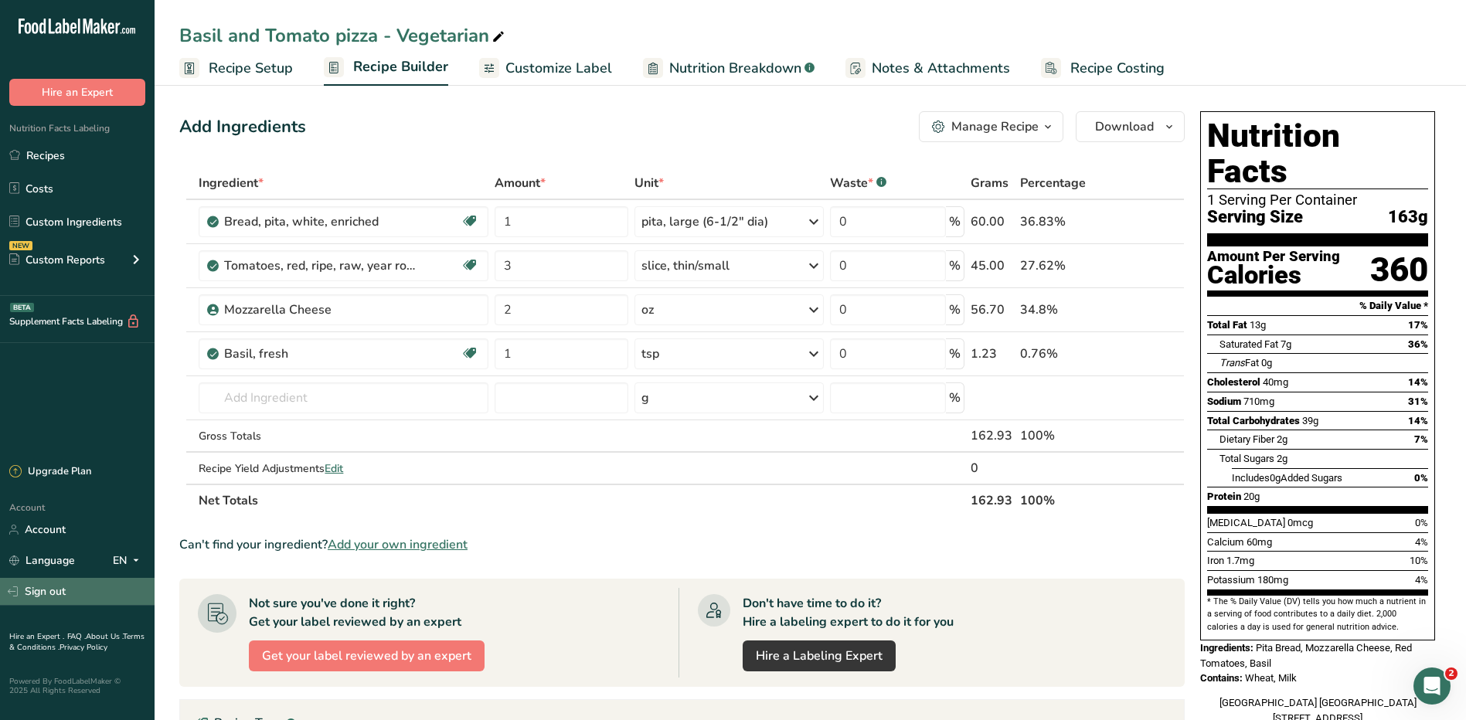
click at [56, 590] on link "Sign out" at bounding box center [77, 591] width 155 height 27
